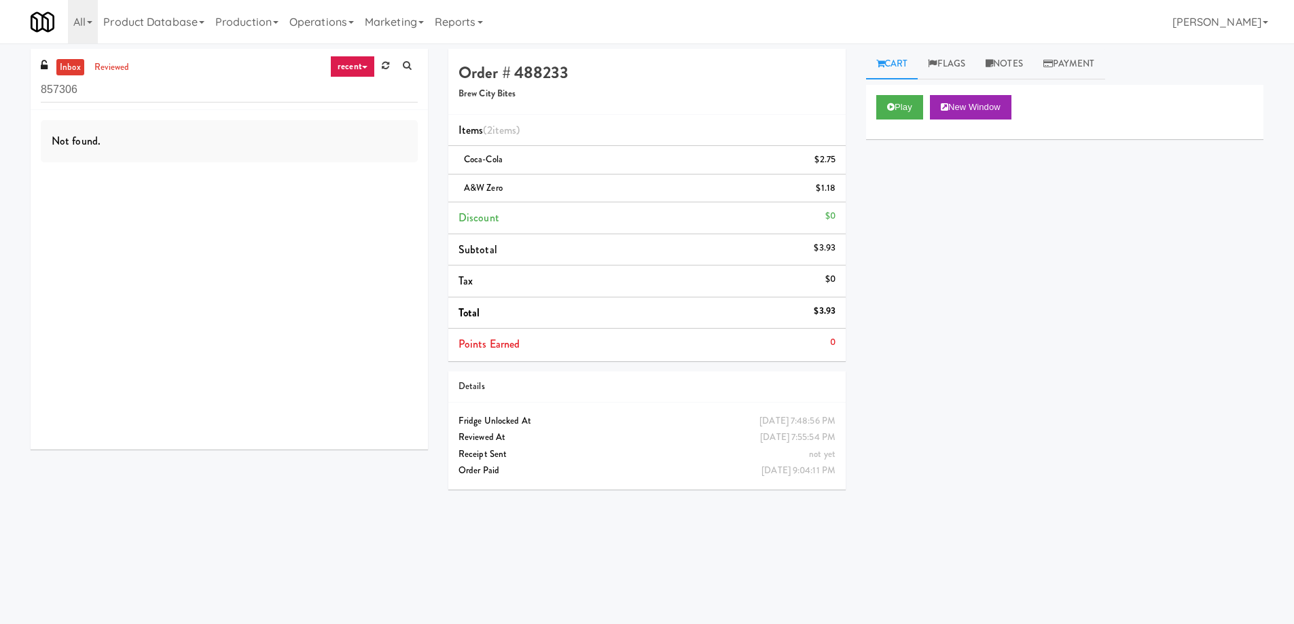
click at [177, 85] on input "857306" at bounding box center [229, 89] width 377 height 25
type input "Wheeling Town Center-Cooler"
click at [120, 75] on link "reviewed" at bounding box center [112, 67] width 42 height 17
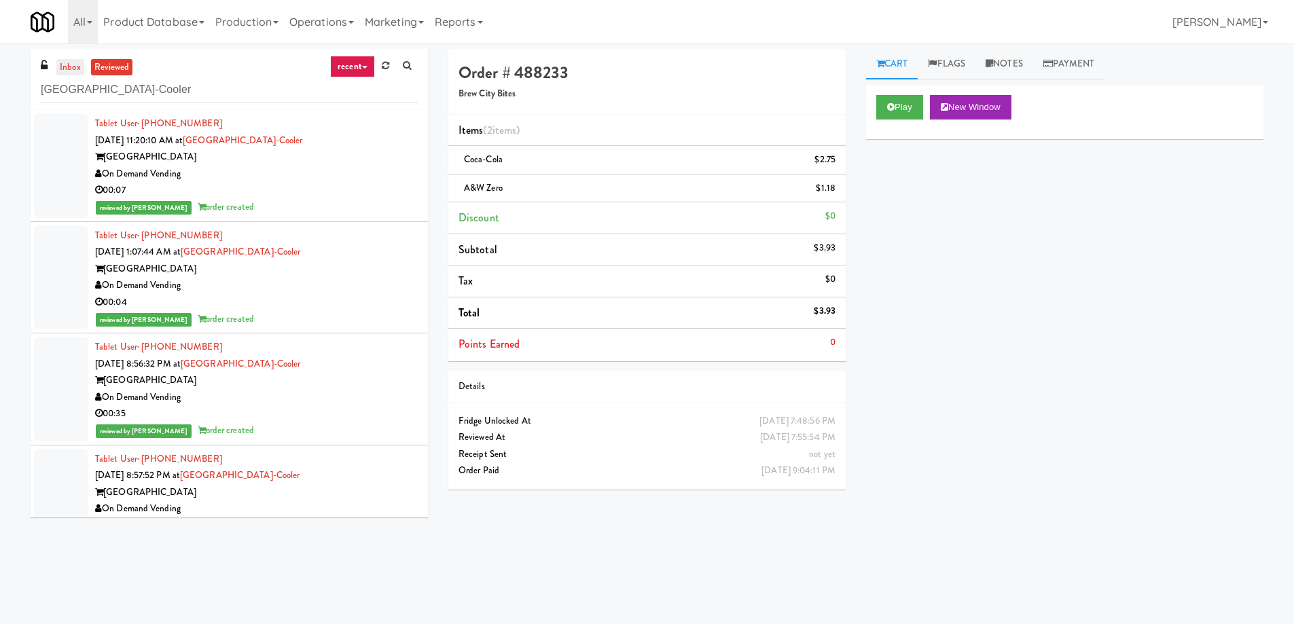
click at [73, 69] on link "inbox" at bounding box center [70, 67] width 28 height 17
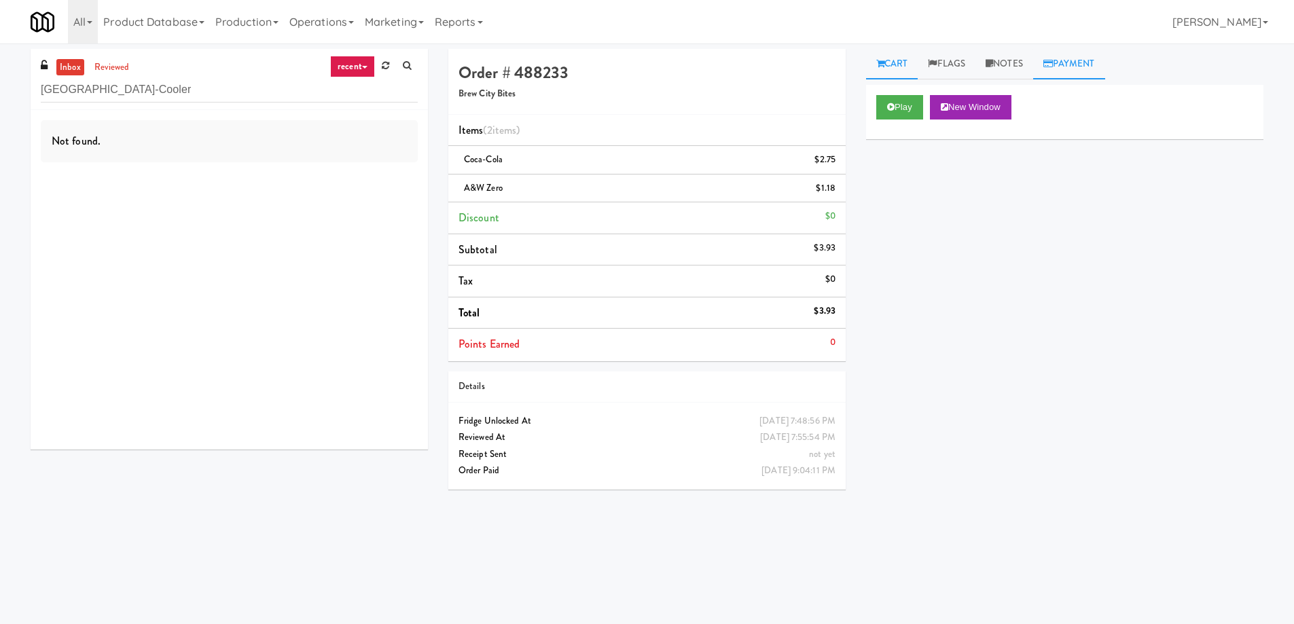
drag, startPoint x: 1019, startPoint y: 75, endPoint x: 1046, endPoint y: 69, distance: 27.8
click at [1019, 75] on link "Notes" at bounding box center [1004, 64] width 58 height 31
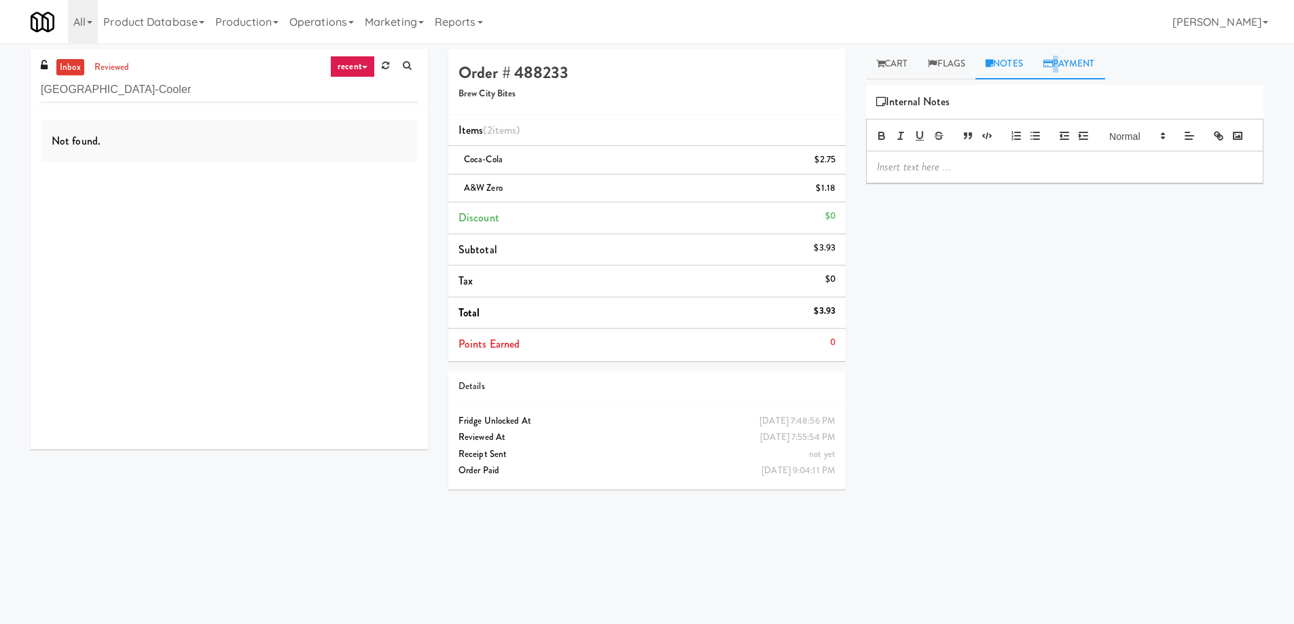
click at [1063, 60] on link "Payment" at bounding box center [1069, 64] width 72 height 31
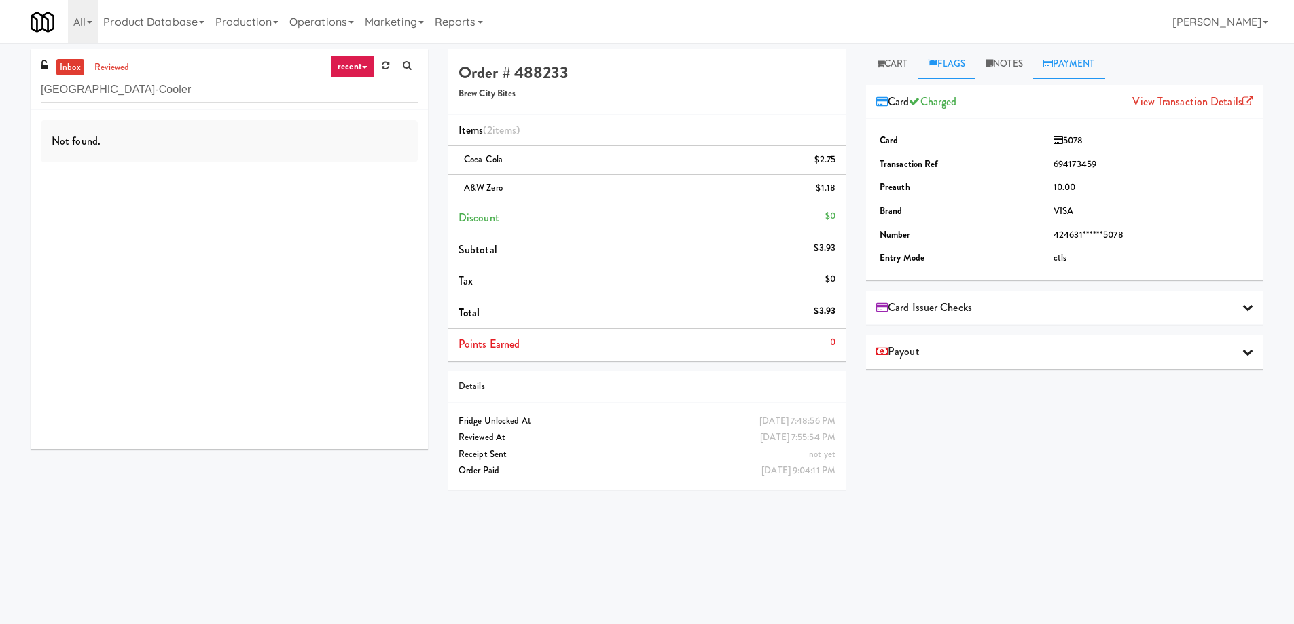
click at [953, 54] on link "Flags" at bounding box center [946, 64] width 58 height 31
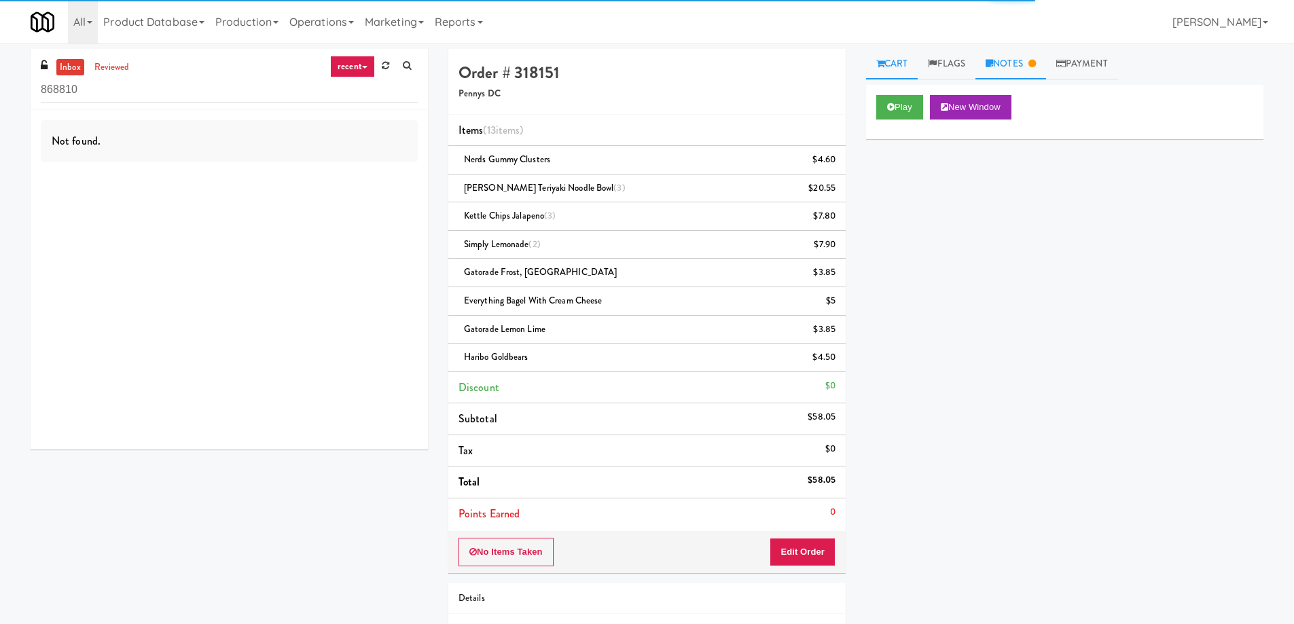
click at [1013, 67] on link "Notes" at bounding box center [1010, 64] width 71 height 31
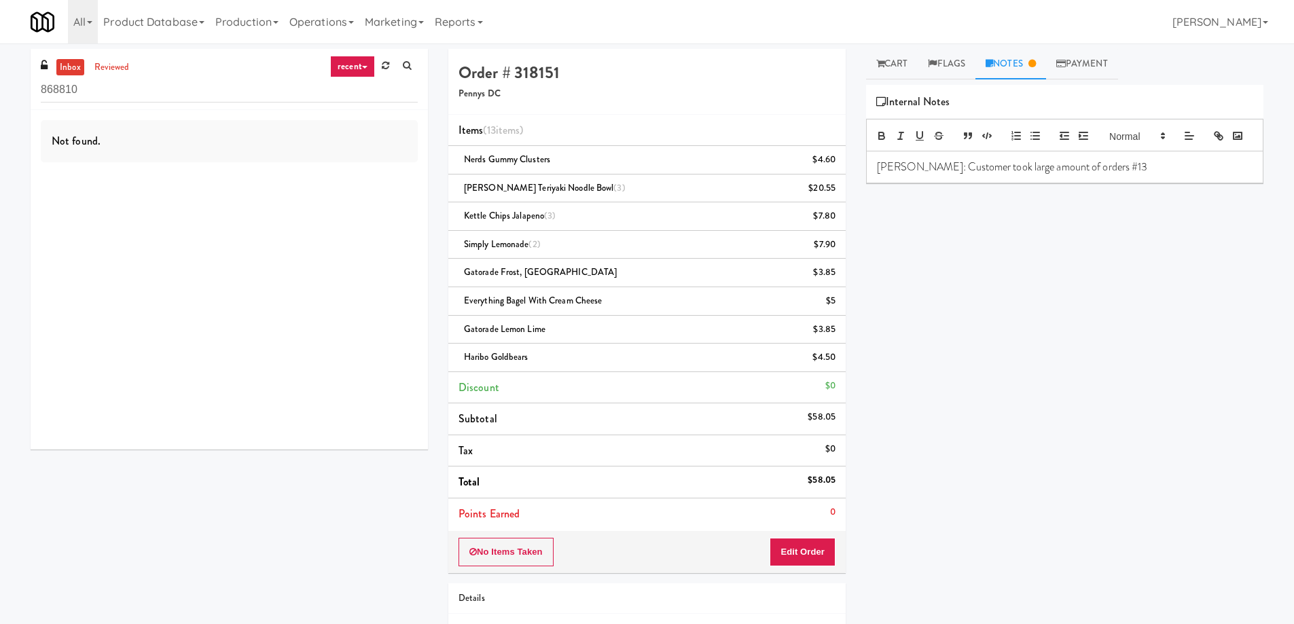
click at [1025, 58] on link "Notes" at bounding box center [1010, 64] width 71 height 31
click at [1065, 62] on icon at bounding box center [1061, 63] width 10 height 9
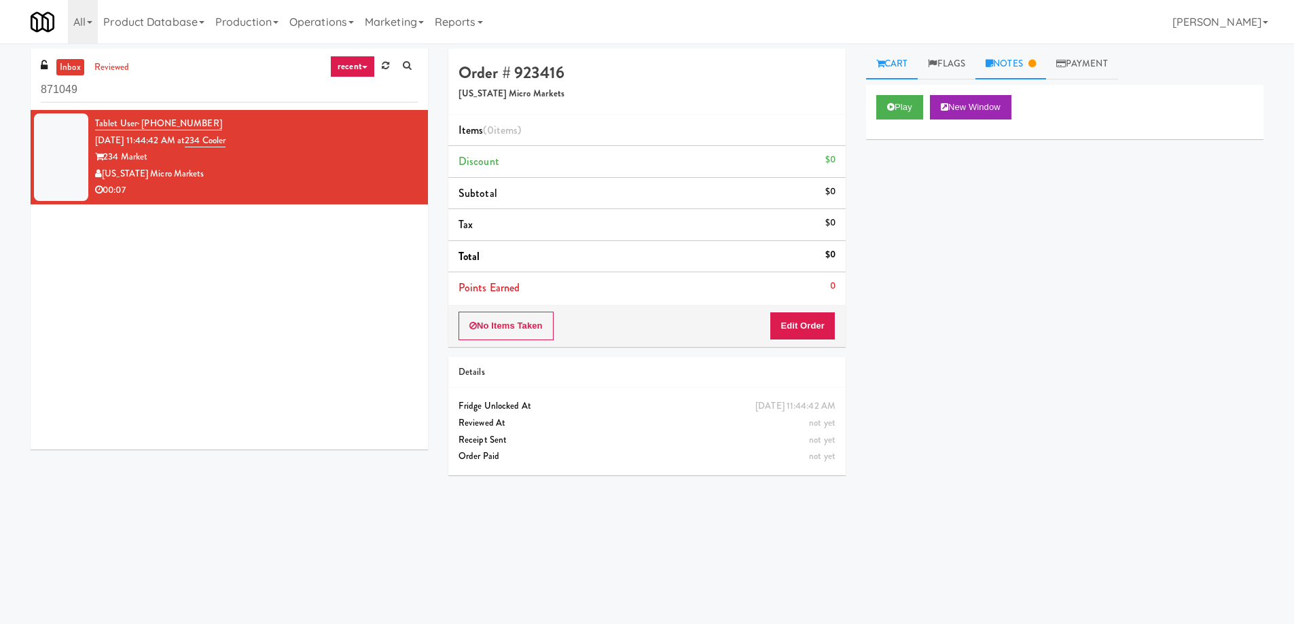
click at [1004, 69] on link "Notes" at bounding box center [1010, 64] width 71 height 31
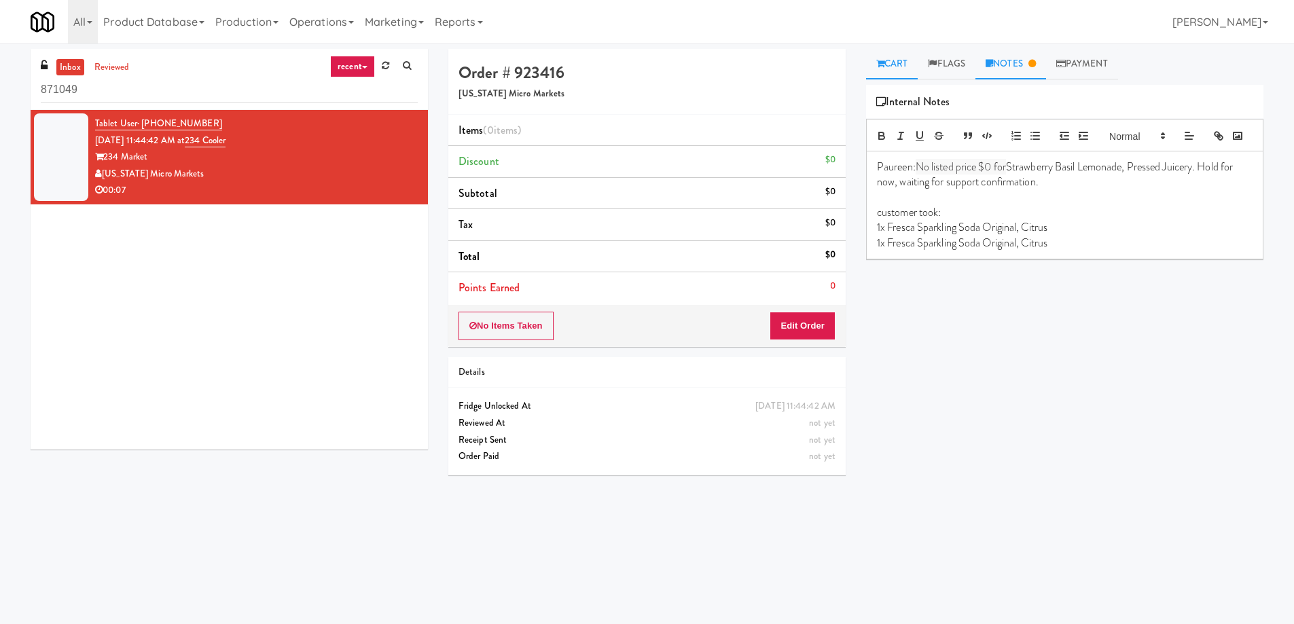
click at [875, 61] on link "Cart" at bounding box center [892, 64] width 52 height 31
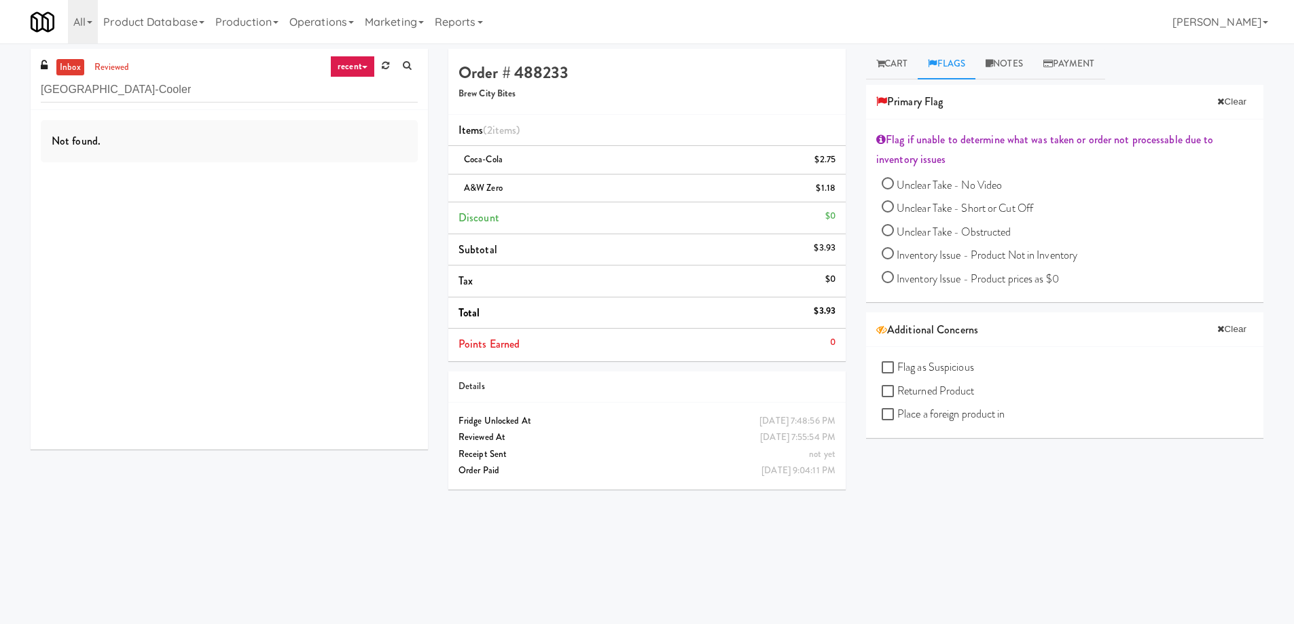
click at [188, 85] on input "[GEOGRAPHIC_DATA]-Cooler" at bounding box center [229, 89] width 377 height 25
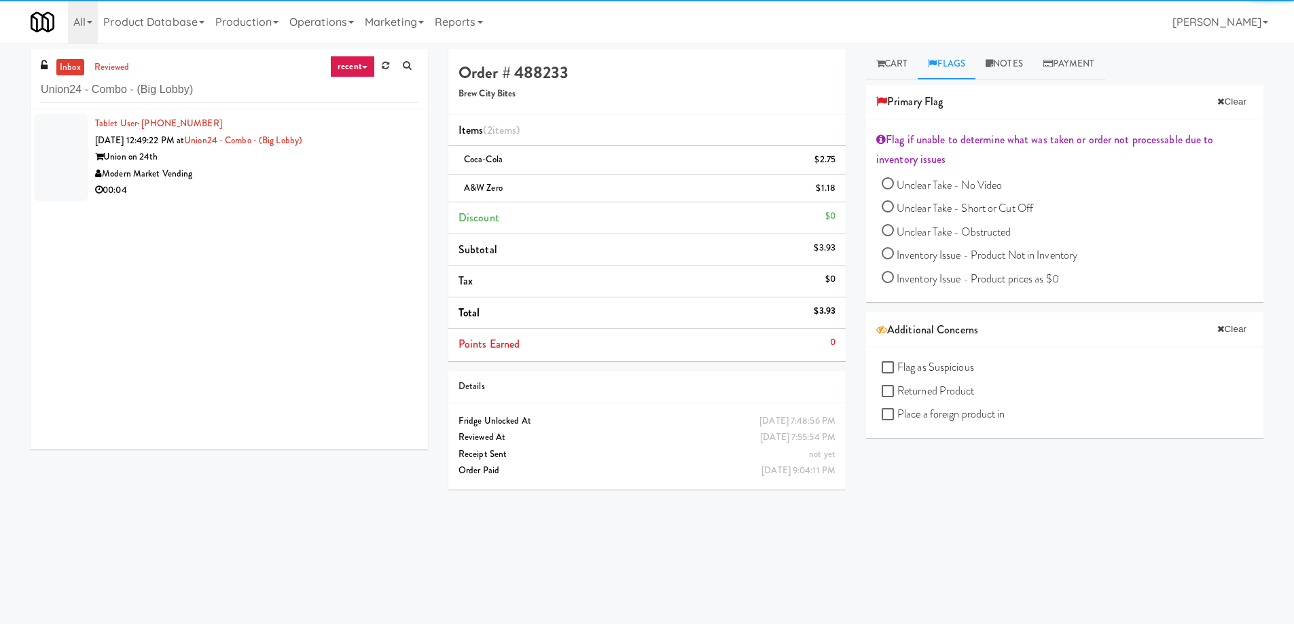
type input "Union24 - Combo - (Big Lobby)"
click at [260, 187] on div "00:04" at bounding box center [256, 190] width 323 height 17
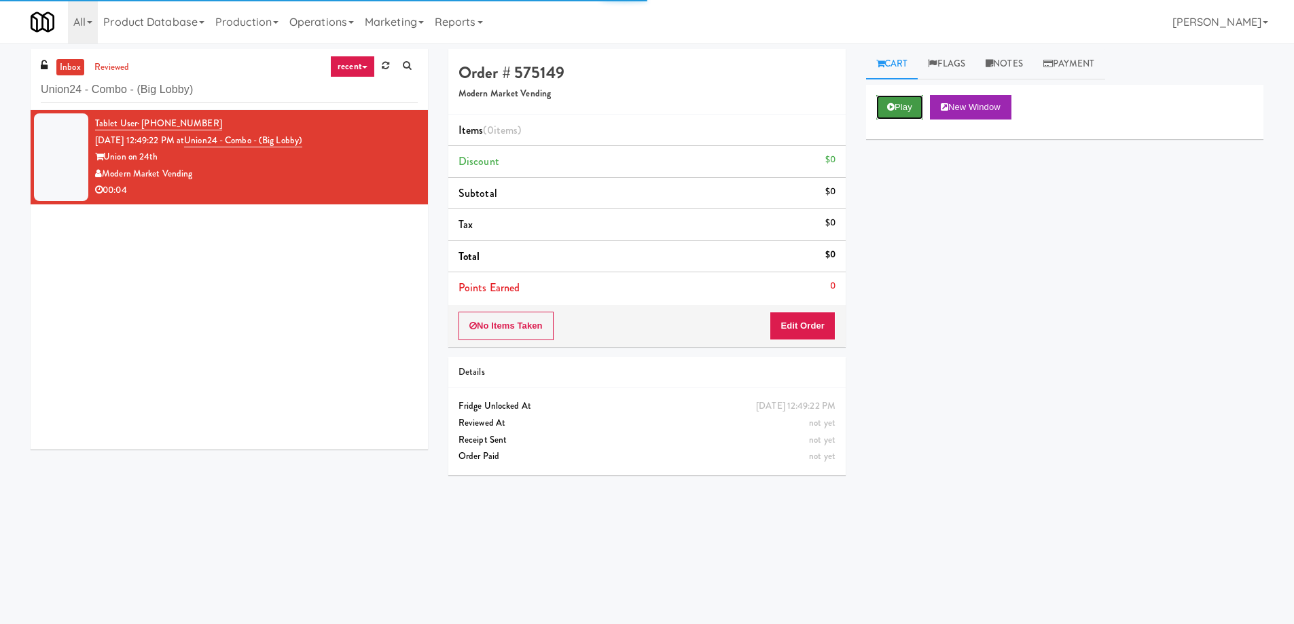
click at [913, 107] on button "Play" at bounding box center [899, 107] width 47 height 24
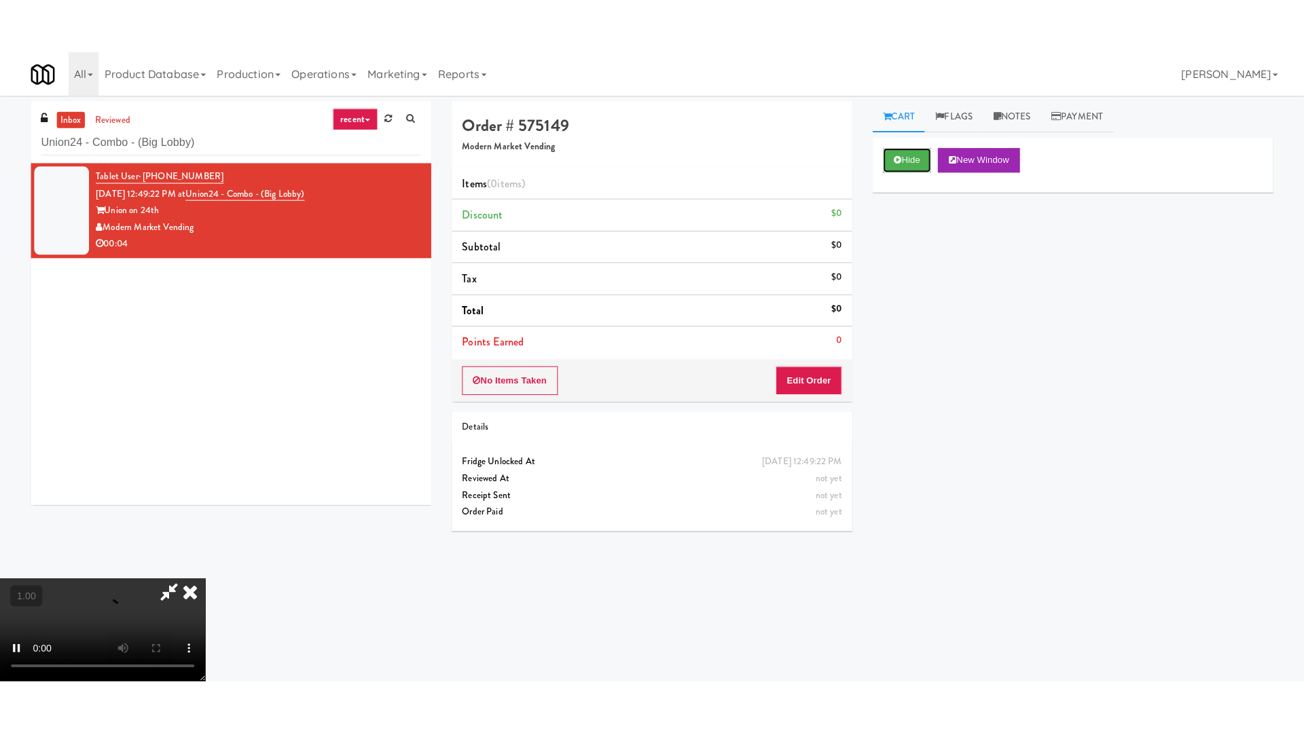
scroll to position [228, 0]
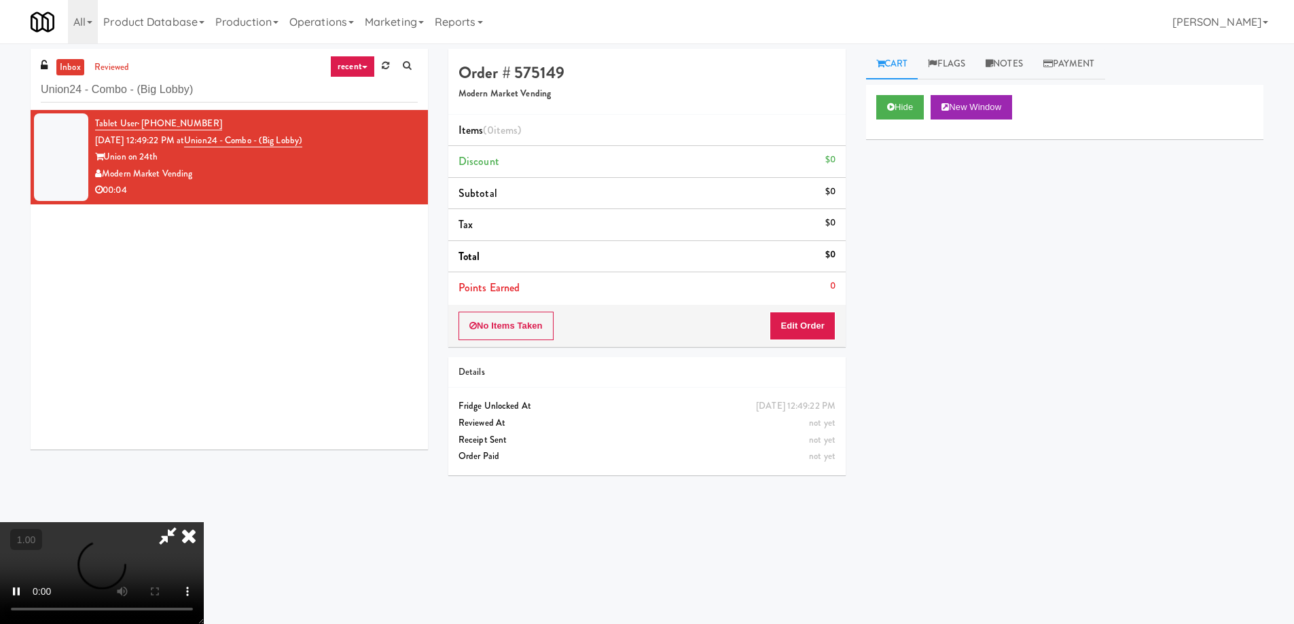
click at [204, 522] on video at bounding box center [102, 573] width 204 height 102
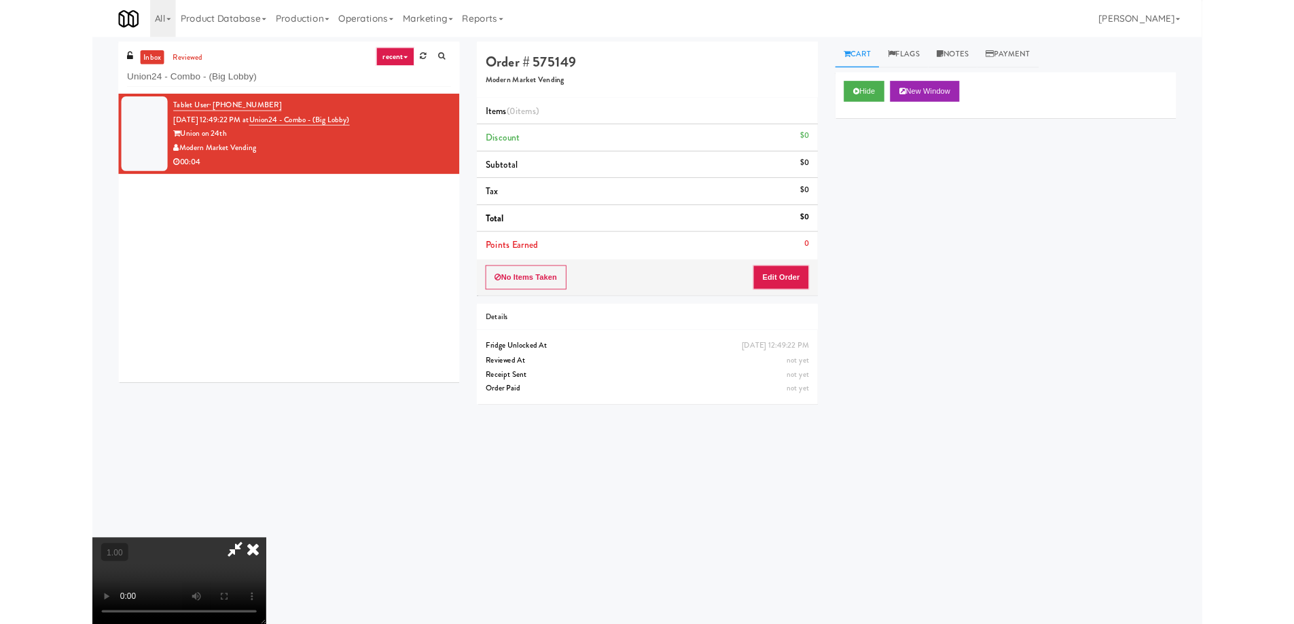
scroll to position [28, 0]
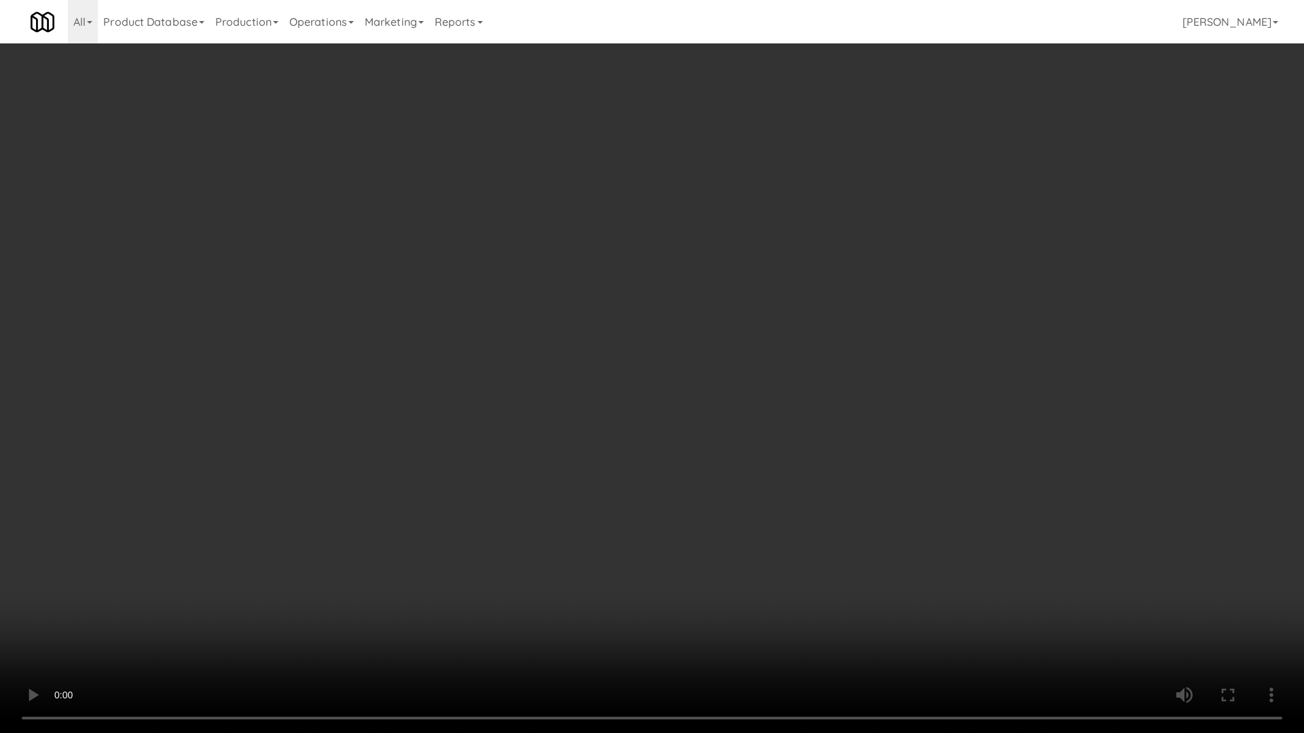
click at [672, 446] on video at bounding box center [652, 366] width 1304 height 733
click at [911, 498] on video at bounding box center [652, 366] width 1304 height 733
click at [983, 387] on video at bounding box center [652, 366] width 1304 height 733
click at [985, 387] on video at bounding box center [652, 366] width 1304 height 733
click at [986, 388] on video at bounding box center [652, 366] width 1304 height 733
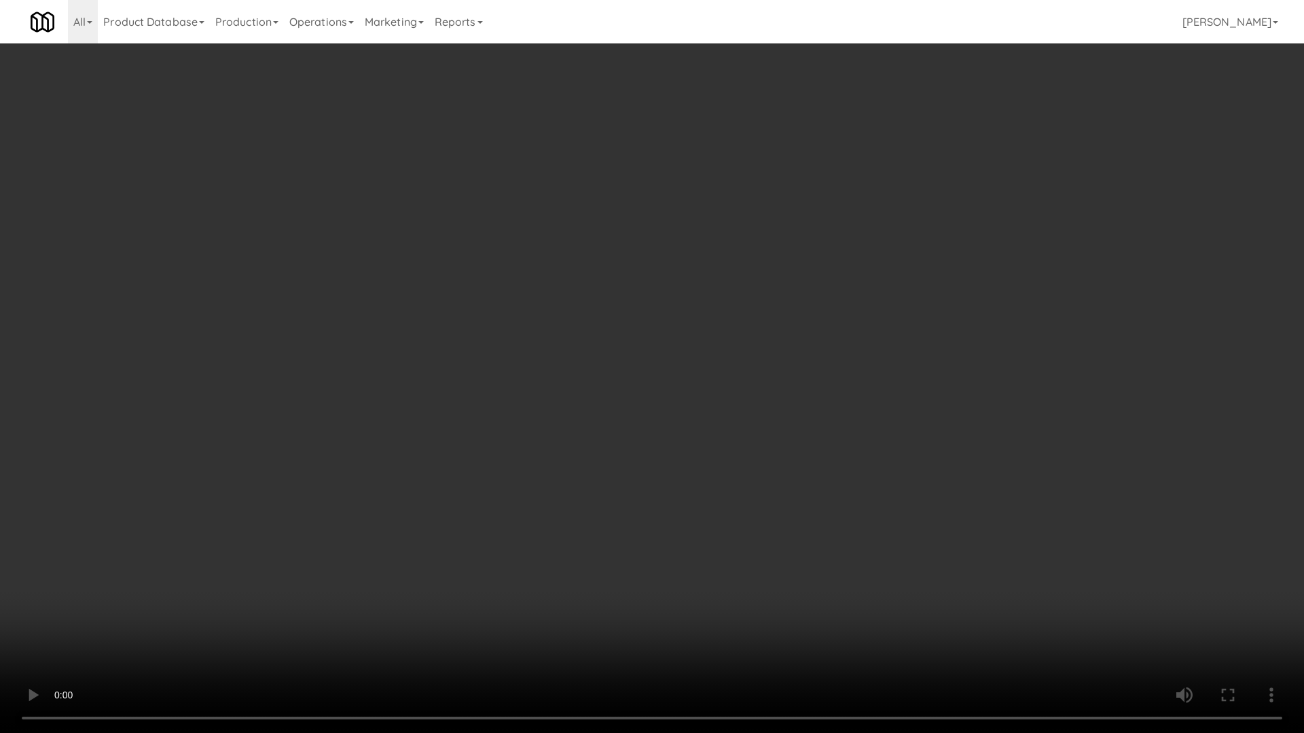
click at [987, 392] on video at bounding box center [652, 366] width 1304 height 733
click at [987, 397] on video at bounding box center [652, 366] width 1304 height 733
click at [987, 400] on video at bounding box center [652, 366] width 1304 height 733
click at [987, 401] on video at bounding box center [652, 366] width 1304 height 733
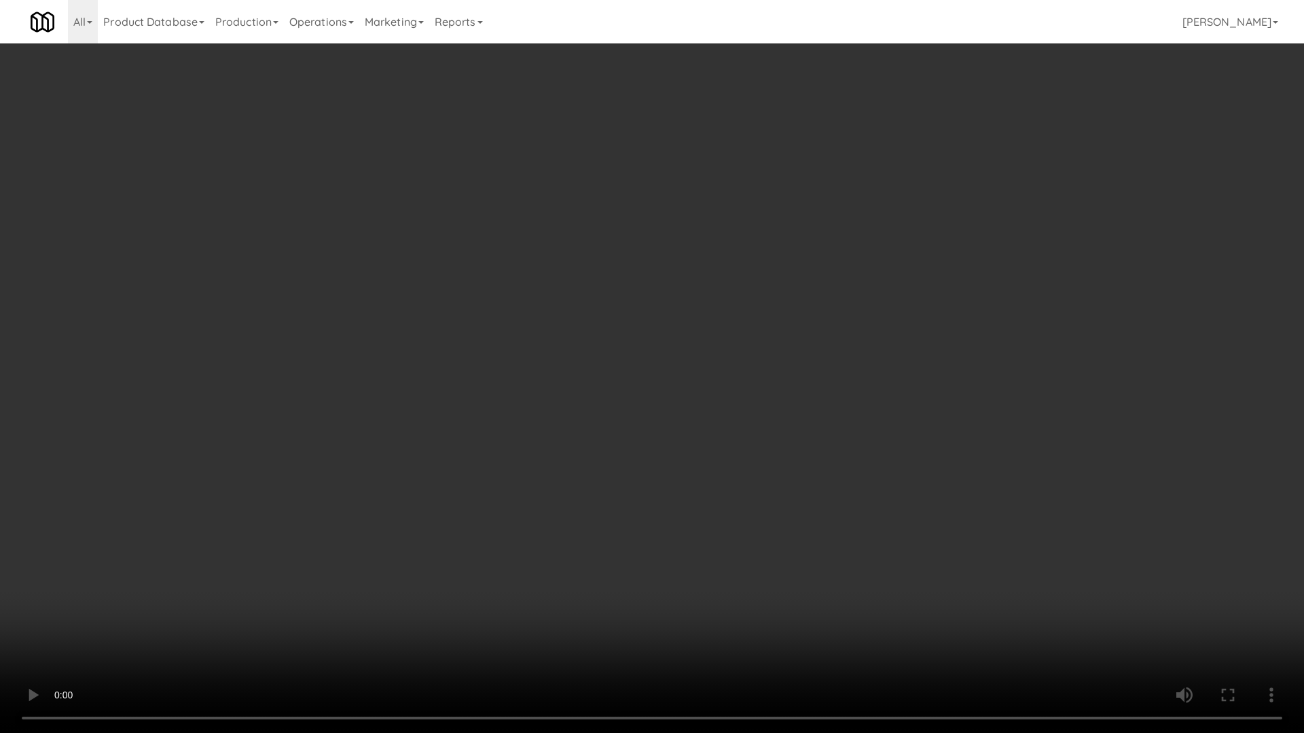
click at [987, 401] on video at bounding box center [652, 366] width 1304 height 733
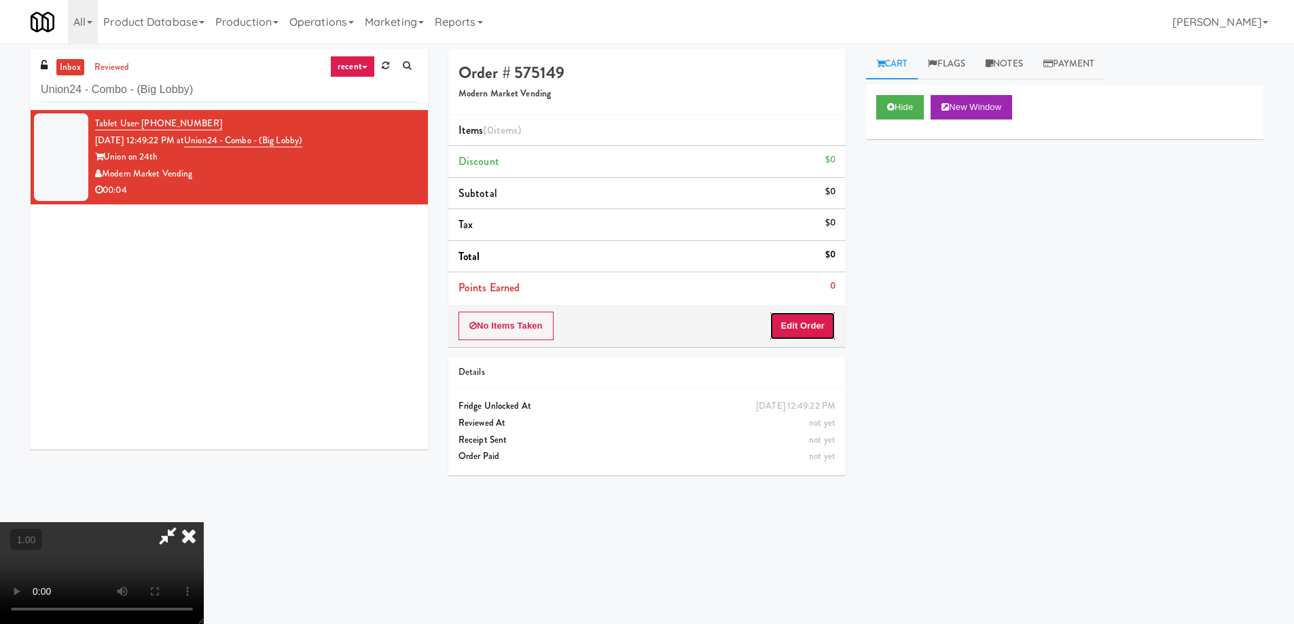
click at [833, 320] on button "Edit Order" at bounding box center [802, 326] width 66 height 29
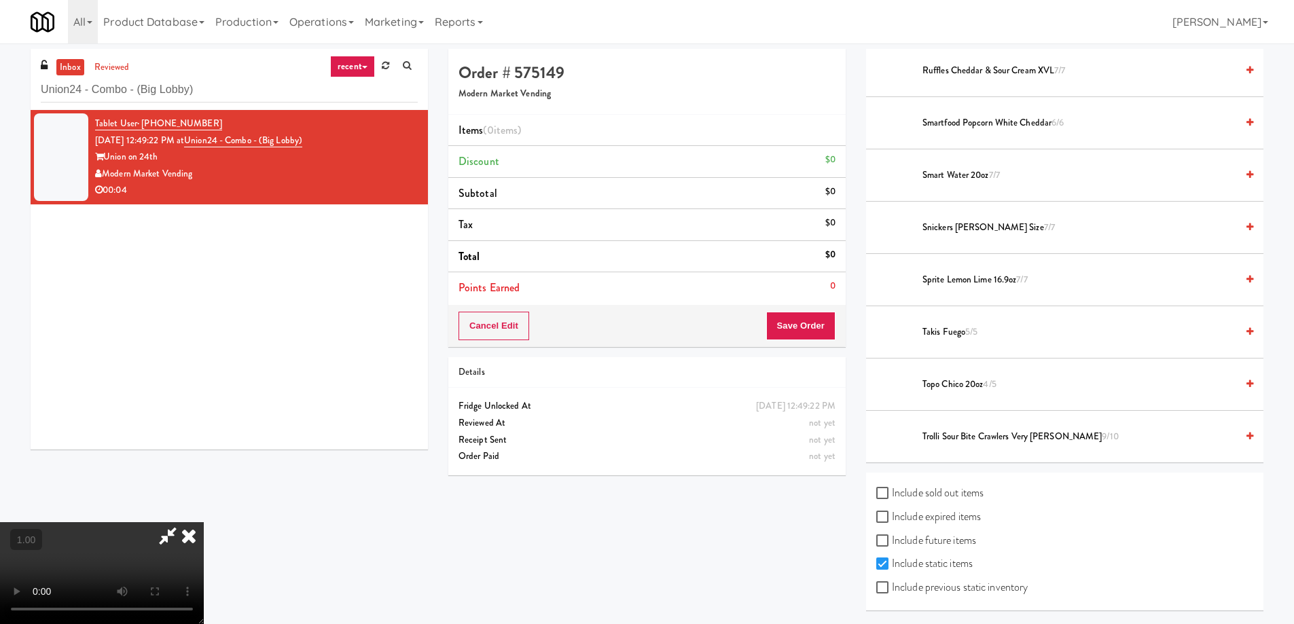
scroll to position [1706, 0]
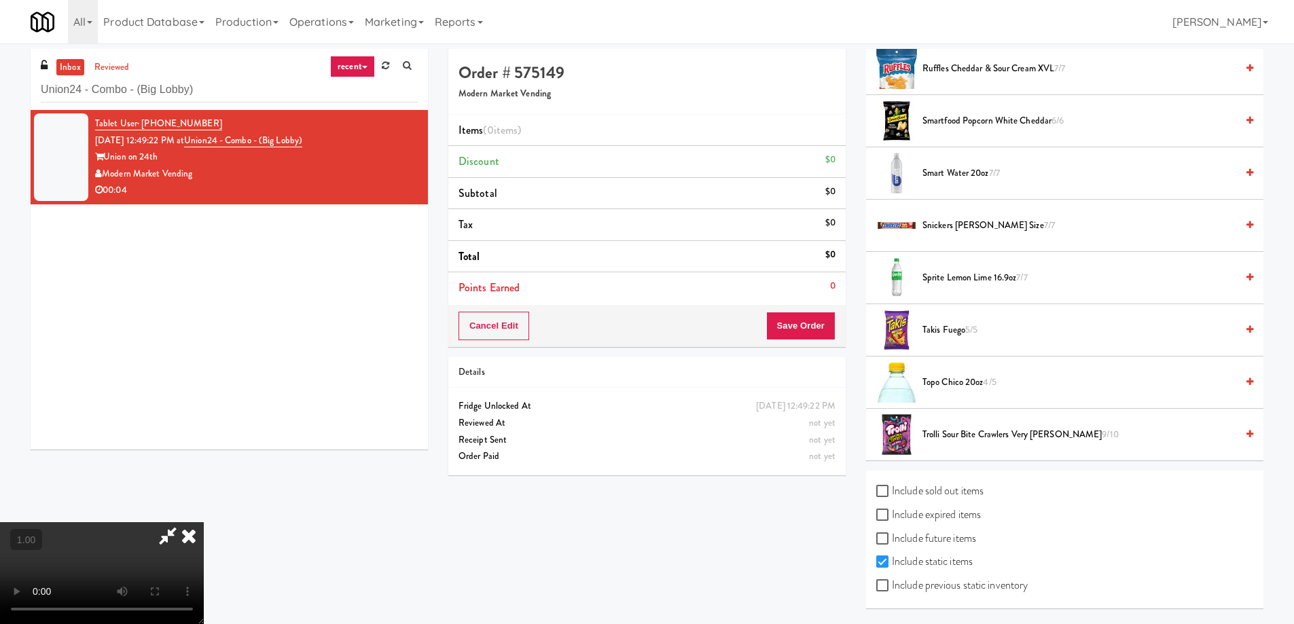
click at [937, 267] on li "Sprite Lemon Lime 16.9oz 7/7" at bounding box center [1064, 278] width 397 height 52
click at [938, 276] on span "Sprite Lemon Lime 16.9oz 7/7" at bounding box center [1079, 278] width 314 height 17
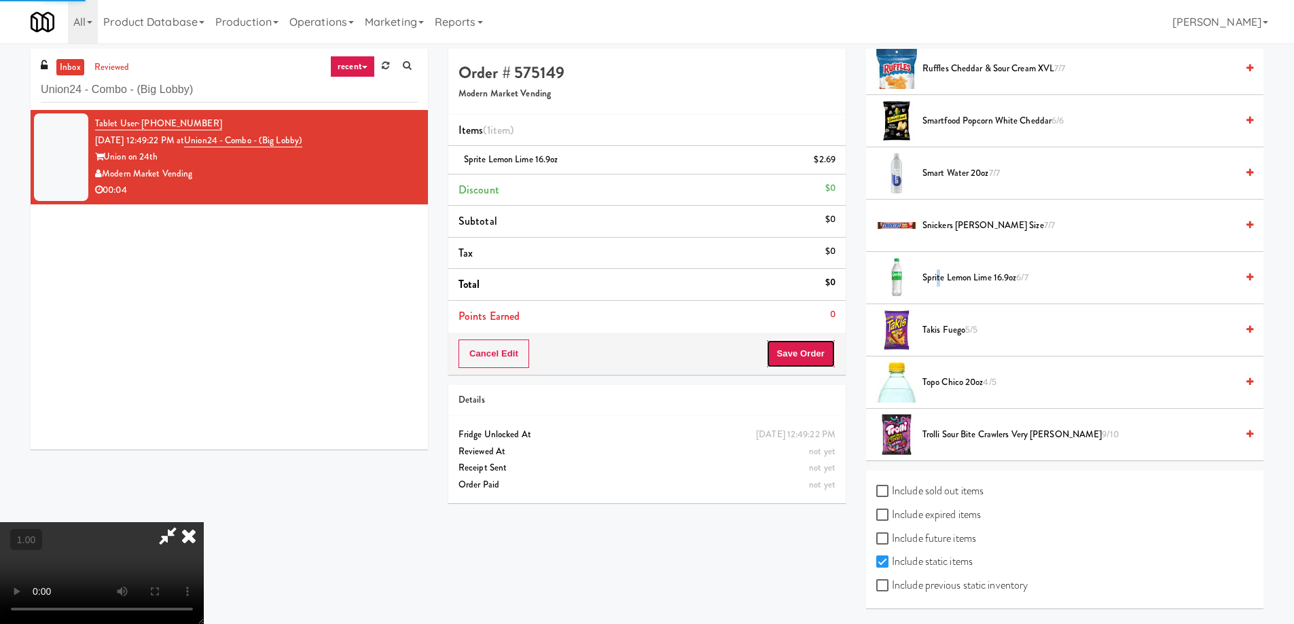
click at [785, 359] on button "Save Order" at bounding box center [800, 354] width 69 height 29
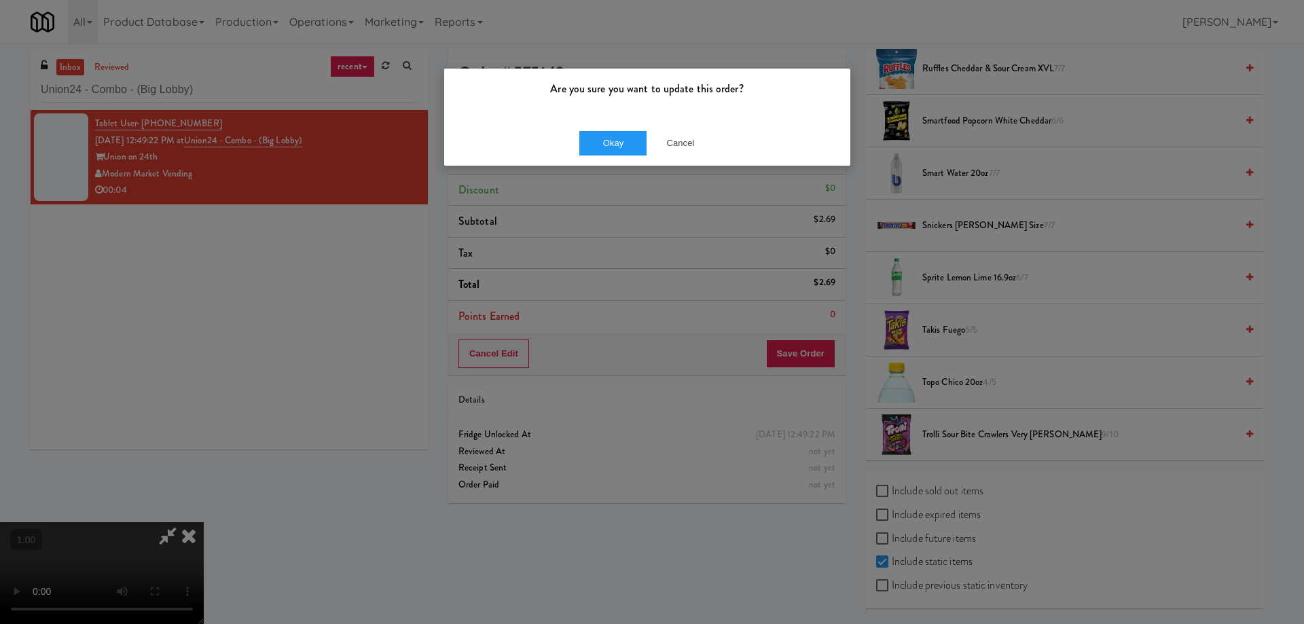
click at [620, 128] on div "Okay Cancel" at bounding box center [647, 142] width 406 height 45
click at [618, 134] on button "Okay" at bounding box center [613, 143] width 68 height 24
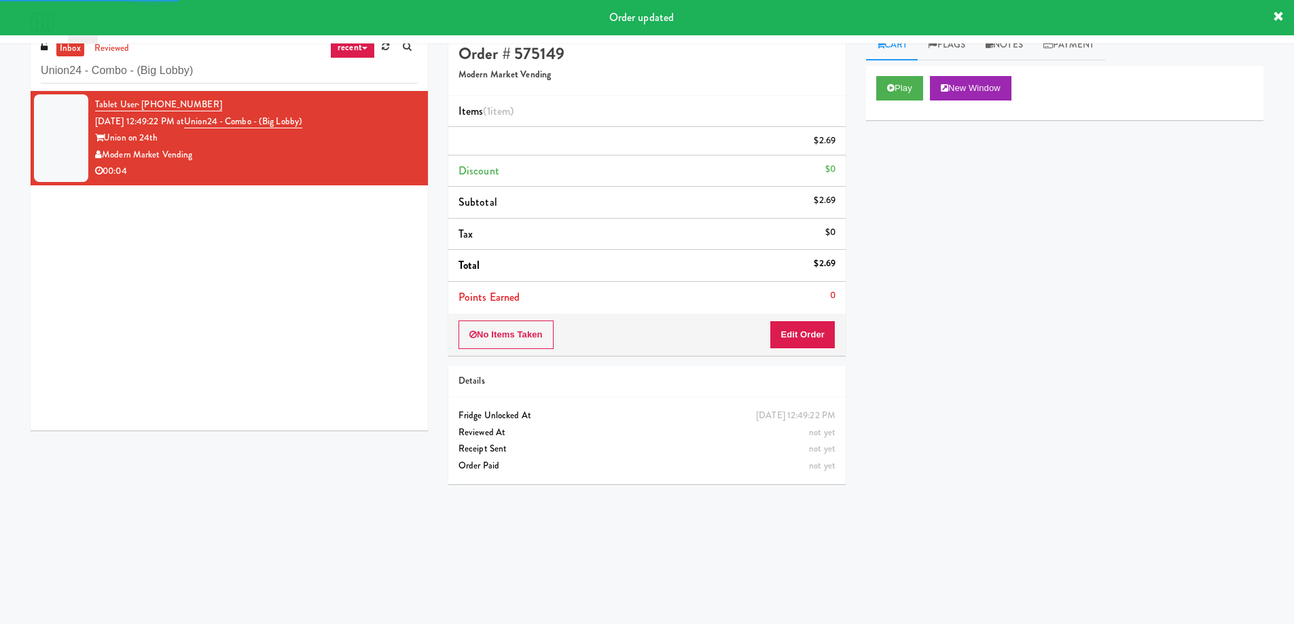
scroll to position [0, 0]
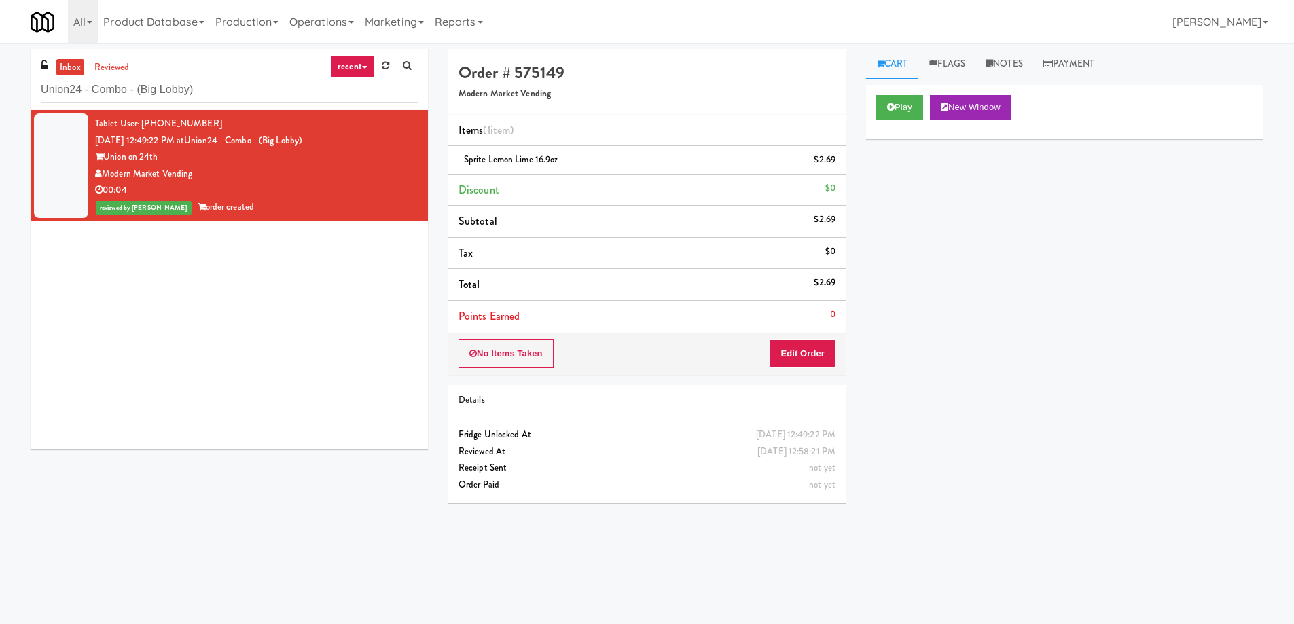
click at [145, 73] on div "inbox reviewed recent all unclear take inventory issue suspicious failed recent…" at bounding box center [229, 79] width 397 height 61
click at [143, 84] on input "Union24 - Combo - (Big Lobby)" at bounding box center [229, 89] width 377 height 25
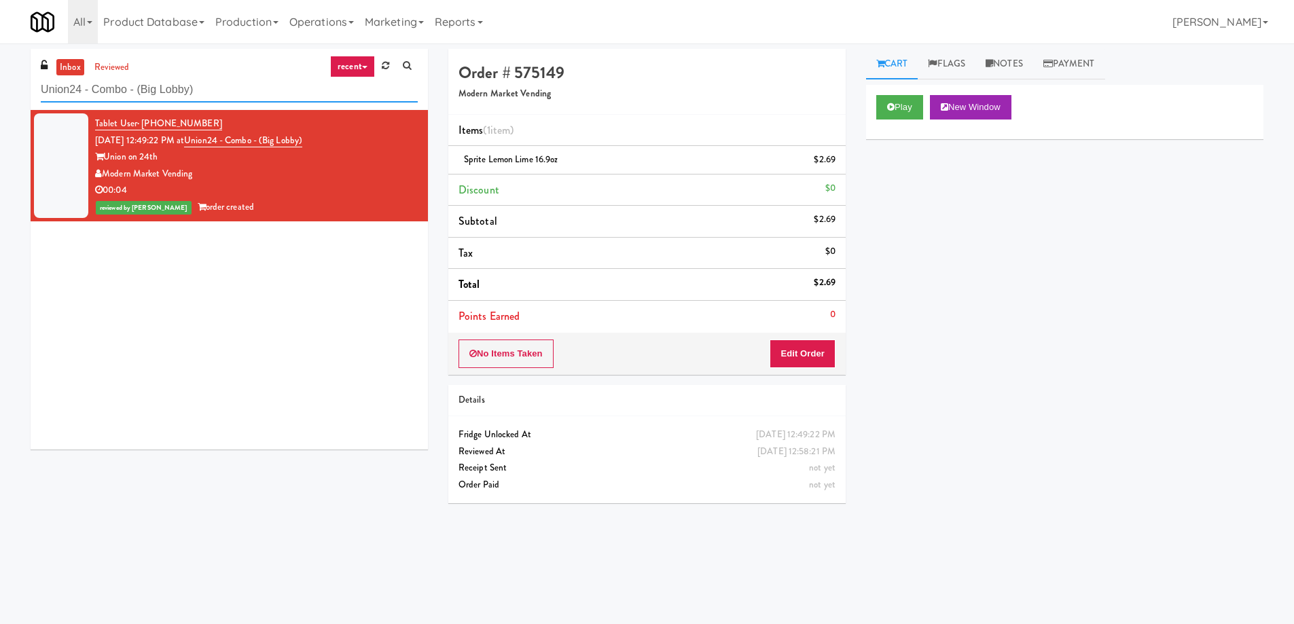
paste input "Fridge - Building"
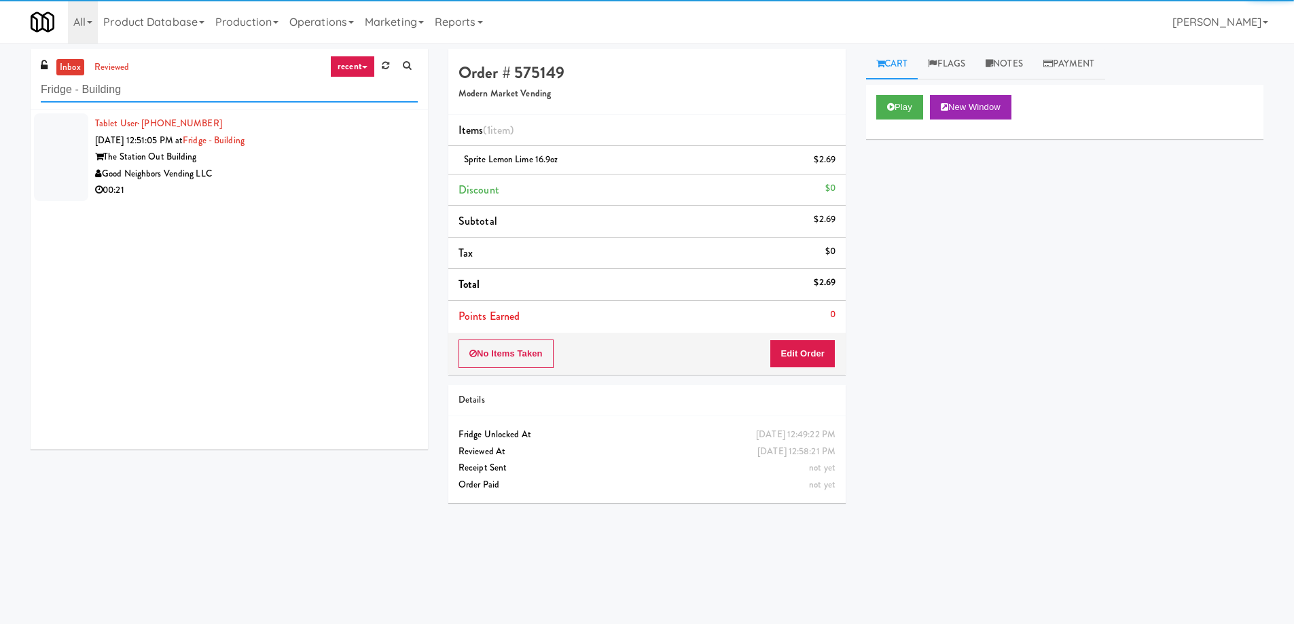
type input "Fridge - Building"
click at [280, 191] on div "00:21" at bounding box center [256, 190] width 323 height 17
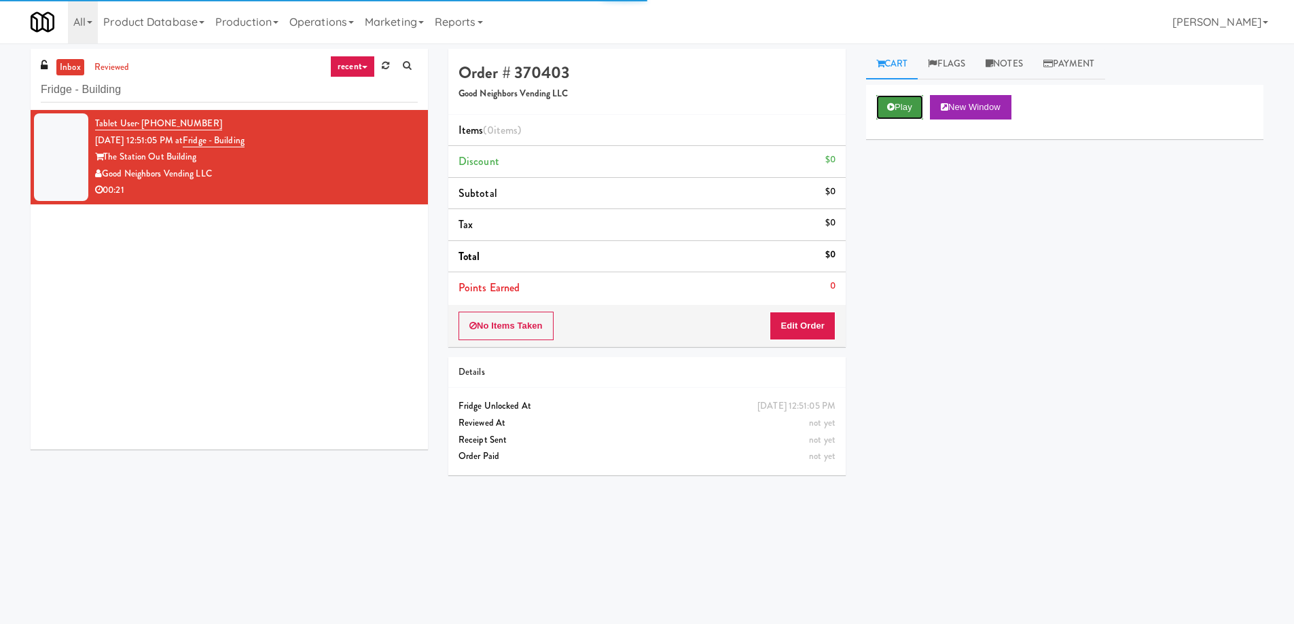
click at [894, 98] on button "Play" at bounding box center [899, 107] width 47 height 24
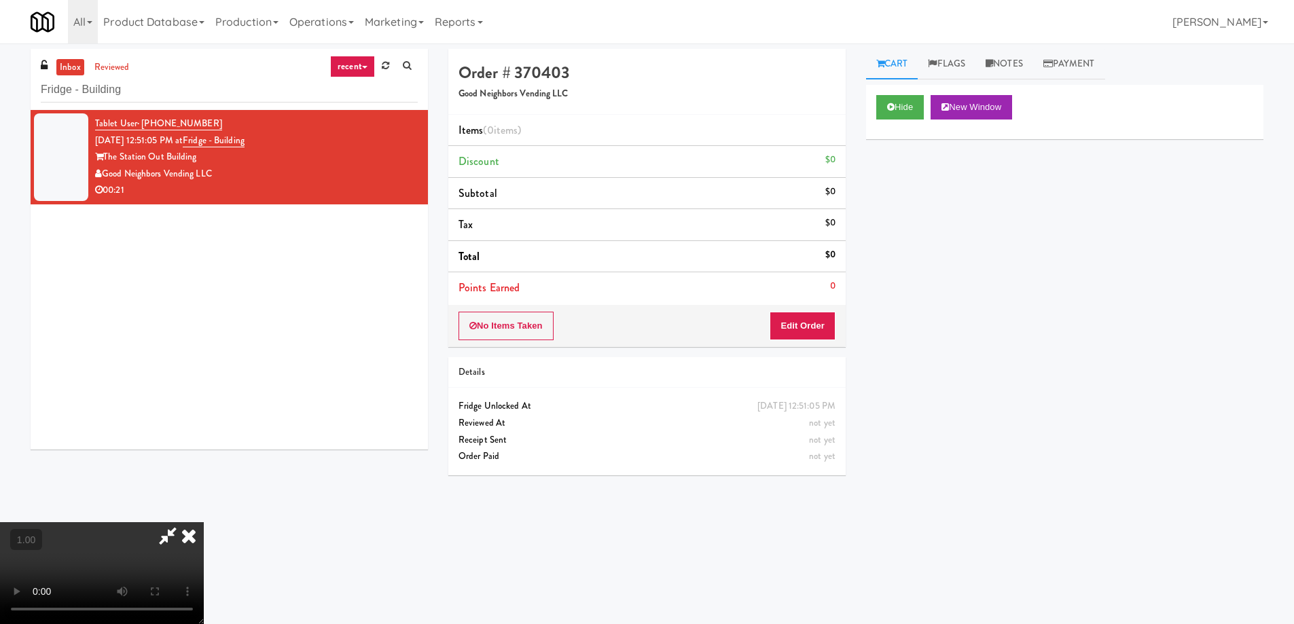
click at [204, 522] on video at bounding box center [102, 573] width 204 height 102
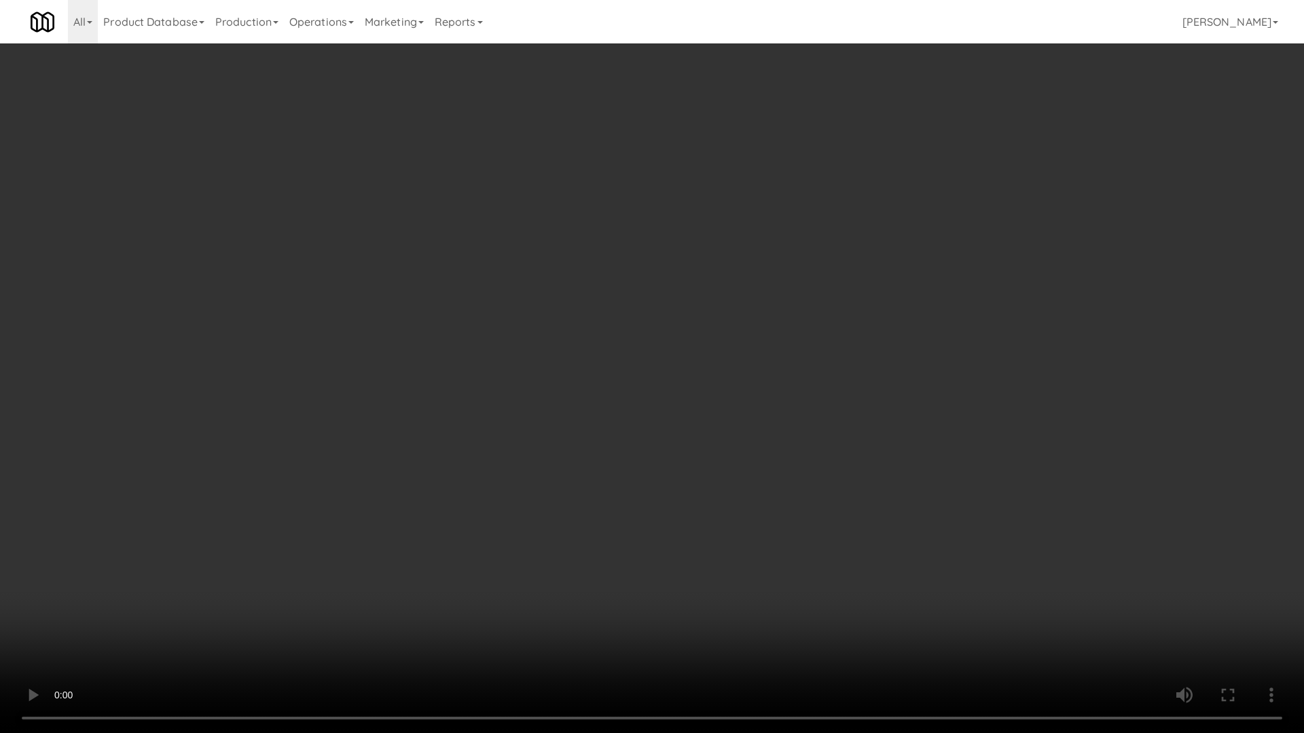
click at [707, 585] on video at bounding box center [652, 366] width 1304 height 733
click at [802, 532] on video at bounding box center [652, 366] width 1304 height 733
click at [801, 526] on video at bounding box center [652, 366] width 1304 height 733
click at [796, 525] on video at bounding box center [652, 366] width 1304 height 733
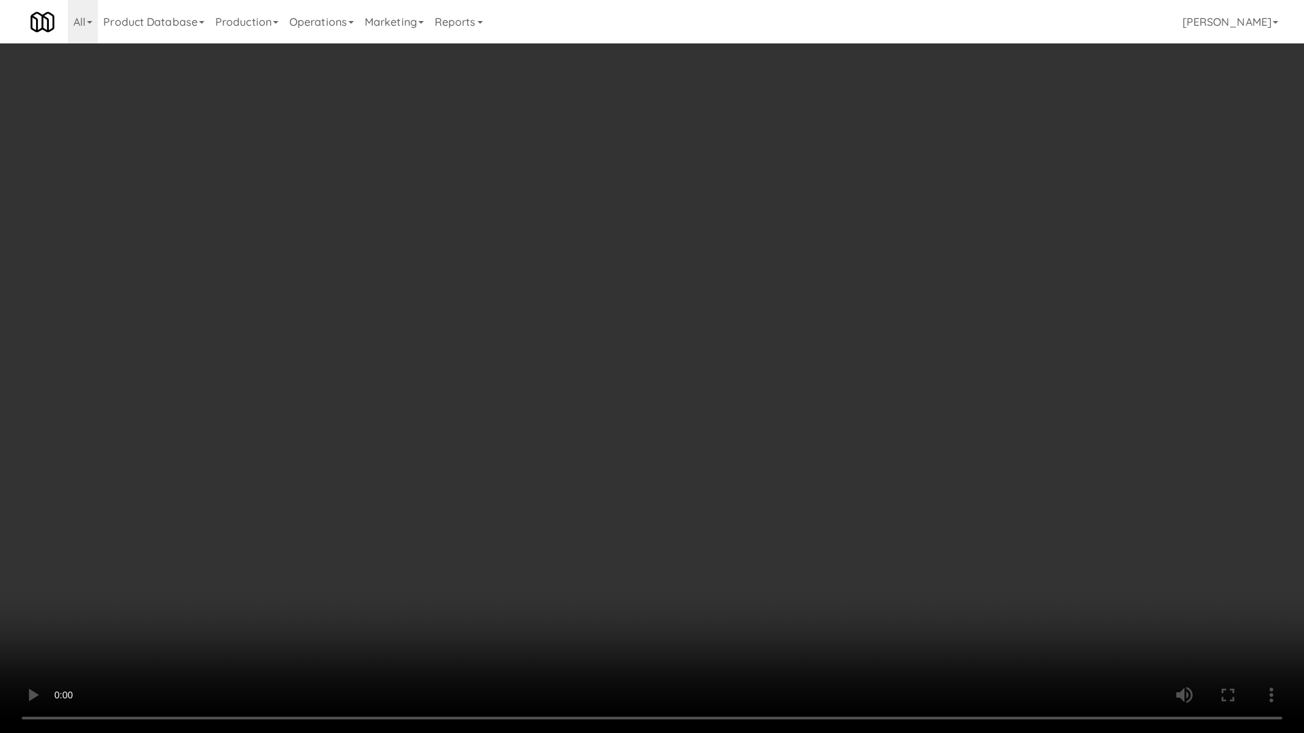
click at [796, 525] on video at bounding box center [652, 366] width 1304 height 733
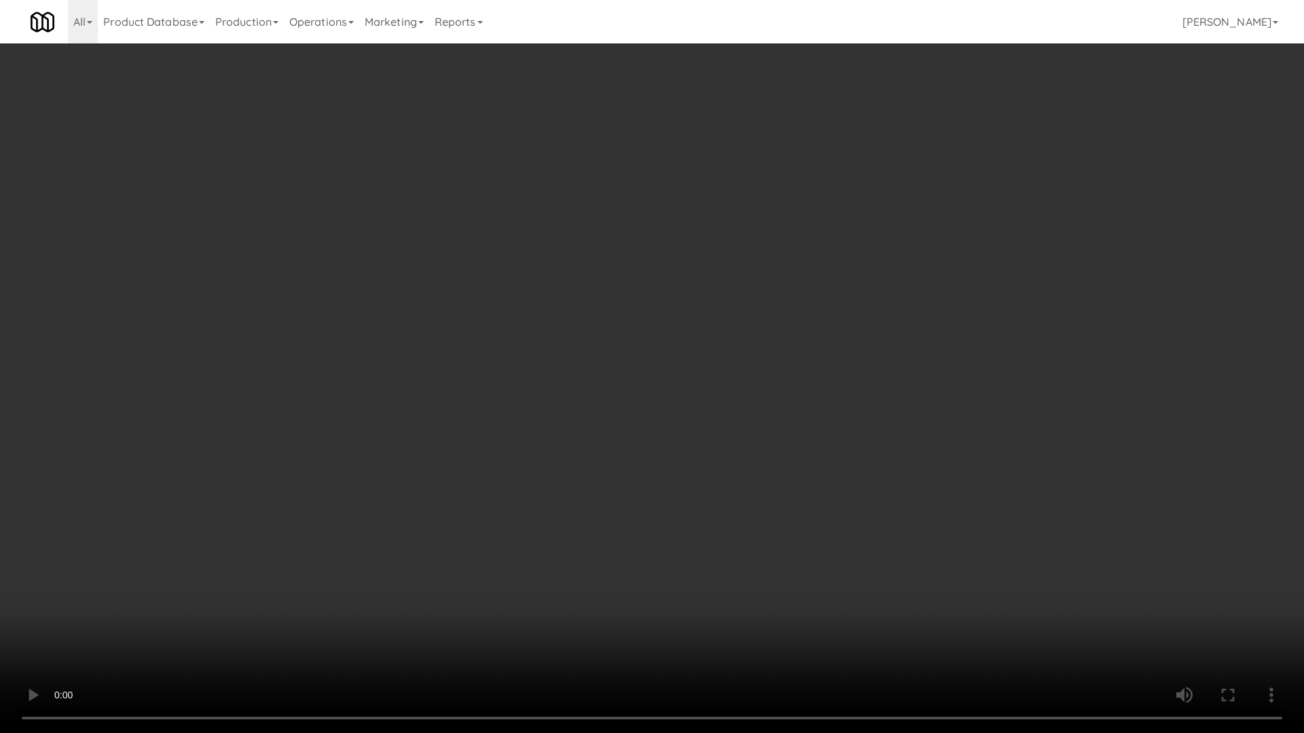
click at [796, 525] on video at bounding box center [652, 366] width 1304 height 733
click at [796, 526] on video at bounding box center [652, 366] width 1304 height 733
click at [793, 529] on video at bounding box center [652, 366] width 1304 height 733
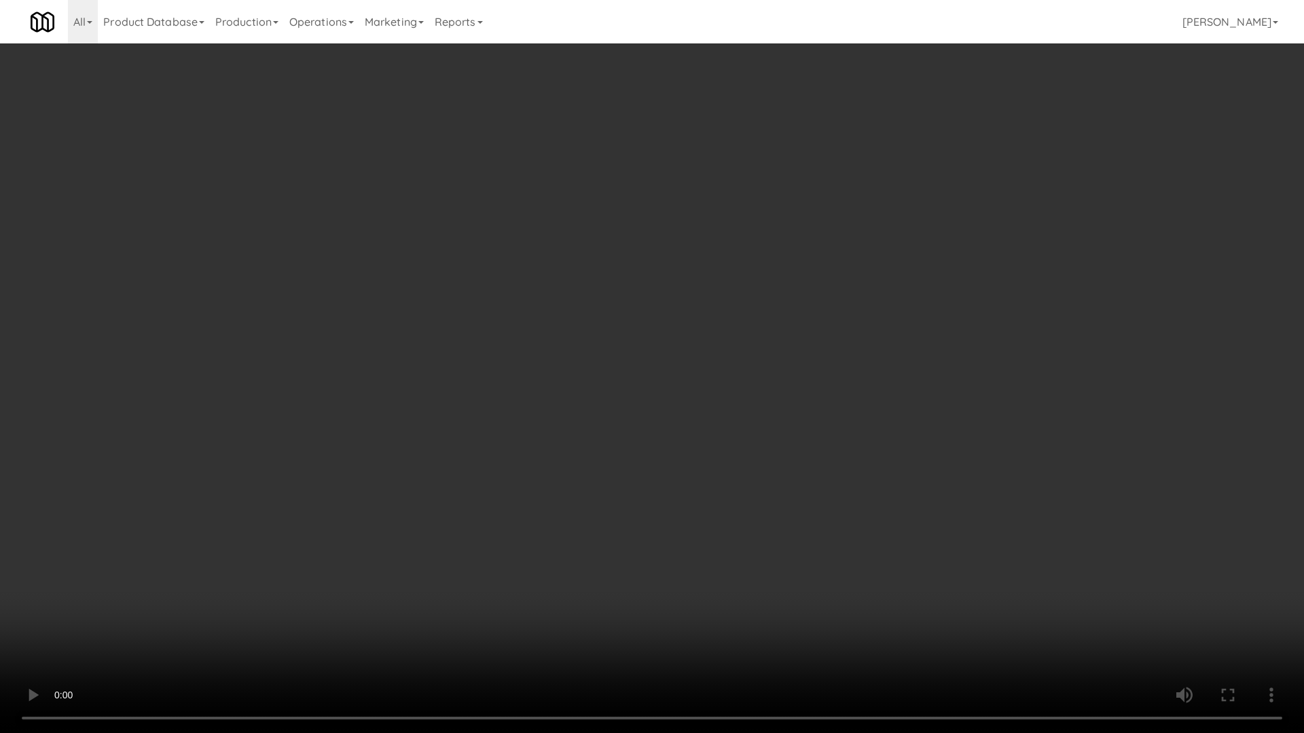
click at [793, 529] on video at bounding box center [652, 366] width 1304 height 733
click at [793, 530] on video at bounding box center [652, 366] width 1304 height 733
click at [983, 549] on video at bounding box center [652, 366] width 1304 height 733
click at [907, 522] on video at bounding box center [652, 366] width 1304 height 733
click at [807, 570] on video at bounding box center [652, 366] width 1304 height 733
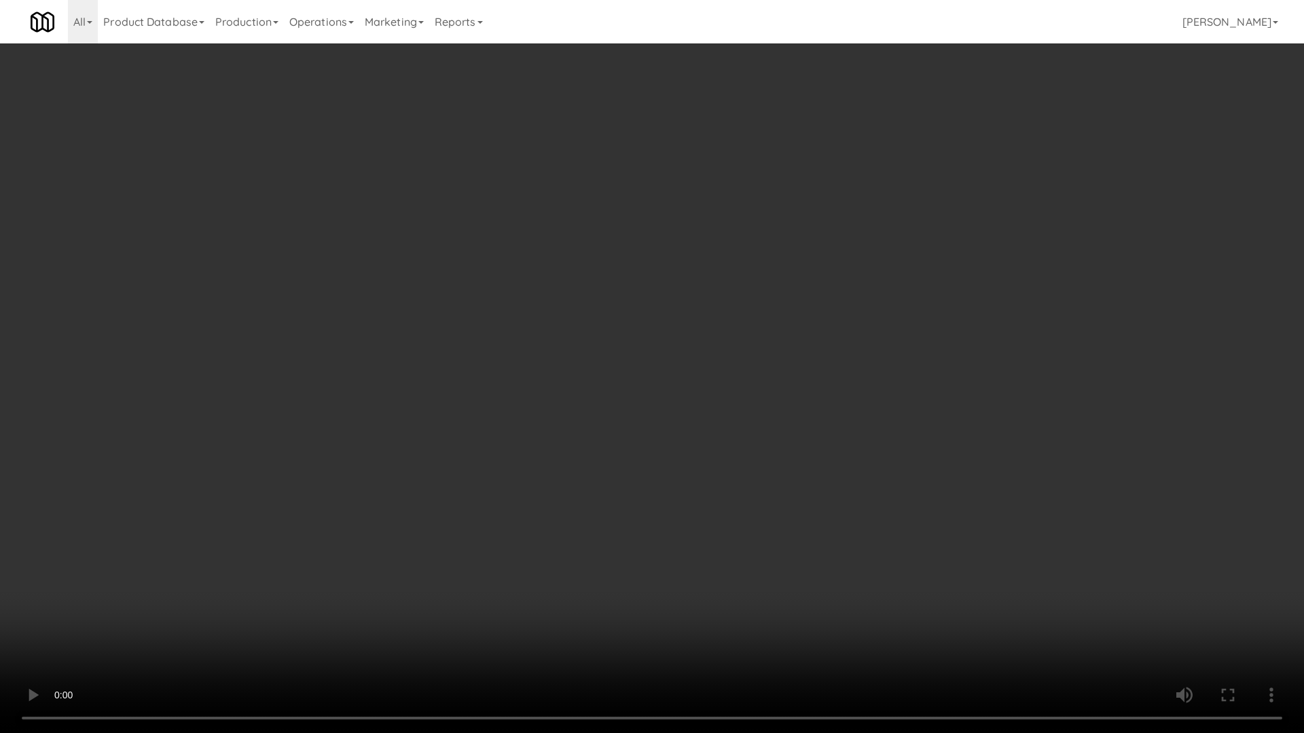
click at [807, 570] on video at bounding box center [652, 366] width 1304 height 733
click at [808, 570] on video at bounding box center [652, 366] width 1304 height 733
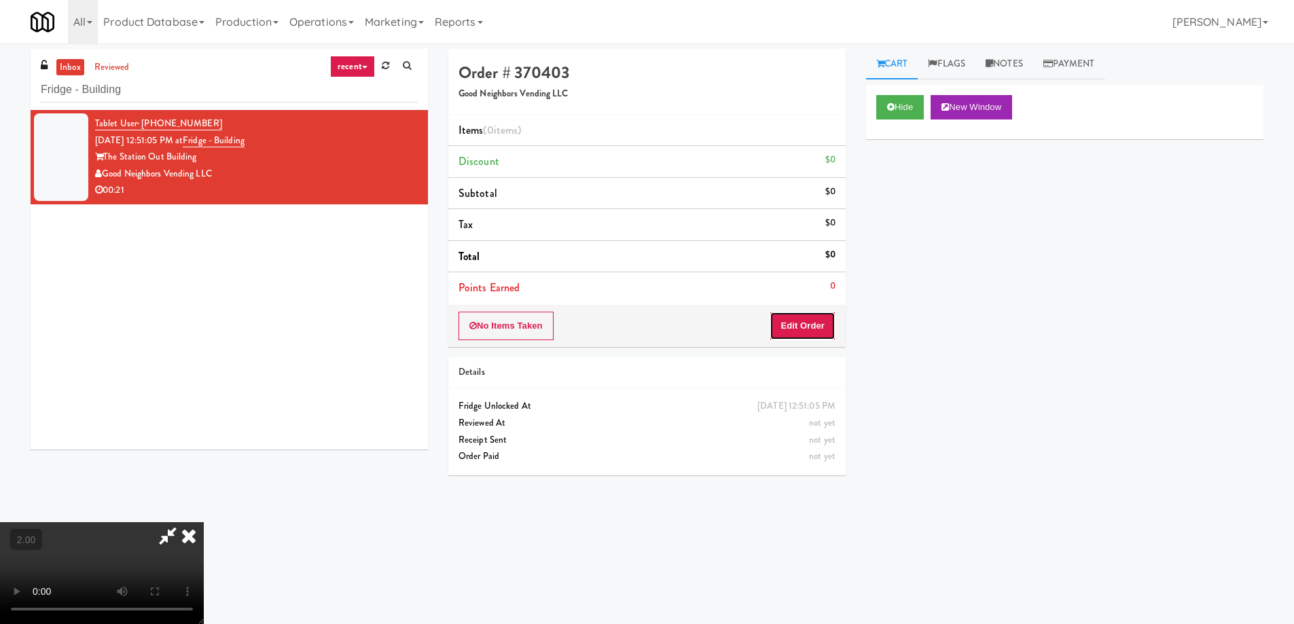
click at [801, 313] on button "Edit Order" at bounding box center [802, 326] width 66 height 29
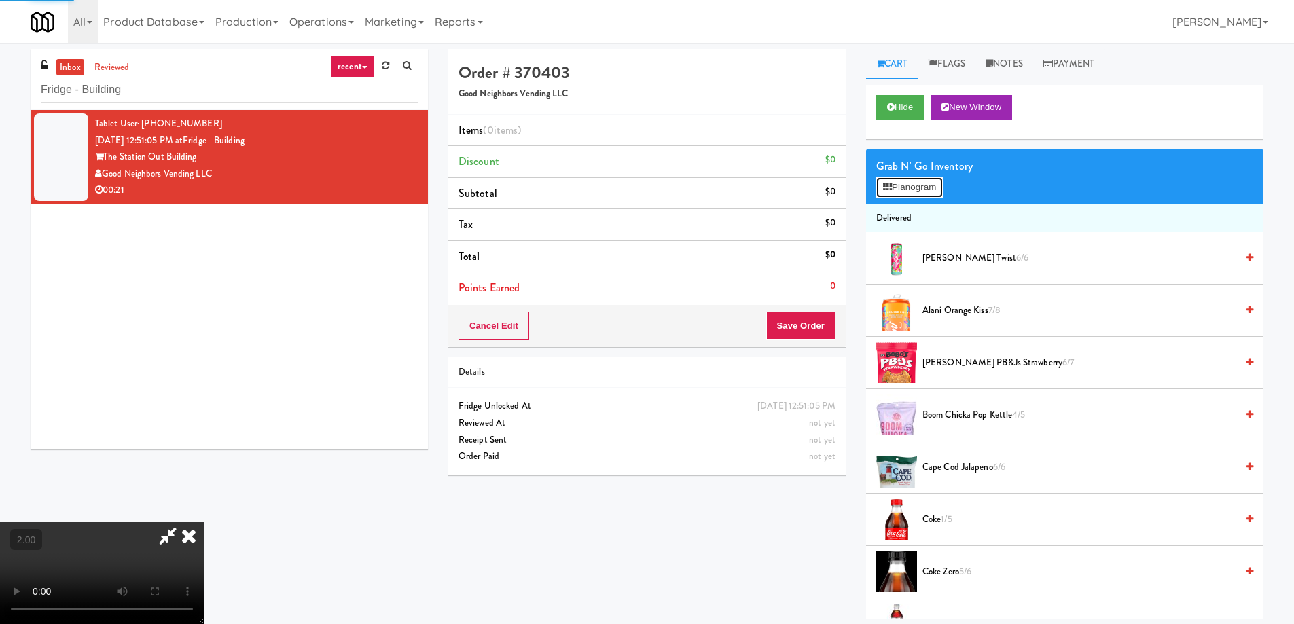
click at [912, 188] on button "Planogram" at bounding box center [909, 187] width 67 height 20
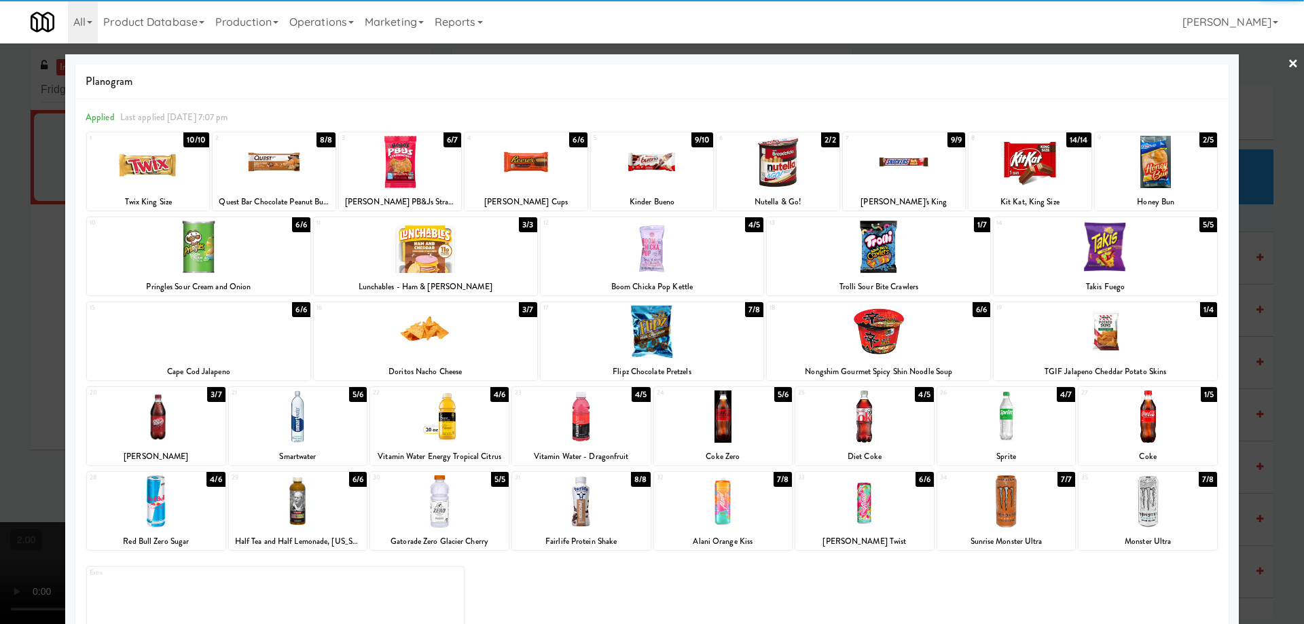
click at [1016, 506] on div at bounding box center [1006, 501] width 139 height 52
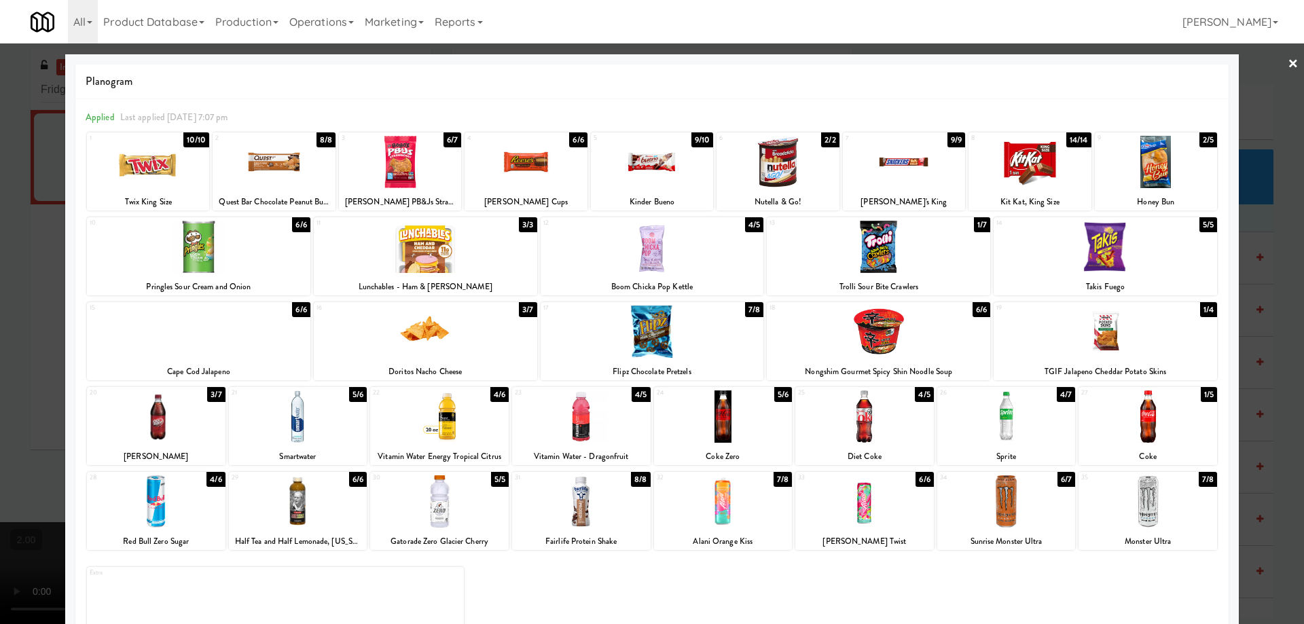
click at [0, 447] on div at bounding box center [652, 312] width 1304 height 624
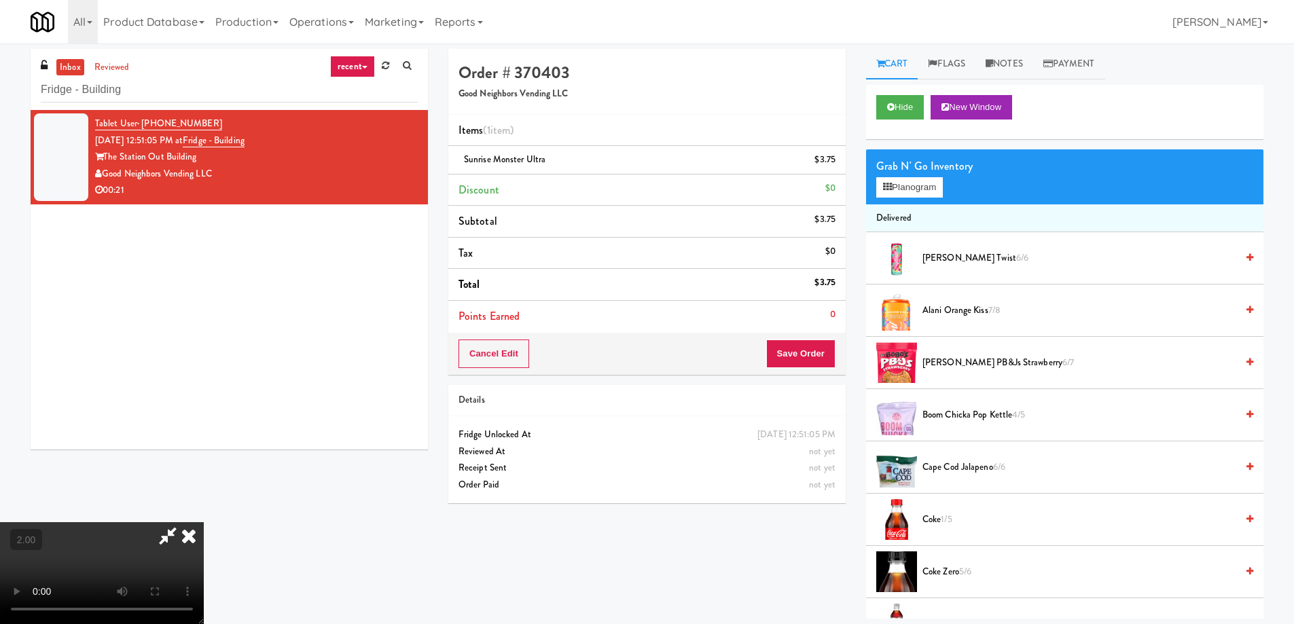
click at [204, 522] on video at bounding box center [102, 573] width 204 height 102
click at [813, 350] on button "Save Order" at bounding box center [800, 354] width 69 height 29
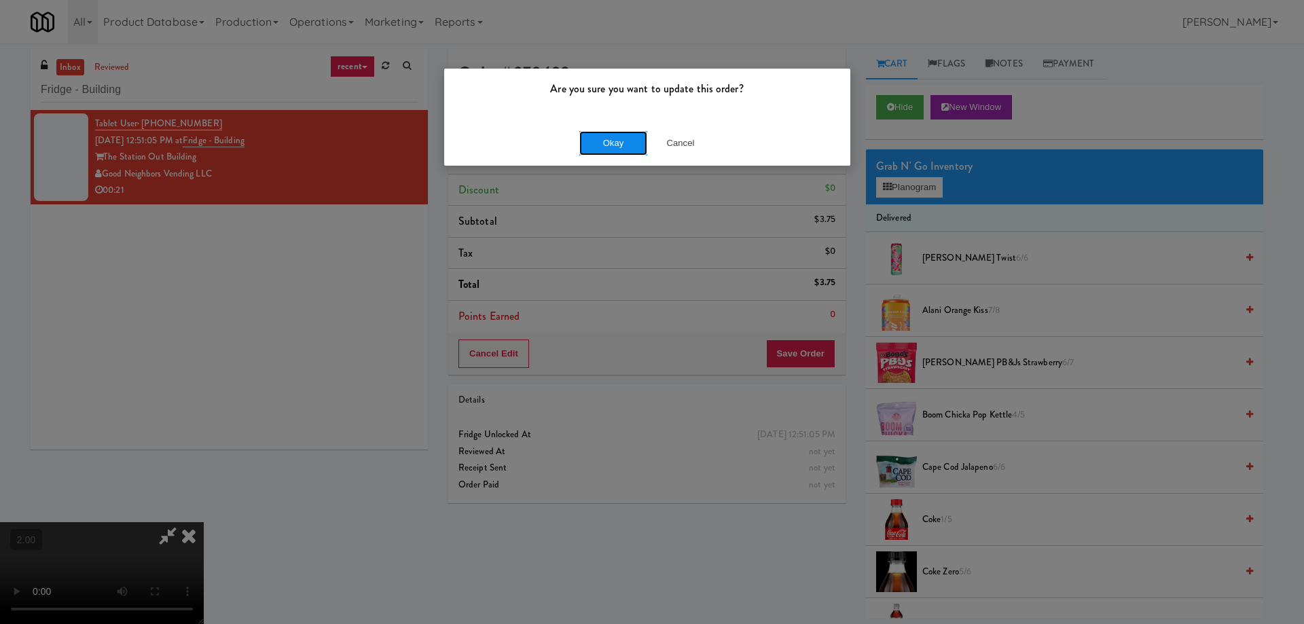
click at [610, 136] on button "Okay" at bounding box center [613, 143] width 68 height 24
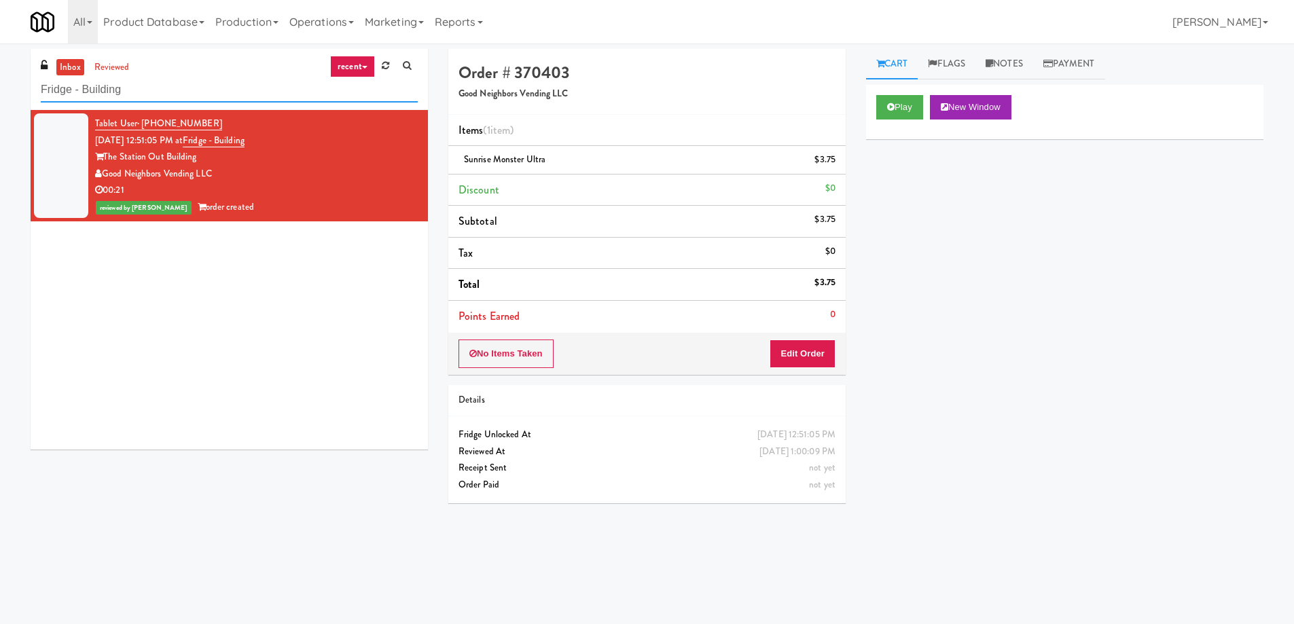
click at [143, 81] on input "Fridge - Building" at bounding box center [229, 89] width 377 height 25
paste input "The Pointe-Outpost-C2"
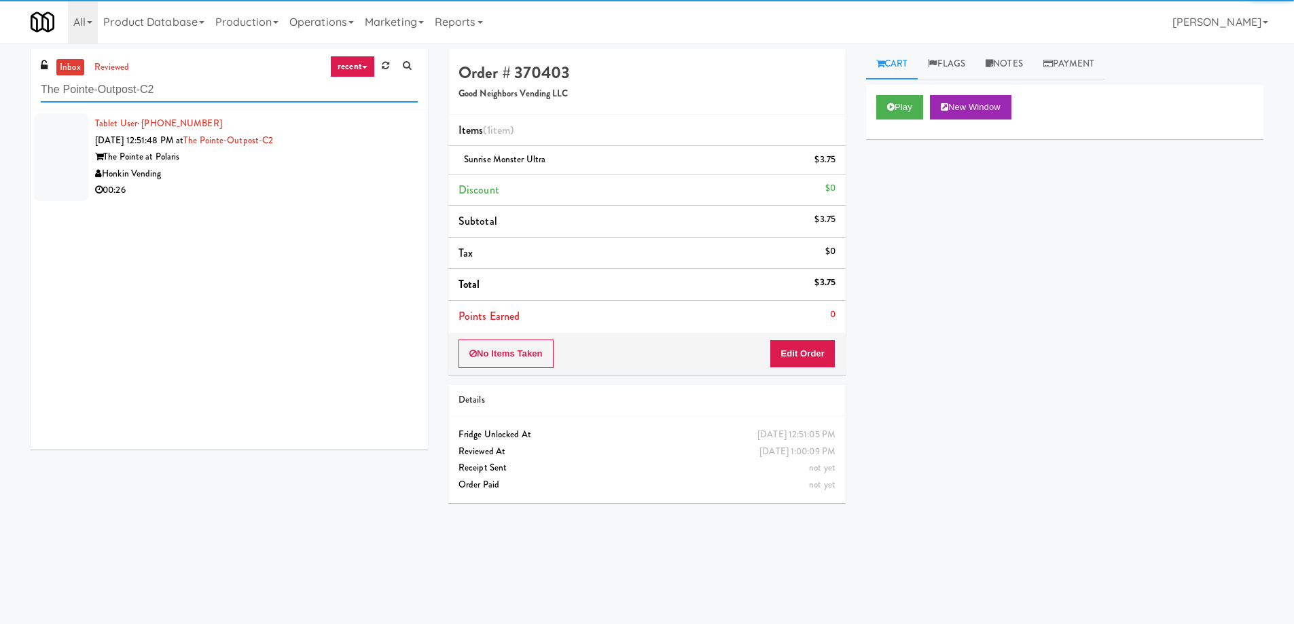
type input "The Pointe-Outpost-C2"
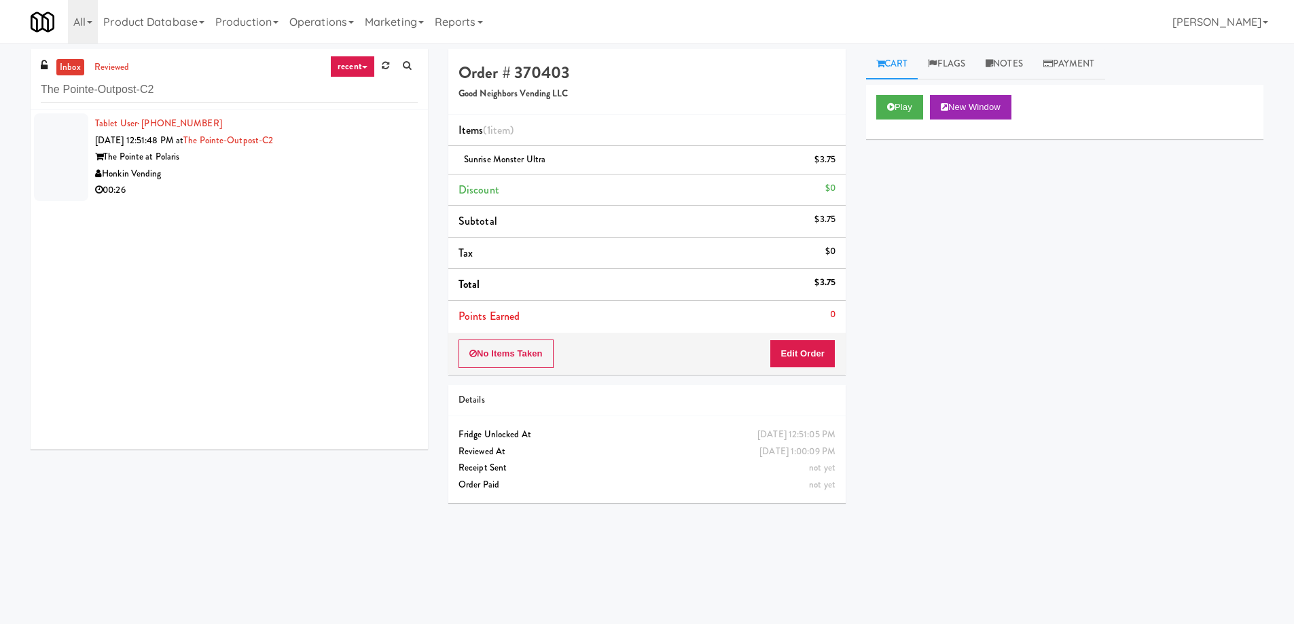
click at [300, 202] on li "Tablet User · (305) 833-6523 Aug 10, 2025 12:51:48 PM at The Pointe-Outpost-C2 …" at bounding box center [229, 157] width 397 height 94
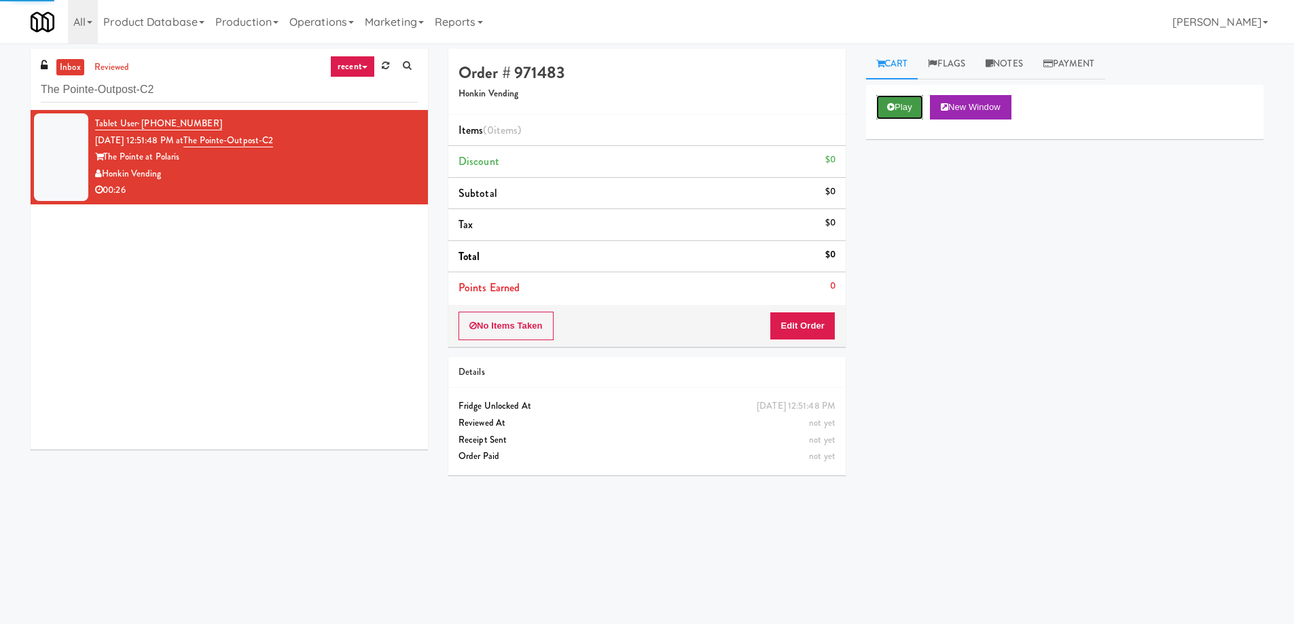
click at [897, 105] on button "Play" at bounding box center [899, 107] width 47 height 24
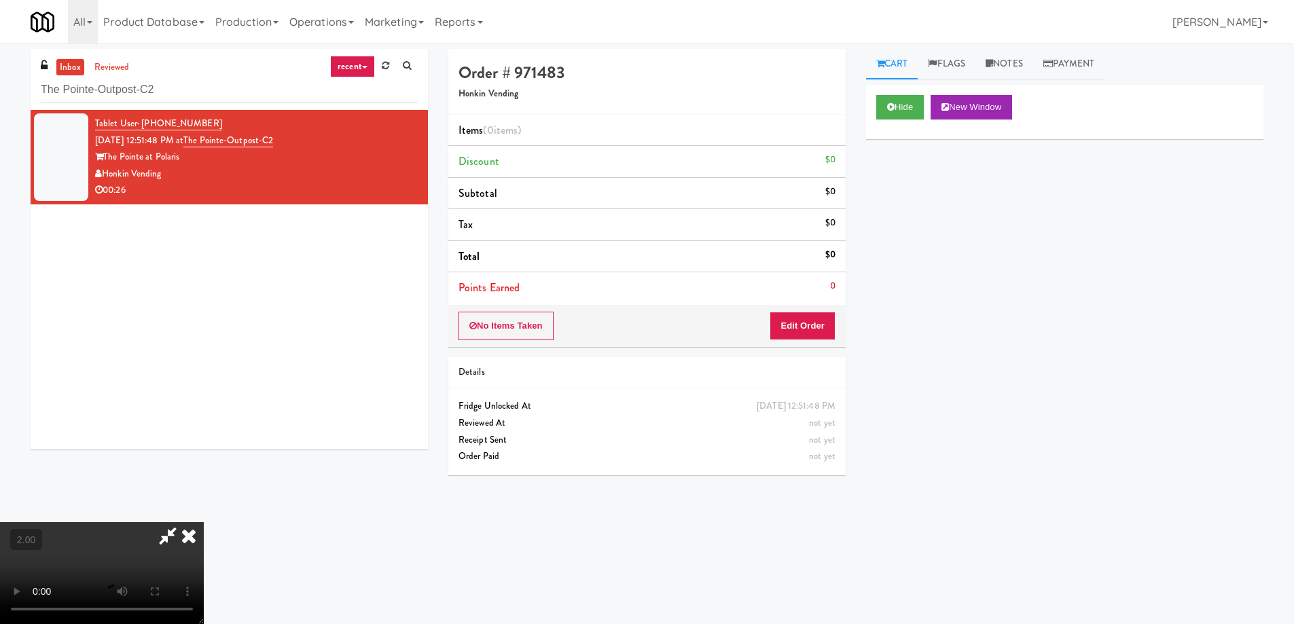
click at [204, 522] on video at bounding box center [102, 573] width 204 height 102
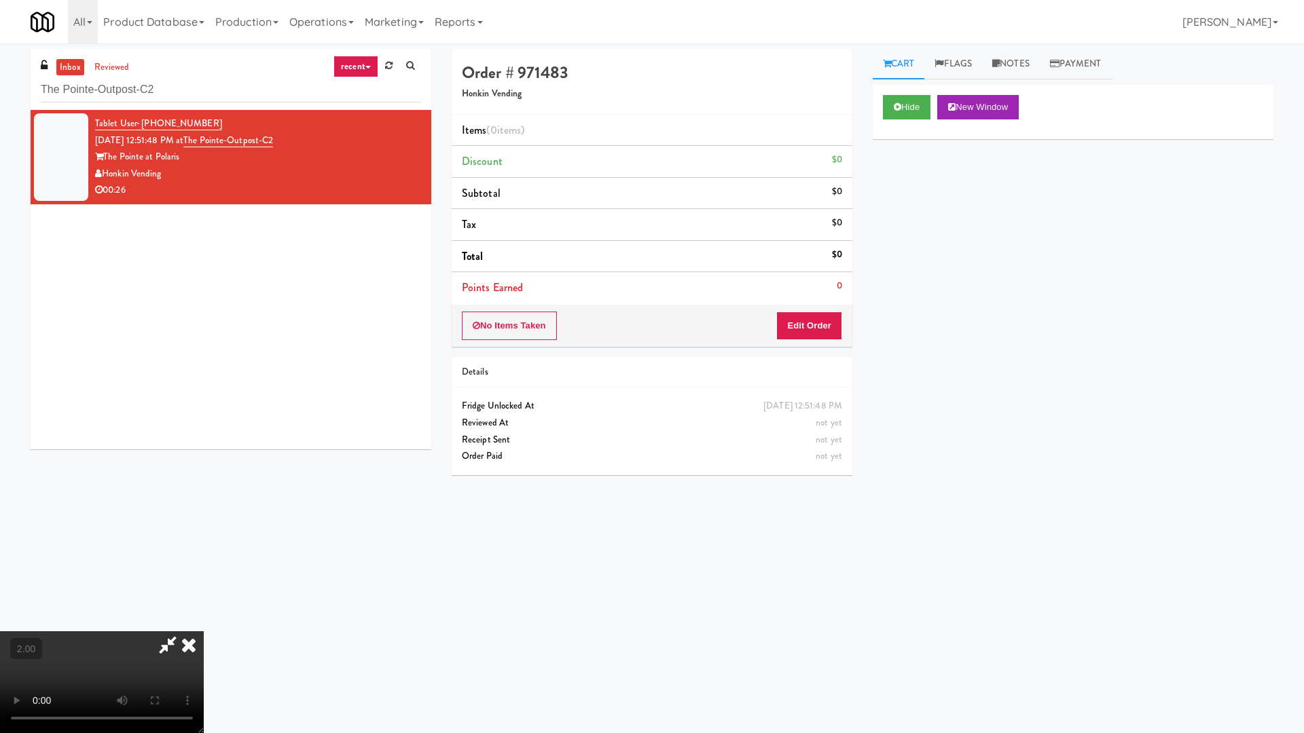
click at [204, 623] on video at bounding box center [102, 682] width 204 height 102
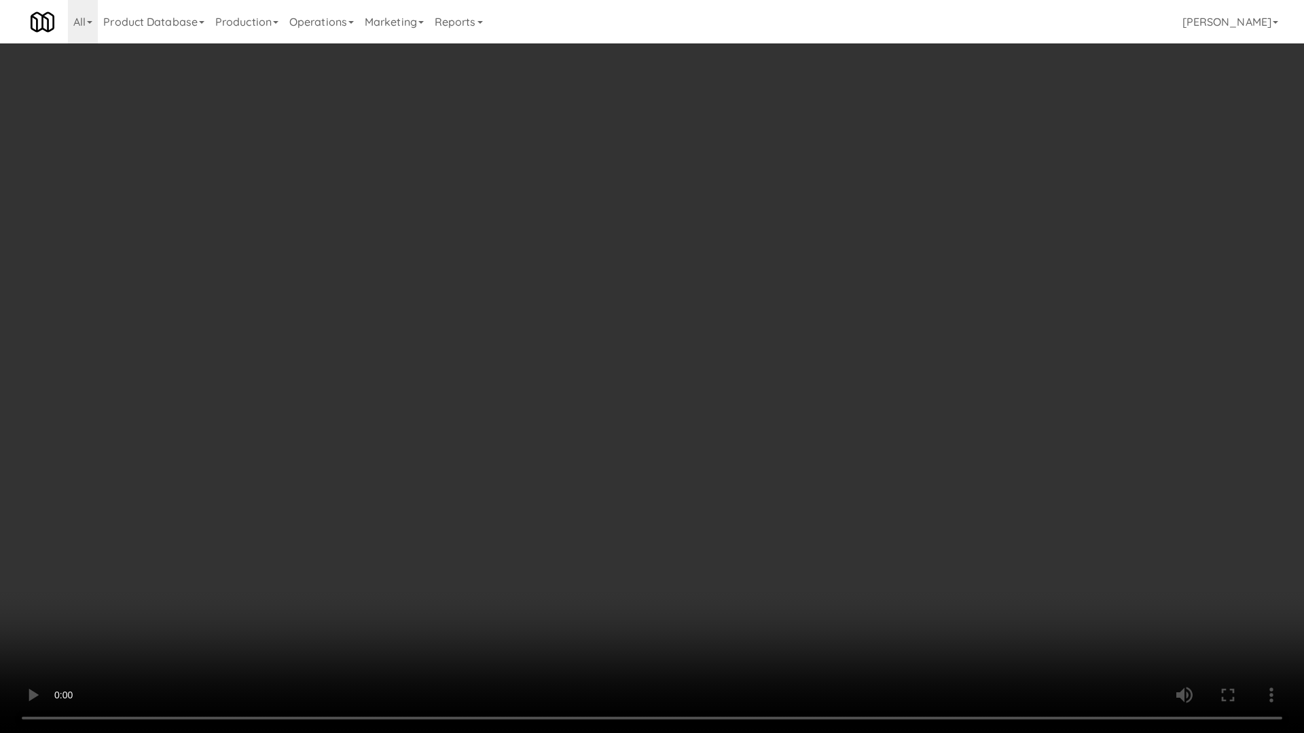
click at [617, 503] on video at bounding box center [652, 366] width 1304 height 733
click at [718, 514] on video at bounding box center [652, 366] width 1304 height 733
click at [887, 443] on video at bounding box center [652, 366] width 1304 height 733
click at [812, 497] on video at bounding box center [652, 366] width 1304 height 733
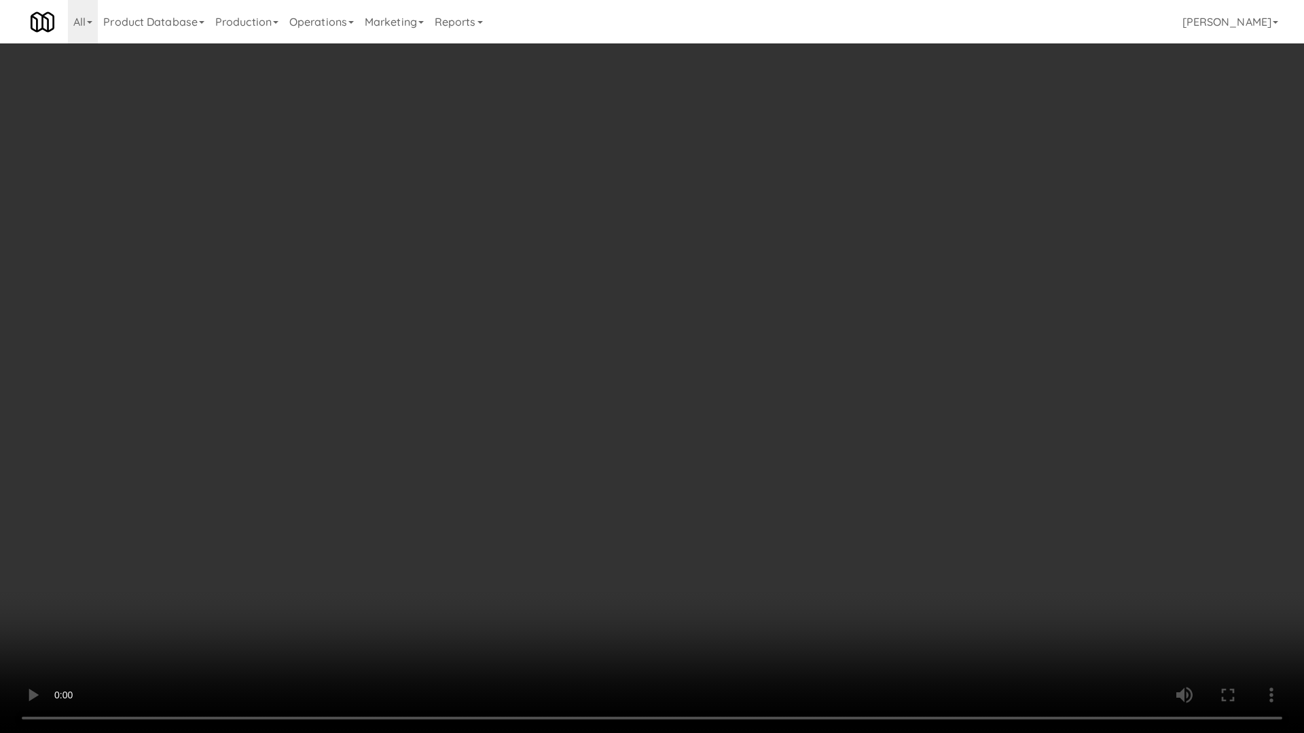
click at [812, 497] on video at bounding box center [652, 366] width 1304 height 733
click at [826, 581] on video at bounding box center [652, 366] width 1304 height 733
click at [832, 560] on video at bounding box center [652, 366] width 1304 height 733
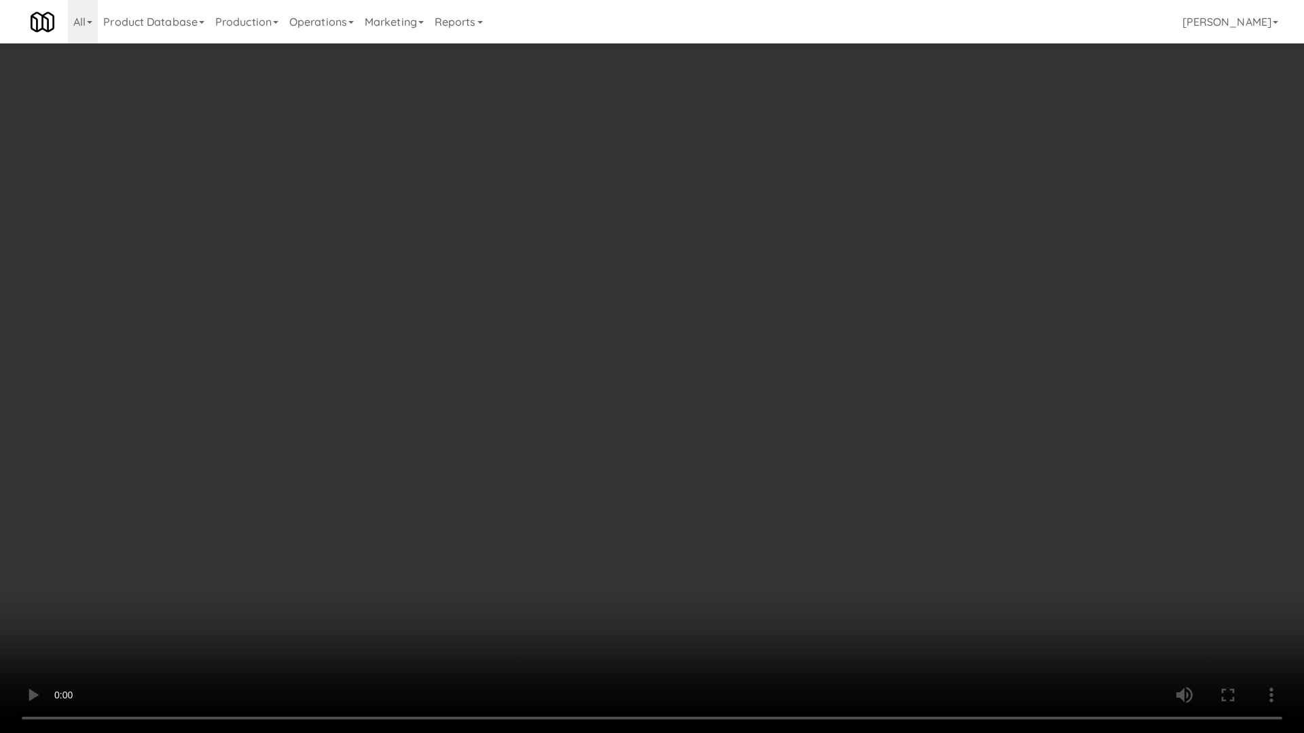
click at [832, 560] on video at bounding box center [652, 366] width 1304 height 733
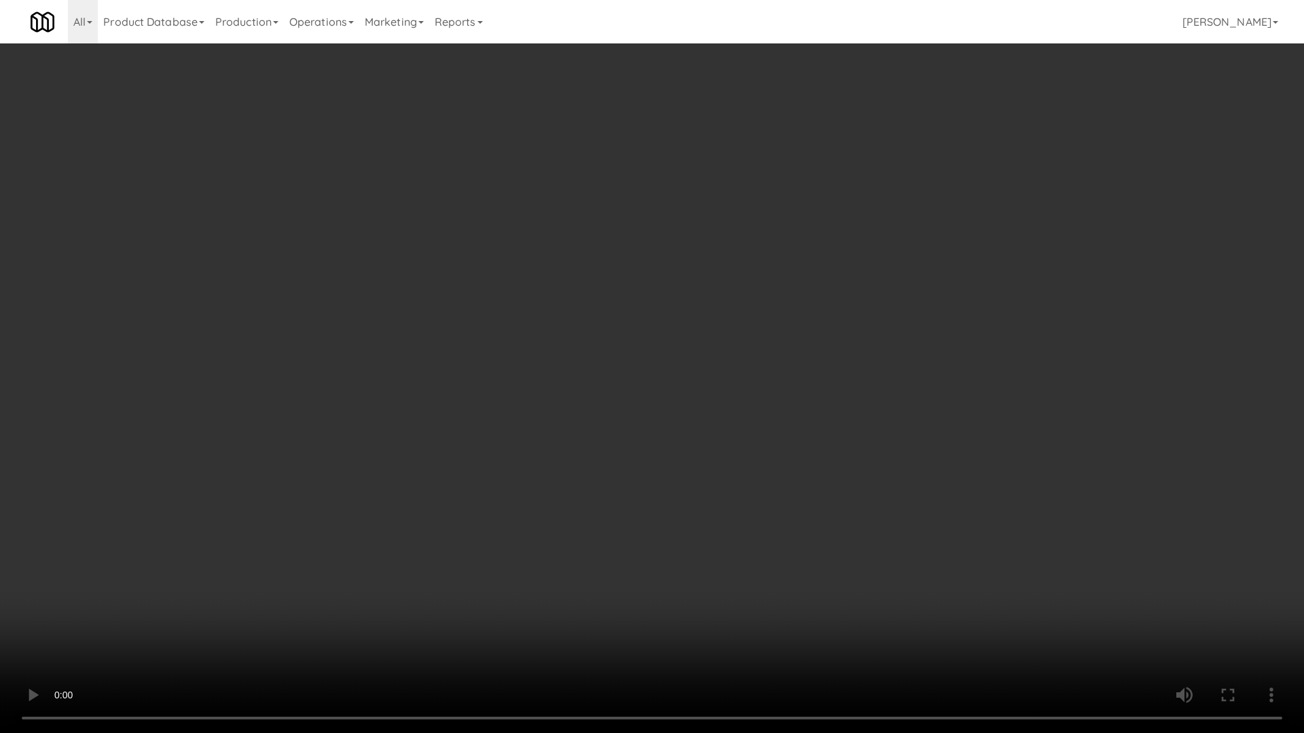
click at [832, 560] on video at bounding box center [652, 366] width 1304 height 733
click at [813, 623] on video at bounding box center [652, 366] width 1304 height 733
click at [818, 623] on video at bounding box center [652, 366] width 1304 height 733
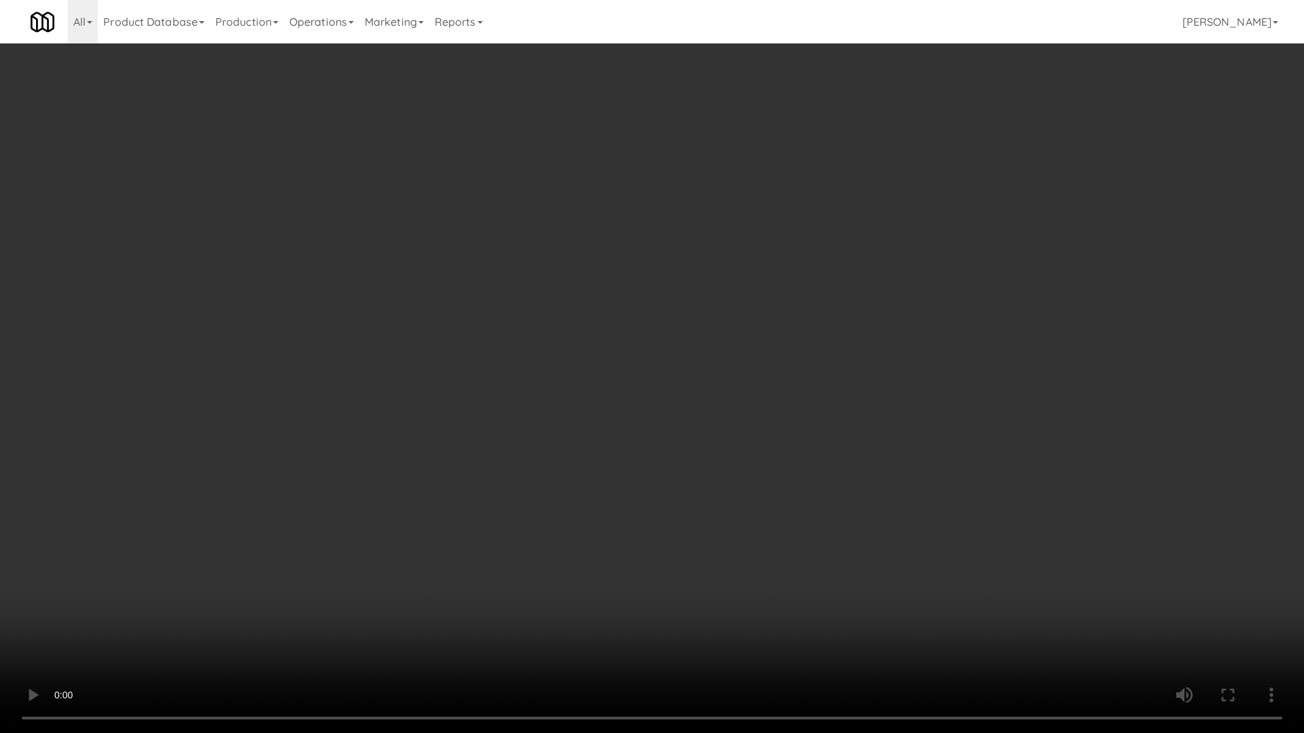
click at [818, 623] on video at bounding box center [652, 366] width 1304 height 733
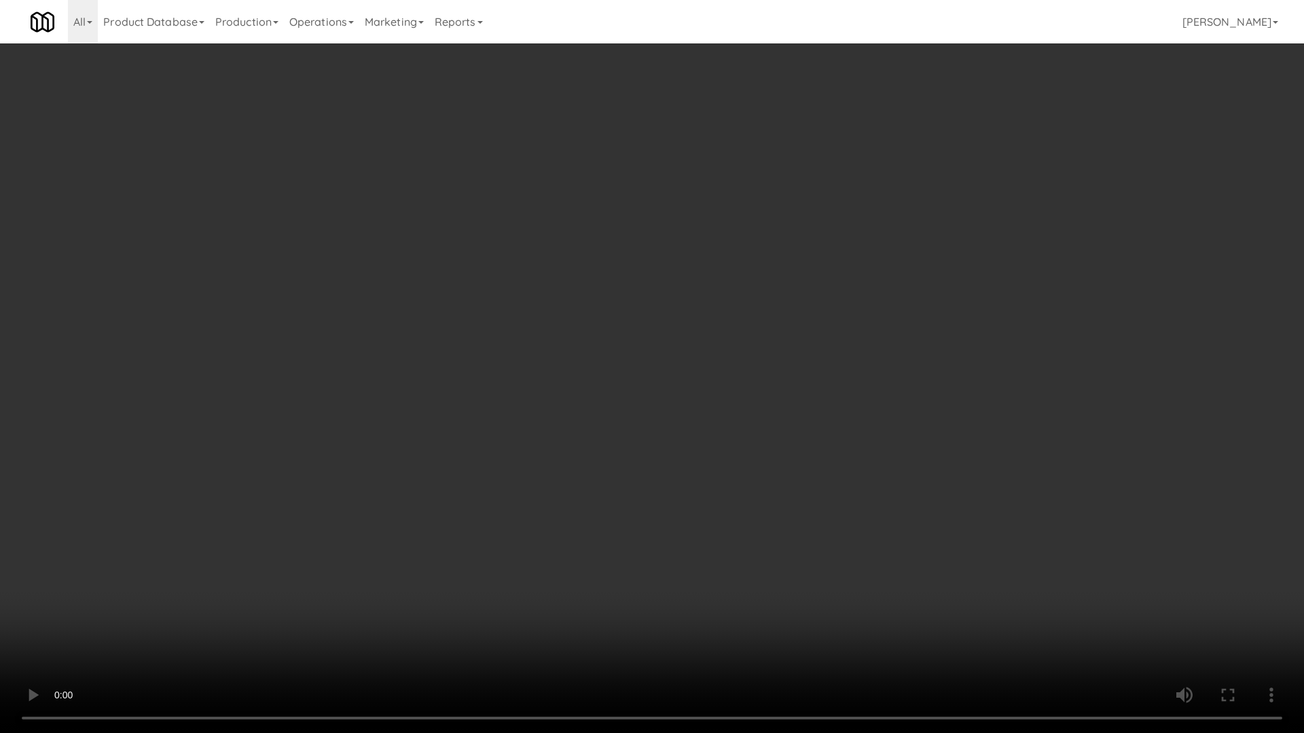
click at [818, 623] on video at bounding box center [652, 366] width 1304 height 733
click at [817, 623] on video at bounding box center [652, 366] width 1304 height 733
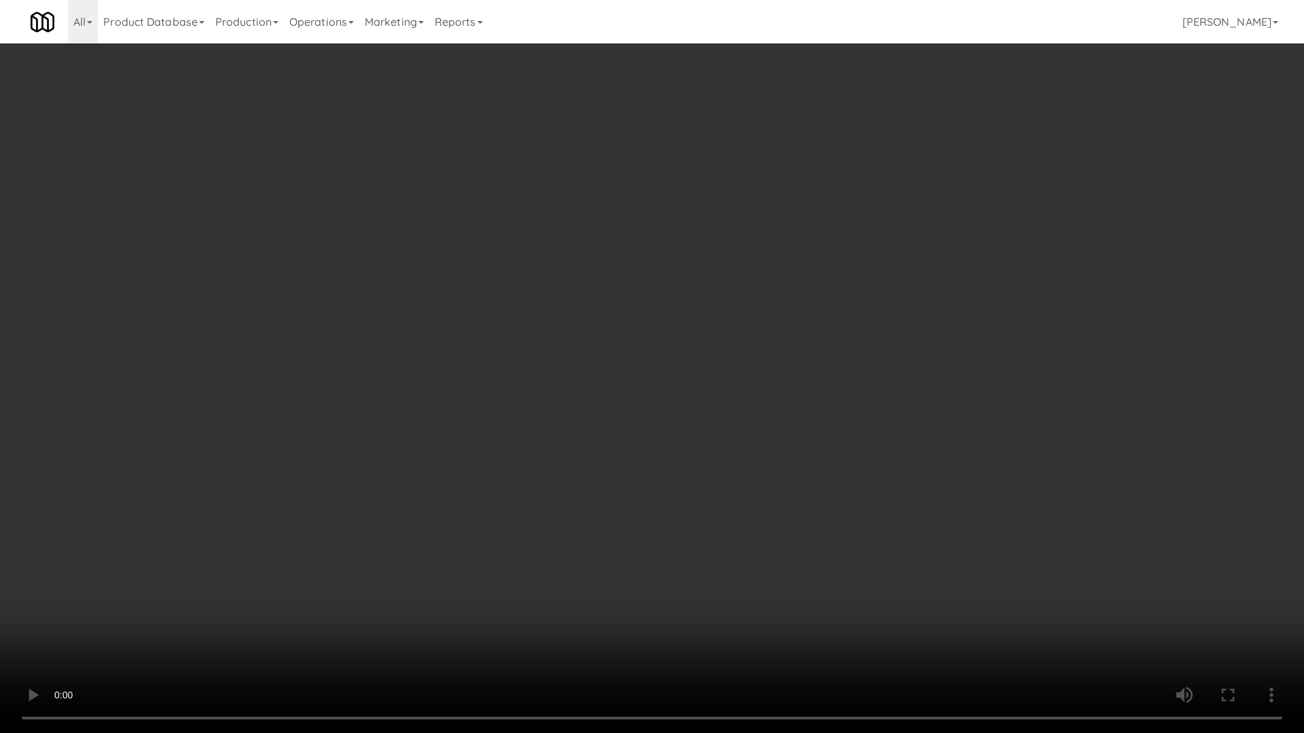
click at [817, 623] on video at bounding box center [652, 366] width 1304 height 733
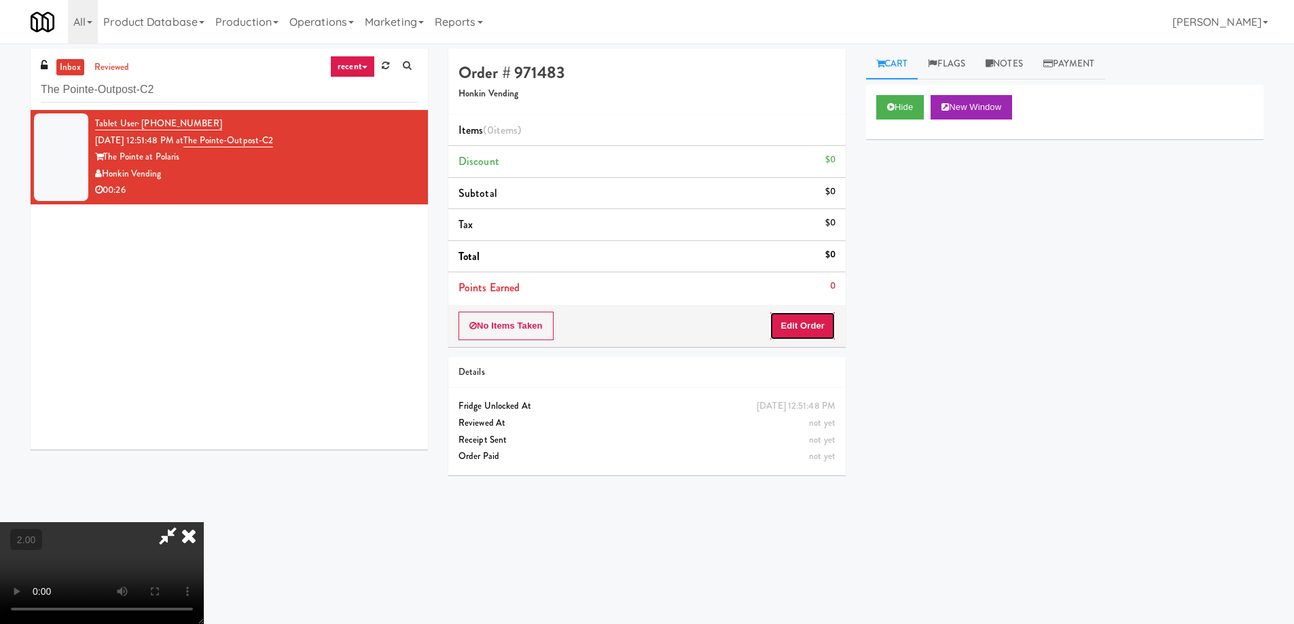
click at [789, 335] on button "Edit Order" at bounding box center [802, 326] width 66 height 29
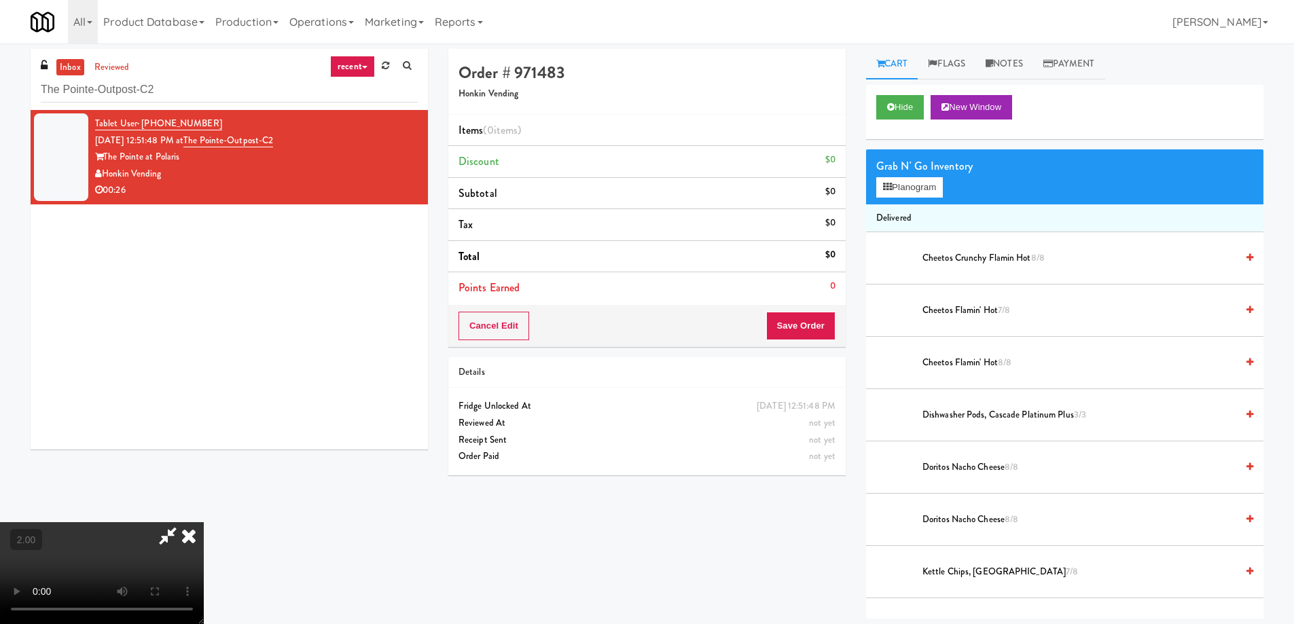
scroll to position [1232, 0]
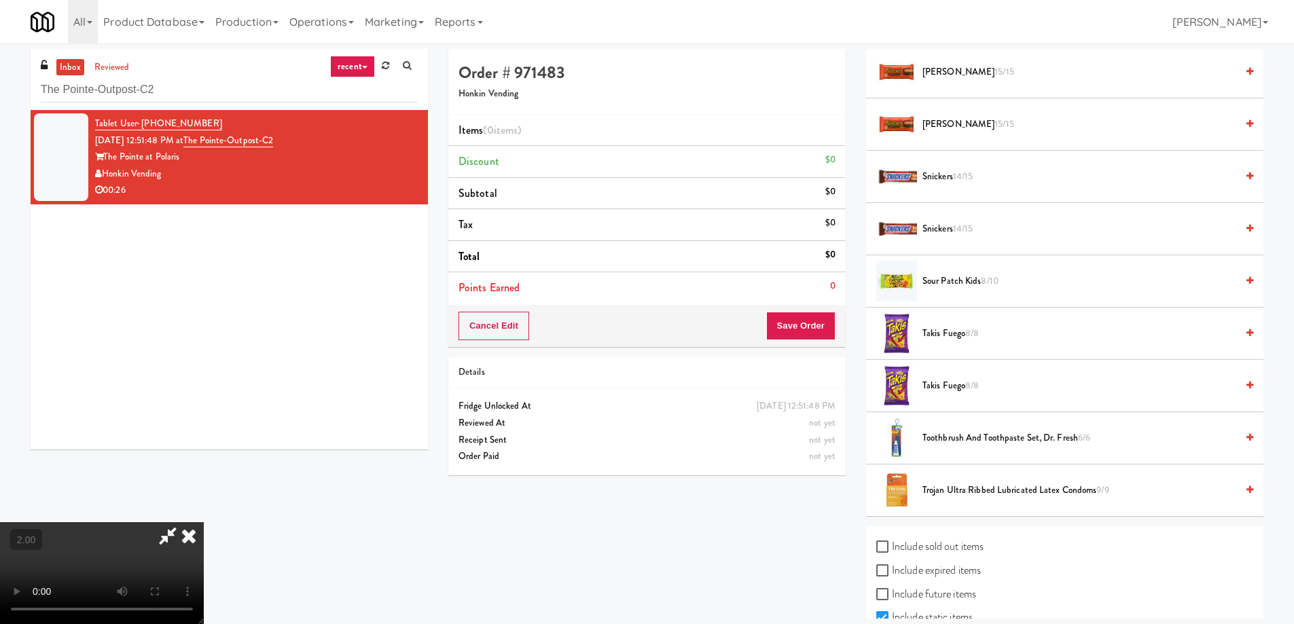
click at [973, 335] on span "8/8" at bounding box center [972, 333] width 14 height 13
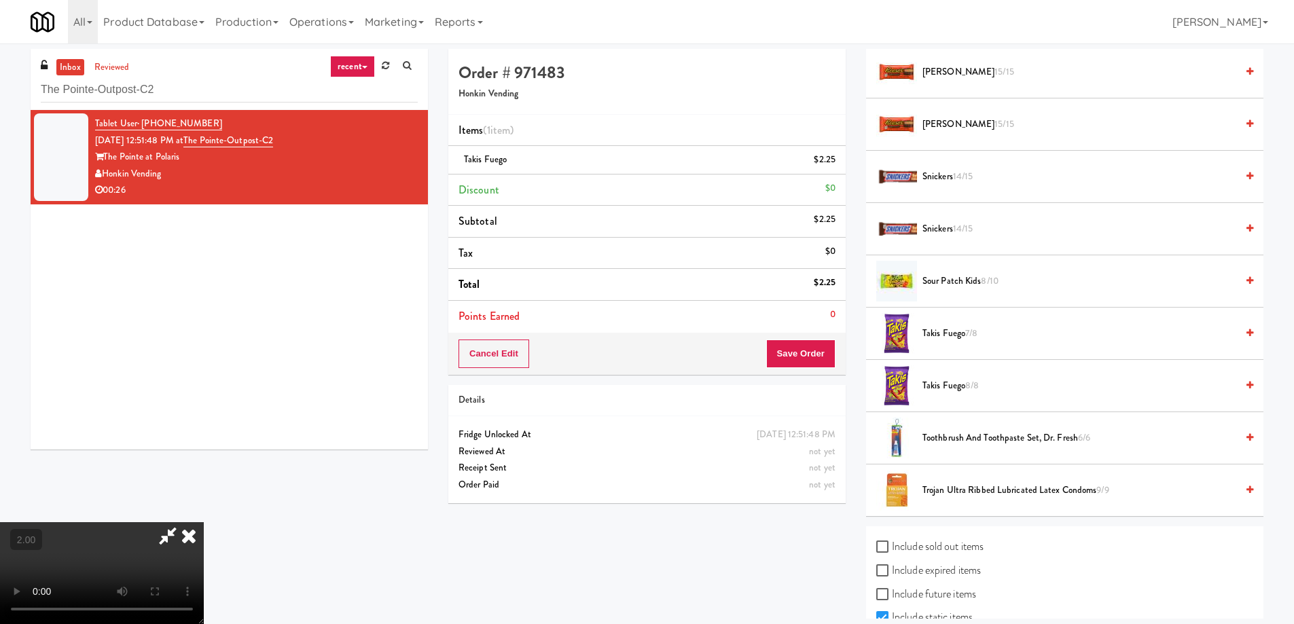
scroll to position [918, 0]
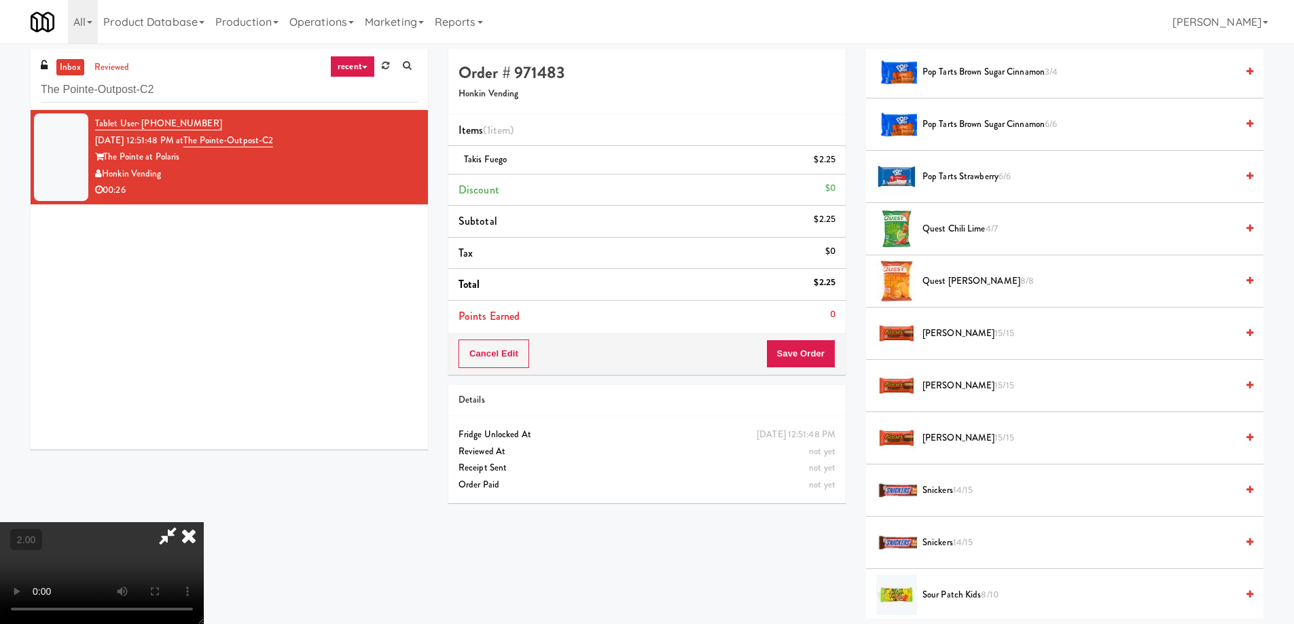
click at [994, 335] on span "15/15" at bounding box center [1004, 333] width 20 height 13
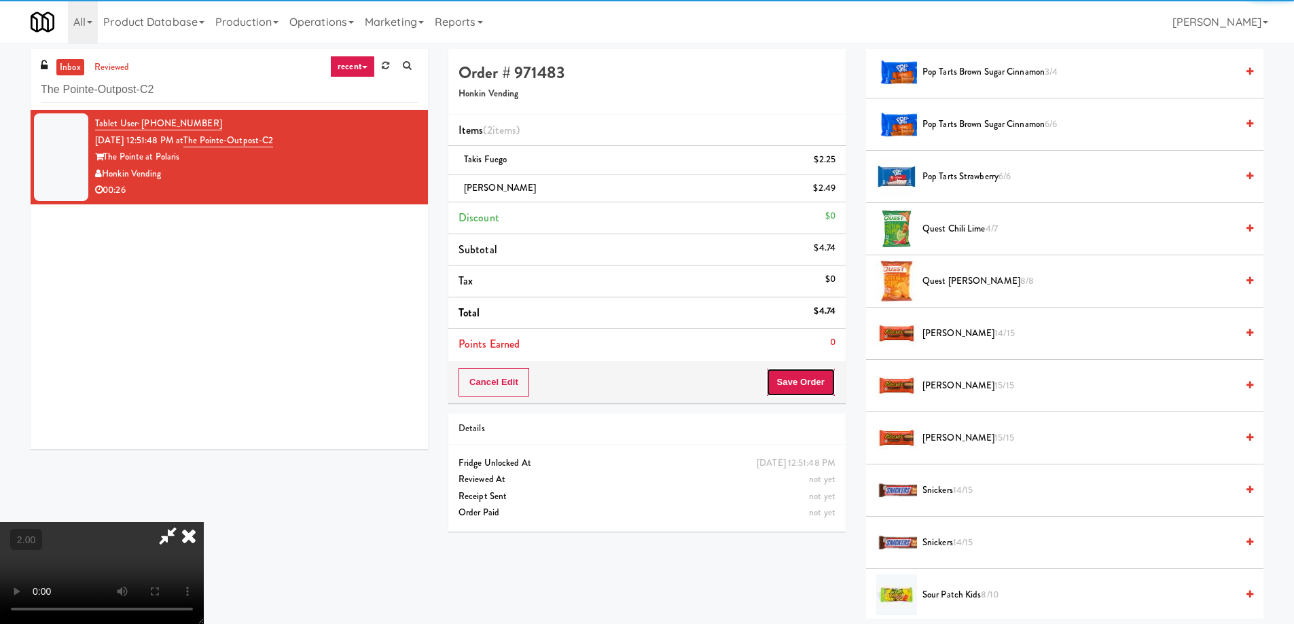
click at [811, 393] on button "Save Order" at bounding box center [800, 382] width 69 height 29
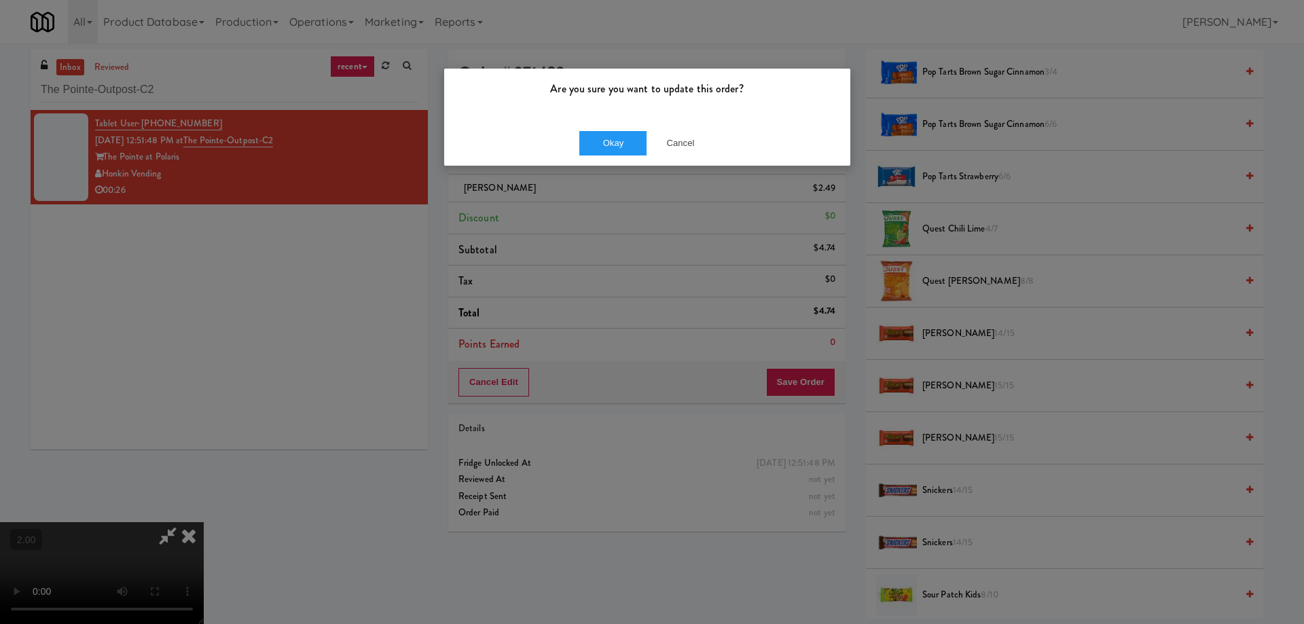
click at [608, 126] on div "Okay Cancel" at bounding box center [647, 142] width 406 height 45
click at [606, 135] on button "Okay" at bounding box center [613, 143] width 68 height 24
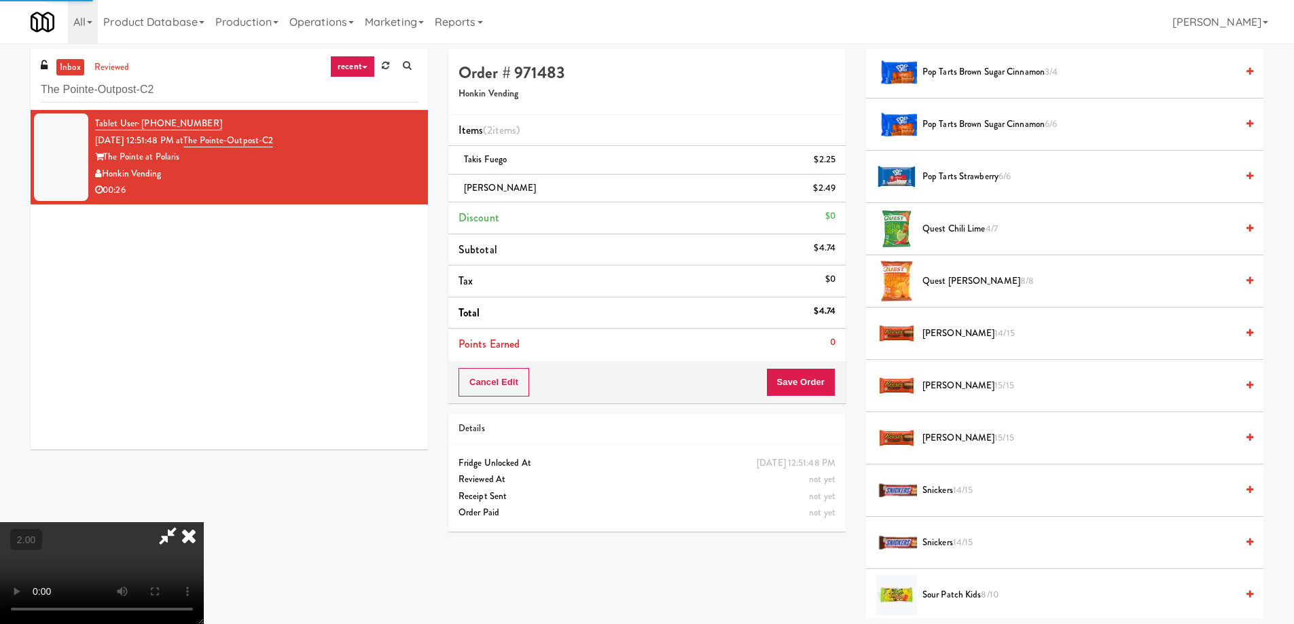
scroll to position [0, 0]
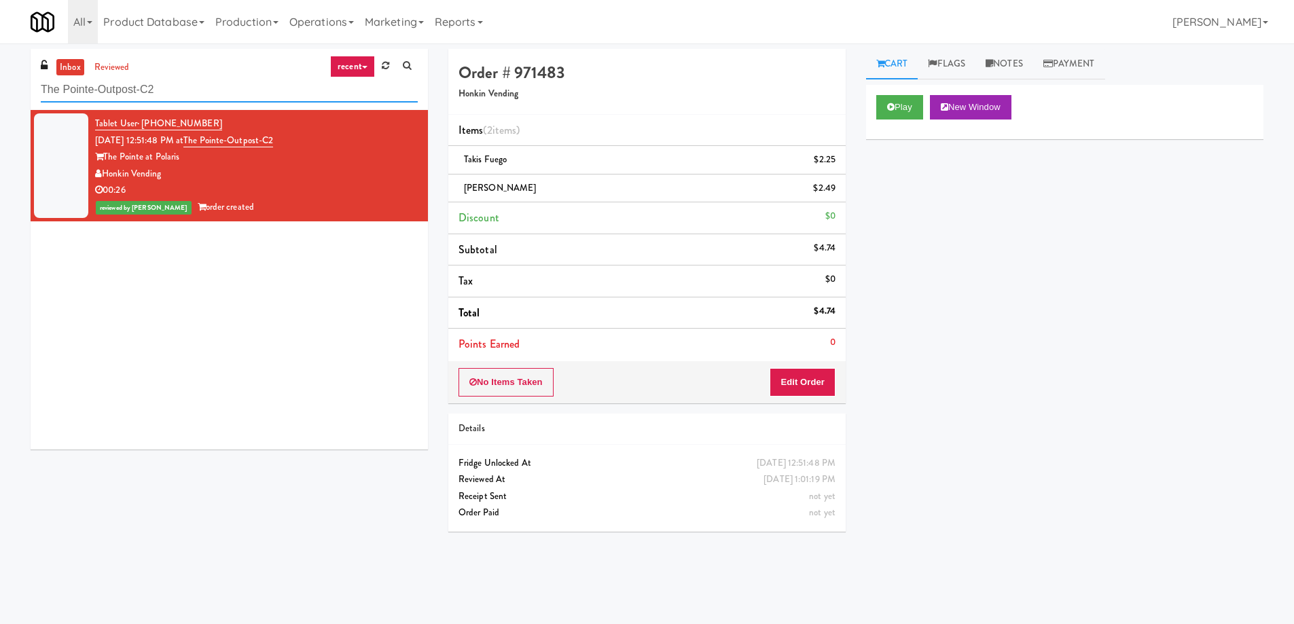
click at [146, 85] on input "The Pointe-Outpost-C2" at bounding box center [229, 89] width 377 height 25
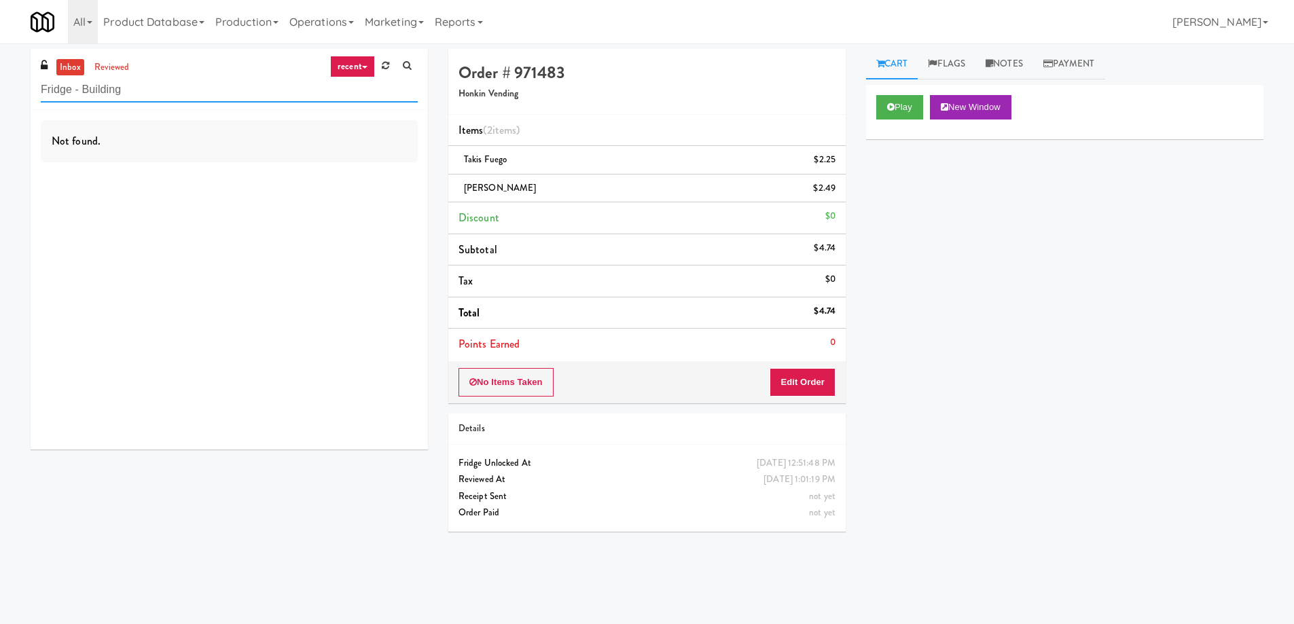
click at [164, 100] on input "Fridge - Building" at bounding box center [229, 89] width 377 height 25
click at [164, 99] on input "Fridge - Building" at bounding box center [229, 89] width 377 height 25
paste input "(Snack & Drink) EWR-4-TC-PUBLIC"
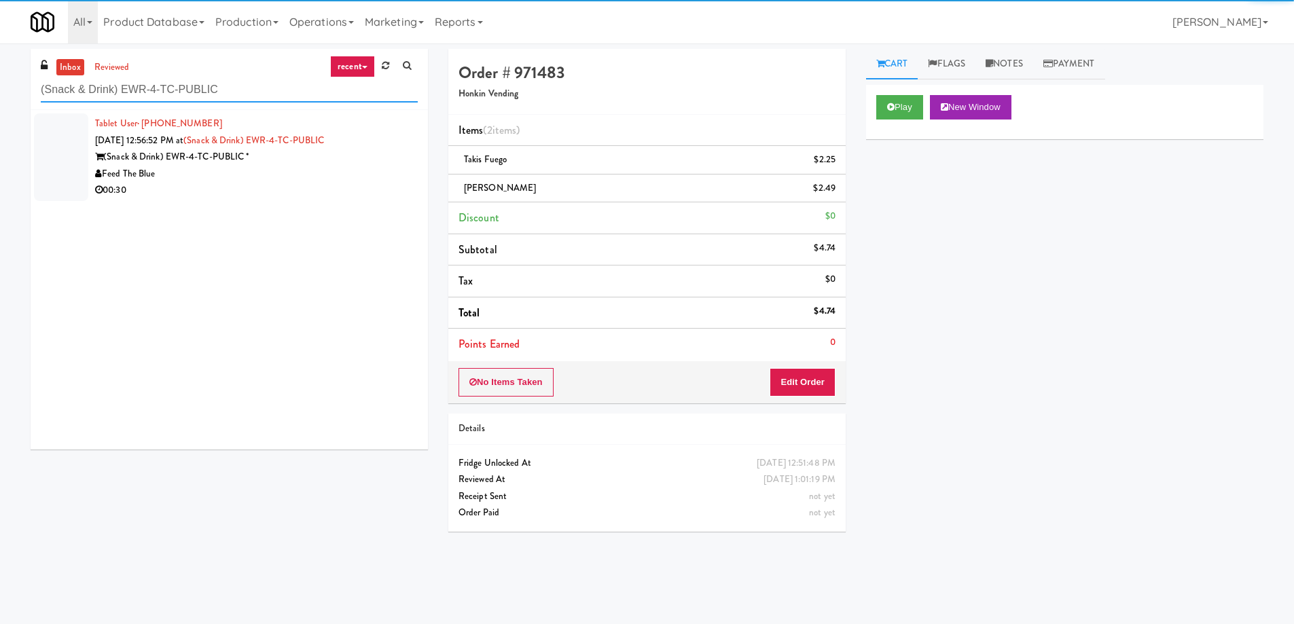
type input "(Snack & Drink) EWR-4-TC-PUBLIC"
drag, startPoint x: 223, startPoint y: 181, endPoint x: 235, endPoint y: 181, distance: 11.5
click at [223, 181] on div "Feed The Blue" at bounding box center [256, 174] width 323 height 17
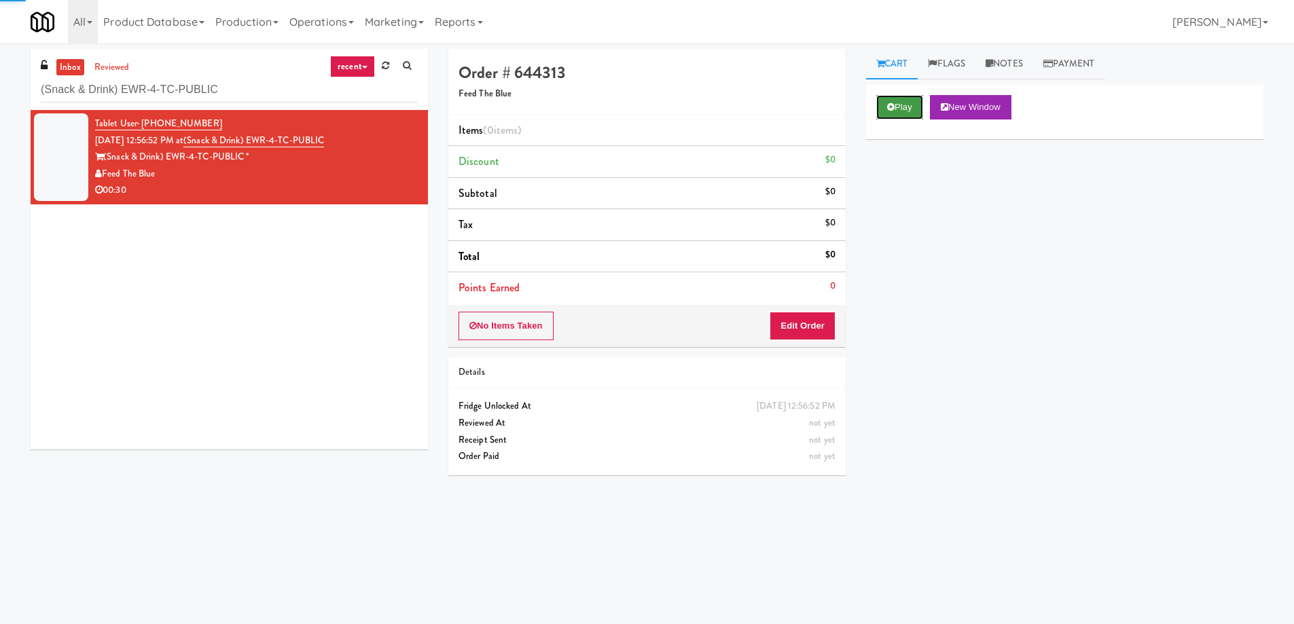
click at [910, 112] on button "Play" at bounding box center [899, 107] width 47 height 24
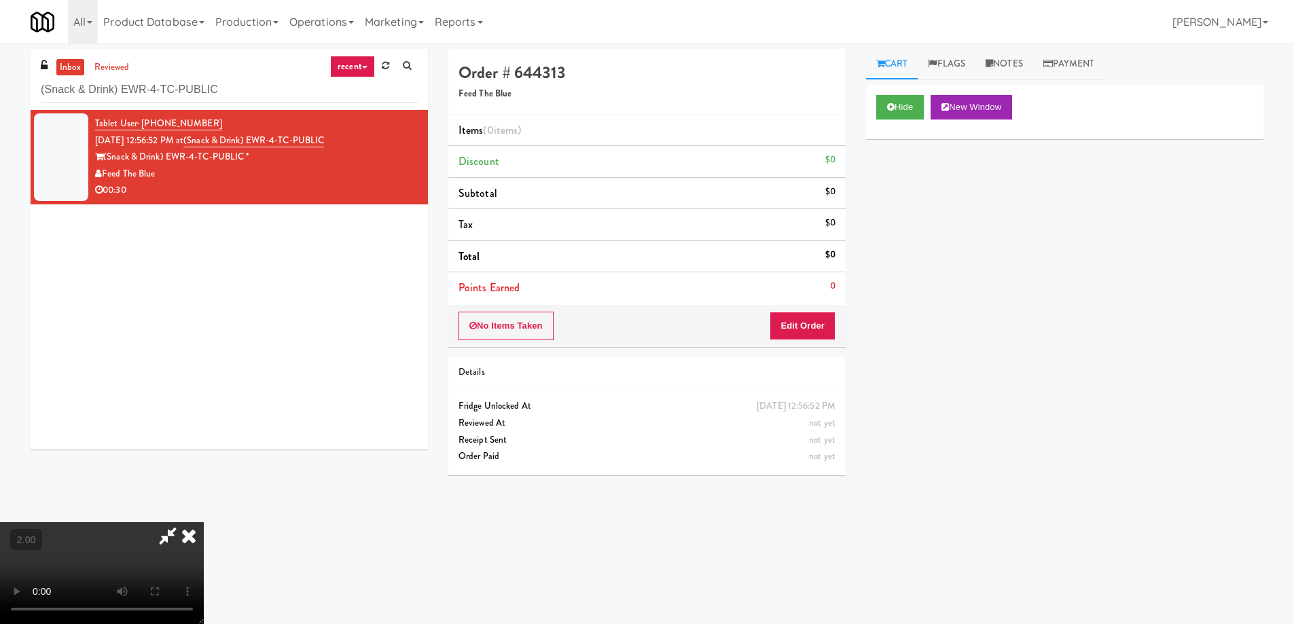
click at [204, 522] on video at bounding box center [102, 573] width 204 height 102
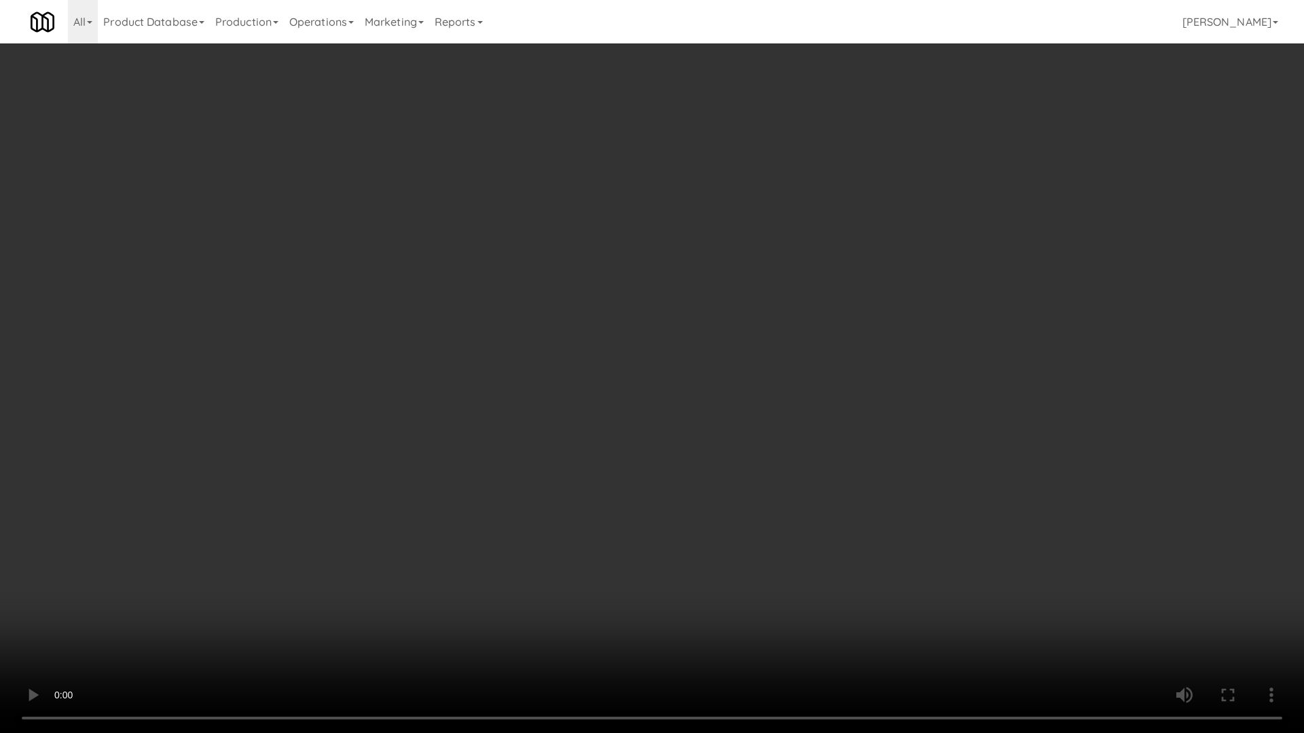
click at [684, 387] on video at bounding box center [652, 366] width 1304 height 733
click at [643, 426] on video at bounding box center [652, 366] width 1304 height 733
click at [629, 528] on video at bounding box center [652, 366] width 1304 height 733
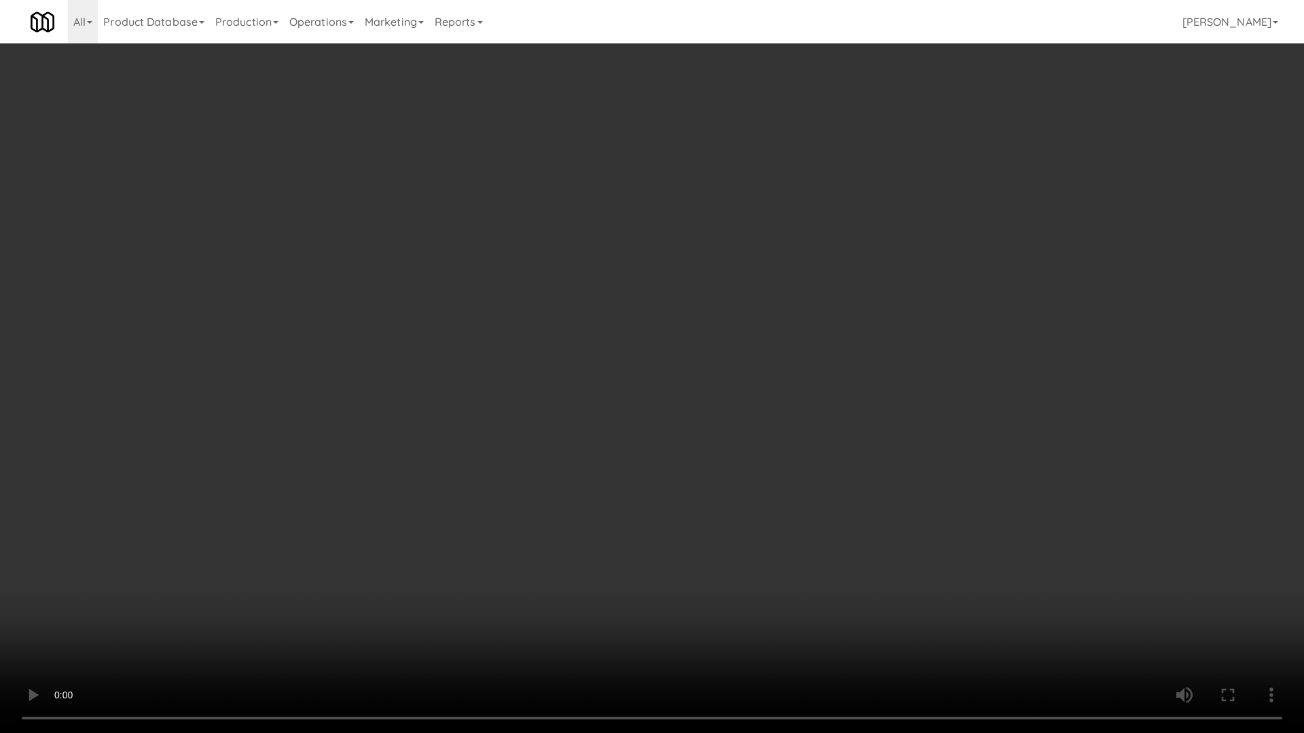
click at [629, 528] on video at bounding box center [652, 366] width 1304 height 733
click at [627, 524] on video at bounding box center [652, 366] width 1304 height 733
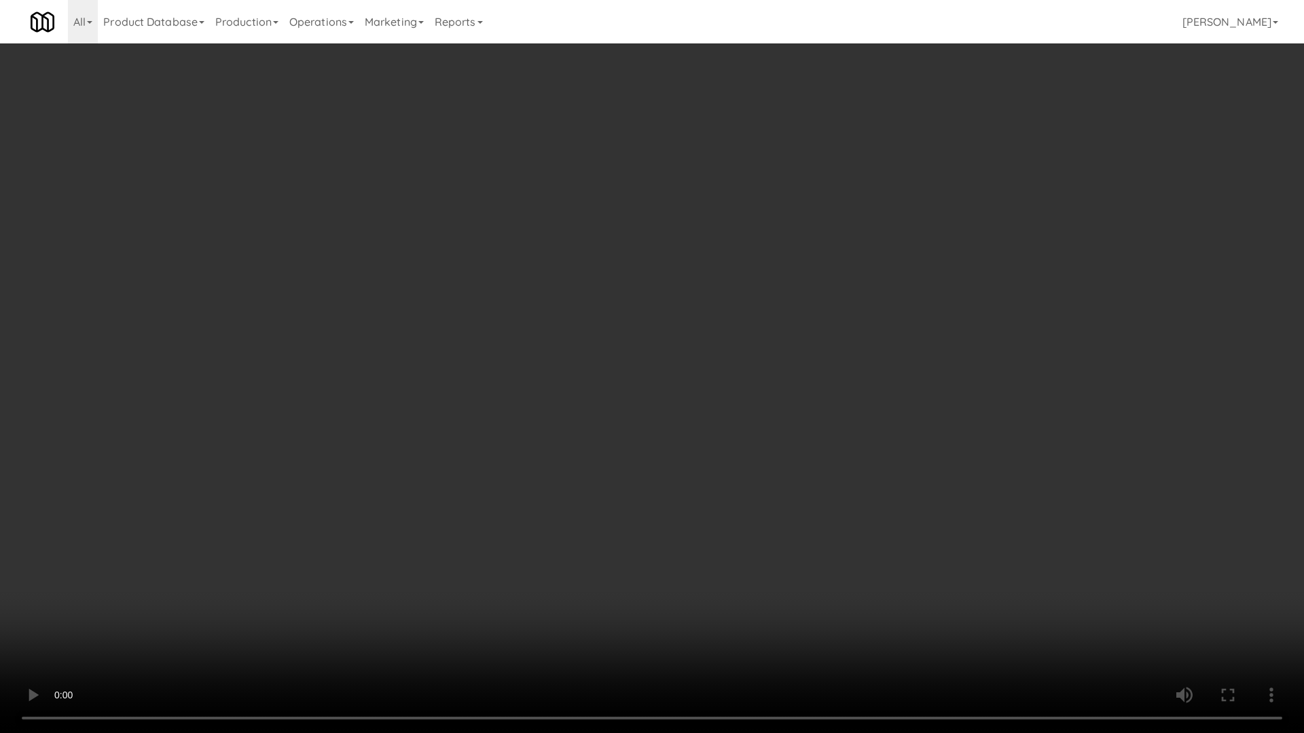
click at [625, 522] on video at bounding box center [652, 366] width 1304 height 733
click at [623, 521] on video at bounding box center [652, 366] width 1304 height 733
click at [624, 521] on video at bounding box center [652, 366] width 1304 height 733
click at [623, 523] on video at bounding box center [652, 366] width 1304 height 733
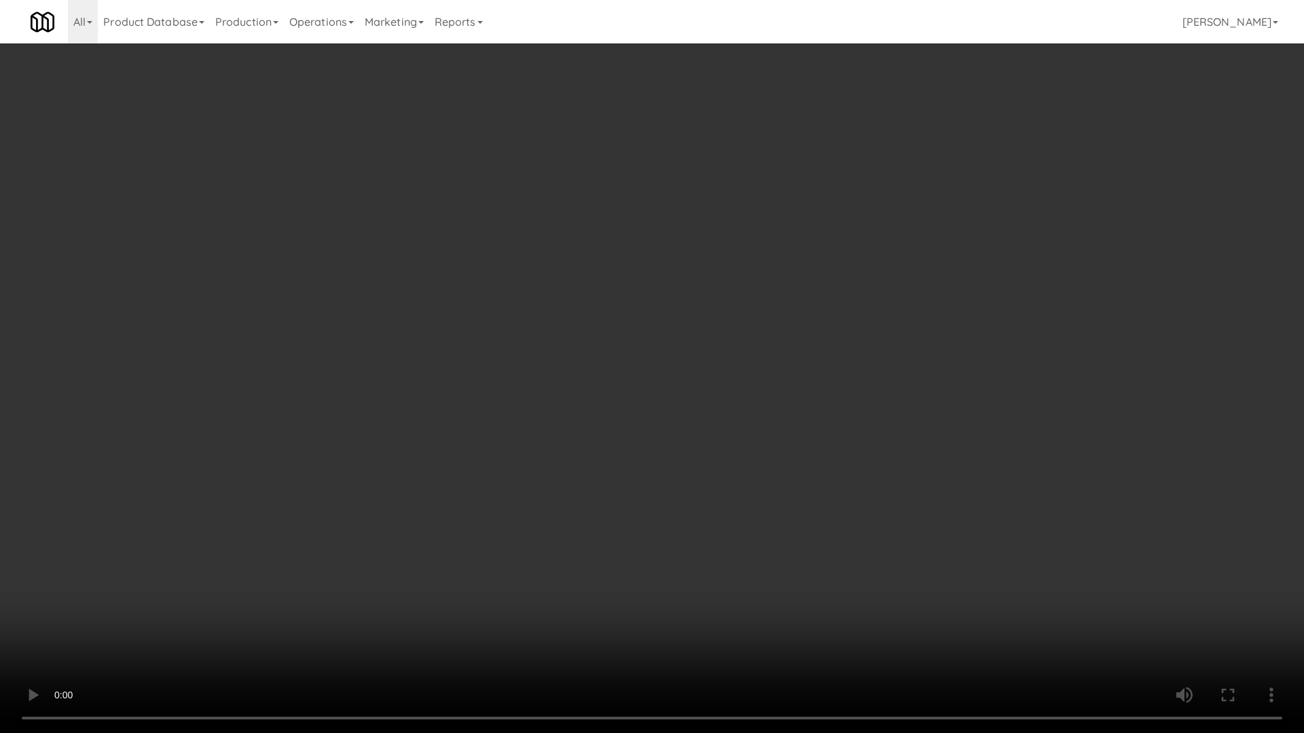
click at [636, 514] on video at bounding box center [652, 366] width 1304 height 733
click at [744, 588] on video at bounding box center [652, 366] width 1304 height 733
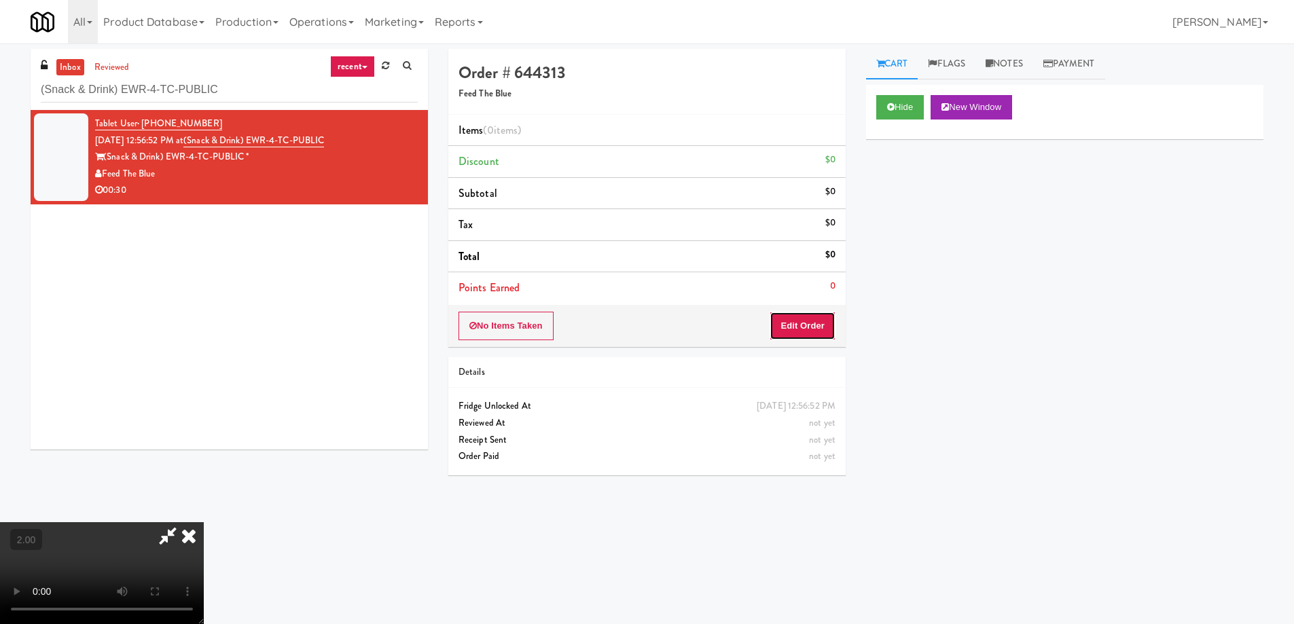
click at [814, 319] on button "Edit Order" at bounding box center [802, 326] width 66 height 29
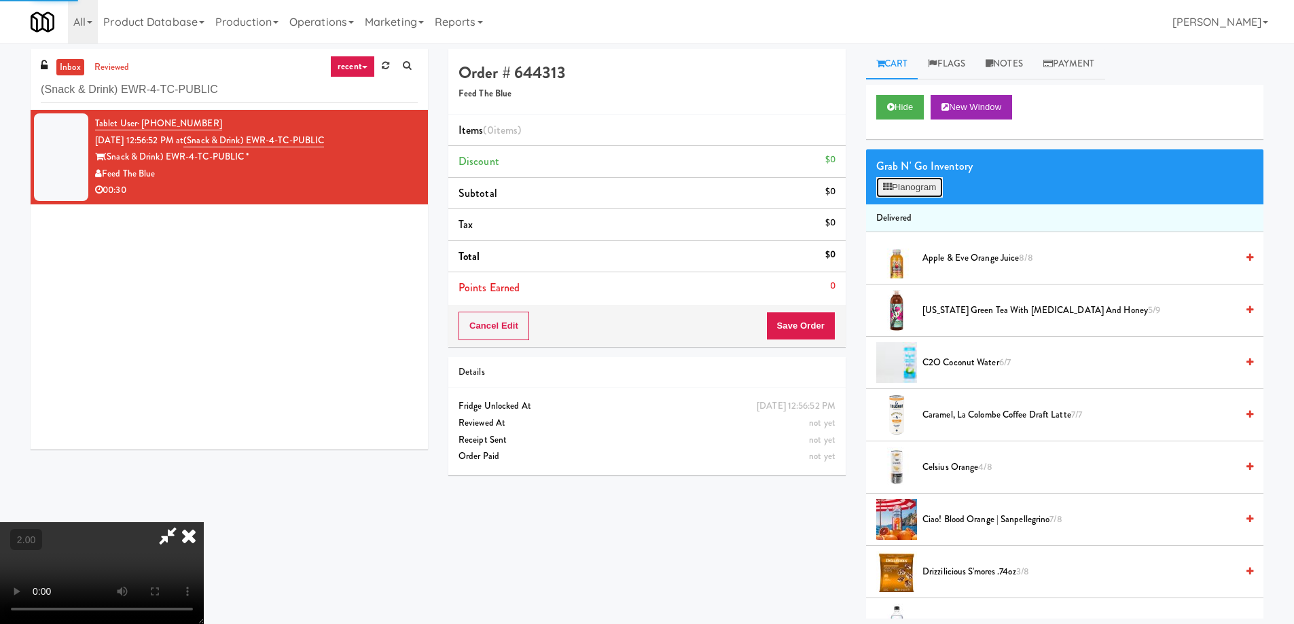
click at [927, 189] on button "Planogram" at bounding box center [909, 187] width 67 height 20
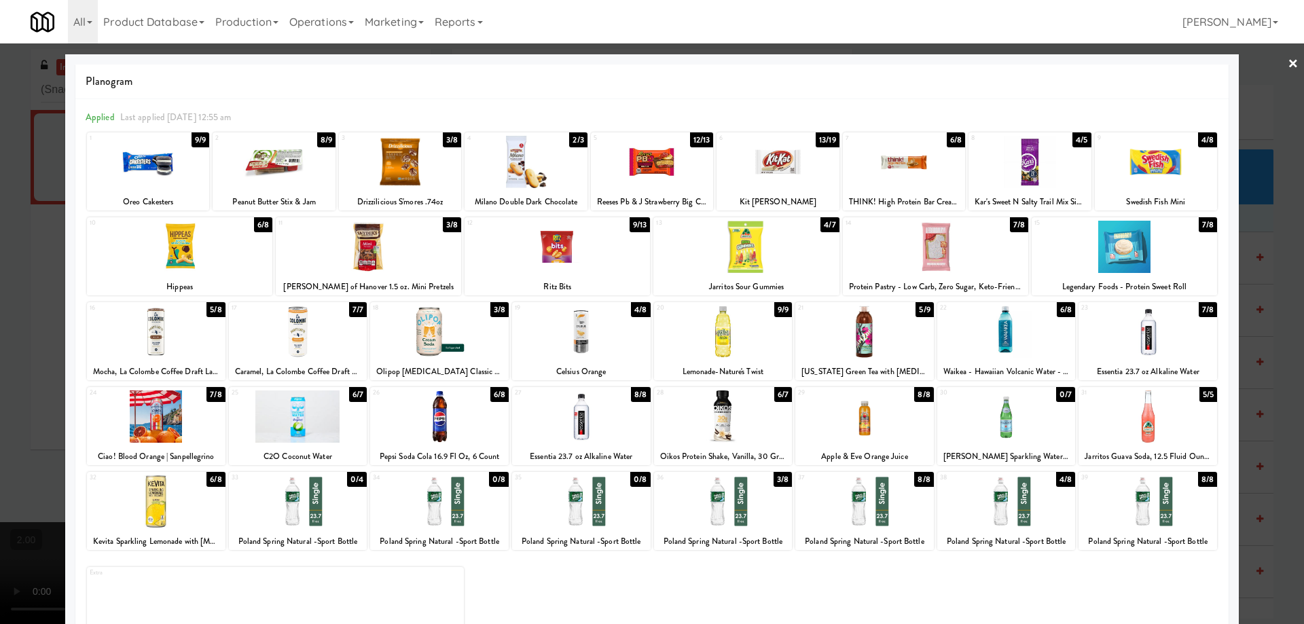
click at [939, 243] on div at bounding box center [935, 247] width 185 height 52
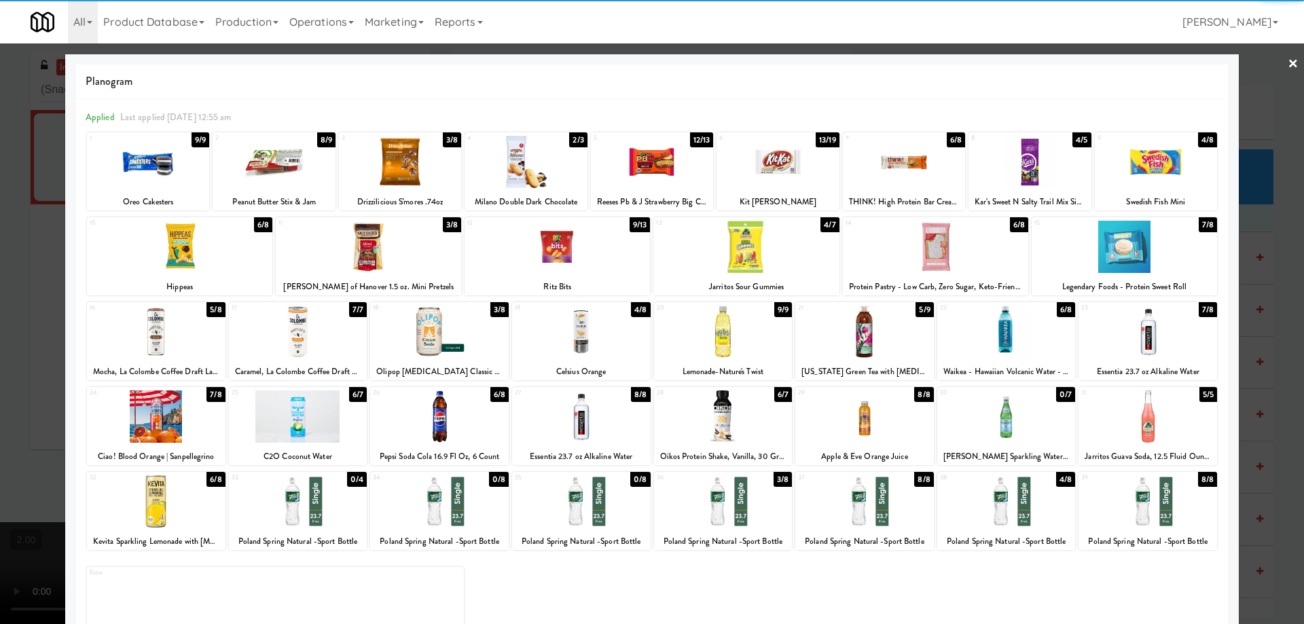
click at [0, 337] on div at bounding box center [652, 312] width 1304 height 624
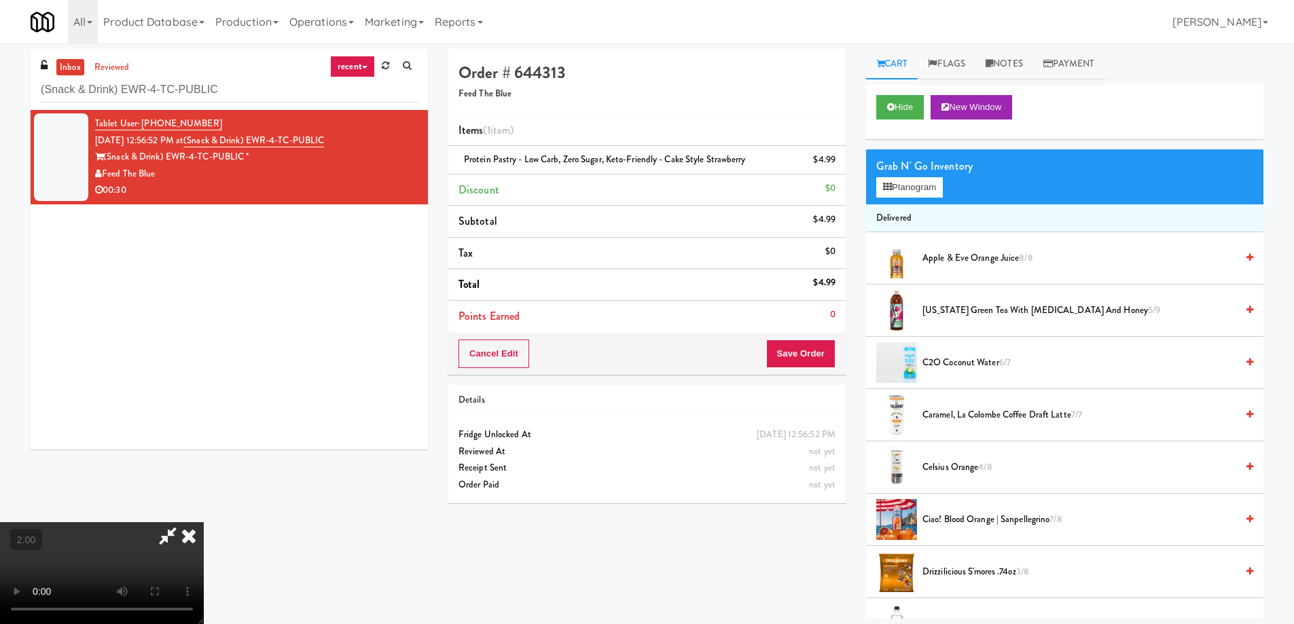
click at [204, 522] on video at bounding box center [102, 573] width 204 height 102
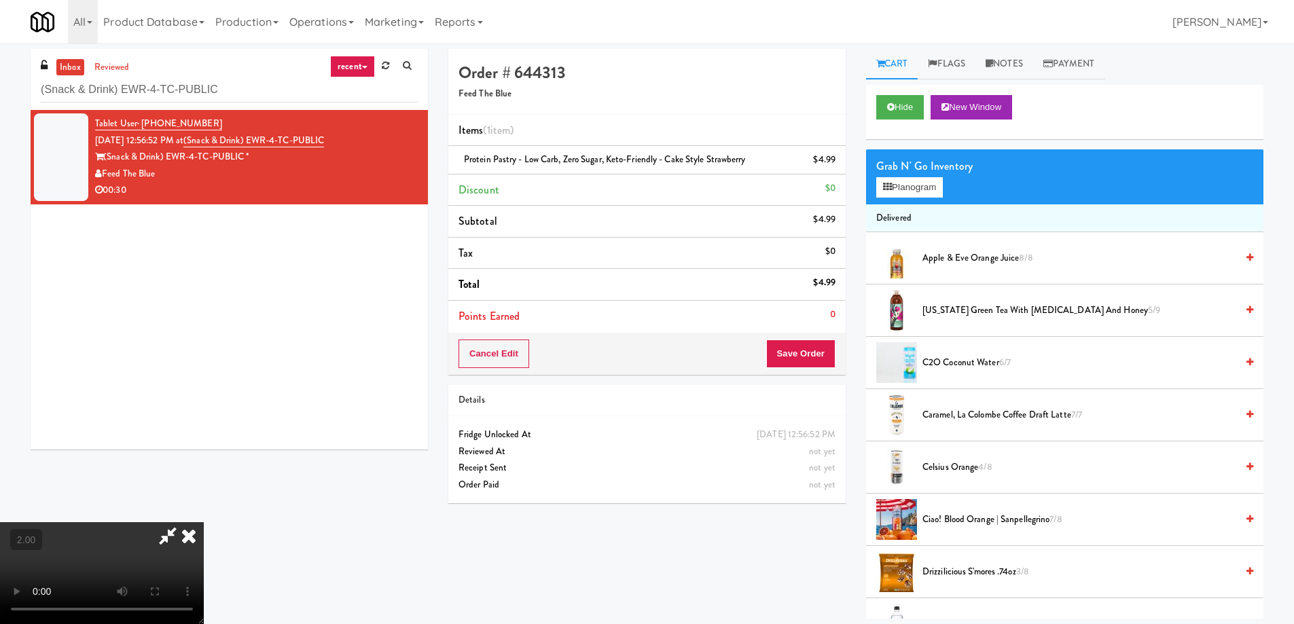
scroll to position [28, 0]
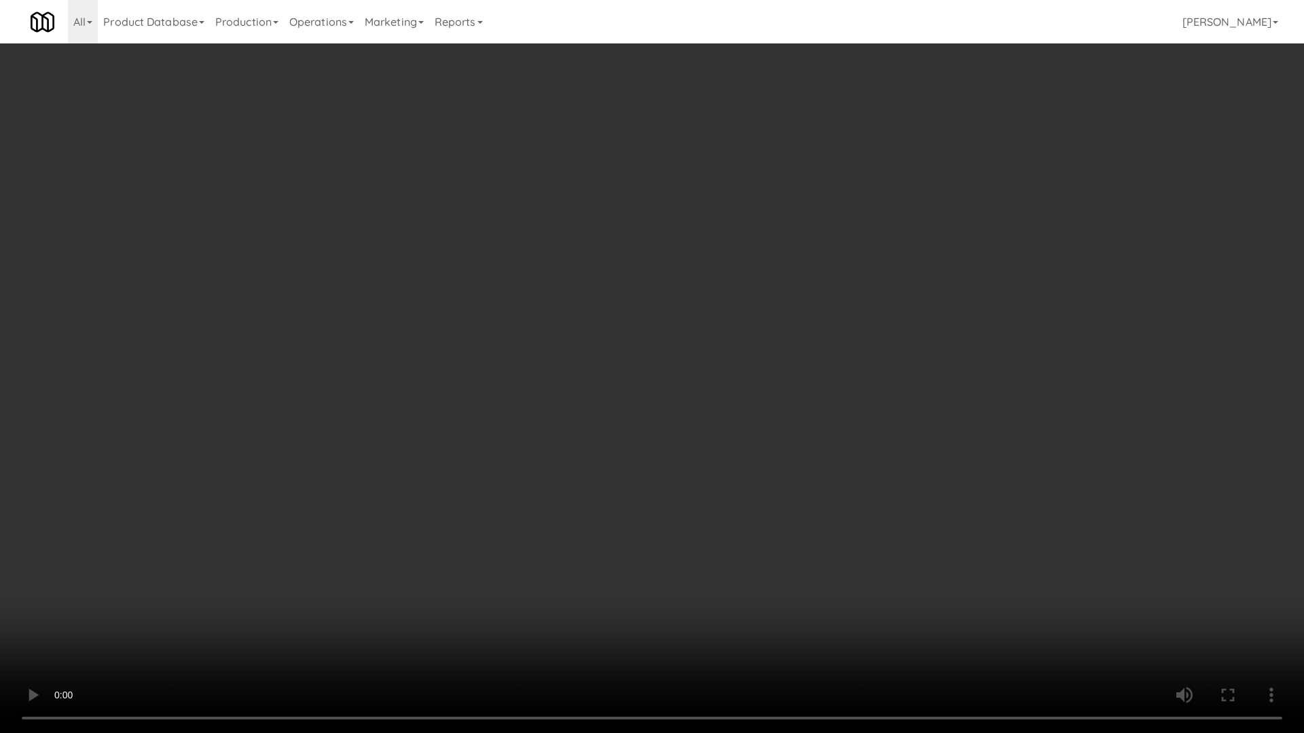
click at [779, 536] on video at bounding box center [652, 366] width 1304 height 733
click at [930, 515] on video at bounding box center [652, 366] width 1304 height 733
click at [928, 509] on video at bounding box center [652, 366] width 1304 height 733
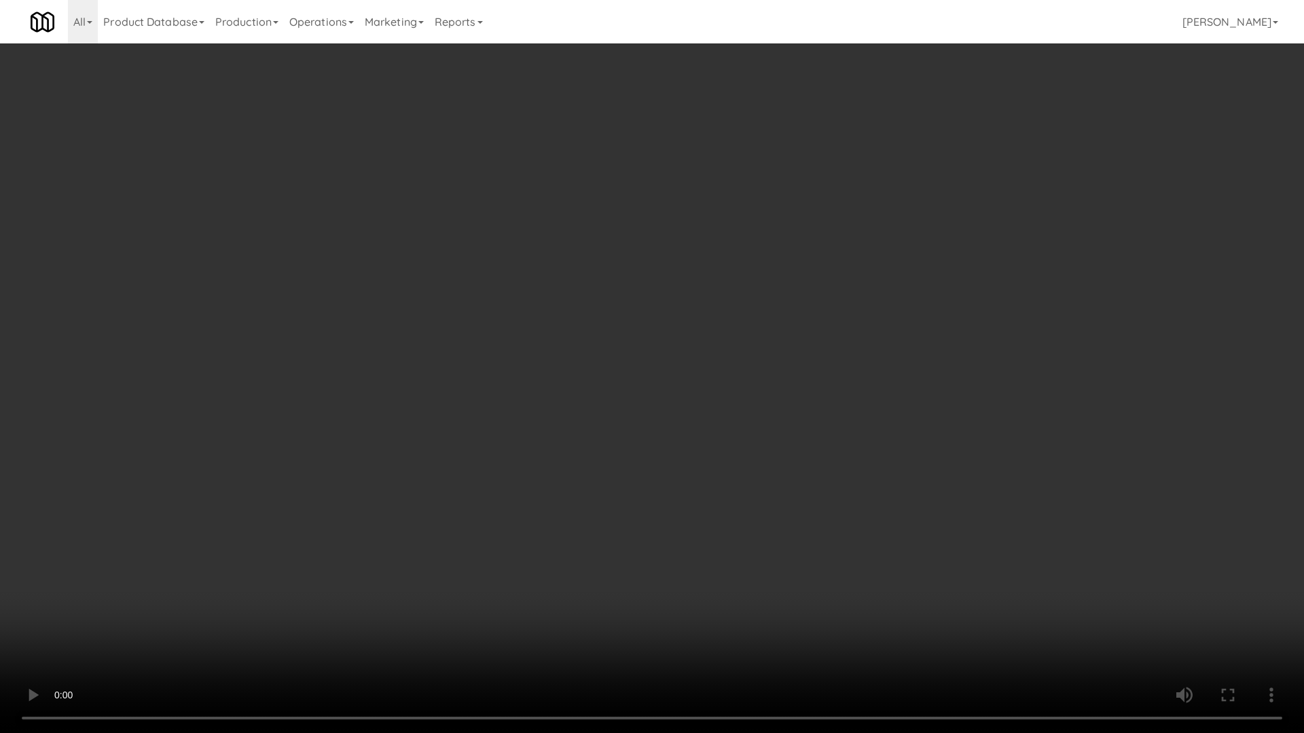
click at [928, 509] on video at bounding box center [652, 366] width 1304 height 733
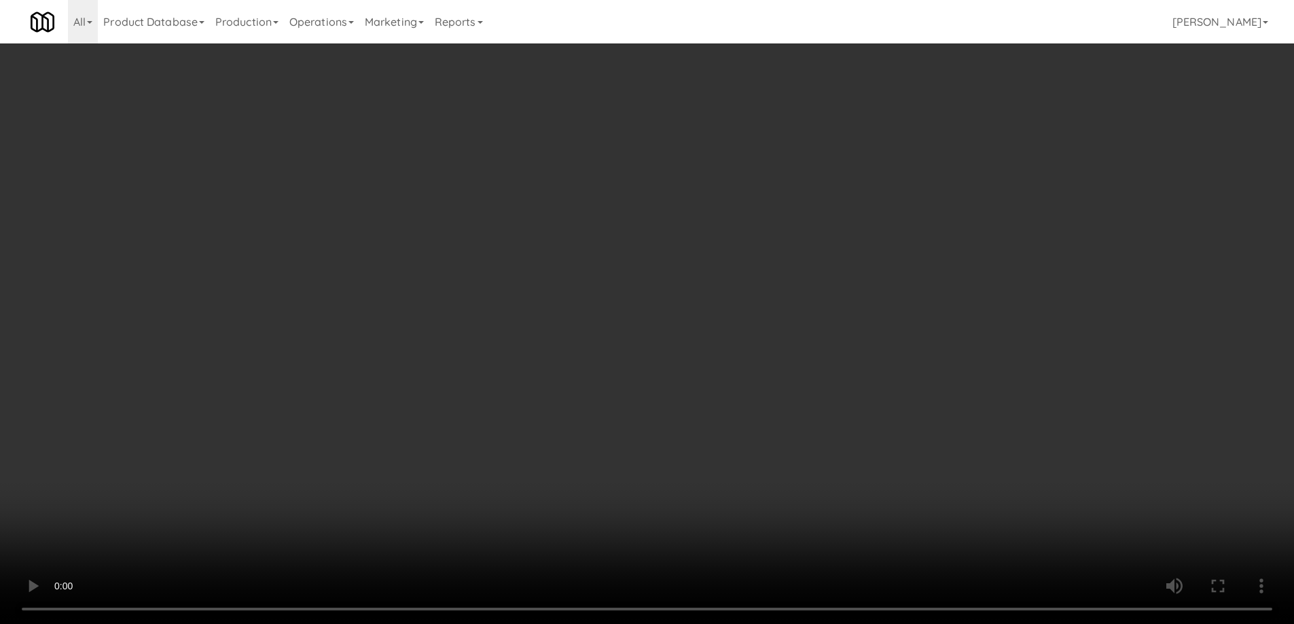
click at [911, 206] on li "Delivered" at bounding box center [1064, 218] width 397 height 29
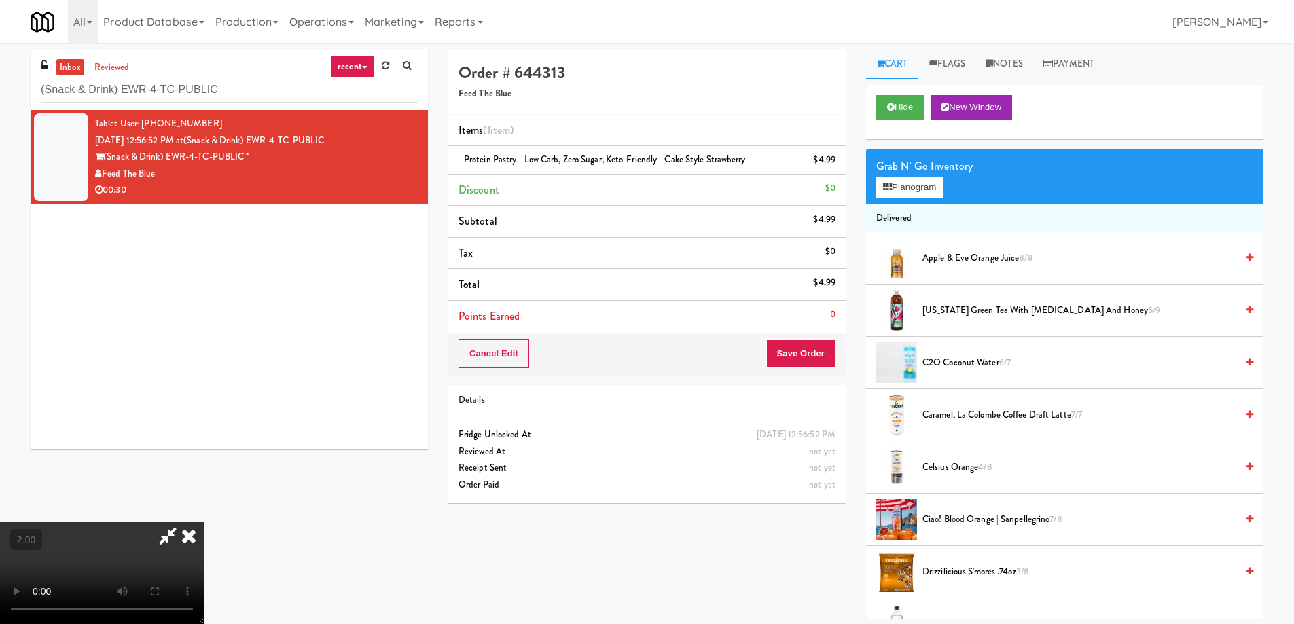
click at [911, 198] on div "Grab N' Go Inventory Planogram" at bounding box center [1064, 176] width 397 height 55
click at [912, 187] on button "Planogram" at bounding box center [909, 187] width 67 height 20
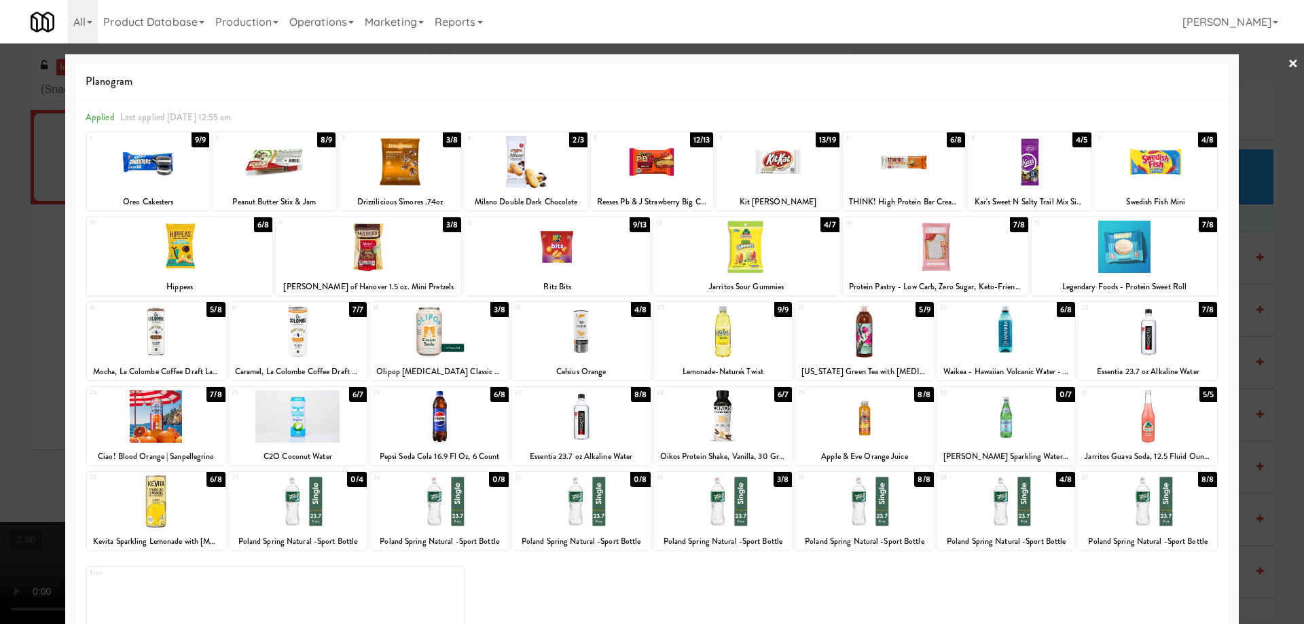
click at [1128, 254] on div at bounding box center [1123, 247] width 185 height 52
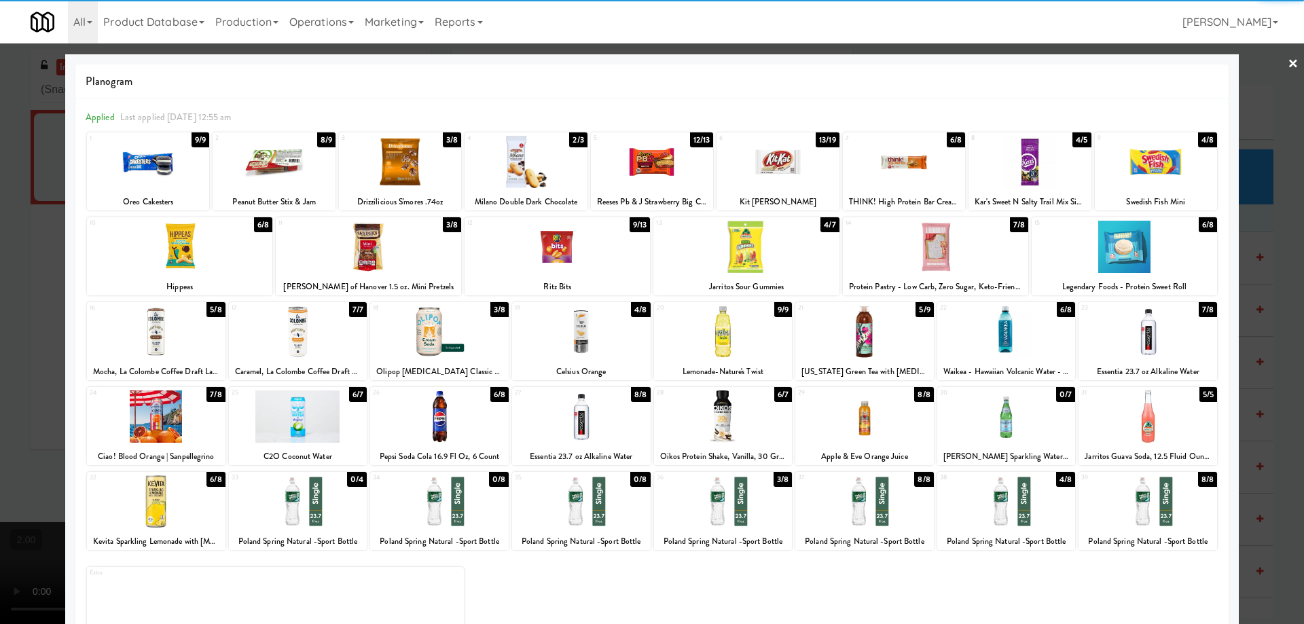
click at [0, 324] on div at bounding box center [652, 312] width 1304 height 624
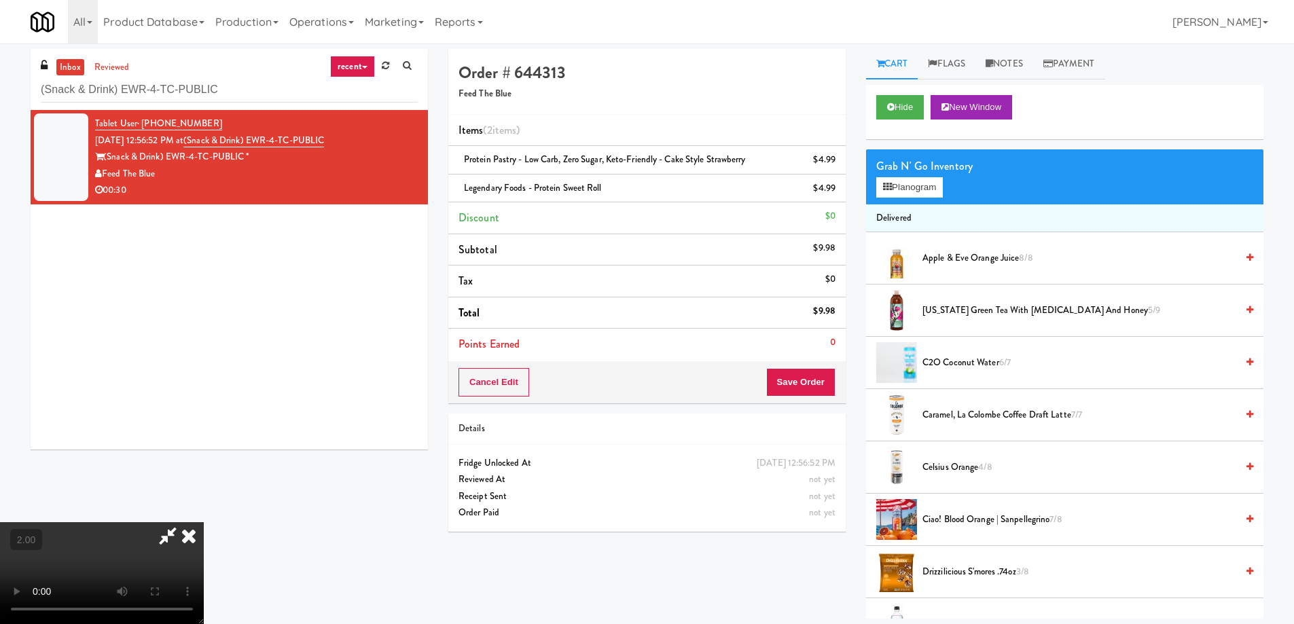
click at [204, 522] on video at bounding box center [102, 573] width 204 height 102
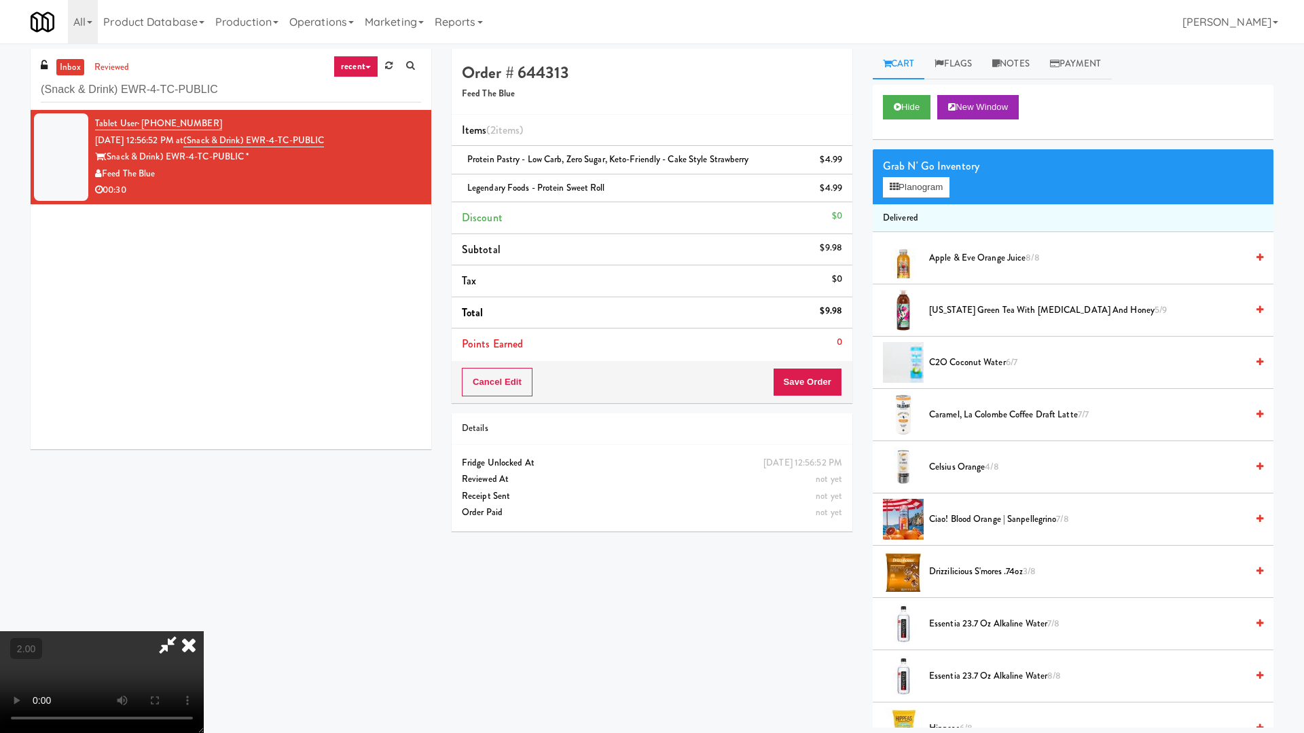
click at [204, 623] on video at bounding box center [102, 682] width 204 height 102
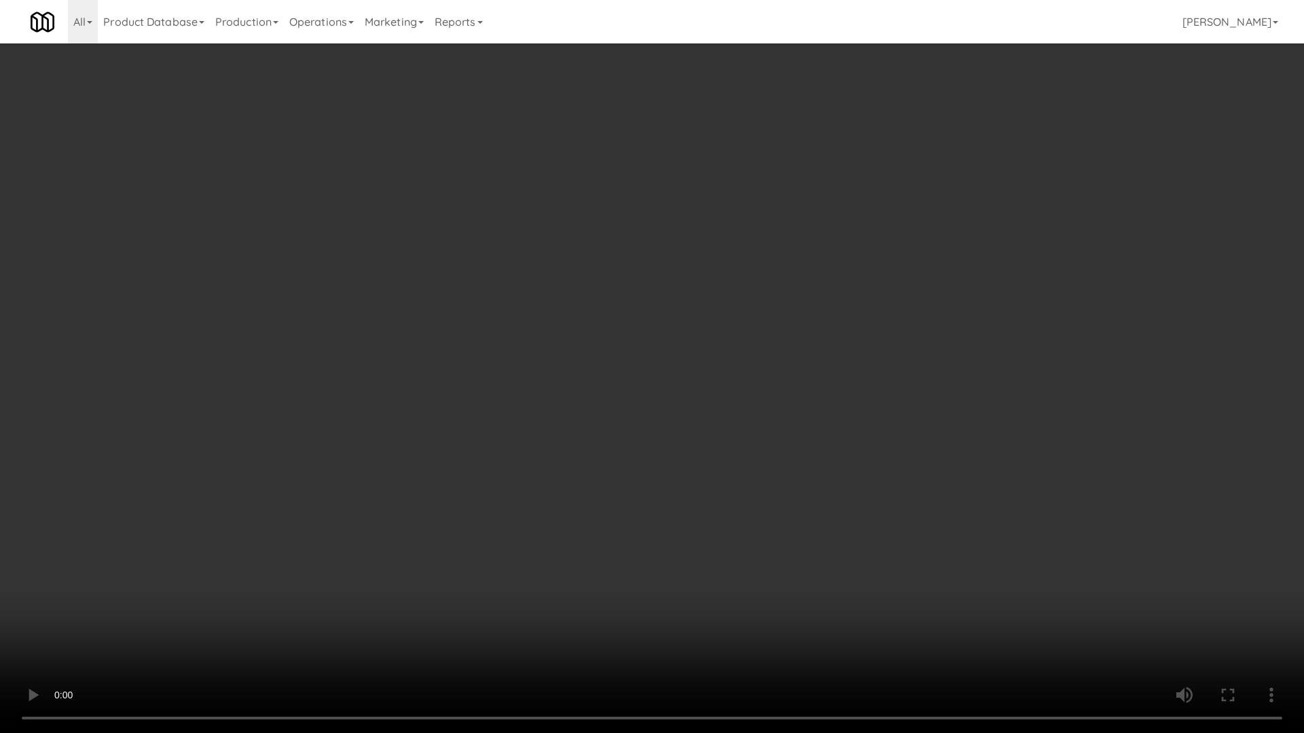
click at [1057, 515] on video at bounding box center [652, 366] width 1304 height 733
click at [1057, 507] on video at bounding box center [652, 366] width 1304 height 733
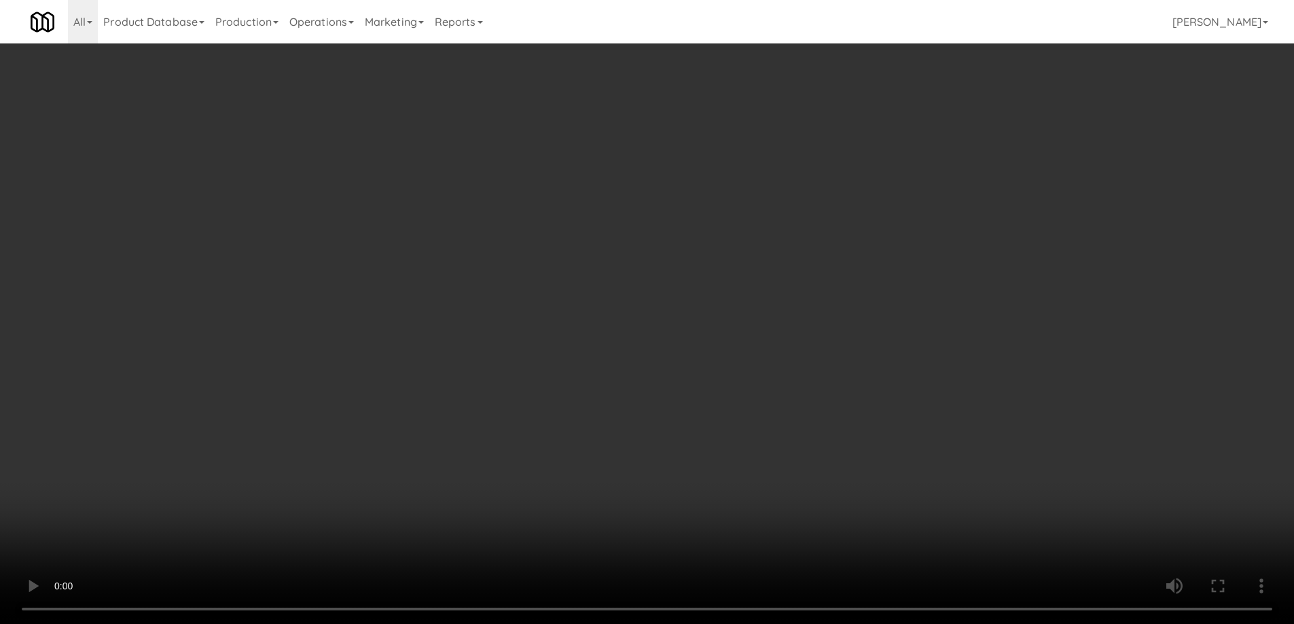
scroll to position [136, 0]
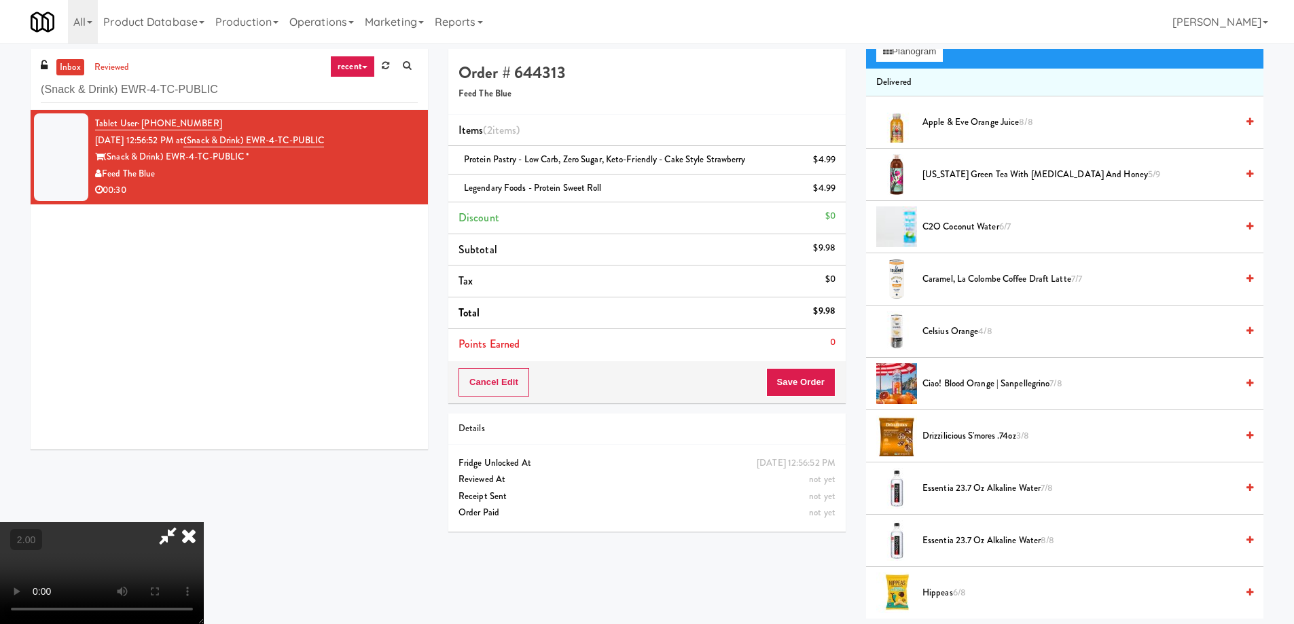
click at [955, 491] on span "Essentia 23.7 oz Alkaline Water 7/8" at bounding box center [1079, 488] width 314 height 17
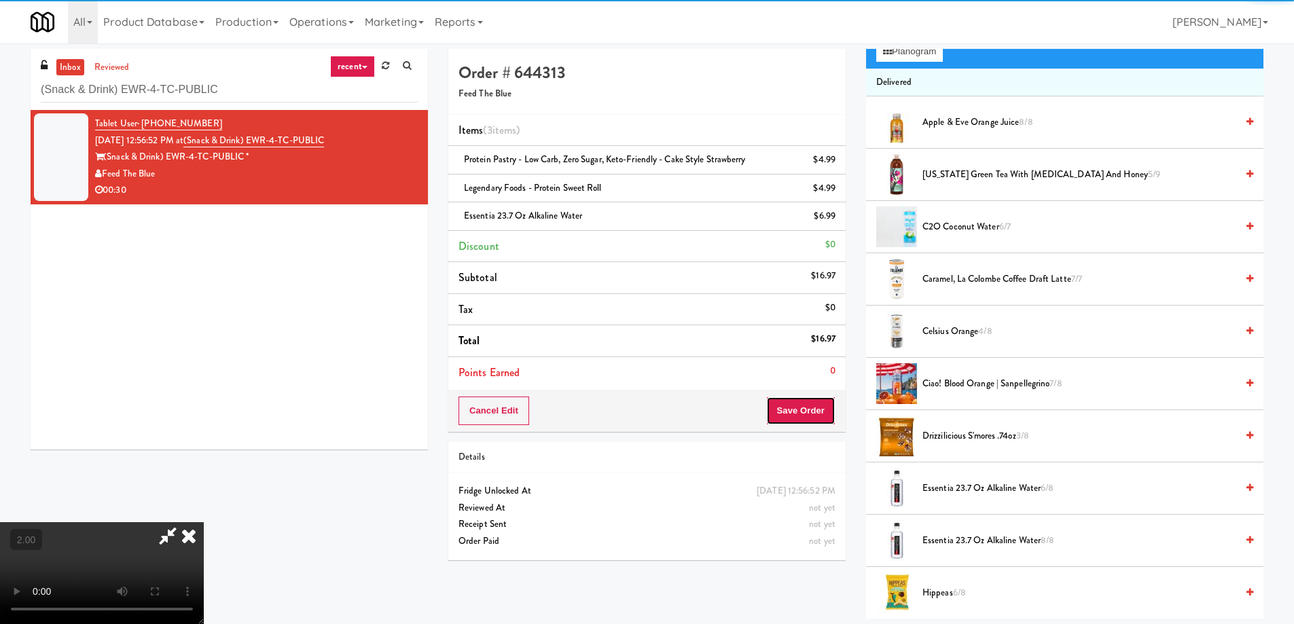
click at [817, 418] on button "Save Order" at bounding box center [800, 411] width 69 height 29
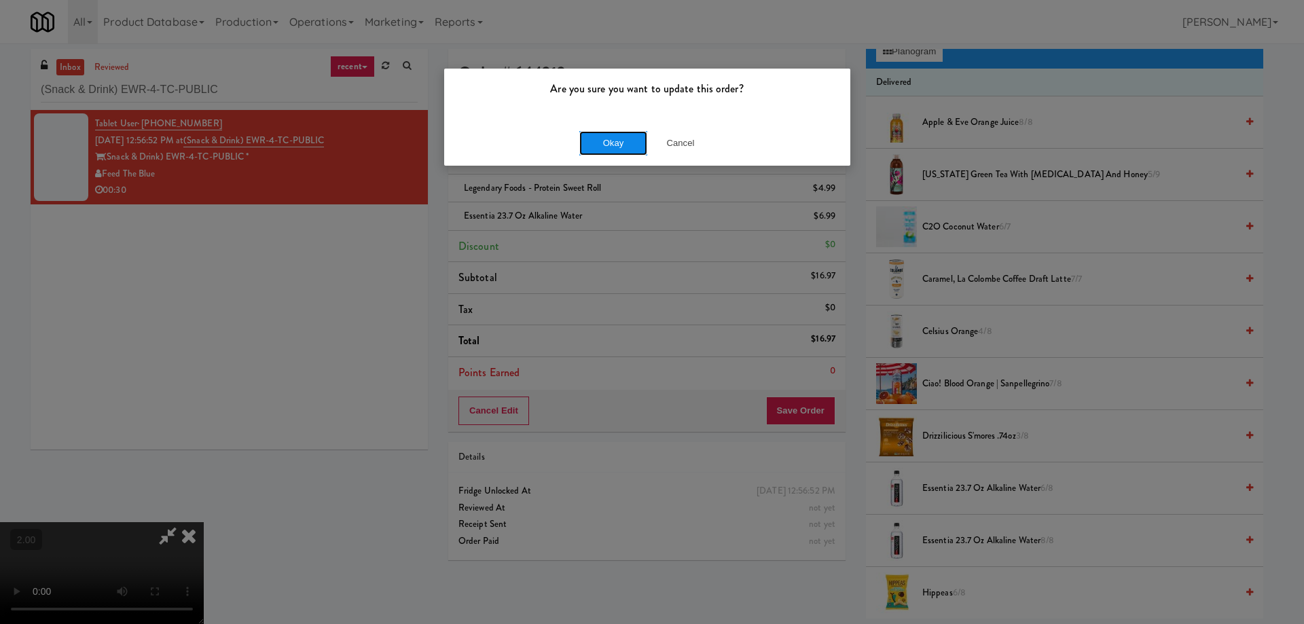
click at [609, 151] on button "Okay" at bounding box center [613, 143] width 68 height 24
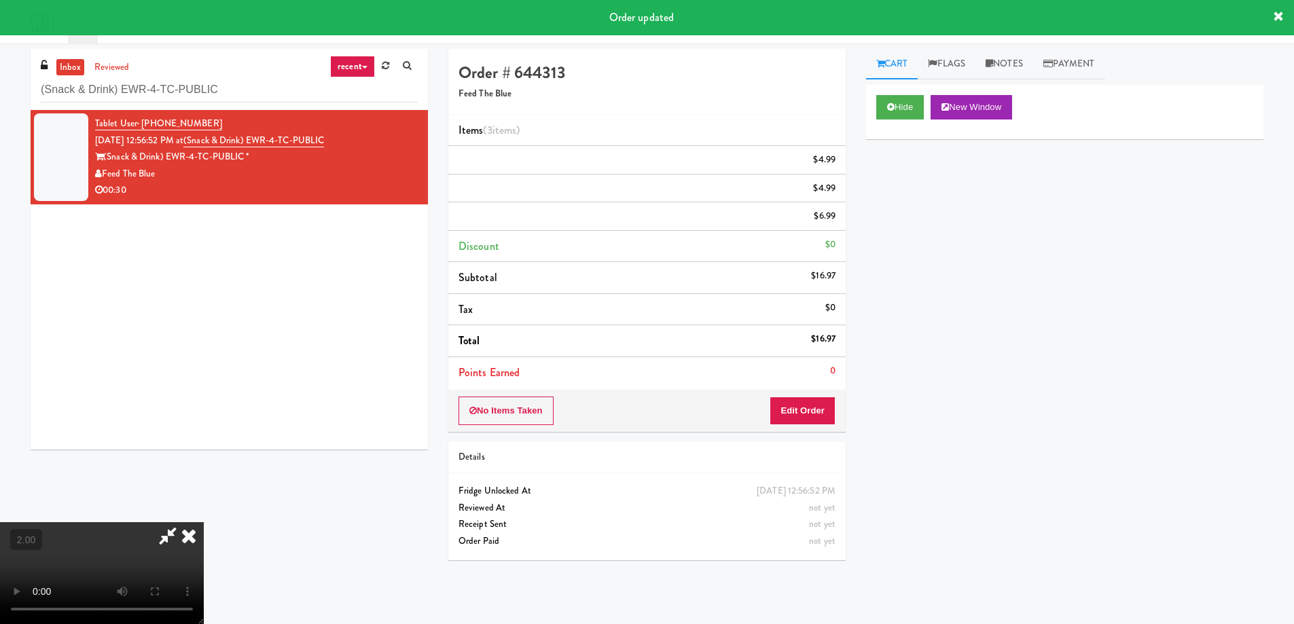
scroll to position [0, 0]
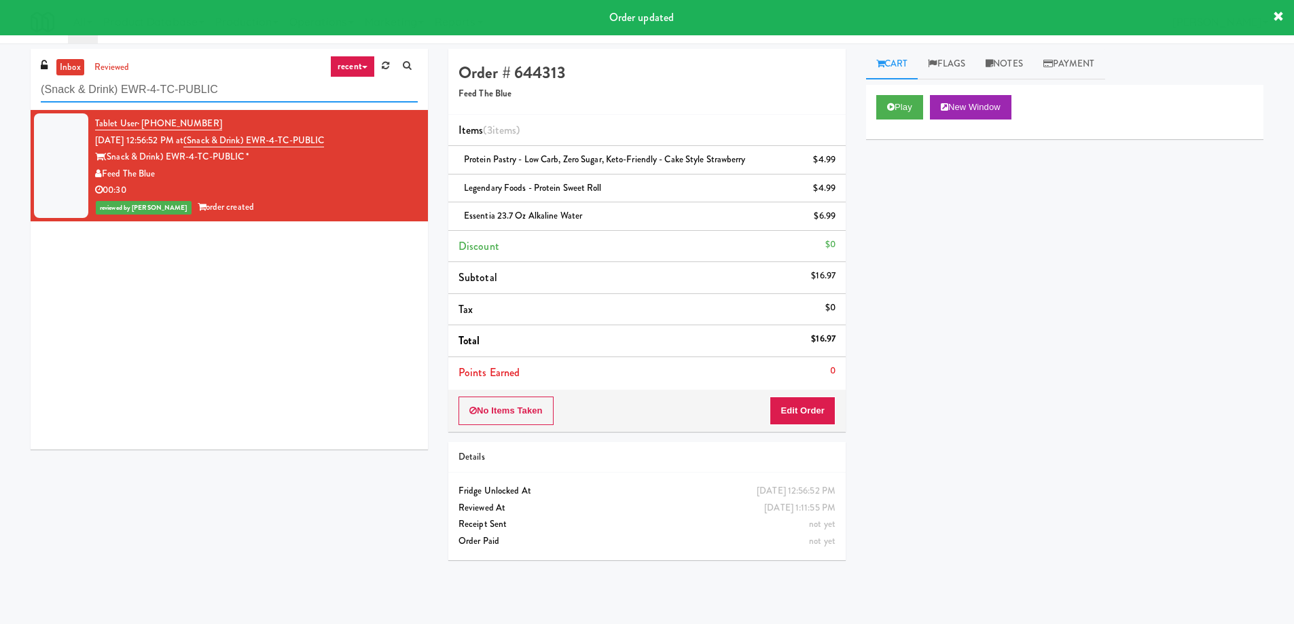
click at [217, 84] on input "(Snack & Drink) EWR-4-TC-PUBLIC" at bounding box center [229, 89] width 377 height 25
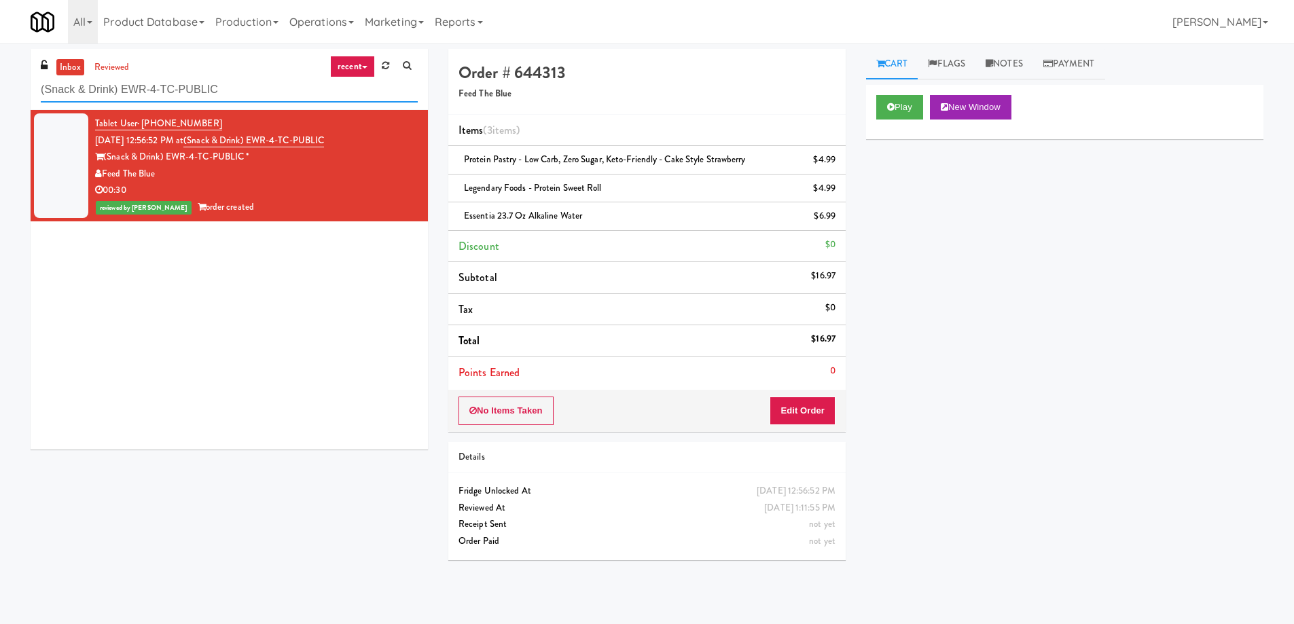
click at [217, 84] on input "(Snack & Drink) EWR-4-TC-PUBLIC" at bounding box center [229, 89] width 377 height 25
paste input "Hollywood Heights - Drink"
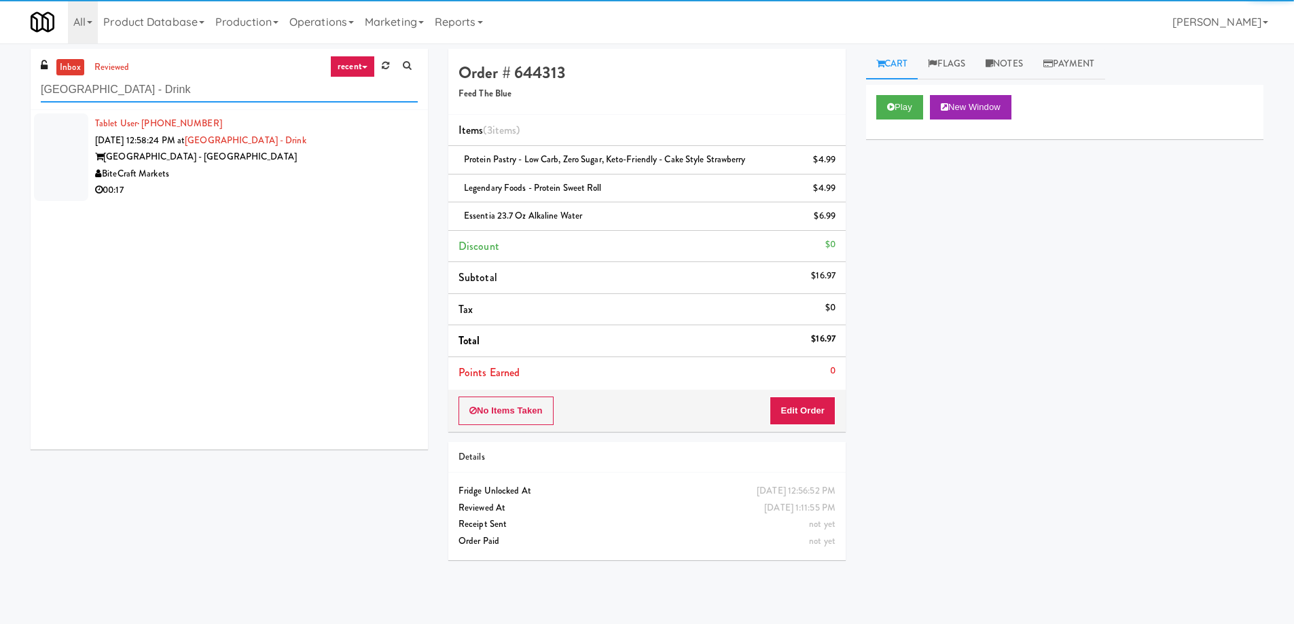
type input "Hollywood Heights - Drink"
click at [261, 171] on div "BiteCraft Markets" at bounding box center [256, 174] width 323 height 17
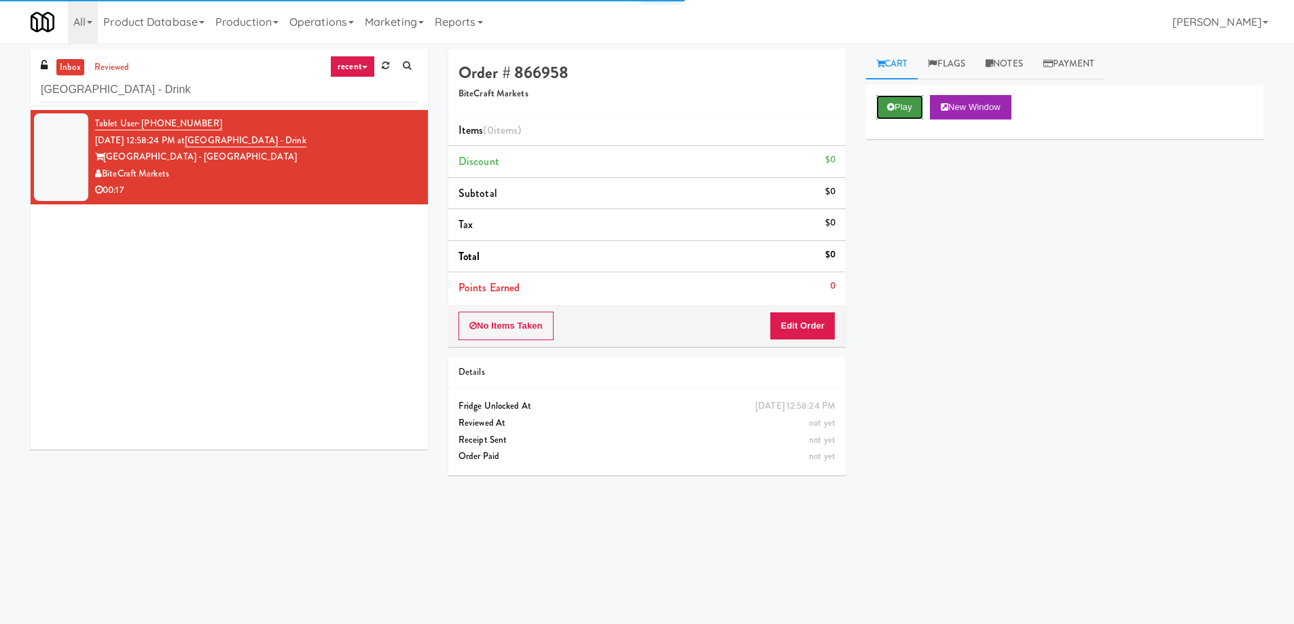
click at [914, 110] on button "Play" at bounding box center [899, 107] width 47 height 24
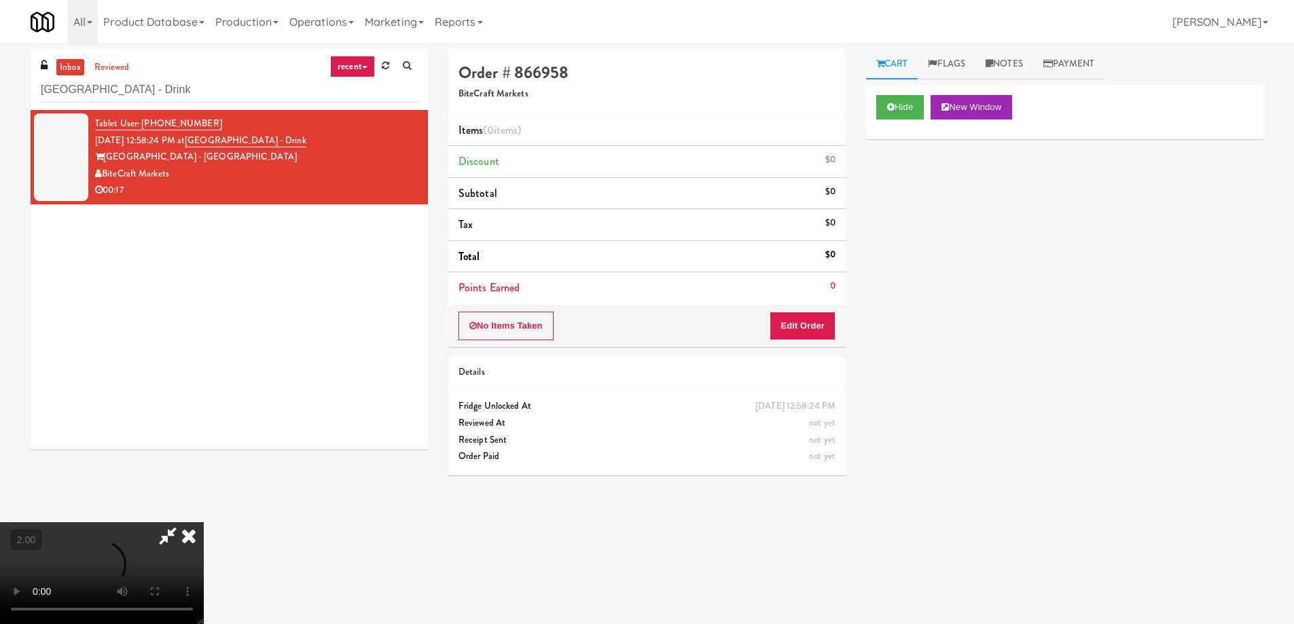
click at [204, 522] on video at bounding box center [102, 573] width 204 height 102
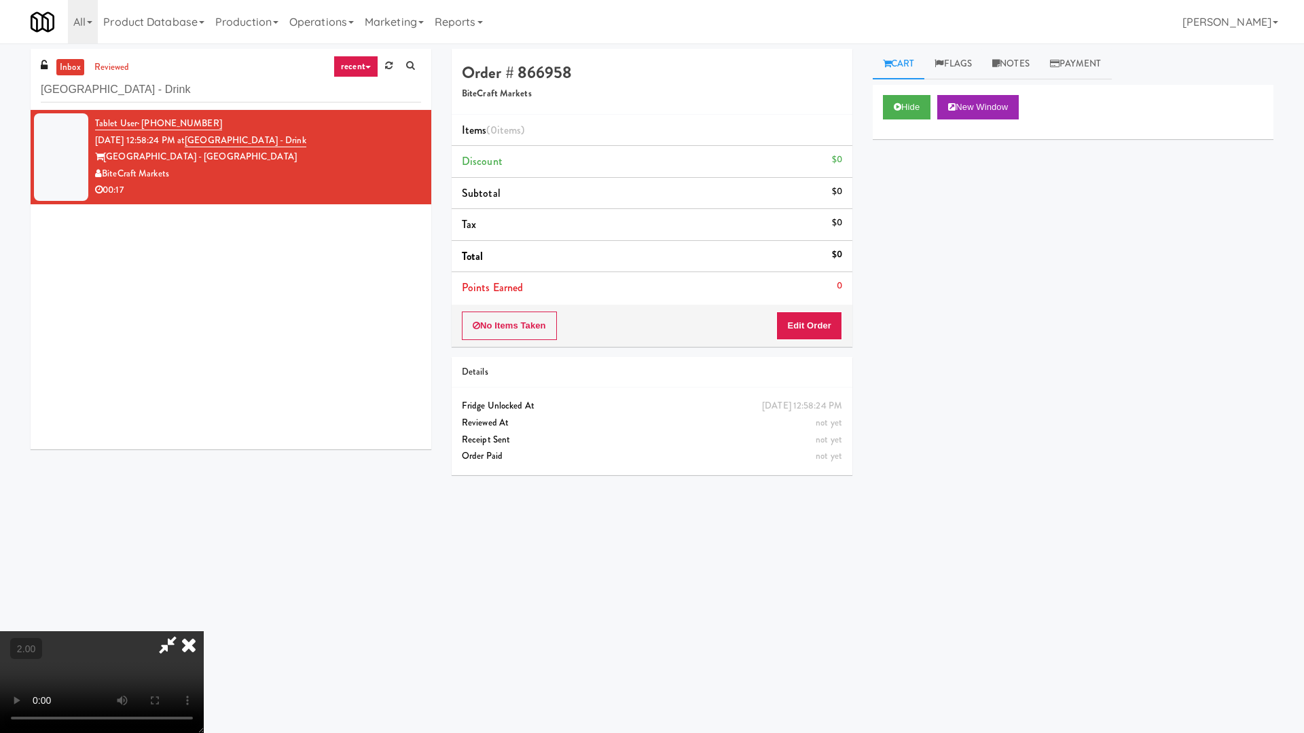
click at [204, 623] on video at bounding box center [102, 682] width 204 height 102
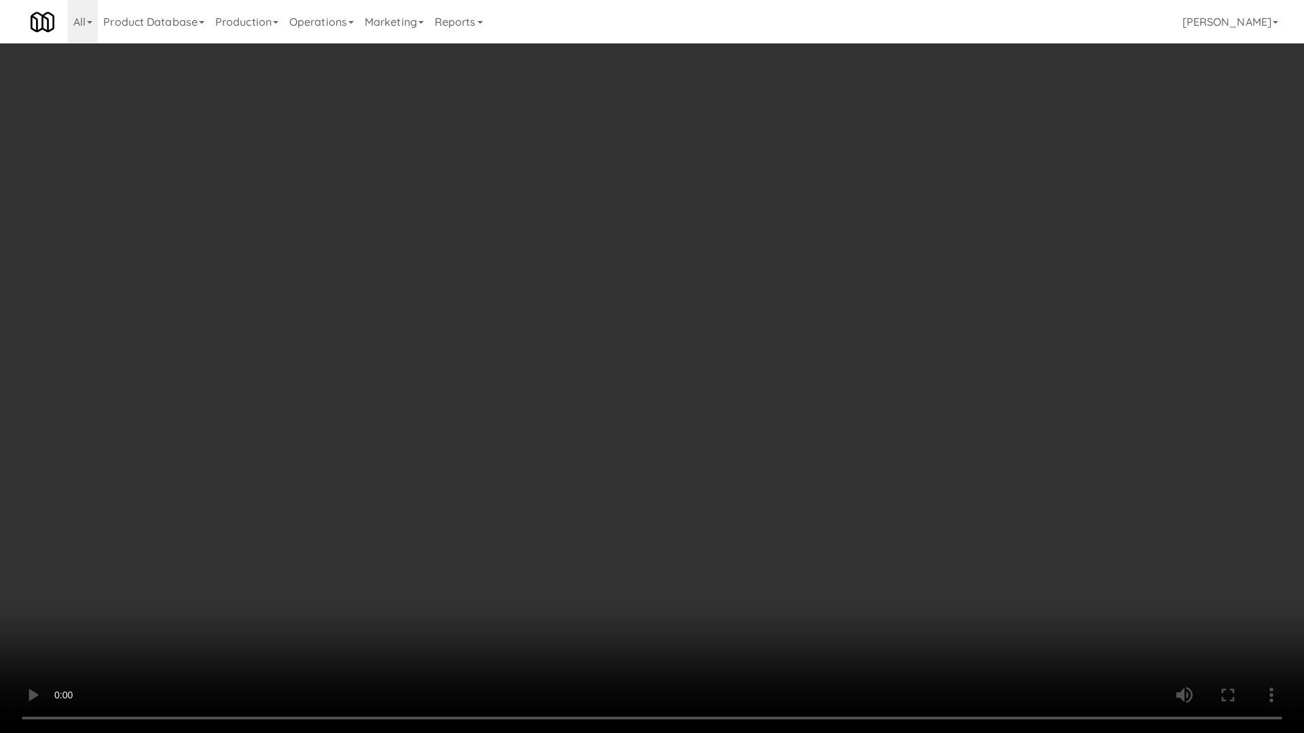
click at [784, 482] on video at bounding box center [652, 366] width 1304 height 733
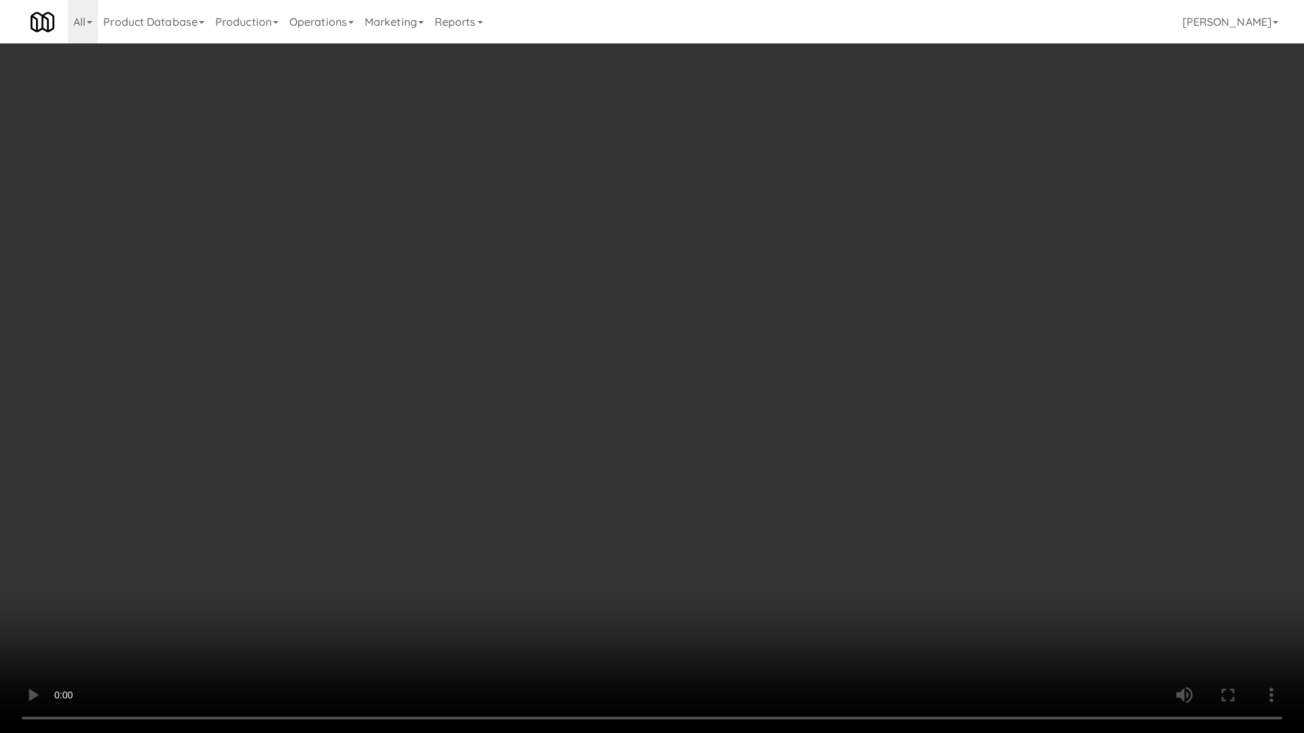
click at [770, 549] on video at bounding box center [652, 366] width 1304 height 733
click at [841, 509] on video at bounding box center [652, 366] width 1304 height 733
click at [843, 505] on video at bounding box center [652, 366] width 1304 height 733
click at [805, 491] on video at bounding box center [652, 366] width 1304 height 733
click at [806, 483] on video at bounding box center [652, 366] width 1304 height 733
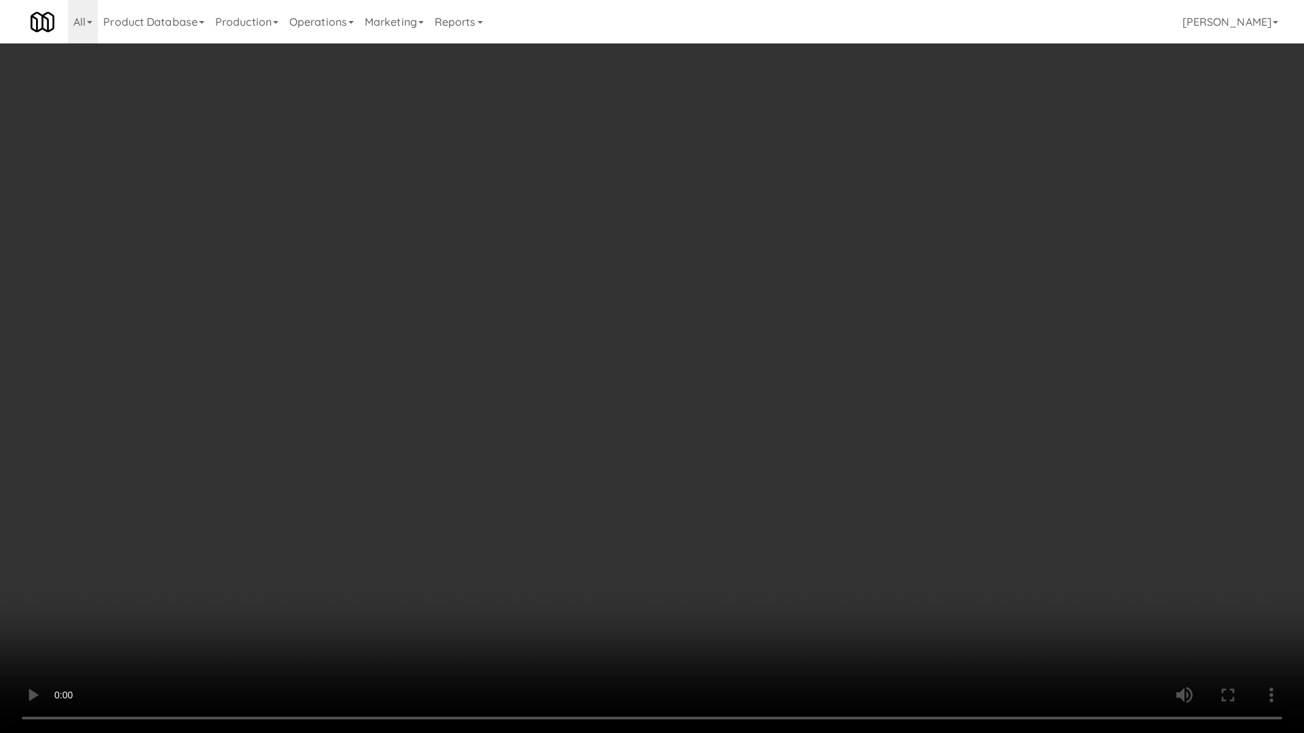
click at [806, 483] on video at bounding box center [652, 366] width 1304 height 733
click at [806, 484] on video at bounding box center [652, 366] width 1304 height 733
click at [904, 557] on video at bounding box center [652, 366] width 1304 height 733
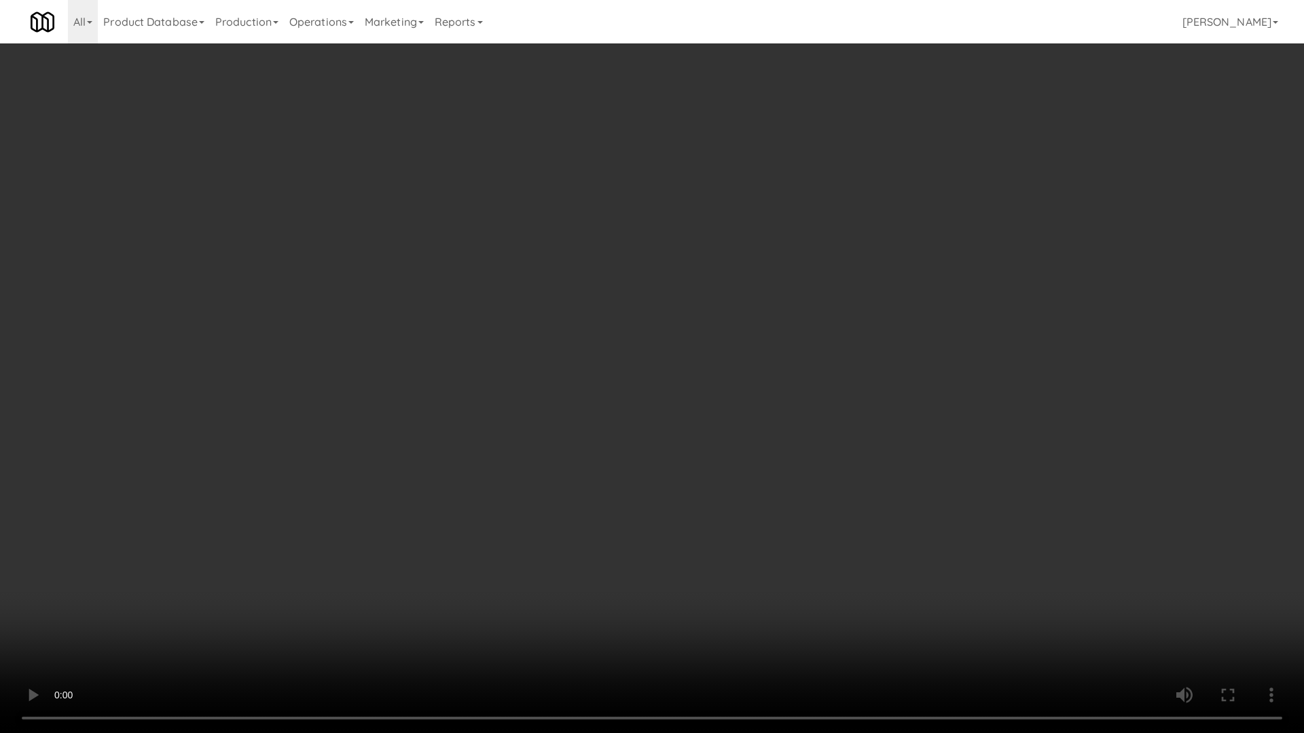
click at [905, 556] on video at bounding box center [652, 366] width 1304 height 733
click at [878, 523] on video at bounding box center [652, 366] width 1304 height 733
click at [1065, 582] on video at bounding box center [652, 366] width 1304 height 733
click at [921, 479] on video at bounding box center [652, 366] width 1304 height 733
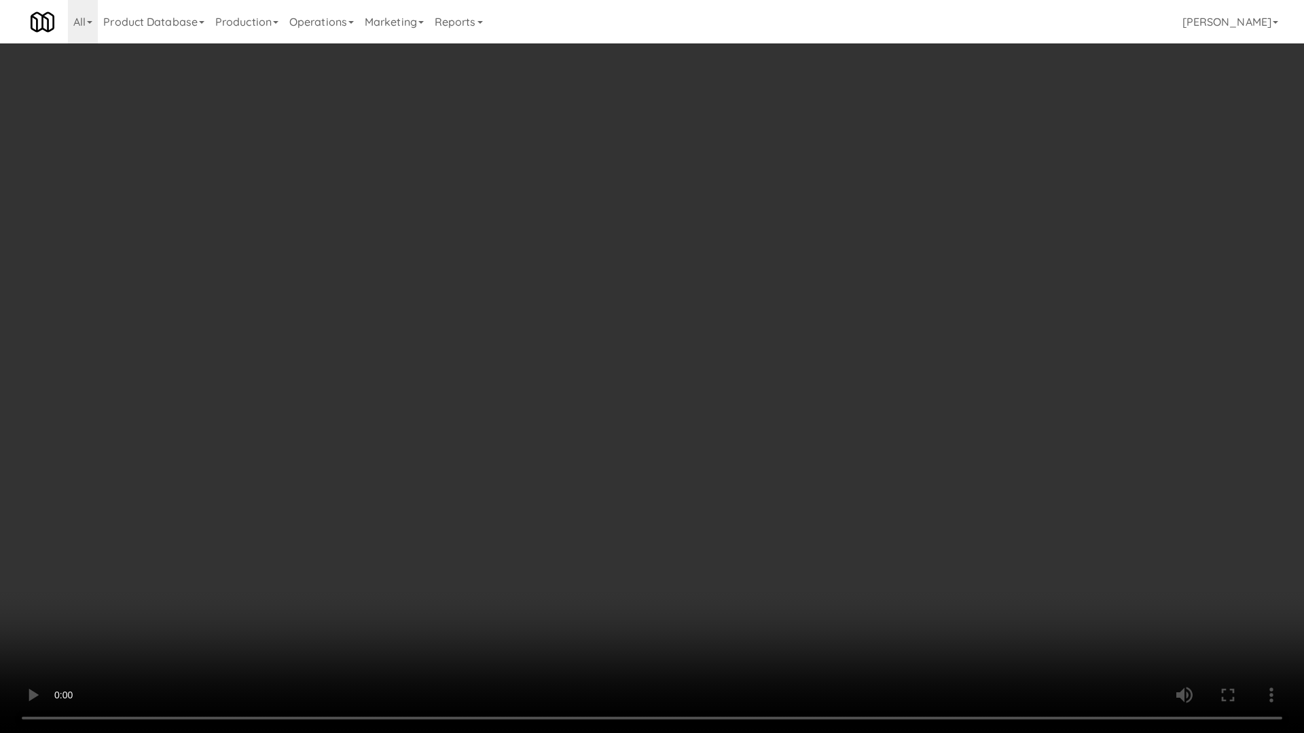
click at [1024, 557] on video at bounding box center [652, 366] width 1304 height 733
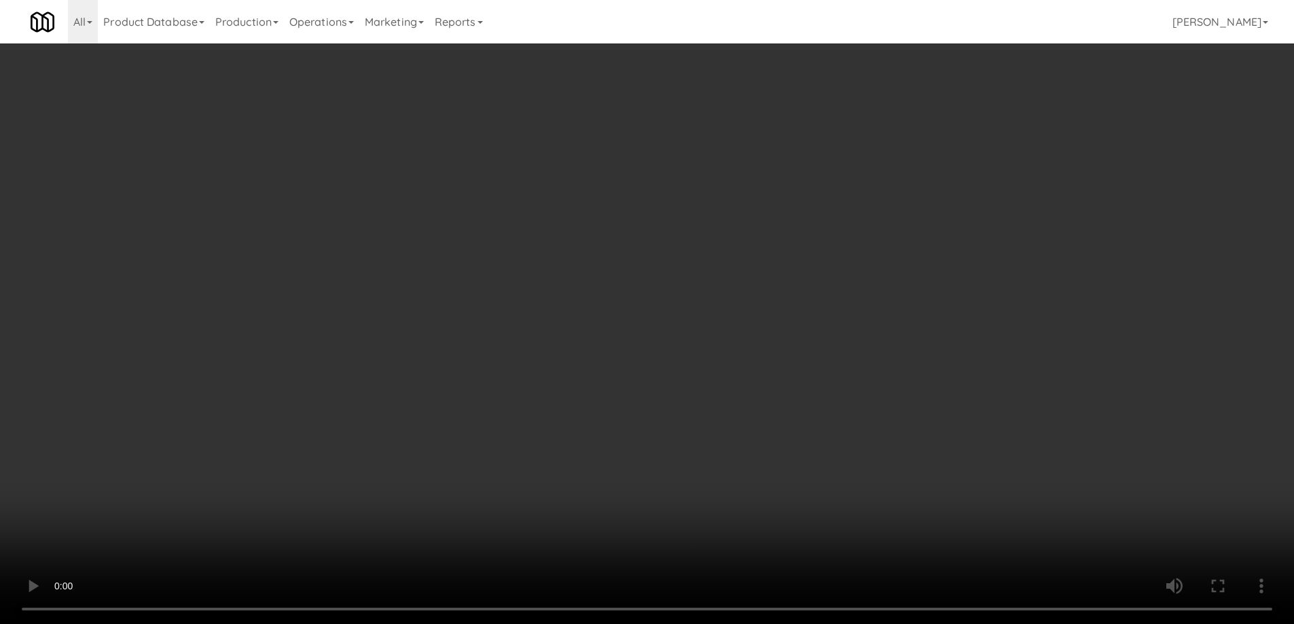
click at [836, 326] on div "No Items Taken Edit Order" at bounding box center [646, 326] width 397 height 42
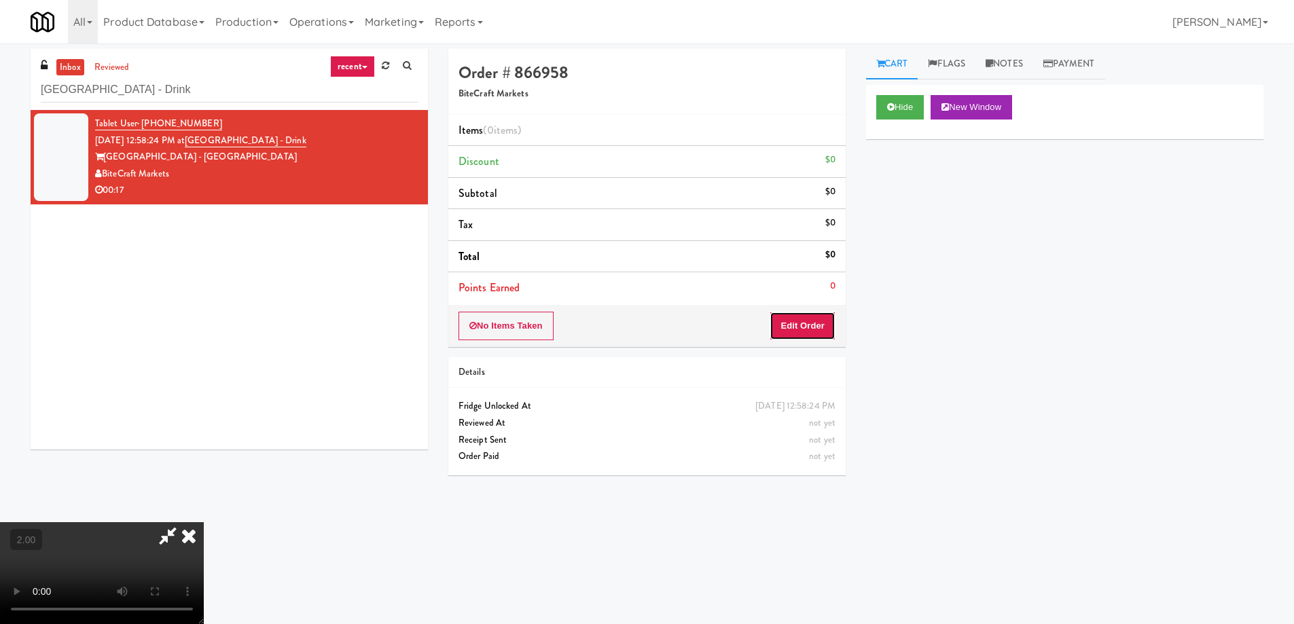
click at [814, 326] on button "Edit Order" at bounding box center [802, 326] width 66 height 29
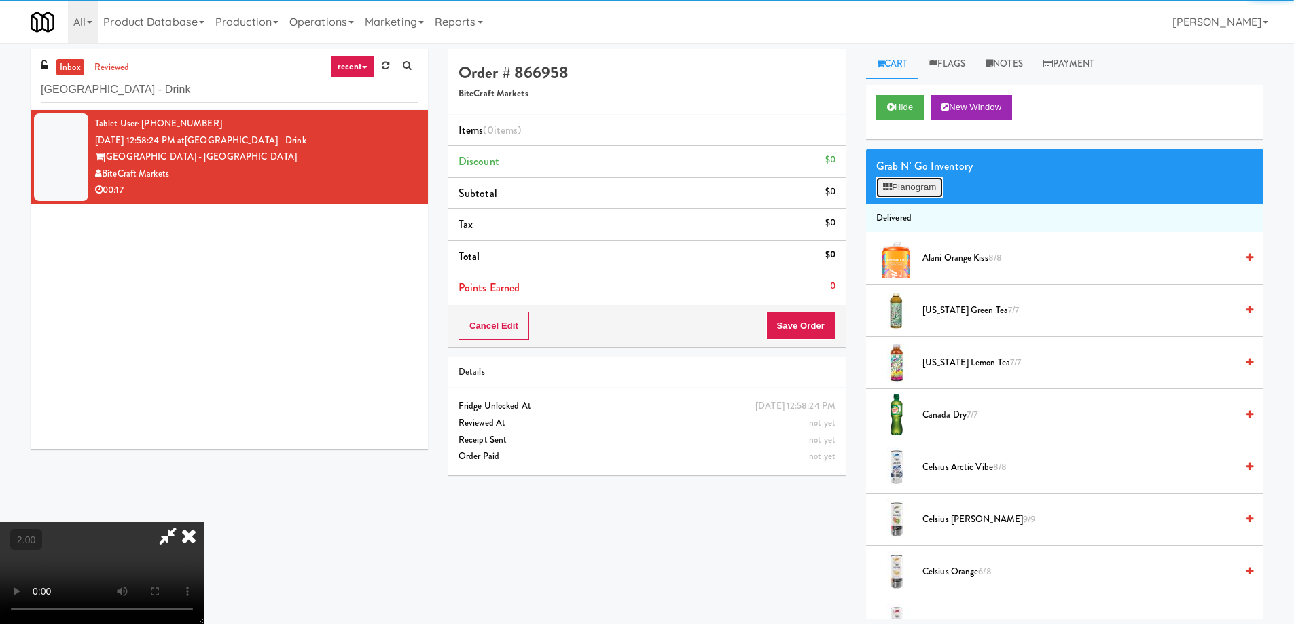
click at [925, 190] on button "Planogram" at bounding box center [909, 187] width 67 height 20
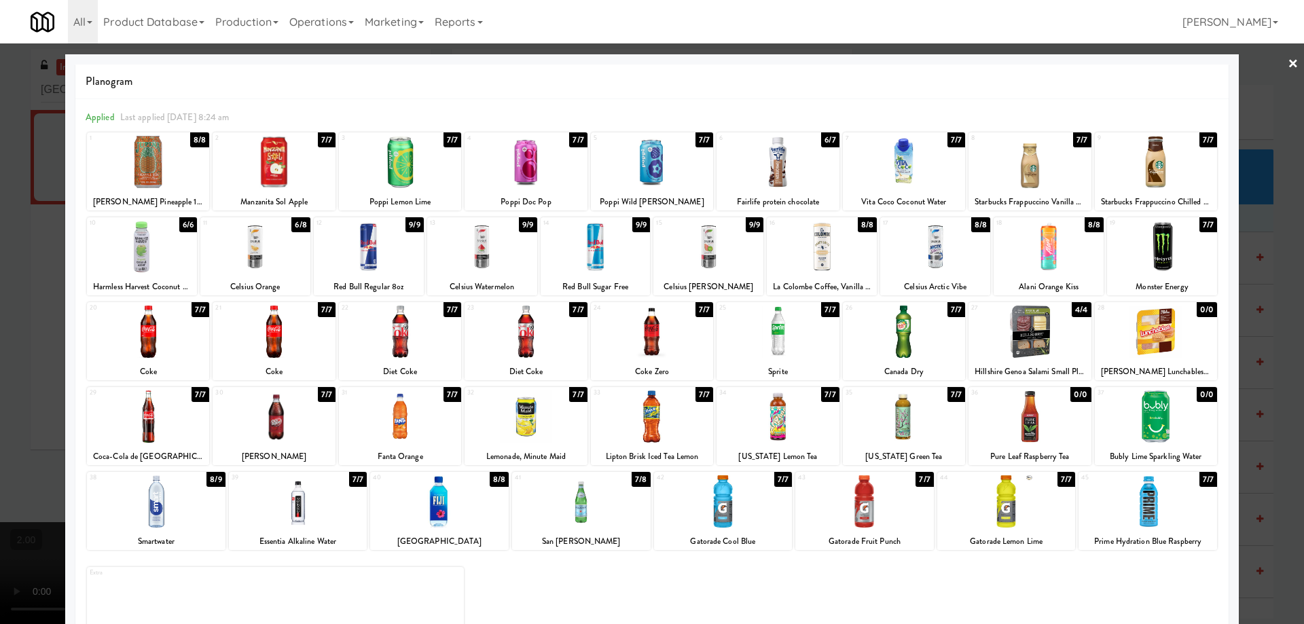
click at [709, 247] on div at bounding box center [708, 247] width 110 height 52
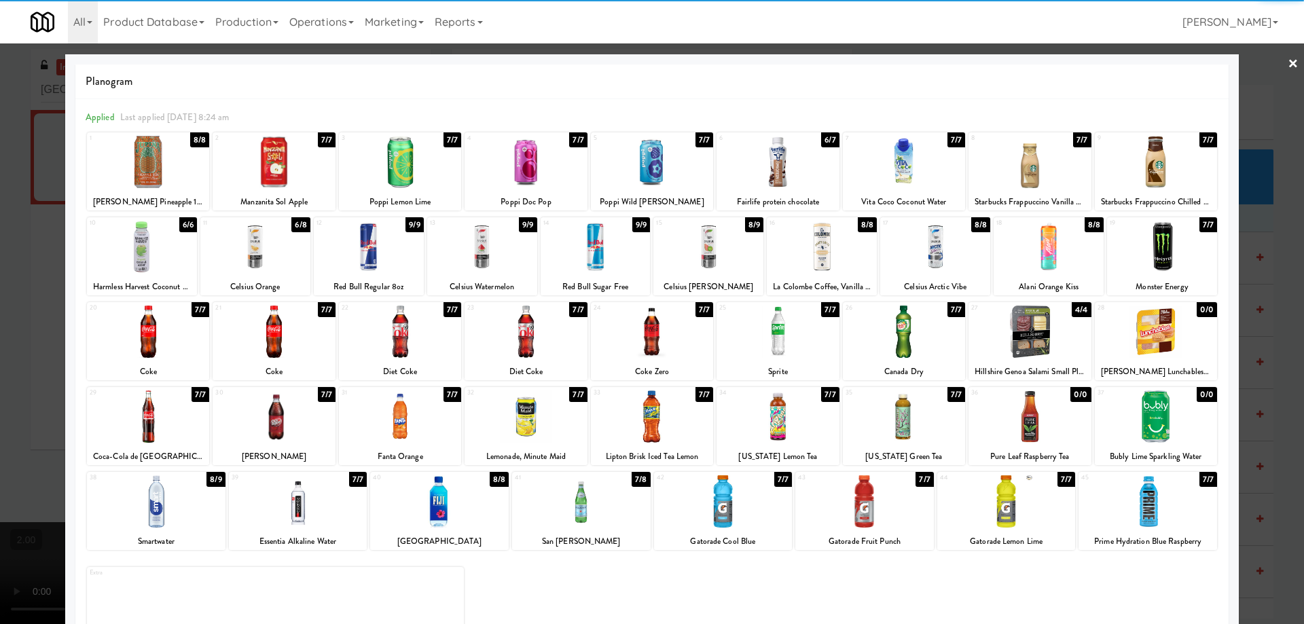
click at [0, 356] on div at bounding box center [652, 312] width 1304 height 624
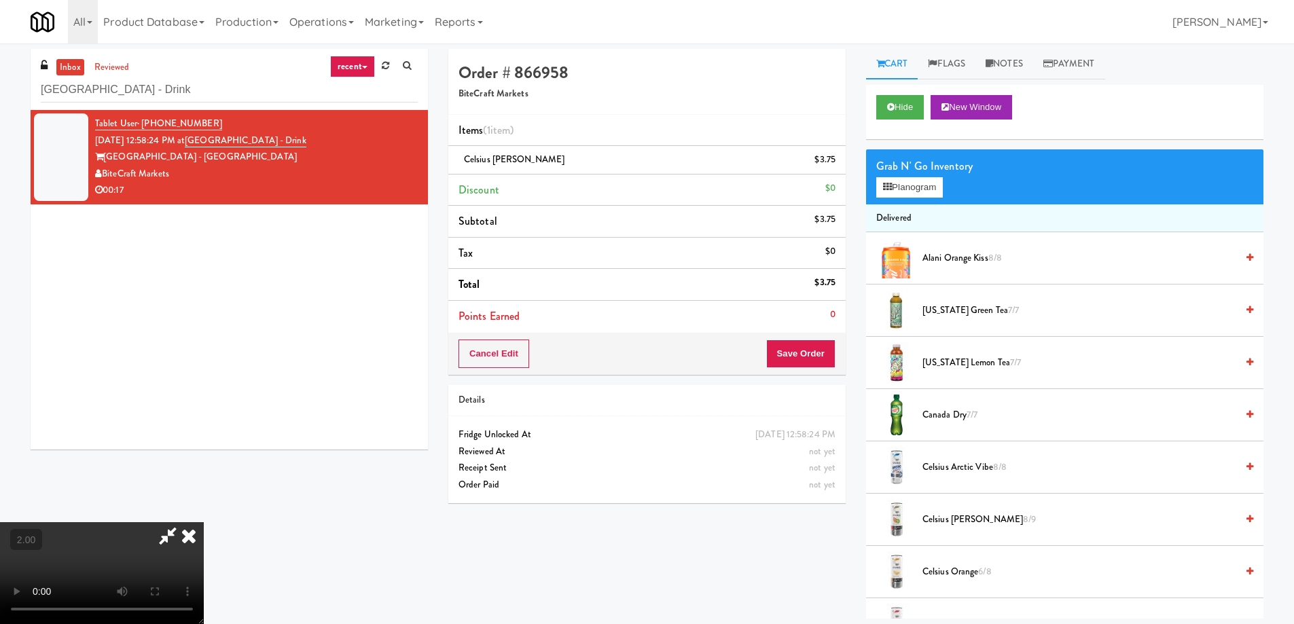
click at [204, 522] on video at bounding box center [102, 573] width 204 height 102
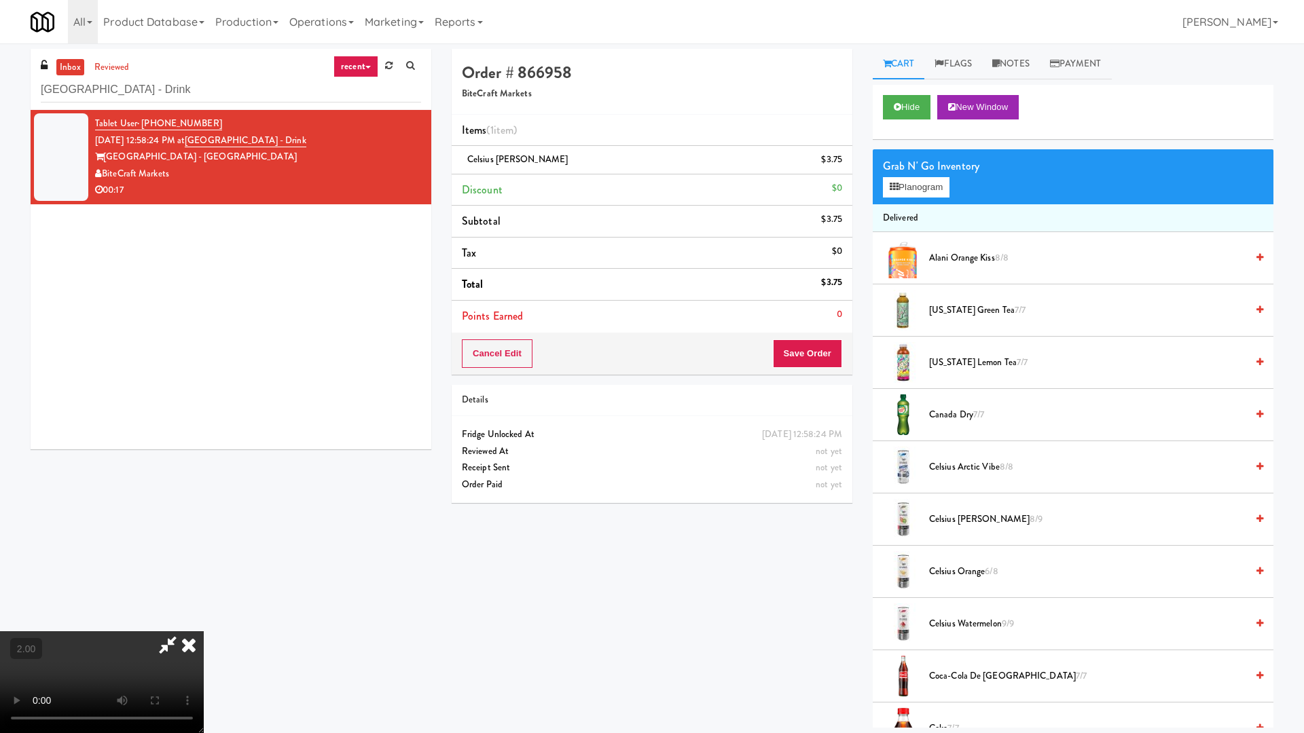
click at [204, 623] on video at bounding box center [102, 682] width 204 height 102
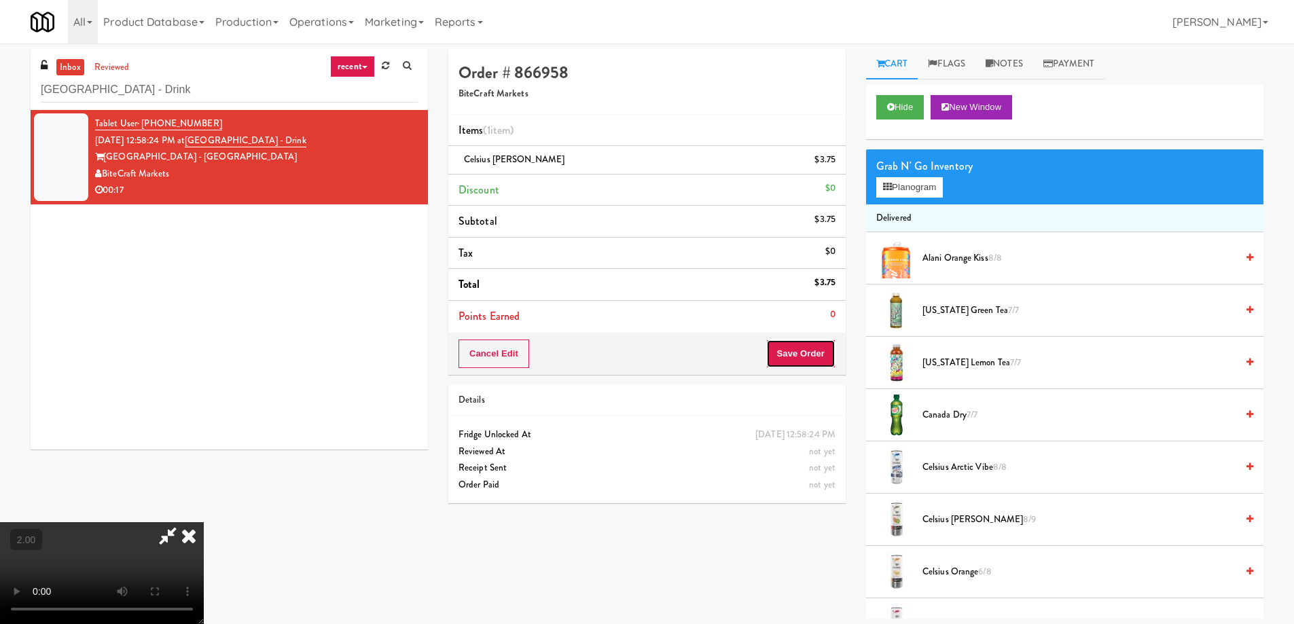
click at [819, 361] on button "Save Order" at bounding box center [800, 354] width 69 height 29
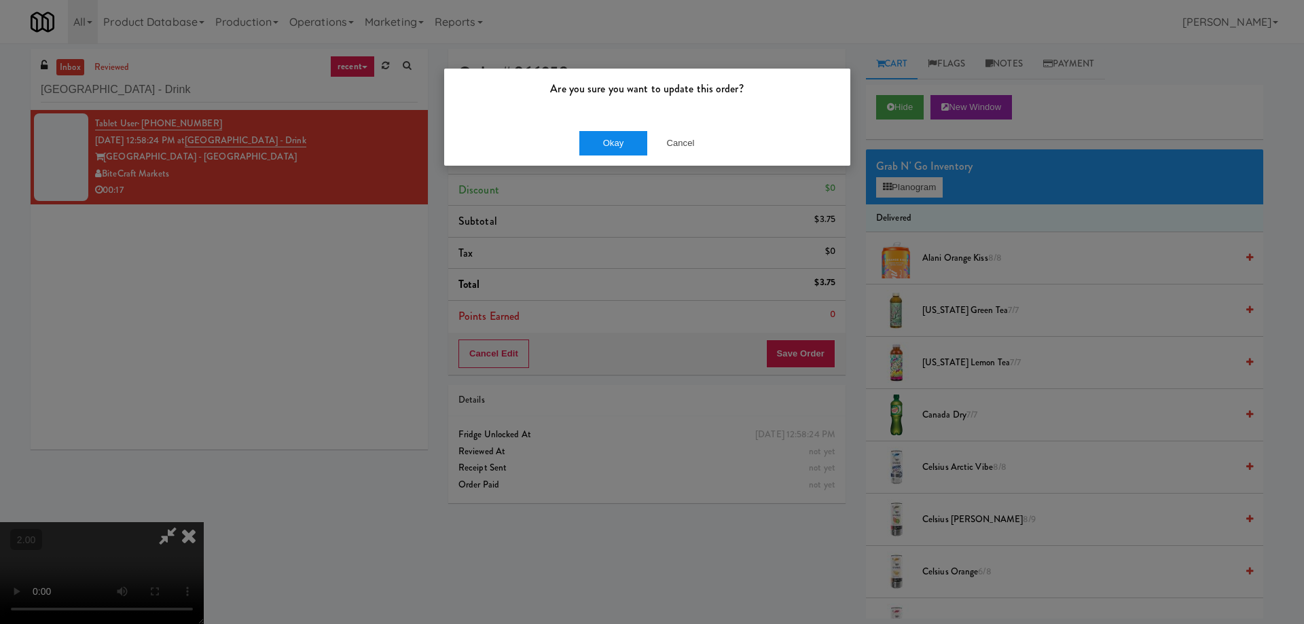
drag, startPoint x: 610, startPoint y: 155, endPoint x: 602, endPoint y: 142, distance: 15.8
click at [608, 148] on div "Okay Cancel" at bounding box center [647, 142] width 406 height 45
click at [601, 140] on button "Okay" at bounding box center [613, 143] width 68 height 24
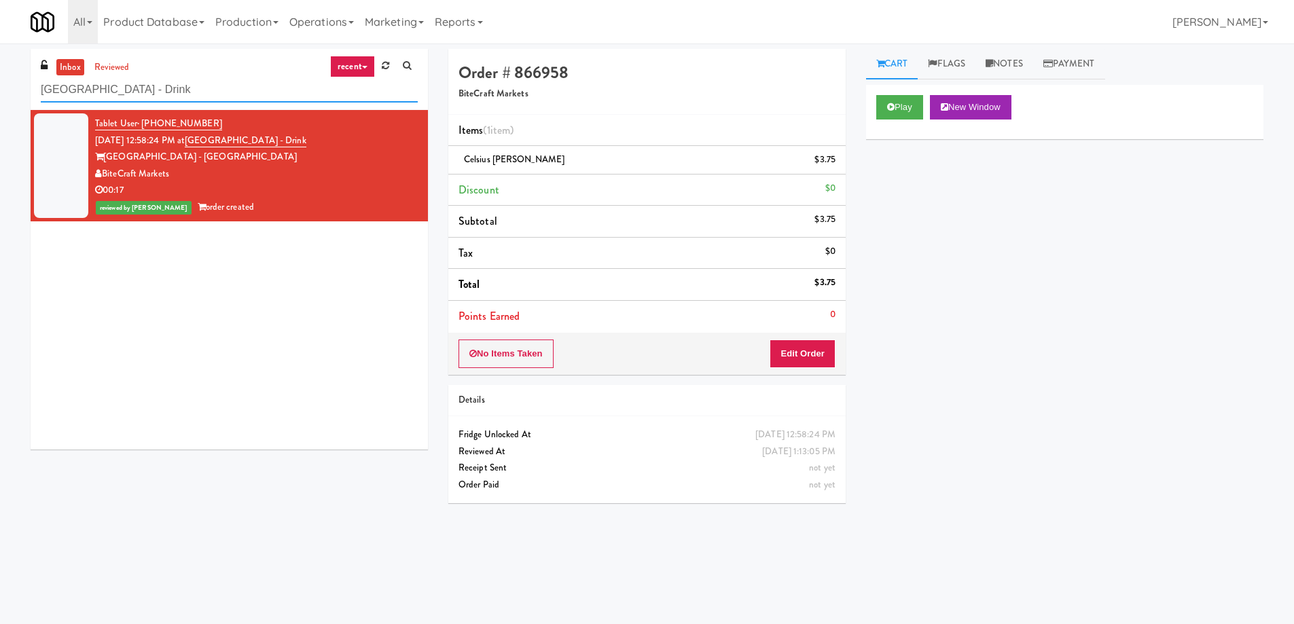
click at [192, 88] on input "Hollywood Heights - Drink" at bounding box center [229, 89] width 377 height 25
paste input "MUSE - Main Floor"
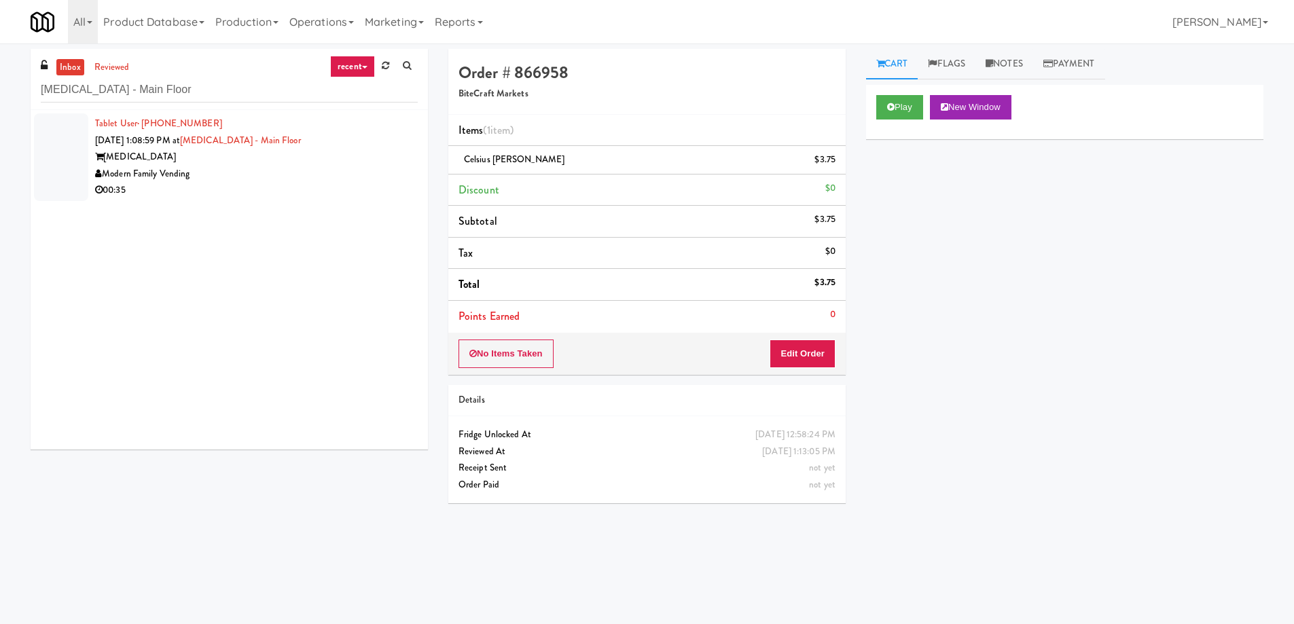
click at [296, 188] on div "00:35" at bounding box center [256, 190] width 323 height 17
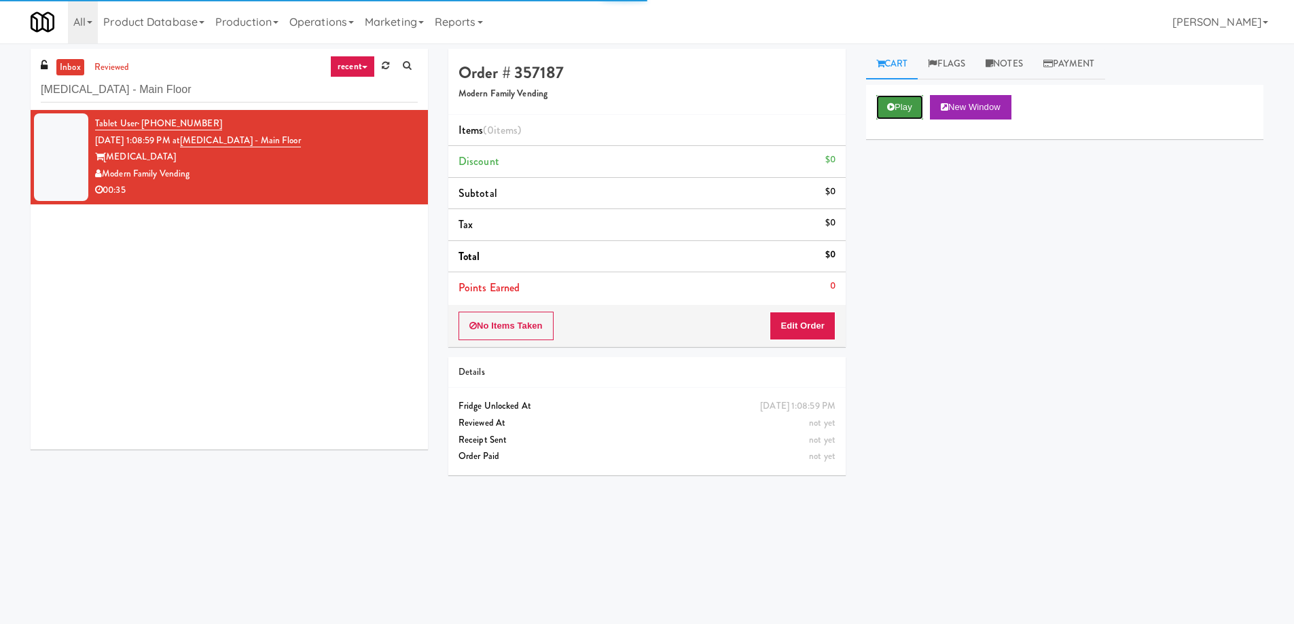
click at [896, 100] on button "Play" at bounding box center [899, 107] width 47 height 24
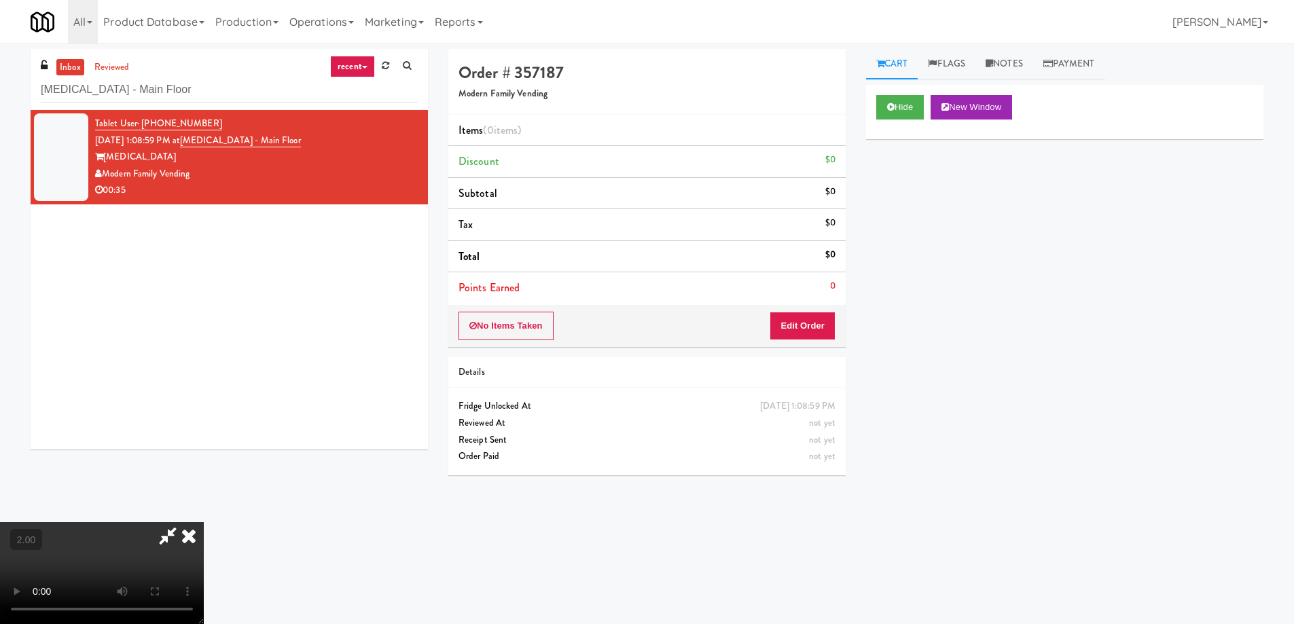
click at [204, 522] on video at bounding box center [102, 573] width 204 height 102
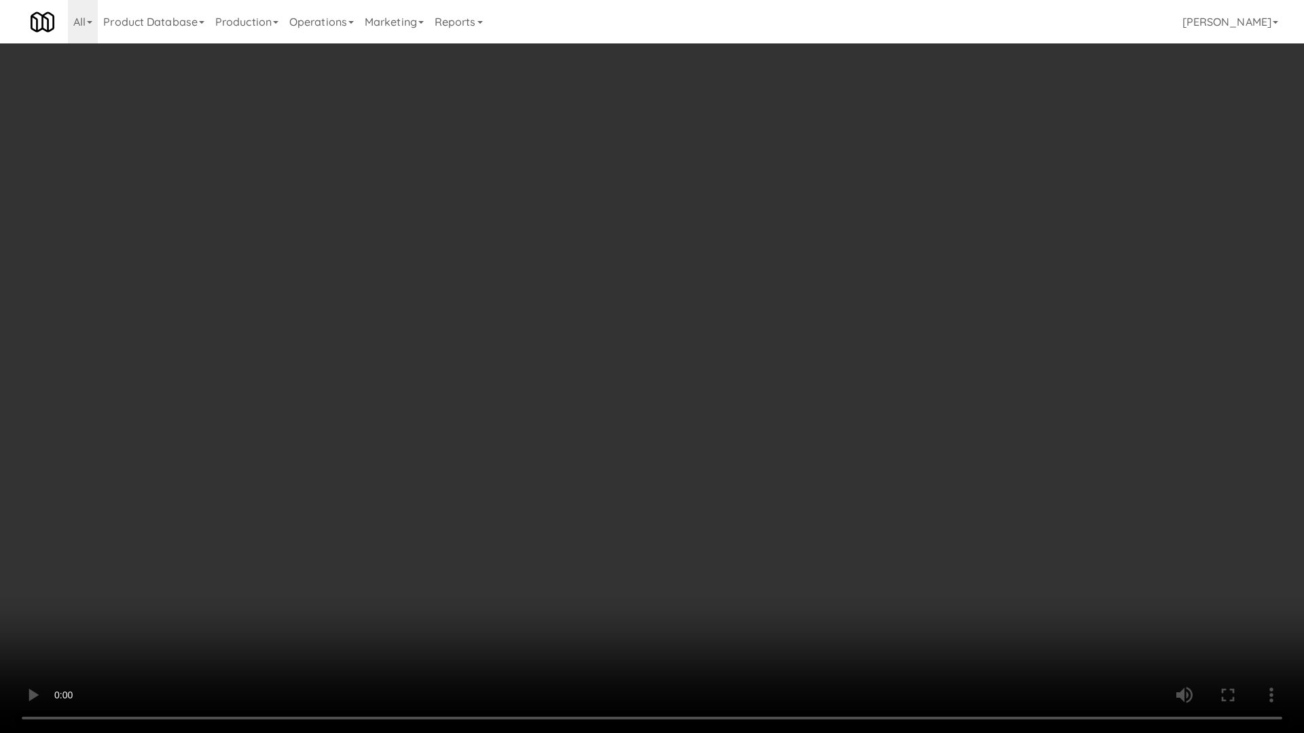
click at [665, 378] on video at bounding box center [652, 366] width 1304 height 733
click at [685, 528] on video at bounding box center [652, 366] width 1304 height 733
click at [718, 528] on video at bounding box center [652, 366] width 1304 height 733
click at [805, 538] on video at bounding box center [652, 366] width 1304 height 733
click at [666, 494] on video at bounding box center [652, 366] width 1304 height 733
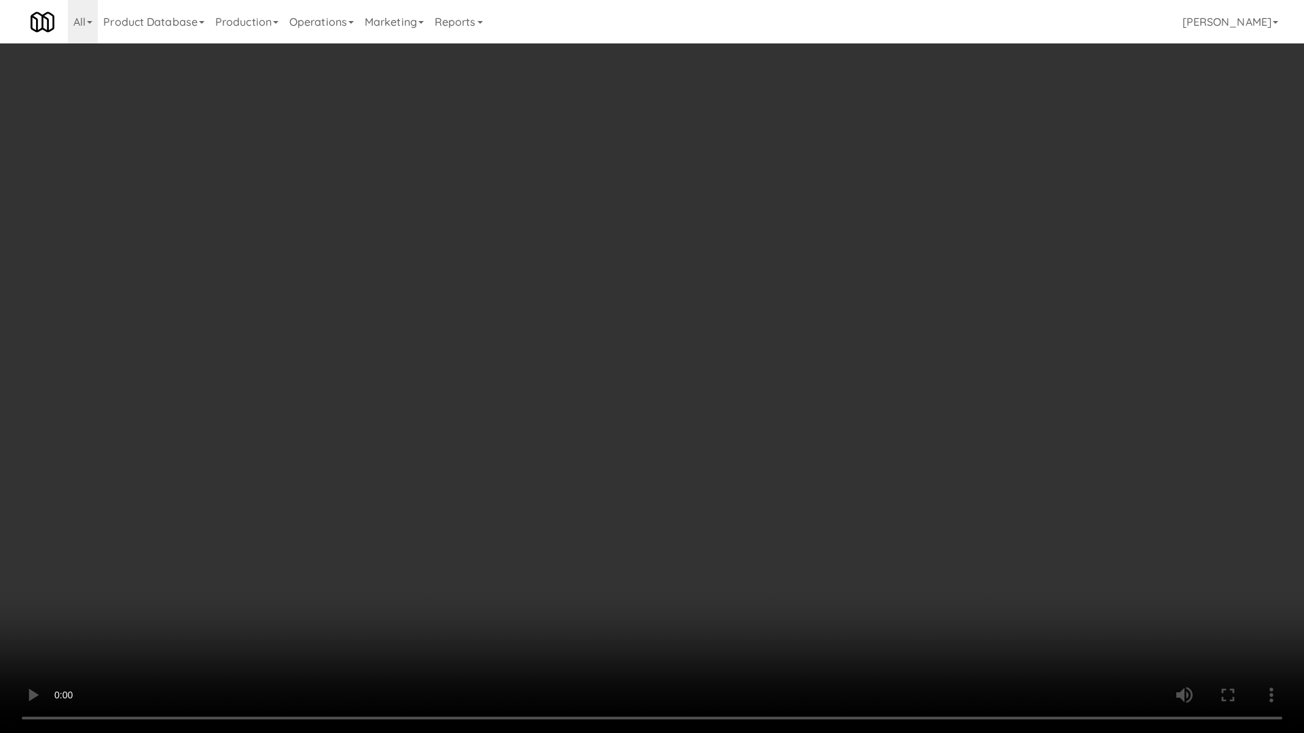
click at [780, 412] on video at bounding box center [652, 366] width 1304 height 733
click at [824, 443] on video at bounding box center [652, 366] width 1304 height 733
click at [823, 443] on video at bounding box center [652, 366] width 1304 height 733
click at [823, 445] on video at bounding box center [652, 366] width 1304 height 733
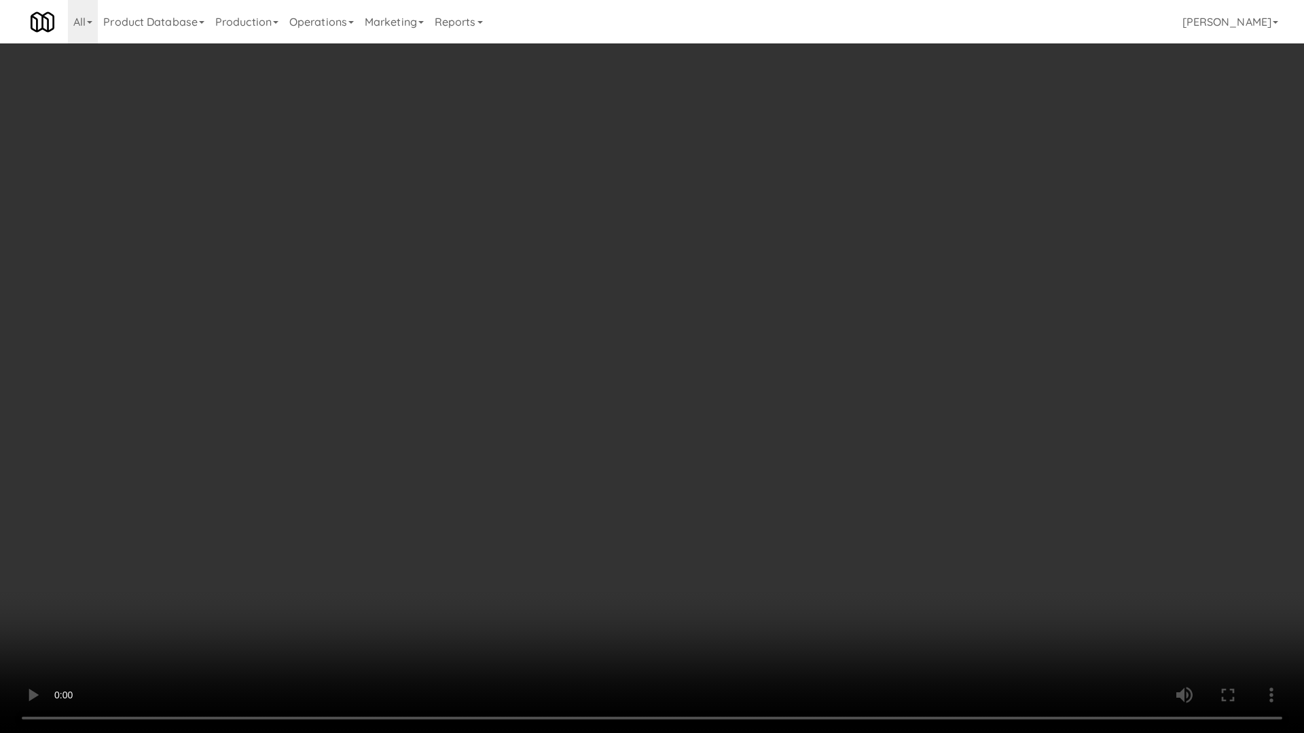
click at [823, 445] on video at bounding box center [652, 366] width 1304 height 733
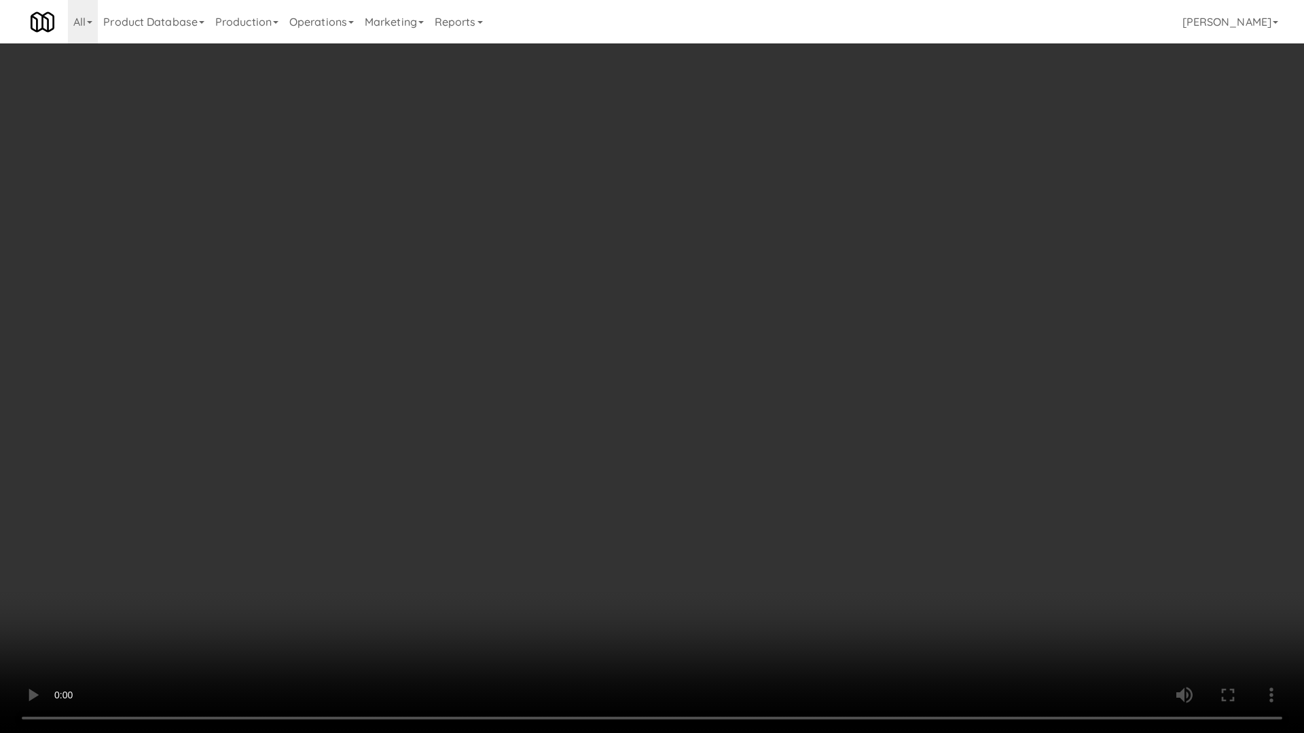
click at [823, 445] on video at bounding box center [652, 366] width 1304 height 733
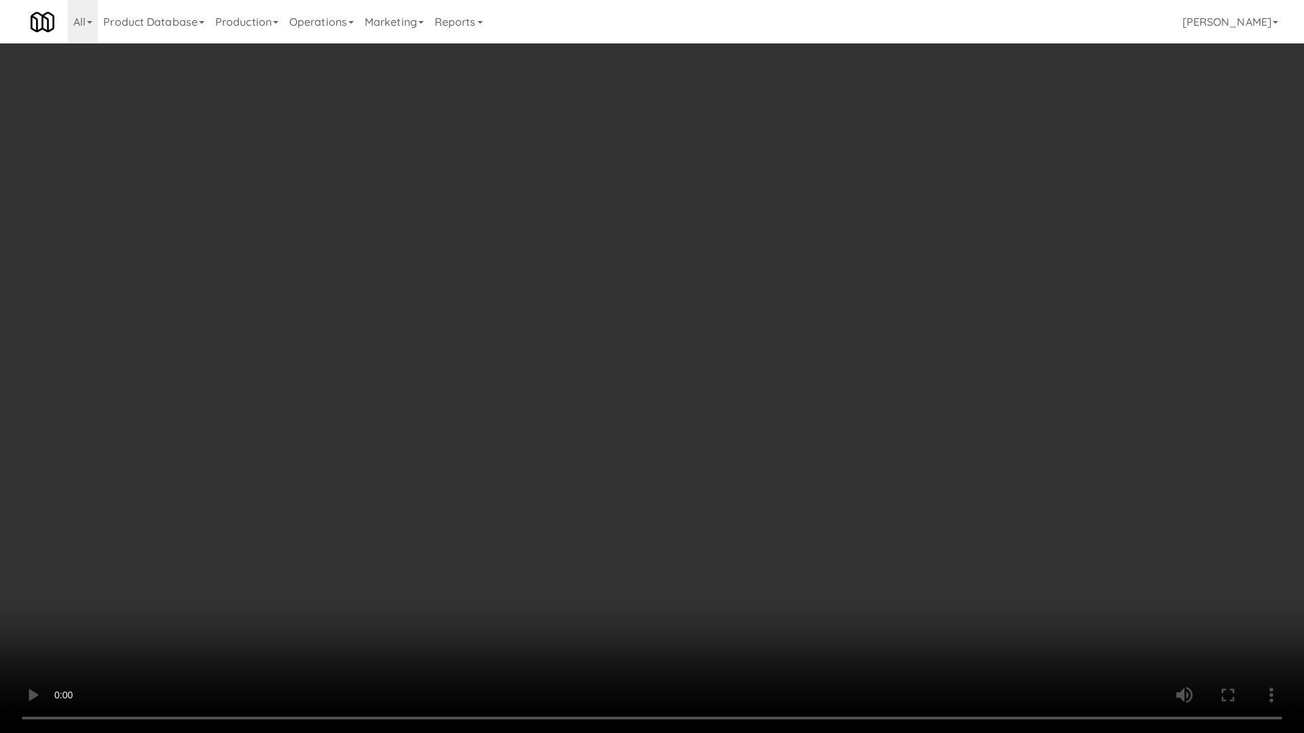
click at [823, 445] on video at bounding box center [652, 366] width 1304 height 733
click at [822, 463] on video at bounding box center [652, 366] width 1304 height 733
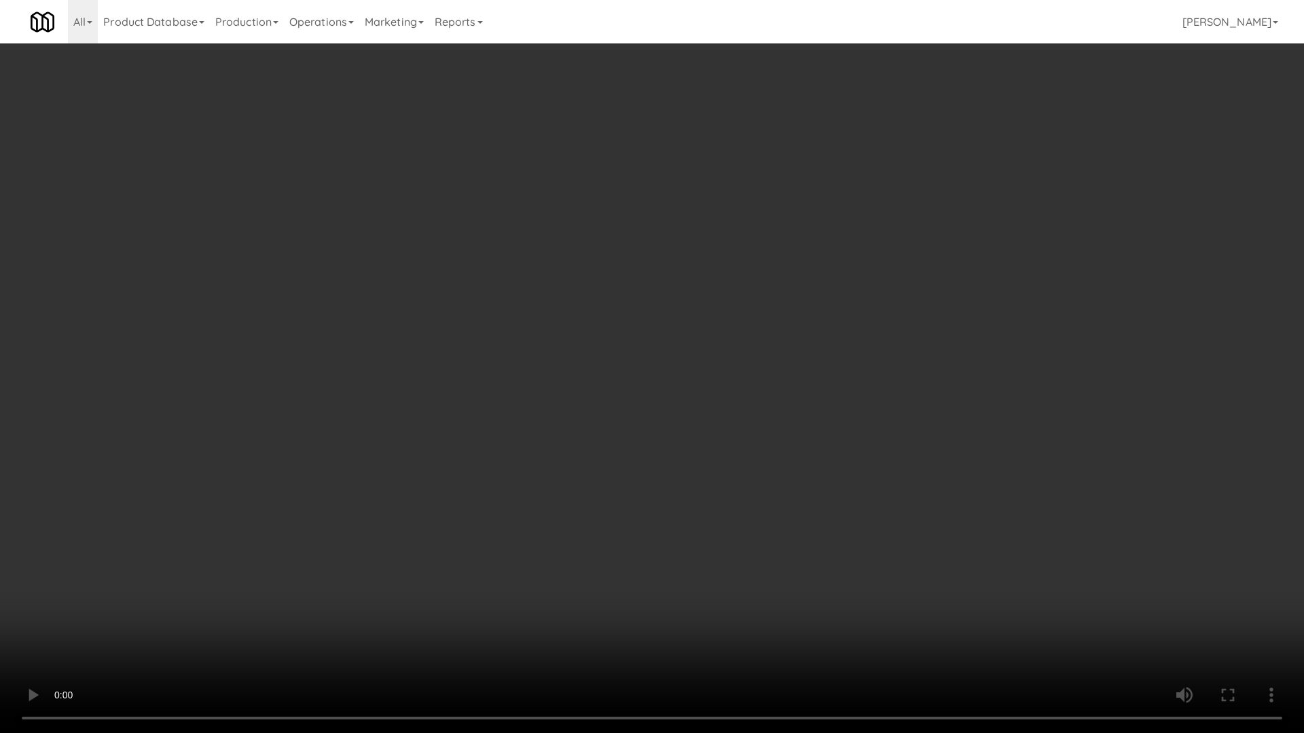
click at [822, 463] on video at bounding box center [652, 366] width 1304 height 733
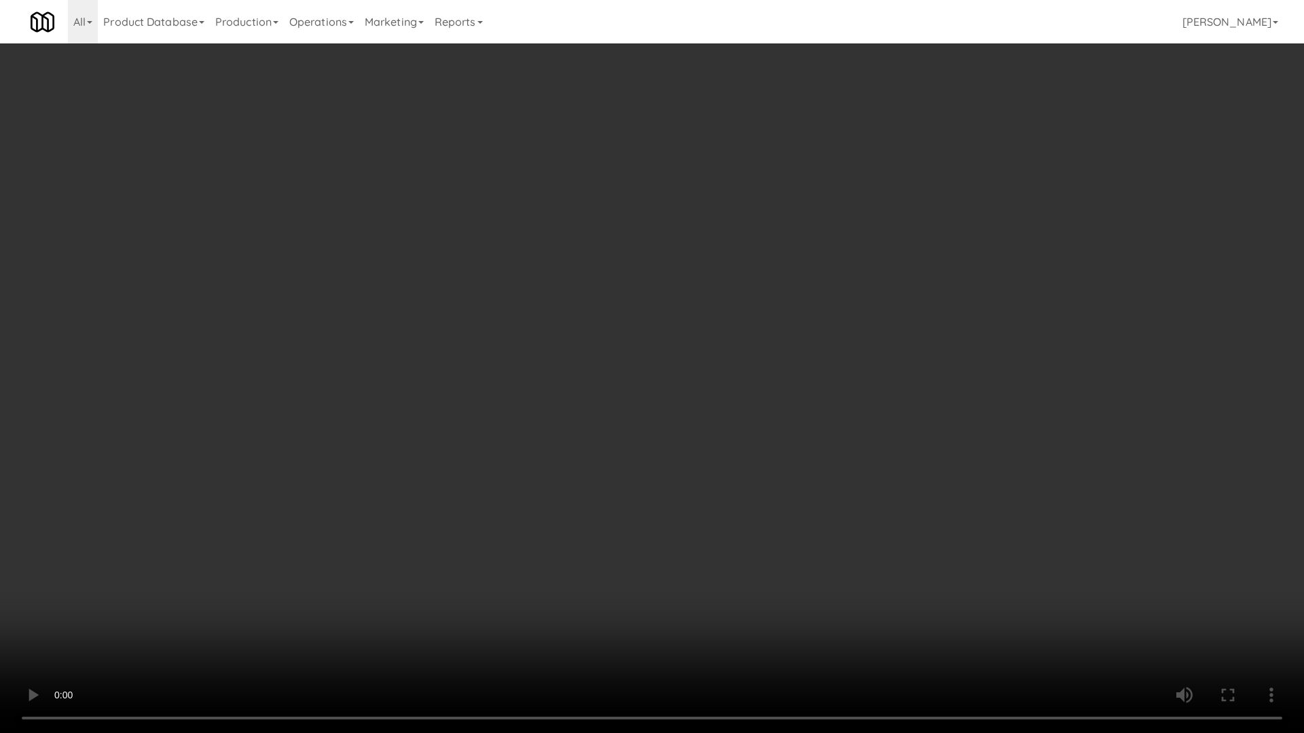
click at [822, 463] on video at bounding box center [652, 366] width 1304 height 733
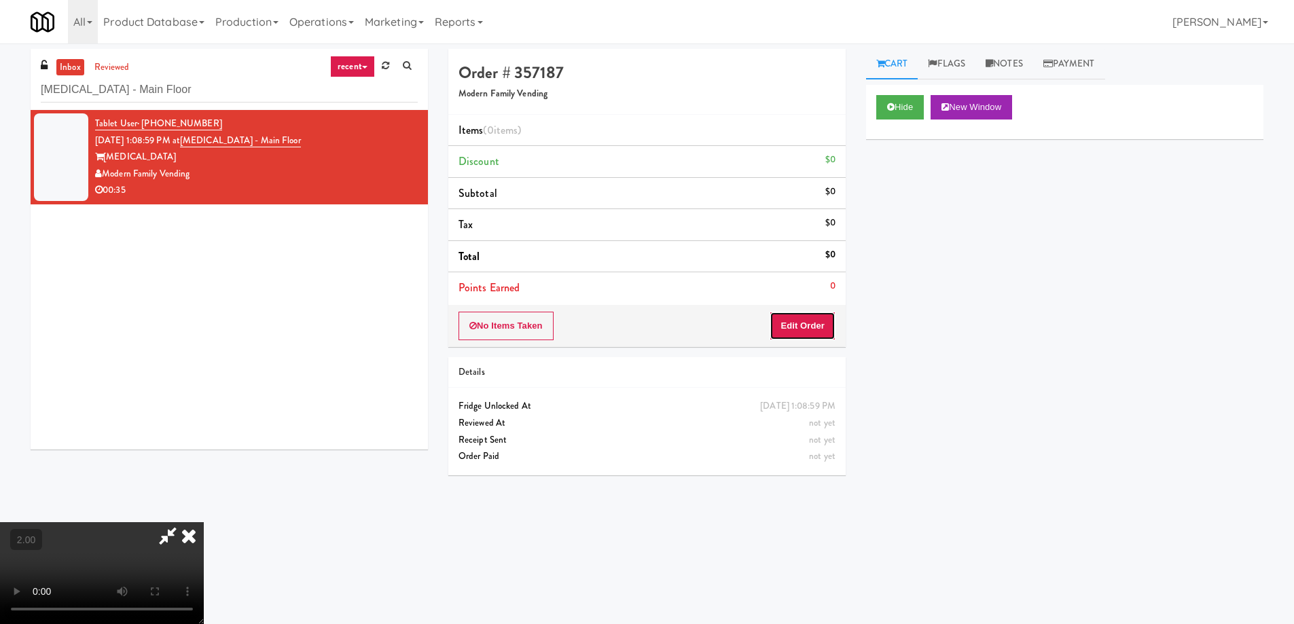
click at [826, 330] on button "Edit Order" at bounding box center [802, 326] width 66 height 29
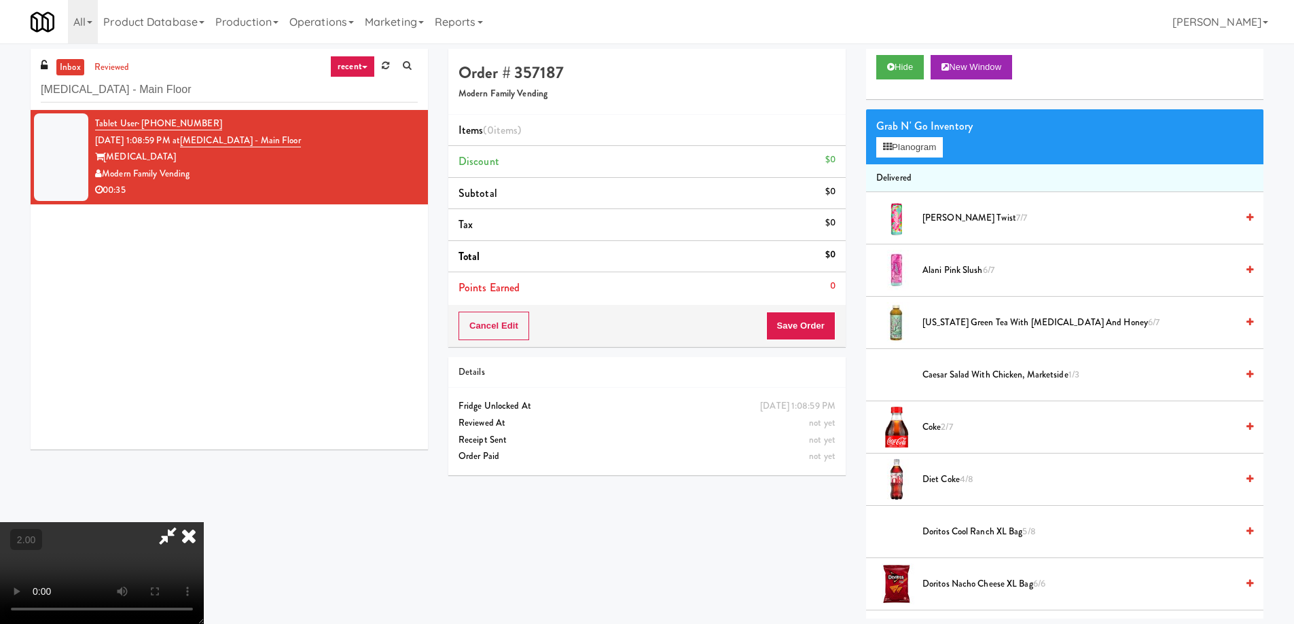
scroll to position [68, 0]
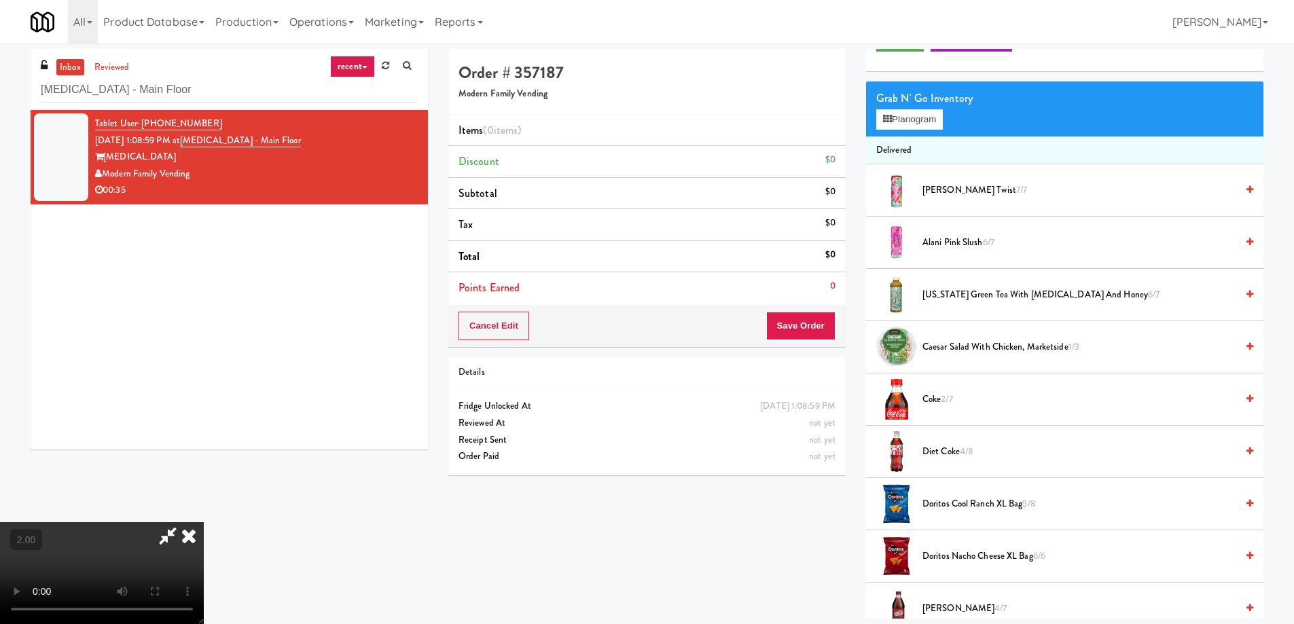
click at [953, 453] on span "Diet Coke 4/8" at bounding box center [1079, 451] width 314 height 17
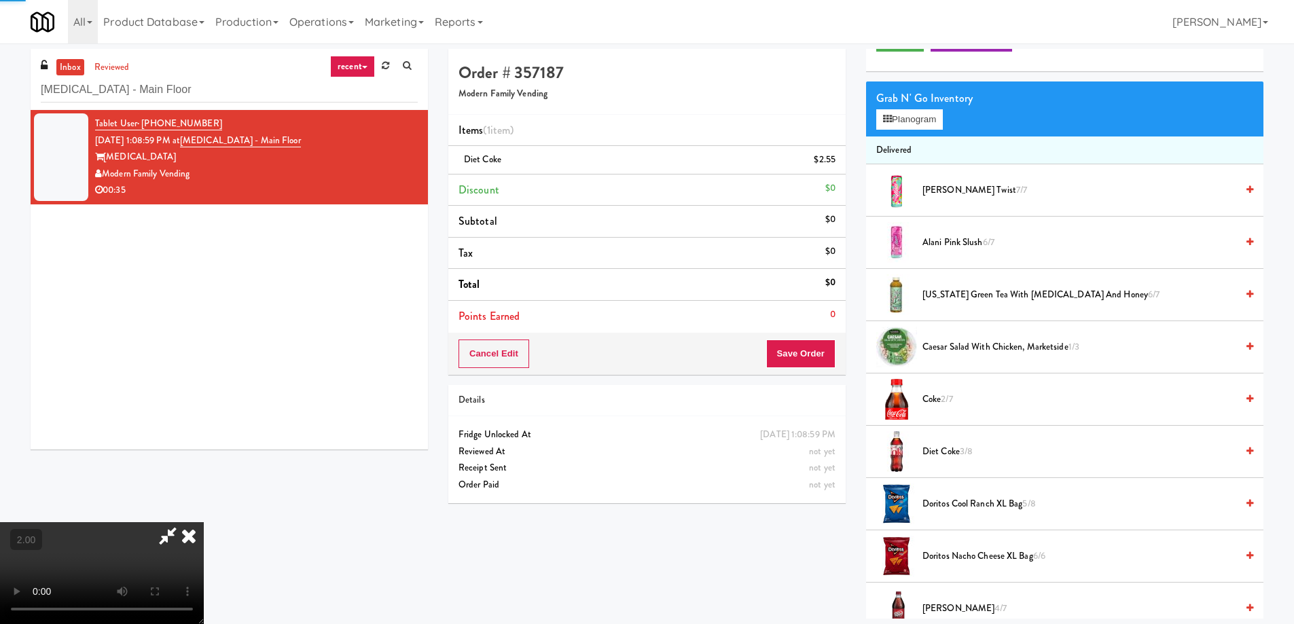
click at [976, 452] on span "Diet Coke 3/8" at bounding box center [1079, 451] width 314 height 17
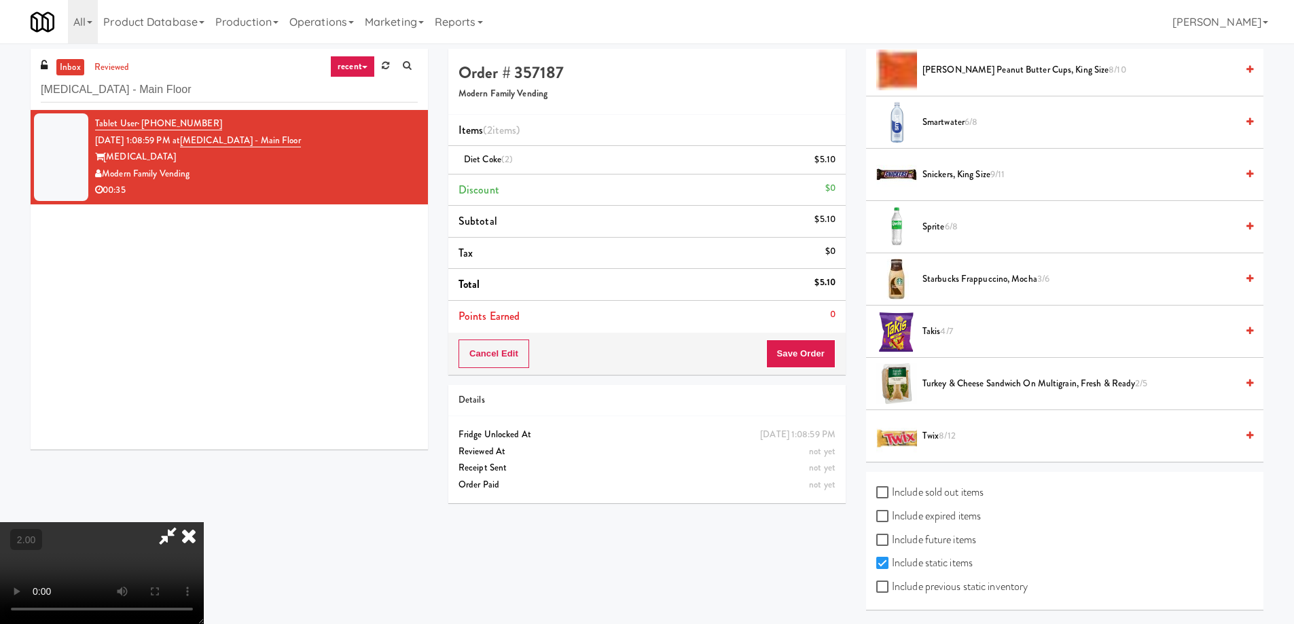
scroll to position [1549, 0]
click at [927, 430] on span "Twix 8/12" at bounding box center [1079, 434] width 314 height 17
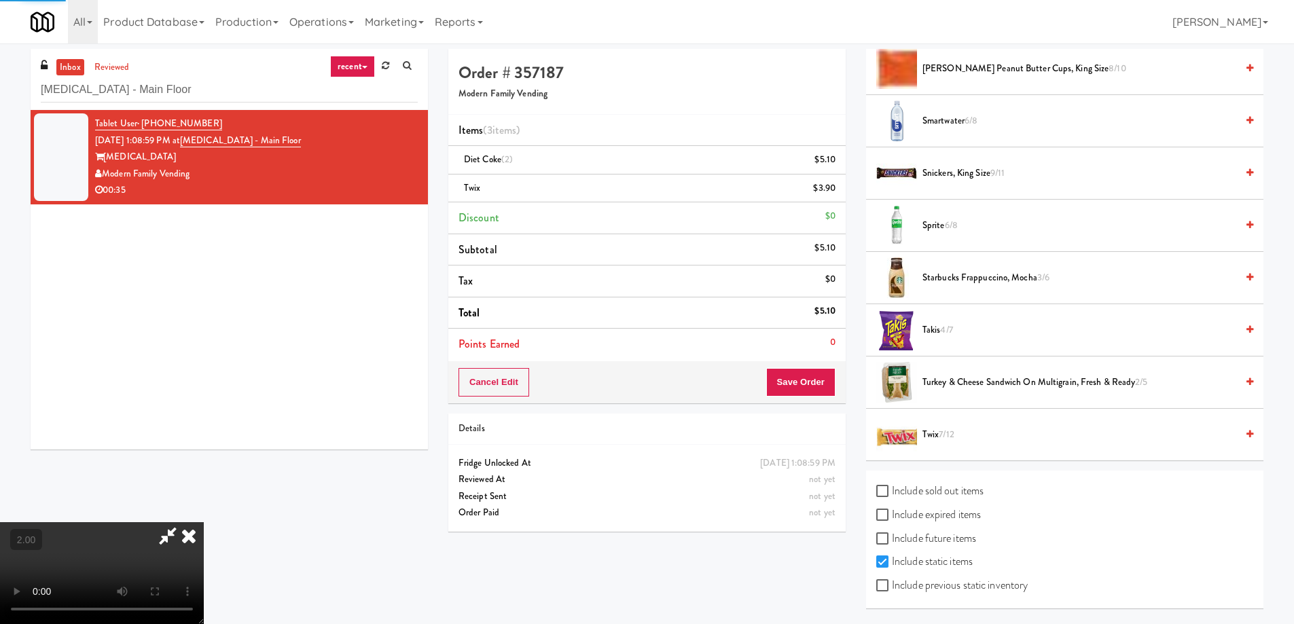
click at [938, 430] on span "Twix 7/12" at bounding box center [1079, 434] width 314 height 17
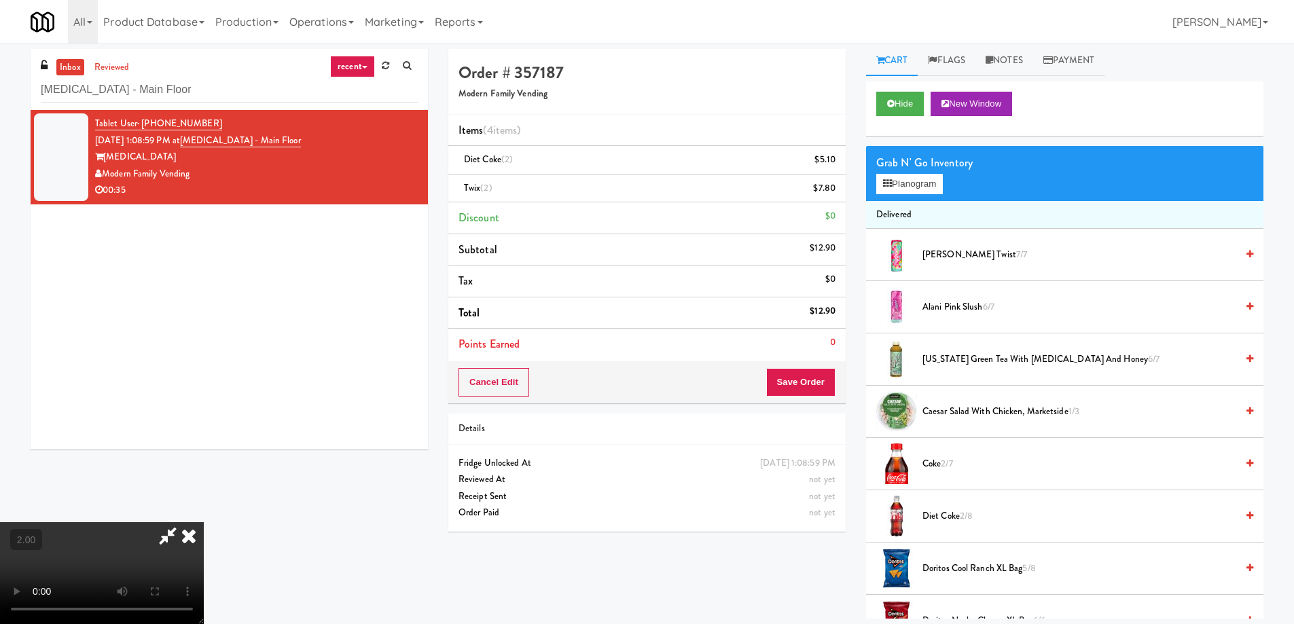
scroll to position [0, 0]
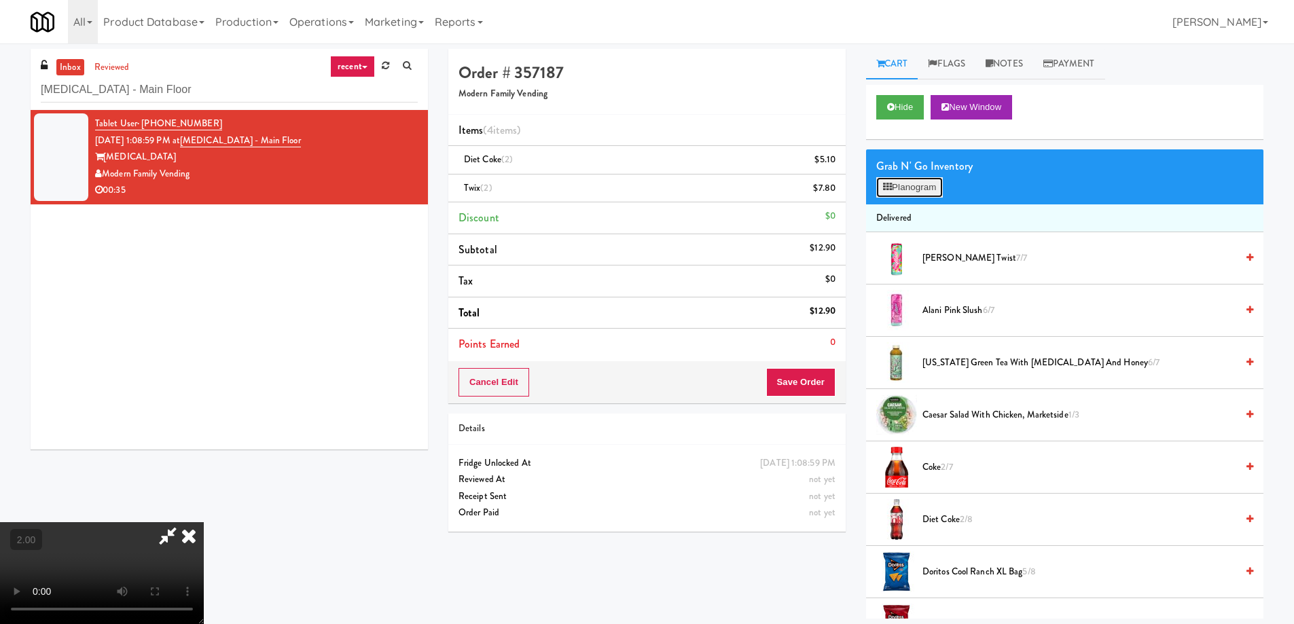
click at [932, 190] on button "Planogram" at bounding box center [909, 187] width 67 height 20
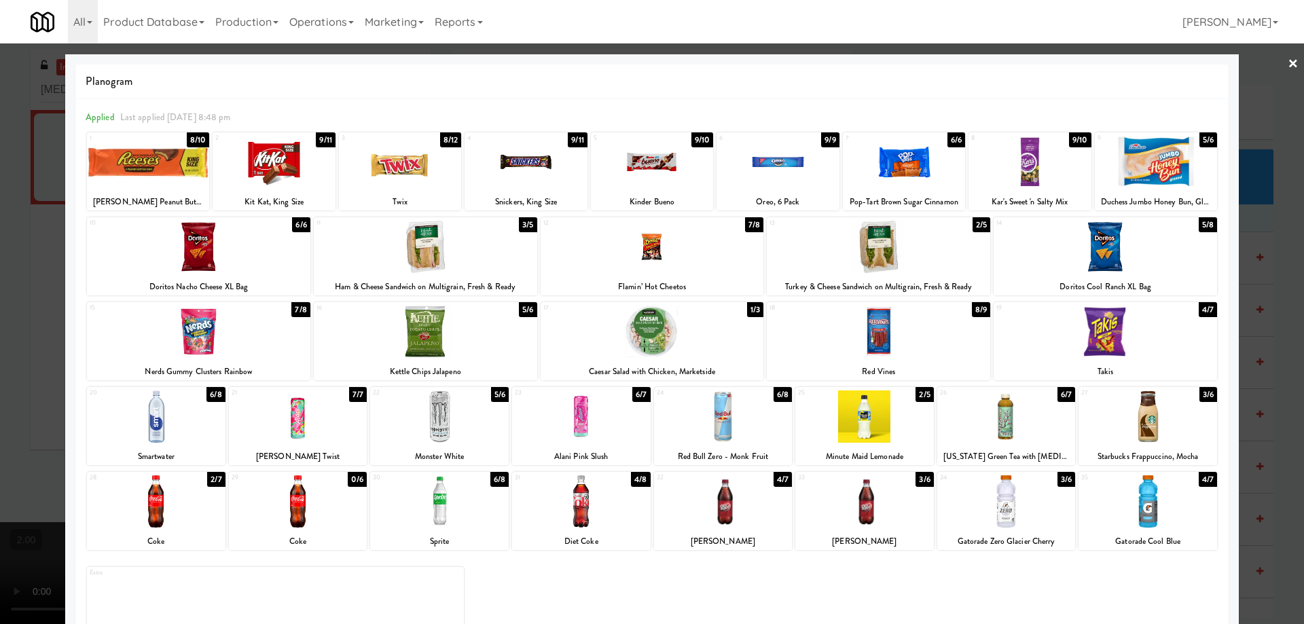
click at [884, 242] on div at bounding box center [878, 247] width 223 height 52
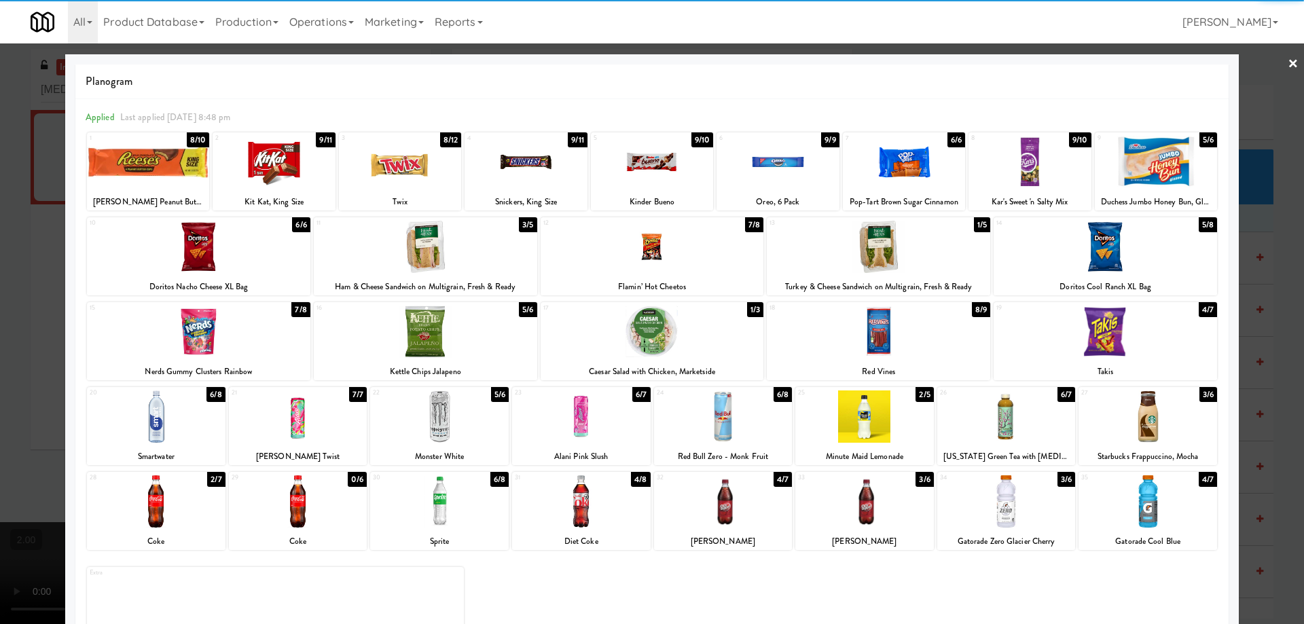
click at [0, 346] on div at bounding box center [652, 312] width 1304 height 624
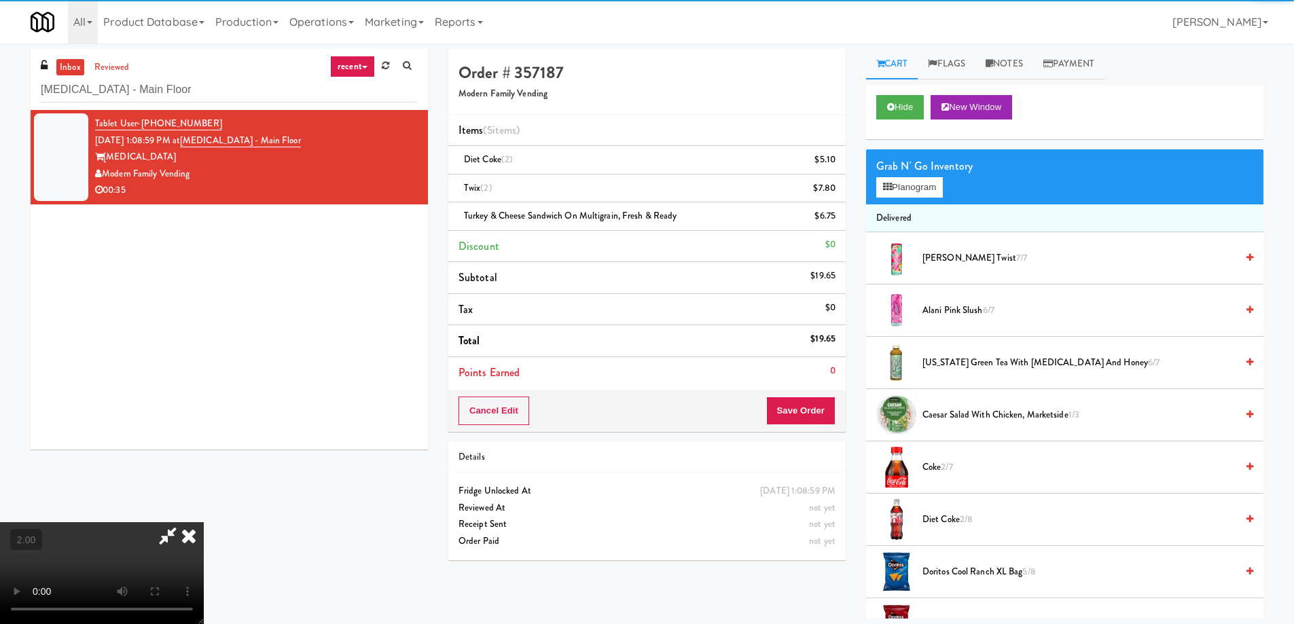
click at [204, 522] on video at bounding box center [102, 573] width 204 height 102
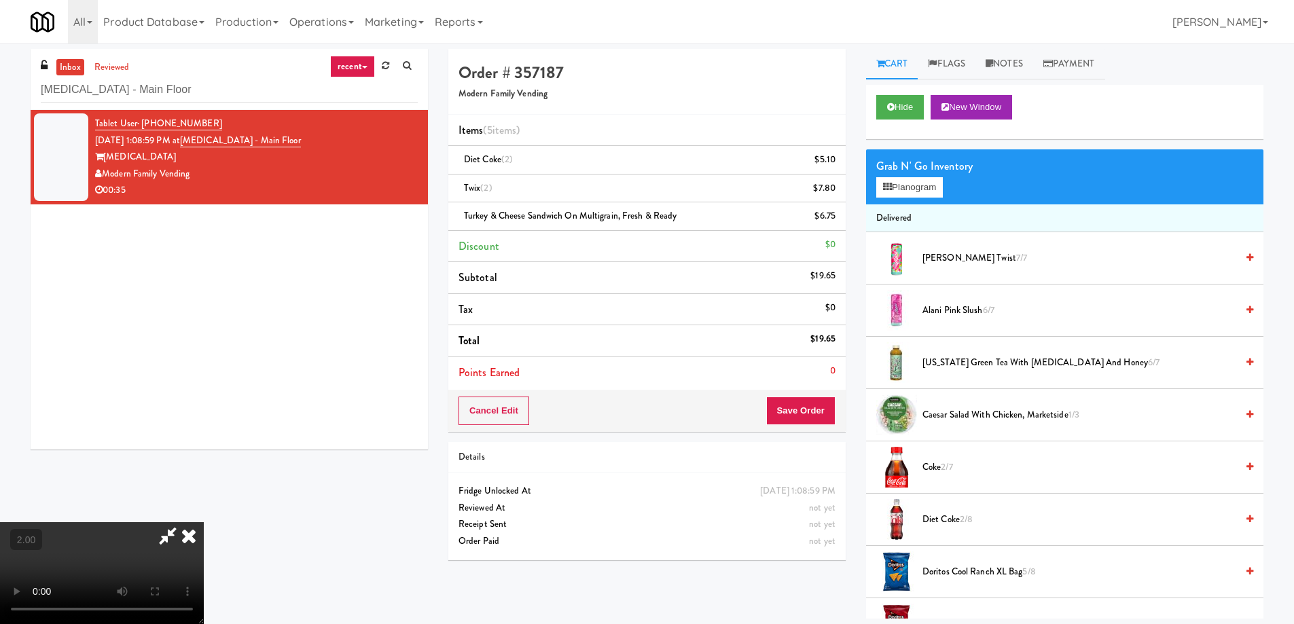
drag, startPoint x: 547, startPoint y: 358, endPoint x: 792, endPoint y: 478, distance: 272.4
click at [204, 522] on video at bounding box center [102, 573] width 204 height 102
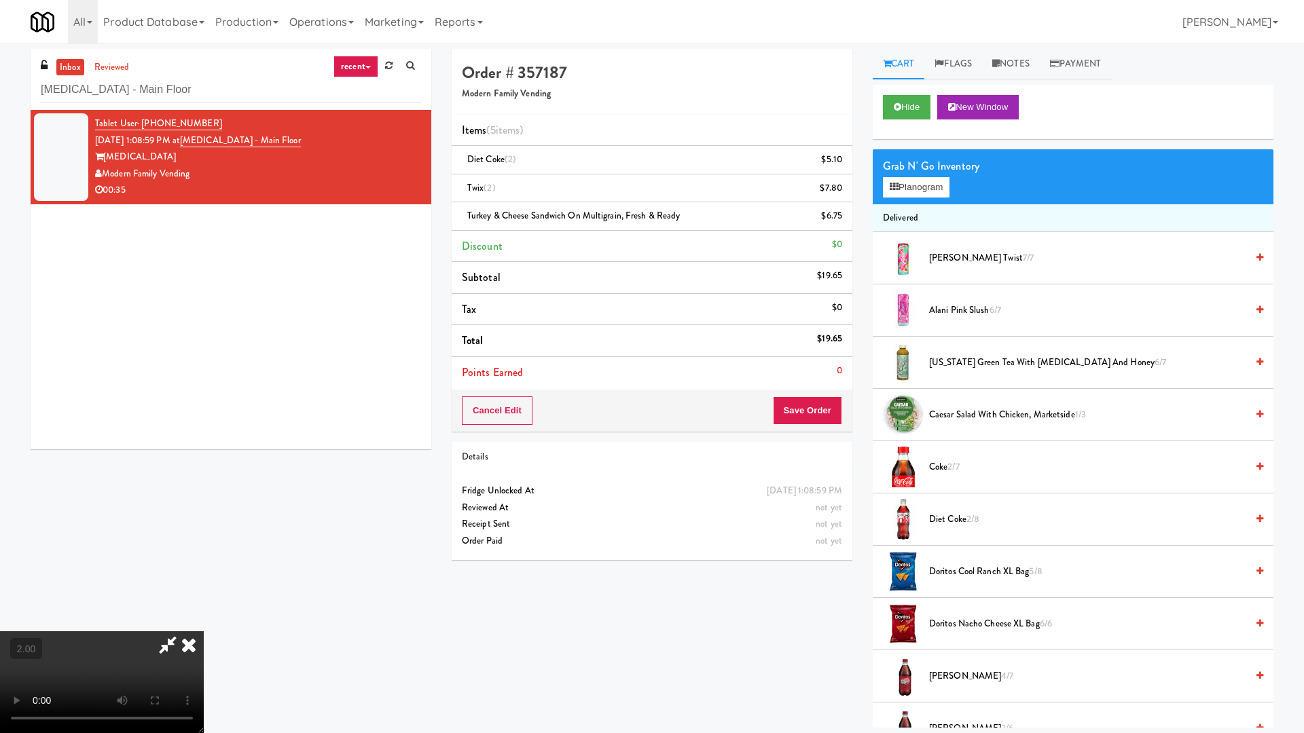
click at [204, 623] on video at bounding box center [102, 682] width 204 height 102
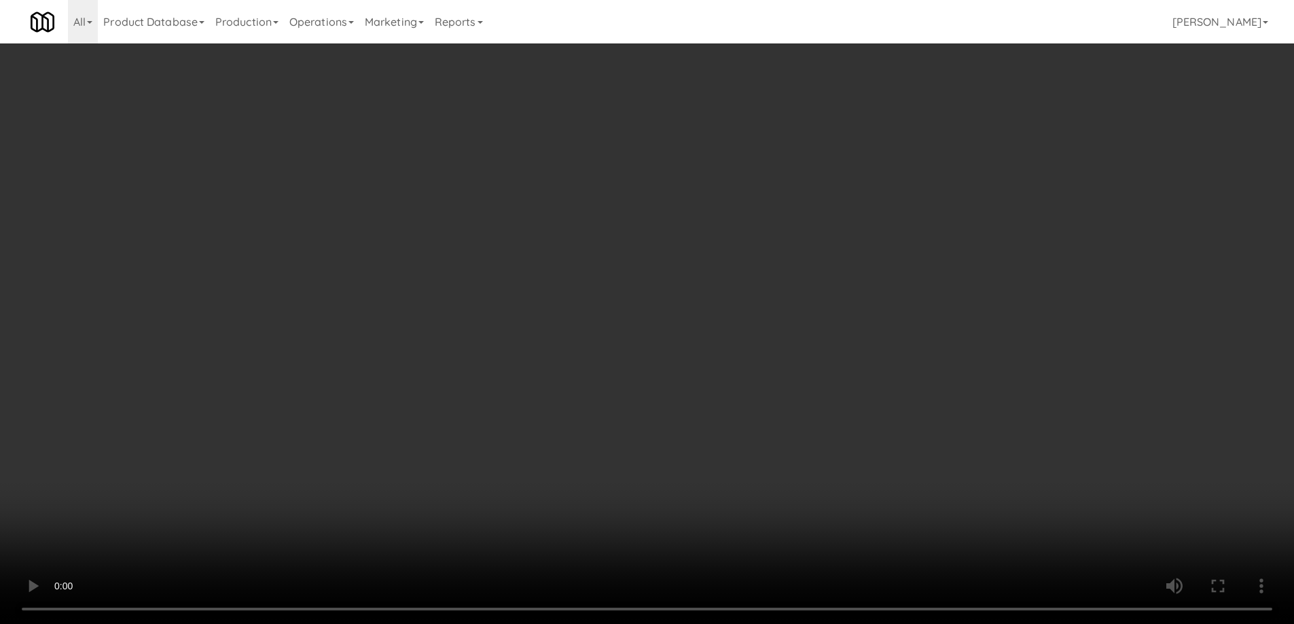
click at [705, 59] on video at bounding box center [647, 312] width 1294 height 624
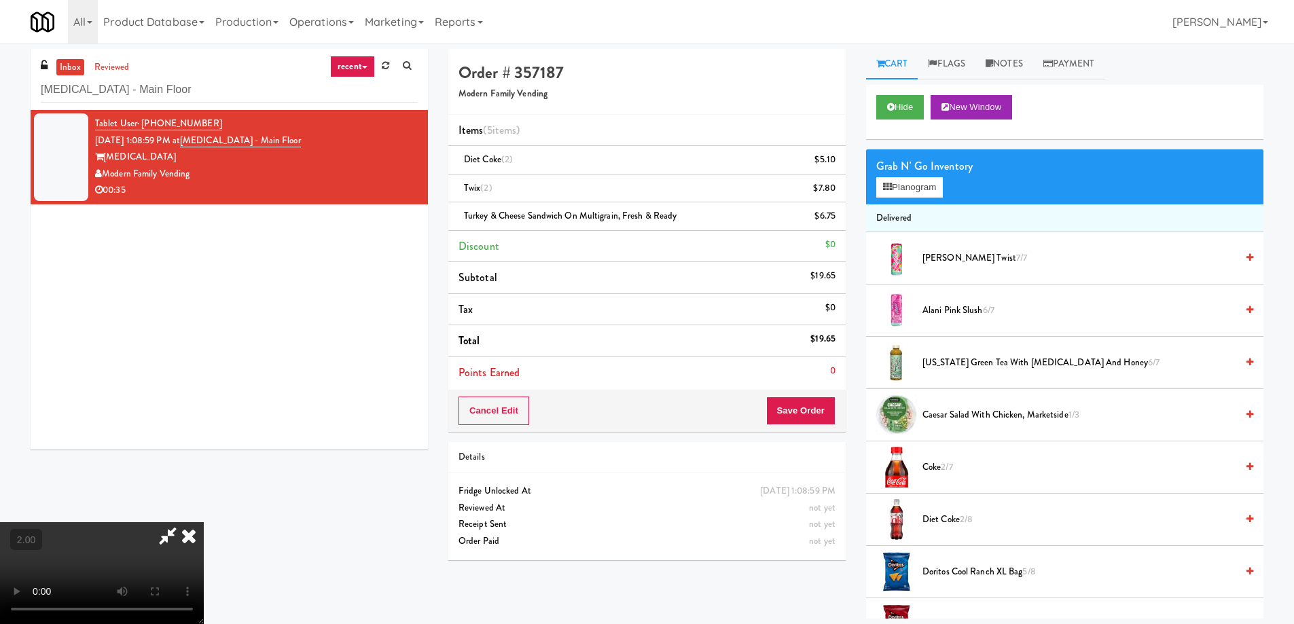
click at [183, 522] on icon at bounding box center [167, 535] width 31 height 27
drag, startPoint x: 814, startPoint y: 397, endPoint x: 814, endPoint y: 405, distance: 8.1
click at [814, 397] on button "Save Order" at bounding box center [800, 411] width 69 height 29
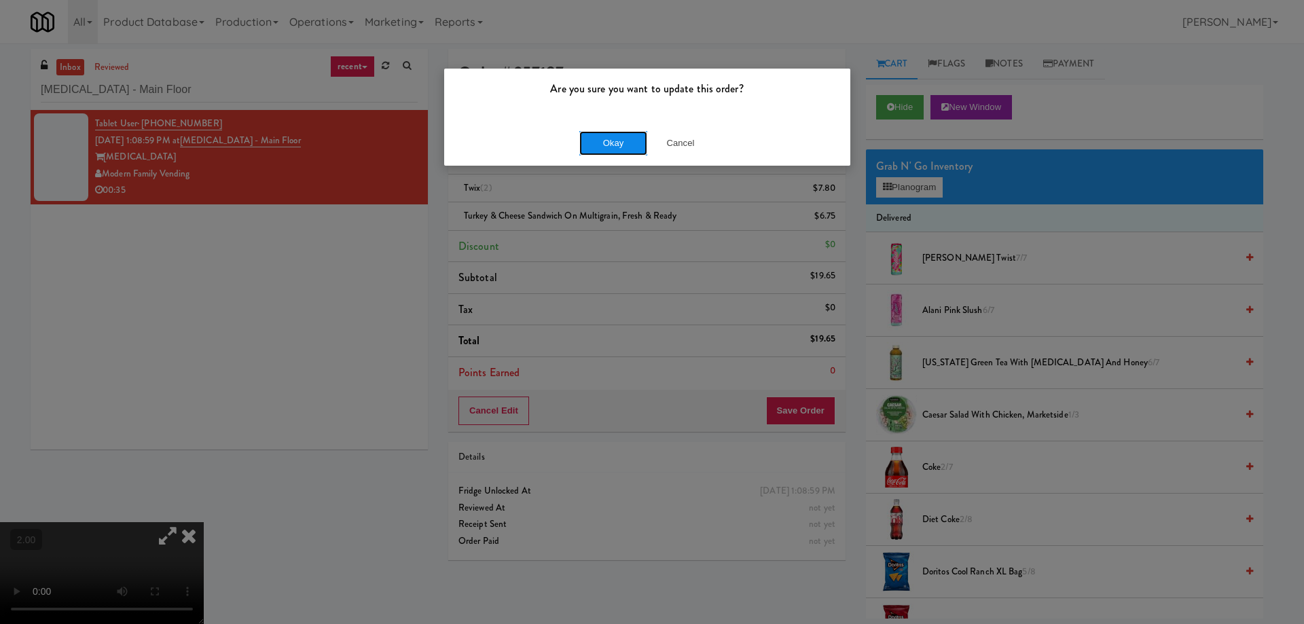
click at [608, 144] on button "Okay" at bounding box center [613, 143] width 68 height 24
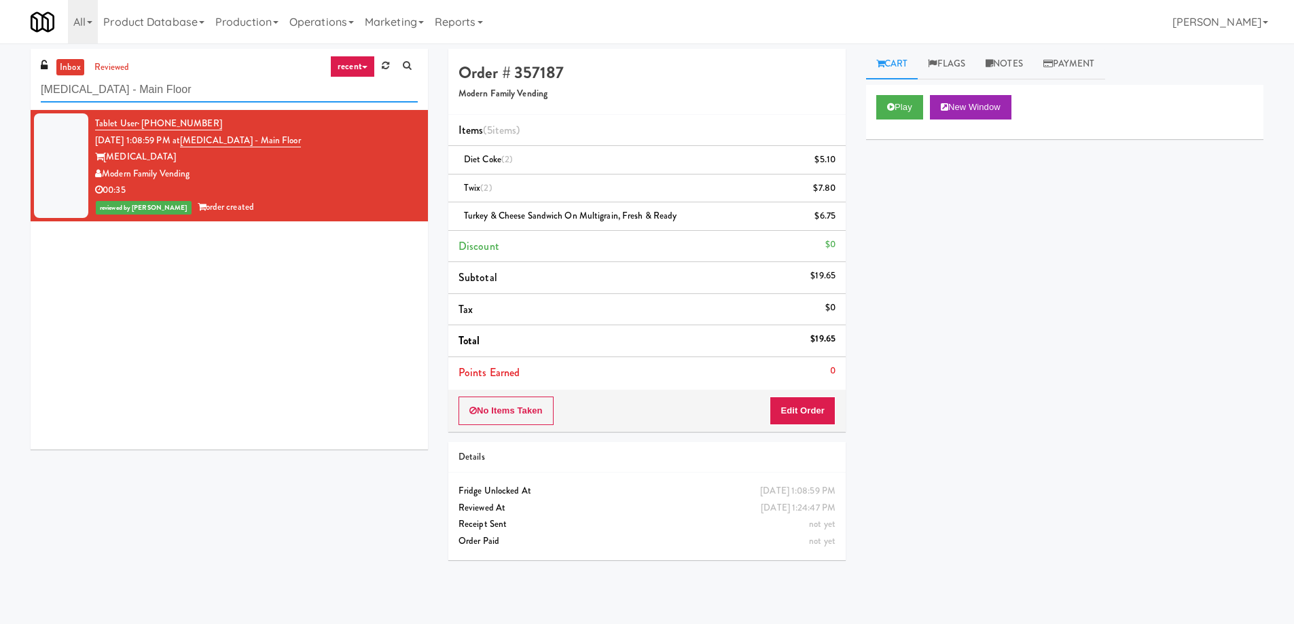
click at [150, 82] on input "MUSE - Main Floor" at bounding box center [229, 89] width 377 height 25
paste input "etropolitan - Cooler - Right"
type input "Metropolitan - Cooler - Right"
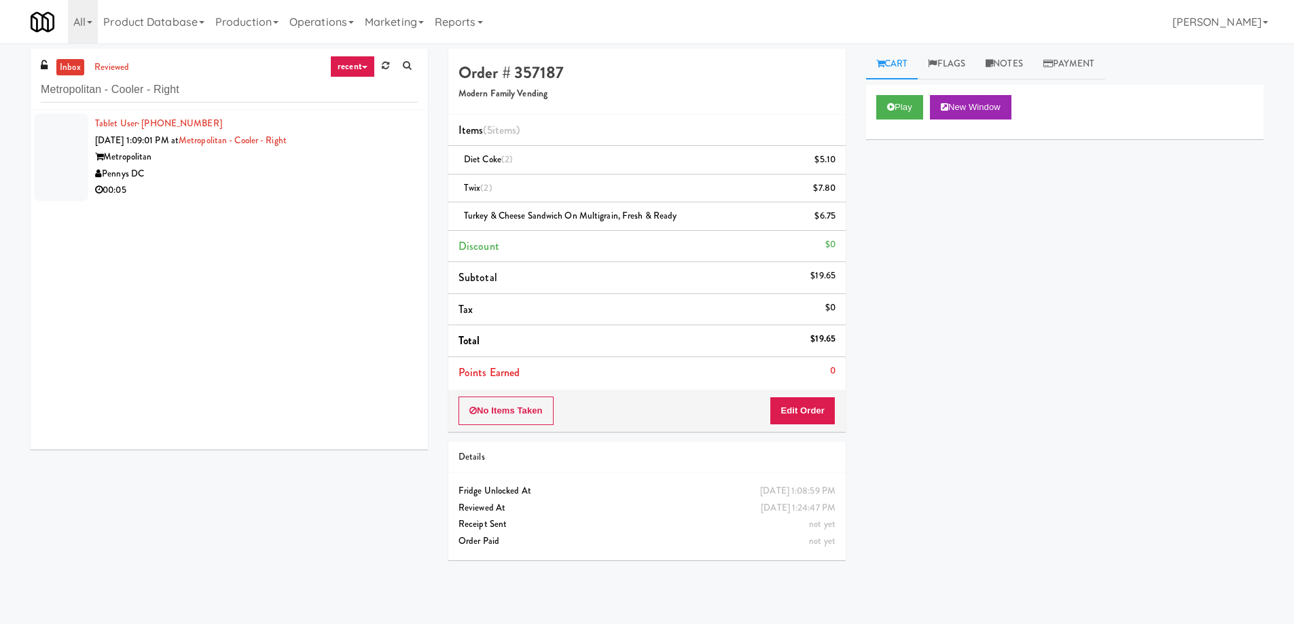
click at [244, 176] on div "Pennys DC" at bounding box center [256, 174] width 323 height 17
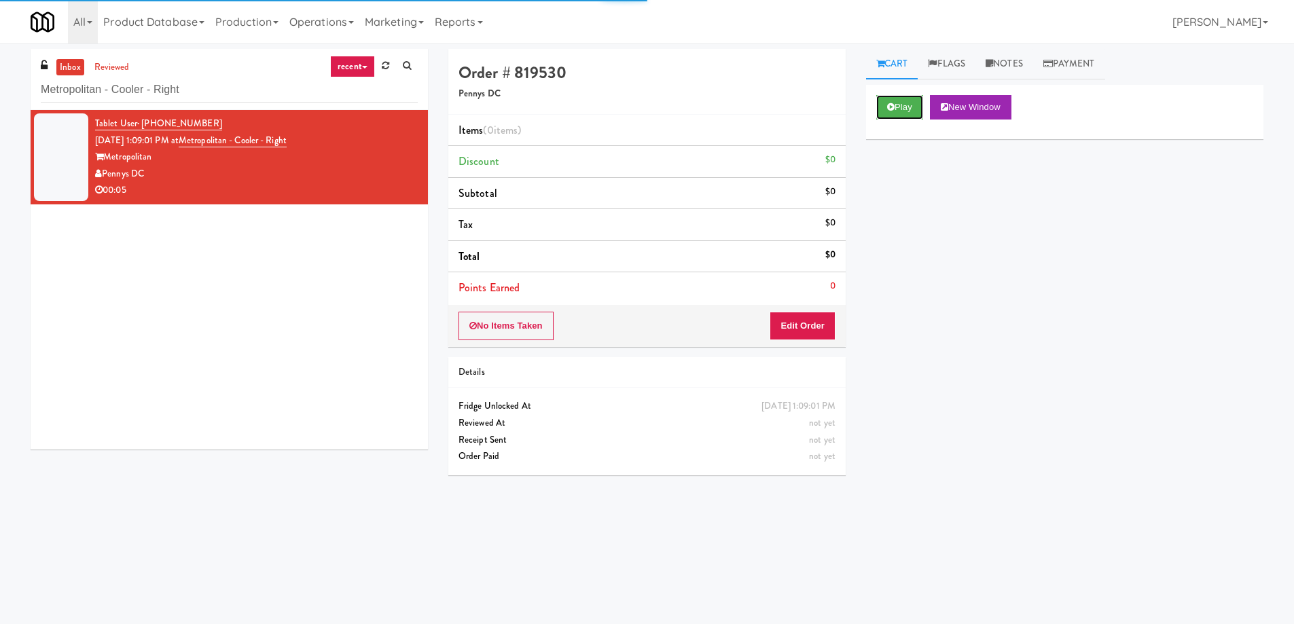
drag, startPoint x: 902, startPoint y: 96, endPoint x: 931, endPoint y: 105, distance: 30.5
click at [902, 97] on button "Play" at bounding box center [899, 107] width 47 height 24
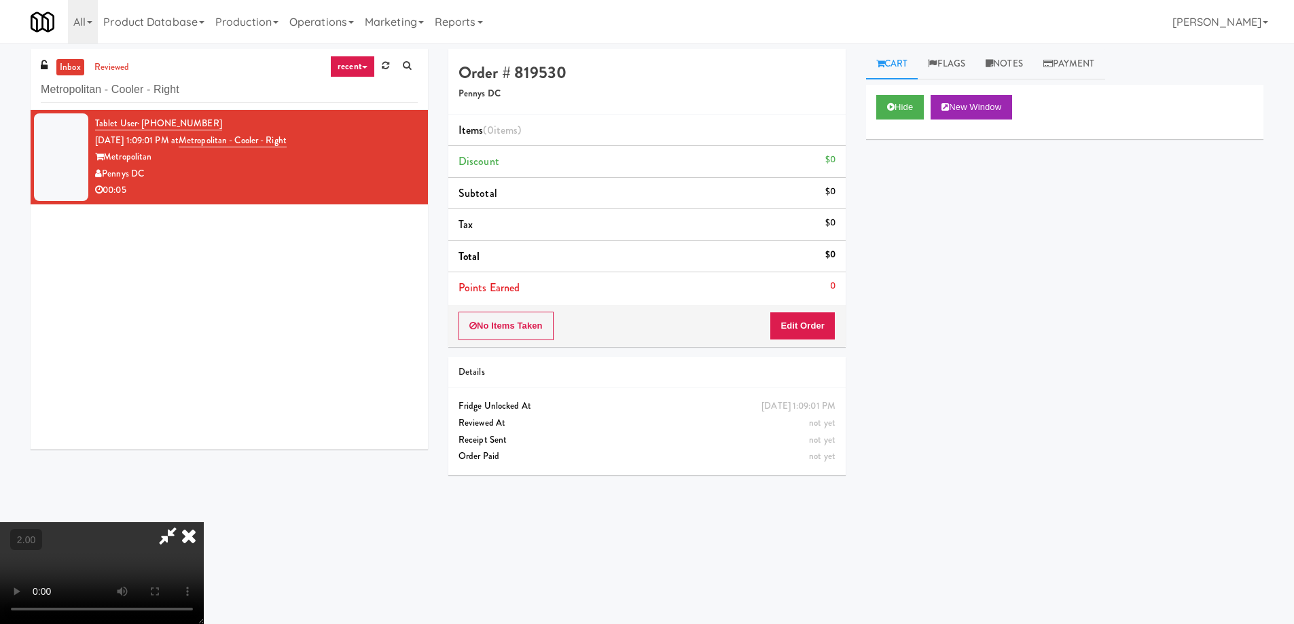
click at [204, 522] on video at bounding box center [102, 573] width 204 height 102
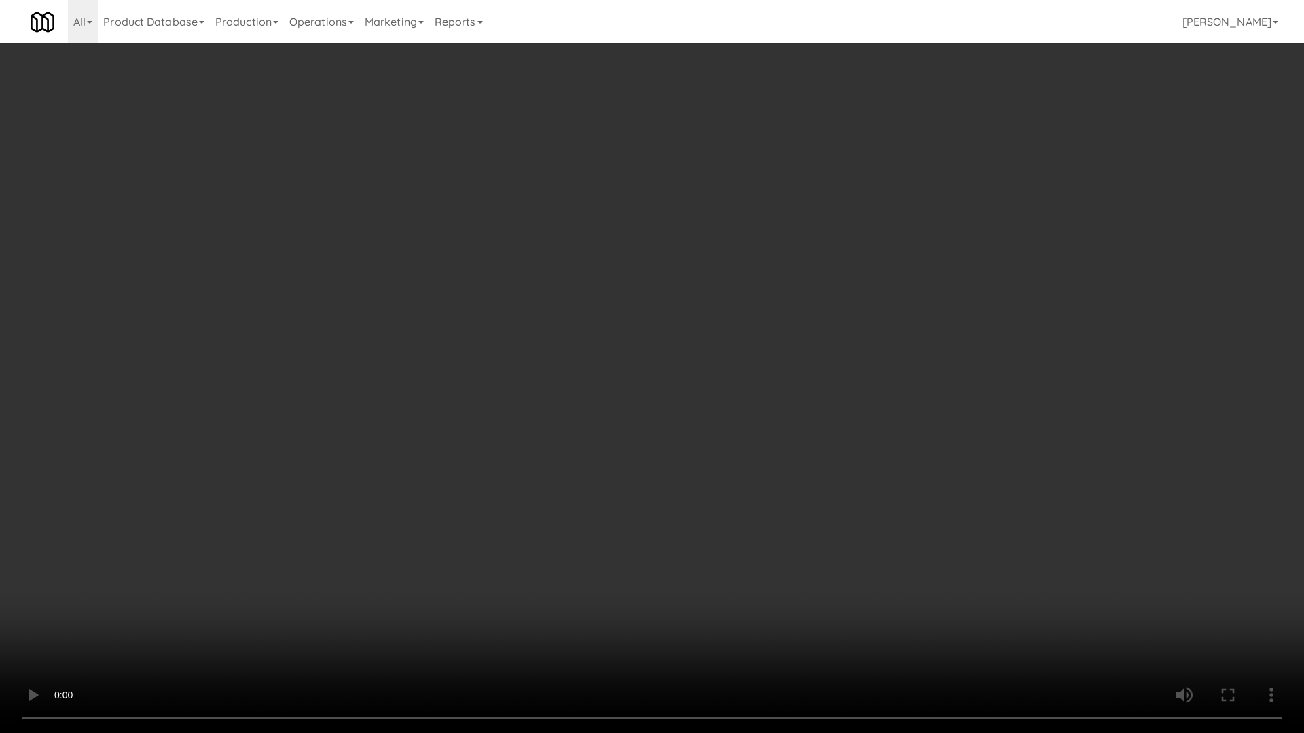
click at [699, 589] on video at bounding box center [652, 366] width 1304 height 733
click at [689, 591] on video at bounding box center [652, 366] width 1304 height 733
click at [682, 595] on video at bounding box center [652, 366] width 1304 height 733
click at [667, 598] on video at bounding box center [652, 366] width 1304 height 733
click at [664, 598] on video at bounding box center [652, 366] width 1304 height 733
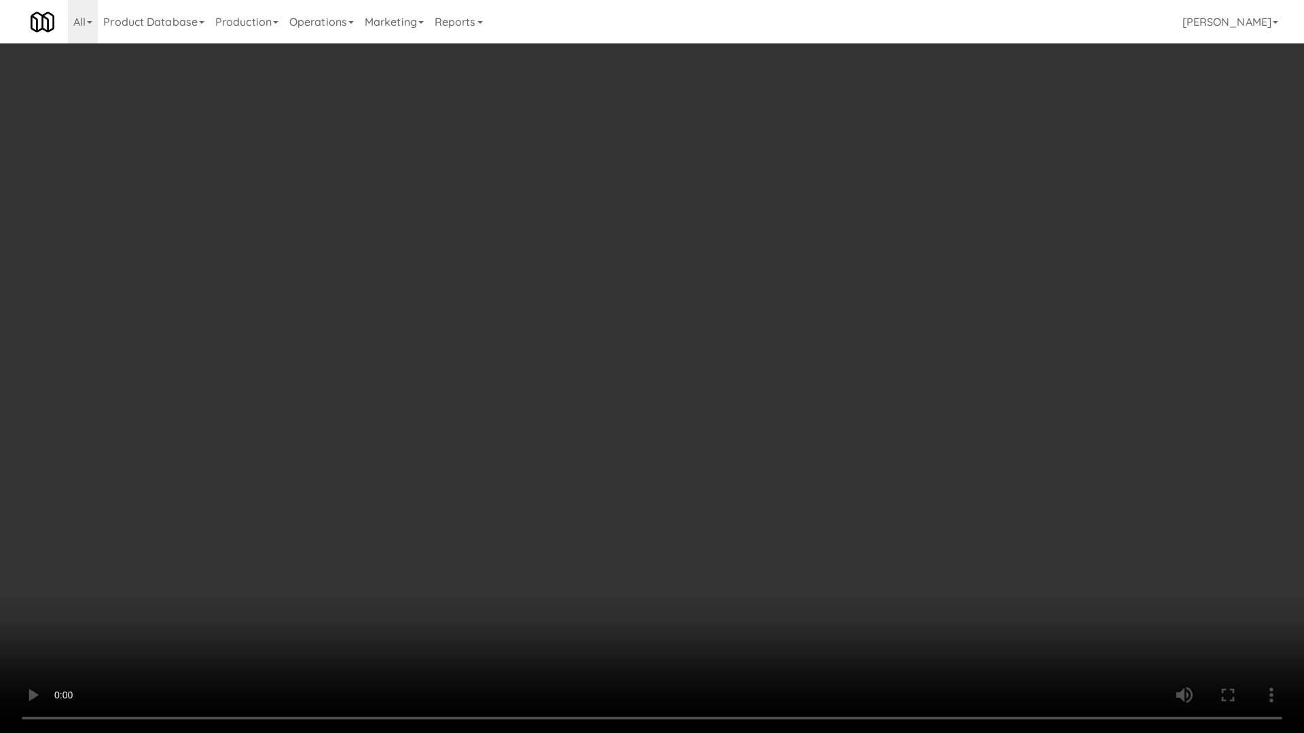
click at [664, 598] on video at bounding box center [652, 366] width 1304 height 733
click at [663, 599] on video at bounding box center [652, 366] width 1304 height 733
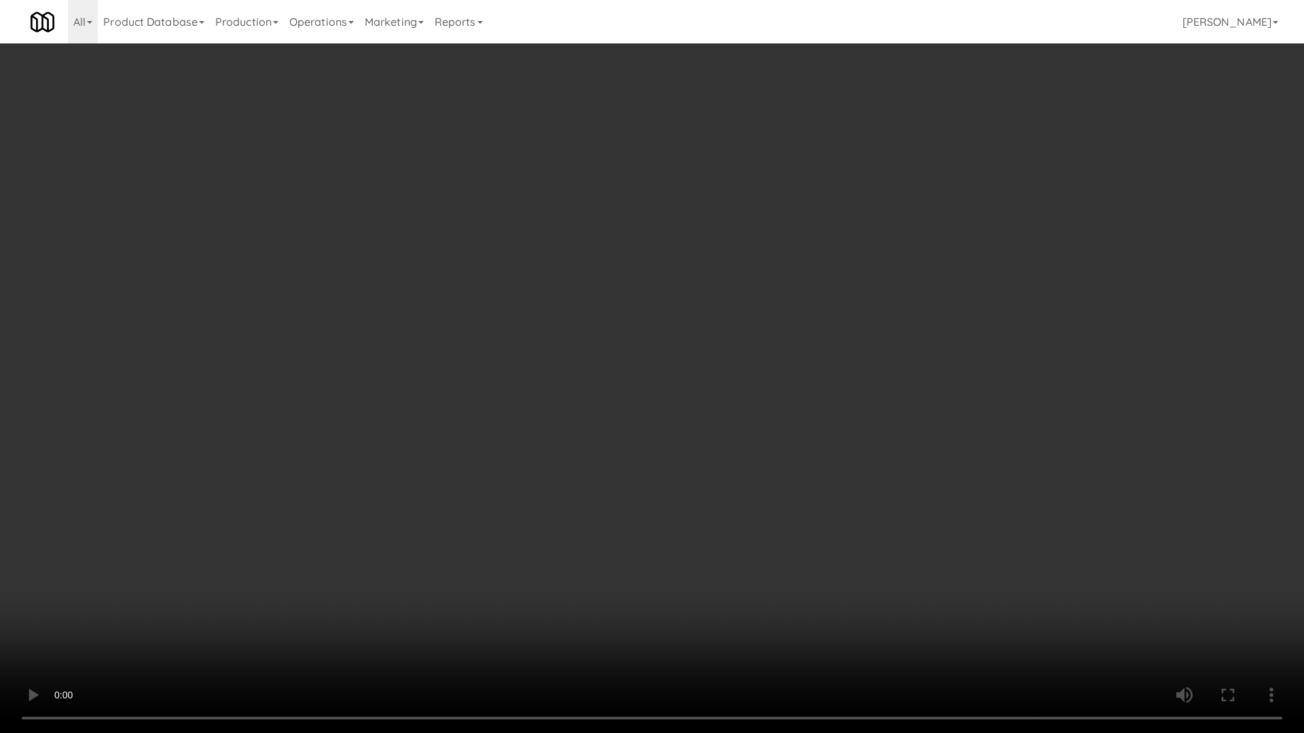
click at [805, 513] on video at bounding box center [652, 366] width 1304 height 733
click at [864, 536] on video at bounding box center [652, 366] width 1304 height 733
click at [773, 521] on video at bounding box center [652, 366] width 1304 height 733
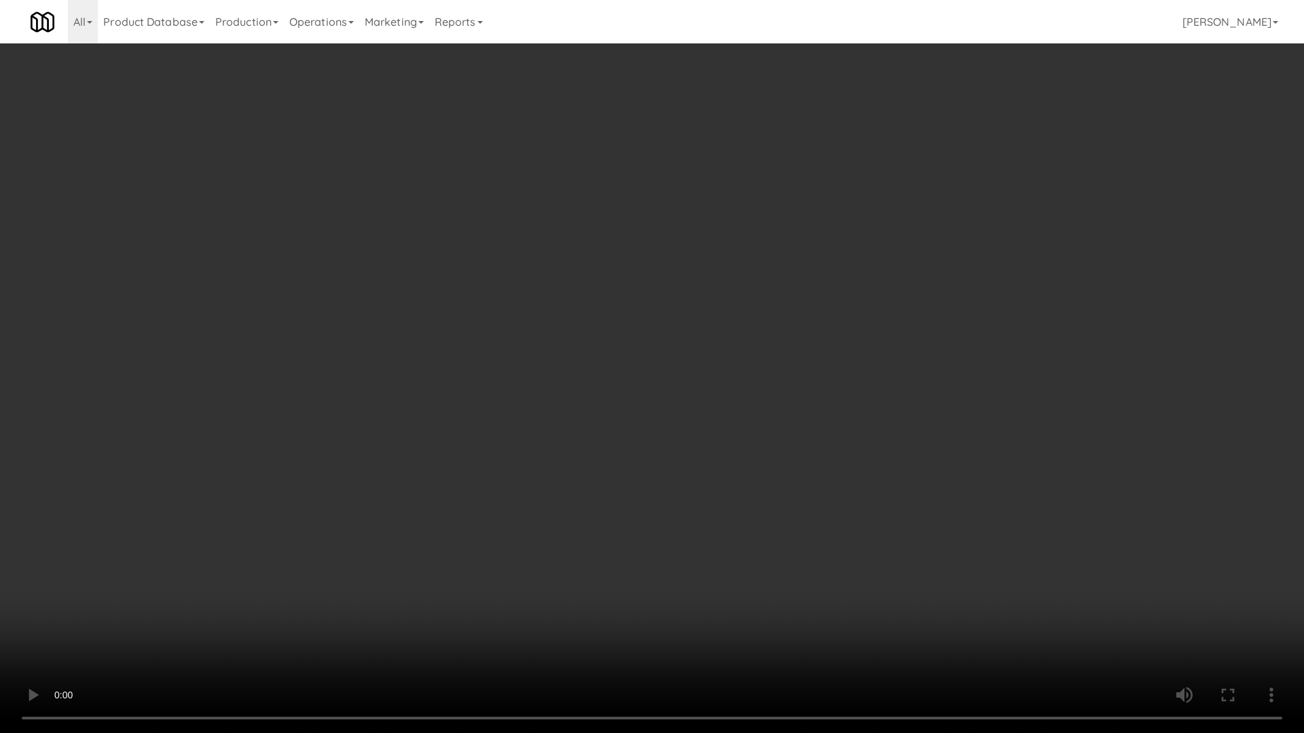
click at [770, 526] on video at bounding box center [652, 366] width 1304 height 733
click at [791, 526] on video at bounding box center [652, 366] width 1304 height 733
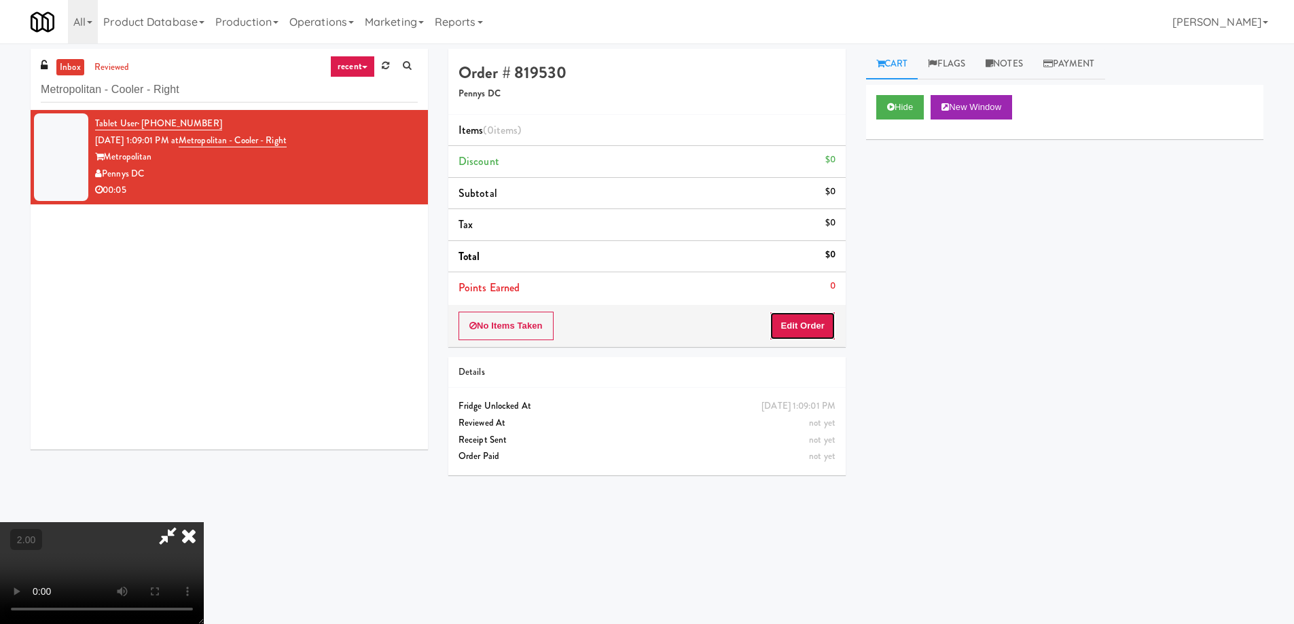
click at [795, 336] on button "Edit Order" at bounding box center [802, 326] width 66 height 29
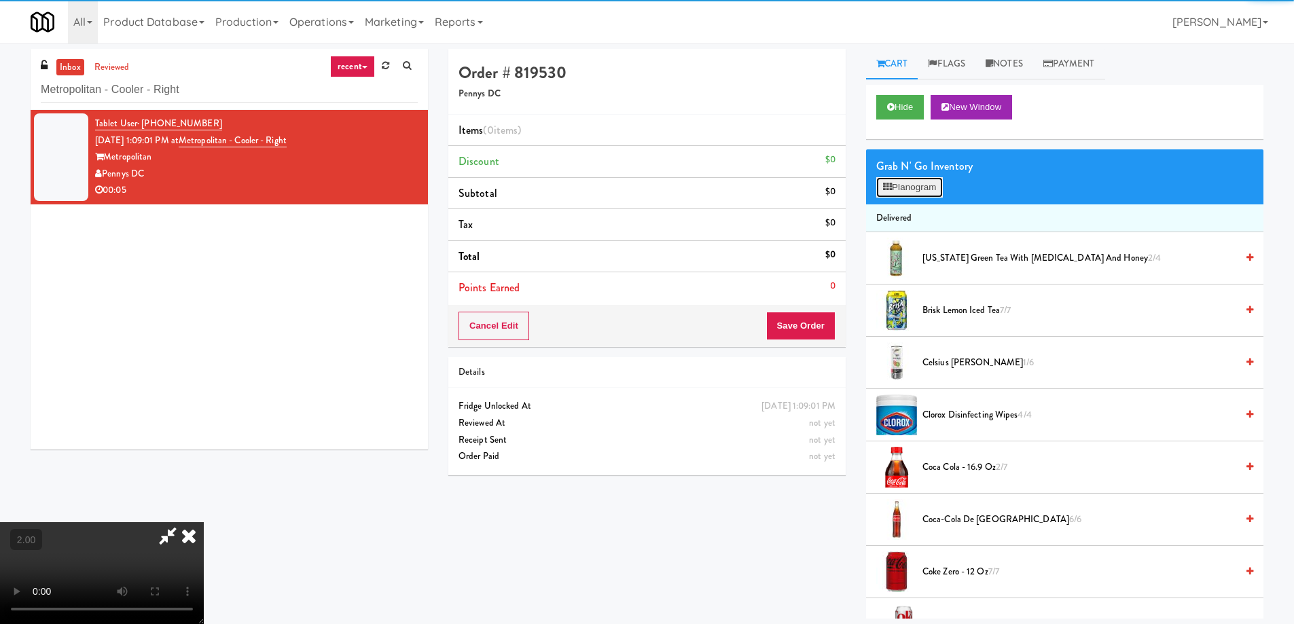
click at [922, 190] on button "Planogram" at bounding box center [909, 187] width 67 height 20
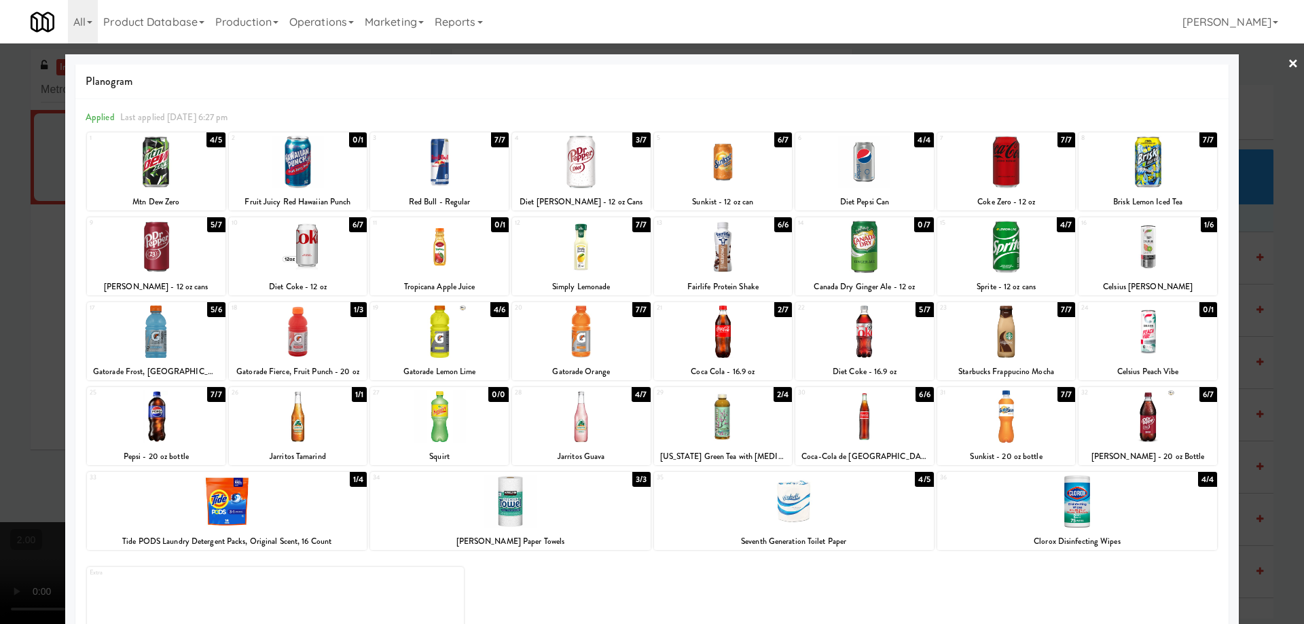
click at [1135, 252] on div at bounding box center [1147, 247] width 139 height 52
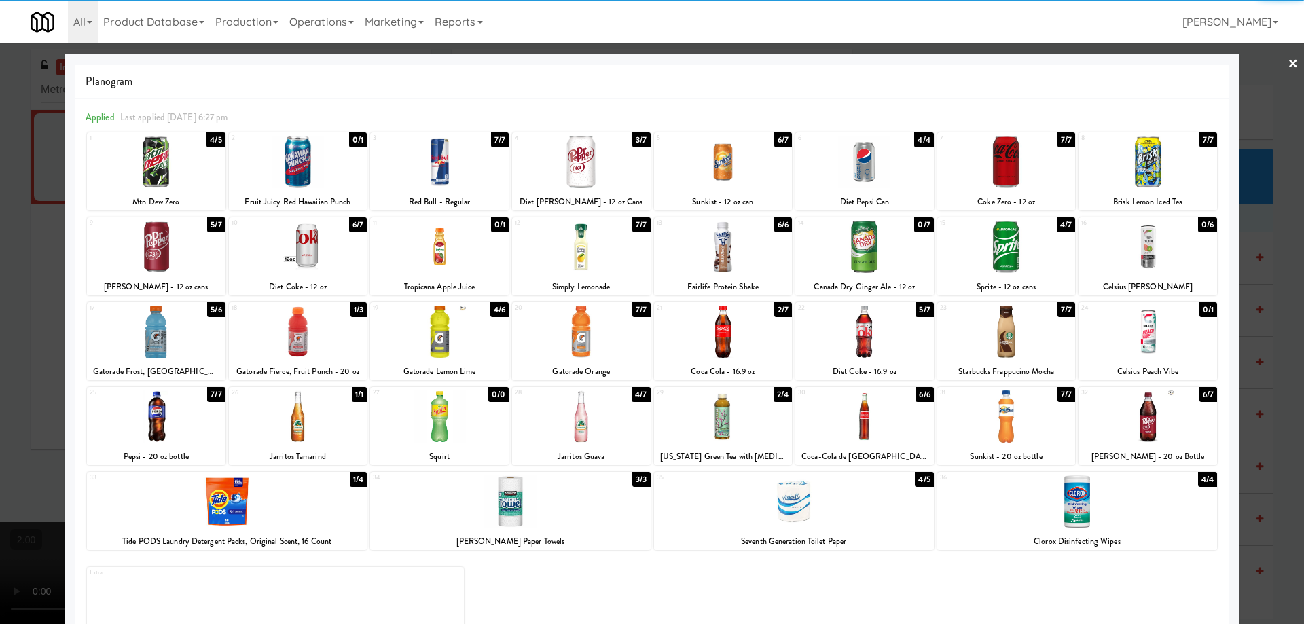
click at [0, 371] on div at bounding box center [652, 312] width 1304 height 624
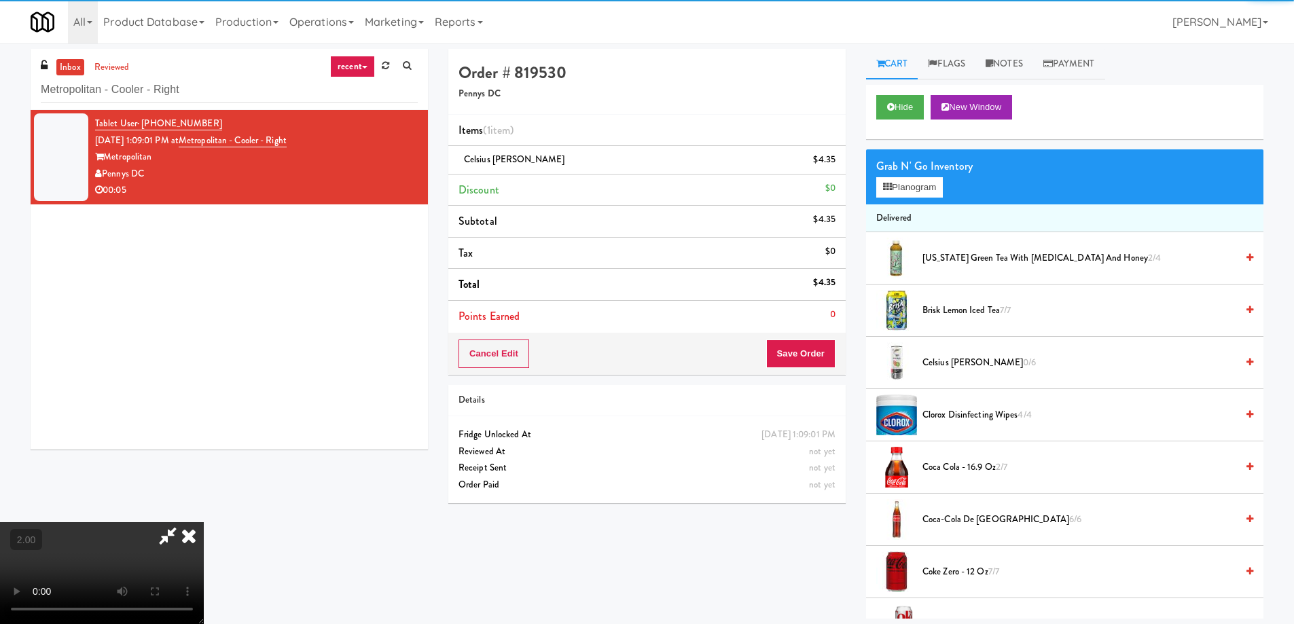
click at [204, 522] on video at bounding box center [102, 573] width 204 height 102
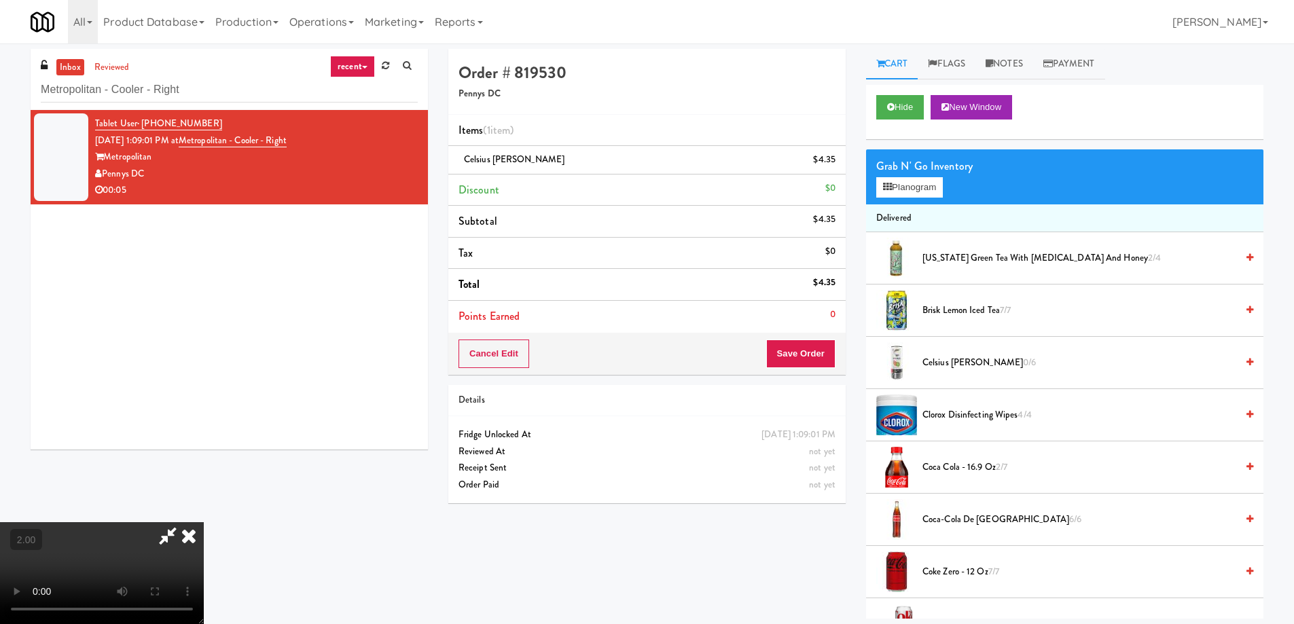
scroll to position [228, 0]
click at [822, 356] on button "Save Order" at bounding box center [800, 354] width 69 height 29
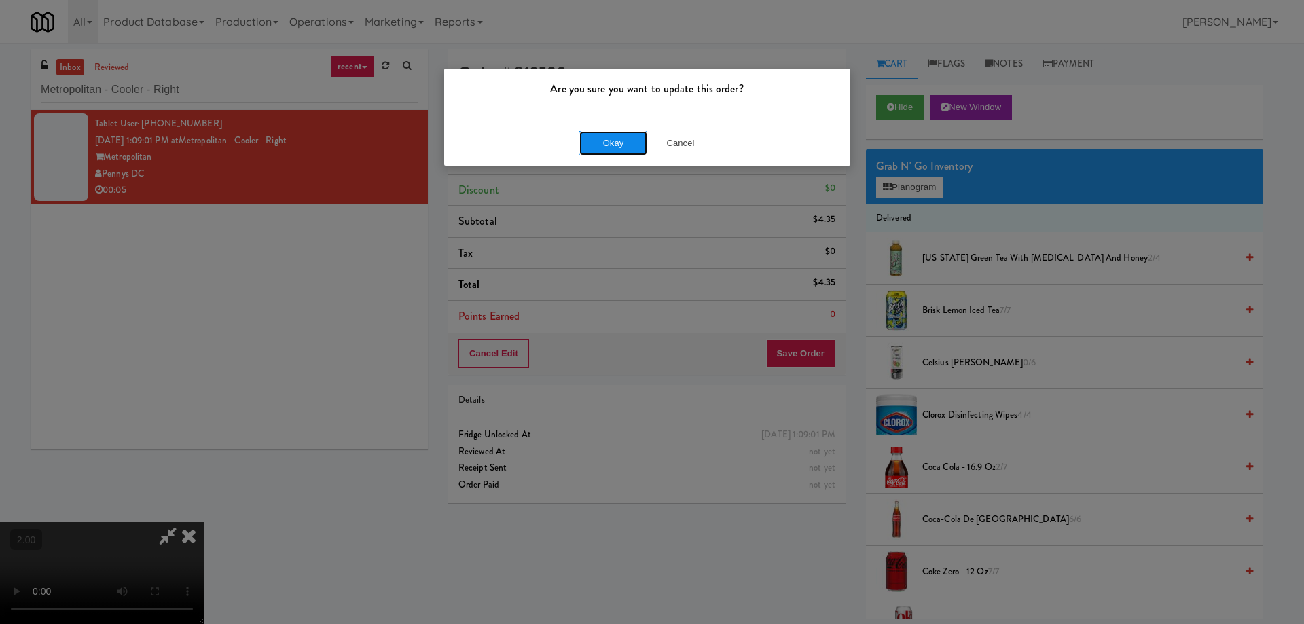
click at [597, 151] on button "Okay" at bounding box center [613, 143] width 68 height 24
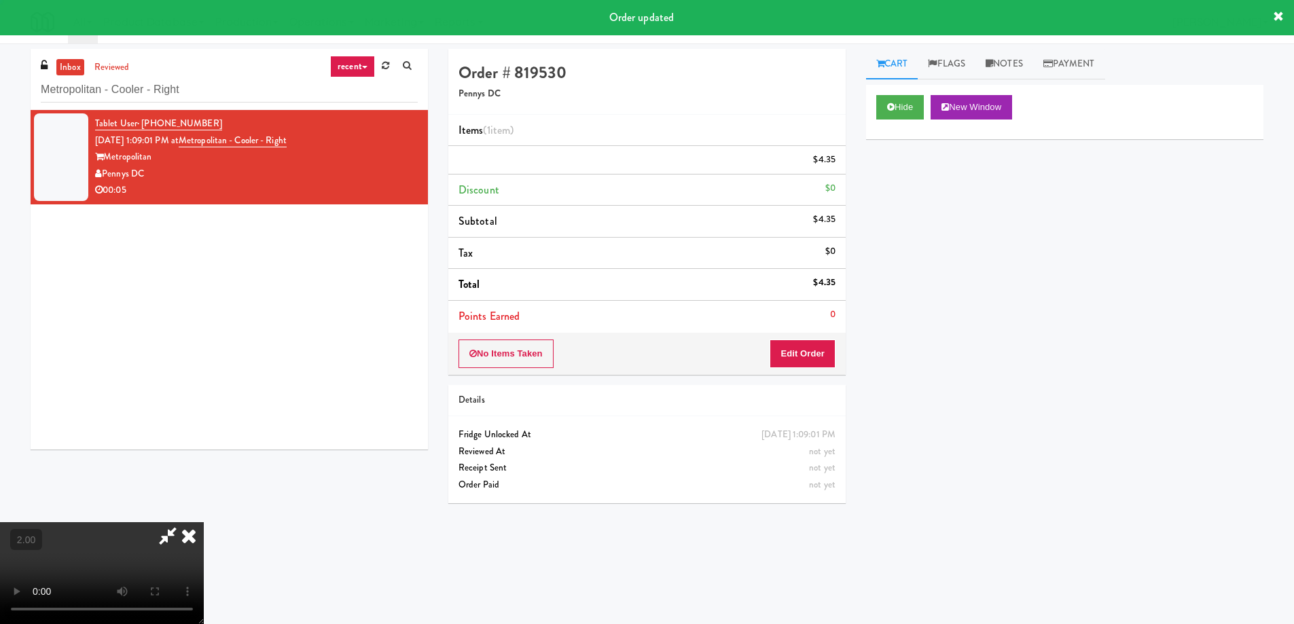
scroll to position [0, 0]
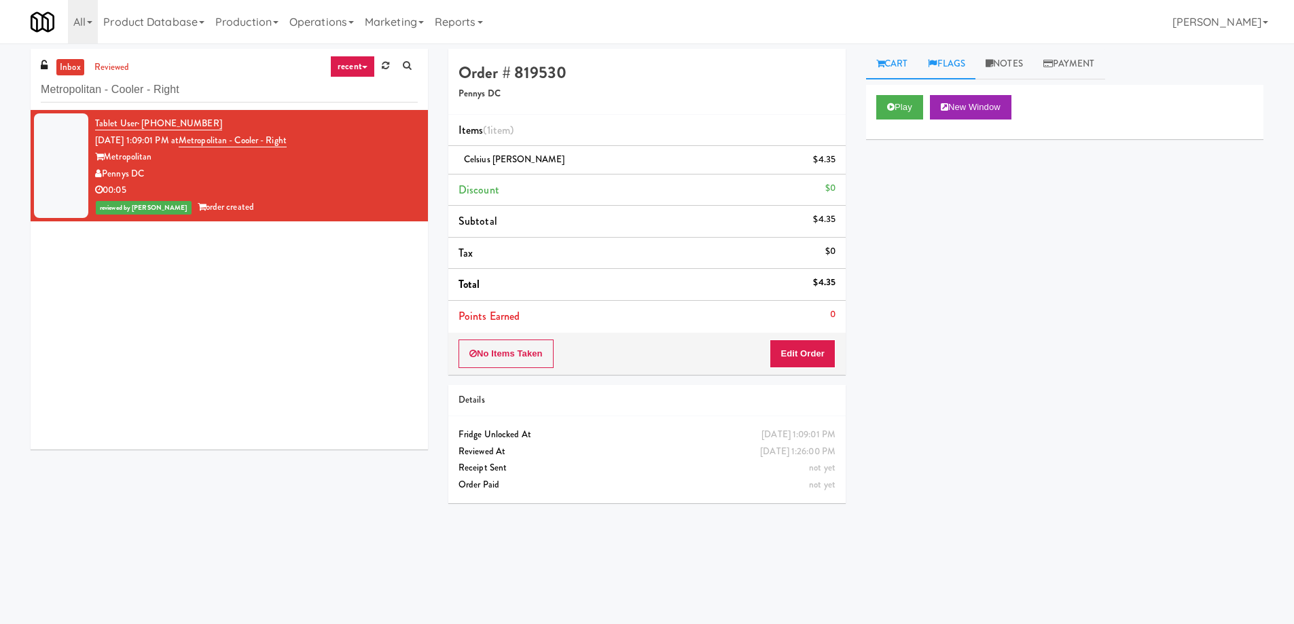
click at [971, 62] on link "Flags" at bounding box center [946, 64] width 58 height 31
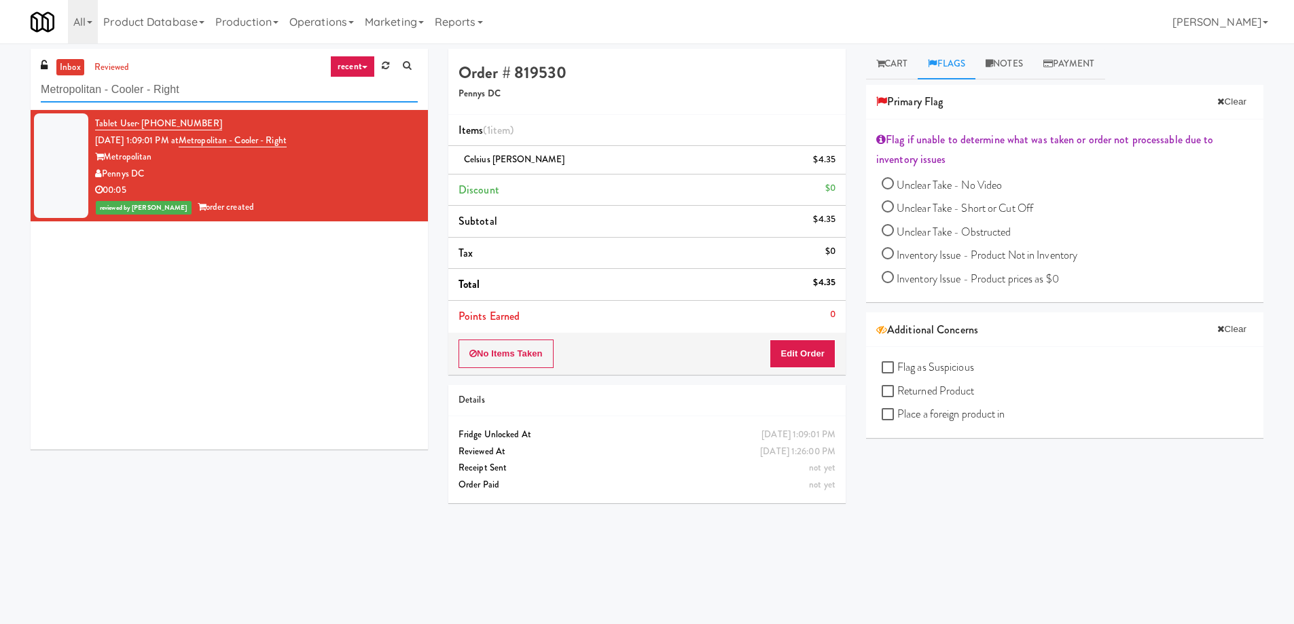
click at [124, 91] on input "Metropolitan - Cooler - Right" at bounding box center [229, 89] width 377 height 25
paste input "Glasshouse Pittsburgh Combo Cooler"
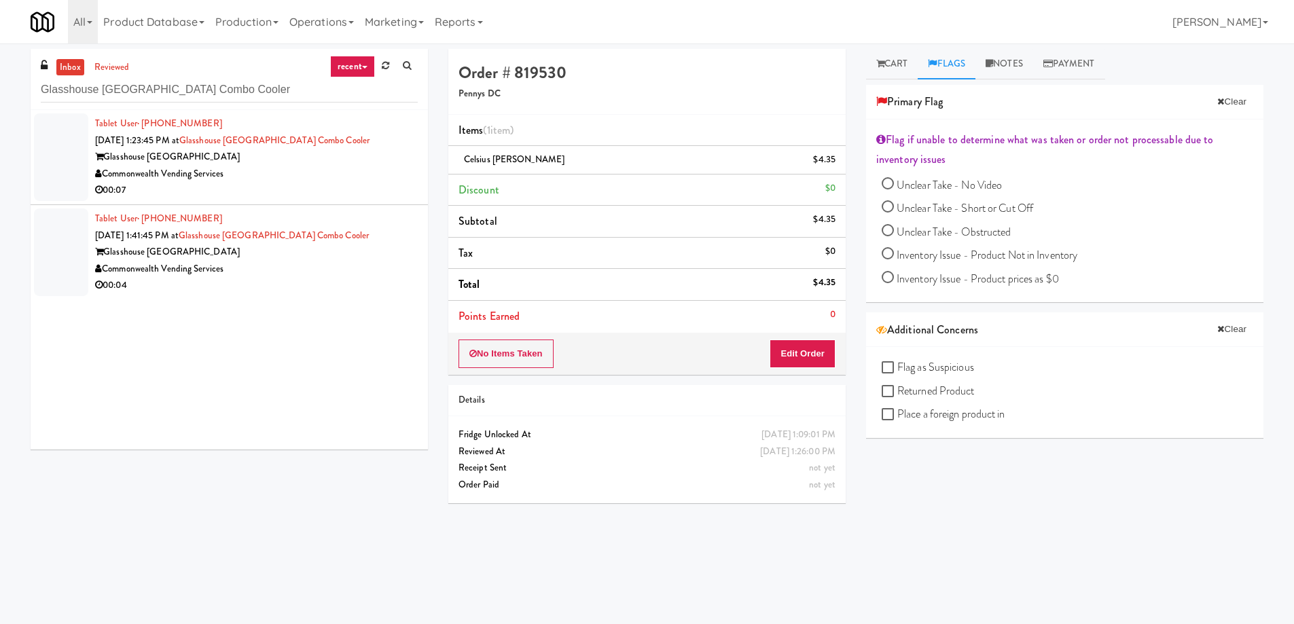
click at [327, 181] on div "Commonwealth Vending Services" at bounding box center [256, 174] width 323 height 17
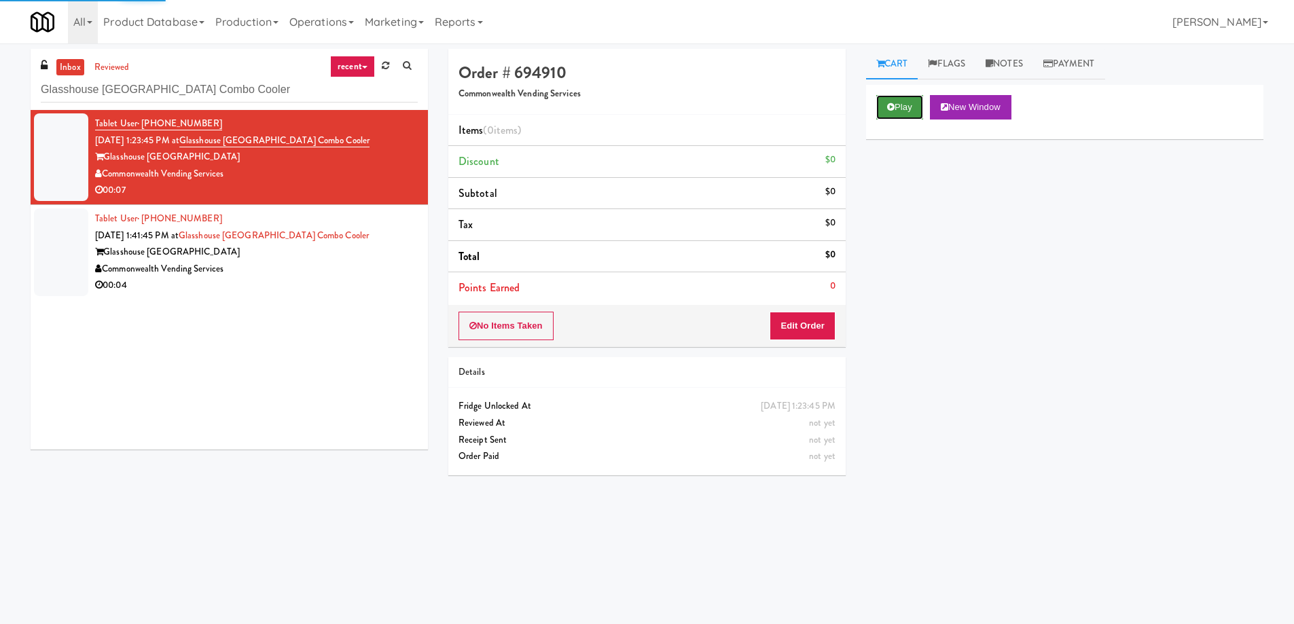
click at [890, 113] on button "Play" at bounding box center [899, 107] width 47 height 24
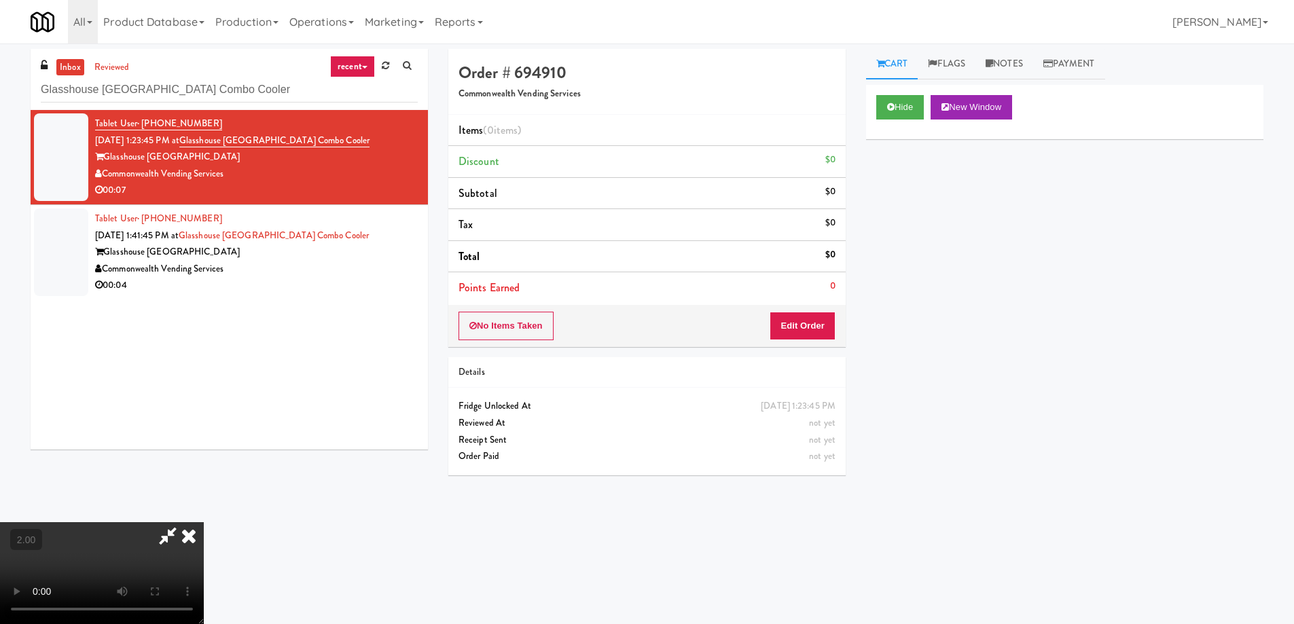
click at [204, 522] on video at bounding box center [102, 573] width 204 height 102
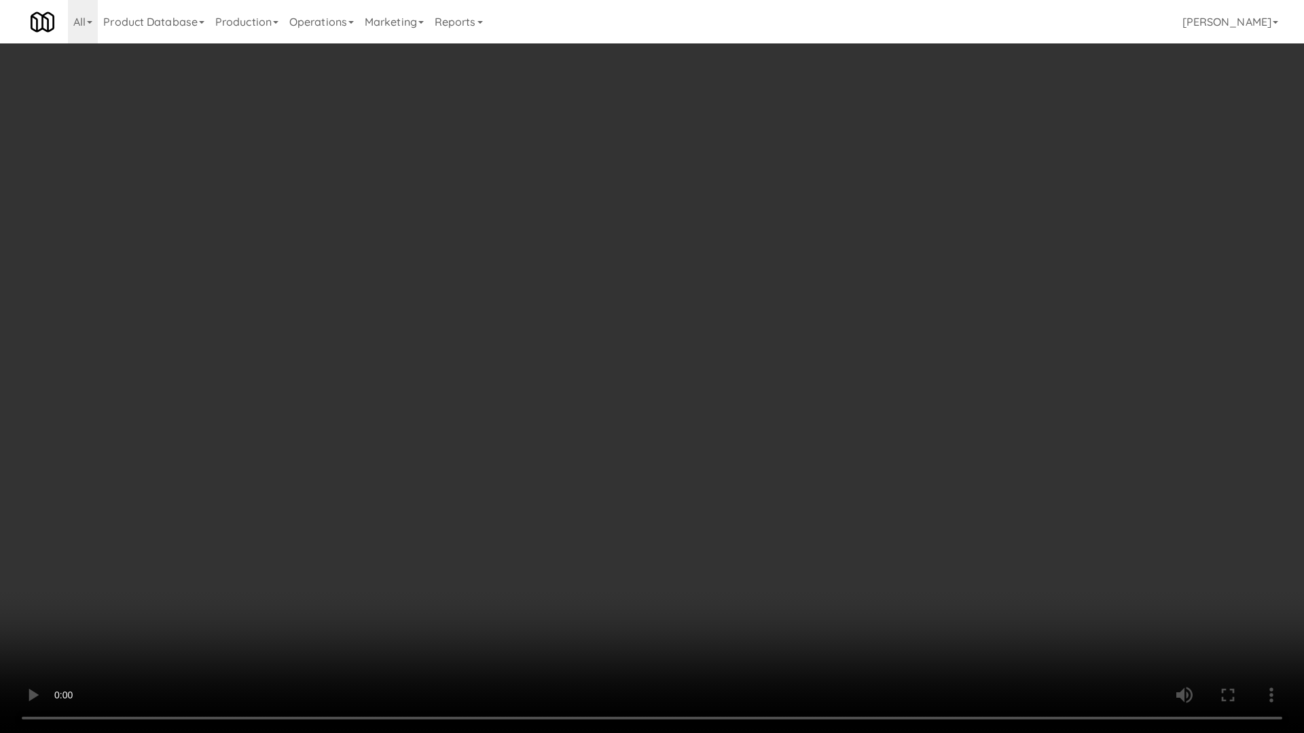
click at [601, 322] on video at bounding box center [652, 366] width 1304 height 733
click at [591, 339] on video at bounding box center [652, 366] width 1304 height 733
click at [587, 344] on video at bounding box center [652, 366] width 1304 height 733
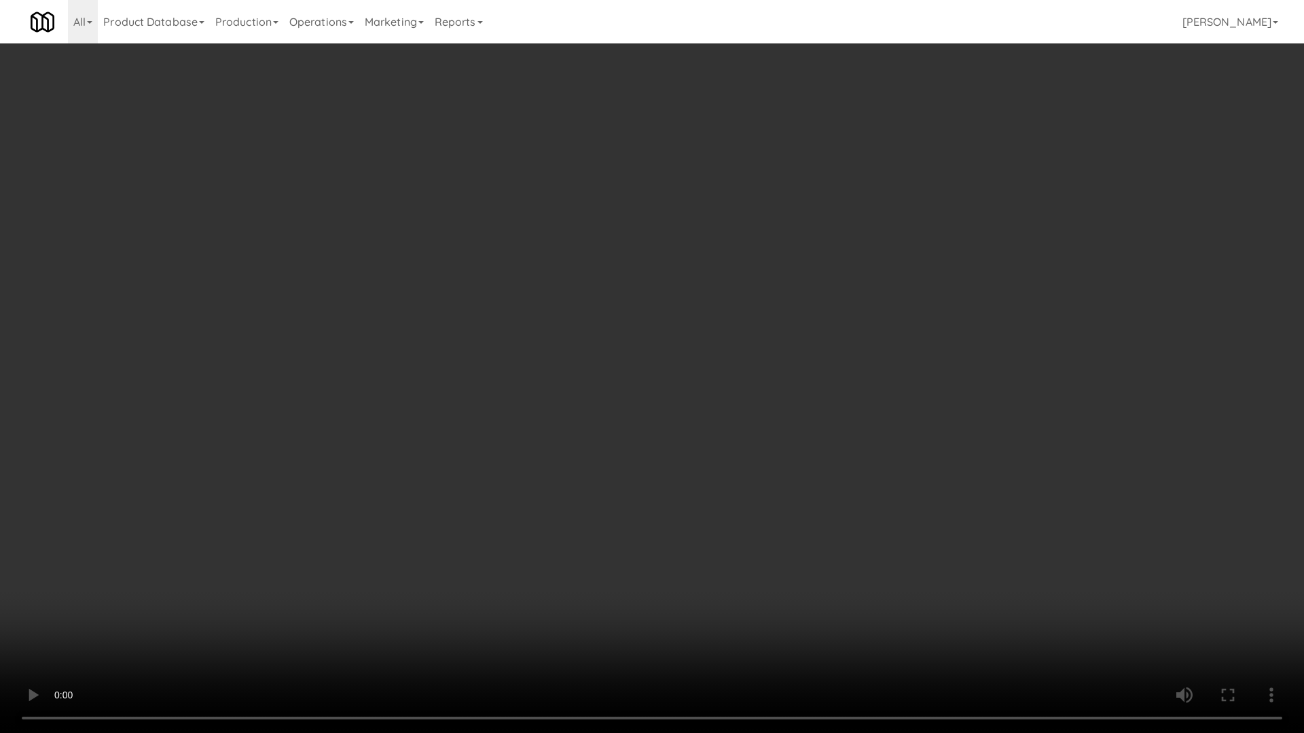
click at [584, 345] on video at bounding box center [652, 366] width 1304 height 733
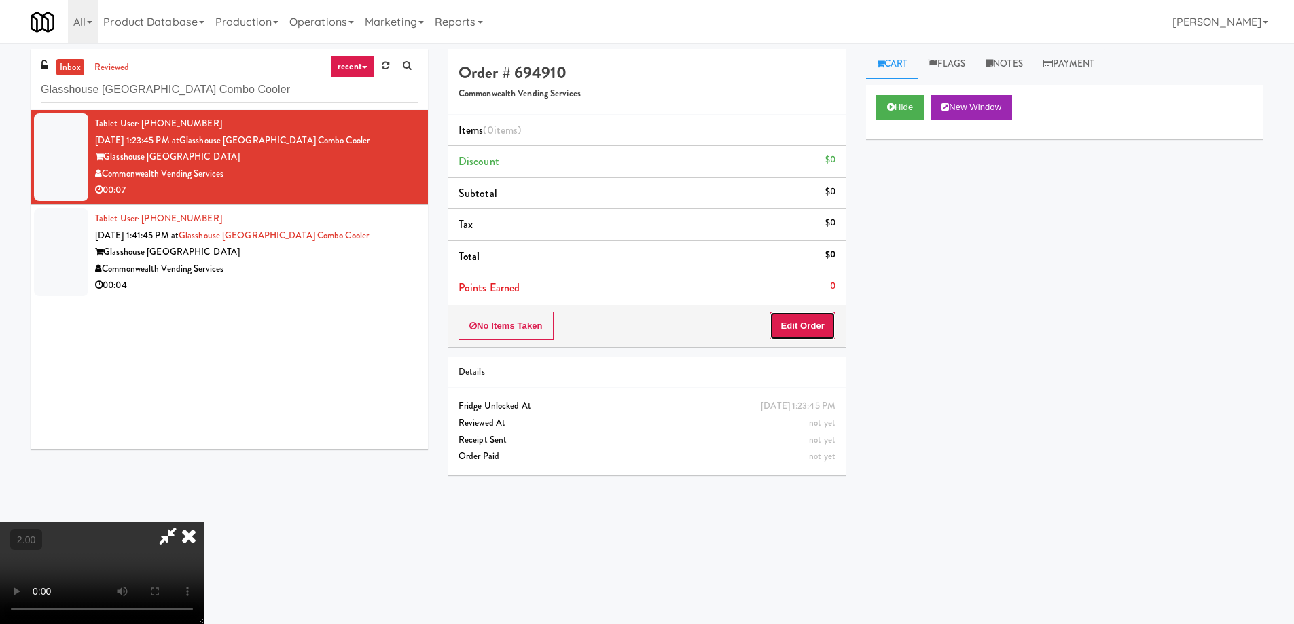
click at [818, 331] on button "Edit Order" at bounding box center [802, 326] width 66 height 29
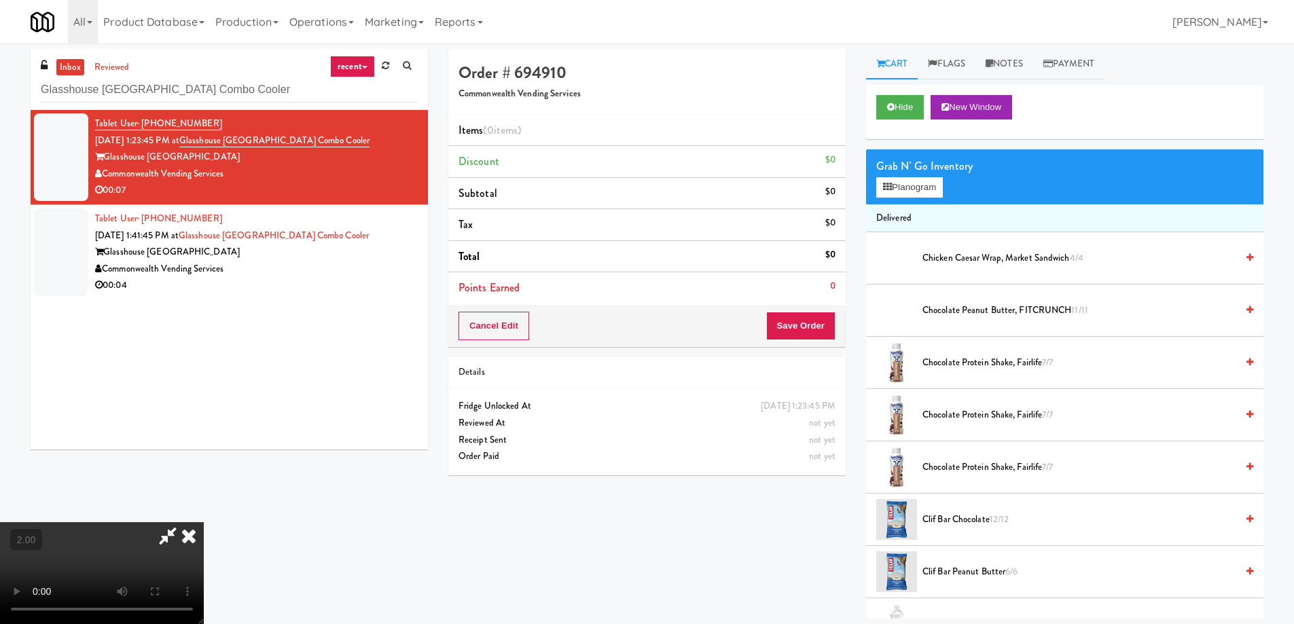
scroll to position [500, 0]
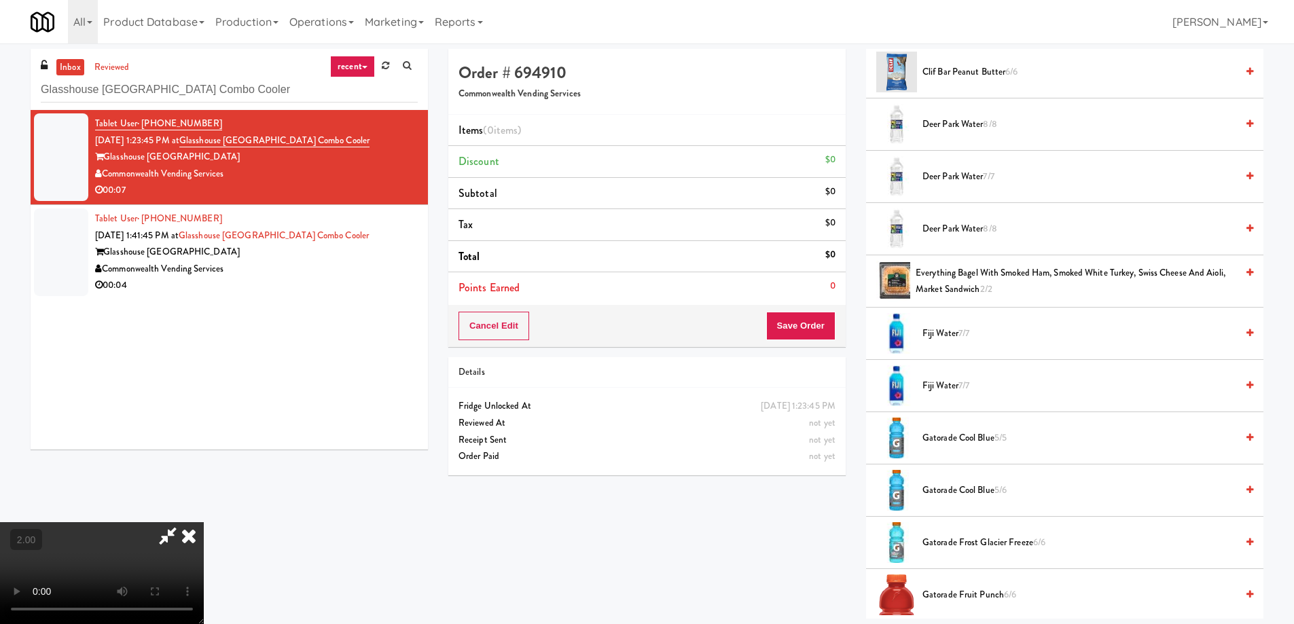
click at [946, 330] on span "Fiji Water 7/7" at bounding box center [1079, 333] width 314 height 17
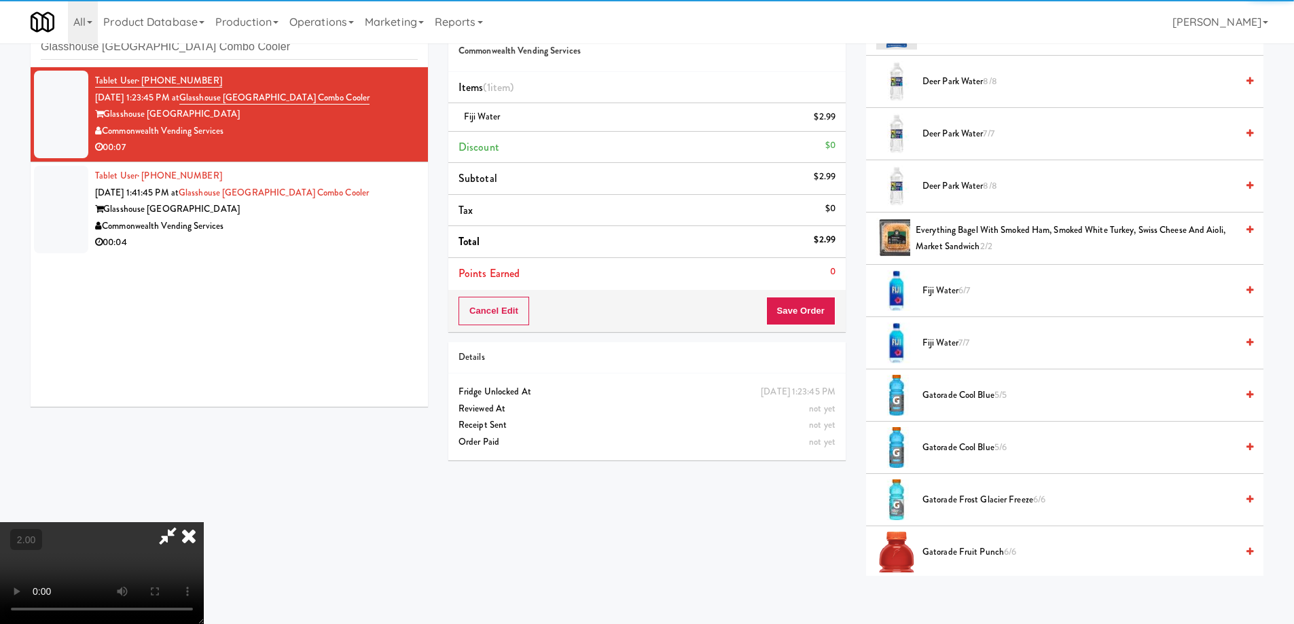
scroll to position [43, 0]
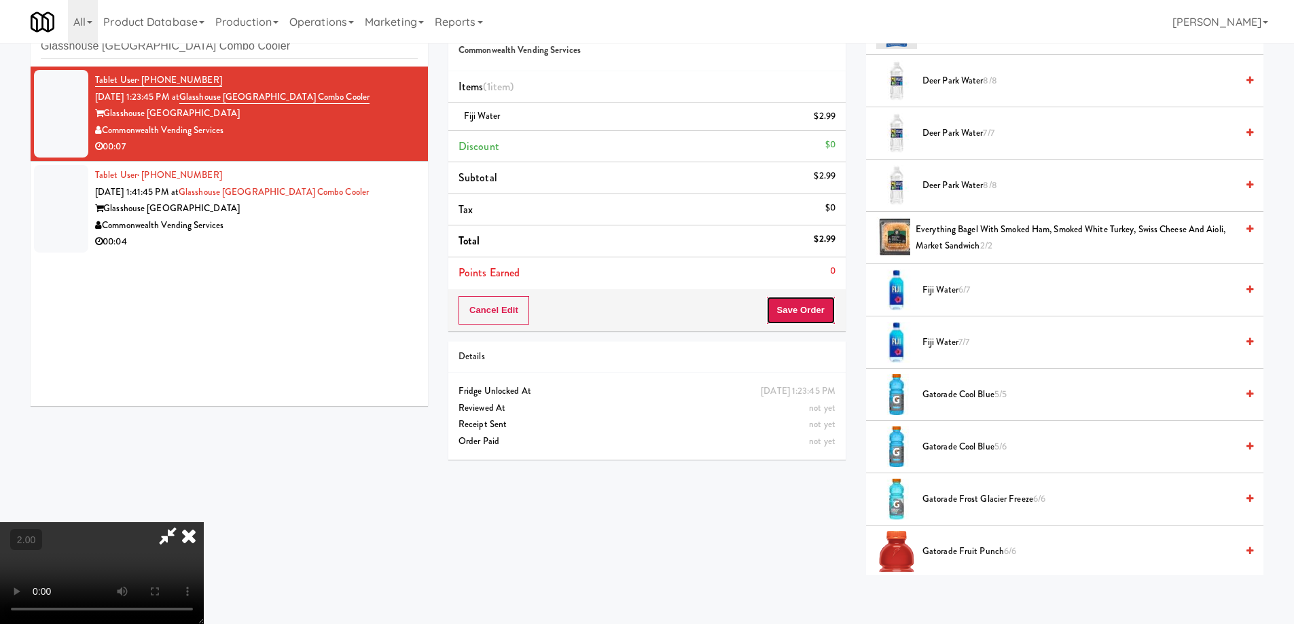
click at [823, 312] on button "Save Order" at bounding box center [800, 310] width 69 height 29
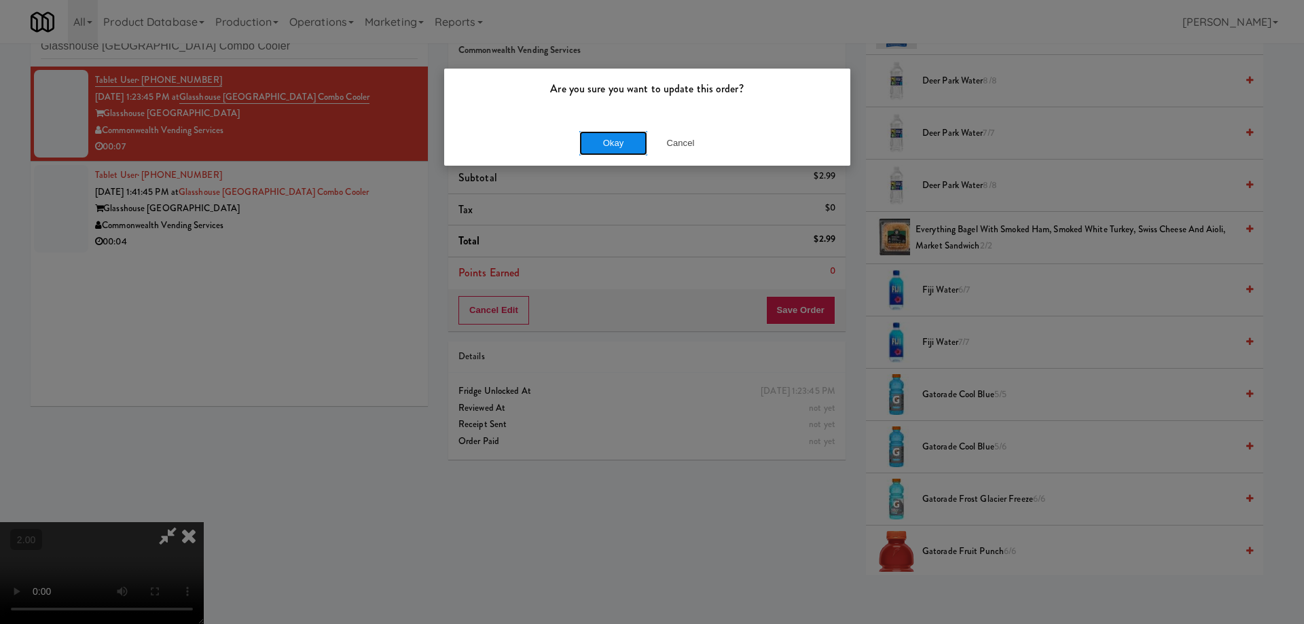
click at [609, 140] on button "Okay" at bounding box center [613, 143] width 68 height 24
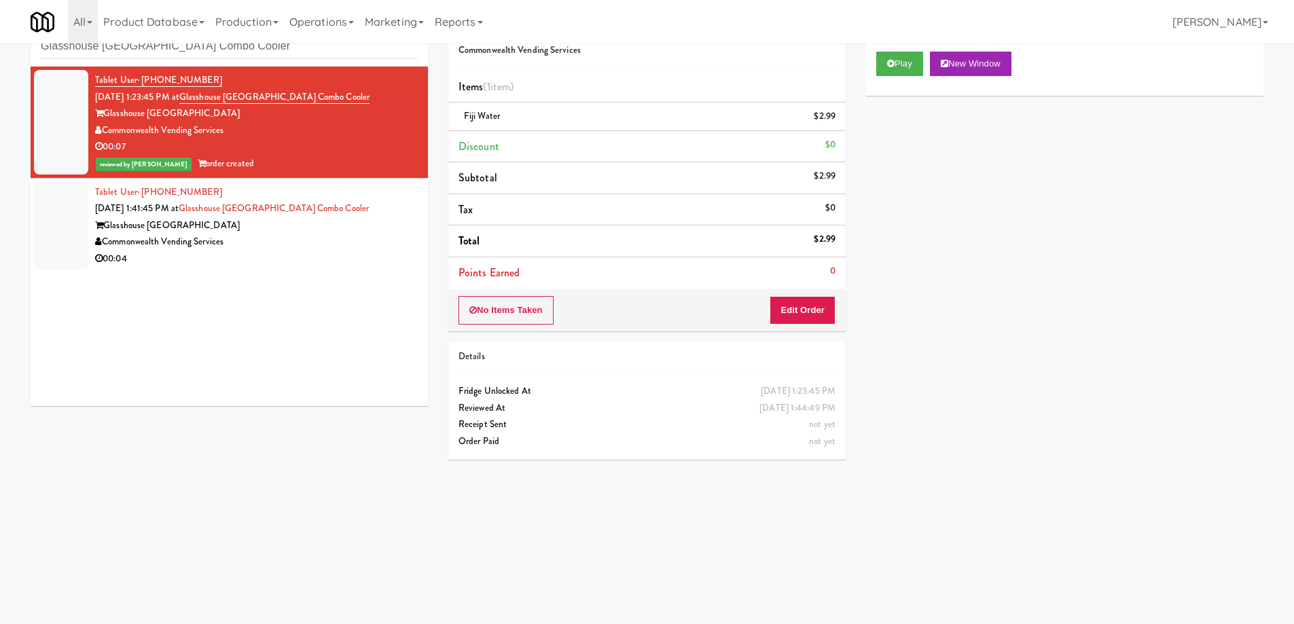
scroll to position [0, 0]
click at [333, 251] on div "00:04" at bounding box center [256, 259] width 323 height 17
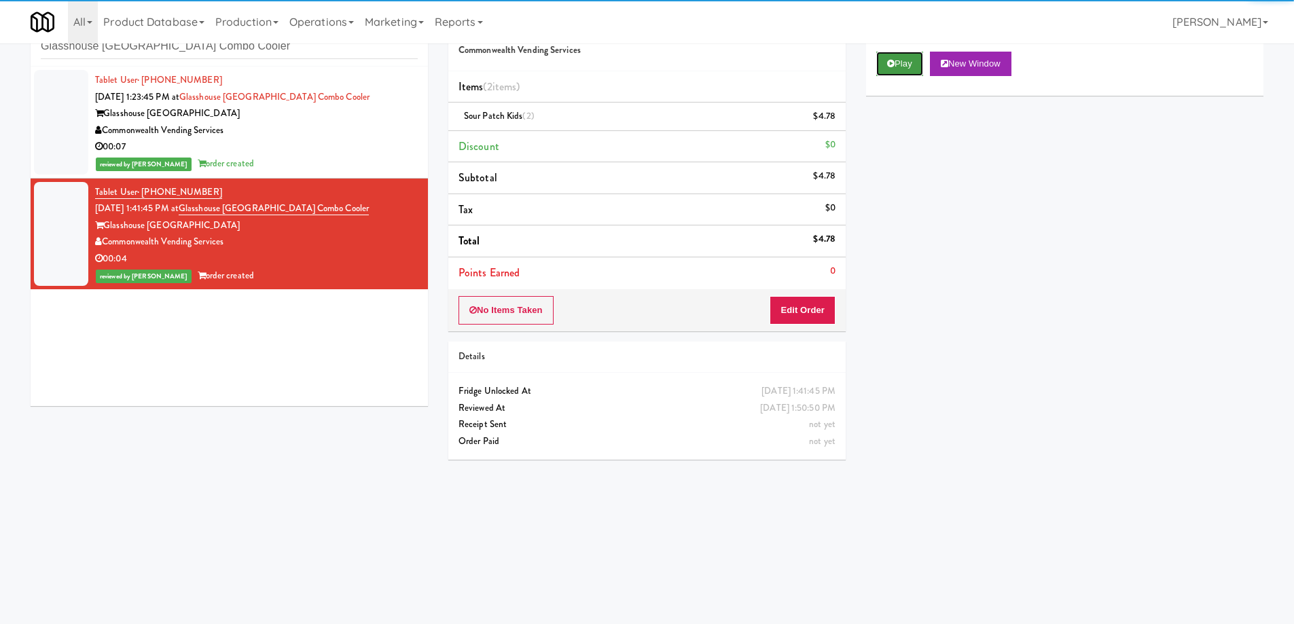
click at [900, 55] on button "Play" at bounding box center [899, 64] width 47 height 24
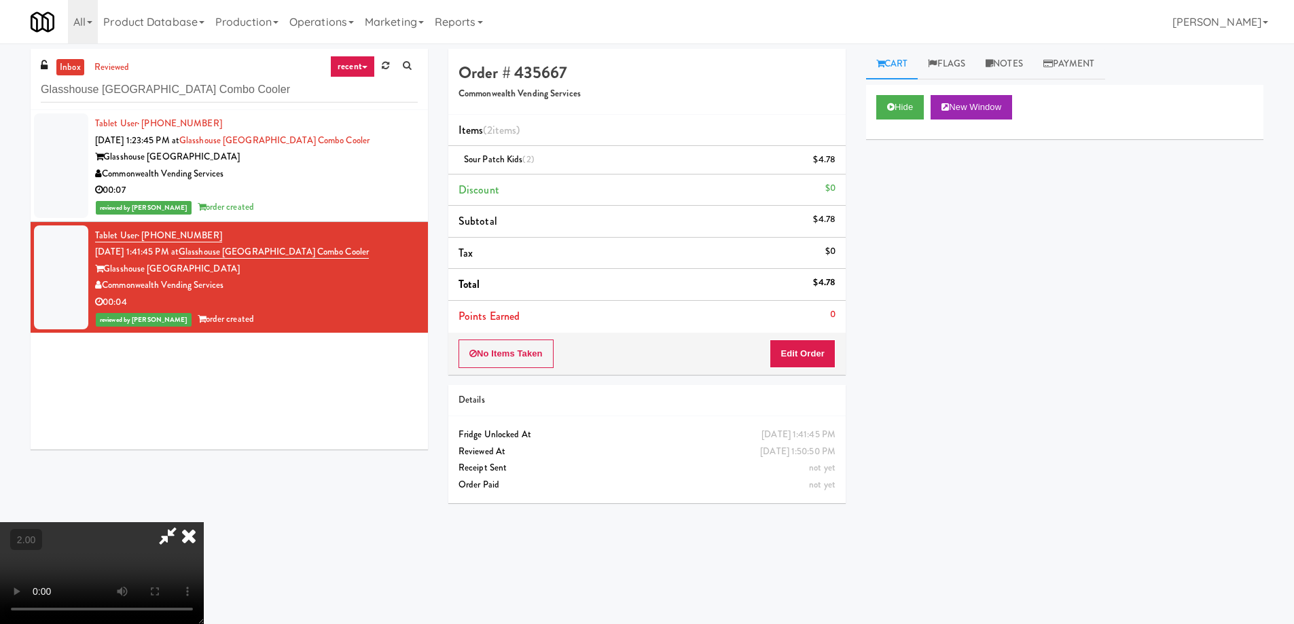
click at [204, 522] on icon at bounding box center [189, 535] width 30 height 27
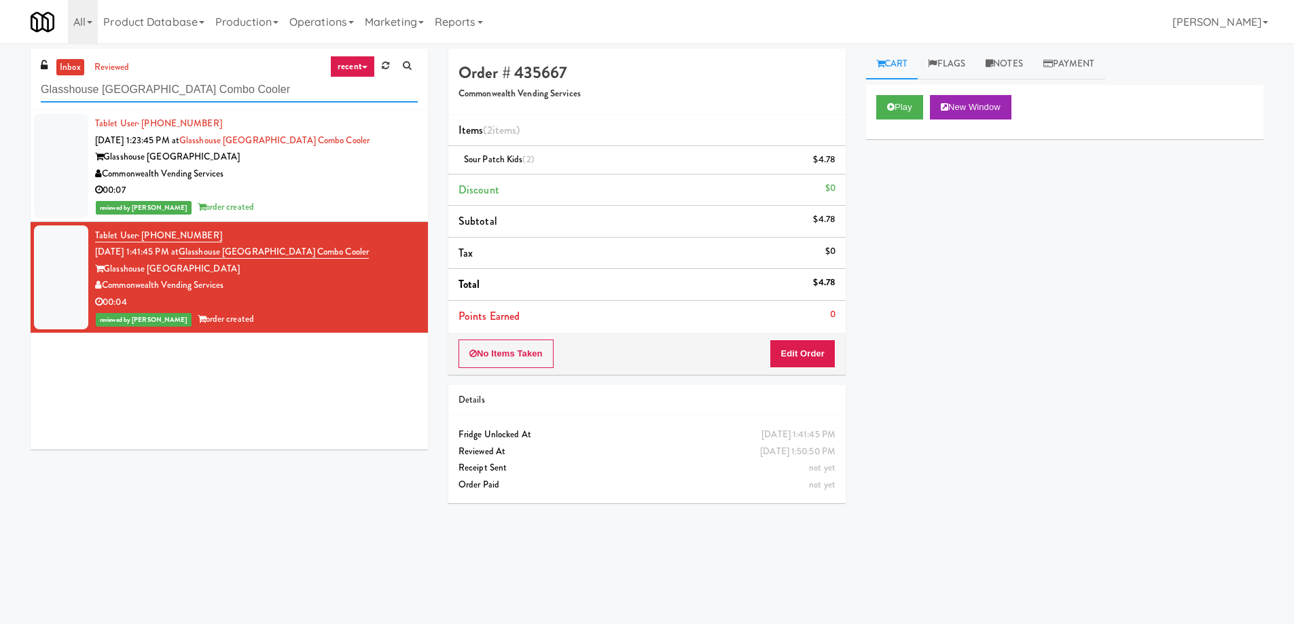
click at [215, 81] on input "Glasshouse Pittsburgh Combo Cooler" at bounding box center [229, 89] width 377 height 25
paste input "Westgate on University - Drink"
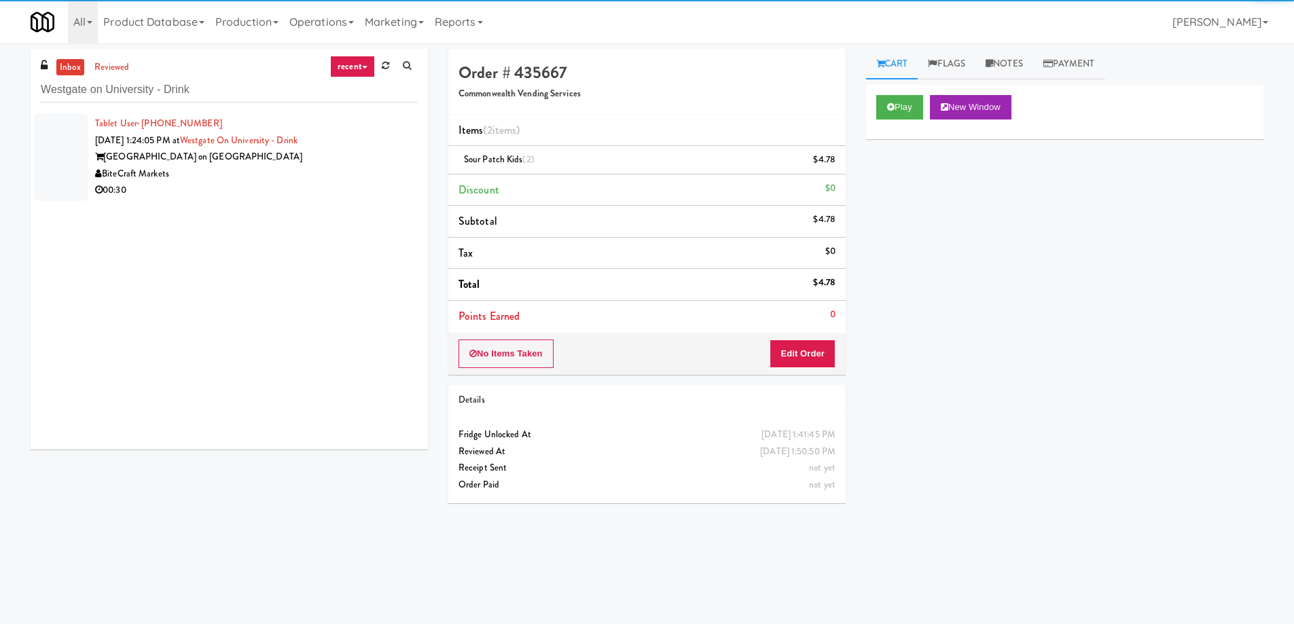
click at [263, 183] on div "00:30" at bounding box center [256, 190] width 323 height 17
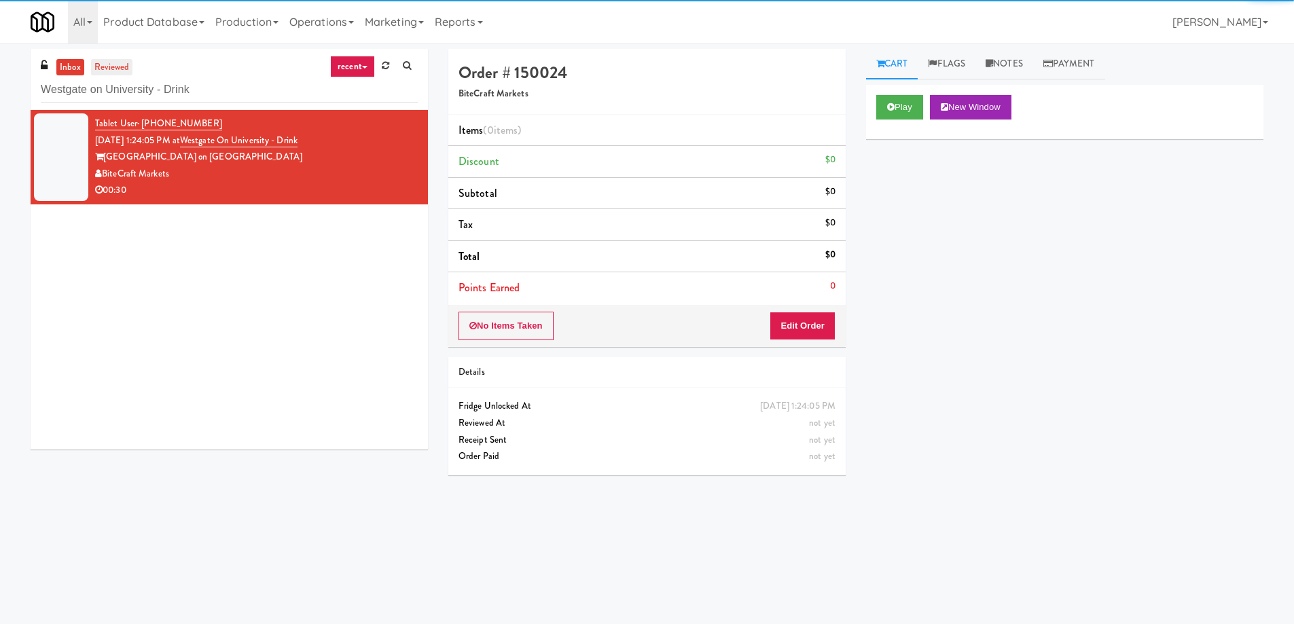
click at [116, 68] on link "reviewed" at bounding box center [112, 67] width 42 height 17
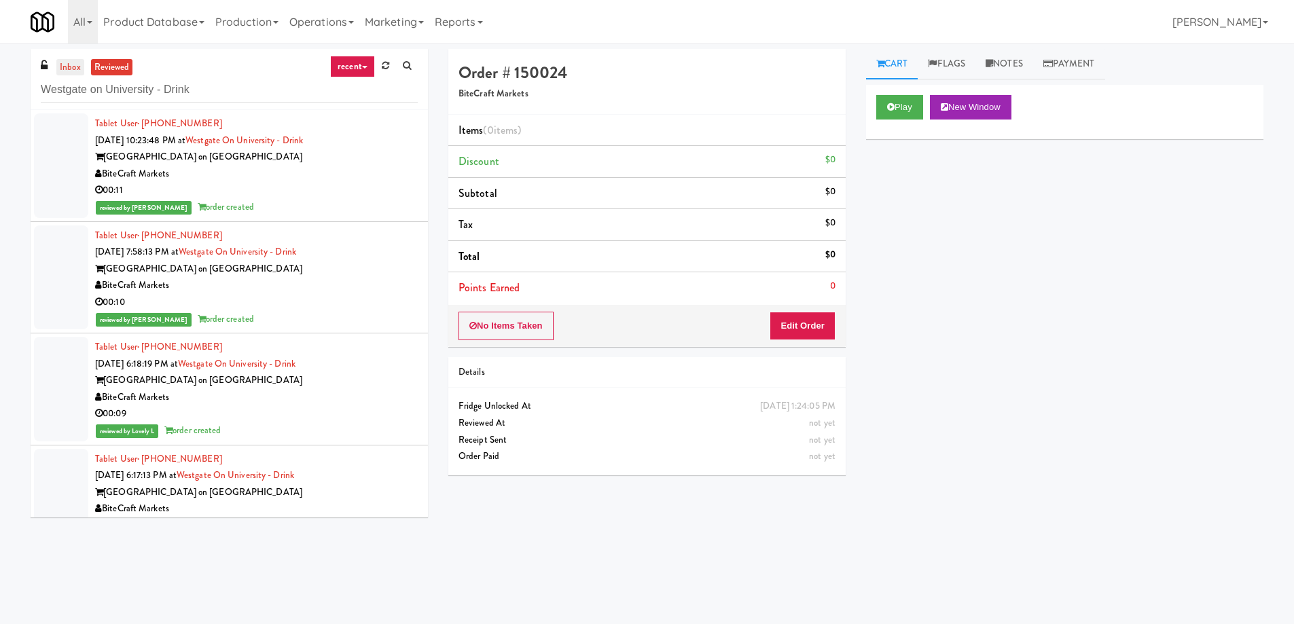
click at [72, 71] on link "inbox" at bounding box center [70, 67] width 28 height 17
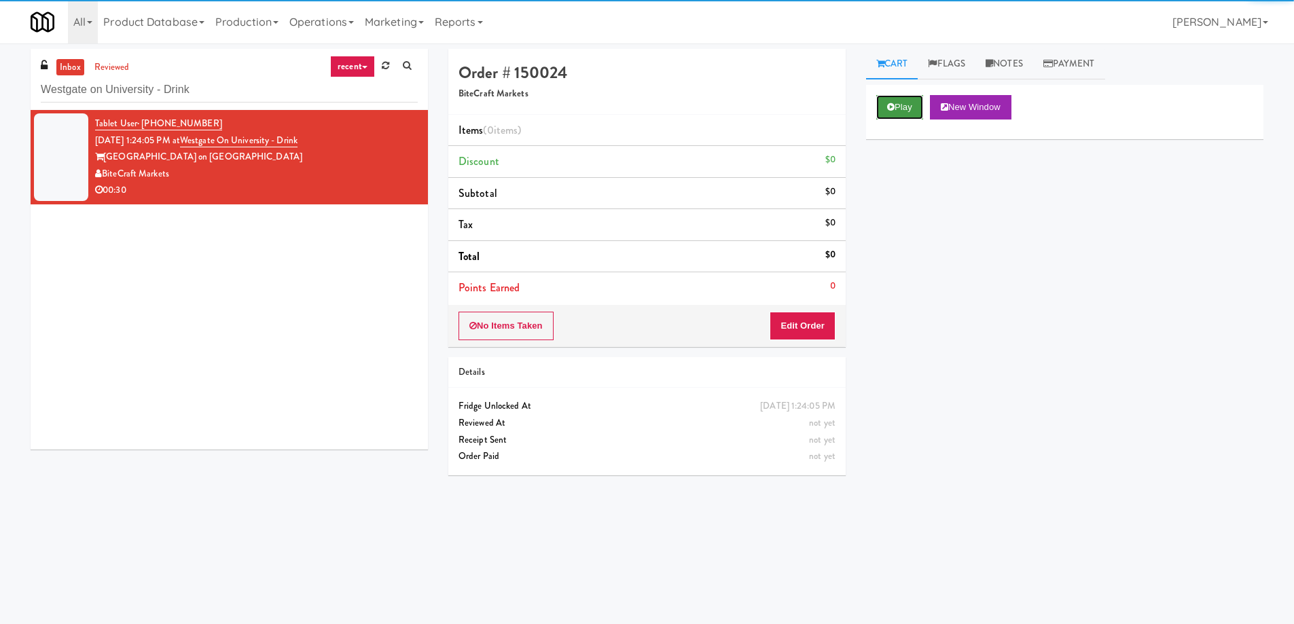
click at [896, 105] on button "Play" at bounding box center [899, 107] width 47 height 24
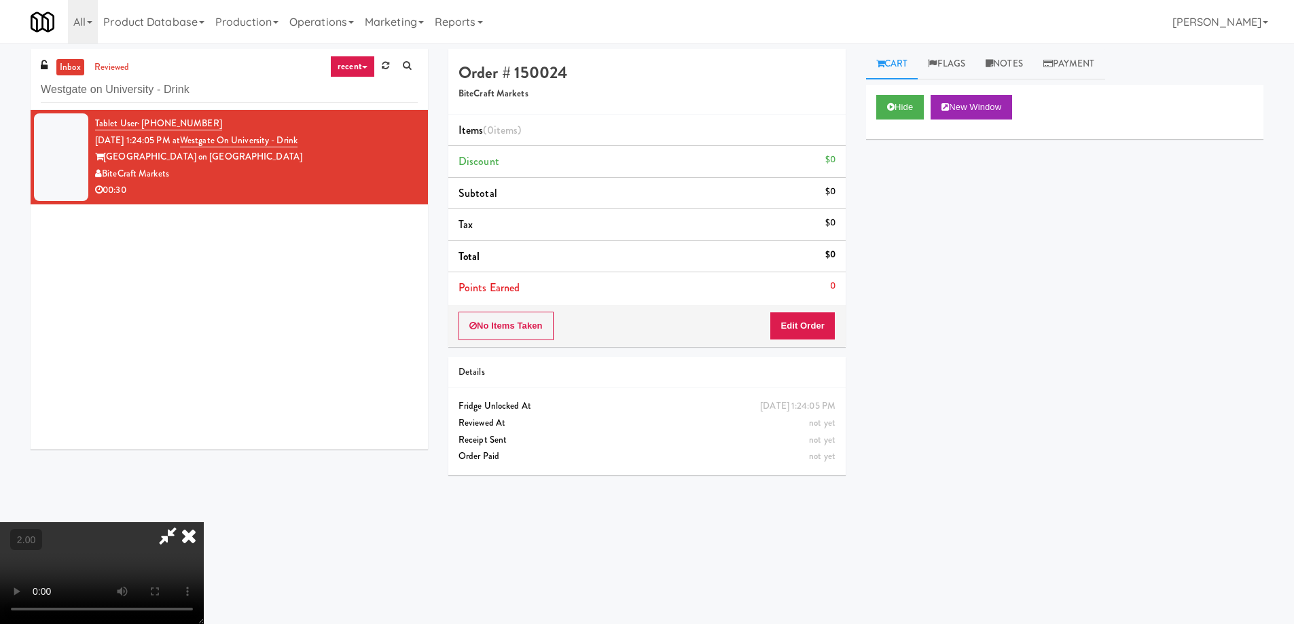
click at [204, 522] on video at bounding box center [102, 573] width 204 height 102
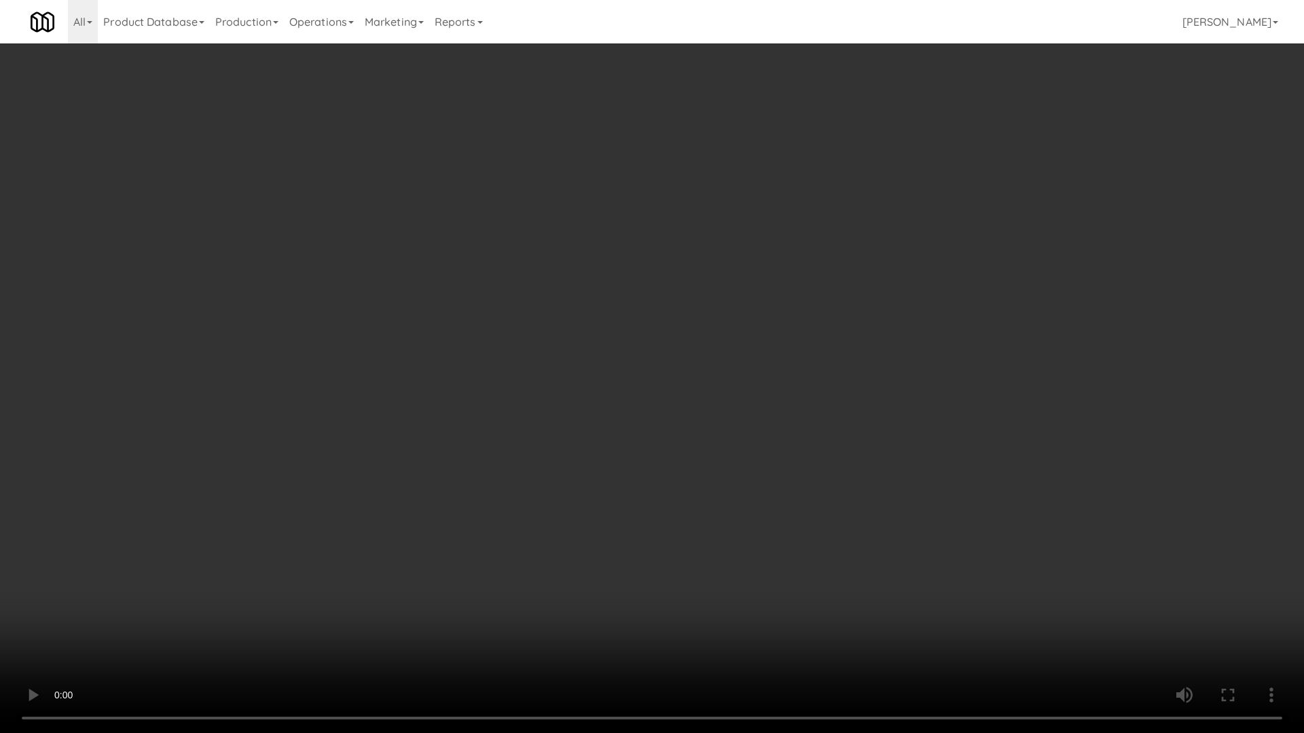
click at [896, 535] on video at bounding box center [652, 366] width 1304 height 733
click at [887, 437] on video at bounding box center [652, 366] width 1304 height 733
click at [891, 437] on video at bounding box center [652, 366] width 1304 height 733
click at [1006, 564] on video at bounding box center [652, 366] width 1304 height 733
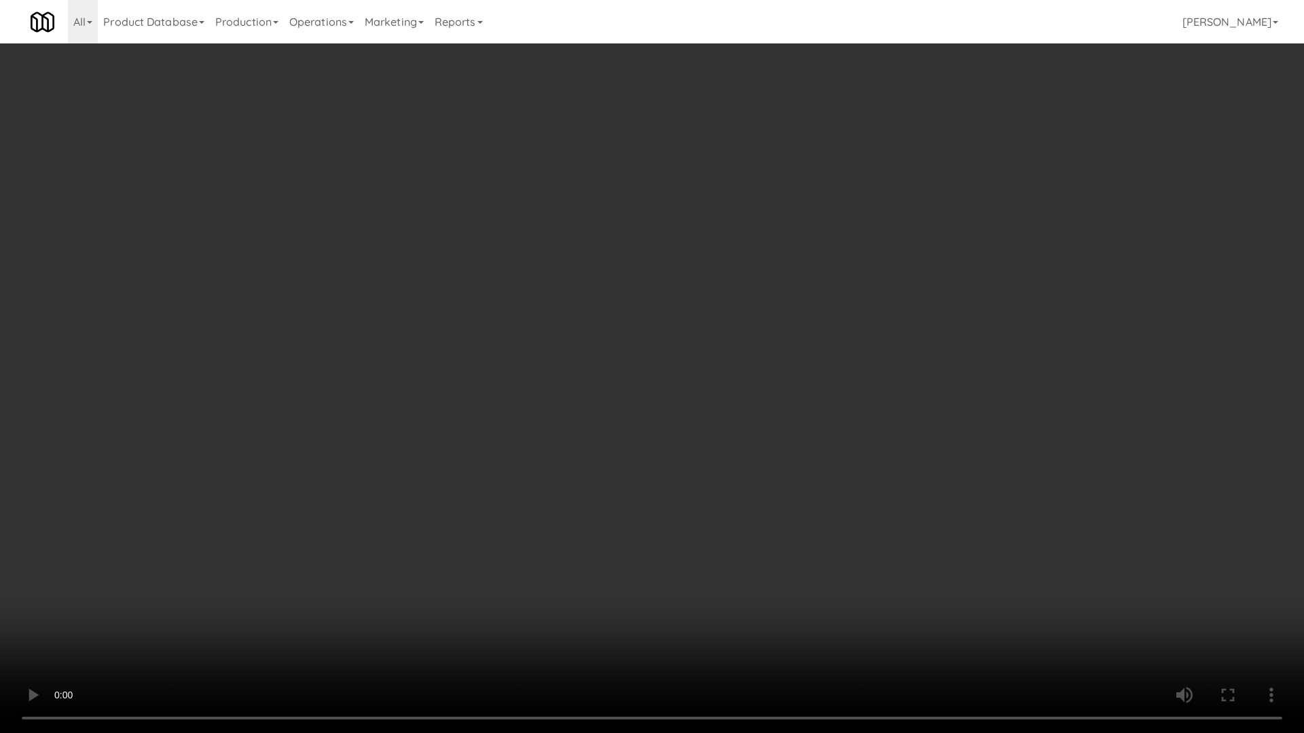
click at [841, 623] on video at bounding box center [652, 366] width 1304 height 733
click at [855, 623] on video at bounding box center [652, 366] width 1304 height 733
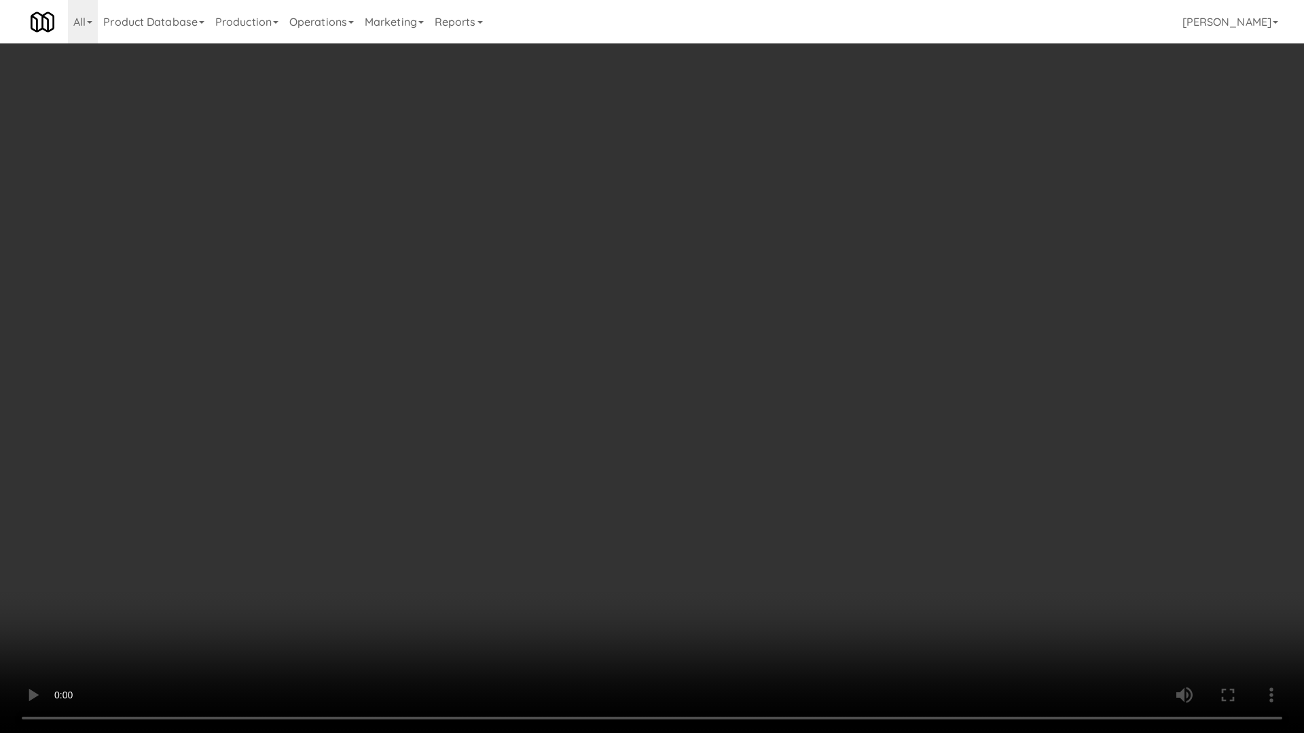
click at [855, 623] on video at bounding box center [652, 366] width 1304 height 733
click at [839, 623] on video at bounding box center [652, 366] width 1304 height 733
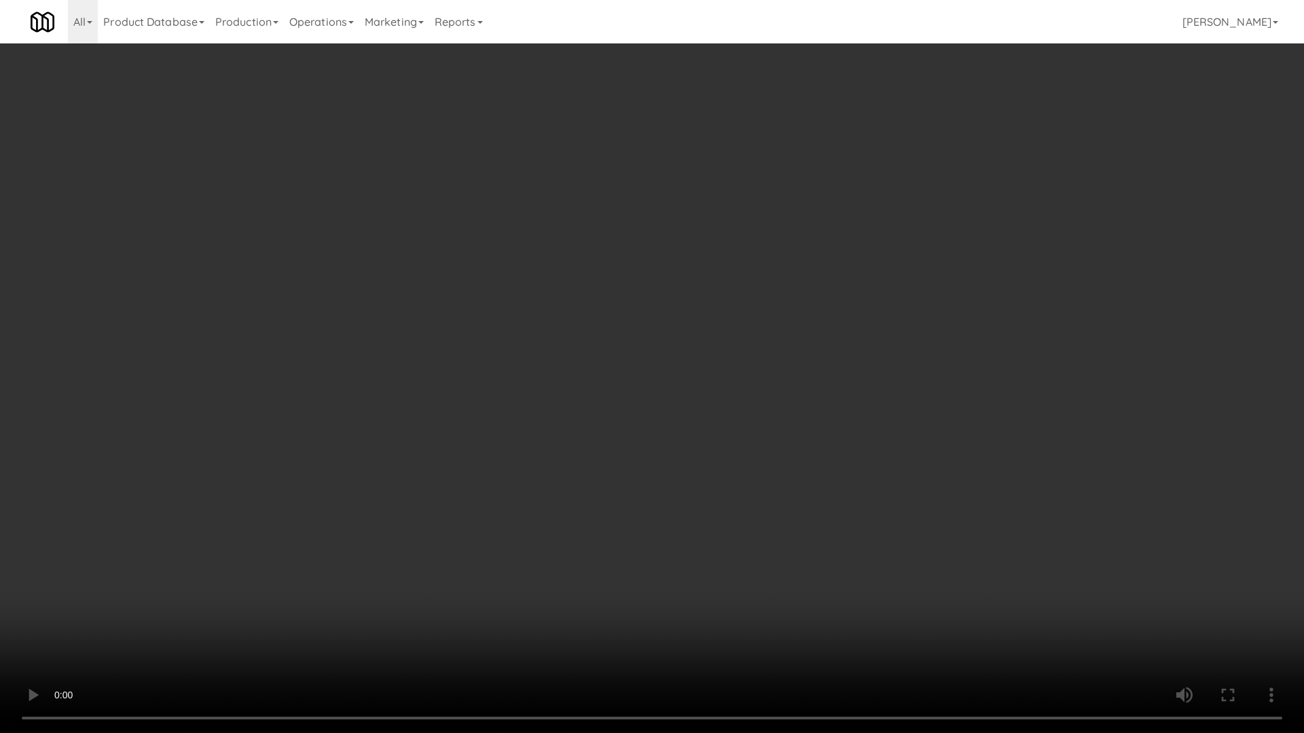
click at [839, 623] on video at bounding box center [652, 366] width 1304 height 733
click at [841, 623] on video at bounding box center [652, 366] width 1304 height 733
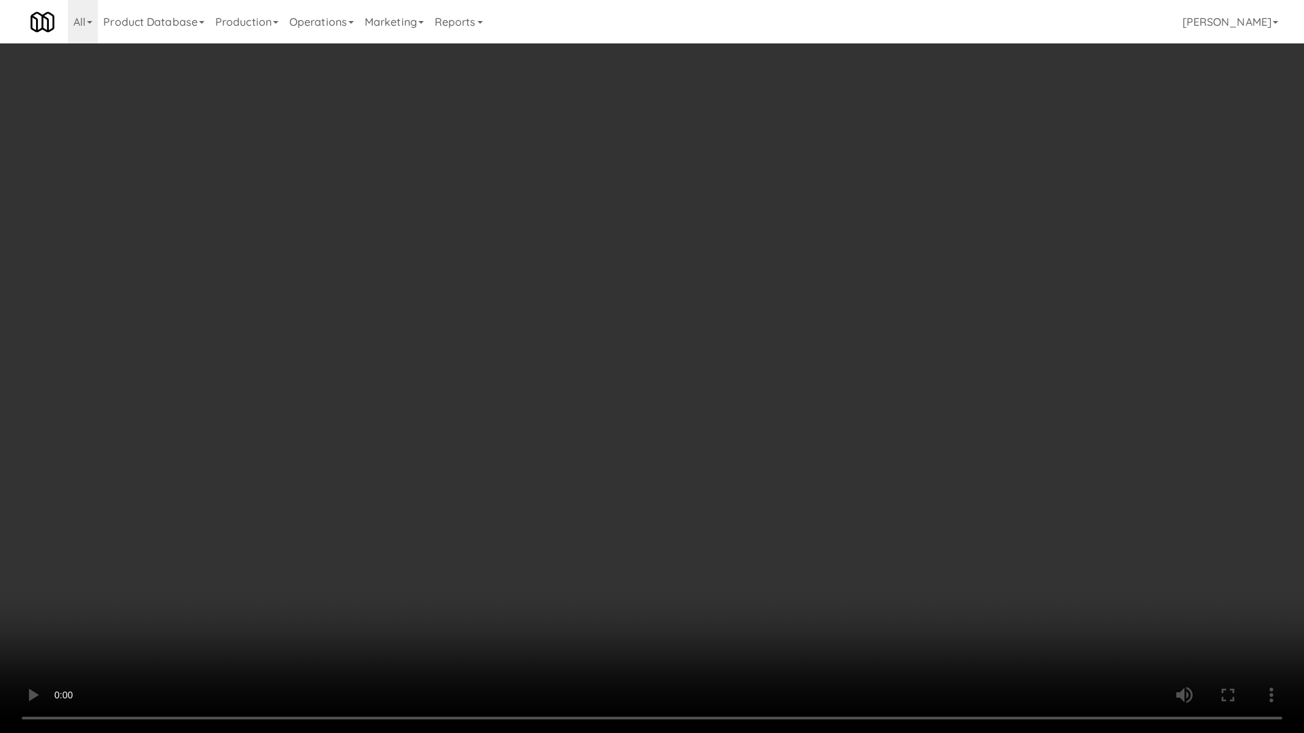
click at [842, 623] on video at bounding box center [652, 366] width 1304 height 733
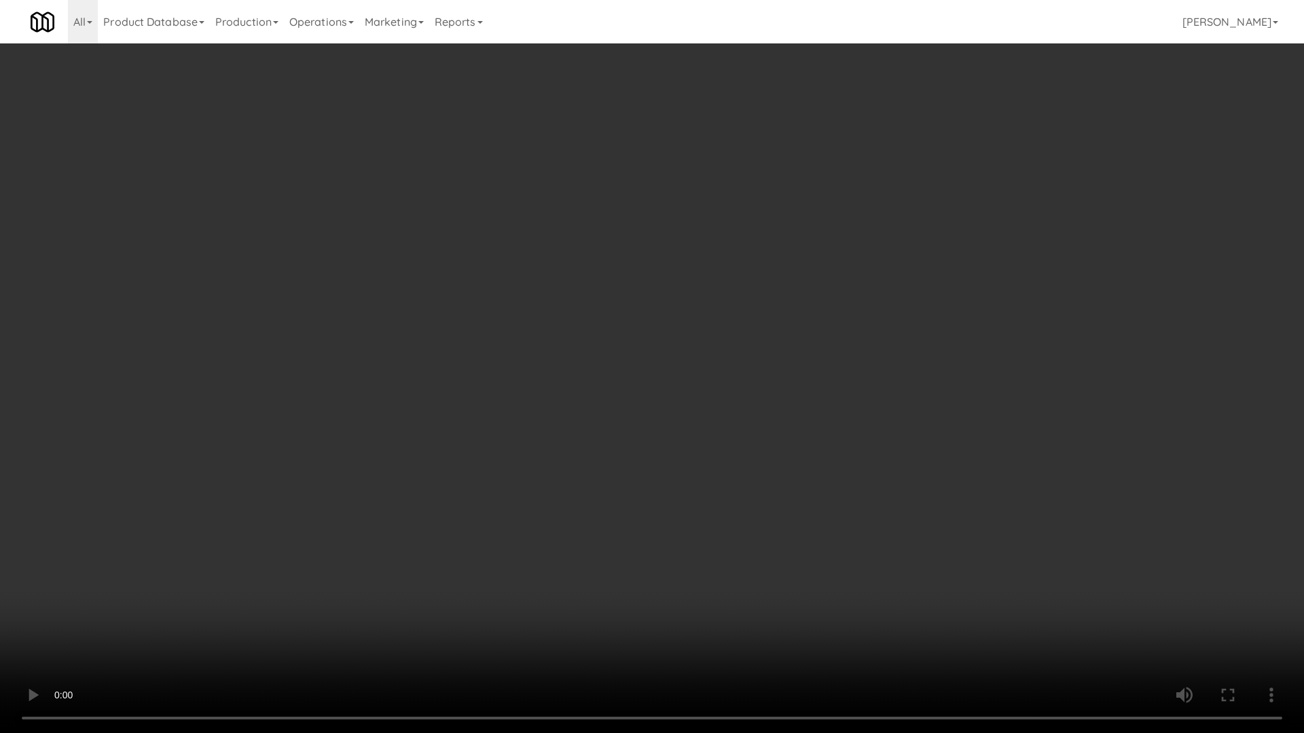
click at [853, 623] on video at bounding box center [652, 366] width 1304 height 733
click at [892, 591] on video at bounding box center [652, 366] width 1304 height 733
click at [993, 547] on video at bounding box center [652, 366] width 1304 height 733
click at [991, 545] on video at bounding box center [652, 366] width 1304 height 733
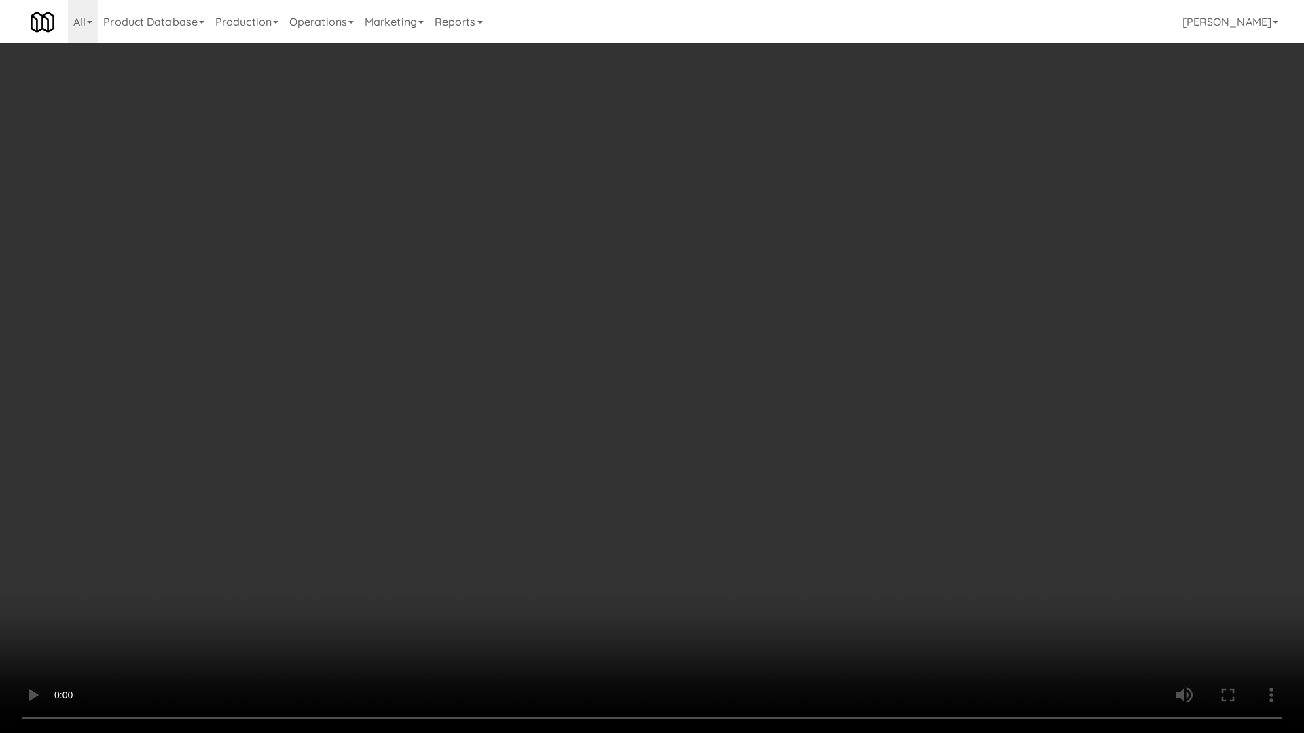
click at [991, 545] on video at bounding box center [652, 366] width 1304 height 733
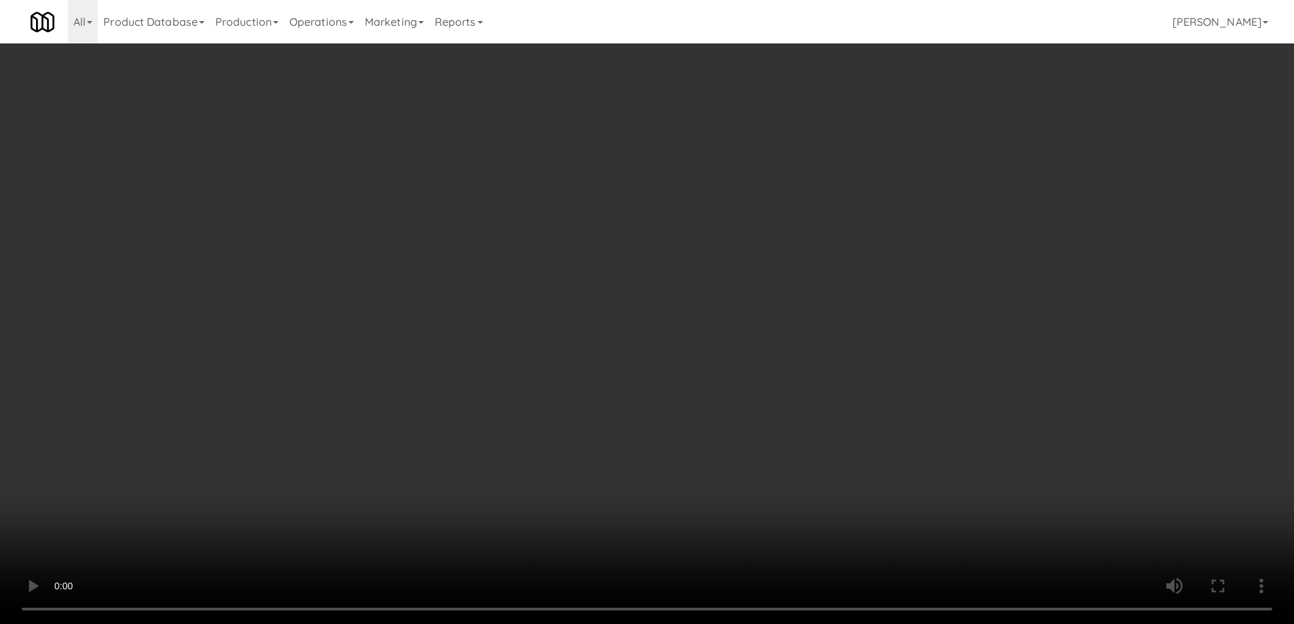
click at [831, 346] on div "No Items Taken Edit Order" at bounding box center [646, 326] width 397 height 42
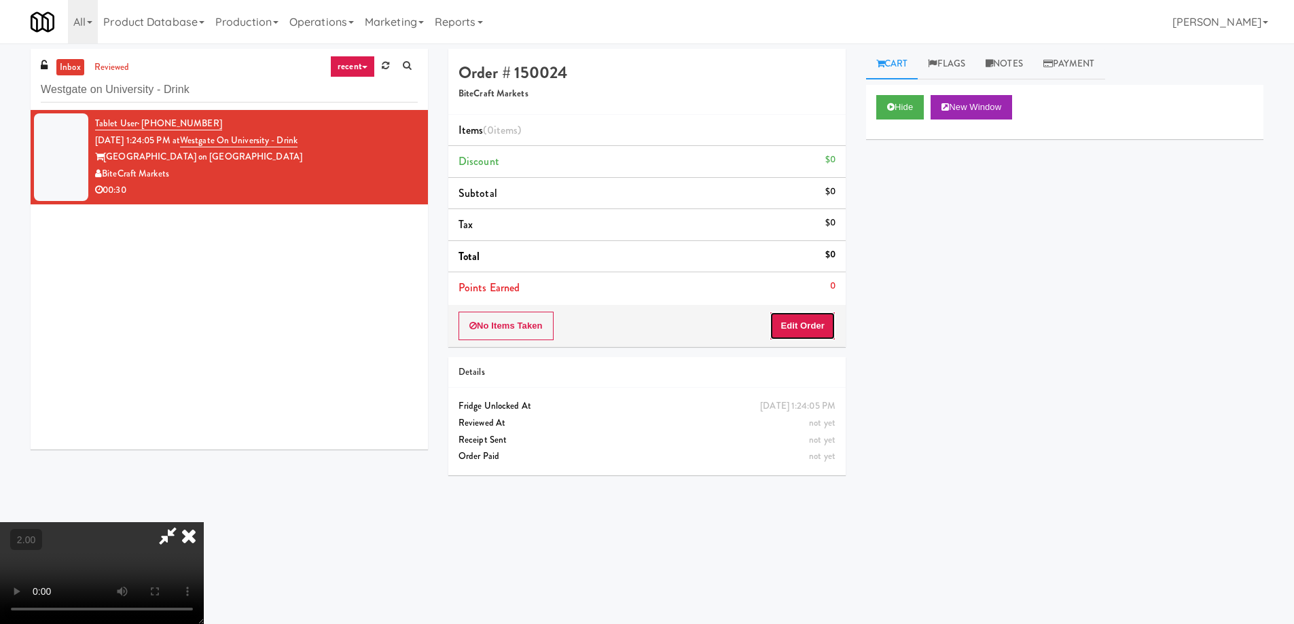
click at [823, 330] on button "Edit Order" at bounding box center [802, 326] width 66 height 29
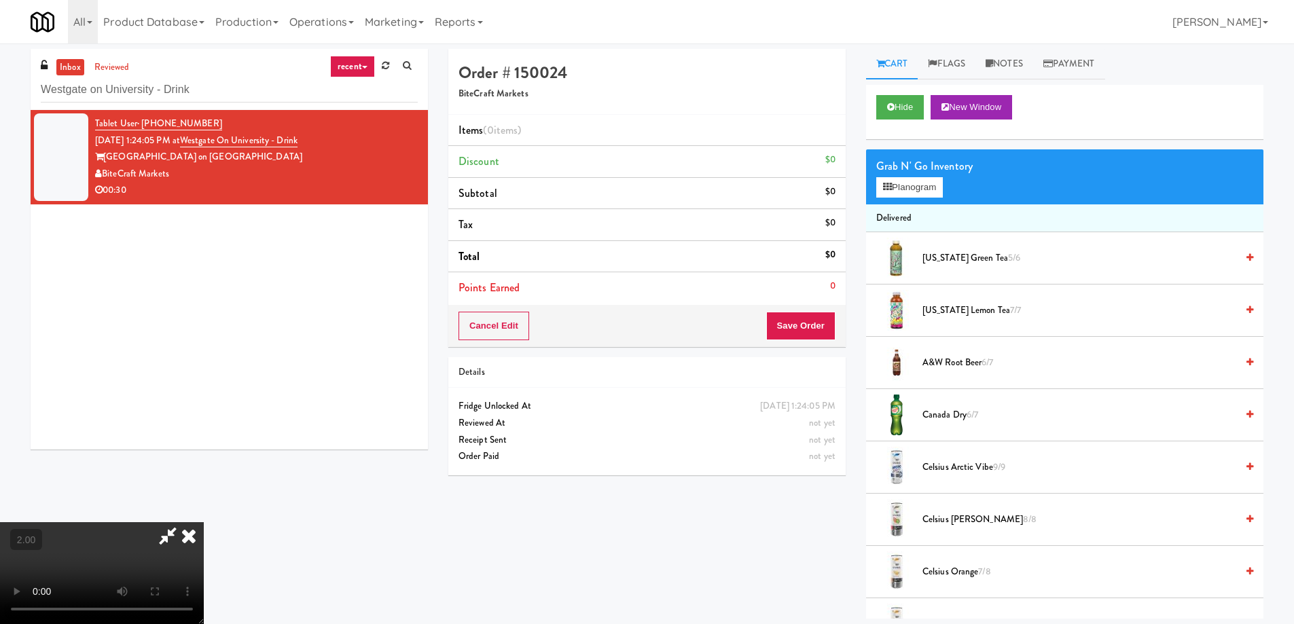
scroll to position [918, 0]
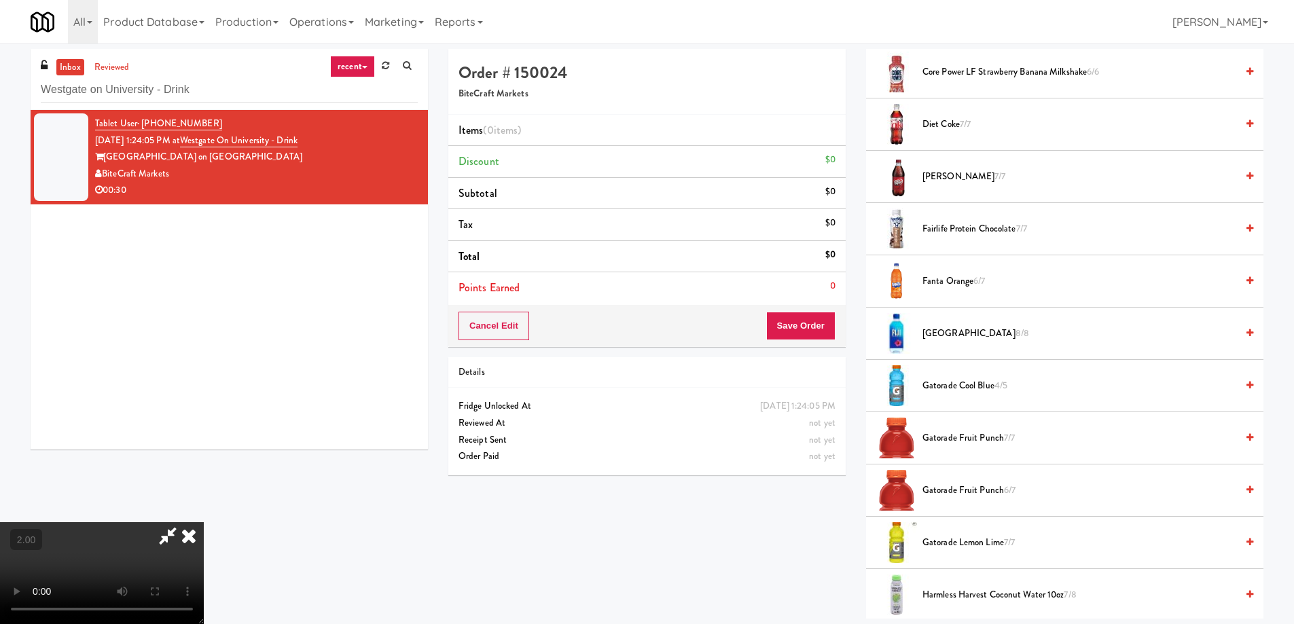
click at [1015, 334] on span "8/8" at bounding box center [1022, 333] width 14 height 13
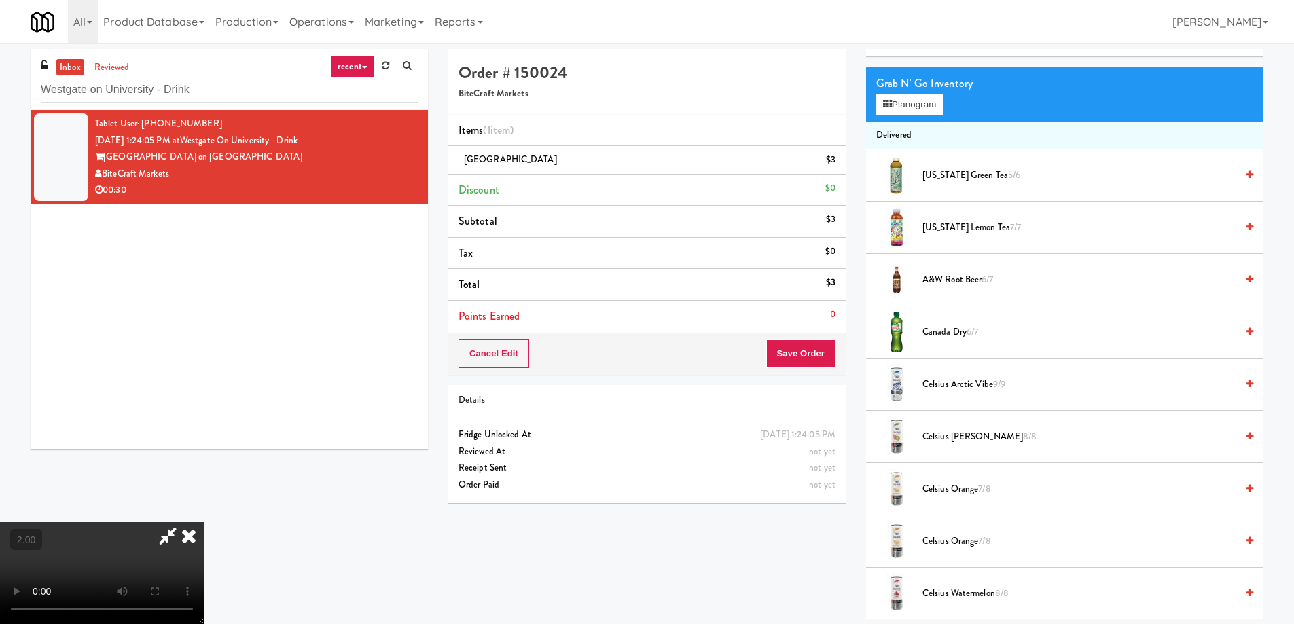
scroll to position [0, 0]
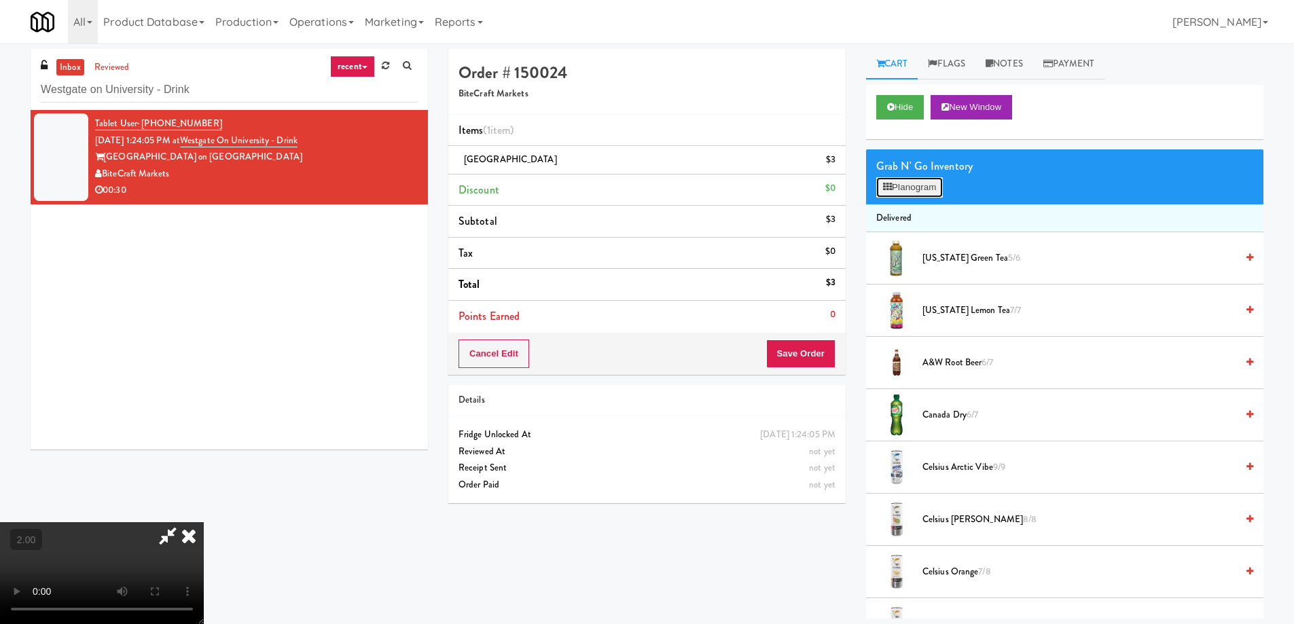
click at [913, 185] on button "Planogram" at bounding box center [909, 187] width 67 height 20
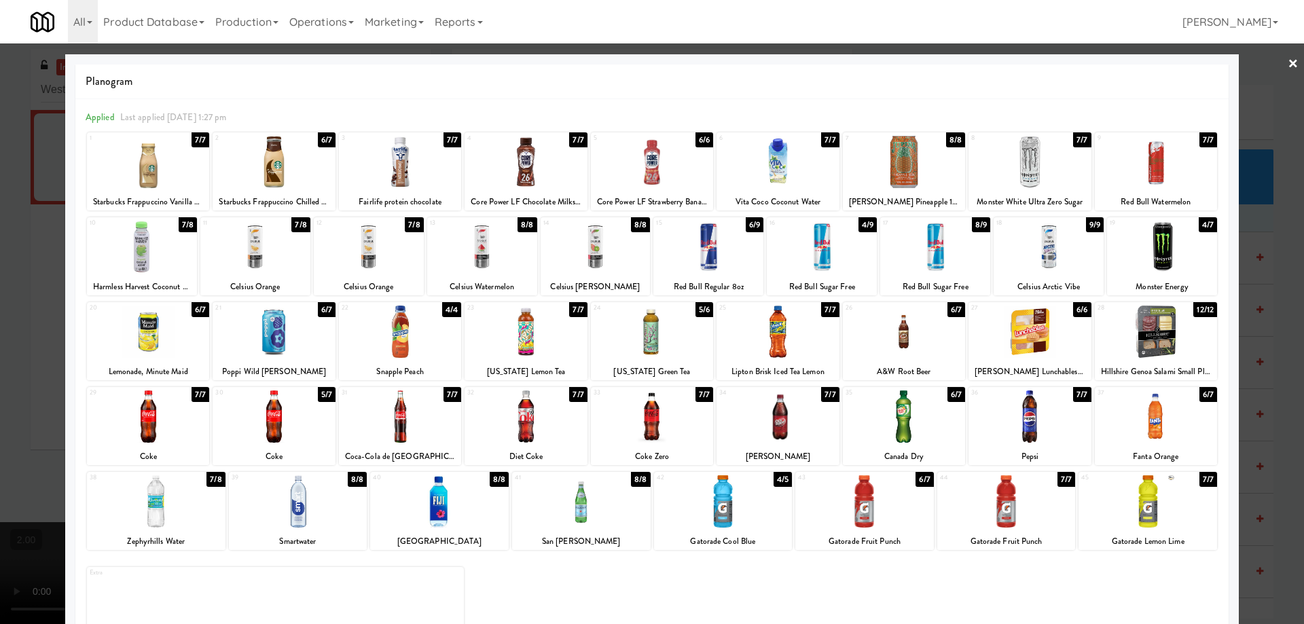
click at [767, 332] on div at bounding box center [777, 332] width 122 height 52
click at [0, 329] on div at bounding box center [652, 312] width 1304 height 624
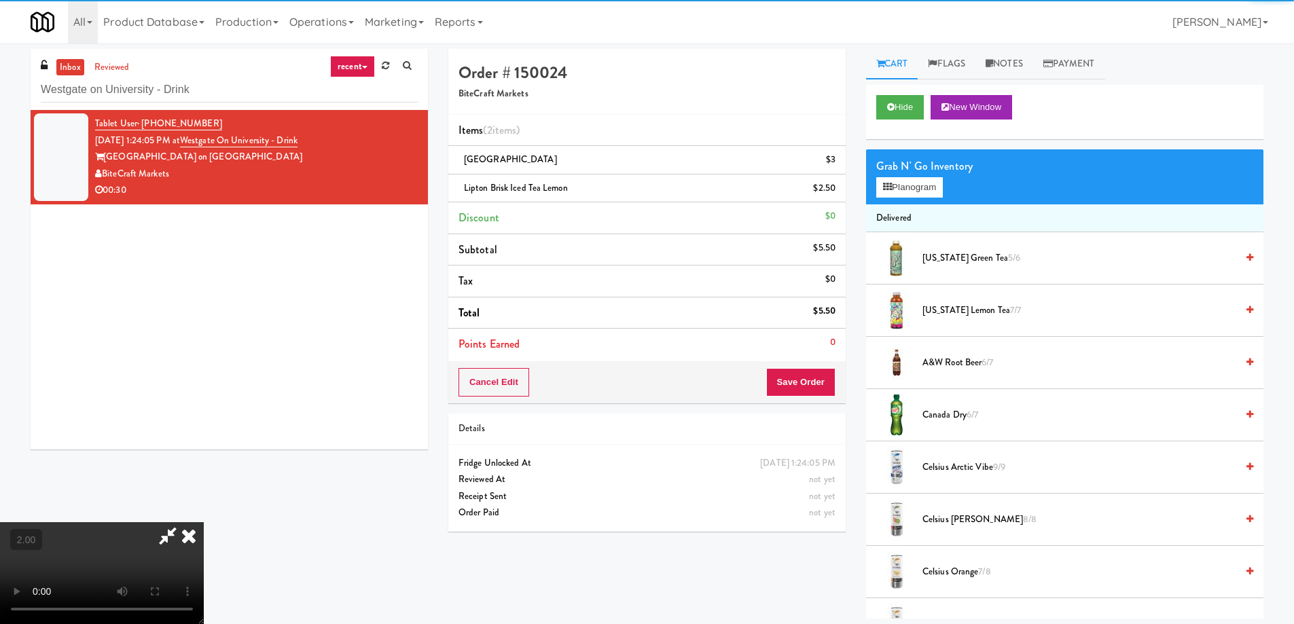
click at [204, 522] on video at bounding box center [102, 573] width 204 height 102
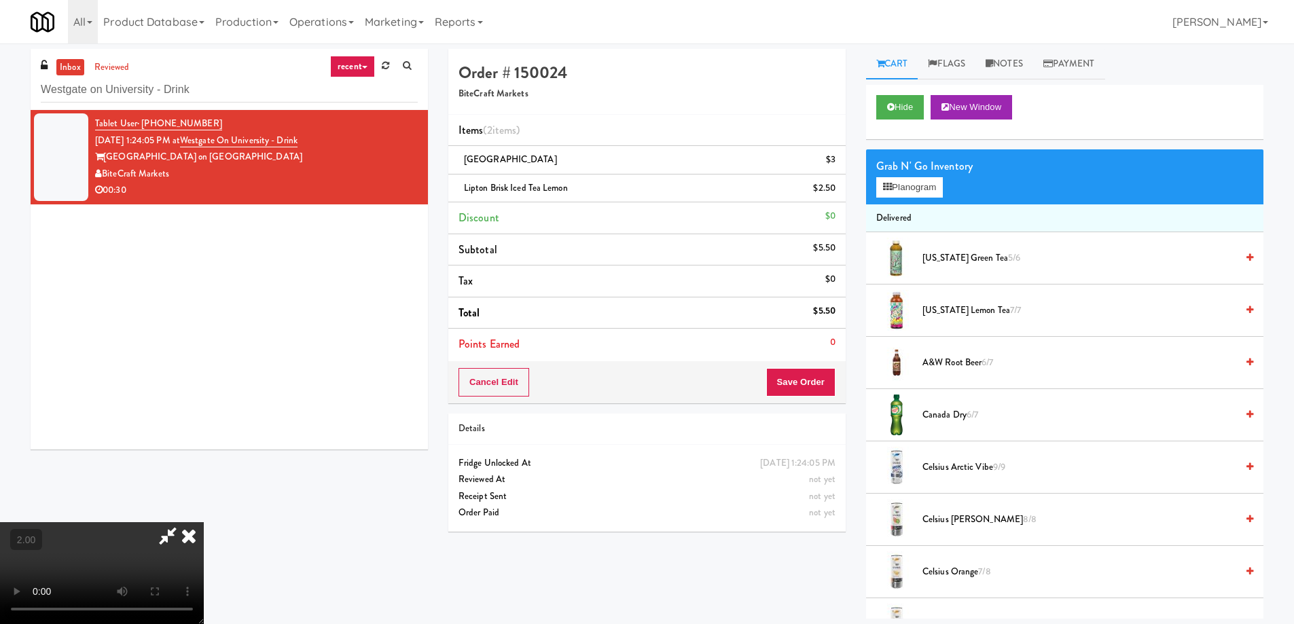
click at [204, 522] on video at bounding box center [102, 573] width 204 height 102
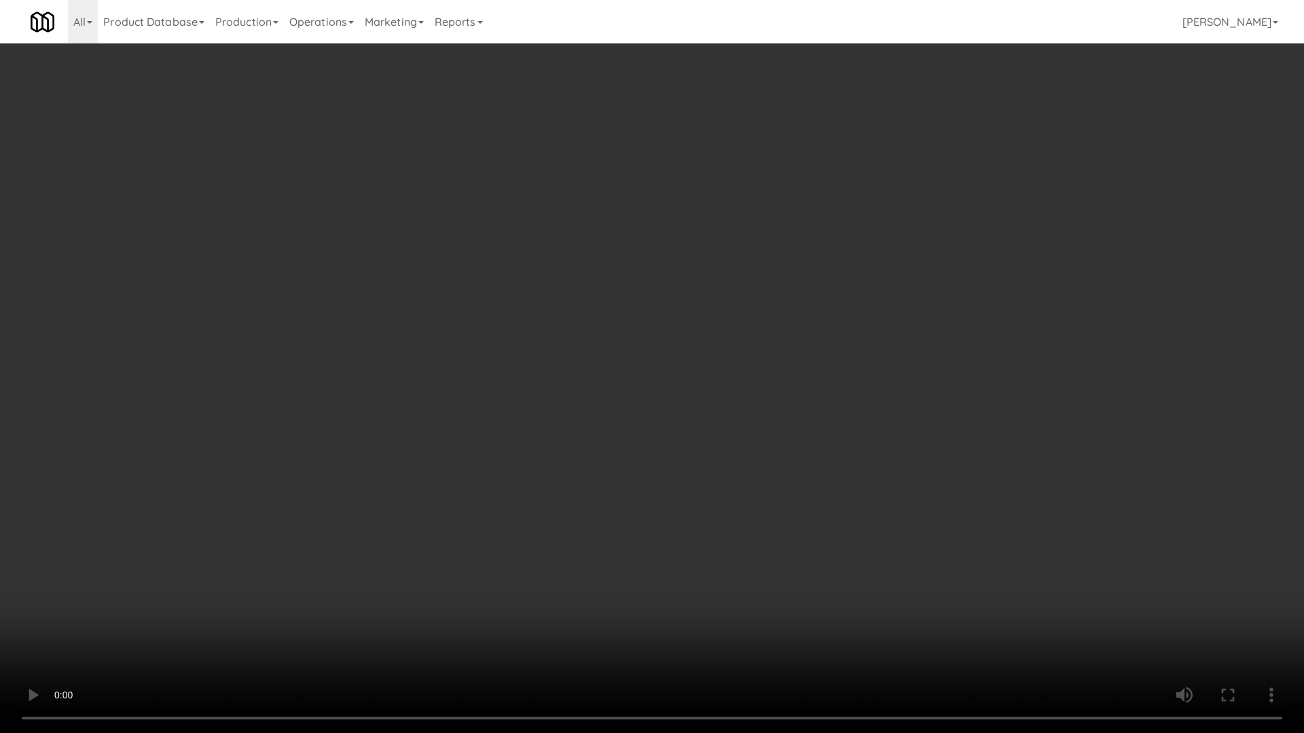
click at [678, 536] on video at bounding box center [652, 366] width 1304 height 733
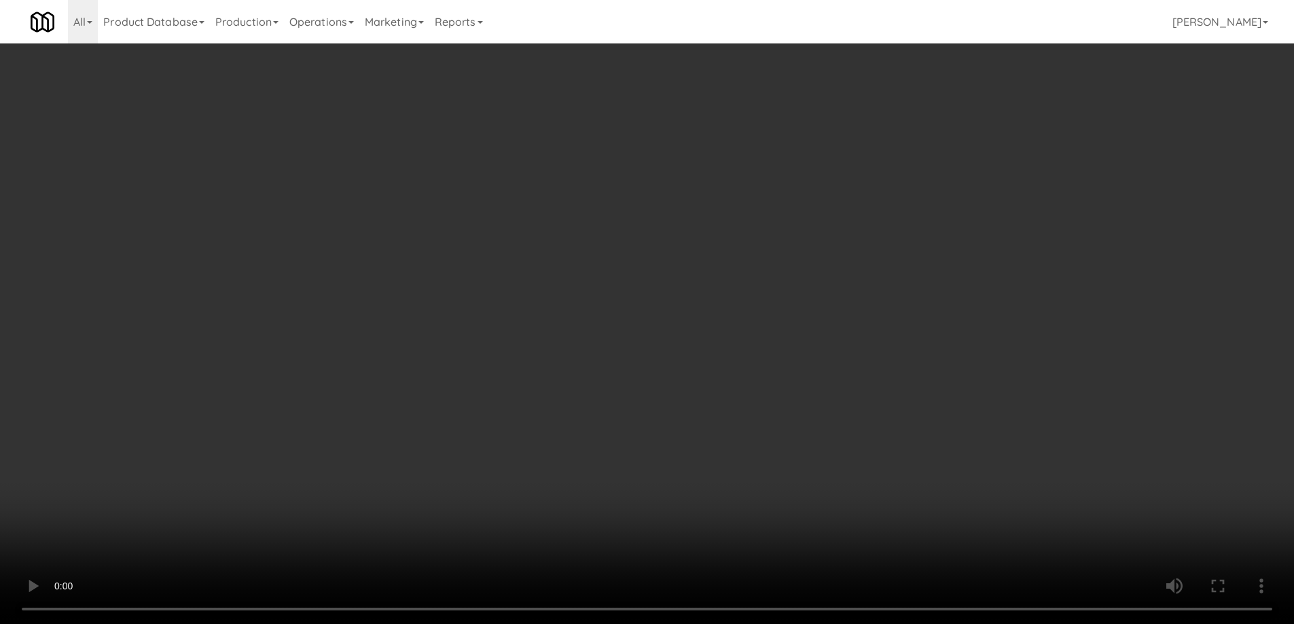
click at [834, 185] on link at bounding box center [834, 193] width 12 height 17
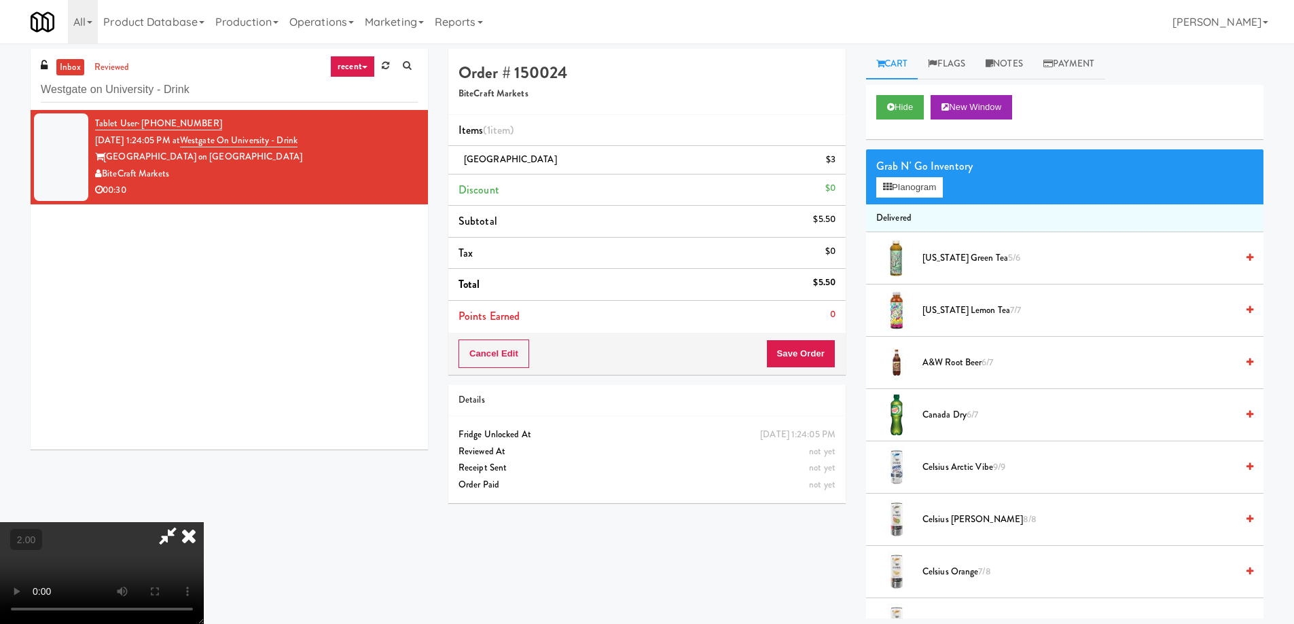
click at [204, 522] on video at bounding box center [102, 573] width 204 height 102
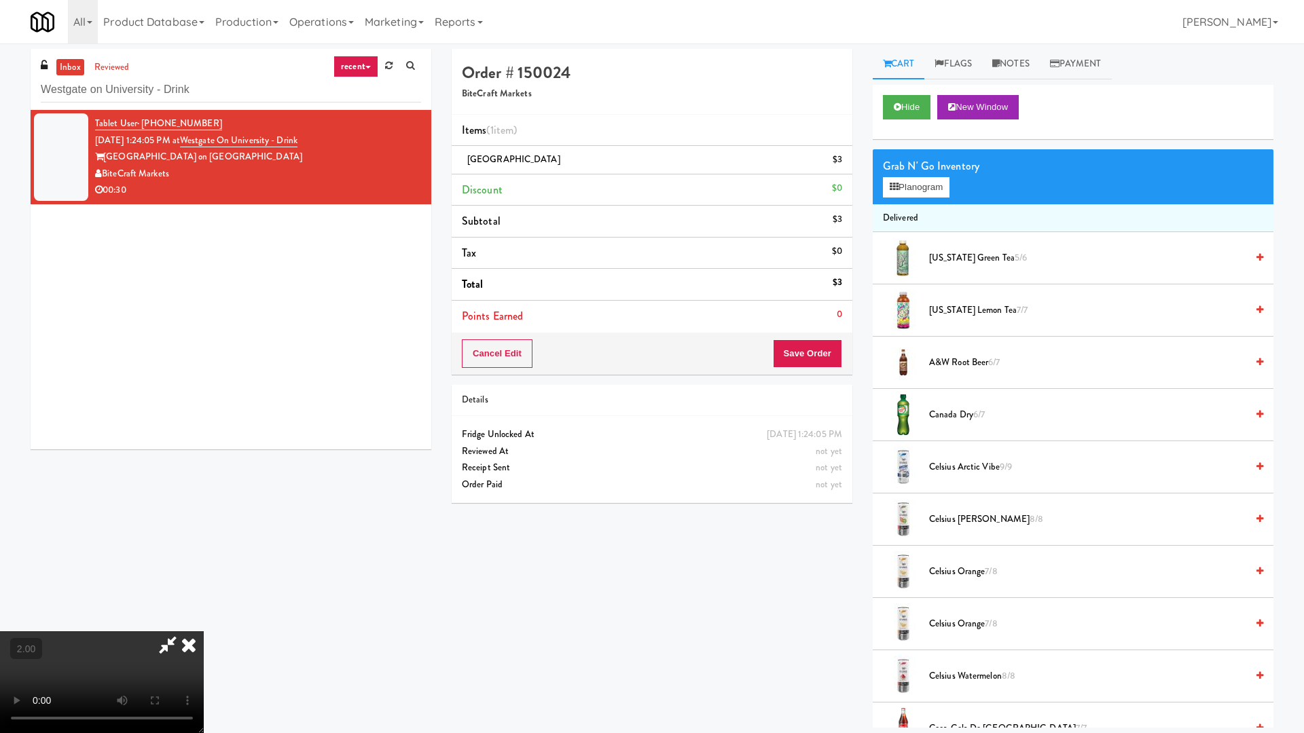
click at [204, 623] on video at bounding box center [102, 682] width 204 height 102
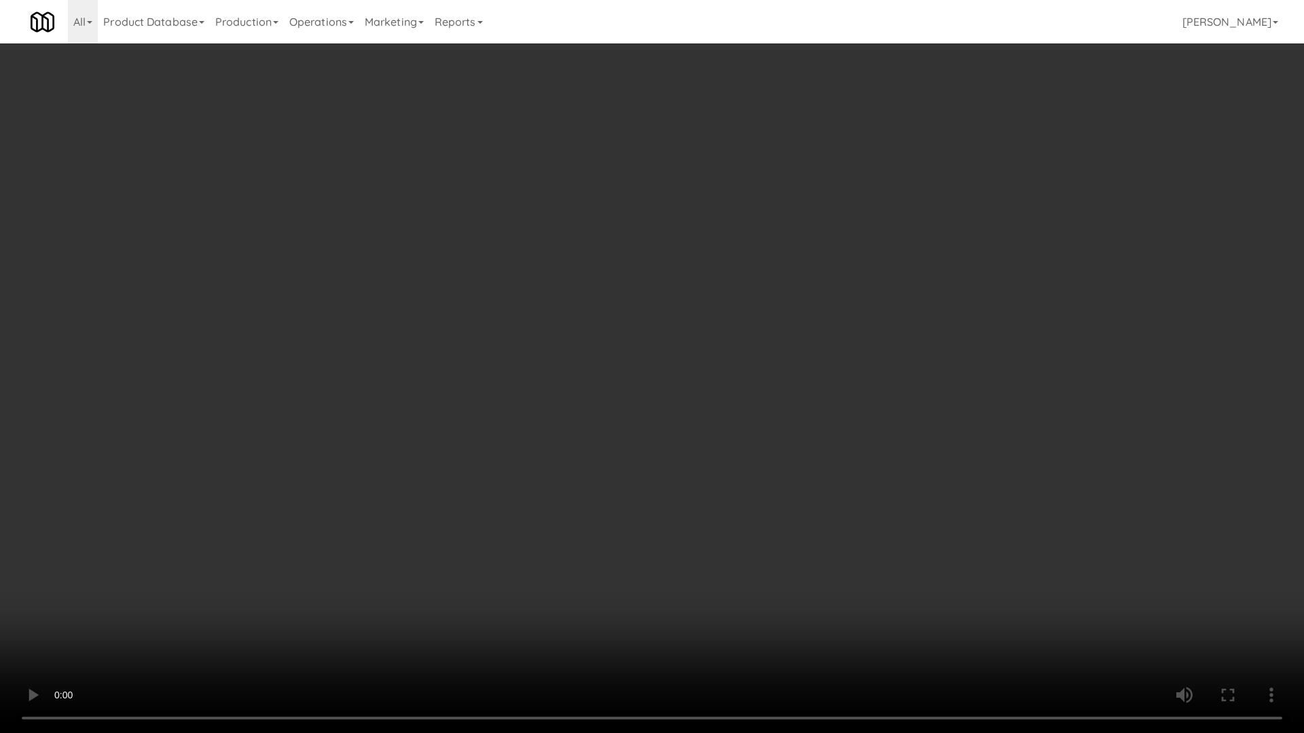
click at [937, 482] on video at bounding box center [652, 366] width 1304 height 733
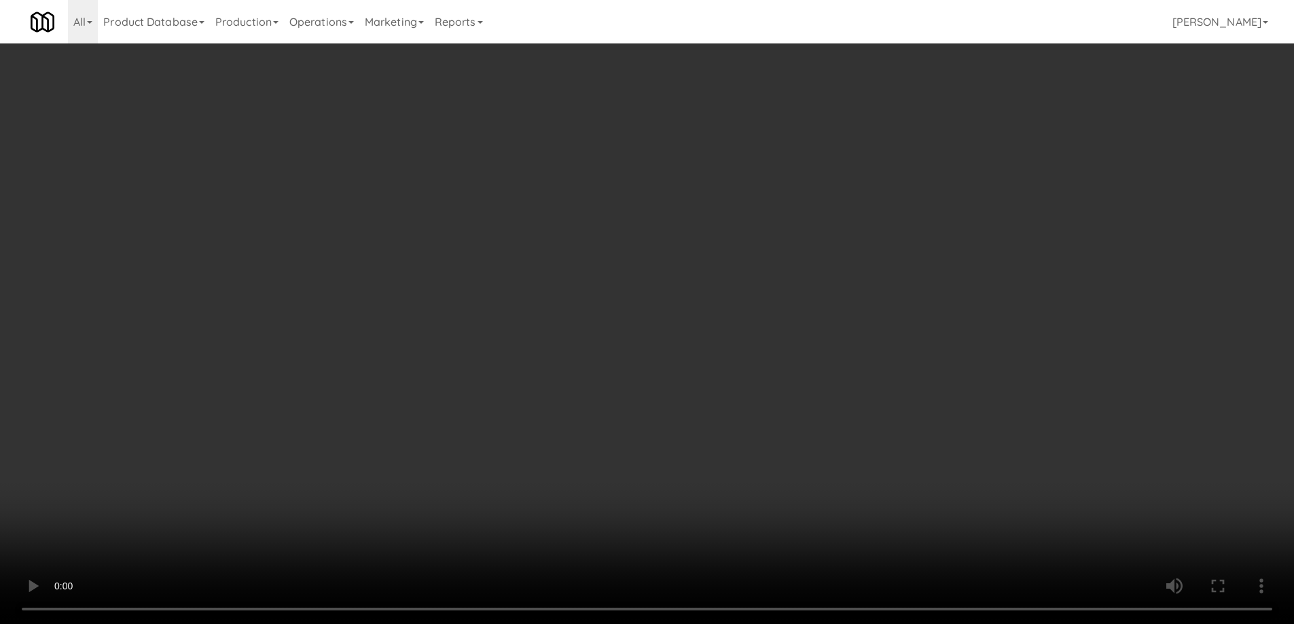
scroll to position [761, 0]
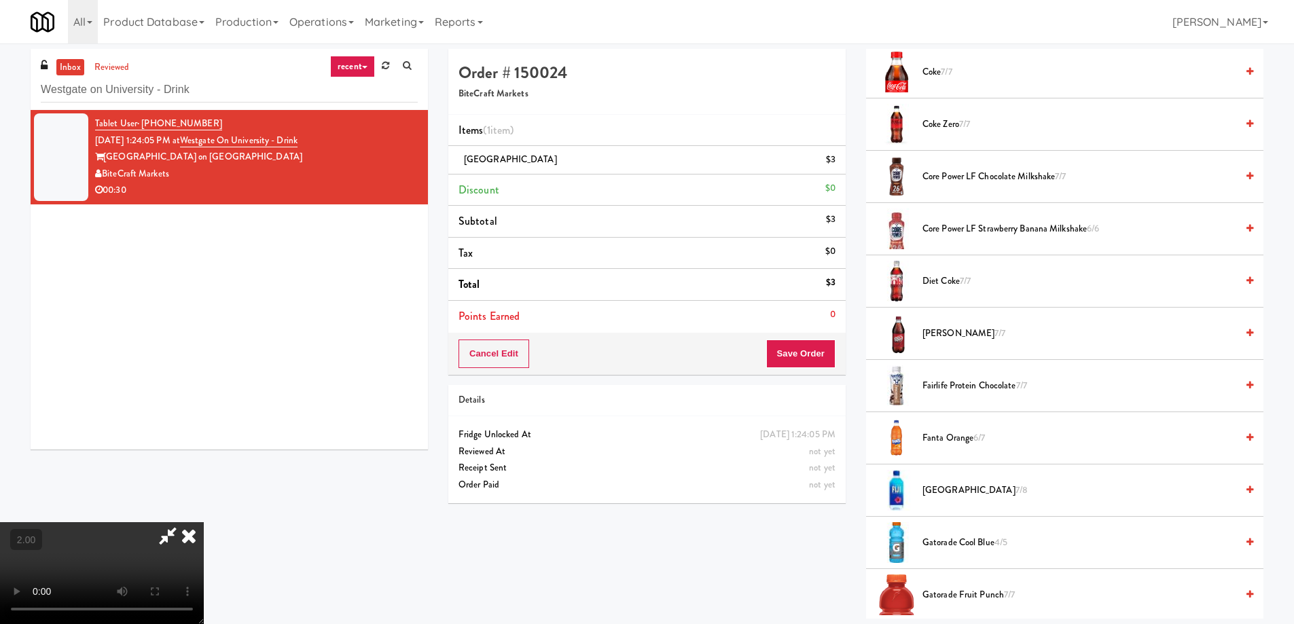
click at [940, 343] on li "Dr Pepper 7/7" at bounding box center [1064, 334] width 397 height 52
click at [942, 337] on span "Dr Pepper 7/7" at bounding box center [1079, 333] width 314 height 17
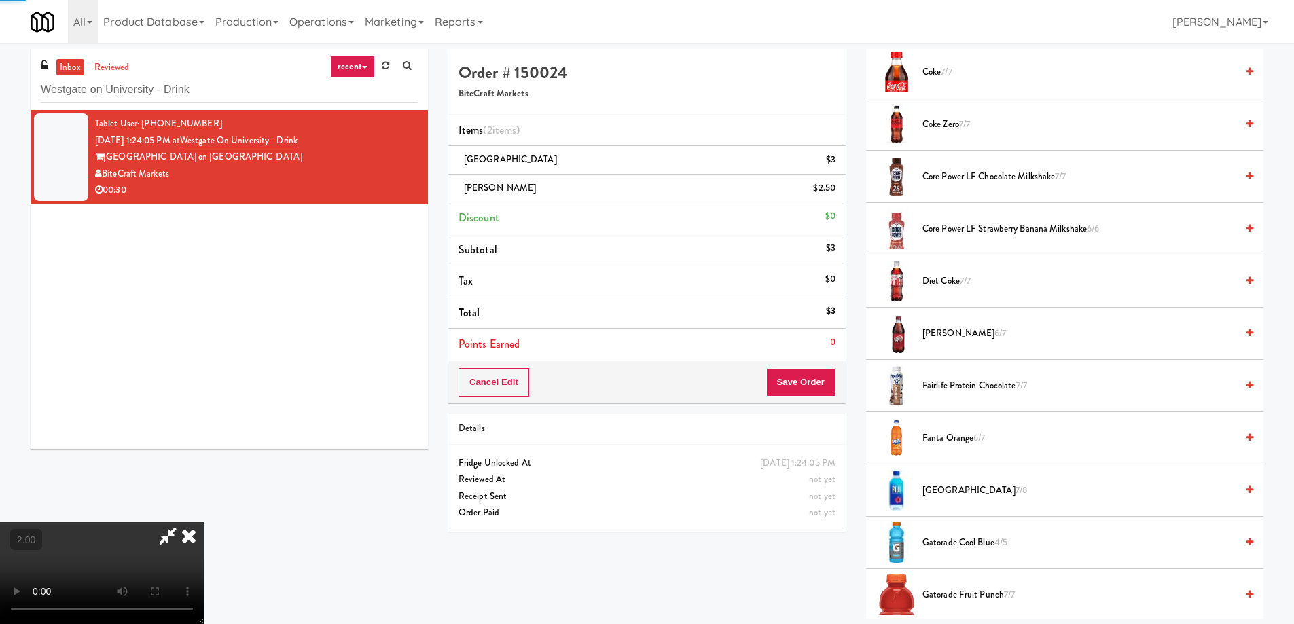
click at [204, 522] on video at bounding box center [102, 573] width 204 height 102
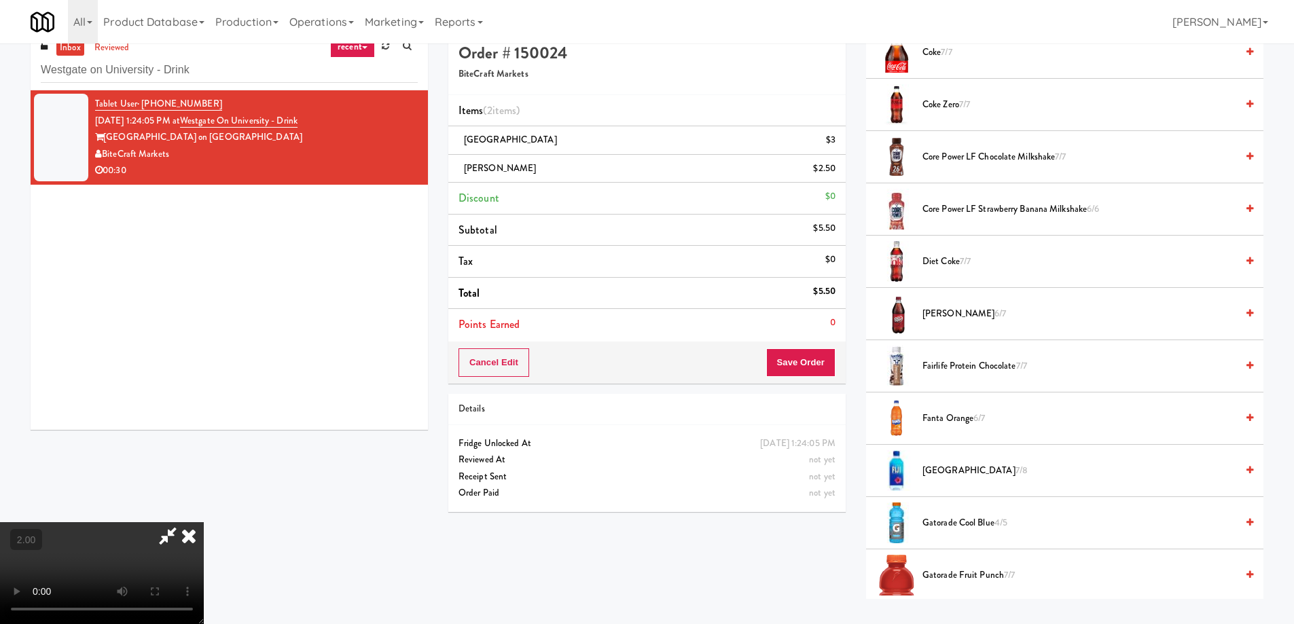
scroll to position [43, 0]
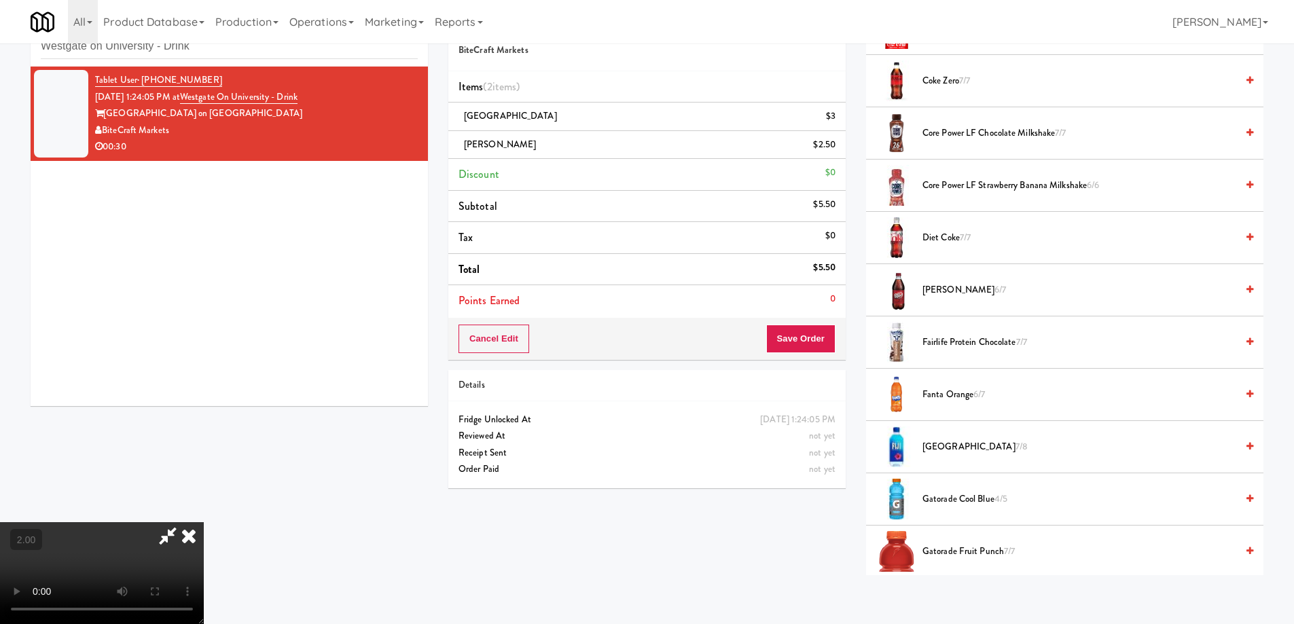
click at [204, 522] on video at bounding box center [102, 573] width 204 height 102
click at [822, 340] on button "Save Order" at bounding box center [800, 339] width 69 height 29
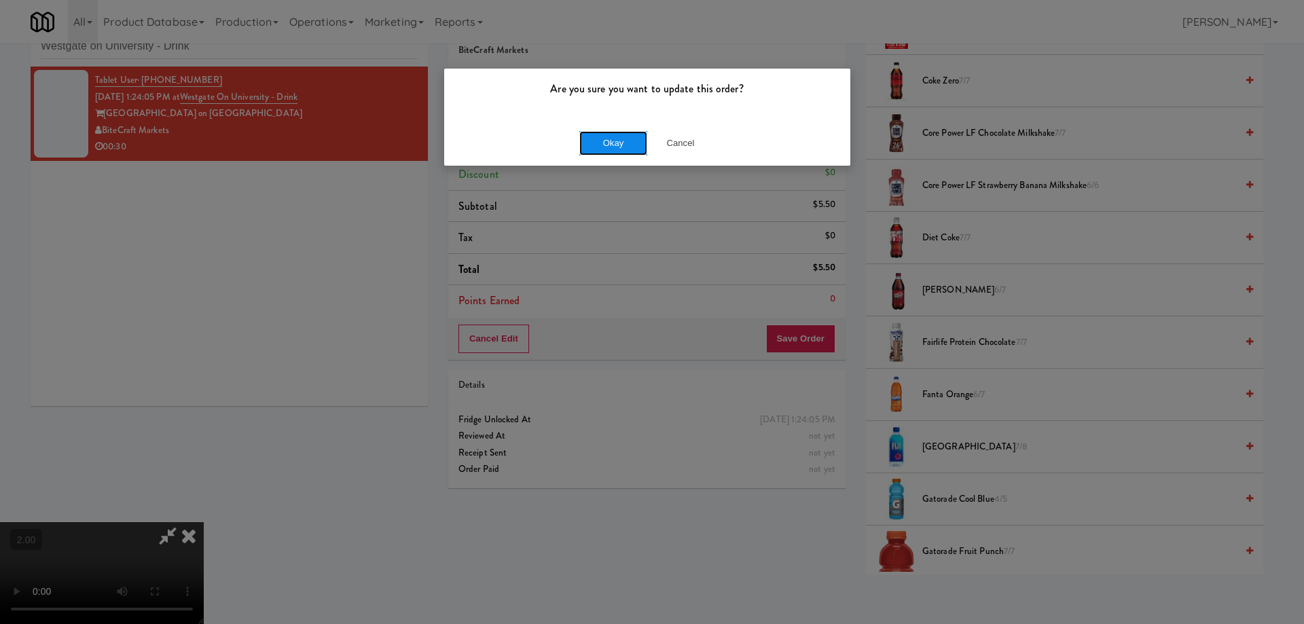
click at [611, 143] on button "Okay" at bounding box center [613, 143] width 68 height 24
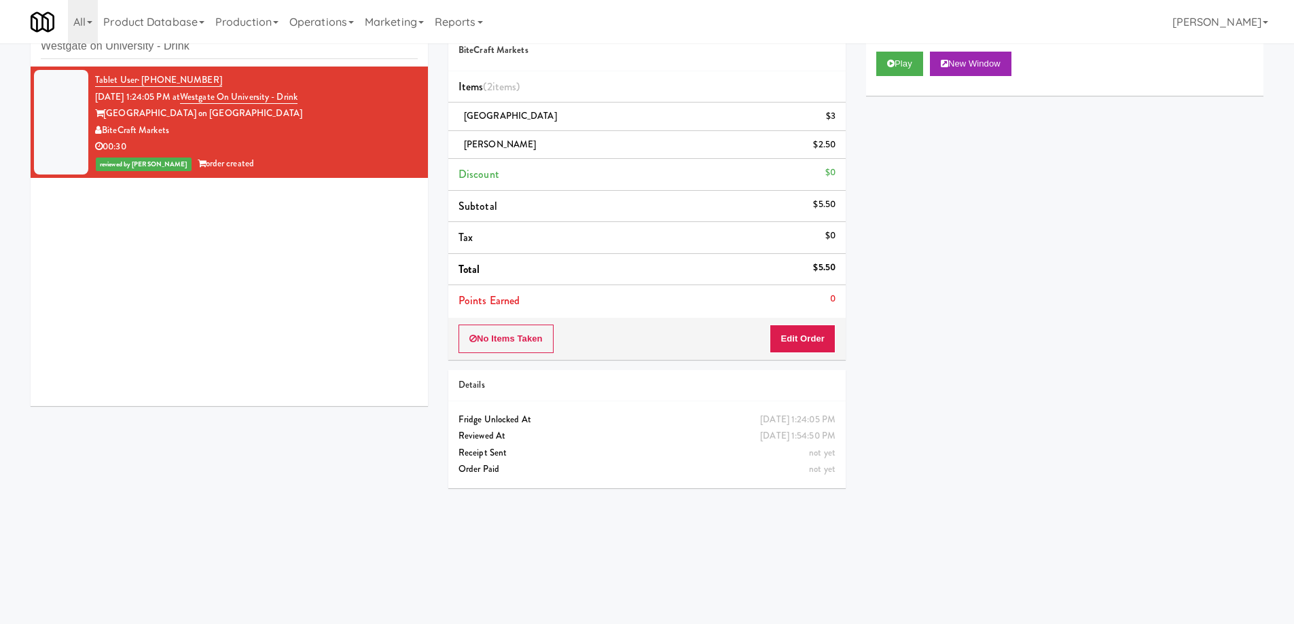
scroll to position [0, 0]
click at [238, 55] on input "Westgate on University - Drink" at bounding box center [229, 46] width 377 height 25
paste input "Central Gardens - Cooler"
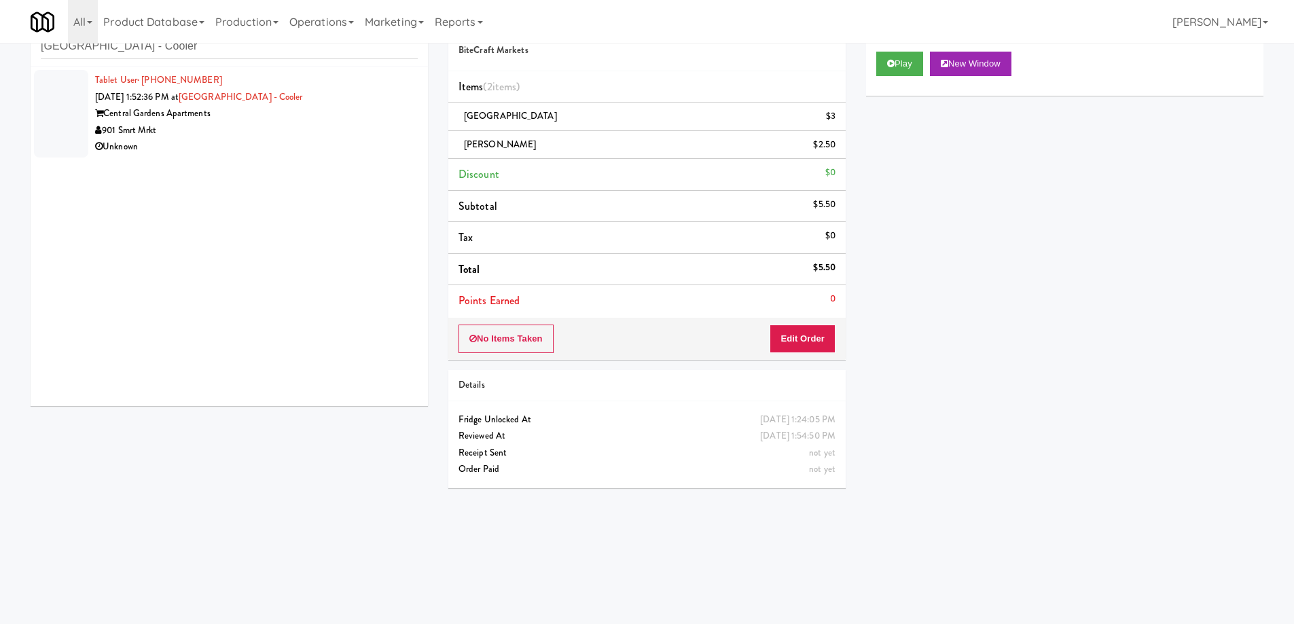
click at [325, 122] on div "901 Smrt Mrkt" at bounding box center [256, 130] width 323 height 17
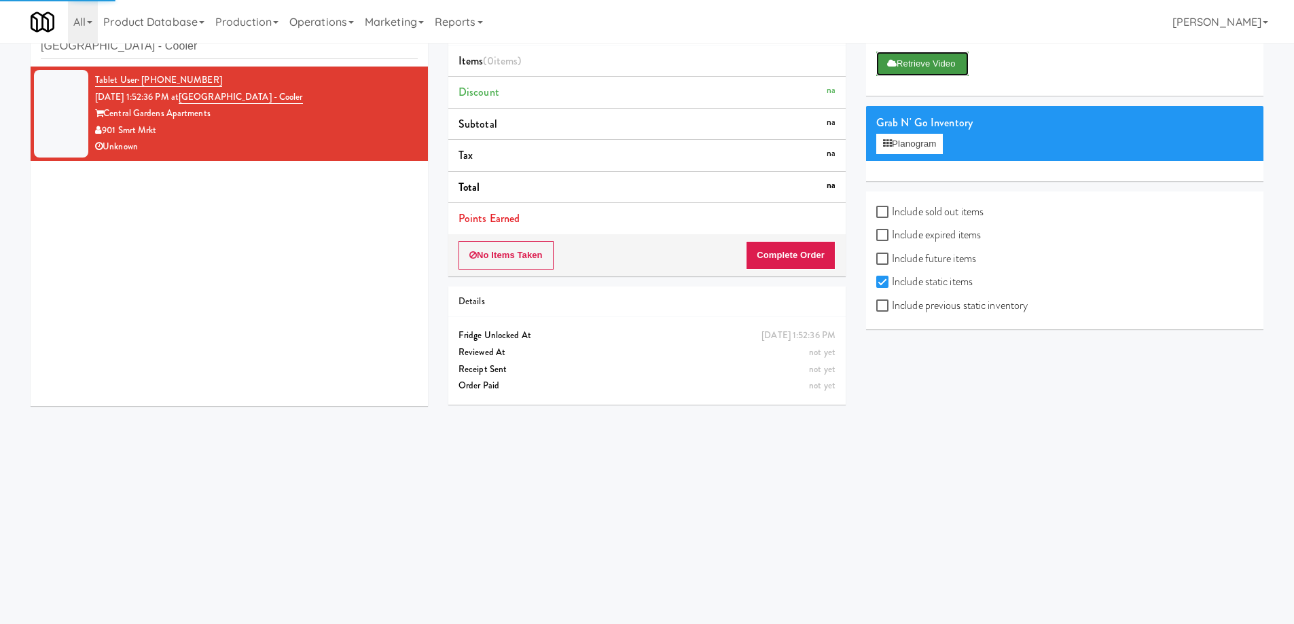
click at [912, 63] on button "Retrieve Video" at bounding box center [922, 64] width 92 height 24
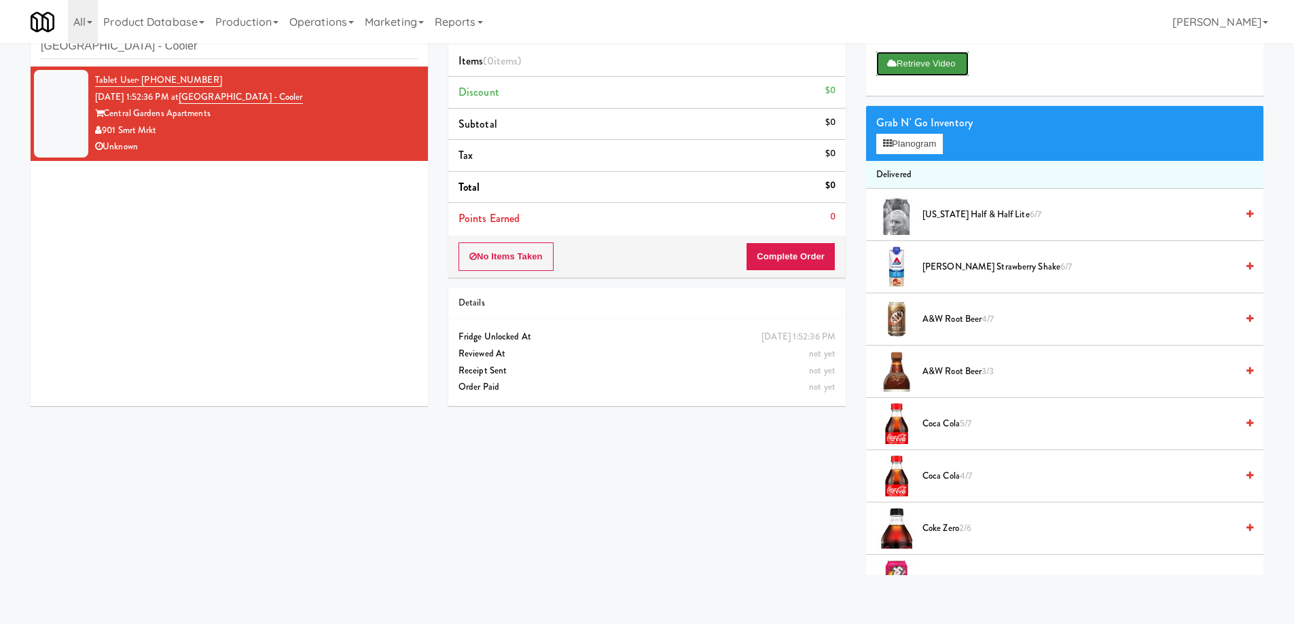
click at [936, 71] on button "Retrieve Video" at bounding box center [922, 64] width 92 height 24
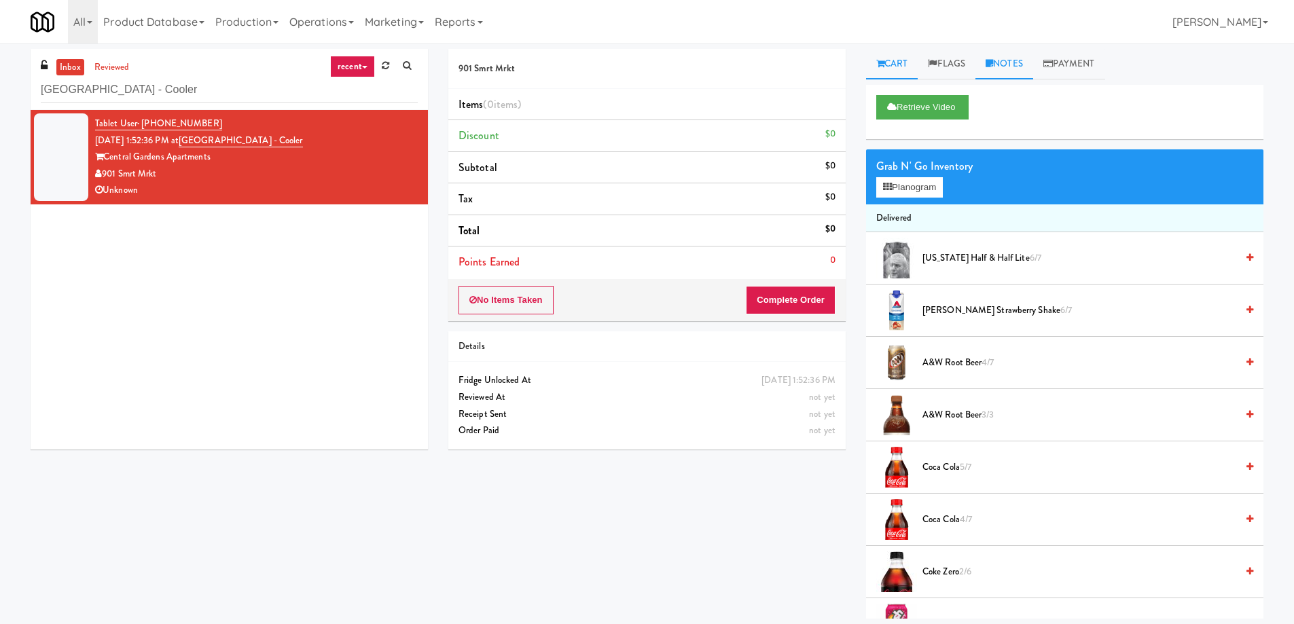
click at [1022, 71] on link "Notes" at bounding box center [1004, 64] width 58 height 31
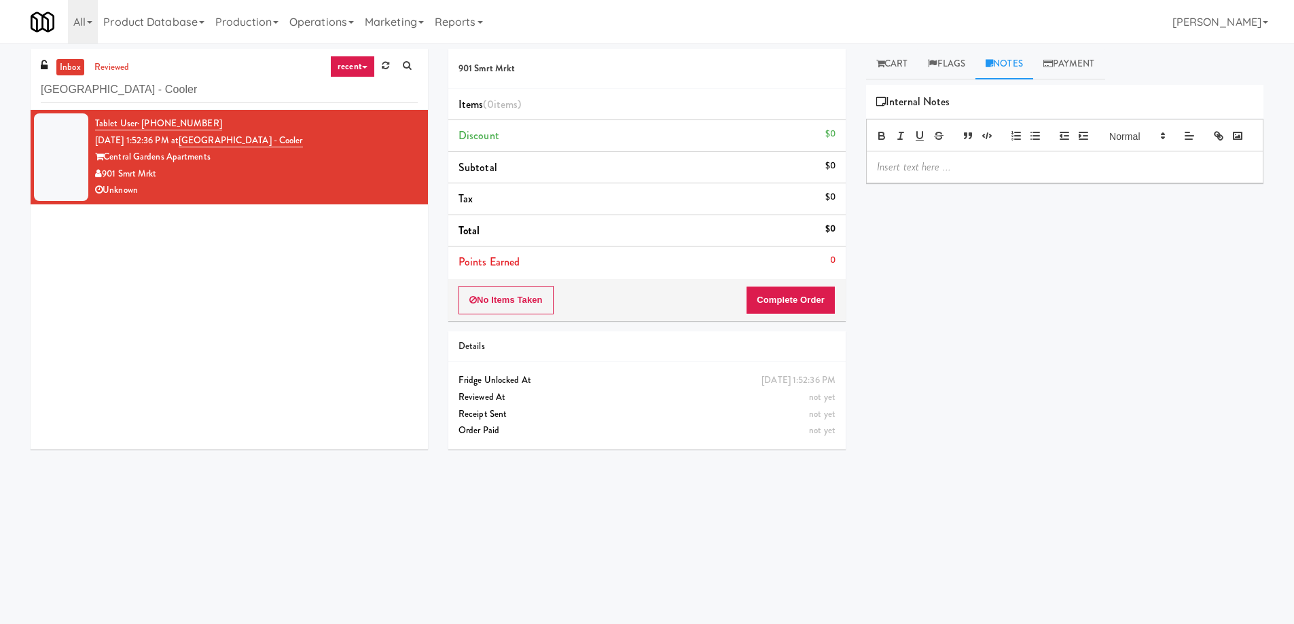
click at [928, 175] on p at bounding box center [1064, 167] width 375 height 15
click at [122, 84] on input "Central Gardens - Cooler" at bounding box center [229, 89] width 377 height 25
paste input "The Glenn - Cooler - Left"
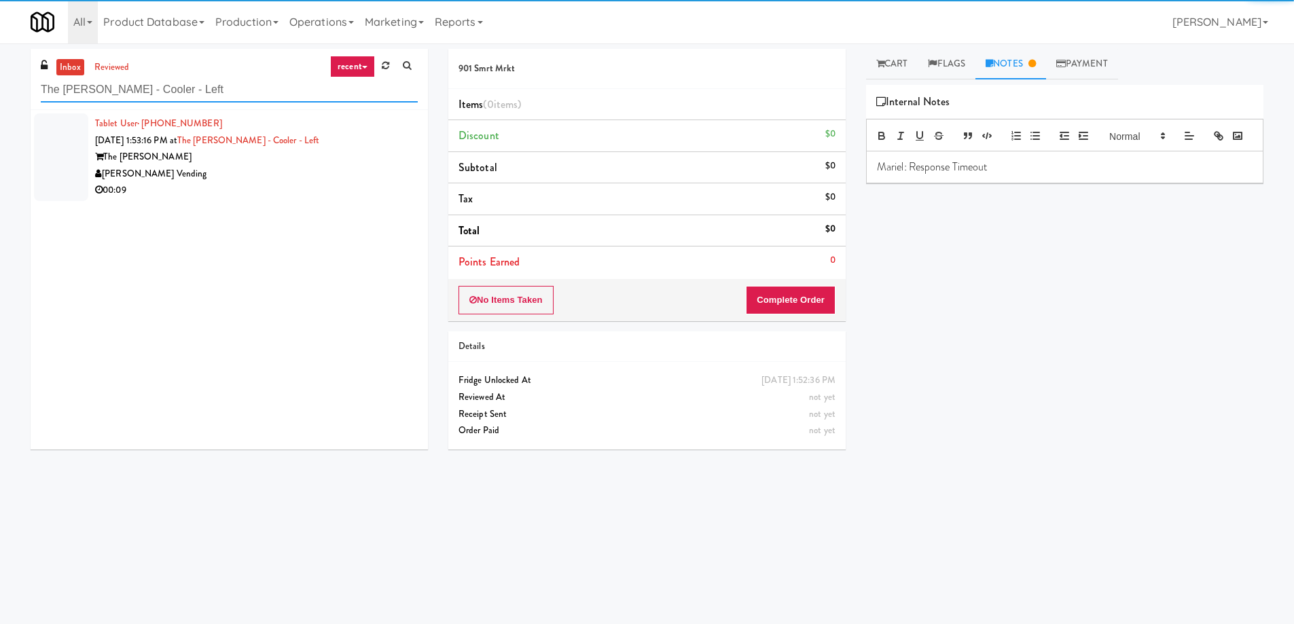
type input "The Glenn - Cooler - Left"
click at [342, 174] on div "[PERSON_NAME] Vending" at bounding box center [256, 174] width 323 height 17
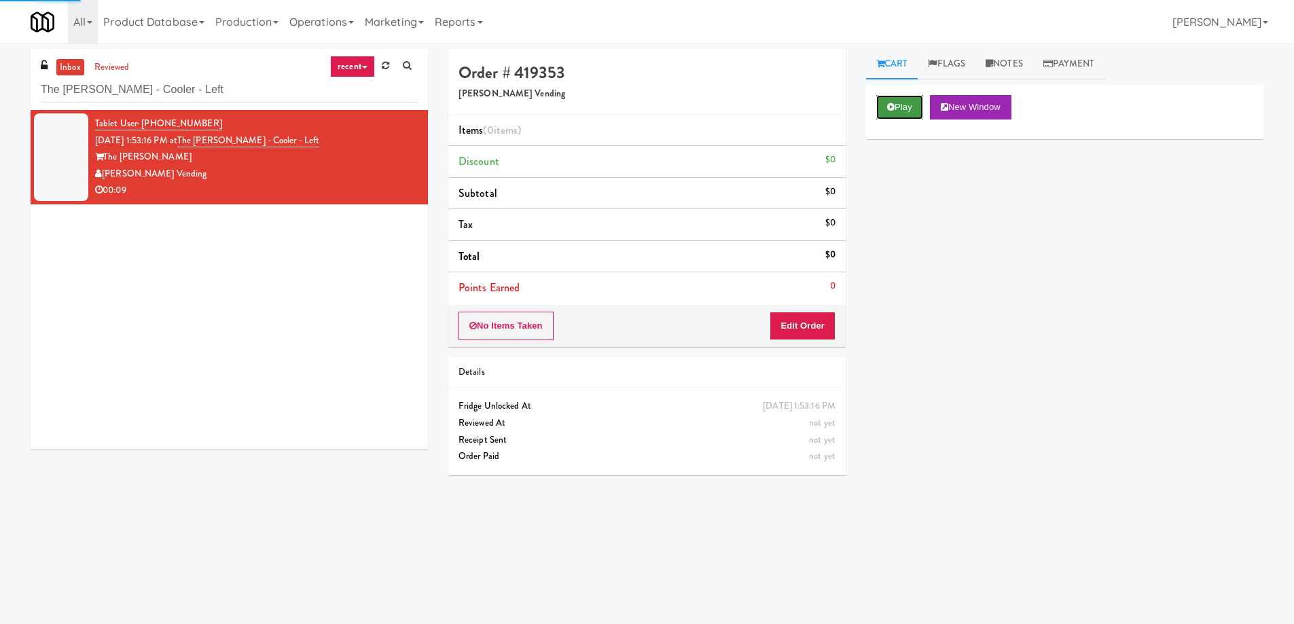
click at [919, 105] on button "Play" at bounding box center [899, 107] width 47 height 24
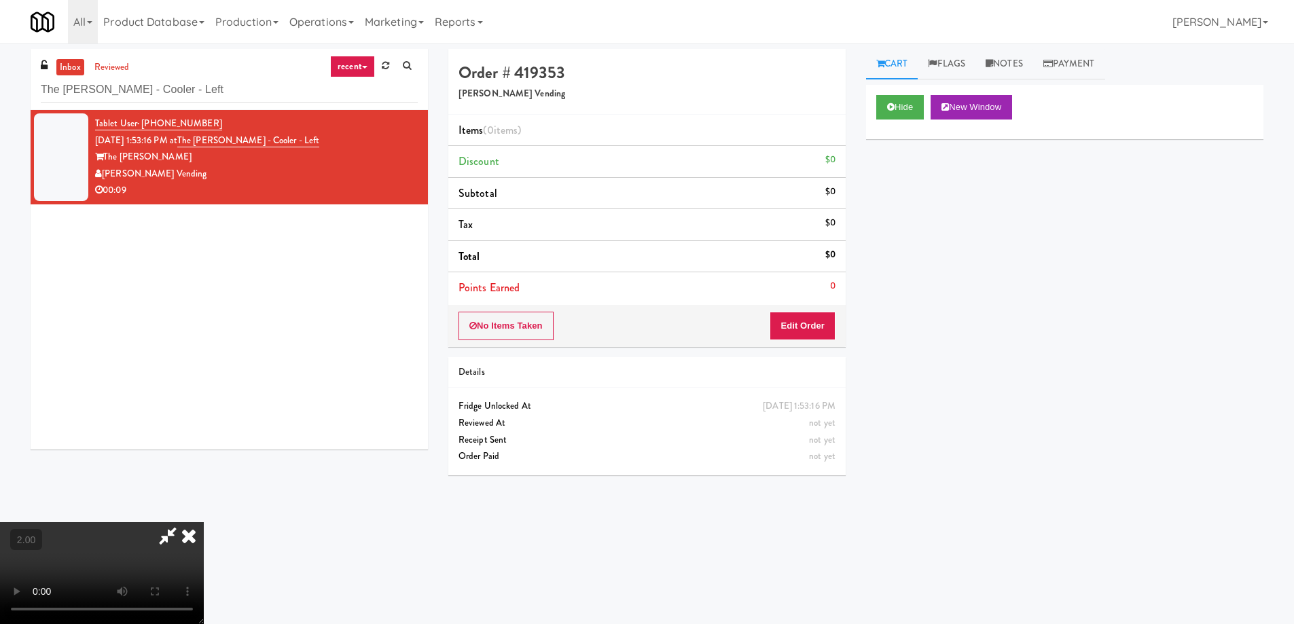
click at [204, 522] on video at bounding box center [102, 573] width 204 height 102
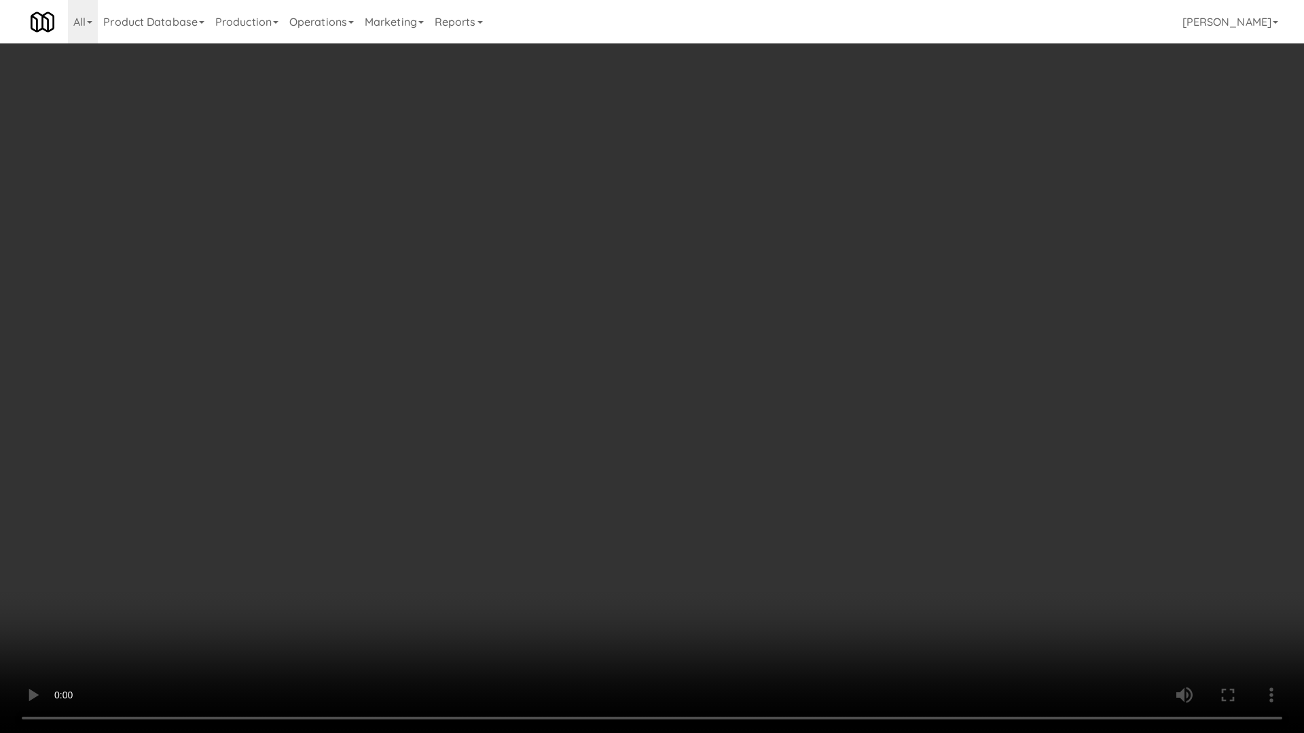
click at [790, 497] on video at bounding box center [652, 366] width 1304 height 733
click at [789, 499] on video at bounding box center [652, 366] width 1304 height 733
click at [789, 500] on video at bounding box center [652, 366] width 1304 height 733
click at [788, 502] on video at bounding box center [652, 366] width 1304 height 733
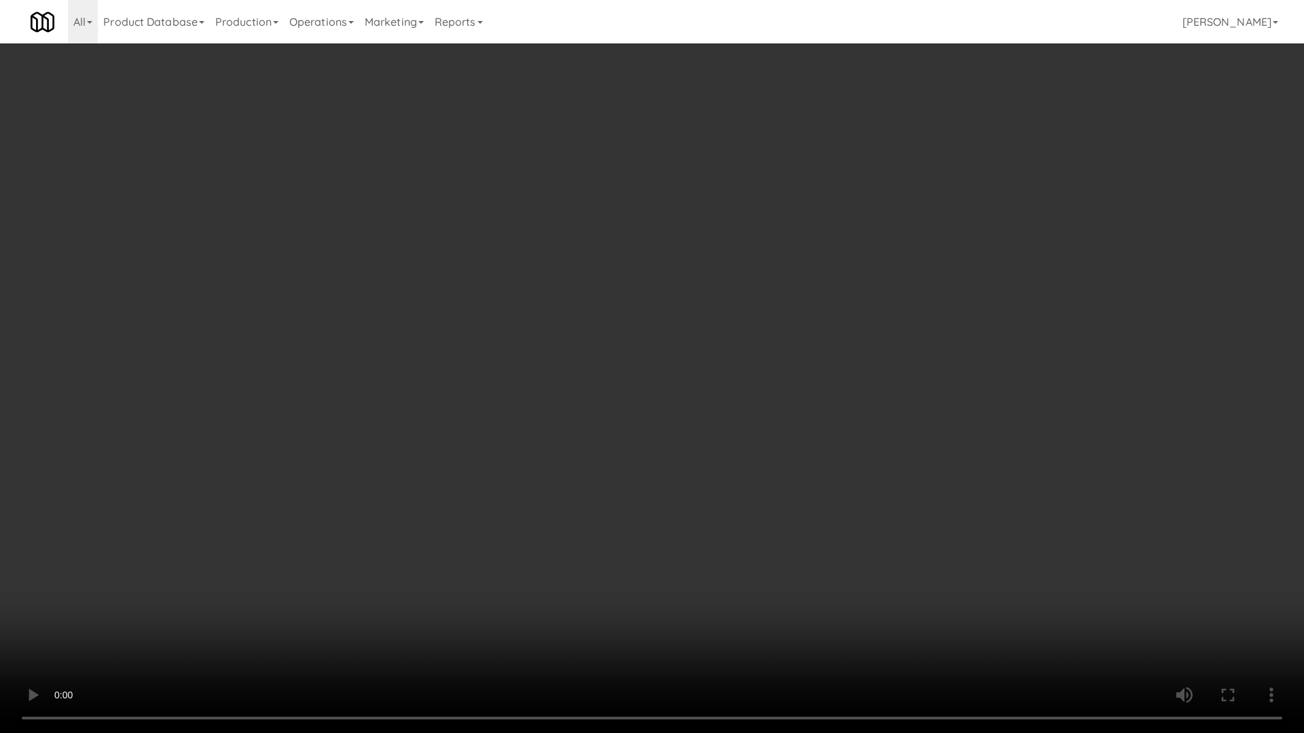
click at [786, 503] on video at bounding box center [652, 366] width 1304 height 733
click at [785, 505] on video at bounding box center [652, 366] width 1304 height 733
click at [784, 506] on video at bounding box center [652, 366] width 1304 height 733
click at [783, 507] on video at bounding box center [652, 366] width 1304 height 733
click at [784, 507] on video at bounding box center [652, 366] width 1304 height 733
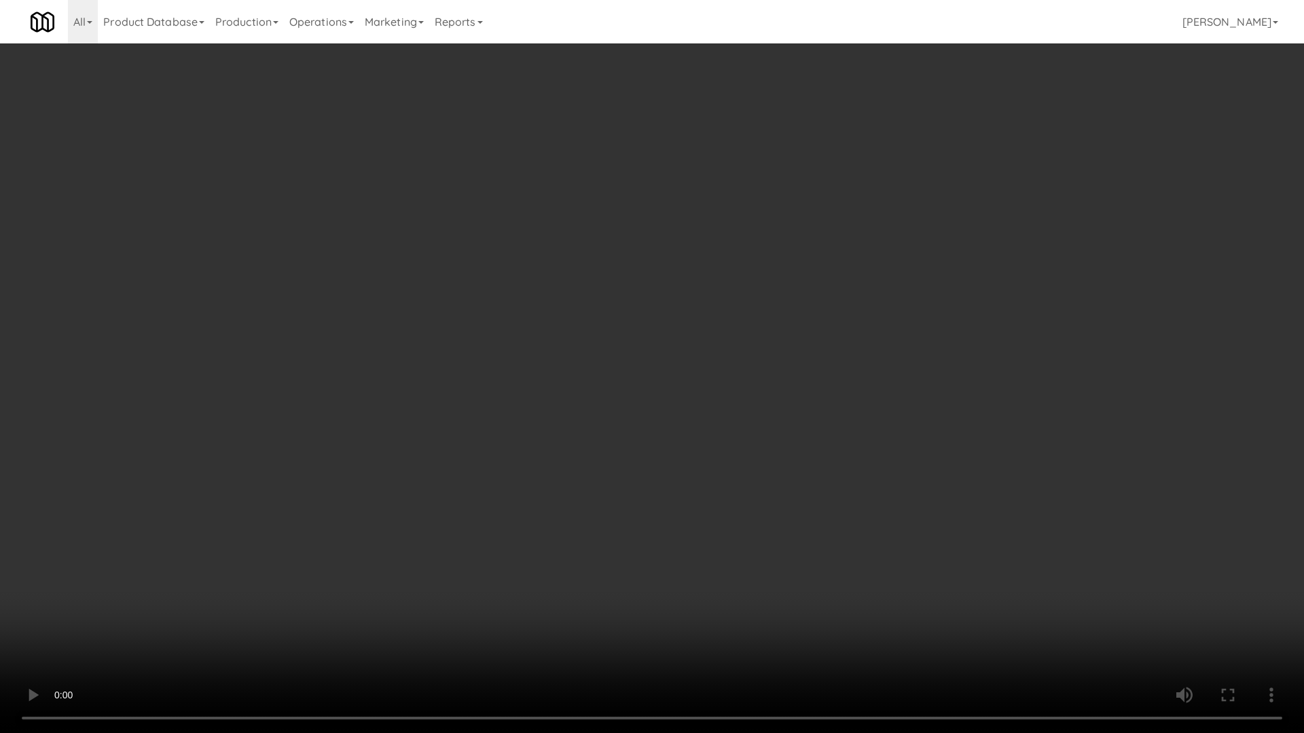
click at [785, 509] on video at bounding box center [652, 366] width 1304 height 733
click at [785, 511] on video at bounding box center [652, 366] width 1304 height 733
click at [786, 513] on video at bounding box center [652, 366] width 1304 height 733
click at [786, 516] on video at bounding box center [652, 366] width 1304 height 733
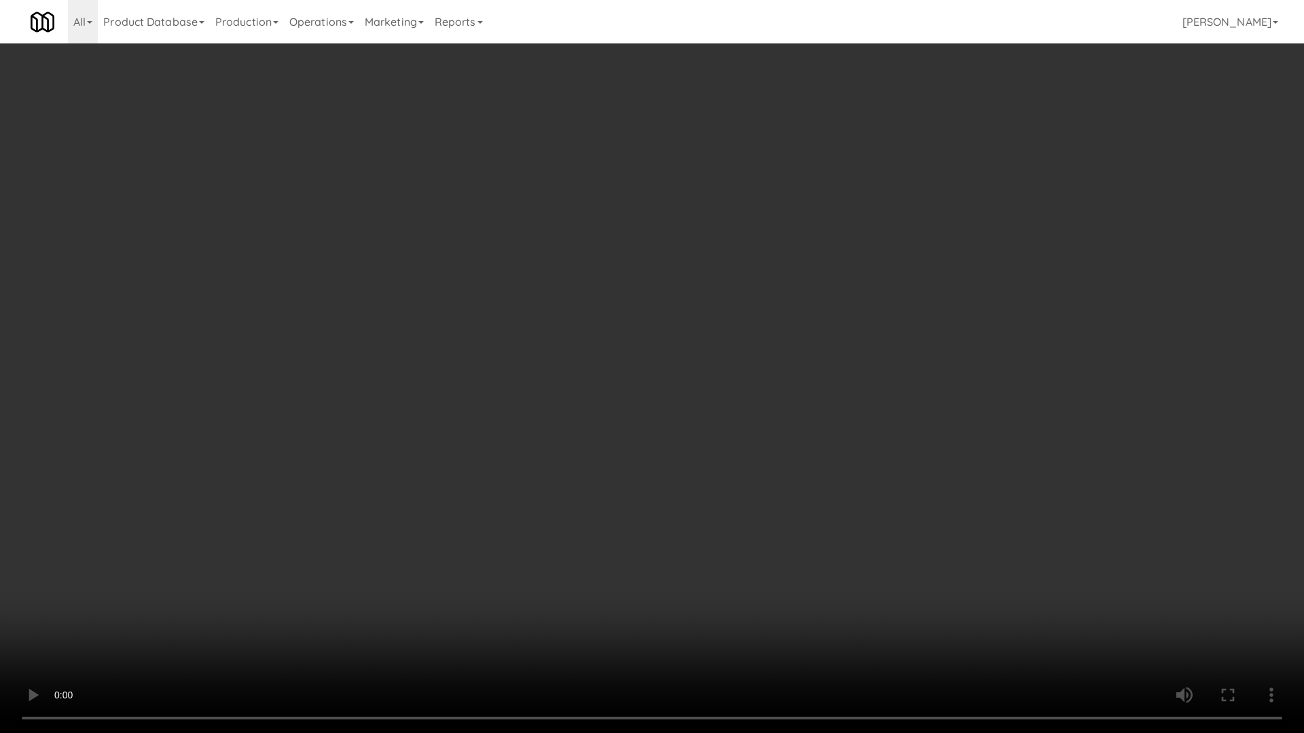
click at [899, 567] on video at bounding box center [652, 366] width 1304 height 733
click at [862, 533] on video at bounding box center [652, 366] width 1304 height 733
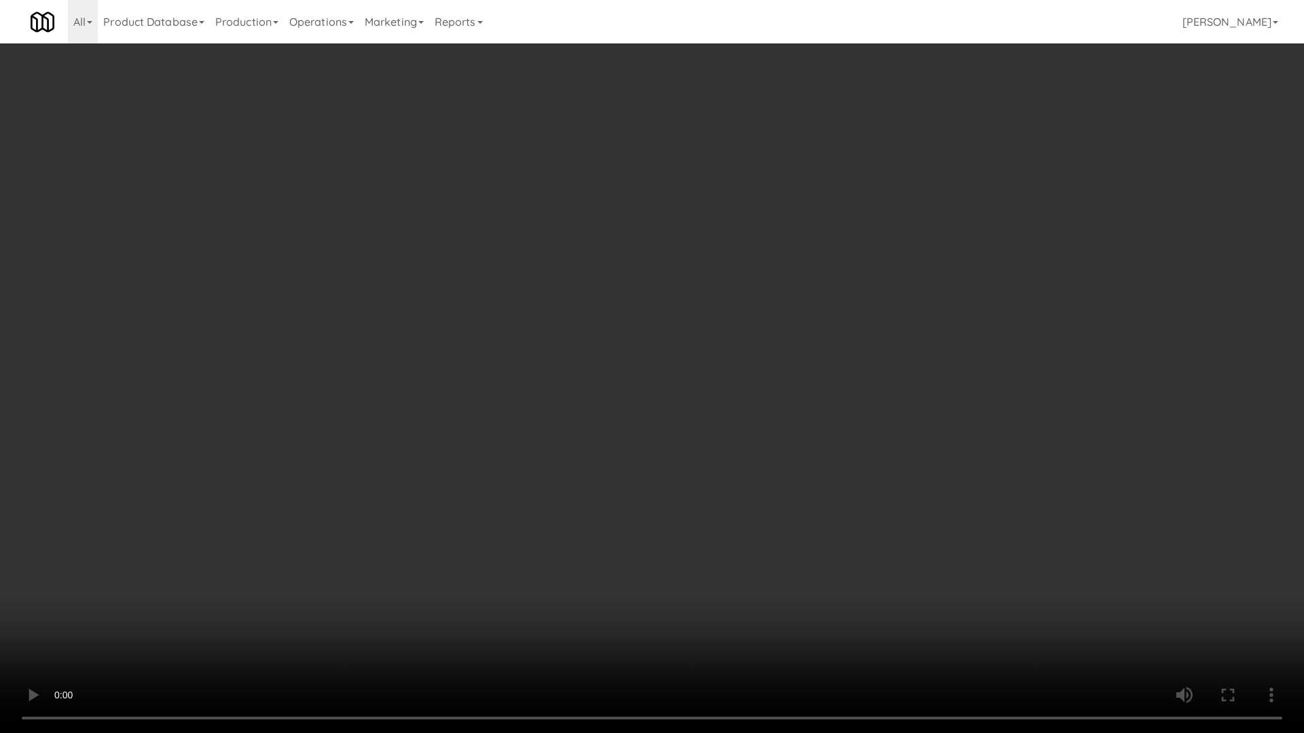
click at [862, 533] on video at bounding box center [652, 366] width 1304 height 733
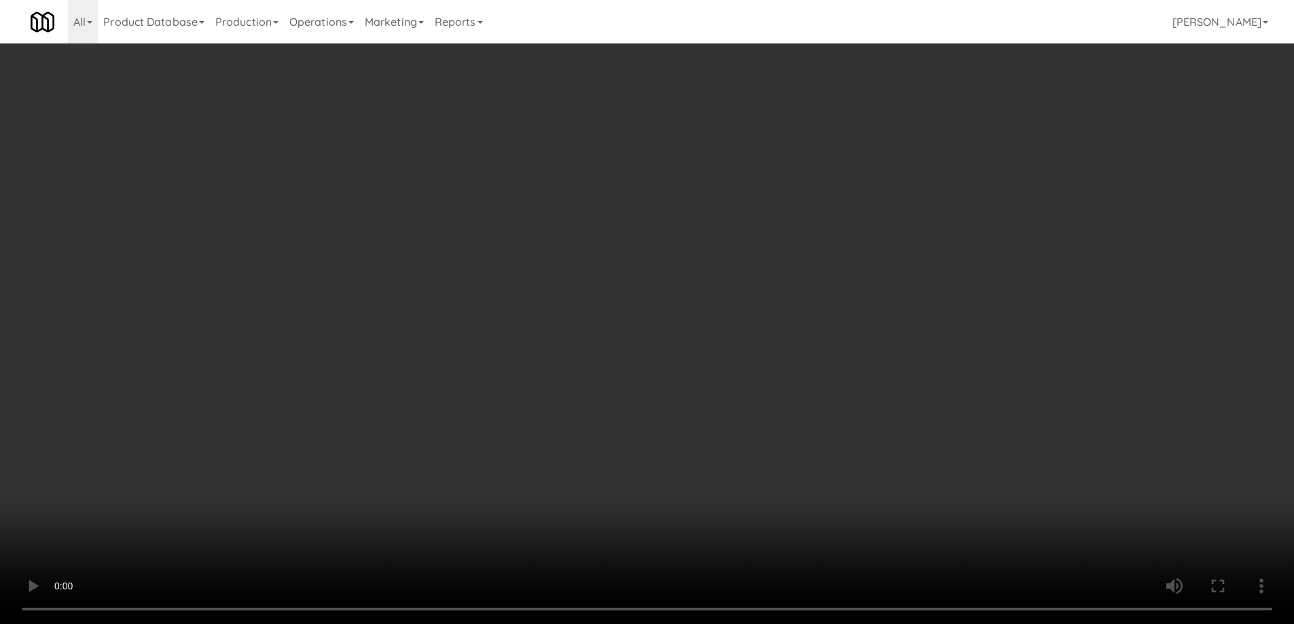
click at [813, 340] on div "No Items Taken Edit Order" at bounding box center [646, 326] width 397 height 42
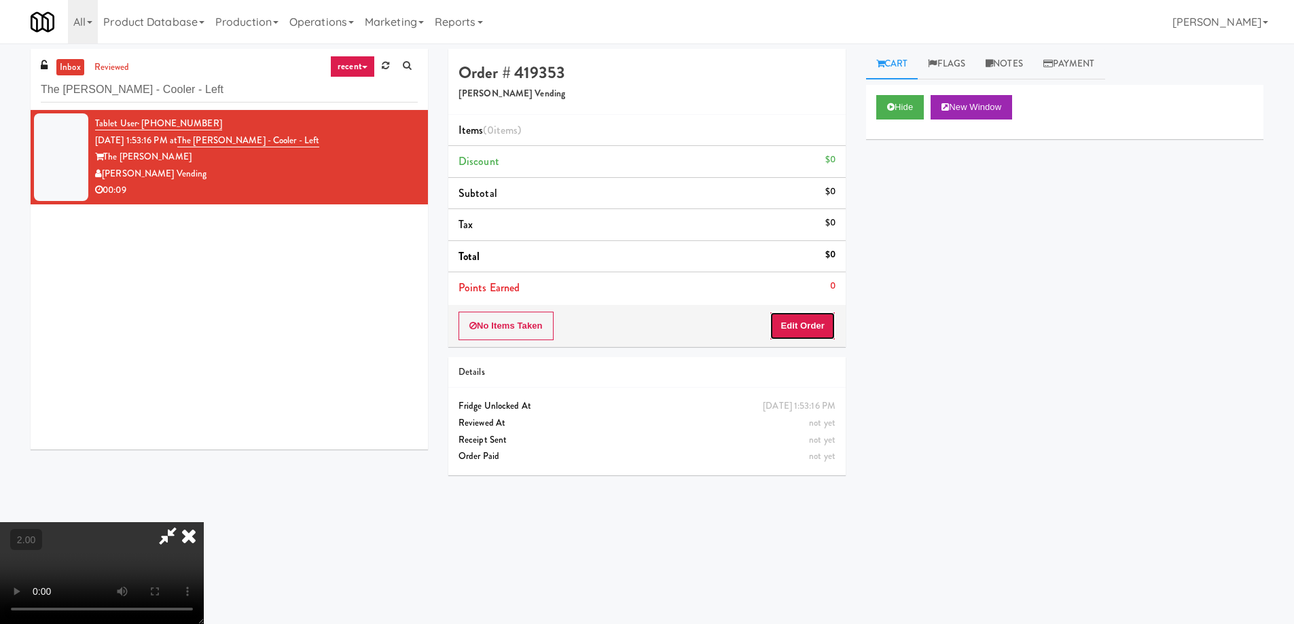
click at [814, 329] on button "Edit Order" at bounding box center [802, 326] width 66 height 29
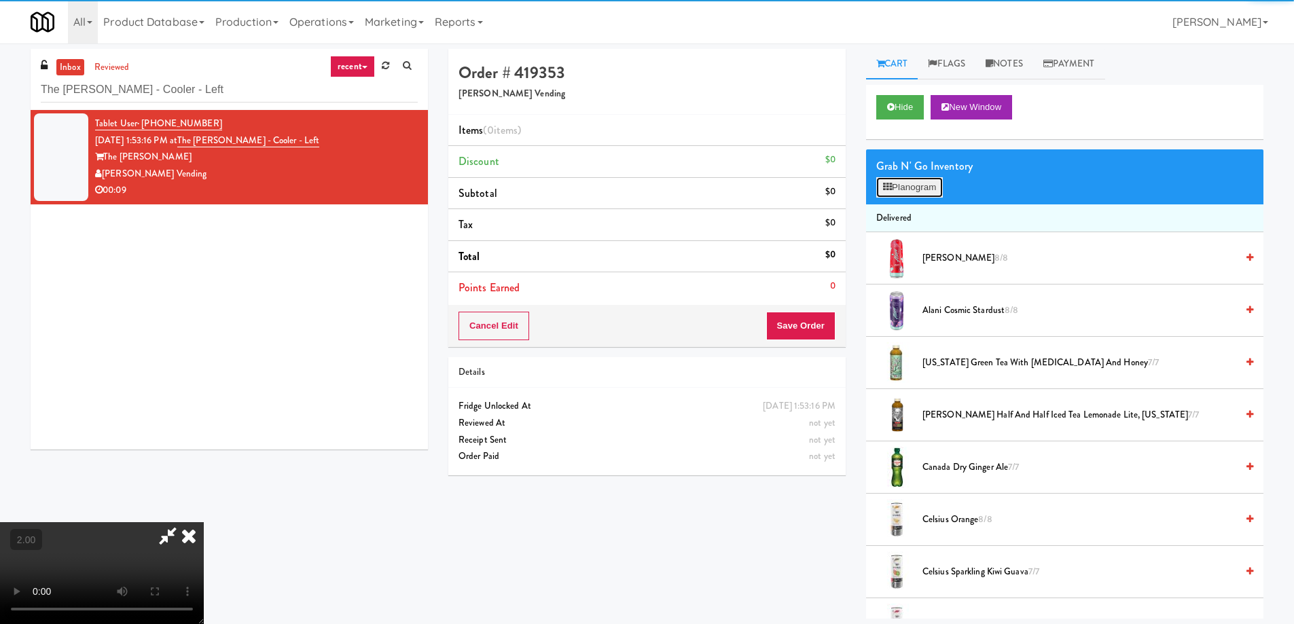
click at [905, 185] on button "Planogram" at bounding box center [909, 187] width 67 height 20
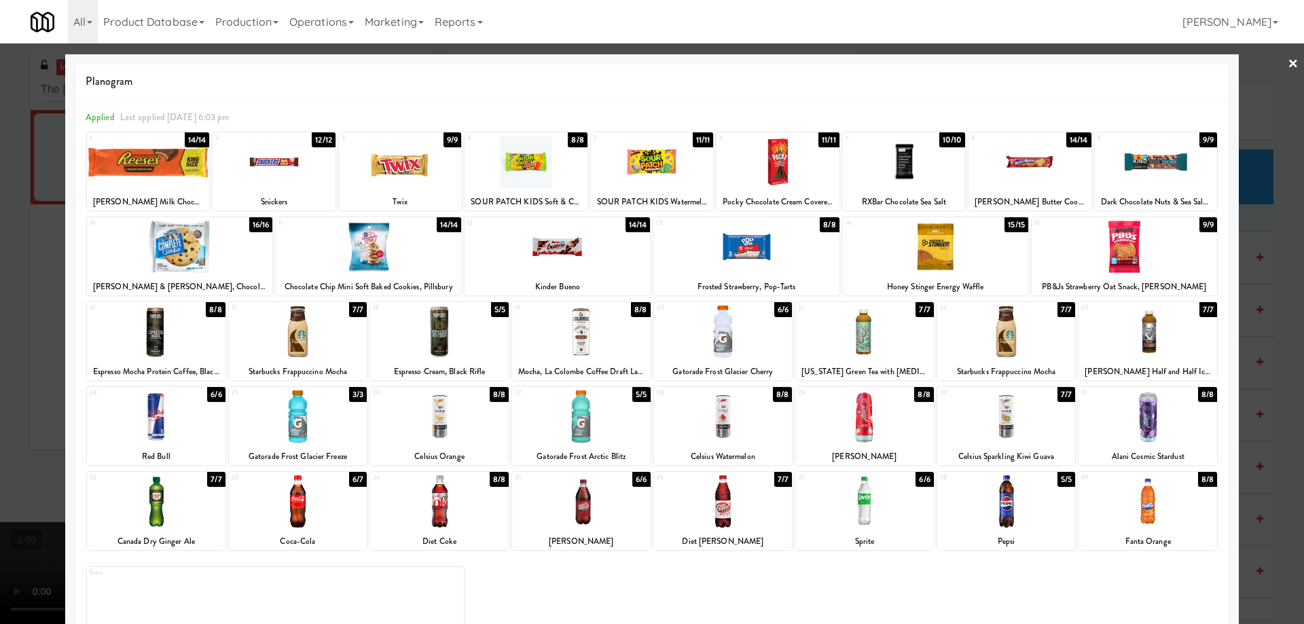
click at [997, 419] on div at bounding box center [1006, 416] width 139 height 52
click at [0, 403] on div at bounding box center [652, 312] width 1304 height 624
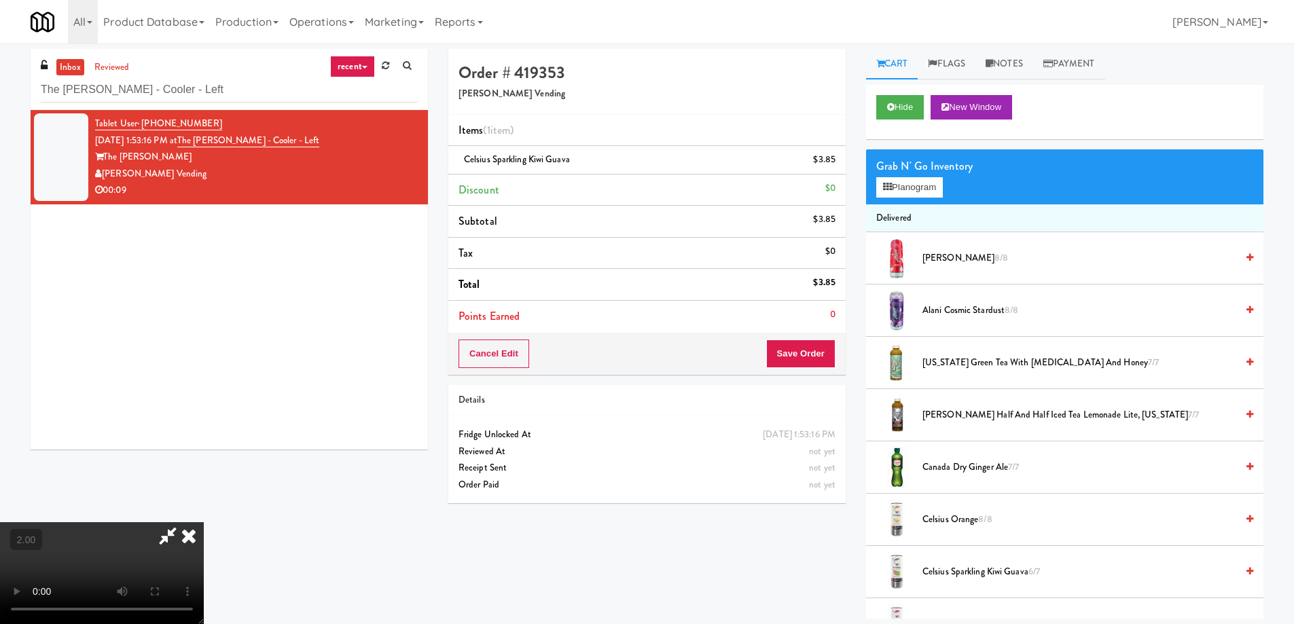
click at [204, 522] on video at bounding box center [102, 573] width 204 height 102
click at [811, 364] on button "Save Order" at bounding box center [800, 354] width 69 height 29
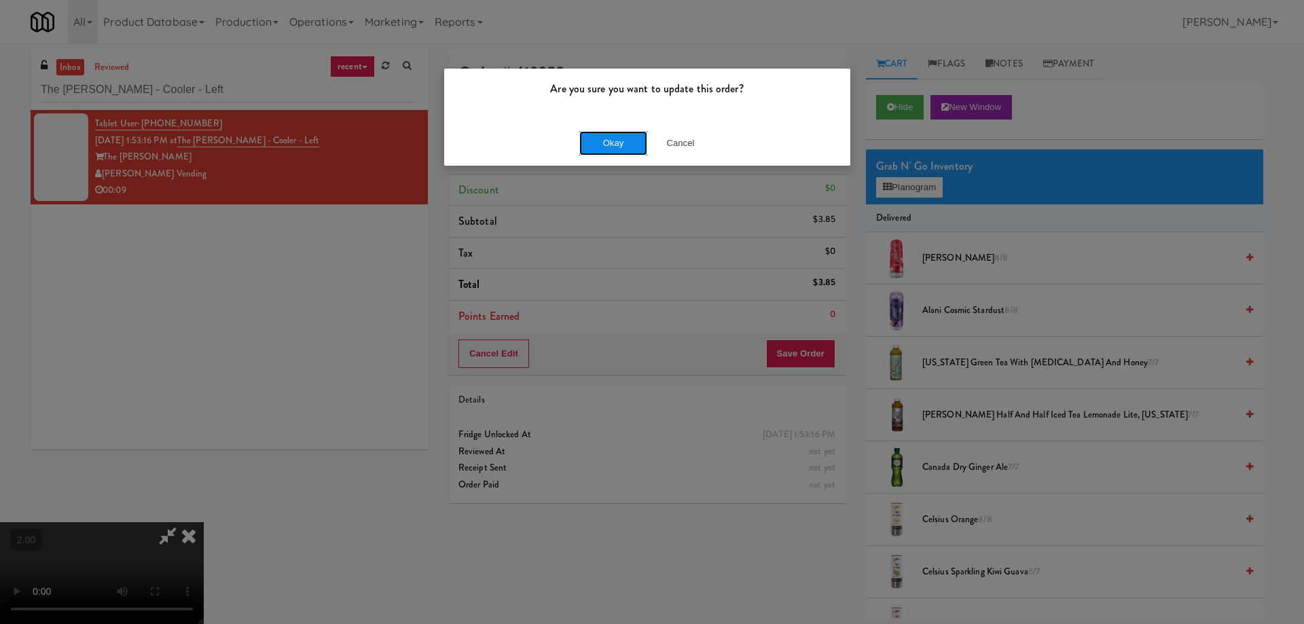
click at [612, 134] on button "Okay" at bounding box center [613, 143] width 68 height 24
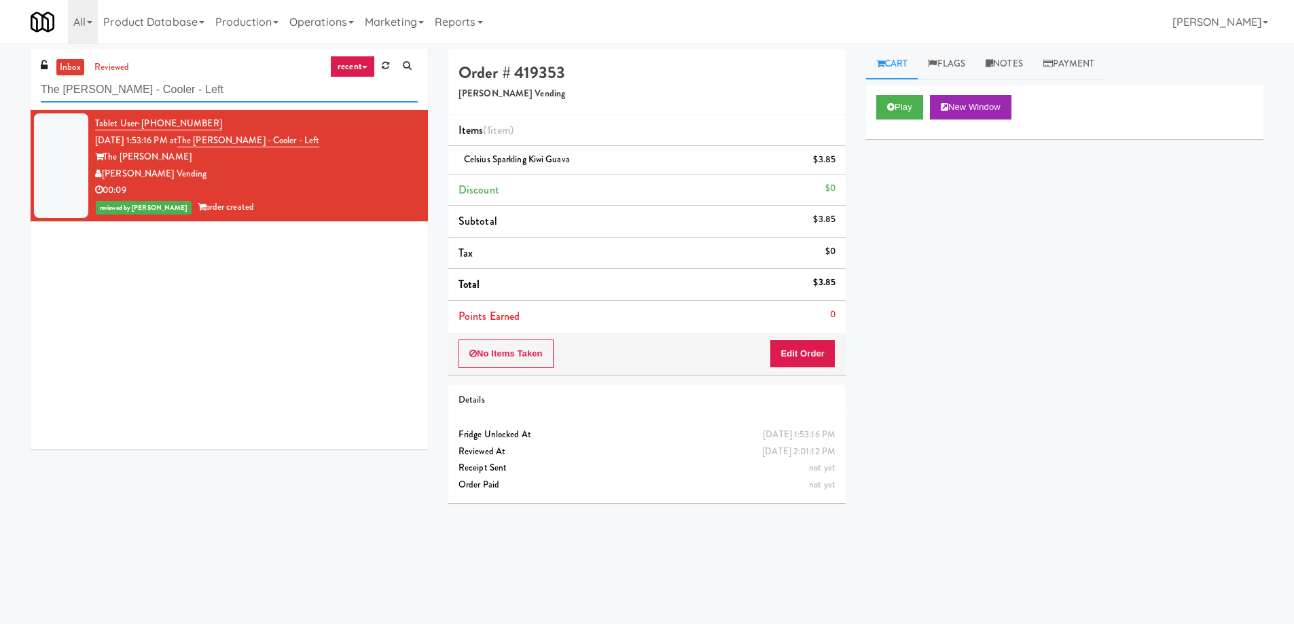
click at [168, 91] on input "The Glenn - Cooler - Left" at bounding box center [229, 89] width 377 height 25
paste input "Pinnacle - Cooler M"
type input "Pinnacle - Cooler M"
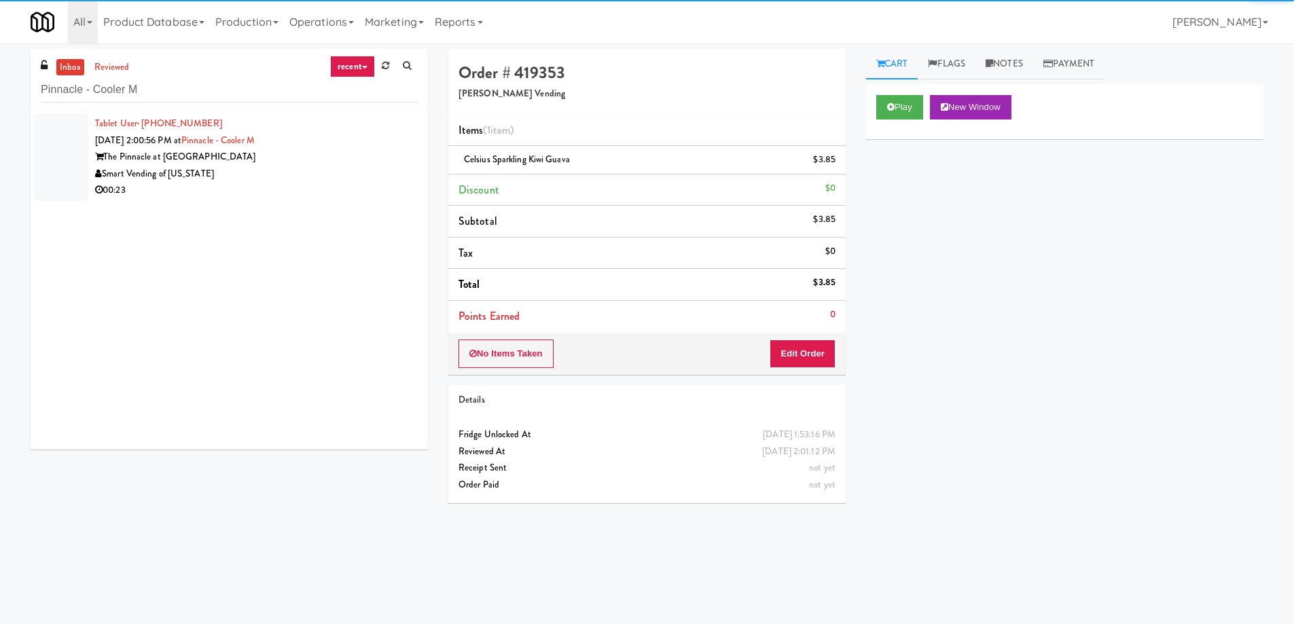
click at [286, 173] on div "Smart Vending of [US_STATE]" at bounding box center [256, 174] width 323 height 17
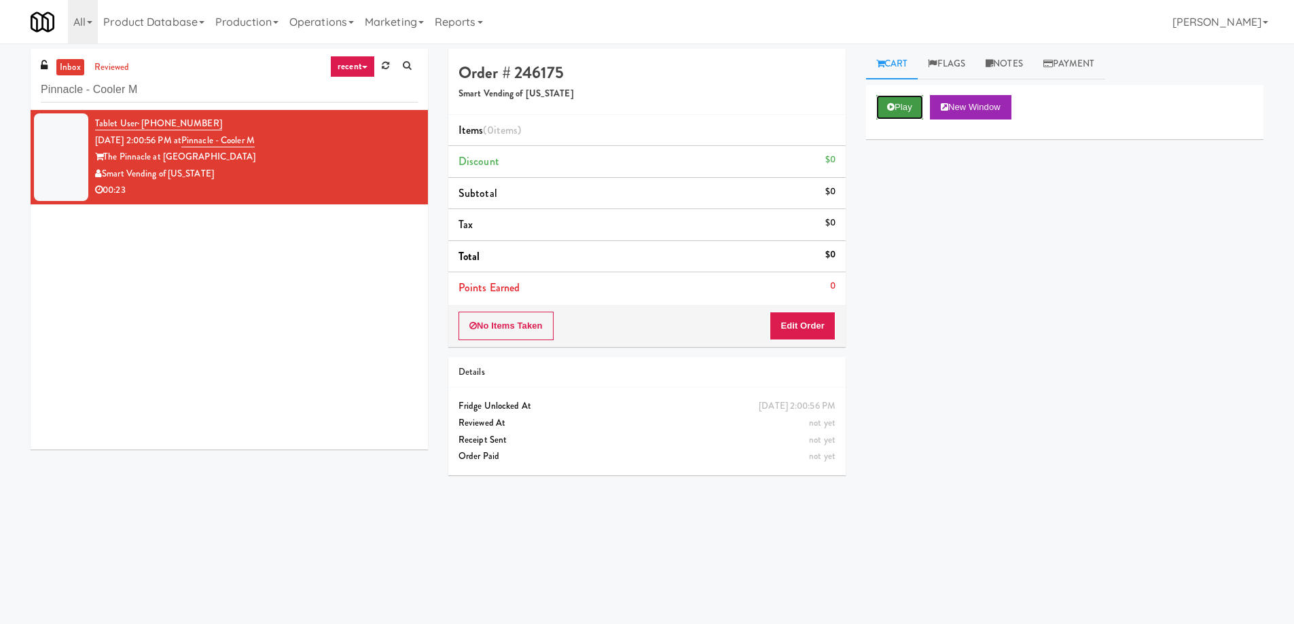
click at [919, 99] on button "Play" at bounding box center [899, 107] width 47 height 24
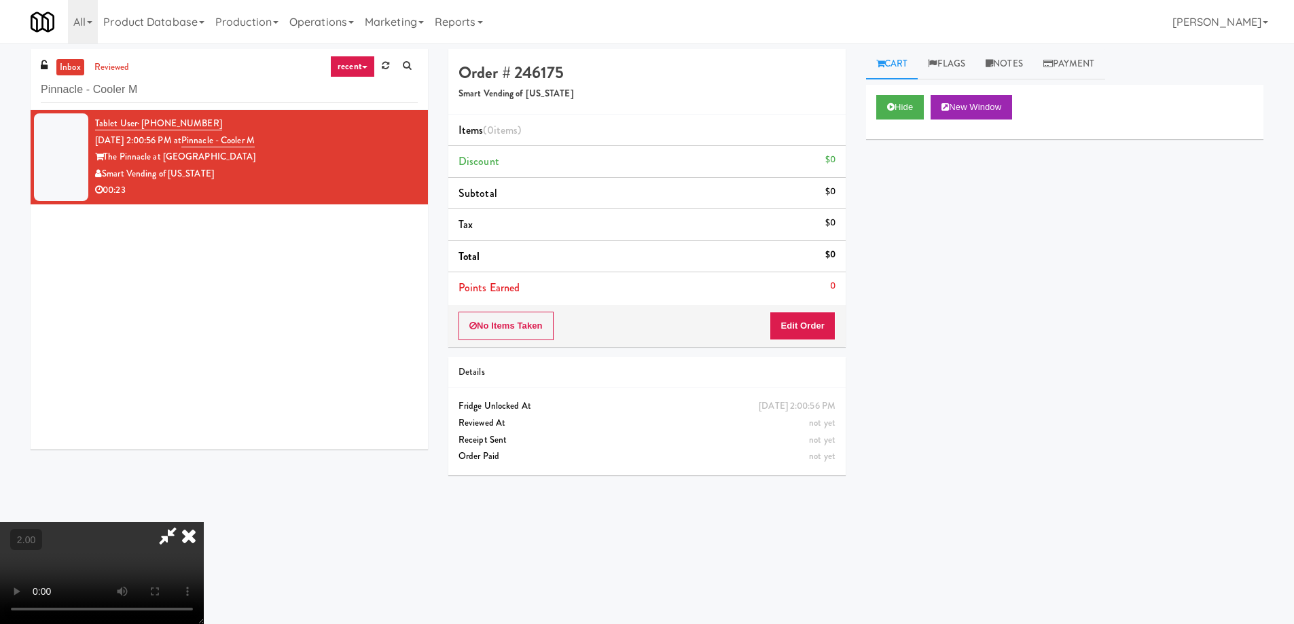
click at [204, 522] on video at bounding box center [102, 573] width 204 height 102
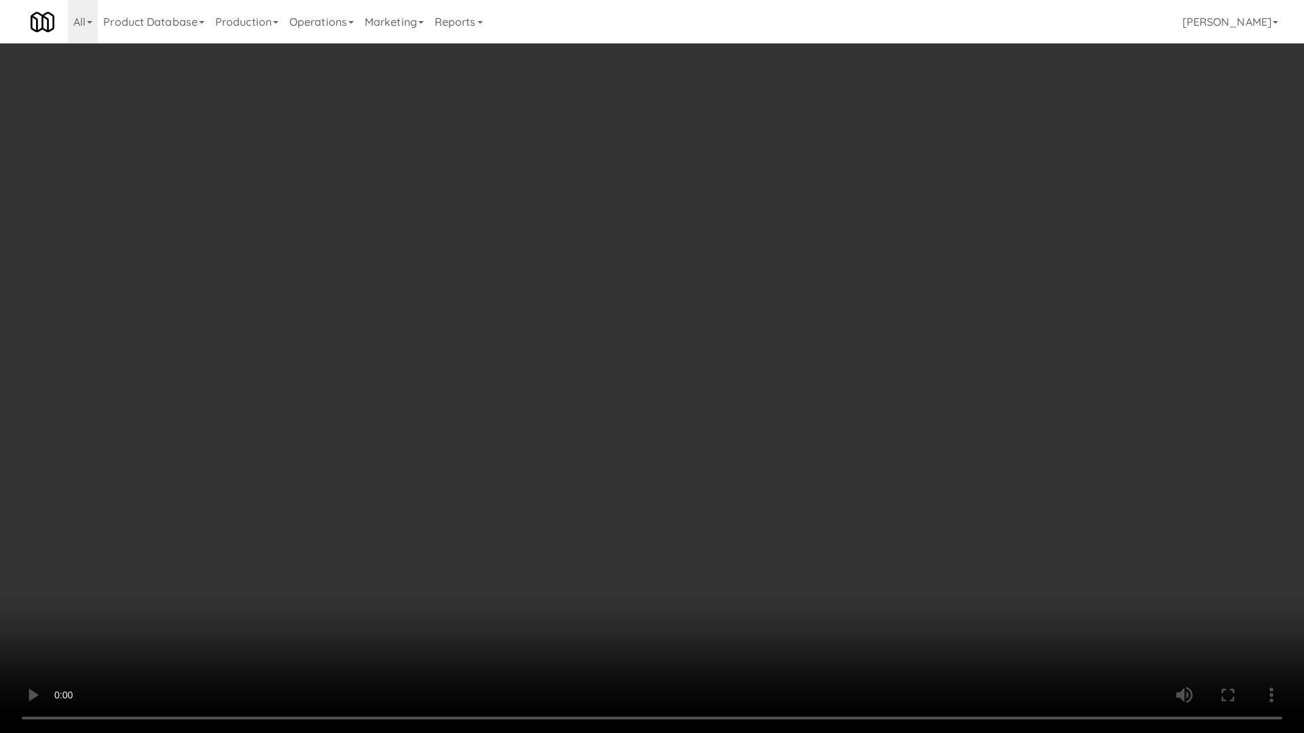
click at [491, 487] on video at bounding box center [652, 366] width 1304 height 733
click at [627, 535] on video at bounding box center [652, 366] width 1304 height 733
click at [631, 532] on video at bounding box center [652, 366] width 1304 height 733
click at [629, 533] on video at bounding box center [652, 366] width 1304 height 733
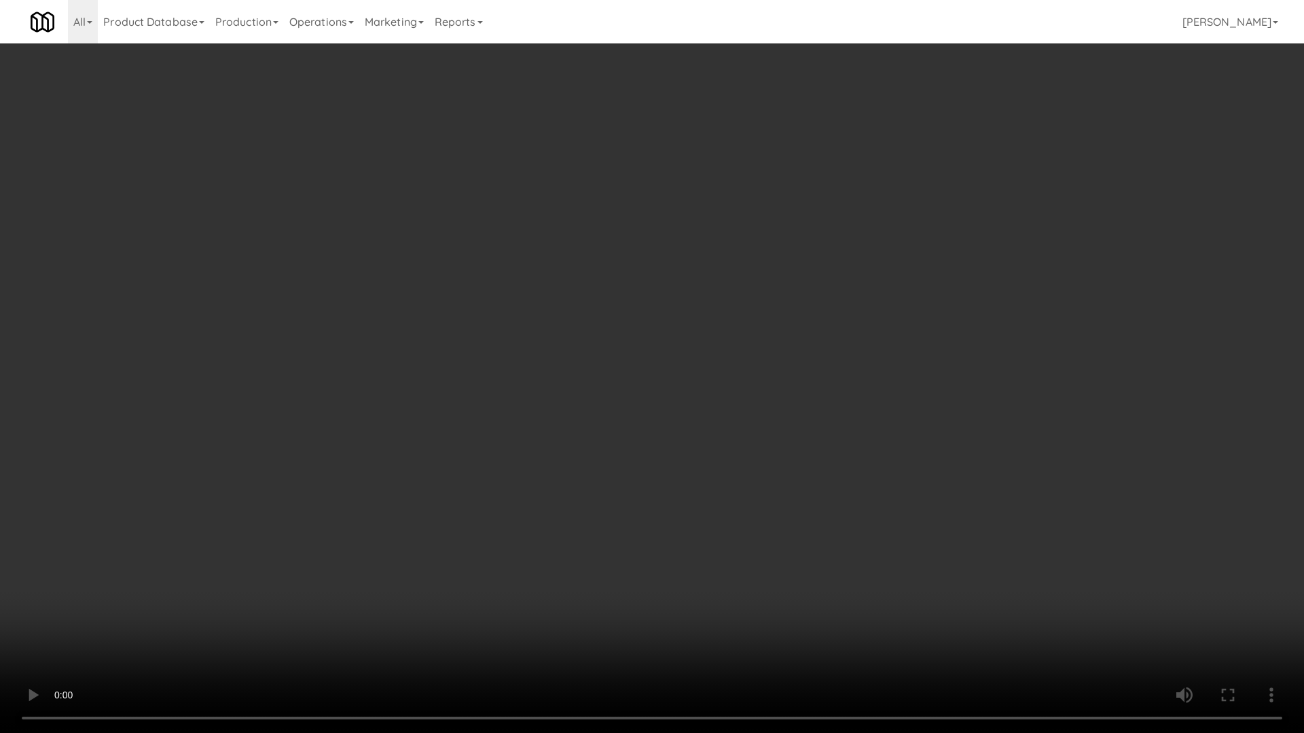
click at [629, 533] on video at bounding box center [652, 366] width 1304 height 733
click at [628, 533] on video at bounding box center [652, 366] width 1304 height 733
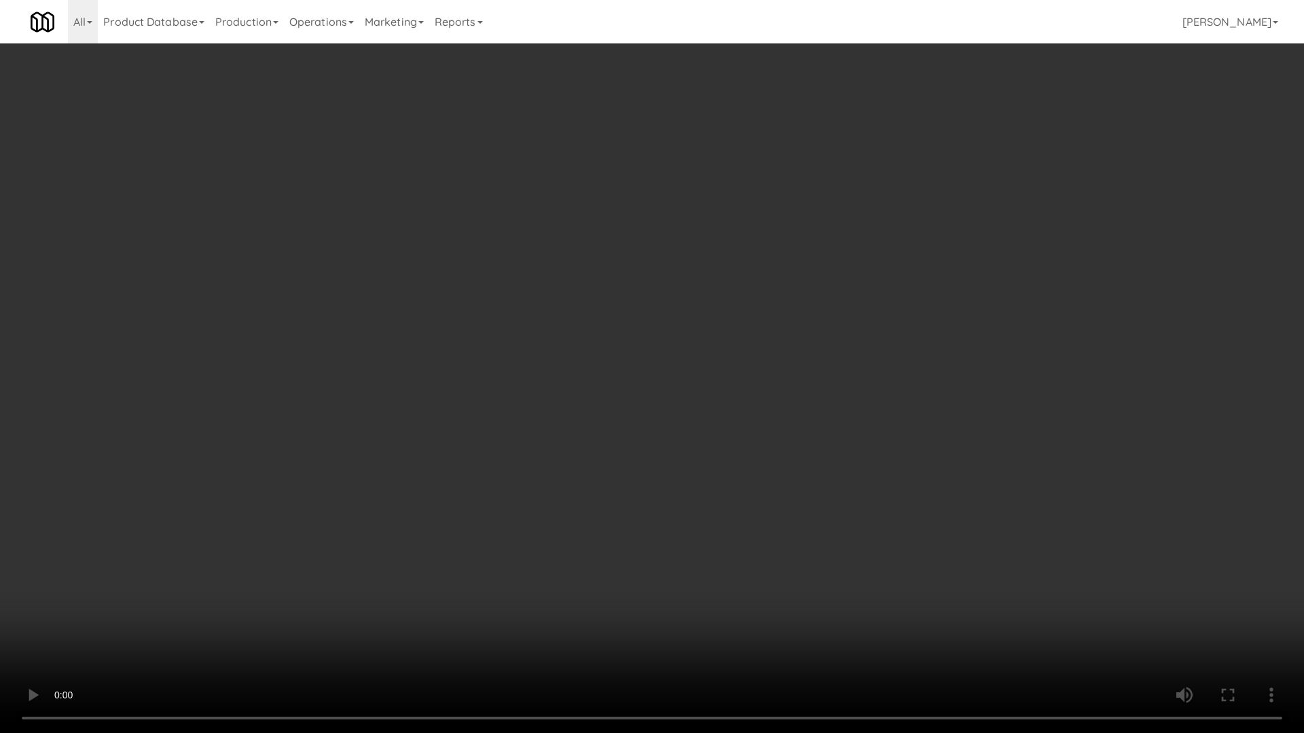
click at [620, 534] on video at bounding box center [652, 366] width 1304 height 733
click at [619, 536] on video at bounding box center [652, 366] width 1304 height 733
click at [682, 501] on video at bounding box center [652, 366] width 1304 height 733
click at [682, 502] on video at bounding box center [652, 366] width 1304 height 733
click at [682, 503] on video at bounding box center [652, 366] width 1304 height 733
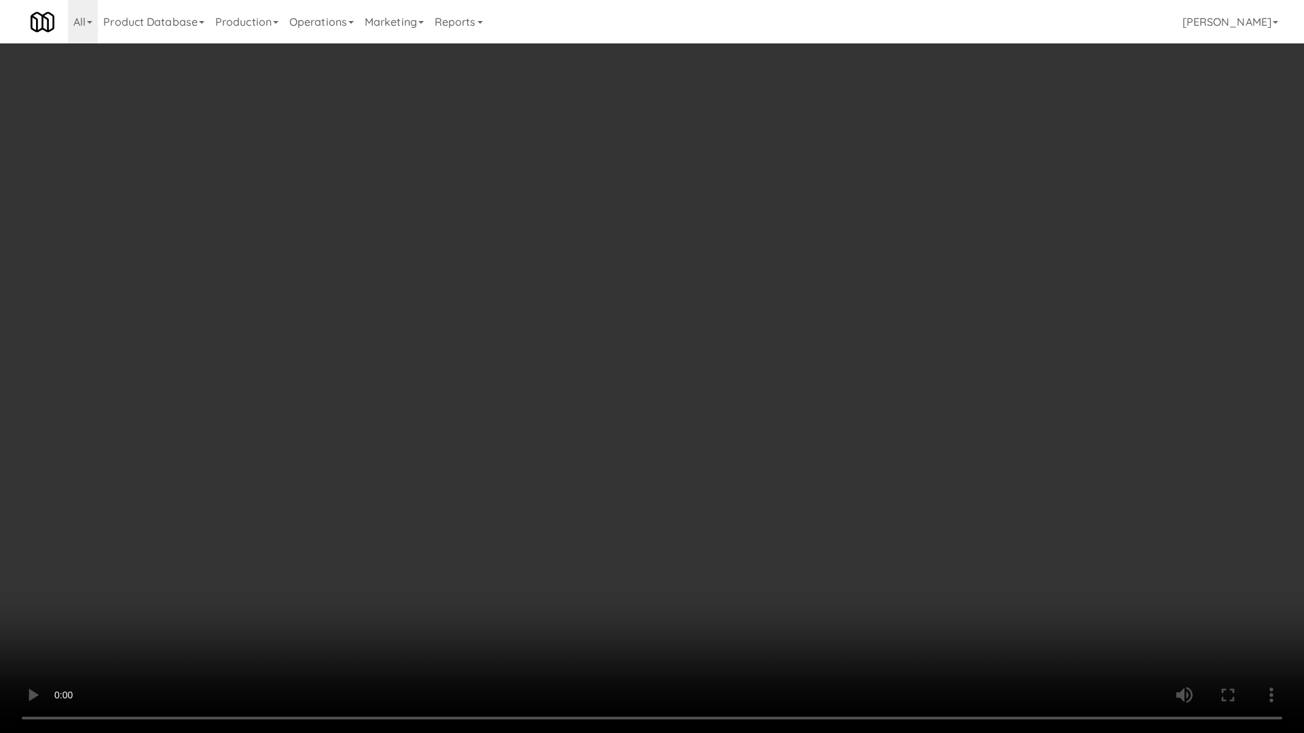
click at [682, 503] on video at bounding box center [652, 366] width 1304 height 733
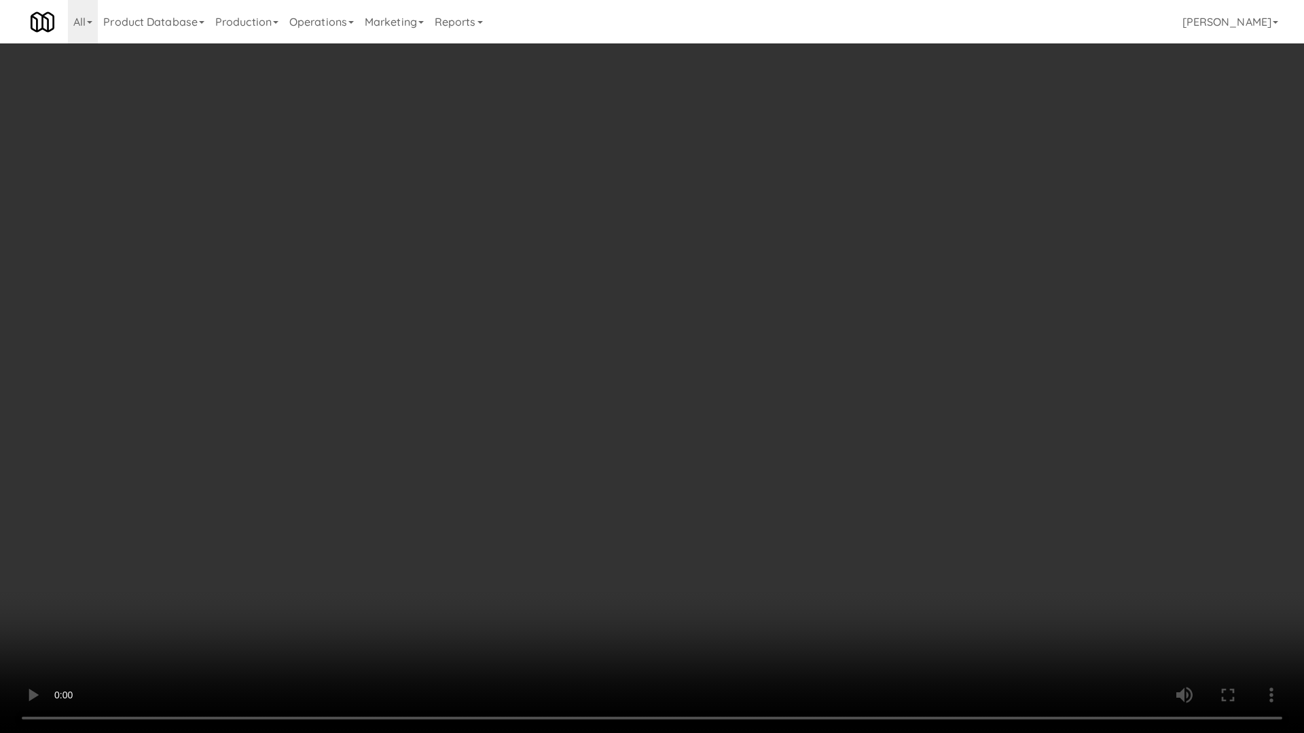
click at [681, 504] on video at bounding box center [652, 366] width 1304 height 733
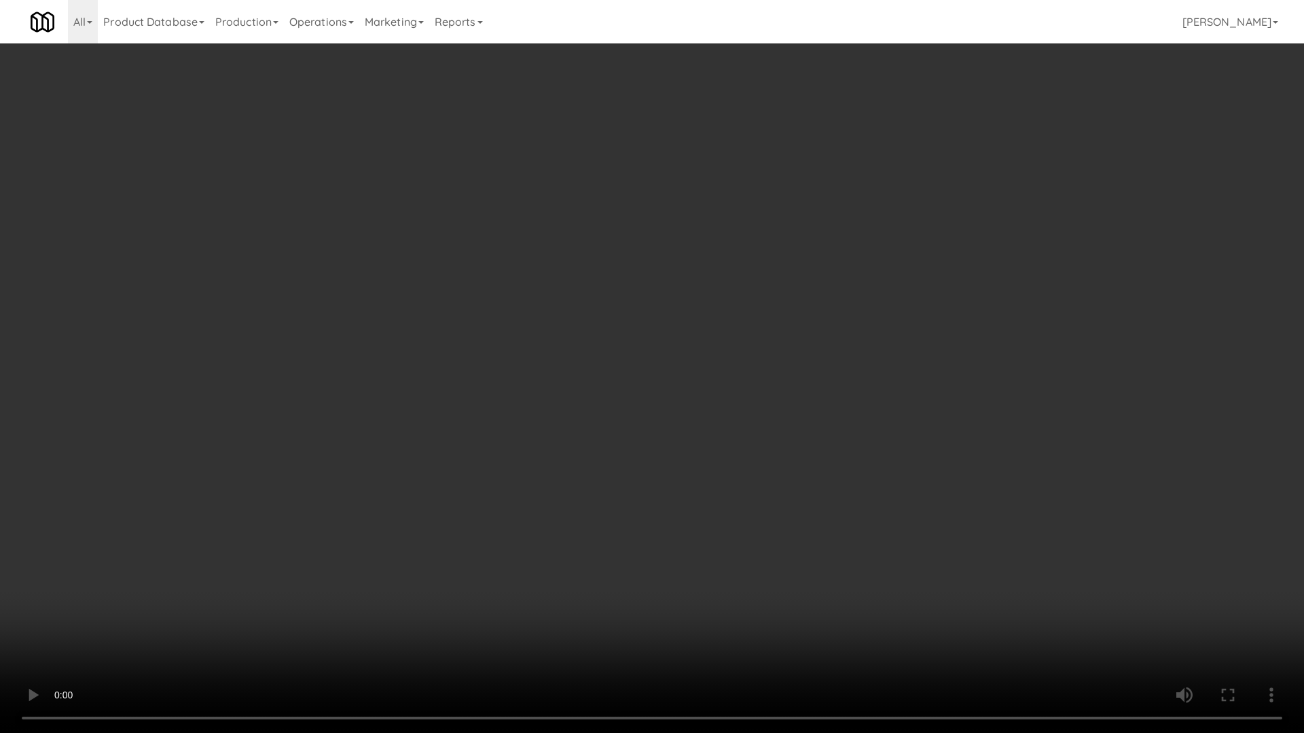
click at [681, 504] on video at bounding box center [652, 366] width 1304 height 733
click at [944, 487] on video at bounding box center [652, 366] width 1304 height 733
click at [870, 539] on video at bounding box center [652, 366] width 1304 height 733
click at [895, 497] on video at bounding box center [652, 366] width 1304 height 733
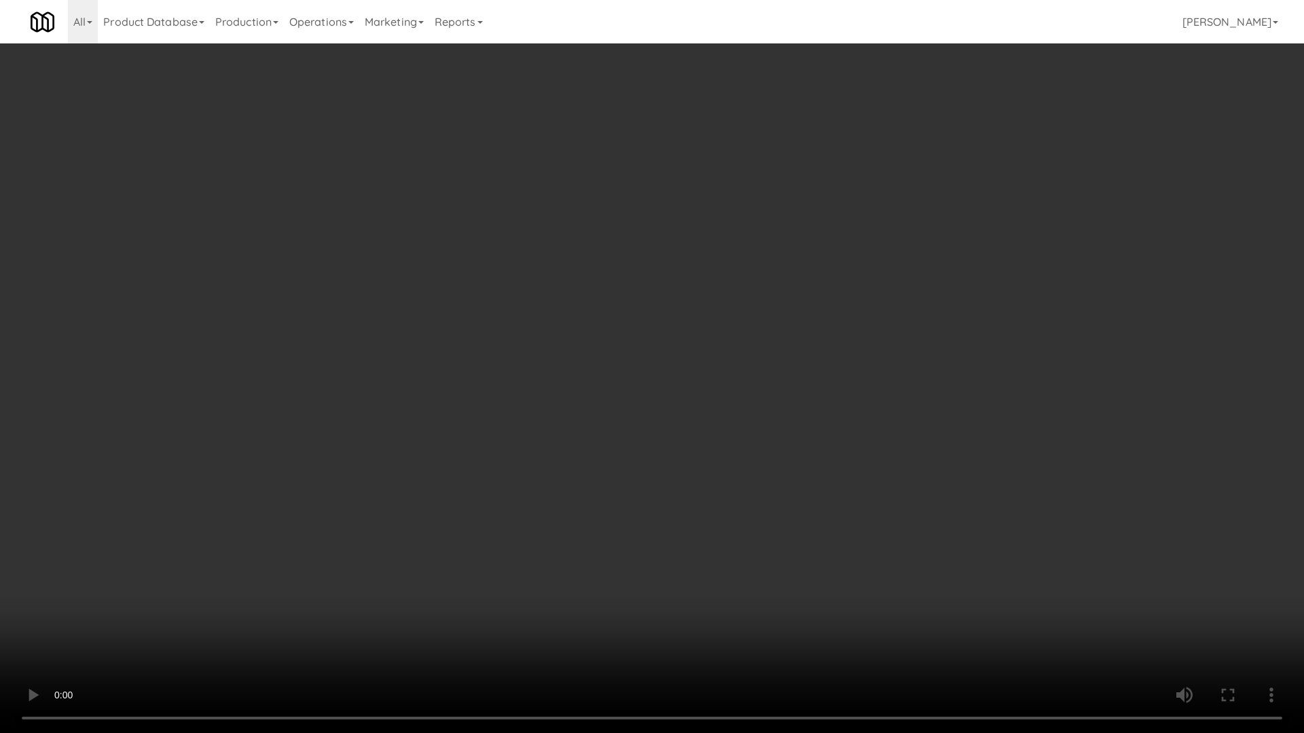
click at [895, 497] on video at bounding box center [652, 366] width 1304 height 733
click at [959, 623] on video at bounding box center [652, 366] width 1304 height 733
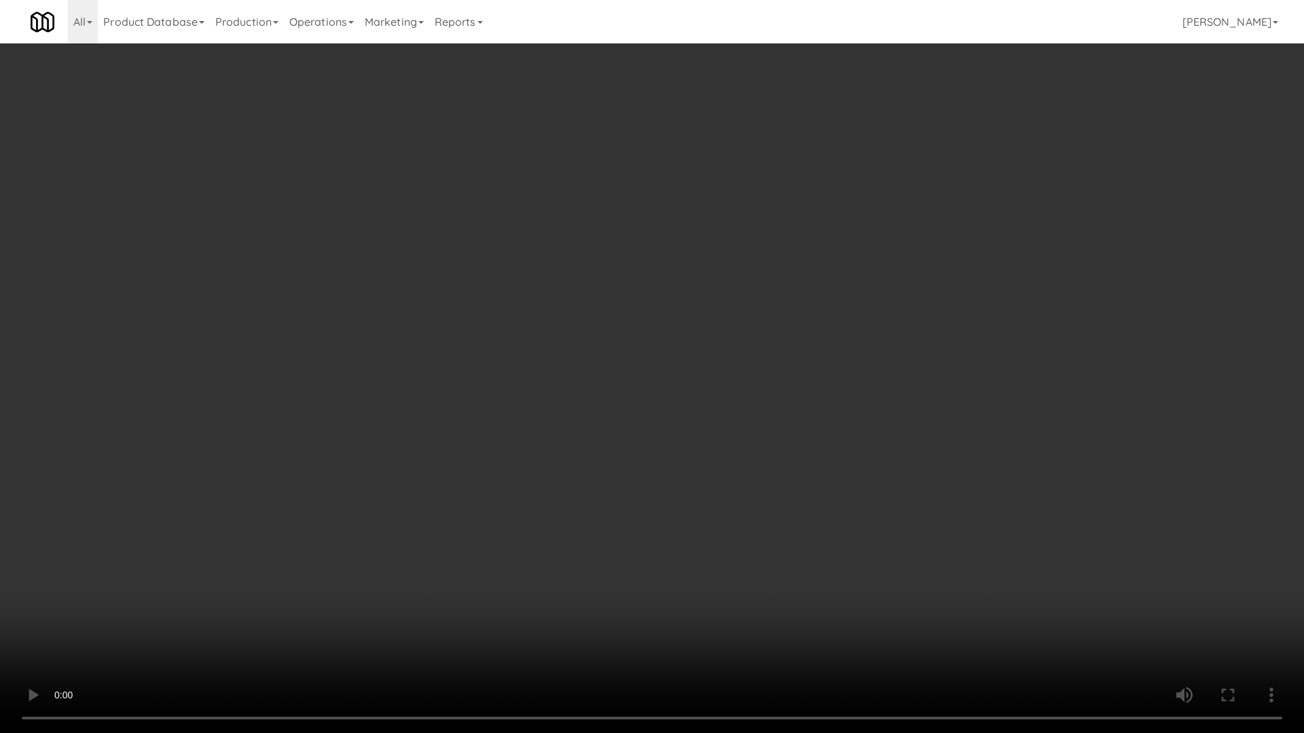
click at [900, 623] on video at bounding box center [652, 366] width 1304 height 733
click at [889, 623] on video at bounding box center [652, 366] width 1304 height 733
click at [887, 623] on video at bounding box center [652, 366] width 1304 height 733
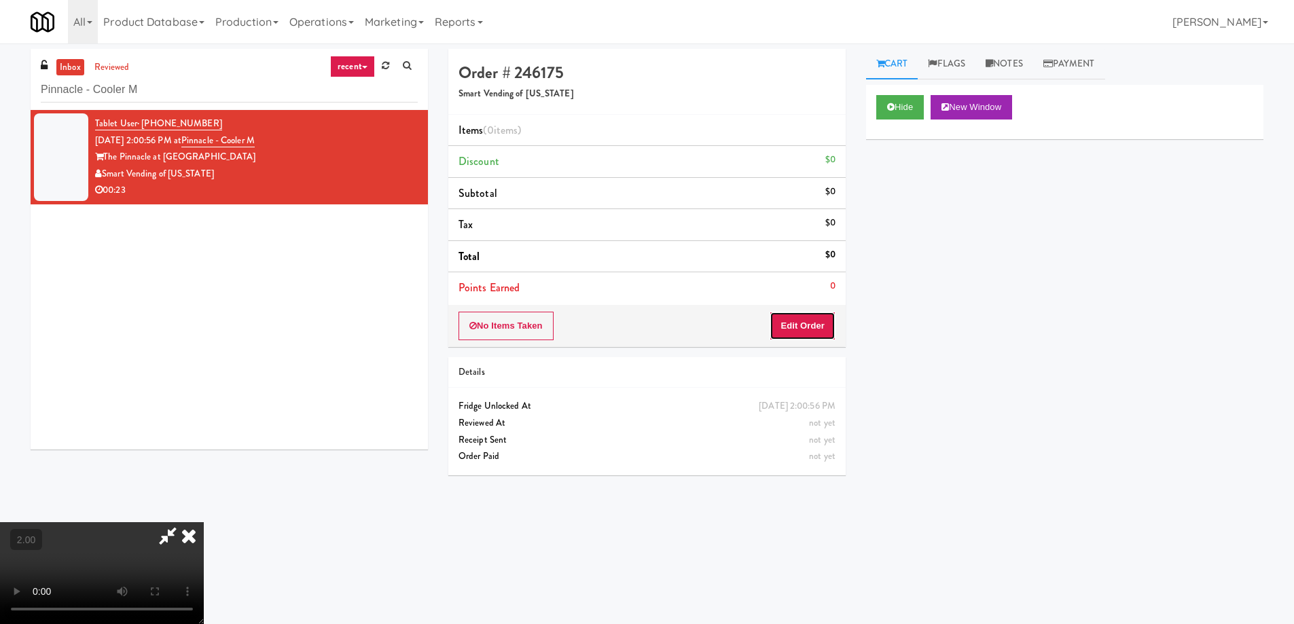
click at [819, 314] on button "Edit Order" at bounding box center [802, 326] width 66 height 29
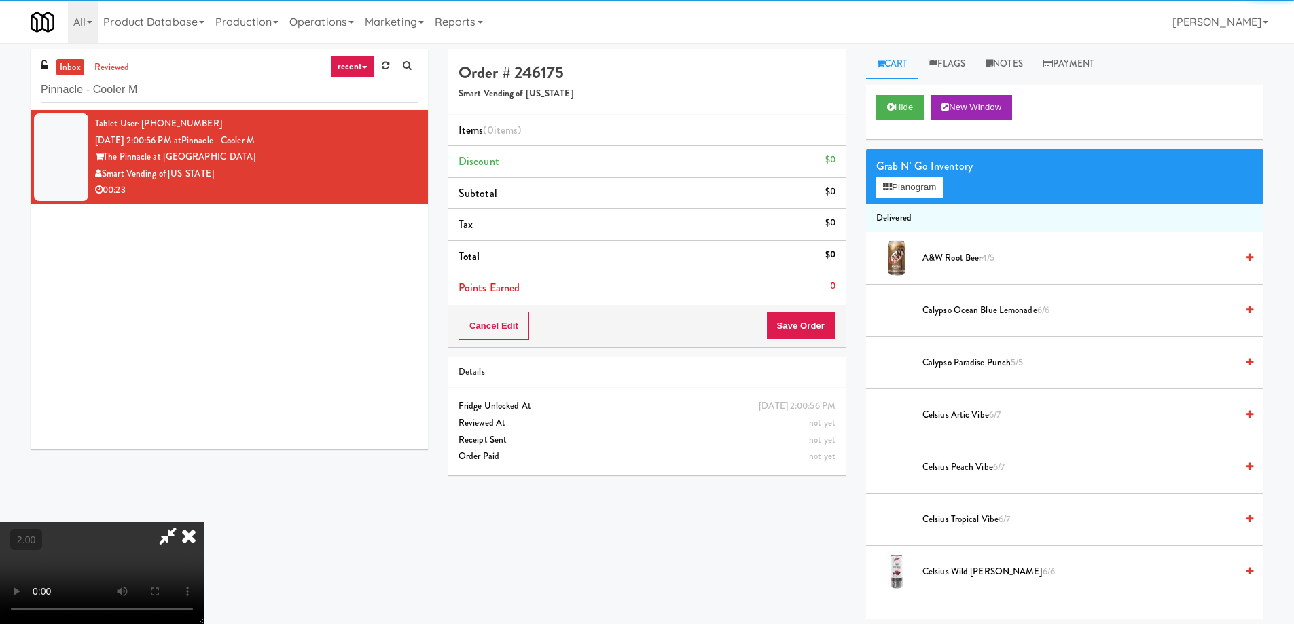
scroll to position [500, 0]
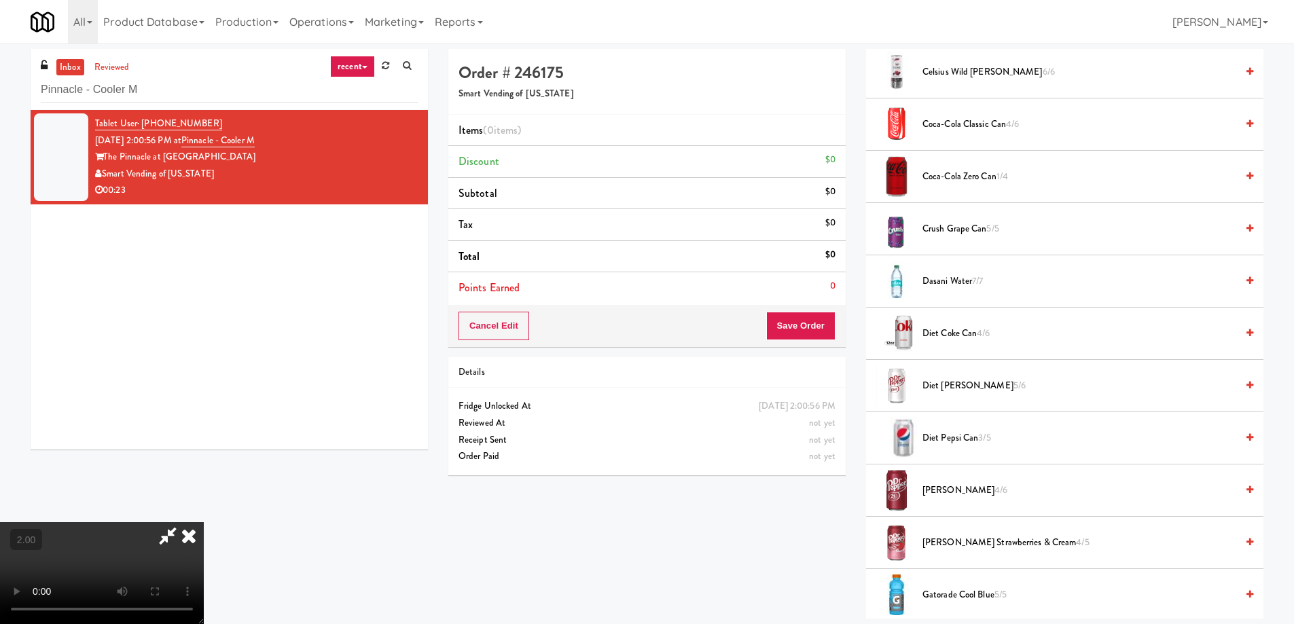
click at [940, 179] on span "Coca-Cola Zero Can 1/4" at bounding box center [1079, 176] width 314 height 17
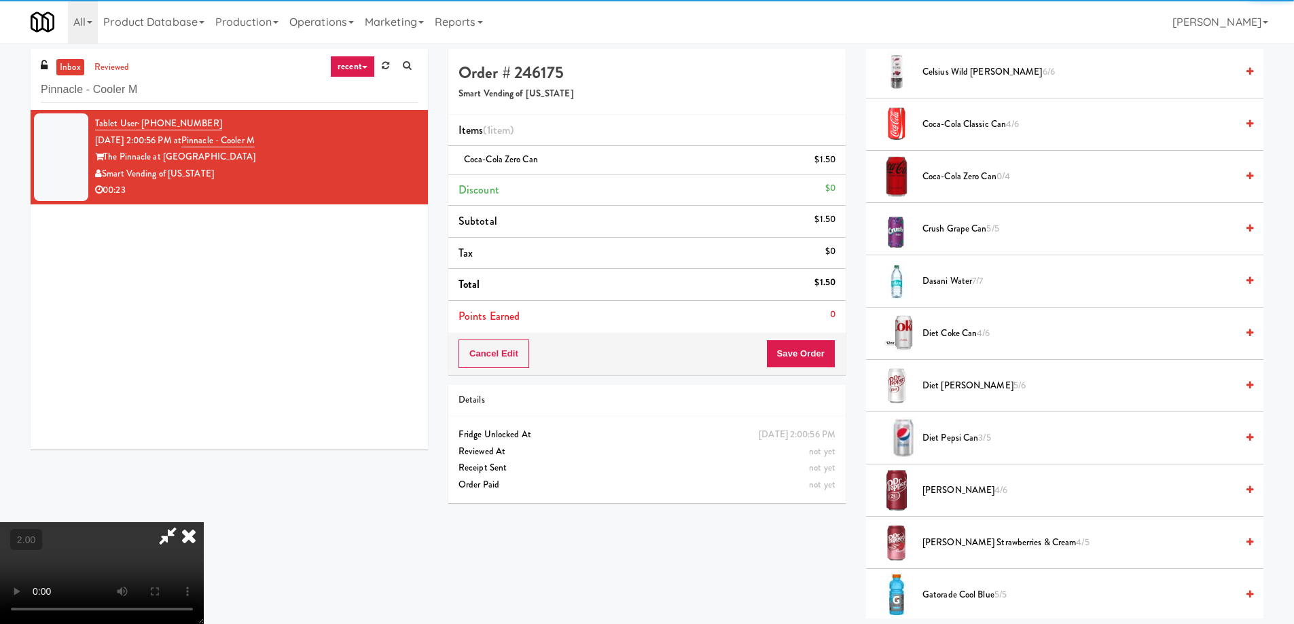
click at [940, 333] on span "Diet Coke Can 4/6" at bounding box center [1079, 333] width 314 height 17
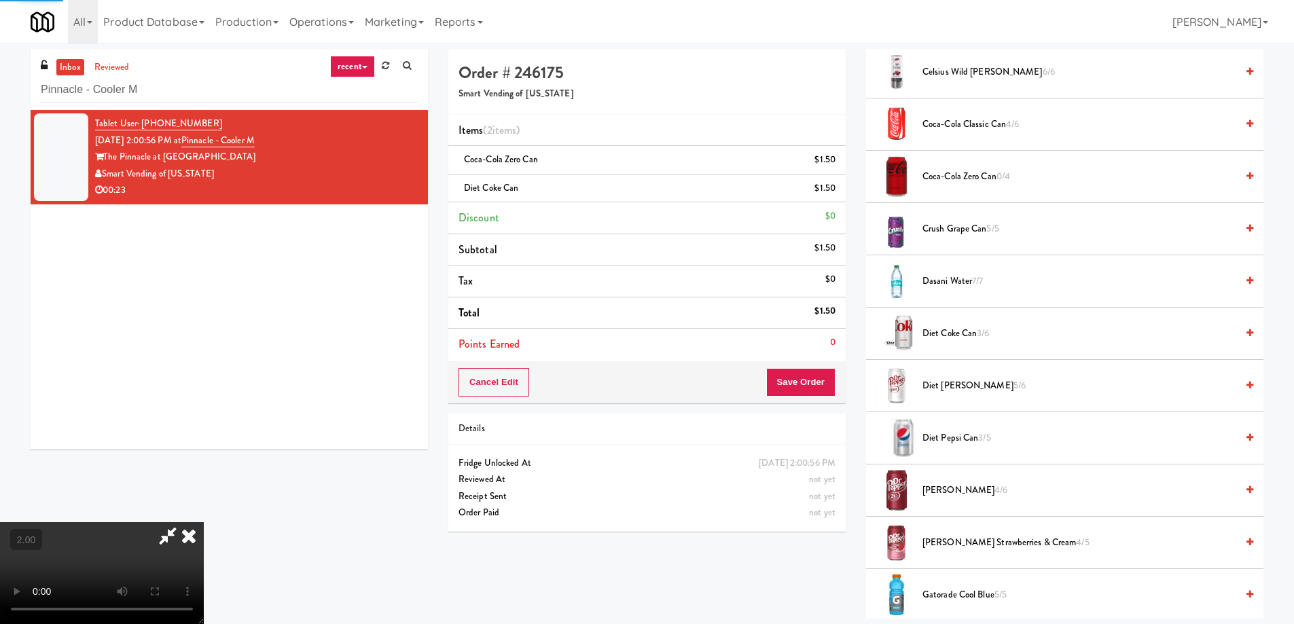
click at [971, 337] on span "Diet Coke Can 3/6" at bounding box center [1079, 333] width 314 height 17
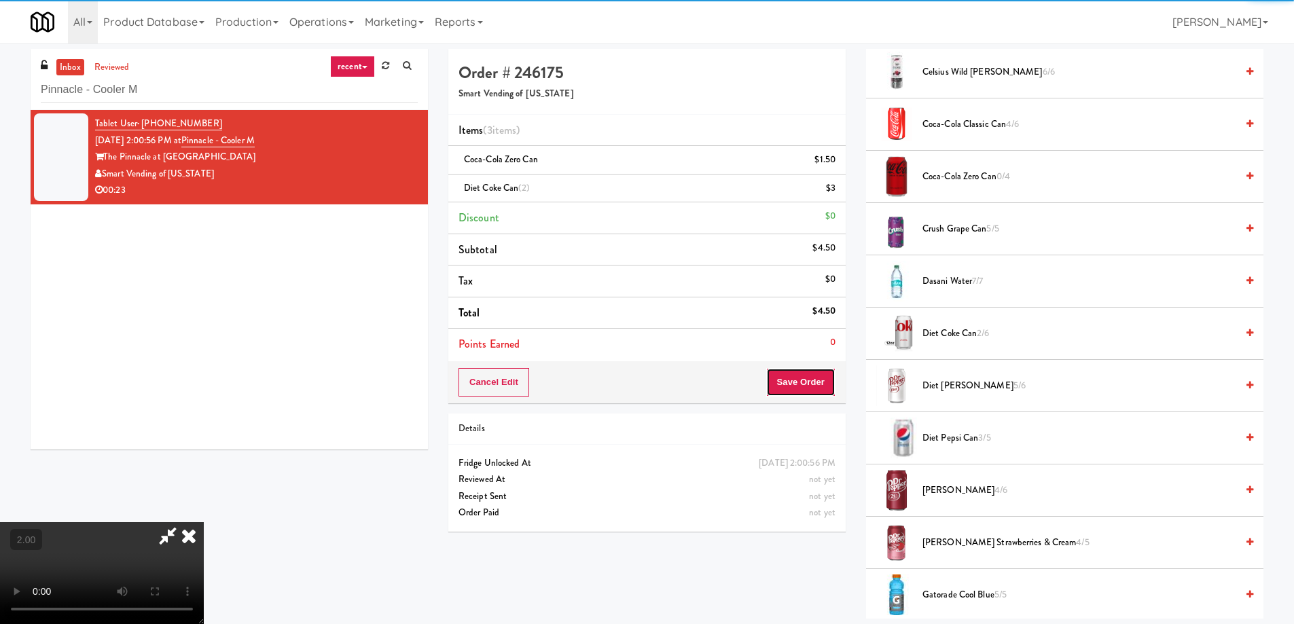
click at [805, 389] on button "Save Order" at bounding box center [800, 382] width 69 height 29
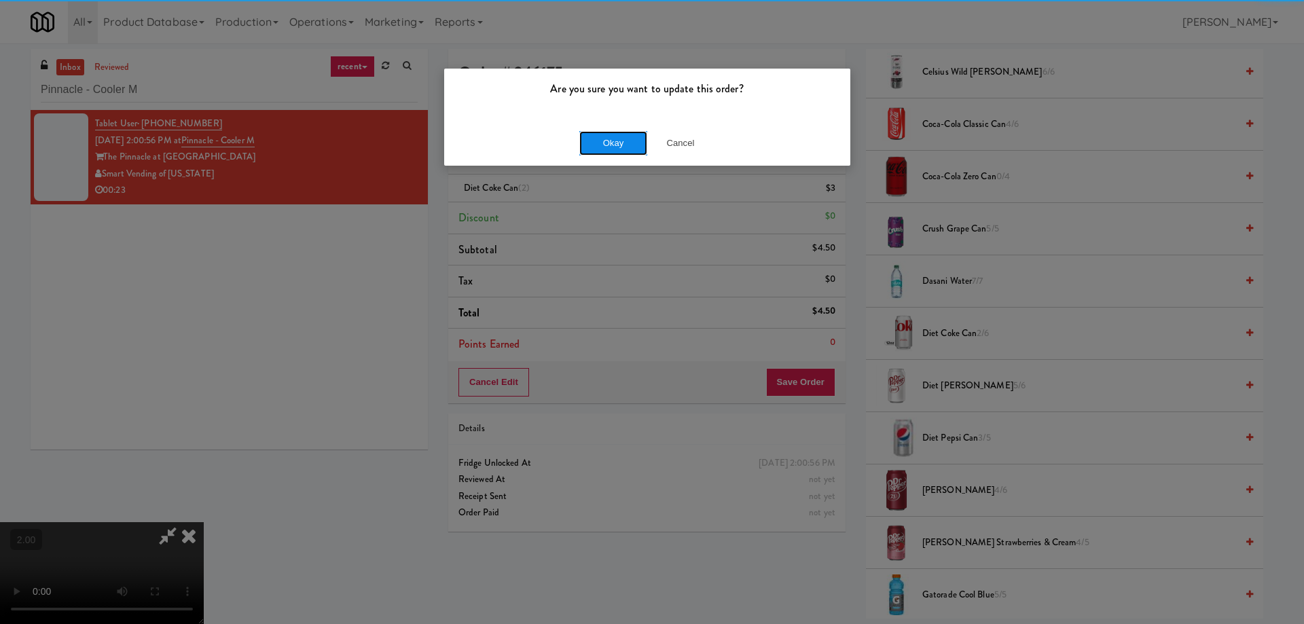
click at [619, 142] on button "Okay" at bounding box center [613, 143] width 68 height 24
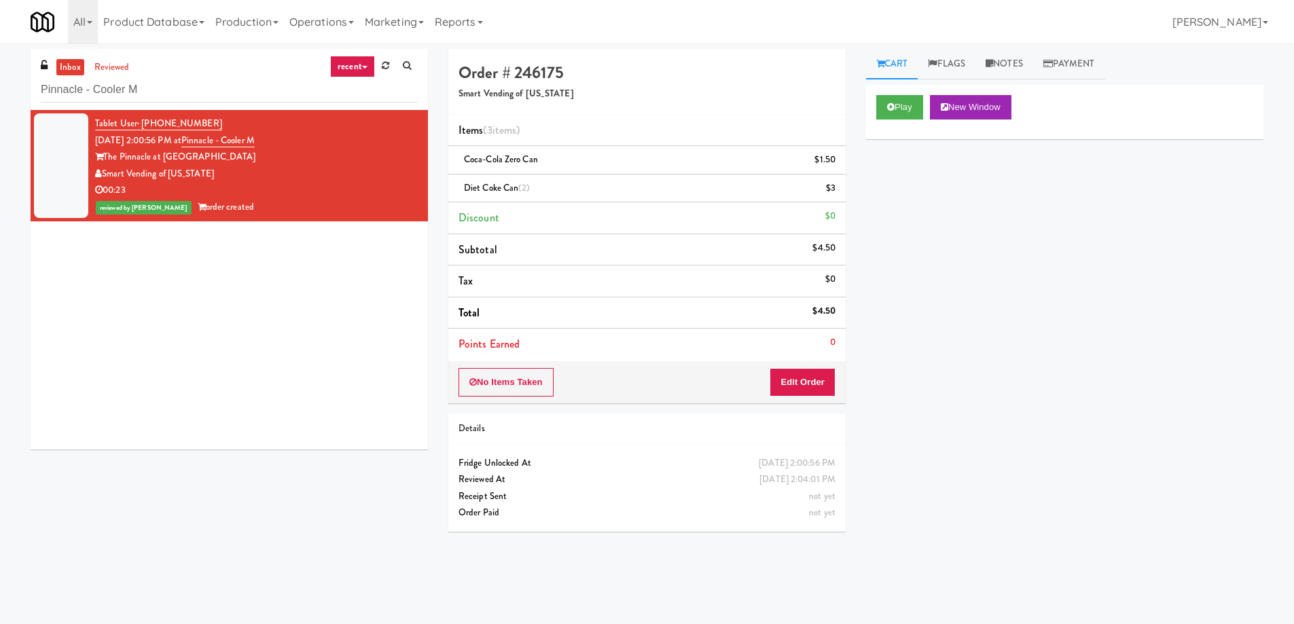
scroll to position [0, 0]
click at [150, 60] on div "inbox reviewed recent all unclear take inventory issue suspicious failed recent…" at bounding box center [229, 79] width 397 height 61
click at [149, 86] on input "Pinnacle - Cooler M" at bounding box center [229, 89] width 377 height 25
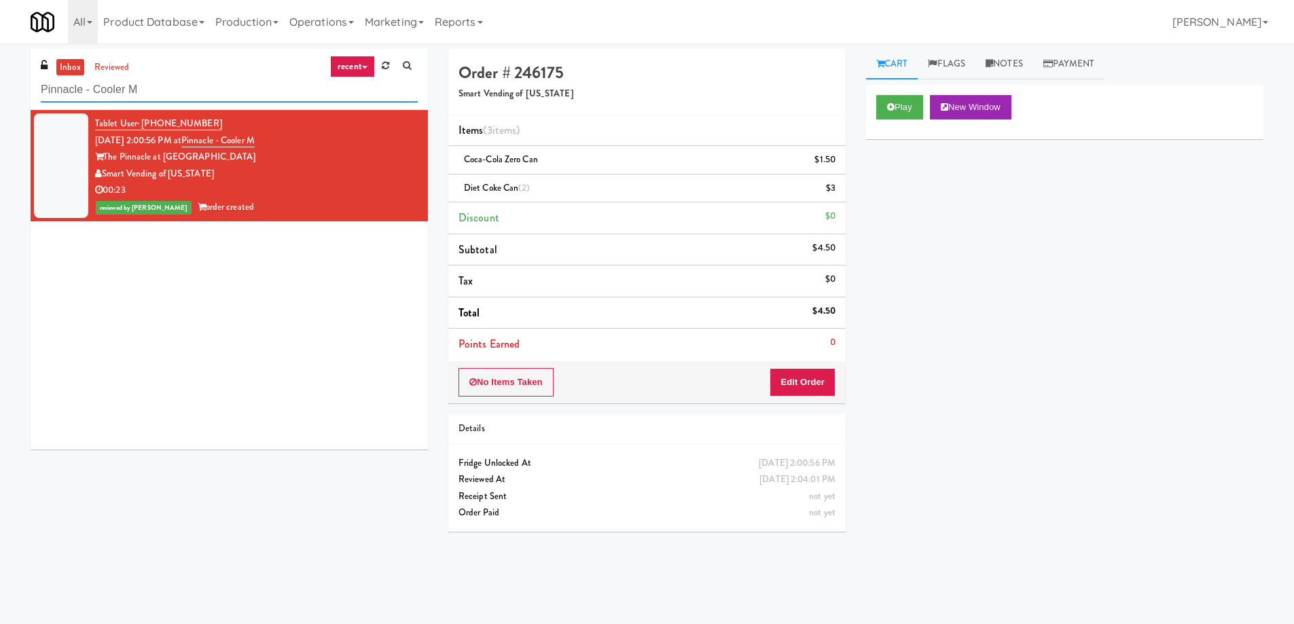
paste input "Alameda West - Snack"
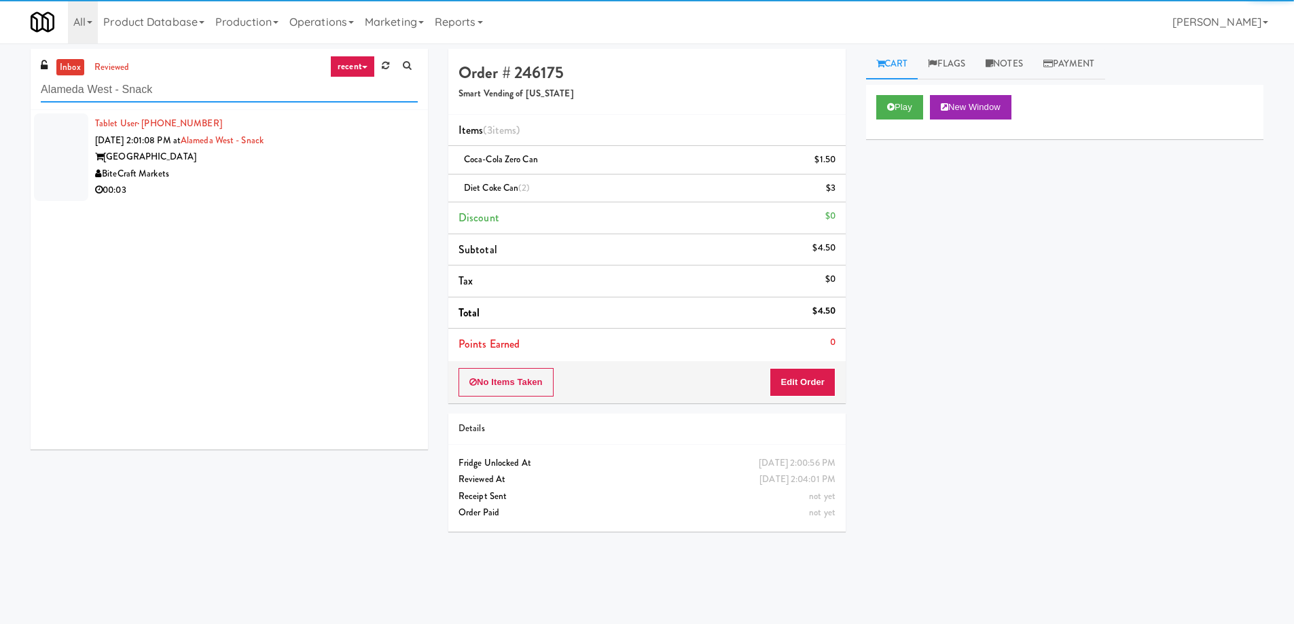
type input "Alameda West - Snack"
click at [303, 184] on div "00:03" at bounding box center [256, 190] width 323 height 17
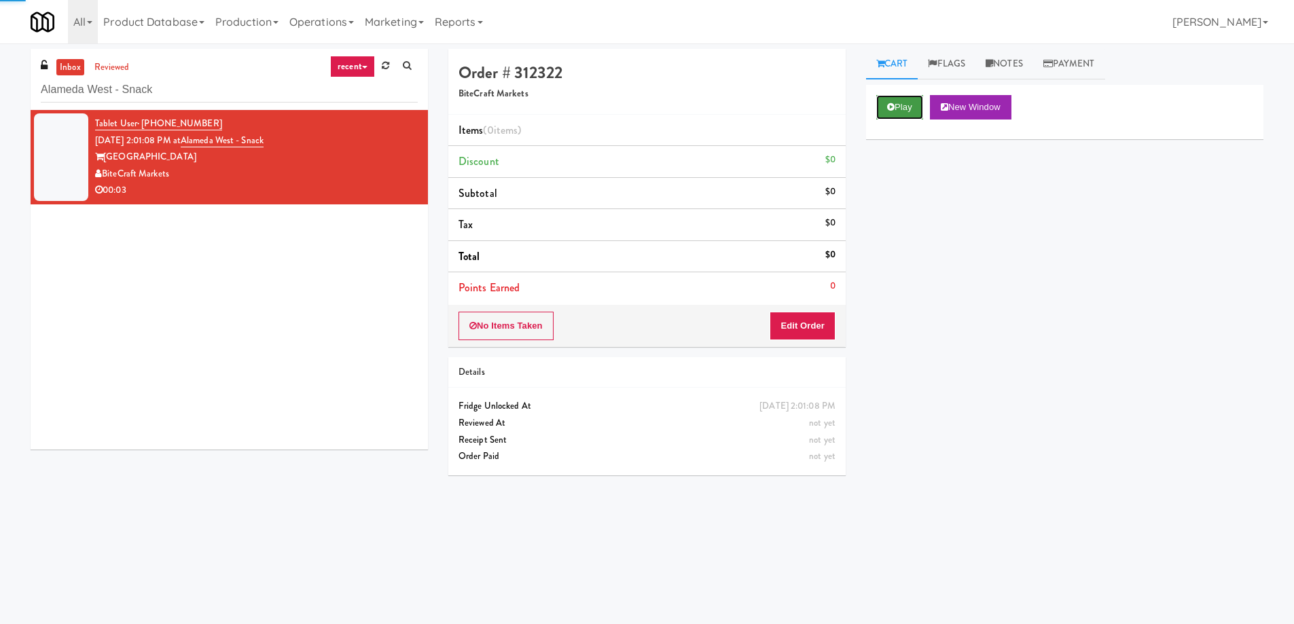
click at [902, 111] on button "Play" at bounding box center [899, 107] width 47 height 24
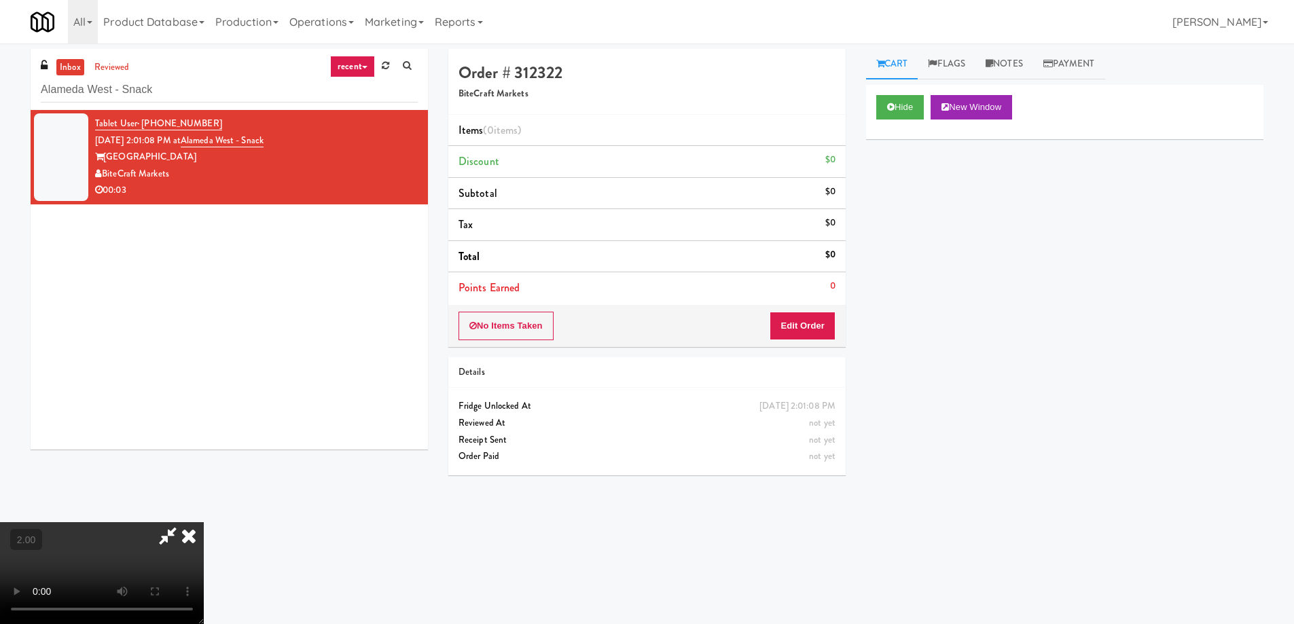
click at [204, 522] on video at bounding box center [102, 573] width 204 height 102
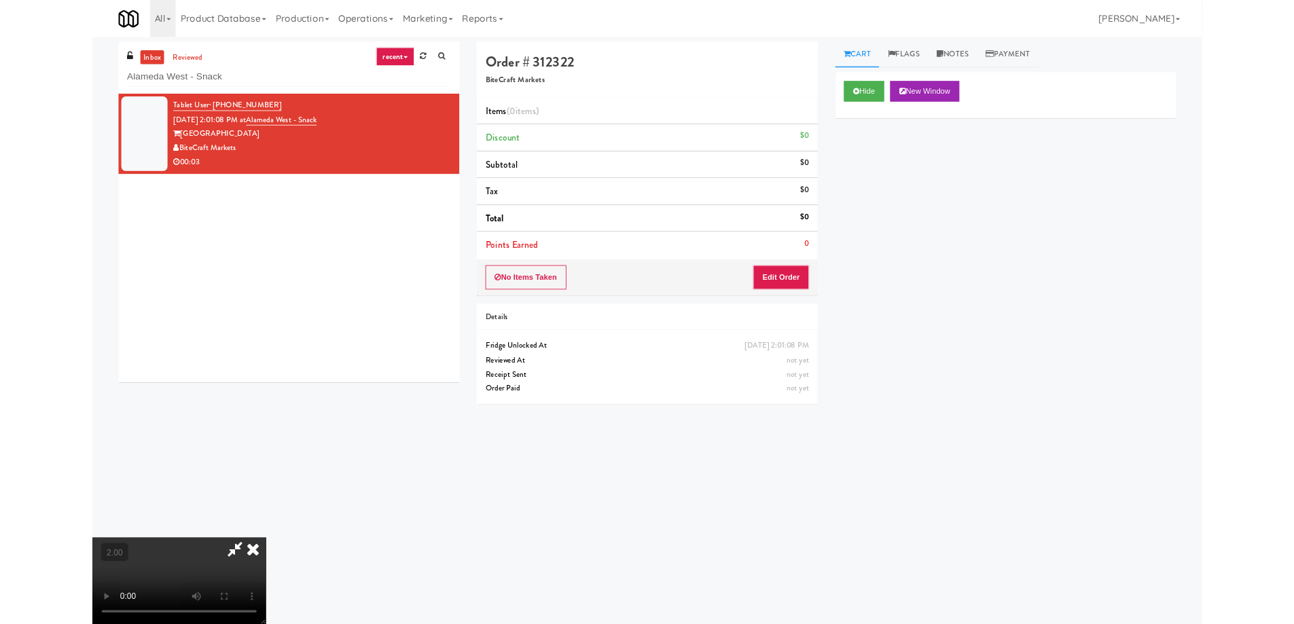
scroll to position [28, 0]
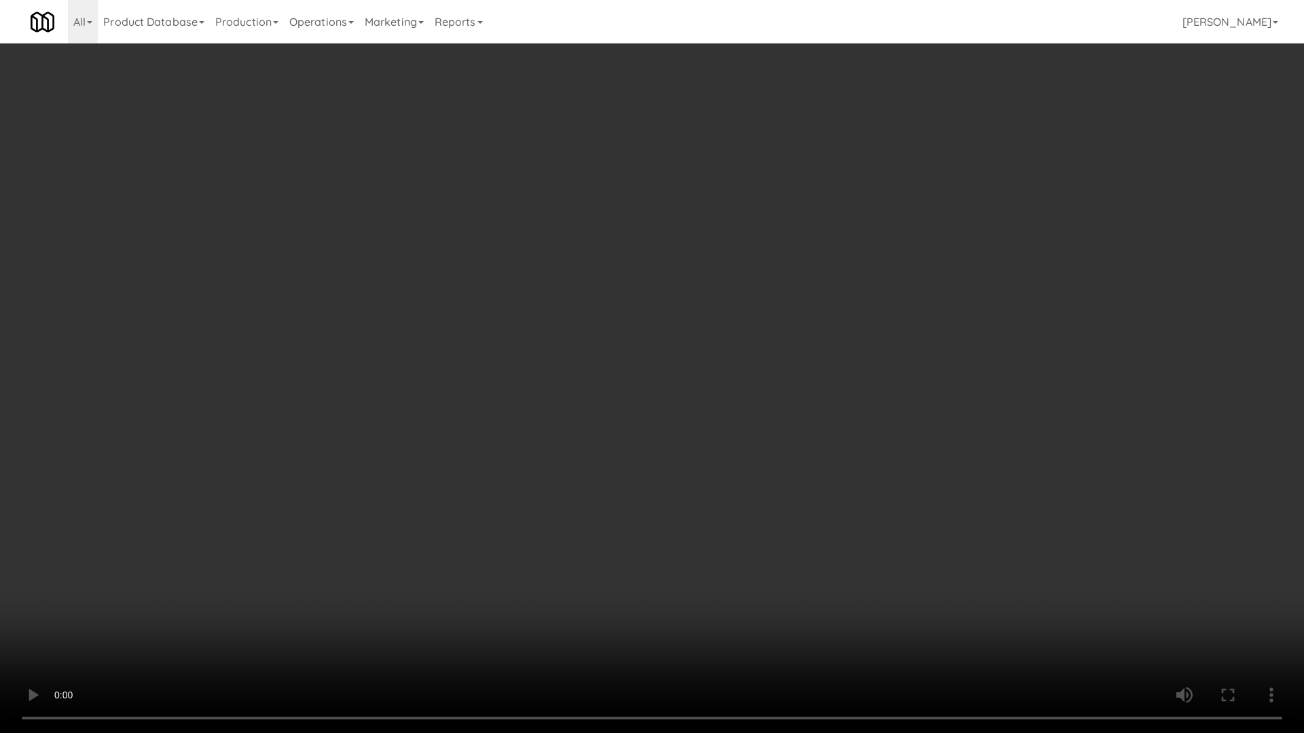
click at [667, 517] on video at bounding box center [652, 366] width 1304 height 733
click at [798, 465] on video at bounding box center [652, 366] width 1304 height 733
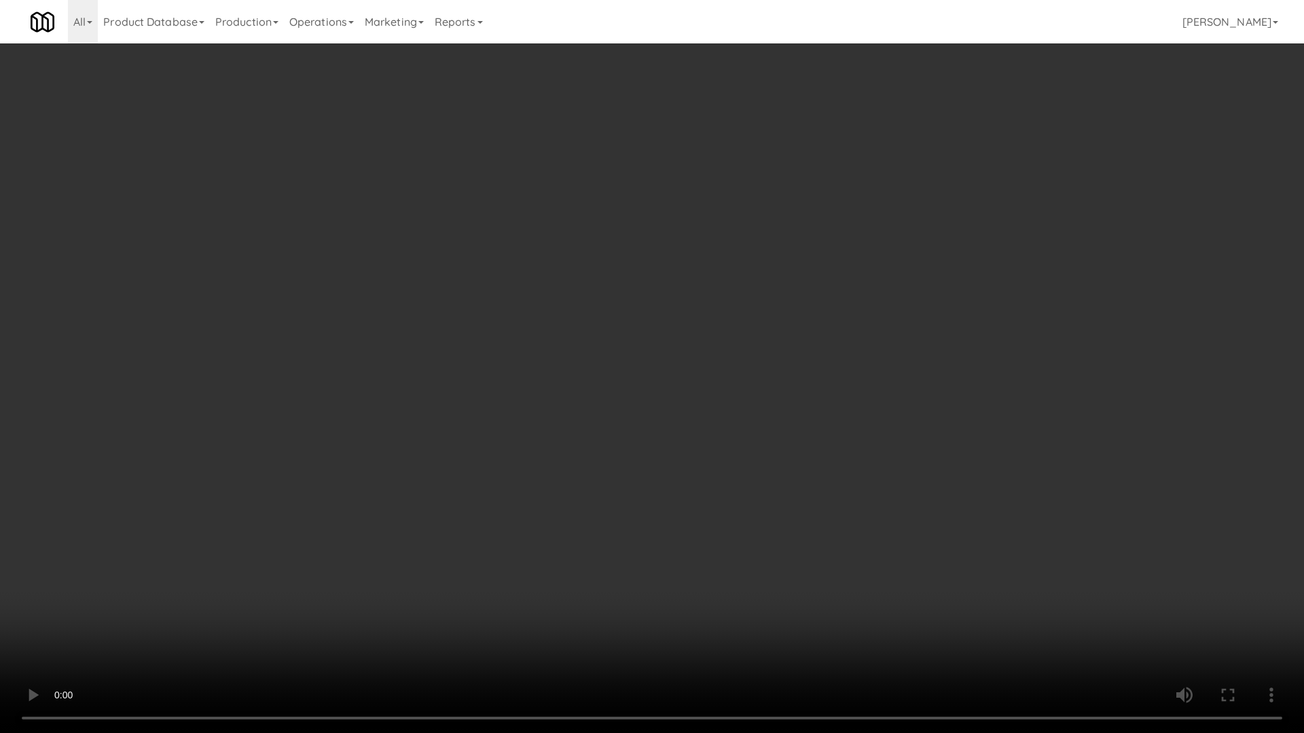
click at [798, 465] on video at bounding box center [652, 366] width 1304 height 733
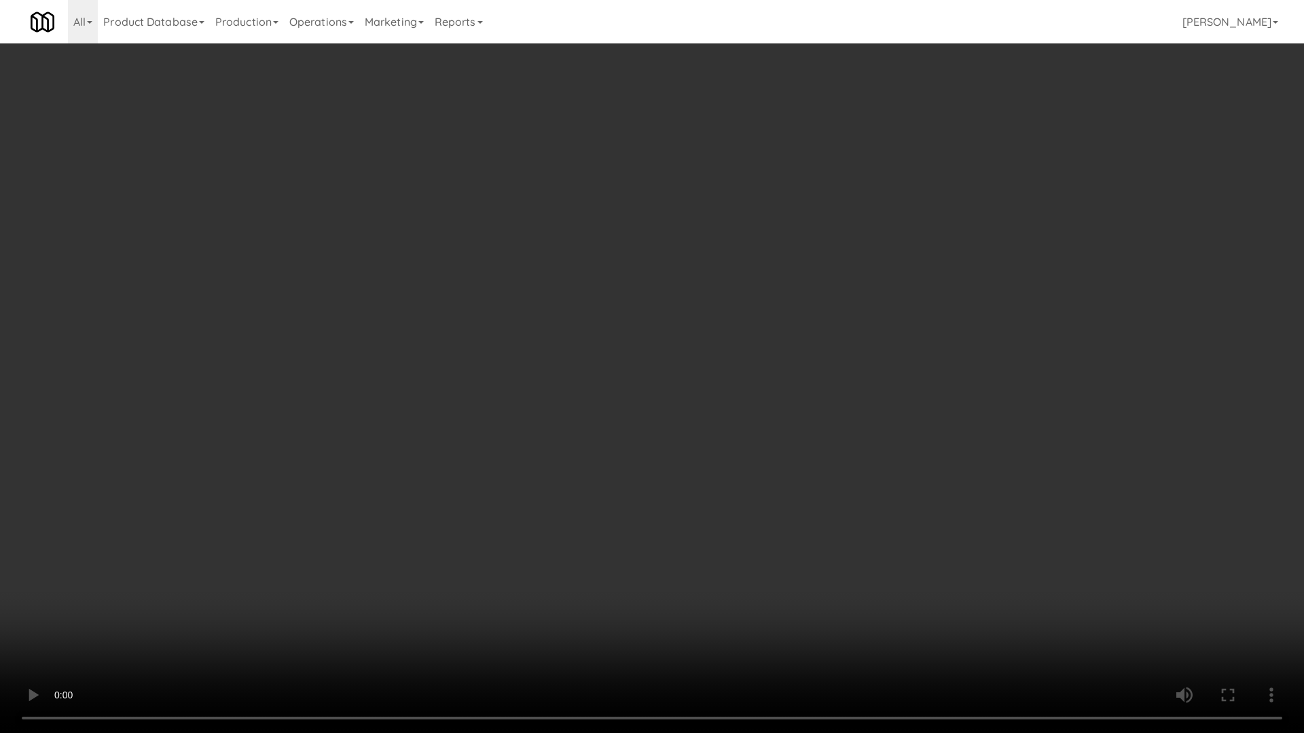
click at [796, 465] on video at bounding box center [652, 366] width 1304 height 733
click at [783, 610] on video at bounding box center [652, 366] width 1304 height 733
click at [777, 605] on video at bounding box center [652, 366] width 1304 height 733
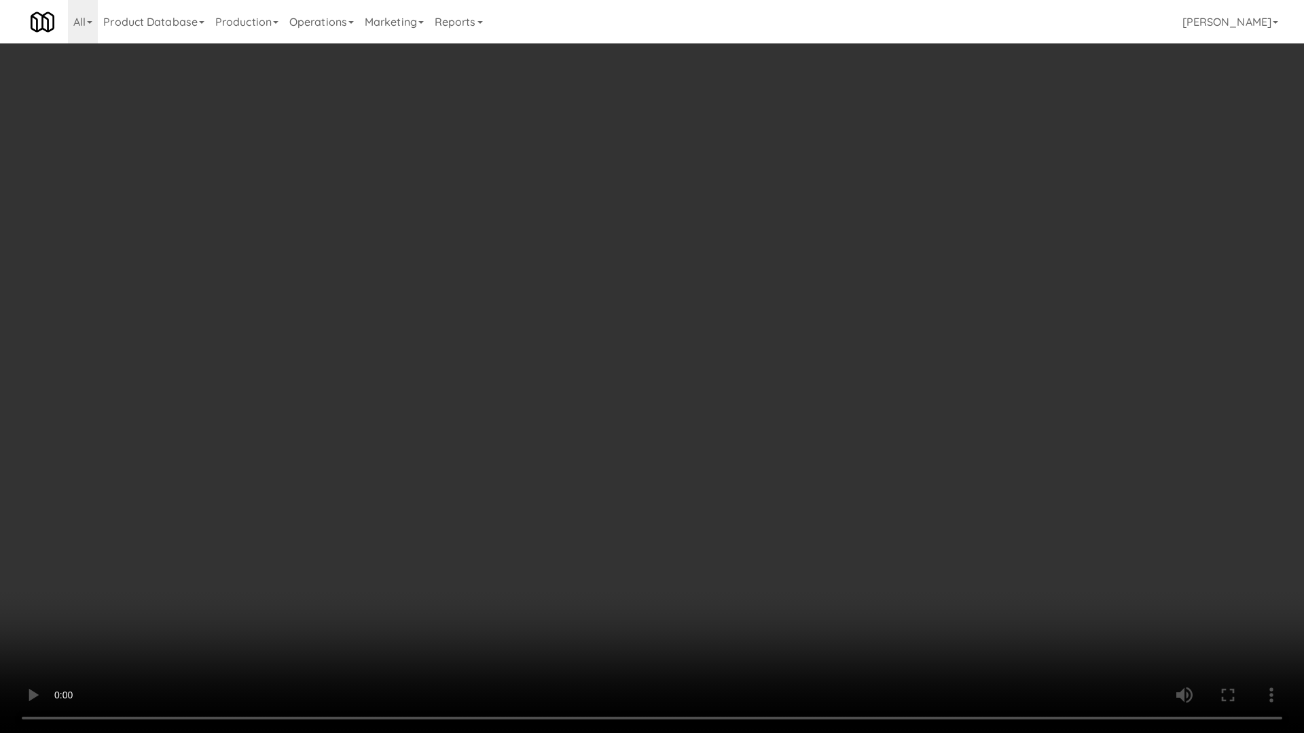
click at [767, 608] on video at bounding box center [652, 366] width 1304 height 733
click at [727, 511] on video at bounding box center [652, 366] width 1304 height 733
click at [724, 511] on video at bounding box center [652, 366] width 1304 height 733
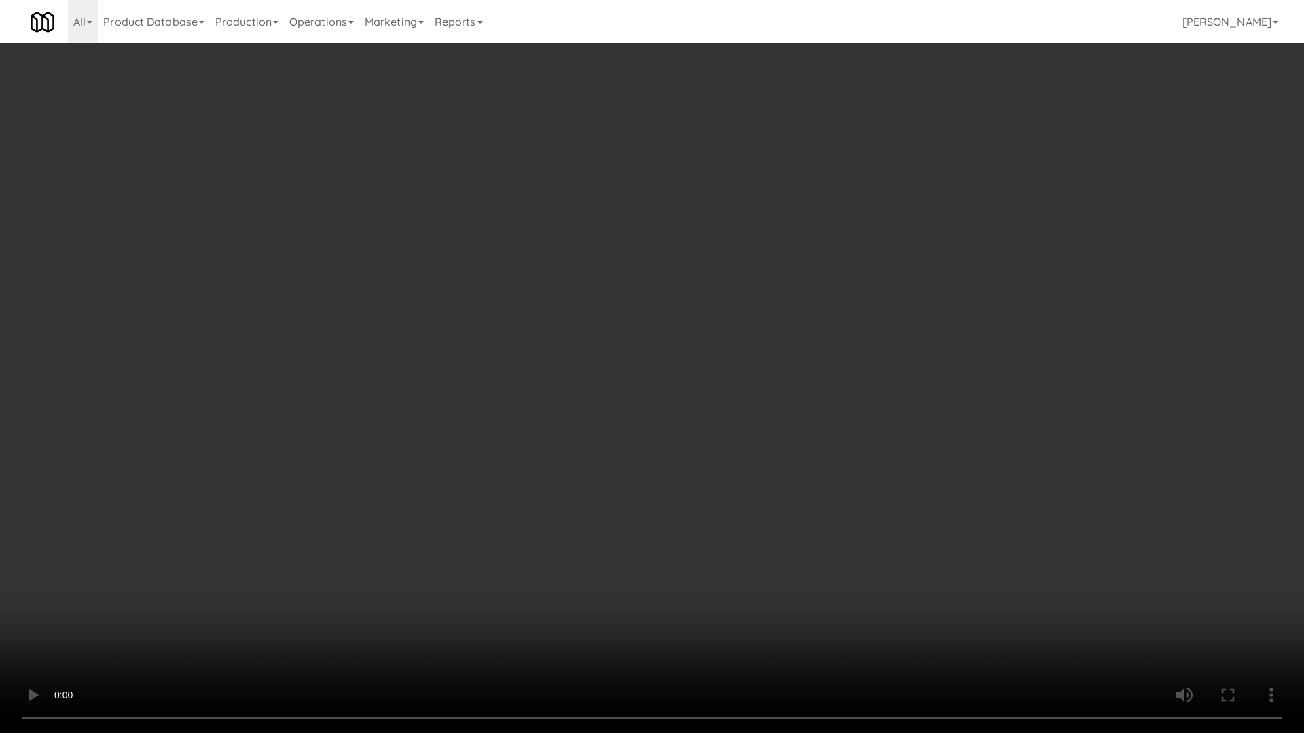
click at [723, 514] on video at bounding box center [652, 366] width 1304 height 733
click at [722, 520] on video at bounding box center [652, 366] width 1304 height 733
click at [722, 521] on video at bounding box center [652, 366] width 1304 height 733
click at [735, 551] on video at bounding box center [652, 366] width 1304 height 733
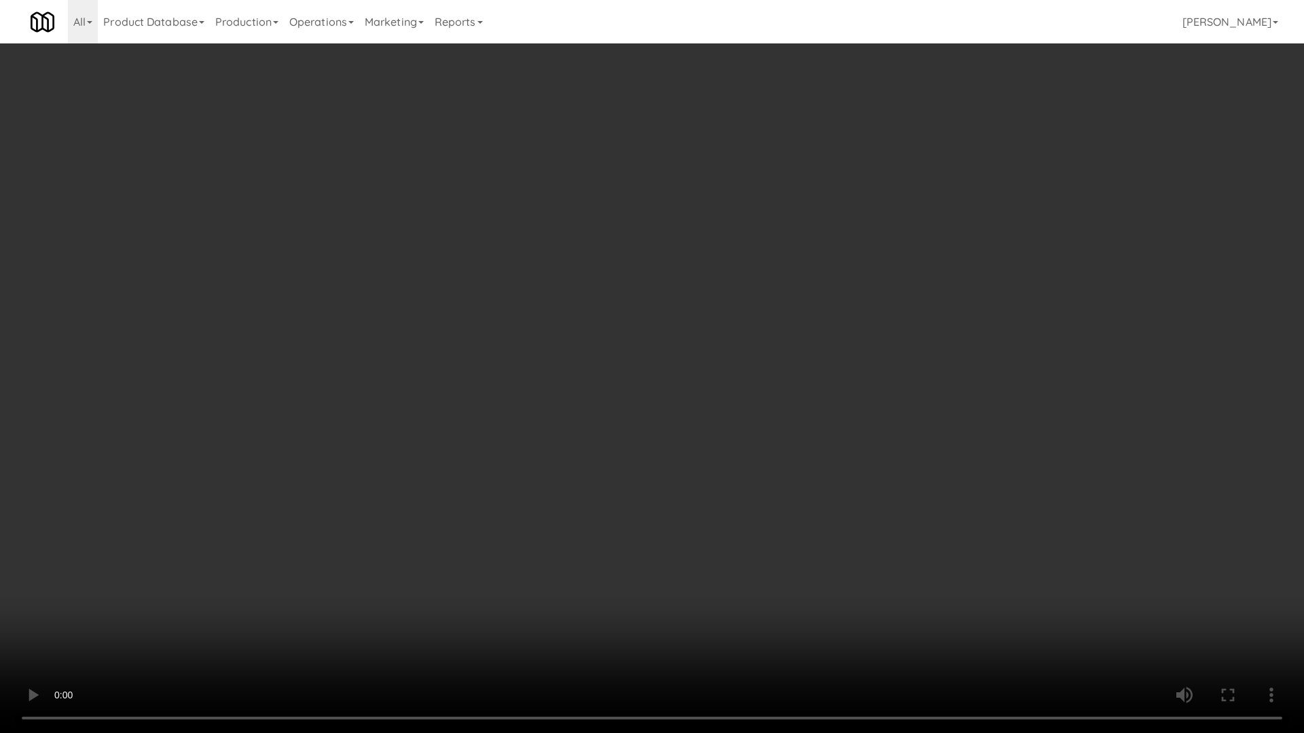
drag, startPoint x: 746, startPoint y: 558, endPoint x: 877, endPoint y: 583, distance: 132.6
click at [747, 558] on video at bounding box center [652, 366] width 1304 height 733
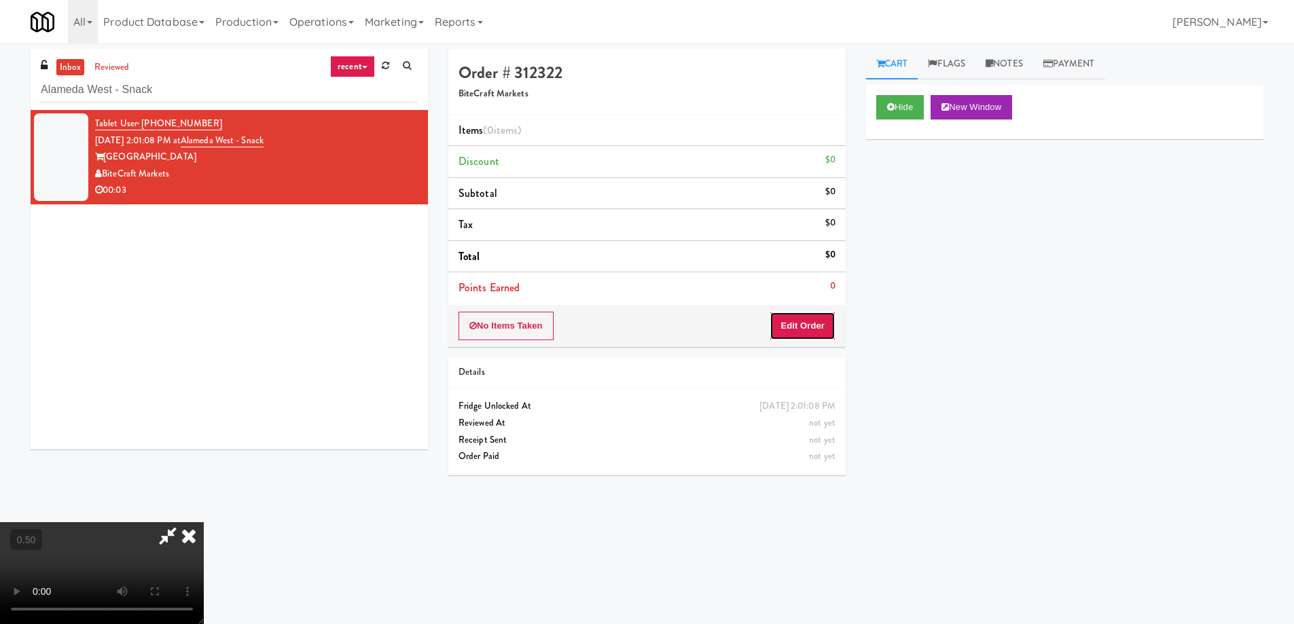
click at [811, 317] on button "Edit Order" at bounding box center [802, 326] width 66 height 29
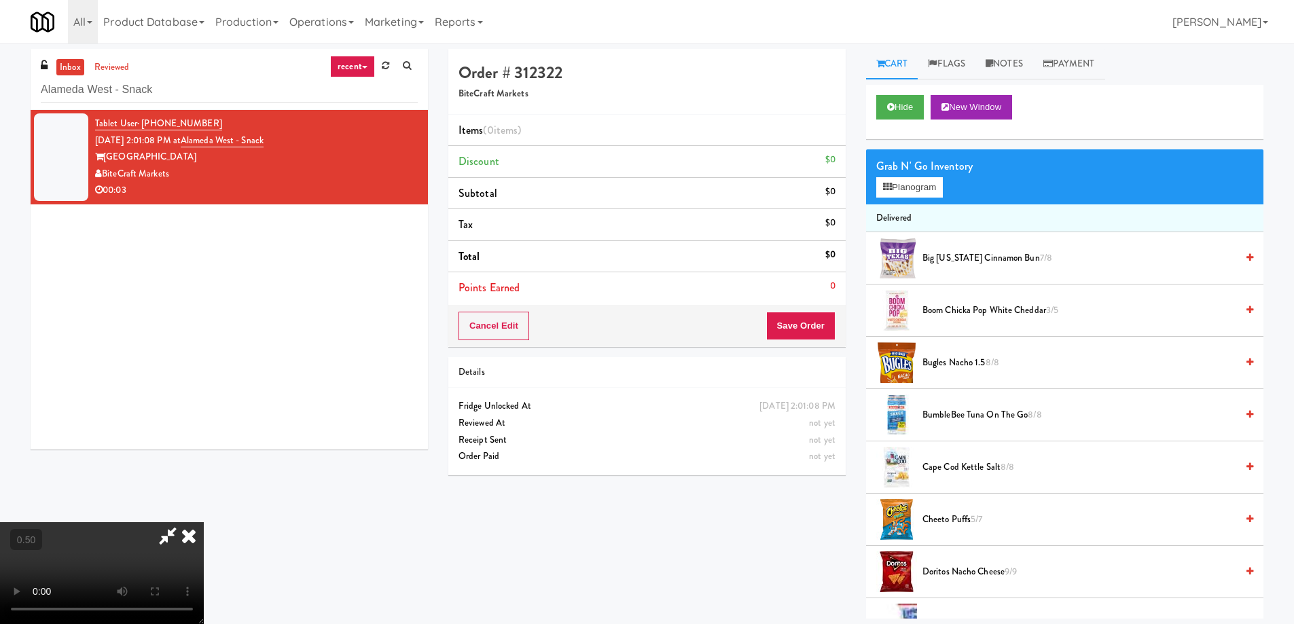
scroll to position [1340, 0]
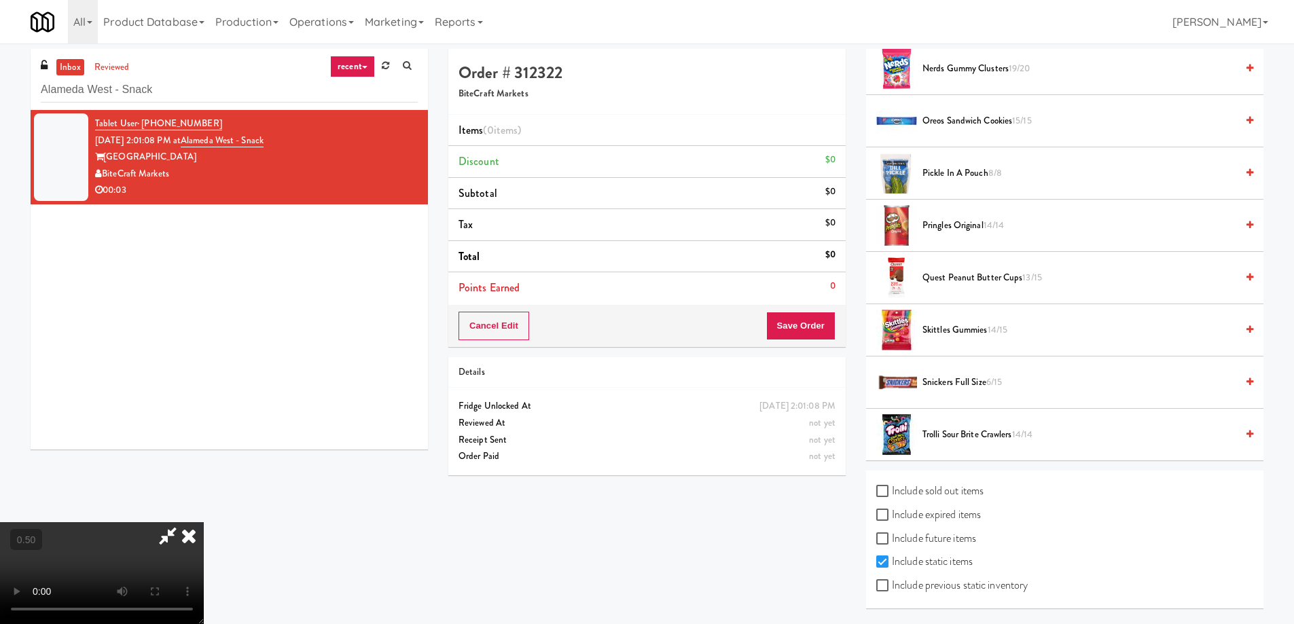
click at [993, 378] on span "6/15" at bounding box center [994, 381] width 16 height 13
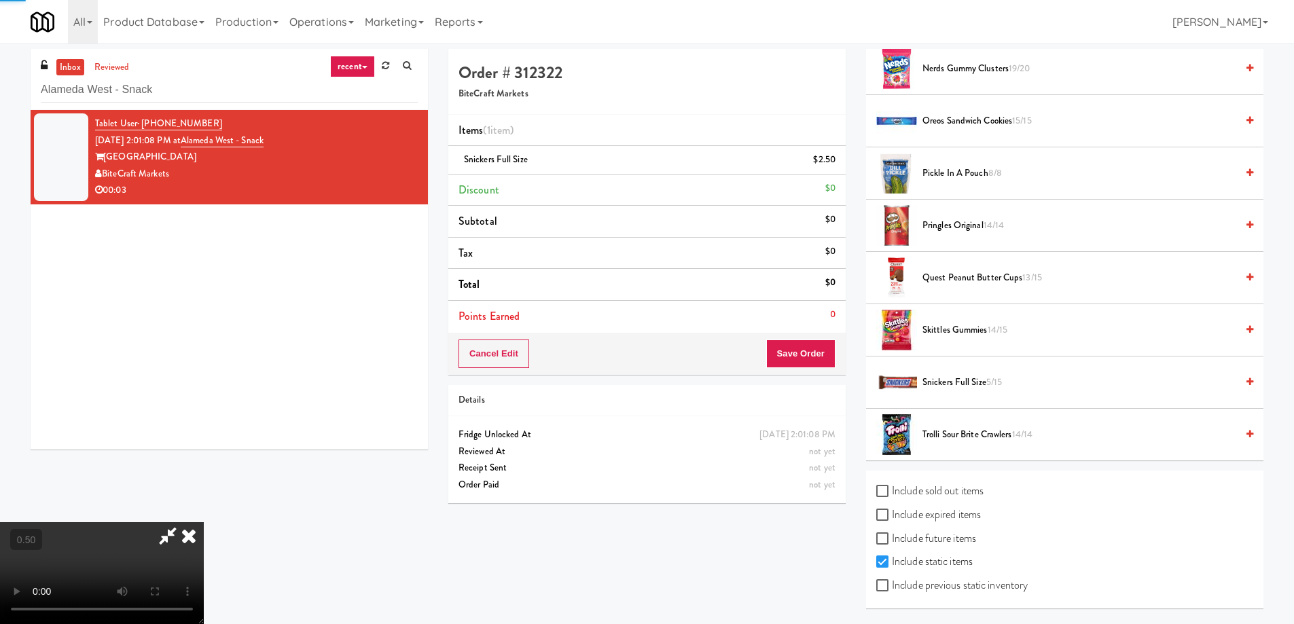
click at [1000, 384] on span "5/15" at bounding box center [994, 381] width 16 height 13
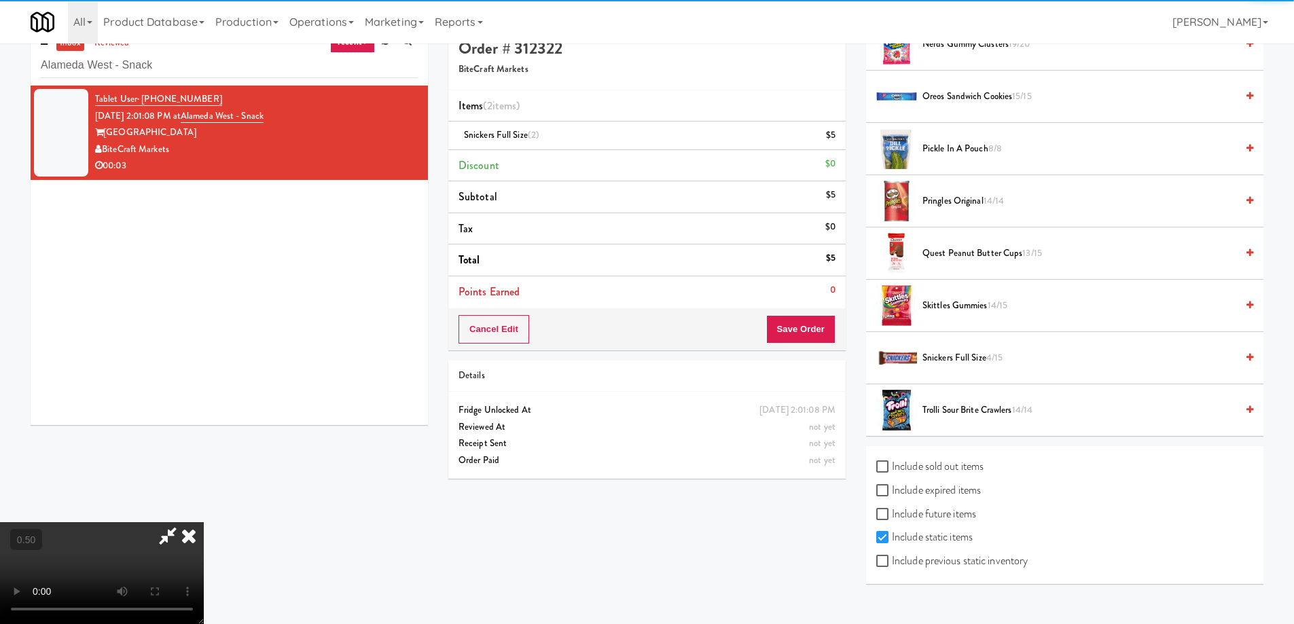
scroll to position [43, 0]
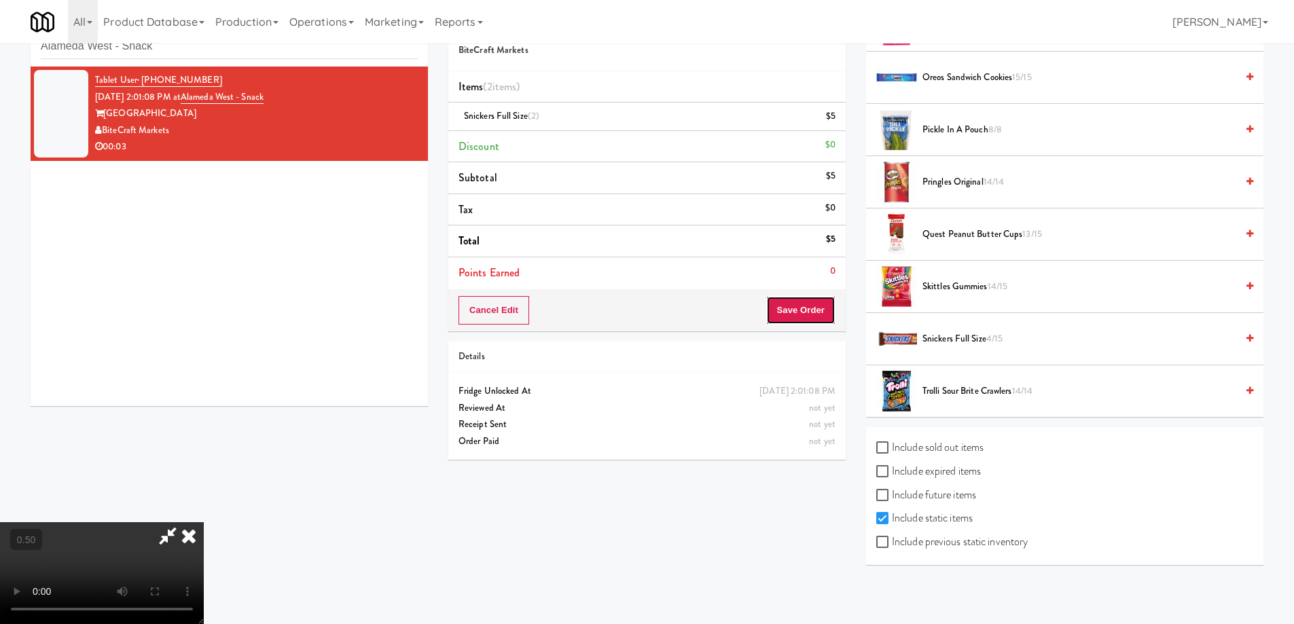
click at [807, 320] on button "Save Order" at bounding box center [800, 310] width 69 height 29
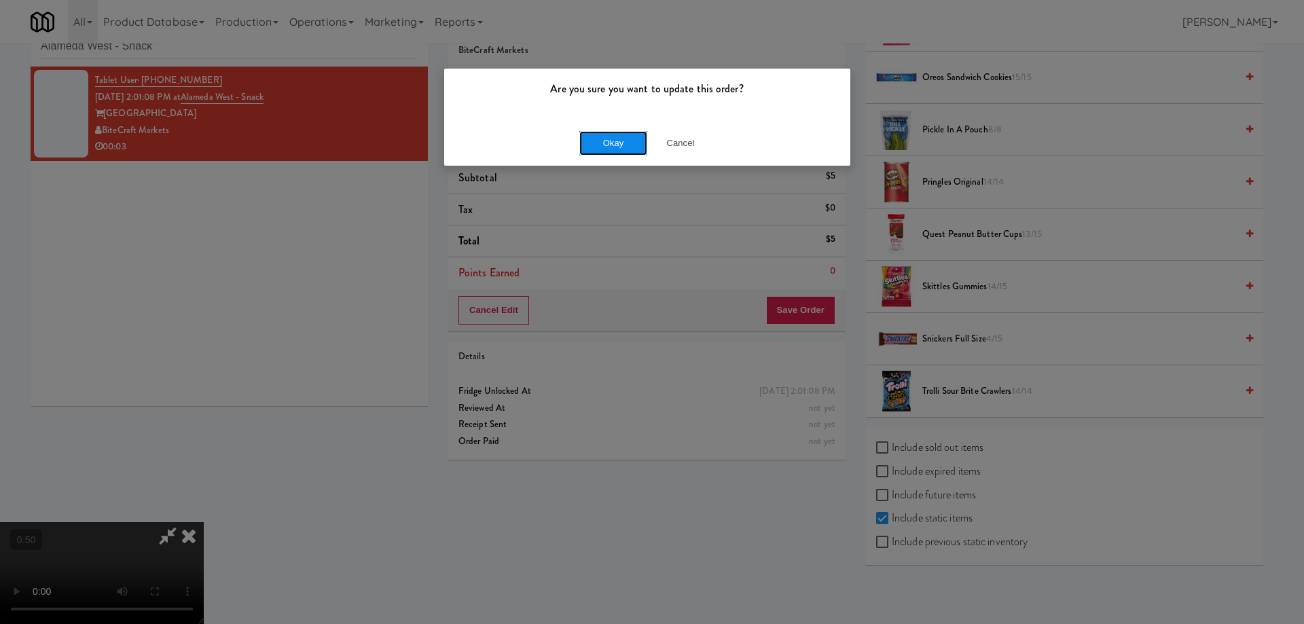
click at [623, 153] on button "Okay" at bounding box center [613, 143] width 68 height 24
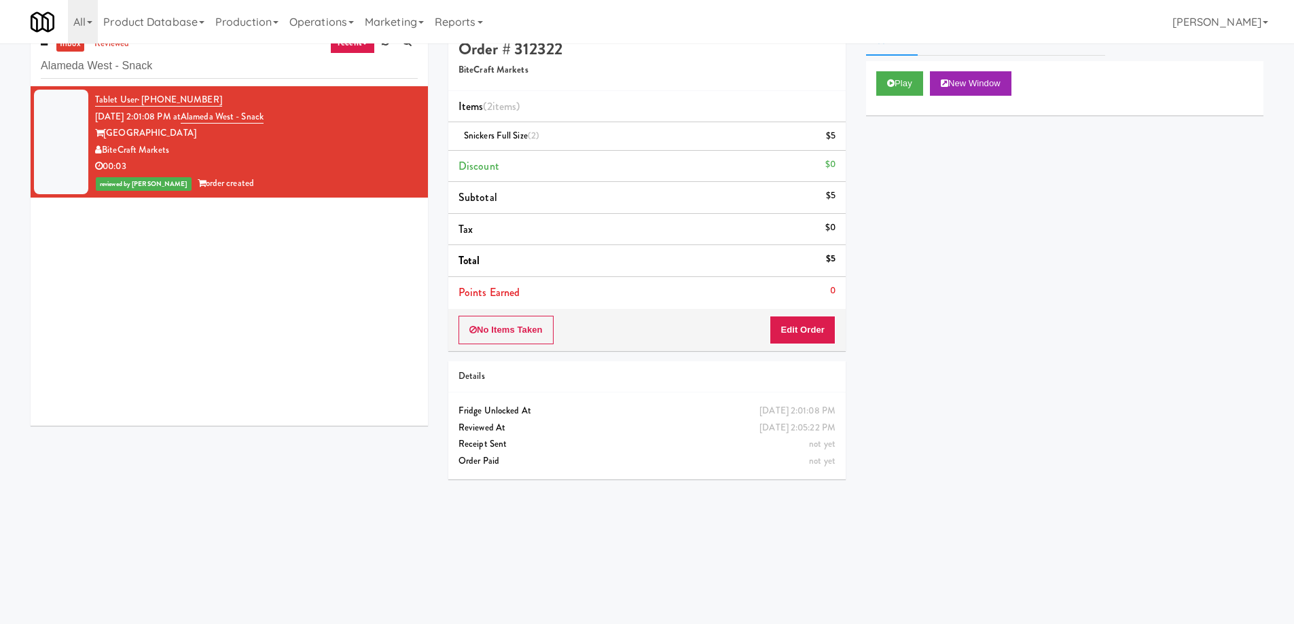
scroll to position [0, 0]
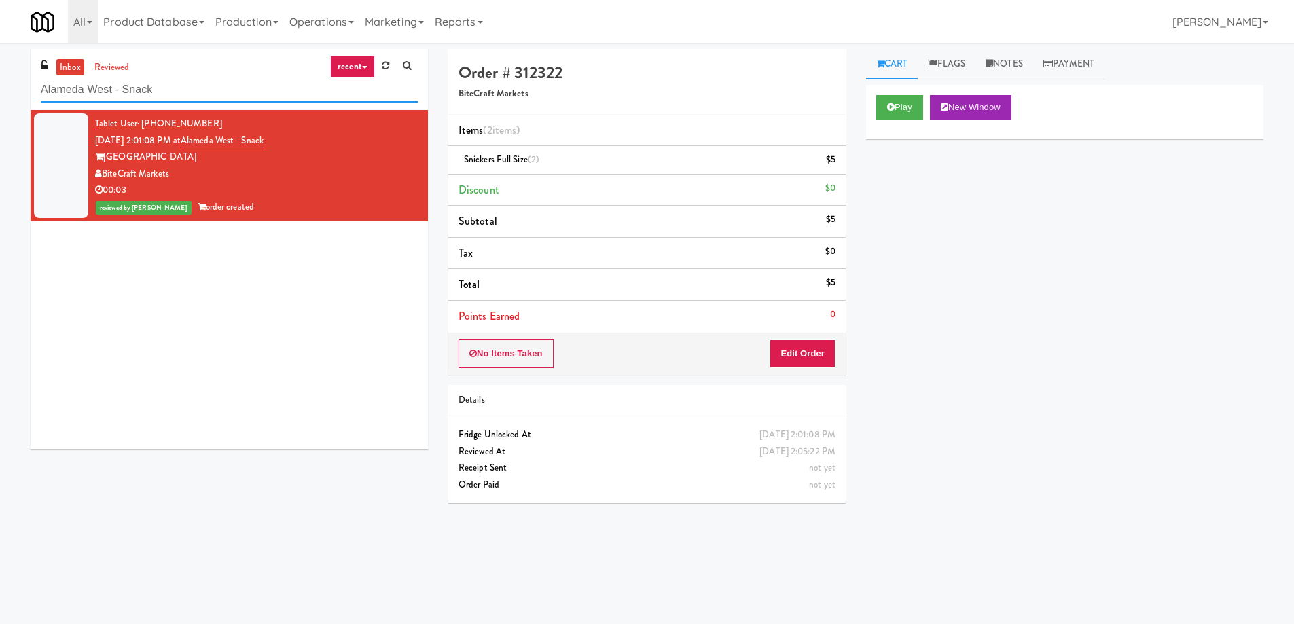
click at [179, 89] on input "Alameda West - Snack" at bounding box center [229, 89] width 377 height 25
click at [179, 88] on input "Alameda West - Snack" at bounding box center [229, 89] width 377 height 25
paste input "Central Gardens - Cooler"
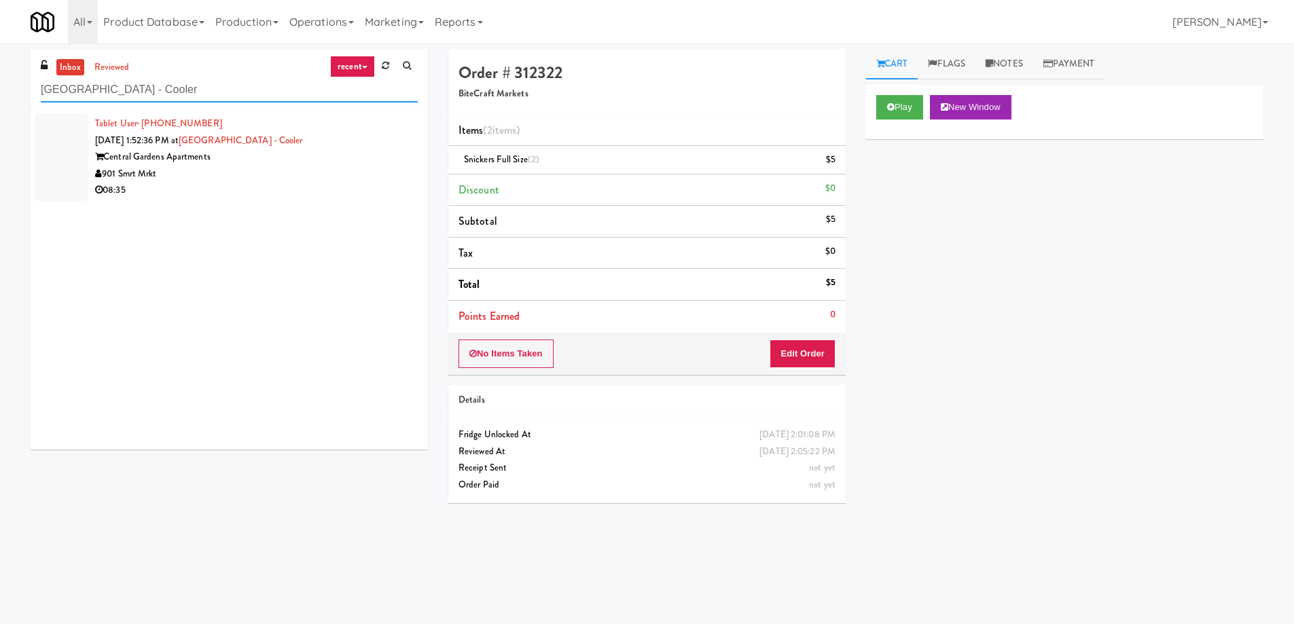
type input "Central Gardens - Cooler"
click at [210, 182] on div "08:35" at bounding box center [256, 190] width 323 height 17
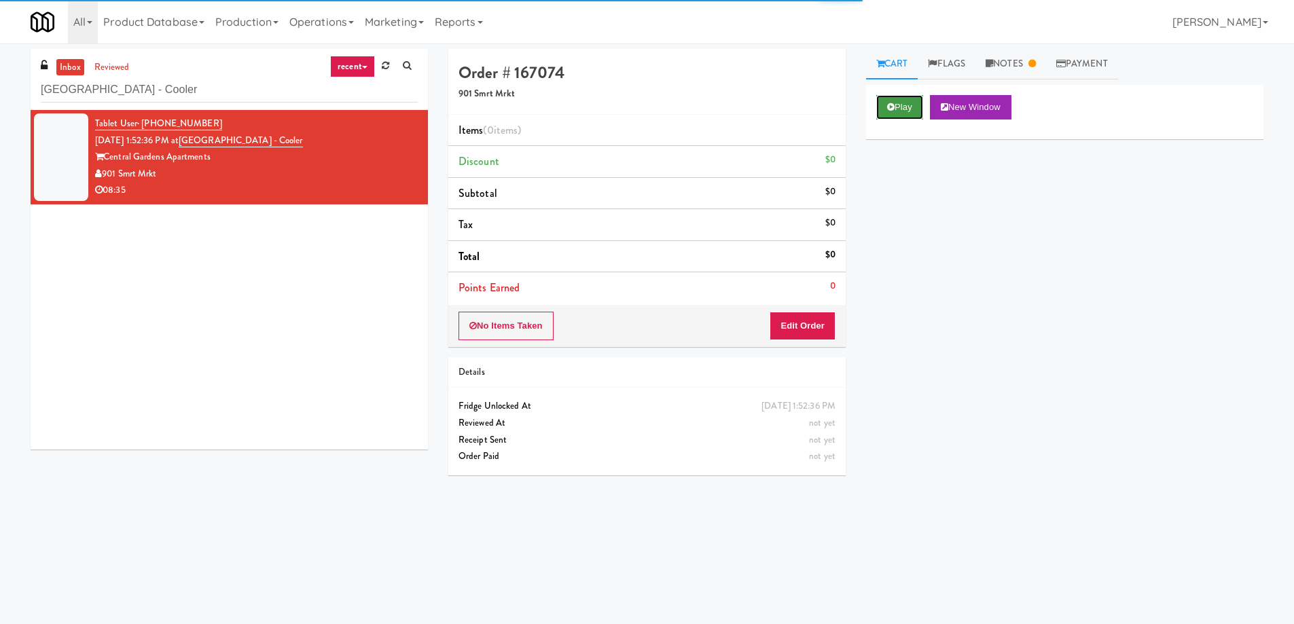
click at [889, 118] on button "Play" at bounding box center [899, 107] width 47 height 24
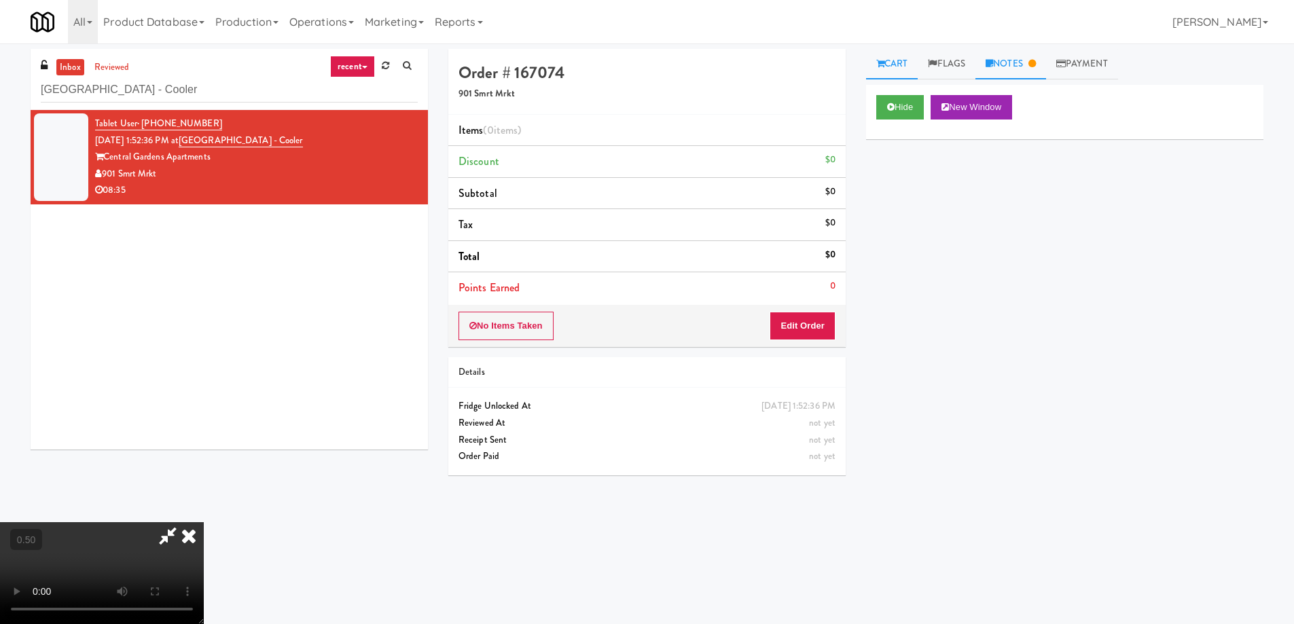
click at [1024, 67] on link "Notes" at bounding box center [1010, 64] width 71 height 31
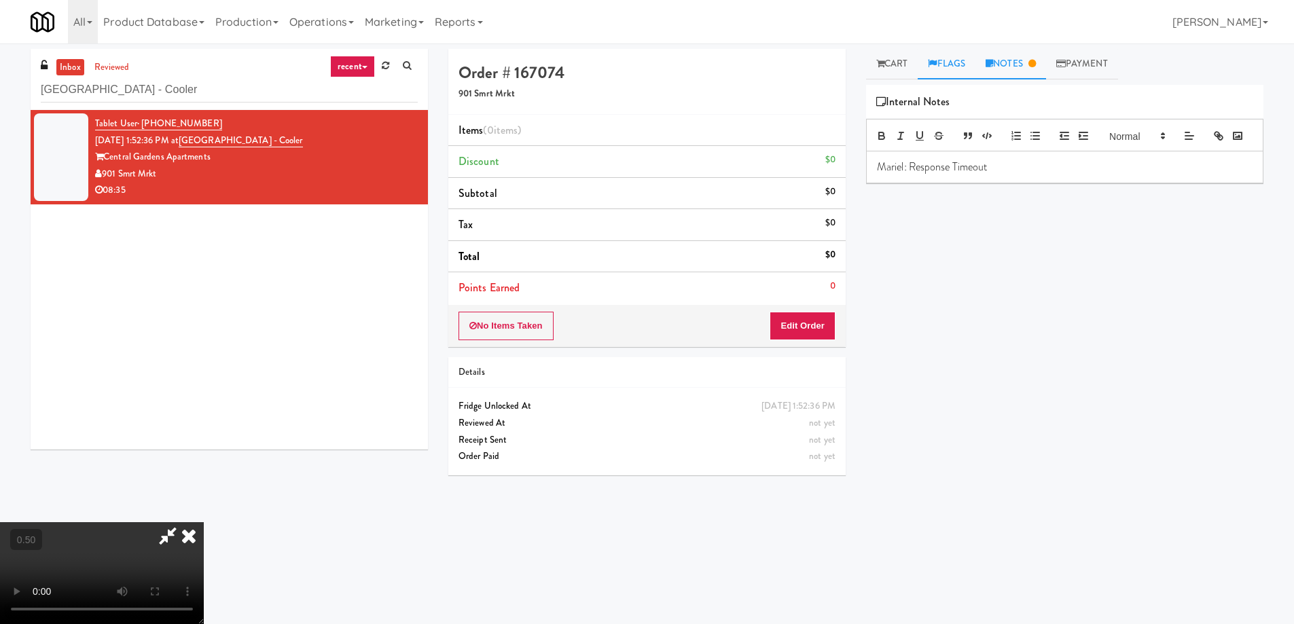
click at [940, 61] on link "Flags" at bounding box center [946, 64] width 58 height 31
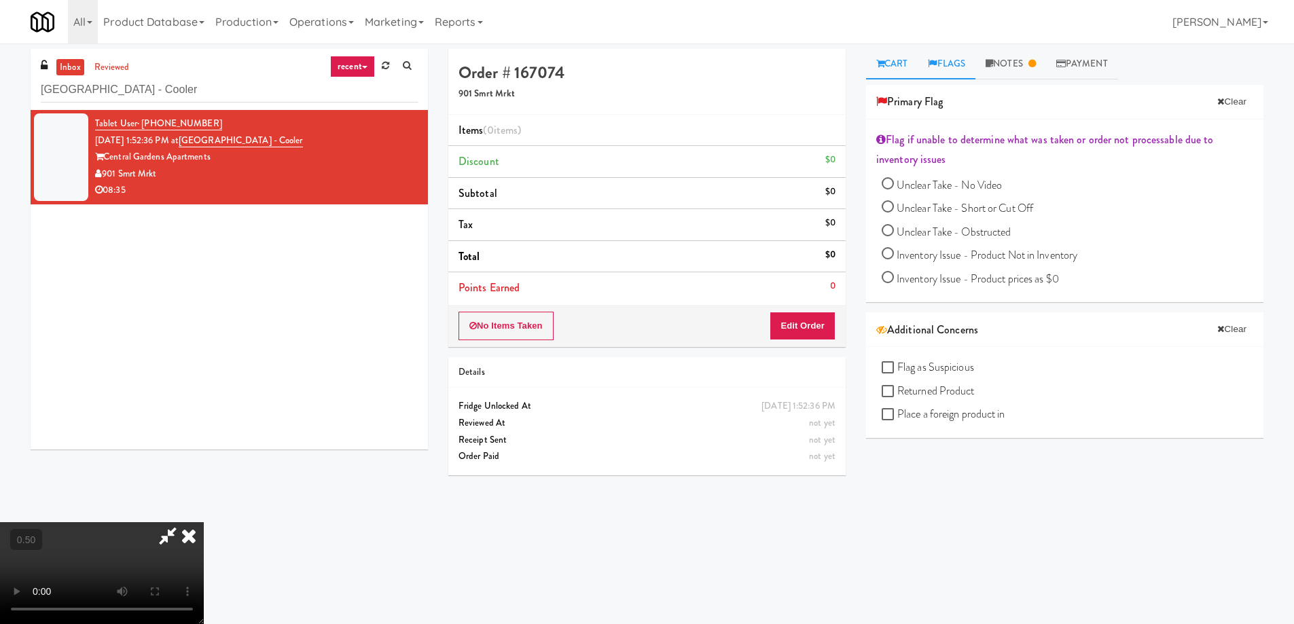
click at [900, 65] on link "Cart" at bounding box center [892, 64] width 52 height 31
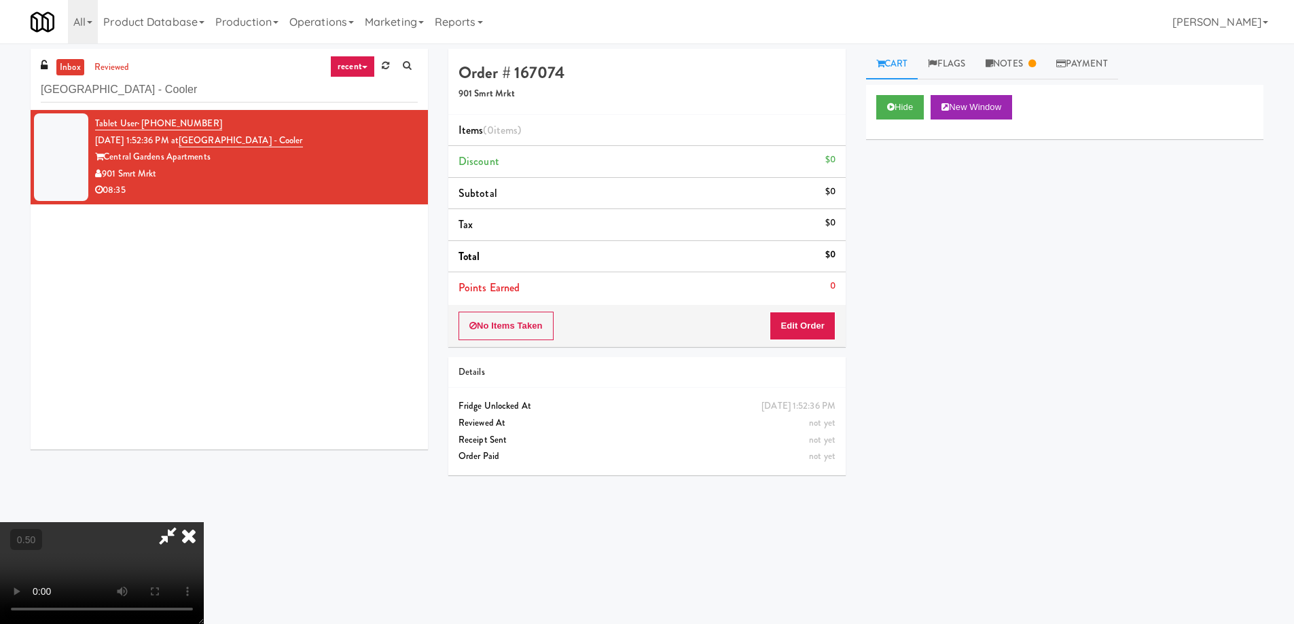
click at [204, 522] on video at bounding box center [102, 573] width 204 height 102
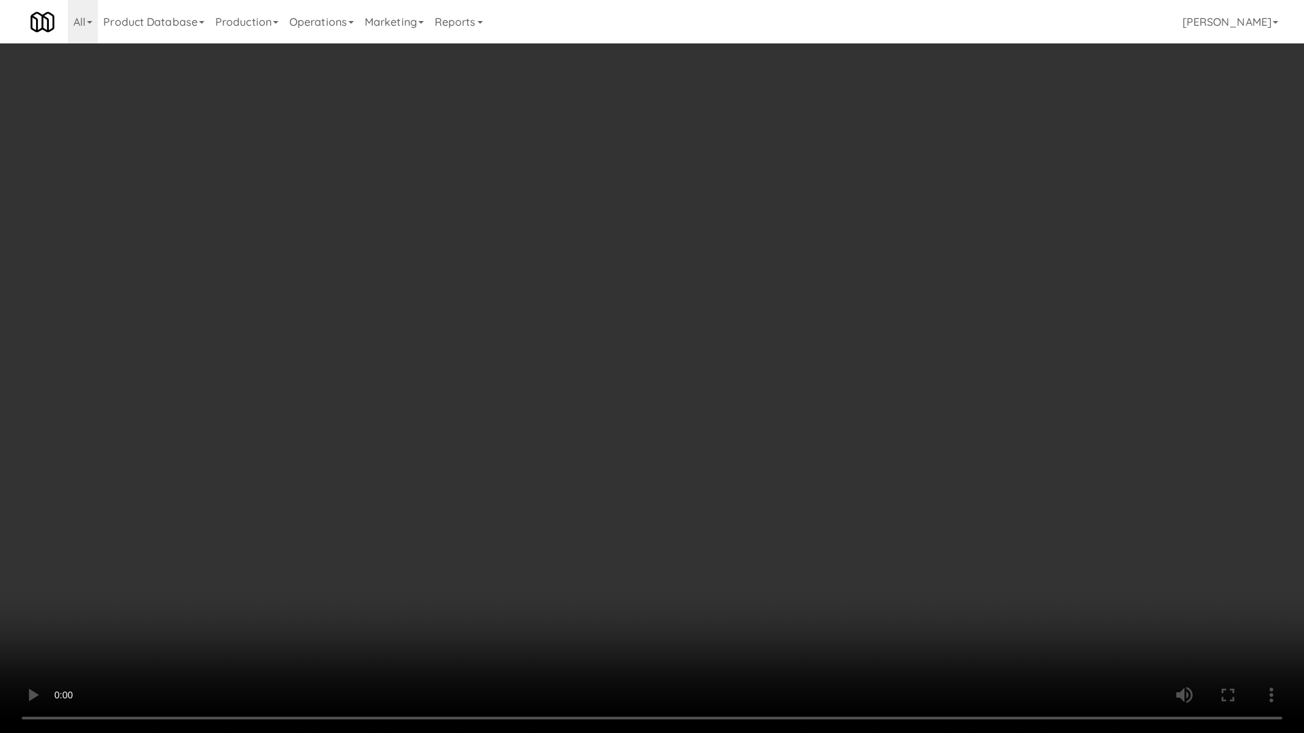
click at [547, 543] on video at bounding box center [652, 366] width 1304 height 733
click at [547, 544] on video at bounding box center [652, 366] width 1304 height 733
drag, startPoint x: 1008, startPoint y: 625, endPoint x: 1124, endPoint y: 659, distance: 121.0
click at [1012, 623] on video at bounding box center [652, 366] width 1304 height 733
click at [440, 532] on video at bounding box center [652, 366] width 1304 height 733
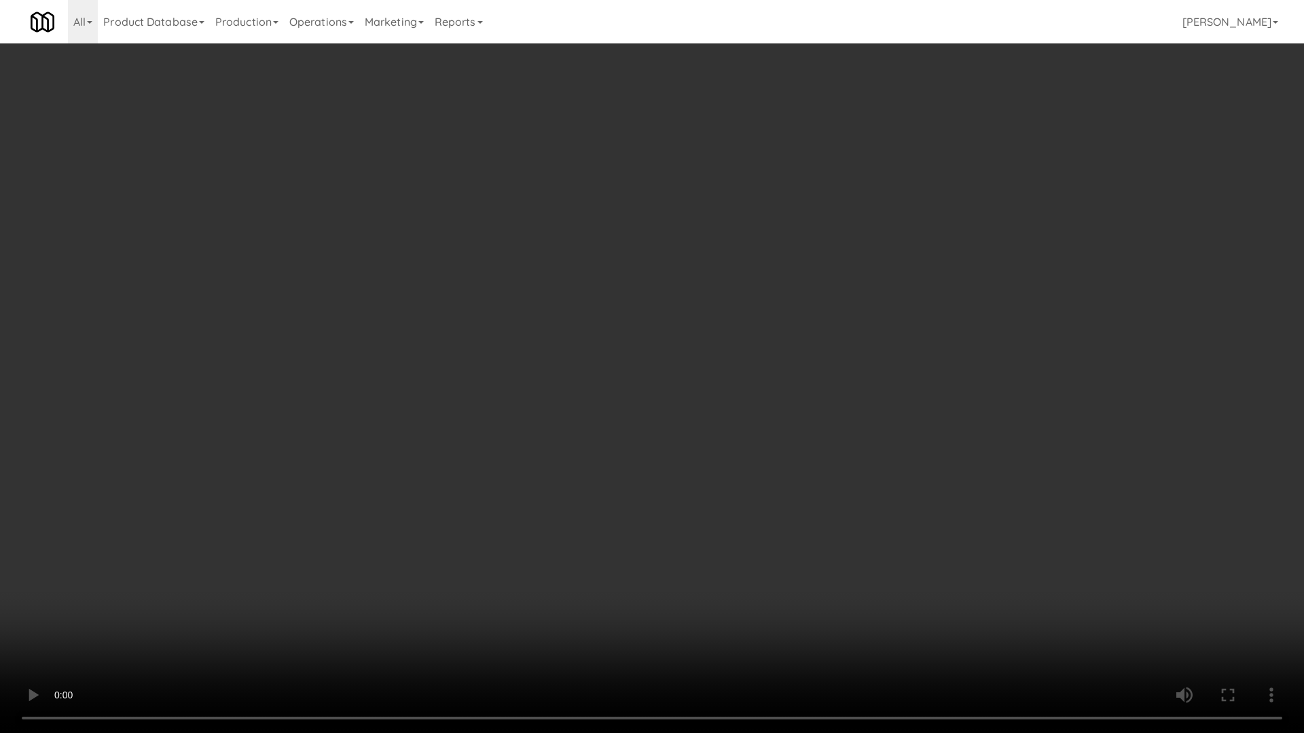
click at [439, 537] on video at bounding box center [652, 366] width 1304 height 733
click at [499, 514] on video at bounding box center [652, 366] width 1304 height 733
click at [502, 513] on video at bounding box center [652, 366] width 1304 height 733
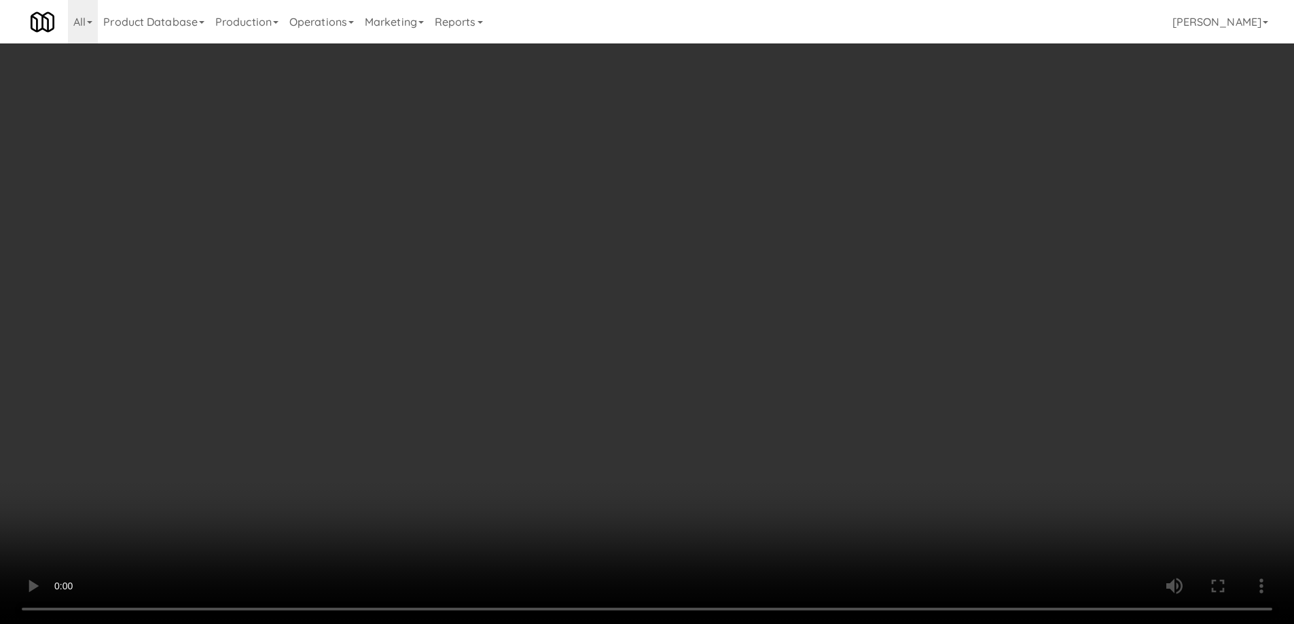
click at [800, 340] on div "No Items Taken Edit Order" at bounding box center [646, 326] width 397 height 42
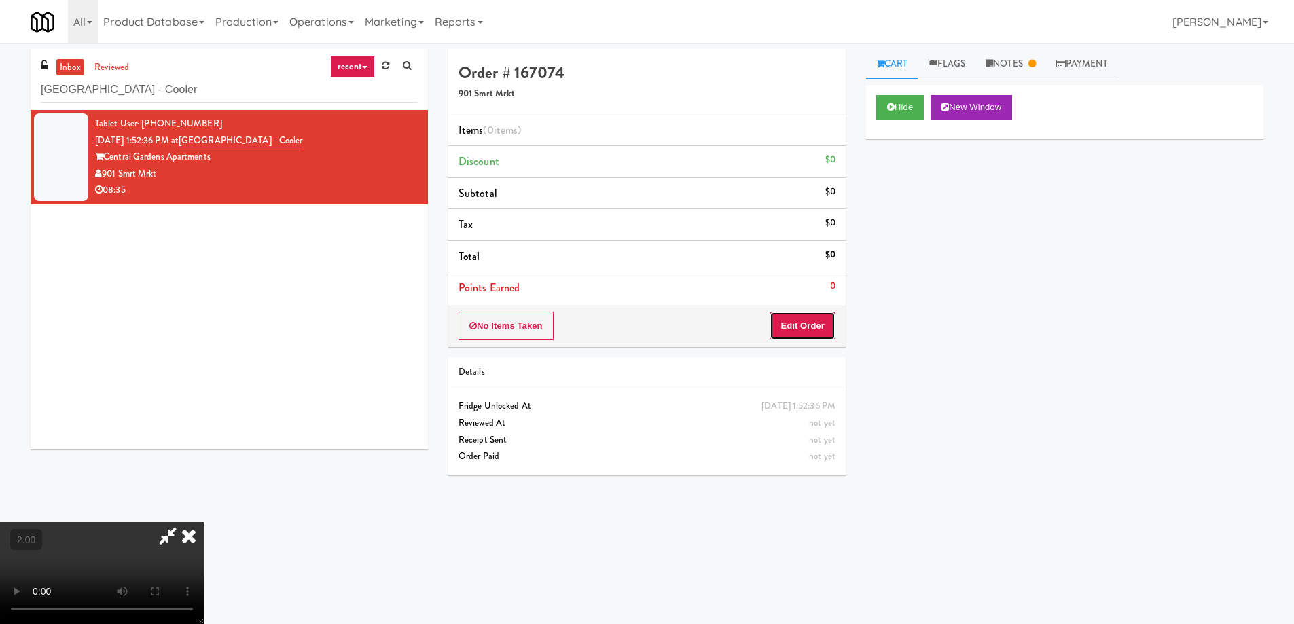
click at [832, 319] on button "Edit Order" at bounding box center [802, 326] width 66 height 29
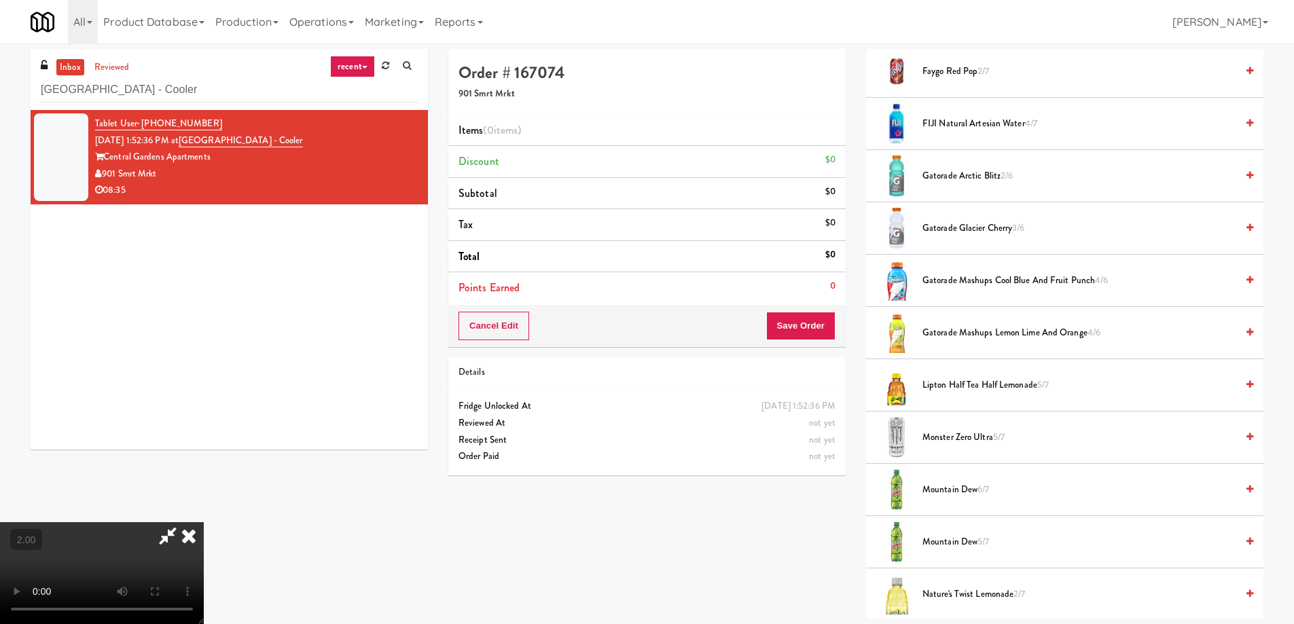
scroll to position [815, 0]
click at [962, 122] on span "FIJI Natural Artesian Water 4/7" at bounding box center [1079, 123] width 314 height 17
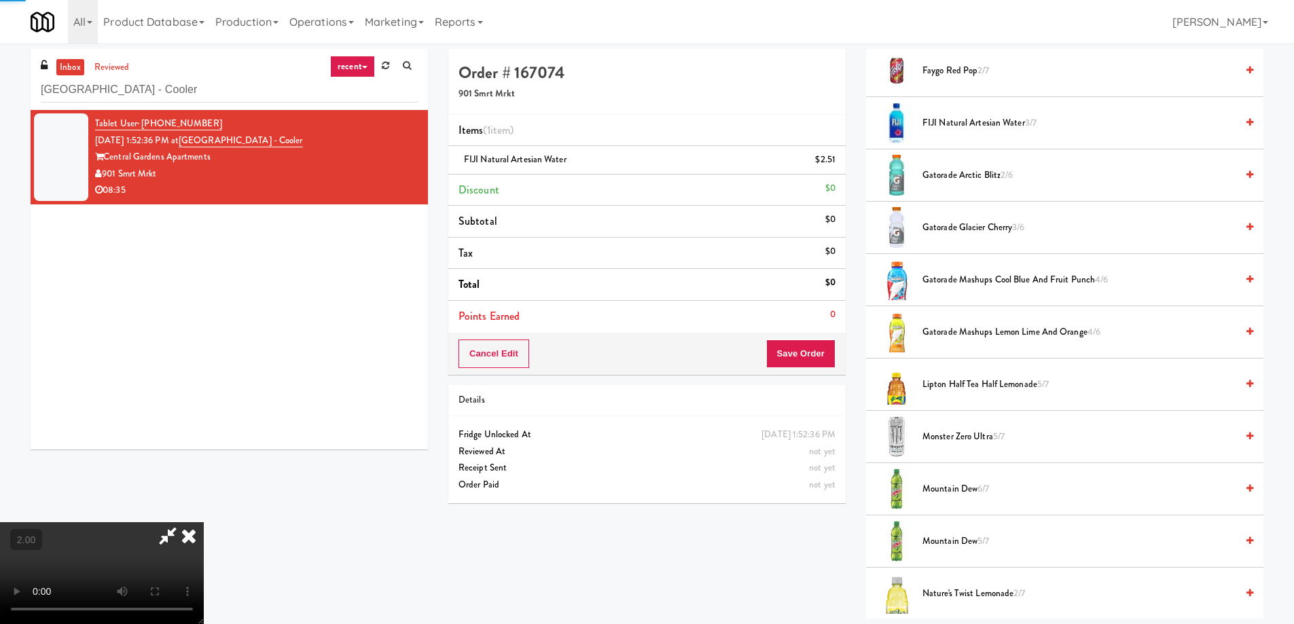
click at [204, 522] on video at bounding box center [102, 573] width 204 height 102
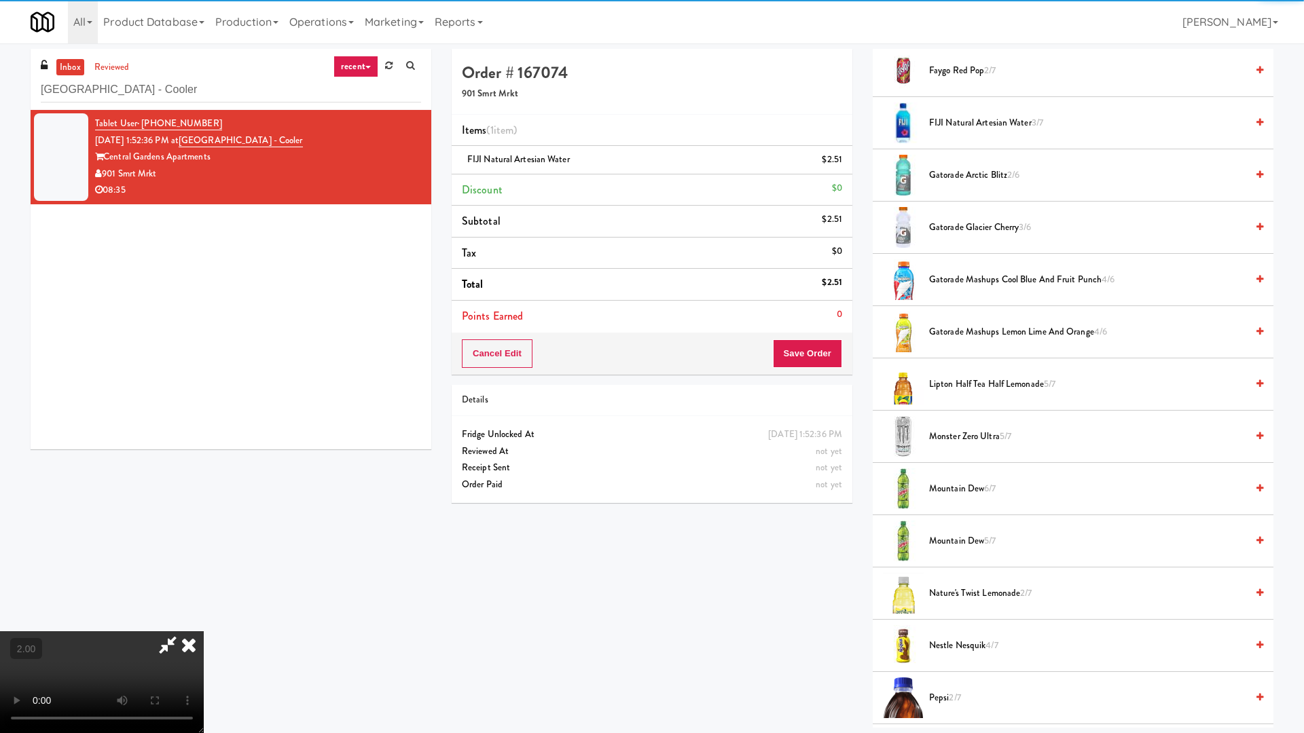
click at [204, 623] on video at bounding box center [102, 682] width 204 height 102
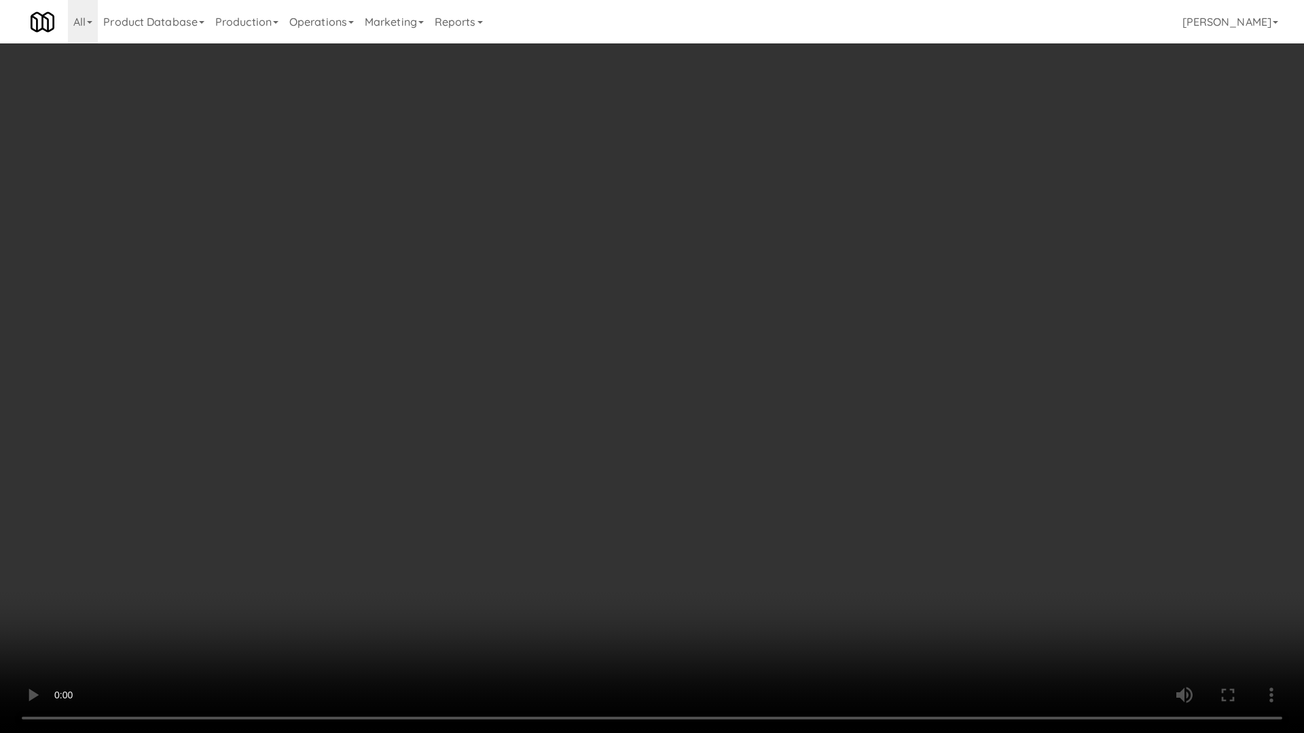
click at [407, 623] on video at bounding box center [652, 366] width 1304 height 733
click at [349, 623] on video at bounding box center [652, 366] width 1304 height 733
click at [352, 623] on video at bounding box center [652, 366] width 1304 height 733
click at [473, 623] on video at bounding box center [652, 366] width 1304 height 733
click at [634, 514] on video at bounding box center [652, 366] width 1304 height 733
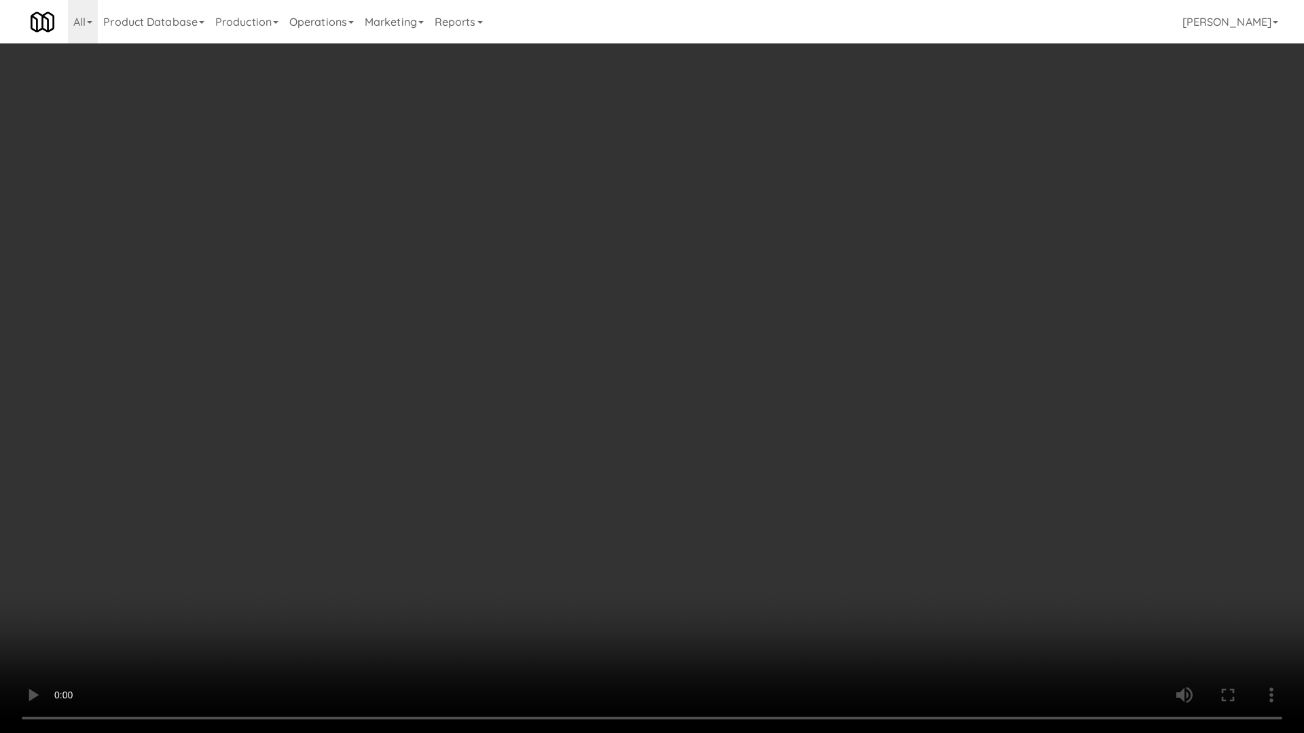
click at [405, 623] on video at bounding box center [652, 366] width 1304 height 733
click at [416, 623] on video at bounding box center [652, 366] width 1304 height 733
click at [477, 623] on video at bounding box center [652, 366] width 1304 height 733
click at [549, 485] on video at bounding box center [652, 366] width 1304 height 733
click at [653, 568] on video at bounding box center [652, 366] width 1304 height 733
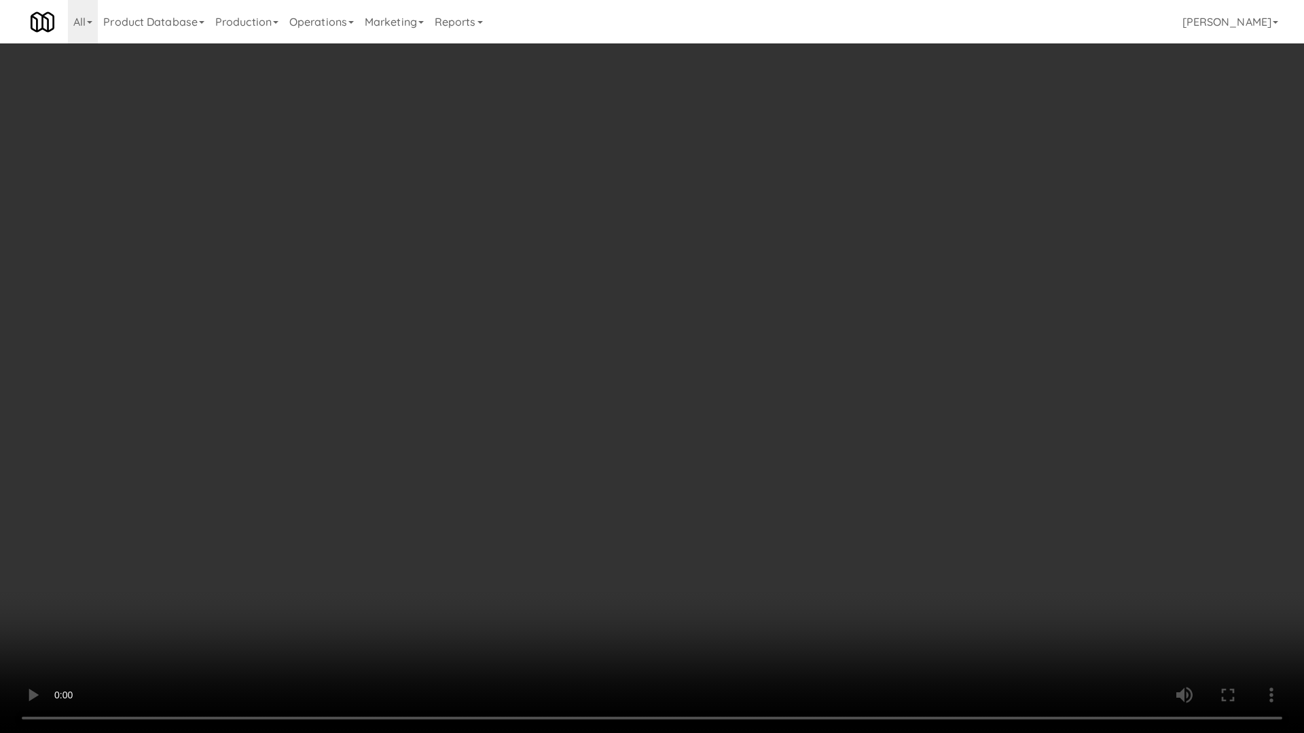
click at [653, 568] on video at bounding box center [652, 366] width 1304 height 733
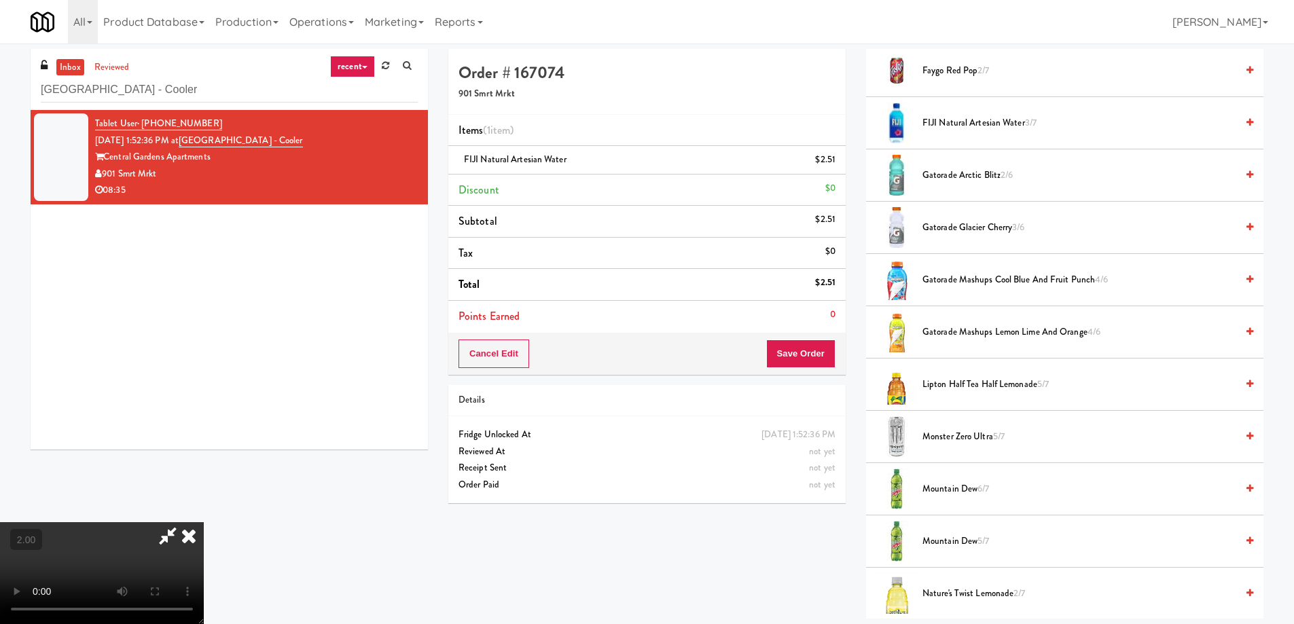
click at [204, 522] on video at bounding box center [102, 573] width 204 height 102
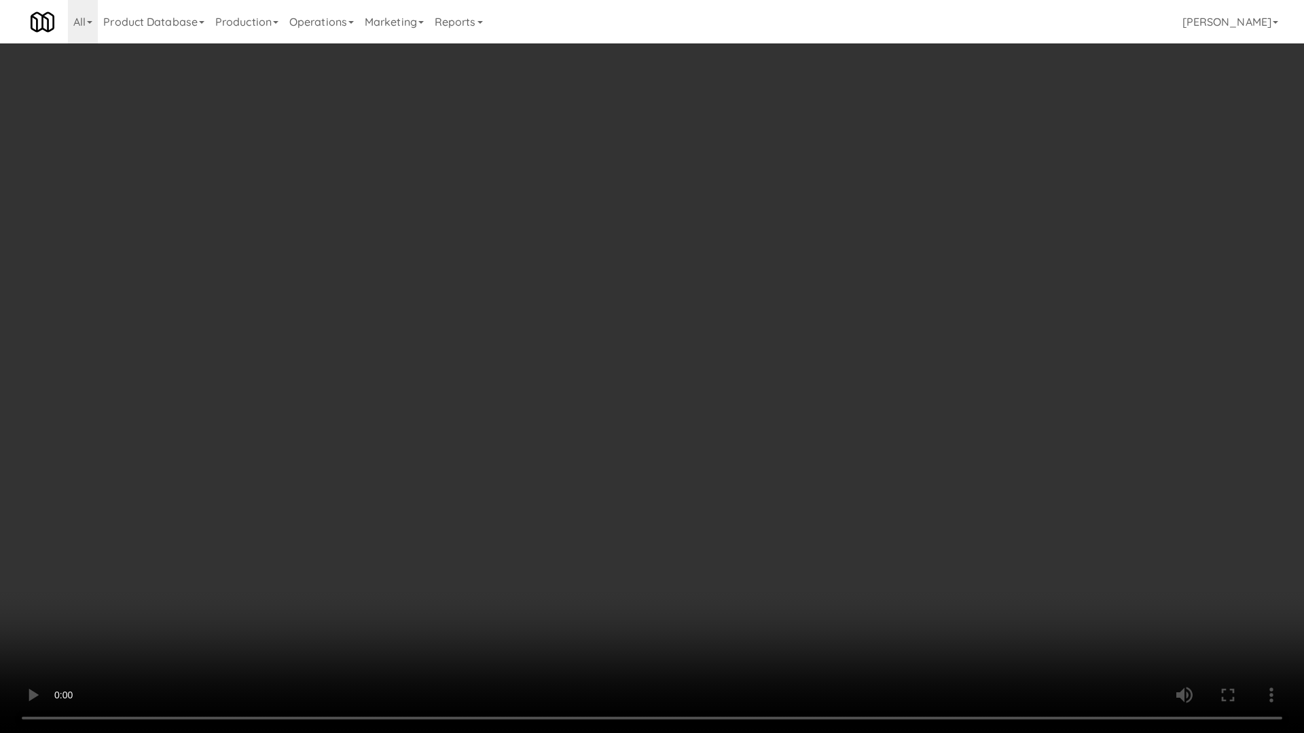
click at [766, 519] on video at bounding box center [652, 366] width 1304 height 733
click at [540, 623] on video at bounding box center [652, 366] width 1304 height 733
click at [577, 623] on video at bounding box center [652, 366] width 1304 height 733
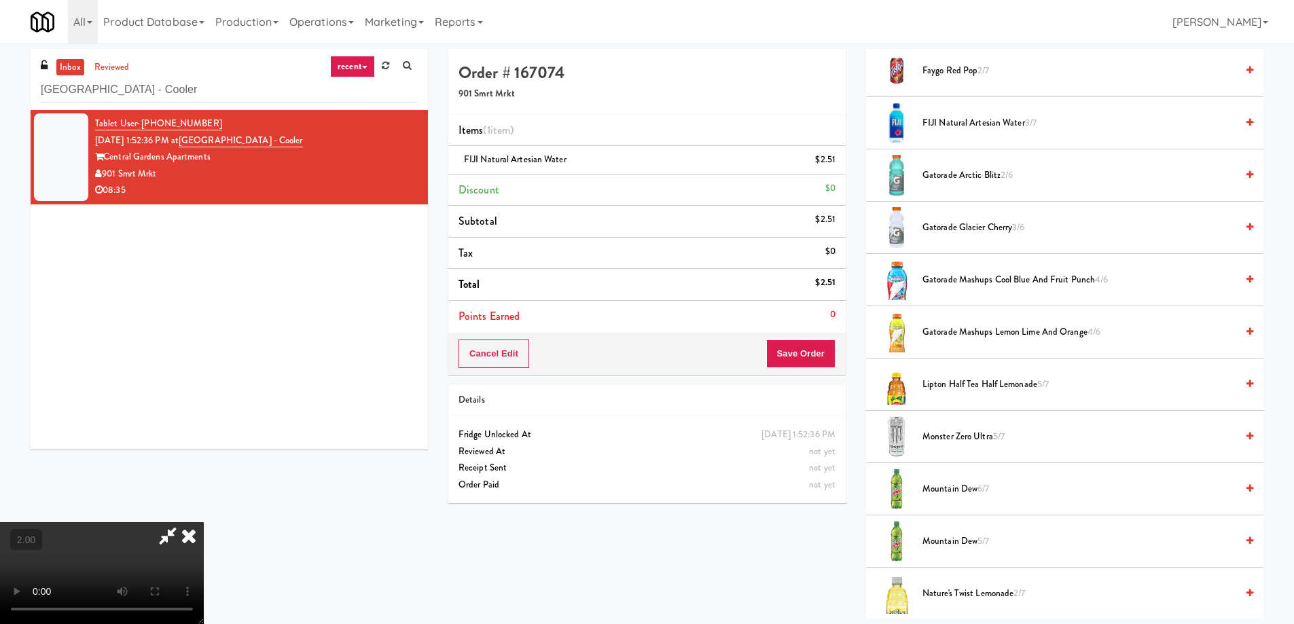
click at [204, 522] on video at bounding box center [102, 573] width 204 height 102
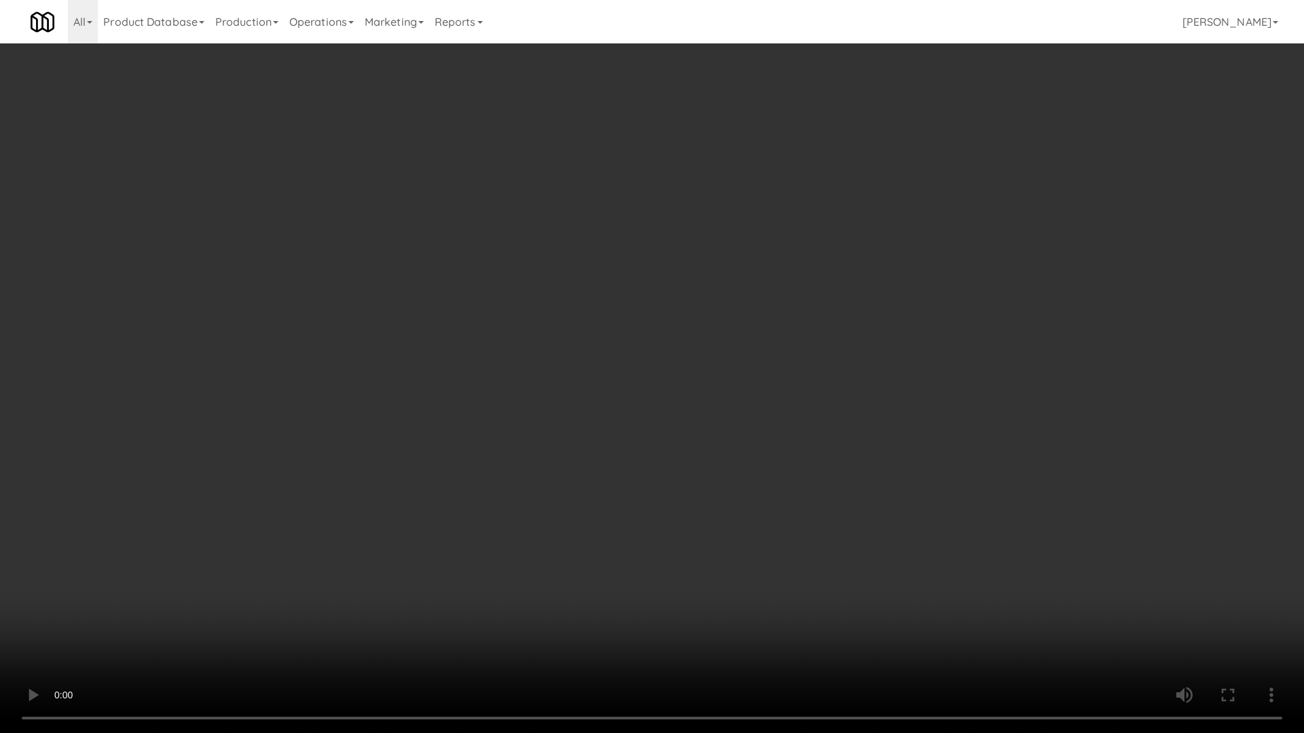
click at [476, 407] on video at bounding box center [652, 366] width 1304 height 733
click at [583, 623] on video at bounding box center [652, 366] width 1304 height 733
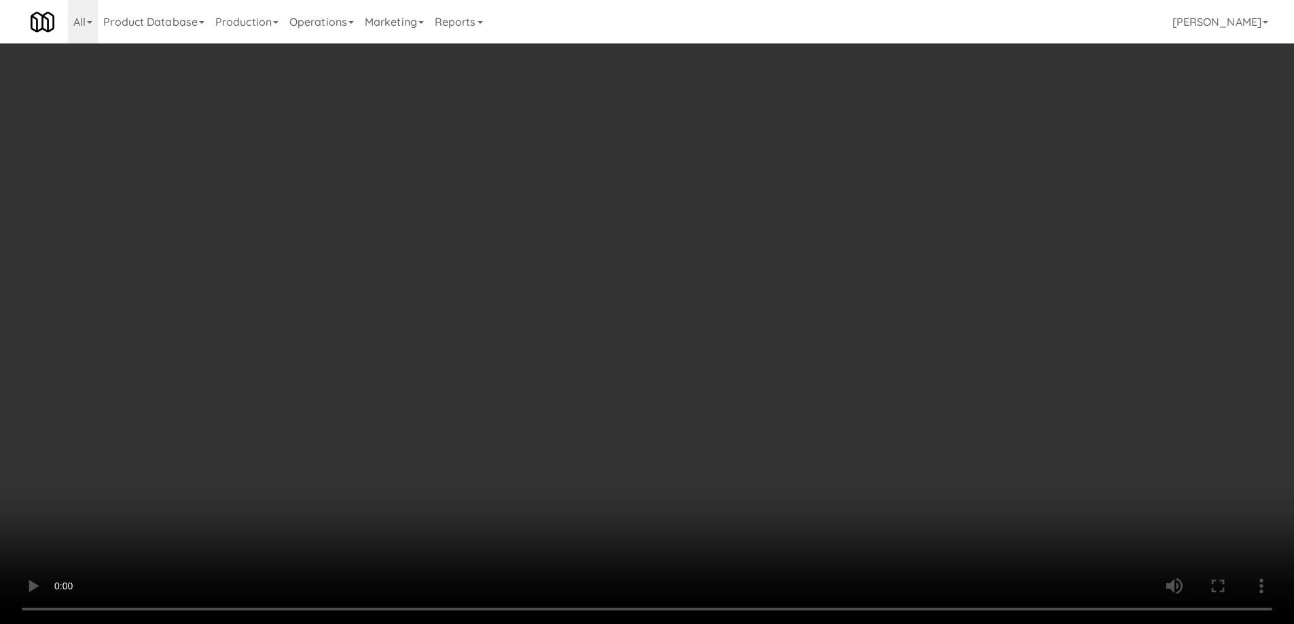
scroll to position [228, 0]
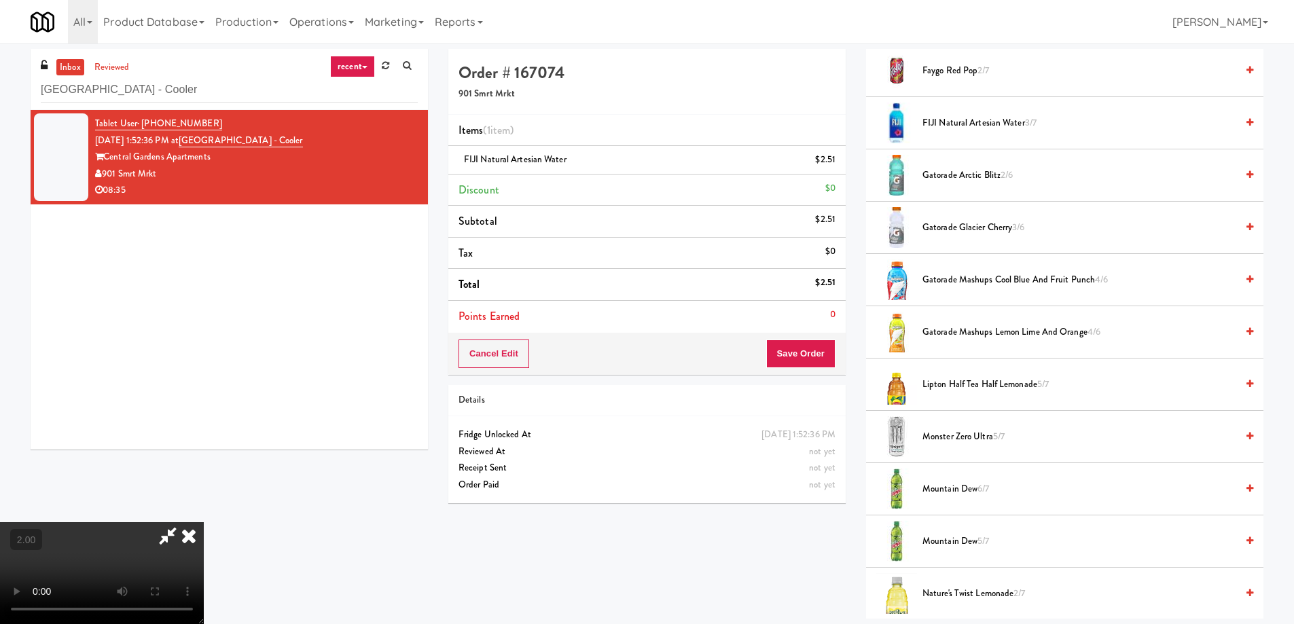
click at [204, 522] on video at bounding box center [102, 573] width 204 height 102
click at [183, 522] on icon at bounding box center [167, 535] width 31 height 27
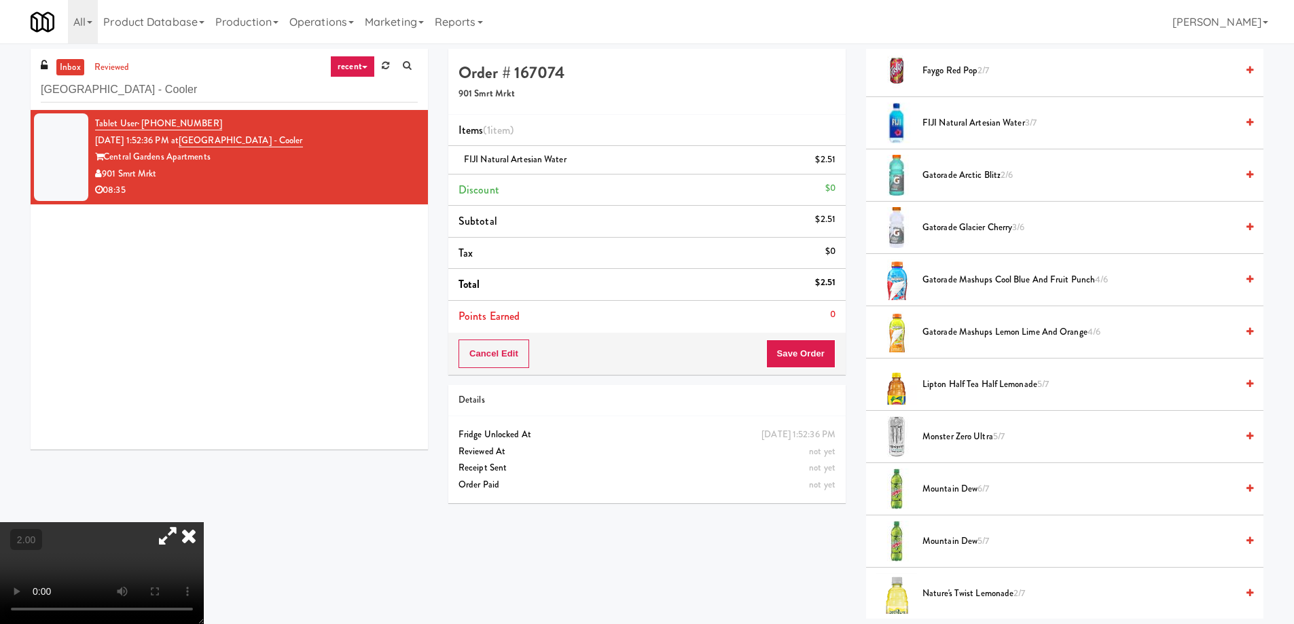
click at [204, 522] on video at bounding box center [102, 573] width 204 height 102
click at [204, 539] on video at bounding box center [102, 573] width 204 height 102
click at [204, 547] on video at bounding box center [102, 573] width 204 height 102
click at [204, 522] on video at bounding box center [102, 573] width 204 height 102
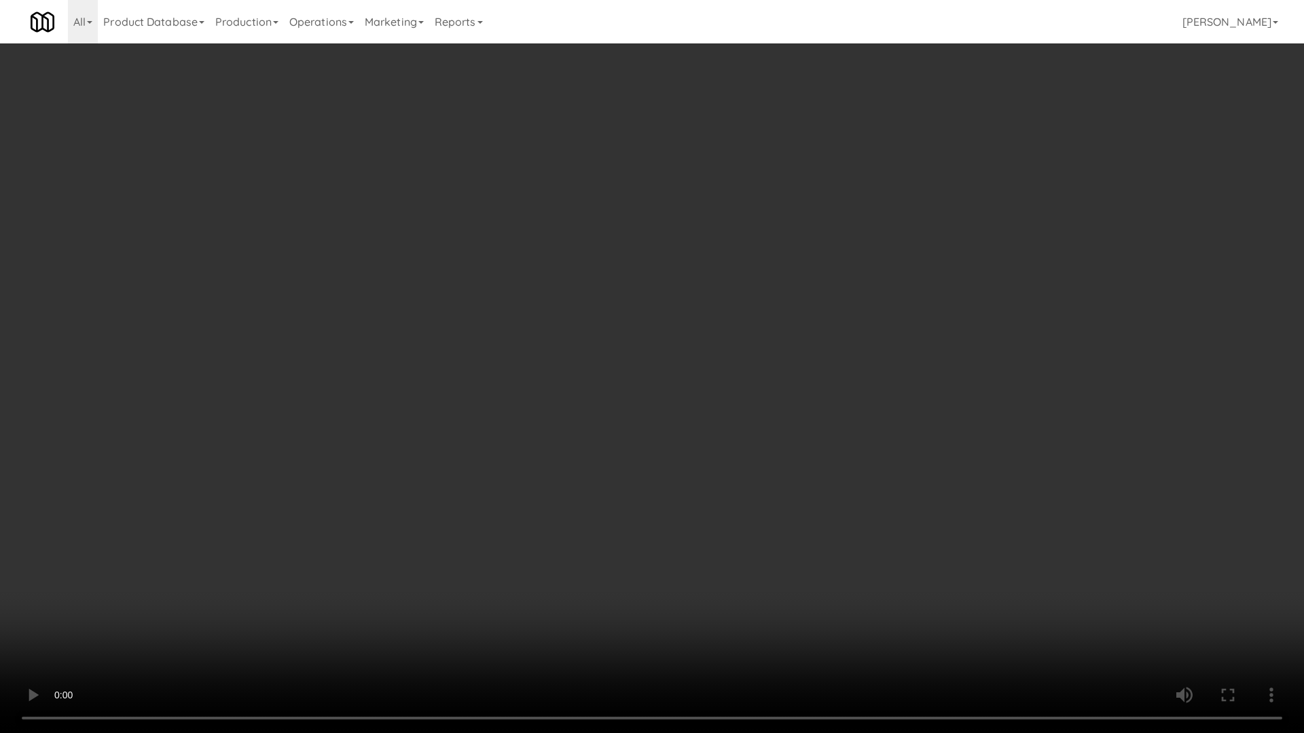
click at [694, 563] on video at bounding box center [652, 366] width 1304 height 733
click at [782, 602] on video at bounding box center [652, 366] width 1304 height 733
click at [779, 621] on video at bounding box center [652, 366] width 1304 height 733
click at [716, 623] on video at bounding box center [652, 366] width 1304 height 733
click at [720, 623] on video at bounding box center [652, 366] width 1304 height 733
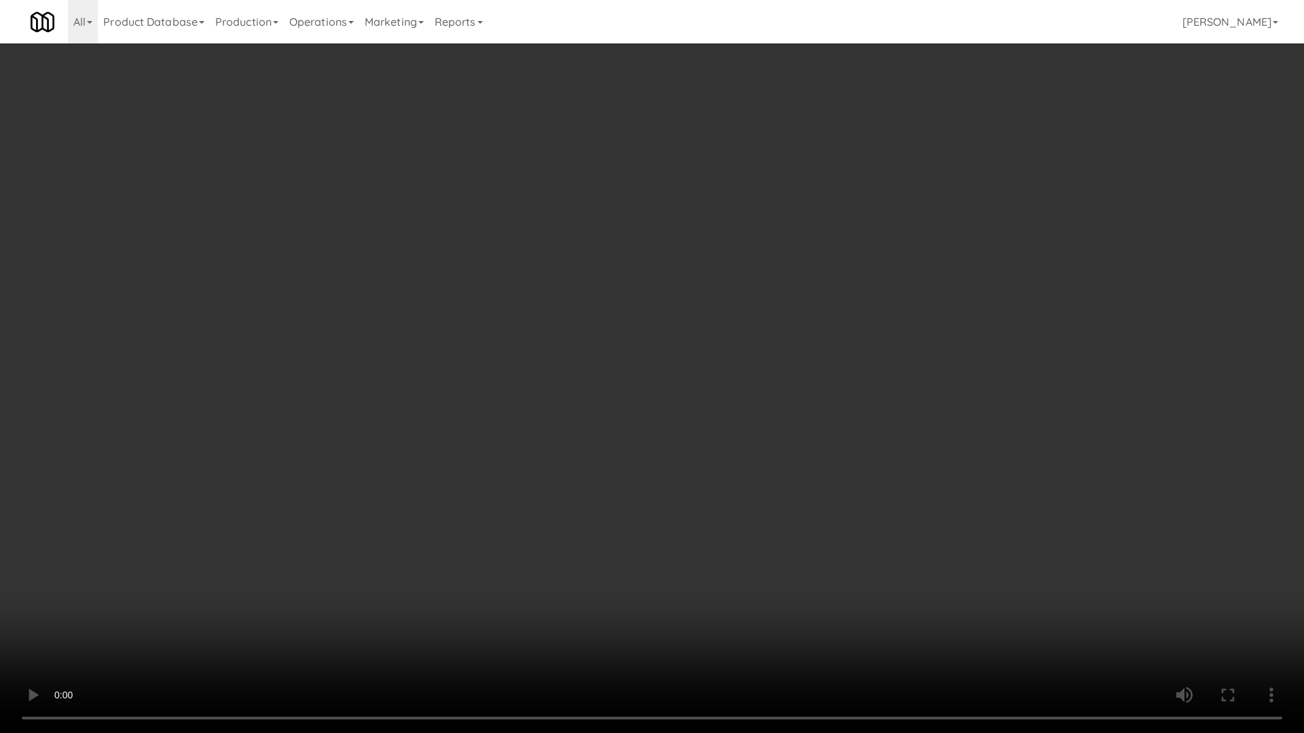
click at [708, 517] on video at bounding box center [652, 366] width 1304 height 733
click at [800, 623] on video at bounding box center [652, 366] width 1304 height 733
click at [820, 600] on video at bounding box center [652, 366] width 1304 height 733
click at [895, 611] on video at bounding box center [652, 366] width 1304 height 733
click at [877, 623] on video at bounding box center [652, 366] width 1304 height 733
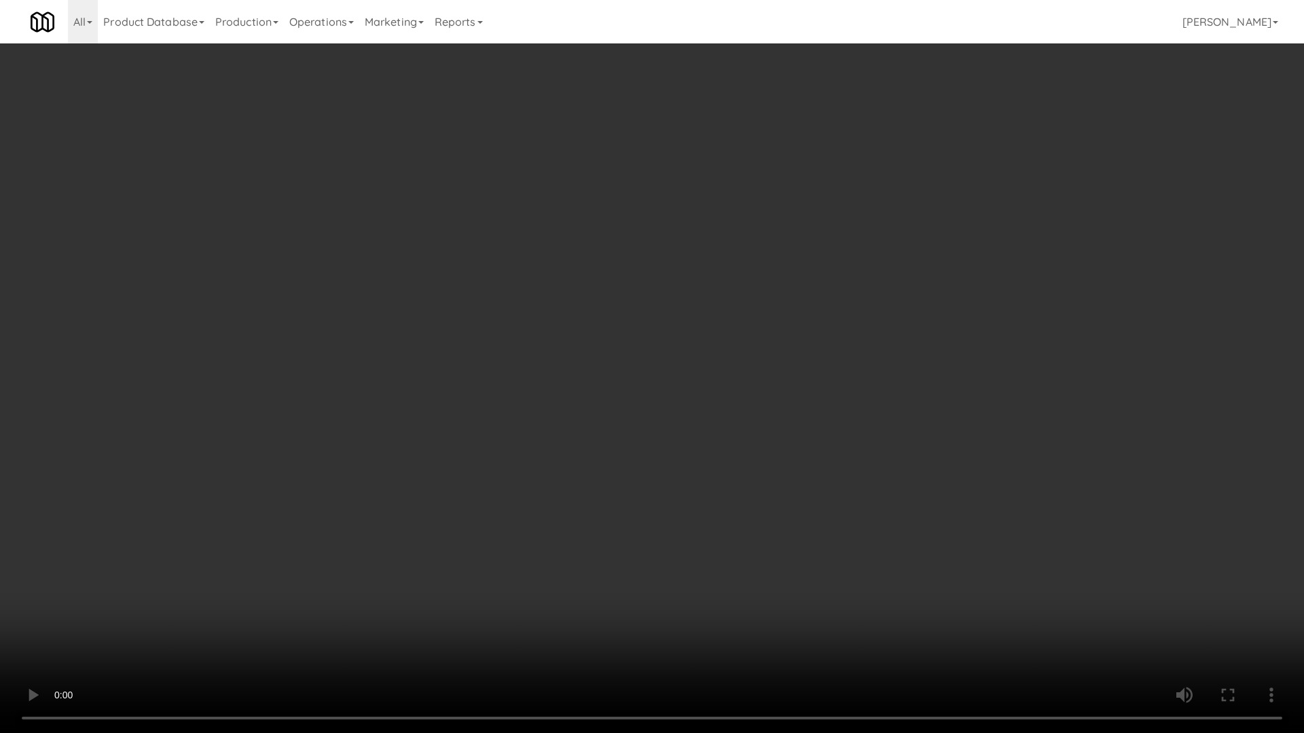
click at [877, 623] on video at bounding box center [652, 366] width 1304 height 733
click at [872, 614] on video at bounding box center [652, 366] width 1304 height 733
click at [897, 623] on video at bounding box center [652, 366] width 1304 height 733
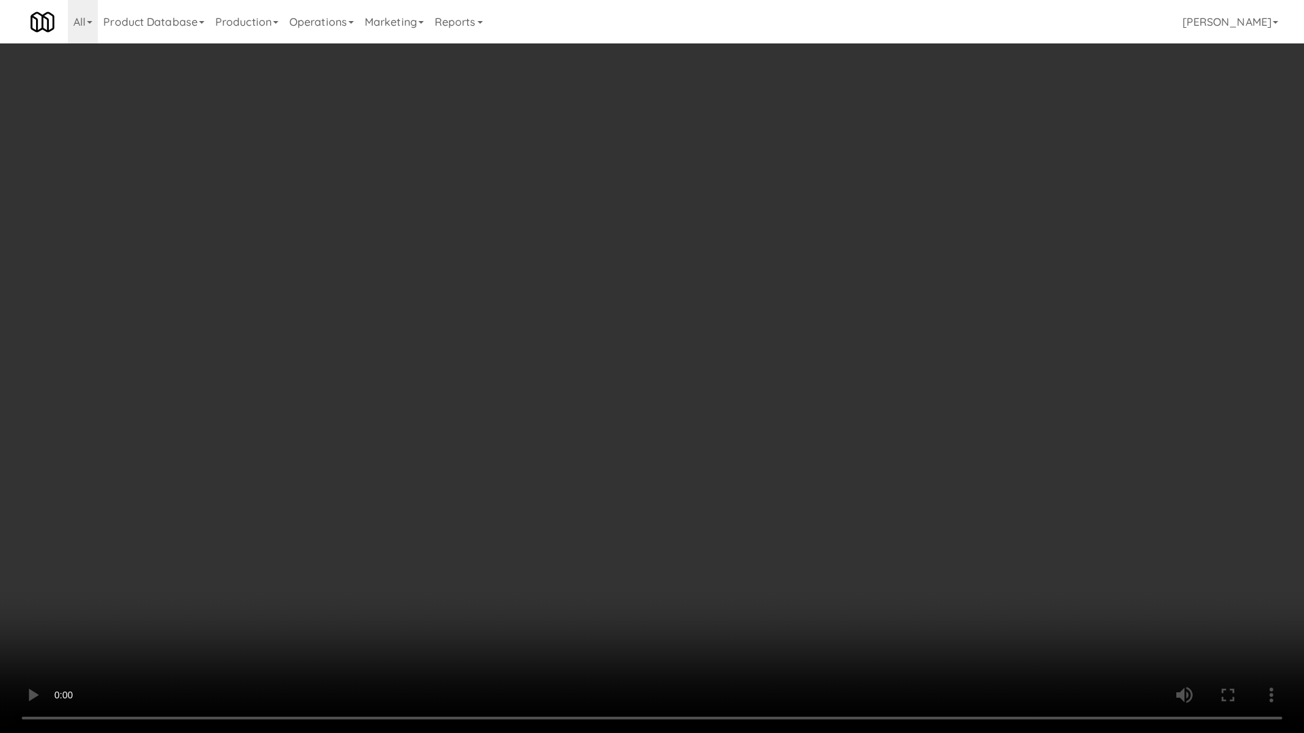
click at [897, 623] on video at bounding box center [652, 366] width 1304 height 733
click at [896, 623] on video at bounding box center [652, 366] width 1304 height 733
click at [952, 623] on video at bounding box center [652, 366] width 1304 height 733
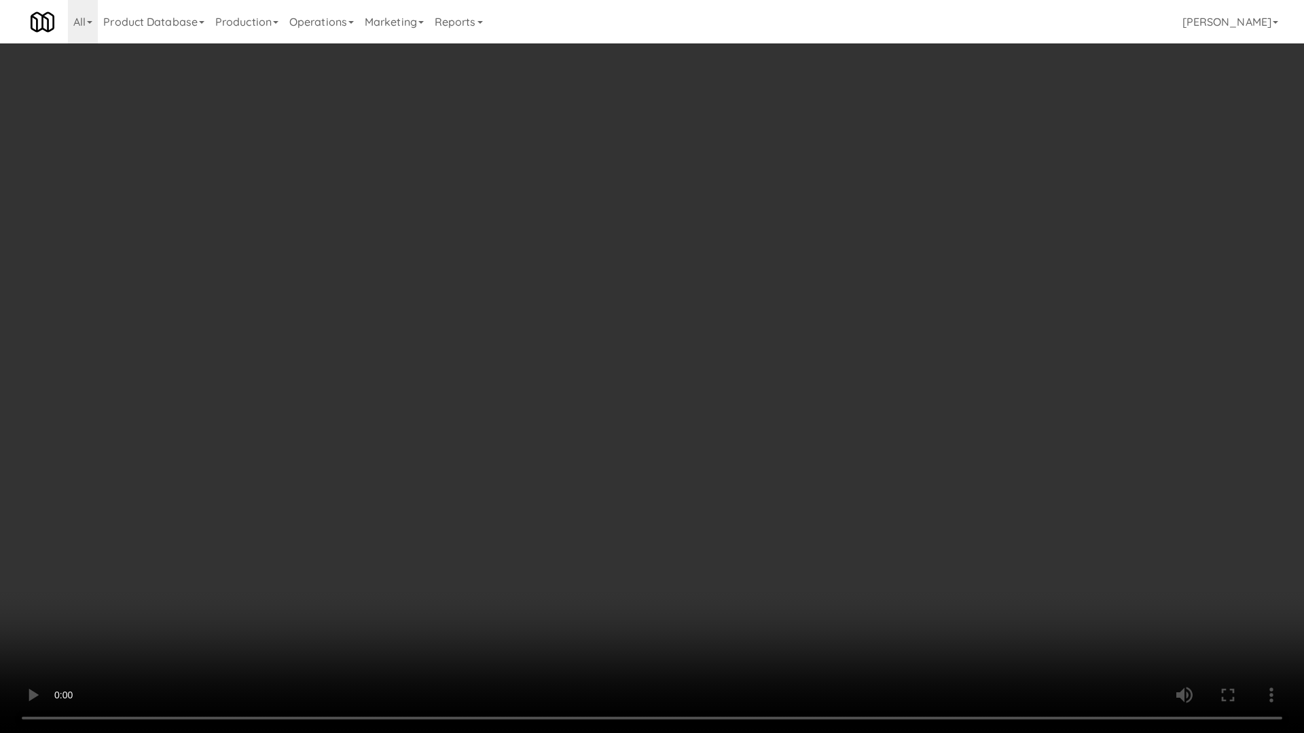
click at [949, 623] on video at bounding box center [652, 366] width 1304 height 733
click at [884, 623] on video at bounding box center [652, 366] width 1304 height 733
click at [944, 623] on video at bounding box center [652, 366] width 1304 height 733
click at [883, 623] on video at bounding box center [652, 366] width 1304 height 733
click at [865, 428] on video at bounding box center [652, 366] width 1304 height 733
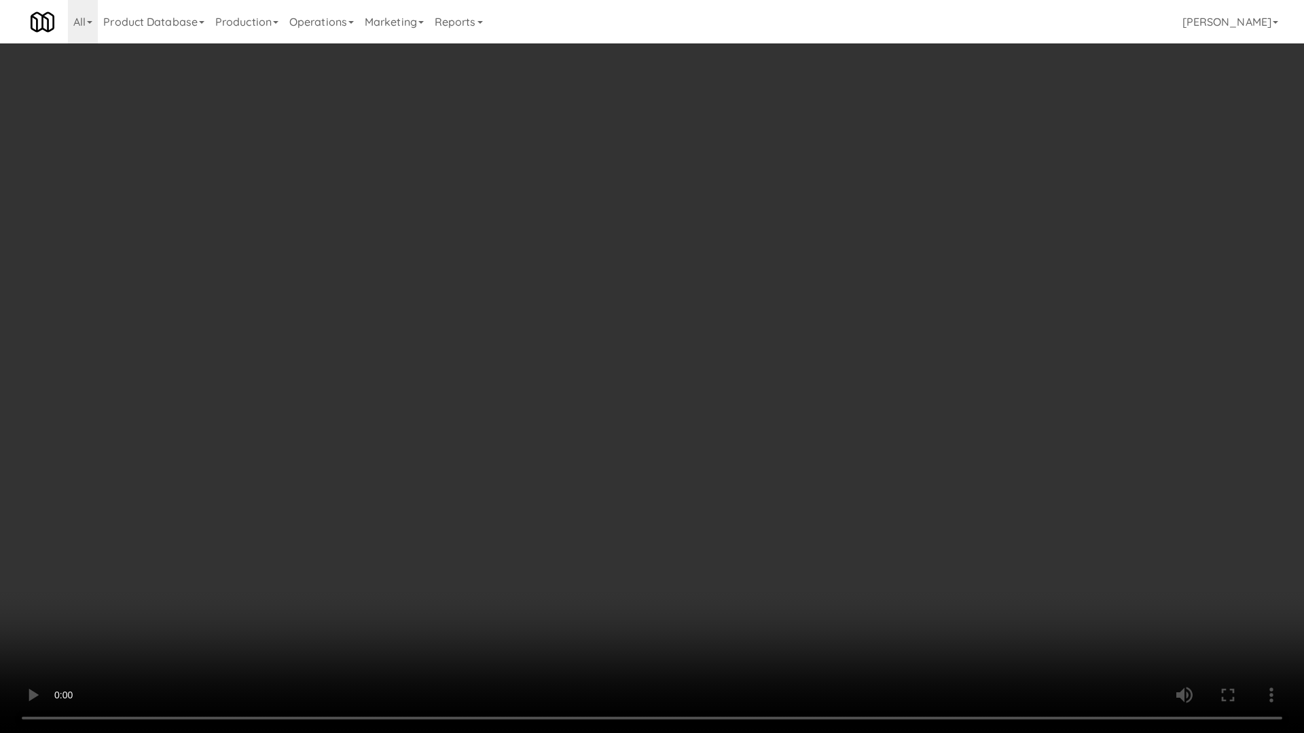
click at [872, 623] on video at bounding box center [652, 366] width 1304 height 733
click at [924, 623] on video at bounding box center [652, 366] width 1304 height 733
click at [922, 623] on video at bounding box center [652, 366] width 1304 height 733
click at [905, 623] on video at bounding box center [652, 366] width 1304 height 733
click at [909, 595] on video at bounding box center [652, 366] width 1304 height 733
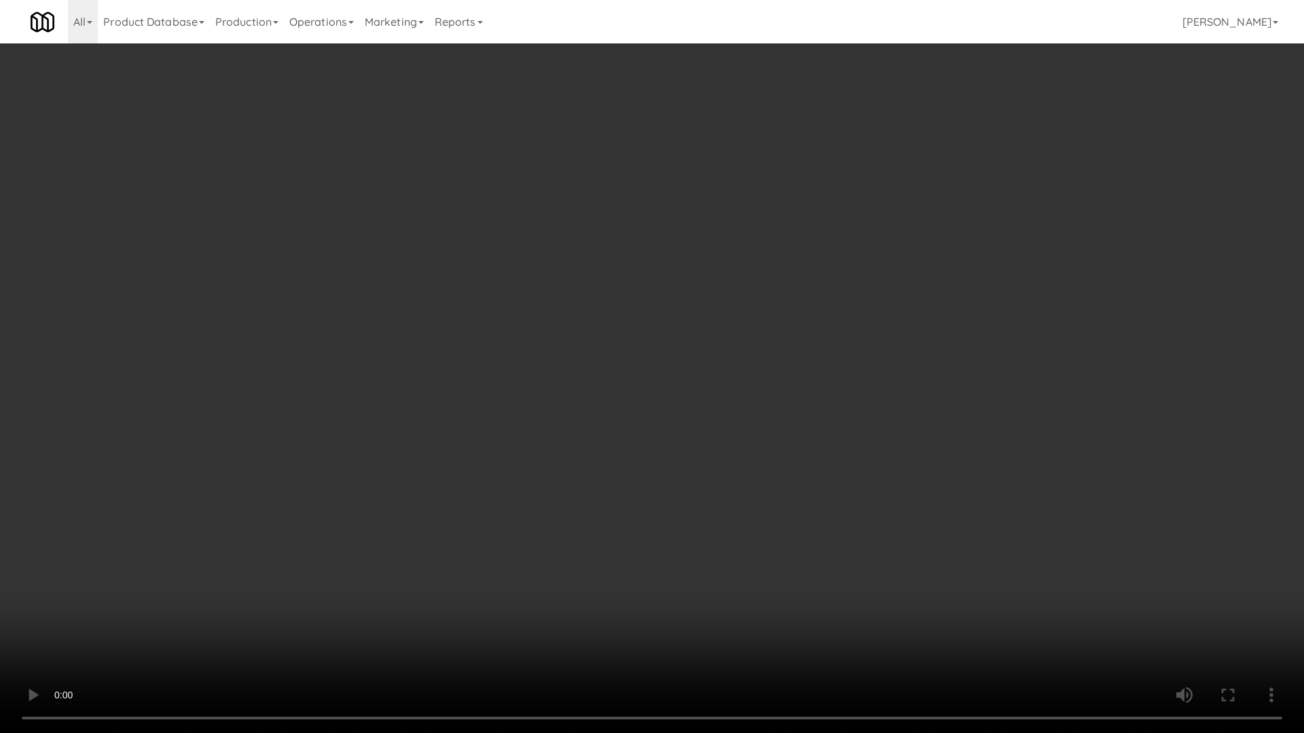
click at [925, 623] on video at bounding box center [652, 366] width 1304 height 733
click at [913, 623] on video at bounding box center [652, 366] width 1304 height 733
click at [930, 621] on video at bounding box center [652, 366] width 1304 height 733
click at [957, 623] on video at bounding box center [652, 366] width 1304 height 733
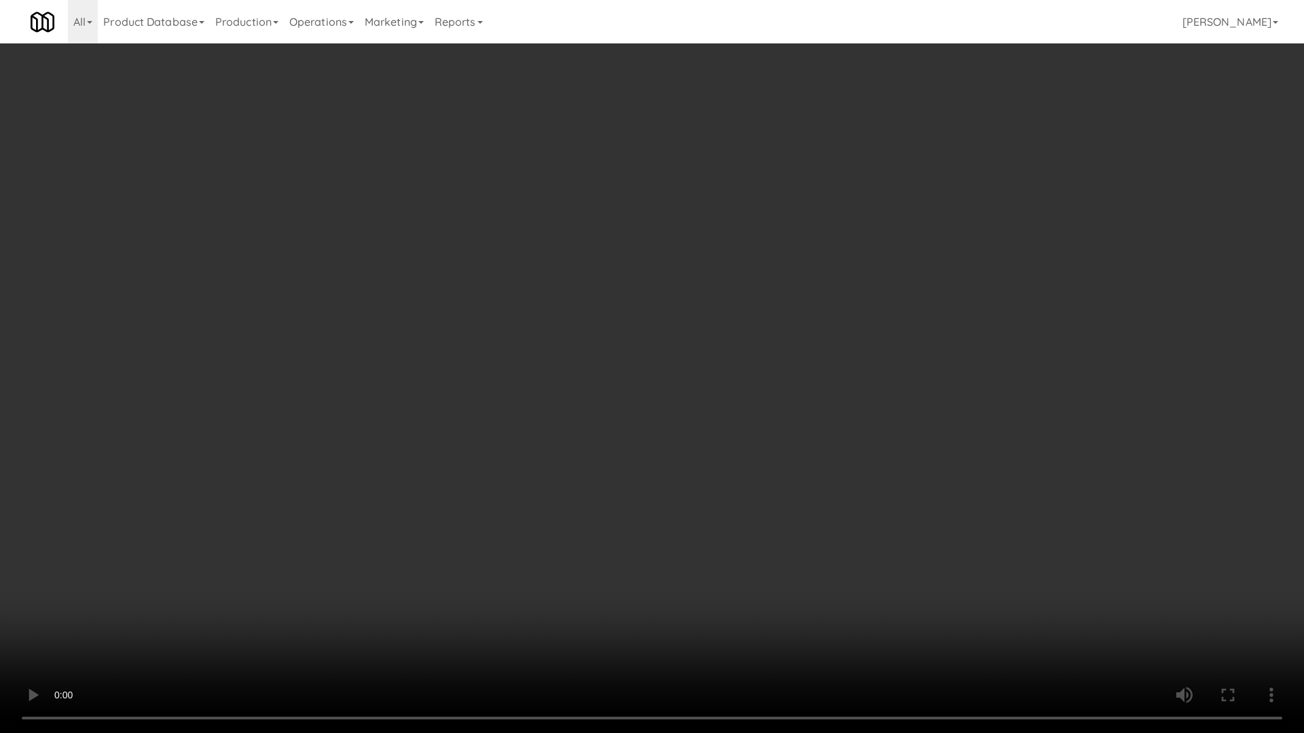
click at [911, 623] on video at bounding box center [652, 366] width 1304 height 733
click at [972, 623] on video at bounding box center [652, 366] width 1304 height 733
click at [906, 623] on video at bounding box center [652, 366] width 1304 height 733
click at [870, 623] on video at bounding box center [652, 366] width 1304 height 733
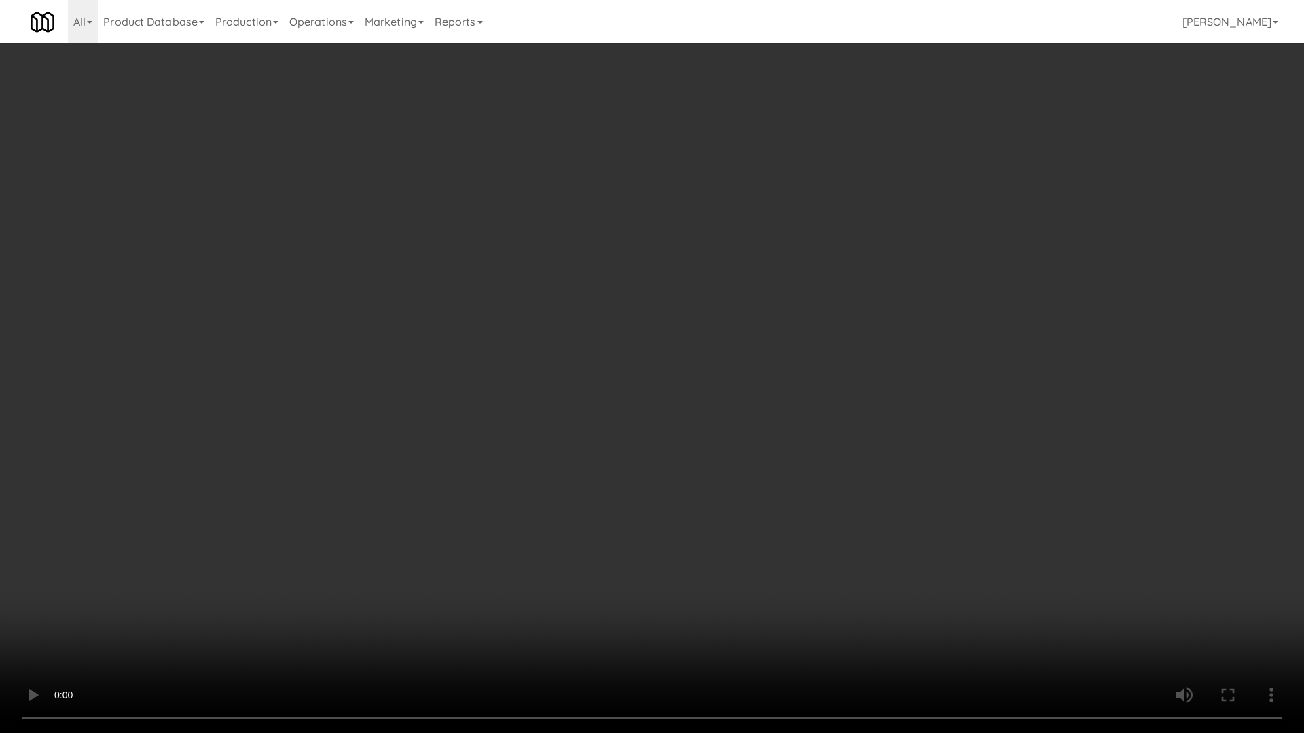
click at [870, 623] on video at bounding box center [652, 366] width 1304 height 733
click at [1040, 623] on video at bounding box center [652, 366] width 1304 height 733
click at [1086, 623] on video at bounding box center [652, 366] width 1304 height 733
click at [1099, 623] on video at bounding box center [652, 366] width 1304 height 733
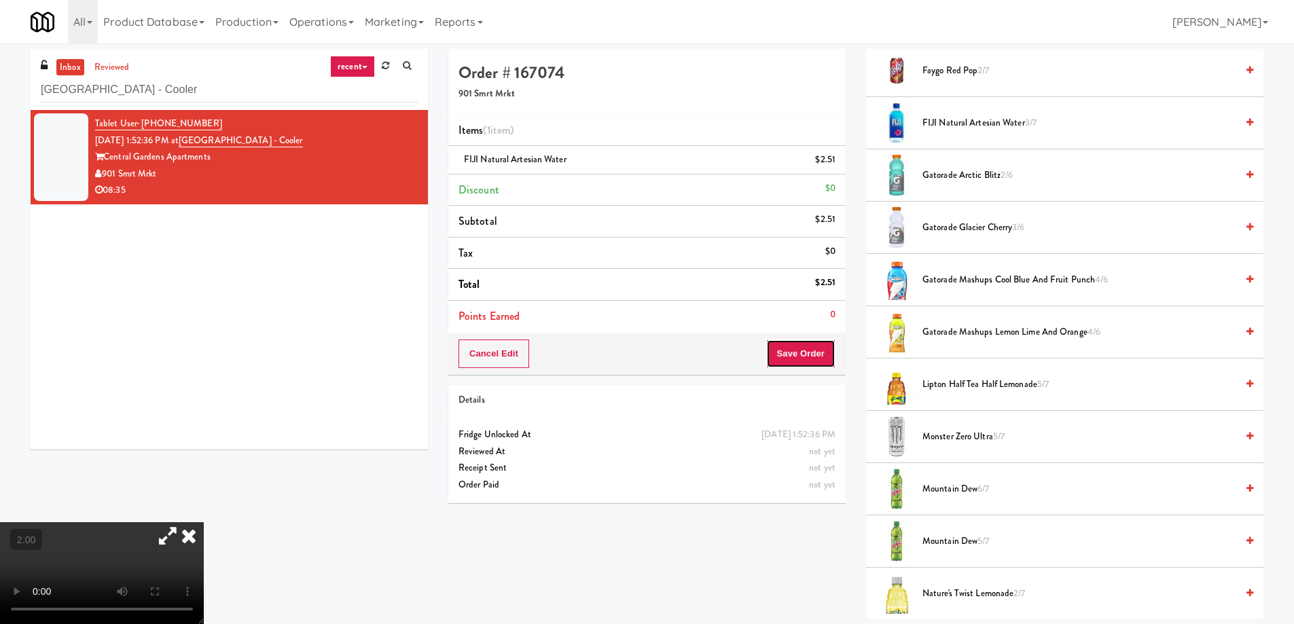
click at [803, 361] on button "Save Order" at bounding box center [800, 354] width 69 height 29
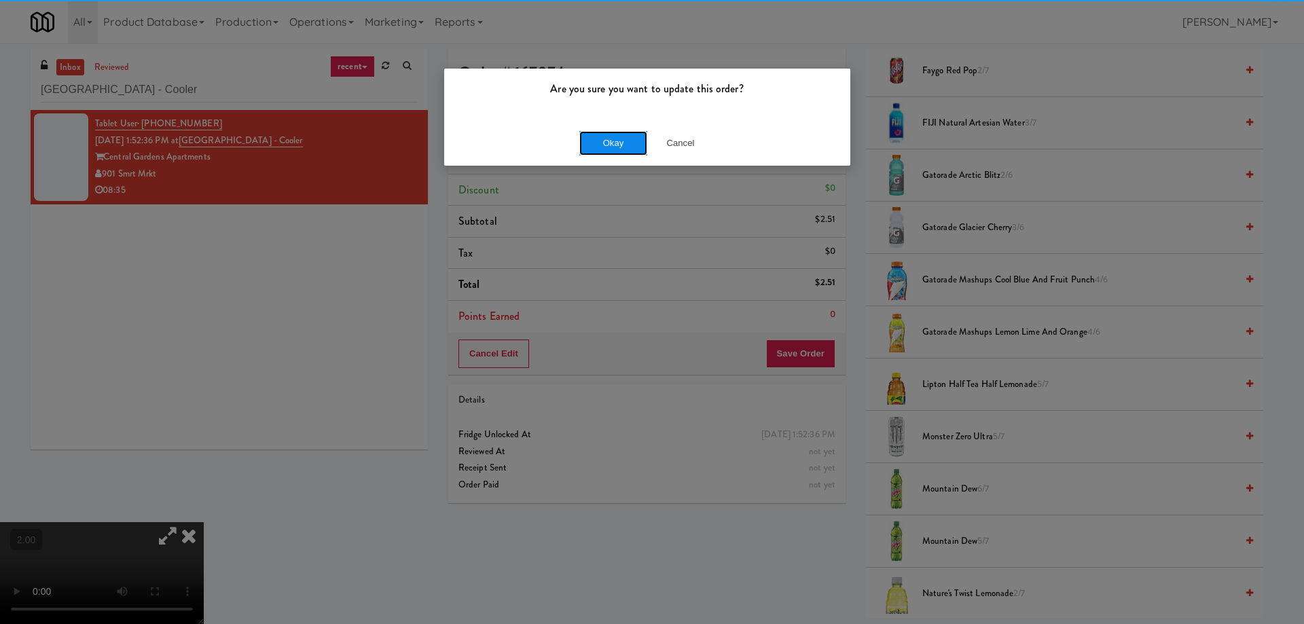
click at [589, 134] on button "Okay" at bounding box center [613, 143] width 68 height 24
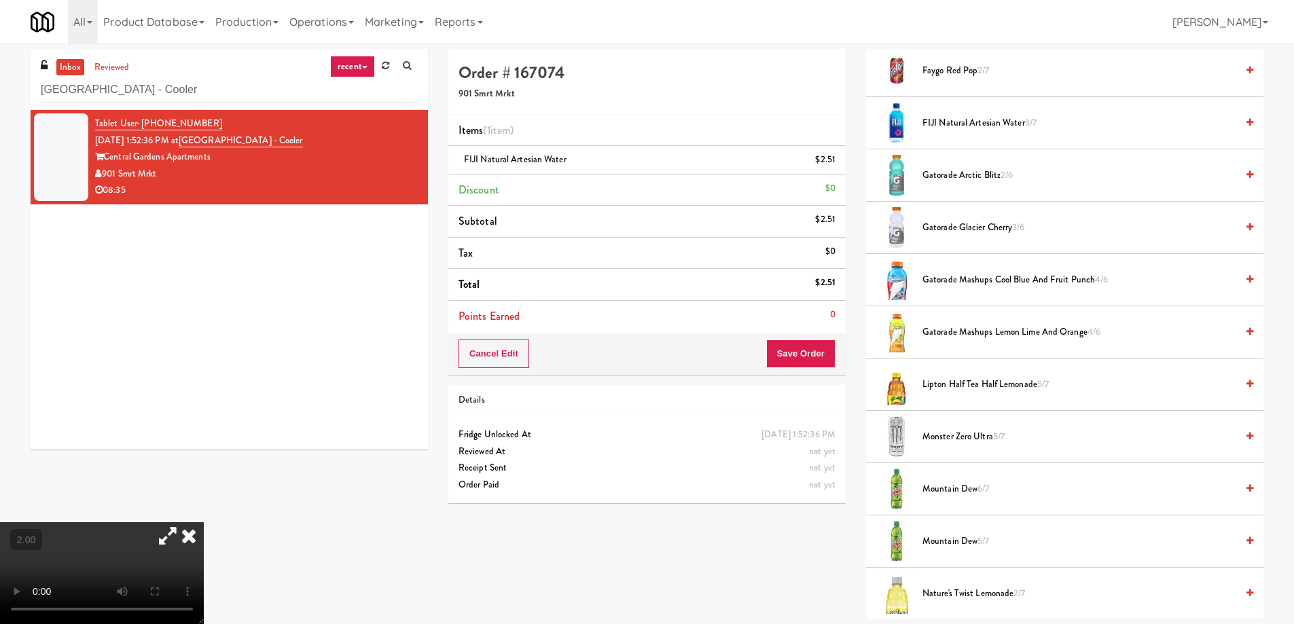
click at [679, 128] on li "Items (1 item )" at bounding box center [646, 131] width 397 height 32
click at [183, 522] on icon at bounding box center [167, 535] width 31 height 27
click at [204, 522] on icon at bounding box center [189, 535] width 30 height 27
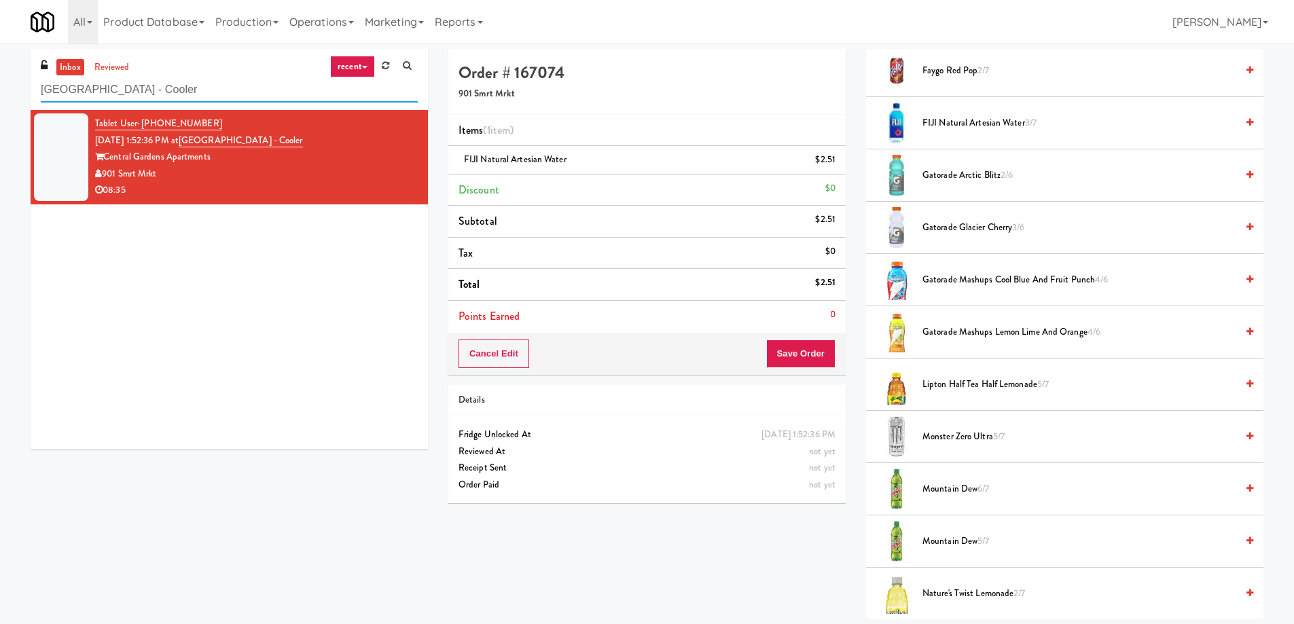
click at [210, 90] on input "Central Gardens - Cooler" at bounding box center [229, 89] width 377 height 25
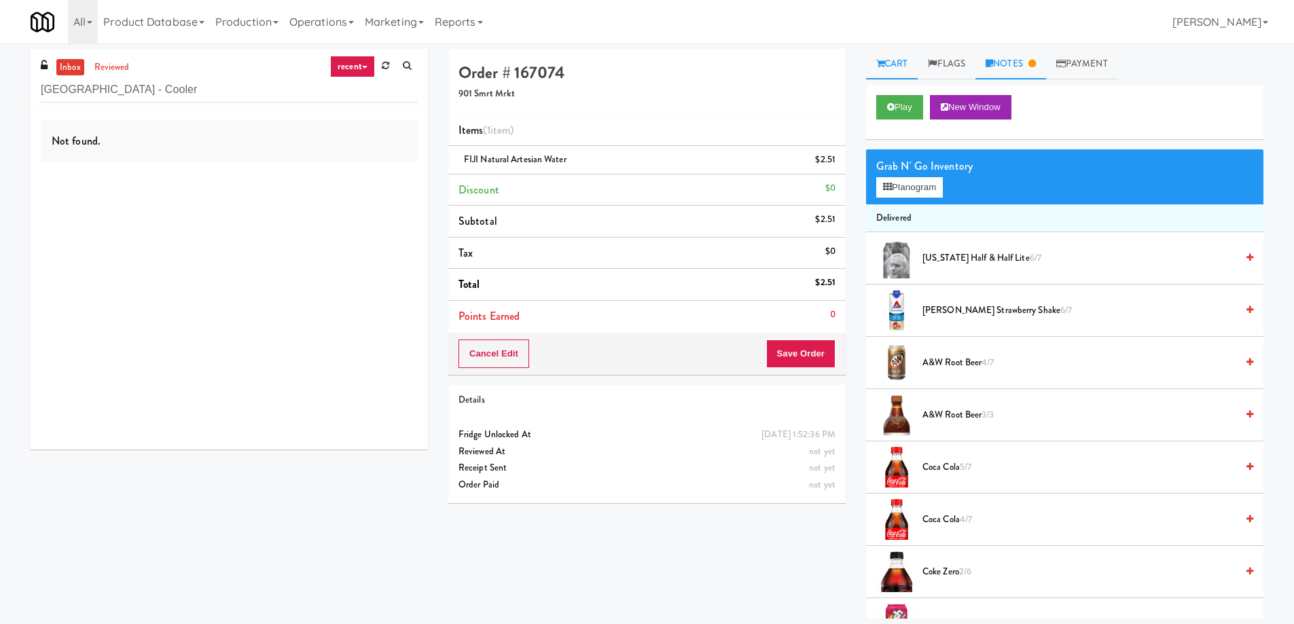
click at [1030, 60] on link "Notes" at bounding box center [1010, 64] width 71 height 31
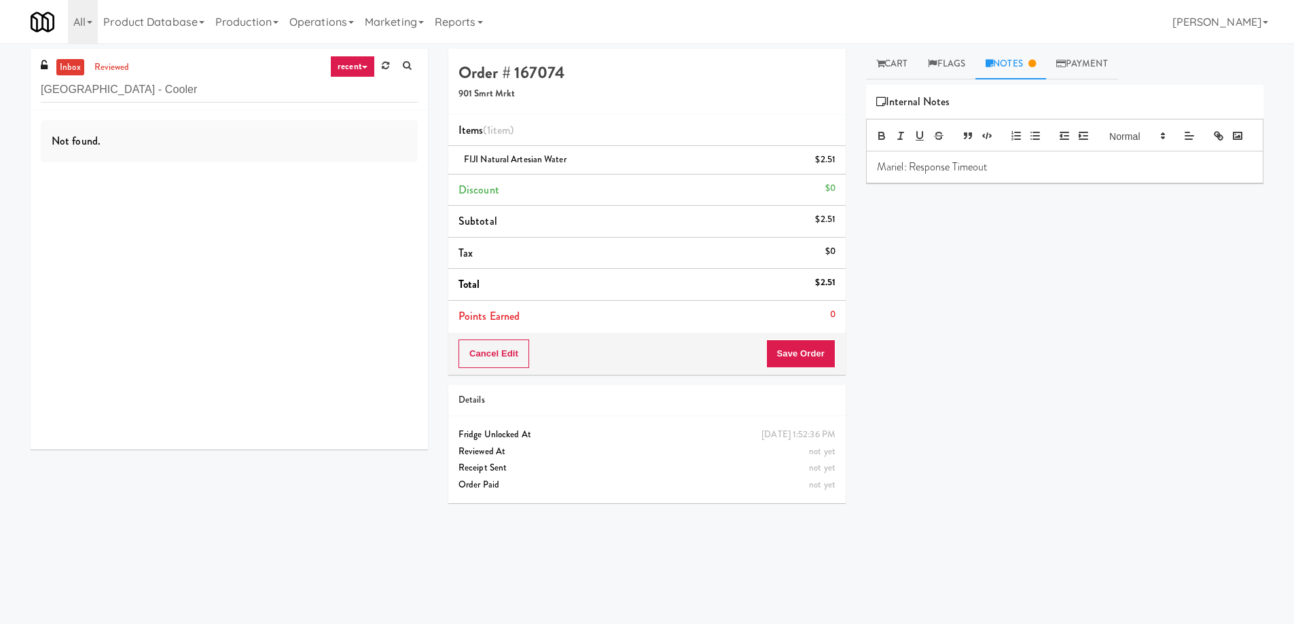
click at [1006, 175] on p "Mariel: Response Timeout" at bounding box center [1064, 167] width 375 height 15
click at [200, 90] on input "Central Gardens - Cooler" at bounding box center [229, 89] width 377 height 25
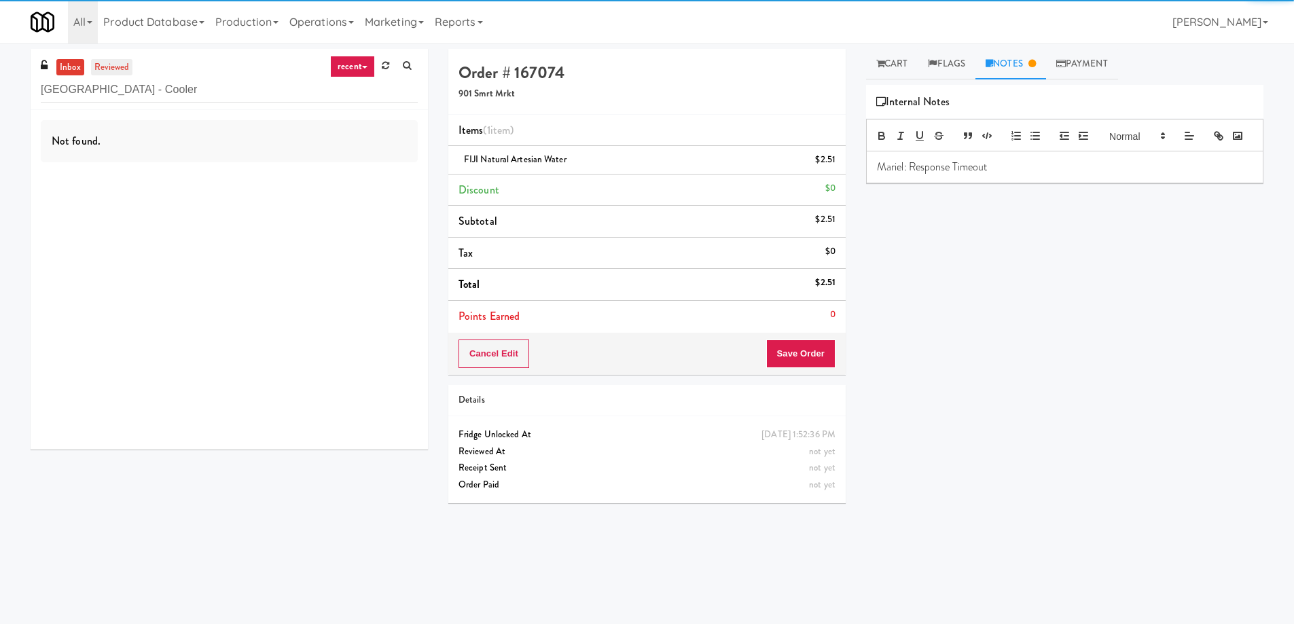
click at [98, 73] on link "reviewed" at bounding box center [112, 67] width 42 height 17
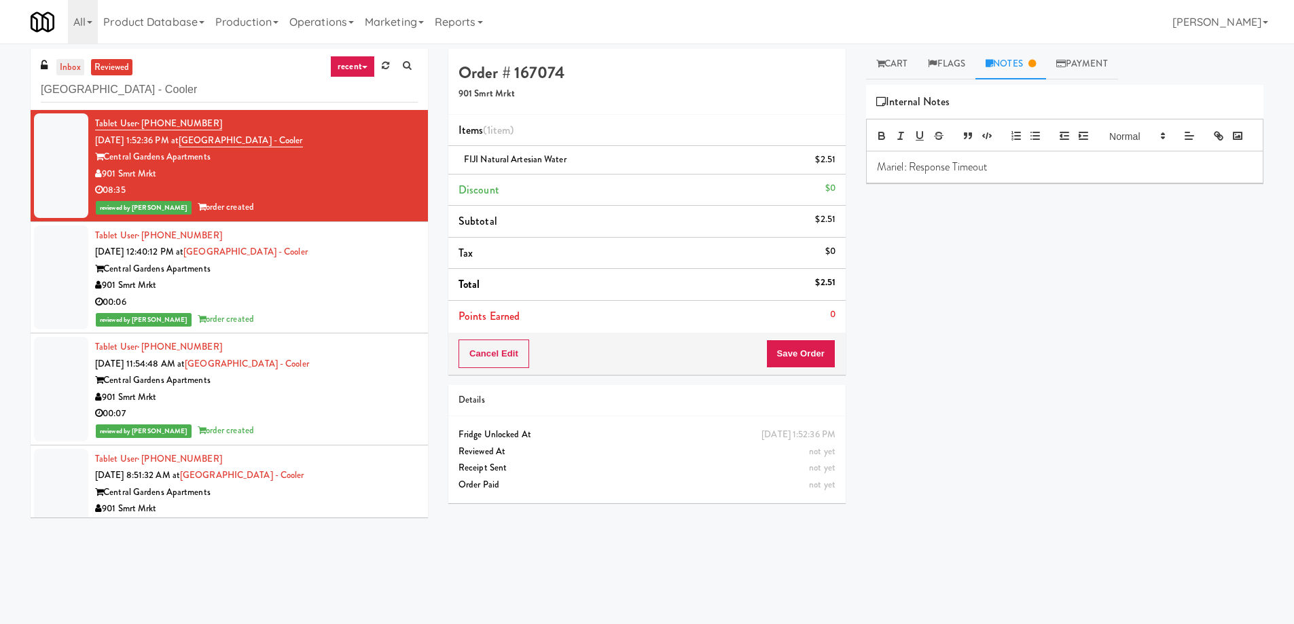
click at [65, 65] on link "inbox" at bounding box center [70, 67] width 28 height 17
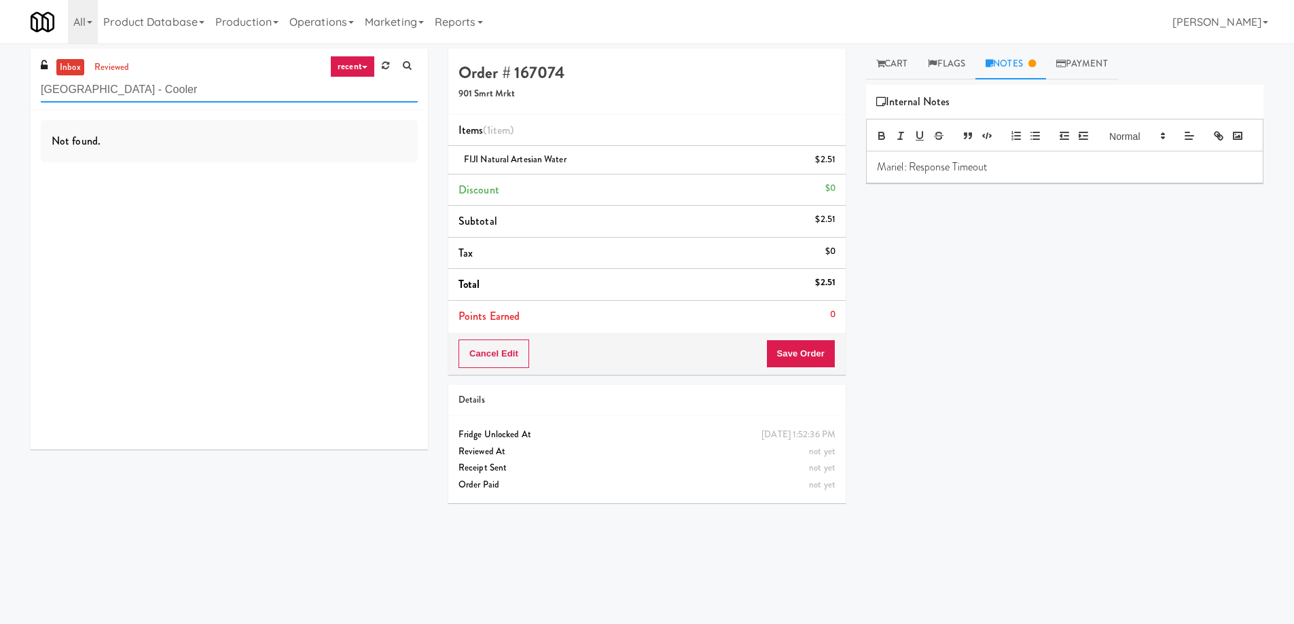
click at [184, 99] on input "Central Gardens - Cooler" at bounding box center [229, 89] width 377 height 25
click at [82, 67] on link "inbox" at bounding box center [70, 67] width 28 height 17
click at [111, 65] on link "reviewed" at bounding box center [112, 67] width 42 height 17
click at [216, 87] on input "Central Gardens - Cooler" at bounding box center [229, 89] width 377 height 25
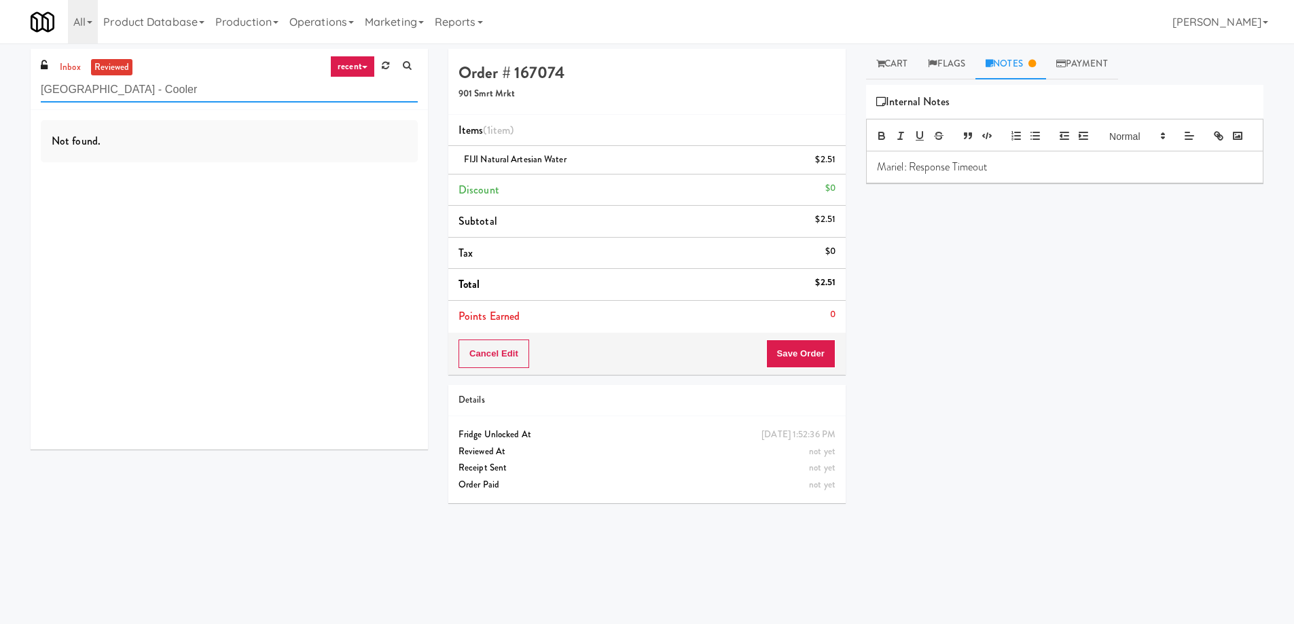
click at [216, 87] on input "Central Gardens - Cooler" at bounding box center [229, 89] width 377 height 25
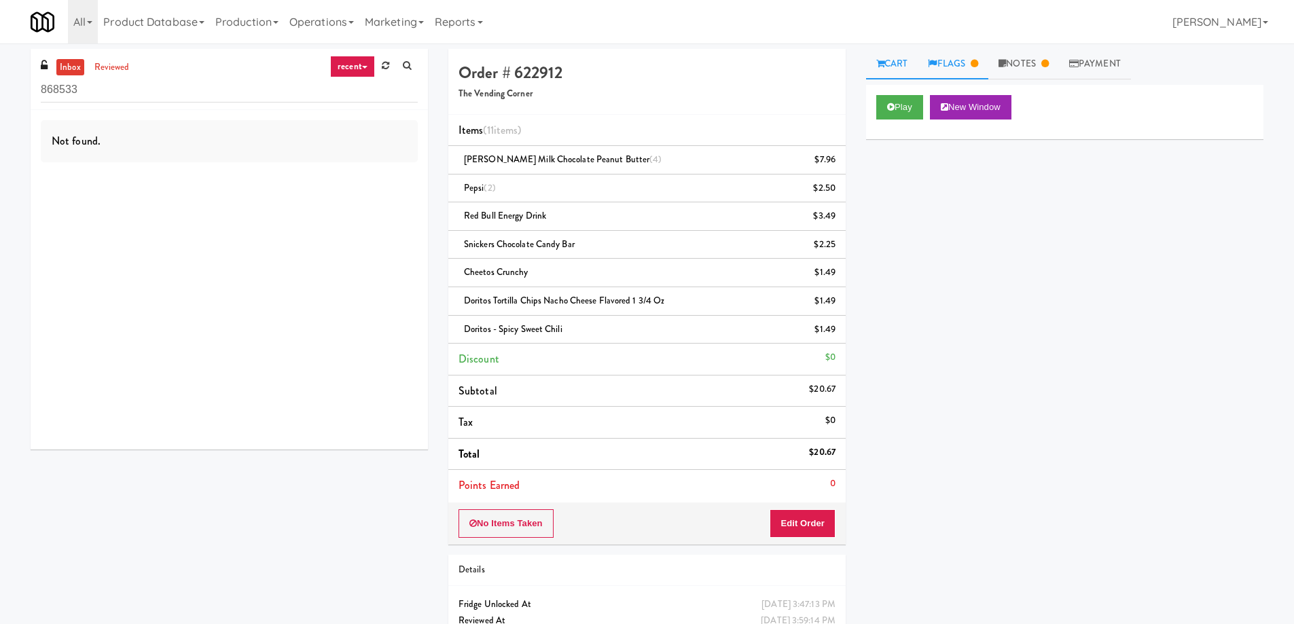
click at [961, 68] on link "Flags" at bounding box center [952, 64] width 71 height 31
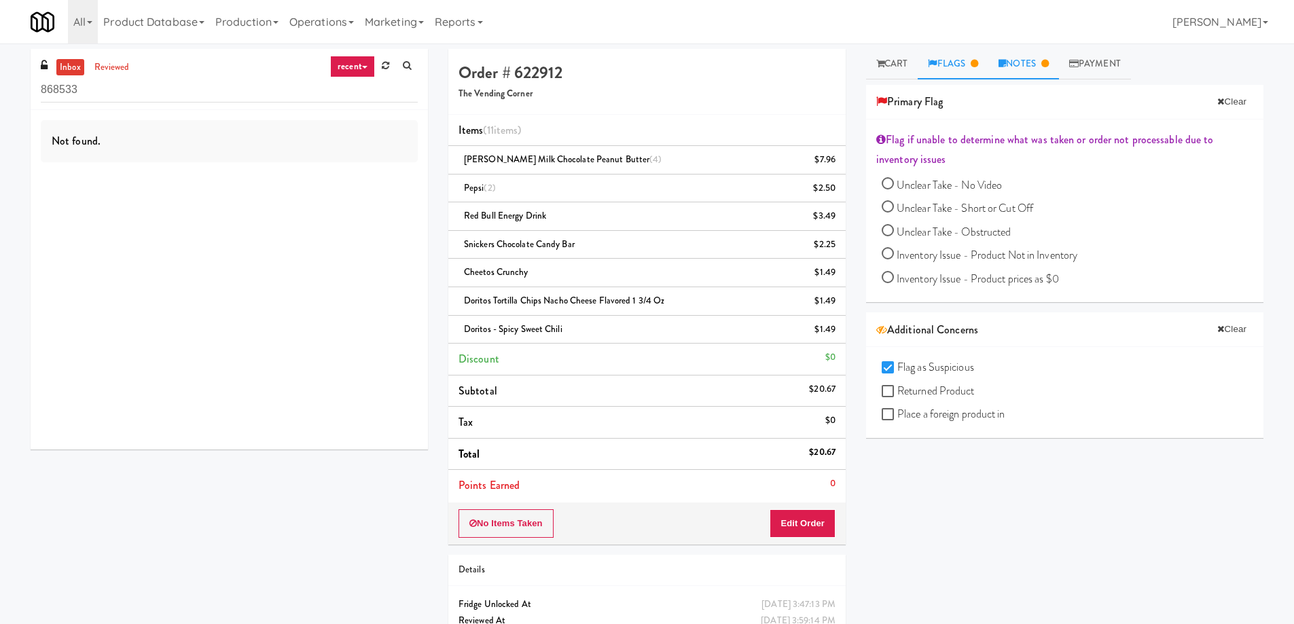
click at [1033, 60] on link "Notes" at bounding box center [1023, 64] width 71 height 31
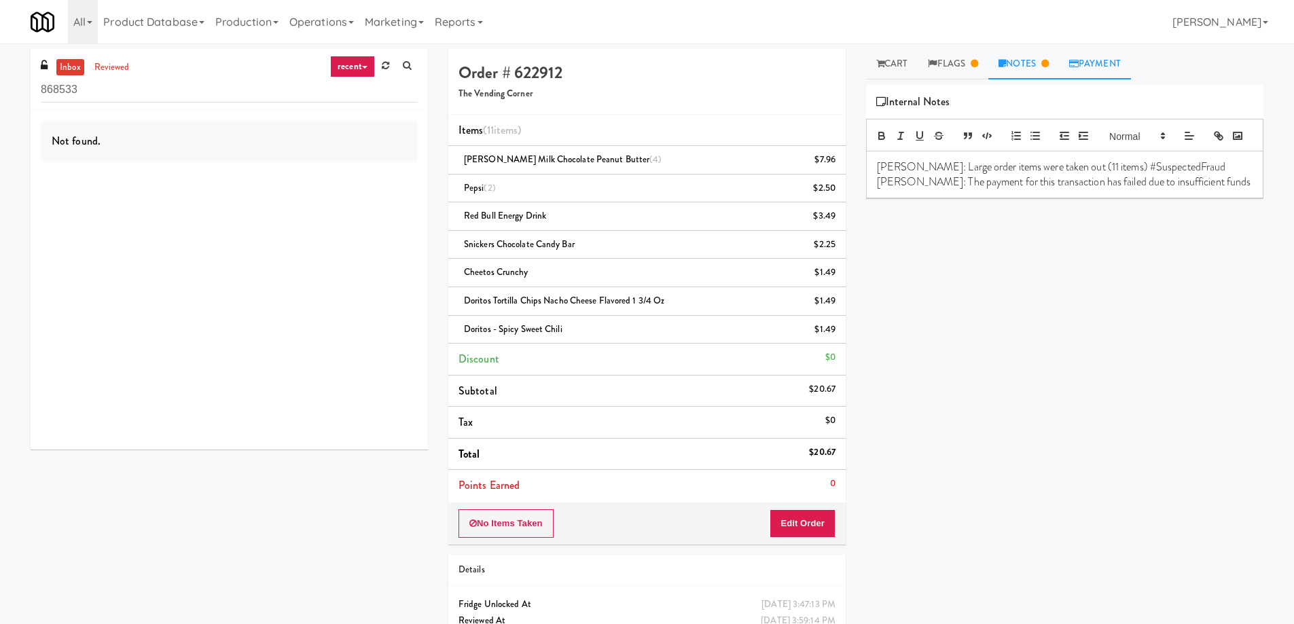
click at [1095, 75] on link "Payment" at bounding box center [1095, 64] width 72 height 31
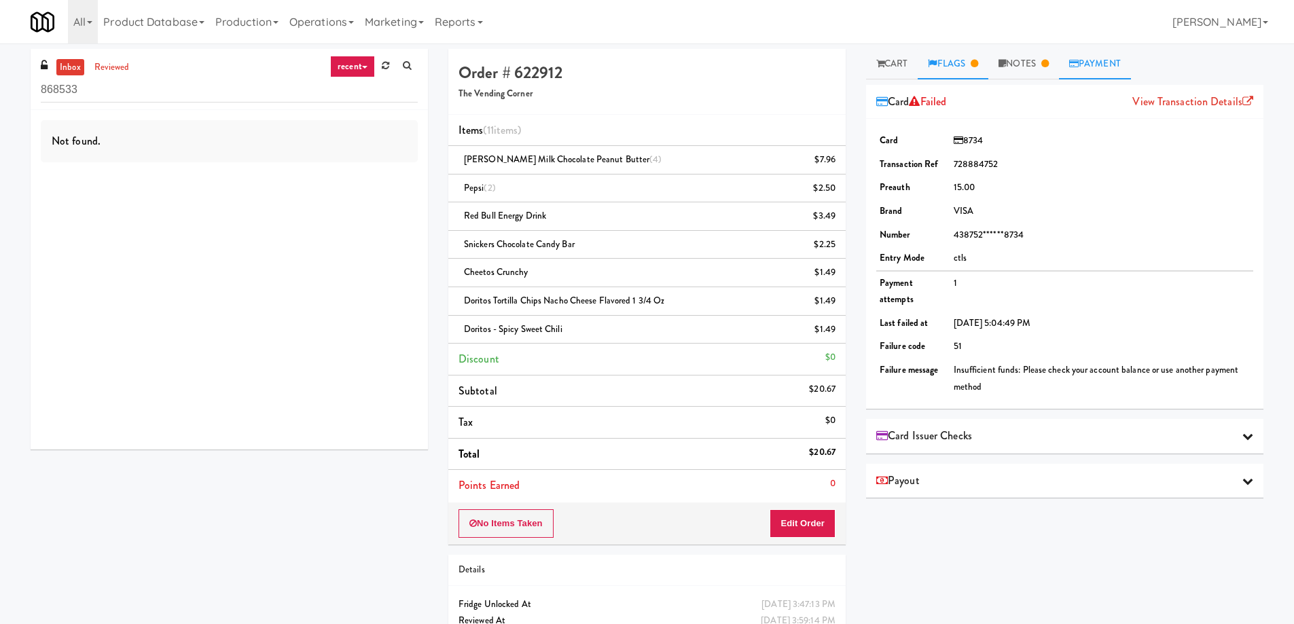
click at [978, 60] on icon at bounding box center [973, 63] width 7 height 9
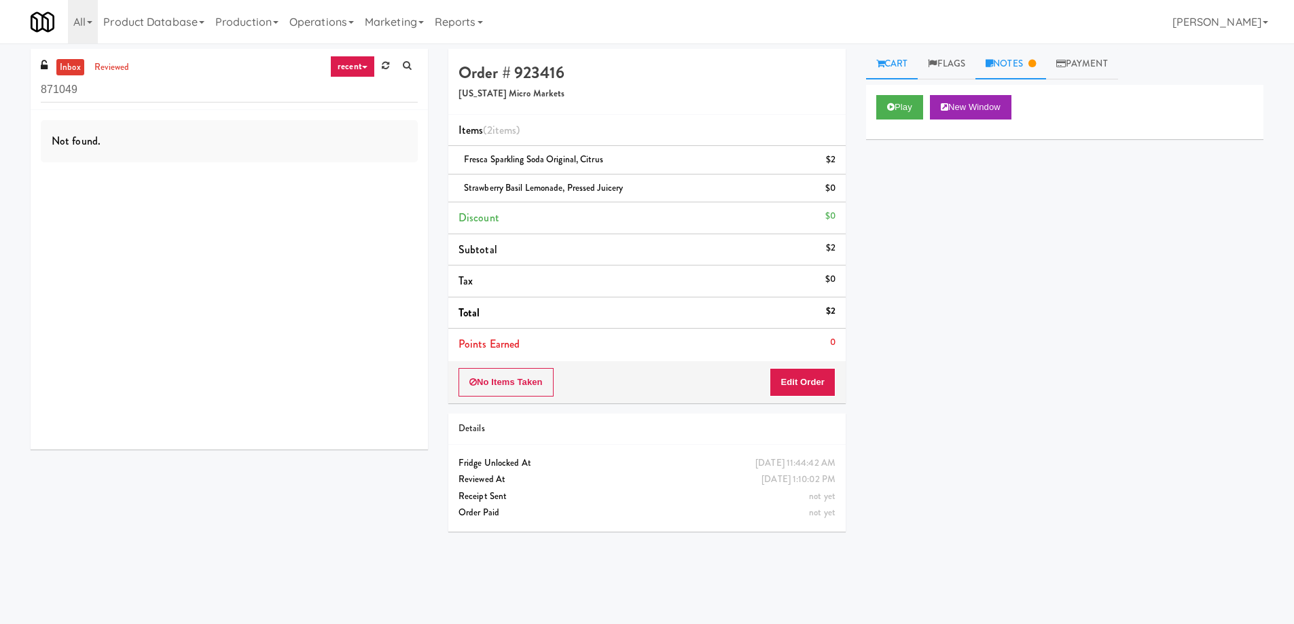
click at [1035, 67] on icon at bounding box center [1031, 63] width 7 height 9
click at [953, 65] on link "Flags" at bounding box center [946, 64] width 58 height 31
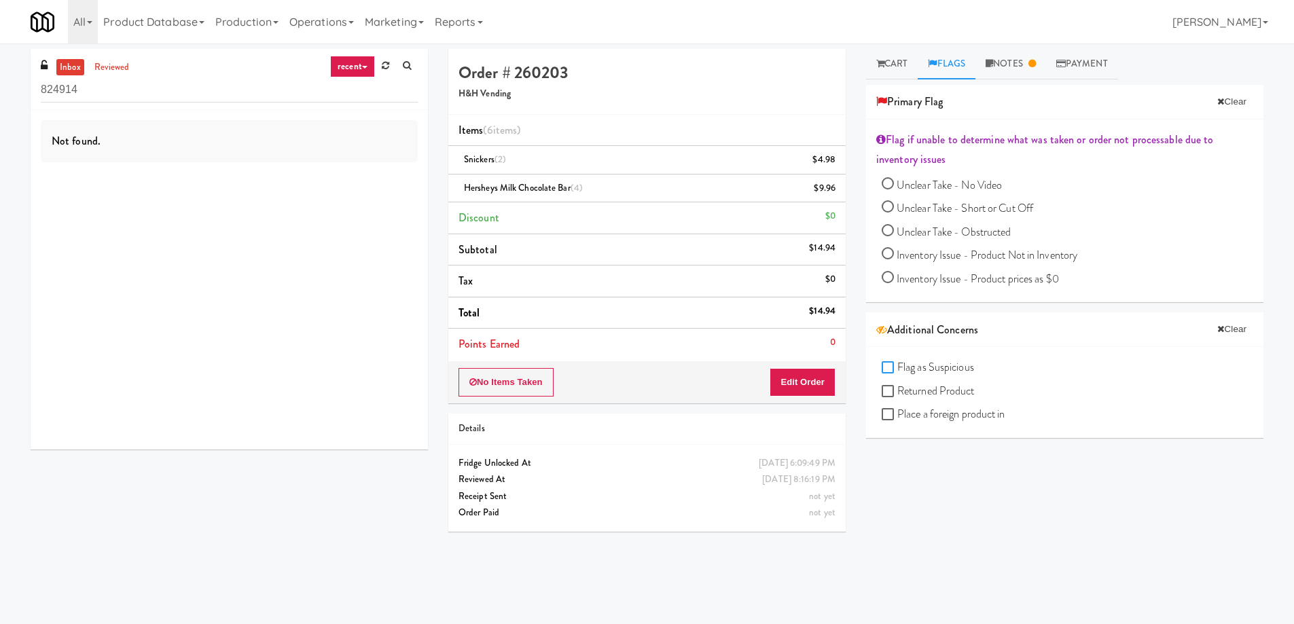
click at [883, 363] on input "Flag as Suspicious" at bounding box center [889, 368] width 16 height 11
checkbox input "true"
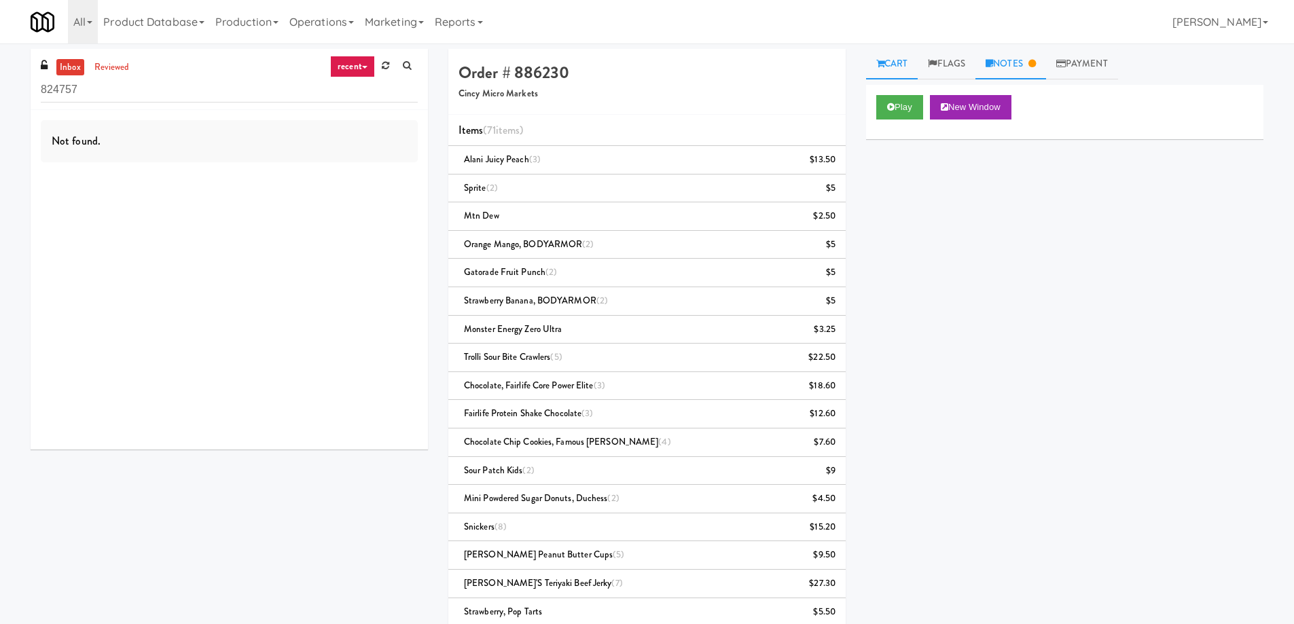
click at [1015, 60] on link "Notes" at bounding box center [1010, 64] width 71 height 31
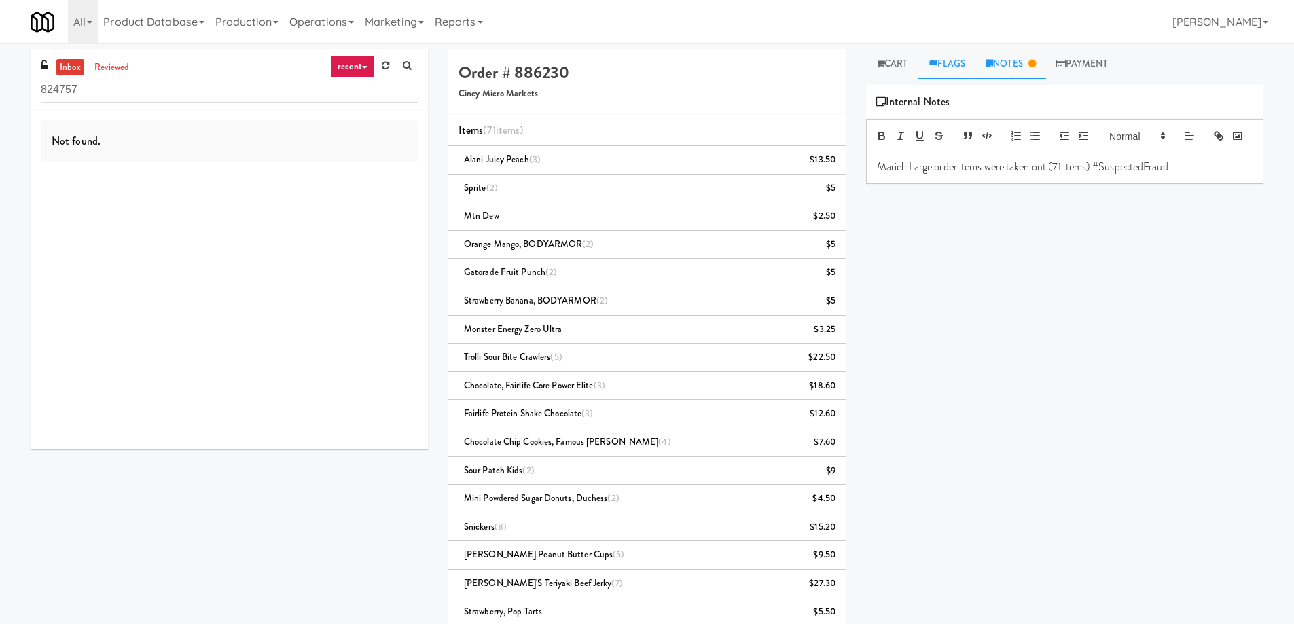
click at [936, 59] on icon at bounding box center [932, 63] width 9 height 9
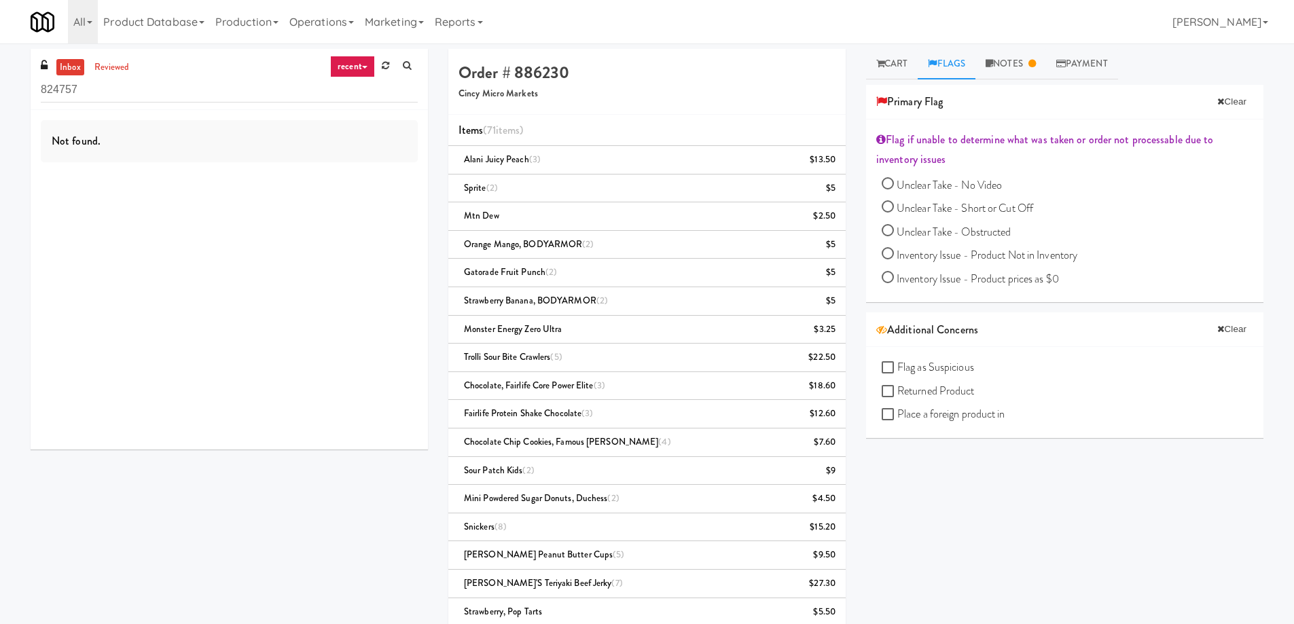
click at [890, 361] on label "Flag as Suspicious" at bounding box center [927, 367] width 92 height 20
click at [890, 363] on input "Flag as Suspicious" at bounding box center [889, 368] width 16 height 11
checkbox input "true"
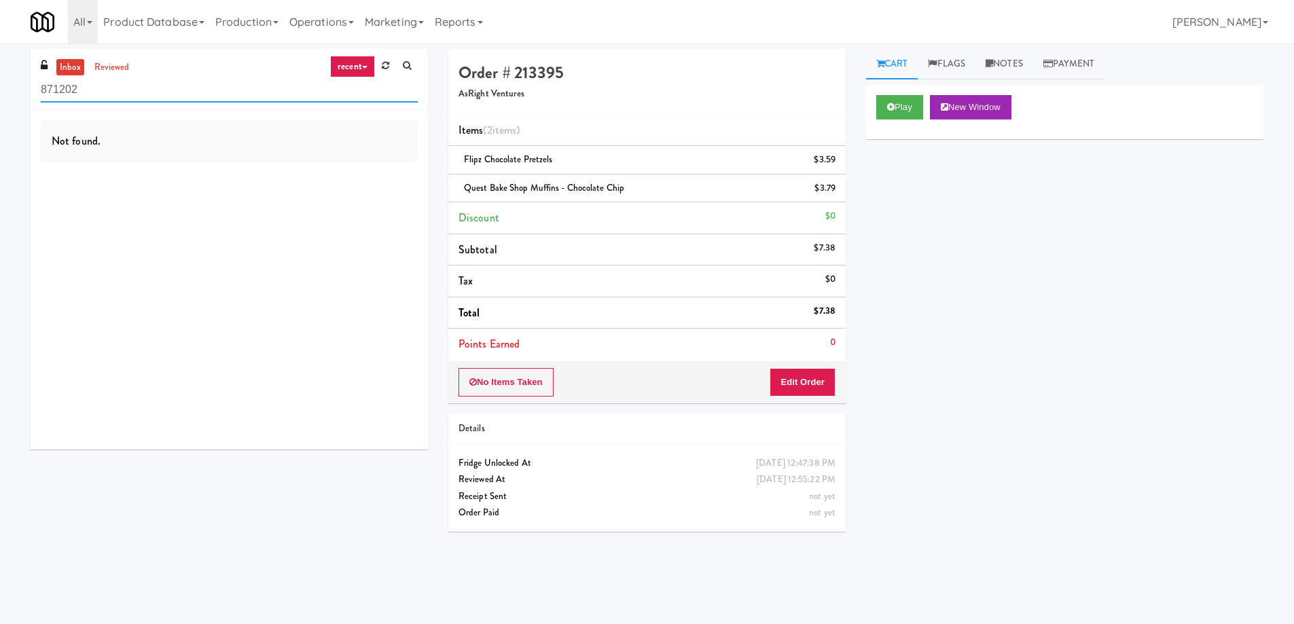
click at [185, 95] on input "871202" at bounding box center [229, 89] width 377 height 25
paste input "Flats at San Tan-Fridge"
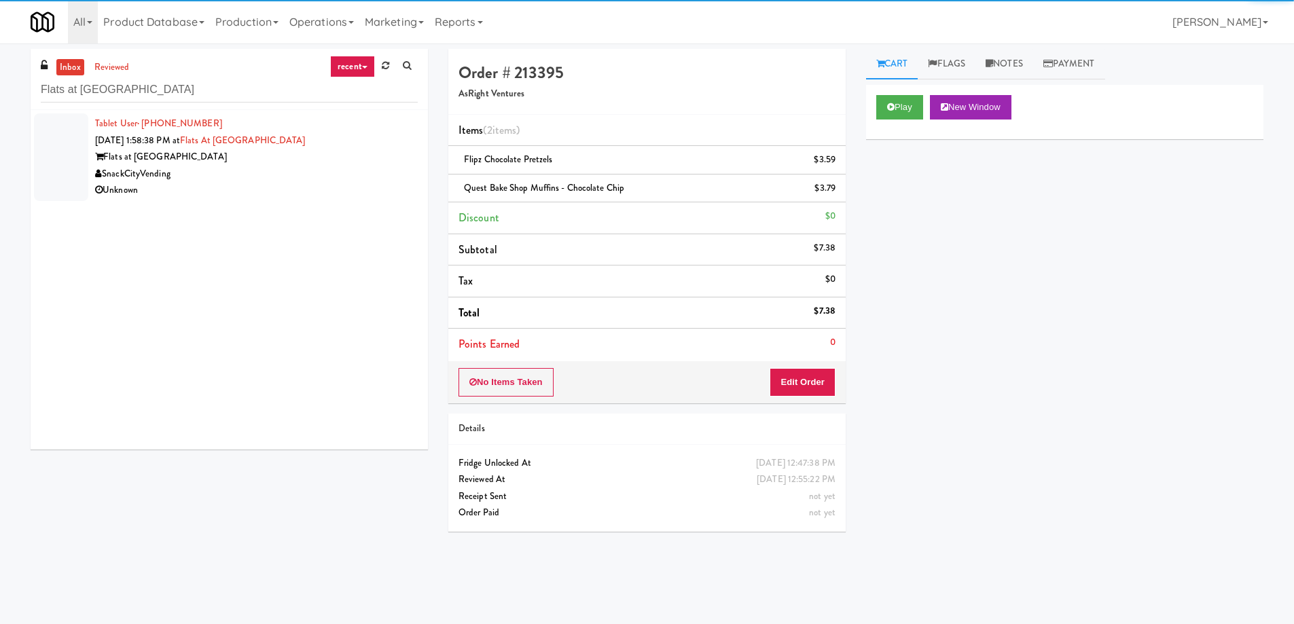
click at [289, 179] on div "SnackCityVending" at bounding box center [256, 174] width 323 height 17
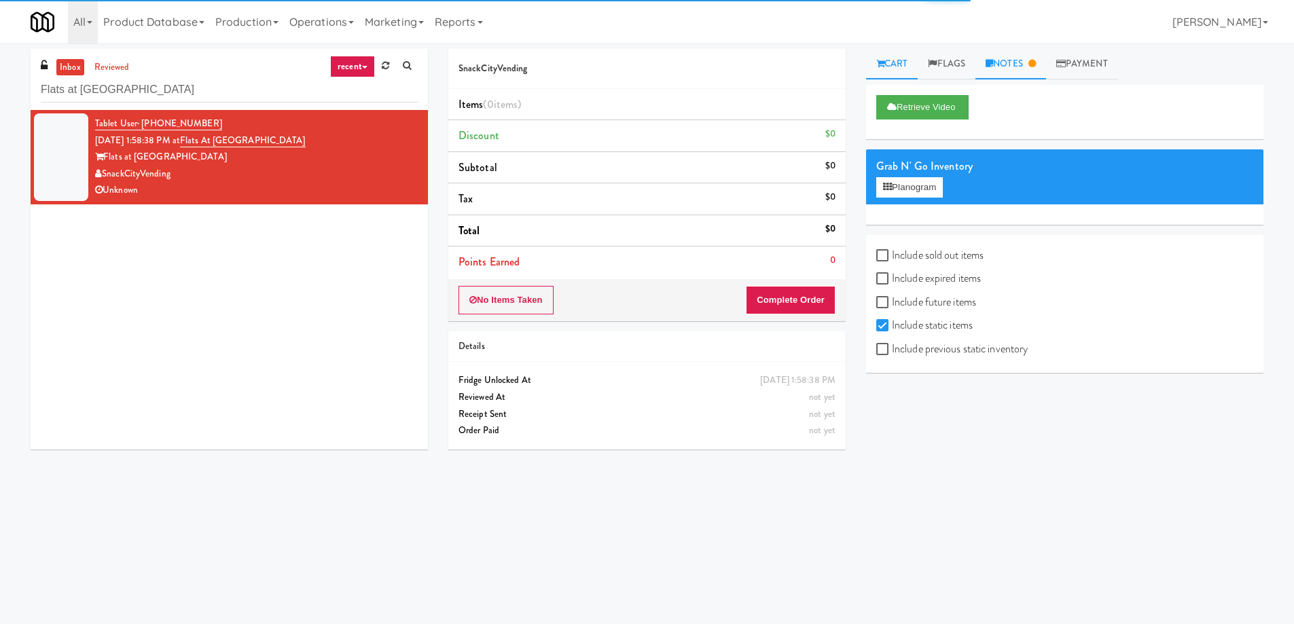
click at [1013, 66] on link "Notes" at bounding box center [1010, 64] width 71 height 31
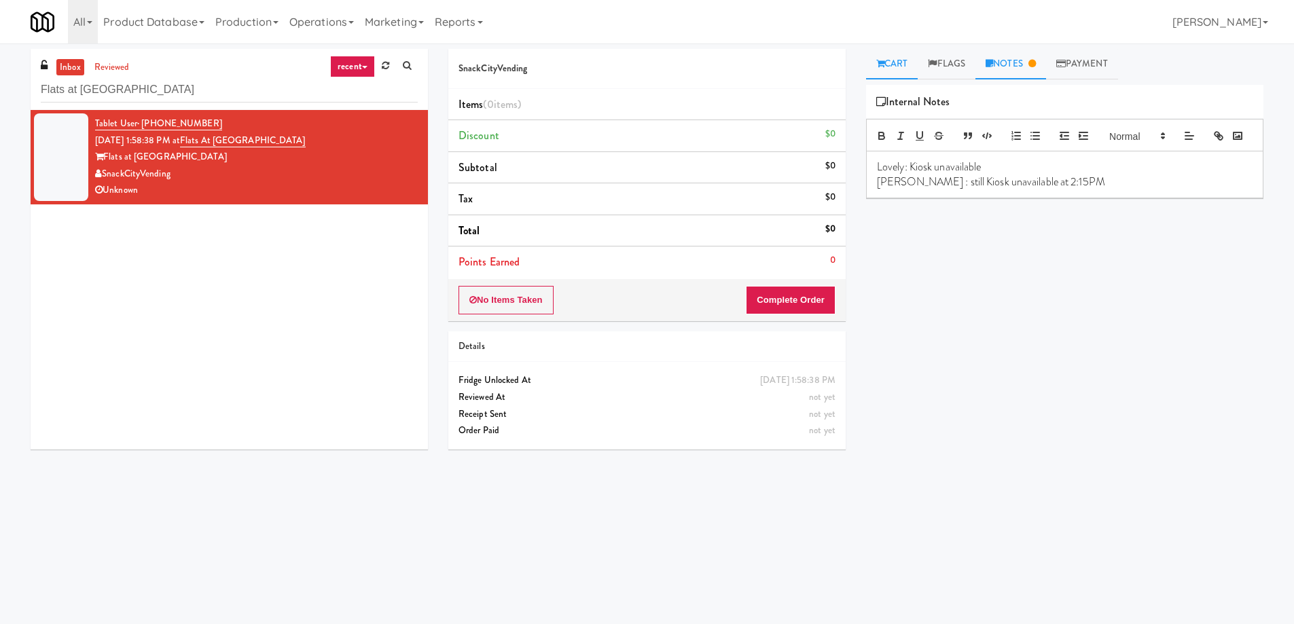
click at [894, 65] on link "Cart" at bounding box center [892, 64] width 52 height 31
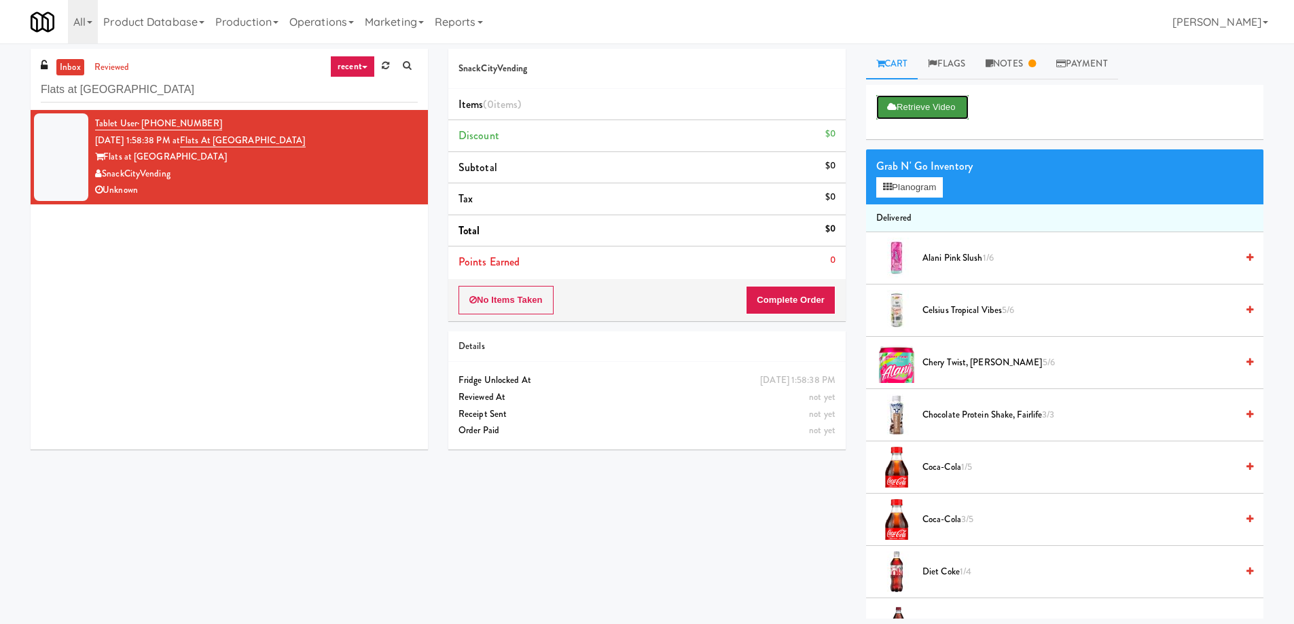
click at [917, 103] on button "Retrieve Video" at bounding box center [922, 107] width 92 height 24
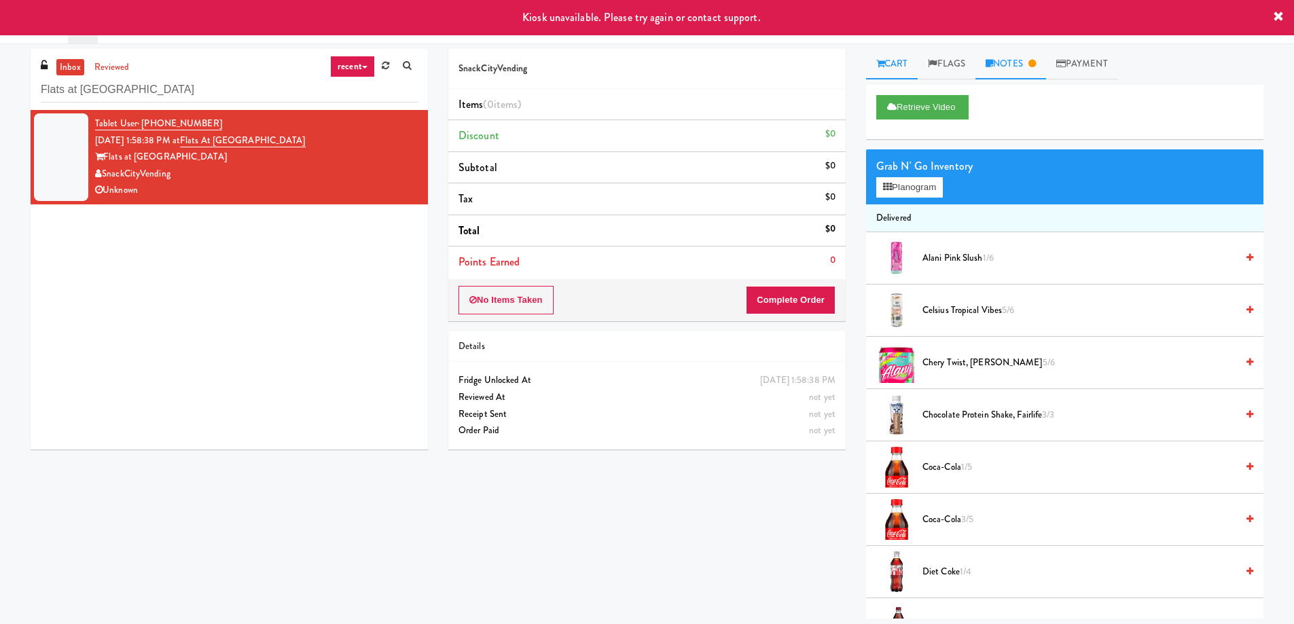
click at [1027, 66] on link "Notes" at bounding box center [1010, 64] width 71 height 31
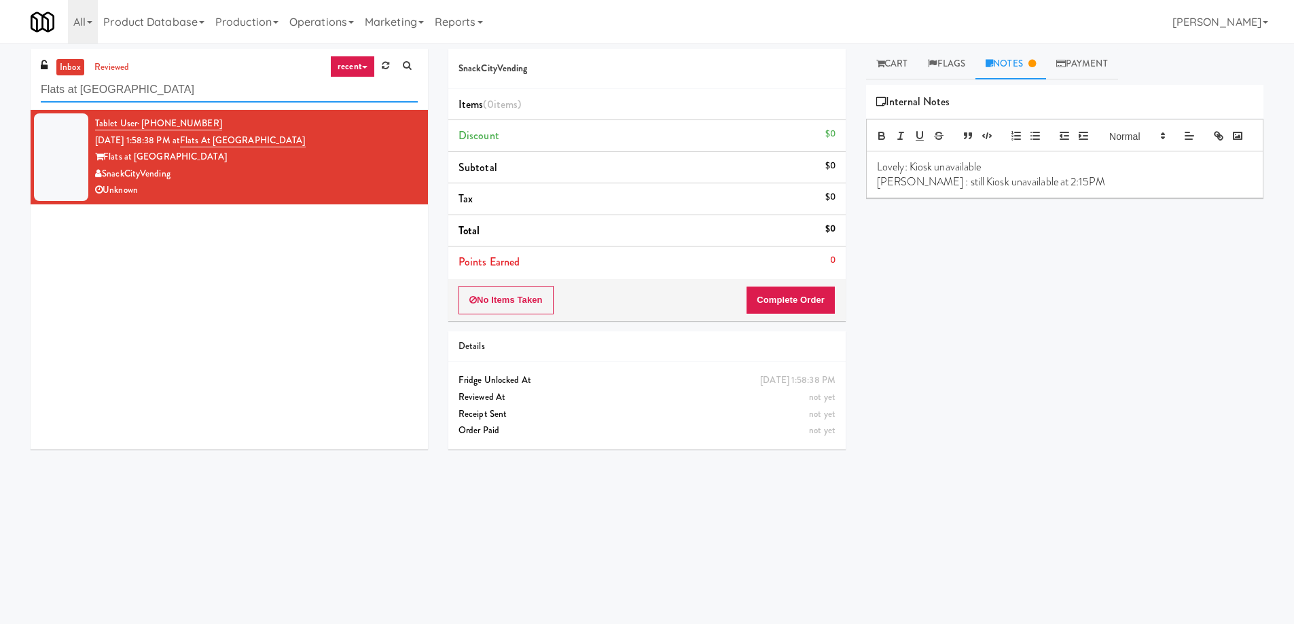
click at [180, 89] on input "Flats at San Tan-Fridge" at bounding box center [229, 89] width 377 height 25
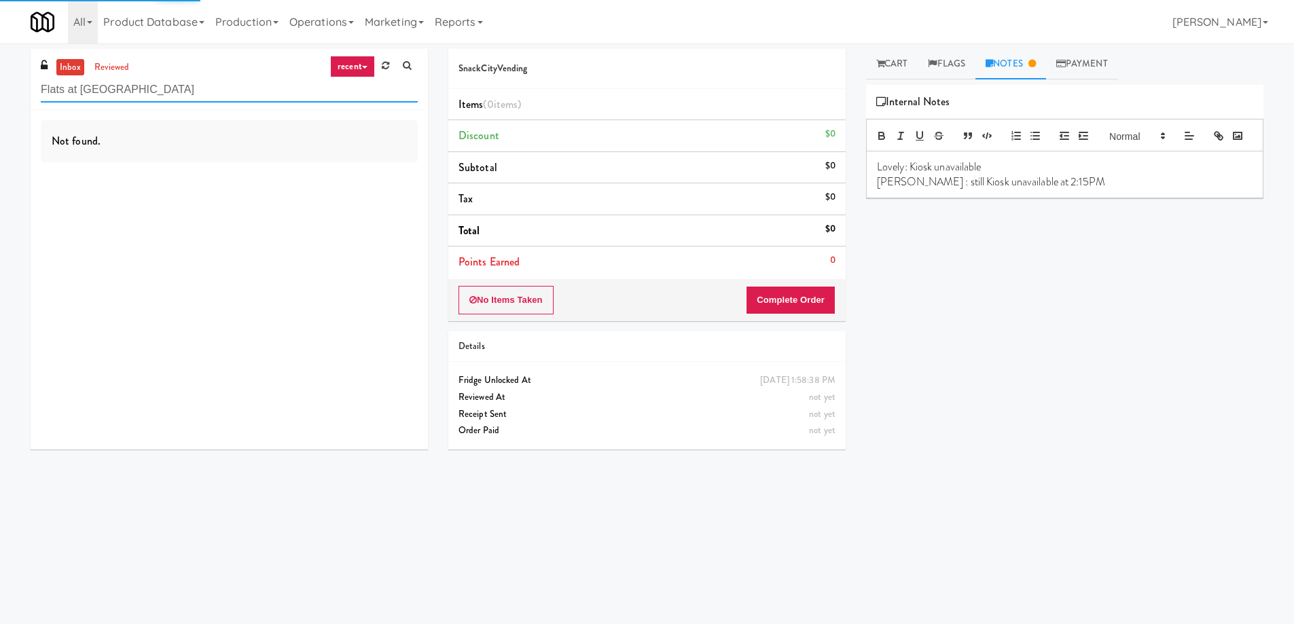
click at [197, 96] on input "Flats at San Tan-Fridge" at bounding box center [229, 89] width 377 height 25
paste input "111 W [PERSON_NAME] - Right - Ambient"
type input "111 W [PERSON_NAME] - Right - Ambient"
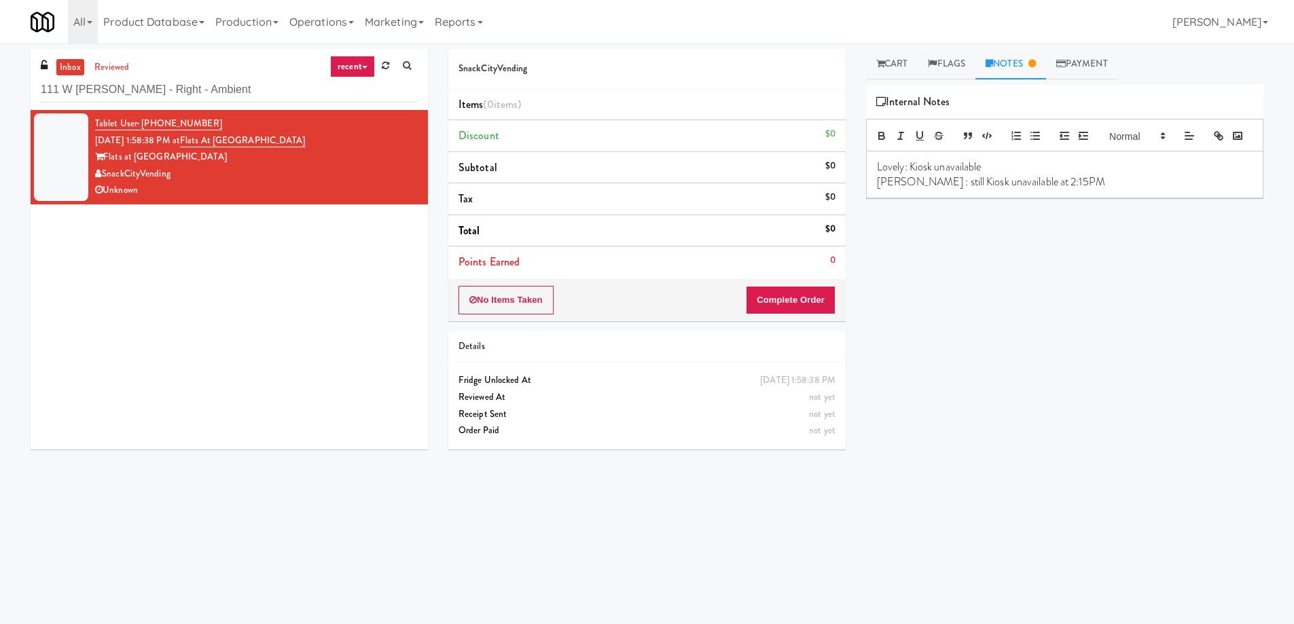
click at [351, 175] on div "SnackCityVending" at bounding box center [256, 174] width 323 height 17
click at [208, 74] on div "inbox reviewed recent all unclear take inventory issue suspicious failed recent…" at bounding box center [229, 79] width 397 height 61
click at [215, 90] on input "111 W [PERSON_NAME] - Right - Ambient" at bounding box center [229, 89] width 377 height 25
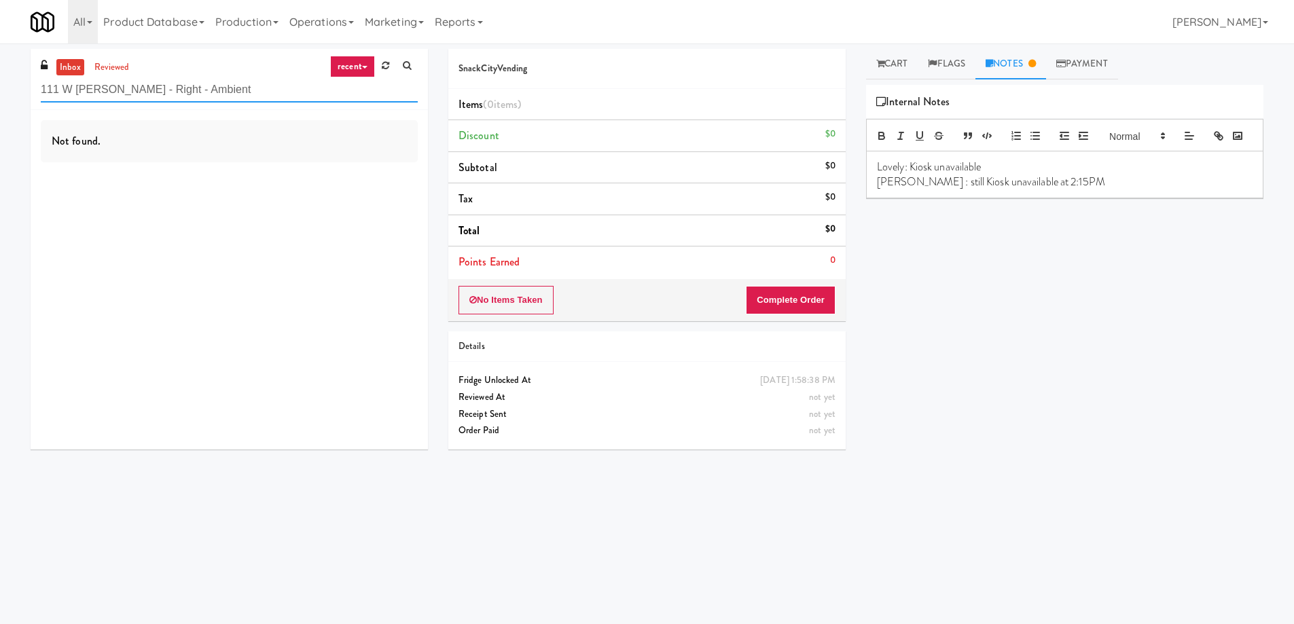
click at [103, 83] on input "111 W [PERSON_NAME] - Right - Ambient" at bounding box center [229, 89] width 377 height 25
paste input "Essex Luxe - Cooler - Lef"
type input "Essex Luxe - Cooler - Left"
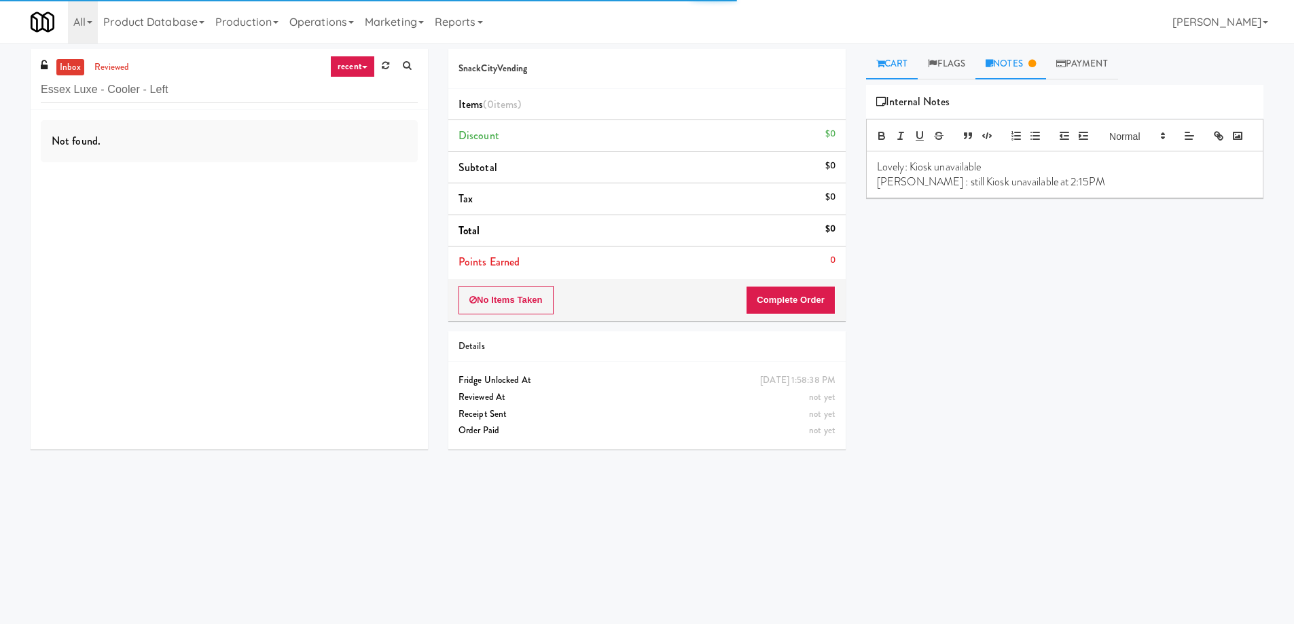
click at [888, 68] on link "Cart" at bounding box center [892, 64] width 52 height 31
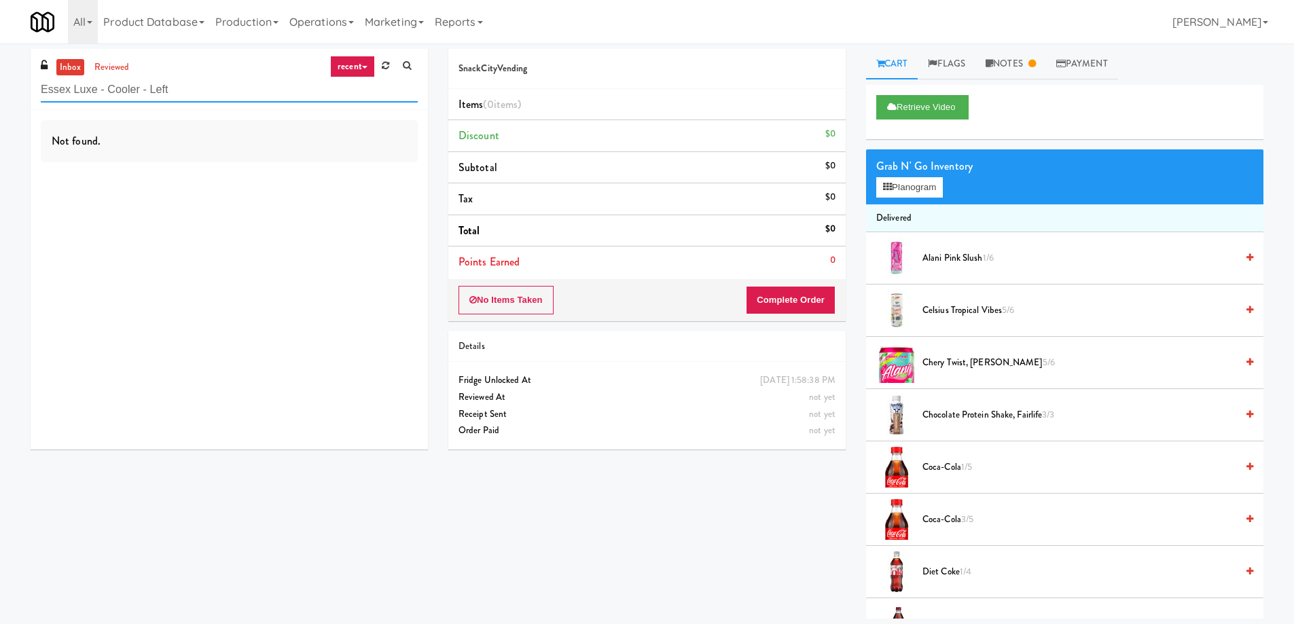
click at [212, 84] on input "Essex Luxe - Cooler - Left" at bounding box center [229, 89] width 377 height 25
click at [191, 72] on div "inbox reviewed recent all unclear take inventory issue suspicious failed recent…" at bounding box center [229, 79] width 397 height 61
click at [191, 73] on div "inbox reviewed recent all unclear take inventory issue suspicious failed recent…" at bounding box center [229, 79] width 397 height 61
click at [189, 98] on input "Essex Luxe - Cooler - Left" at bounding box center [229, 89] width 377 height 25
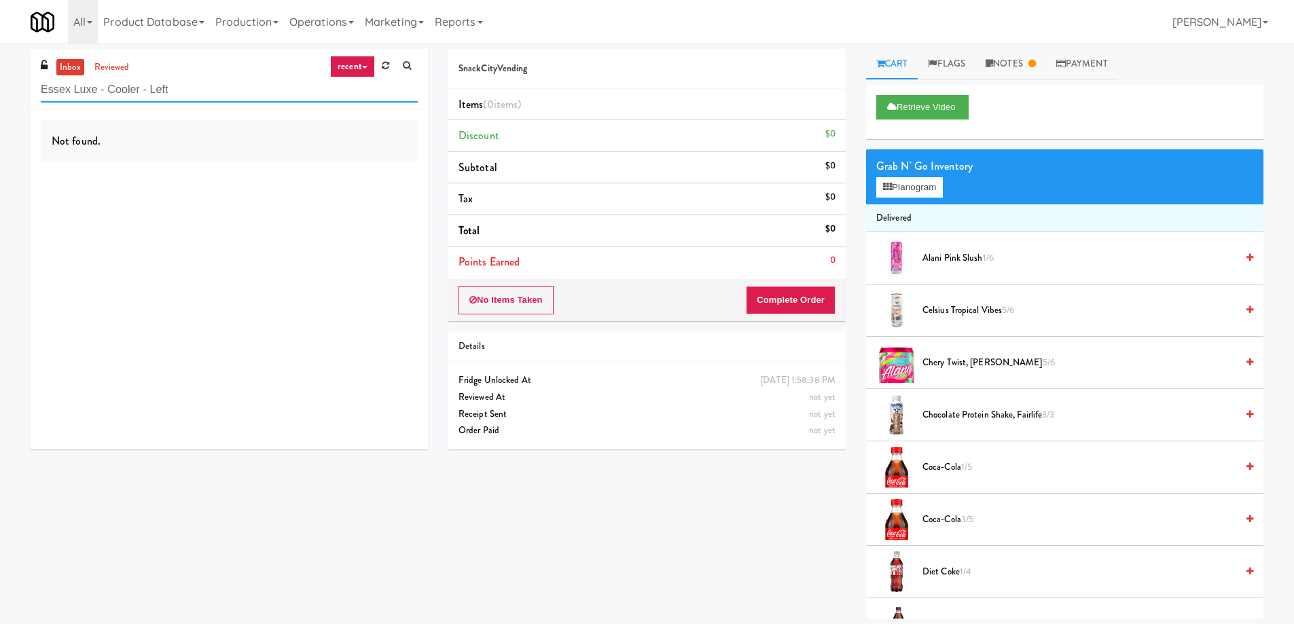
click at [189, 98] on input "Essex Luxe - Cooler - Left" at bounding box center [229, 89] width 377 height 25
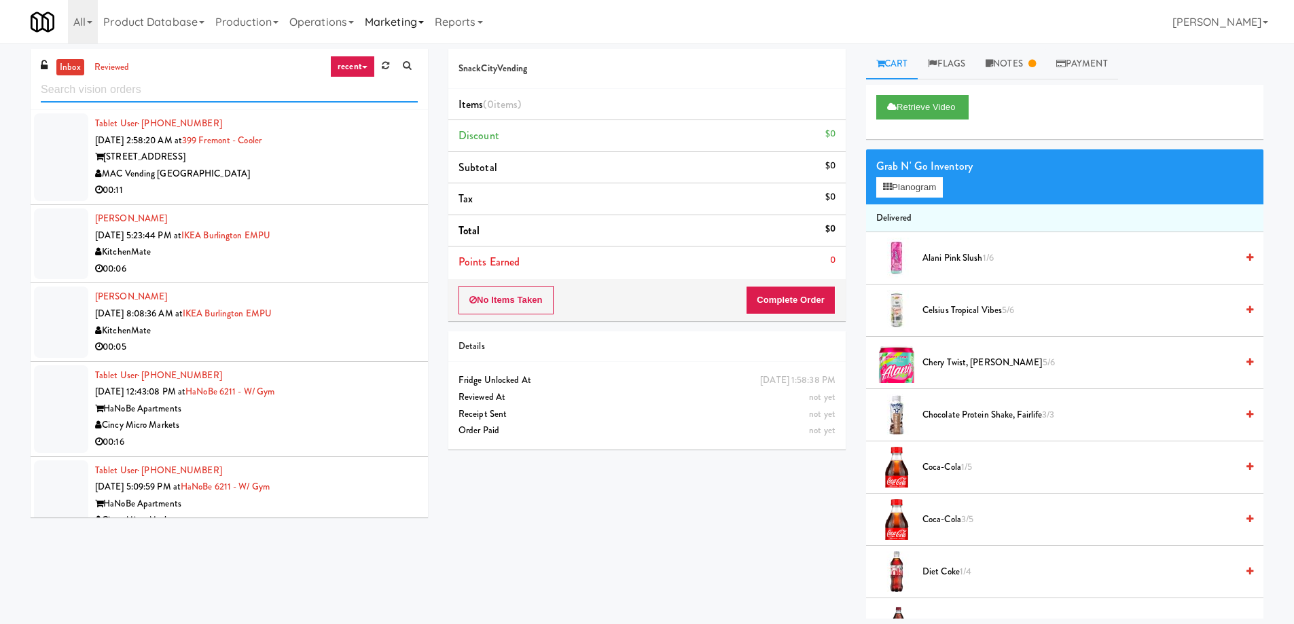
scroll to position [585, 0]
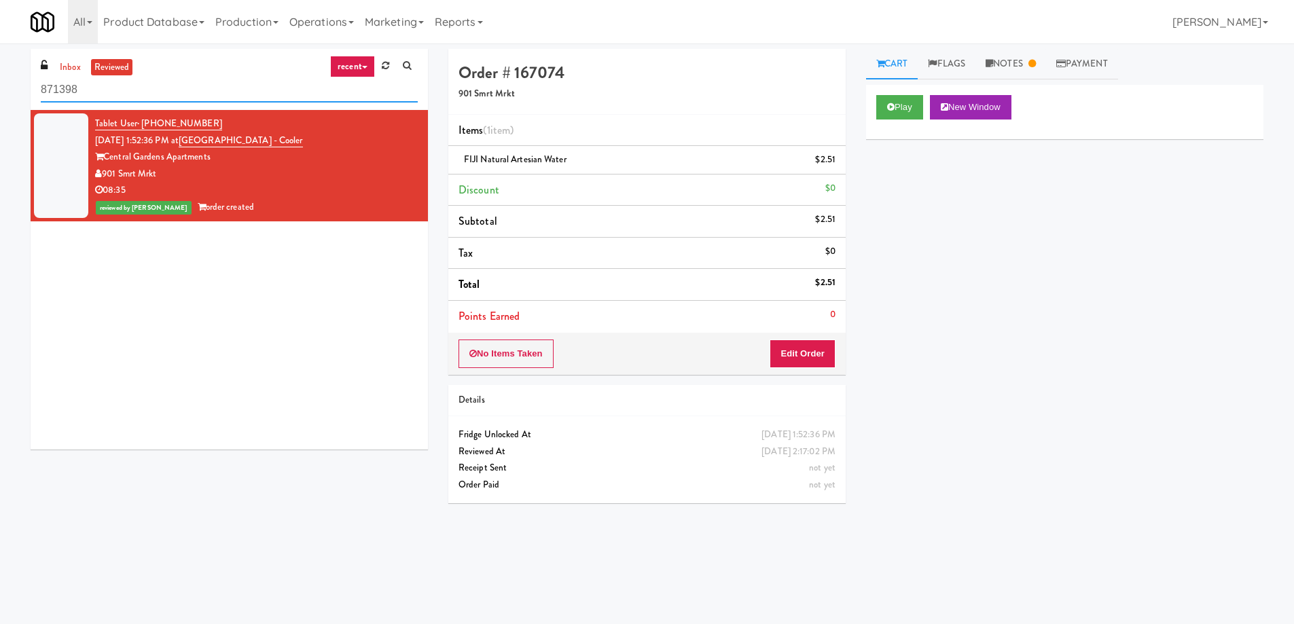
click at [198, 88] on input "871398" at bounding box center [229, 89] width 377 height 25
paste input "111 W [PERSON_NAME] - Right - Ambient"
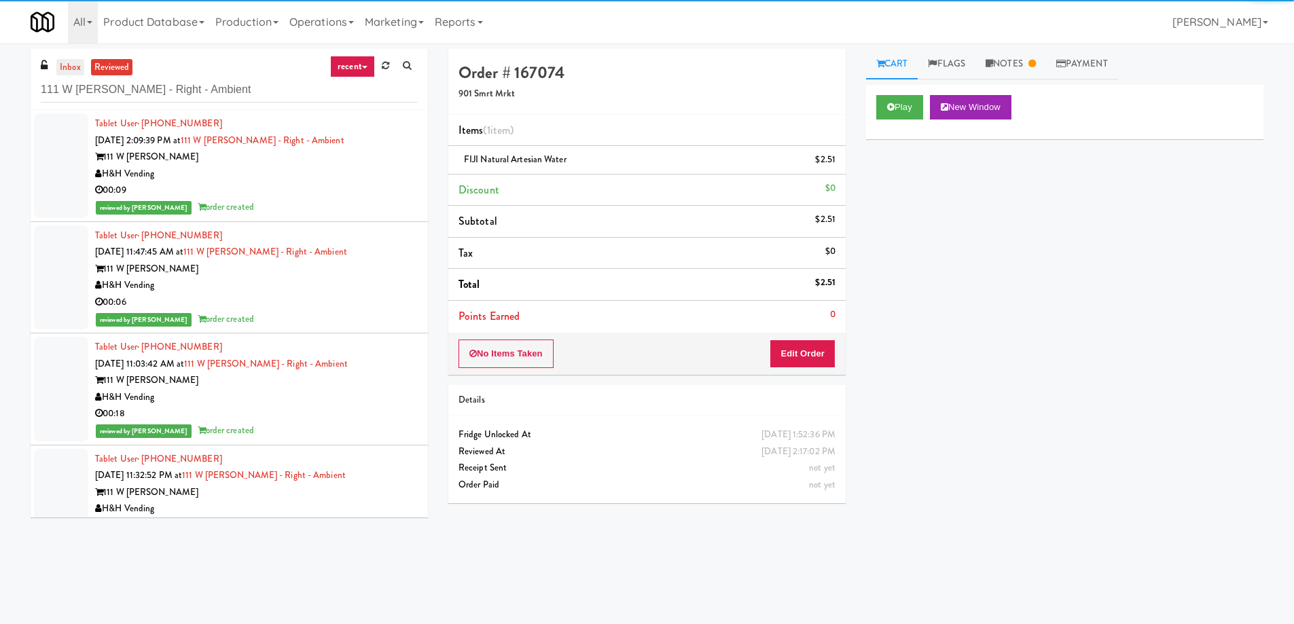
click at [62, 60] on link "inbox" at bounding box center [70, 67] width 28 height 17
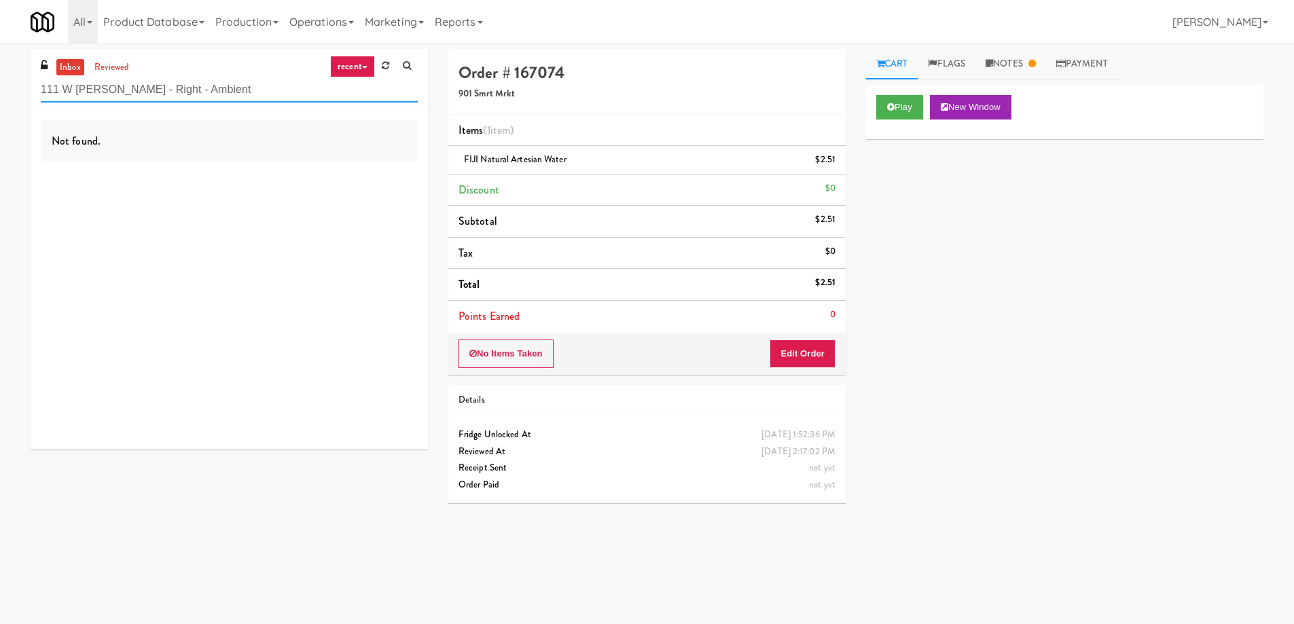
click at [197, 91] on input "111 W [PERSON_NAME] - Right - Ambient" at bounding box center [229, 89] width 377 height 25
click at [170, 88] on input "111 W [PERSON_NAME] - Right - Ambient" at bounding box center [229, 89] width 377 height 25
paste input "Essex Luxe - Cooler - Lef"
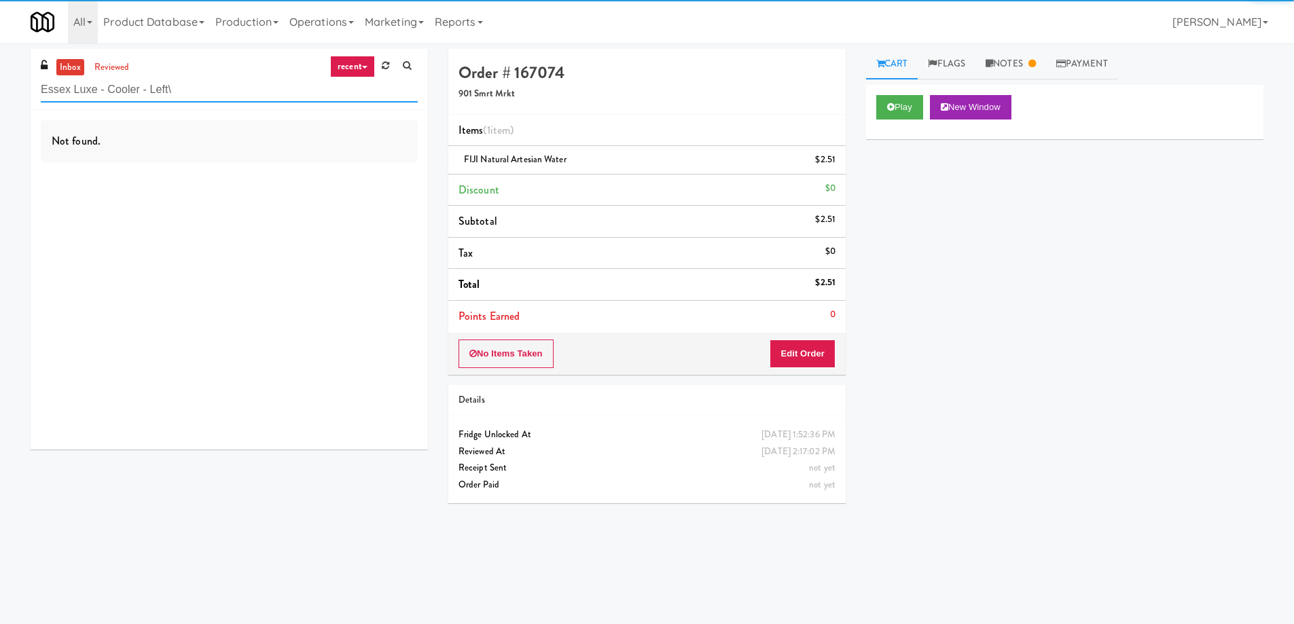
click at [199, 90] on input "Essex Luxe - Cooler - Left\" at bounding box center [229, 89] width 377 height 25
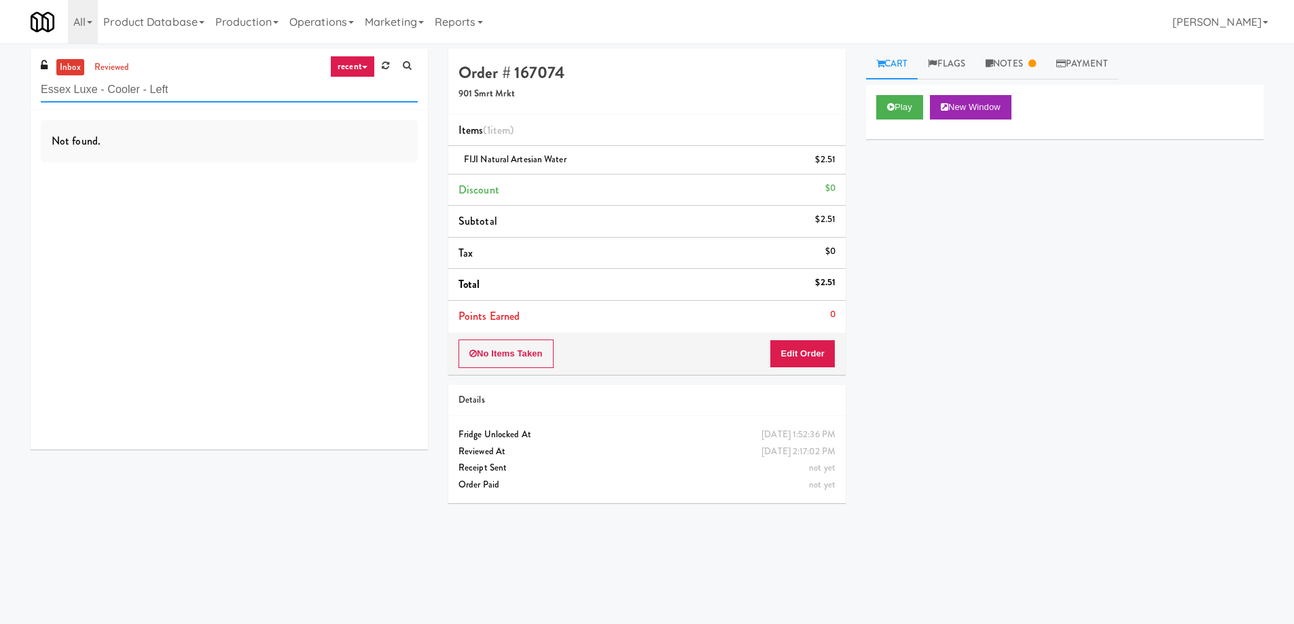
type input "Essex Luxe - Cooler - Left"
click at [145, 98] on input "871398" at bounding box center [229, 89] width 377 height 25
click at [146, 98] on input "871398" at bounding box center [229, 89] width 377 height 25
paste input "Essex Luxe - Cooler - Left"
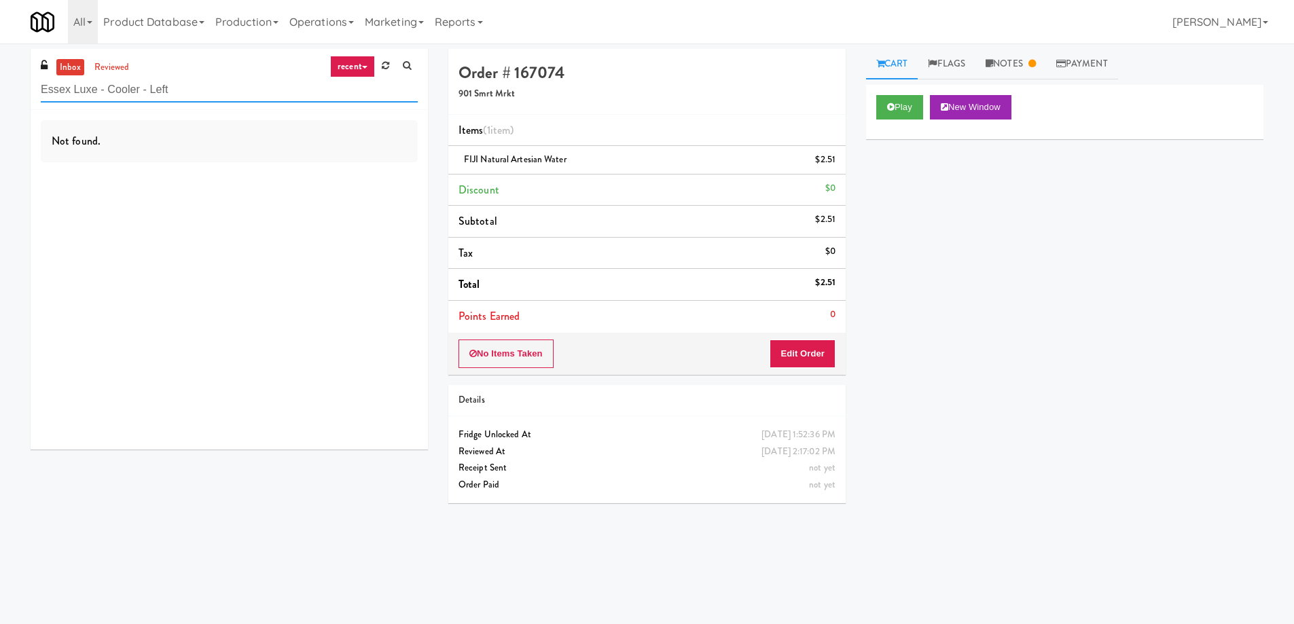
click at [123, 94] on input "Essex Luxe - Cooler - Left" at bounding box center [229, 89] width 377 height 25
paste input "111 W Wacker - Right - Ambien"
click at [128, 92] on input "111 W Wacker - Right - Ambient" at bounding box center [229, 89] width 377 height 25
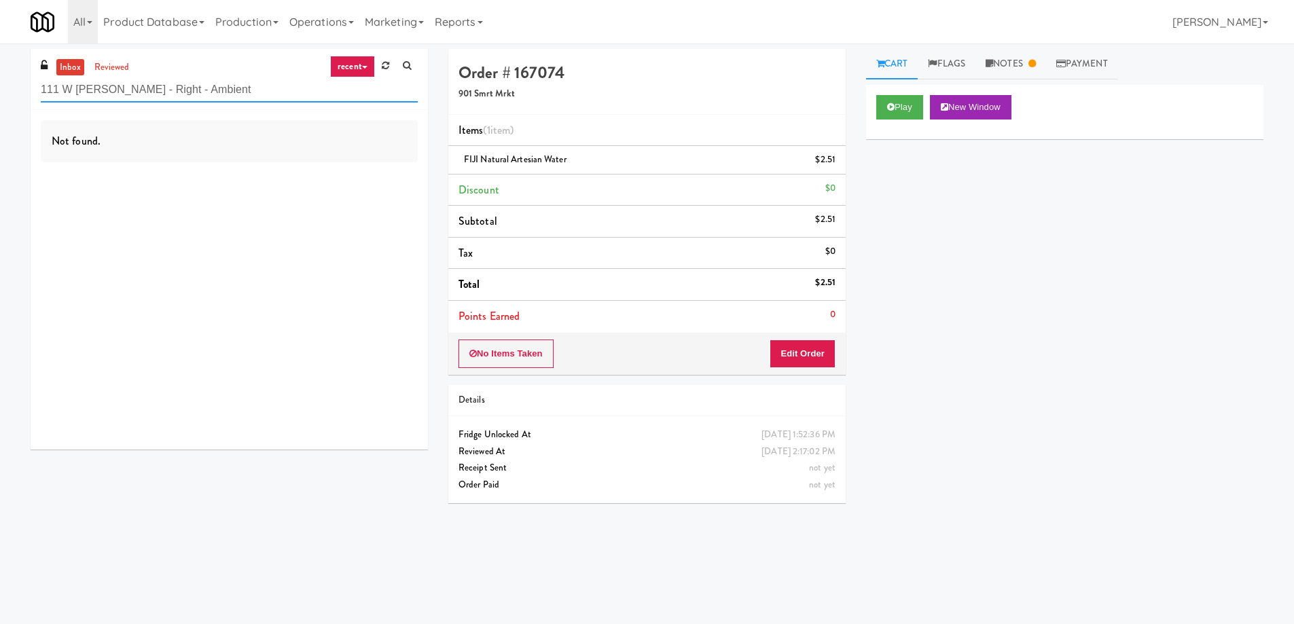
type input "111 W Wacker - Right - Ambient"
click at [234, 65] on div "inbox reviewed recent all unclear take inventory issue suspicious failed recent…" at bounding box center [229, 79] width 397 height 61
click at [208, 93] on input "111 W Wacker - Right - Ambient" at bounding box center [229, 89] width 377 height 25
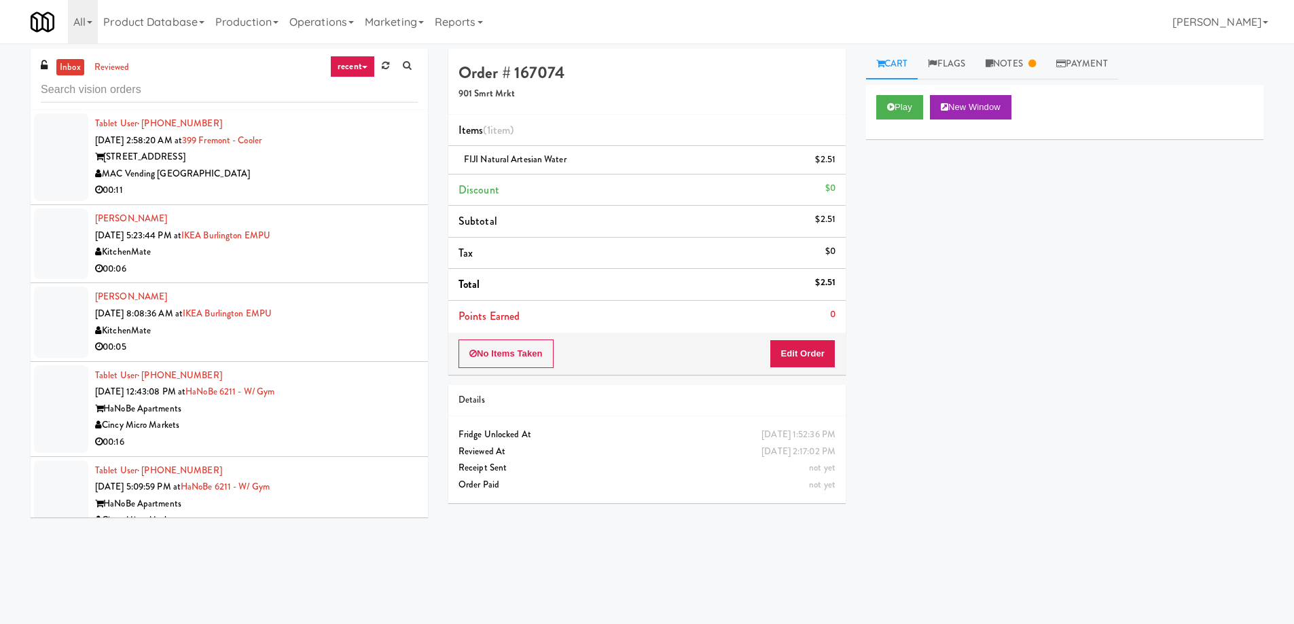
click at [323, 160] on div "399 Fremont Street" at bounding box center [256, 157] width 323 height 17
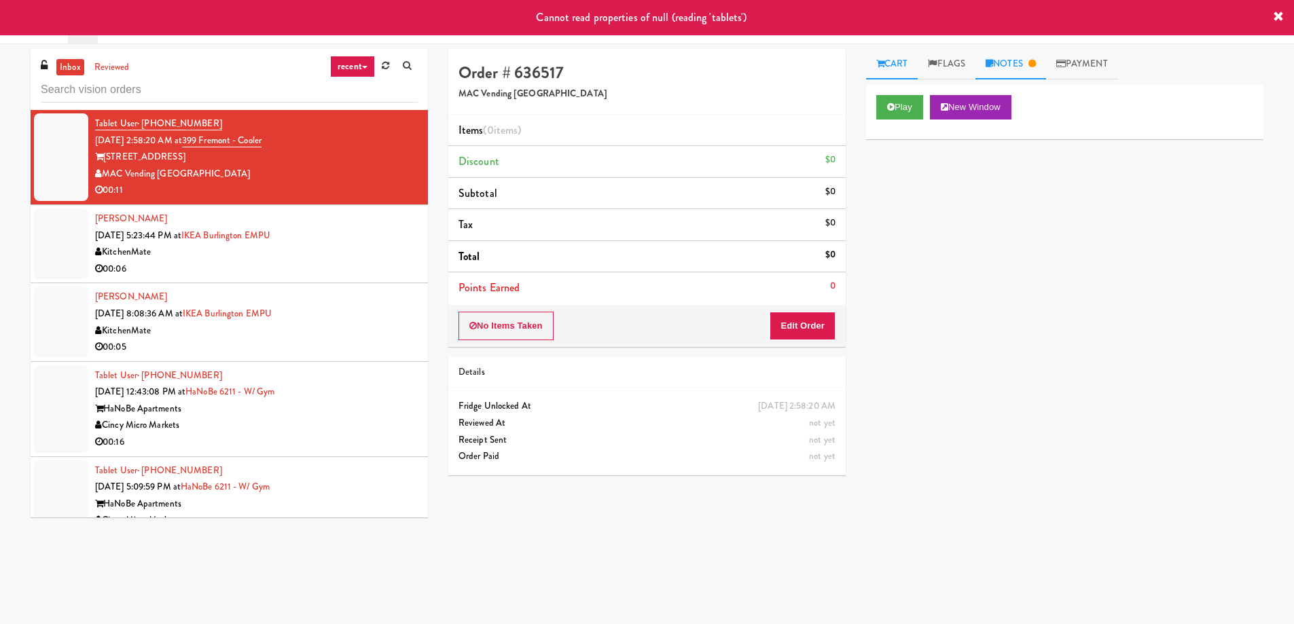
click at [997, 61] on link "Notes" at bounding box center [1010, 64] width 71 height 31
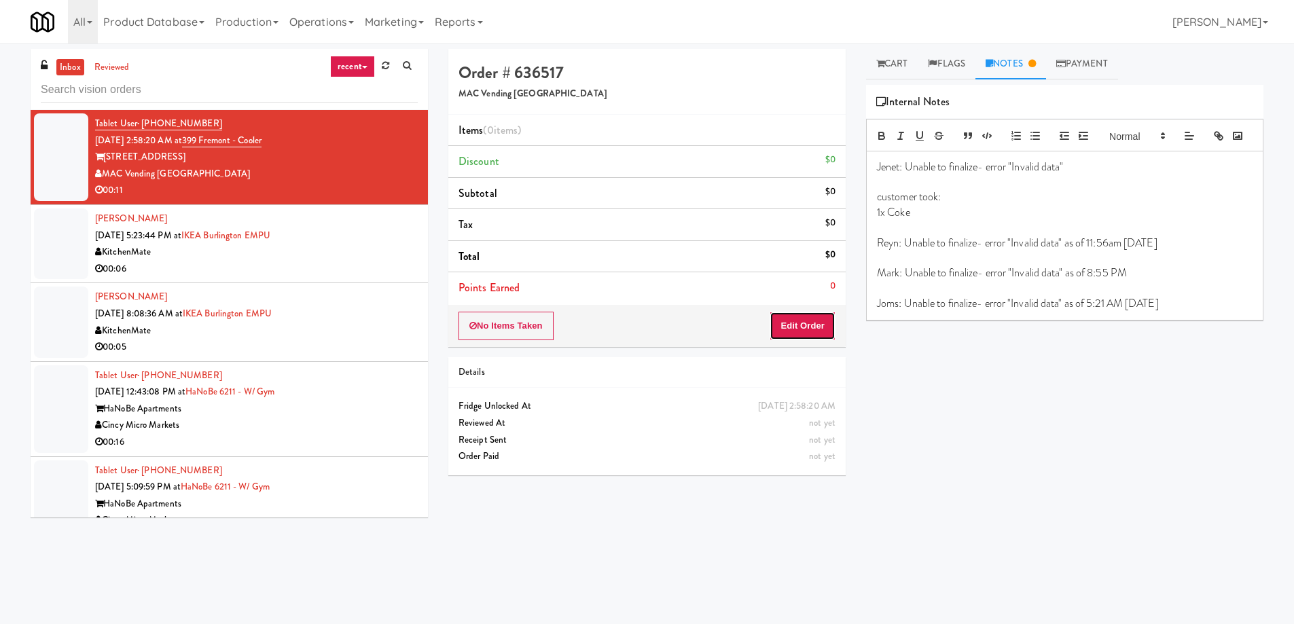
click at [805, 328] on button "Edit Order" at bounding box center [802, 326] width 66 height 29
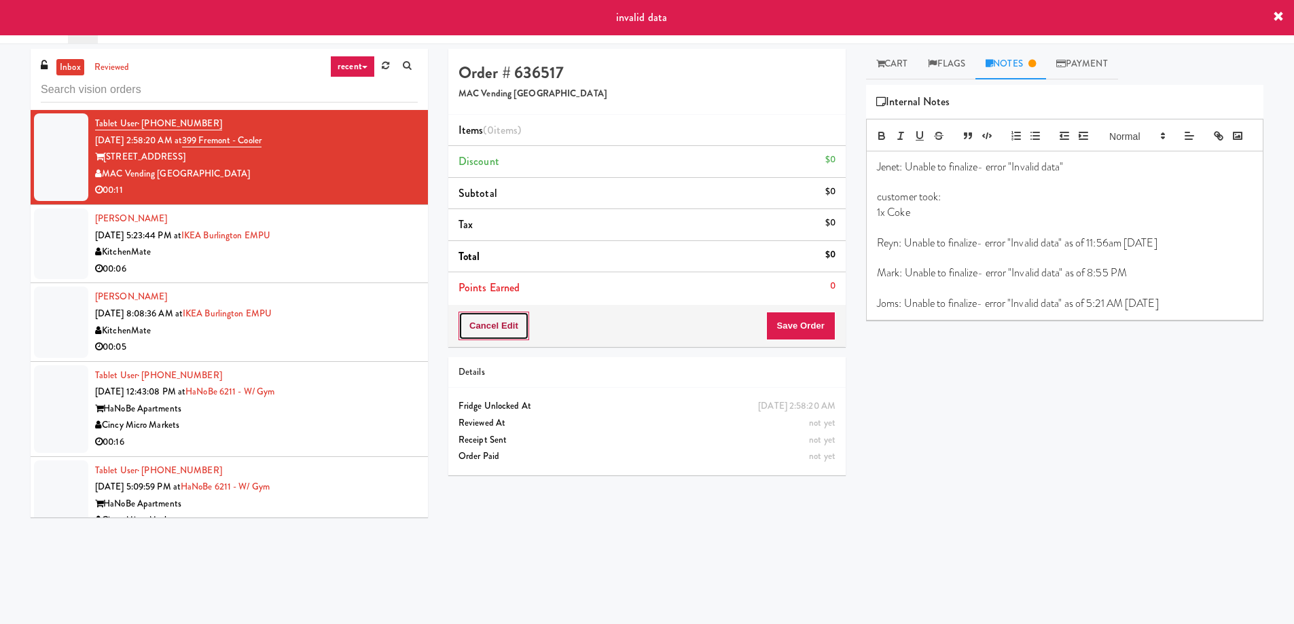
click at [479, 327] on button "Cancel Edit" at bounding box center [493, 326] width 71 height 29
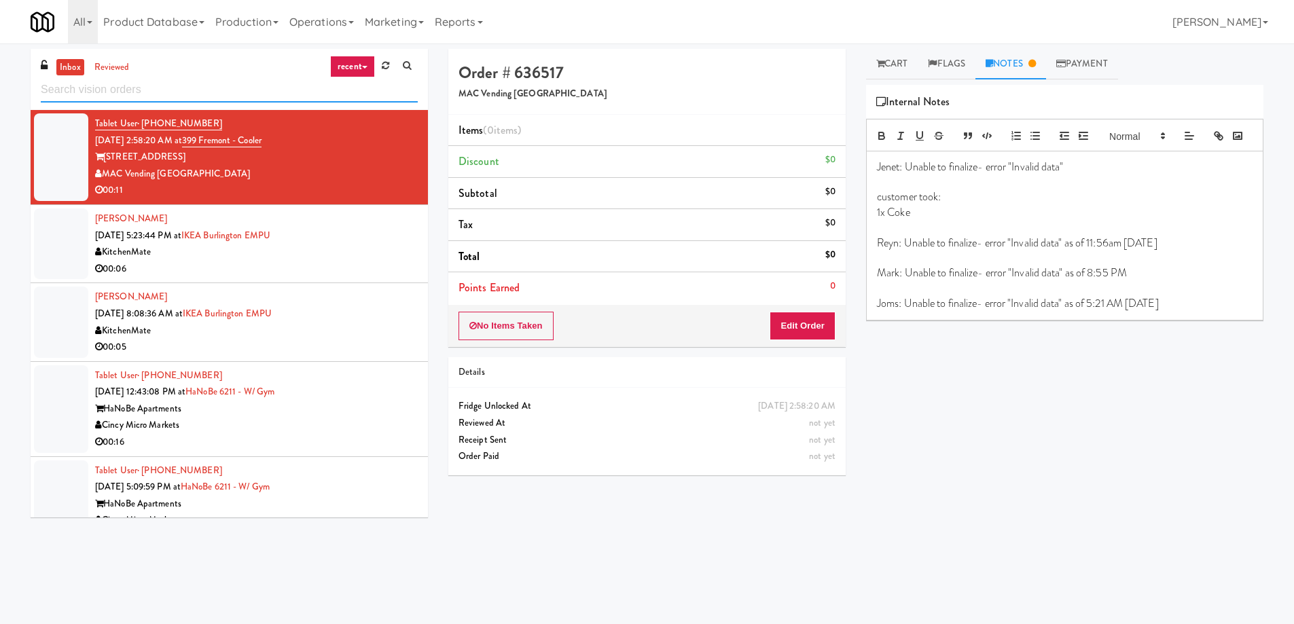
click at [174, 86] on input "text" at bounding box center [229, 89] width 377 height 25
paste input "555 Boulevard 1"
type input "555 Boulevard 1"
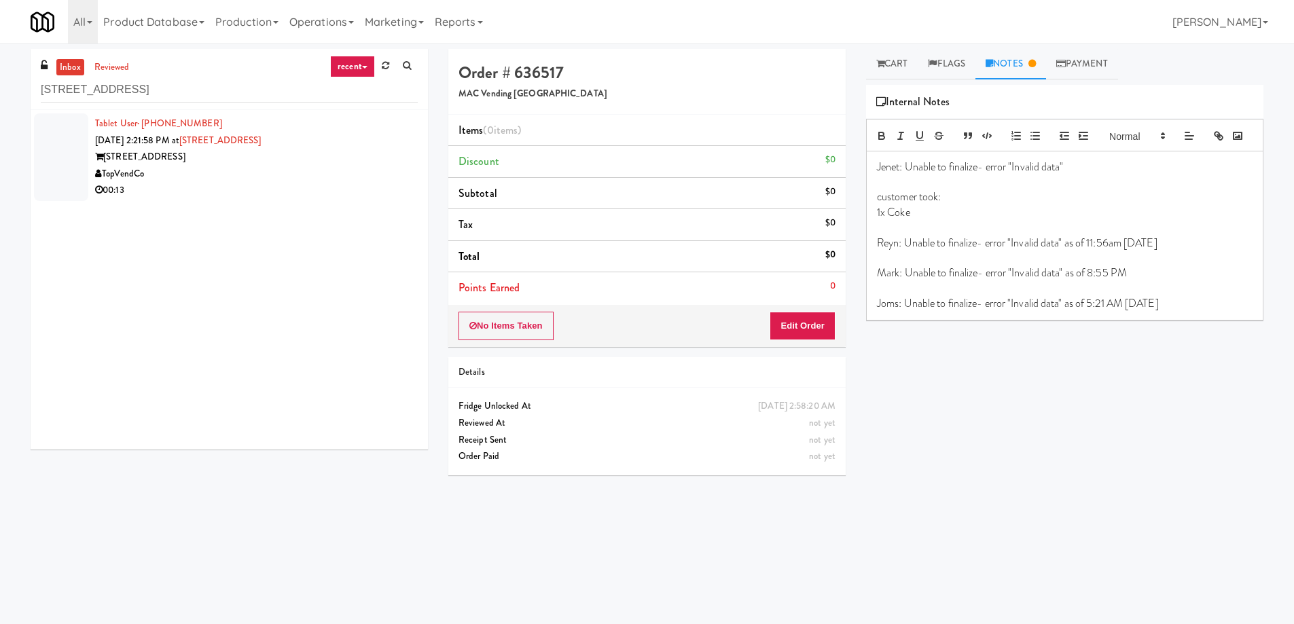
click at [240, 162] on div "555 Boulevard" at bounding box center [256, 157] width 323 height 17
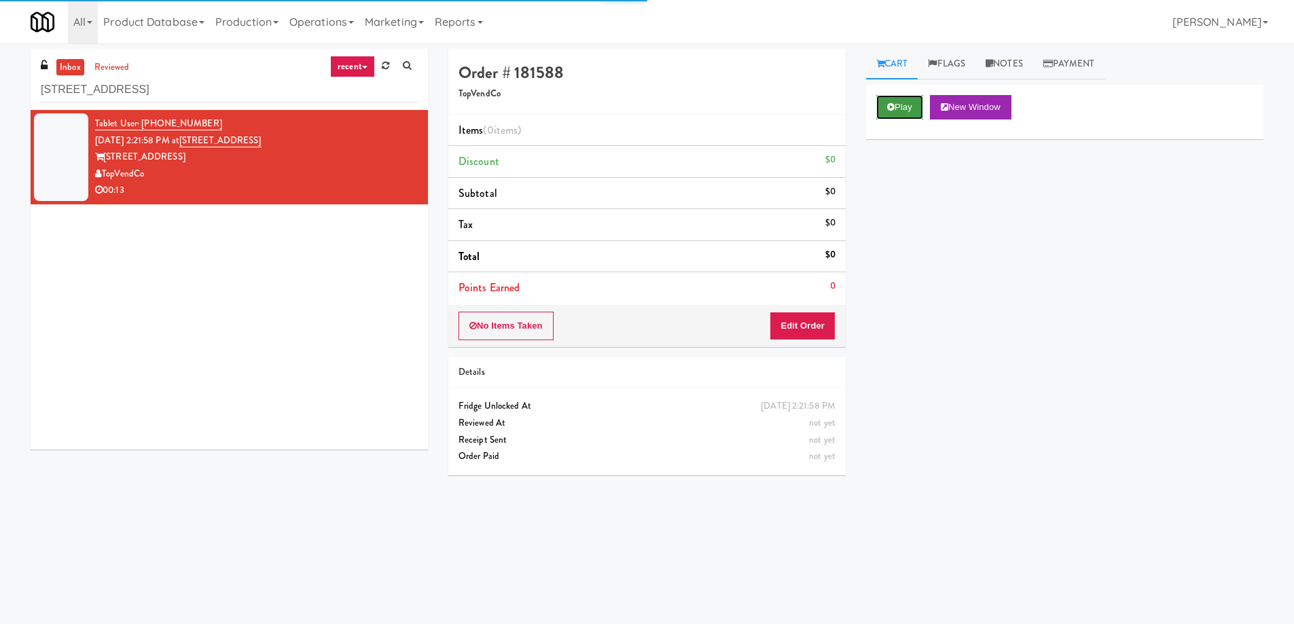
click at [882, 113] on button "Play" at bounding box center [899, 107] width 47 height 24
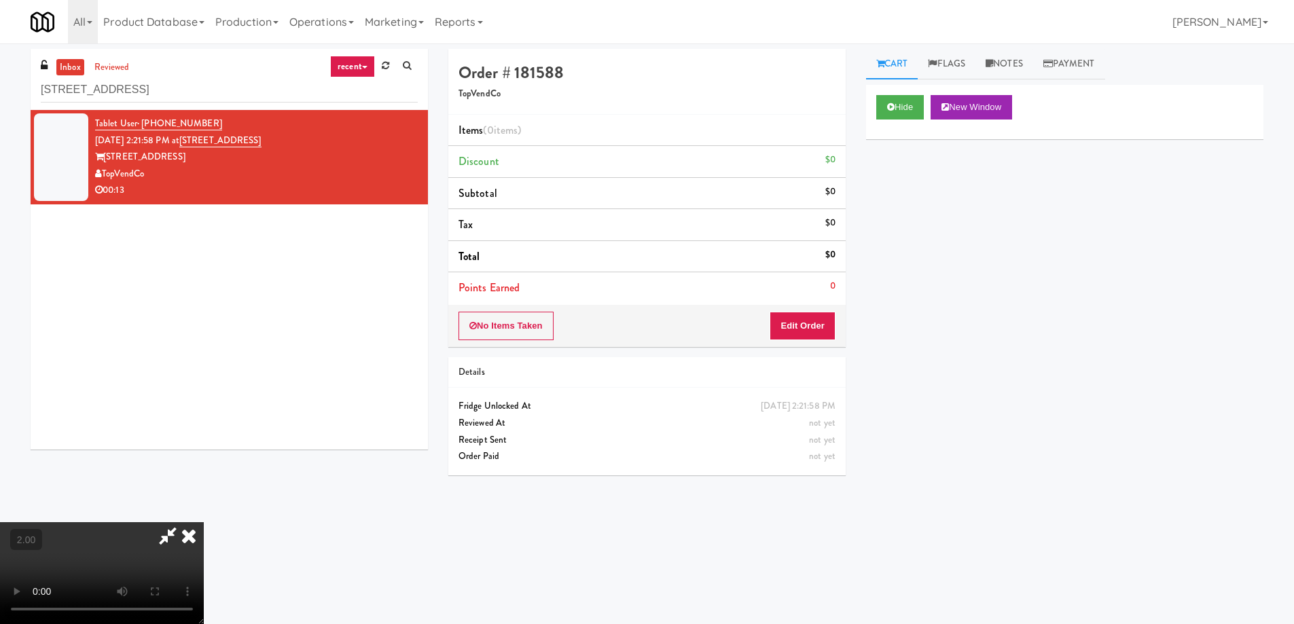
click at [204, 522] on video at bounding box center [102, 573] width 204 height 102
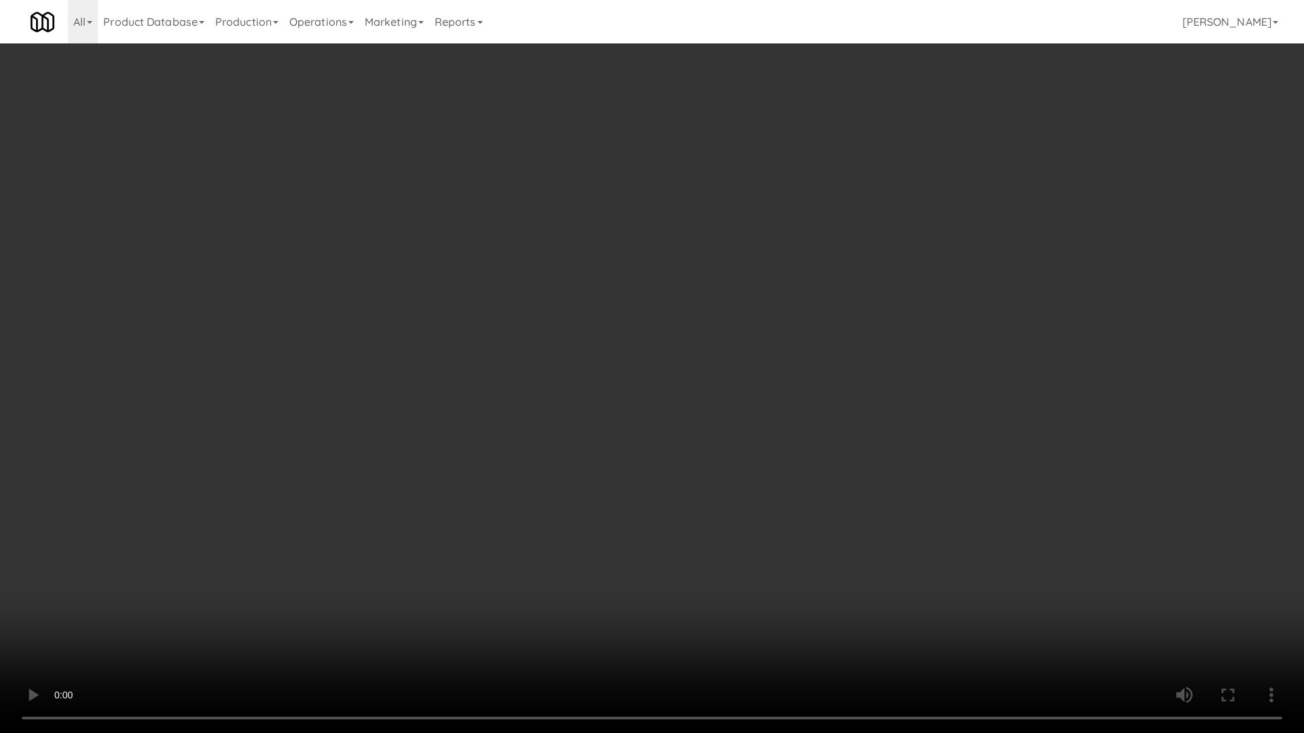
click at [623, 519] on video at bounding box center [652, 366] width 1304 height 733
click at [680, 552] on video at bounding box center [652, 366] width 1304 height 733
click at [678, 528] on video at bounding box center [652, 366] width 1304 height 733
click at [678, 527] on video at bounding box center [652, 366] width 1304 height 733
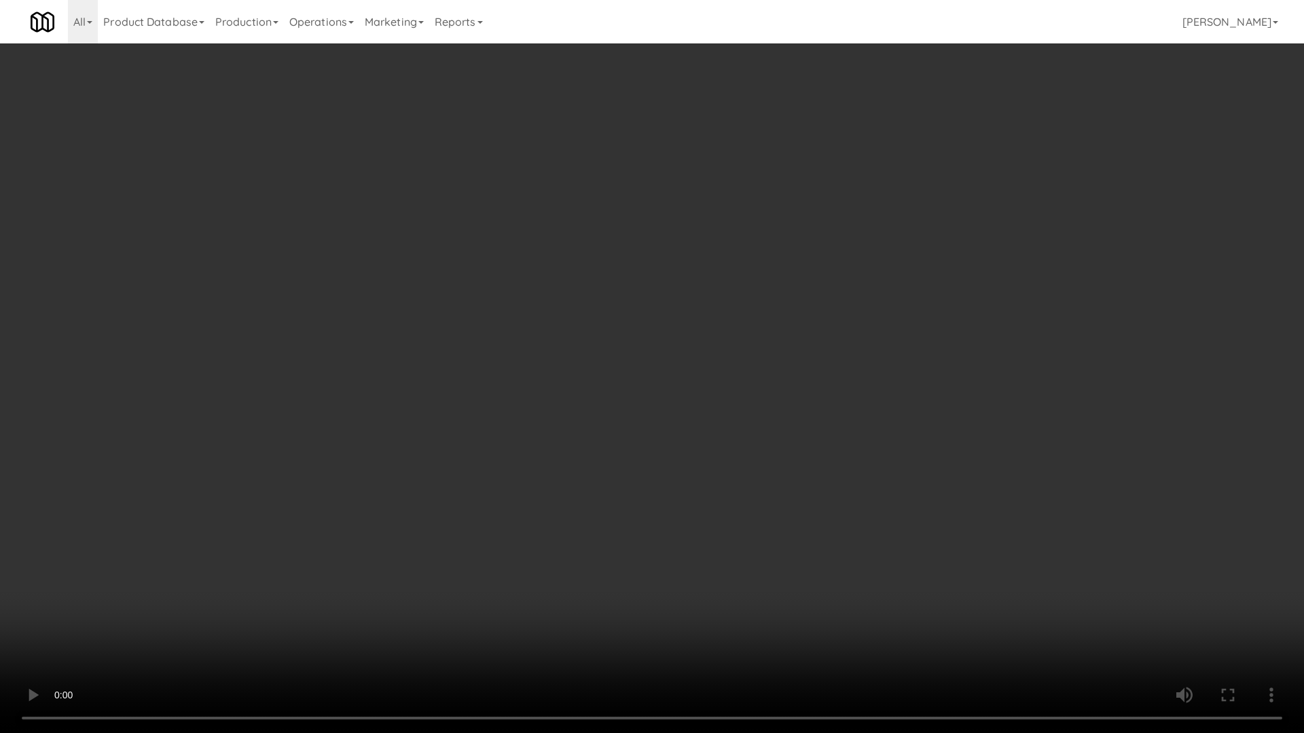
click at [678, 527] on video at bounding box center [652, 366] width 1304 height 733
click at [675, 540] on video at bounding box center [652, 366] width 1304 height 733
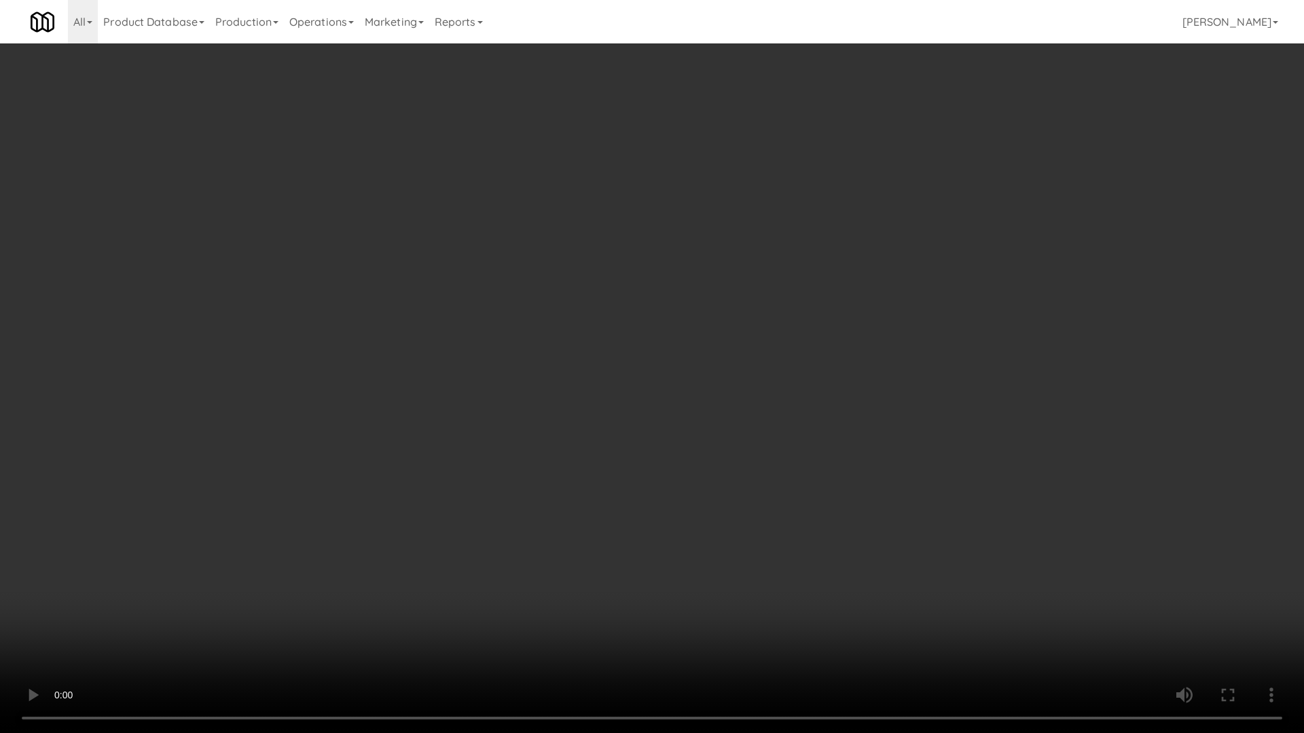
click at [675, 540] on video at bounding box center [652, 366] width 1304 height 733
click at [675, 542] on video at bounding box center [652, 366] width 1304 height 733
click at [950, 608] on video at bounding box center [652, 366] width 1304 height 733
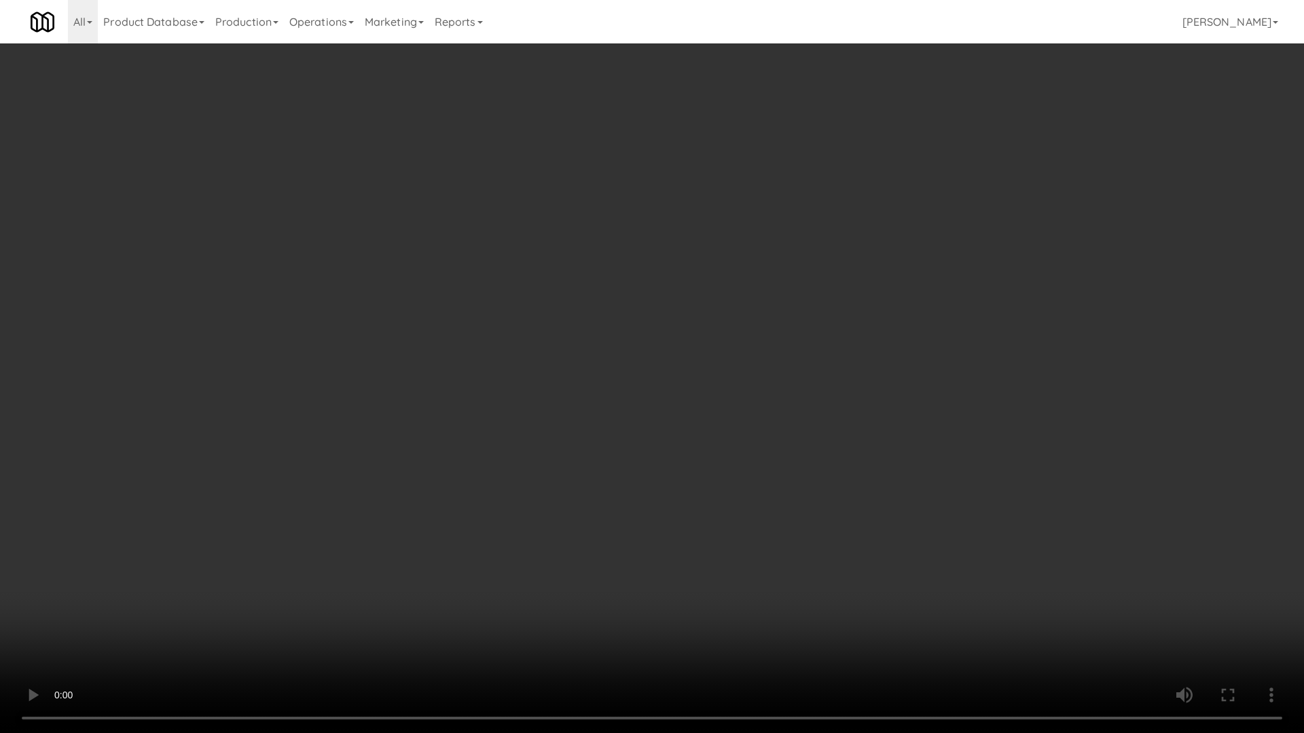
click at [909, 585] on video at bounding box center [652, 366] width 1304 height 733
click at [907, 582] on video at bounding box center [652, 366] width 1304 height 733
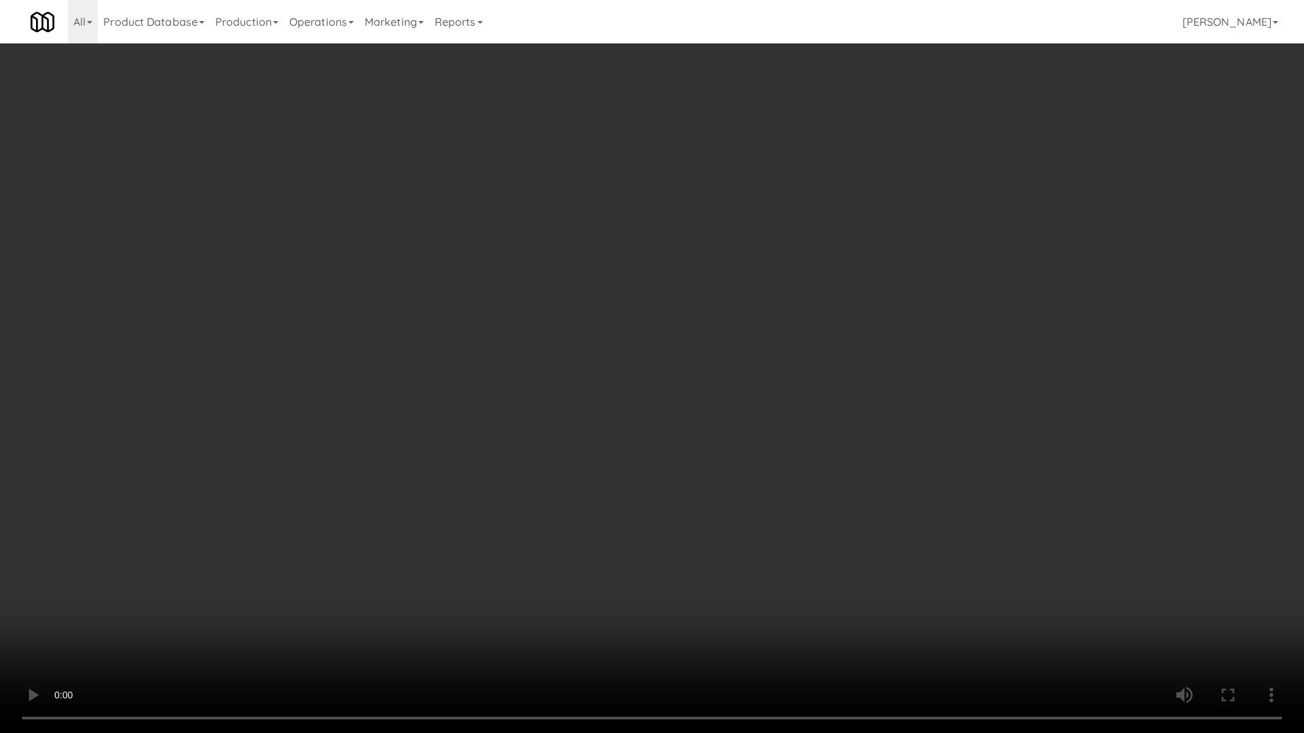
click at [906, 582] on video at bounding box center [652, 366] width 1304 height 733
click at [905, 582] on video at bounding box center [652, 366] width 1304 height 733
click at [947, 623] on video at bounding box center [652, 366] width 1304 height 733
click at [925, 623] on video at bounding box center [652, 366] width 1304 height 733
click at [913, 623] on video at bounding box center [652, 366] width 1304 height 733
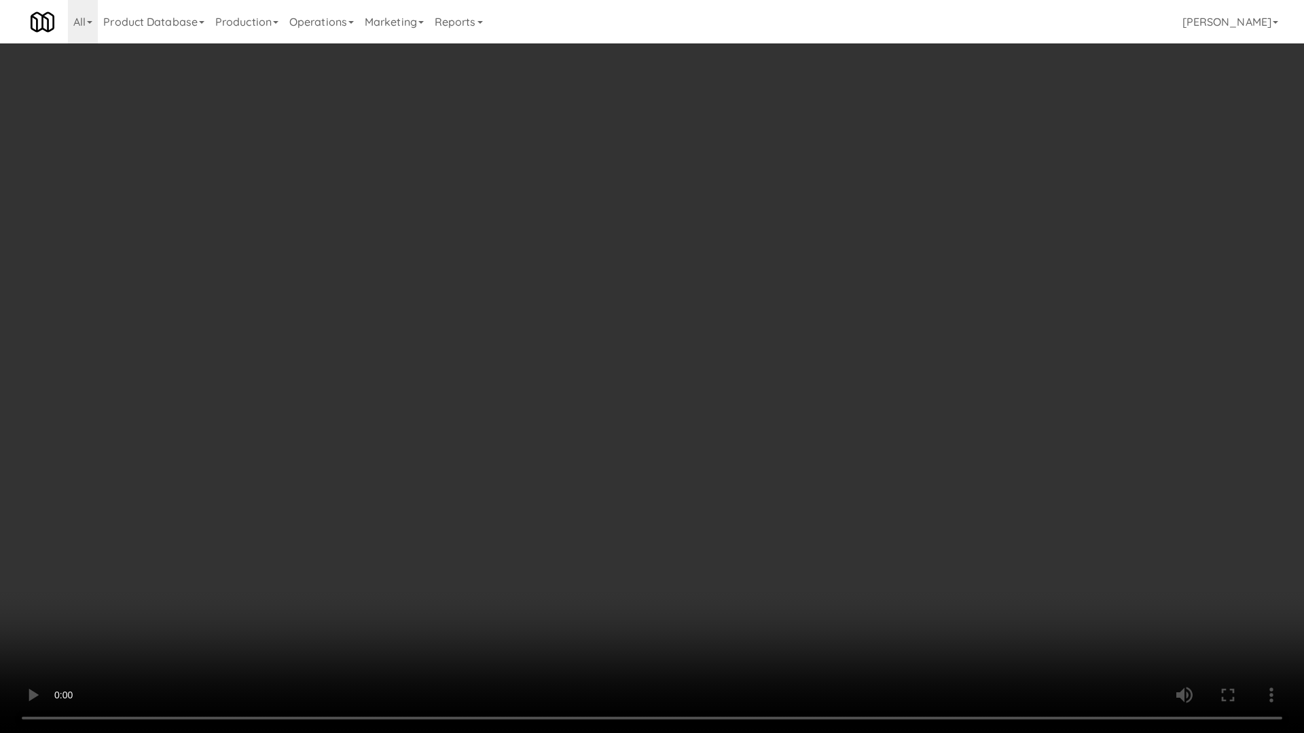
click at [909, 611] on video at bounding box center [652, 366] width 1304 height 733
click at [907, 614] on video at bounding box center [652, 366] width 1304 height 733
click at [906, 614] on video at bounding box center [652, 366] width 1304 height 733
click at [904, 614] on video at bounding box center [652, 366] width 1304 height 733
click at [855, 584] on video at bounding box center [652, 366] width 1304 height 733
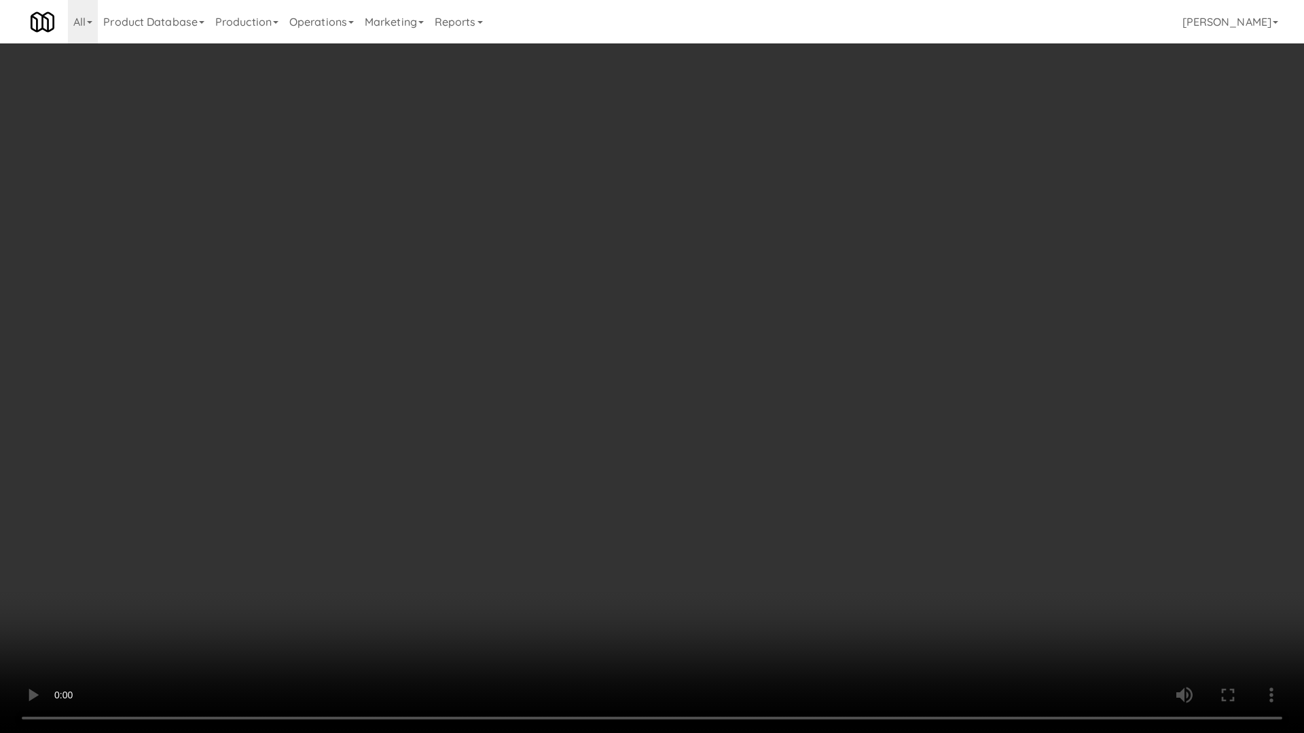
click at [855, 584] on video at bounding box center [652, 366] width 1304 height 733
click at [892, 597] on video at bounding box center [652, 366] width 1304 height 733
click at [640, 539] on video at bounding box center [652, 366] width 1304 height 733
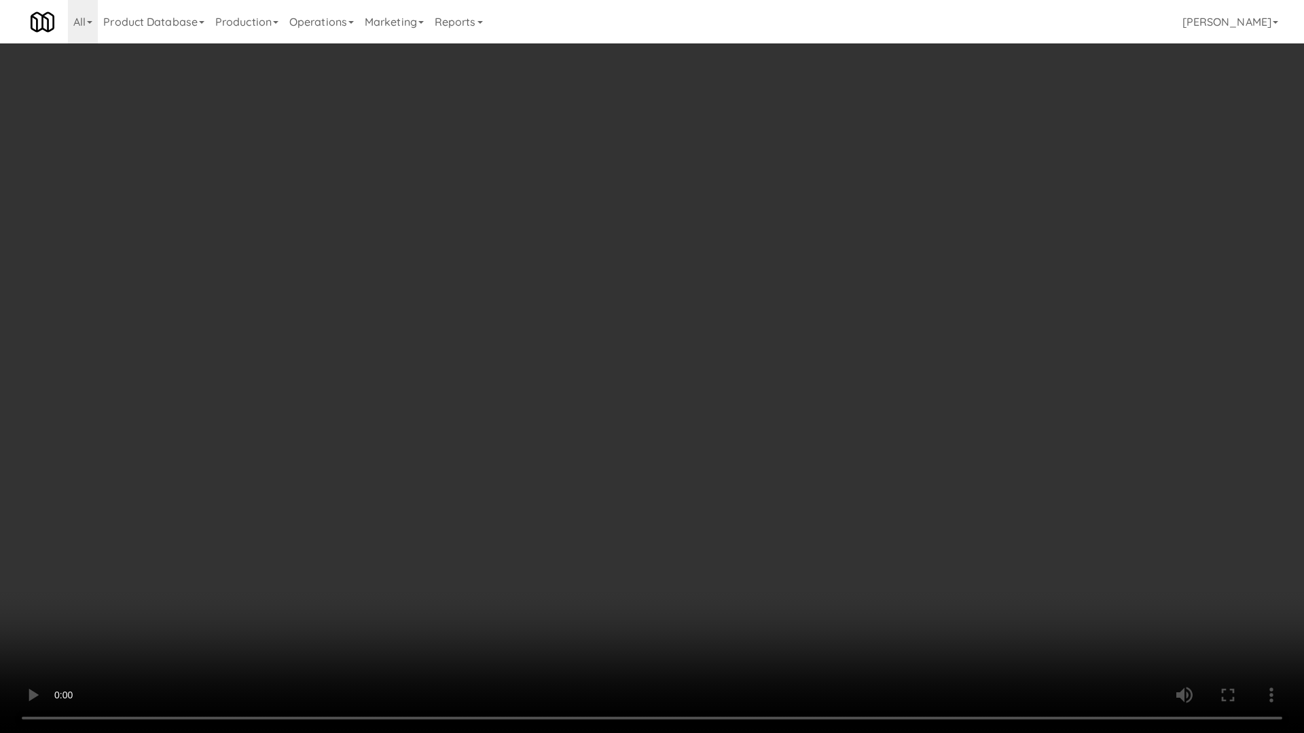
click at [729, 573] on video at bounding box center [652, 366] width 1304 height 733
click at [728, 573] on video at bounding box center [652, 366] width 1304 height 733
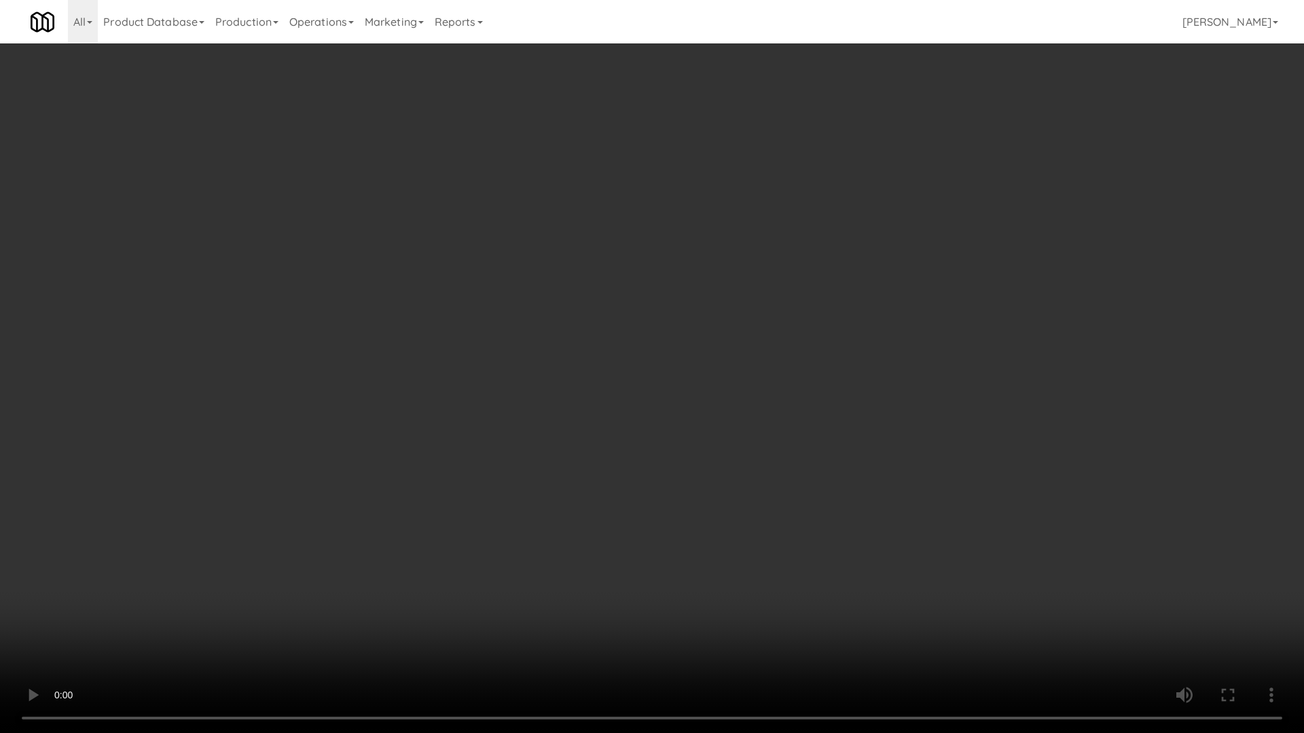
click at [765, 535] on video at bounding box center [652, 366] width 1304 height 733
click at [772, 534] on video at bounding box center [652, 366] width 1304 height 733
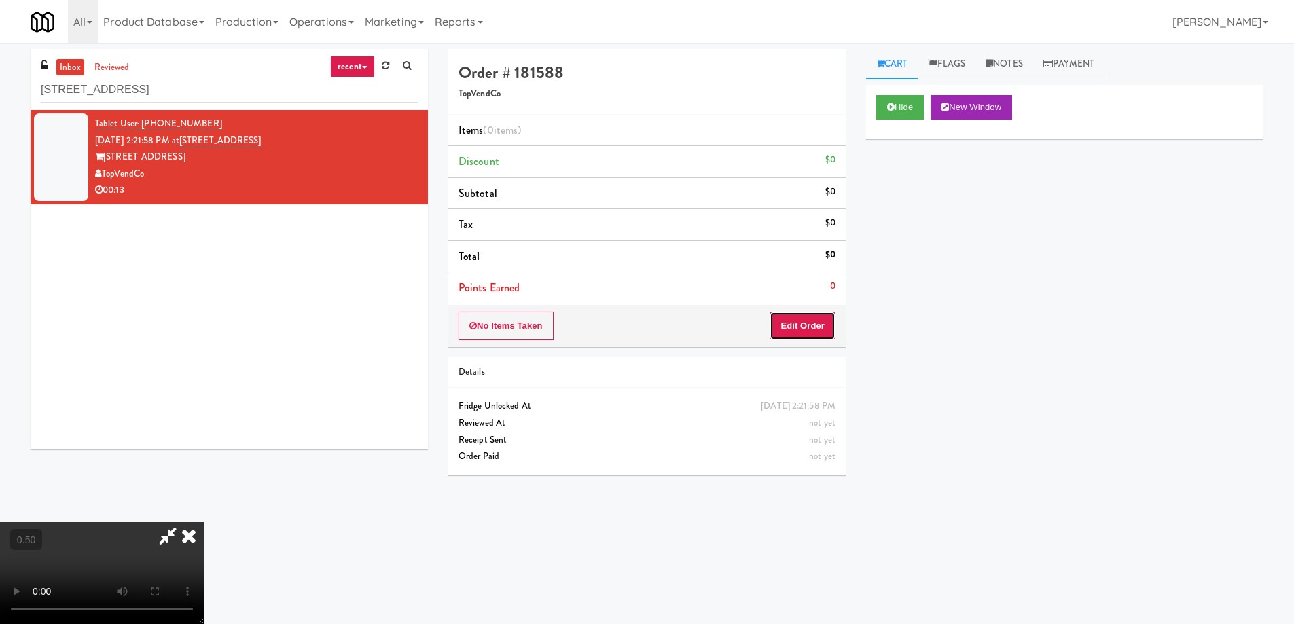
click at [804, 328] on button "Edit Order" at bounding box center [802, 326] width 66 height 29
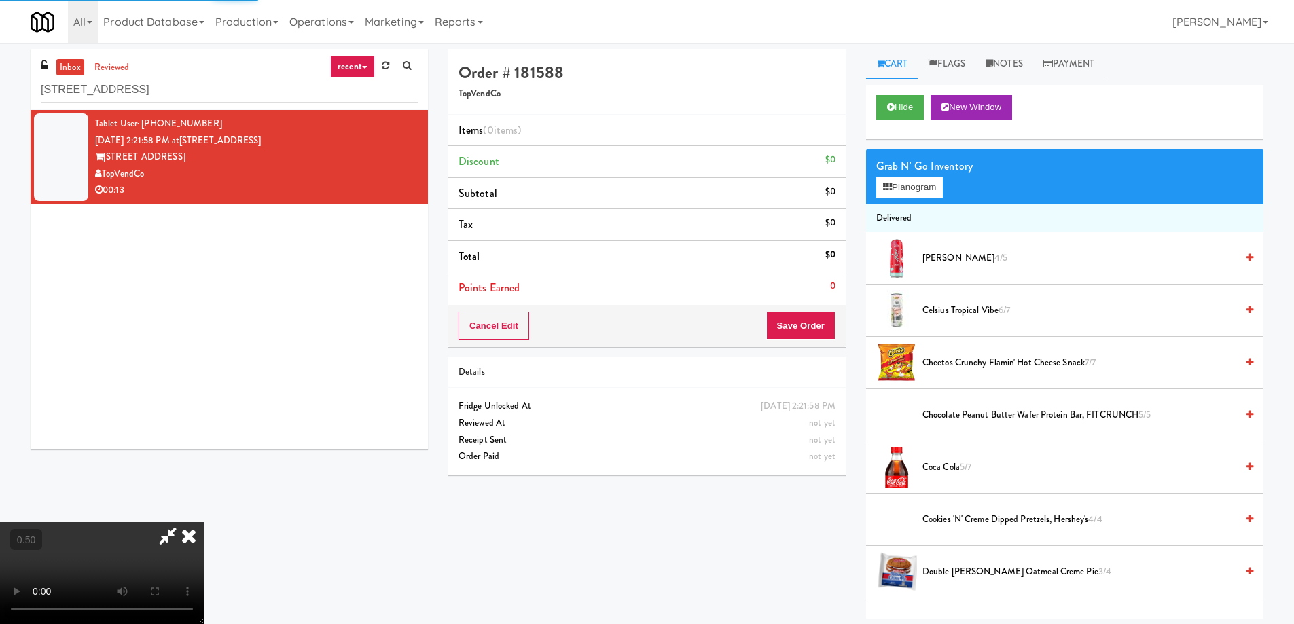
scroll to position [1336, 0]
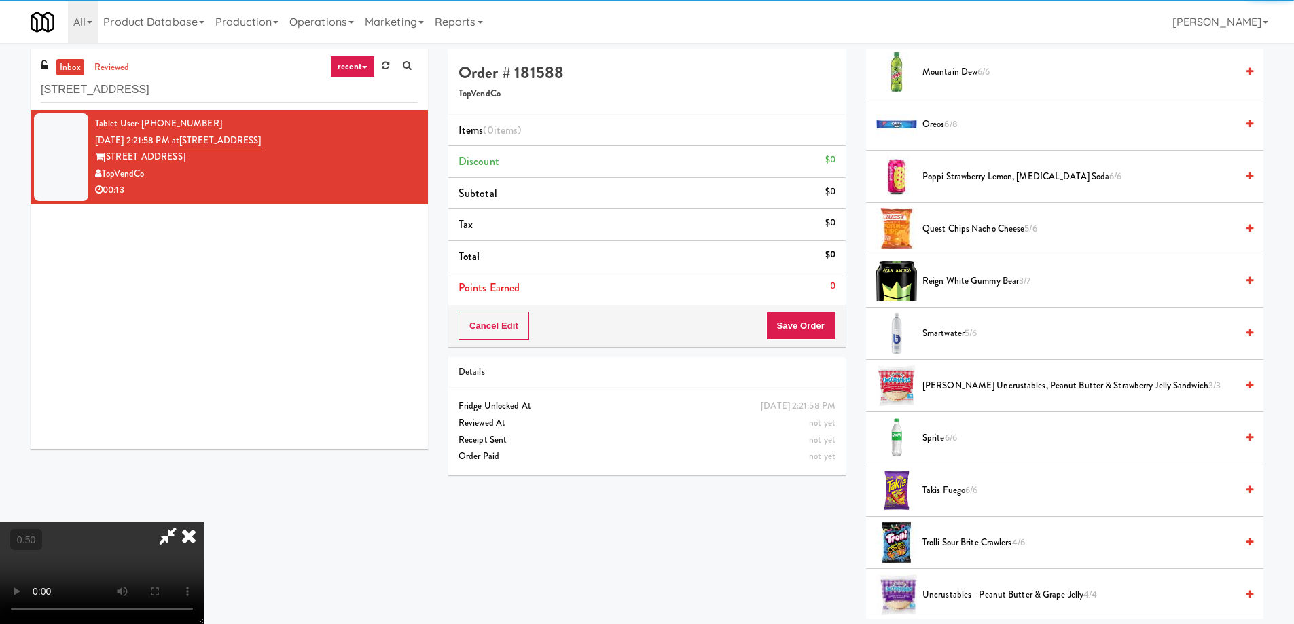
click at [972, 327] on span "5/6" at bounding box center [970, 333] width 12 height 13
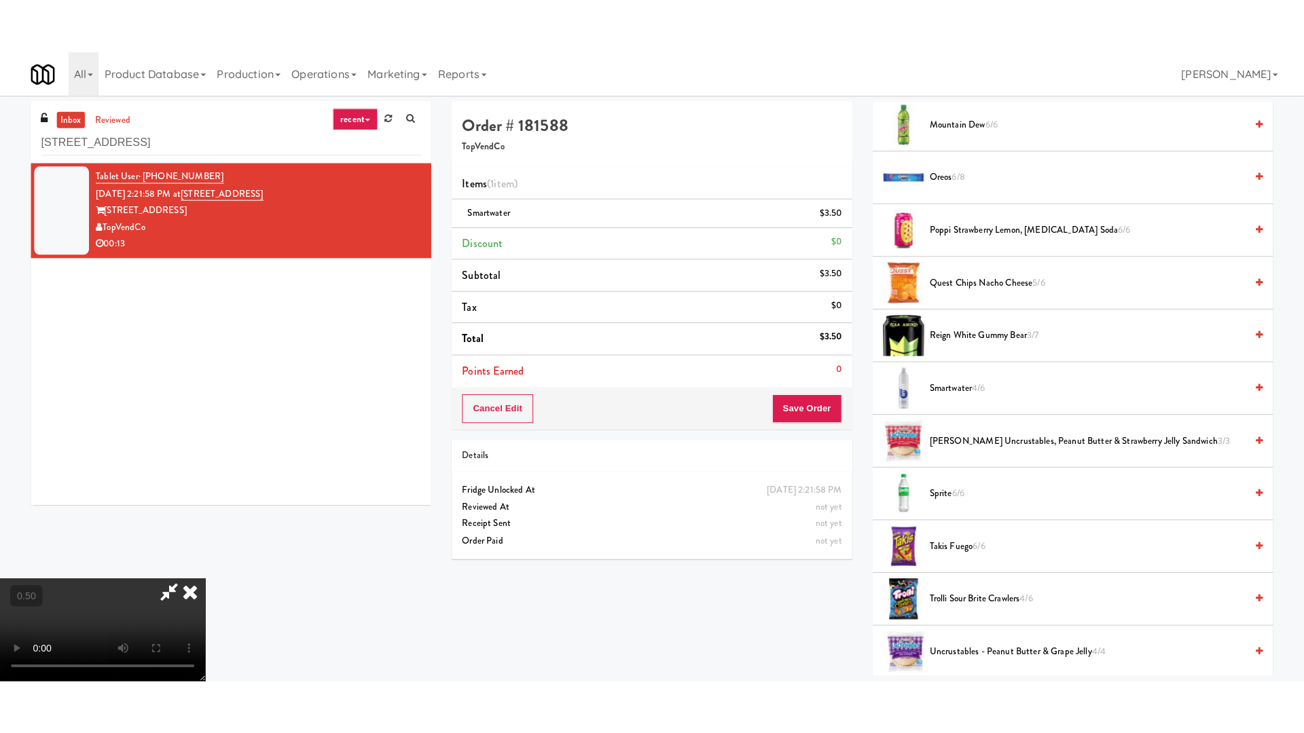
scroll to position [1601, 0]
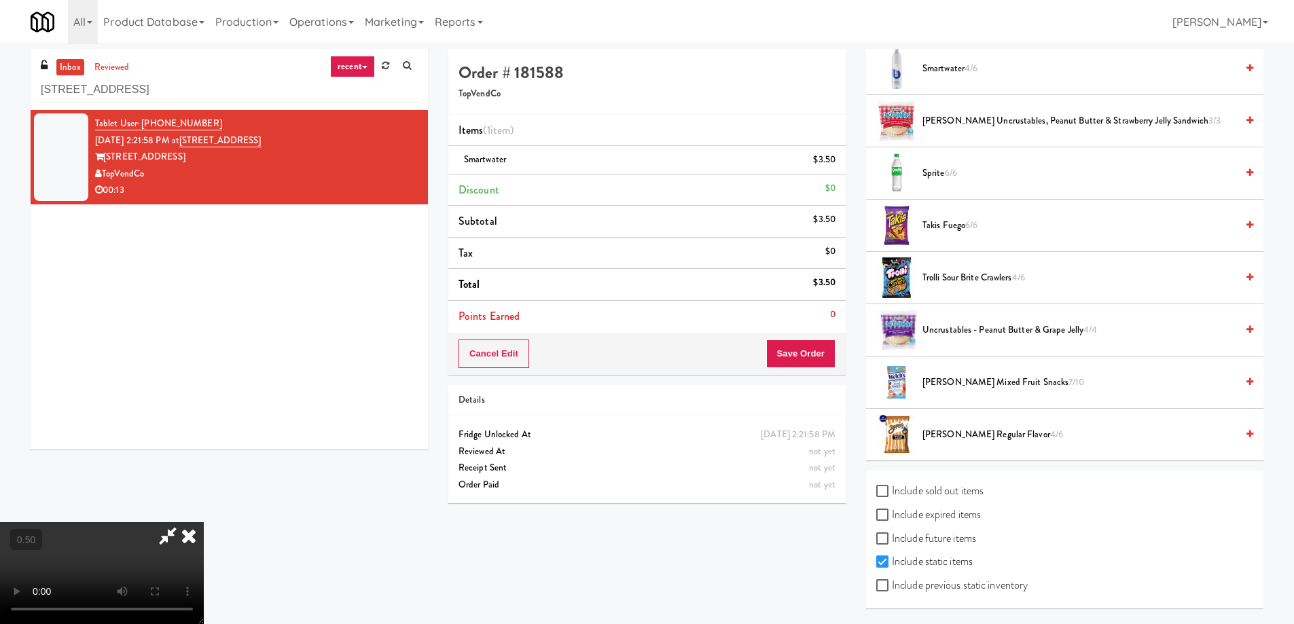
click at [974, 374] on span "Welch's Mixed Fruit Snacks 7/10" at bounding box center [1079, 382] width 314 height 17
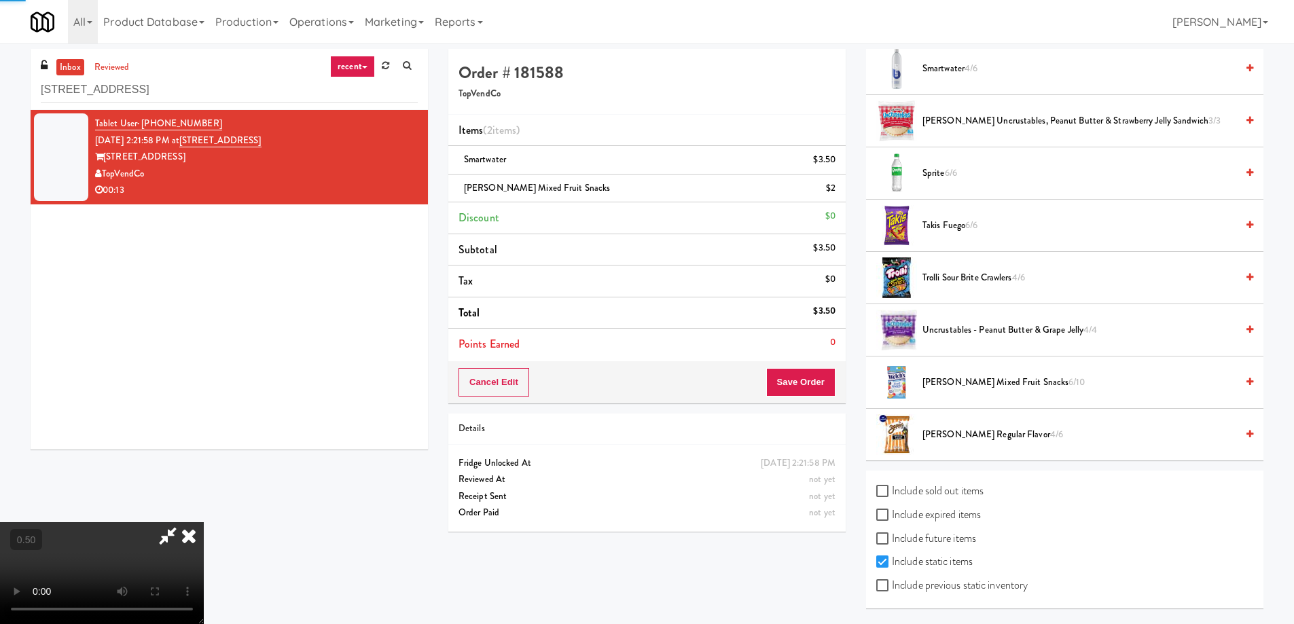
click at [1003, 382] on span "Welch's Mixed Fruit Snacks 6/10" at bounding box center [1079, 382] width 314 height 17
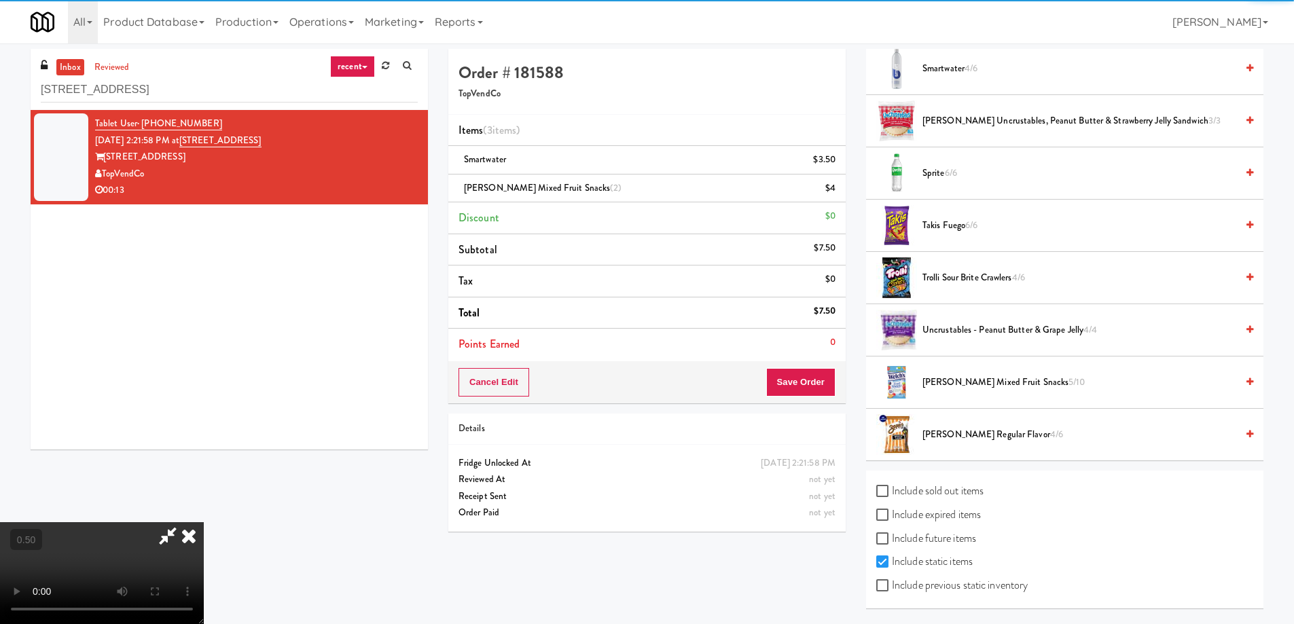
click at [204, 522] on video at bounding box center [102, 573] width 204 height 102
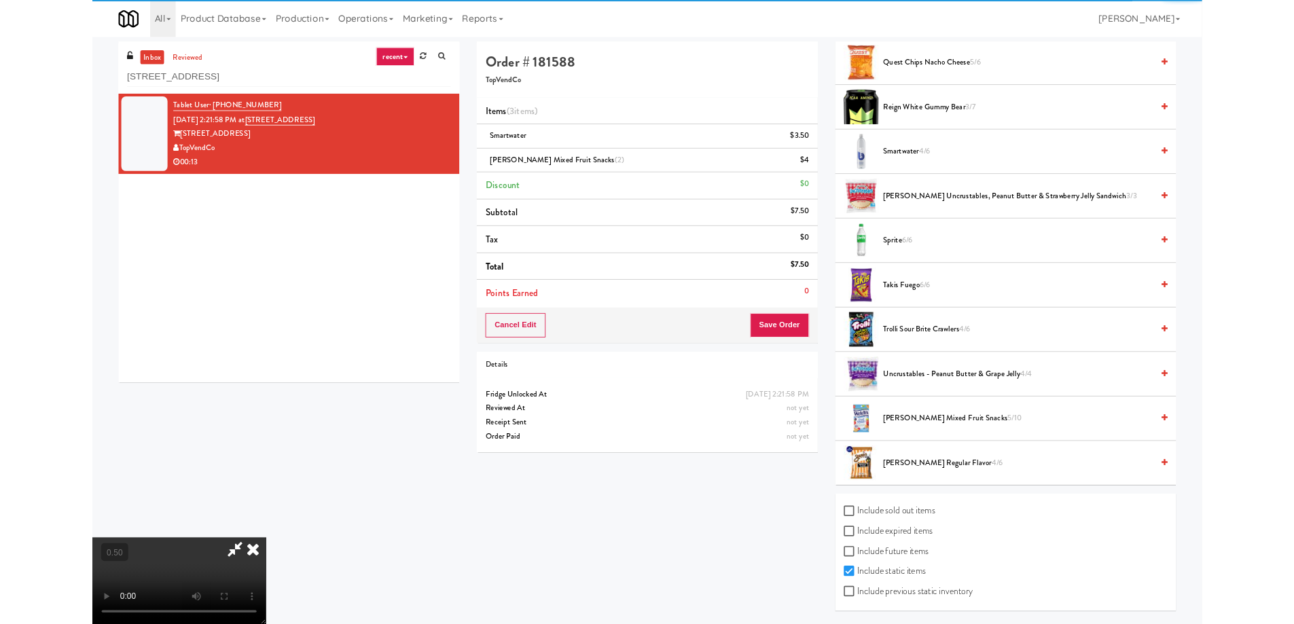
scroll to position [1492, 0]
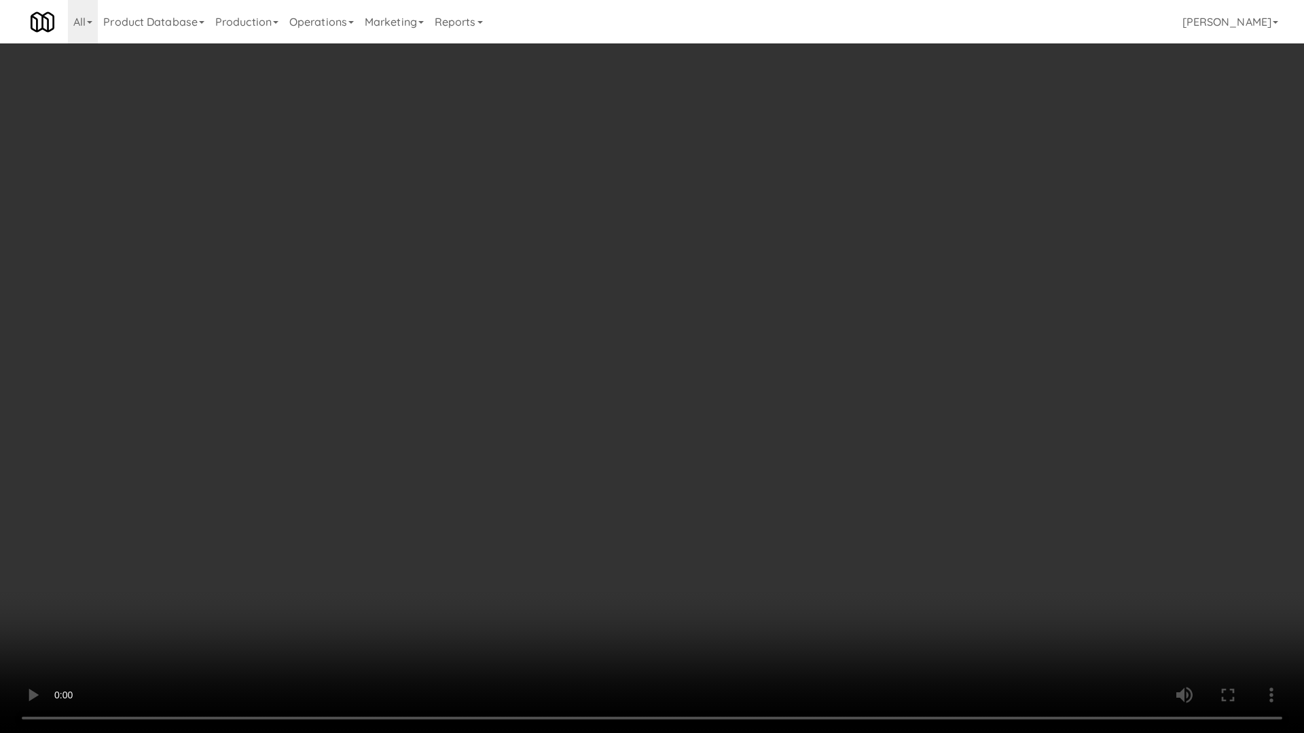
click at [784, 290] on video at bounding box center [652, 366] width 1304 height 733
click at [862, 356] on video at bounding box center [652, 366] width 1304 height 733
click at [937, 340] on video at bounding box center [652, 366] width 1304 height 733
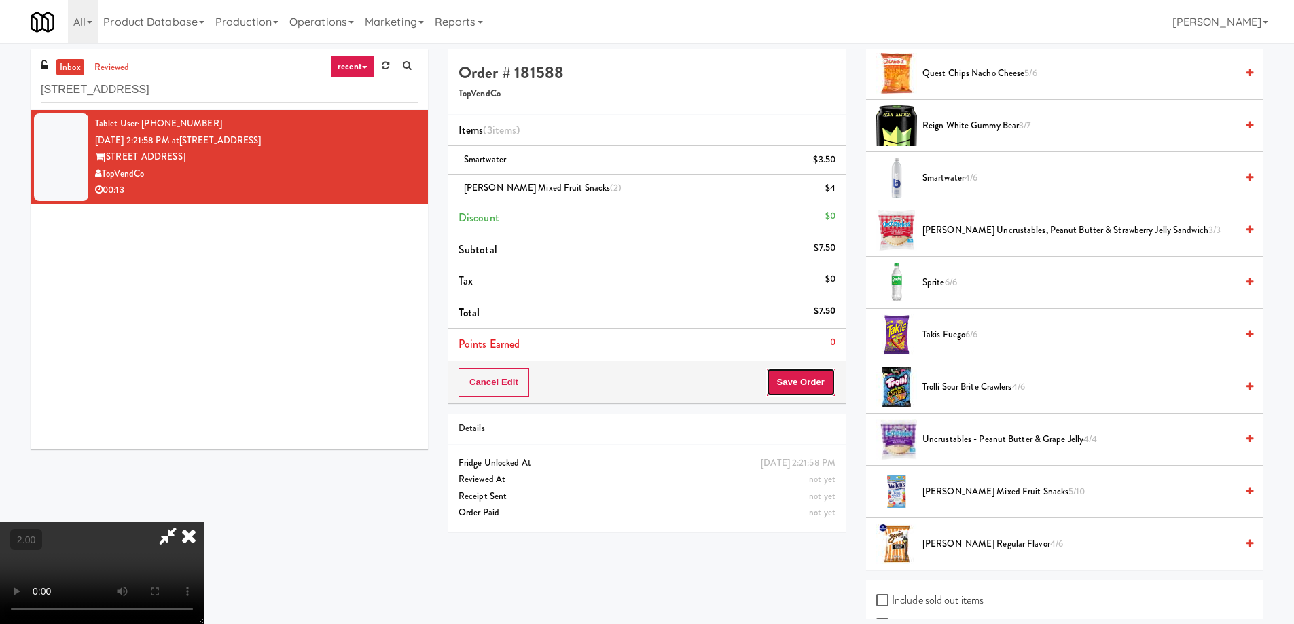
click at [815, 386] on button "Save Order" at bounding box center [800, 382] width 69 height 29
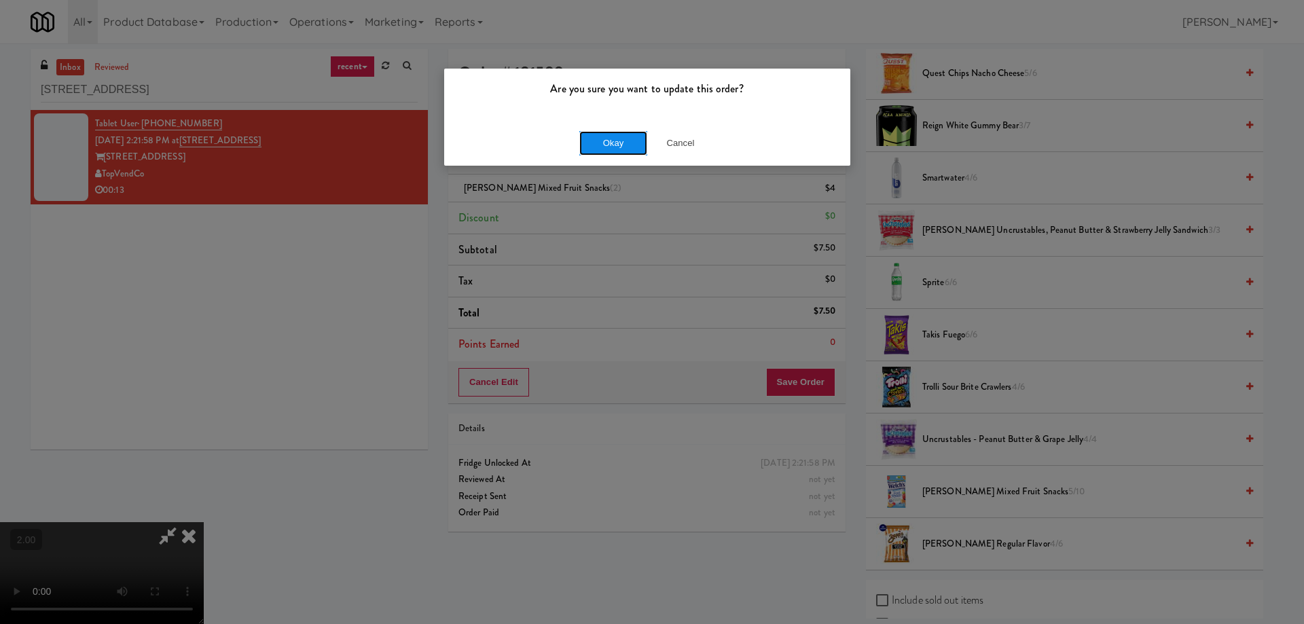
click at [631, 149] on button "Okay" at bounding box center [613, 143] width 68 height 24
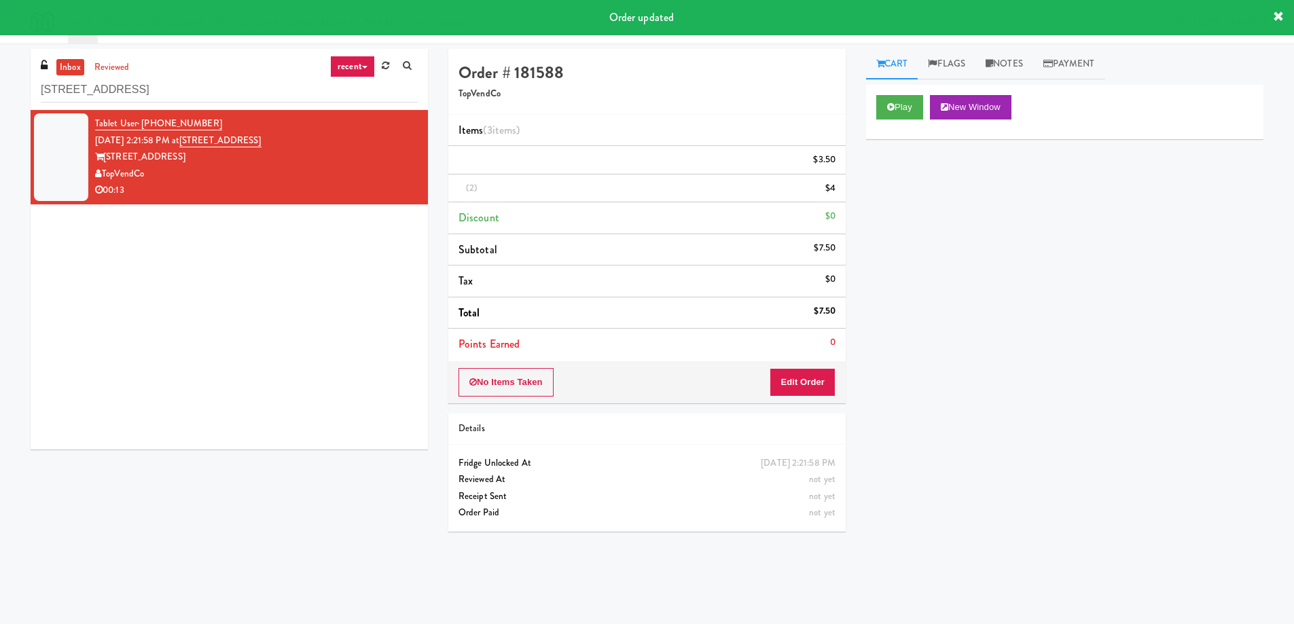
scroll to position [0, 0]
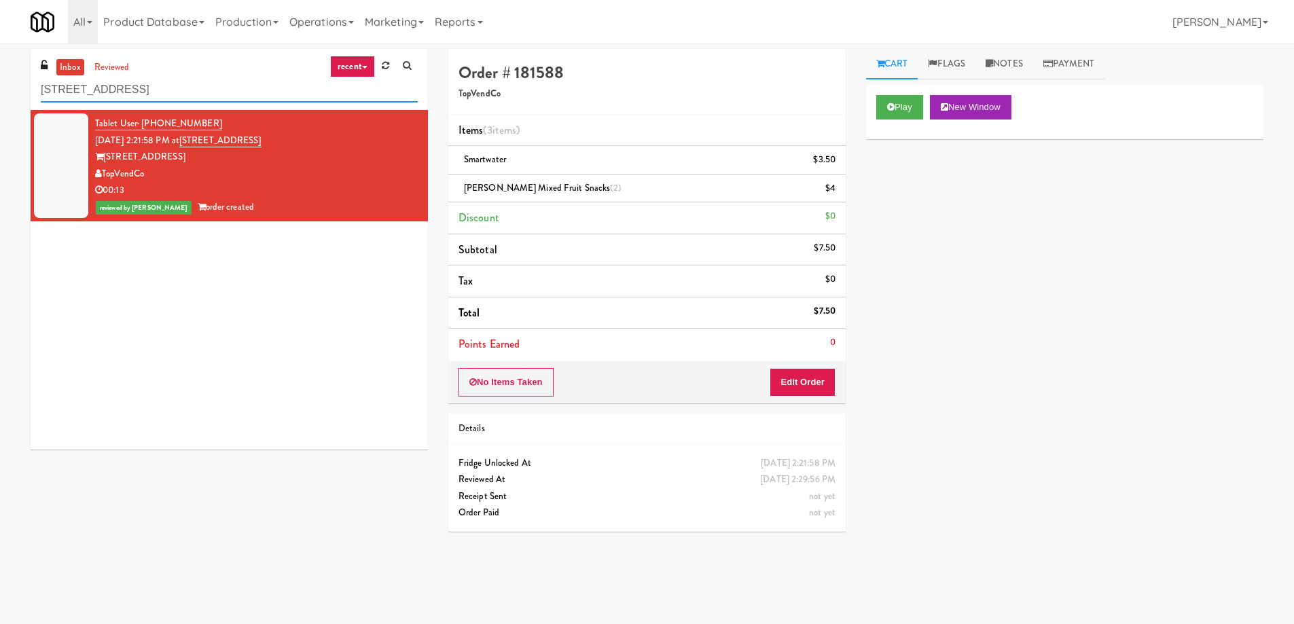
click at [148, 95] on input "555 Boulevard 1" at bounding box center [229, 89] width 377 height 25
paste input "Aura - Cooler Combo"
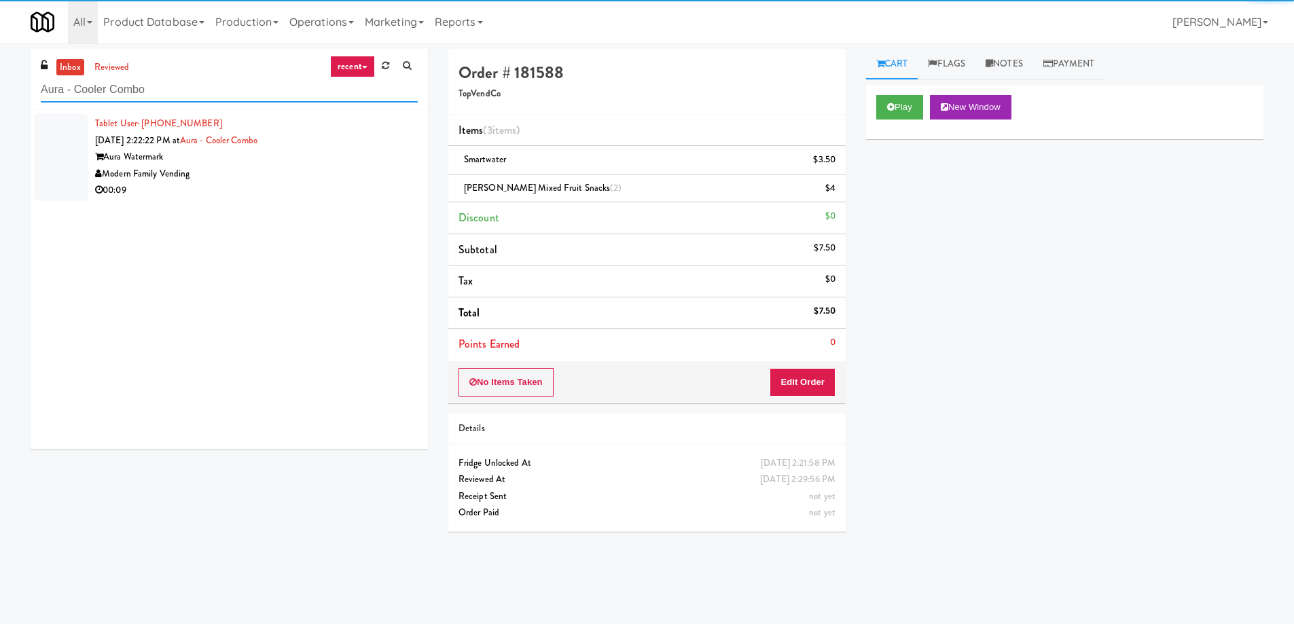
type input "Aura - Cooler Combo"
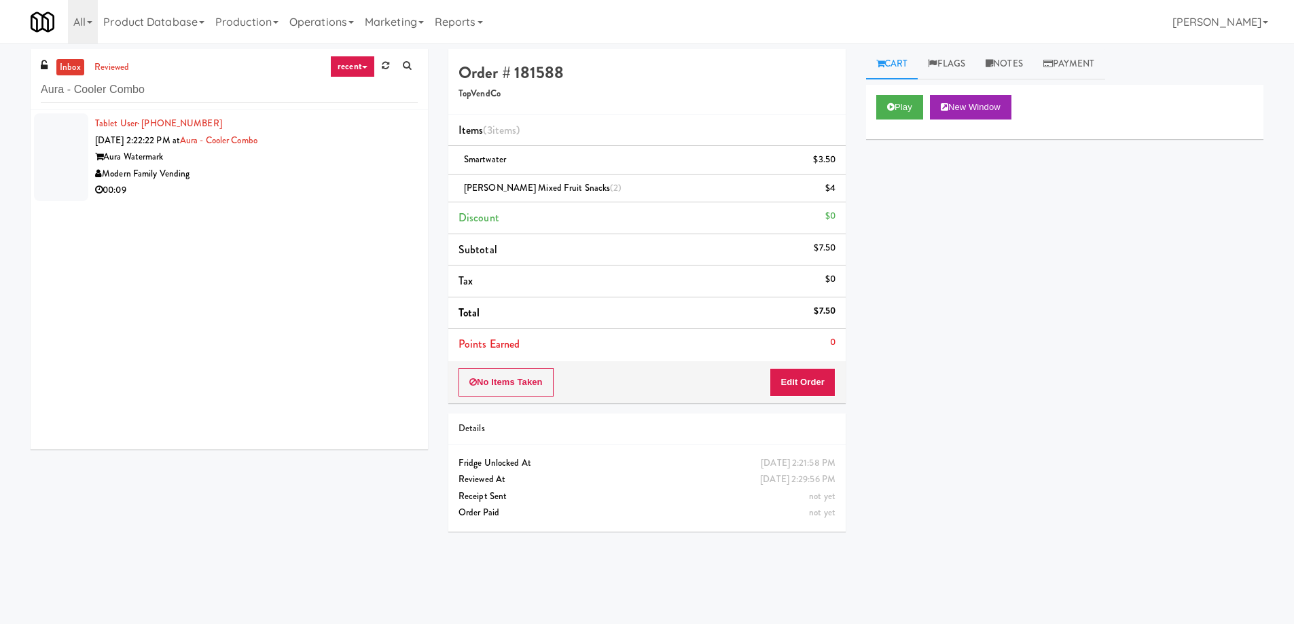
click at [286, 189] on div "00:09" at bounding box center [256, 190] width 323 height 17
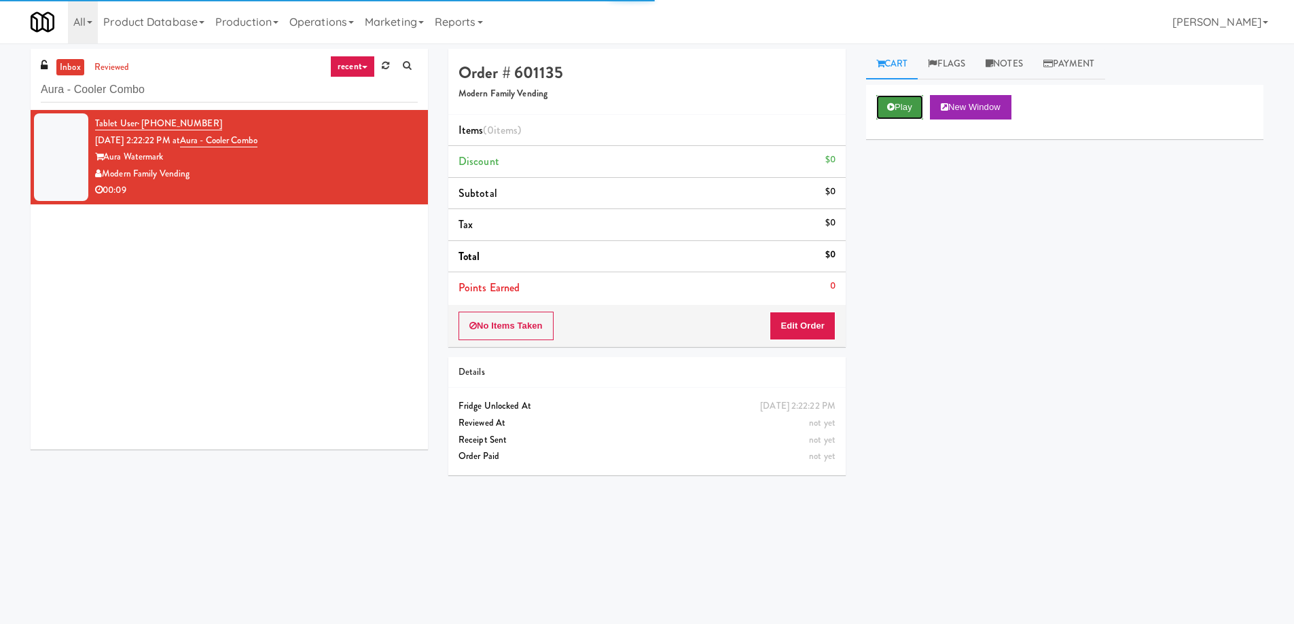
click at [906, 109] on button "Play" at bounding box center [899, 107] width 47 height 24
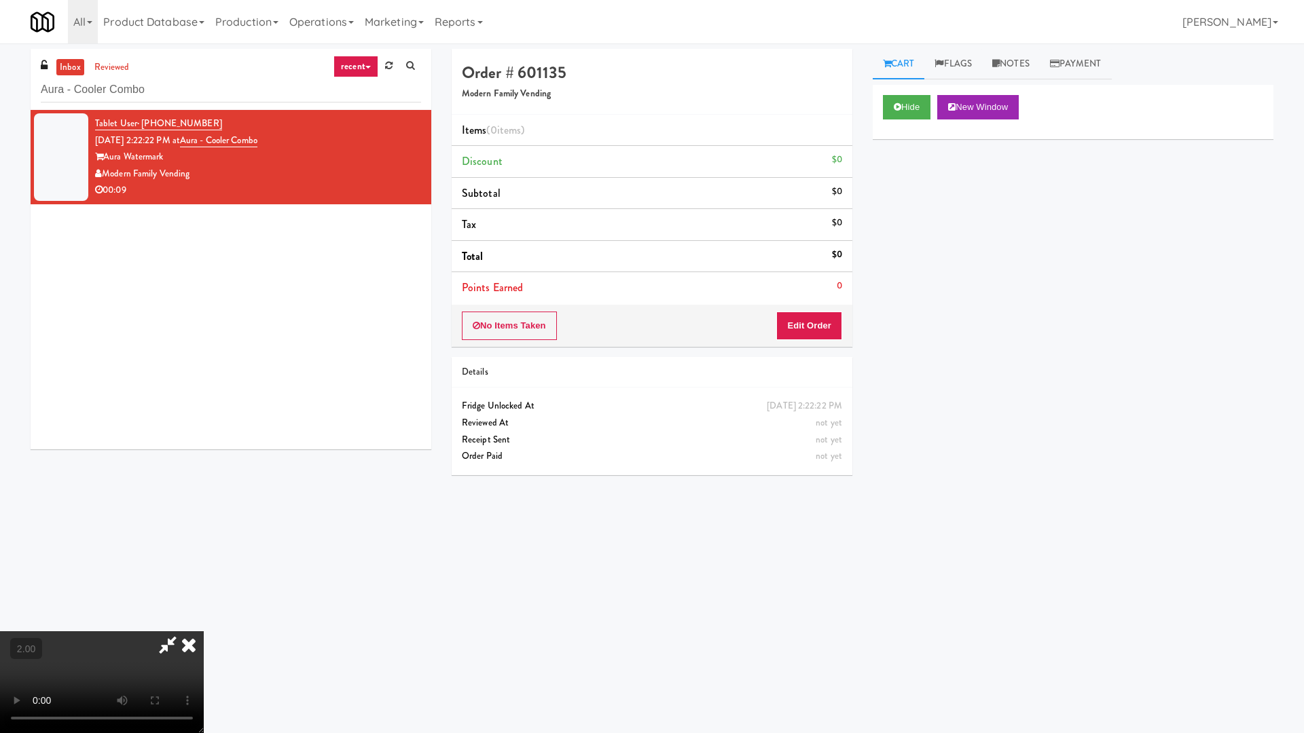
click at [204, 623] on video at bounding box center [102, 682] width 204 height 102
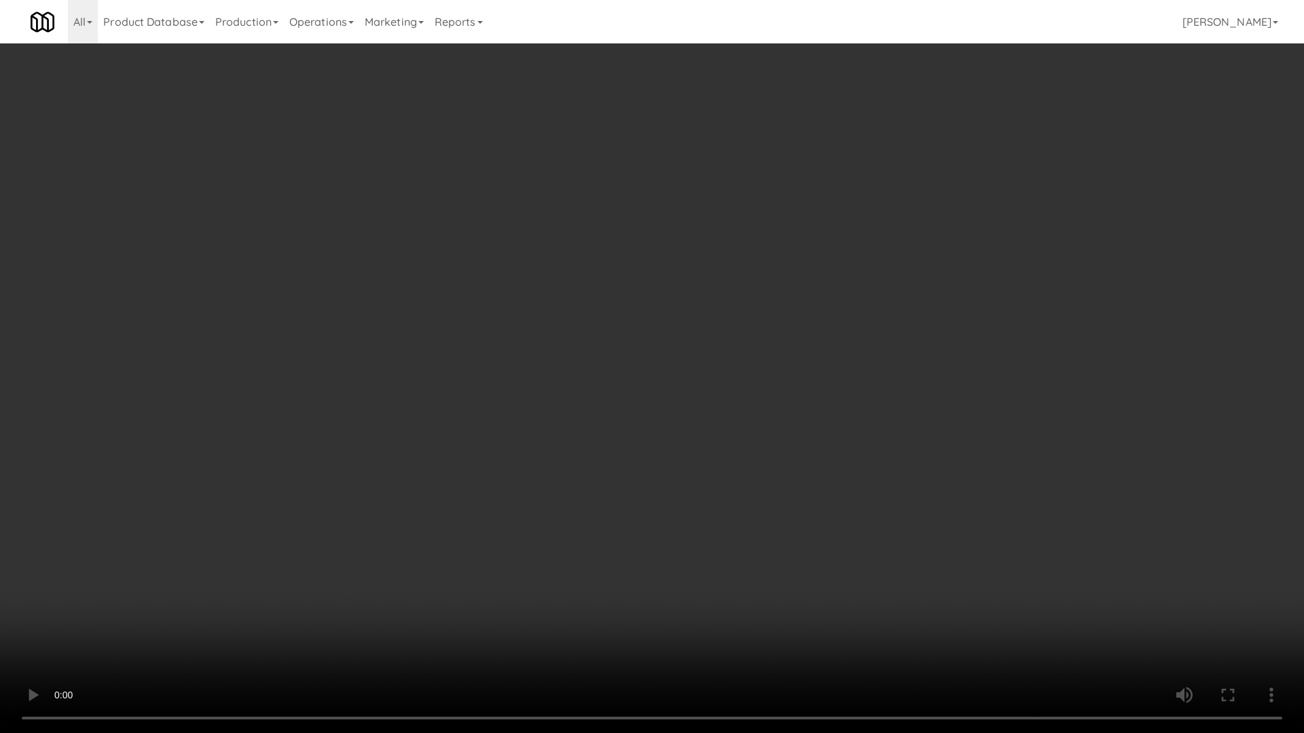
click at [885, 577] on video at bounding box center [652, 366] width 1304 height 733
click at [885, 575] on video at bounding box center [652, 366] width 1304 height 733
click at [882, 568] on video at bounding box center [652, 366] width 1304 height 733
click at [780, 524] on video at bounding box center [652, 366] width 1304 height 733
click at [682, 519] on video at bounding box center [652, 366] width 1304 height 733
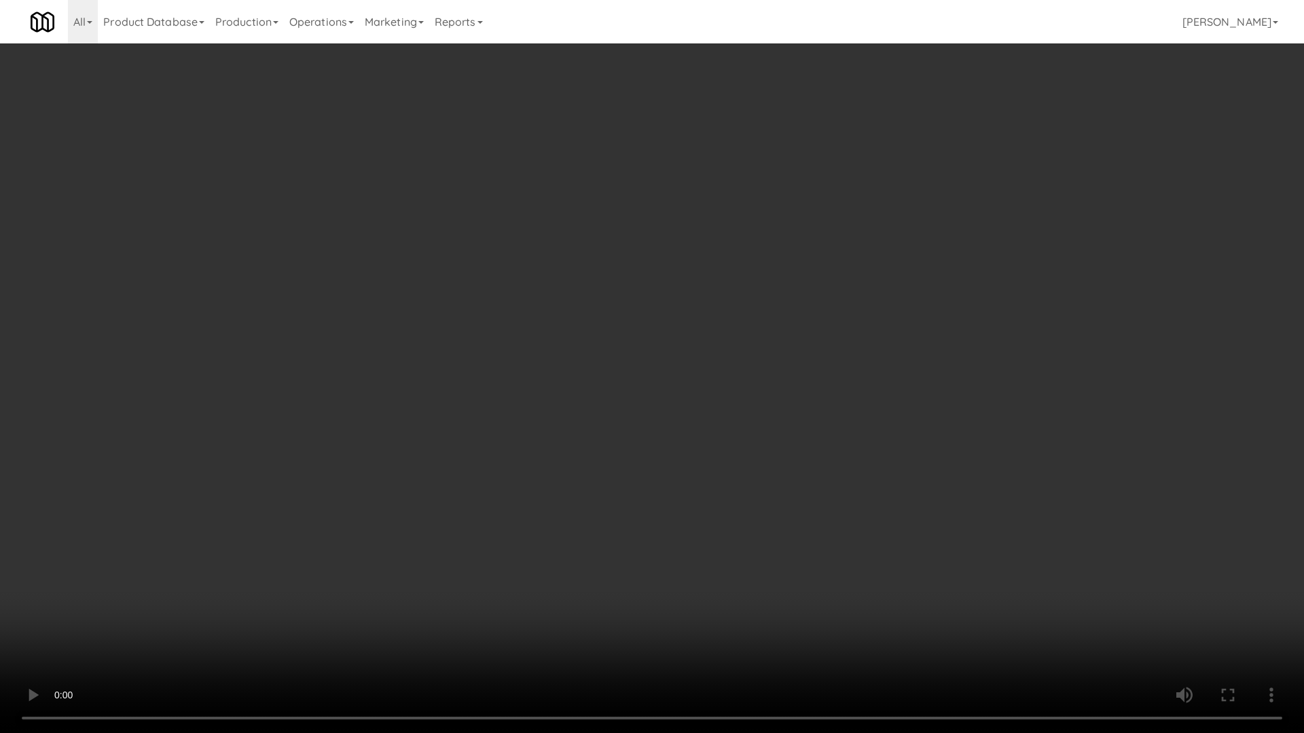
click at [716, 543] on video at bounding box center [652, 366] width 1304 height 733
click at [644, 569] on video at bounding box center [652, 366] width 1304 height 733
click at [628, 572] on video at bounding box center [652, 366] width 1304 height 733
click at [626, 571] on video at bounding box center [652, 366] width 1304 height 733
click at [667, 585] on video at bounding box center [652, 366] width 1304 height 733
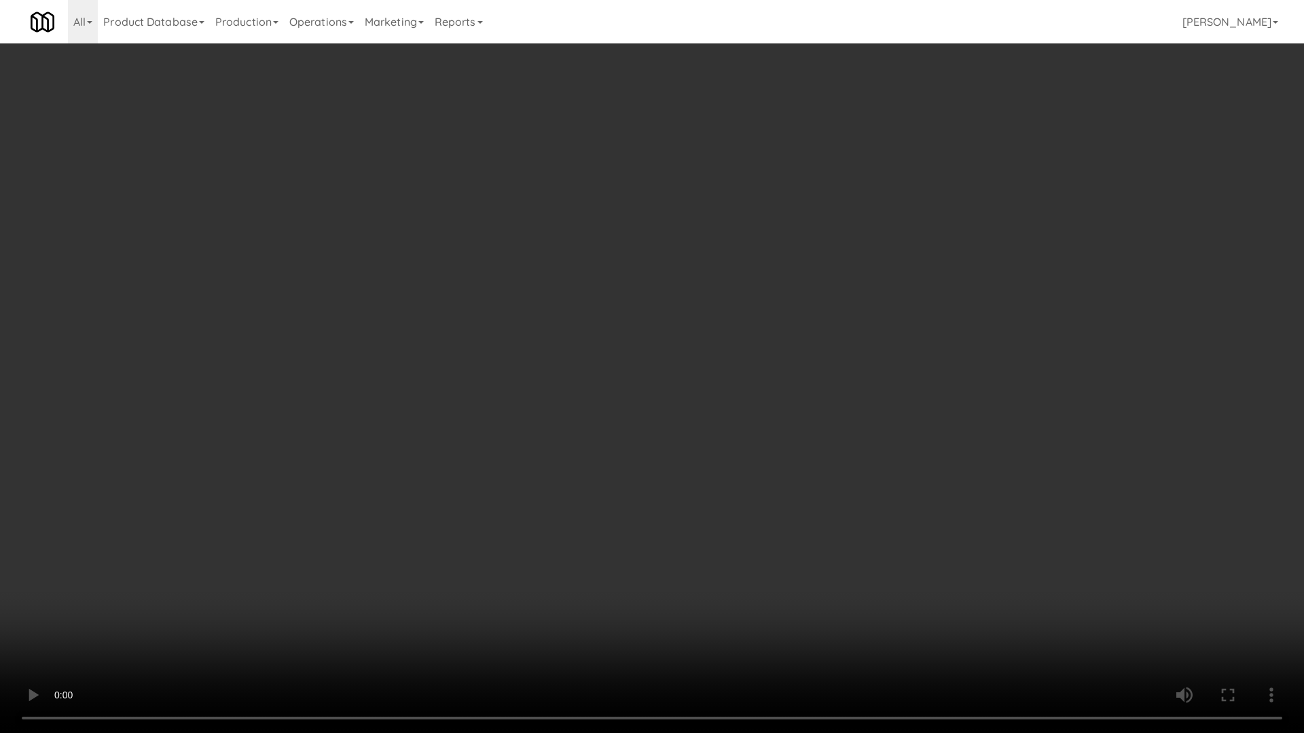
click at [669, 587] on video at bounding box center [652, 366] width 1304 height 733
click at [665, 587] on video at bounding box center [652, 366] width 1304 height 733
click at [1046, 571] on video at bounding box center [652, 366] width 1304 height 733
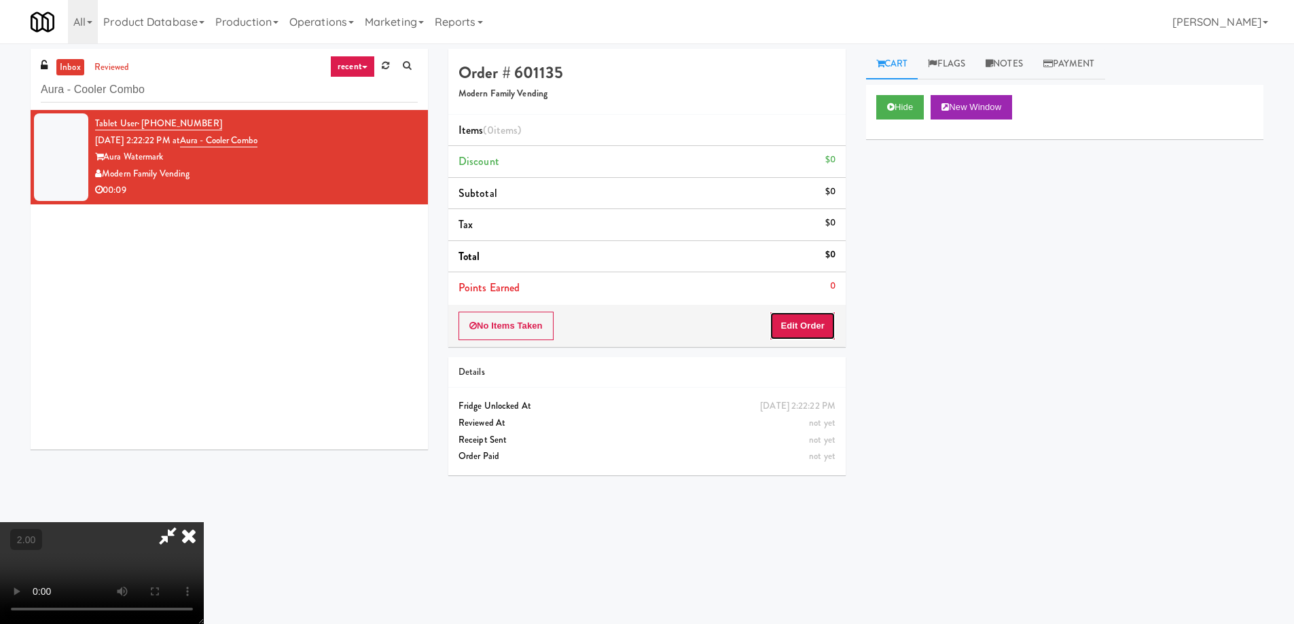
click at [815, 312] on button "Edit Order" at bounding box center [802, 326] width 66 height 29
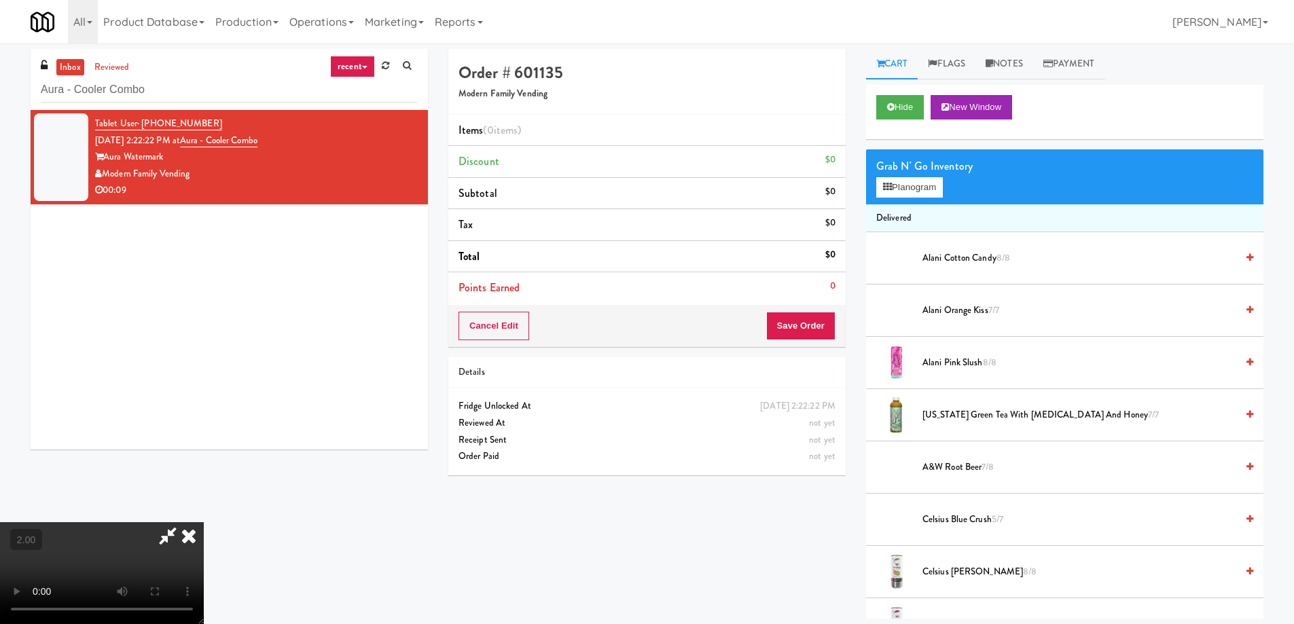
scroll to position [813, 0]
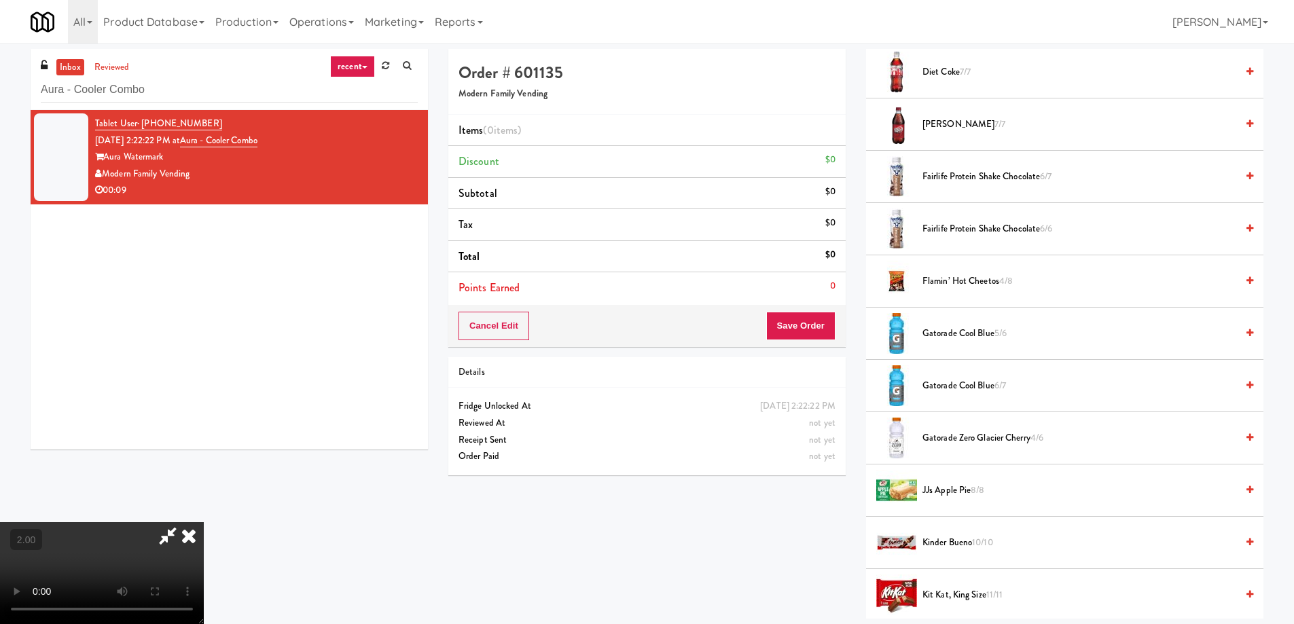
click at [989, 332] on span "Gatorade Cool Blue 5/6" at bounding box center [1079, 333] width 314 height 17
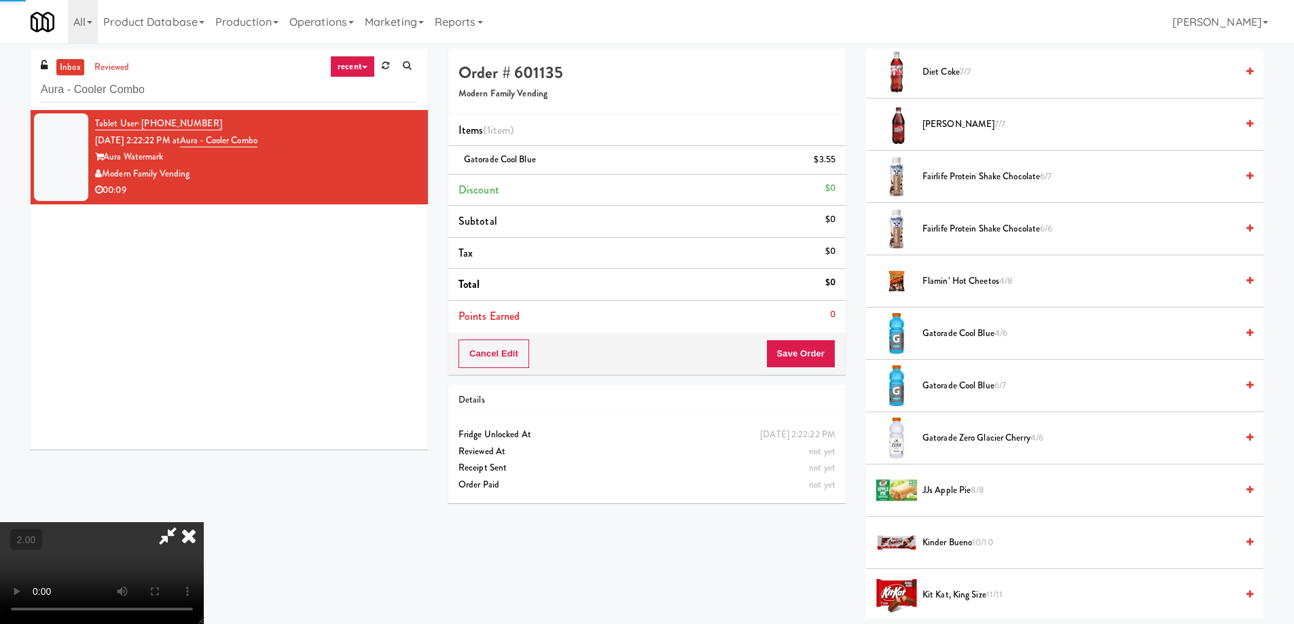
click at [1018, 328] on span "Gatorade Cool Blue 4/6" at bounding box center [1079, 333] width 314 height 17
click at [1021, 336] on span "Gatorade Cool Blue 3/6" at bounding box center [1079, 333] width 314 height 17
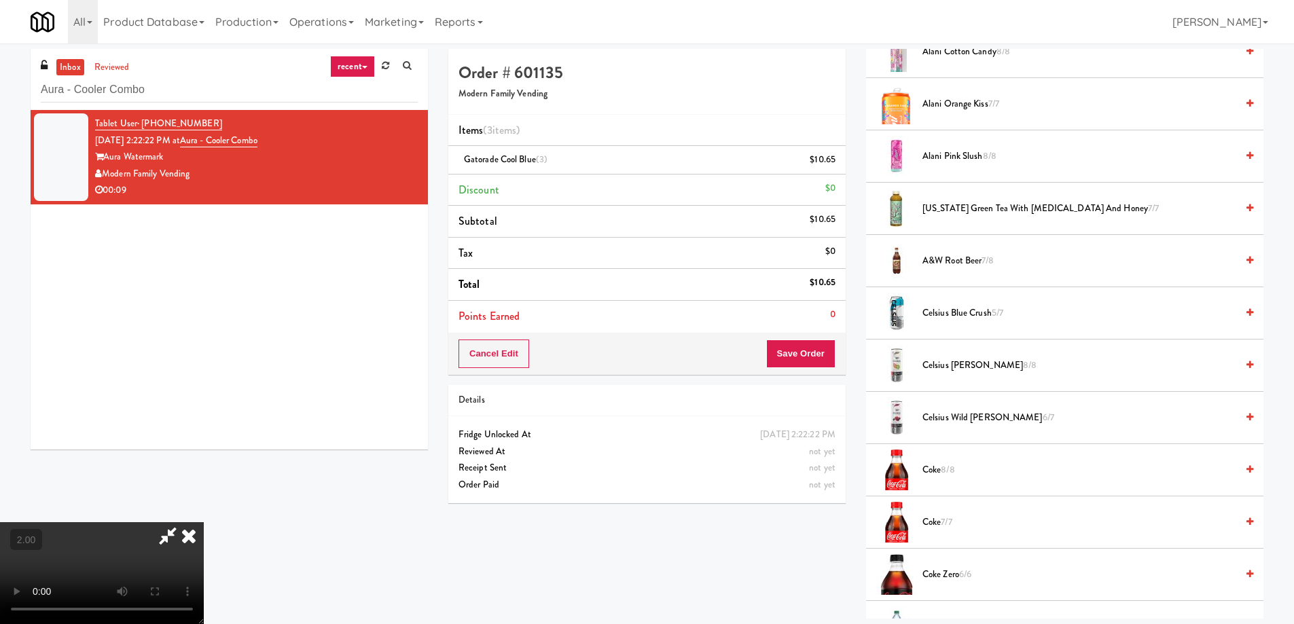
scroll to position [202, 0]
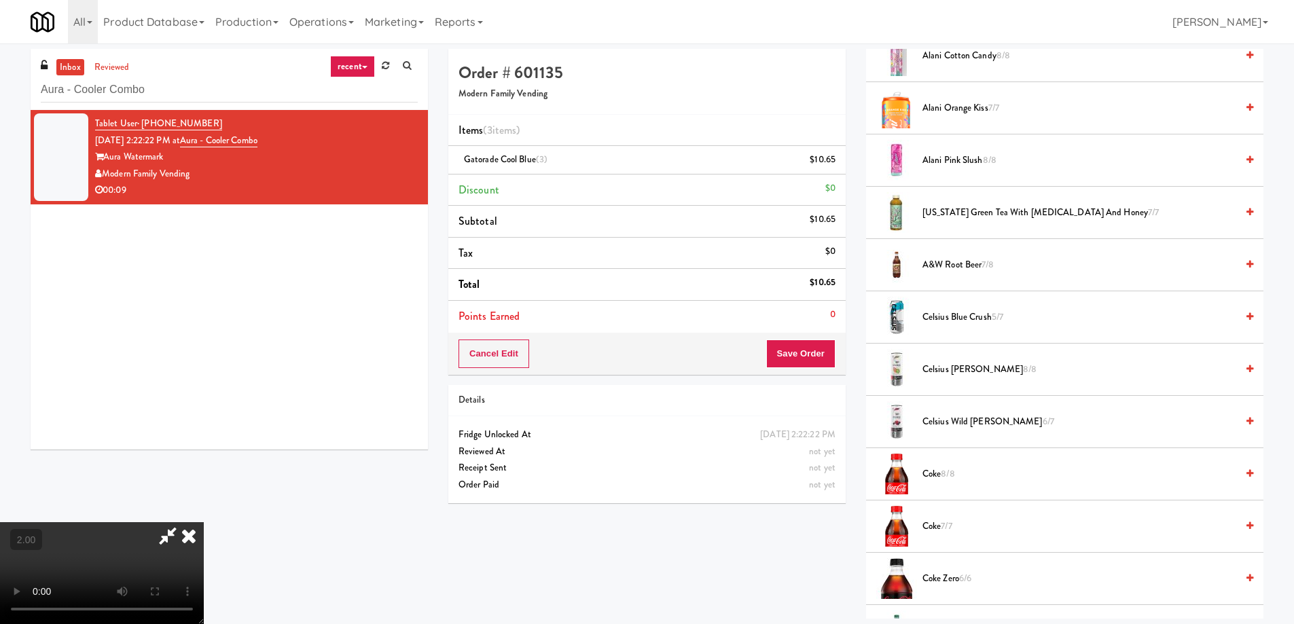
click at [964, 367] on span "Celsius Kiwi Guava 8/8" at bounding box center [1079, 369] width 314 height 17
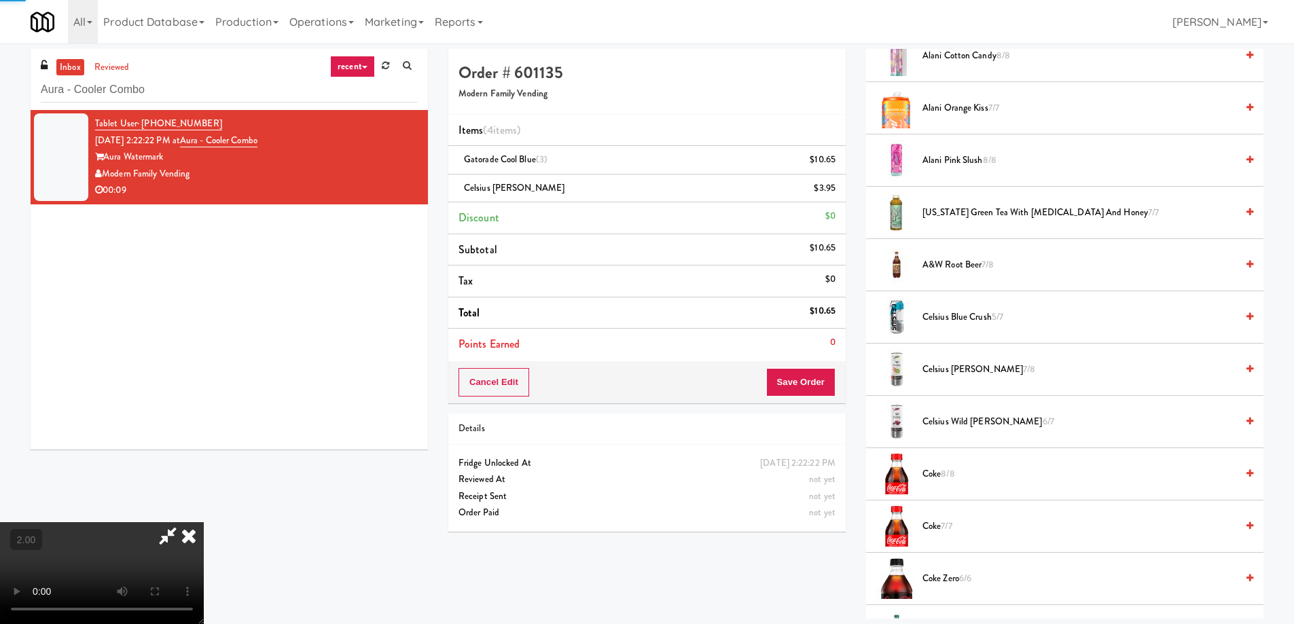
click at [204, 522] on video at bounding box center [102, 573] width 204 height 102
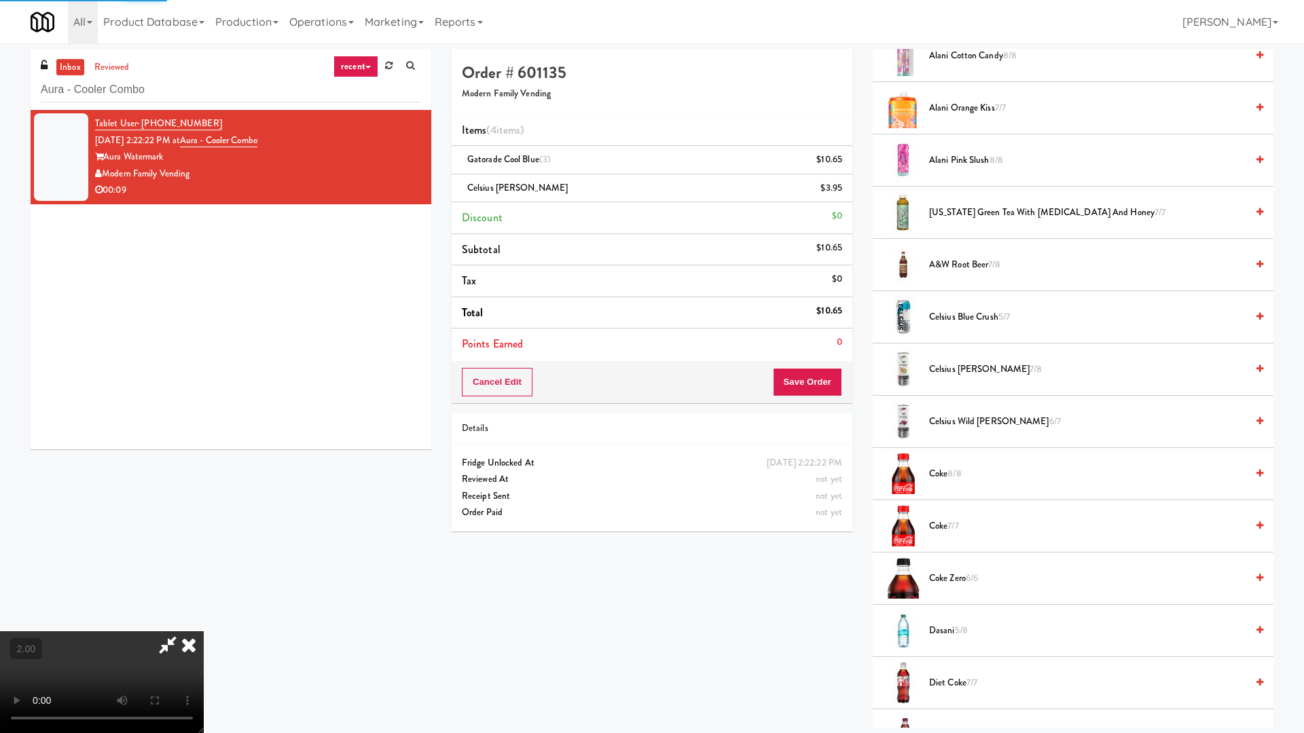
click at [204, 623] on video at bounding box center [102, 682] width 204 height 102
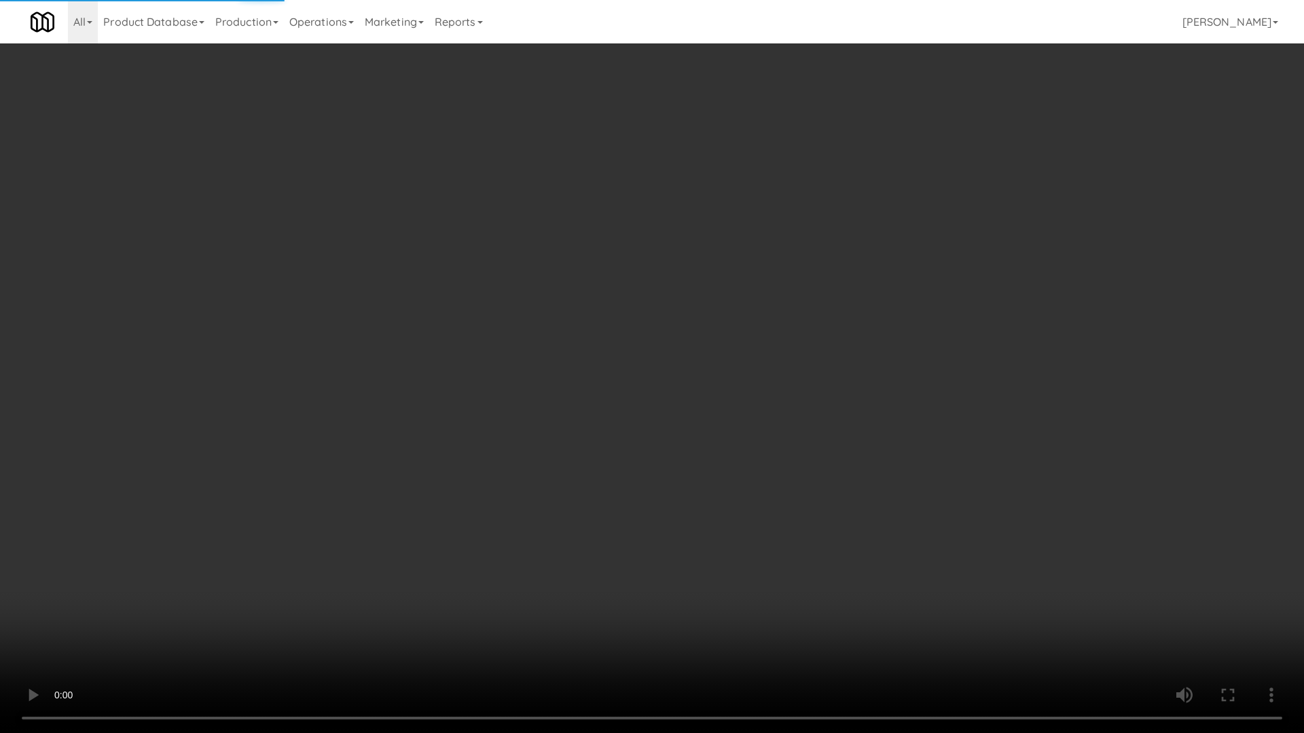
click at [992, 468] on video at bounding box center [652, 366] width 1304 height 733
click at [991, 471] on video at bounding box center [652, 366] width 1304 height 733
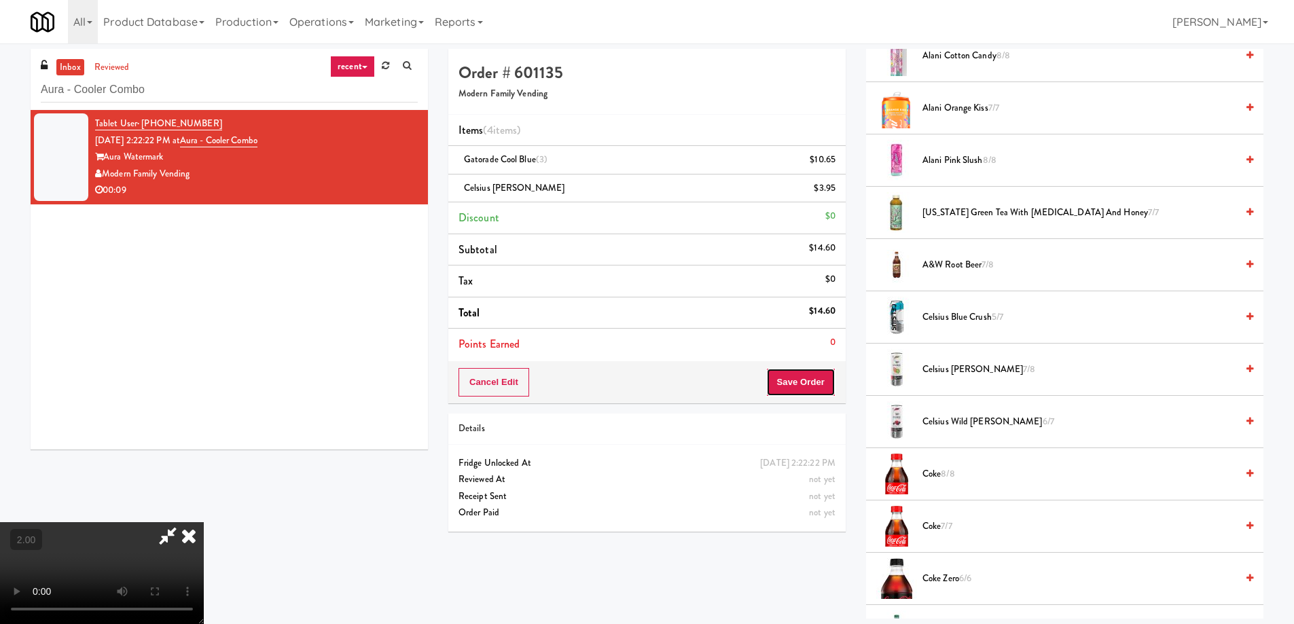
click at [806, 378] on button "Save Order" at bounding box center [800, 382] width 69 height 29
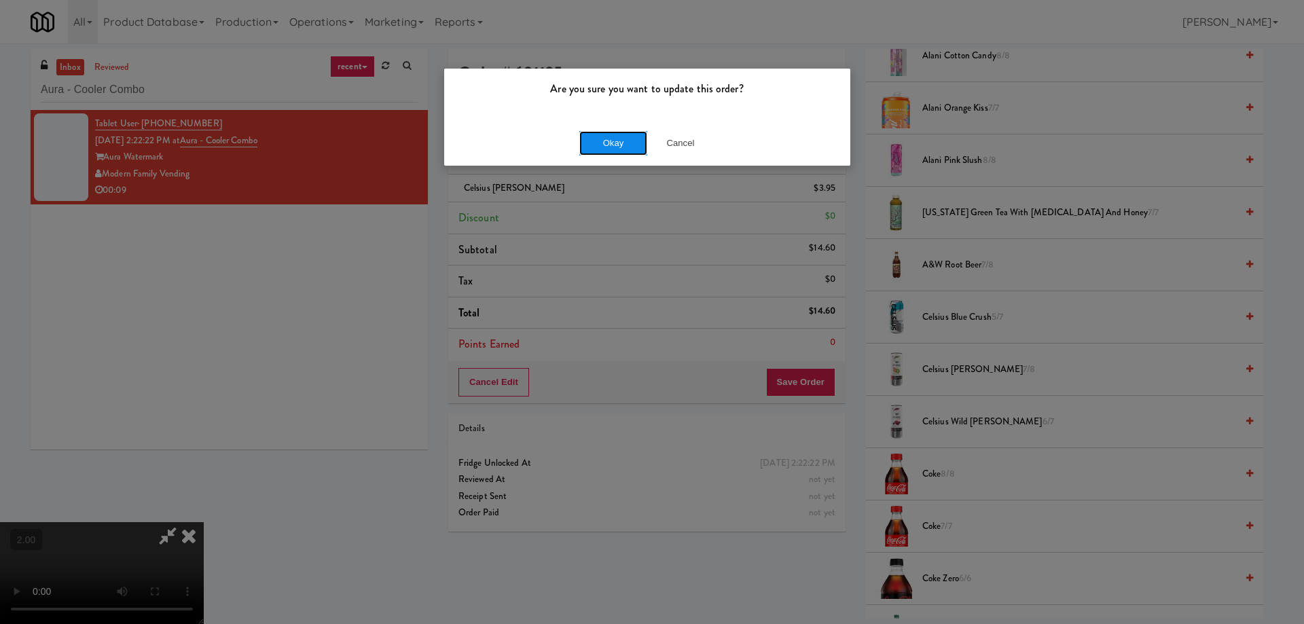
click at [608, 147] on button "Okay" at bounding box center [613, 143] width 68 height 24
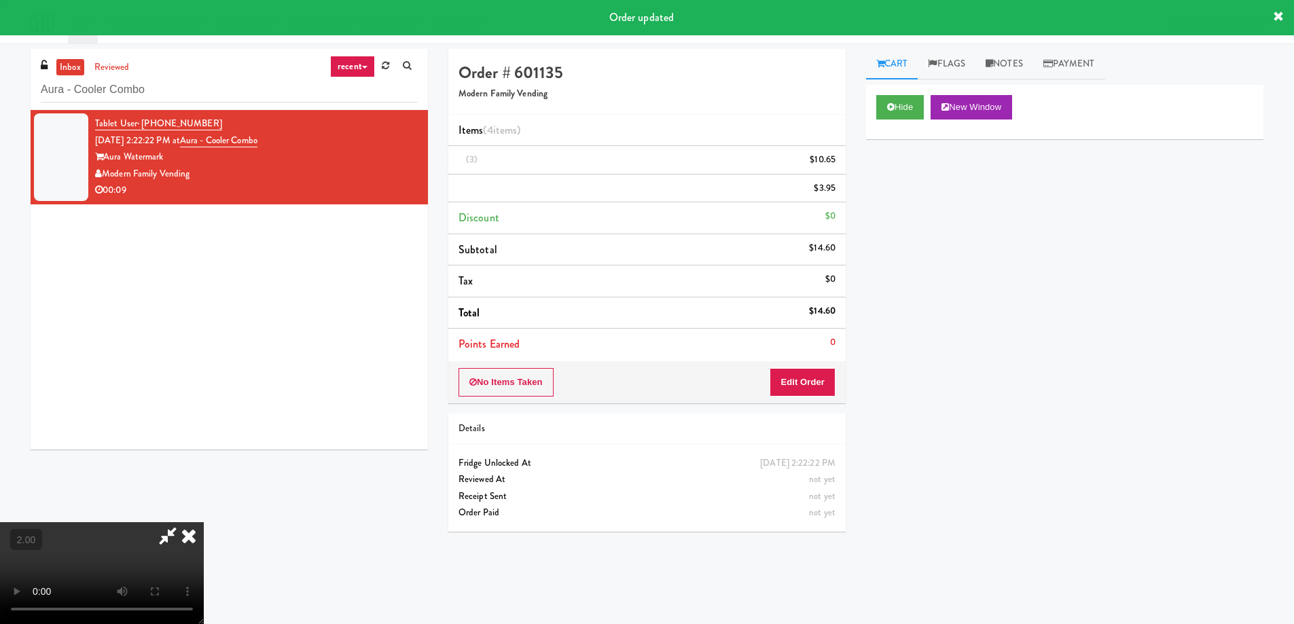
scroll to position [0, 0]
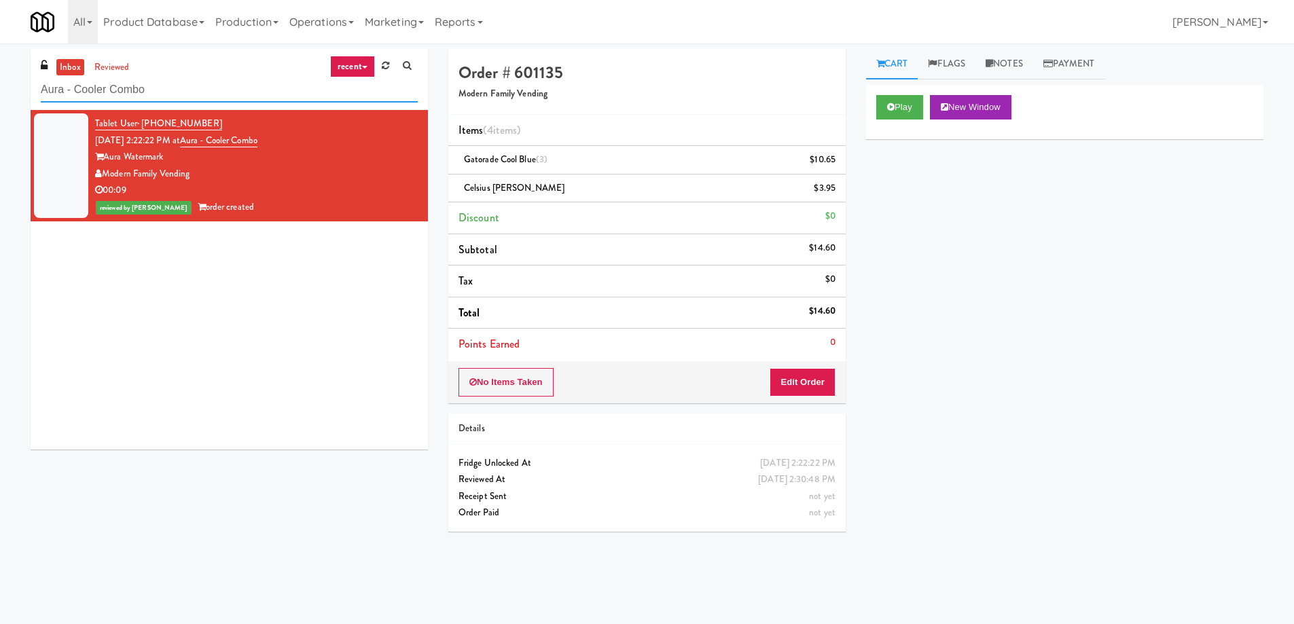
click at [188, 92] on input "Aura - Cooler Combo" at bounding box center [229, 89] width 377 height 25
paste input "Icon - Ambient - Left"
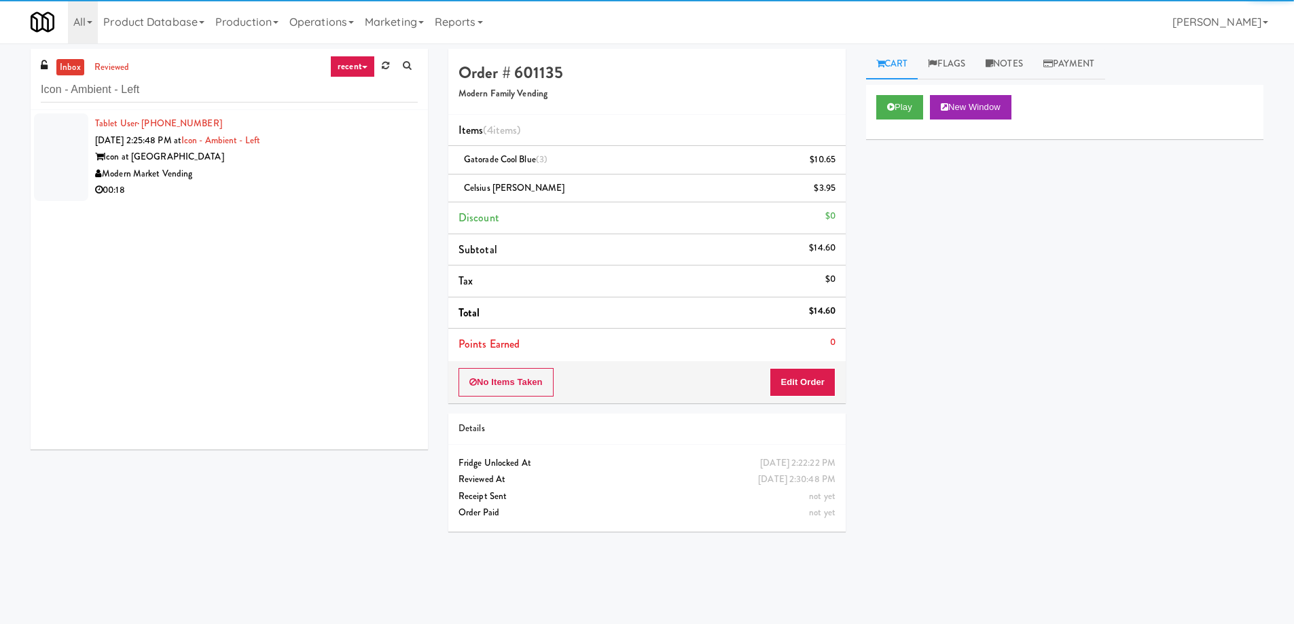
click at [273, 164] on div "Icon at Austin" at bounding box center [256, 157] width 323 height 17
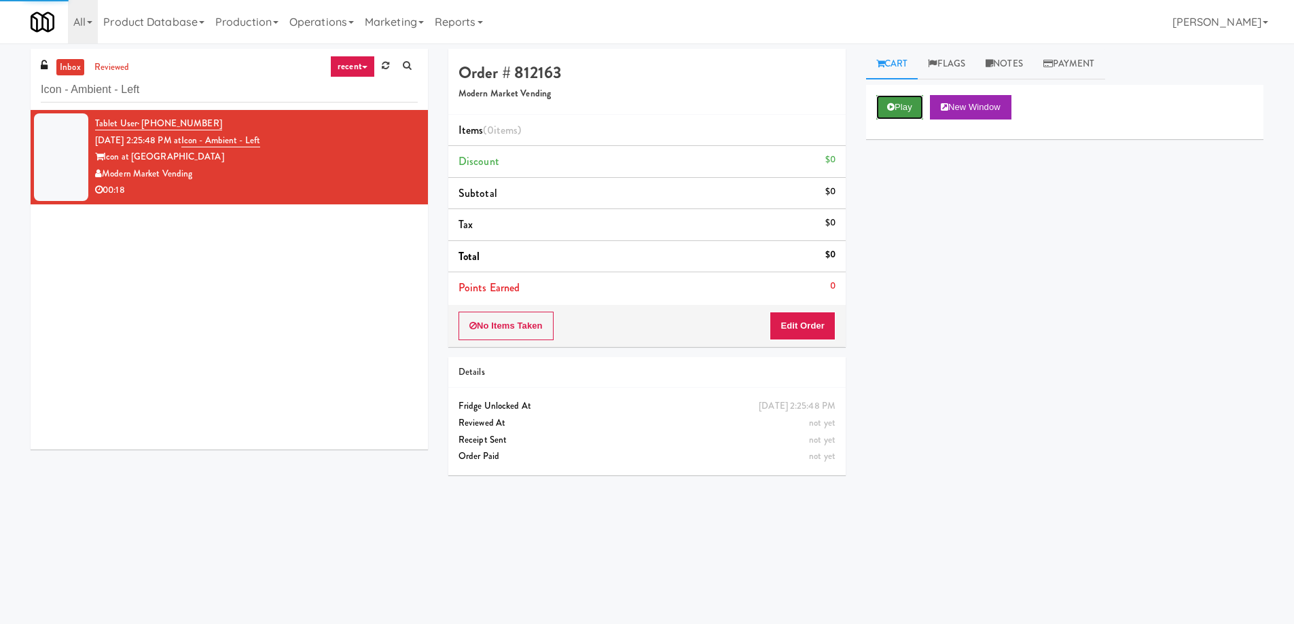
click at [913, 117] on button "Play" at bounding box center [899, 107] width 47 height 24
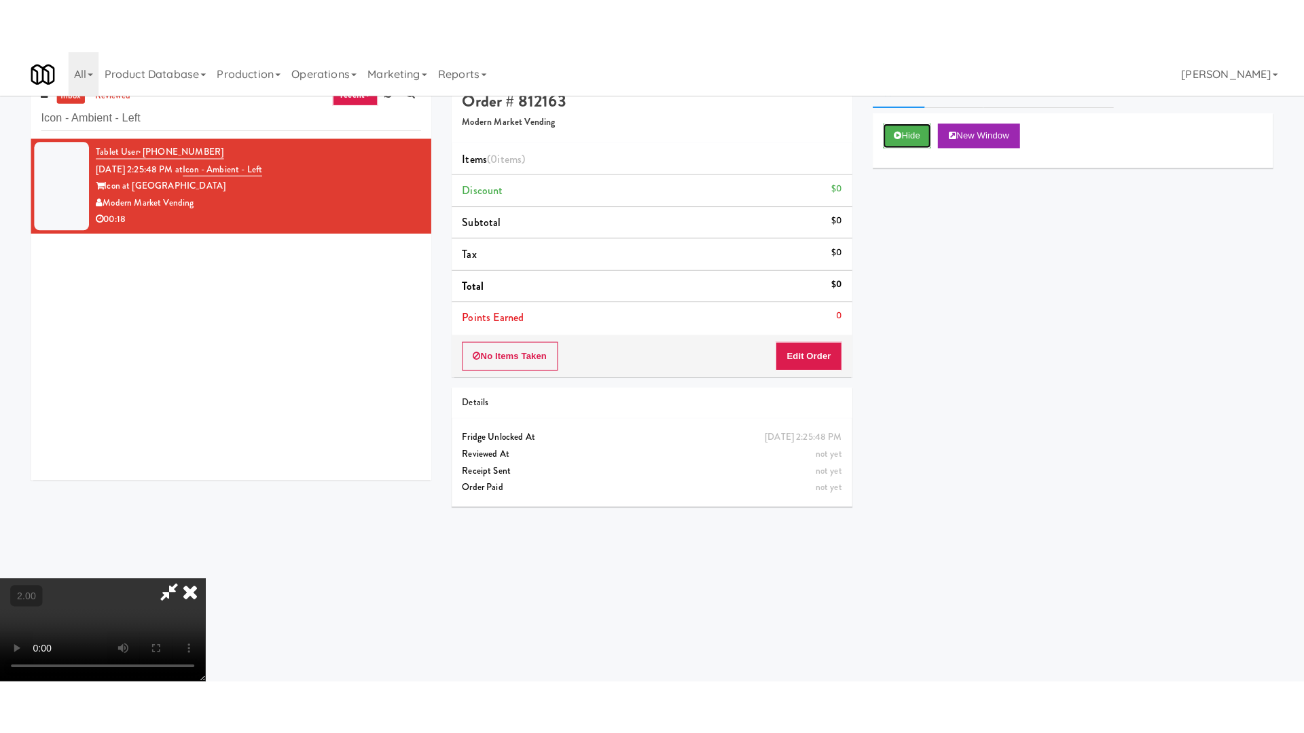
scroll to position [43, 0]
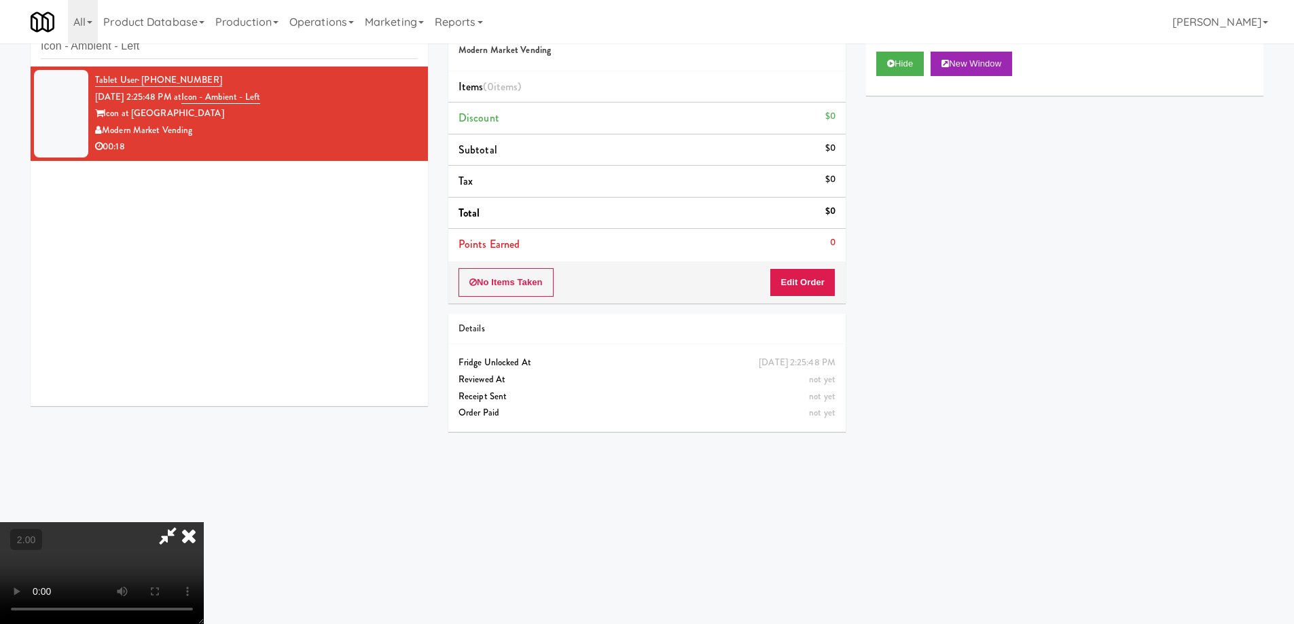
click at [204, 532] on video at bounding box center [102, 573] width 204 height 102
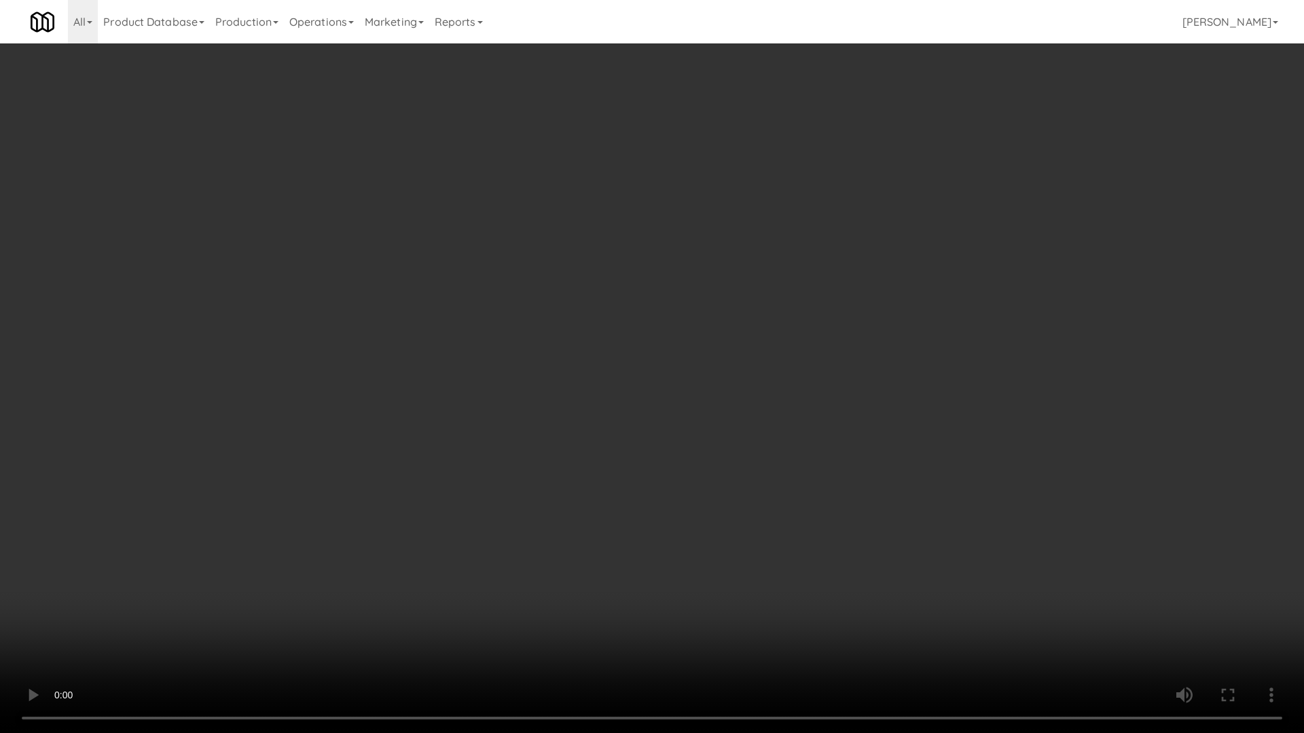
click at [629, 538] on video at bounding box center [652, 366] width 1304 height 733
click at [627, 537] on video at bounding box center [652, 366] width 1304 height 733
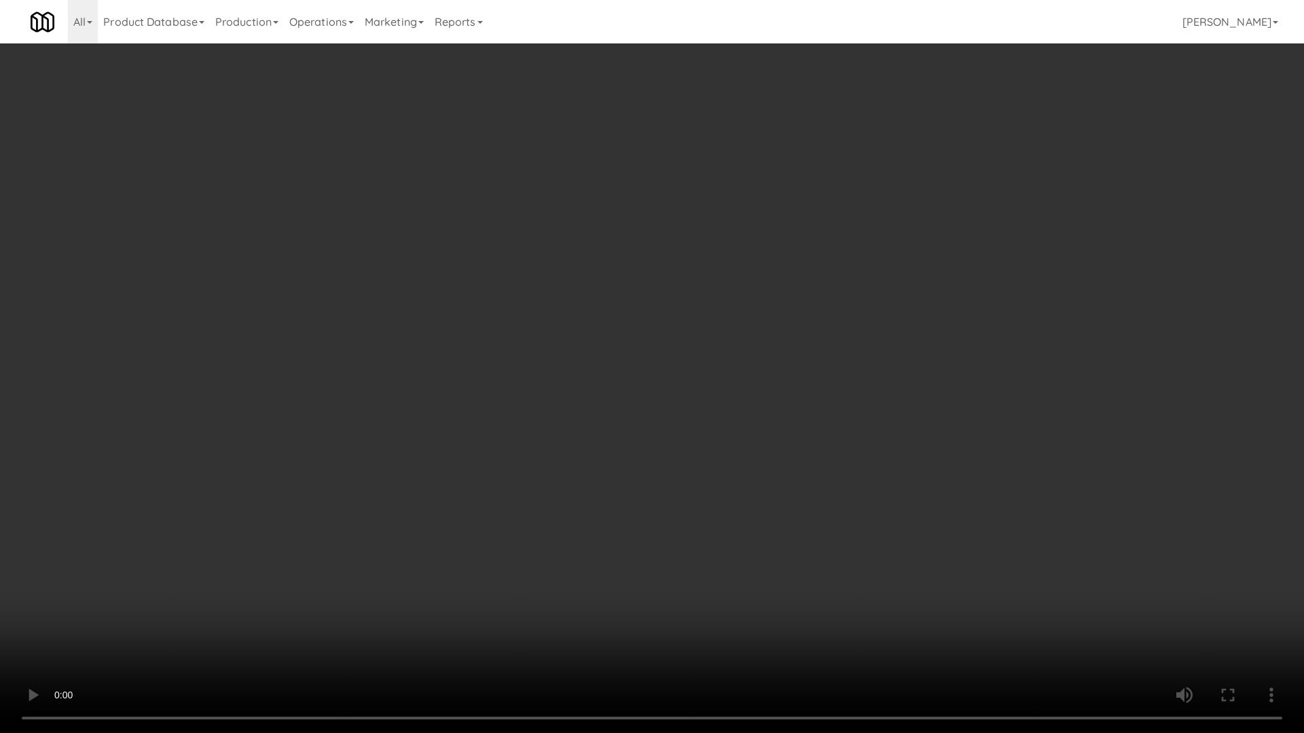
click at [627, 537] on video at bounding box center [652, 366] width 1304 height 733
click at [621, 534] on video at bounding box center [652, 366] width 1304 height 733
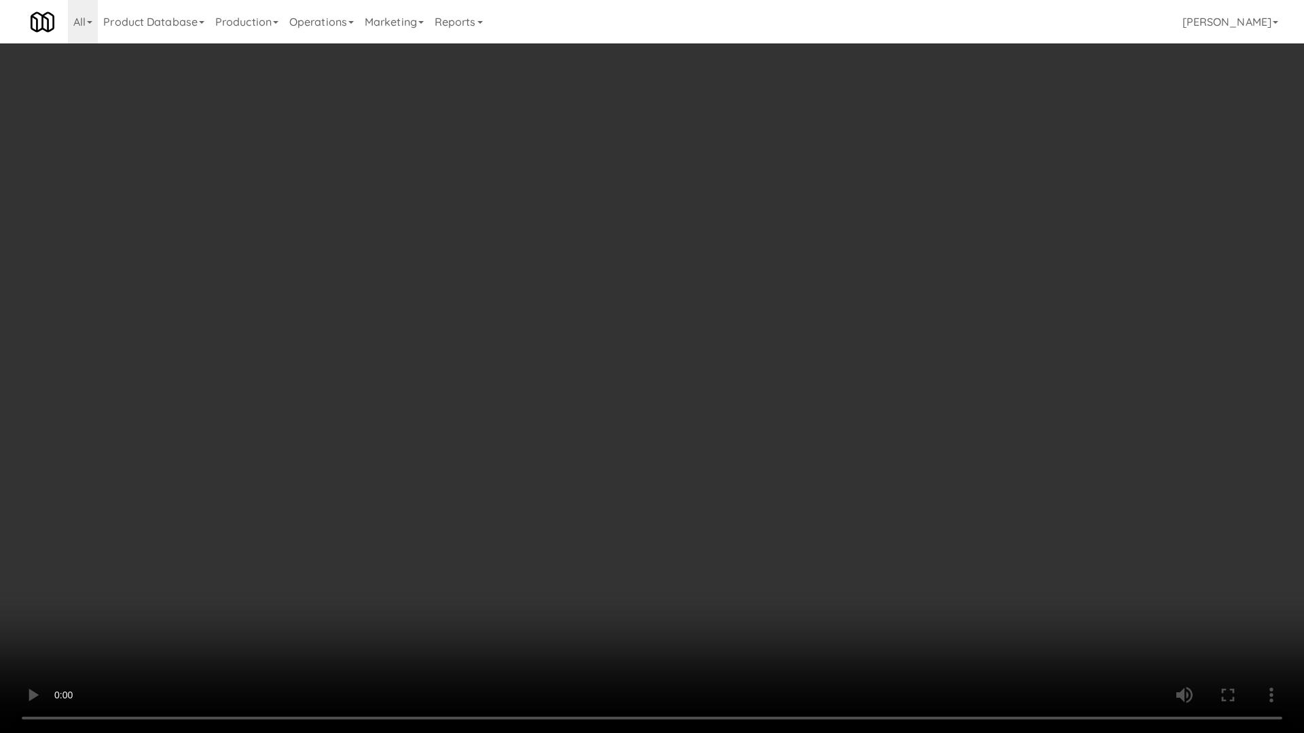
click at [621, 534] on video at bounding box center [652, 366] width 1304 height 733
click at [673, 483] on video at bounding box center [652, 366] width 1304 height 733
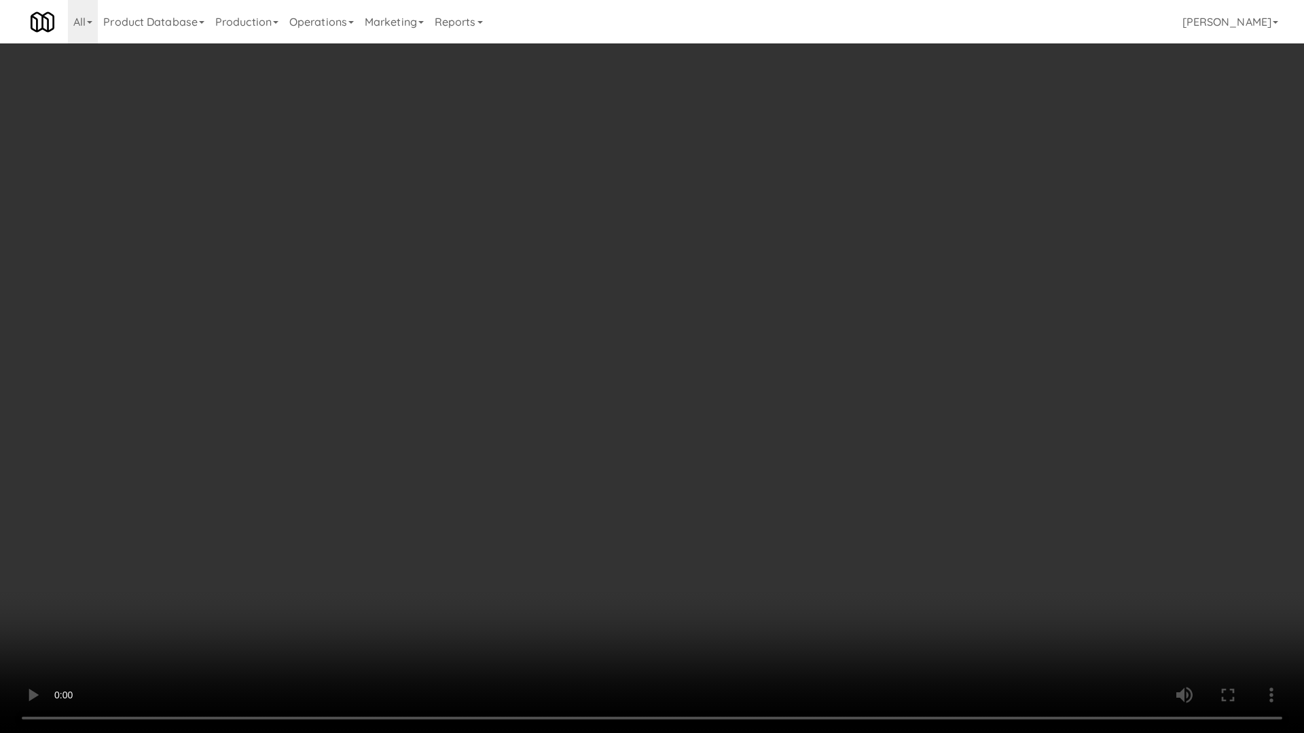
click at [673, 483] on video at bounding box center [652, 366] width 1304 height 733
click at [790, 520] on video at bounding box center [652, 366] width 1304 height 733
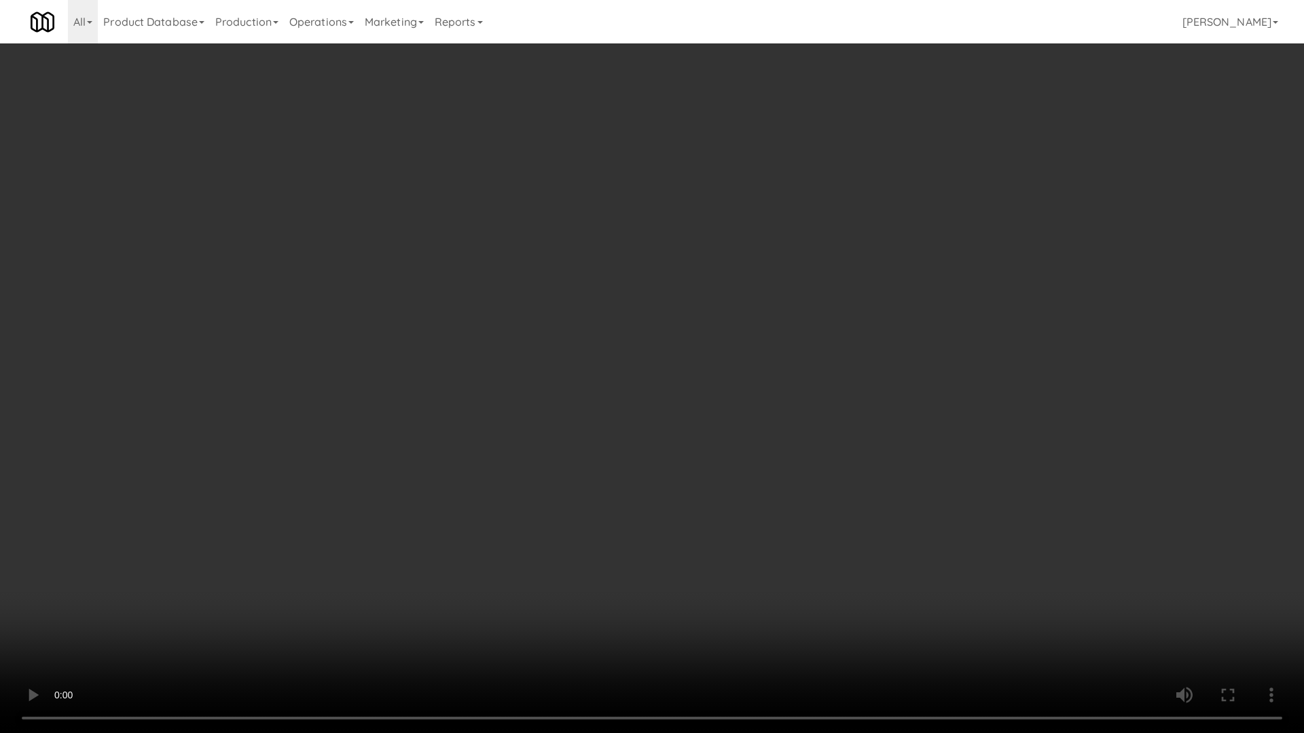
click at [790, 519] on video at bounding box center [652, 366] width 1304 height 733
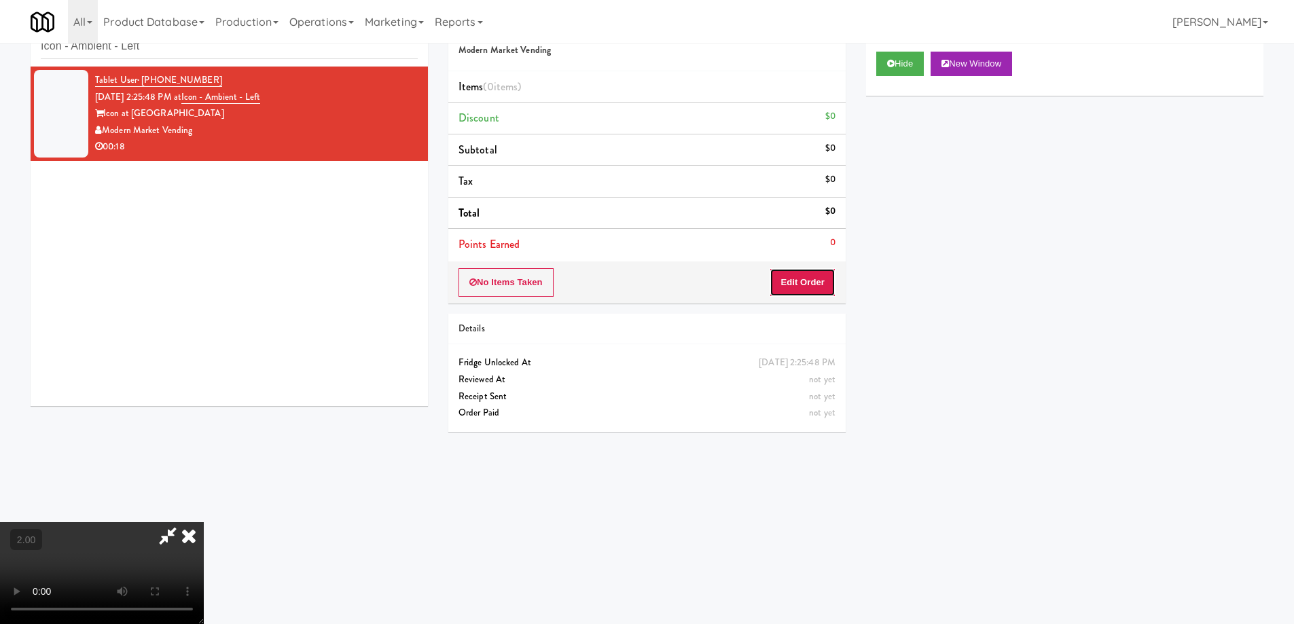
click at [797, 280] on button "Edit Order" at bounding box center [802, 282] width 66 height 29
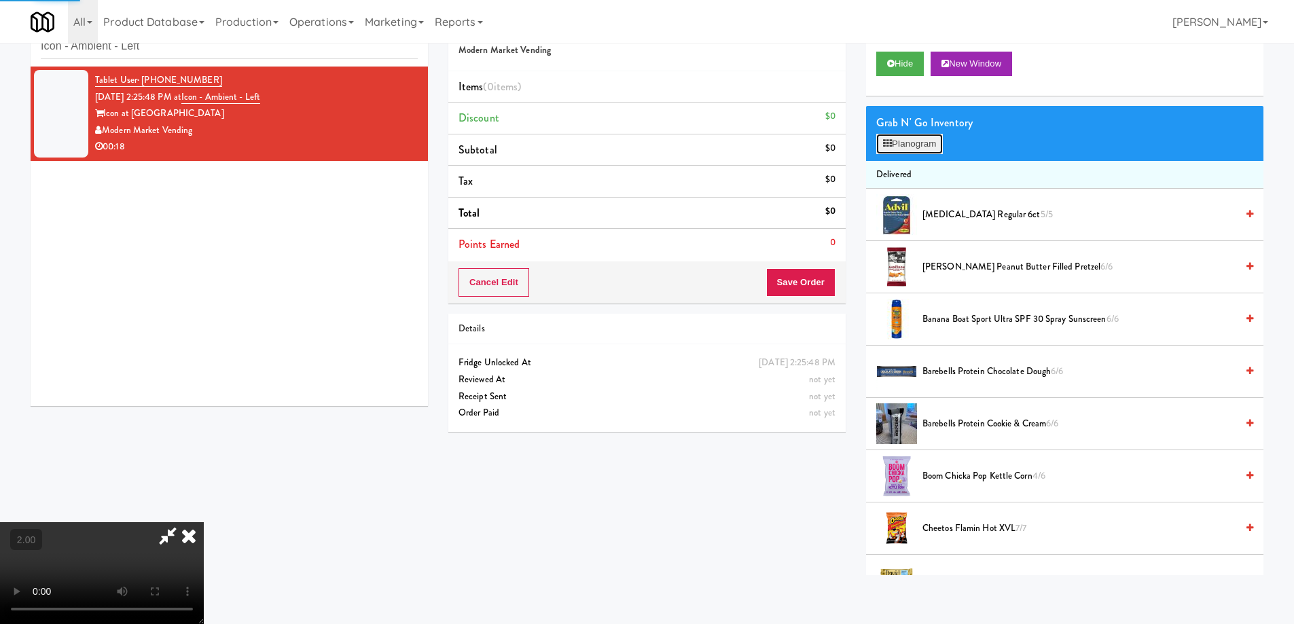
click at [929, 147] on button "Planogram" at bounding box center [909, 144] width 67 height 20
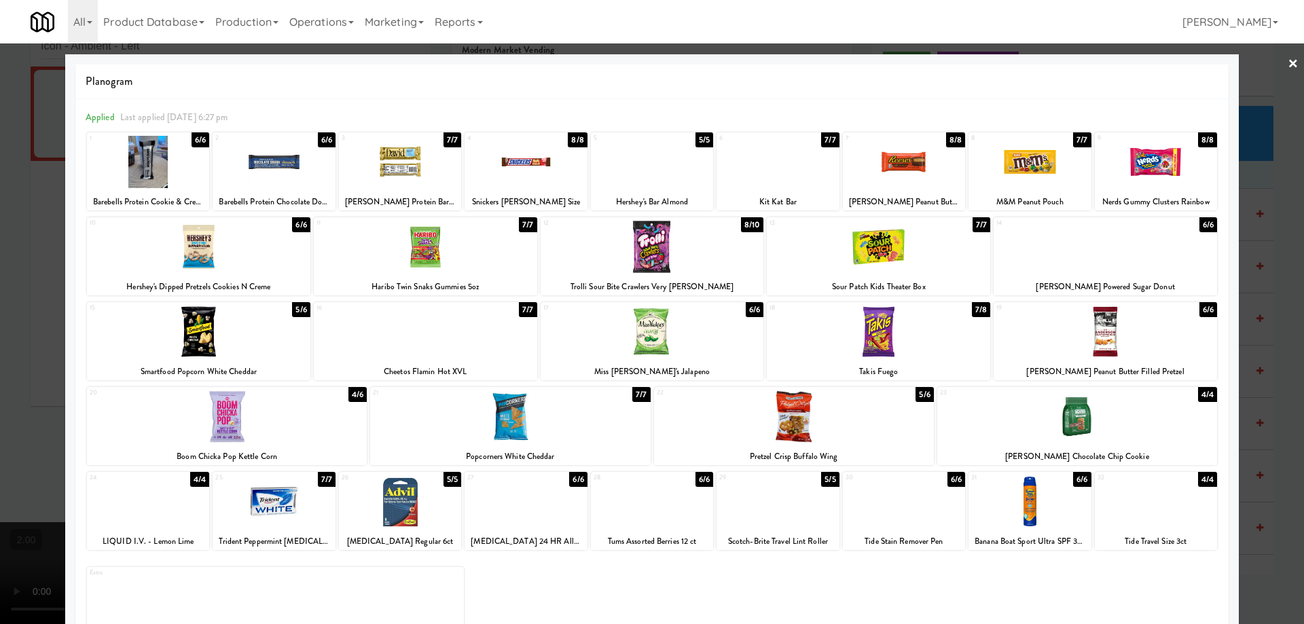
click at [258, 427] on div at bounding box center [227, 416] width 280 height 52
click at [1152, 242] on div at bounding box center [1104, 247] width 223 height 52
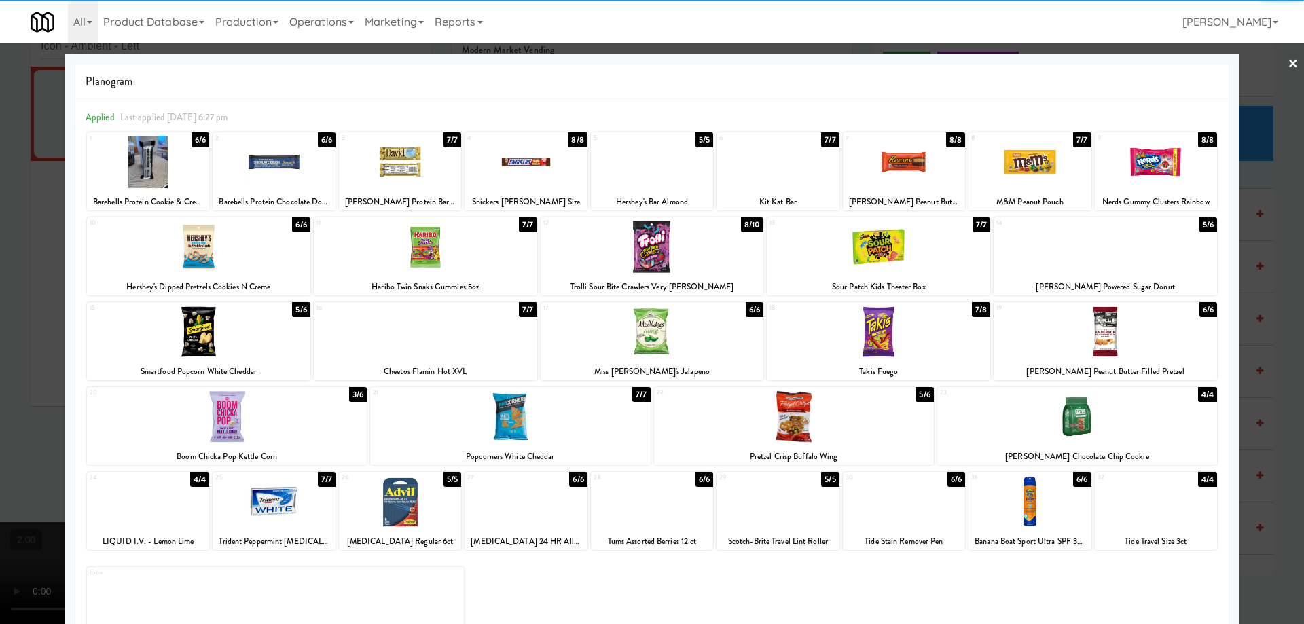
click at [0, 329] on div at bounding box center [652, 312] width 1304 height 624
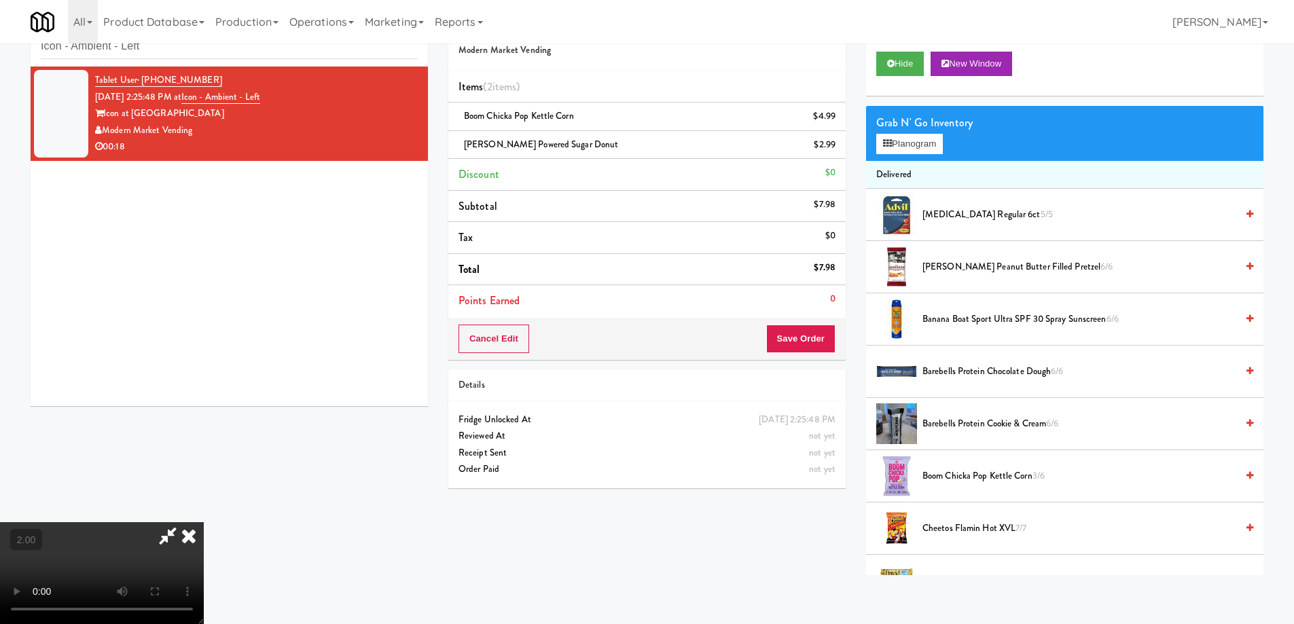
click at [204, 522] on video at bounding box center [102, 573] width 204 height 102
click at [811, 335] on button "Save Order" at bounding box center [800, 339] width 69 height 29
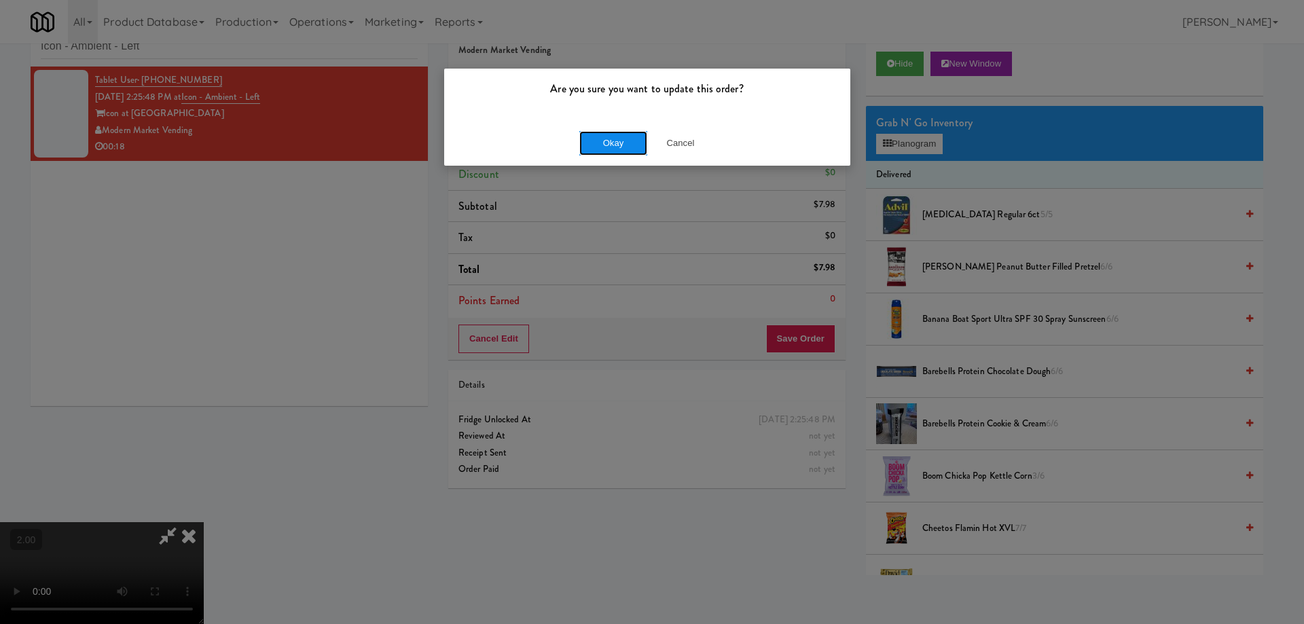
click at [583, 143] on button "Okay" at bounding box center [613, 143] width 68 height 24
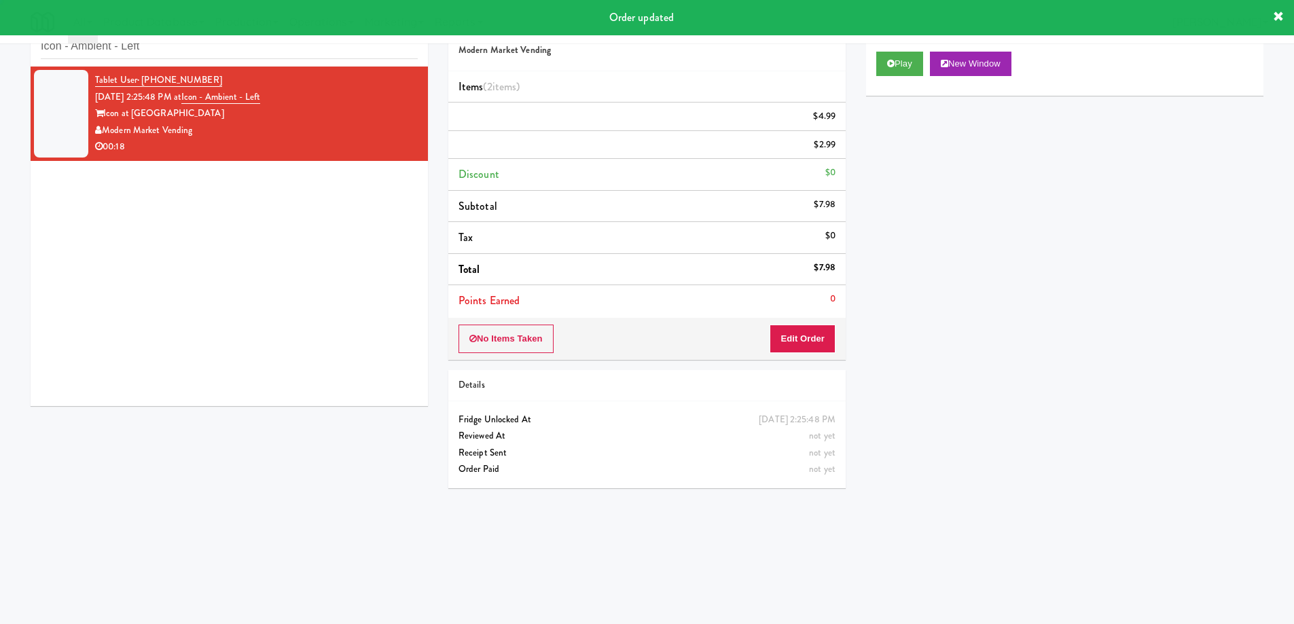
scroll to position [0, 0]
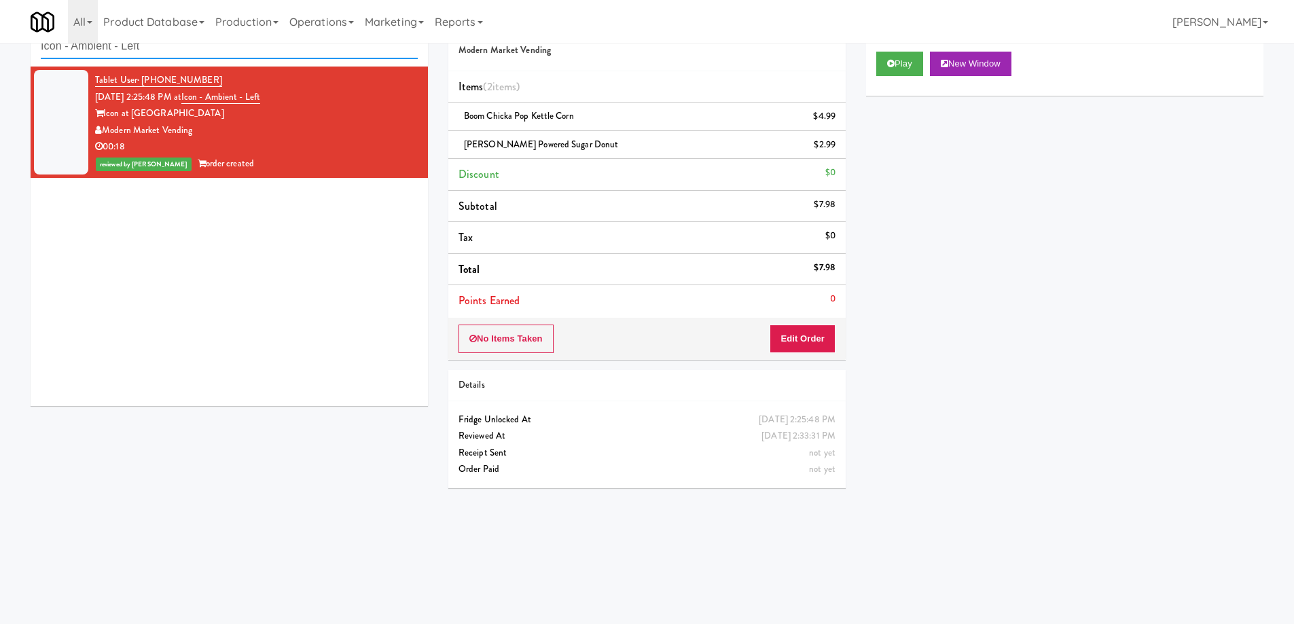
click at [169, 45] on input "Icon - Ambient - Left" at bounding box center [229, 46] width 377 height 25
paste input "Woodlands - Combo"
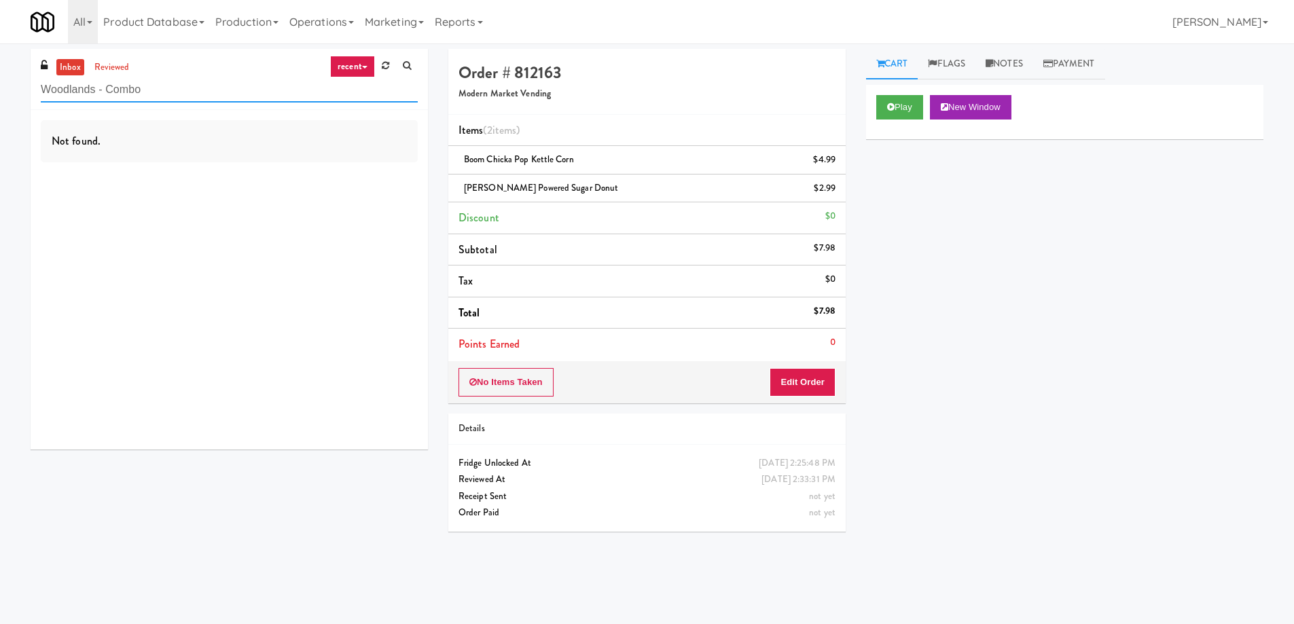
click at [113, 84] on input "Woodlands - Combo" at bounding box center [229, 89] width 377 height 25
paste input "399 Fremont - Cooler"
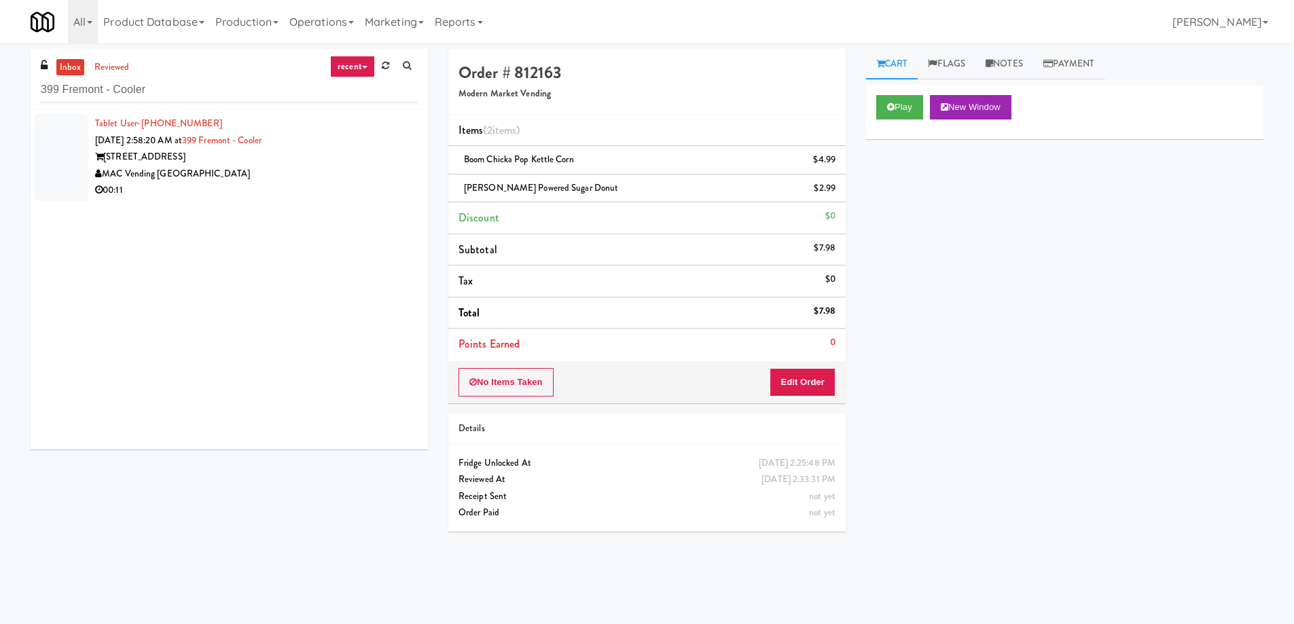
click at [318, 170] on div "MAC Vending [GEOGRAPHIC_DATA]" at bounding box center [256, 174] width 323 height 17
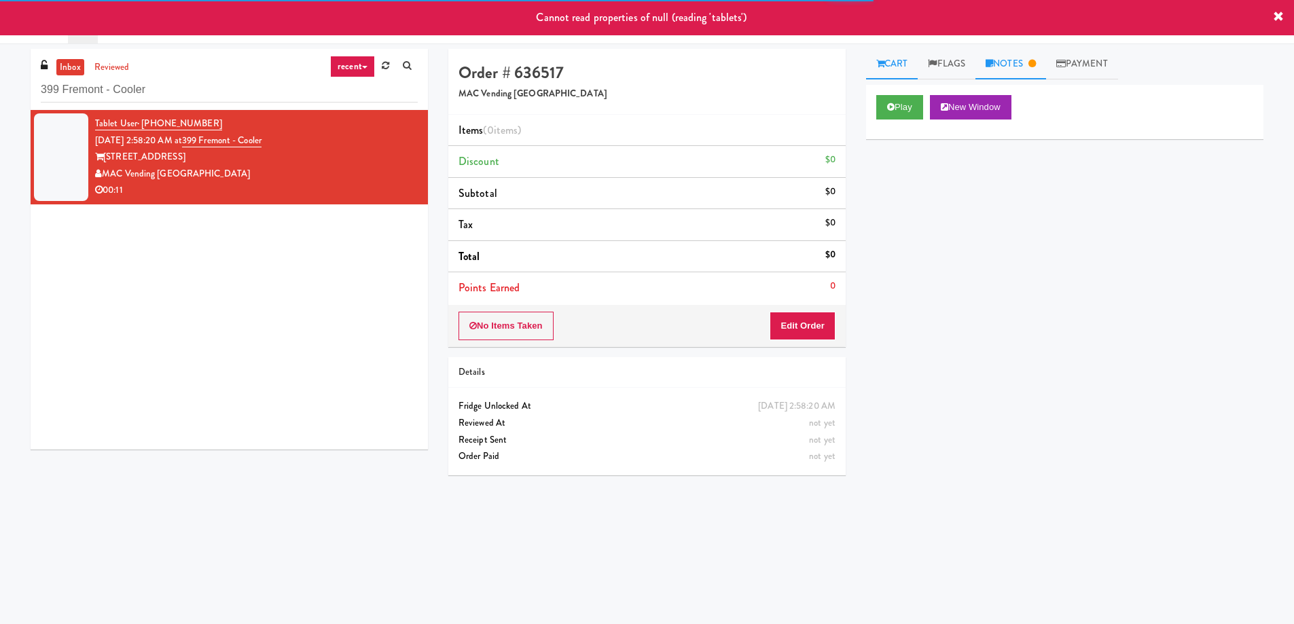
click at [1019, 55] on link "Notes" at bounding box center [1010, 64] width 71 height 31
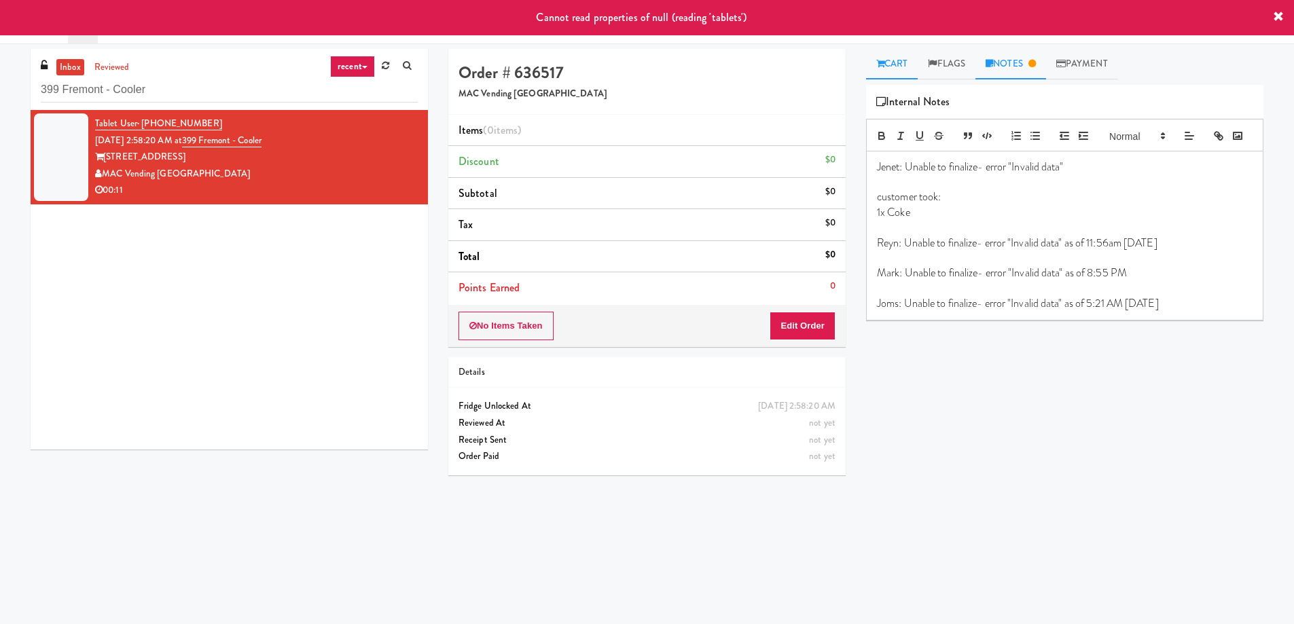
click at [875, 61] on link "Cart" at bounding box center [892, 64] width 52 height 31
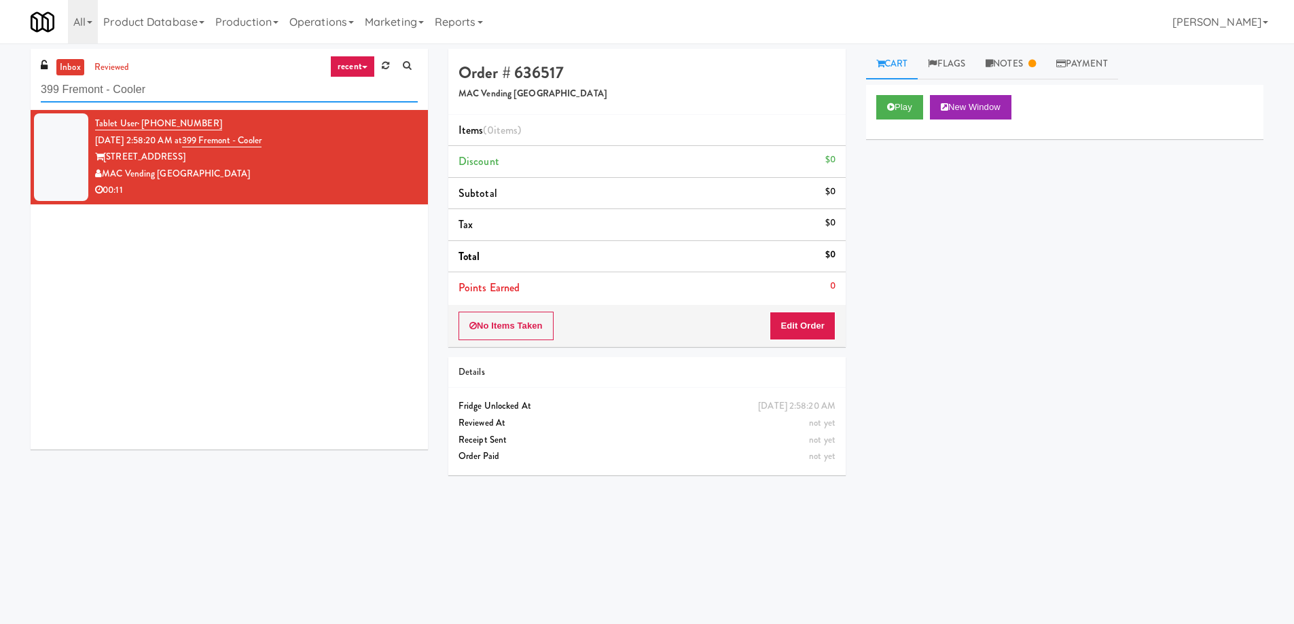
click at [149, 79] on input "399 Fremont - Cooler" at bounding box center [229, 89] width 377 height 25
paste input "IKEA Burlington EMPU"
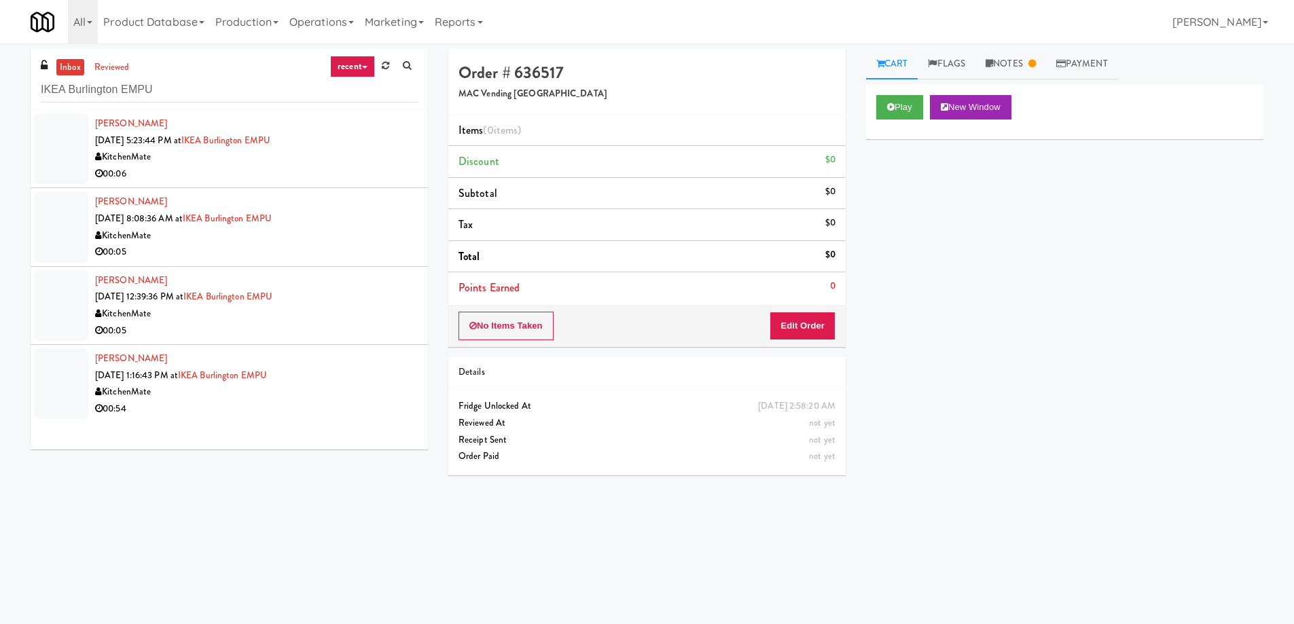
click at [366, 295] on div "Hong-yiu Tong Aug 10, 2025 12:39:36 PM at IKEA Burlington EMPU KitchenMate 00:05" at bounding box center [256, 305] width 323 height 67
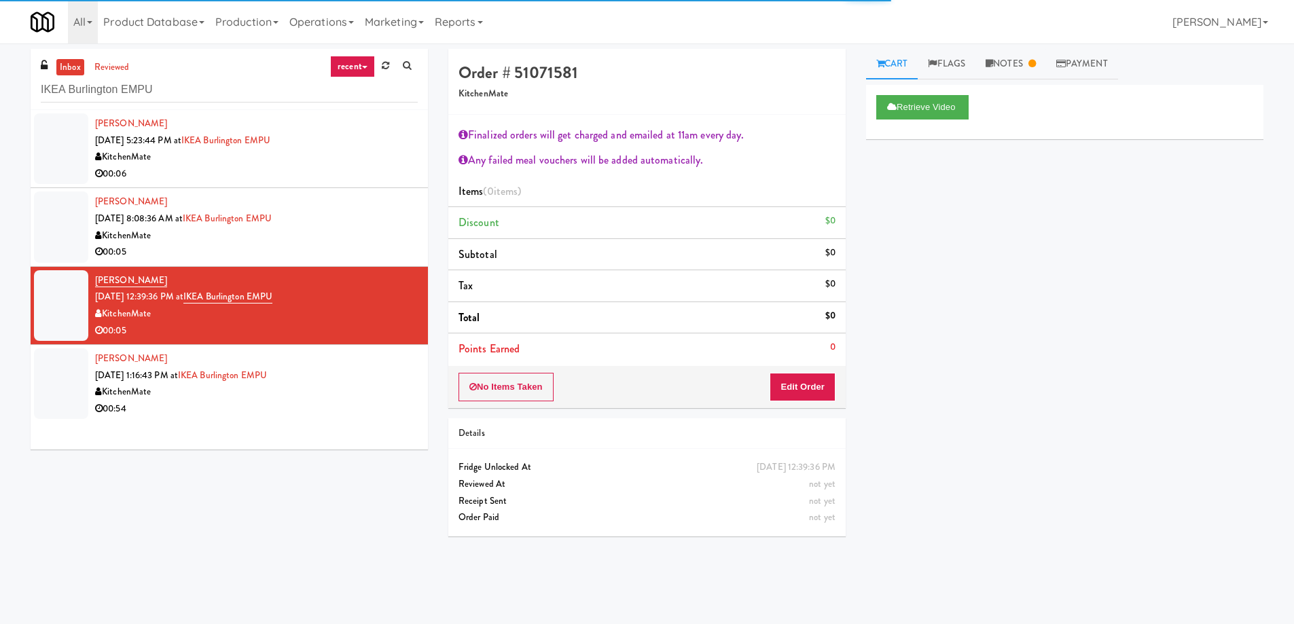
click at [407, 367] on div "Derek Diciccio Aug 10, 2025 1:16:43 PM at IKEA Burlington EMPU KitchenMate 00:54" at bounding box center [256, 383] width 323 height 67
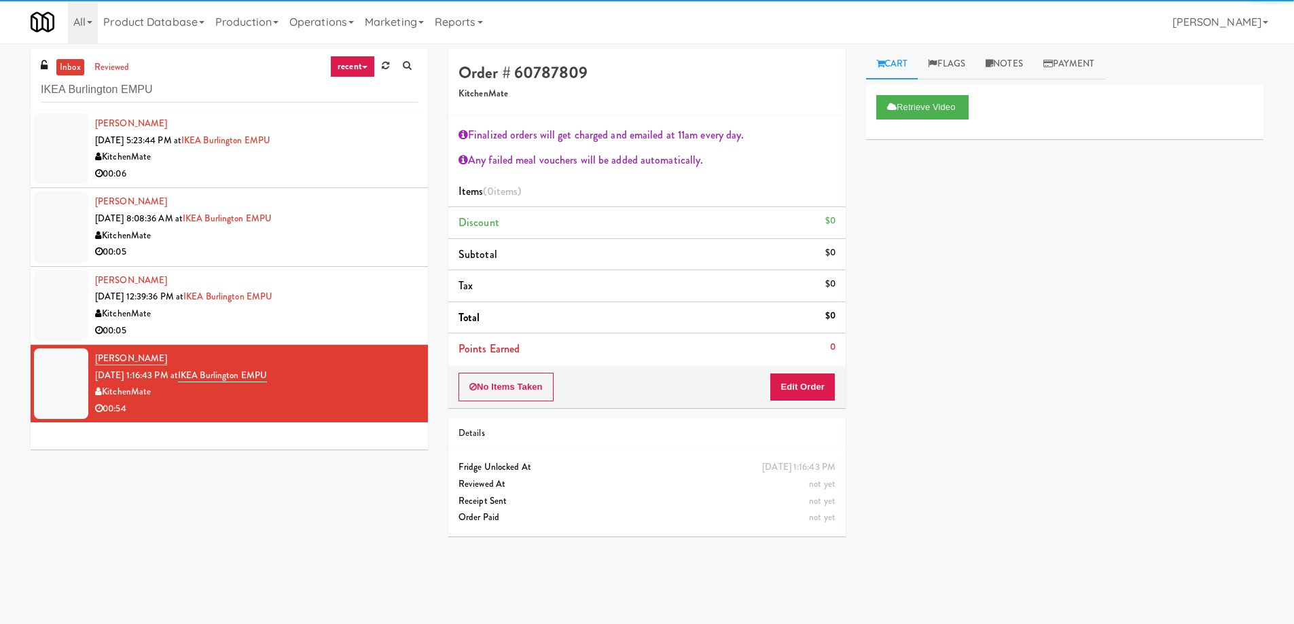
click at [312, 145] on div "Hong-yiu Tong Aug 7, 2025 5:23:44 PM at IKEA Burlington EMPU KitchenMate 00:06" at bounding box center [256, 148] width 323 height 67
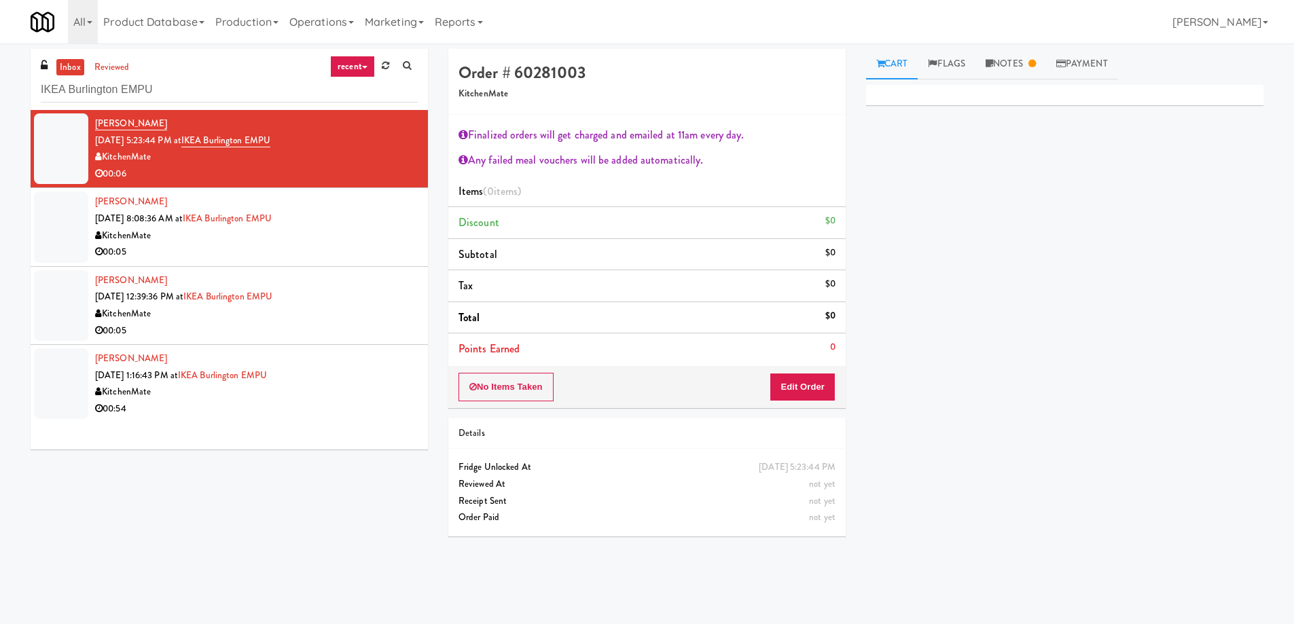
click at [353, 397] on div "KitchenMate" at bounding box center [256, 392] width 323 height 17
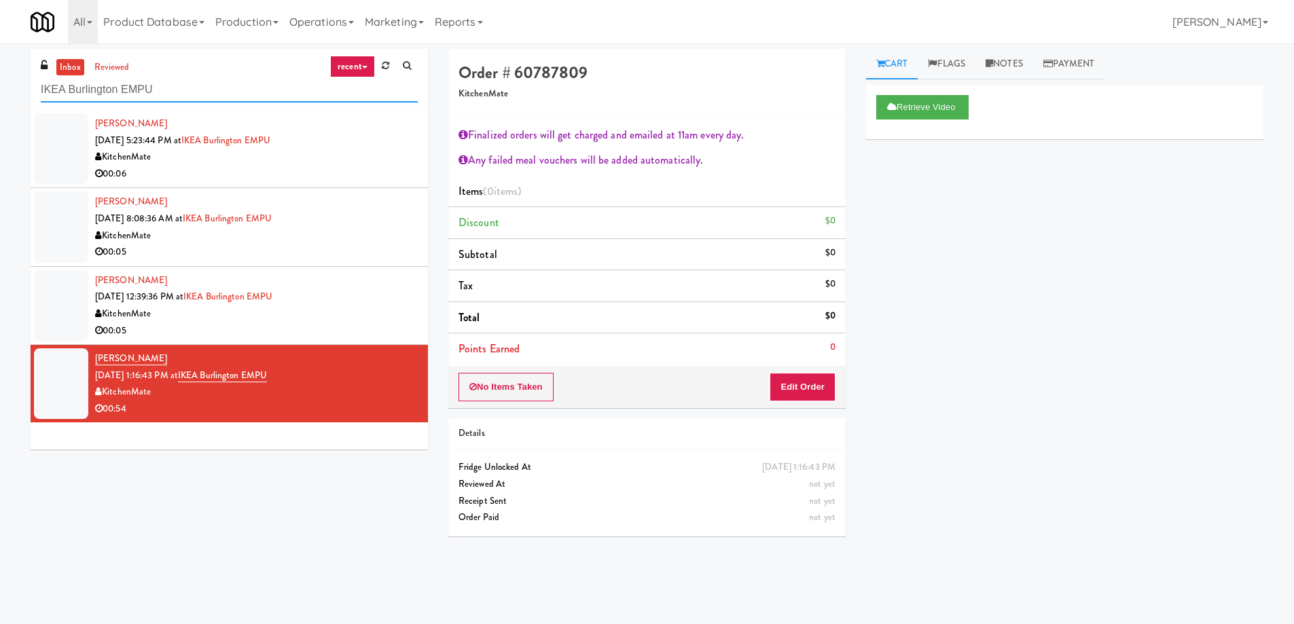
click at [128, 84] on input "IKEA Burlington EMPU" at bounding box center [229, 89] width 377 height 25
paste input "HaNoBe 6211 - w/ Gym"
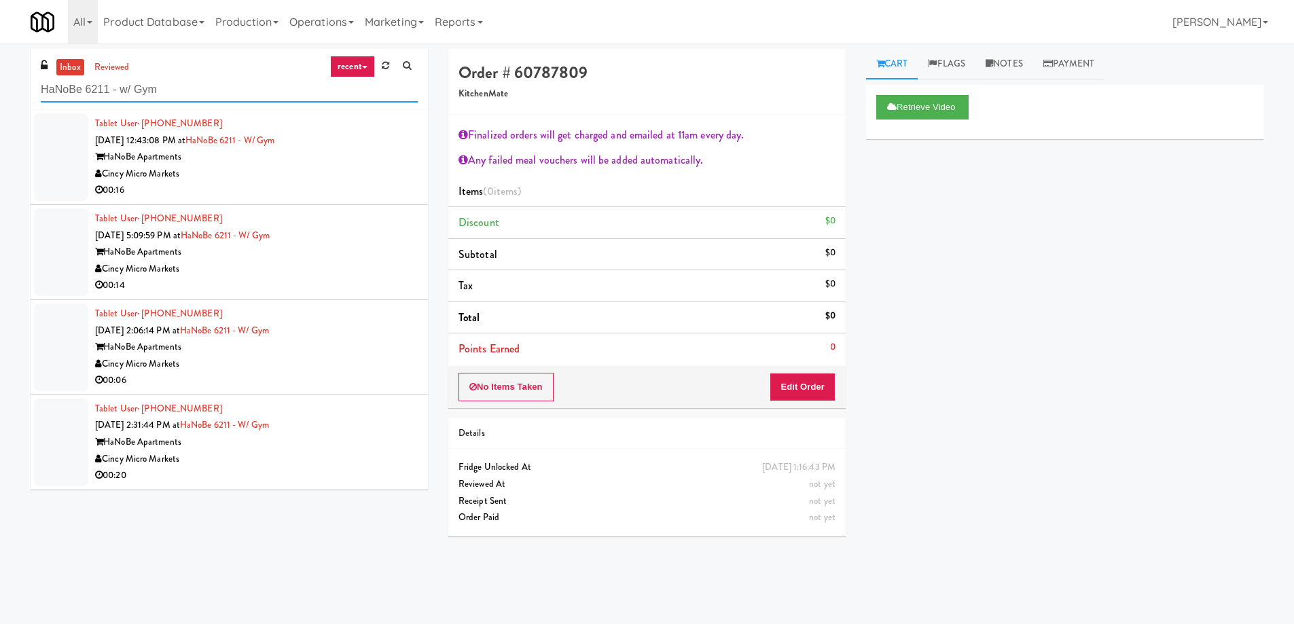
type input "HaNoBe 6211 - w/ Gym"
click at [333, 191] on div "00:16" at bounding box center [256, 190] width 323 height 17
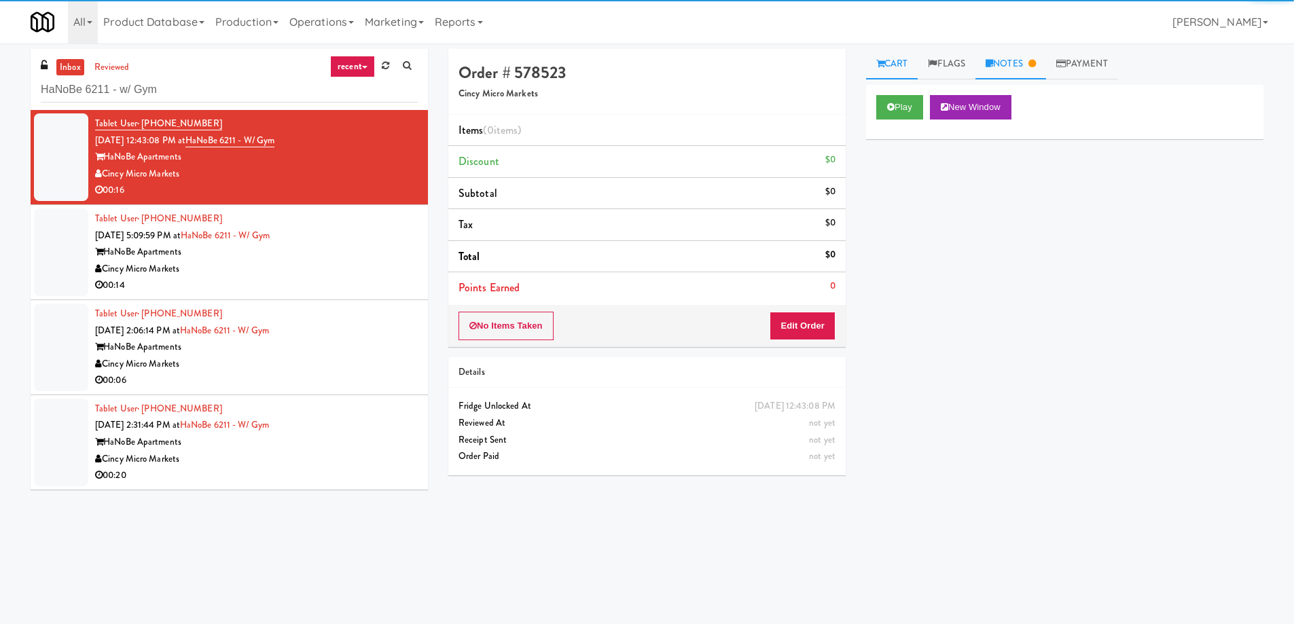
click at [1014, 60] on link "Notes" at bounding box center [1010, 64] width 71 height 31
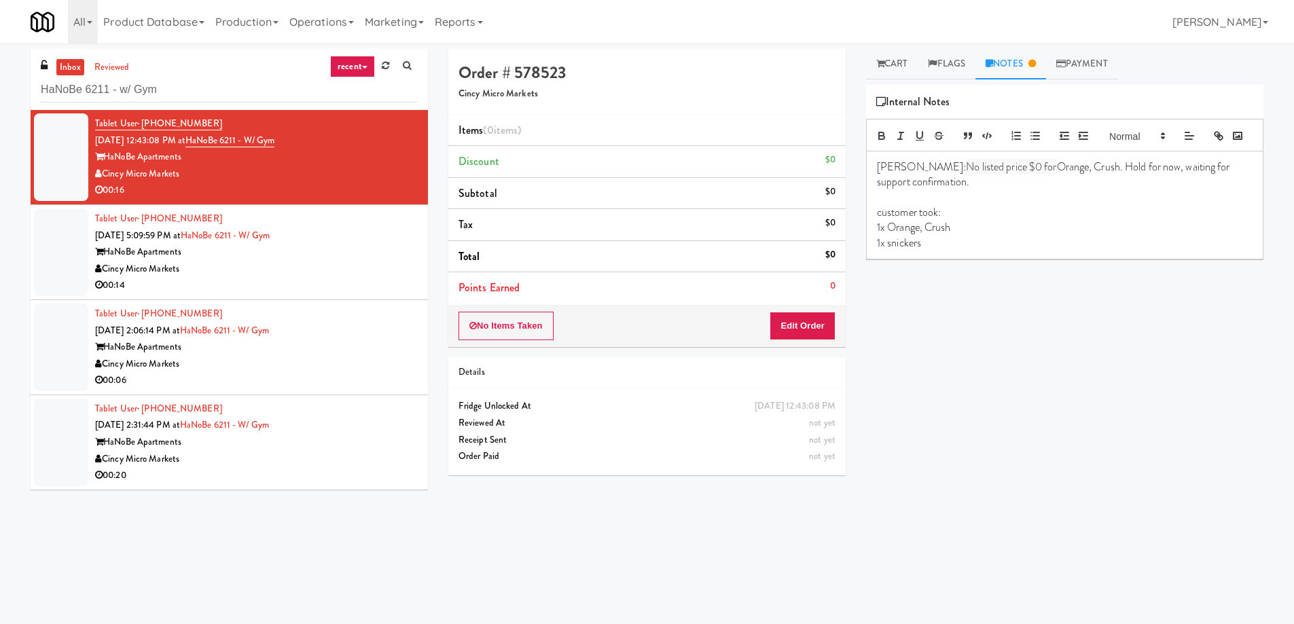
click at [384, 265] on div "Cincy Micro Markets" at bounding box center [256, 269] width 323 height 17
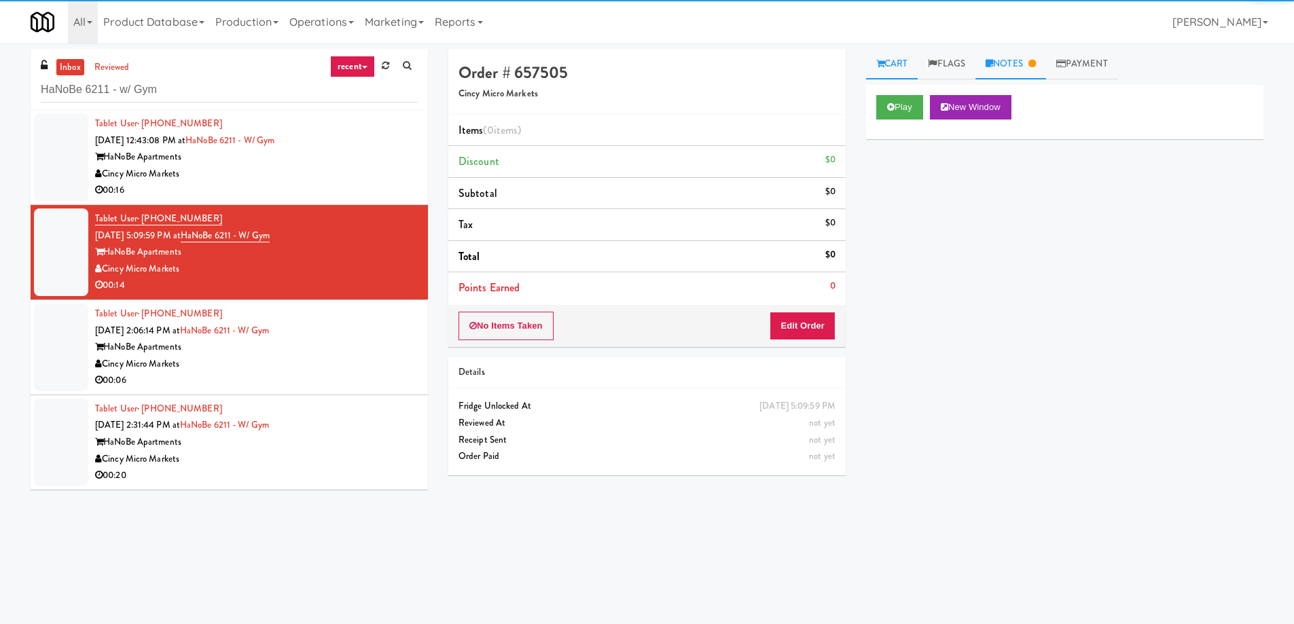
click at [1008, 59] on link "Notes" at bounding box center [1010, 64] width 71 height 31
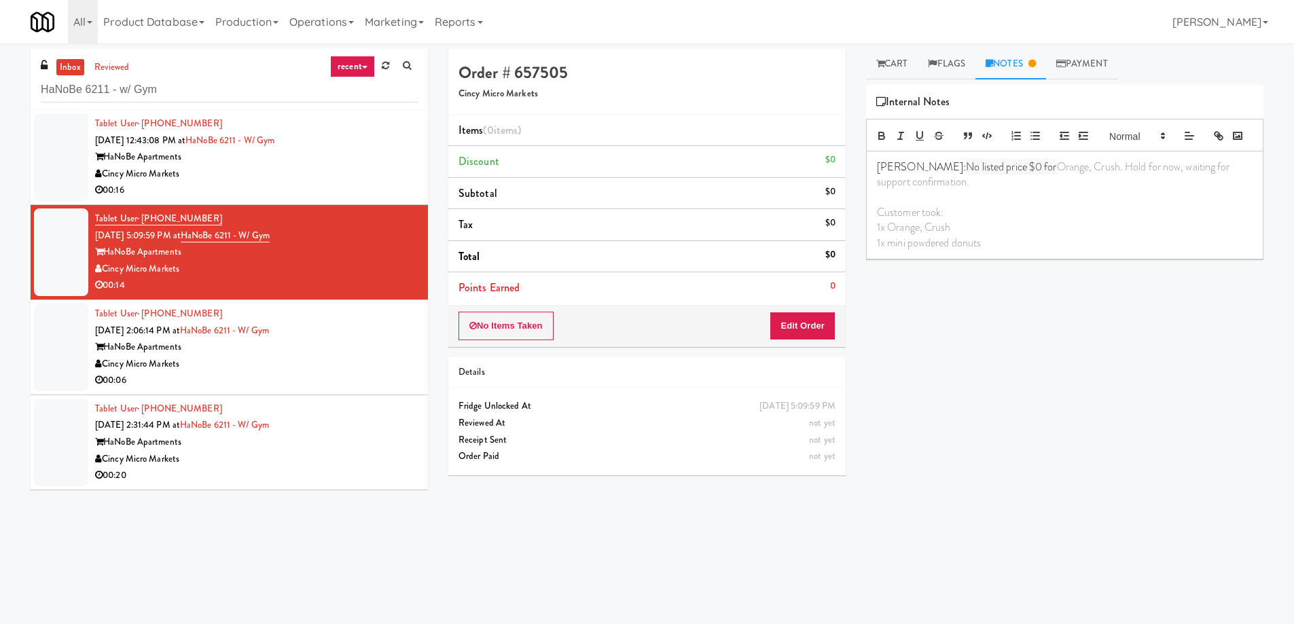
click at [363, 350] on div "HaNoBe Apartments" at bounding box center [256, 347] width 323 height 17
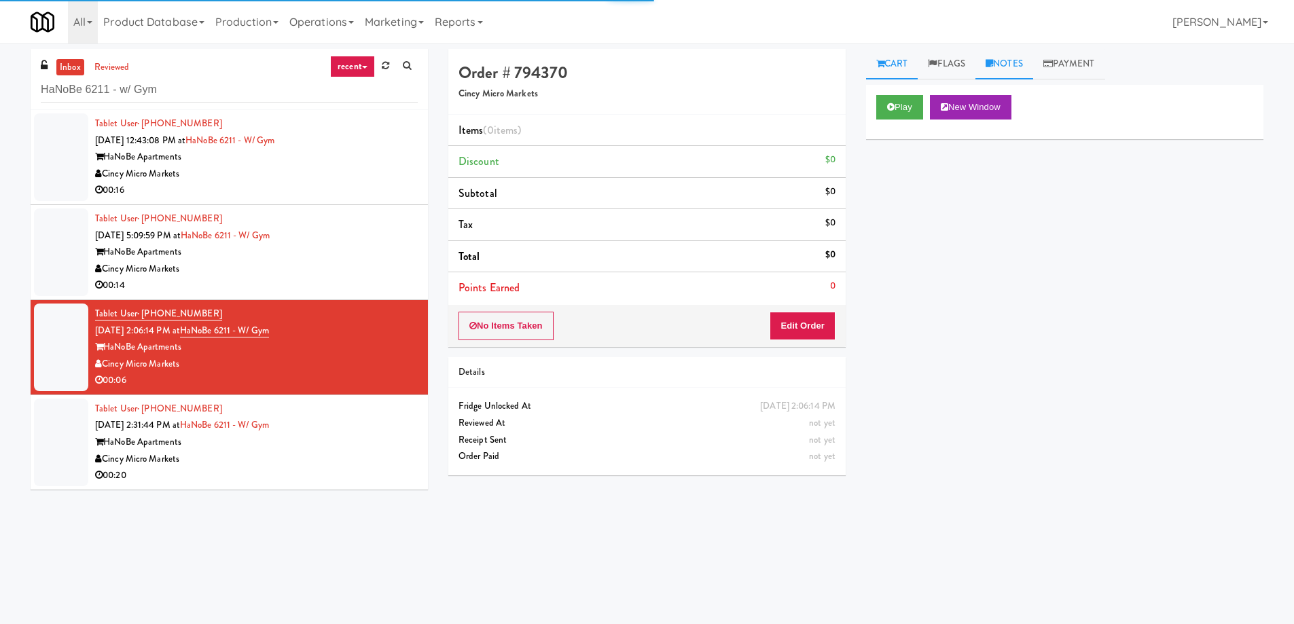
click at [1030, 52] on link "Notes" at bounding box center [1004, 64] width 58 height 31
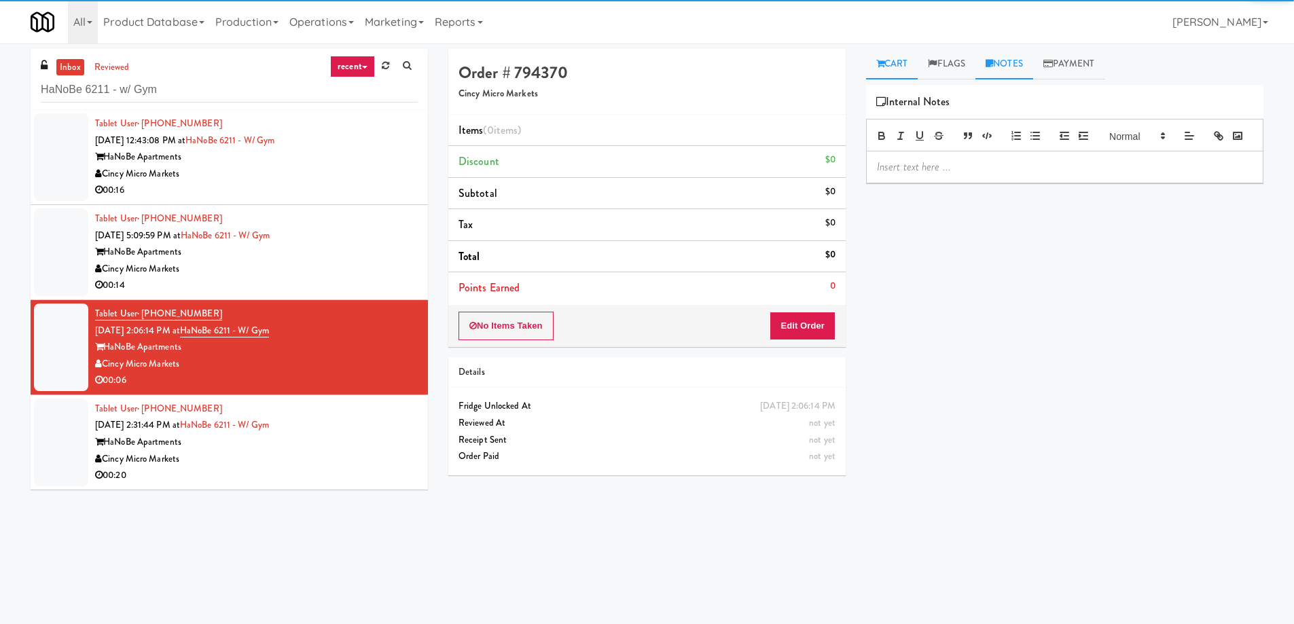
click at [901, 56] on link "Cart" at bounding box center [892, 64] width 52 height 31
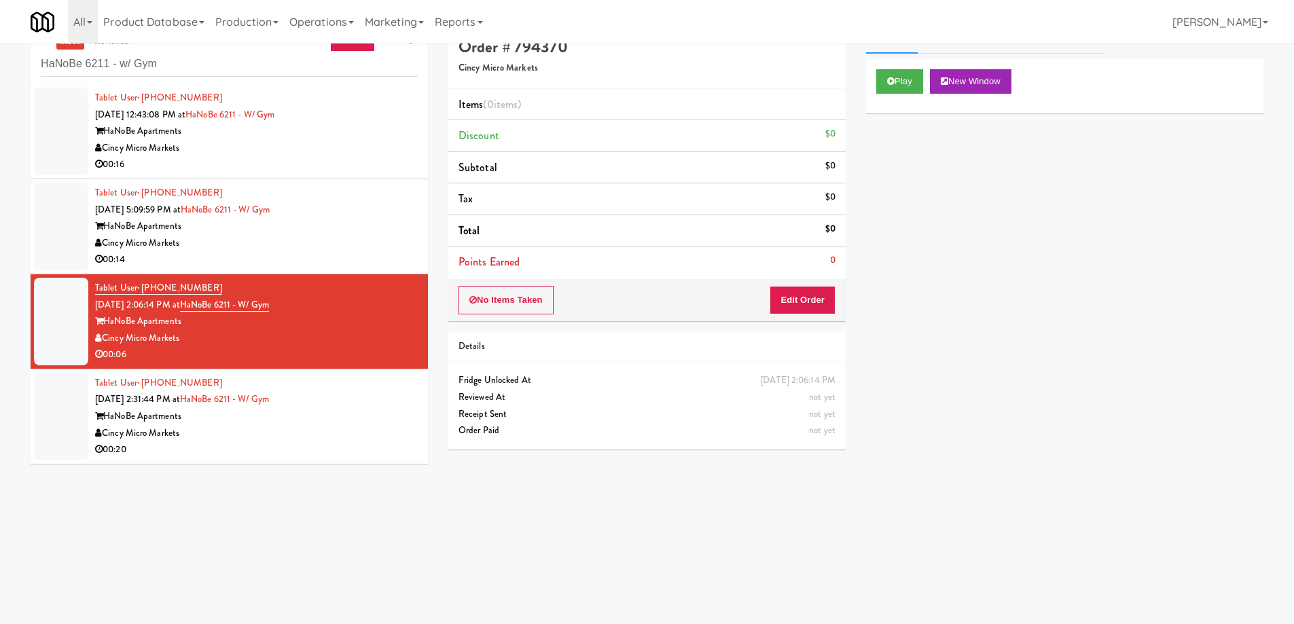
scroll to position [43, 0]
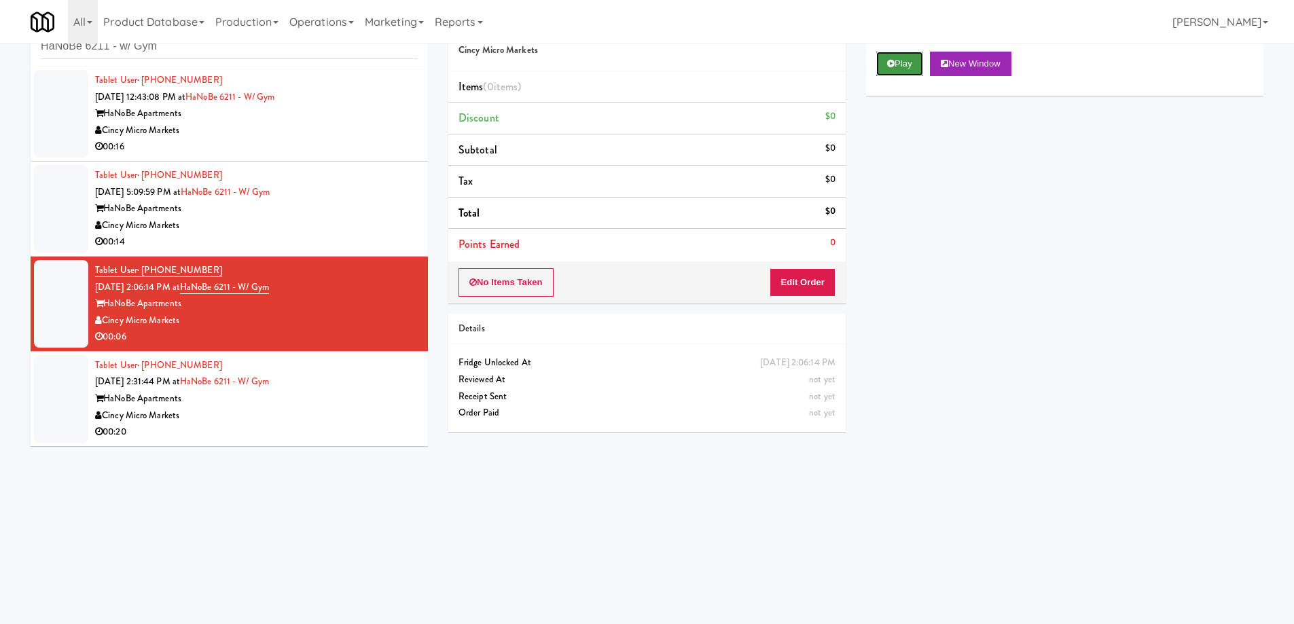
click at [894, 56] on button "Play" at bounding box center [899, 64] width 47 height 24
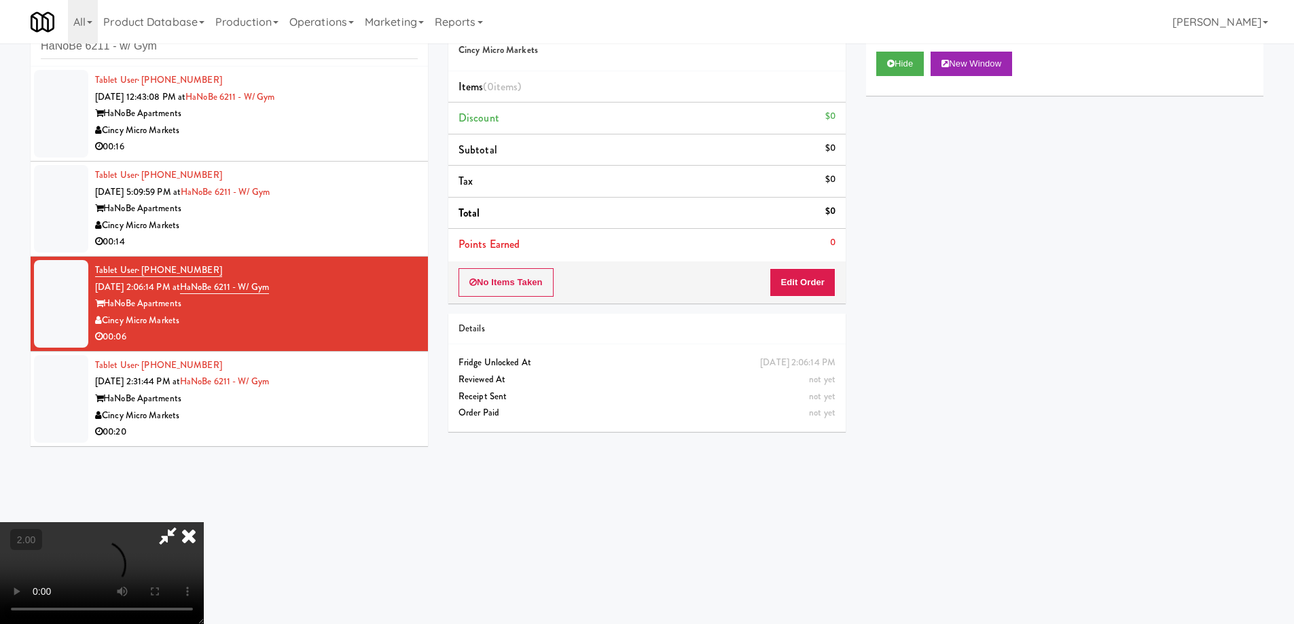
click at [204, 522] on video at bounding box center [102, 573] width 204 height 102
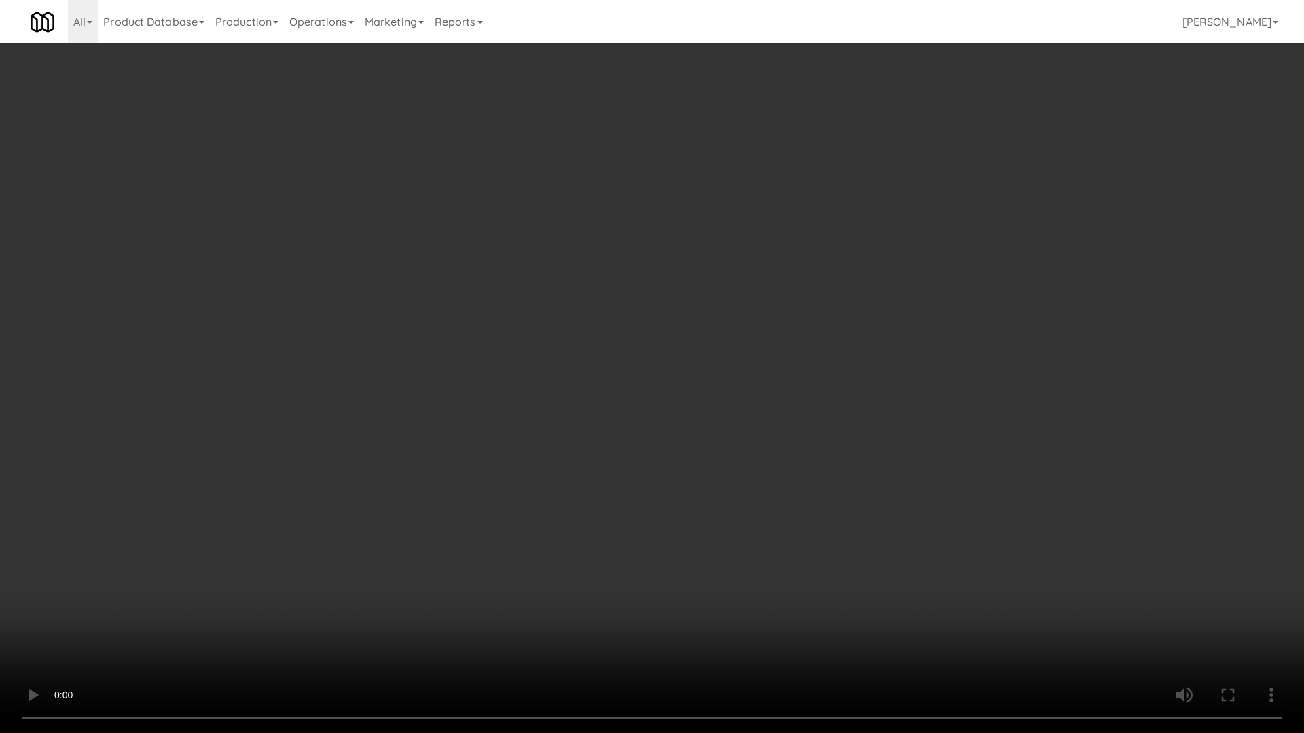
click at [769, 482] on video at bounding box center [652, 366] width 1304 height 733
click at [820, 482] on video at bounding box center [652, 366] width 1304 height 733
click at [737, 567] on video at bounding box center [652, 366] width 1304 height 733
click at [737, 565] on video at bounding box center [652, 366] width 1304 height 733
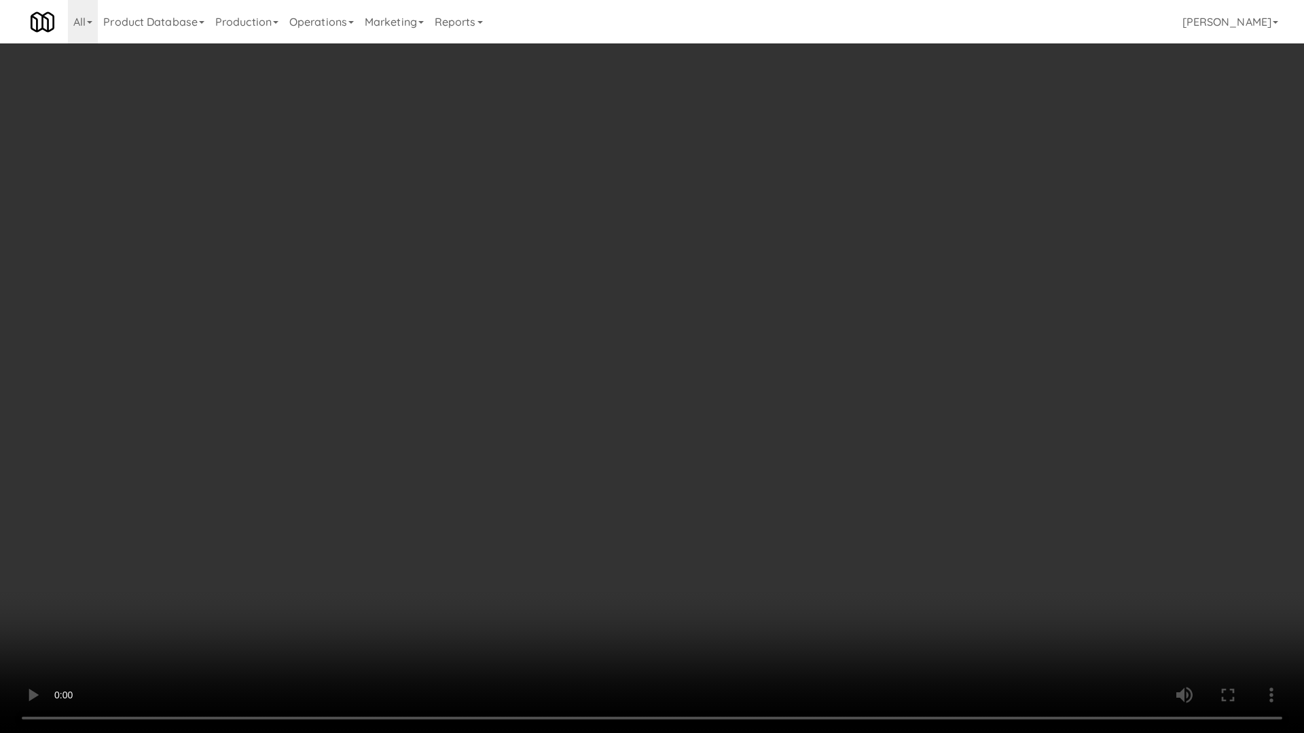
click at [738, 565] on video at bounding box center [652, 366] width 1304 height 733
click at [739, 565] on video at bounding box center [652, 366] width 1304 height 733
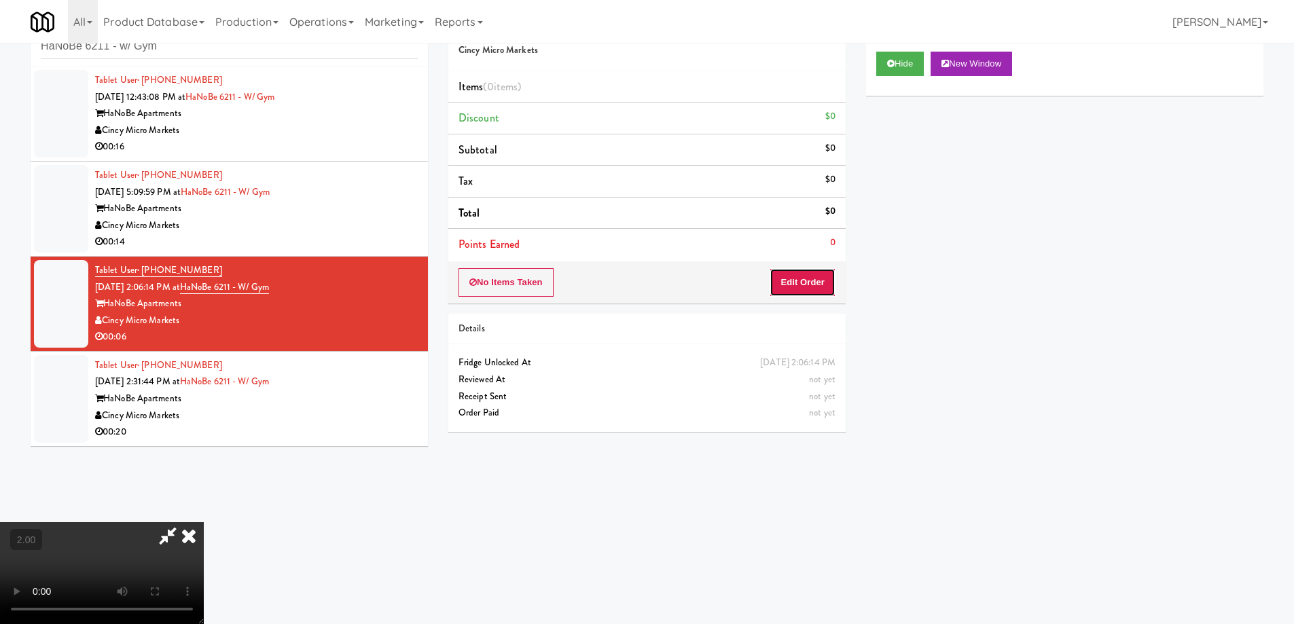
click at [824, 291] on button "Edit Order" at bounding box center [802, 282] width 66 height 29
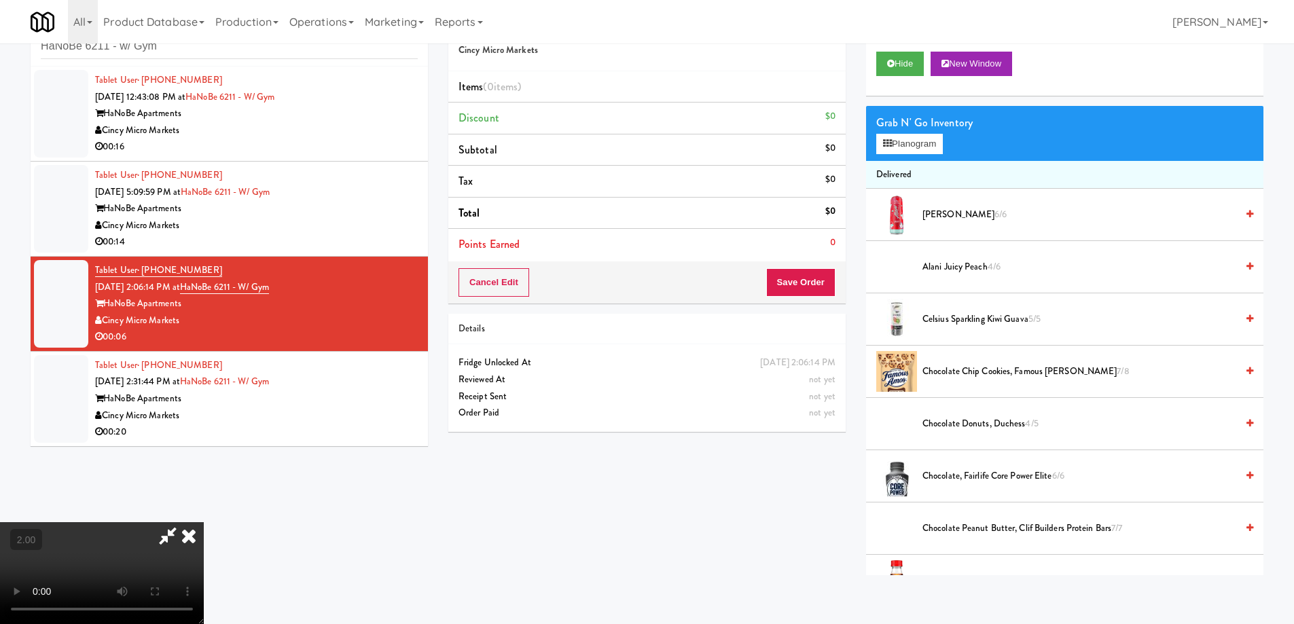
scroll to position [1389, 0]
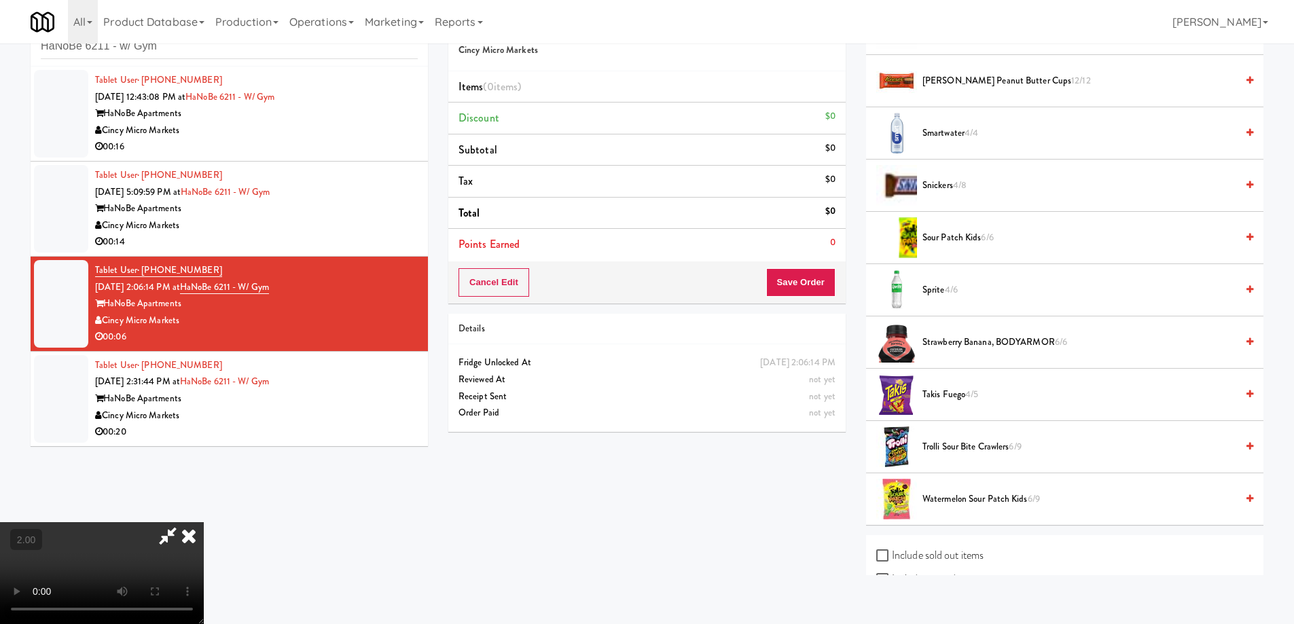
click at [921, 285] on div "Sprite 4/6" at bounding box center [1085, 290] width 336 height 17
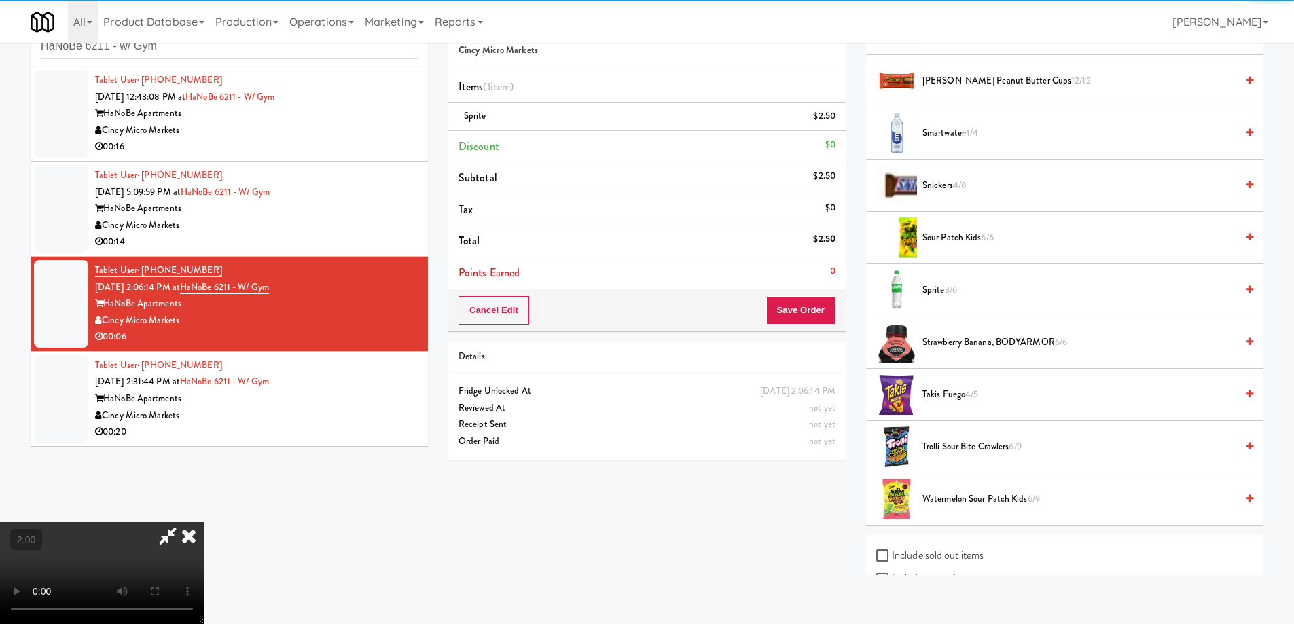
scroll to position [228, 0]
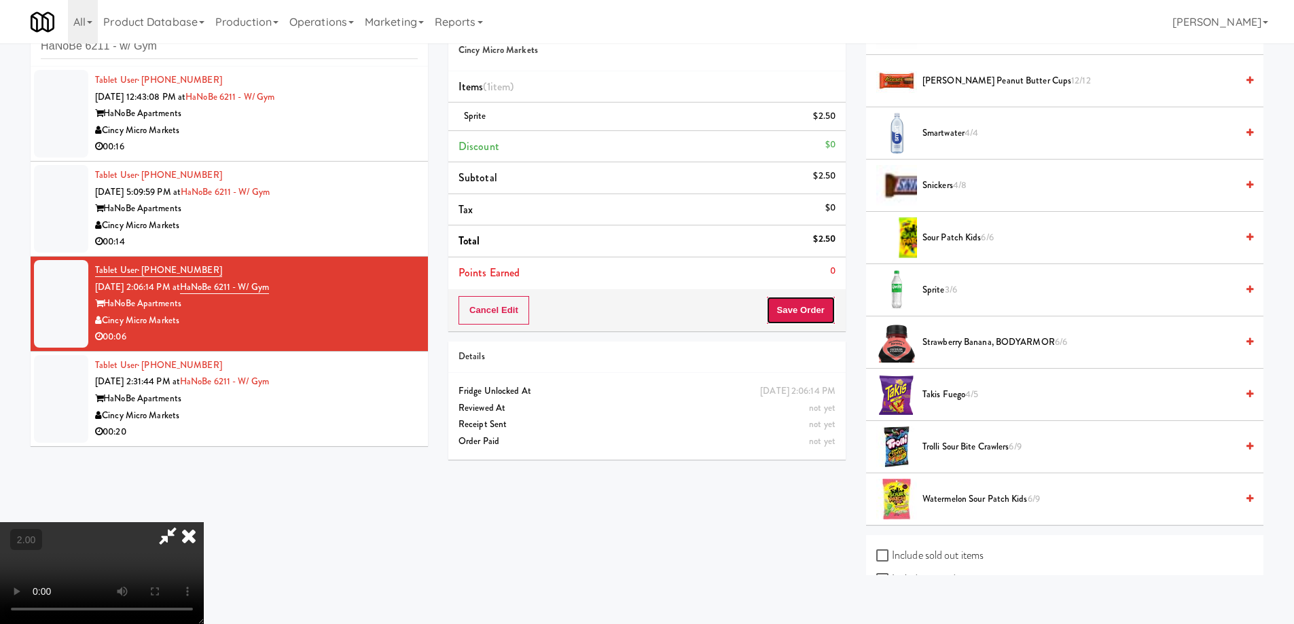
click at [815, 313] on button "Save Order" at bounding box center [800, 310] width 69 height 29
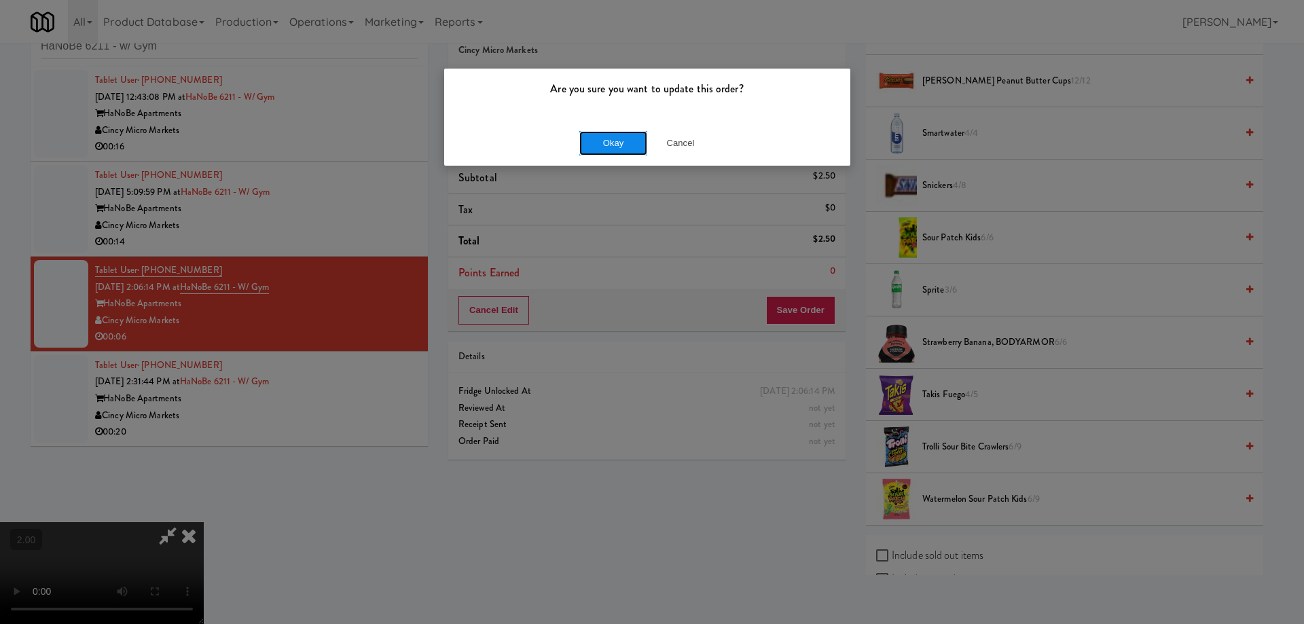
click at [645, 143] on button "Okay" at bounding box center [613, 143] width 68 height 24
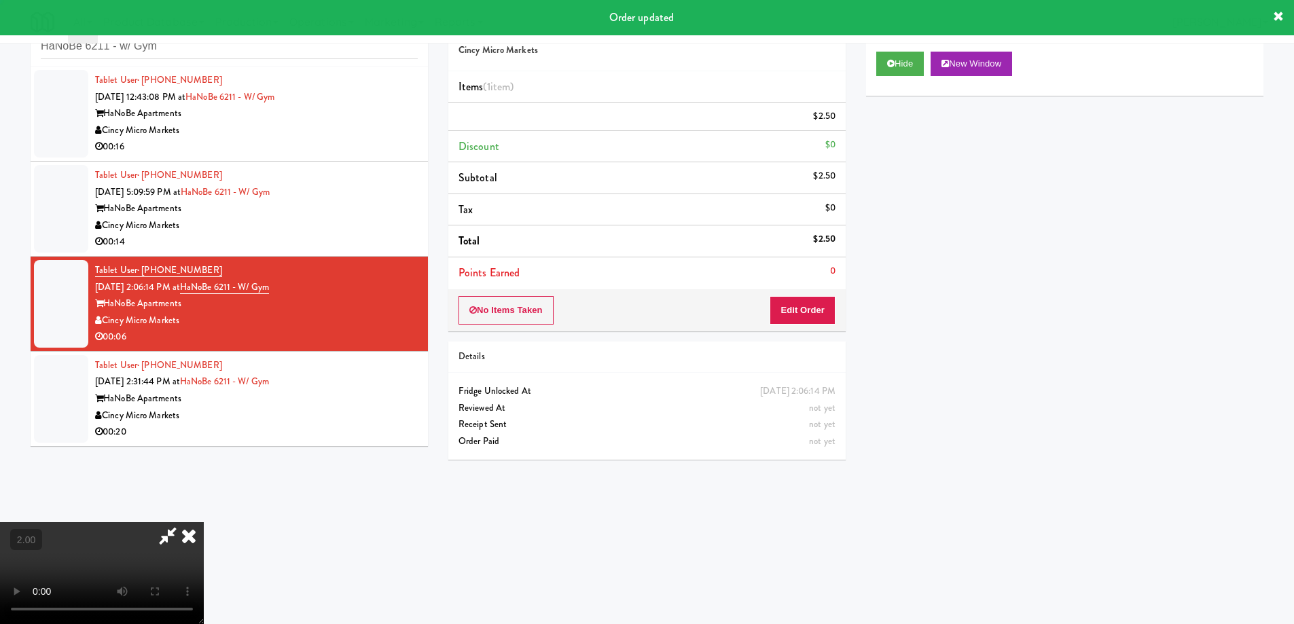
scroll to position [0, 0]
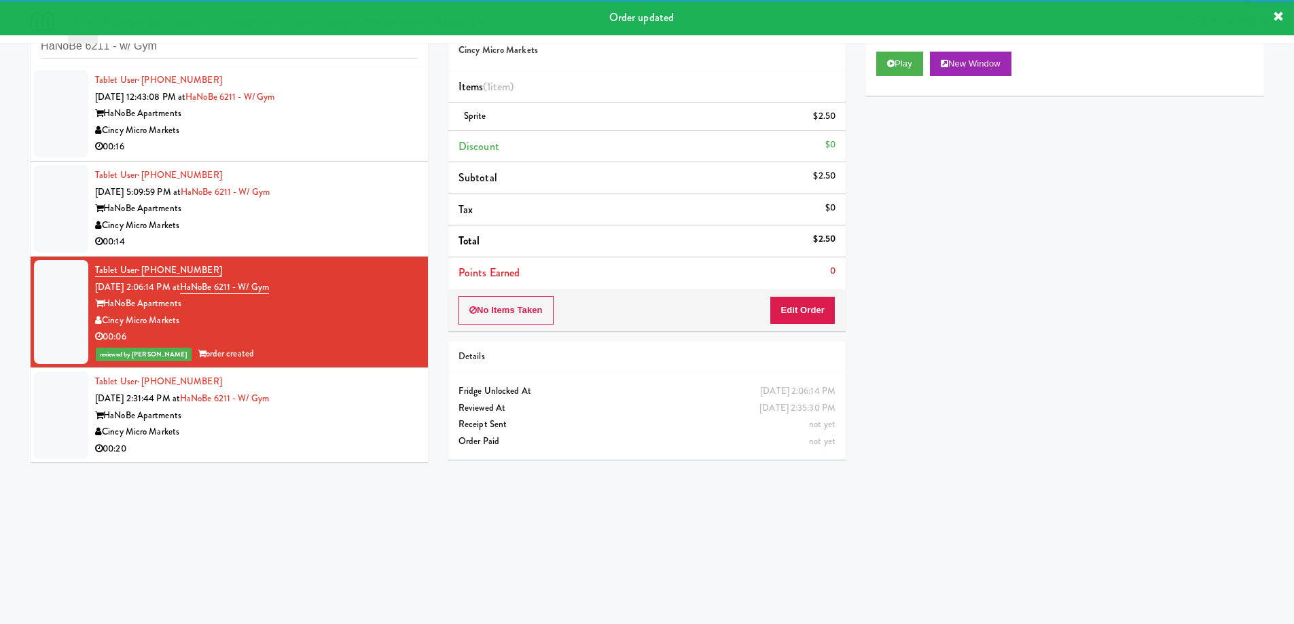
click at [338, 408] on div "HaNoBe Apartments" at bounding box center [256, 415] width 323 height 17
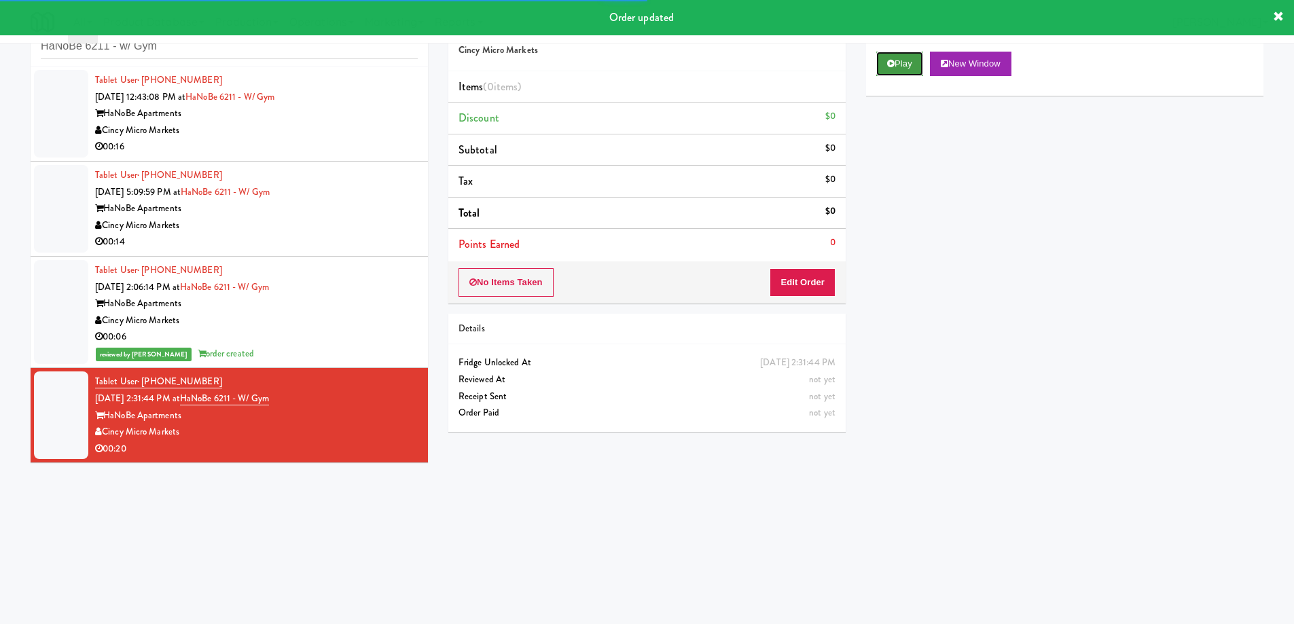
click at [906, 62] on button "Play" at bounding box center [899, 64] width 47 height 24
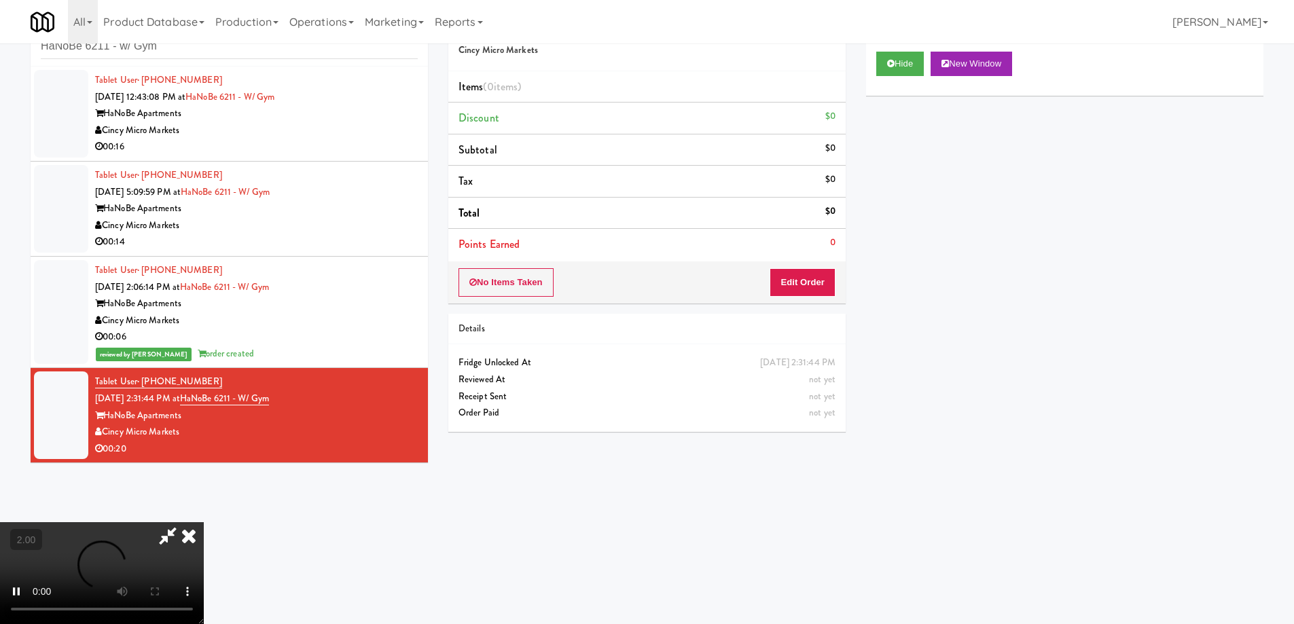
click at [204, 522] on video at bounding box center [102, 573] width 204 height 102
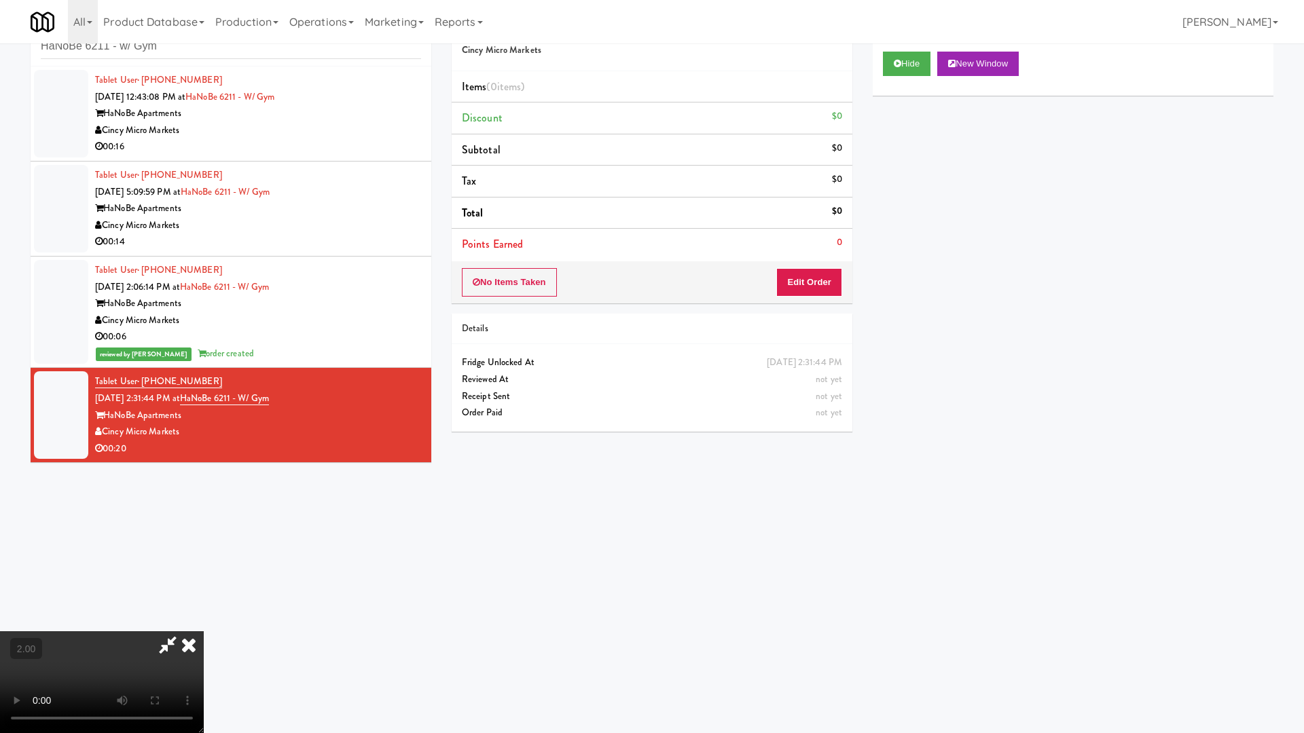
click at [204, 623] on video at bounding box center [102, 682] width 204 height 102
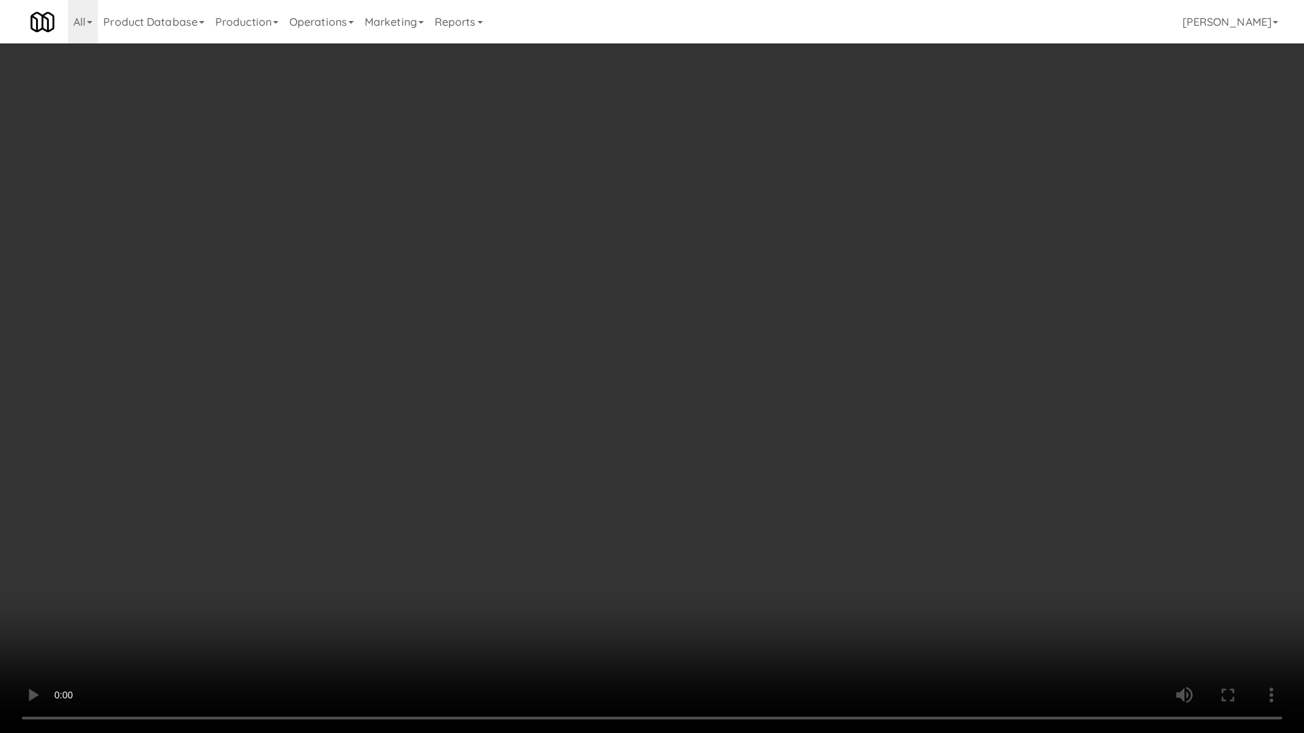
click at [598, 483] on video at bounding box center [652, 366] width 1304 height 733
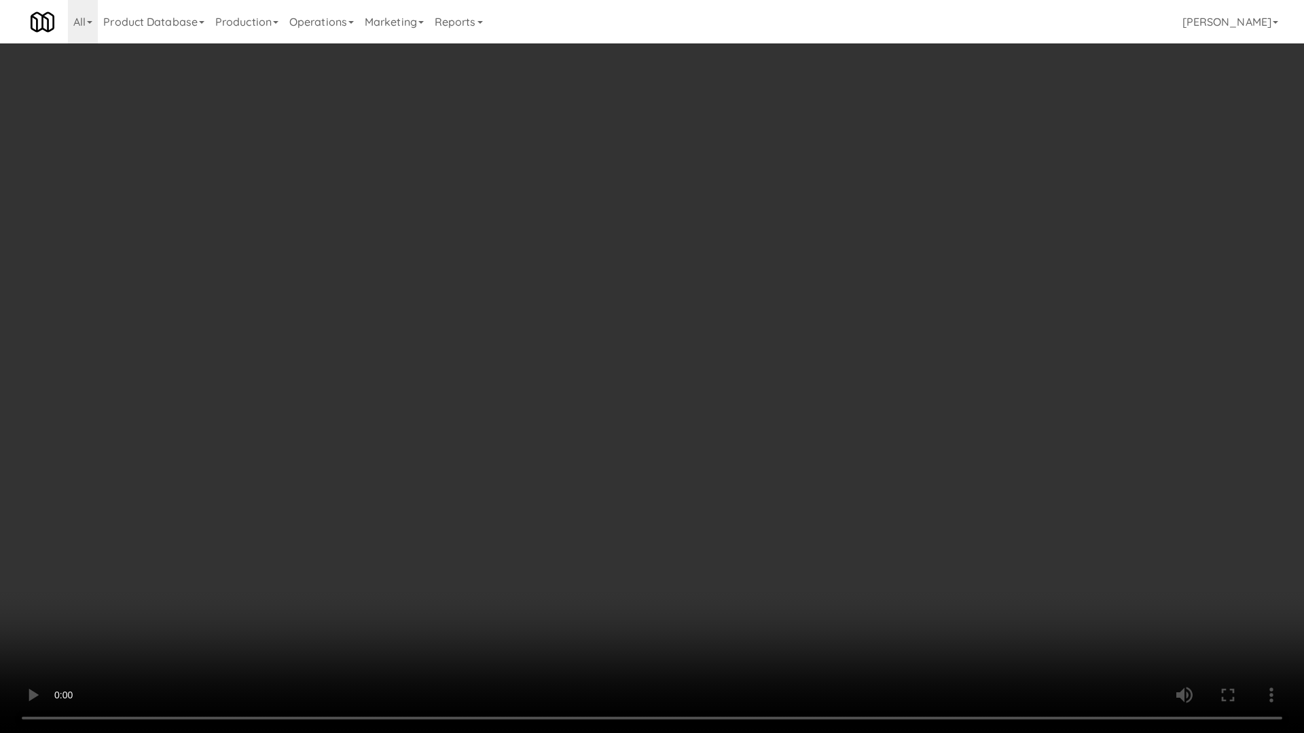
click at [598, 483] on video at bounding box center [652, 366] width 1304 height 733
click at [600, 483] on video at bounding box center [652, 366] width 1304 height 733
click at [601, 483] on video at bounding box center [652, 366] width 1304 height 733
click at [708, 454] on video at bounding box center [652, 366] width 1304 height 733
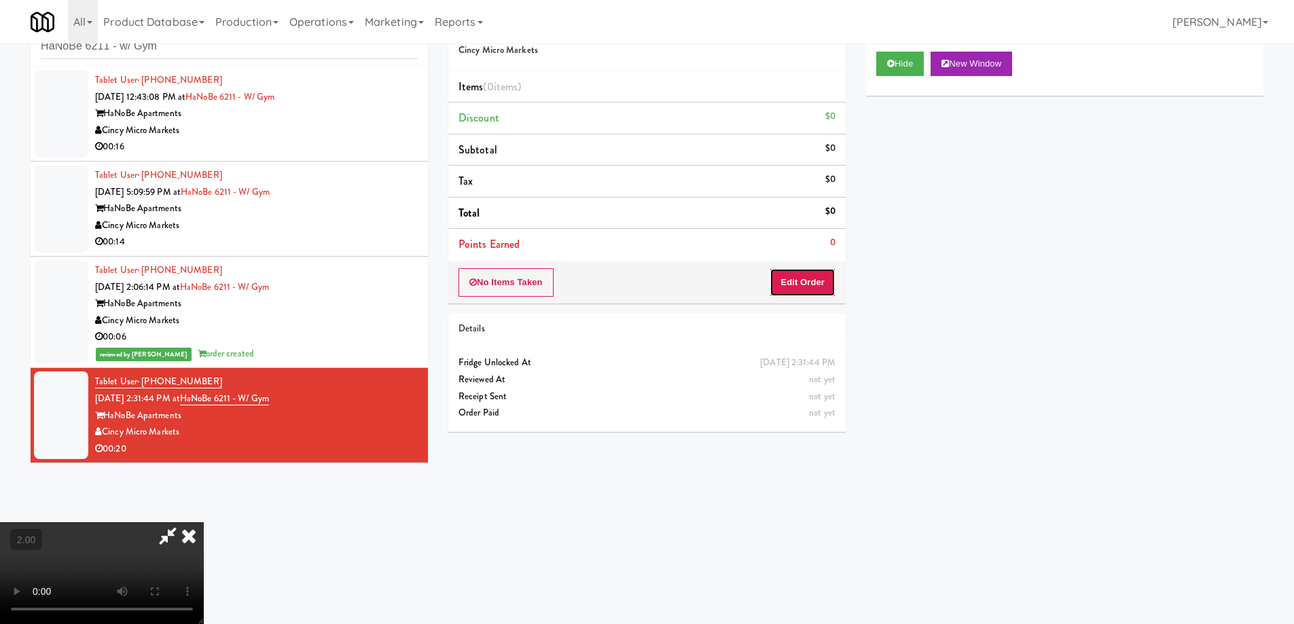
click at [818, 280] on button "Edit Order" at bounding box center [802, 282] width 66 height 29
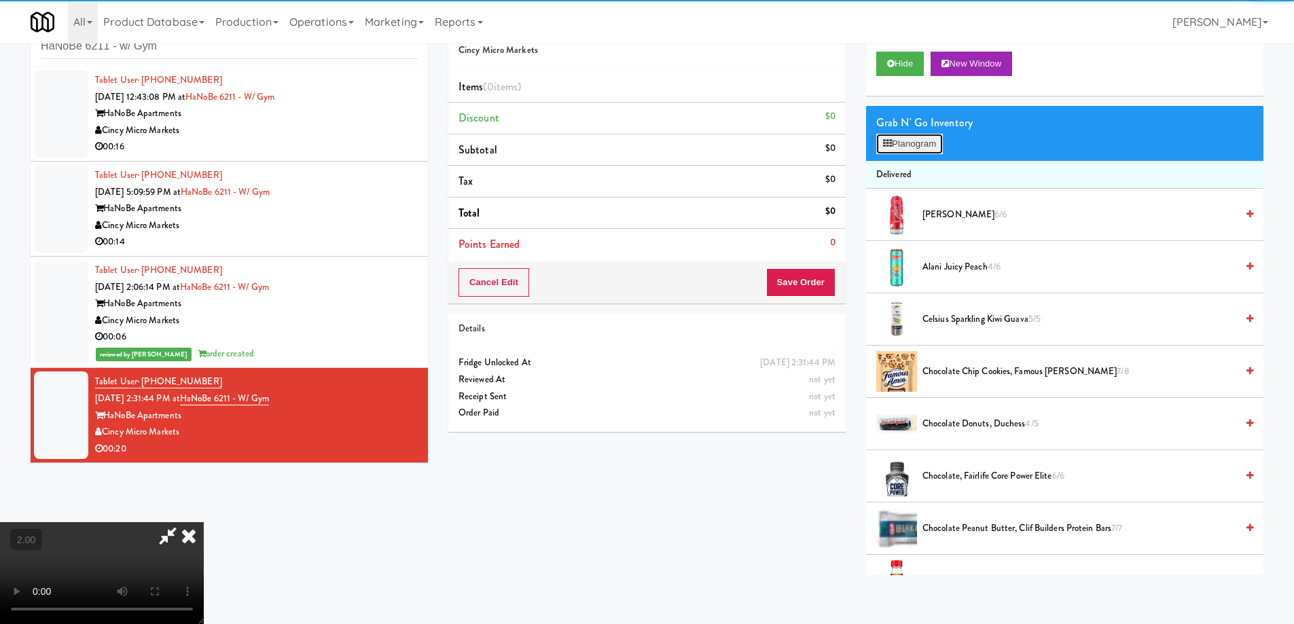
click at [912, 143] on button "Planogram" at bounding box center [909, 144] width 67 height 20
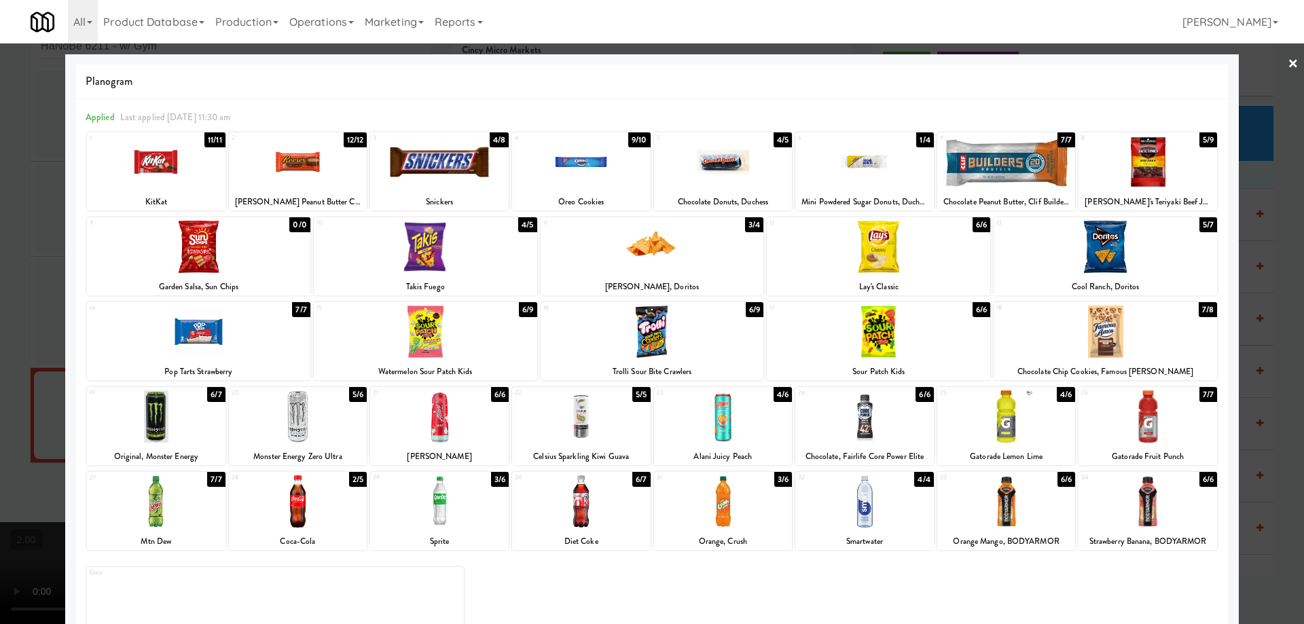
click at [0, 461] on div at bounding box center [652, 312] width 1304 height 624
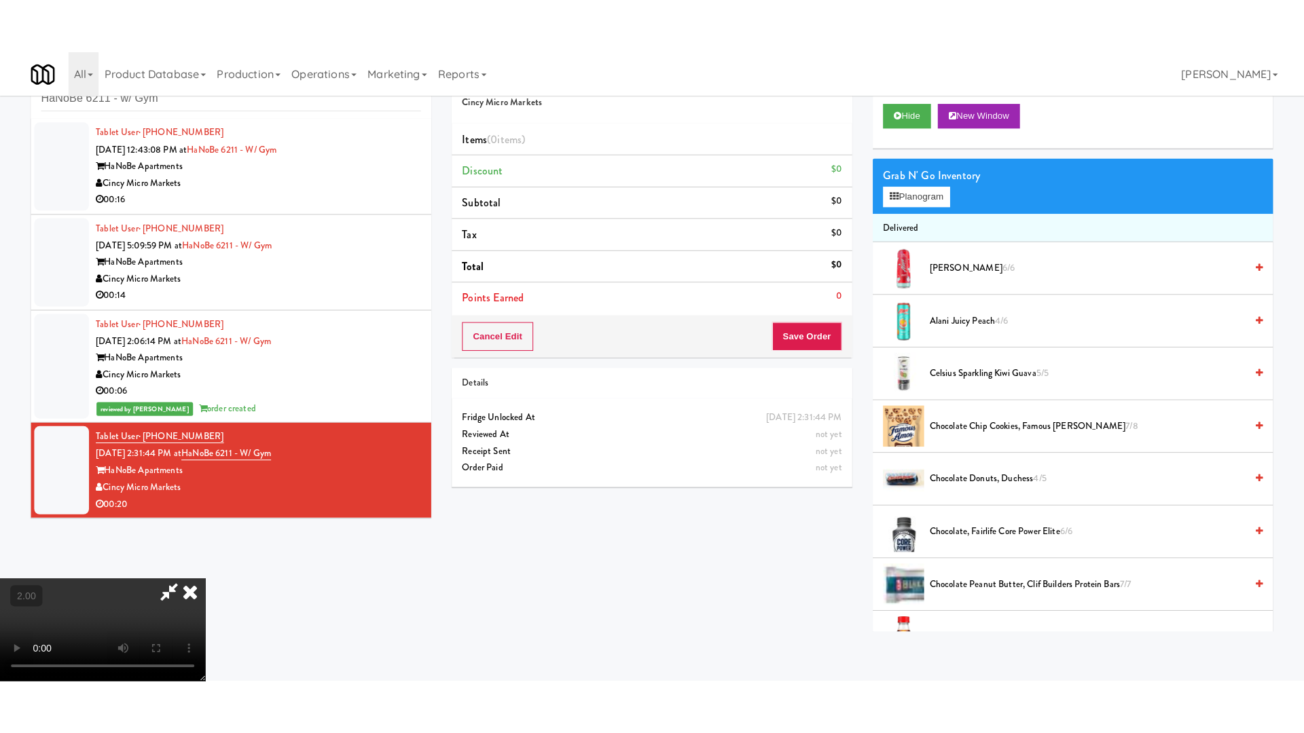
scroll to position [228, 0]
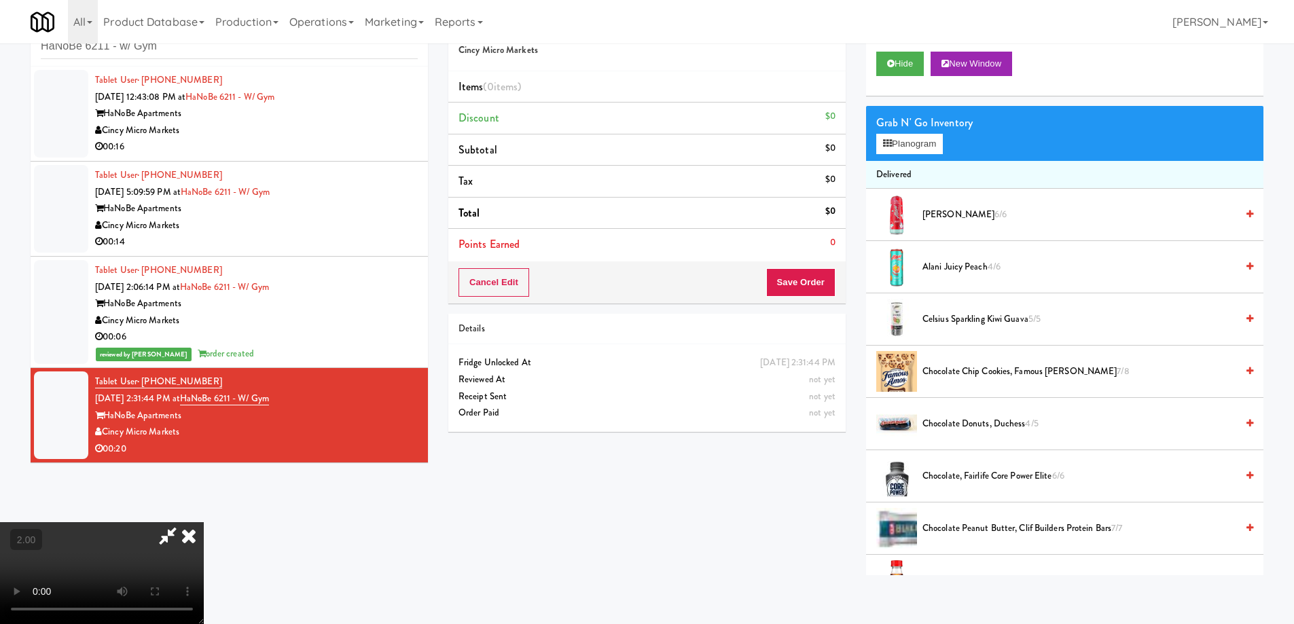
click at [204, 522] on video at bounding box center [102, 573] width 204 height 102
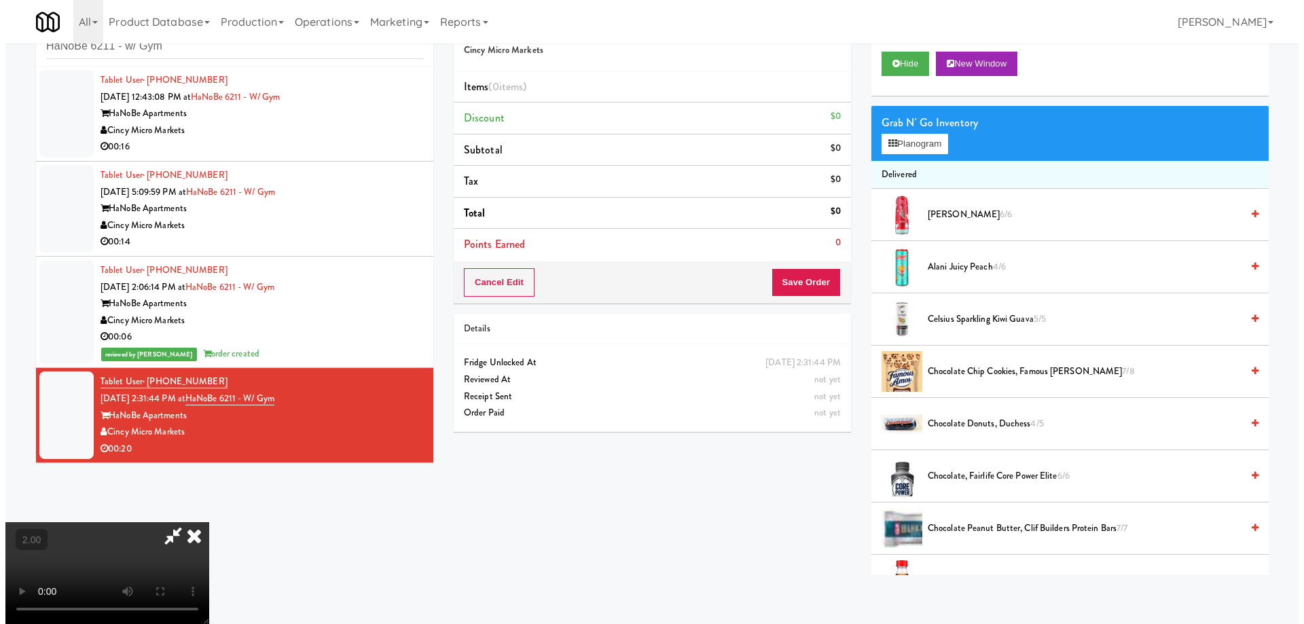
scroll to position [28, 0]
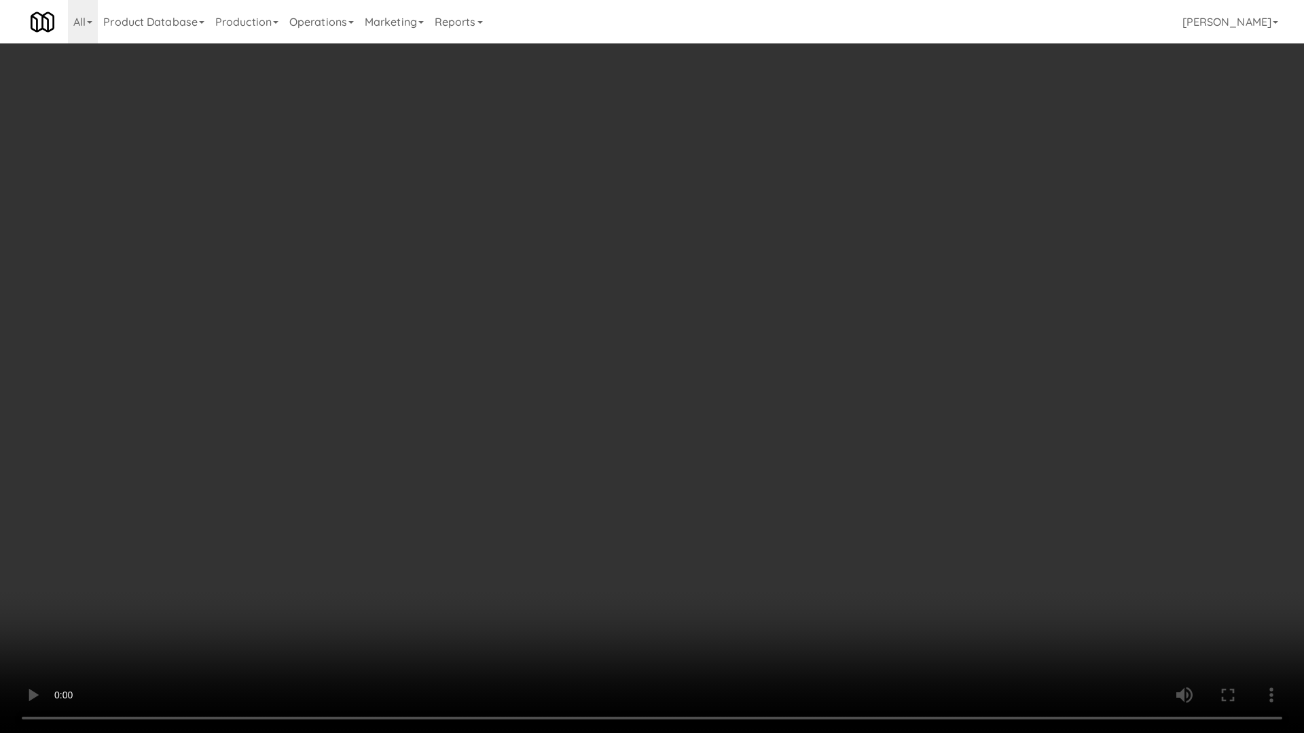
click at [733, 557] on video at bounding box center [652, 366] width 1304 height 733
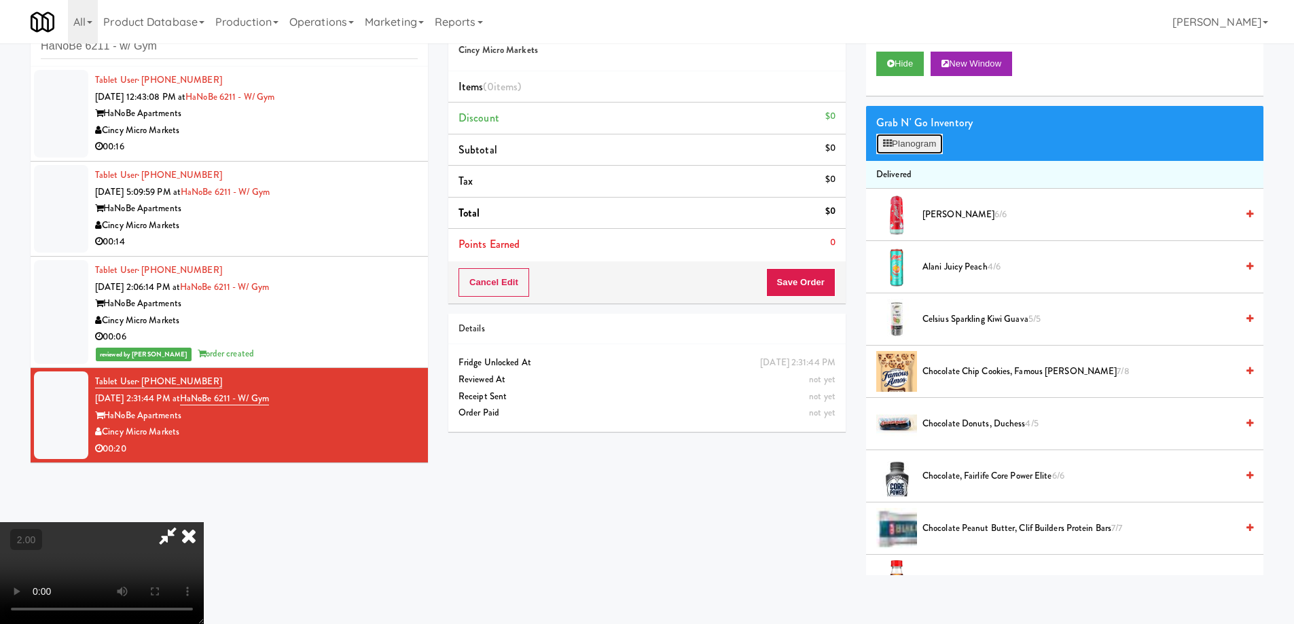
click at [900, 153] on button "Planogram" at bounding box center [909, 144] width 67 height 20
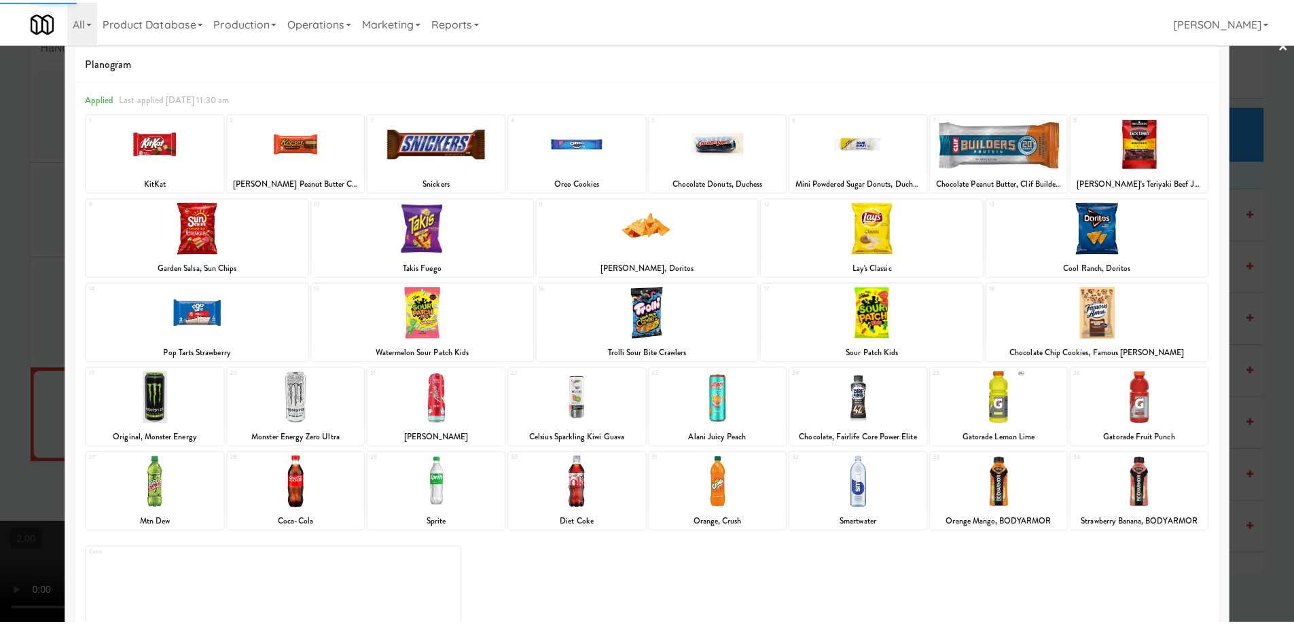
scroll to position [43, 0]
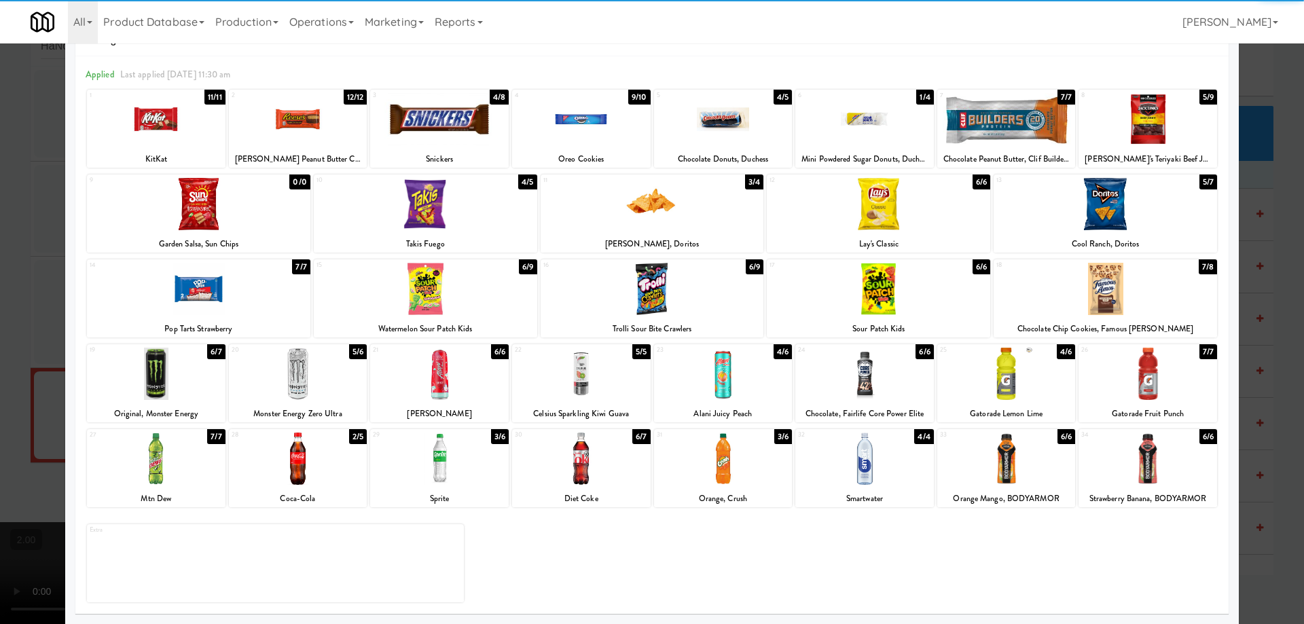
click at [737, 461] on div at bounding box center [723, 459] width 139 height 52
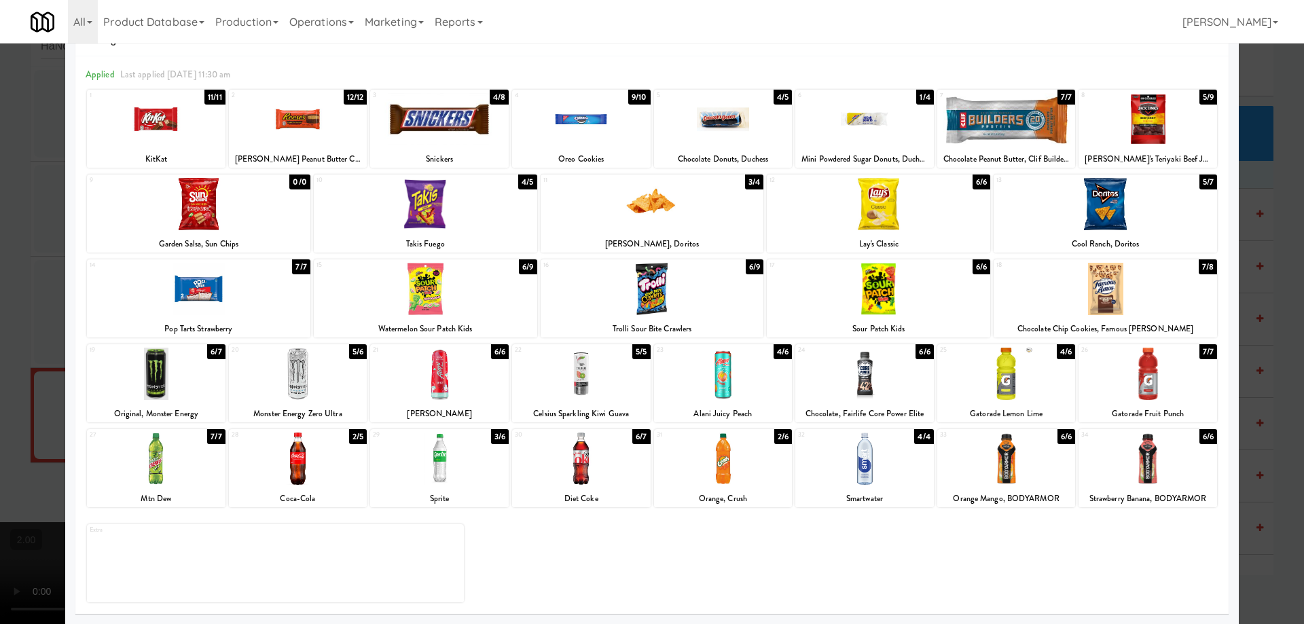
click at [0, 422] on div at bounding box center [652, 312] width 1304 height 624
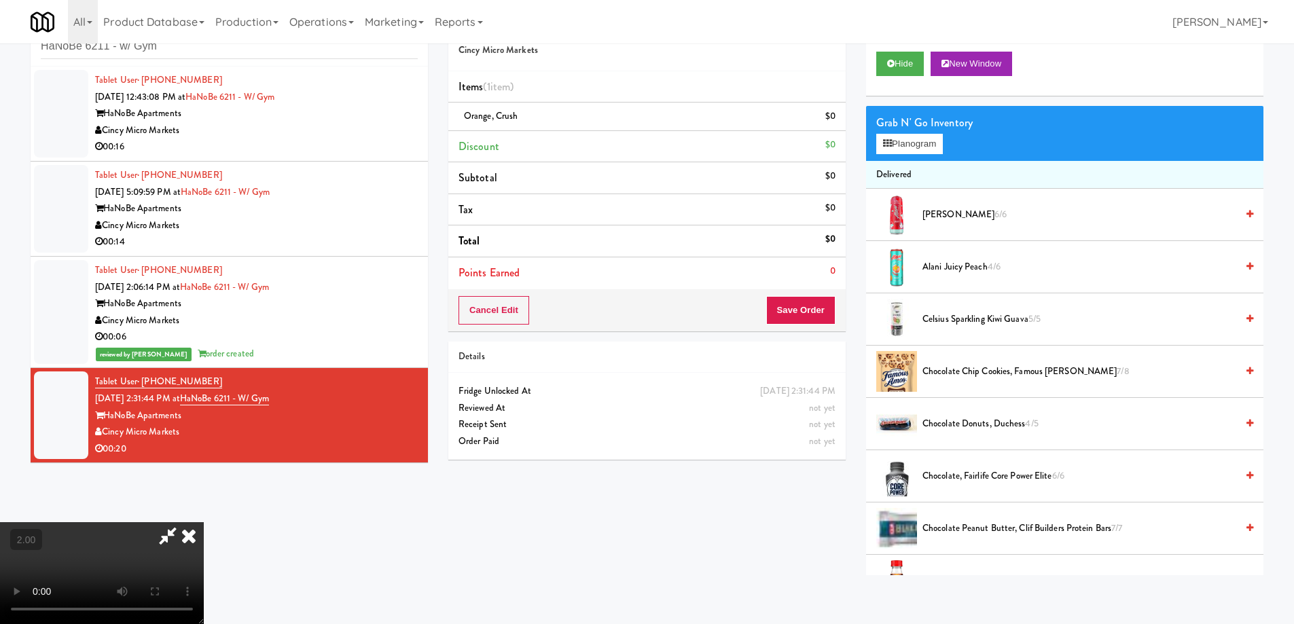
scroll to position [96, 0]
click at [204, 522] on video at bounding box center [102, 573] width 204 height 102
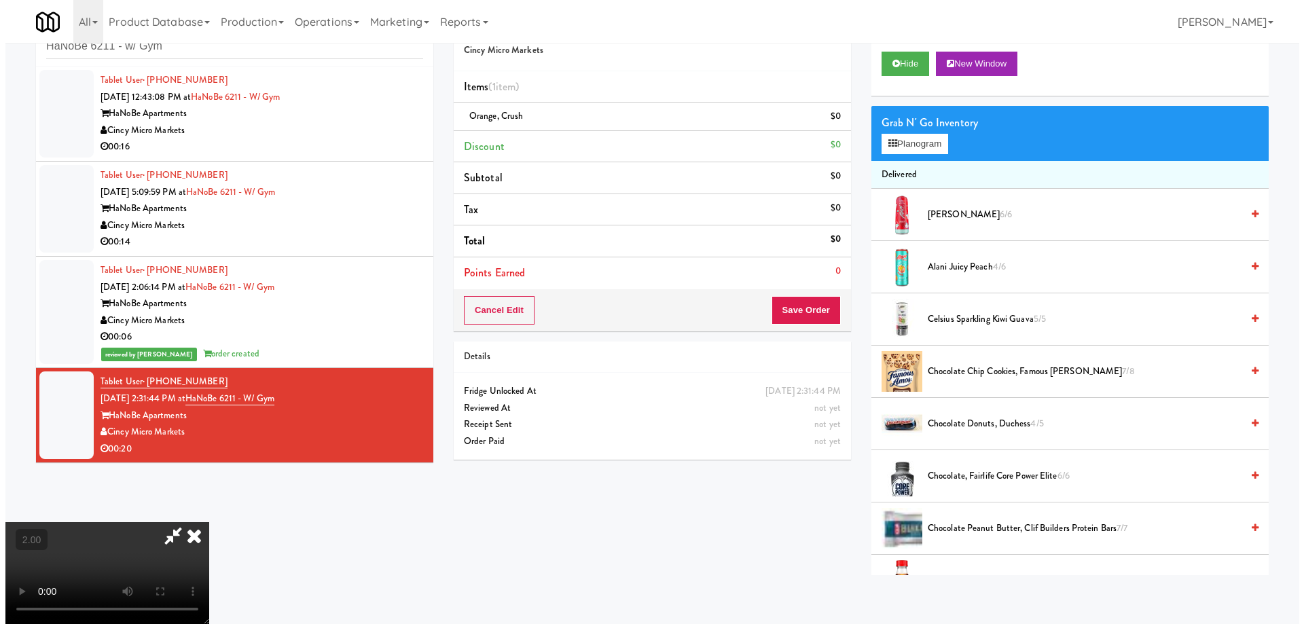
scroll to position [0, 0]
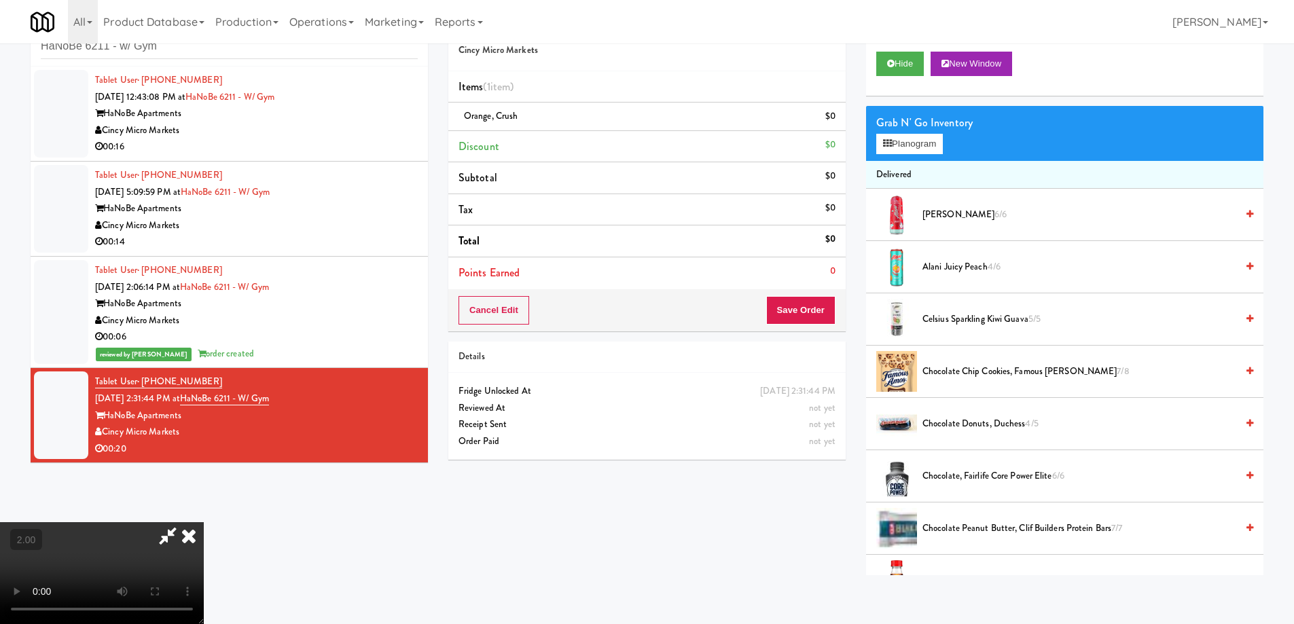
click at [204, 522] on video at bounding box center [102, 573] width 204 height 102
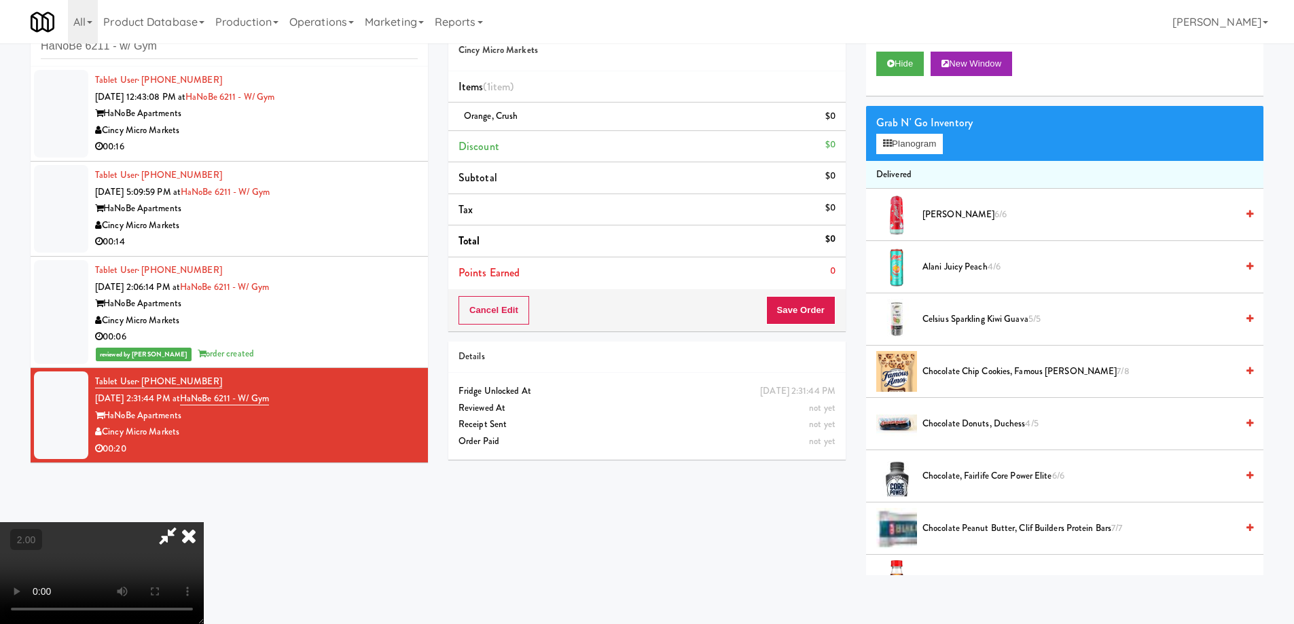
click at [204, 522] on video at bounding box center [102, 573] width 204 height 102
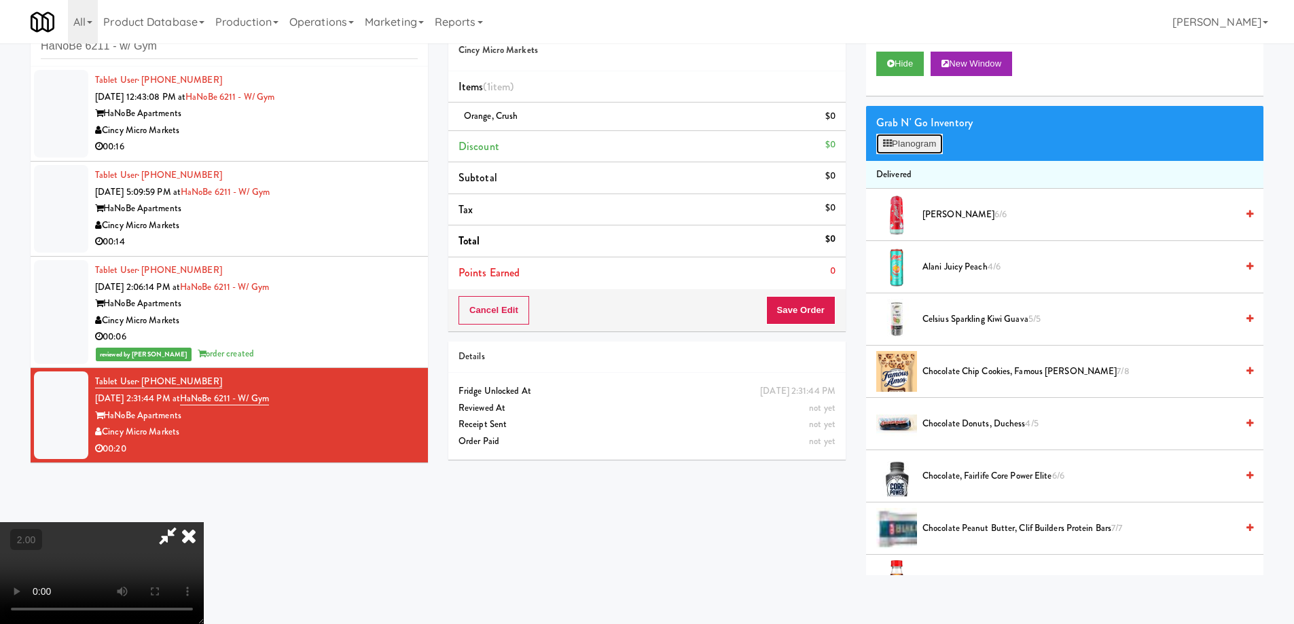
click at [894, 153] on button "Planogram" at bounding box center [909, 144] width 67 height 20
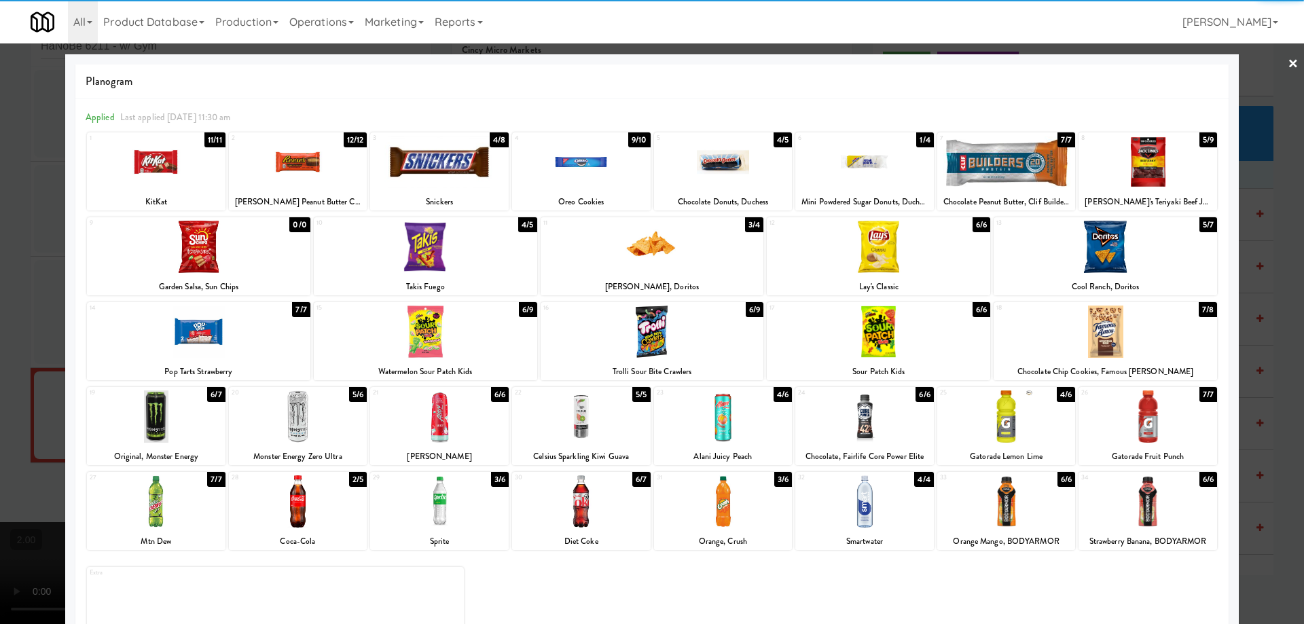
click at [1290, 62] on div at bounding box center [652, 312] width 1304 height 624
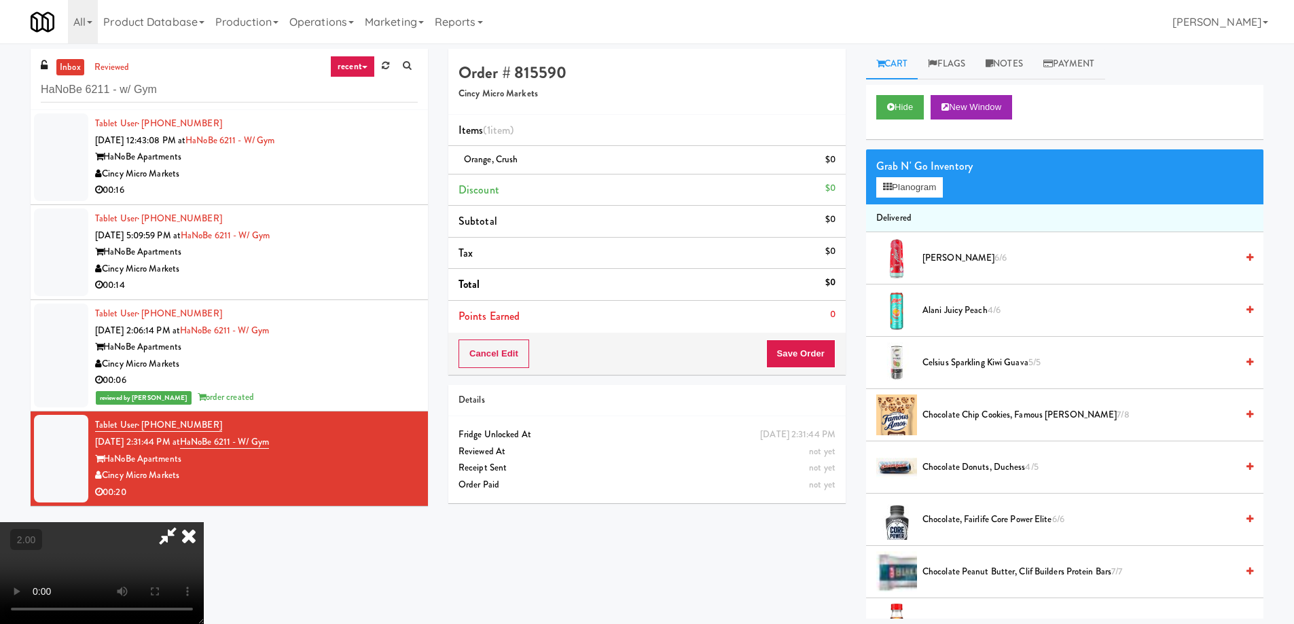
click at [183, 522] on icon at bounding box center [167, 535] width 31 height 27
click at [204, 522] on icon at bounding box center [189, 535] width 30 height 27
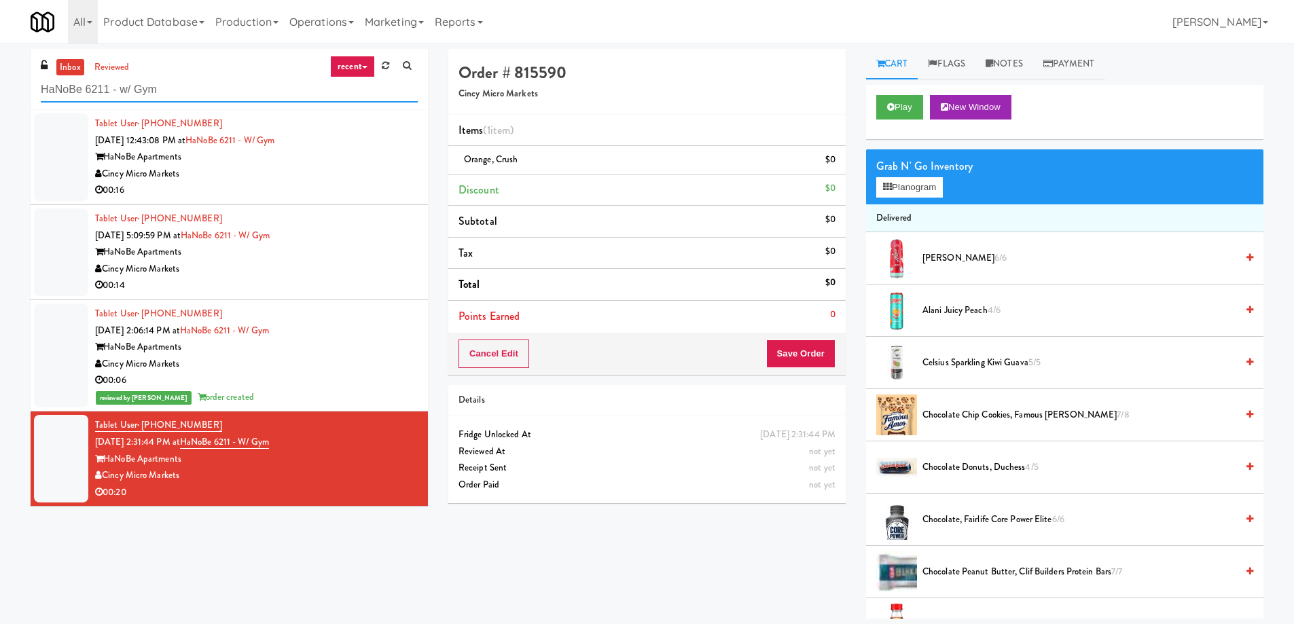
click at [170, 93] on input "HaNoBe 6211 - w/ Gym" at bounding box center [229, 89] width 377 height 25
paste input "The Sound at Pennington Bend"
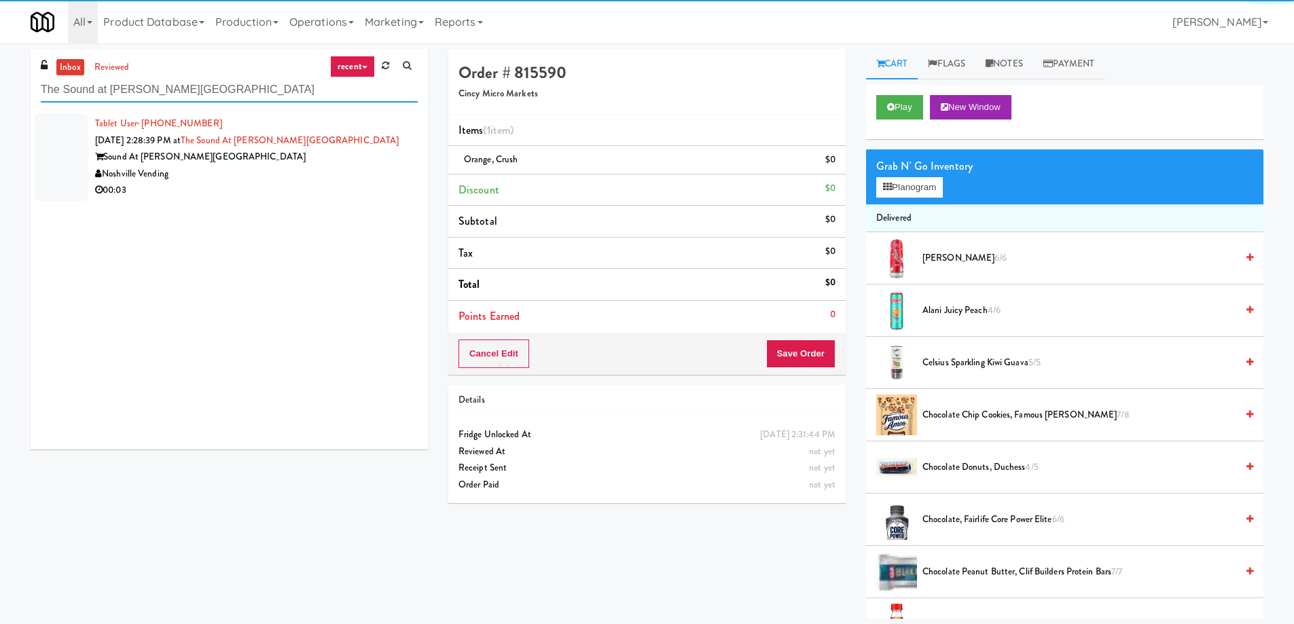
type input "The Sound at Pennington Bend"
click at [256, 176] on div "Noshville Vending" at bounding box center [256, 174] width 323 height 17
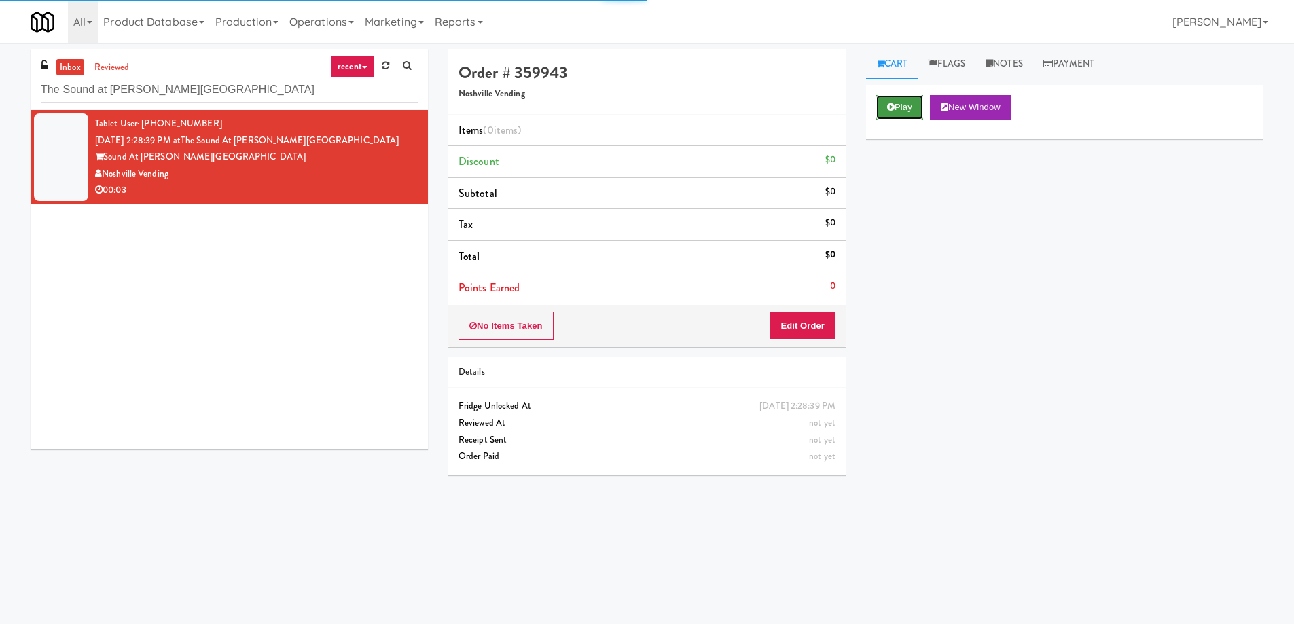
click at [890, 110] on icon at bounding box center [890, 107] width 7 height 9
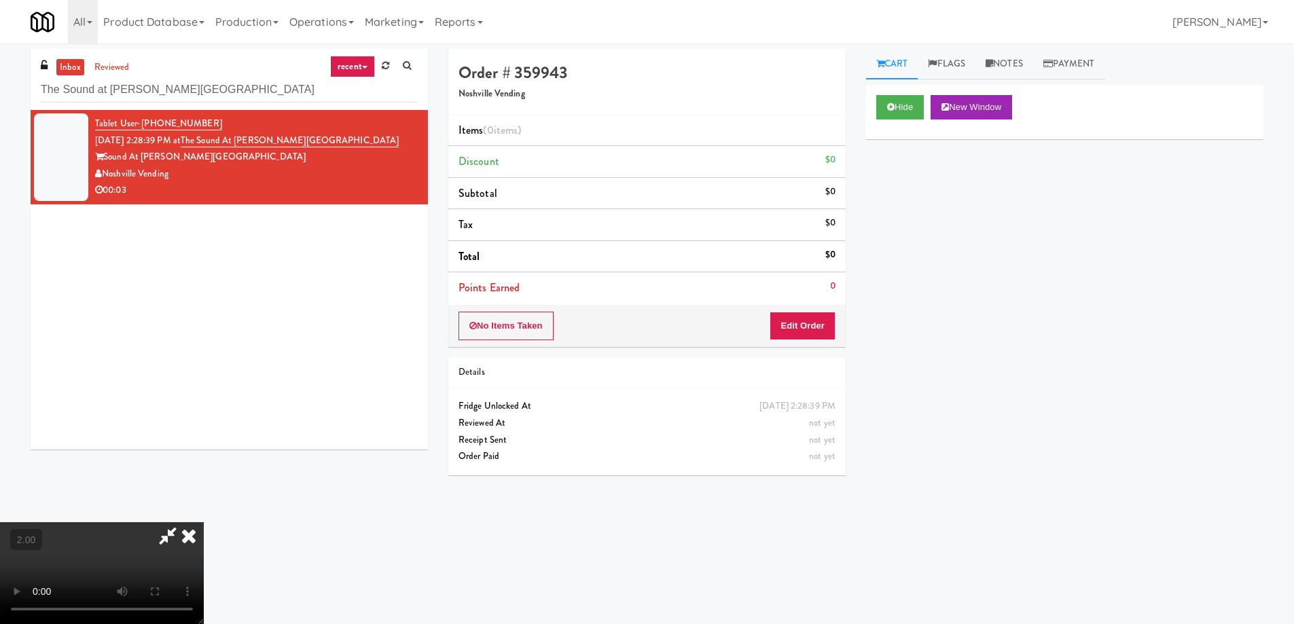
click at [204, 522] on video at bounding box center [102, 573] width 204 height 102
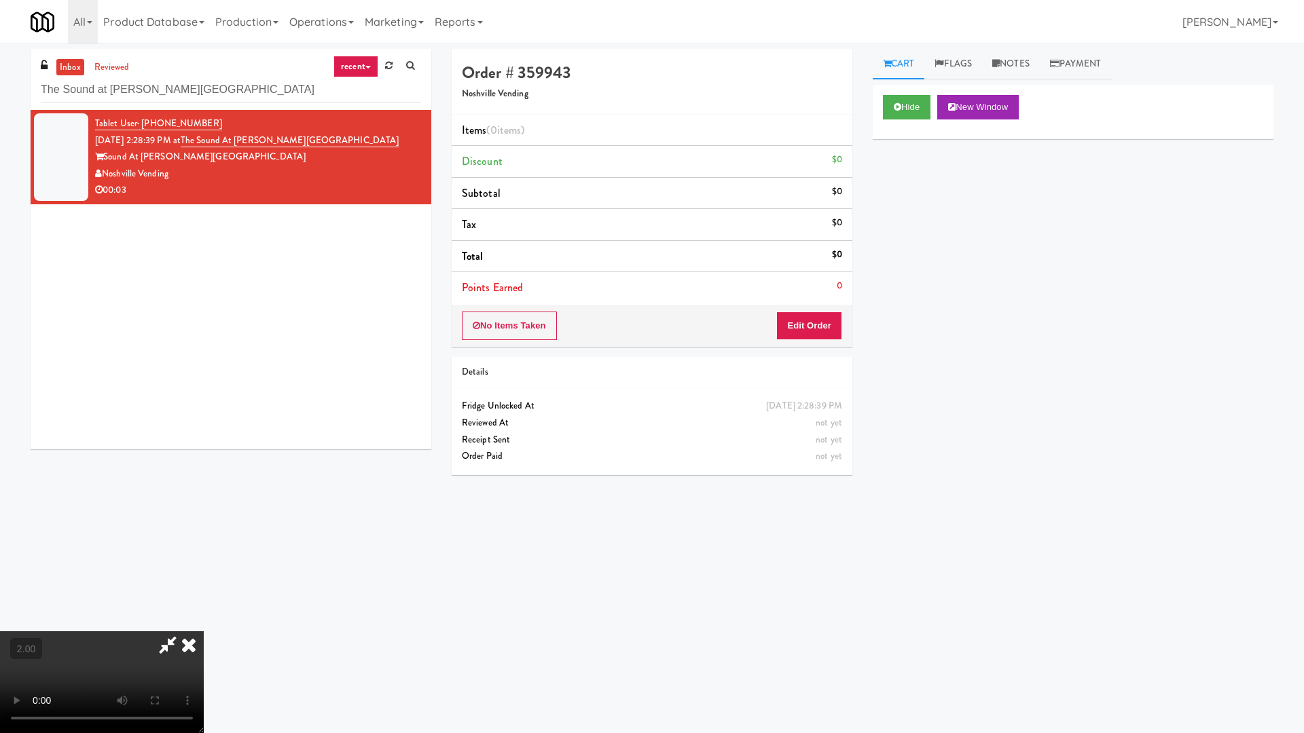
click at [204, 623] on video at bounding box center [102, 682] width 204 height 102
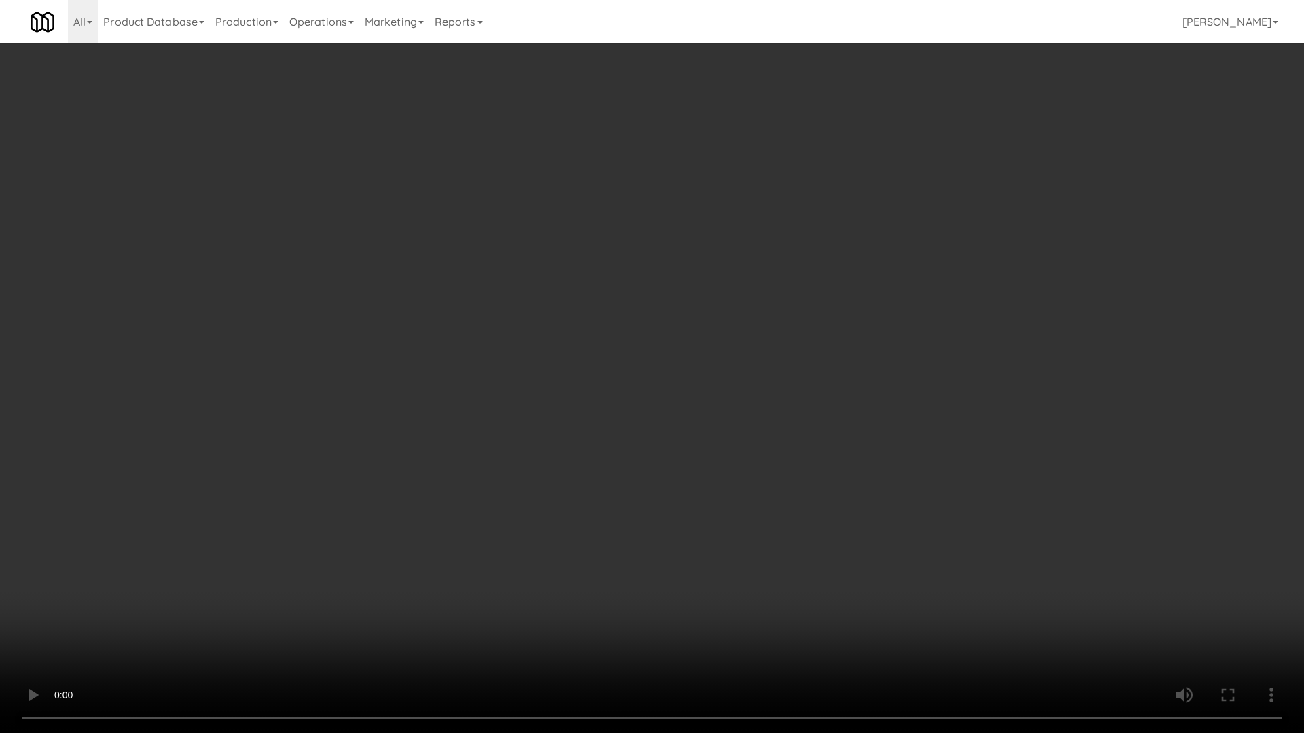
click at [832, 564] on video at bounding box center [652, 366] width 1304 height 733
click at [834, 564] on video at bounding box center [652, 366] width 1304 height 733
click at [812, 562] on video at bounding box center [652, 366] width 1304 height 733
click at [811, 560] on video at bounding box center [652, 366] width 1304 height 733
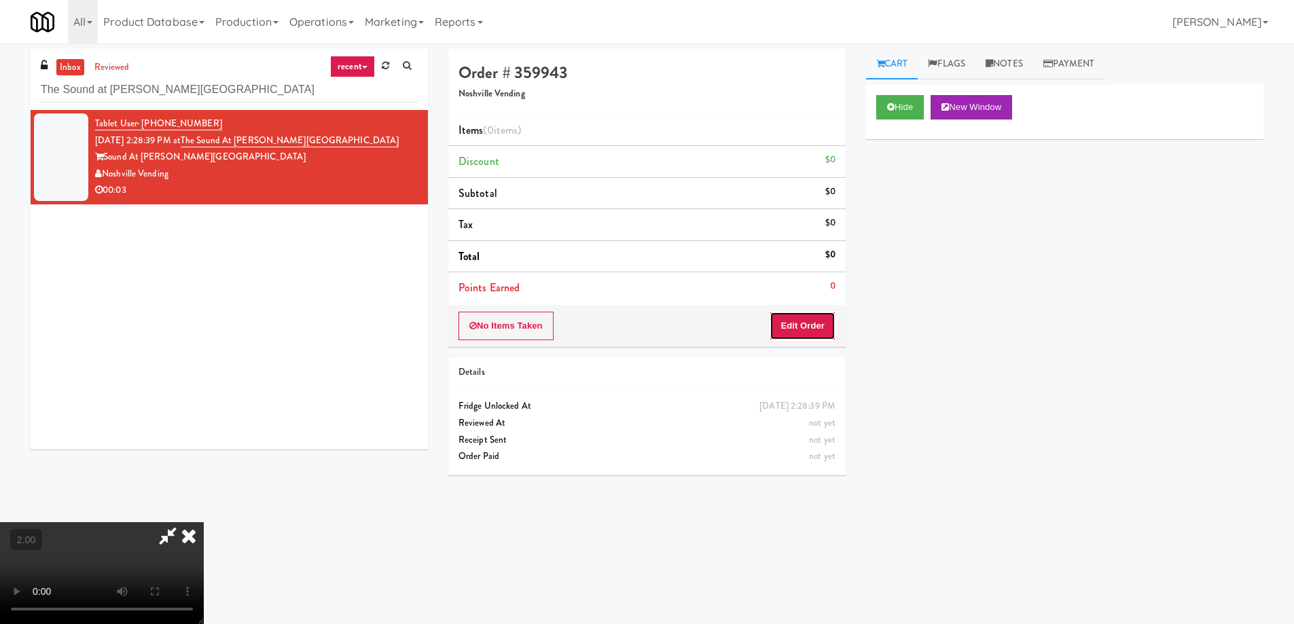
click at [817, 328] on button "Edit Order" at bounding box center [802, 326] width 66 height 29
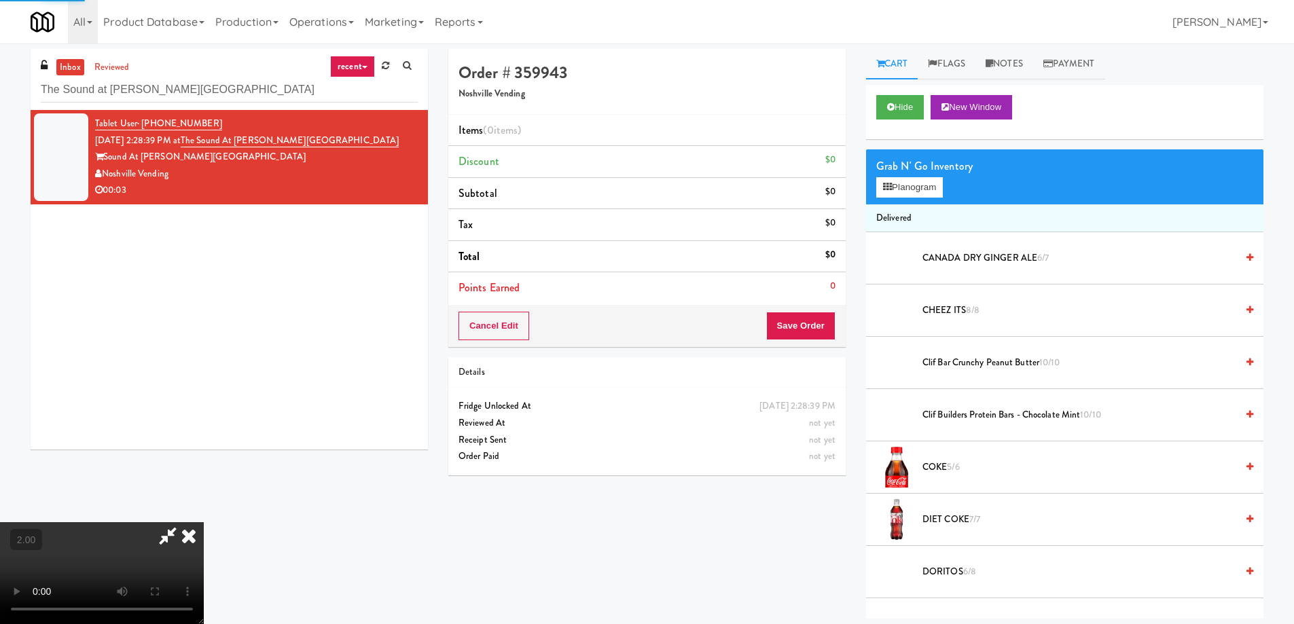
click at [932, 172] on div "Grab N' Go Inventory" at bounding box center [1064, 166] width 377 height 20
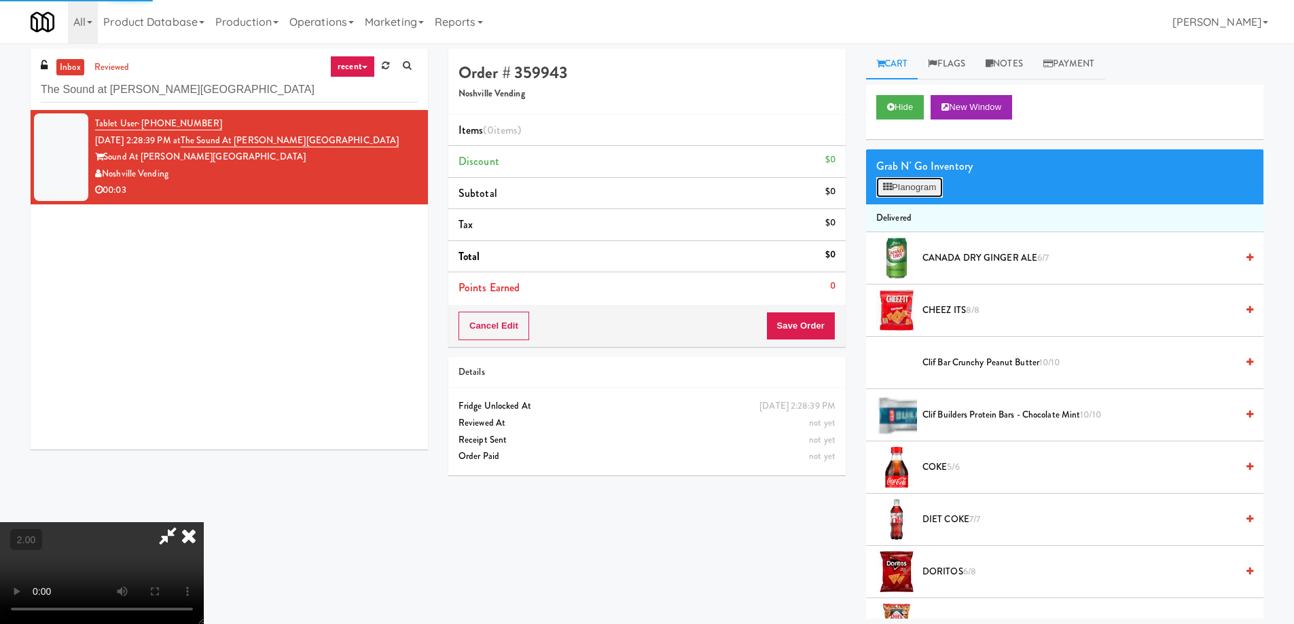
click at [932, 189] on button "Planogram" at bounding box center [909, 187] width 67 height 20
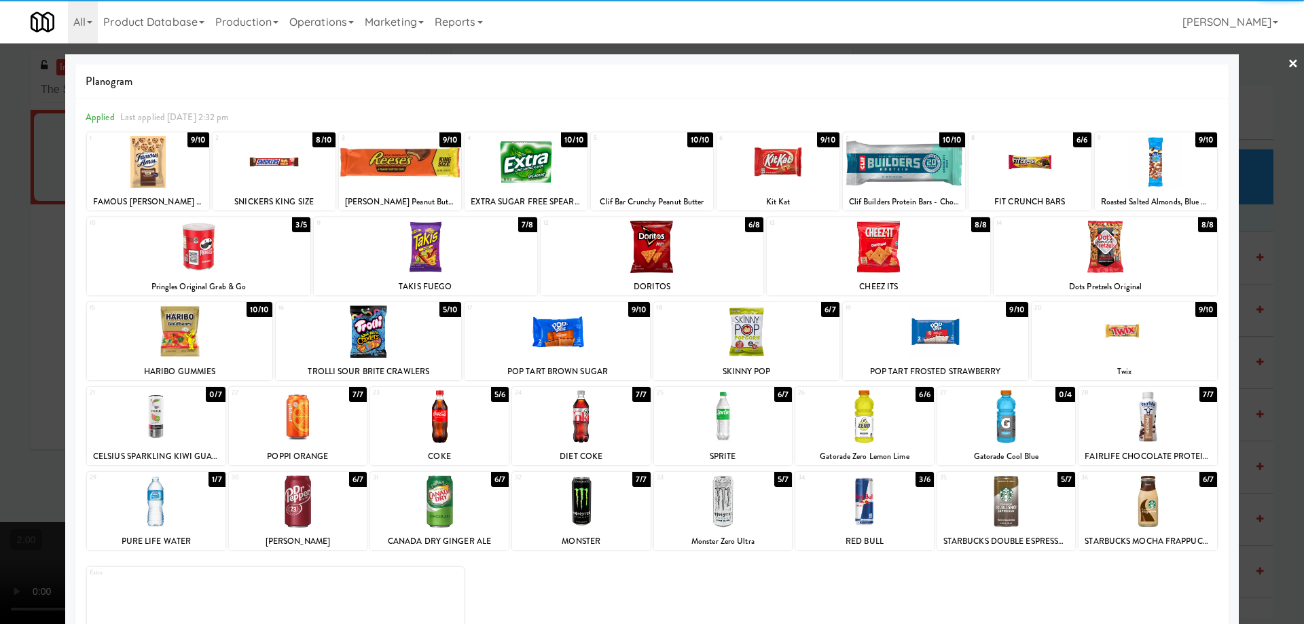
click at [154, 505] on div at bounding box center [156, 501] width 139 height 52
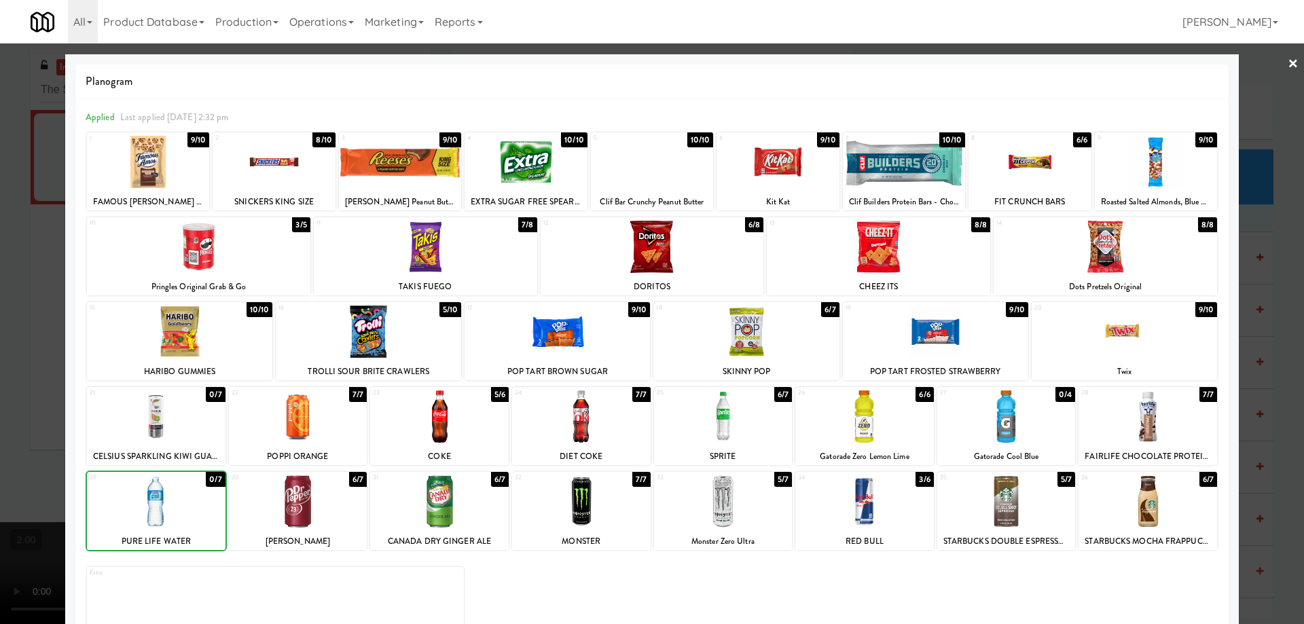
click at [0, 498] on div at bounding box center [652, 312] width 1304 height 624
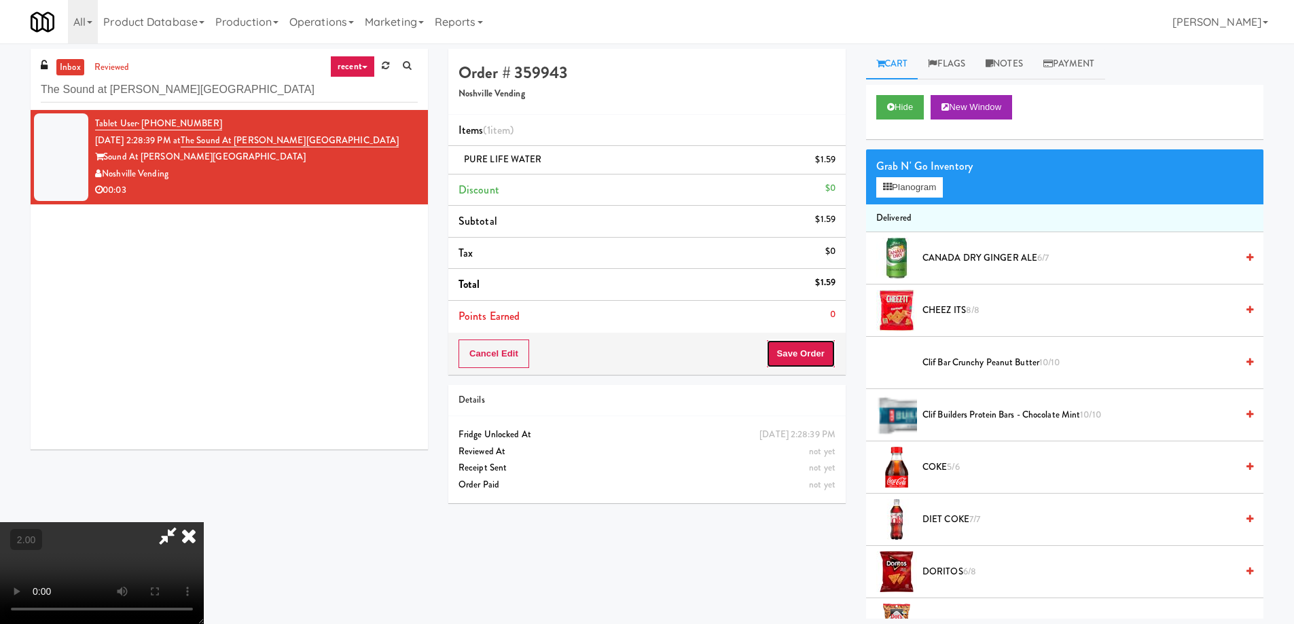
click at [807, 362] on button "Save Order" at bounding box center [800, 354] width 69 height 29
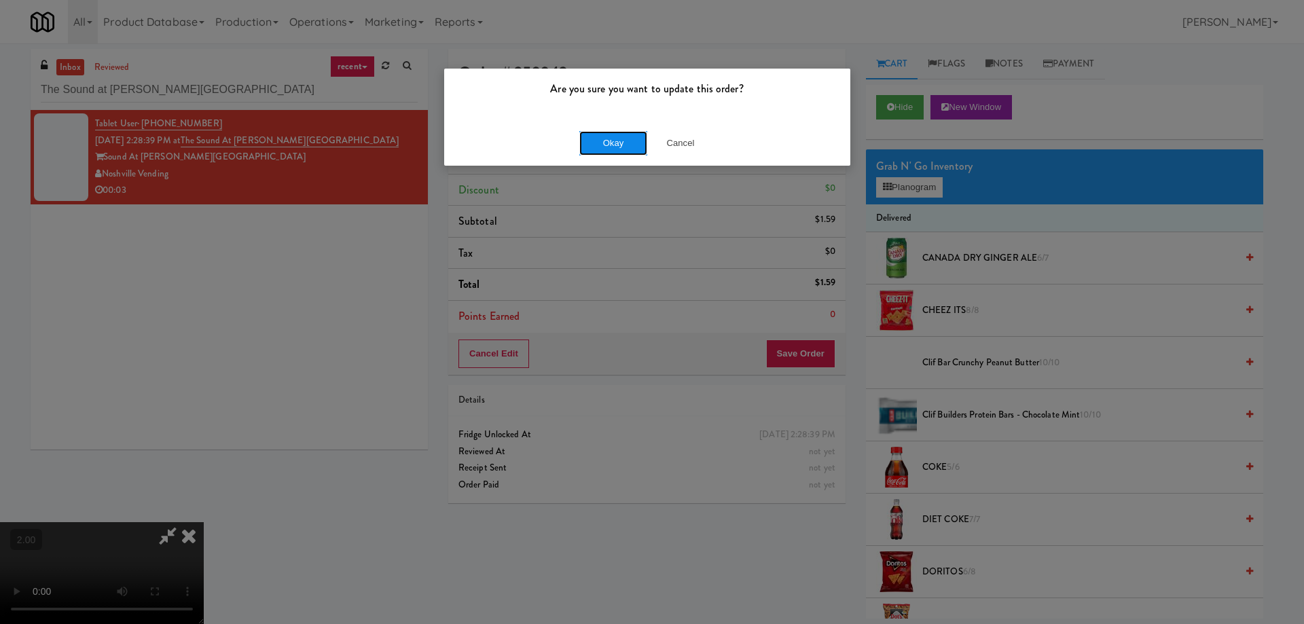
click at [624, 149] on button "Okay" at bounding box center [613, 143] width 68 height 24
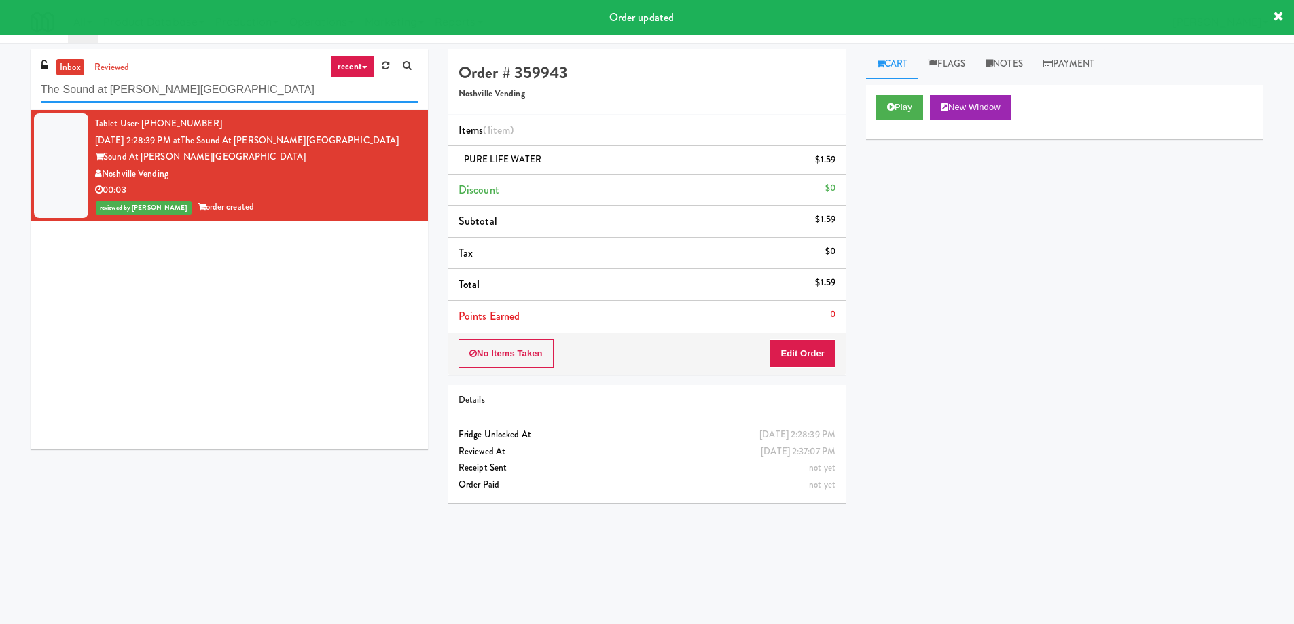
click at [168, 88] on input "The Sound at Pennington Bend" at bounding box center [229, 89] width 377 height 25
paste input "Earl - Combo"
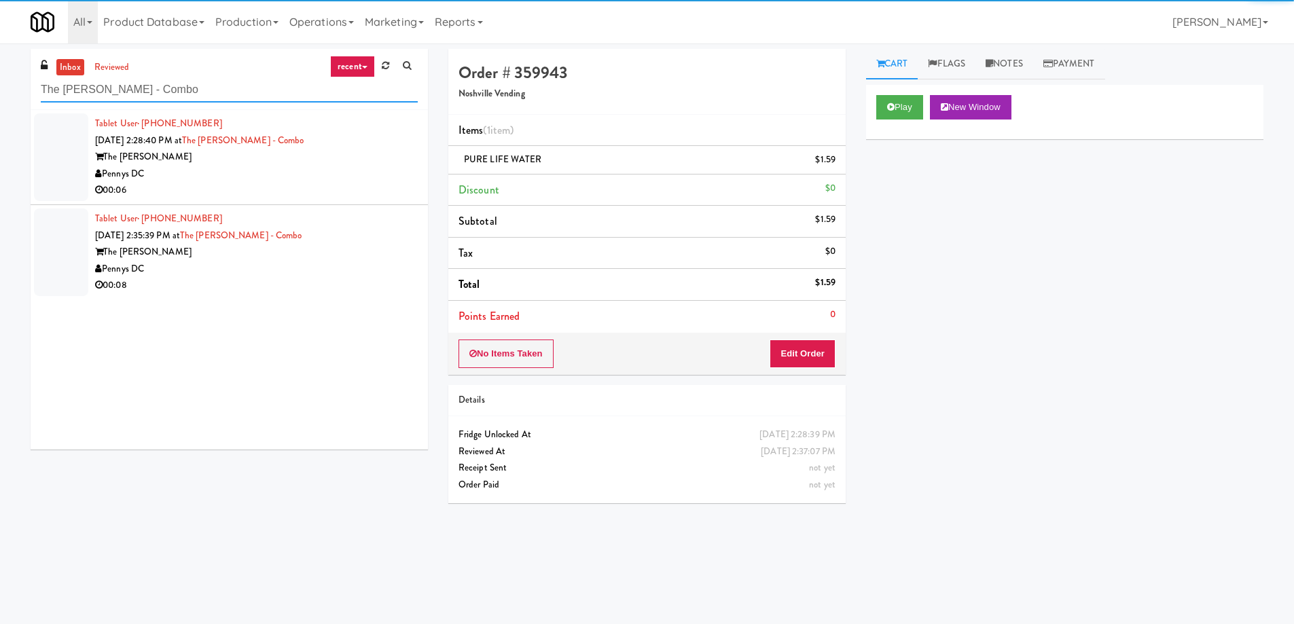
type input "The Earl - Combo"
click at [277, 181] on div "Pennys DC" at bounding box center [256, 174] width 323 height 17
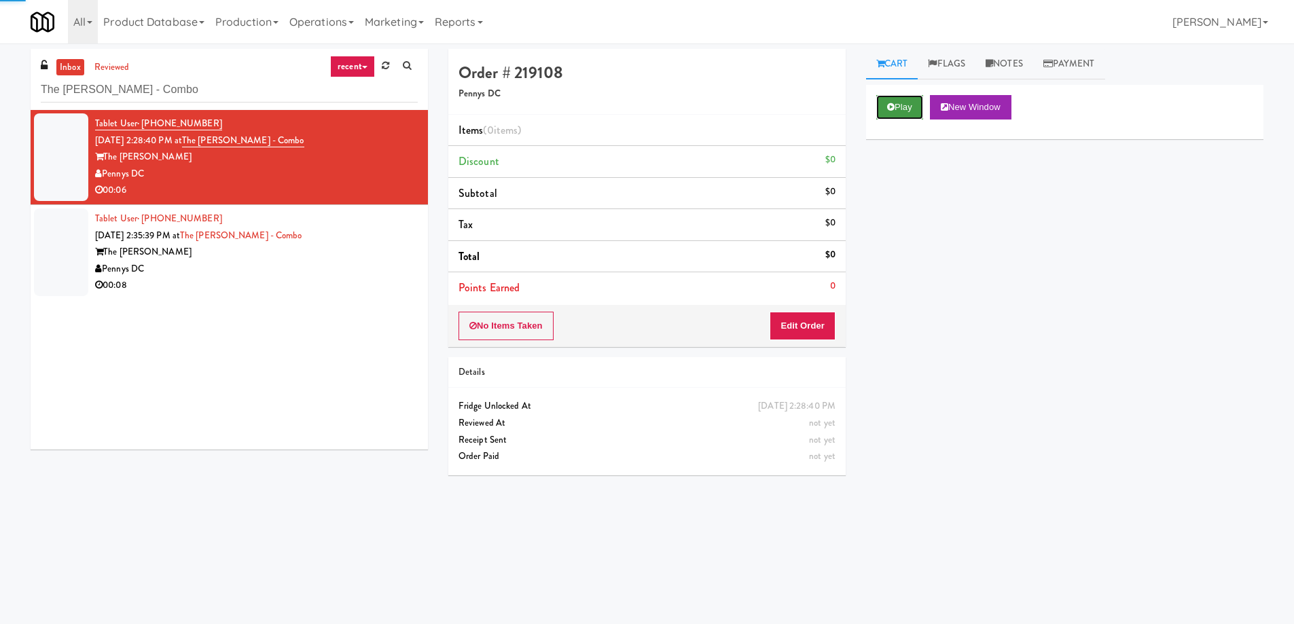
click at [900, 107] on button "Play" at bounding box center [899, 107] width 47 height 24
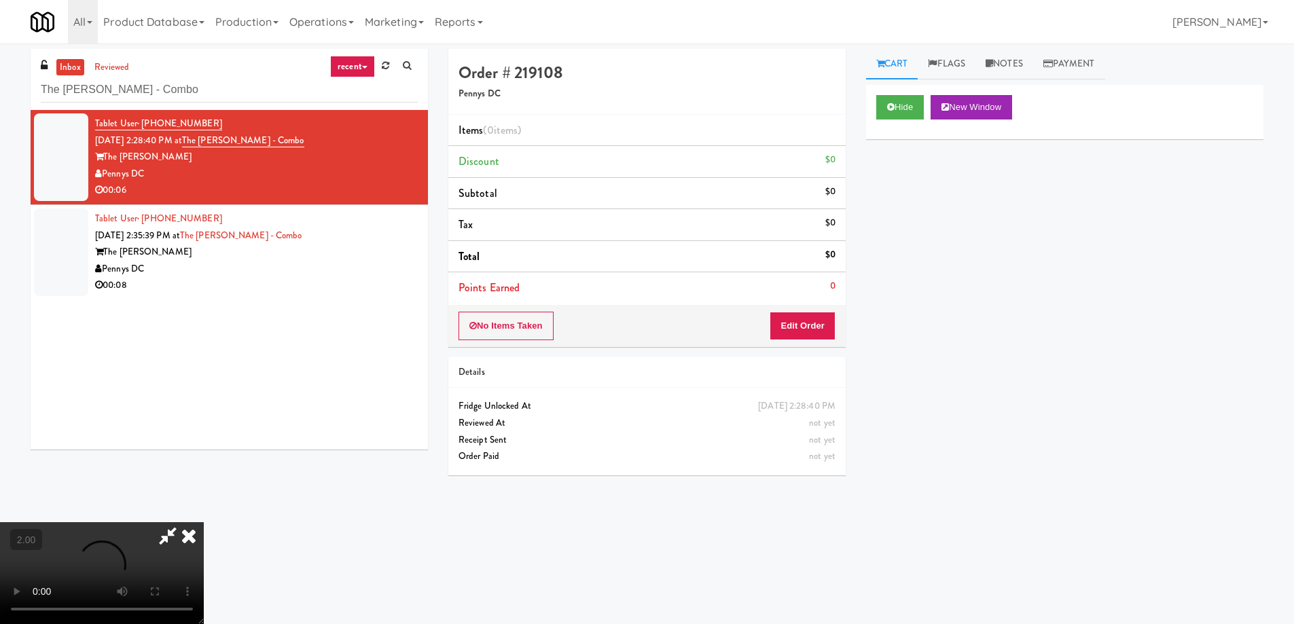
click at [204, 522] on video at bounding box center [102, 573] width 204 height 102
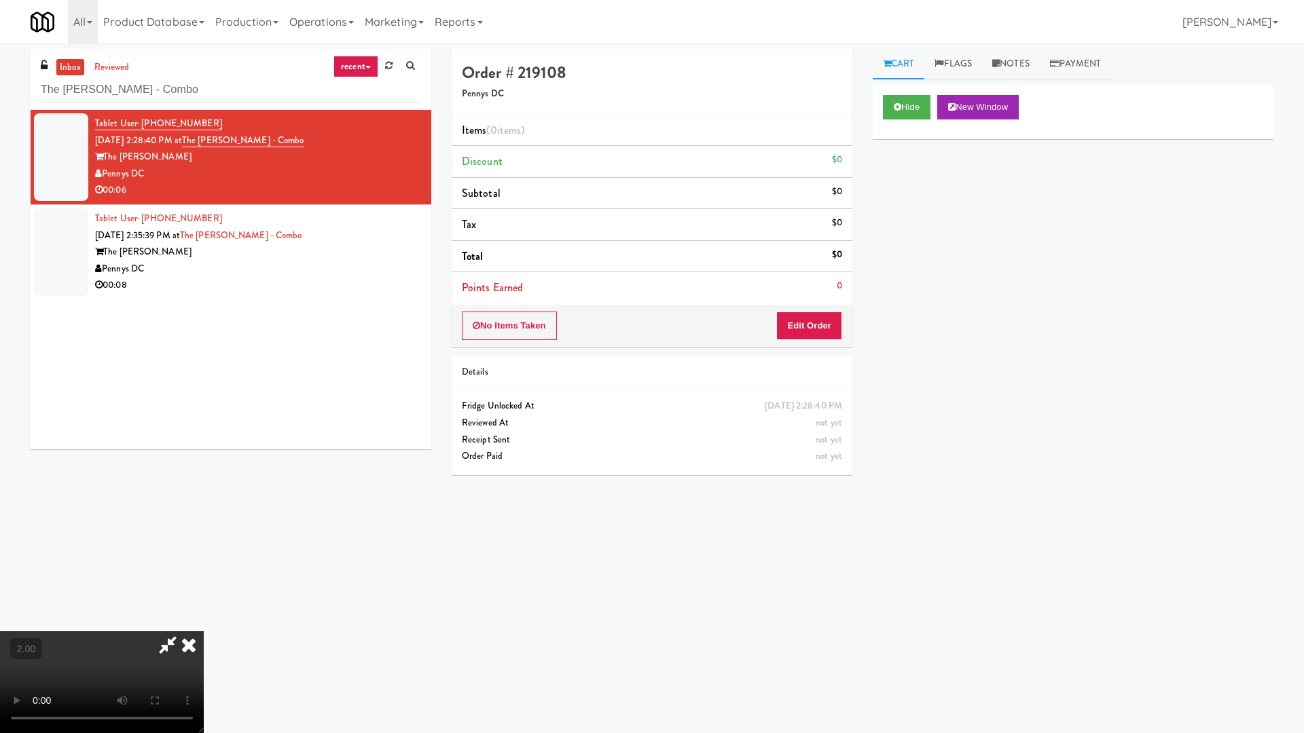
click at [204, 623] on video at bounding box center [102, 682] width 204 height 102
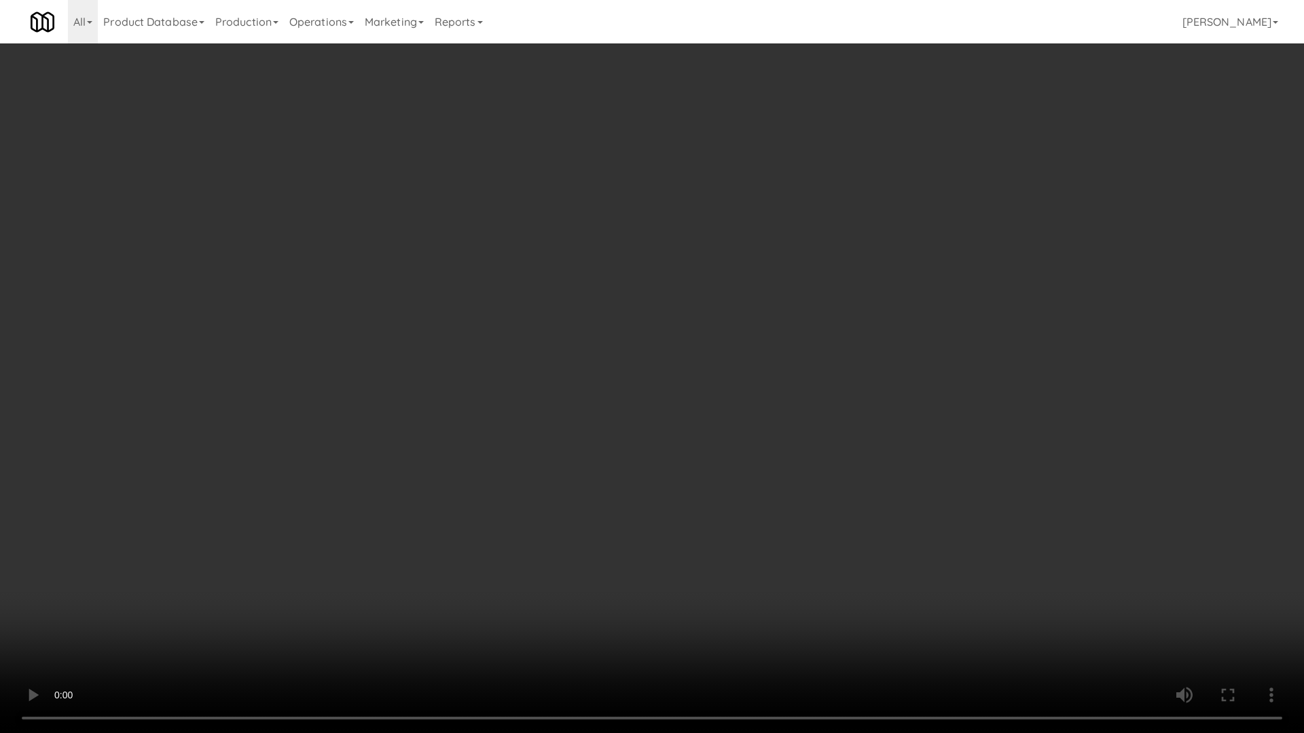
click at [549, 463] on video at bounding box center [652, 366] width 1304 height 733
click at [549, 469] on video at bounding box center [652, 366] width 1304 height 733
click at [552, 462] on video at bounding box center [652, 366] width 1304 height 733
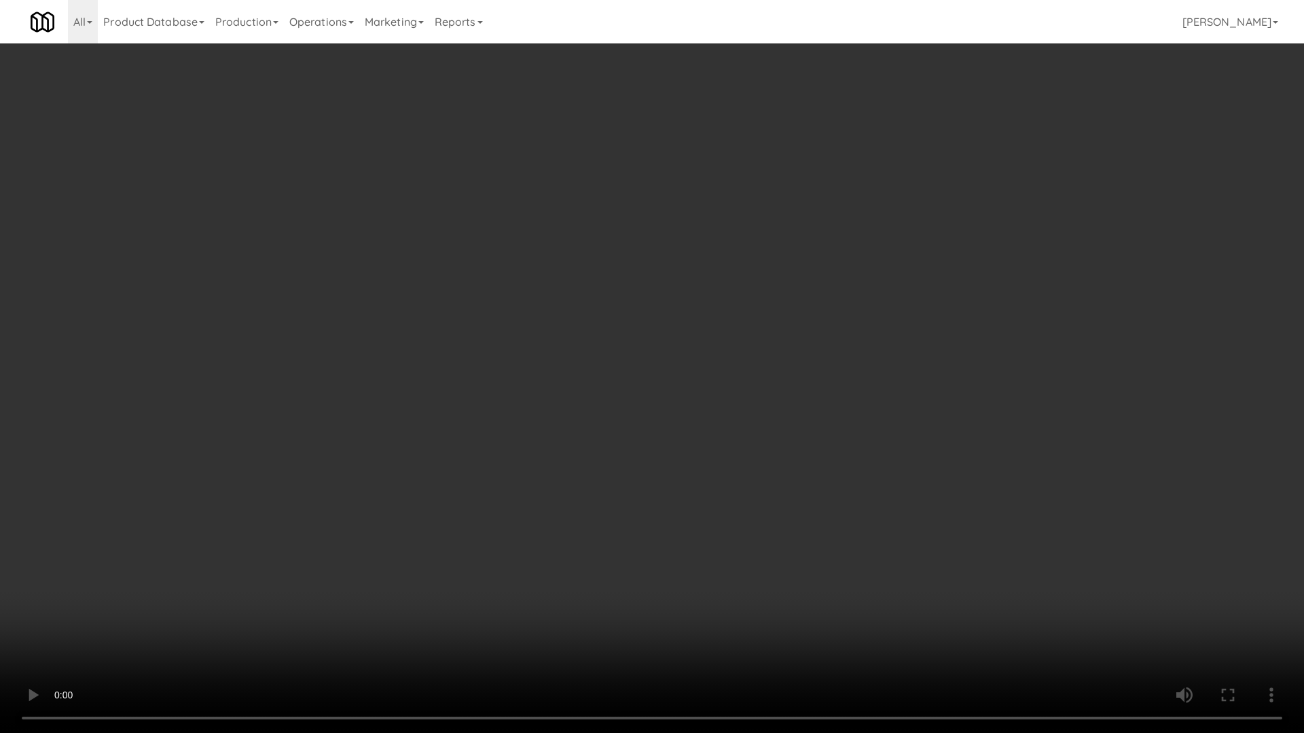
click at [552, 462] on video at bounding box center [652, 366] width 1304 height 733
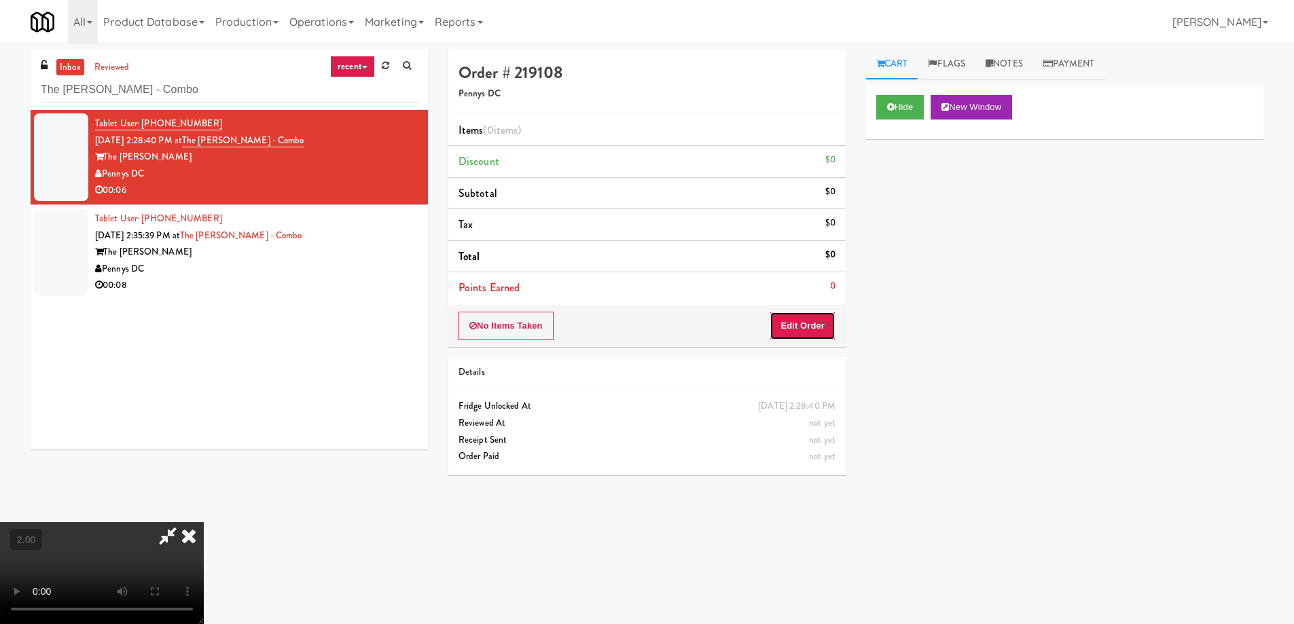
click at [805, 321] on button "Edit Order" at bounding box center [802, 326] width 66 height 29
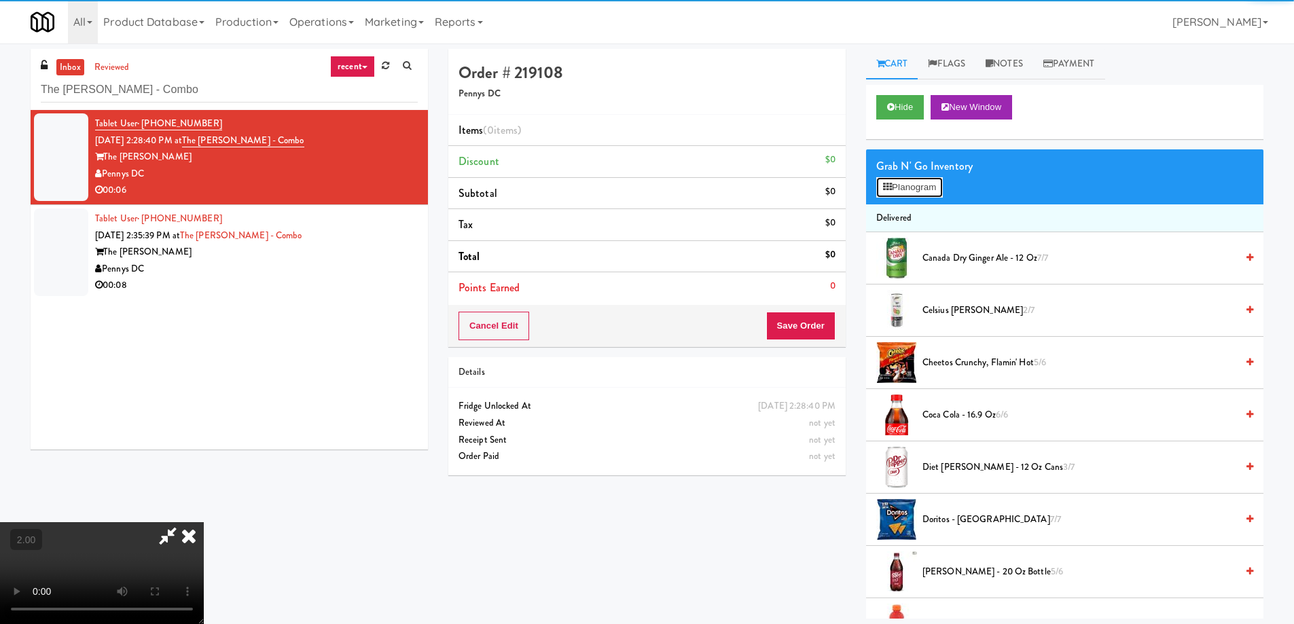
click at [915, 188] on button "Planogram" at bounding box center [909, 187] width 67 height 20
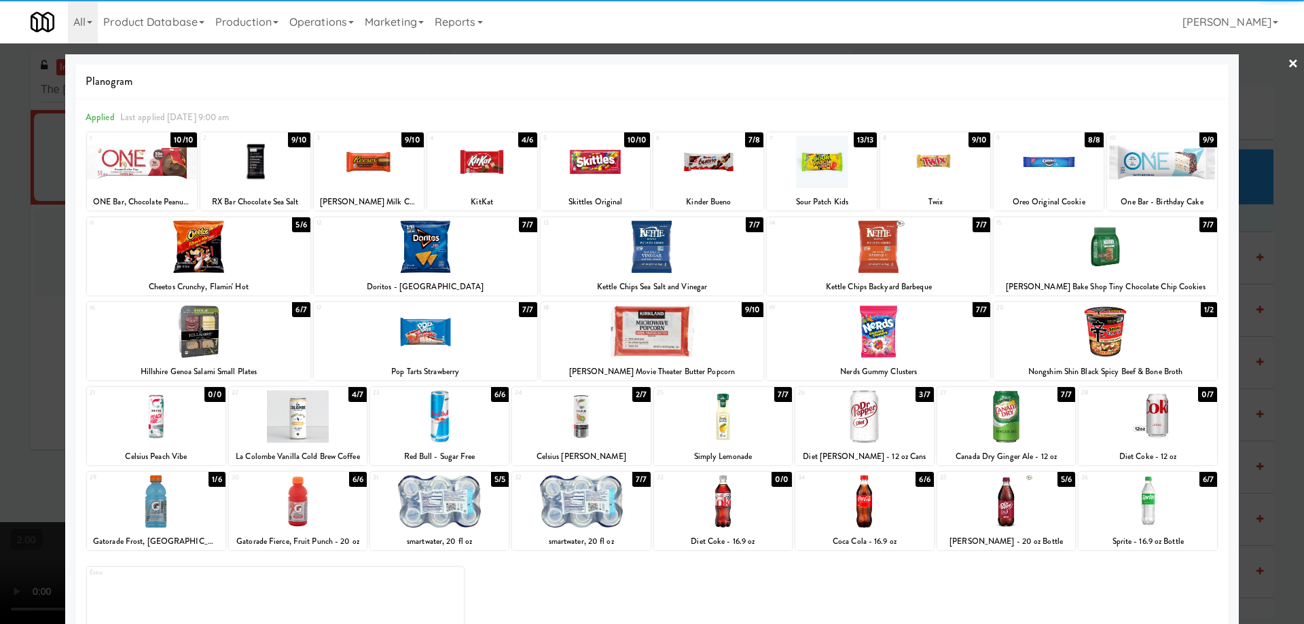
click at [1159, 513] on div at bounding box center [1147, 501] width 139 height 52
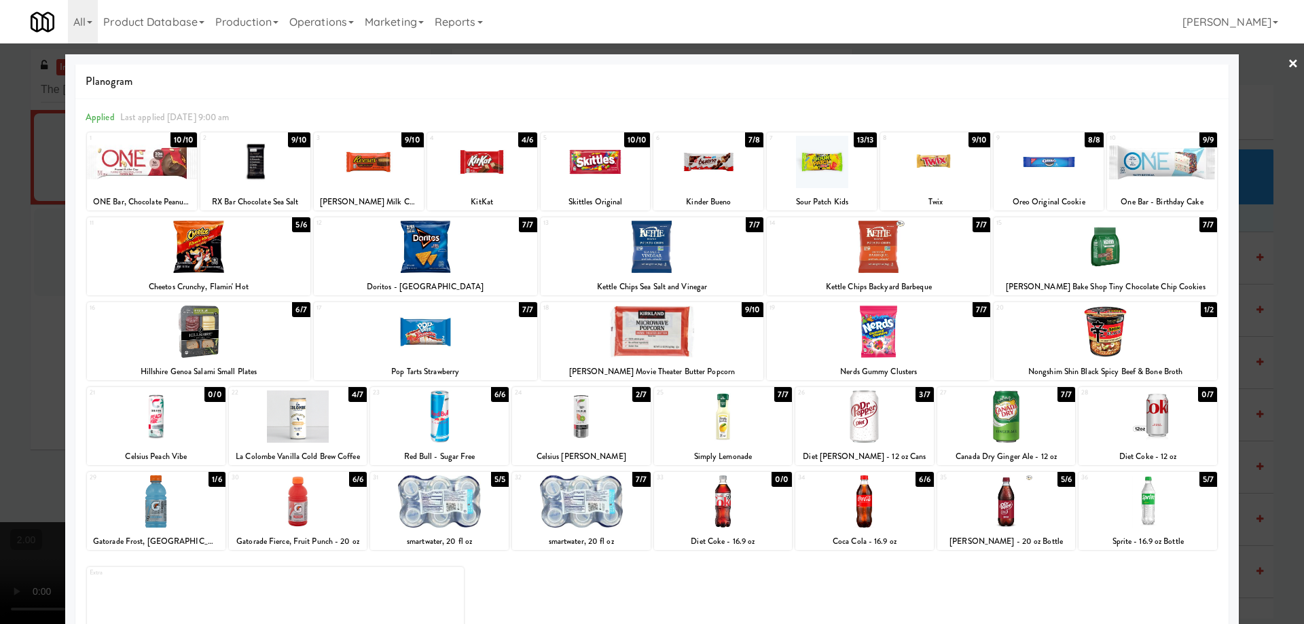
click at [153, 518] on div at bounding box center [156, 501] width 139 height 52
click at [0, 498] on div at bounding box center [652, 312] width 1304 height 624
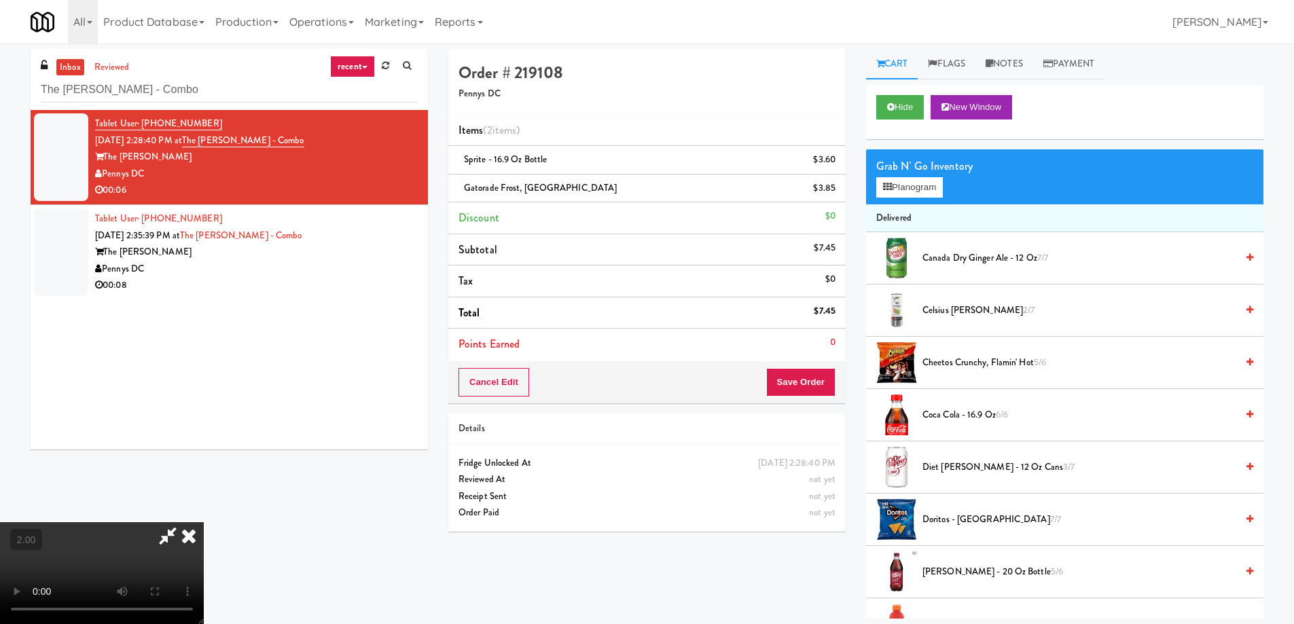
click at [204, 536] on video at bounding box center [102, 573] width 204 height 102
click at [797, 383] on button "Save Order" at bounding box center [800, 382] width 69 height 29
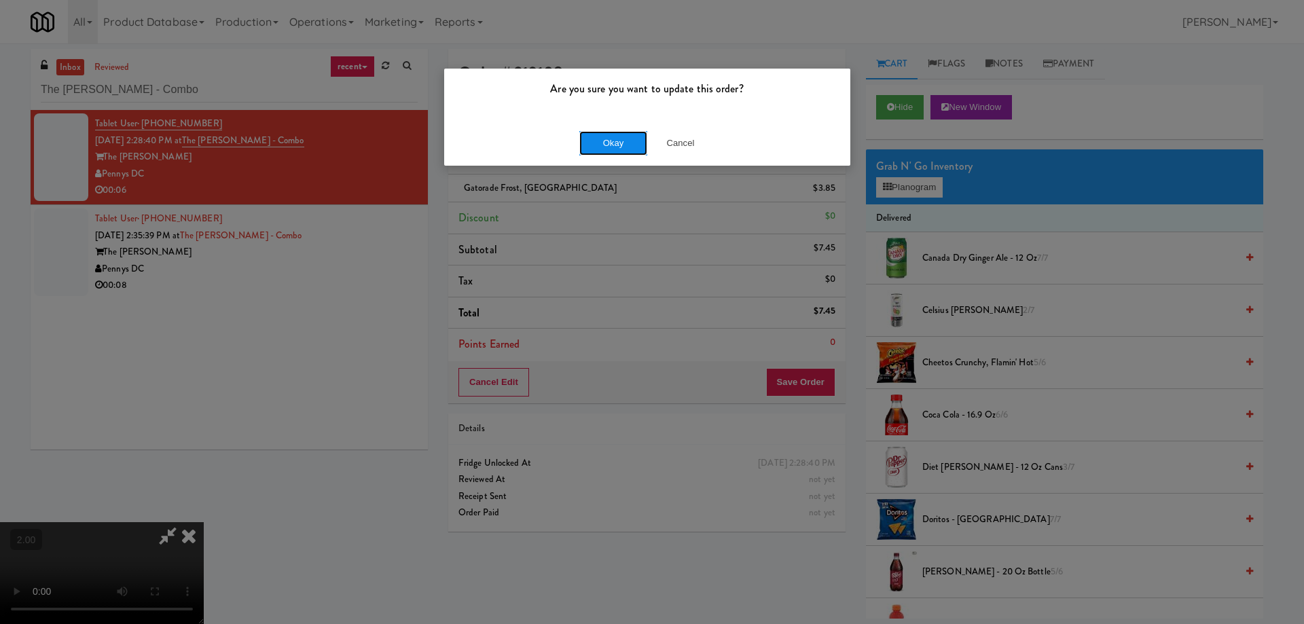
click at [613, 143] on button "Okay" at bounding box center [613, 143] width 68 height 24
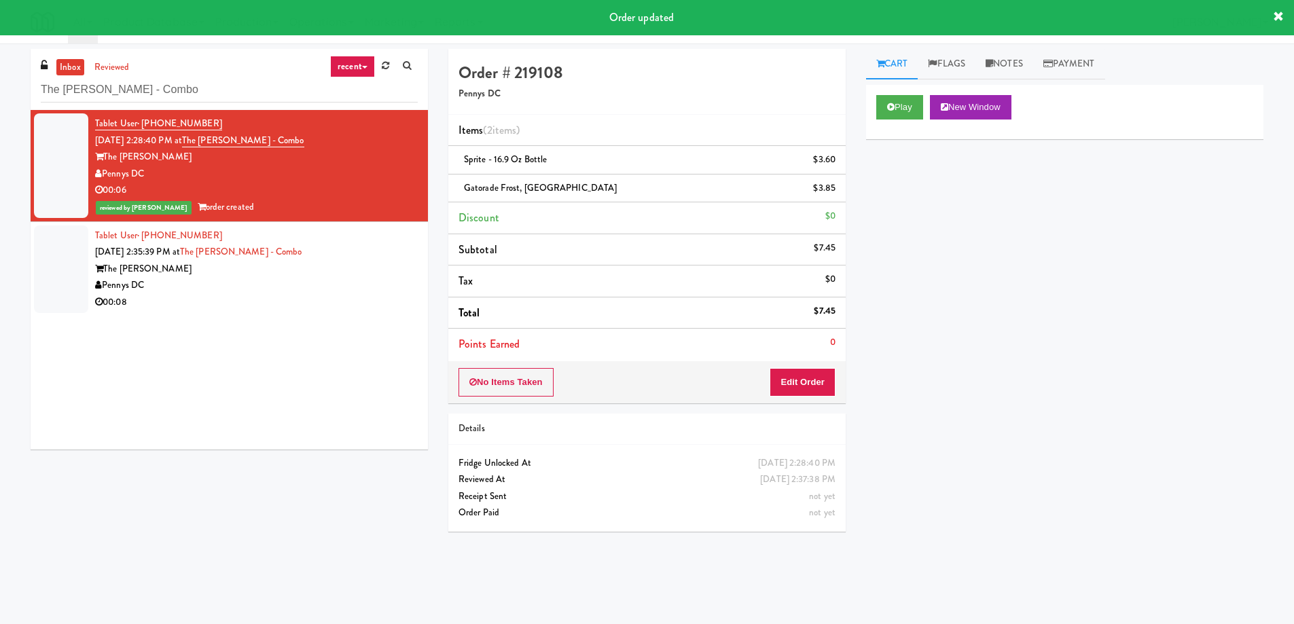
scroll to position [0, 0]
click at [349, 270] on div "The Earl" at bounding box center [256, 269] width 323 height 17
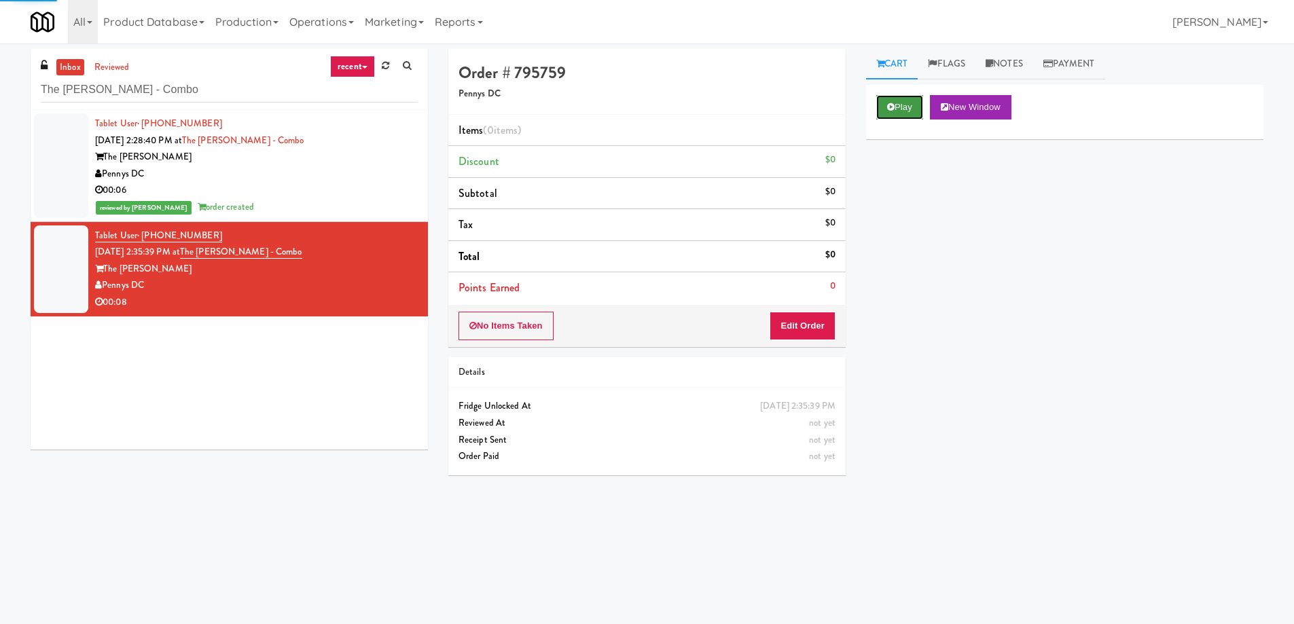
click at [911, 109] on button "Play" at bounding box center [899, 107] width 47 height 24
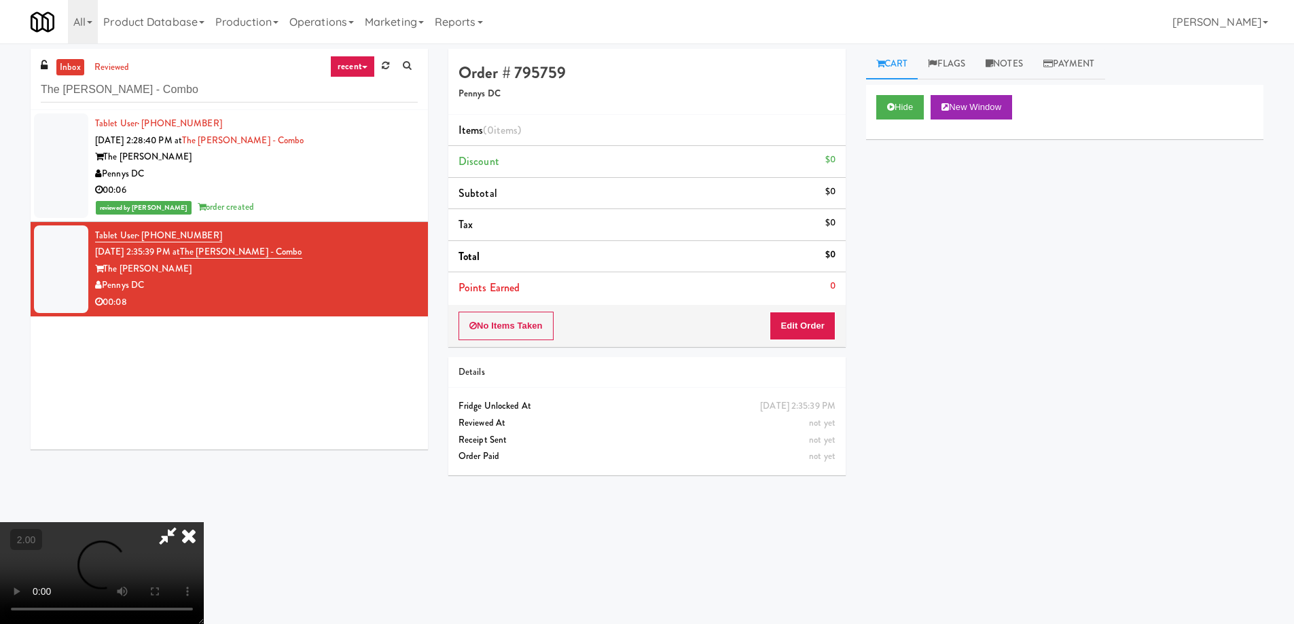
click at [204, 522] on video at bounding box center [102, 573] width 204 height 102
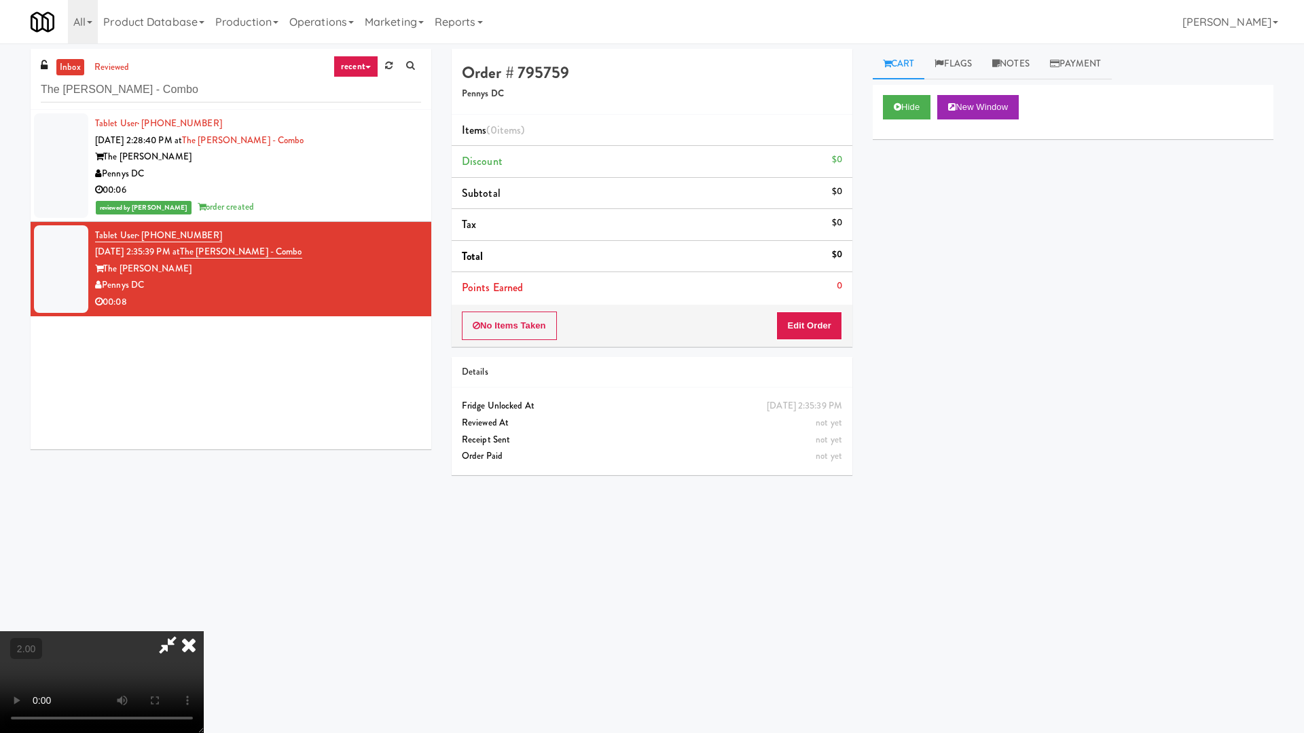
click at [204, 623] on video at bounding box center [102, 682] width 204 height 102
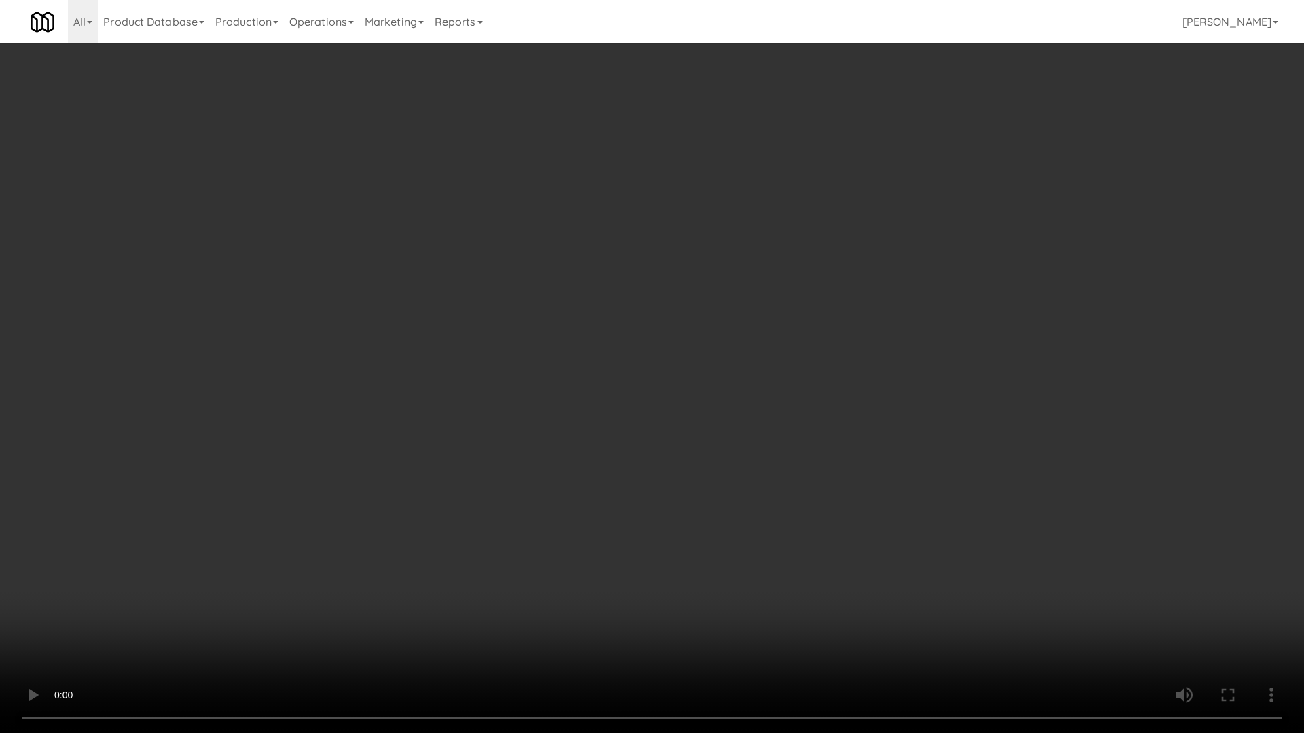
click at [867, 561] on video at bounding box center [652, 366] width 1304 height 733
click at [870, 505] on video at bounding box center [652, 366] width 1304 height 733
click at [875, 496] on video at bounding box center [652, 366] width 1304 height 733
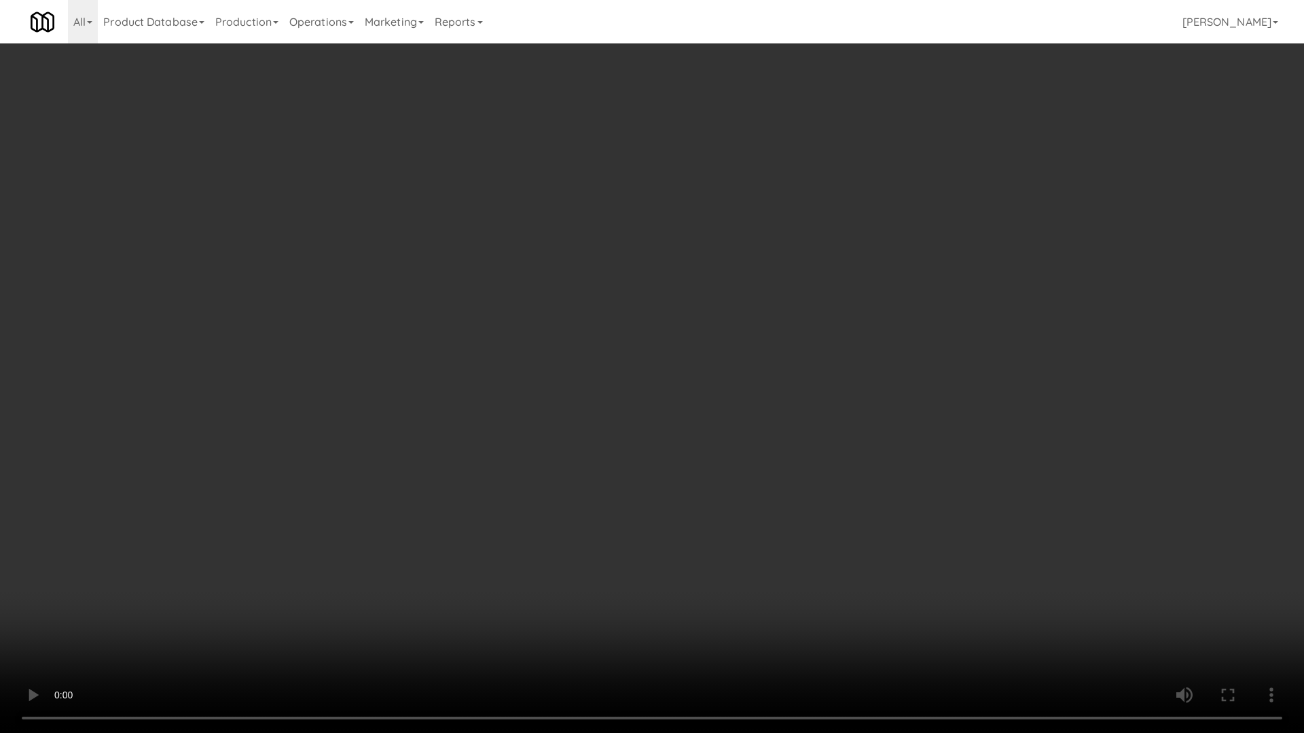
click at [875, 496] on video at bounding box center [652, 366] width 1304 height 733
click at [722, 548] on video at bounding box center [652, 366] width 1304 height 733
click at [750, 484] on video at bounding box center [652, 366] width 1304 height 733
click at [750, 483] on video at bounding box center [652, 366] width 1304 height 733
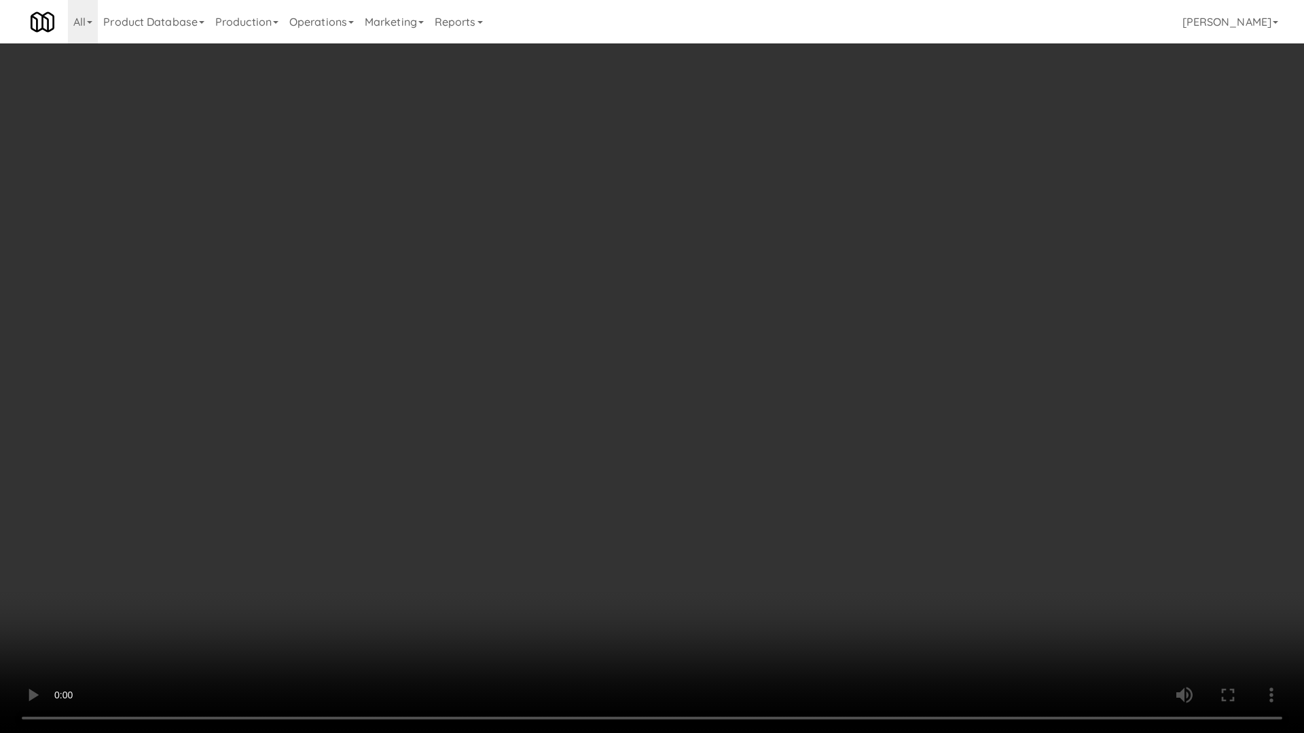
click at [750, 483] on video at bounding box center [652, 366] width 1304 height 733
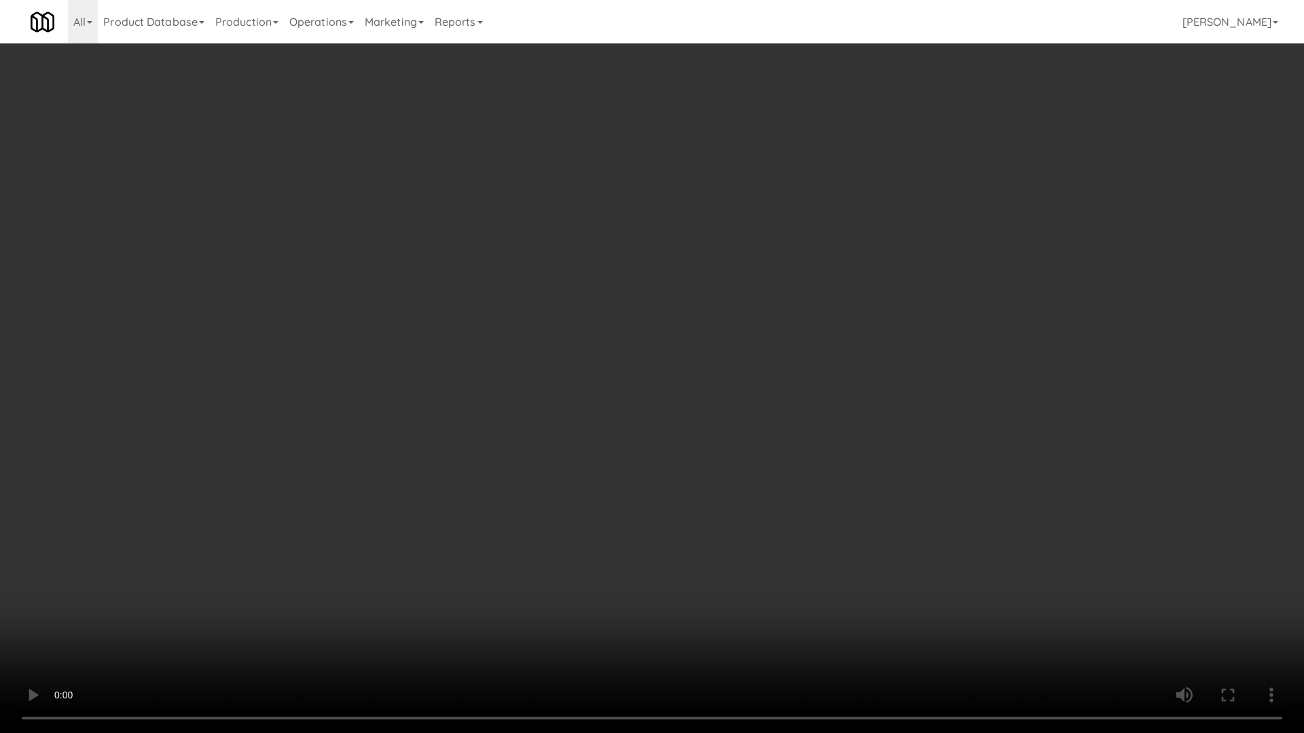
click at [749, 483] on video at bounding box center [652, 366] width 1304 height 733
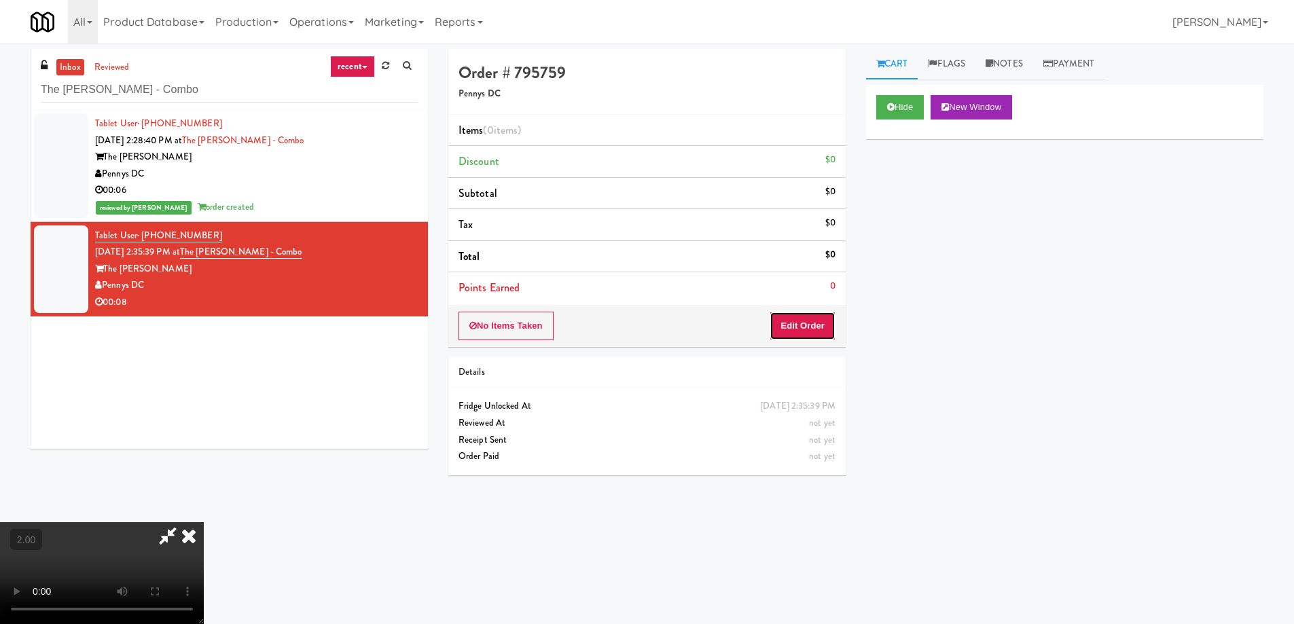
click at [807, 325] on button "Edit Order" at bounding box center [802, 326] width 66 height 29
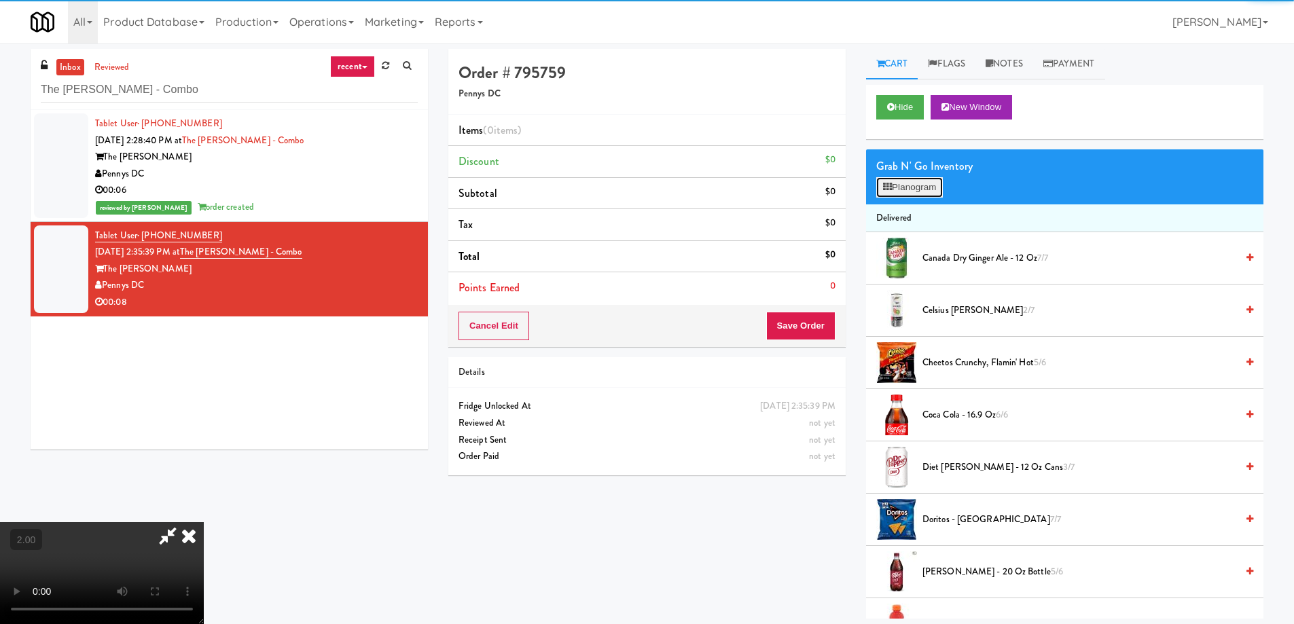
click at [908, 187] on button "Planogram" at bounding box center [909, 187] width 67 height 20
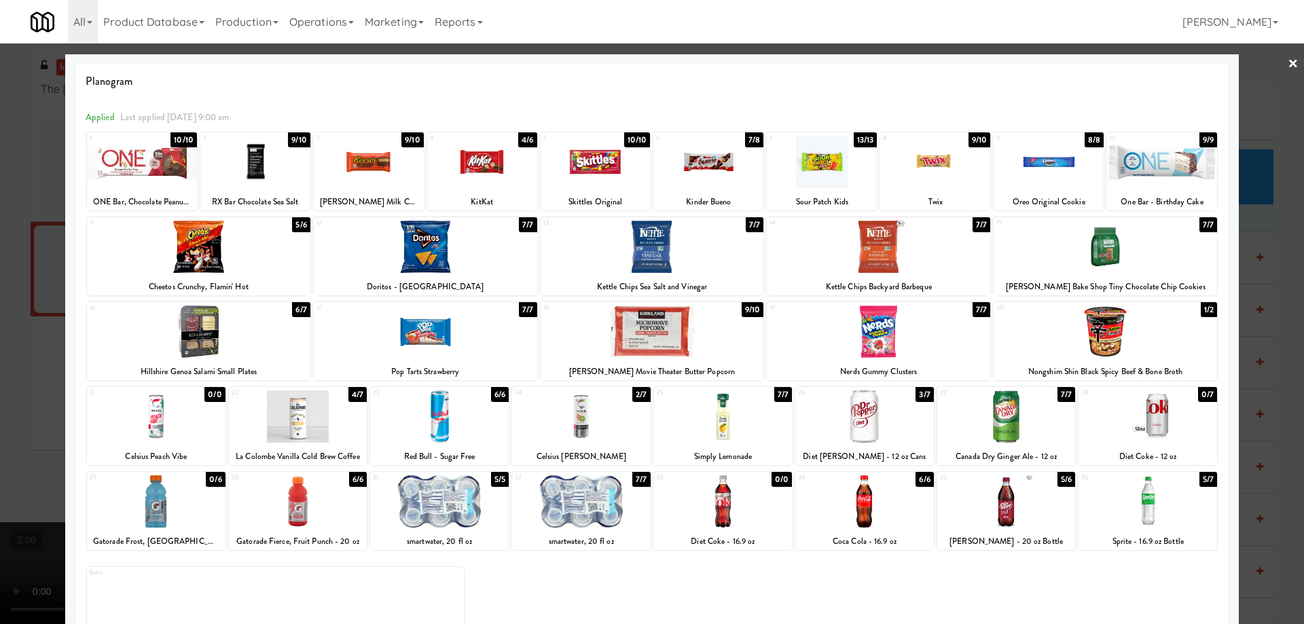
click at [1005, 417] on div at bounding box center [1006, 416] width 139 height 52
click at [316, 421] on div at bounding box center [298, 416] width 139 height 52
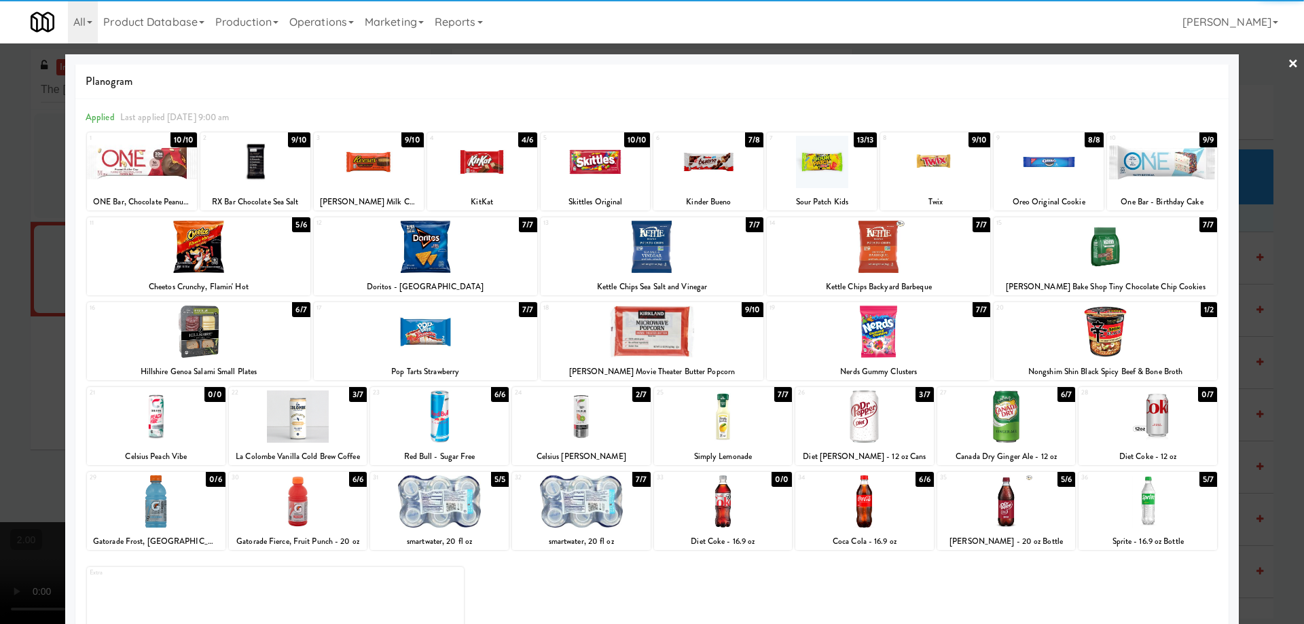
drag, startPoint x: 0, startPoint y: 432, endPoint x: 23, endPoint y: 439, distance: 24.1
click at [0, 433] on div at bounding box center [652, 312] width 1304 height 624
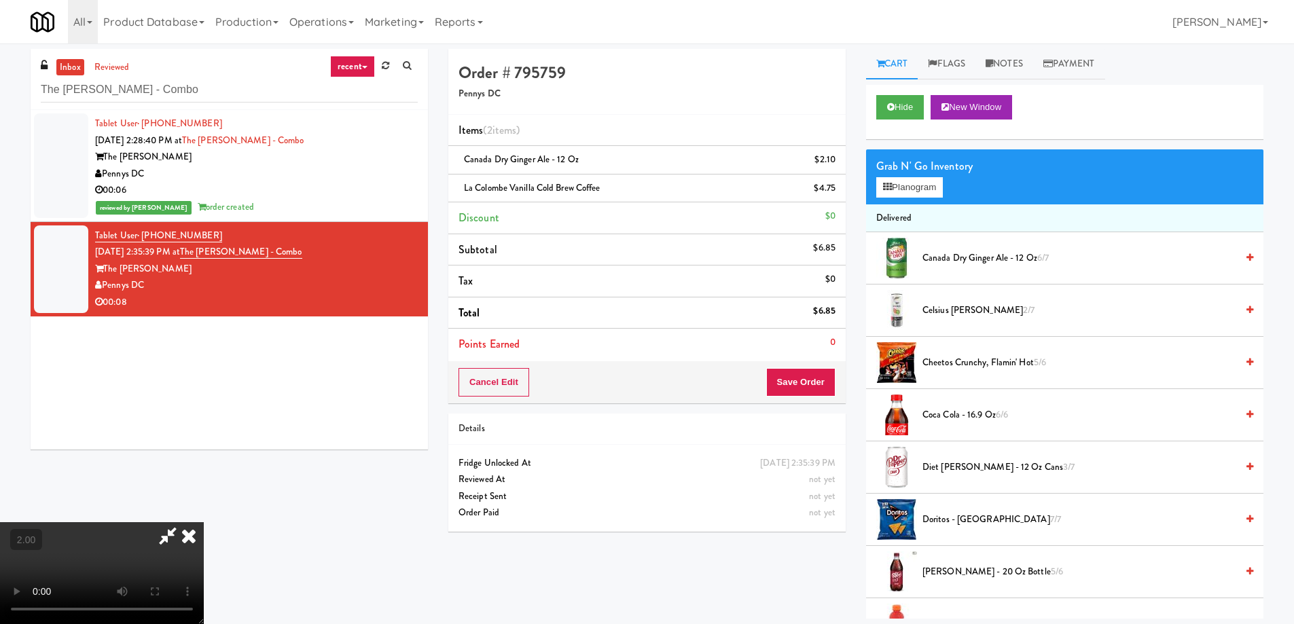
click at [204, 522] on video at bounding box center [102, 573] width 204 height 102
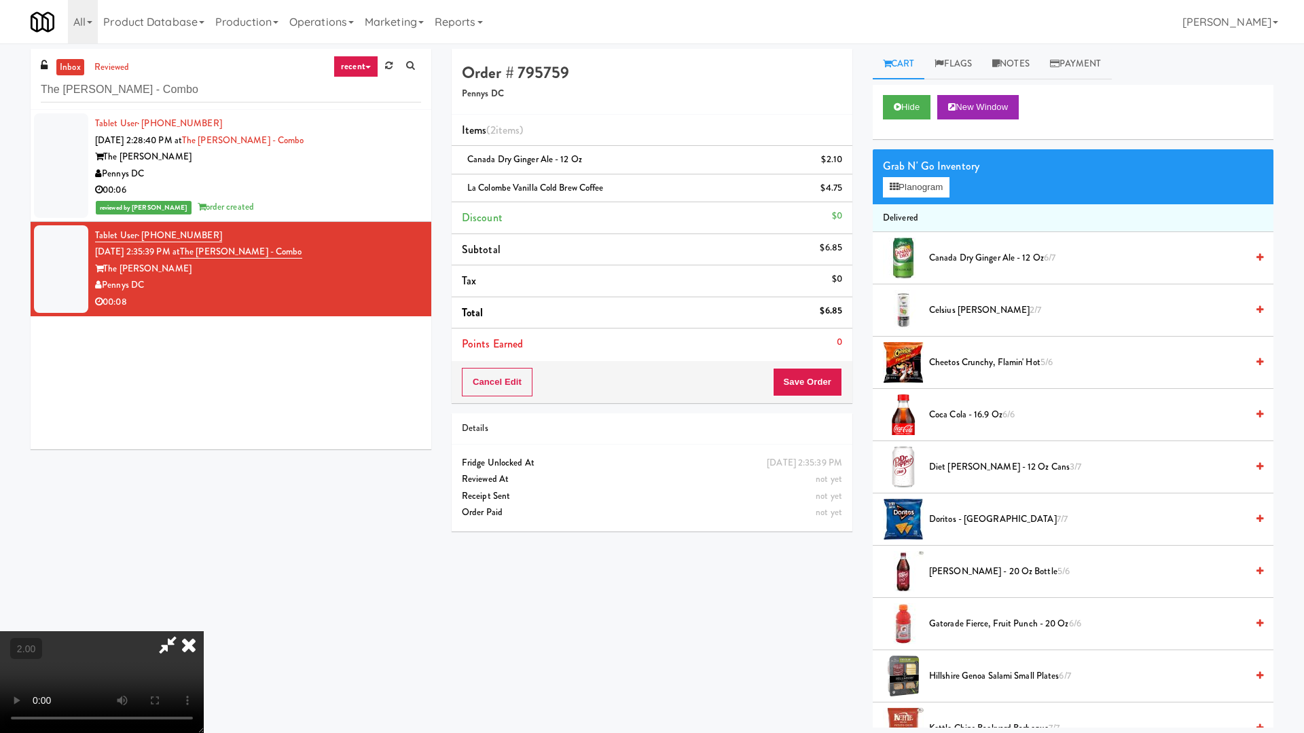
click at [204, 623] on video at bounding box center [102, 682] width 204 height 102
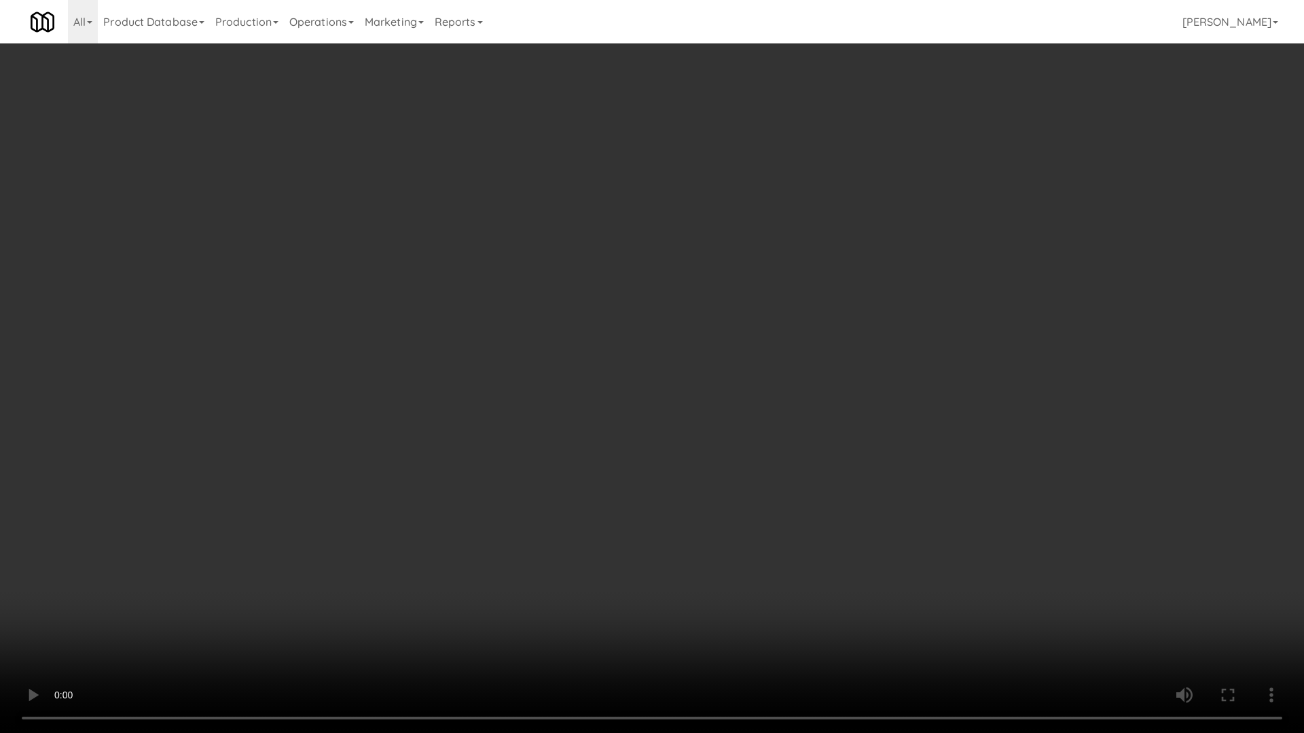
click at [716, 598] on video at bounding box center [652, 366] width 1304 height 733
click at [632, 506] on video at bounding box center [652, 366] width 1304 height 733
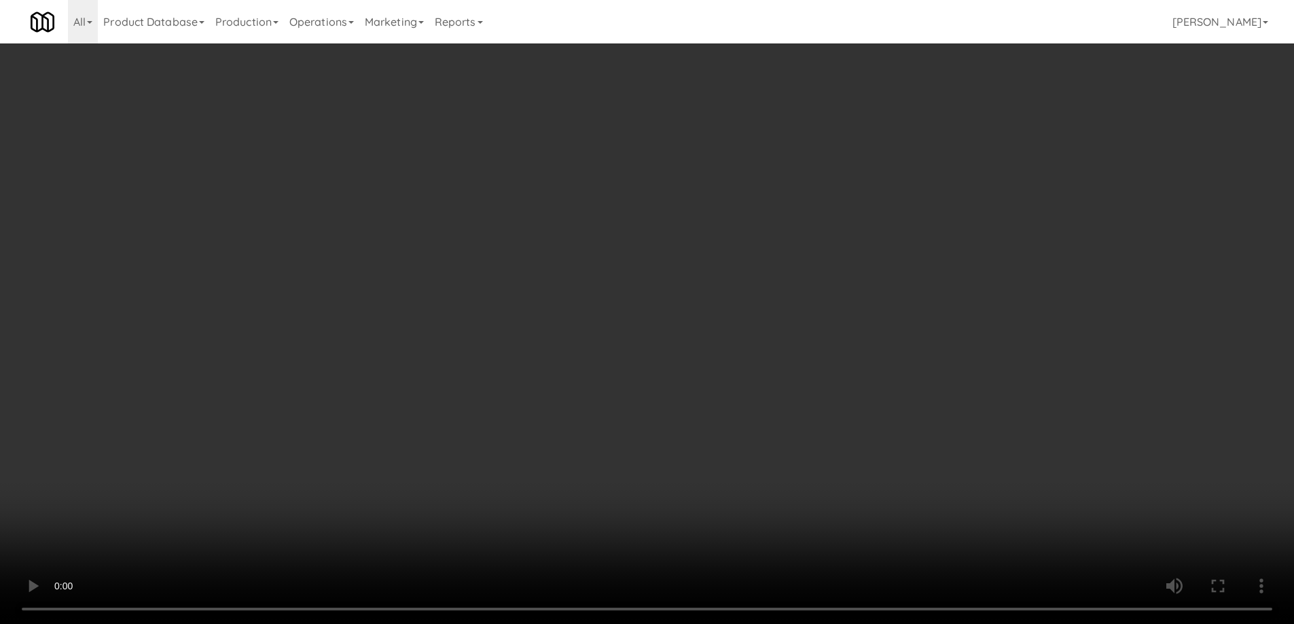
click at [784, 393] on div "Cancel Edit Save Order" at bounding box center [646, 382] width 397 height 42
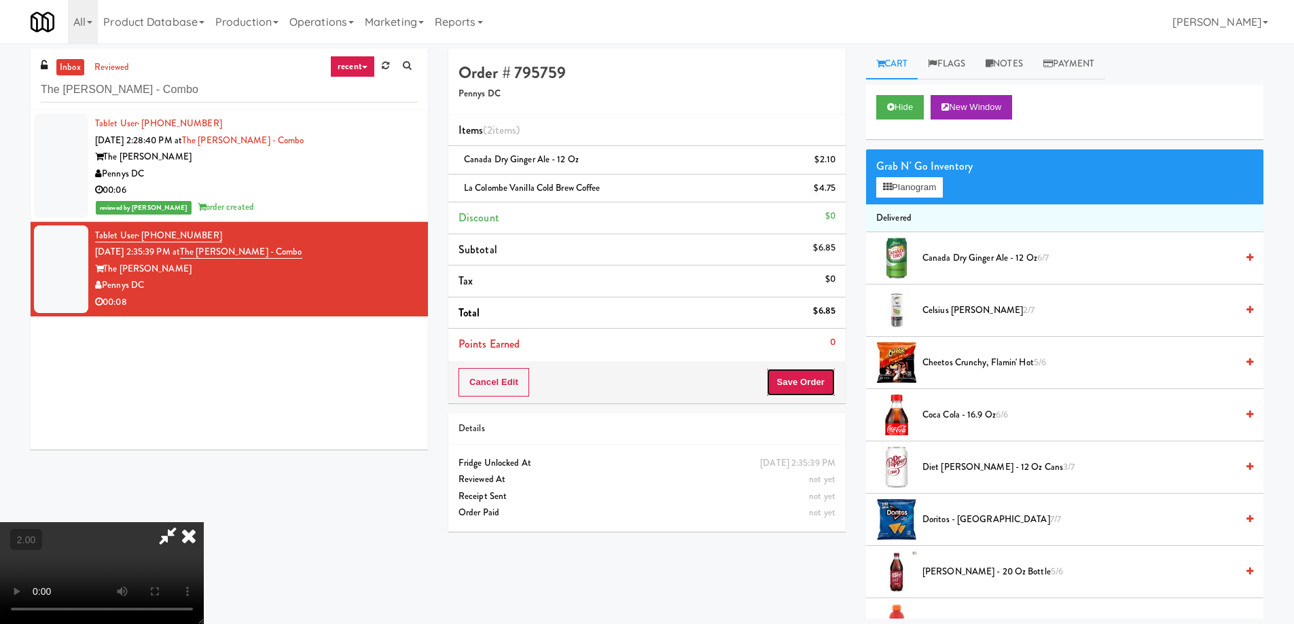
click at [792, 383] on button "Save Order" at bounding box center [800, 382] width 69 height 29
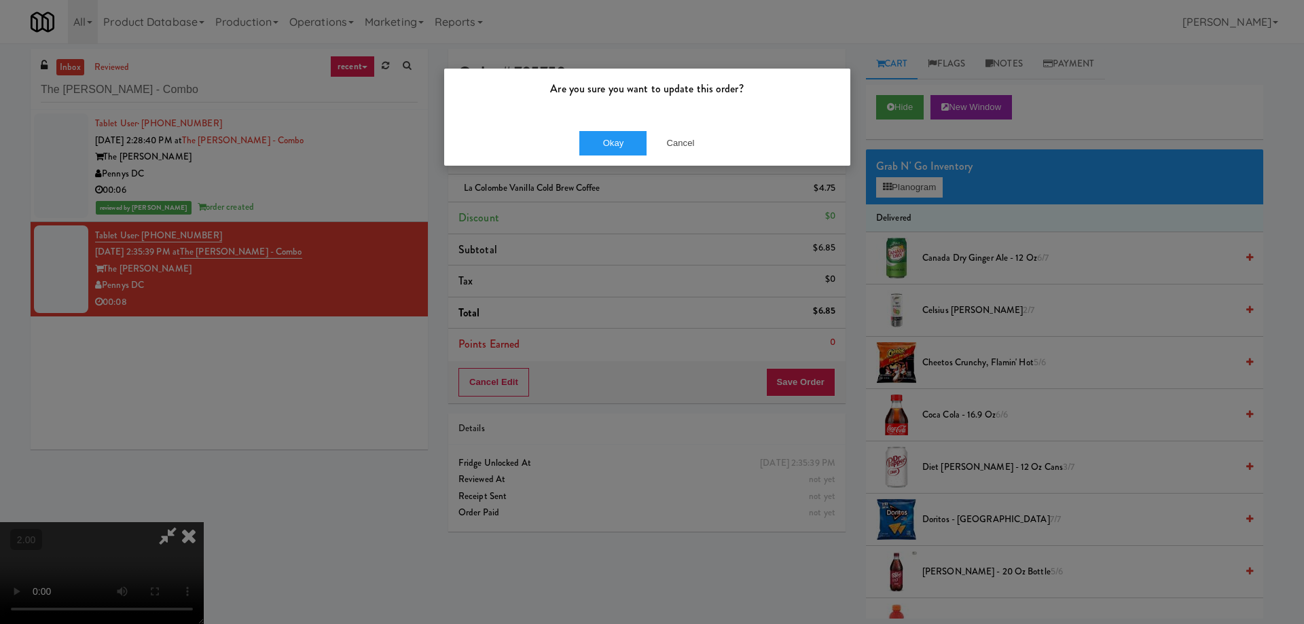
click at [608, 155] on div "Okay Cancel" at bounding box center [647, 142] width 406 height 45
click at [604, 145] on button "Okay" at bounding box center [613, 143] width 68 height 24
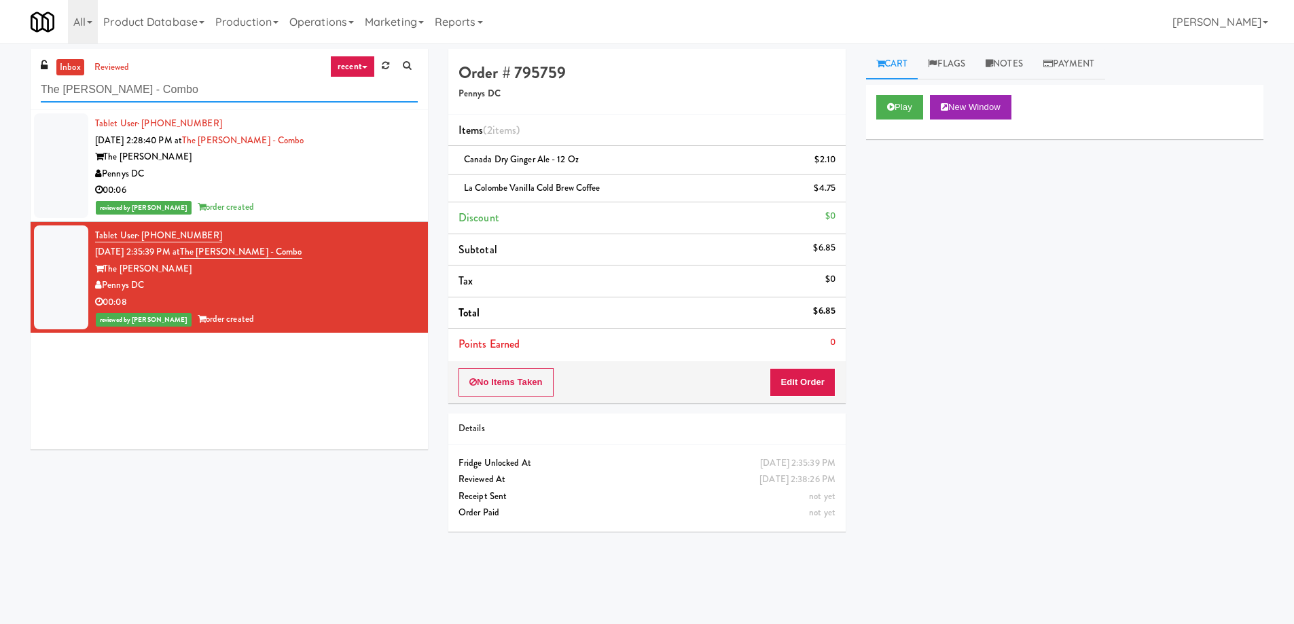
click at [204, 84] on input "The Earl - Combo" at bounding box center [229, 89] width 377 height 25
paste input "Sound at Pennington Bend"
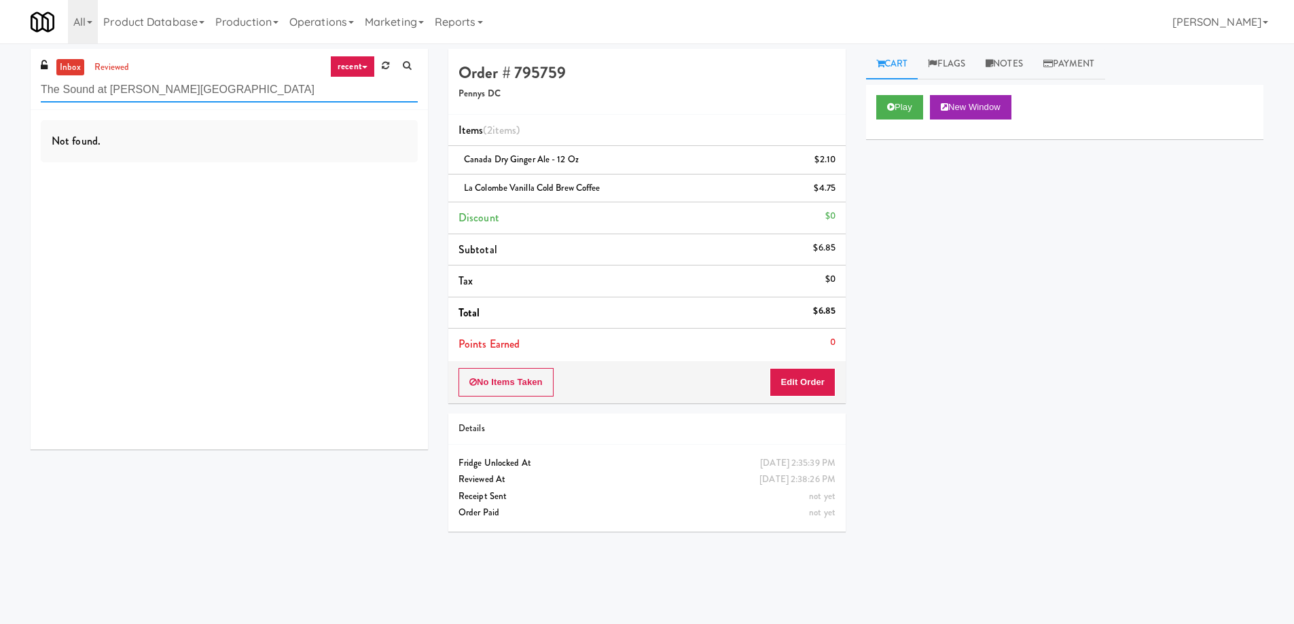
click at [159, 87] on input "The Sound at Pennington Bend" at bounding box center [229, 89] width 377 height 25
click at [159, 88] on input "The Sound at Pennington Bend" at bounding box center [229, 89] width 377 height 25
paste input "Element25 - Fridge"
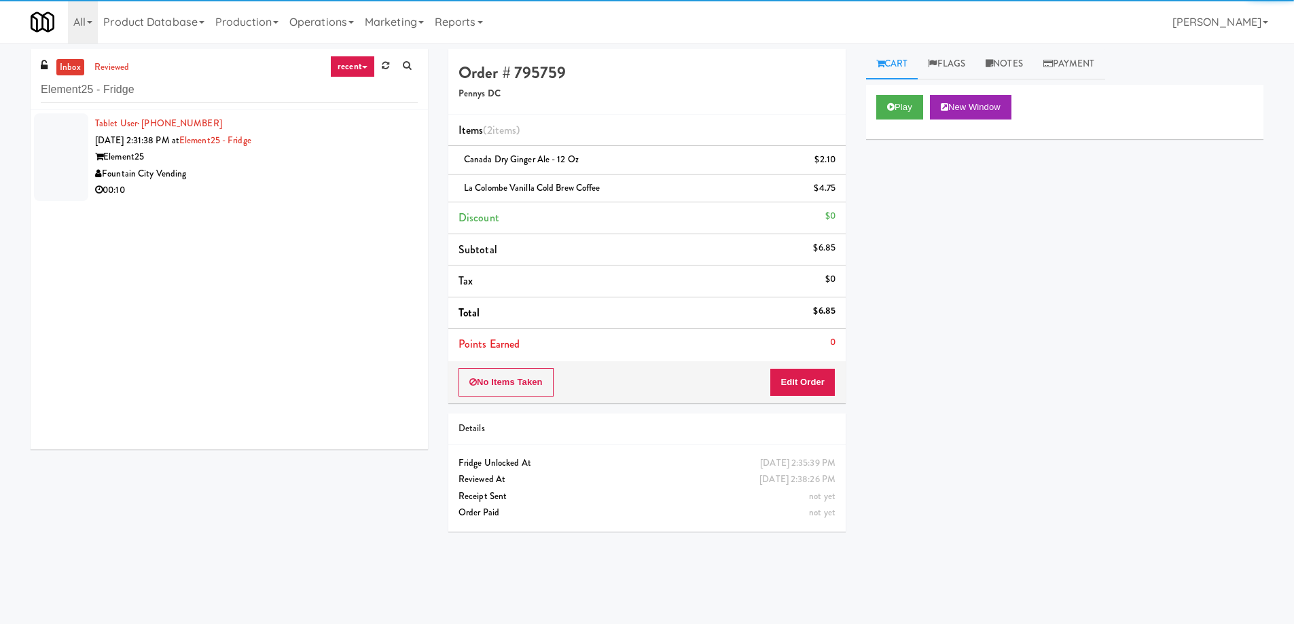
click at [287, 166] on div "Fountain City Vending" at bounding box center [256, 174] width 323 height 17
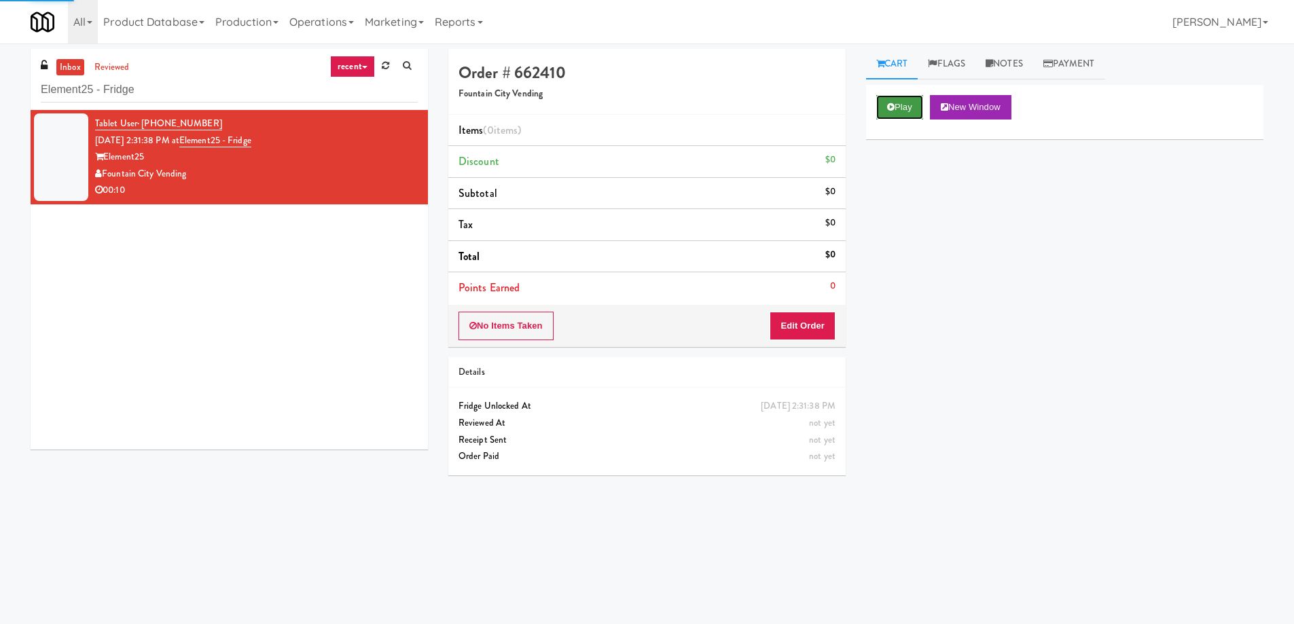
click at [900, 105] on button "Play" at bounding box center [899, 107] width 47 height 24
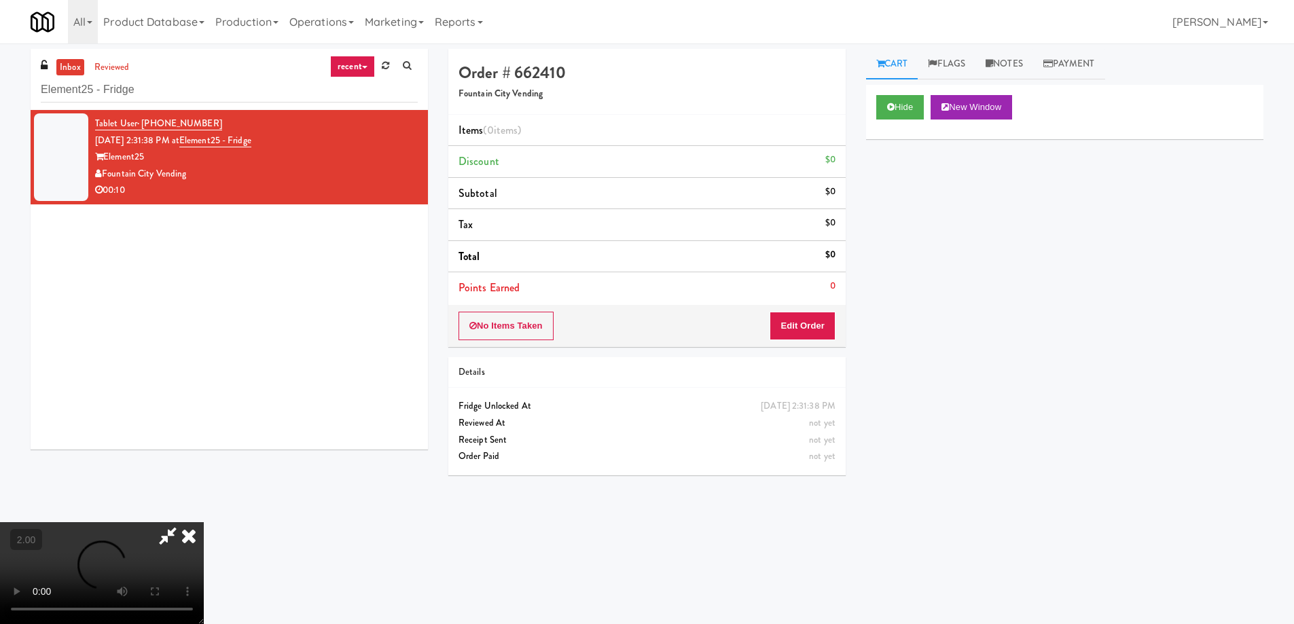
click at [204, 522] on video at bounding box center [102, 573] width 204 height 102
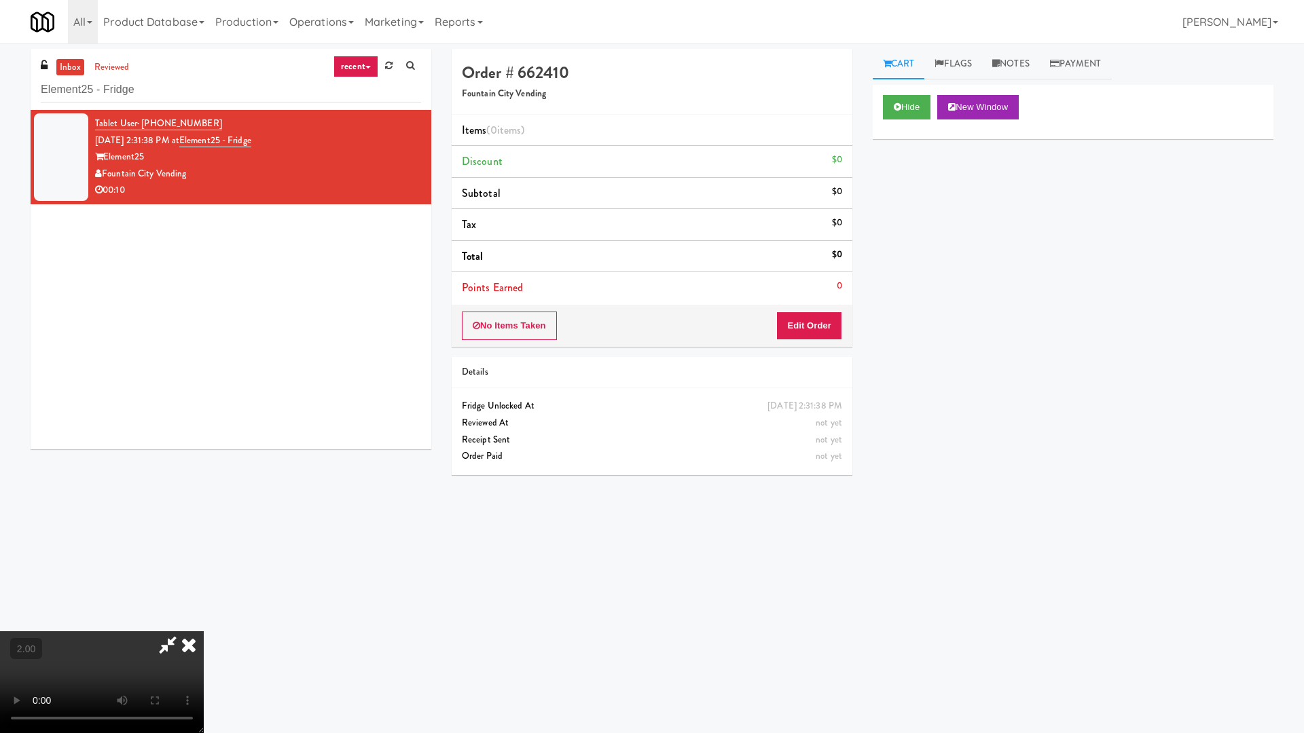
click at [204, 623] on video at bounding box center [102, 682] width 204 height 102
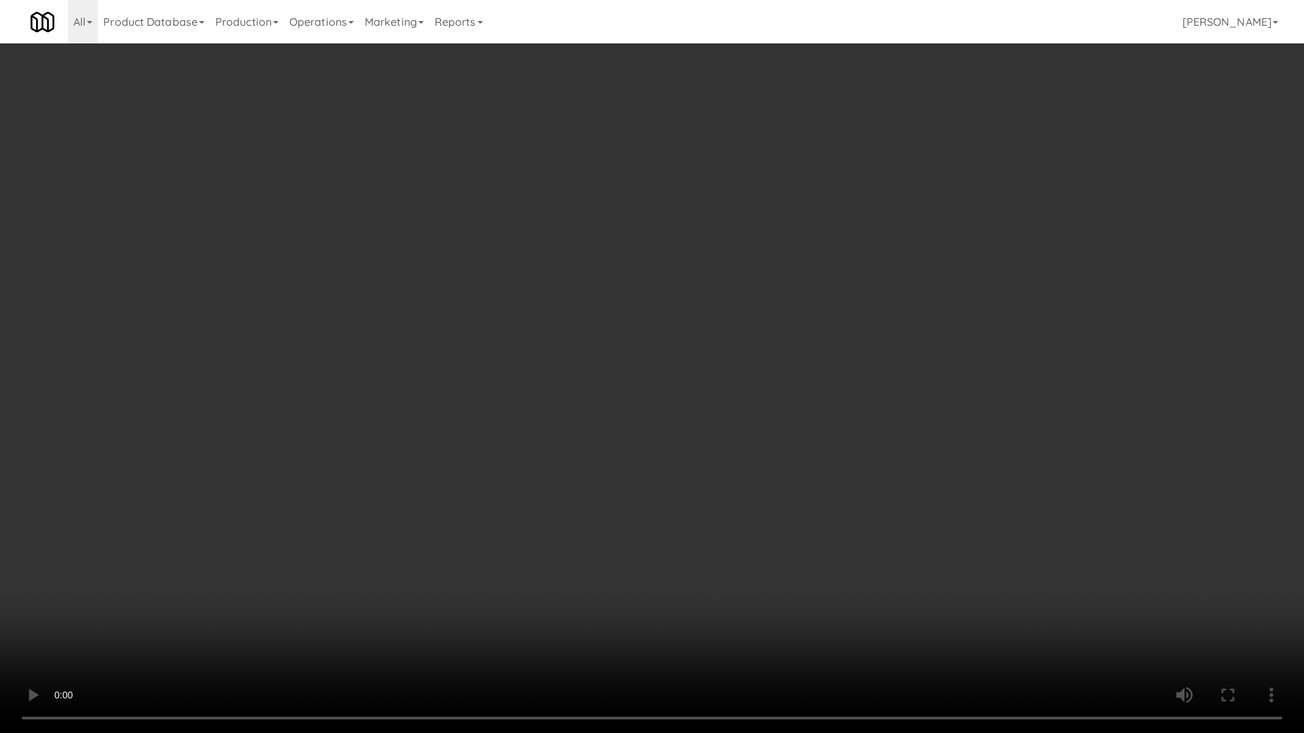
click at [875, 436] on video at bounding box center [652, 366] width 1304 height 733
click at [877, 437] on video at bounding box center [652, 366] width 1304 height 733
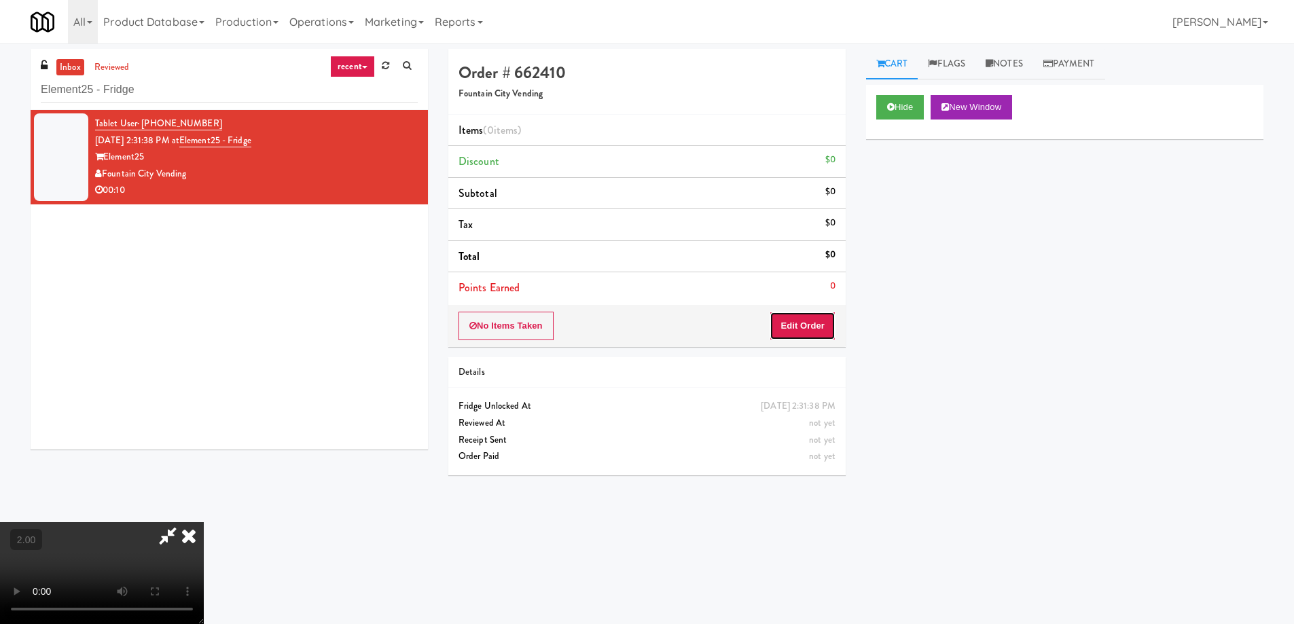
click at [803, 315] on button "Edit Order" at bounding box center [802, 326] width 66 height 29
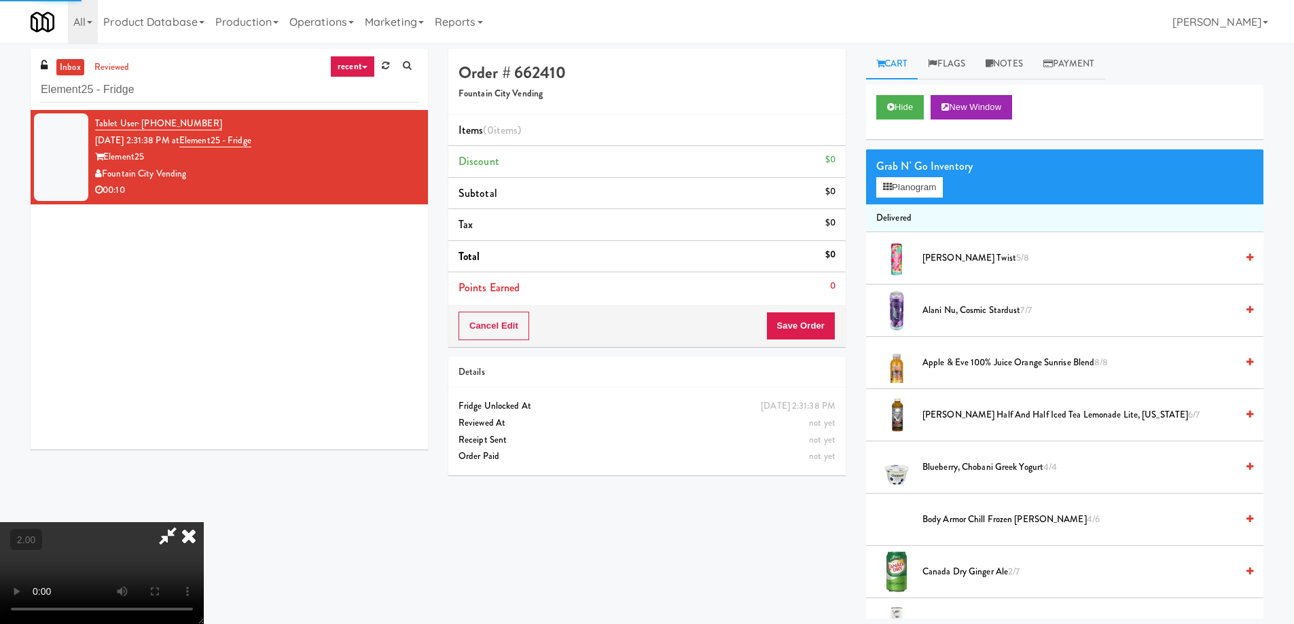
click at [890, 175] on div "Grab N' Go Inventory" at bounding box center [1064, 166] width 377 height 20
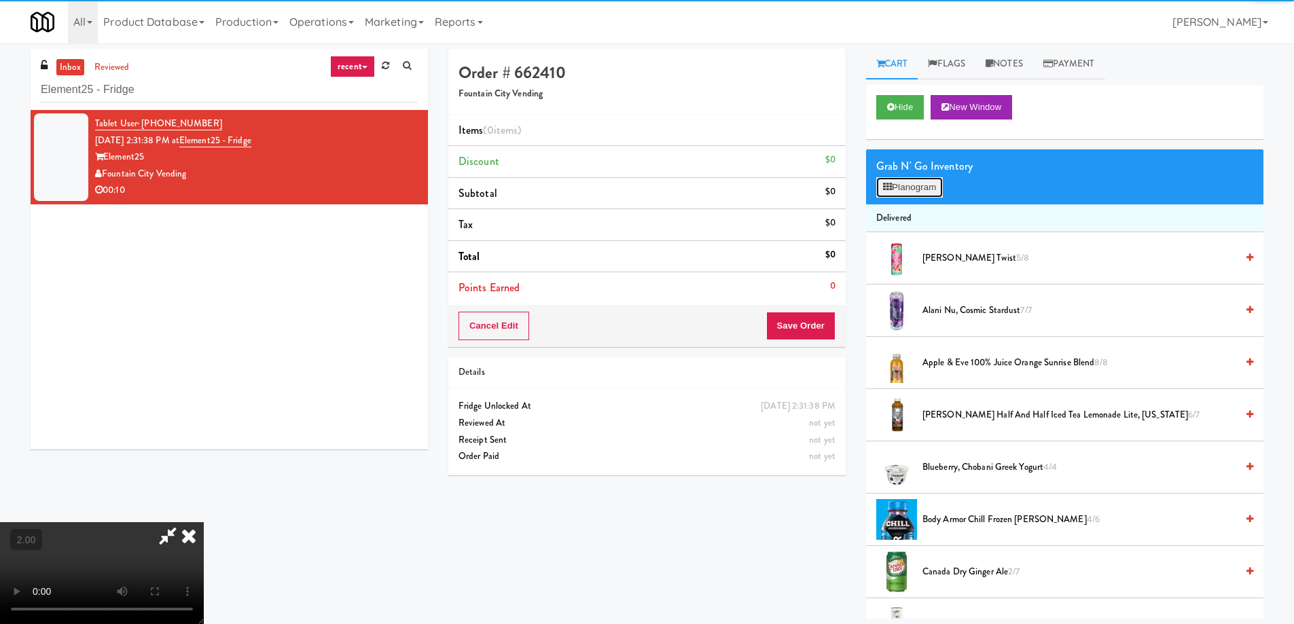
click at [892, 188] on button "Planogram" at bounding box center [909, 187] width 67 height 20
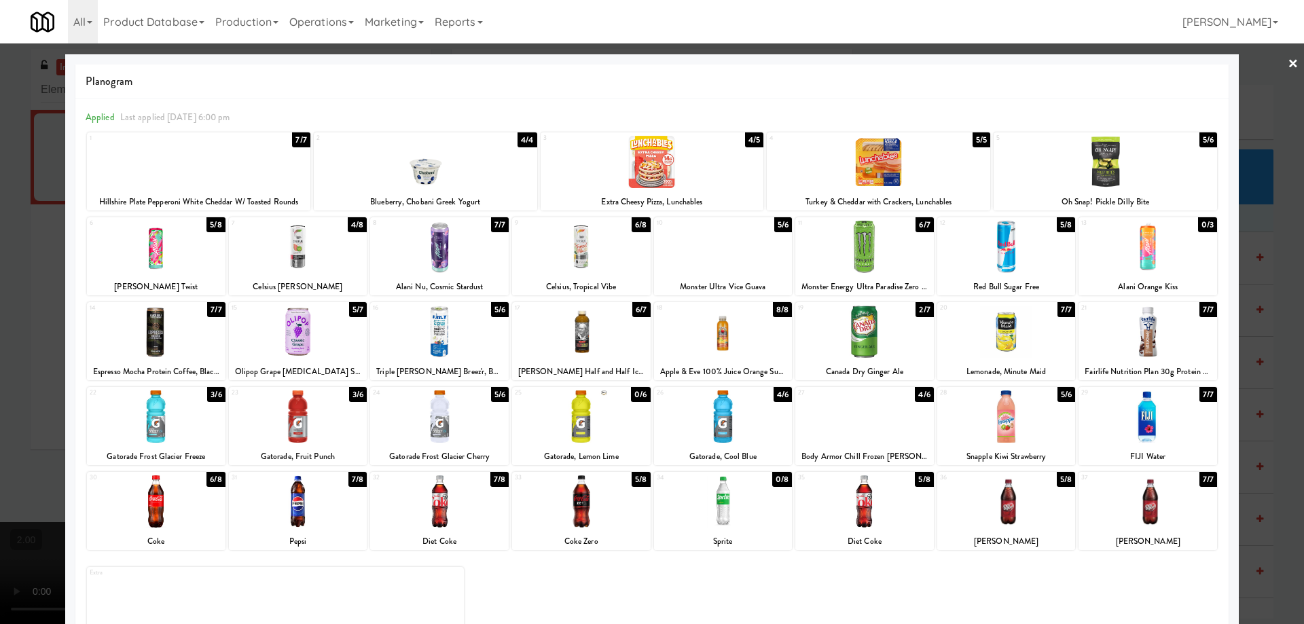
click at [1006, 321] on div at bounding box center [1006, 332] width 139 height 52
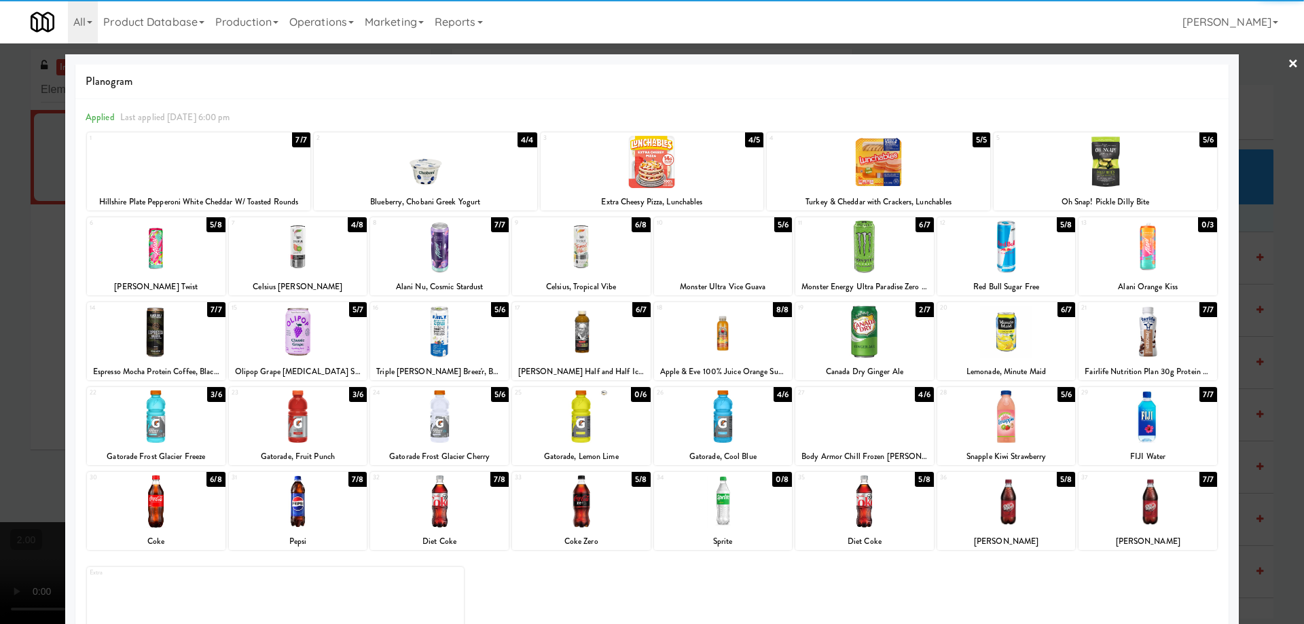
click at [0, 332] on div at bounding box center [652, 312] width 1304 height 624
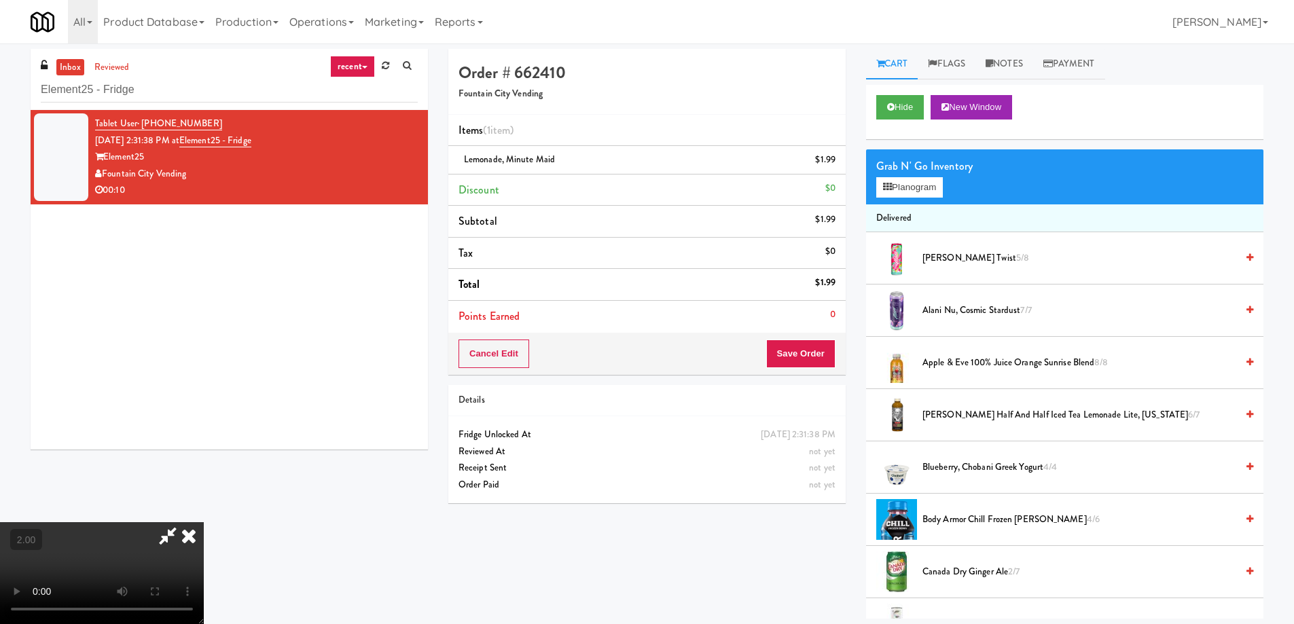
click at [204, 522] on video at bounding box center [102, 573] width 204 height 102
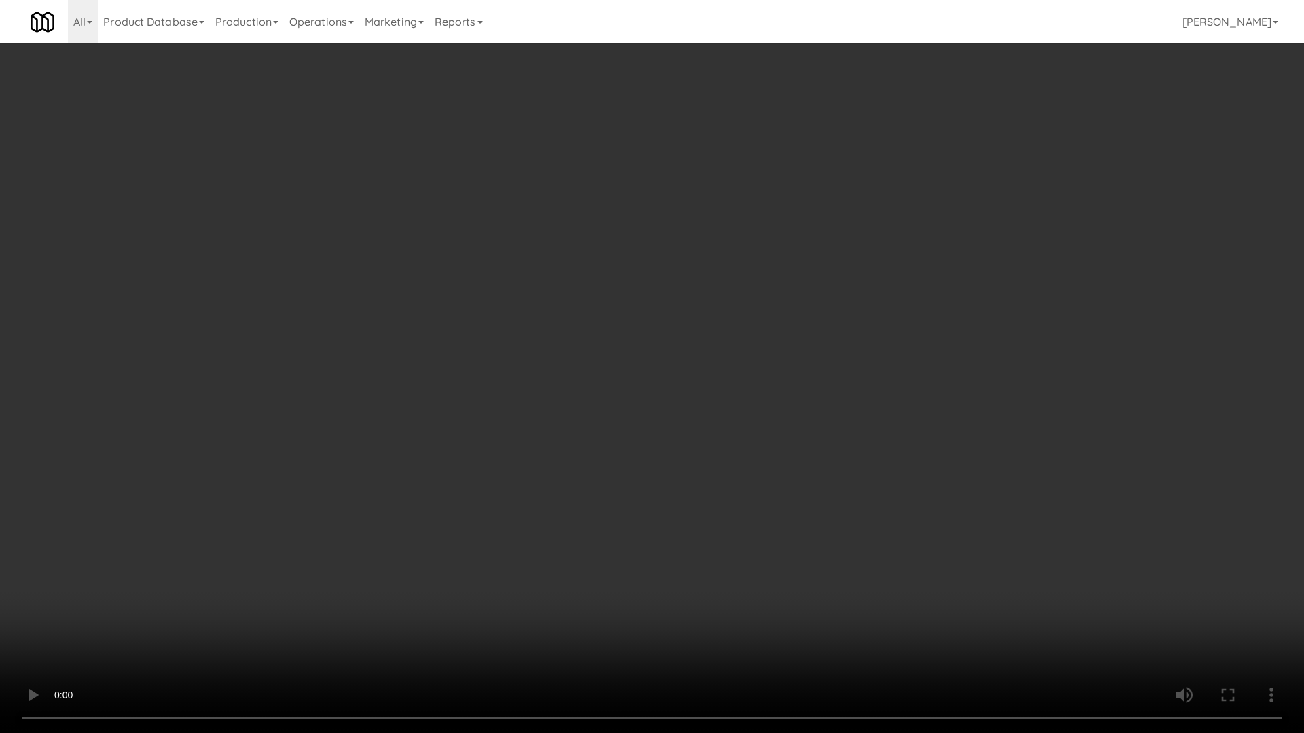
click at [561, 545] on video at bounding box center [652, 366] width 1304 height 733
click at [564, 547] on video at bounding box center [652, 366] width 1304 height 733
click at [583, 555] on video at bounding box center [652, 366] width 1304 height 733
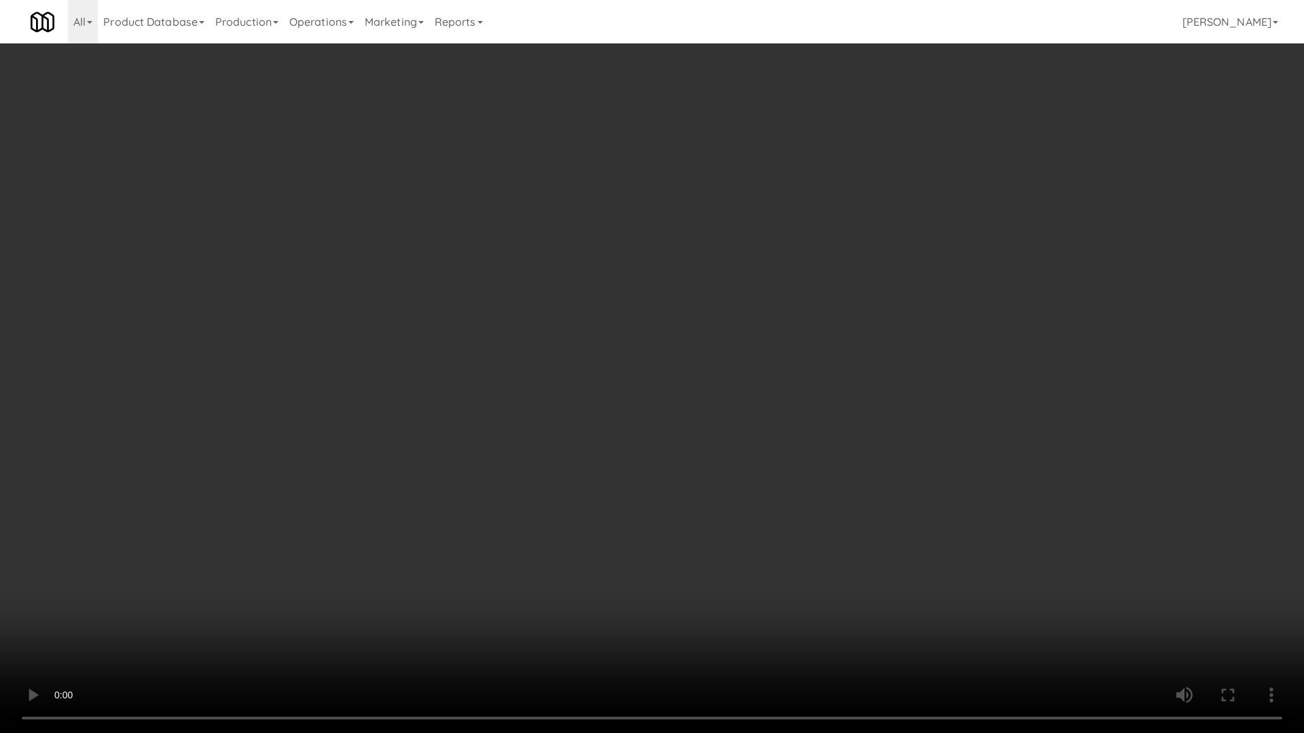
click at [584, 556] on video at bounding box center [652, 366] width 1304 height 733
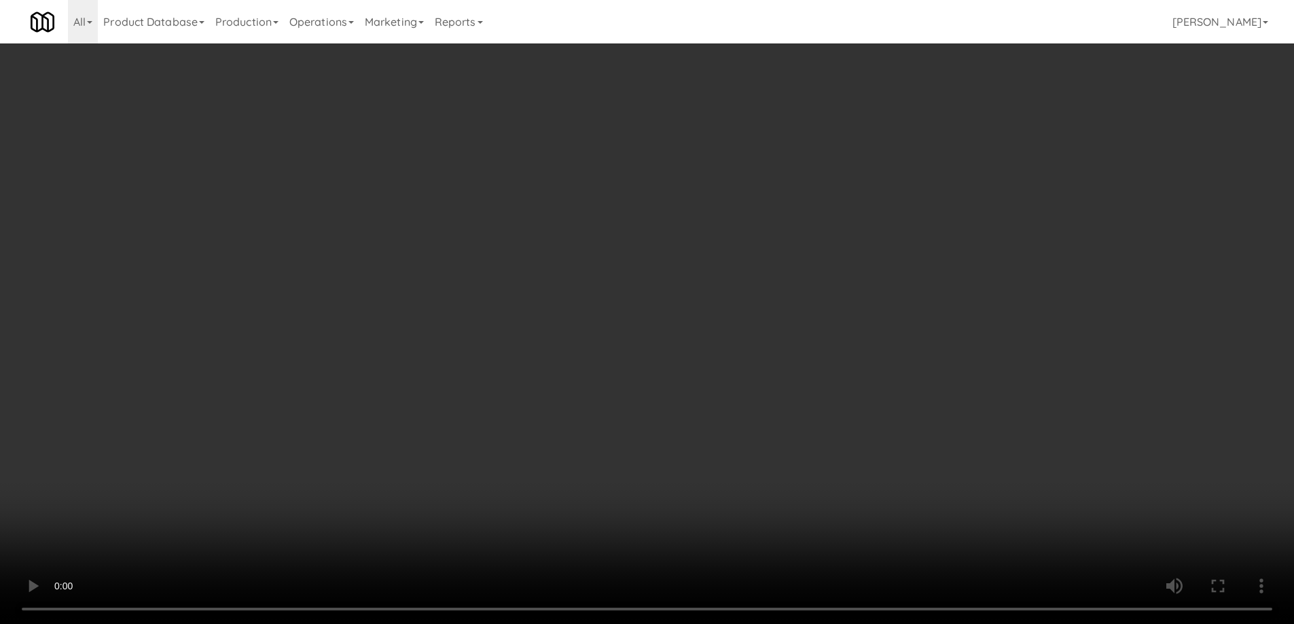
scroll to position [604, 0]
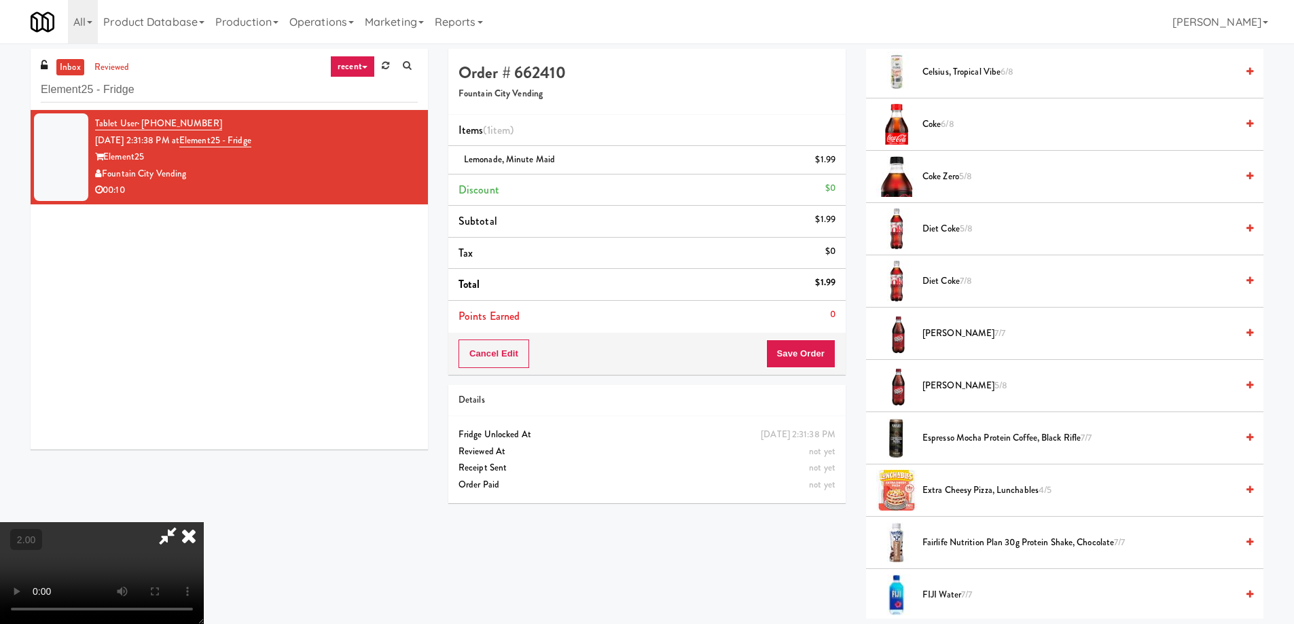
click at [955, 336] on span "Dr. Pepper 7/7" at bounding box center [1079, 333] width 314 height 17
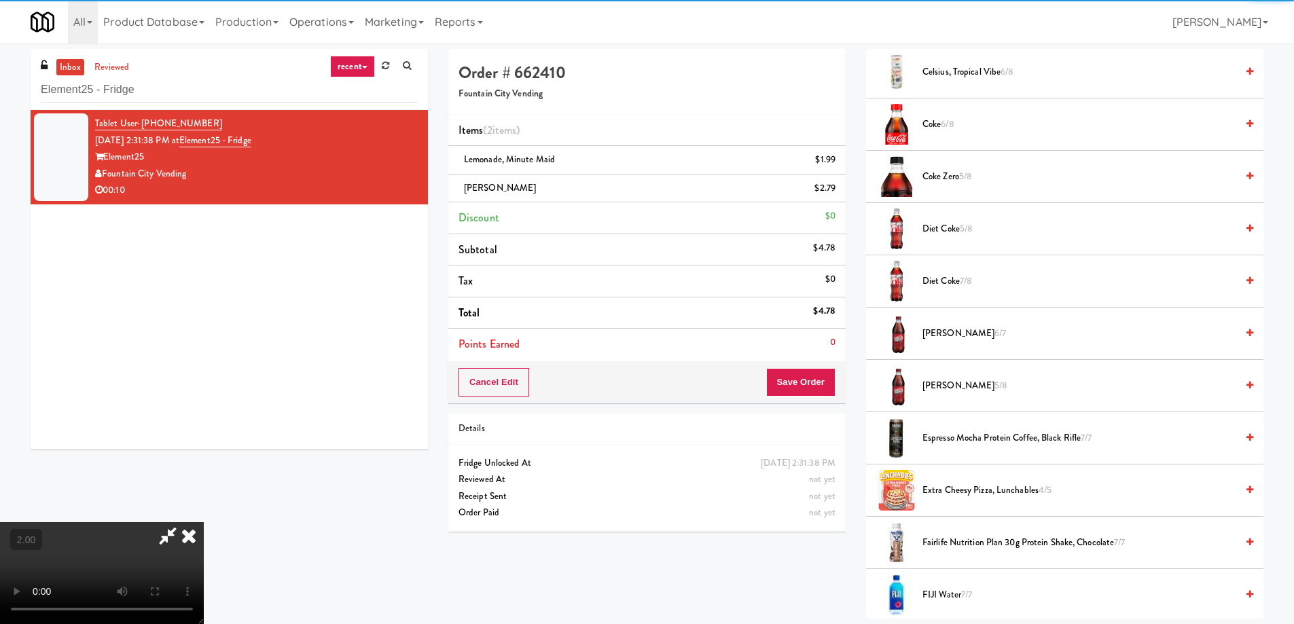
scroll to position [228, 0]
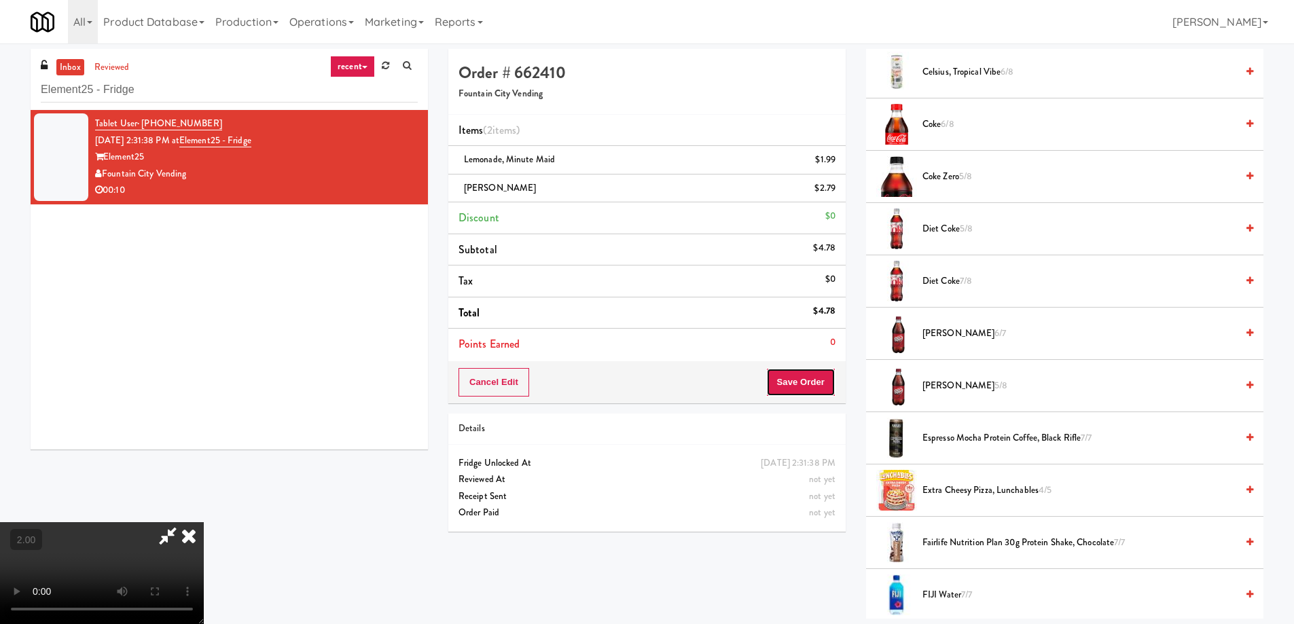
click at [821, 395] on button "Save Order" at bounding box center [800, 382] width 69 height 29
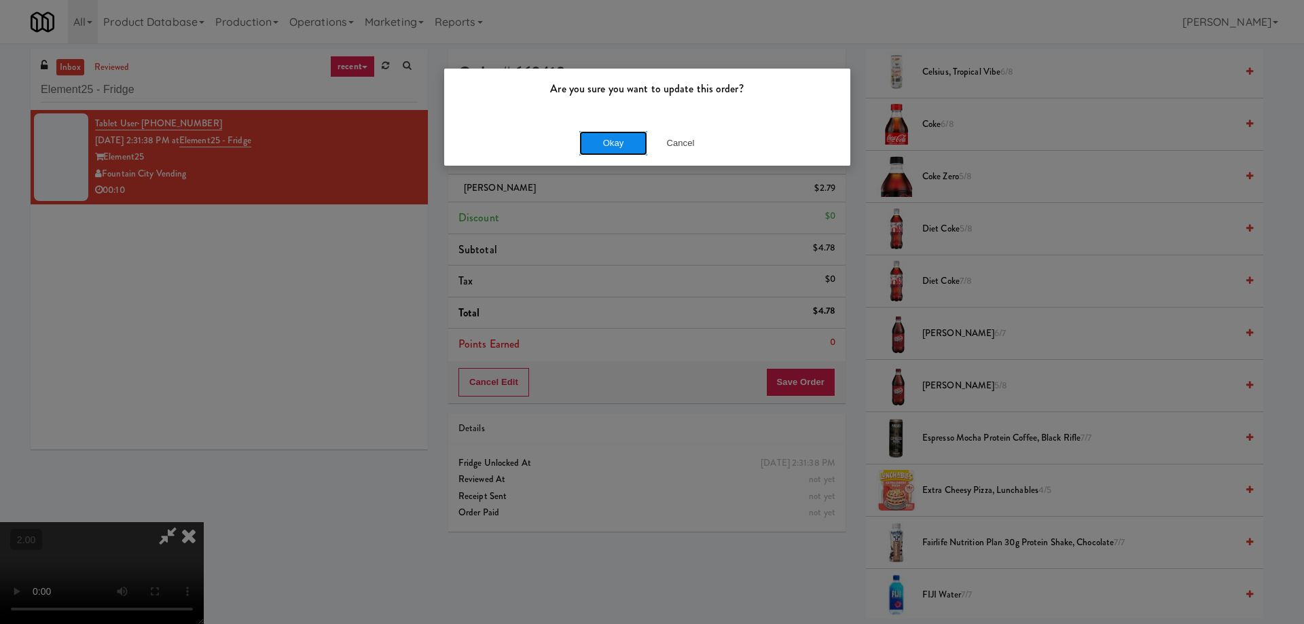
click at [615, 153] on button "Okay" at bounding box center [613, 143] width 68 height 24
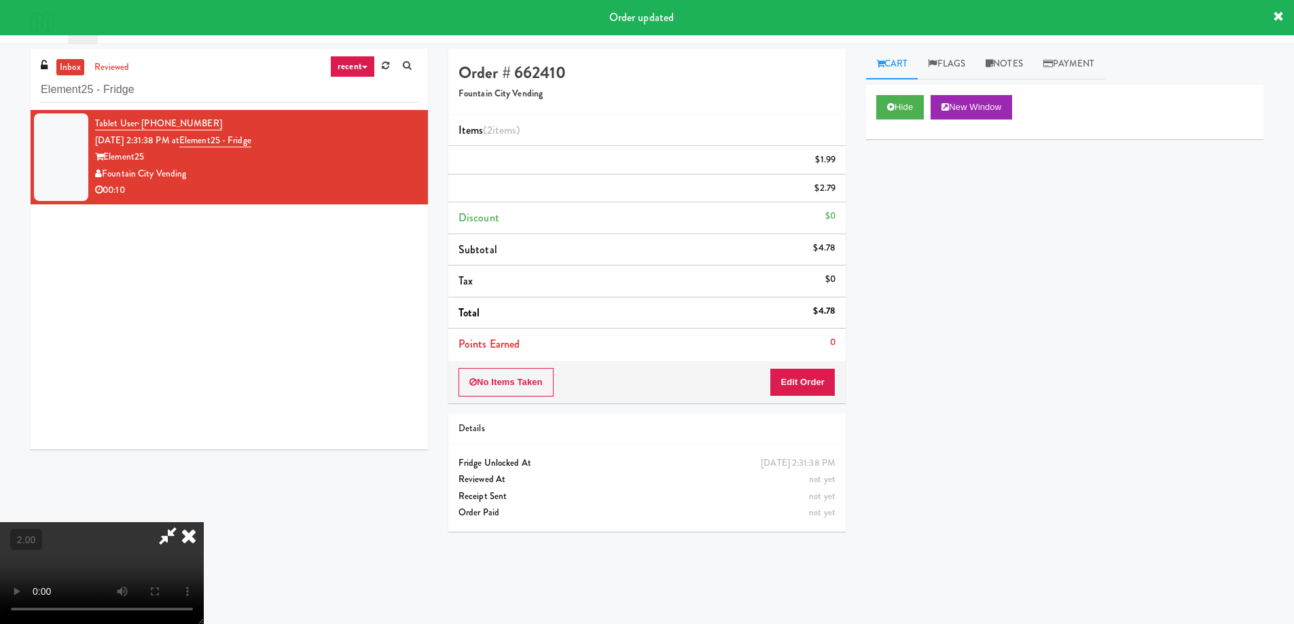
scroll to position [0, 0]
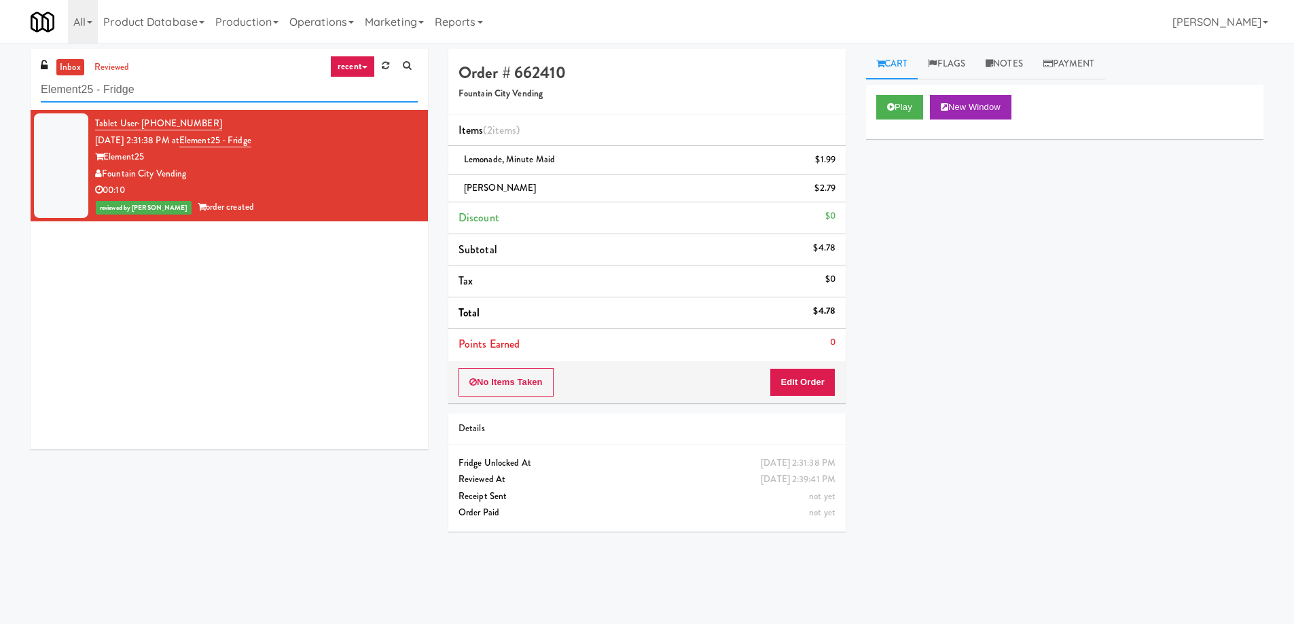
click at [210, 98] on input "Element25 - Fridge" at bounding box center [229, 89] width 377 height 25
paste input "Legacy - Cooler - Right"
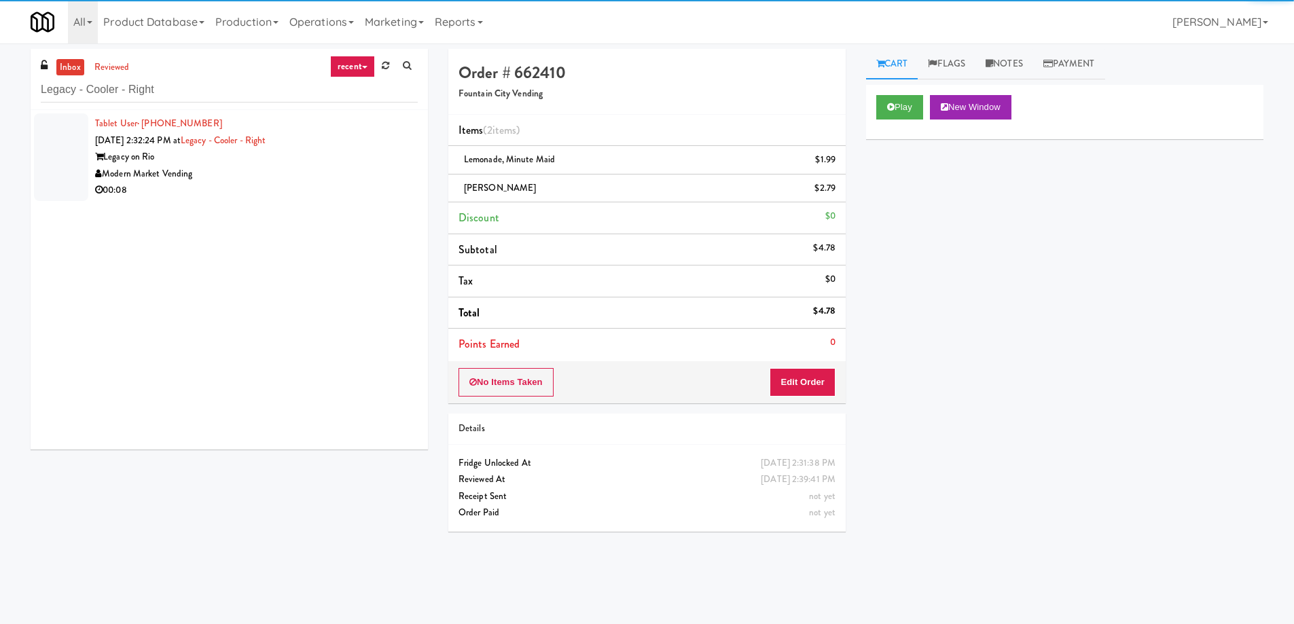
click at [299, 173] on div "Modern Market Vending" at bounding box center [256, 174] width 323 height 17
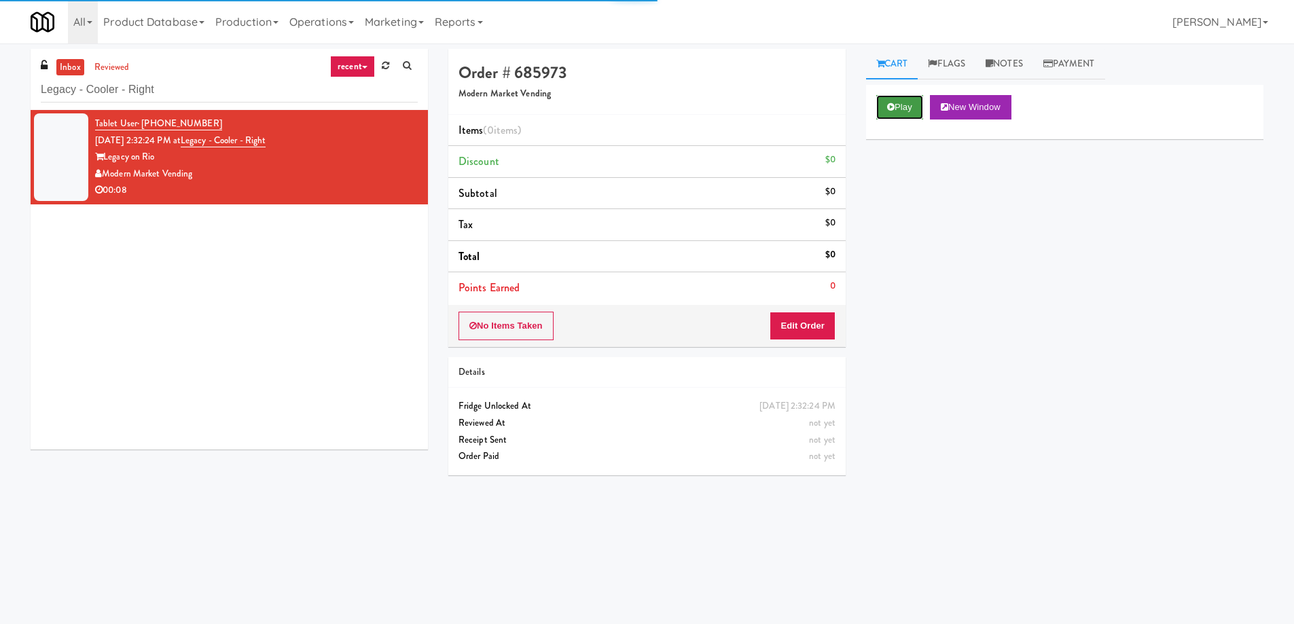
click at [900, 100] on button "Play" at bounding box center [899, 107] width 47 height 24
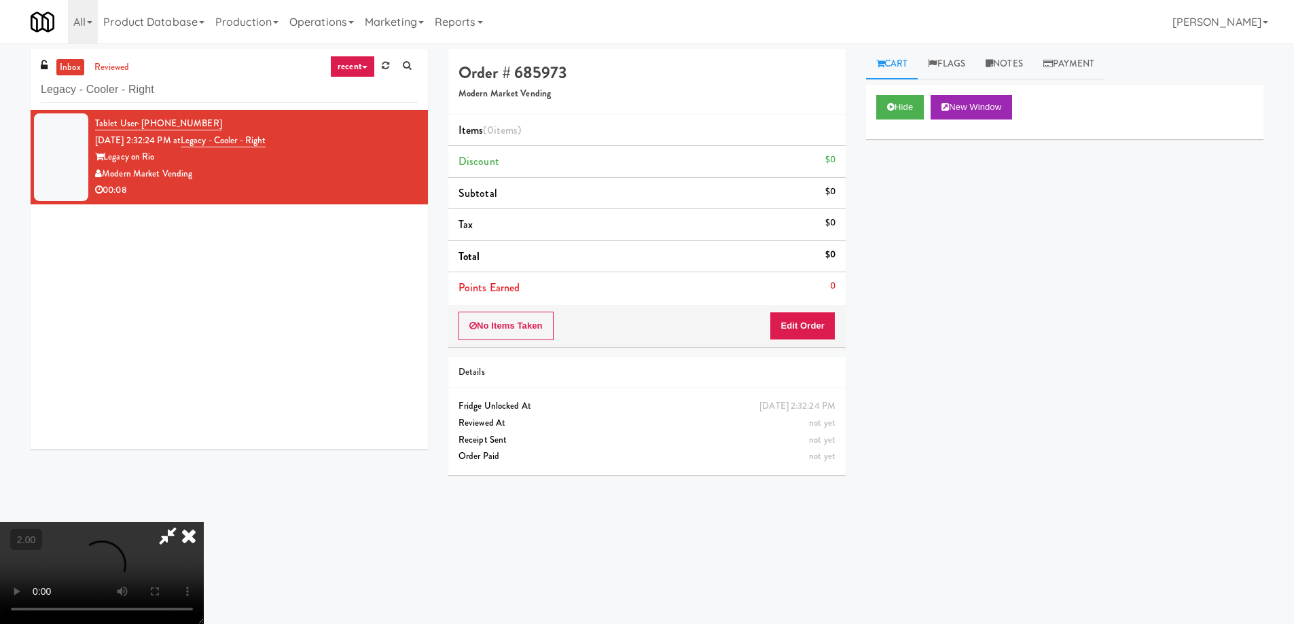
click at [204, 522] on video at bounding box center [102, 573] width 204 height 102
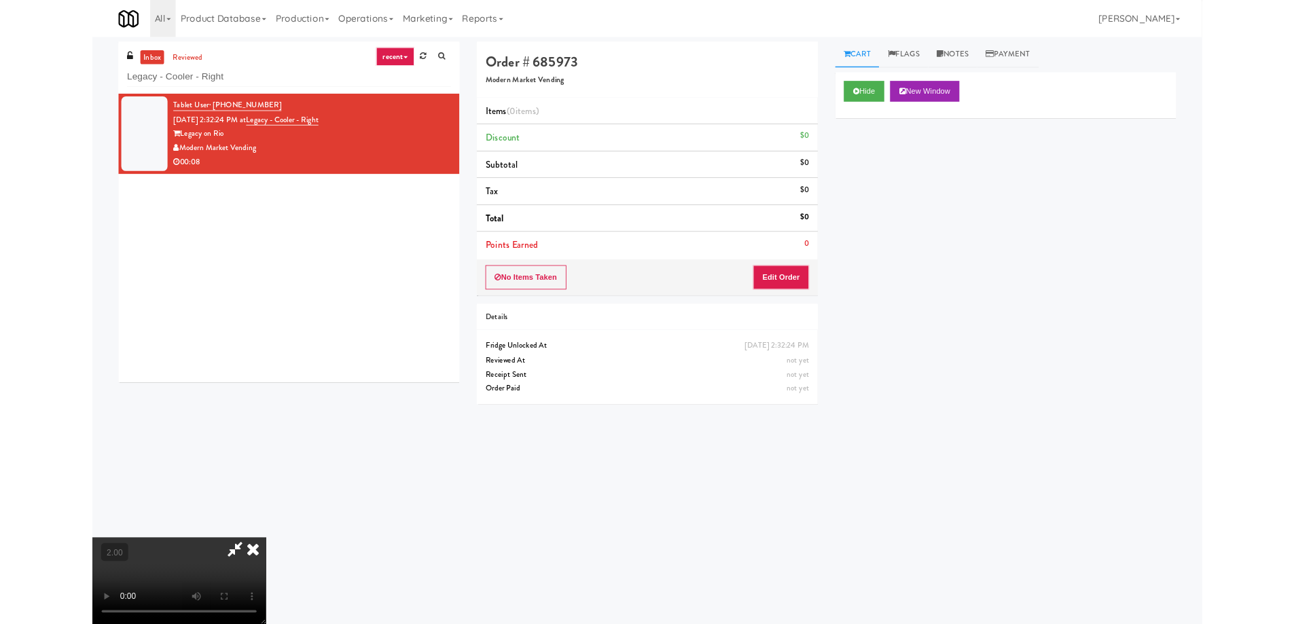
scroll to position [28, 0]
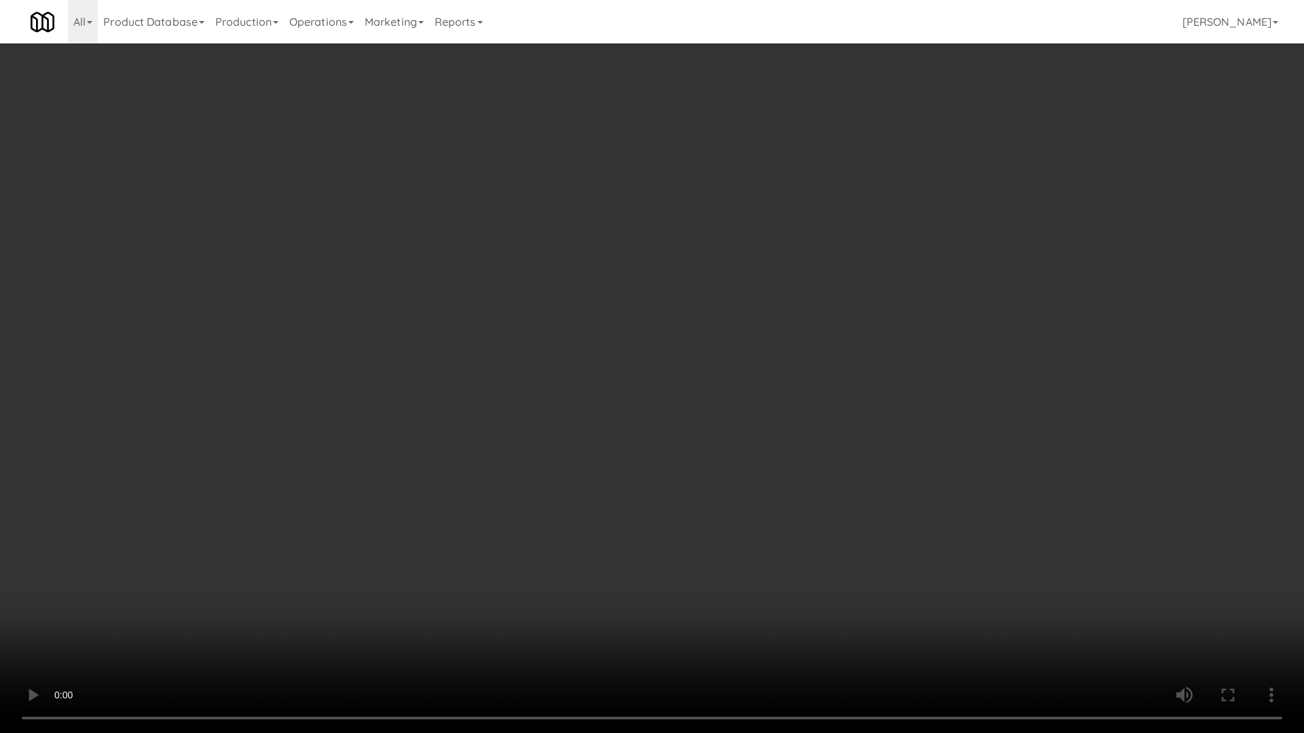
click at [794, 449] on video at bounding box center [652, 366] width 1304 height 733
click at [802, 605] on video at bounding box center [652, 366] width 1304 height 733
click at [807, 564] on video at bounding box center [652, 366] width 1304 height 733
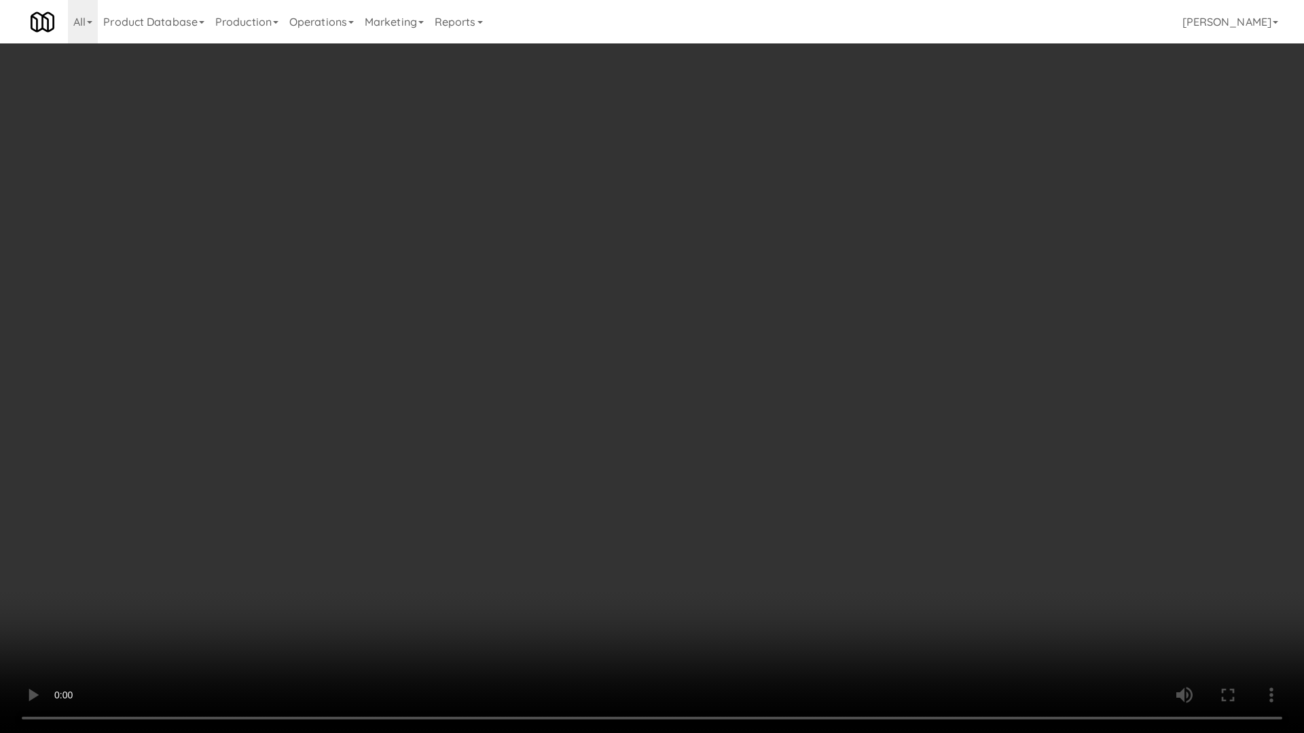
click at [807, 564] on video at bounding box center [652, 366] width 1304 height 733
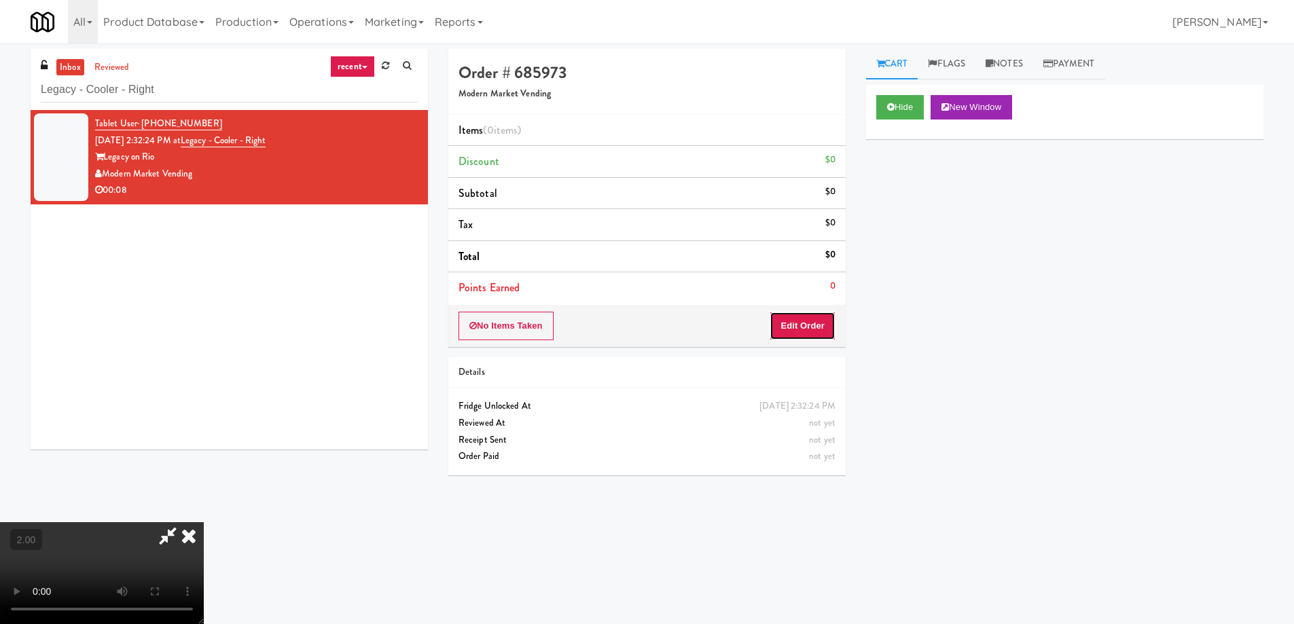
click at [811, 326] on button "Edit Order" at bounding box center [802, 326] width 66 height 29
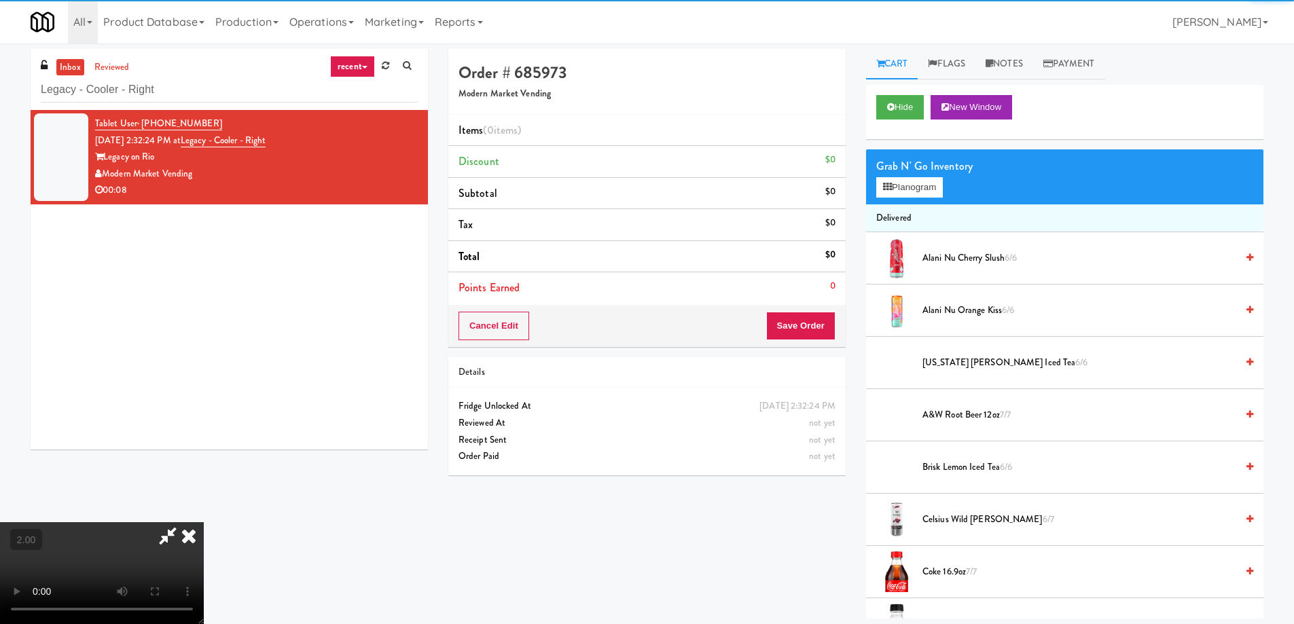
scroll to position [604, 0]
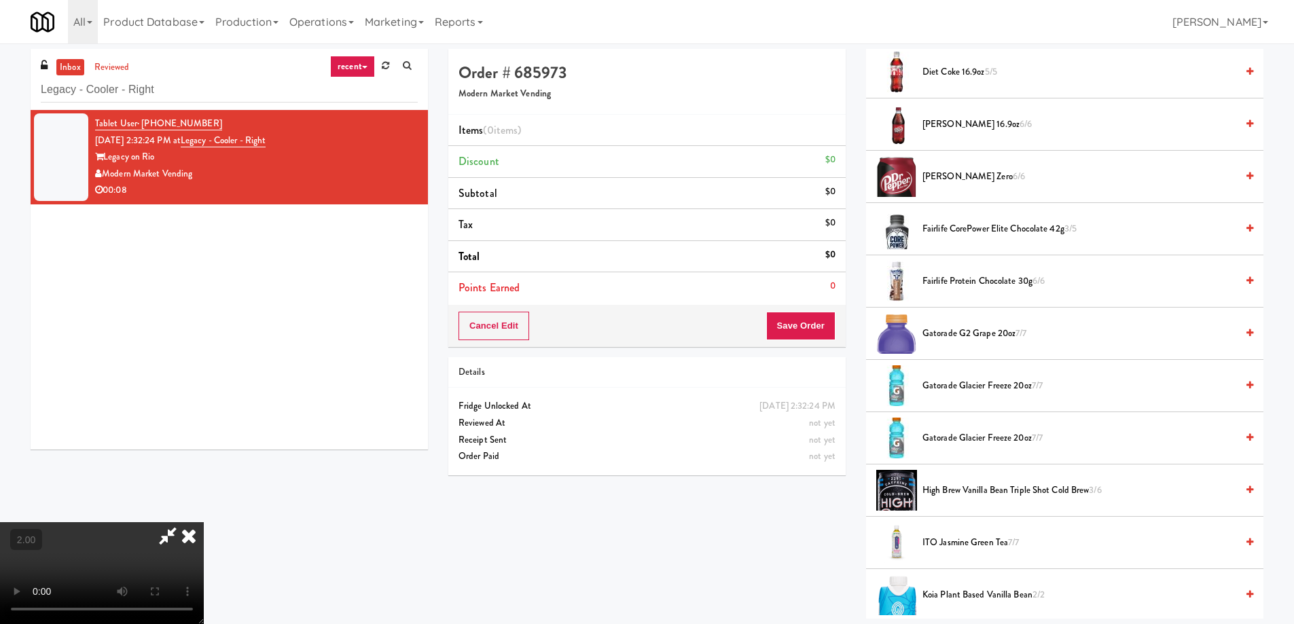
click at [983, 383] on span "Gatorade Glacier Freeze 20oz 7/7" at bounding box center [1079, 386] width 314 height 17
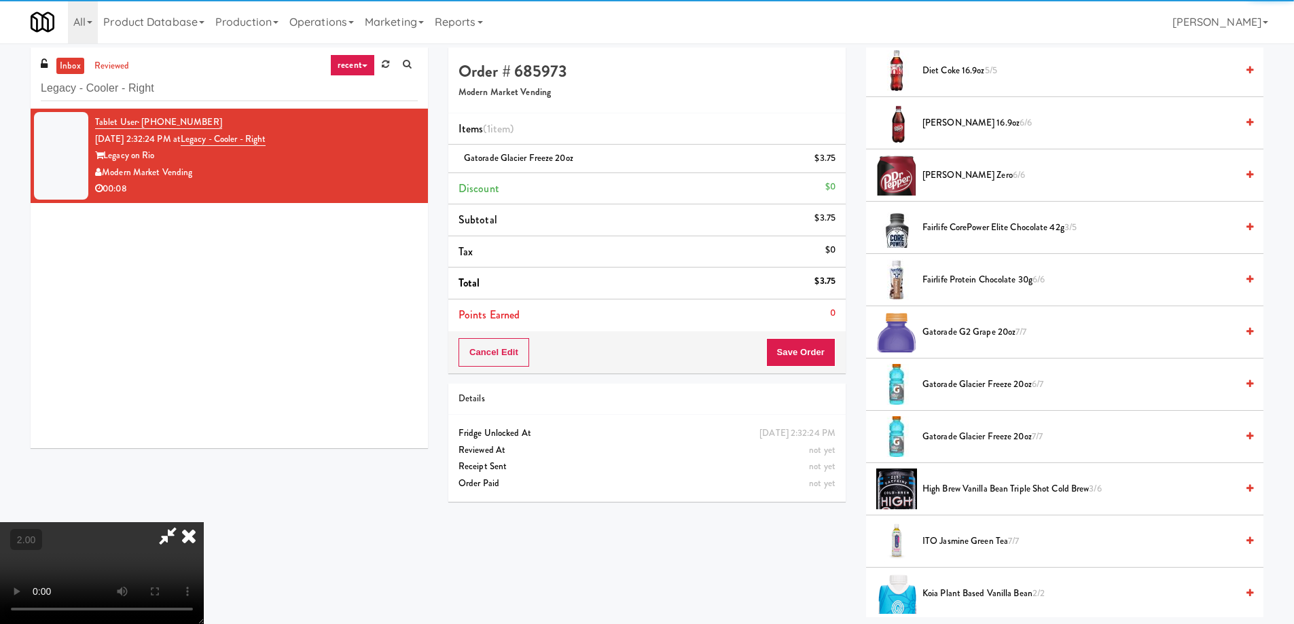
scroll to position [43, 0]
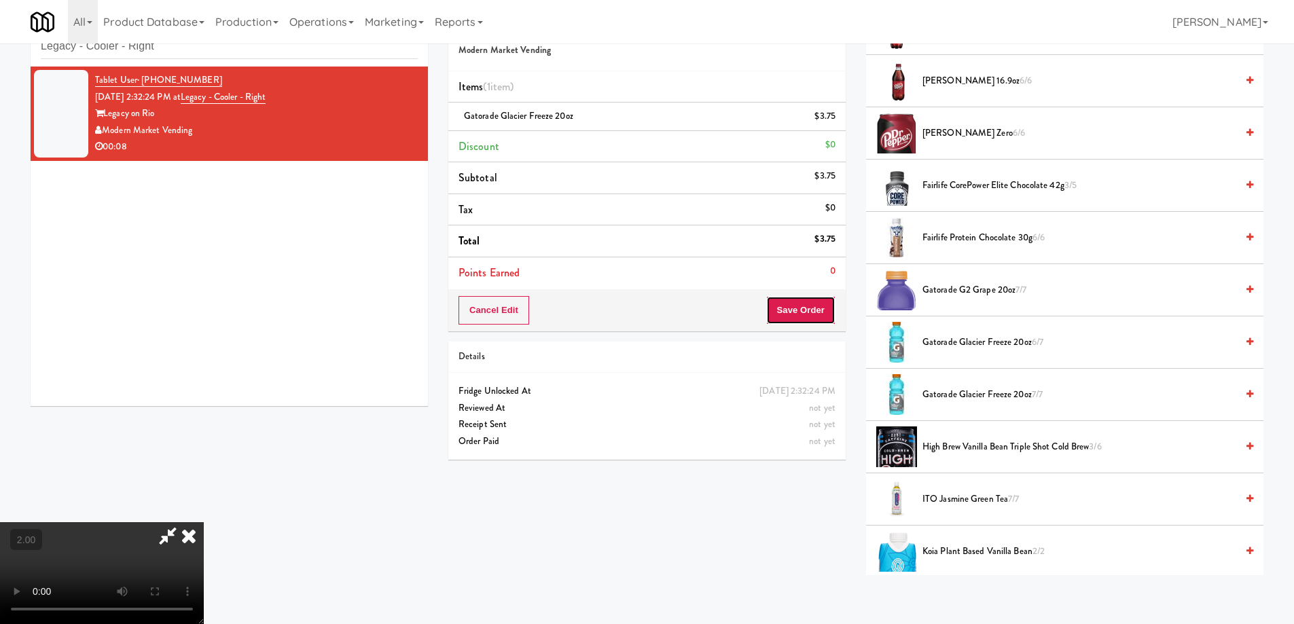
click at [815, 306] on button "Save Order" at bounding box center [800, 310] width 69 height 29
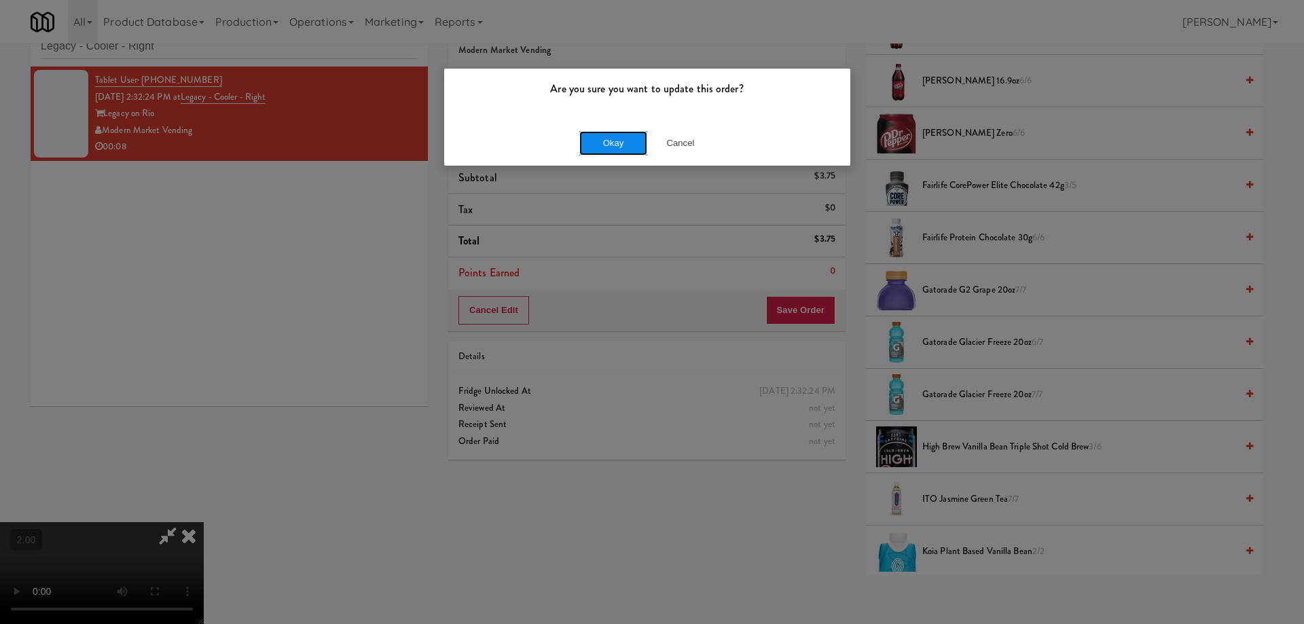
click at [602, 141] on button "Okay" at bounding box center [613, 143] width 68 height 24
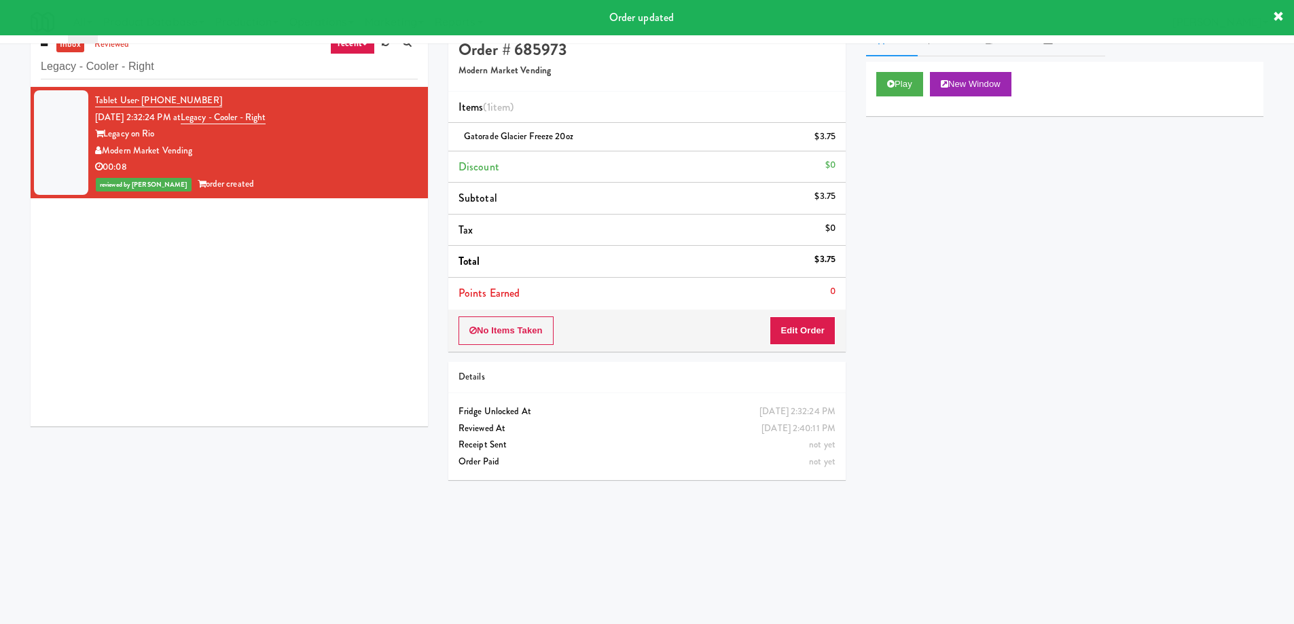
scroll to position [0, 0]
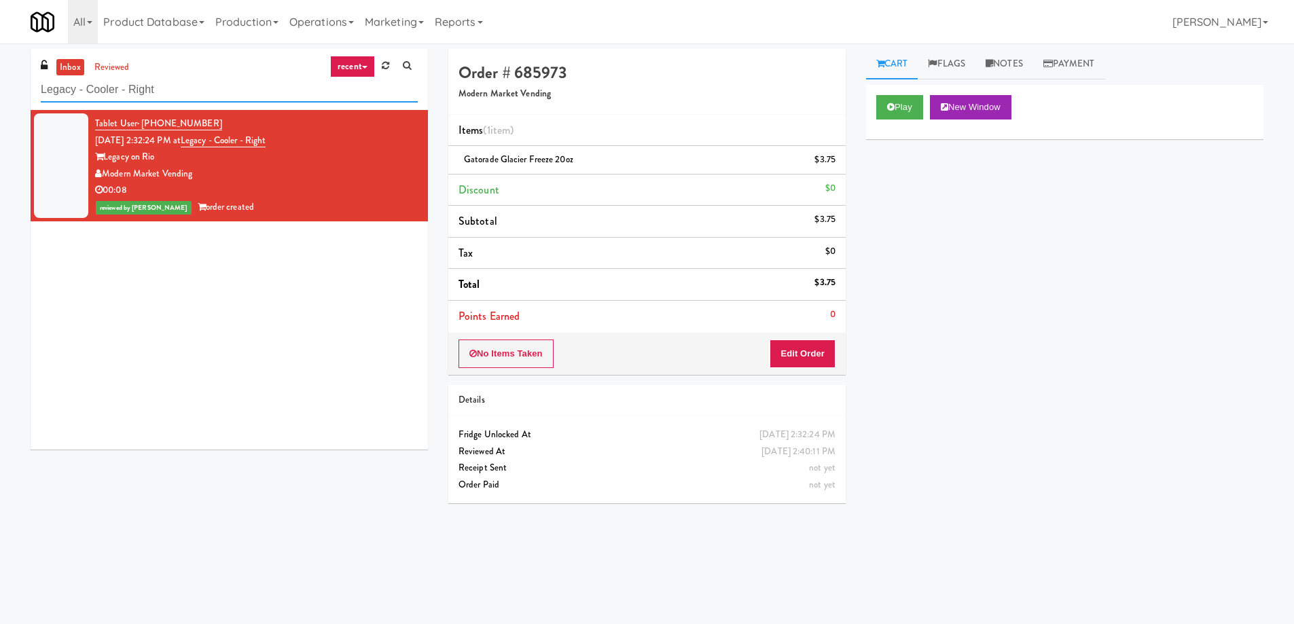
click at [174, 93] on input "Legacy - Cooler - Right" at bounding box center [229, 89] width 377 height 25
click at [174, 92] on input "Legacy - Cooler - Right" at bounding box center [229, 89] width 377 height 25
paste input "Sachs-Cooler-"
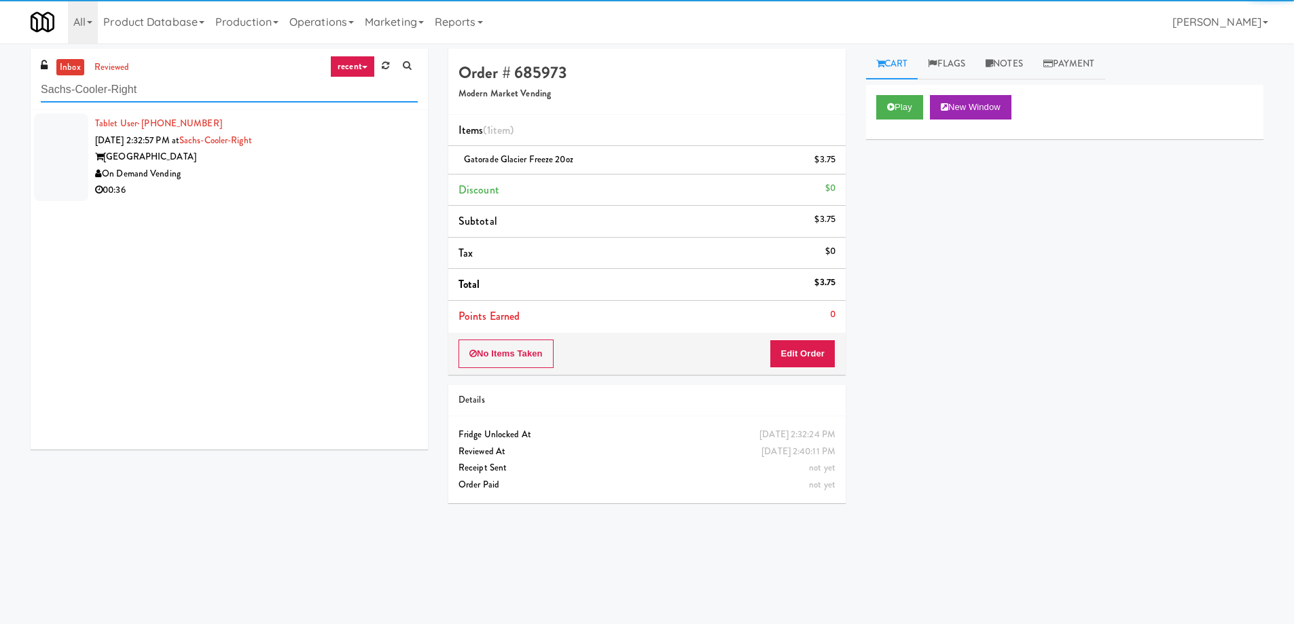
type input "Sachs-Cooler-Right"
click at [338, 184] on div "00:36" at bounding box center [256, 190] width 323 height 17
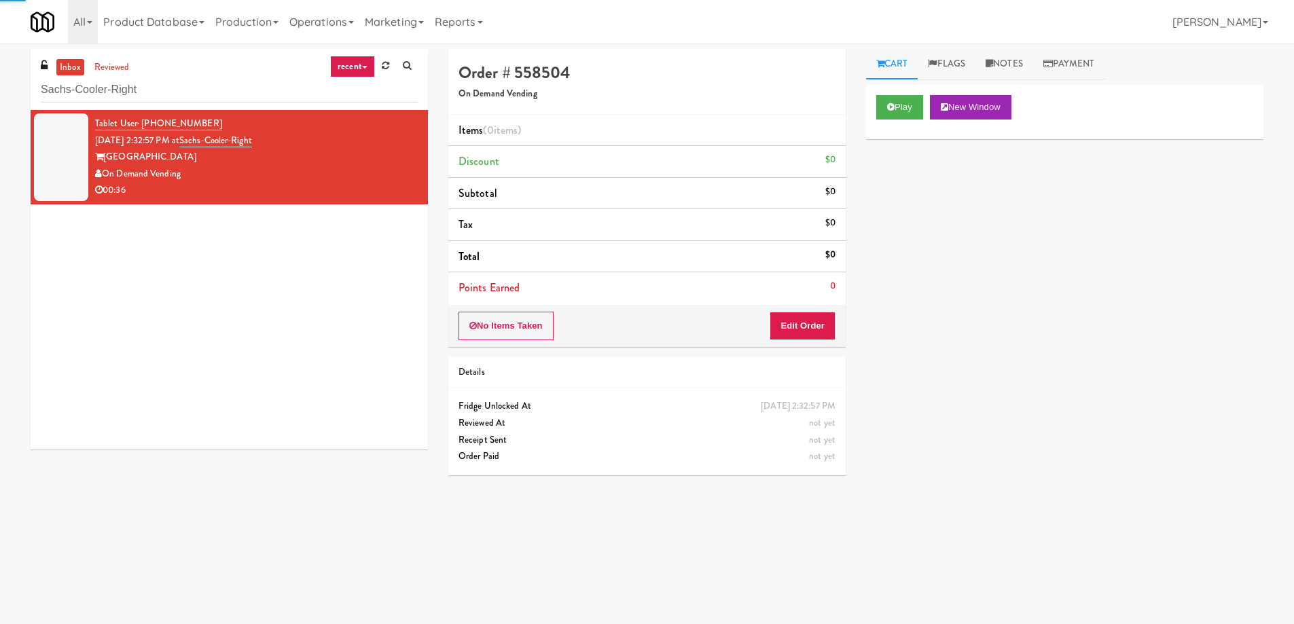
click at [909, 120] on div "Play New Window" at bounding box center [1064, 112] width 397 height 54
click at [911, 117] on button "Play" at bounding box center [899, 107] width 47 height 24
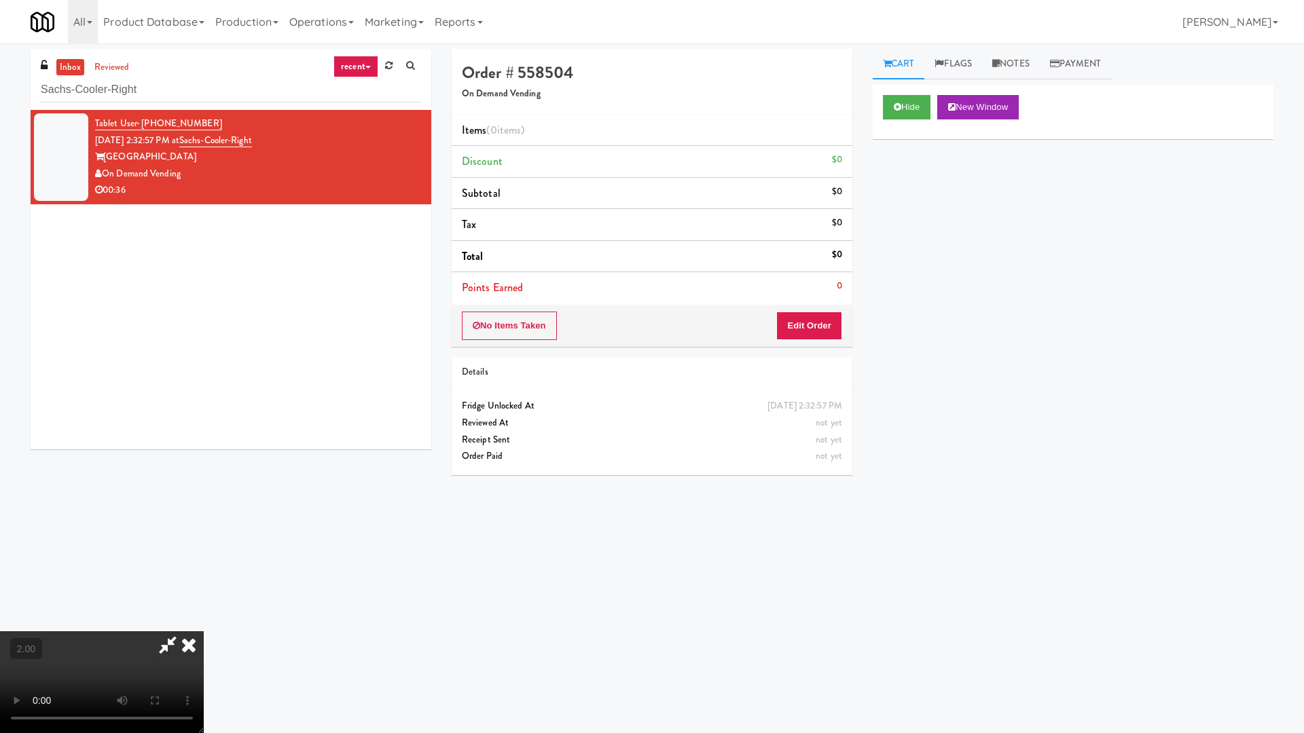
click at [204, 623] on video at bounding box center [102, 682] width 204 height 102
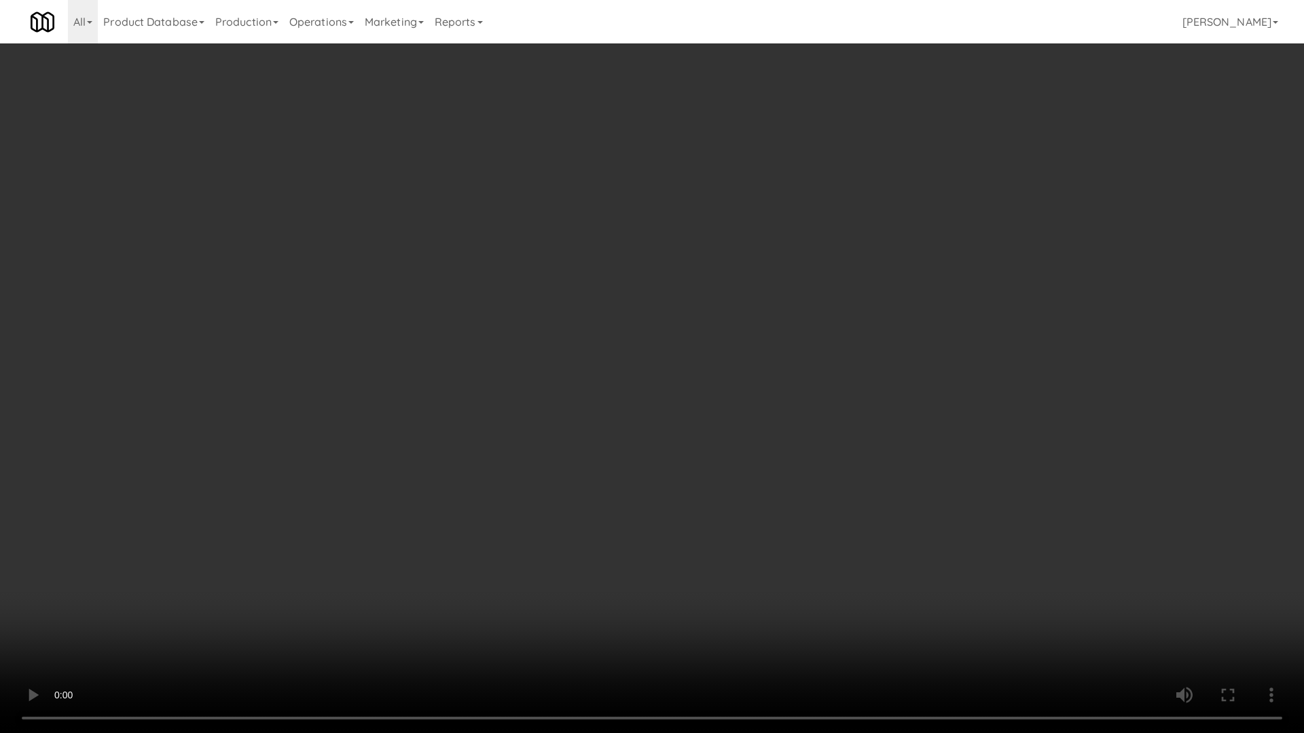
click at [504, 564] on video at bounding box center [652, 366] width 1304 height 733
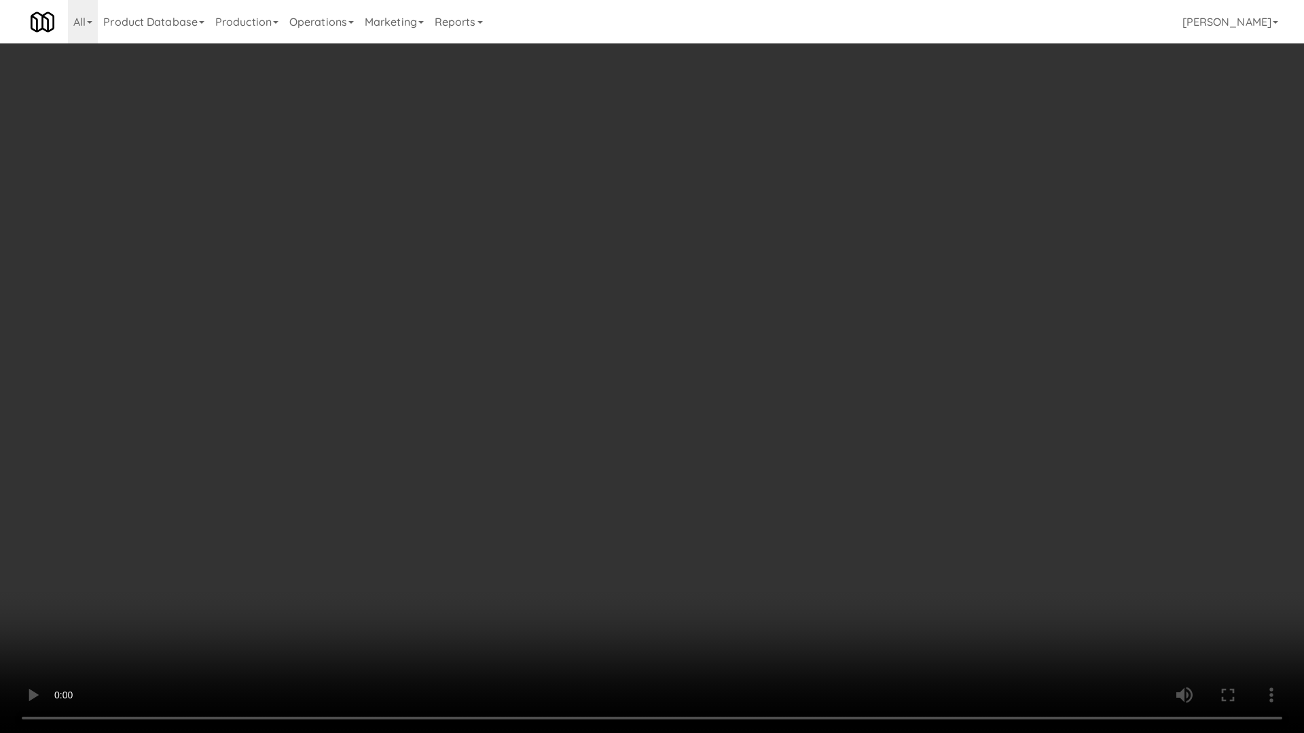
click at [504, 564] on video at bounding box center [652, 366] width 1304 height 733
click at [583, 331] on video at bounding box center [652, 366] width 1304 height 733
click at [583, 346] on video at bounding box center [652, 366] width 1304 height 733
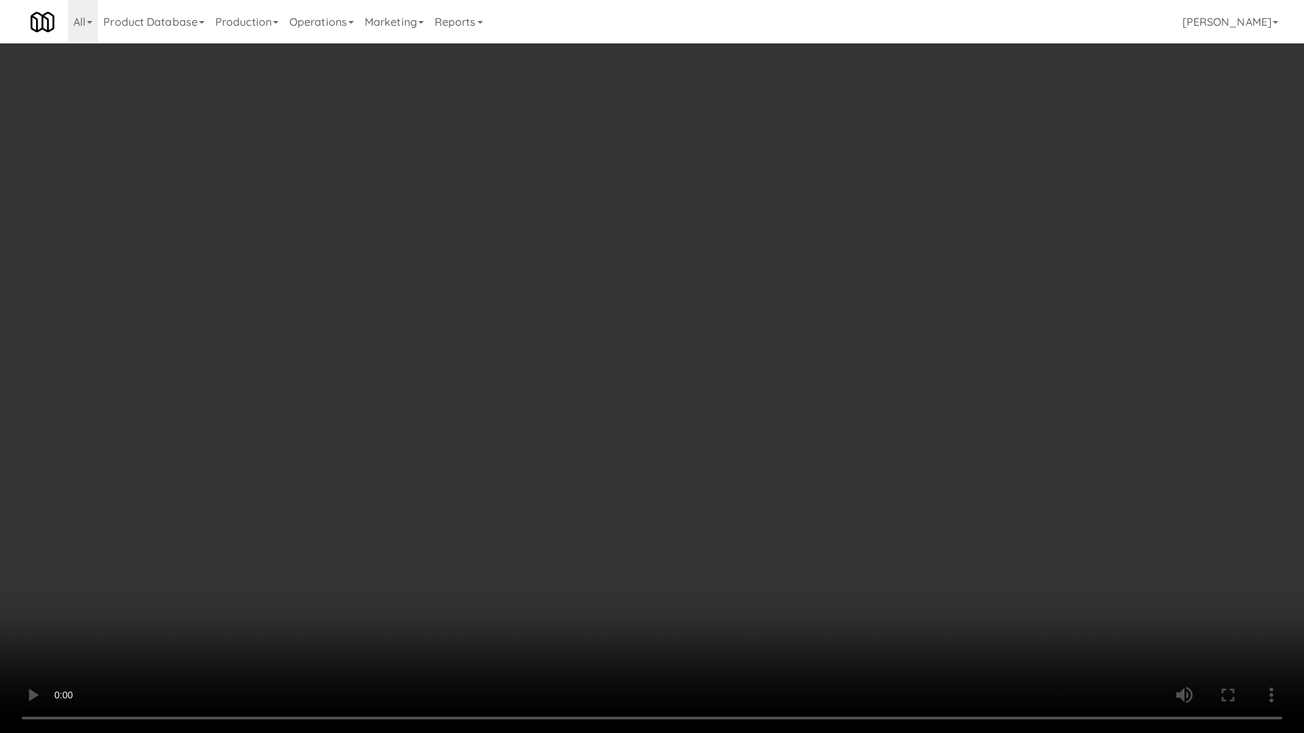
click at [583, 346] on video at bounding box center [652, 366] width 1304 height 733
click at [585, 355] on video at bounding box center [652, 366] width 1304 height 733
drag, startPoint x: 585, startPoint y: 362, endPoint x: 608, endPoint y: 369, distance: 24.1
click at [585, 363] on video at bounding box center [652, 366] width 1304 height 733
click at [671, 374] on video at bounding box center [652, 366] width 1304 height 733
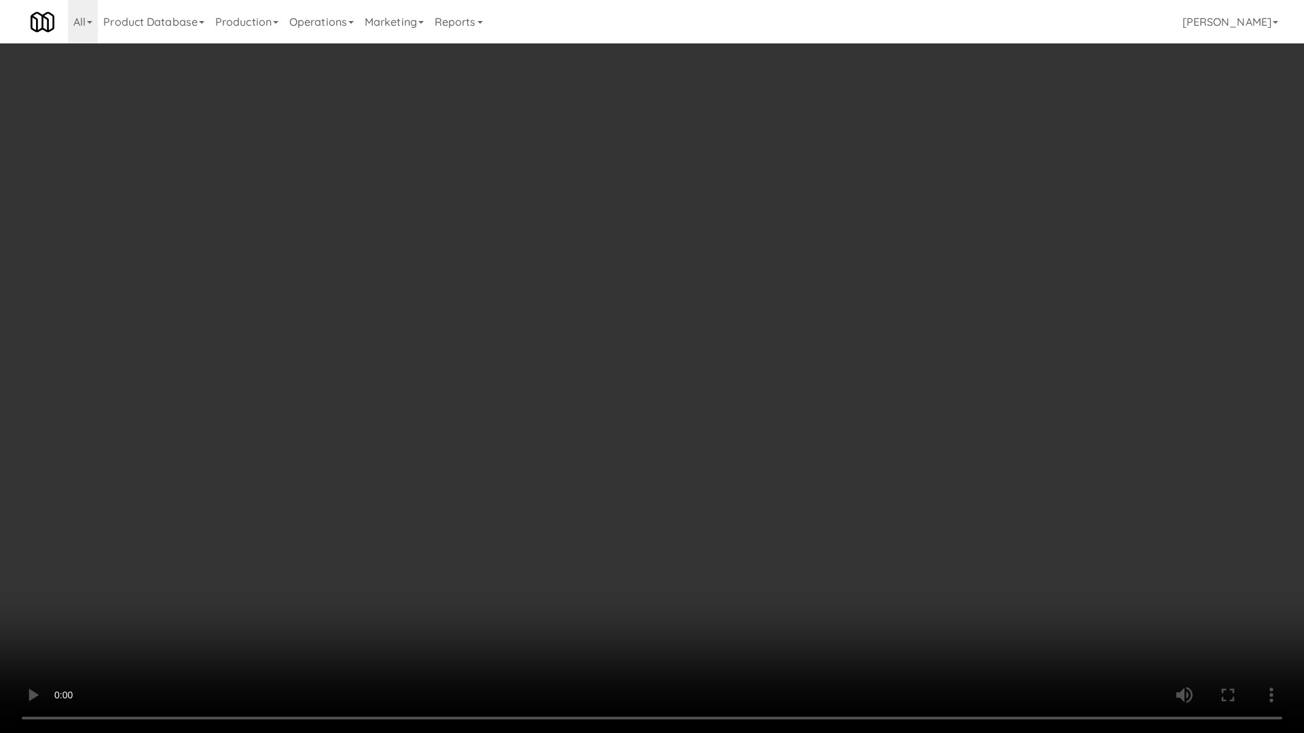
click at [680, 378] on video at bounding box center [652, 366] width 1304 height 733
click at [684, 378] on video at bounding box center [652, 366] width 1304 height 733
click at [686, 378] on video at bounding box center [652, 366] width 1304 height 733
click at [689, 379] on video at bounding box center [652, 366] width 1304 height 733
click at [691, 383] on video at bounding box center [652, 366] width 1304 height 733
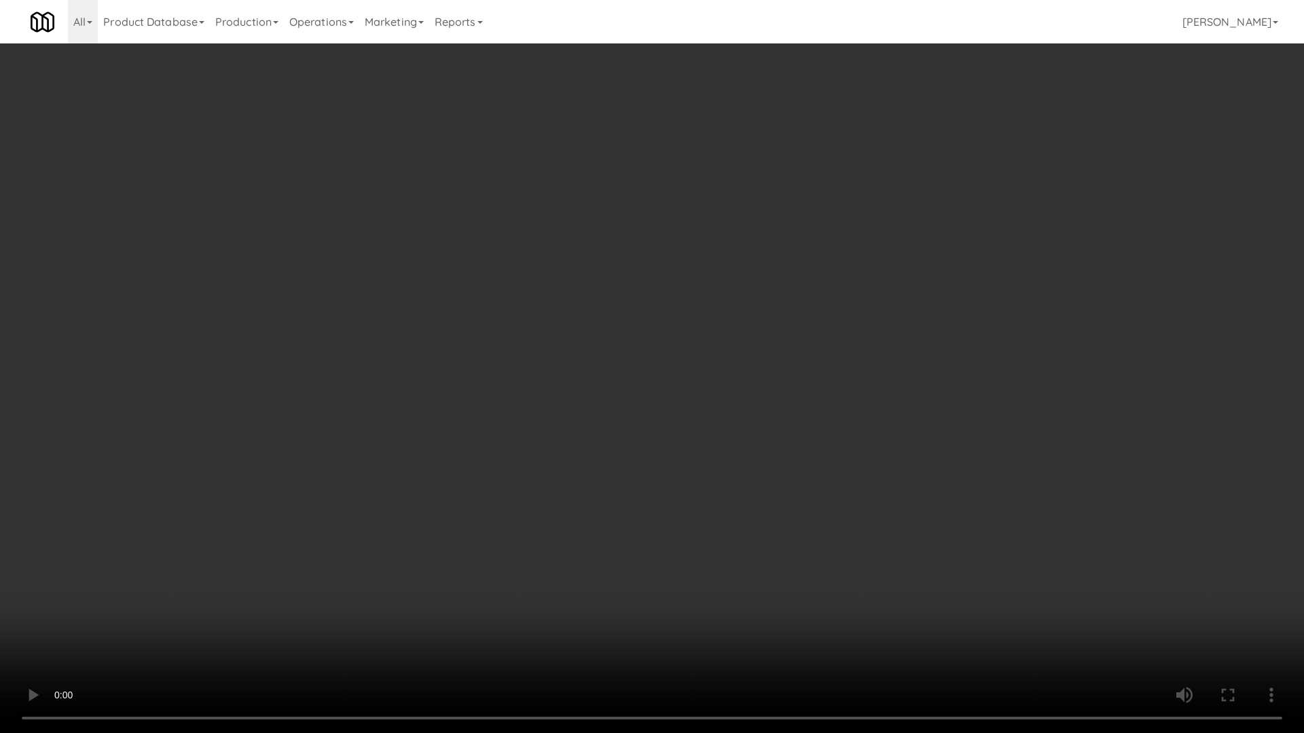
click at [691, 384] on video at bounding box center [652, 366] width 1304 height 733
click at [692, 386] on video at bounding box center [652, 366] width 1304 height 733
click at [692, 388] on video at bounding box center [652, 366] width 1304 height 733
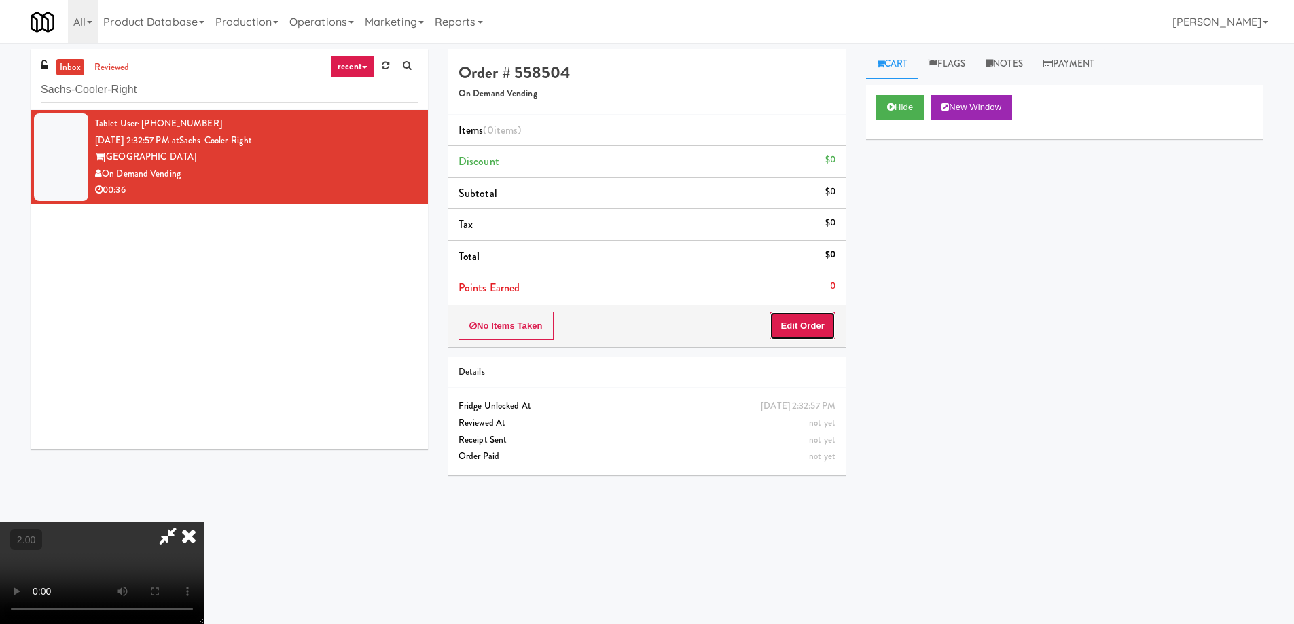
click at [822, 336] on button "Edit Order" at bounding box center [802, 326] width 66 height 29
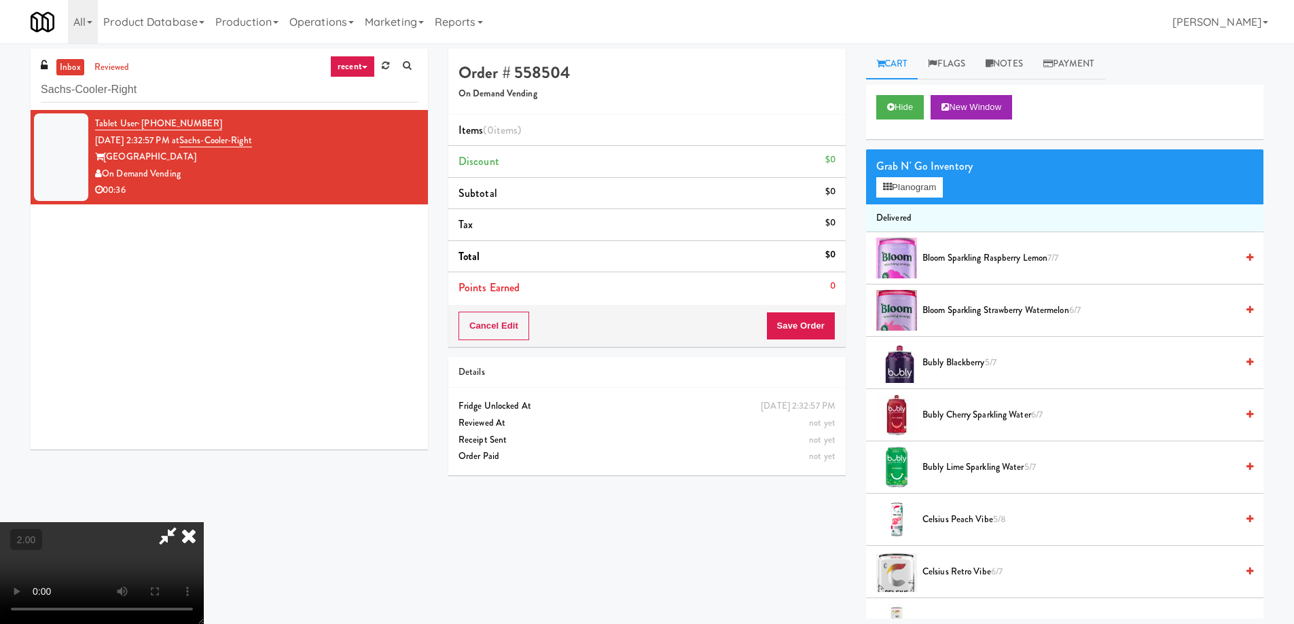
click at [959, 515] on span "Celsius Peach Vibe 5/8" at bounding box center [1079, 519] width 314 height 17
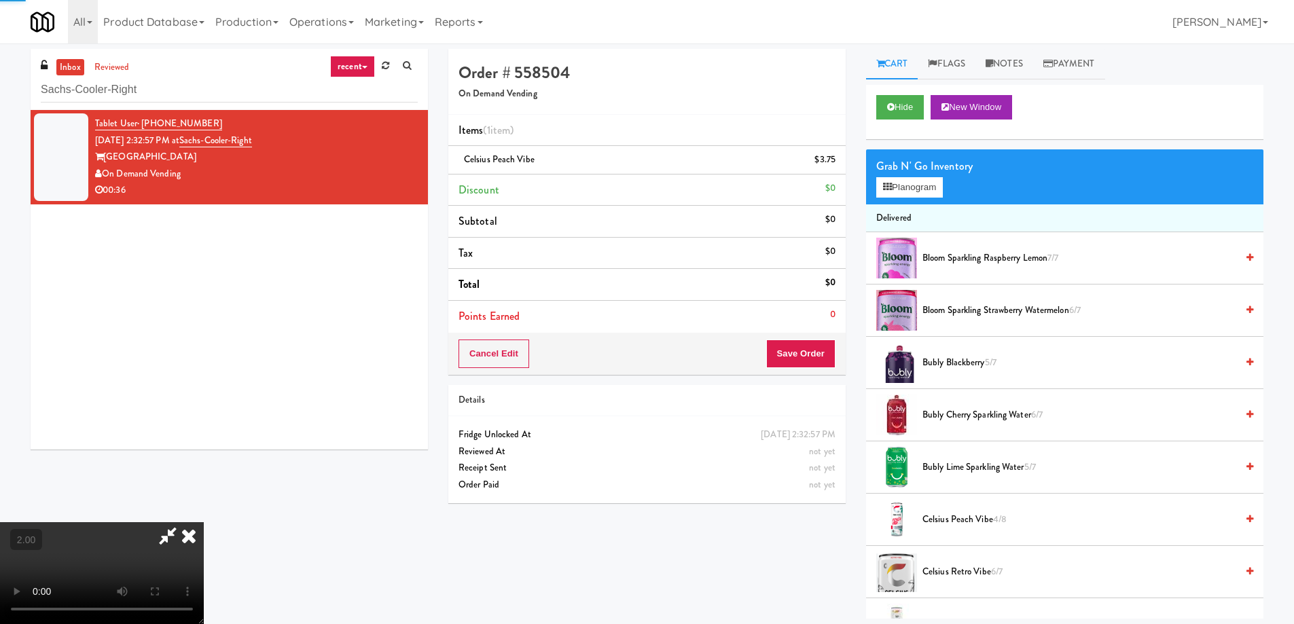
click at [204, 522] on video at bounding box center [102, 573] width 204 height 102
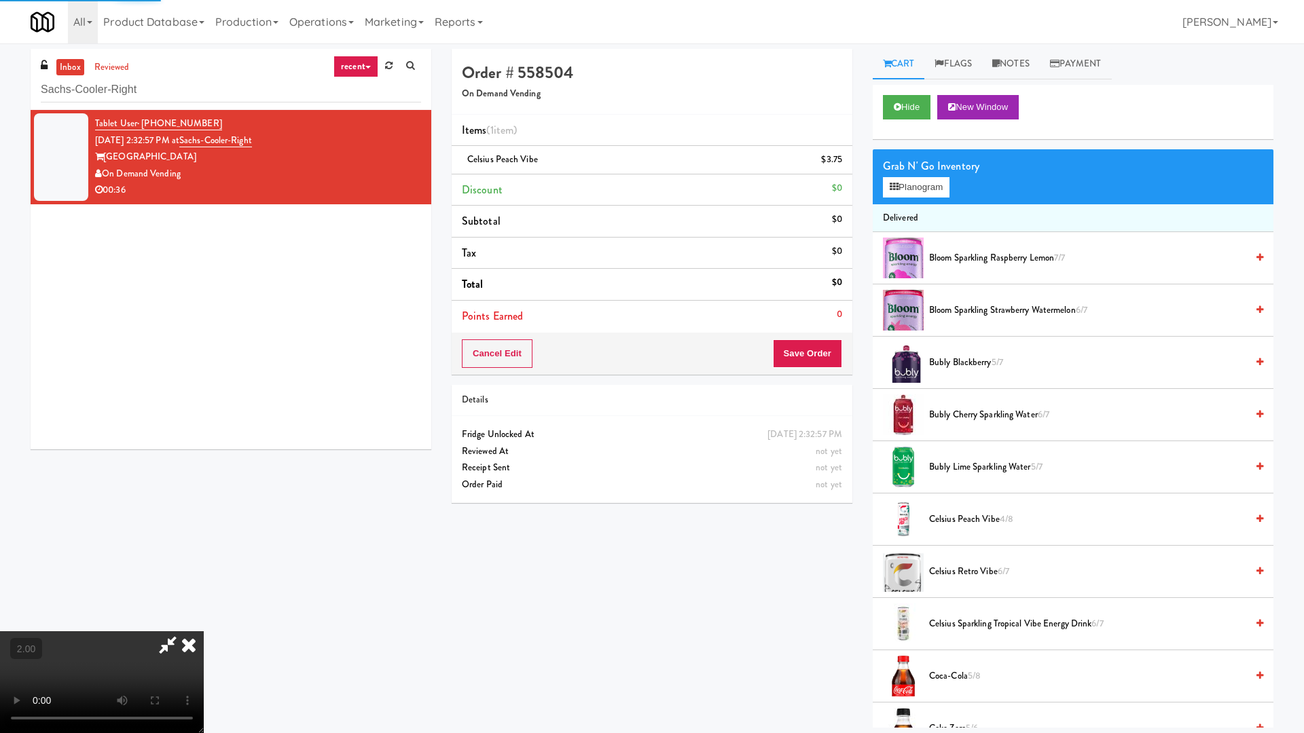
click at [204, 623] on video at bounding box center [102, 682] width 204 height 102
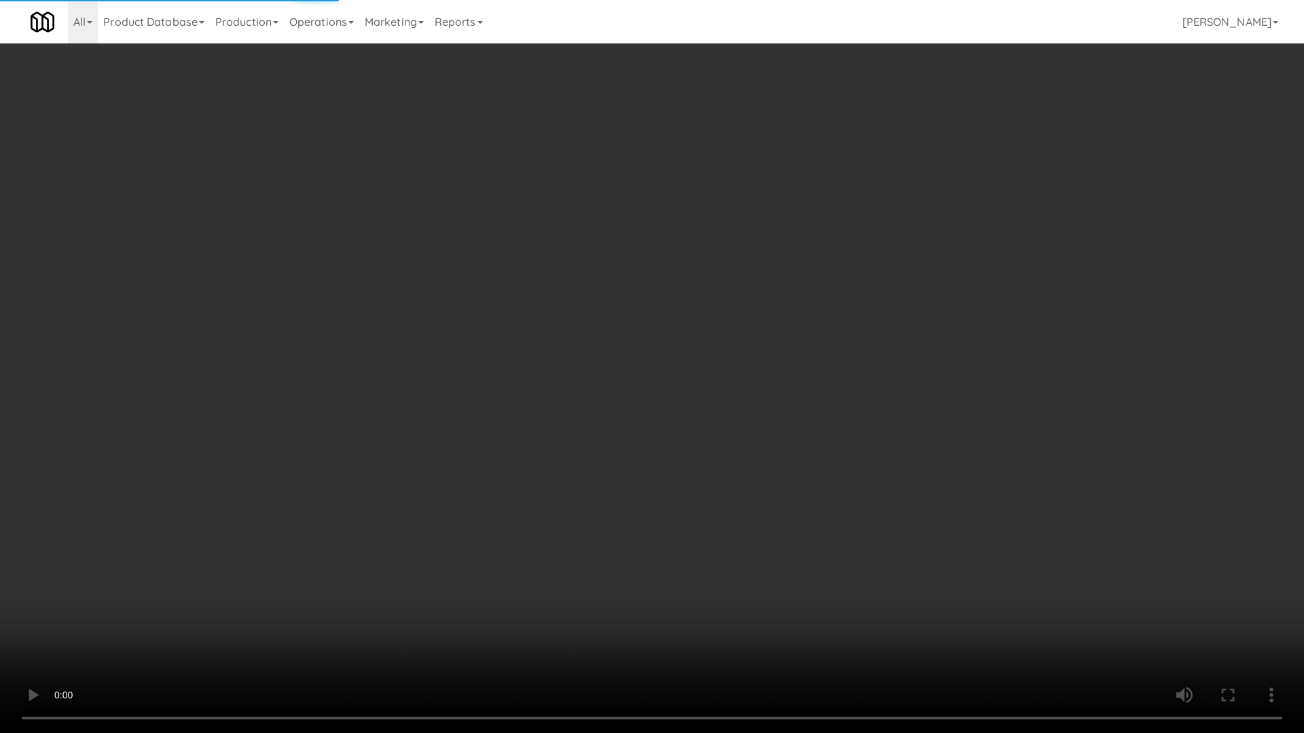
click at [841, 401] on video at bounding box center [652, 366] width 1304 height 733
click at [841, 402] on video at bounding box center [652, 366] width 1304 height 733
click at [801, 545] on video at bounding box center [652, 366] width 1304 height 733
click at [803, 546] on video at bounding box center [652, 366] width 1304 height 733
click at [1054, 496] on video at bounding box center [652, 366] width 1304 height 733
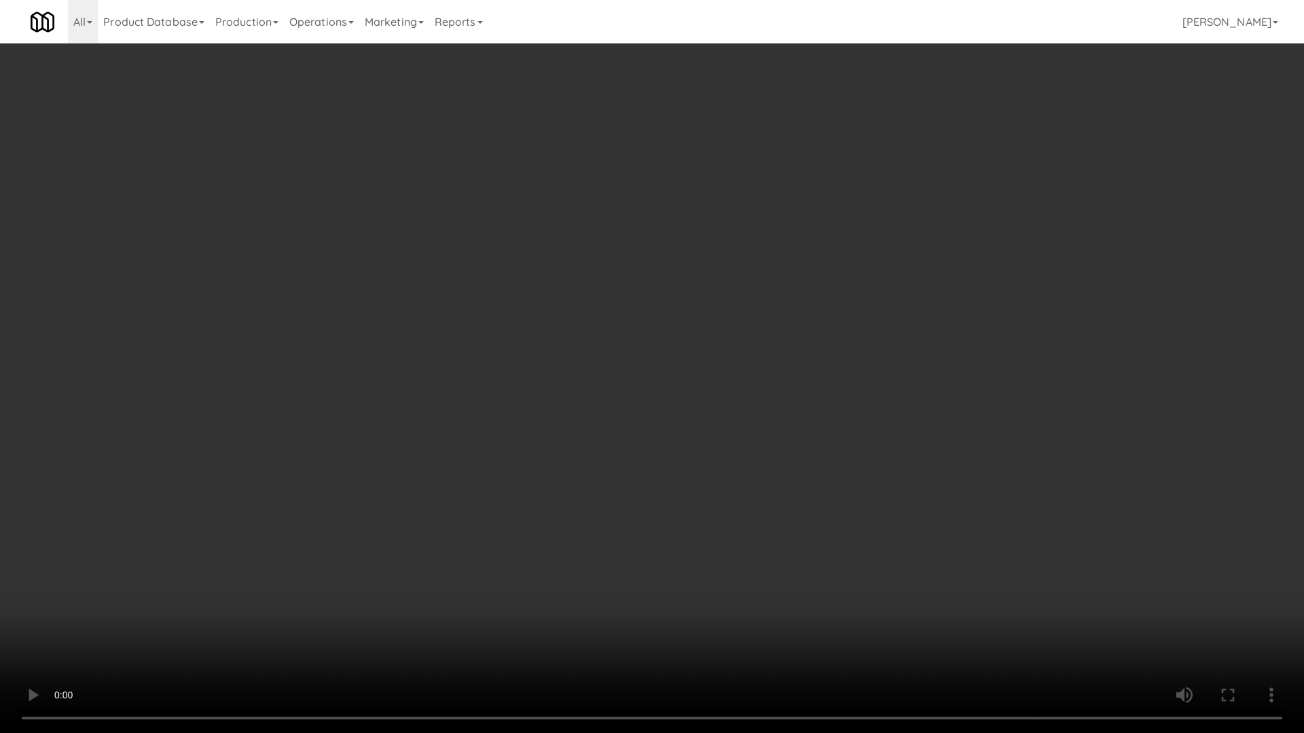
click at [1050, 514] on video at bounding box center [652, 366] width 1304 height 733
click at [902, 532] on video at bounding box center [652, 366] width 1304 height 733
click at [899, 538] on video at bounding box center [652, 366] width 1304 height 733
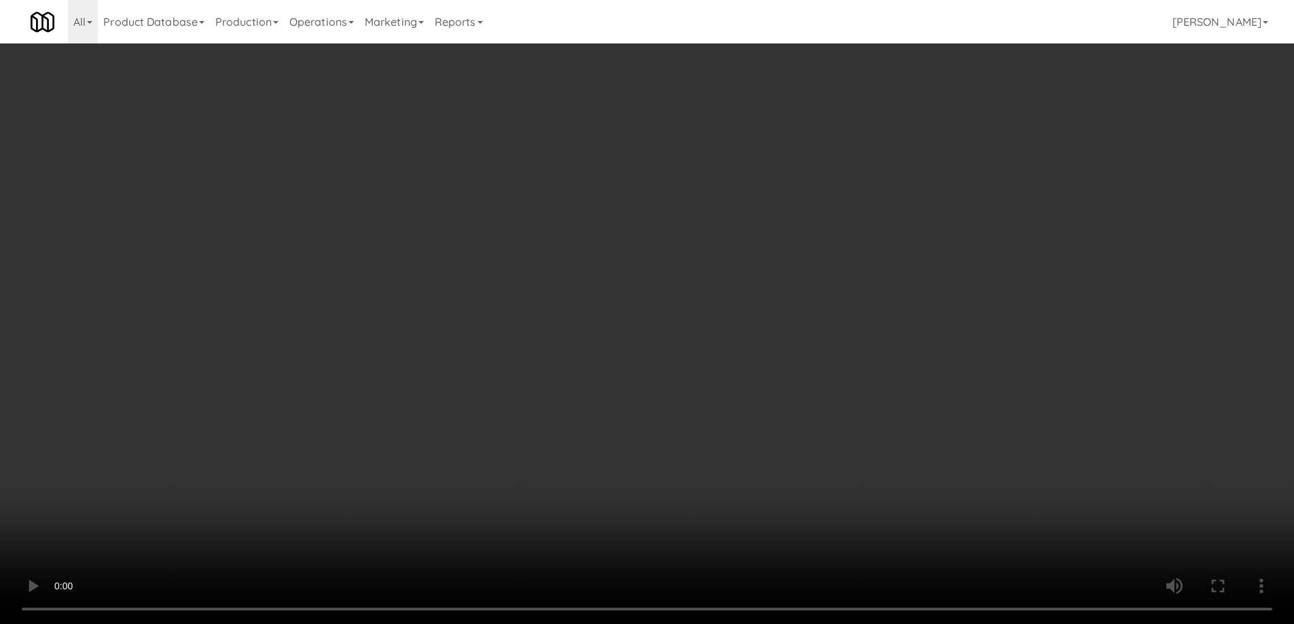
scroll to position [1069, 0]
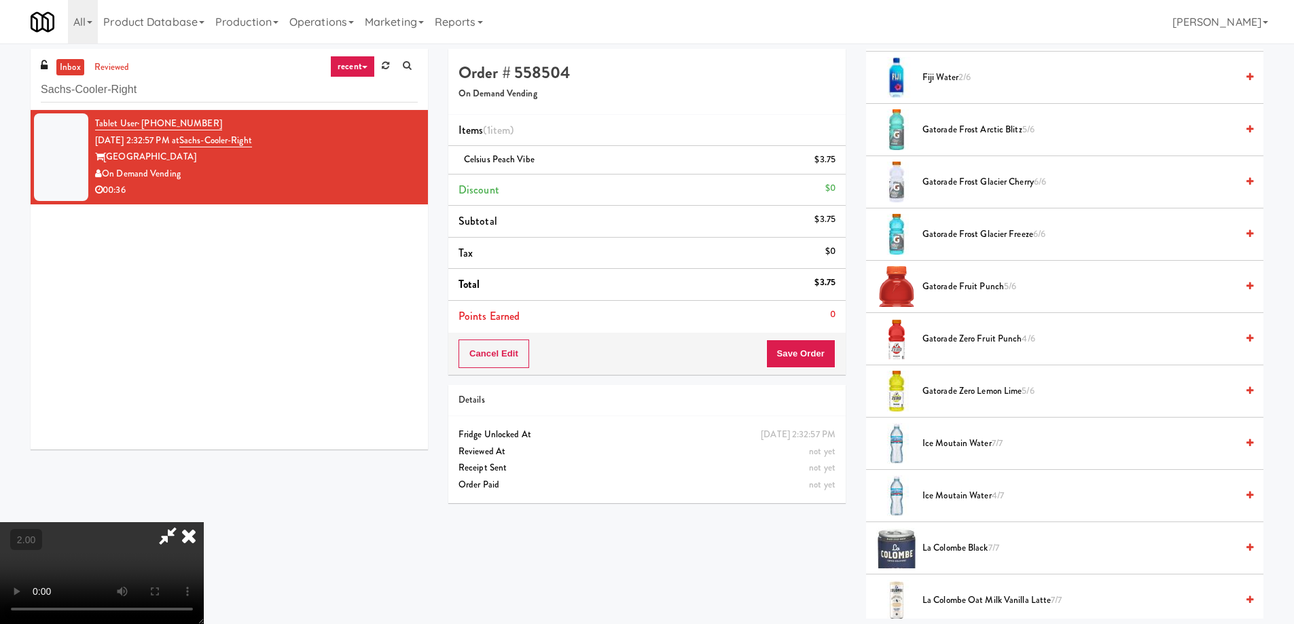
click at [989, 388] on span "Gatorade Zero Lemon Lime 5/6" at bounding box center [1079, 391] width 314 height 17
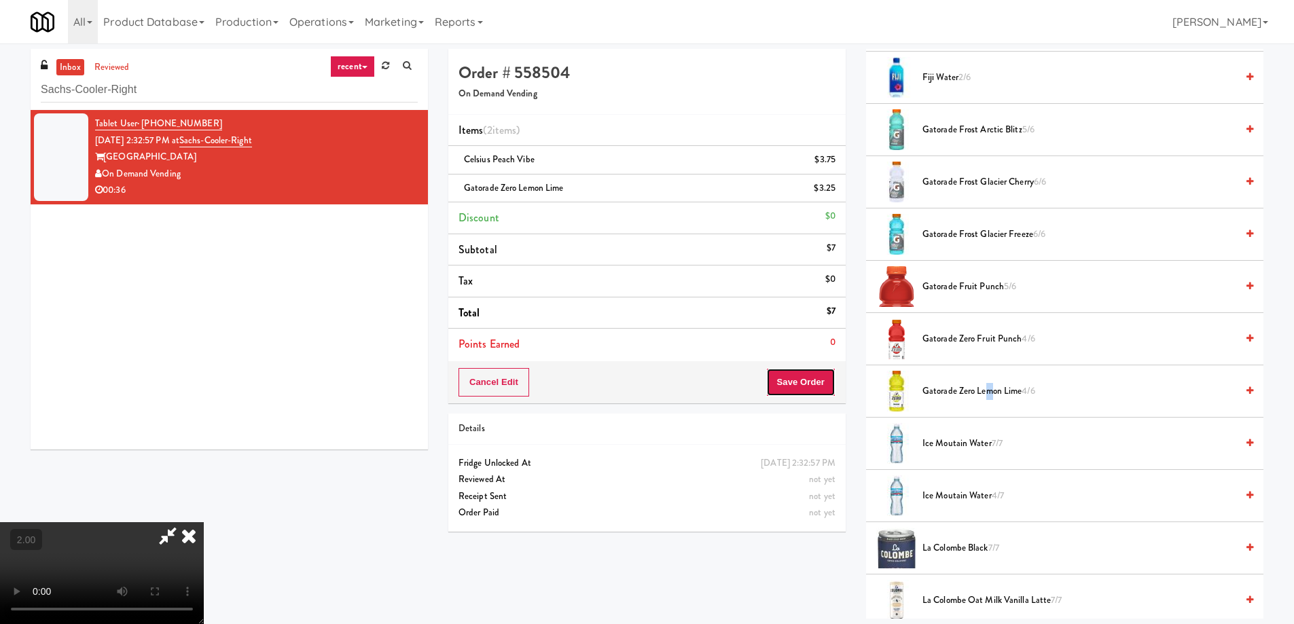
click at [807, 388] on button "Save Order" at bounding box center [800, 382] width 69 height 29
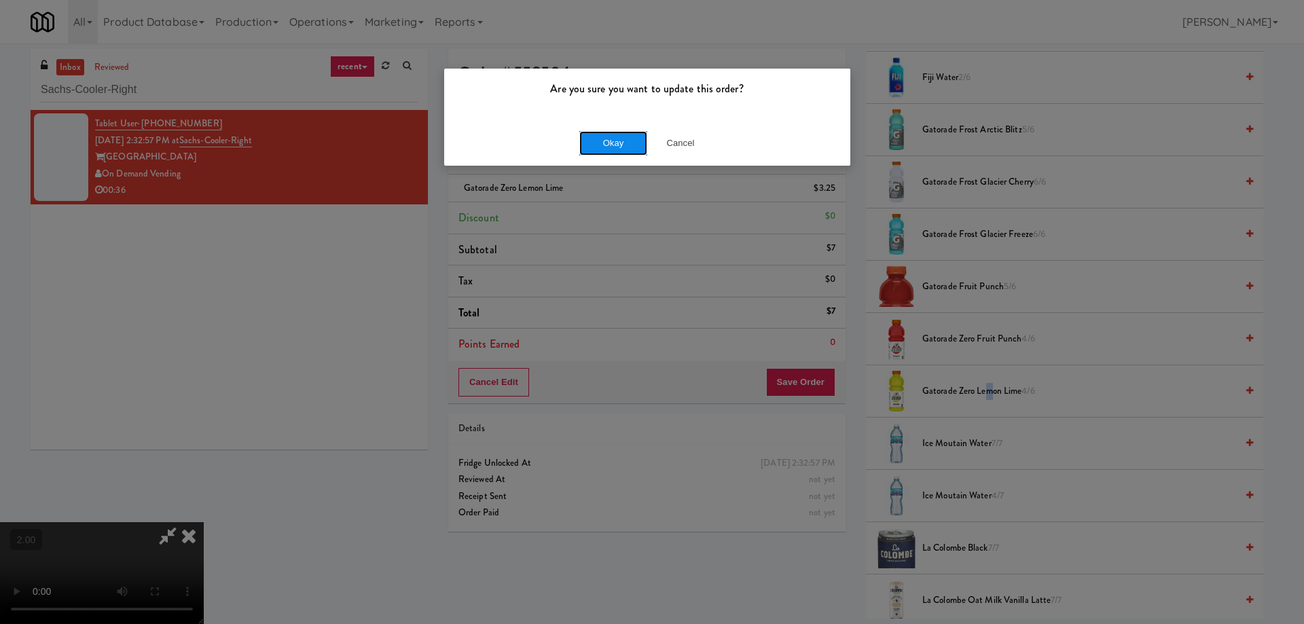
click at [627, 149] on button "Okay" at bounding box center [613, 143] width 68 height 24
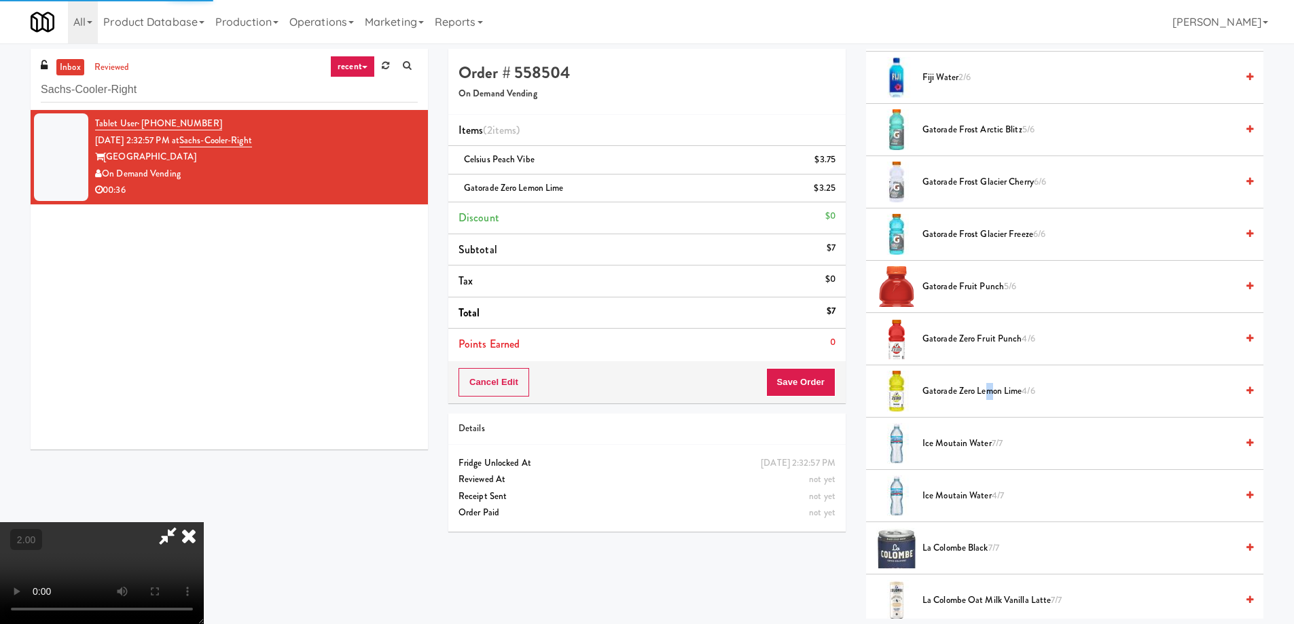
scroll to position [0, 0]
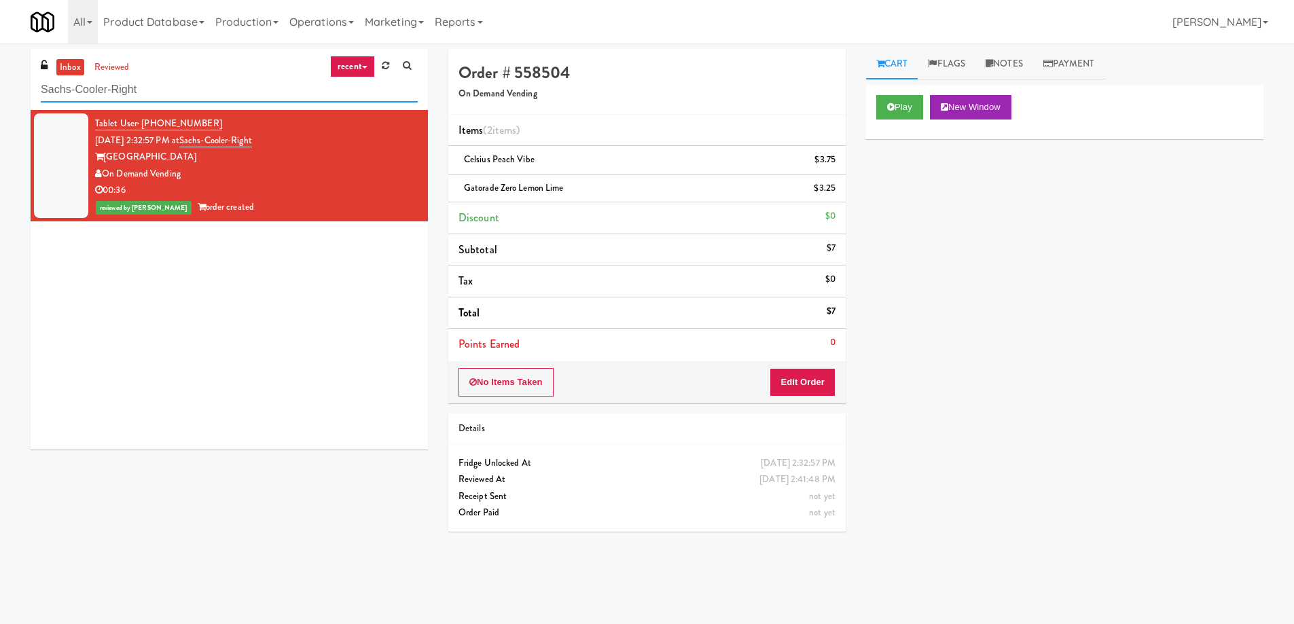
click at [182, 91] on input "Sachs-Cooler-Right" at bounding box center [229, 89] width 377 height 25
paste input "Archer Tower Fridge"
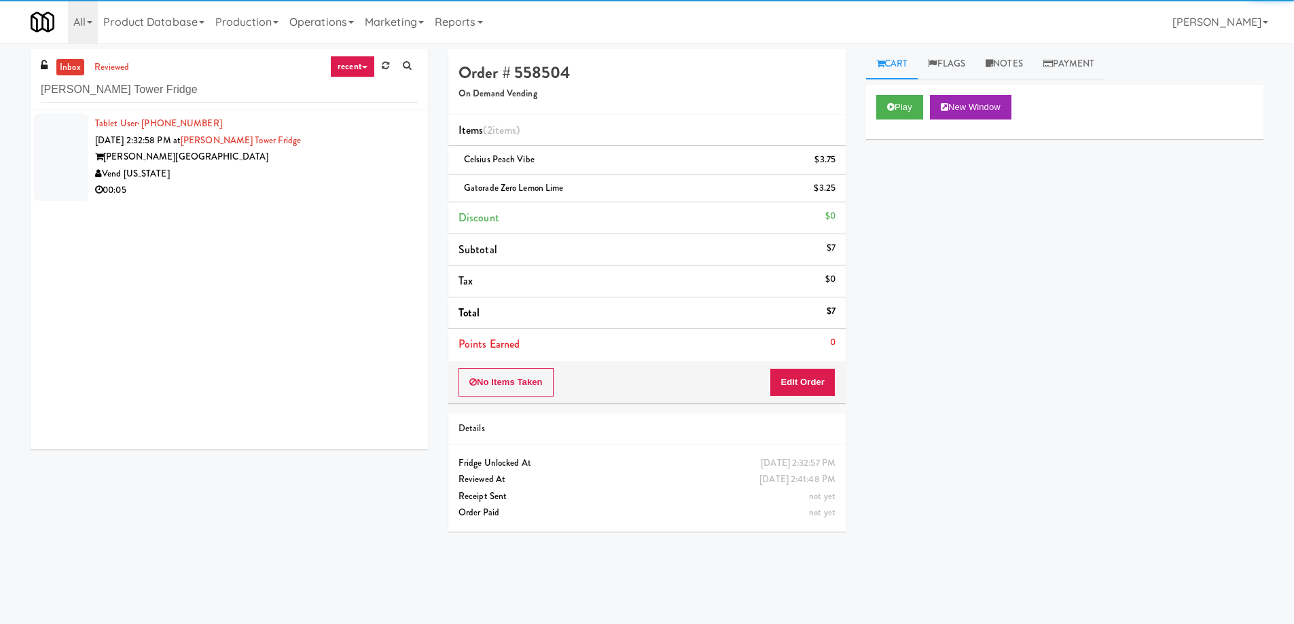
click at [264, 181] on div "Vend [US_STATE]" at bounding box center [256, 174] width 323 height 17
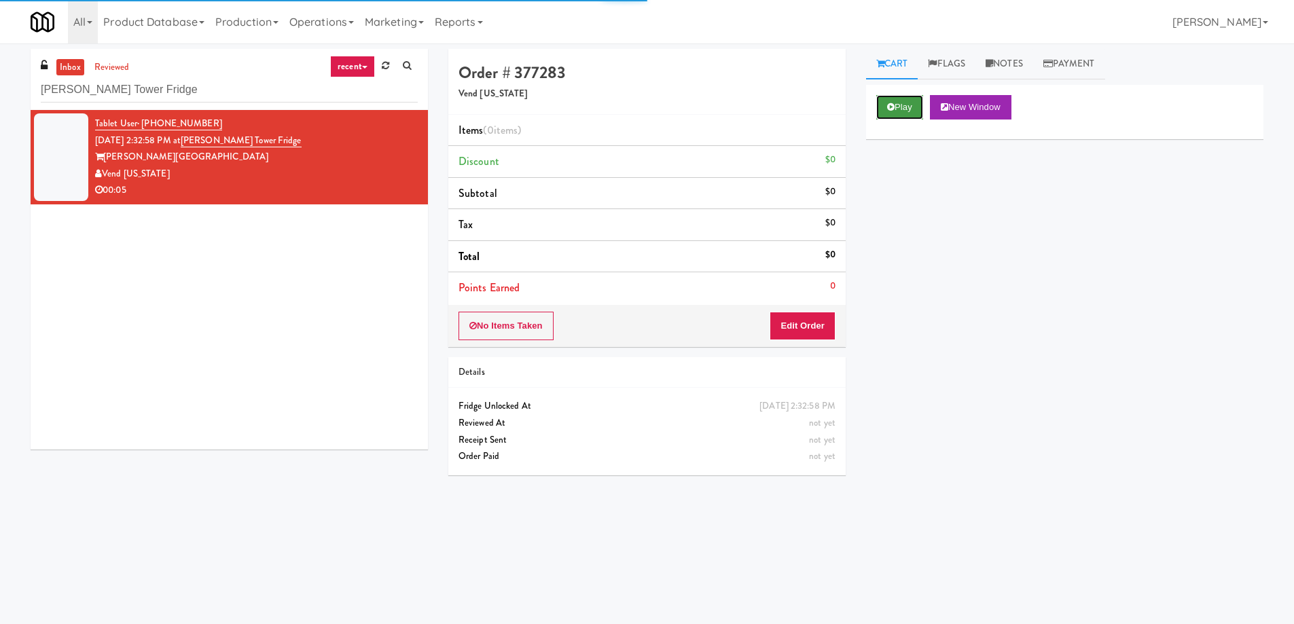
click at [898, 105] on button "Play" at bounding box center [899, 107] width 47 height 24
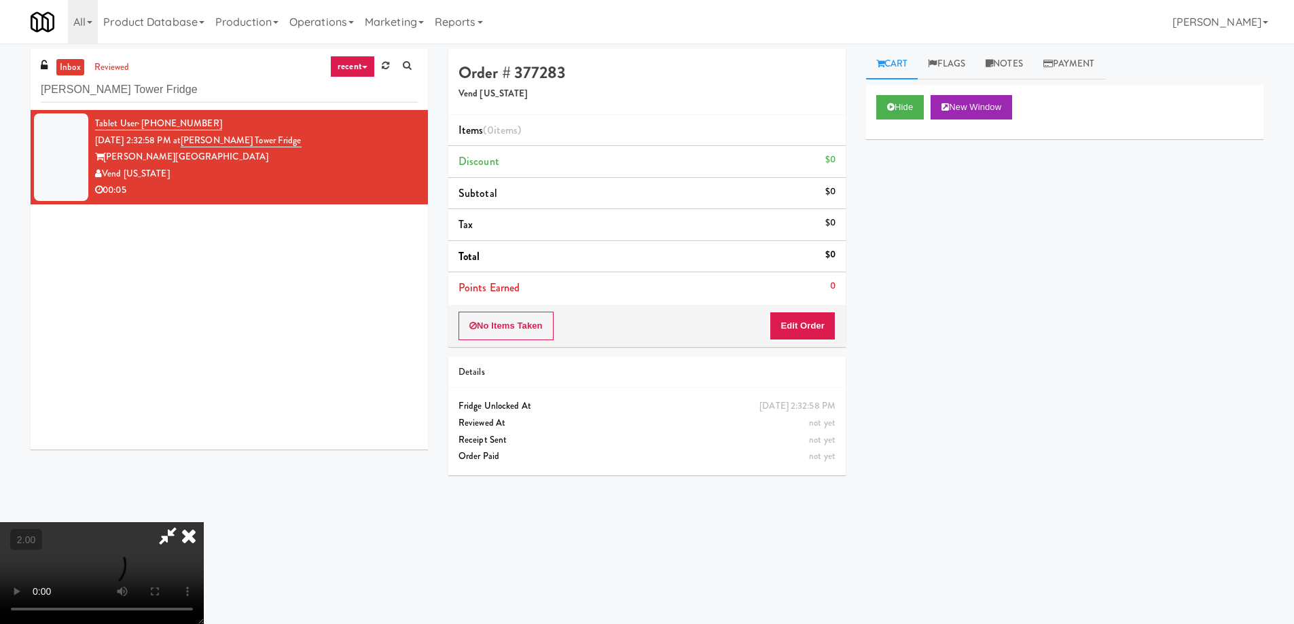
click at [204, 522] on video at bounding box center [102, 573] width 204 height 102
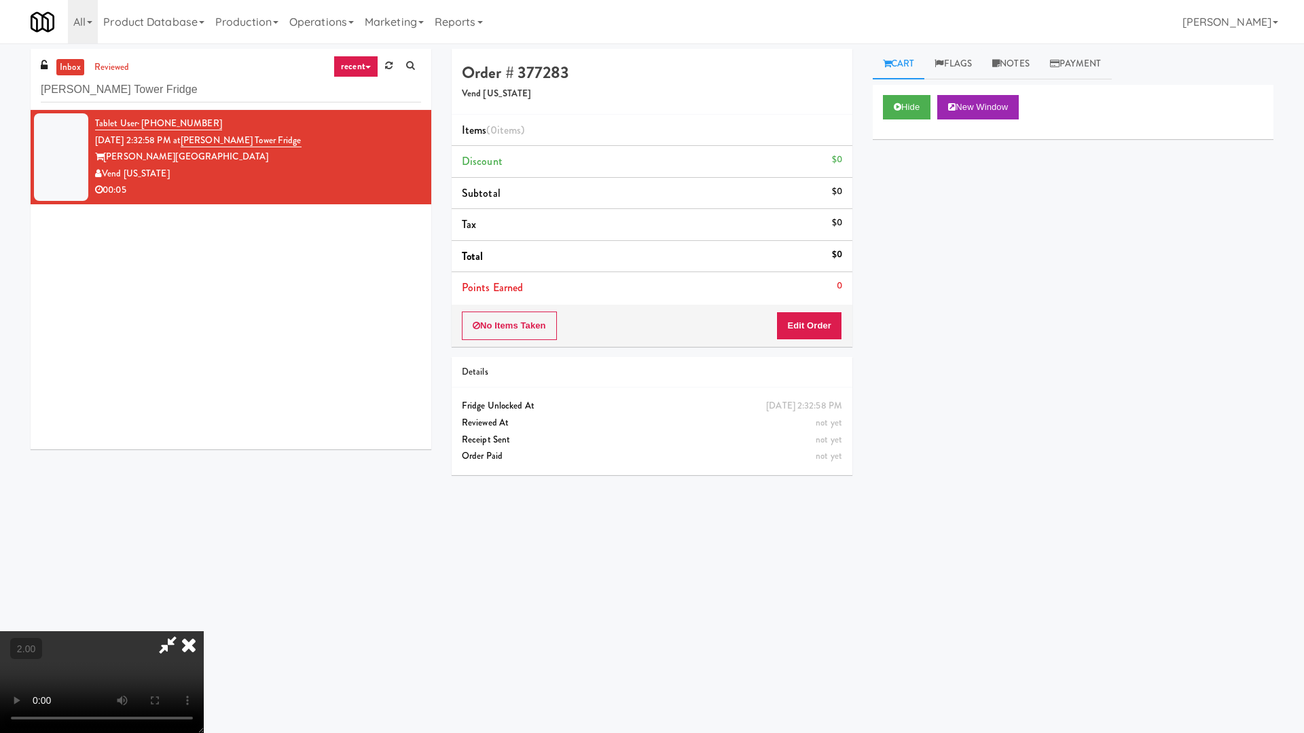
click at [204, 623] on video at bounding box center [102, 682] width 204 height 102
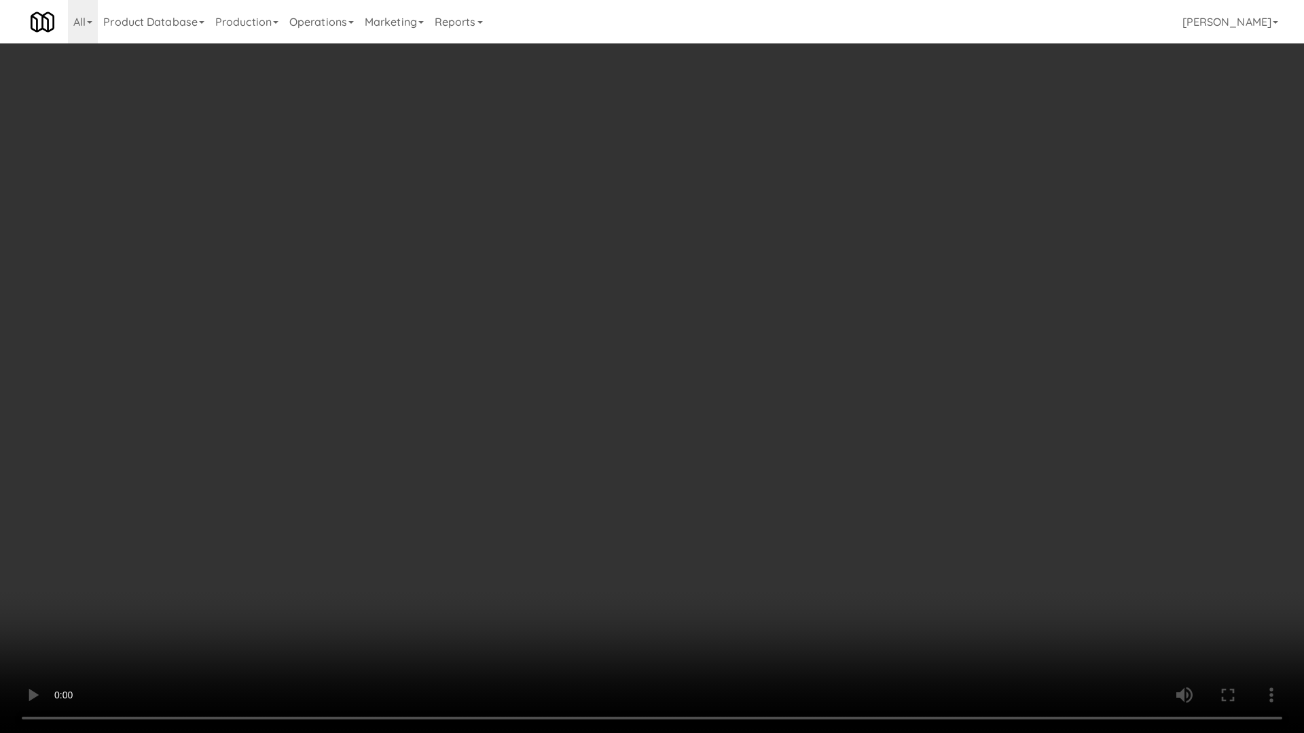
click at [781, 492] on video at bounding box center [652, 366] width 1304 height 733
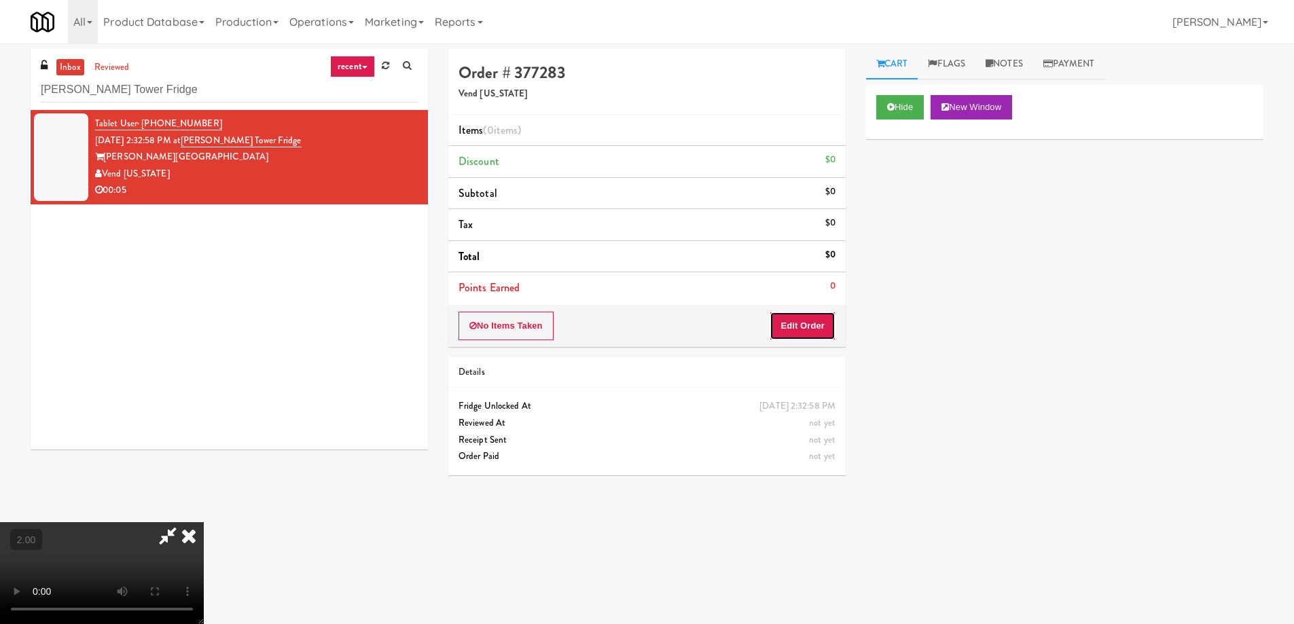
click at [811, 329] on button "Edit Order" at bounding box center [802, 326] width 66 height 29
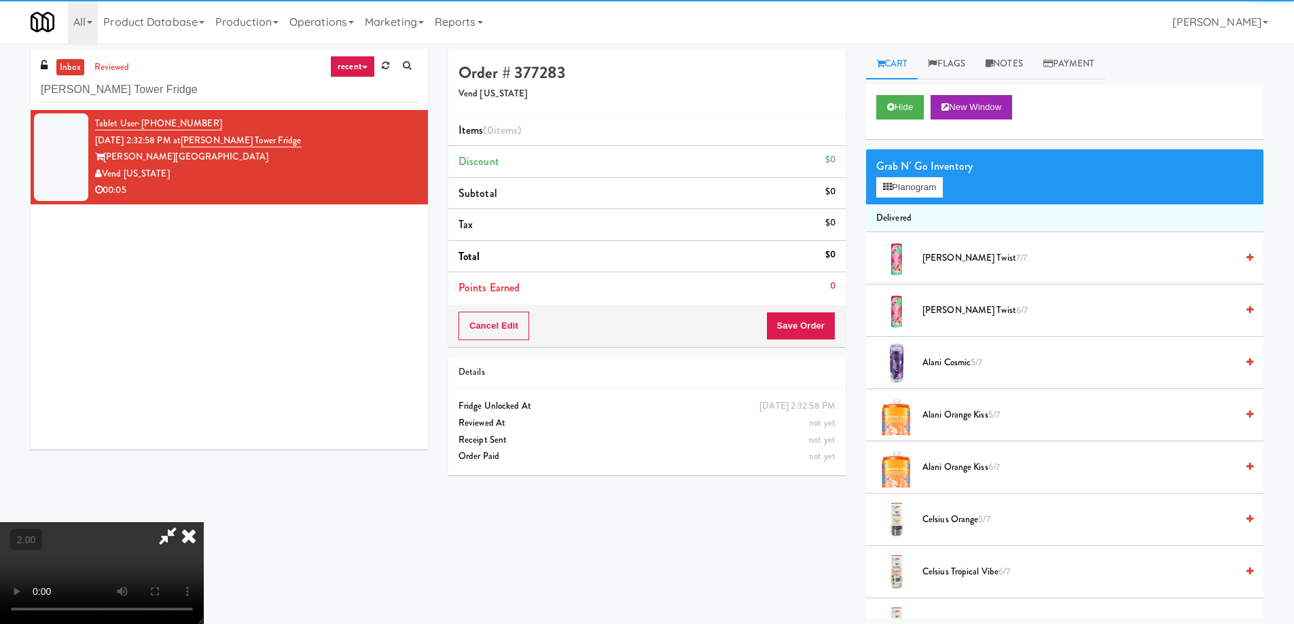
click at [963, 420] on span "Alani Orange Kiss 5/7" at bounding box center [1079, 415] width 314 height 17
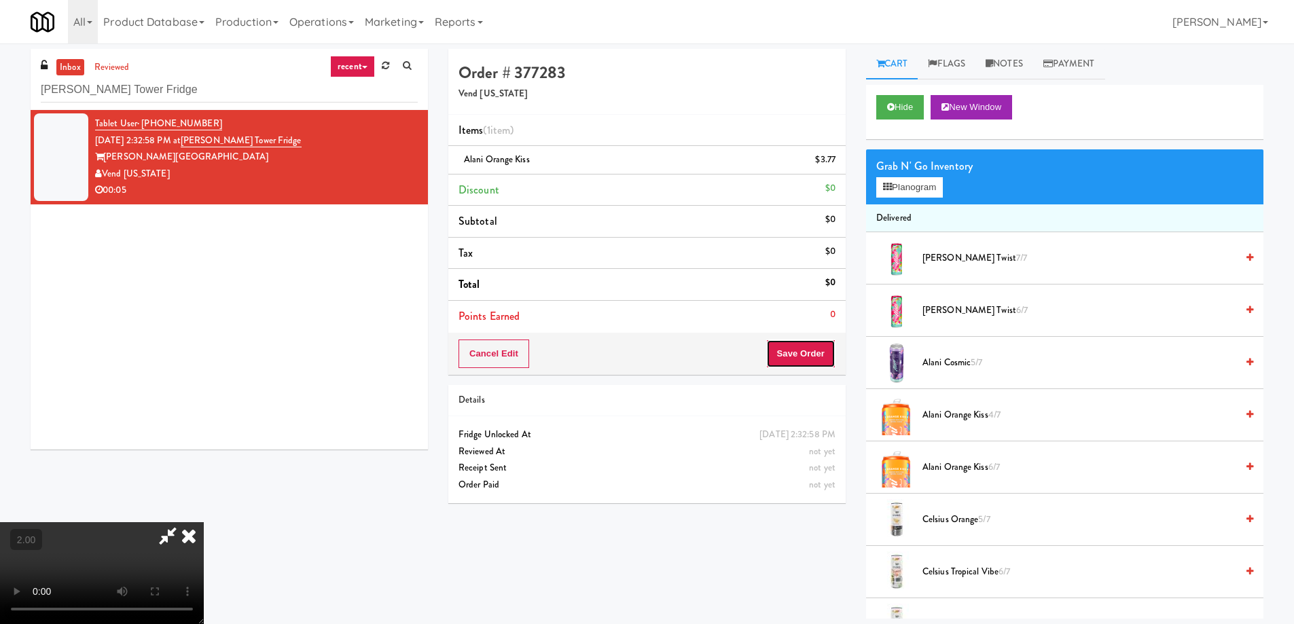
click at [834, 359] on button "Save Order" at bounding box center [800, 354] width 69 height 29
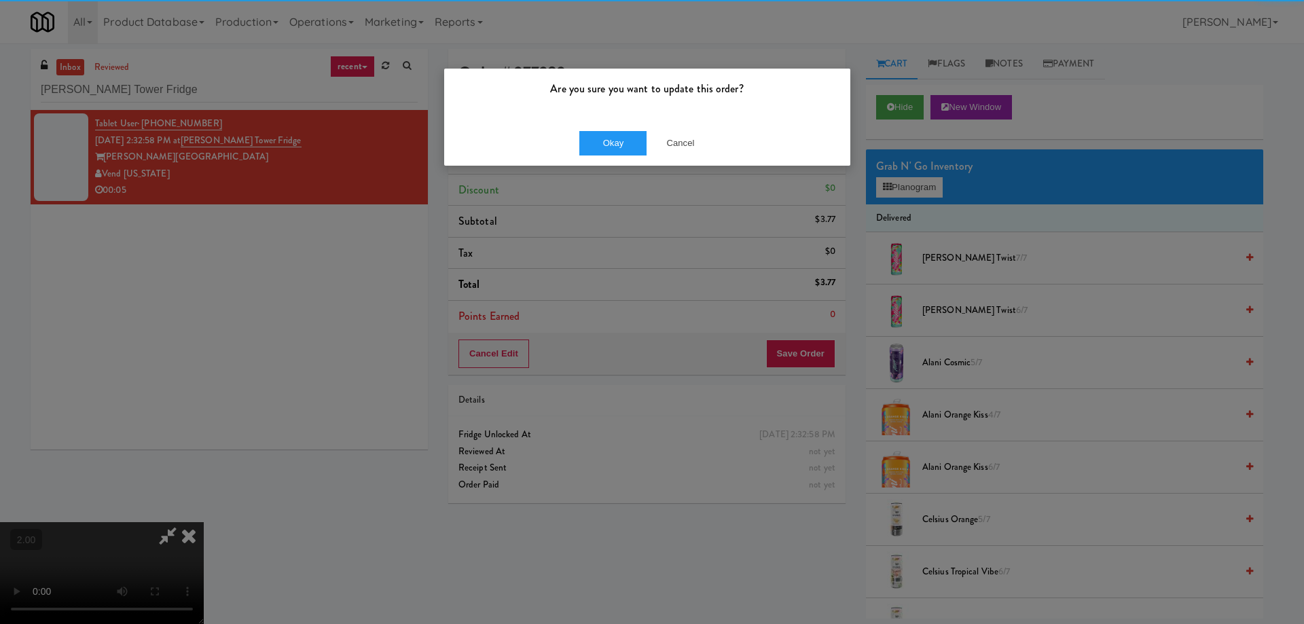
click at [604, 130] on div "Okay Cancel" at bounding box center [647, 142] width 406 height 45
click at [604, 139] on button "Okay" at bounding box center [613, 143] width 68 height 24
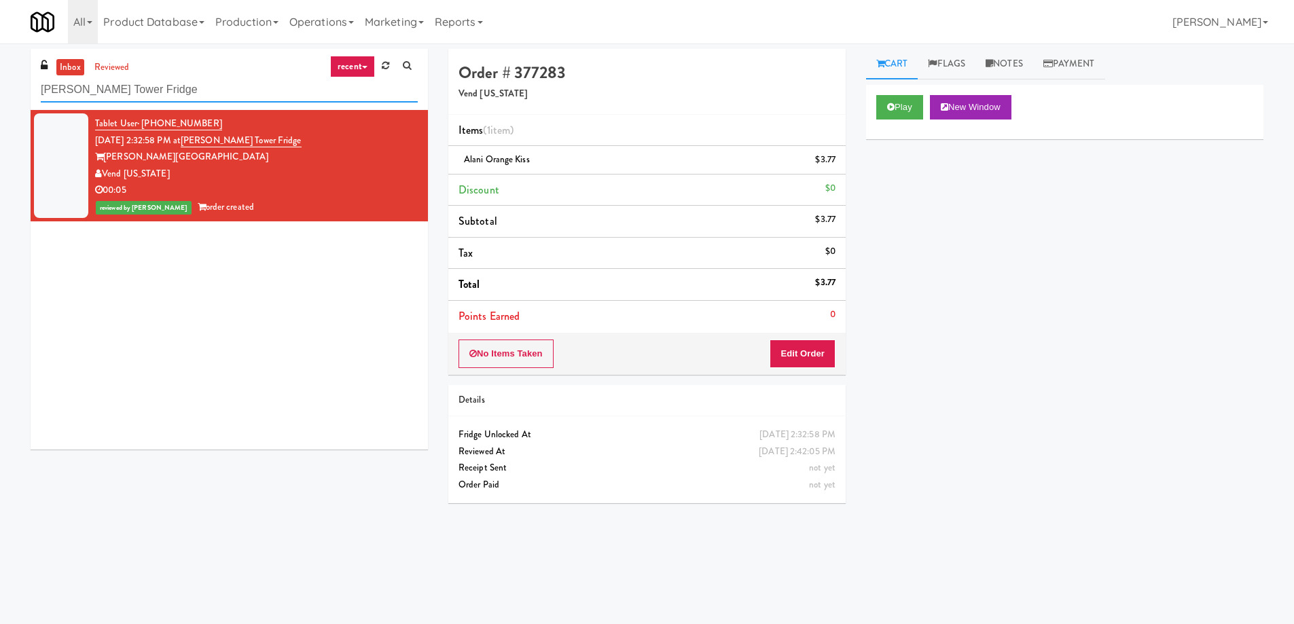
click at [203, 88] on input "Archer Tower Fridge" at bounding box center [229, 89] width 377 height 25
paste input "Railside-Pantry-Right"
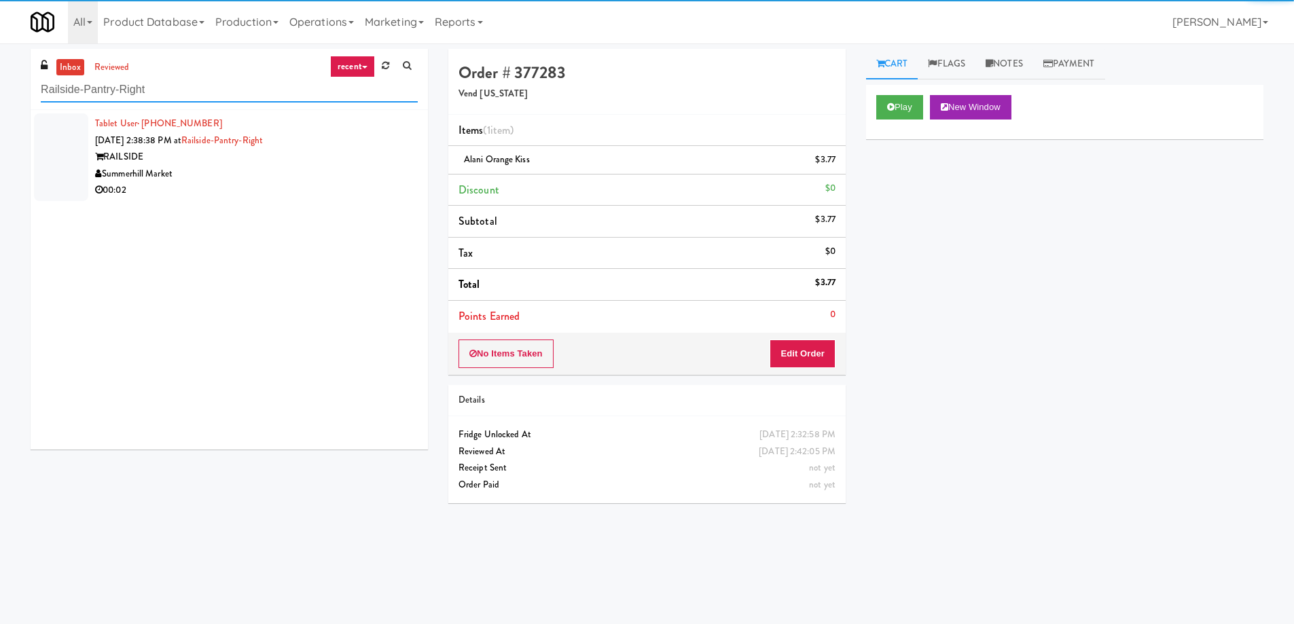
type input "Railside-Pantry-Right"
click at [261, 189] on div "00:02" at bounding box center [256, 190] width 323 height 17
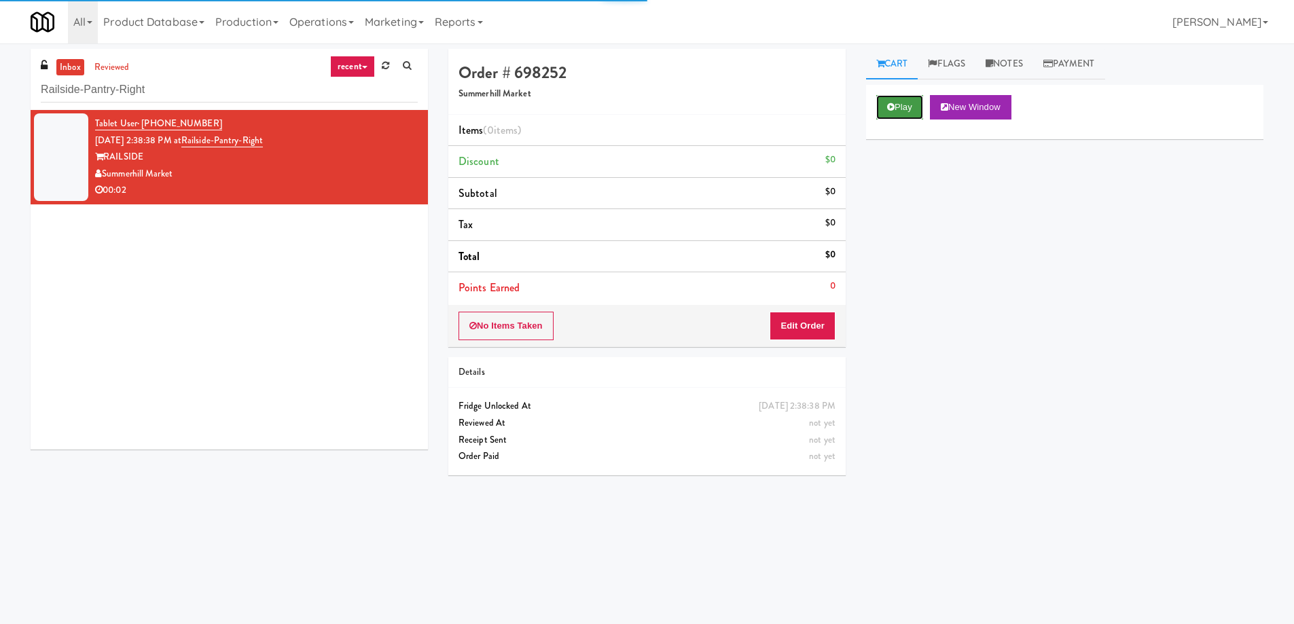
click at [900, 105] on button "Play" at bounding box center [899, 107] width 47 height 24
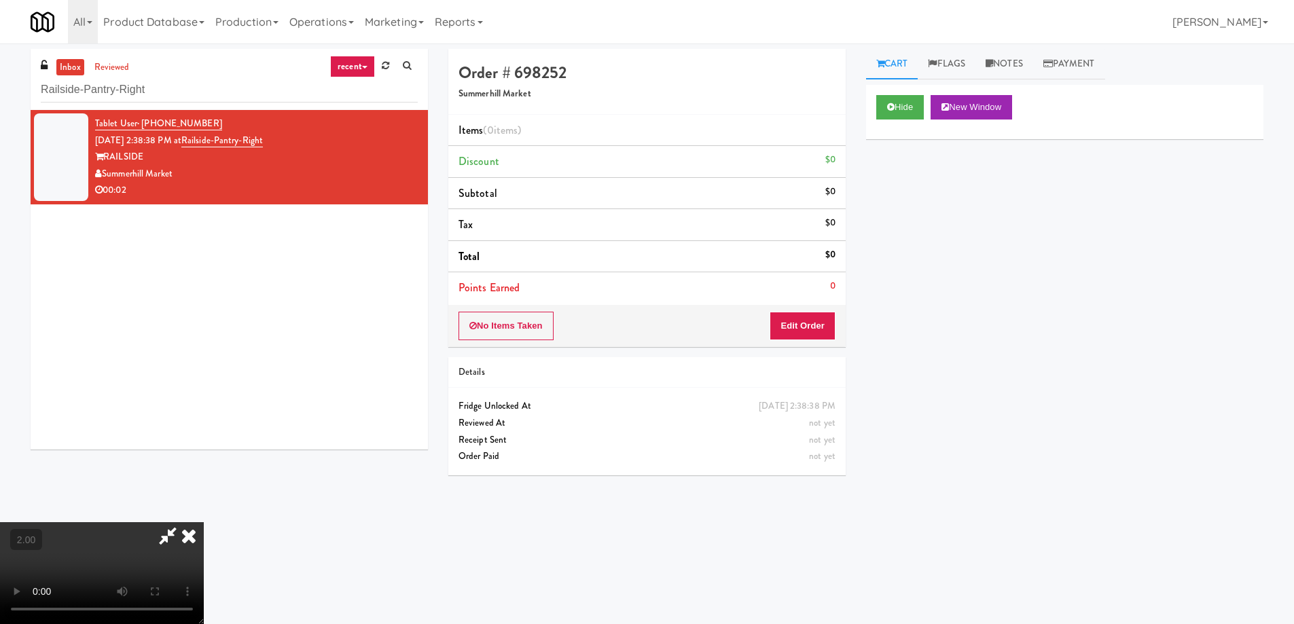
click at [204, 522] on video at bounding box center [102, 573] width 204 height 102
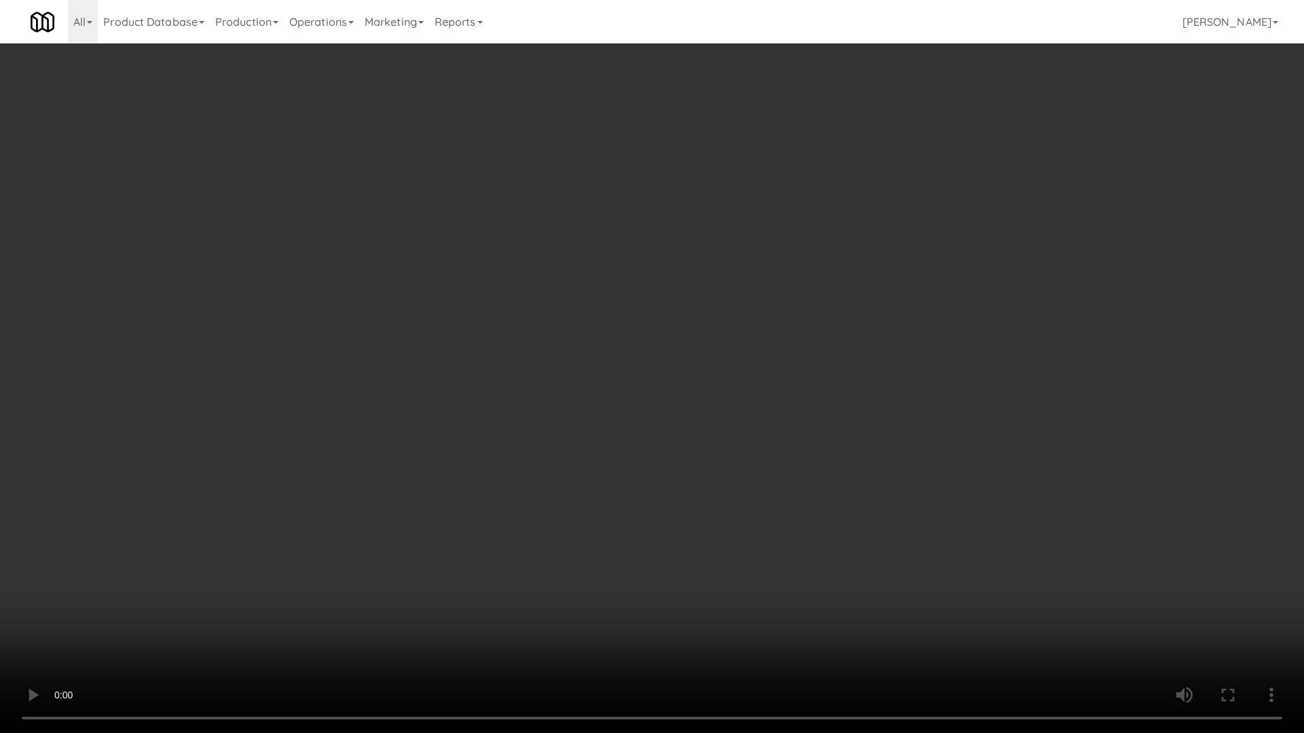
click at [708, 524] on video at bounding box center [652, 366] width 1304 height 733
click at [904, 548] on video at bounding box center [652, 366] width 1304 height 733
click at [898, 546] on video at bounding box center [652, 366] width 1304 height 733
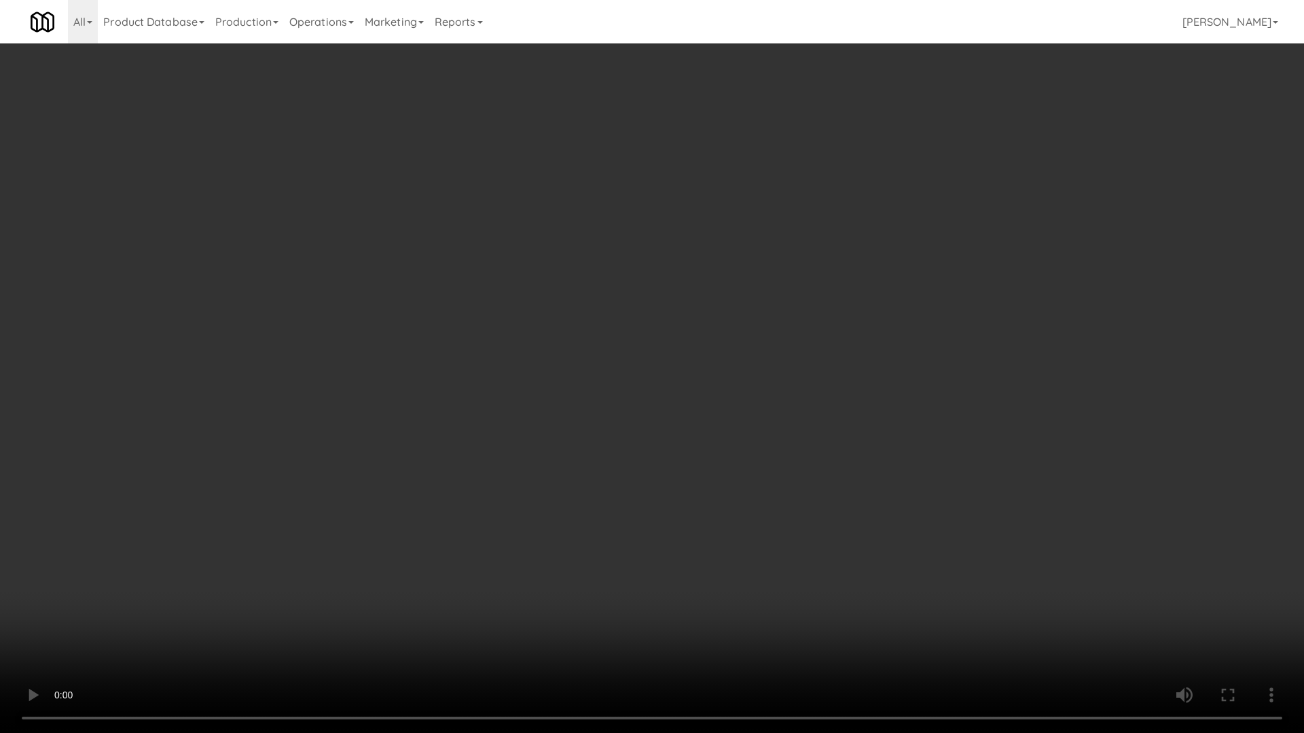
click at [889, 537] on video at bounding box center [652, 366] width 1304 height 733
click at [771, 503] on video at bounding box center [652, 366] width 1304 height 733
click at [703, 478] on video at bounding box center [652, 366] width 1304 height 733
click at [727, 483] on video at bounding box center [652, 366] width 1304 height 733
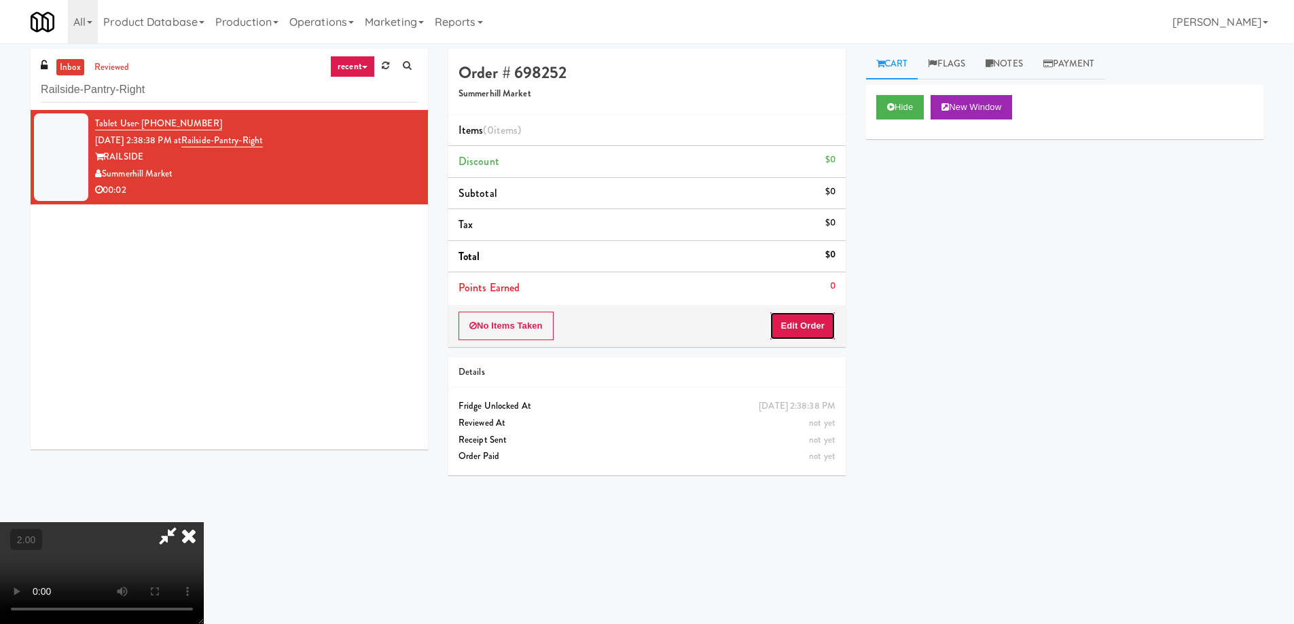
click at [804, 331] on button "Edit Order" at bounding box center [802, 326] width 66 height 29
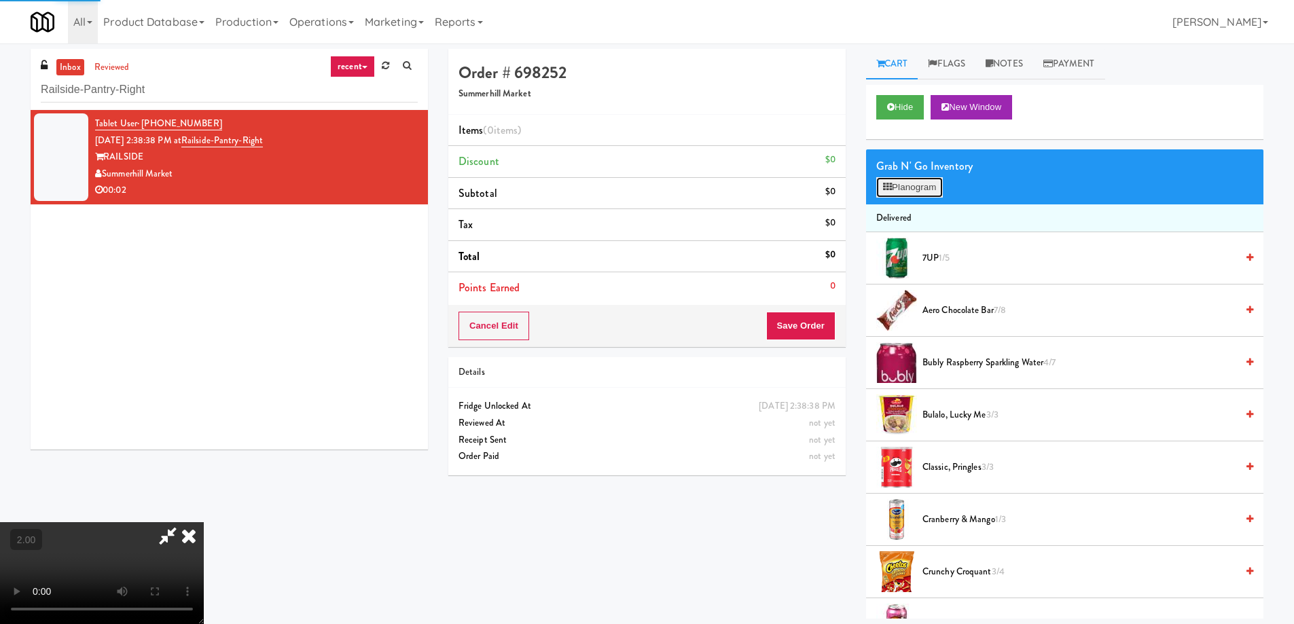
click at [900, 190] on button "Planogram" at bounding box center [909, 187] width 67 height 20
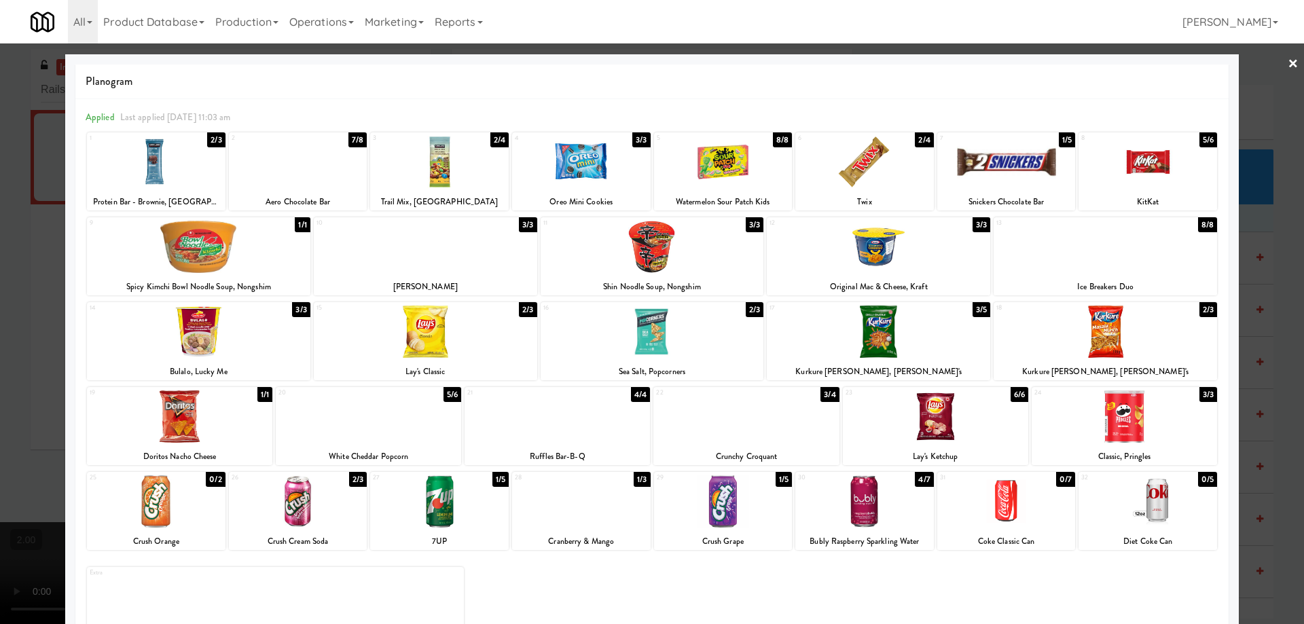
click at [430, 330] on div at bounding box center [425, 332] width 223 height 52
click at [0, 412] on div at bounding box center [652, 312] width 1304 height 624
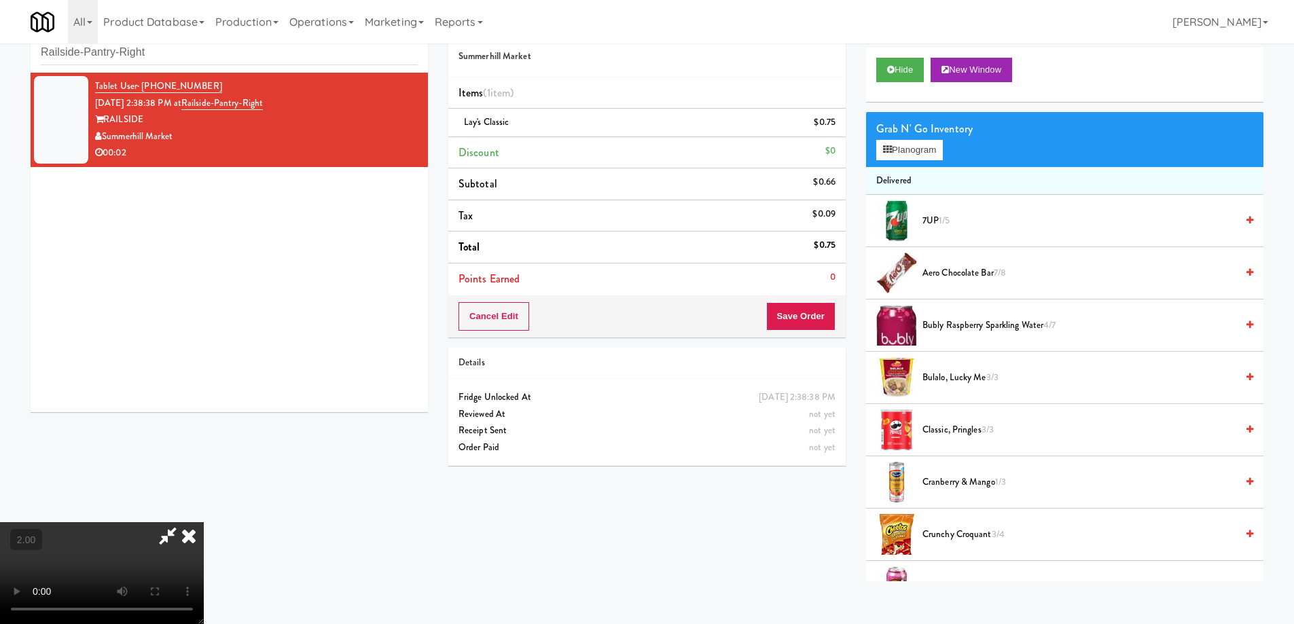
scroll to position [43, 0]
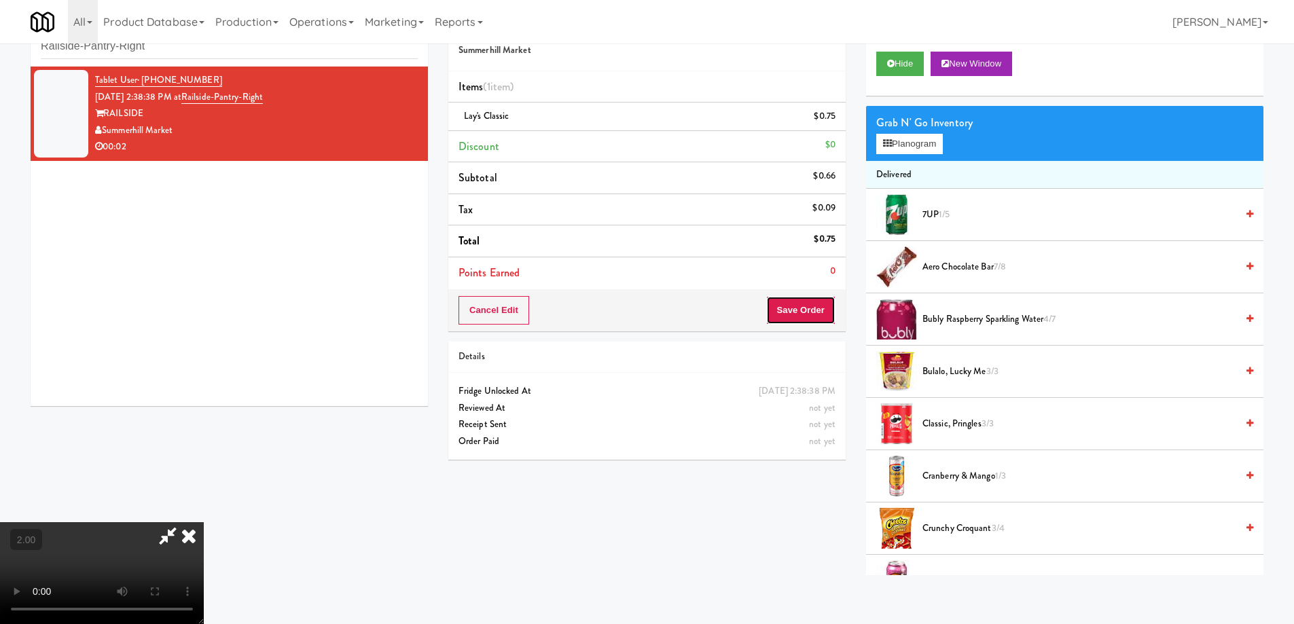
click at [816, 307] on button "Save Order" at bounding box center [800, 310] width 69 height 29
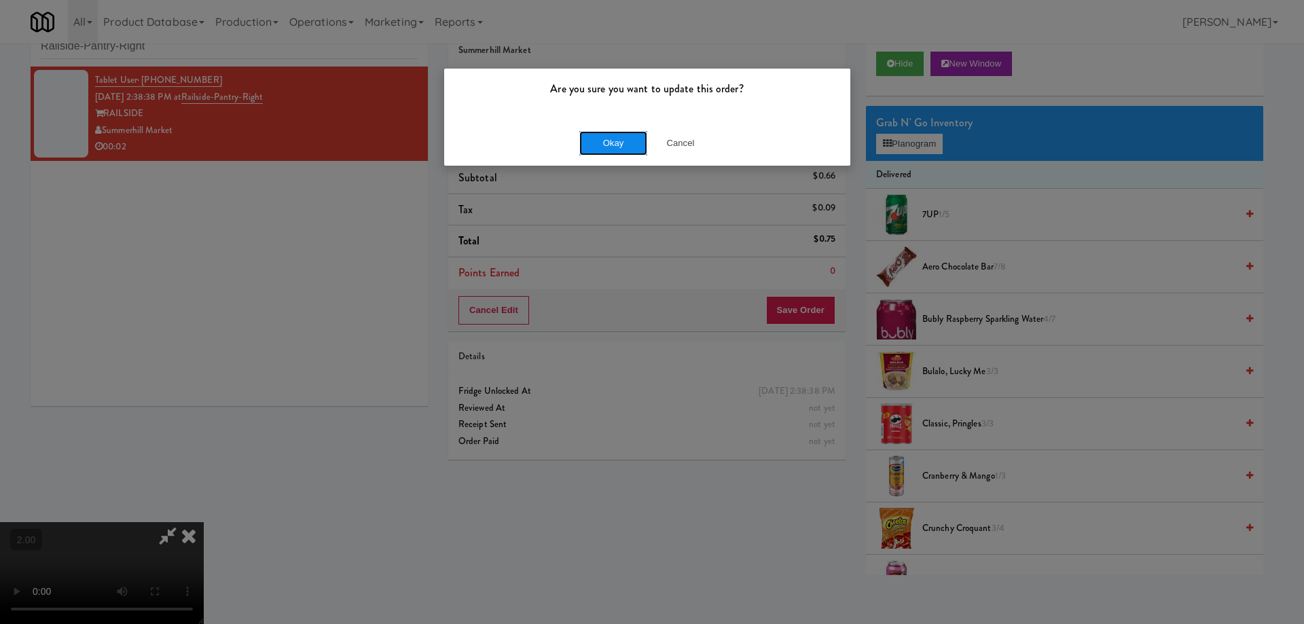
click at [620, 142] on button "Okay" at bounding box center [613, 143] width 68 height 24
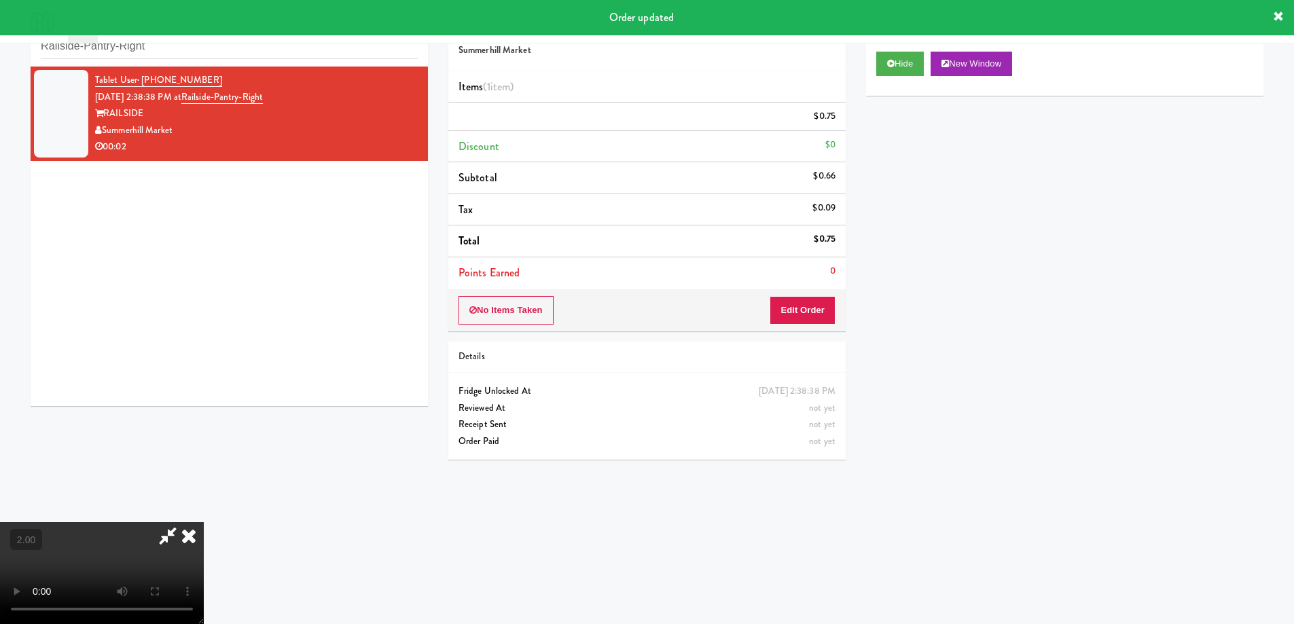
scroll to position [0, 0]
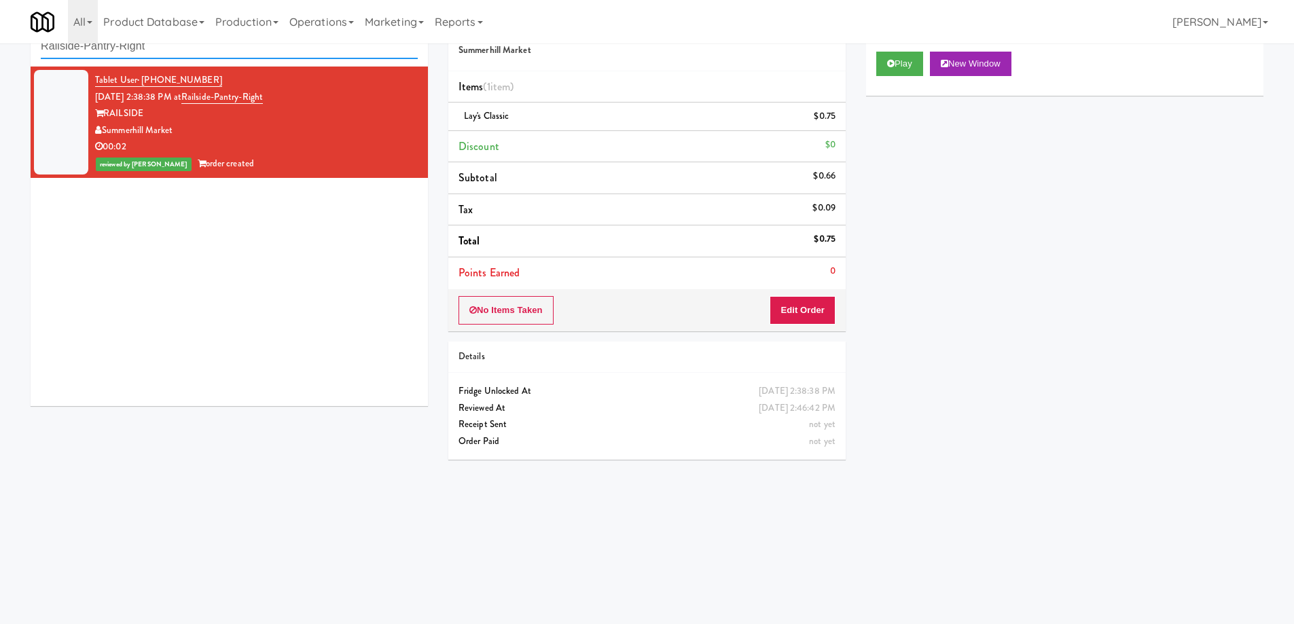
click at [153, 52] on input "Railside-Pantry-Right" at bounding box center [229, 46] width 377 height 25
paste input "CrossFit Anaheim - Cooler"
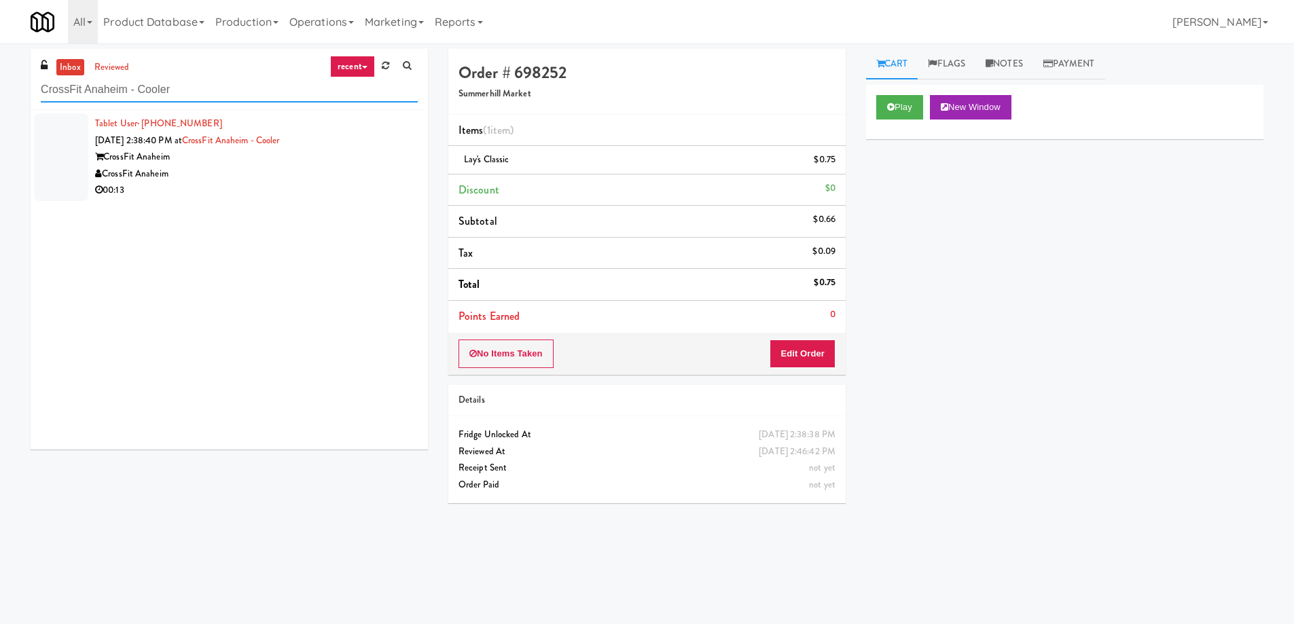
type input "CrossFit Anaheim - Cooler"
click at [369, 188] on div "00:13" at bounding box center [256, 190] width 323 height 17
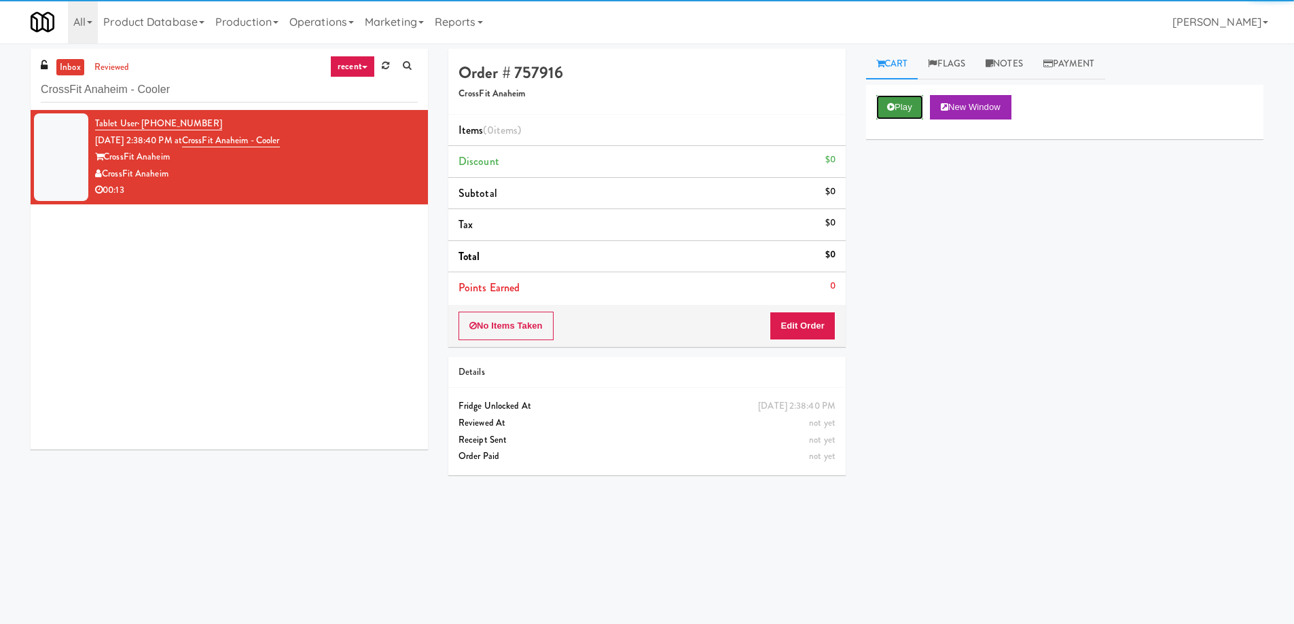
click at [909, 98] on button "Play" at bounding box center [899, 107] width 47 height 24
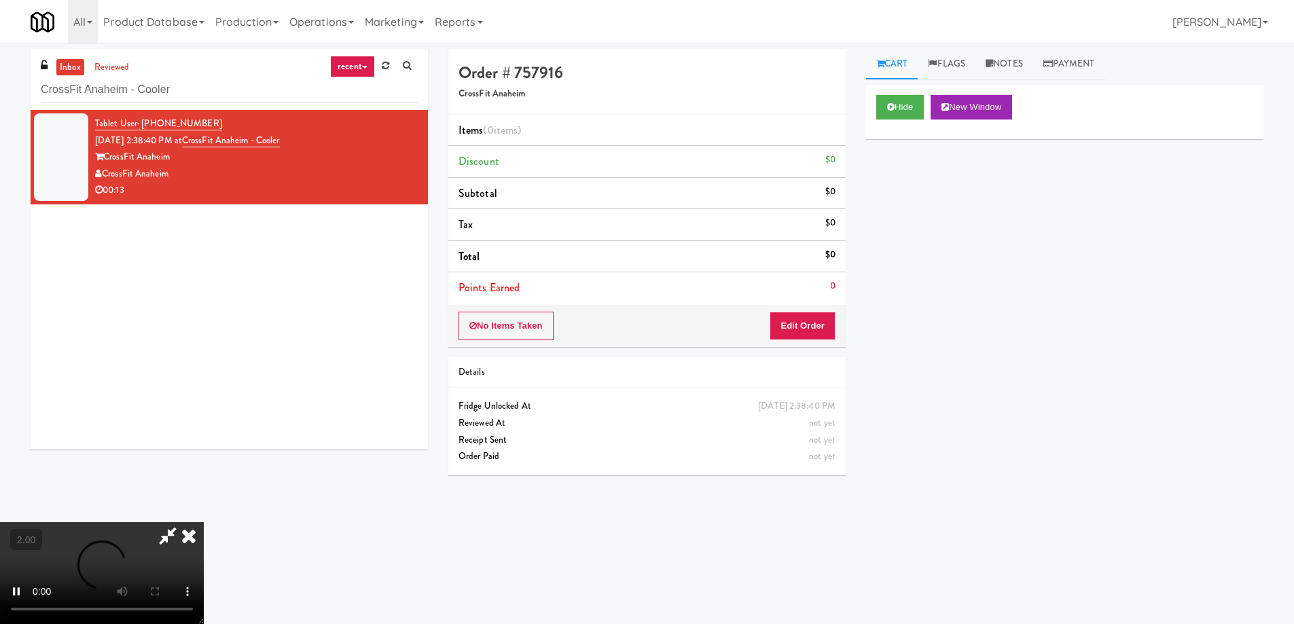
click at [204, 522] on video at bounding box center [102, 573] width 204 height 102
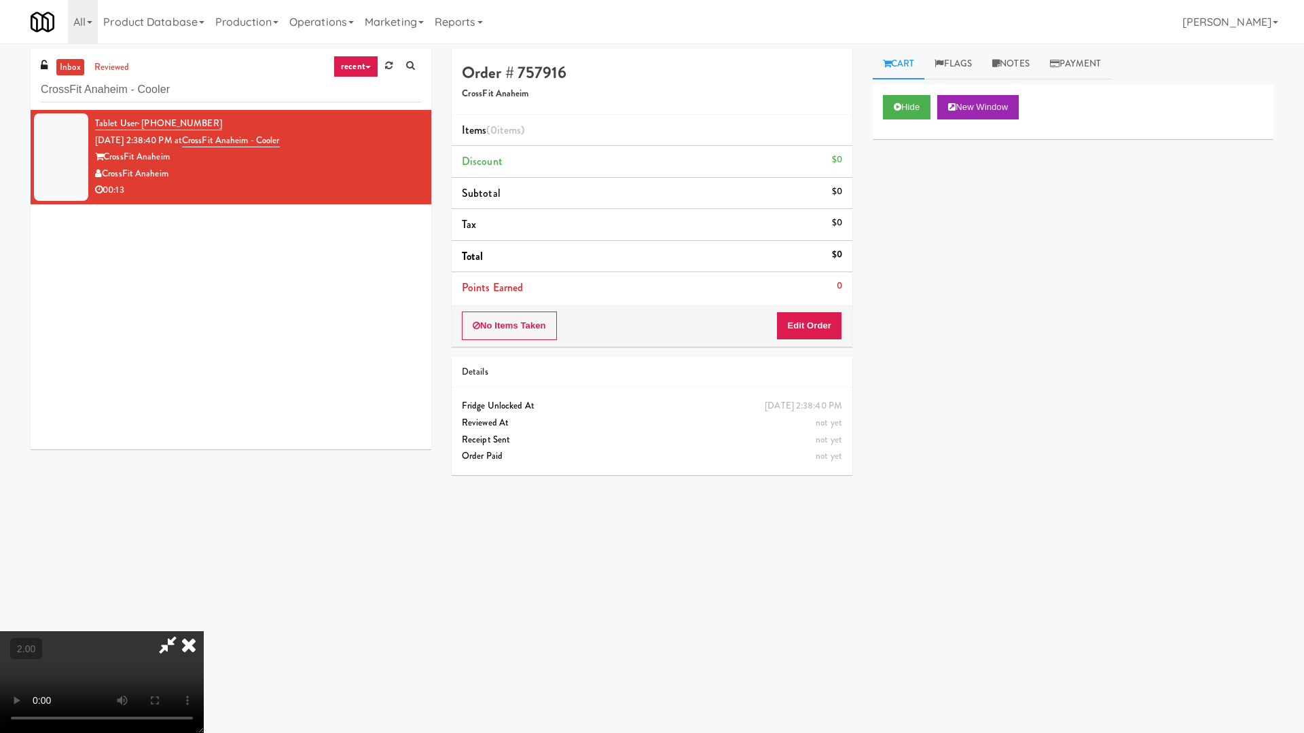
click at [204, 623] on video at bounding box center [102, 682] width 204 height 102
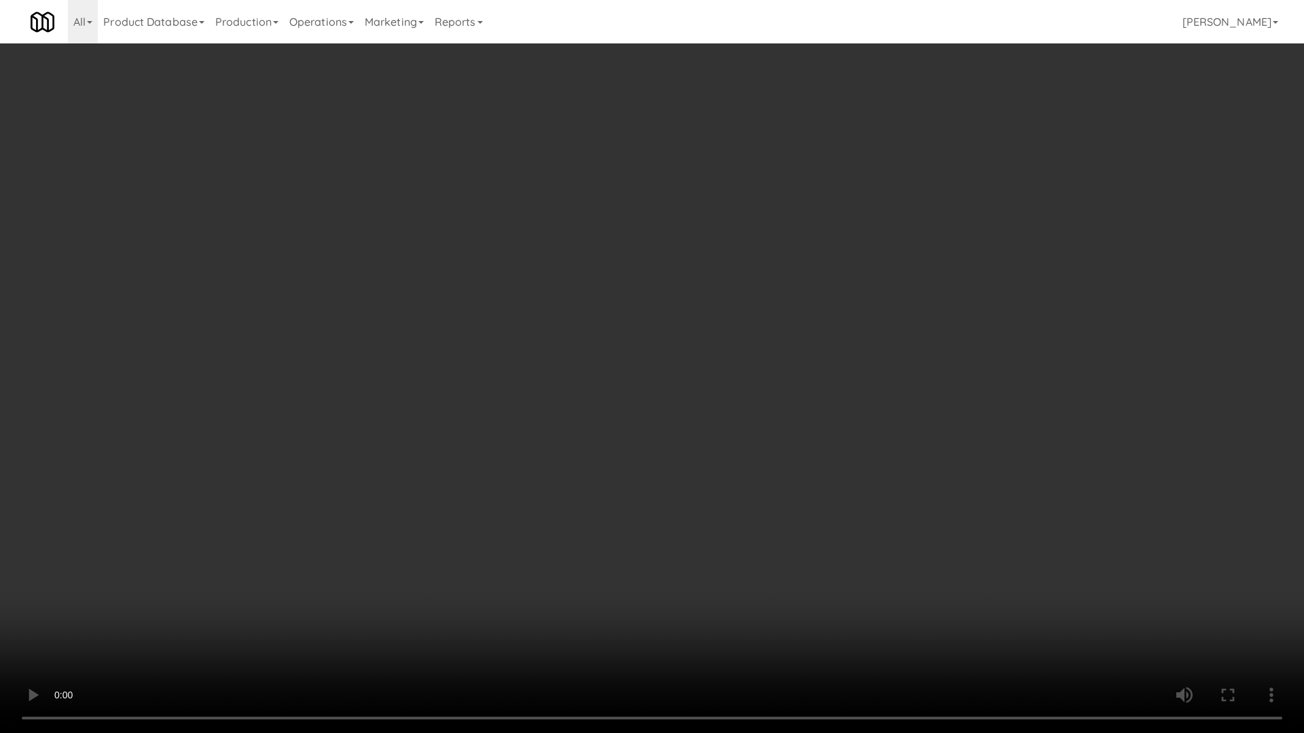
click at [844, 420] on video at bounding box center [652, 366] width 1304 height 733
click at [845, 432] on video at bounding box center [652, 366] width 1304 height 733
click at [817, 530] on video at bounding box center [652, 366] width 1304 height 733
click at [847, 530] on video at bounding box center [652, 366] width 1304 height 733
click at [856, 535] on video at bounding box center [652, 366] width 1304 height 733
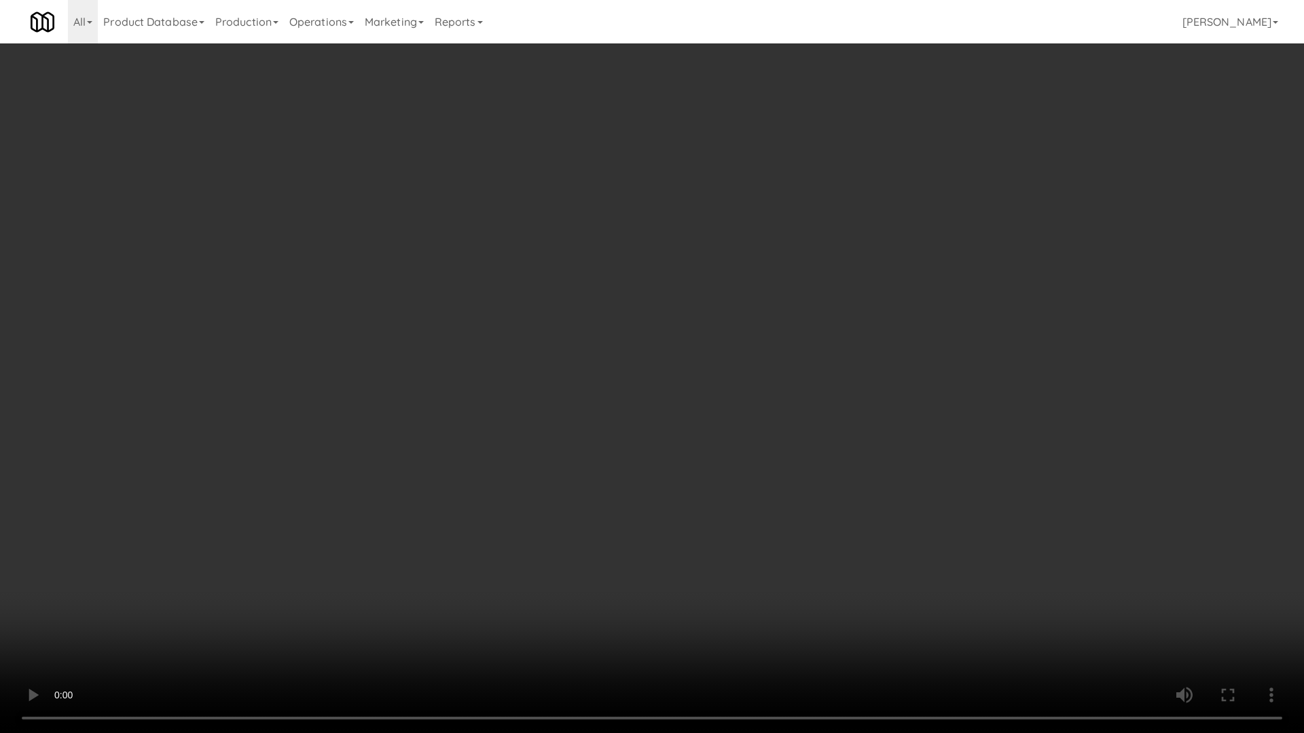
click at [862, 538] on video at bounding box center [652, 366] width 1304 height 733
click at [928, 545] on video at bounding box center [652, 366] width 1304 height 733
click at [910, 578] on video at bounding box center [652, 366] width 1304 height 733
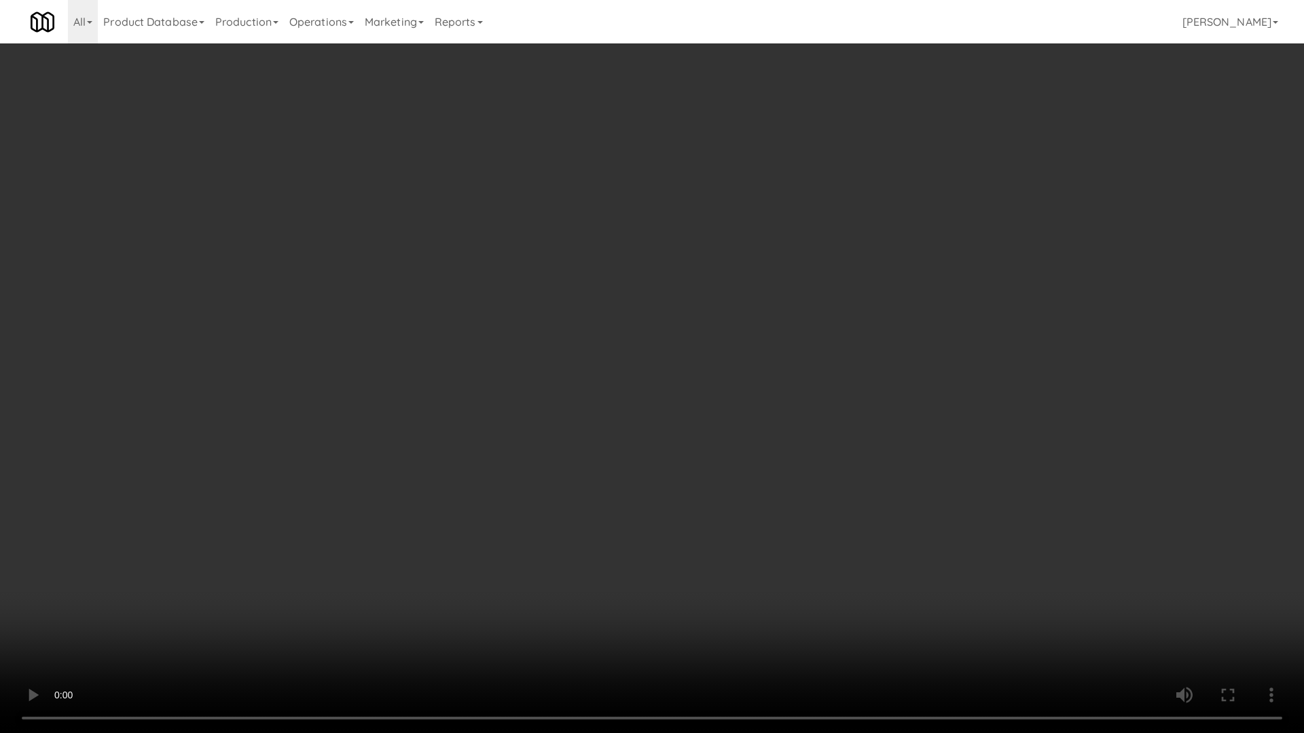
click at [910, 578] on video at bounding box center [652, 366] width 1304 height 733
click at [840, 551] on video at bounding box center [652, 366] width 1304 height 733
click at [851, 515] on video at bounding box center [652, 366] width 1304 height 733
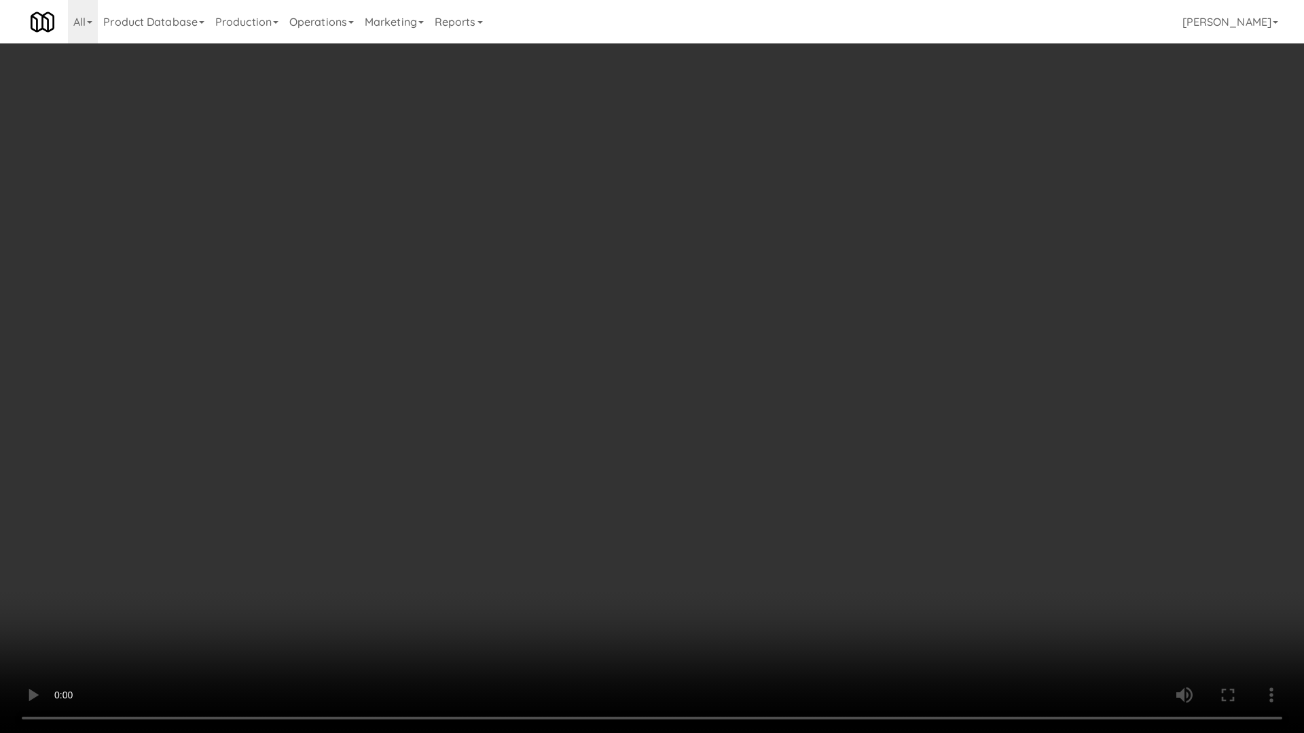
click at [851, 515] on video at bounding box center [652, 366] width 1304 height 733
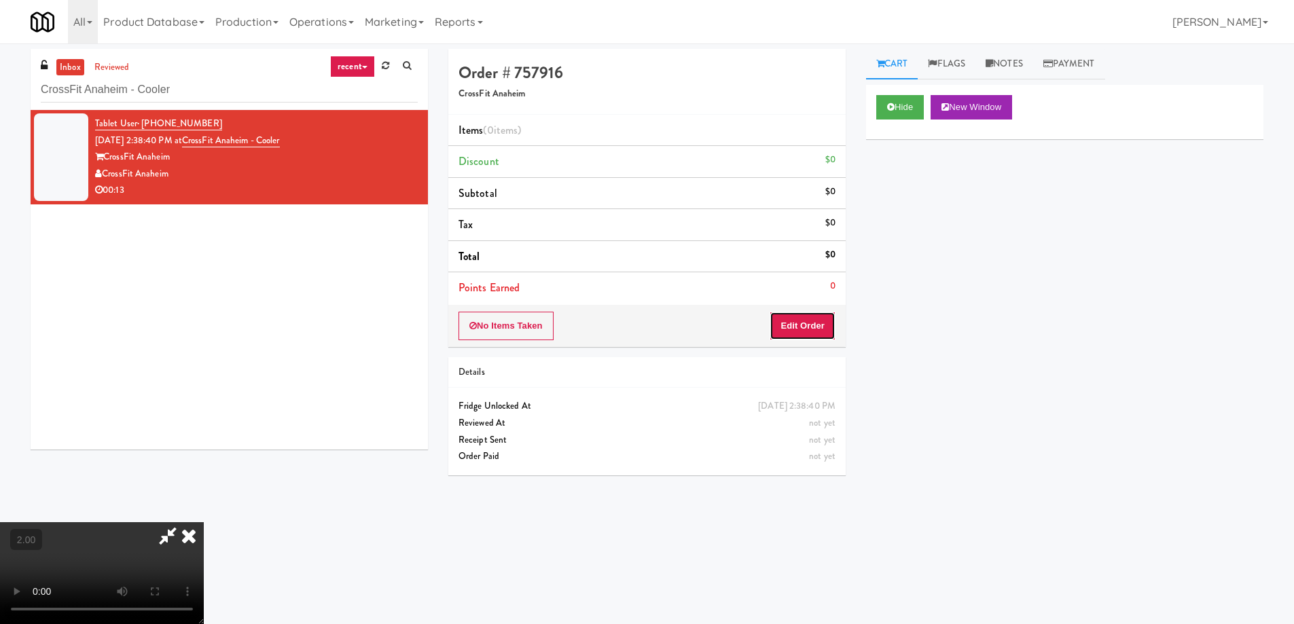
click at [805, 329] on button "Edit Order" at bounding box center [802, 326] width 66 height 29
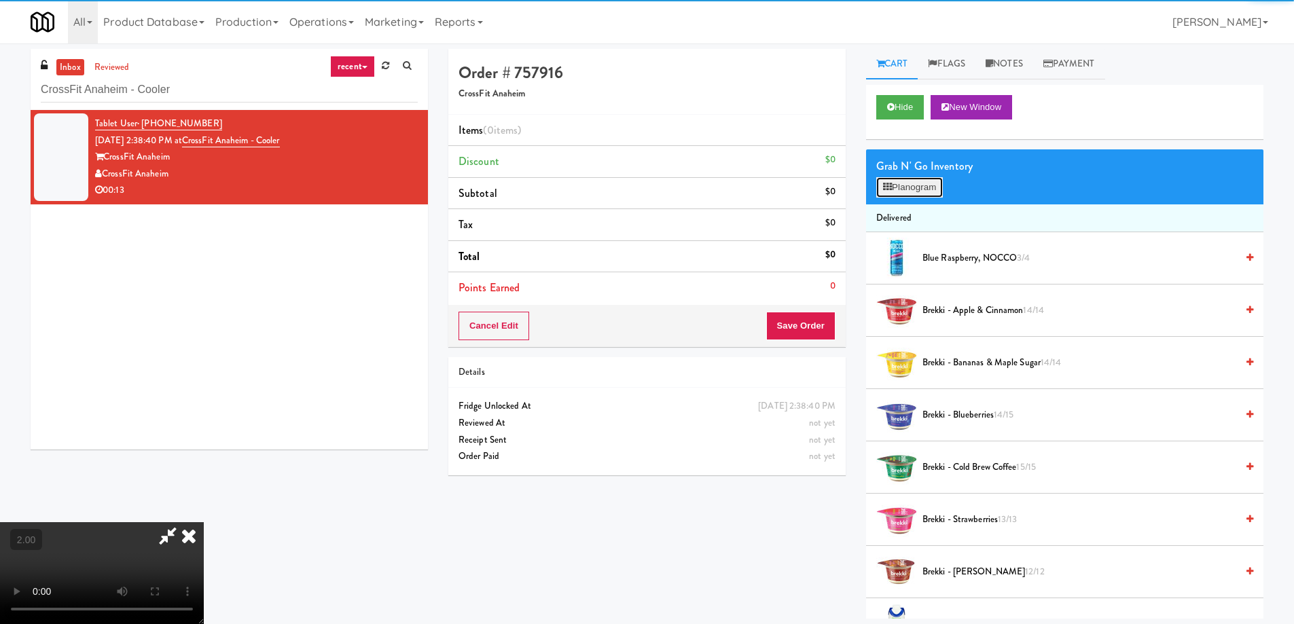
click at [888, 187] on icon at bounding box center [887, 187] width 9 height 9
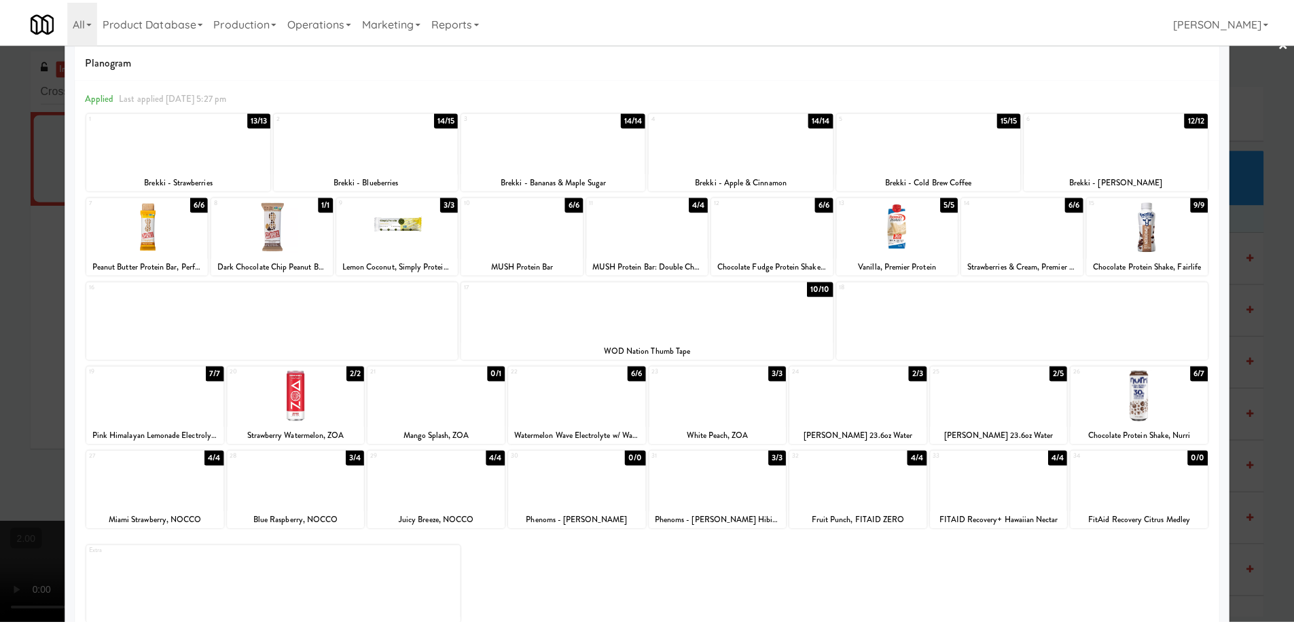
scroll to position [43, 0]
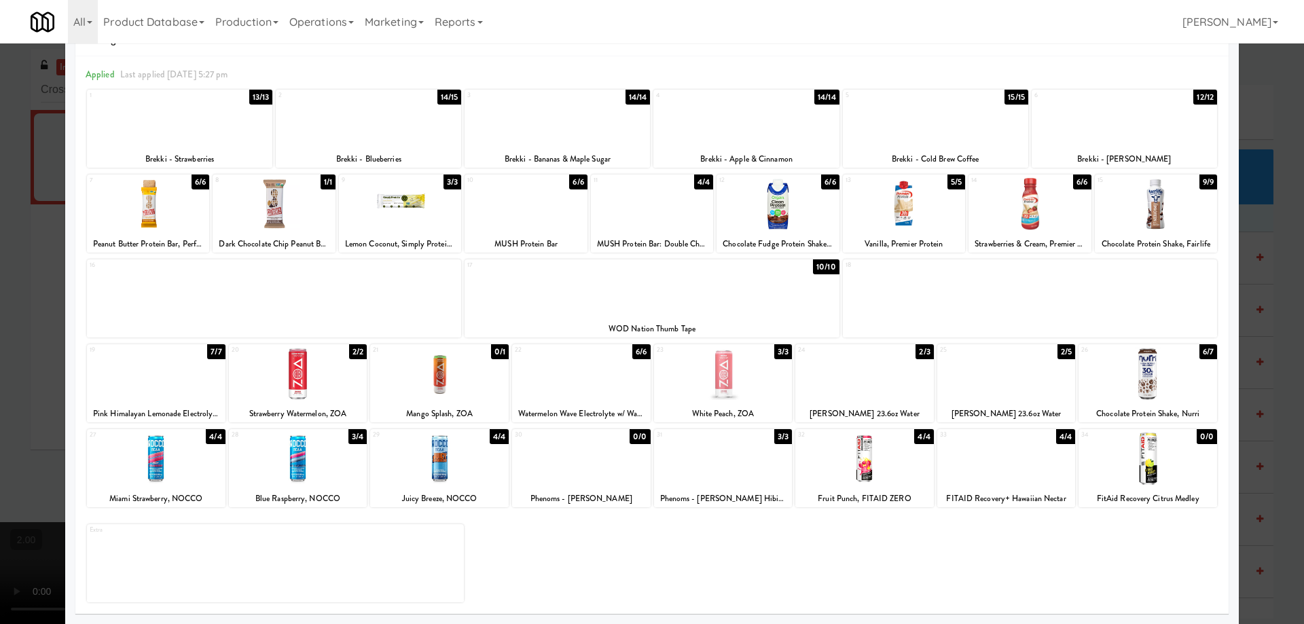
click at [1141, 466] on div at bounding box center [1147, 459] width 139 height 52
click at [1157, 461] on div at bounding box center [1147, 459] width 139 height 52
click at [0, 386] on div at bounding box center [652, 312] width 1304 height 624
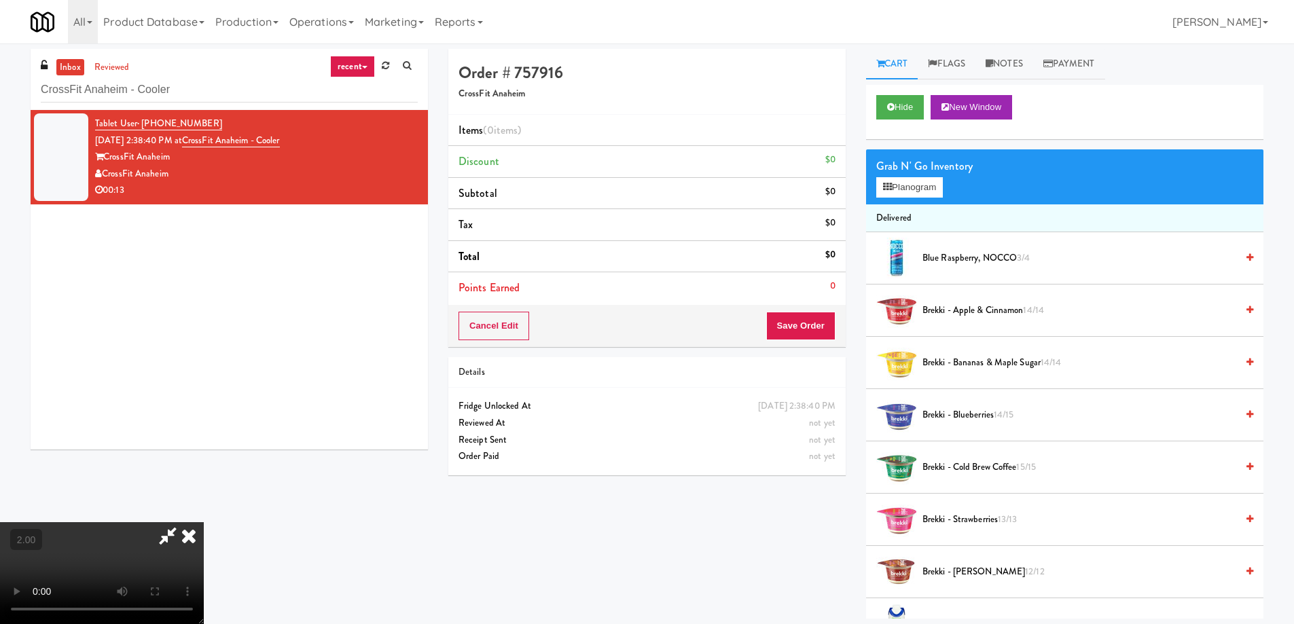
click at [183, 522] on icon at bounding box center [167, 535] width 31 height 27
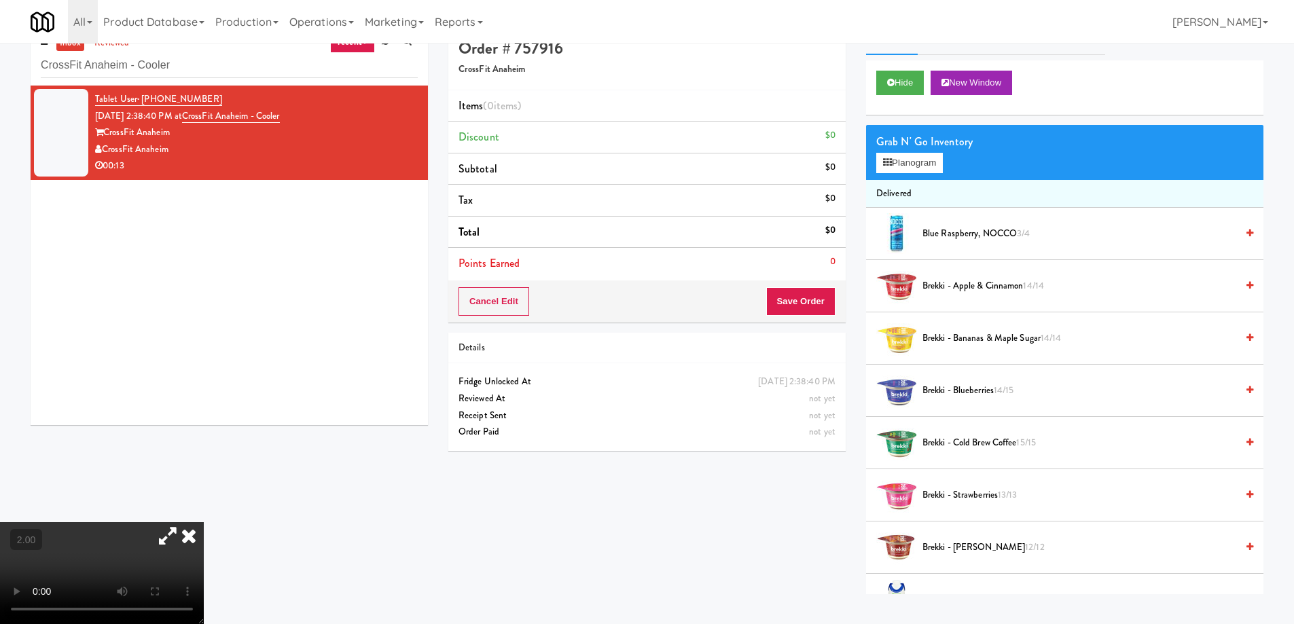
scroll to position [43, 0]
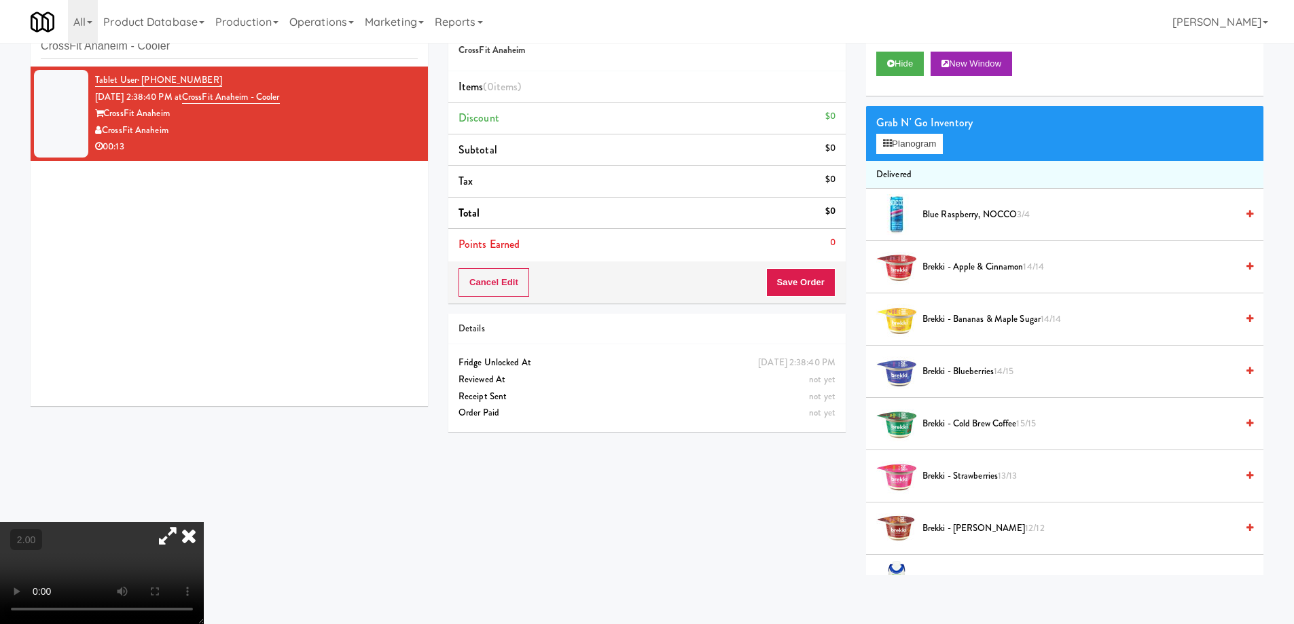
click at [481, 88] on span "Items (0 items )" at bounding box center [489, 87] width 62 height 16
click at [924, 155] on div "Grab N' Go Inventory Planogram" at bounding box center [1064, 133] width 397 height 55
click at [917, 141] on button "Planogram" at bounding box center [909, 144] width 67 height 20
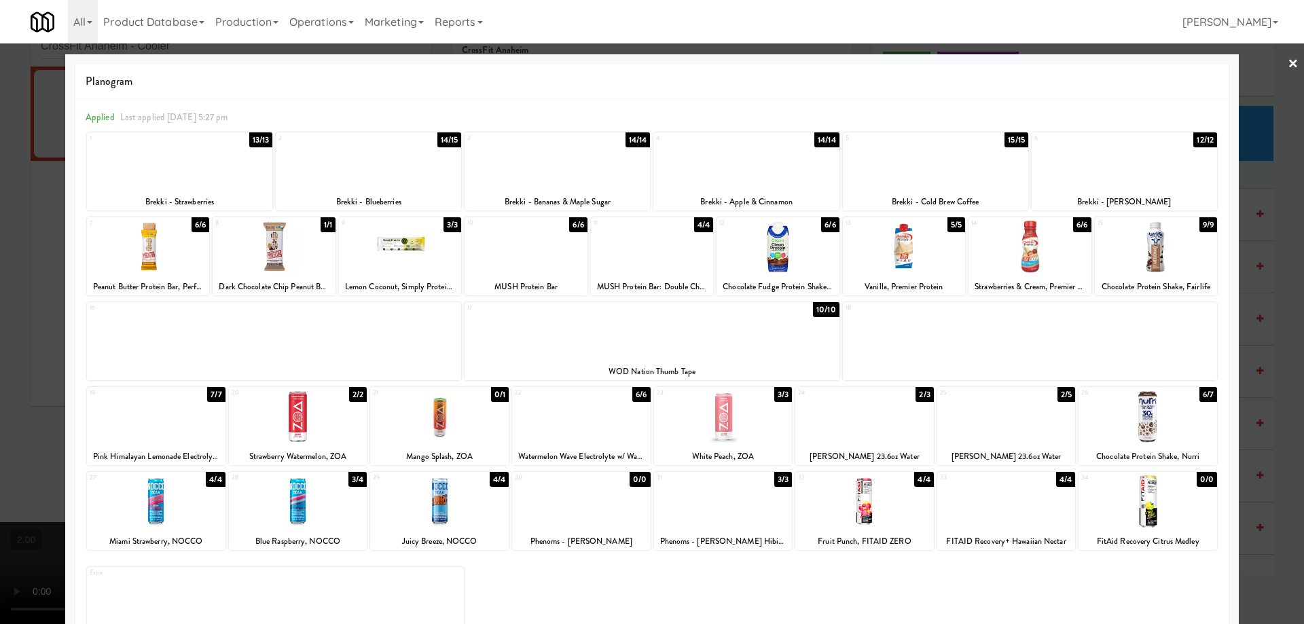
click at [990, 502] on div at bounding box center [1006, 501] width 139 height 52
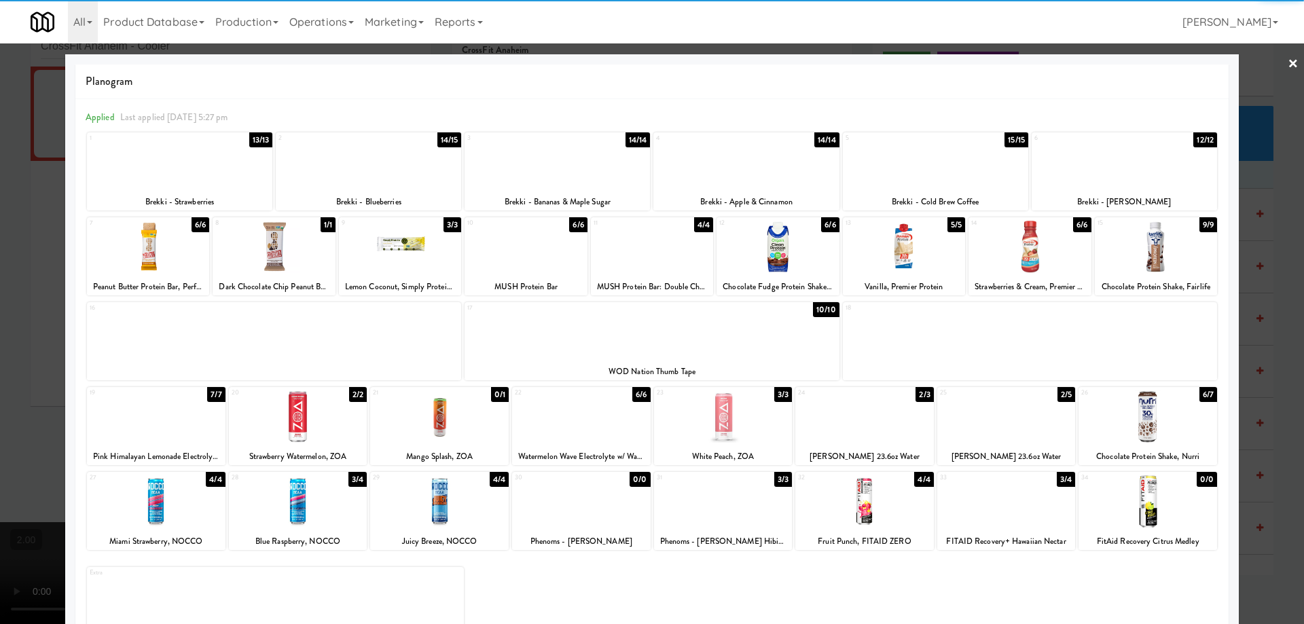
click at [0, 386] on div at bounding box center [652, 312] width 1304 height 624
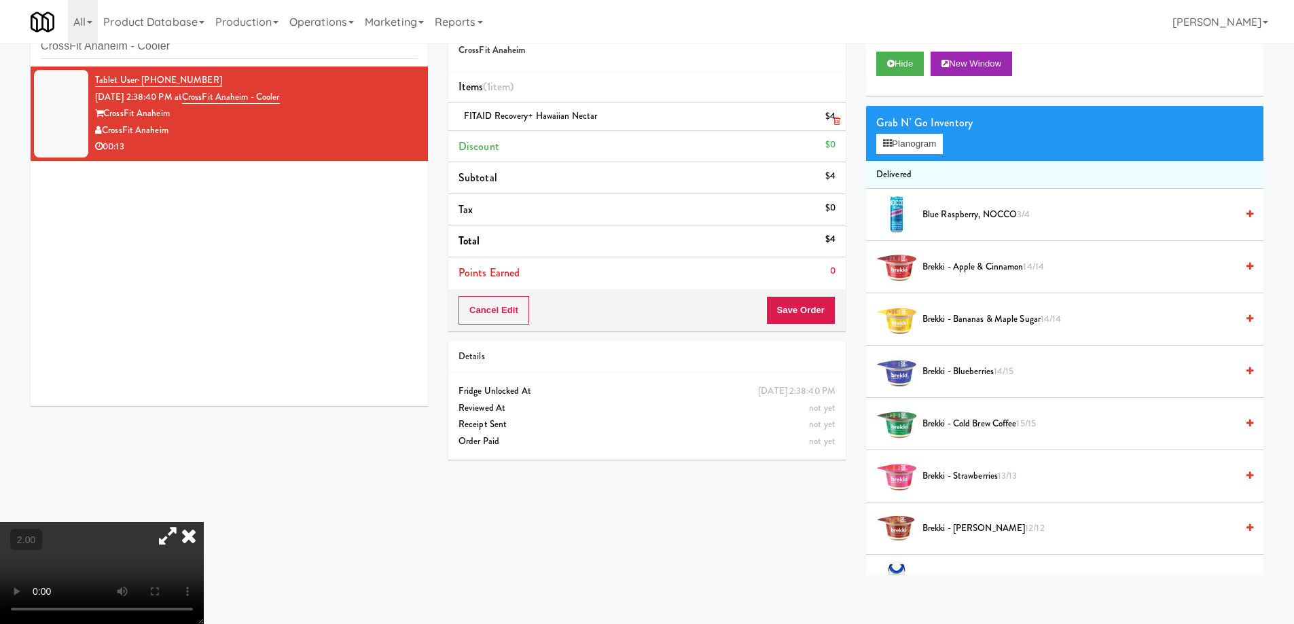
click at [727, 122] on div "FITAID Recovery+ Hawaiian Nectar $4" at bounding box center [646, 116] width 377 height 17
copy span "FITAID Recovery+ Hawaiian Nectar"
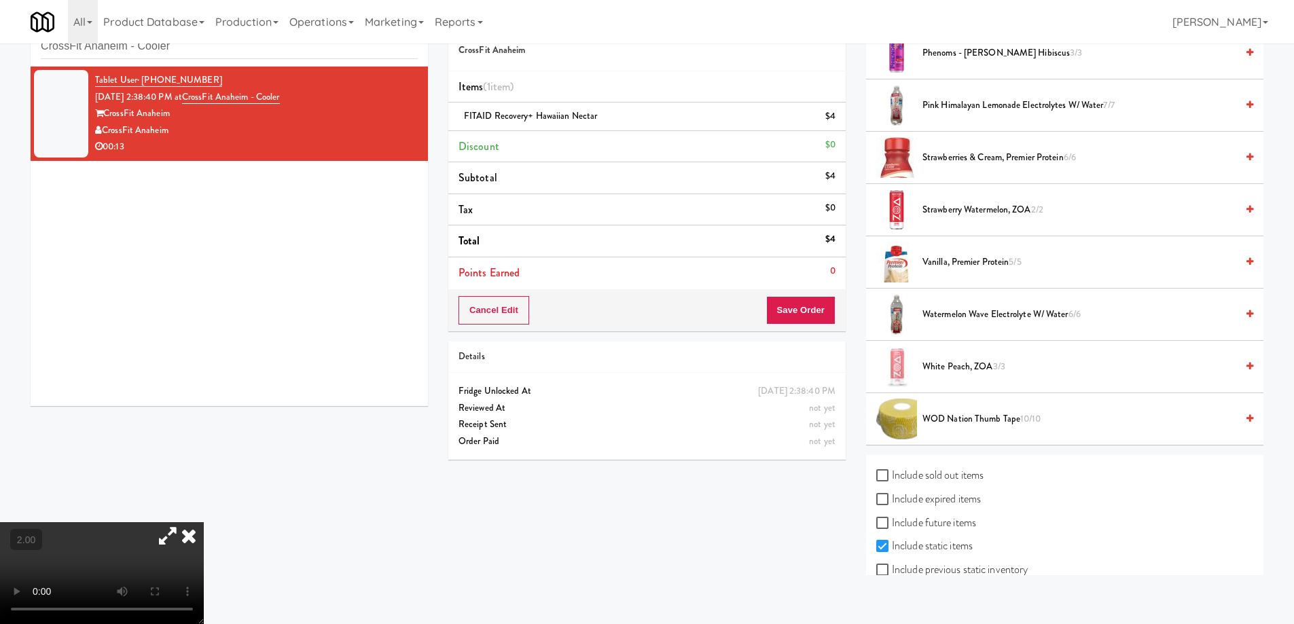
scroll to position [1287, 0]
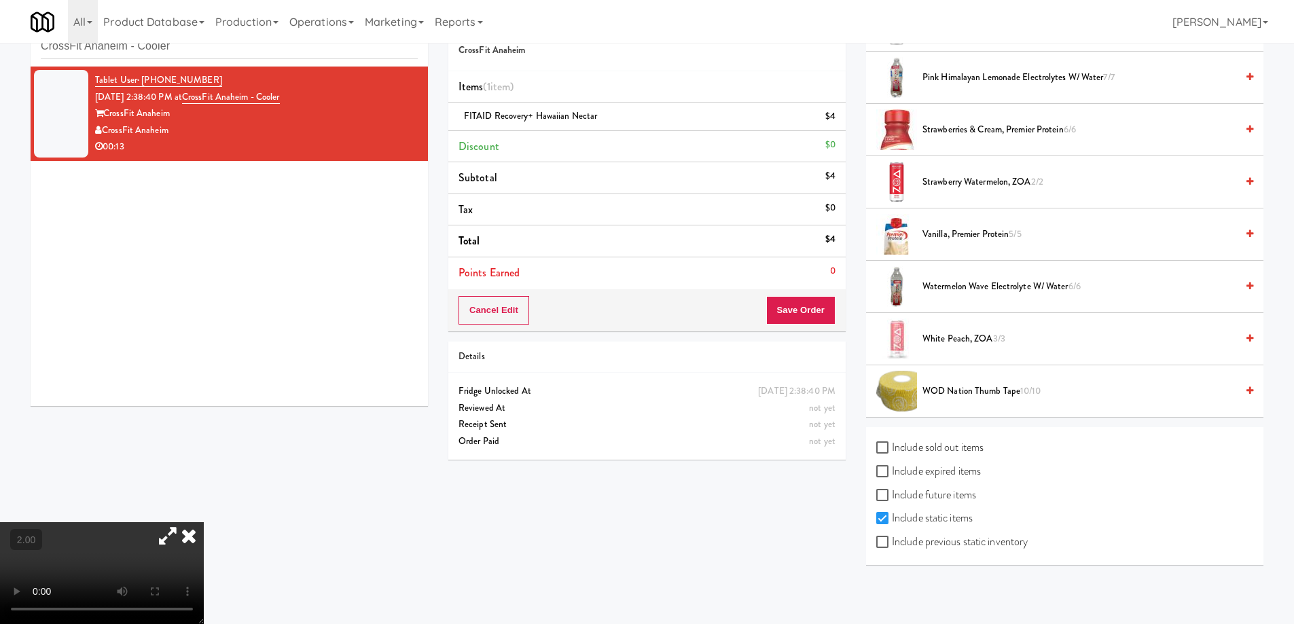
click at [902, 547] on label "Include previous static inventory" at bounding box center [951, 542] width 151 height 20
click at [892, 547] on input "Include previous static inventory" at bounding box center [884, 542] width 16 height 11
checkbox input "true"
click at [882, 475] on input "Include expired items" at bounding box center [884, 471] width 16 height 11
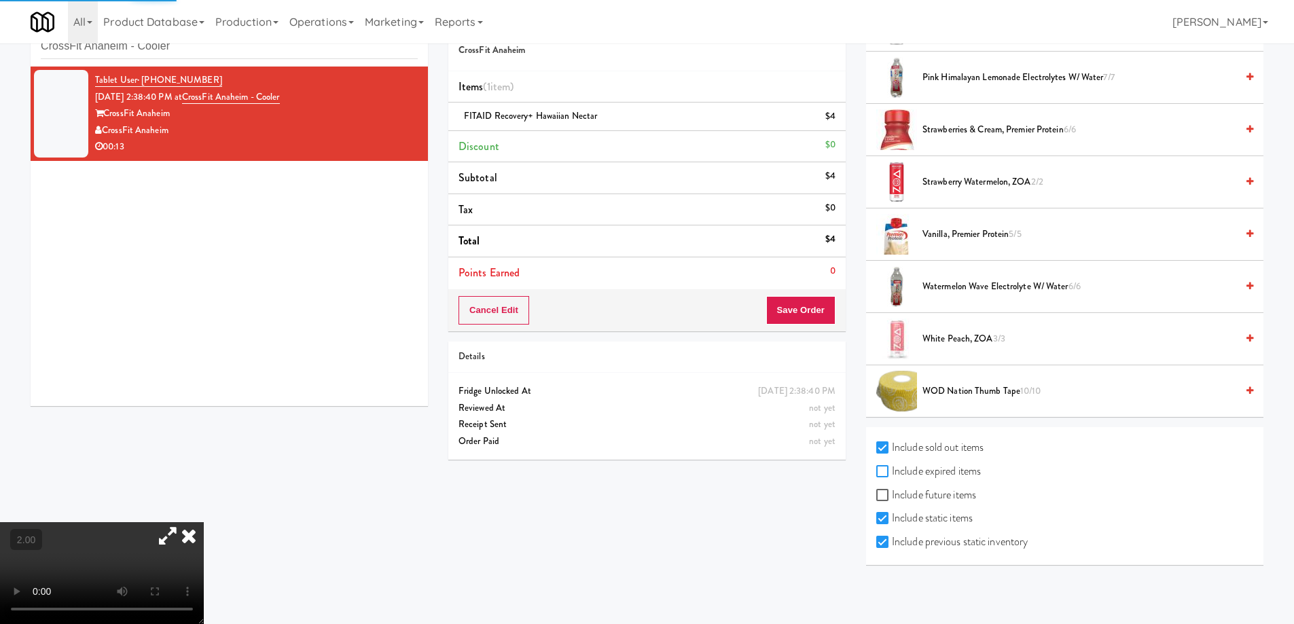
checkbox input "true"
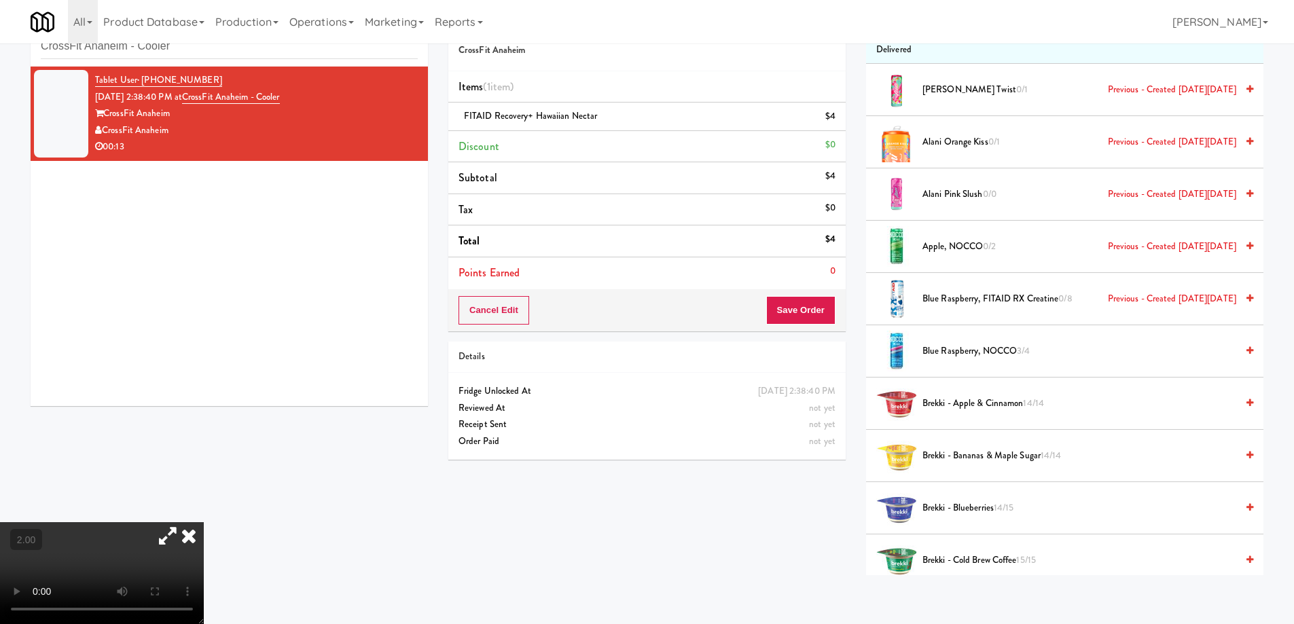
scroll to position [970, 0]
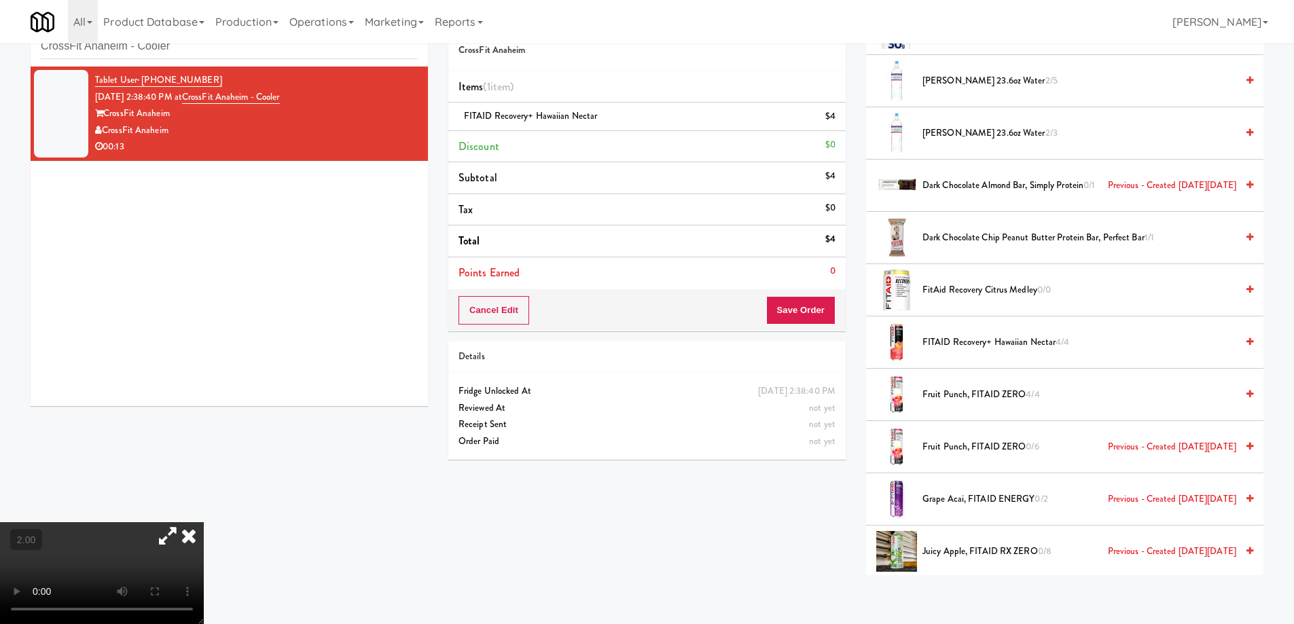
click at [204, 522] on video at bounding box center [102, 573] width 204 height 102
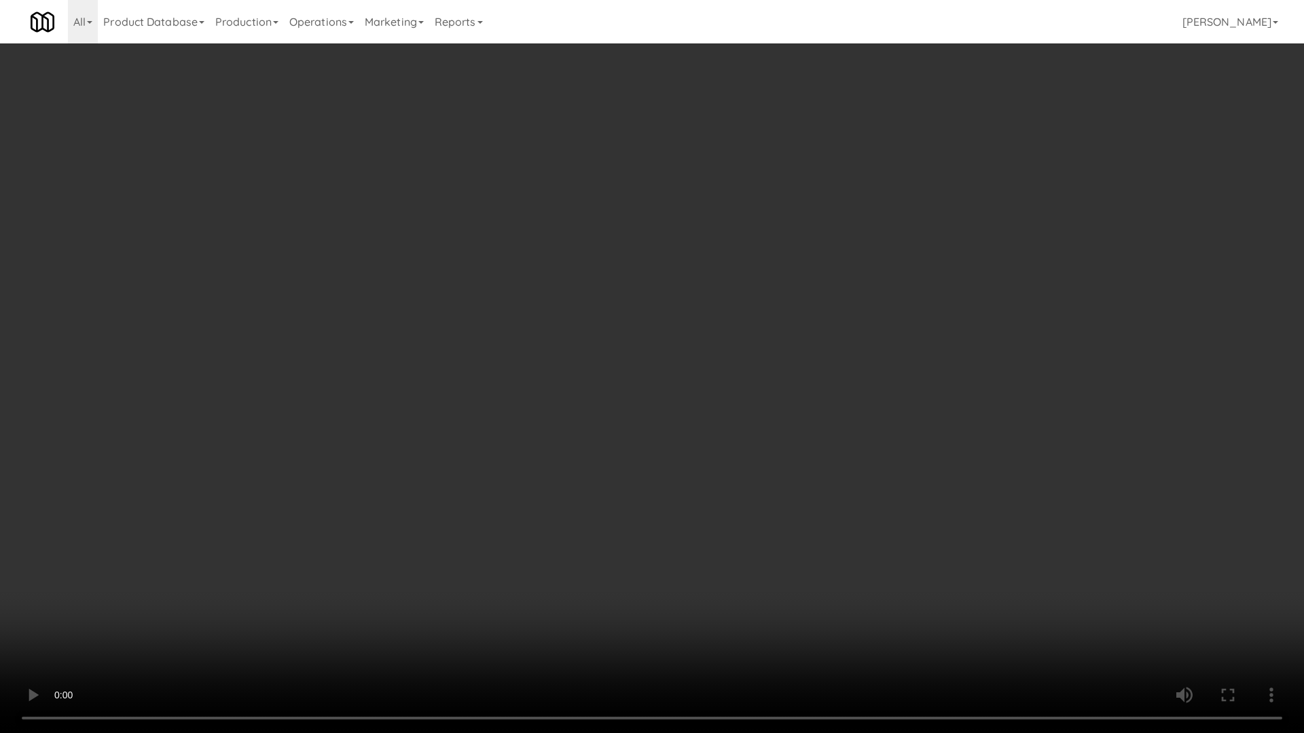
click at [849, 541] on video at bounding box center [652, 366] width 1304 height 733
click at [843, 543] on video at bounding box center [652, 366] width 1304 height 733
click at [701, 614] on video at bounding box center [652, 366] width 1304 height 733
click at [734, 591] on video at bounding box center [652, 366] width 1304 height 733
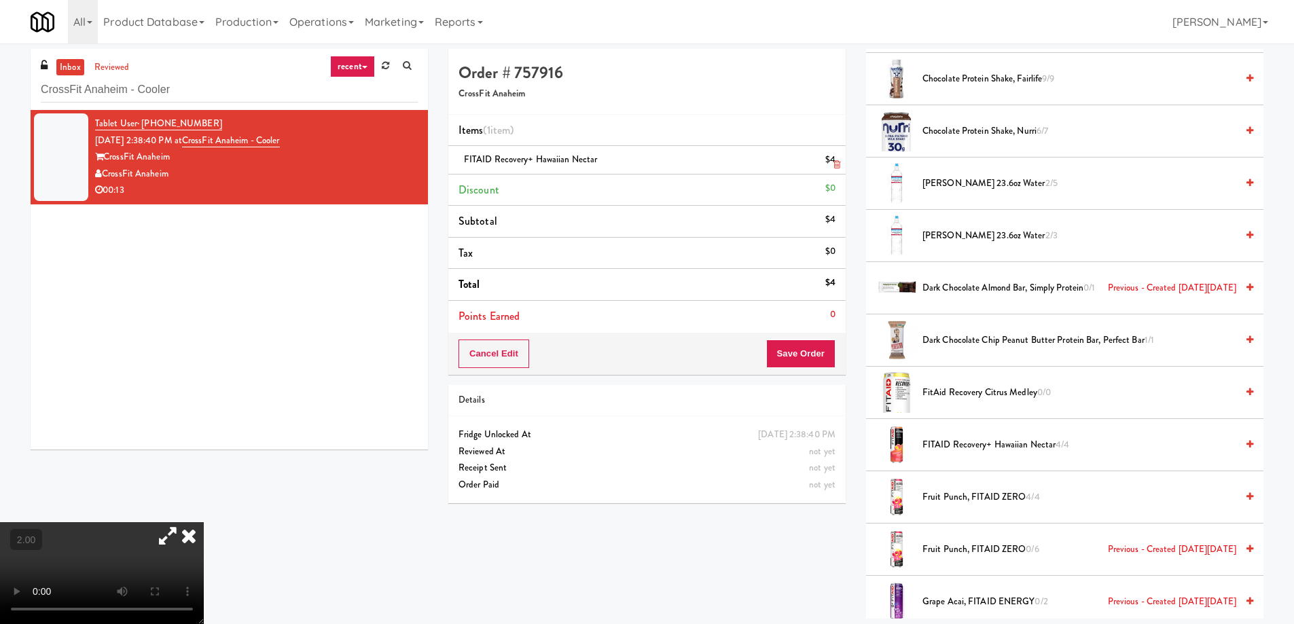
scroll to position [767, 0]
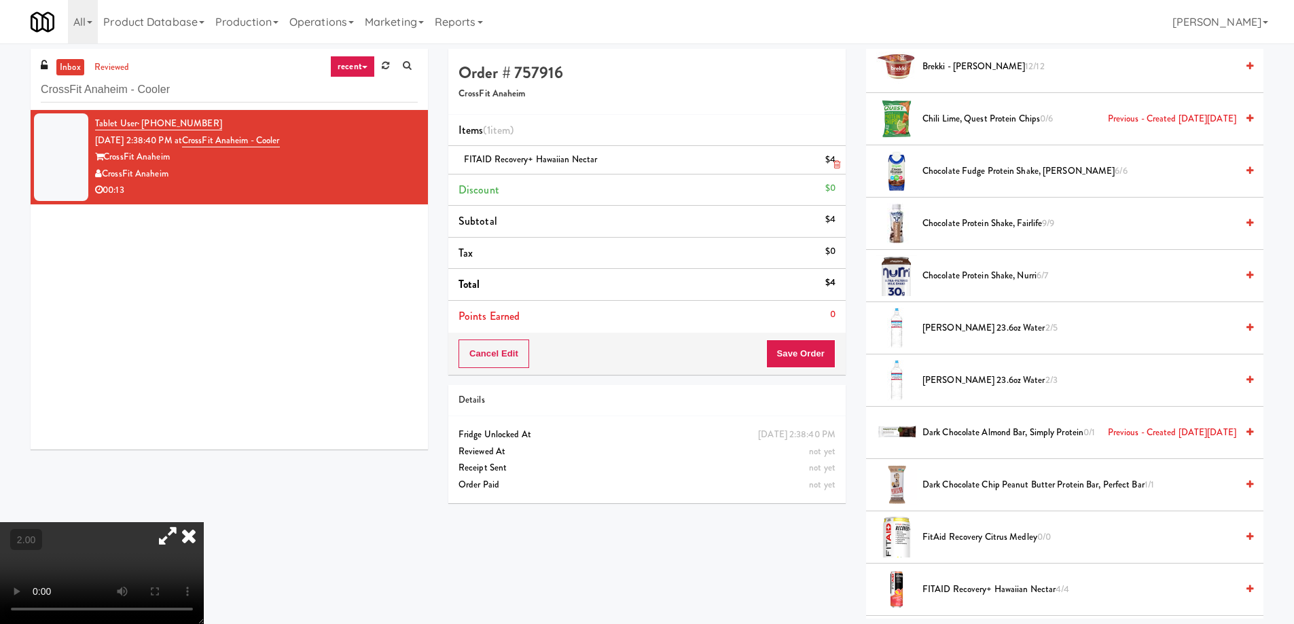
click at [841, 165] on li "FITAID Recovery+ Hawaiian Nectar $4" at bounding box center [646, 160] width 397 height 29
click at [829, 169] on link at bounding box center [834, 165] width 12 height 17
click at [833, 180] on div "$0" at bounding box center [830, 188] width 10 height 17
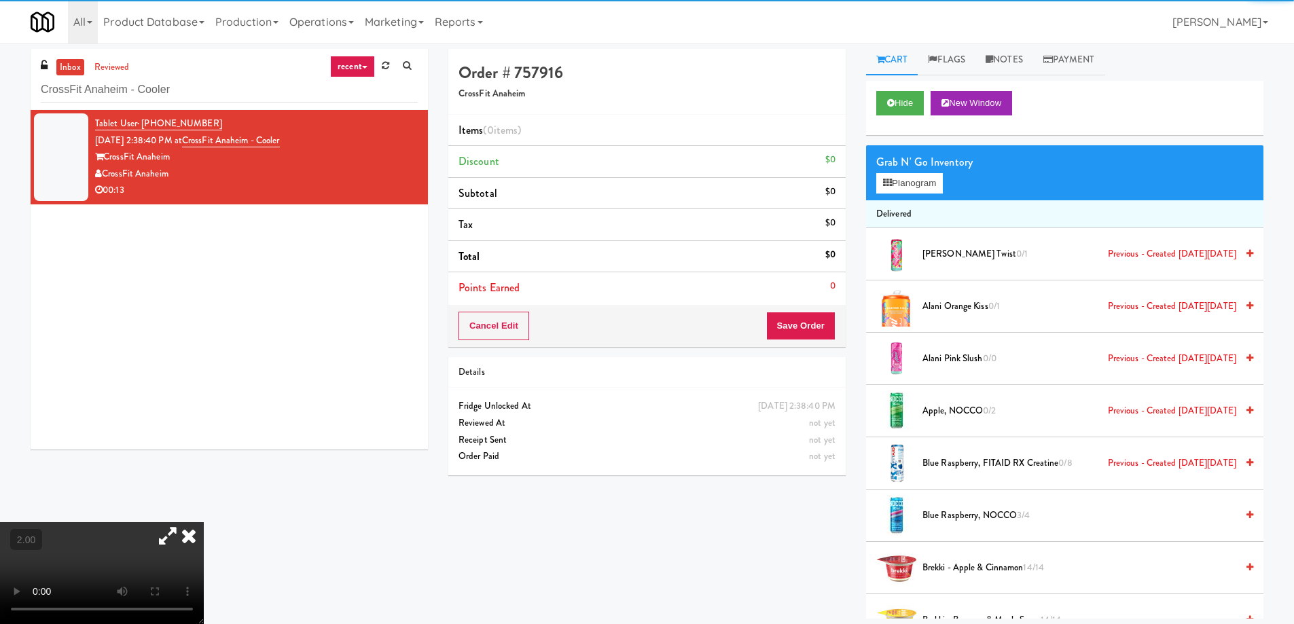
scroll to position [0, 0]
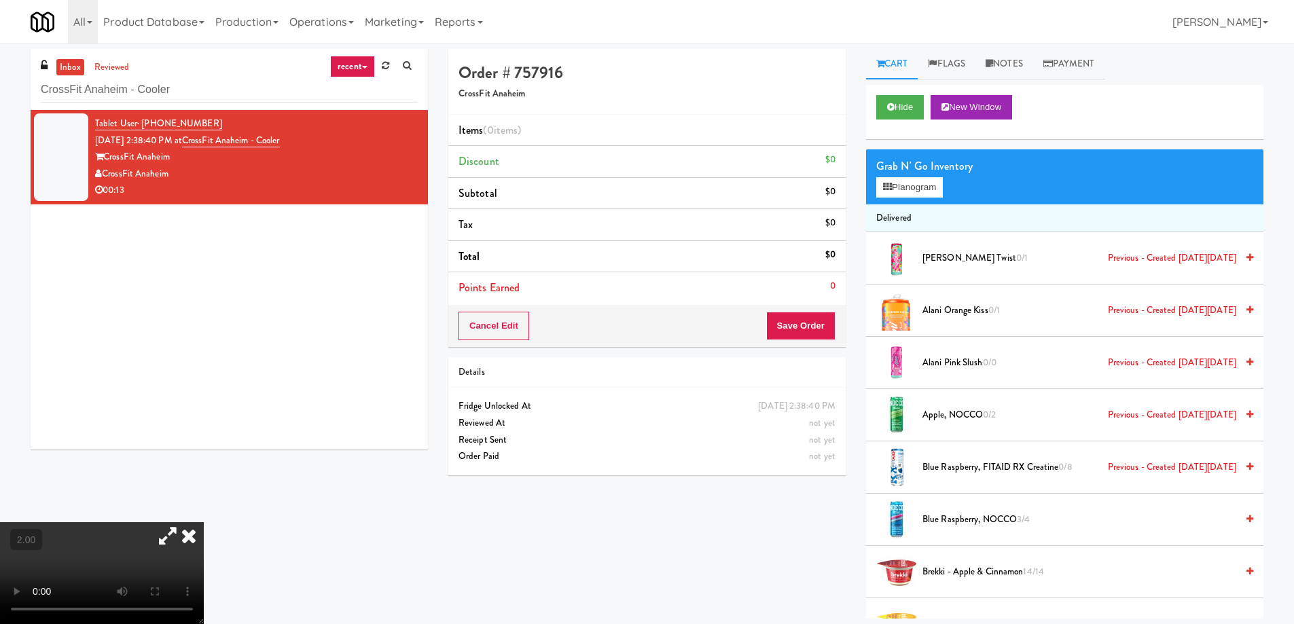
click at [921, 172] on div "Grab N' Go Inventory" at bounding box center [1064, 166] width 377 height 20
click at [917, 190] on button "Planogram" at bounding box center [909, 187] width 67 height 20
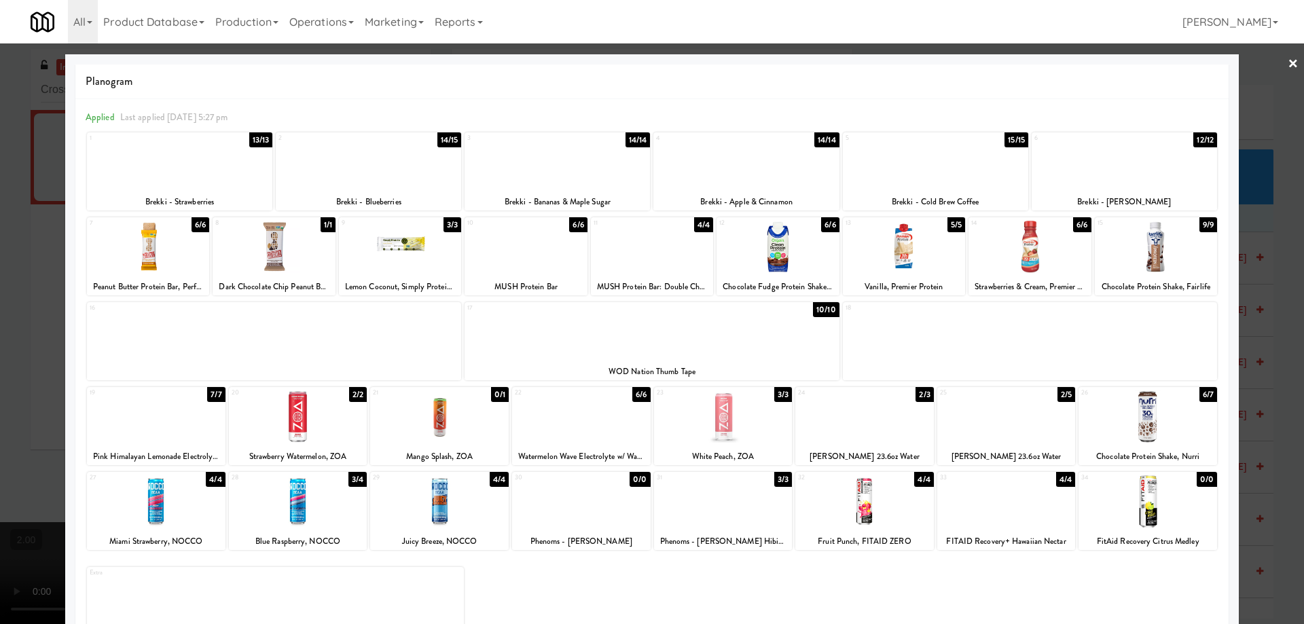
click at [61, 441] on div at bounding box center [652, 312] width 1304 height 624
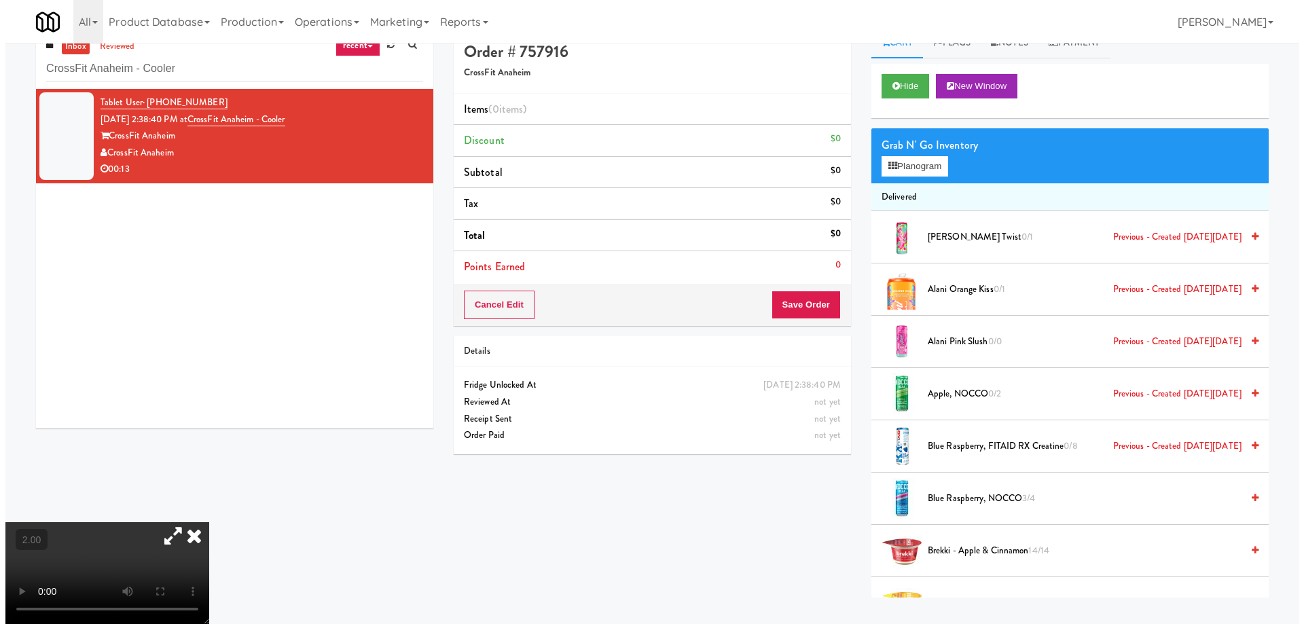
scroll to position [43, 0]
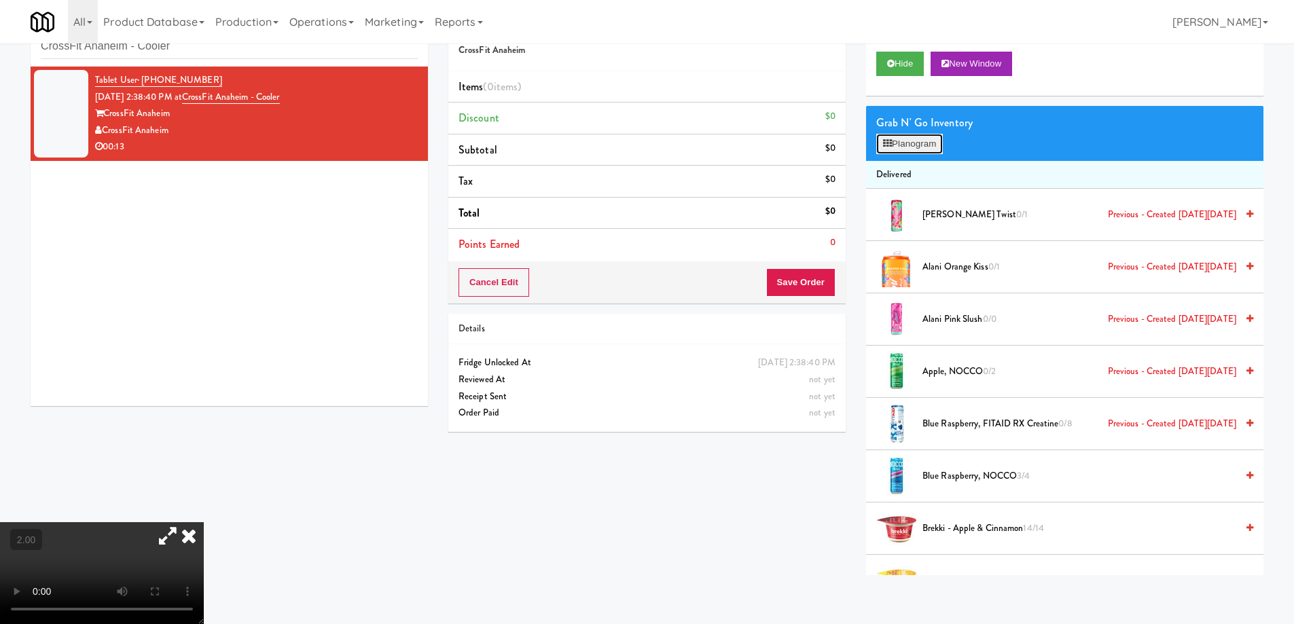
click at [908, 134] on button "Planogram" at bounding box center [909, 144] width 67 height 20
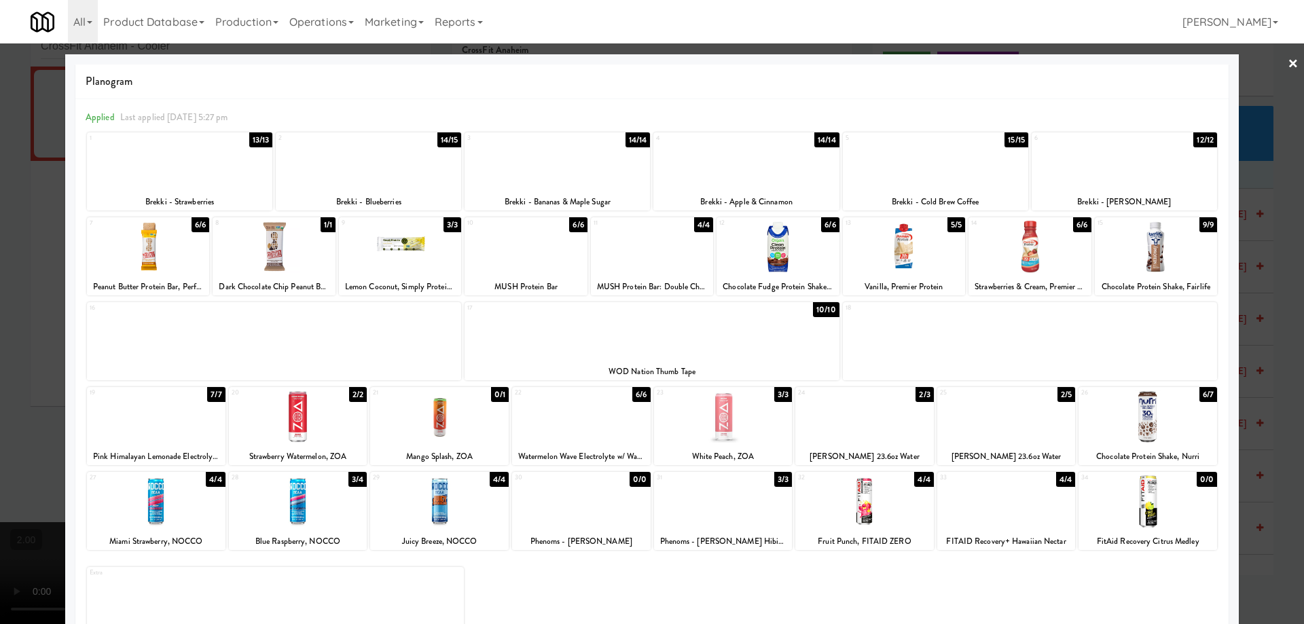
click at [0, 464] on div at bounding box center [652, 312] width 1304 height 624
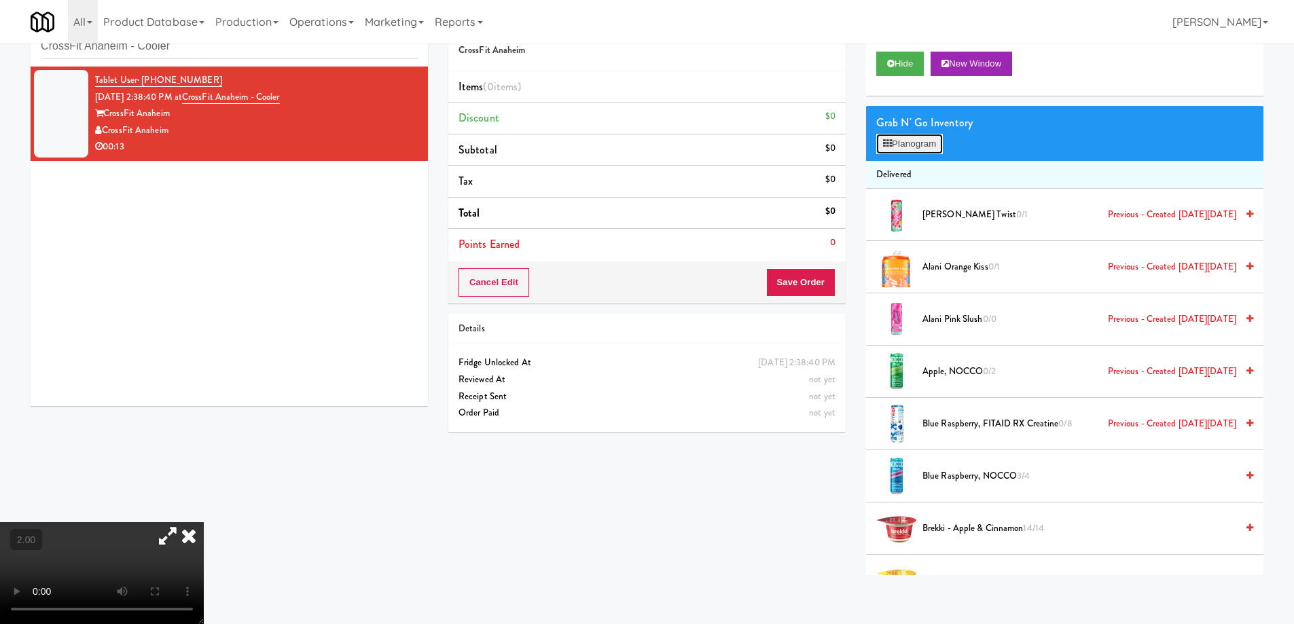
click at [915, 137] on button "Planogram" at bounding box center [909, 144] width 67 height 20
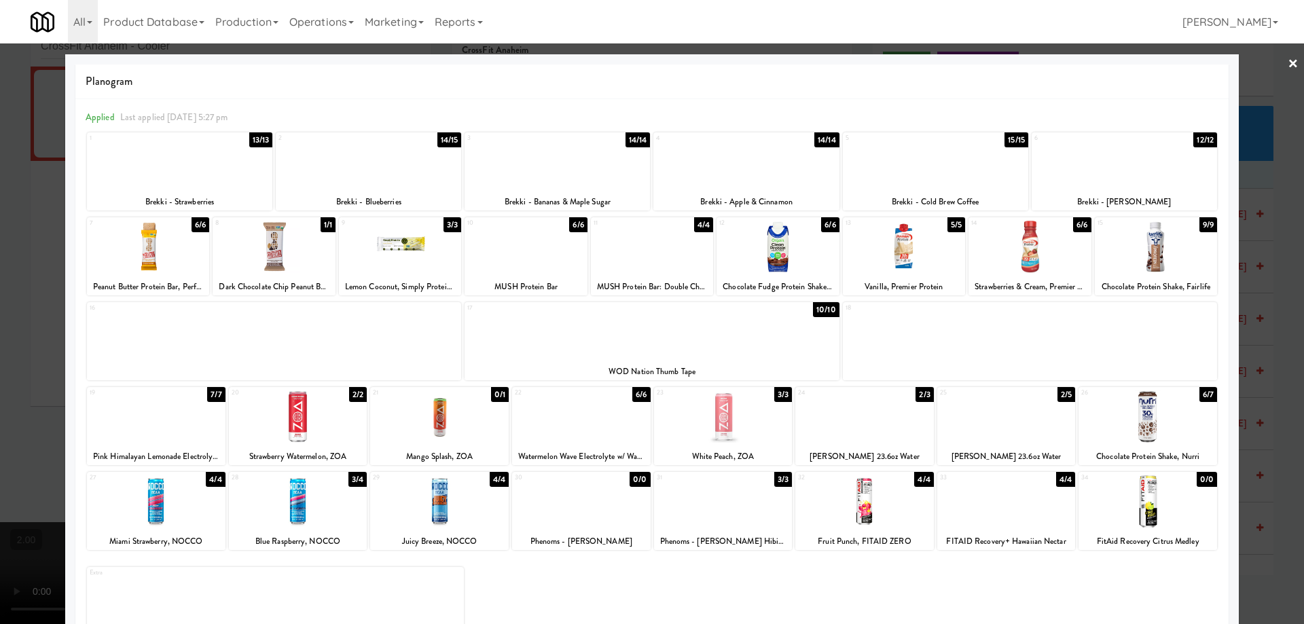
click at [0, 475] on div at bounding box center [652, 312] width 1304 height 624
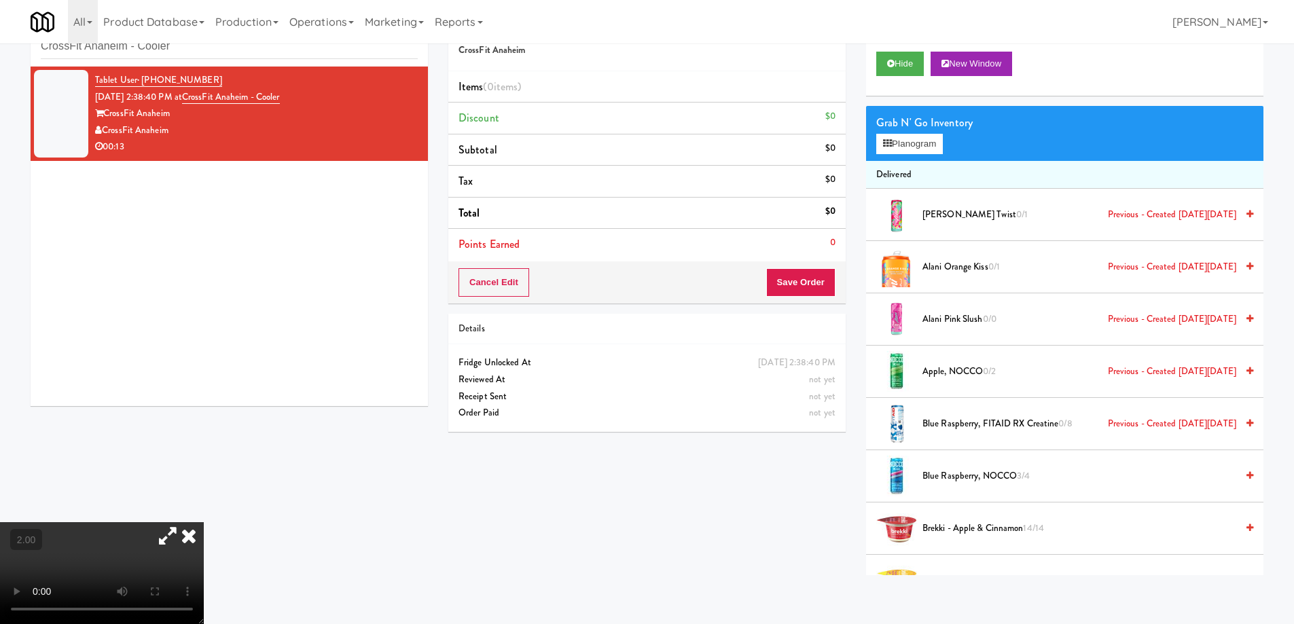
click at [204, 522] on video at bounding box center [102, 573] width 204 height 102
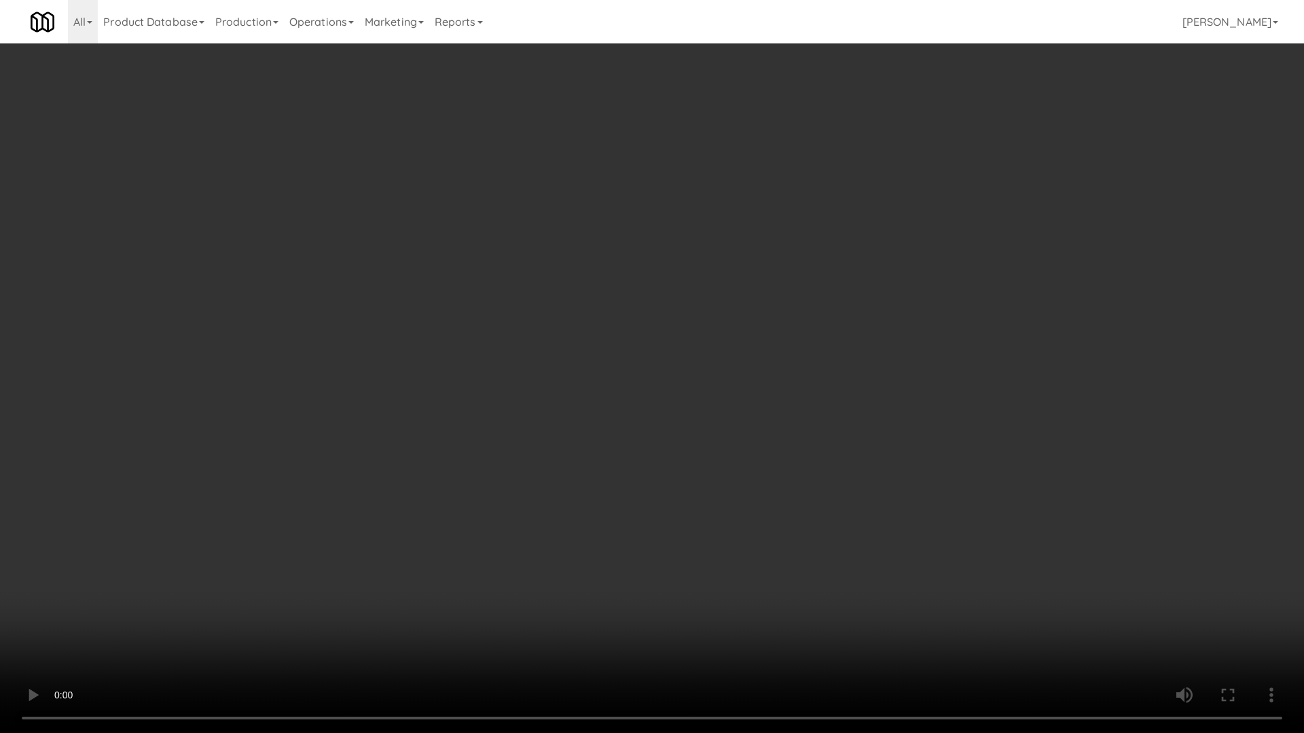
click at [661, 486] on video at bounding box center [652, 366] width 1304 height 733
click at [435, 274] on video at bounding box center [652, 366] width 1304 height 733
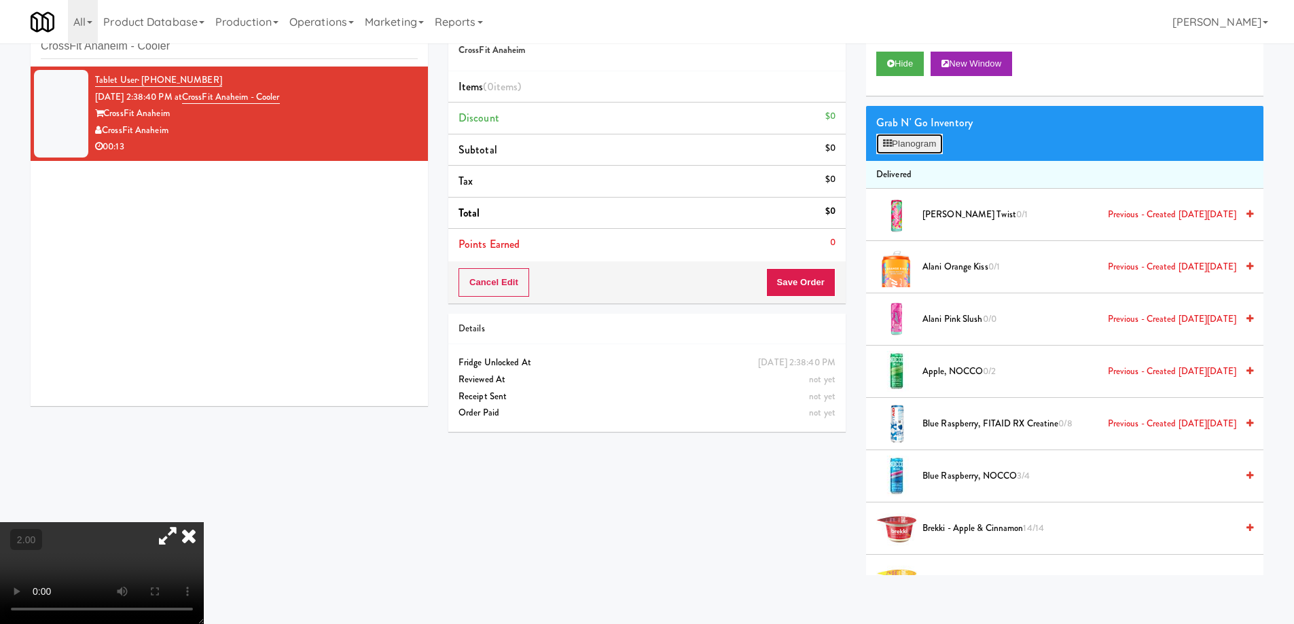
click at [928, 136] on button "Planogram" at bounding box center [909, 144] width 67 height 20
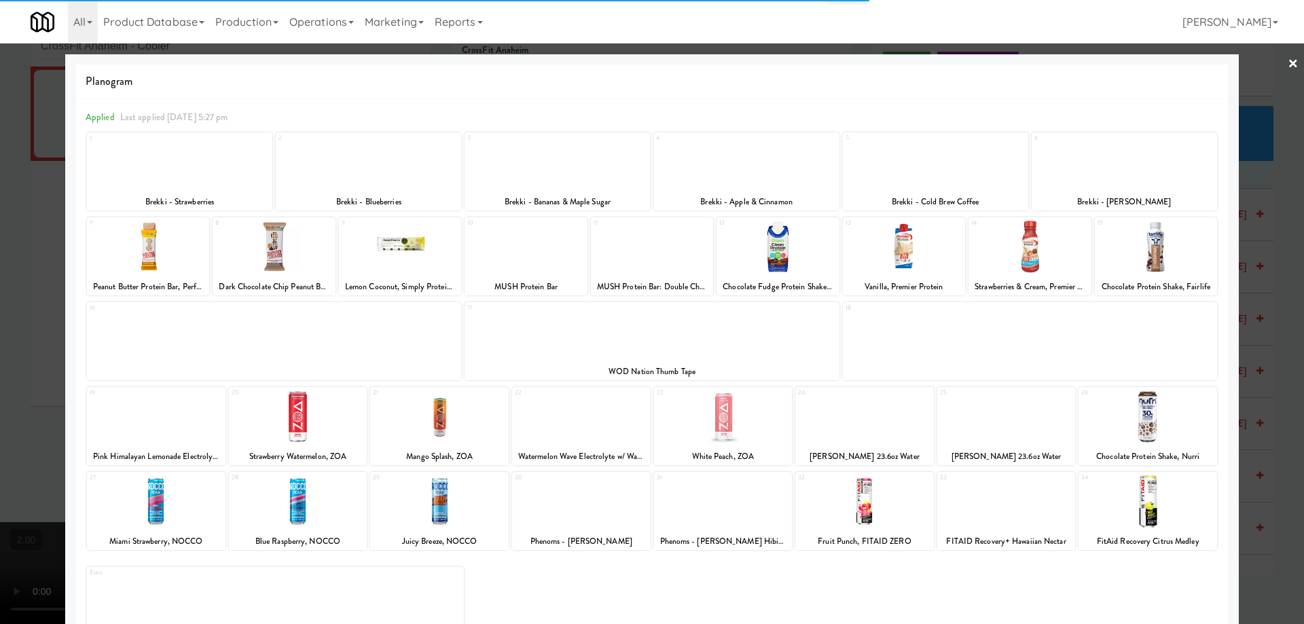
scroll to position [43, 0]
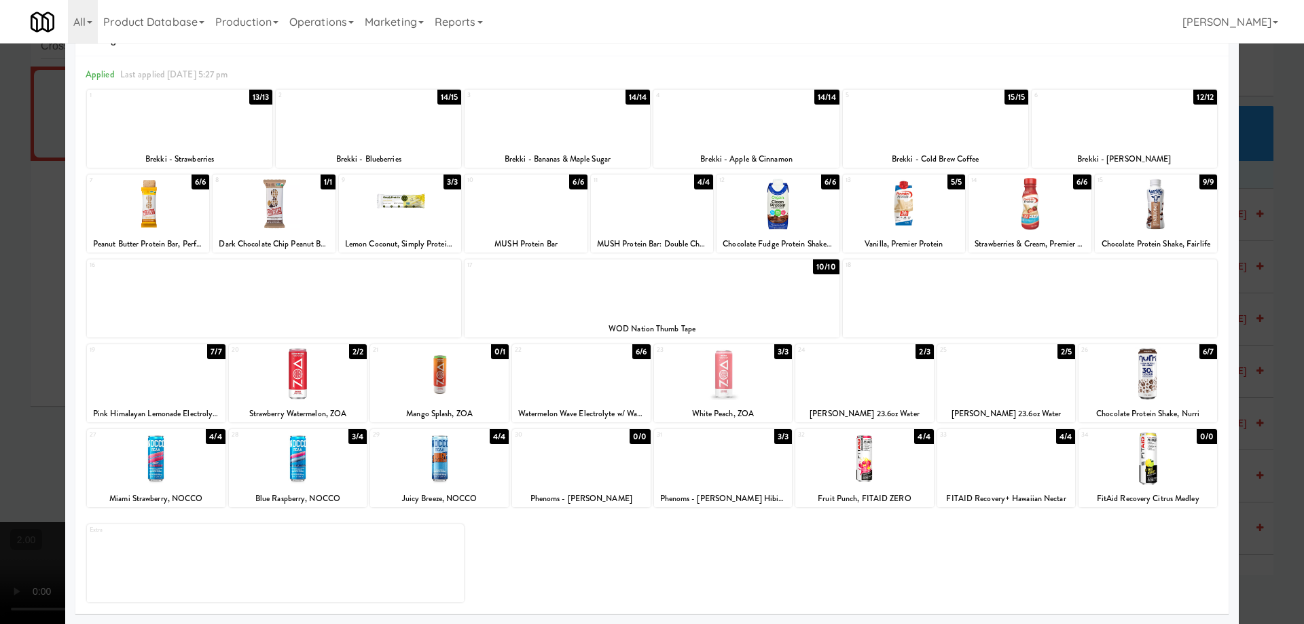
click at [0, 370] on div at bounding box center [652, 312] width 1304 height 624
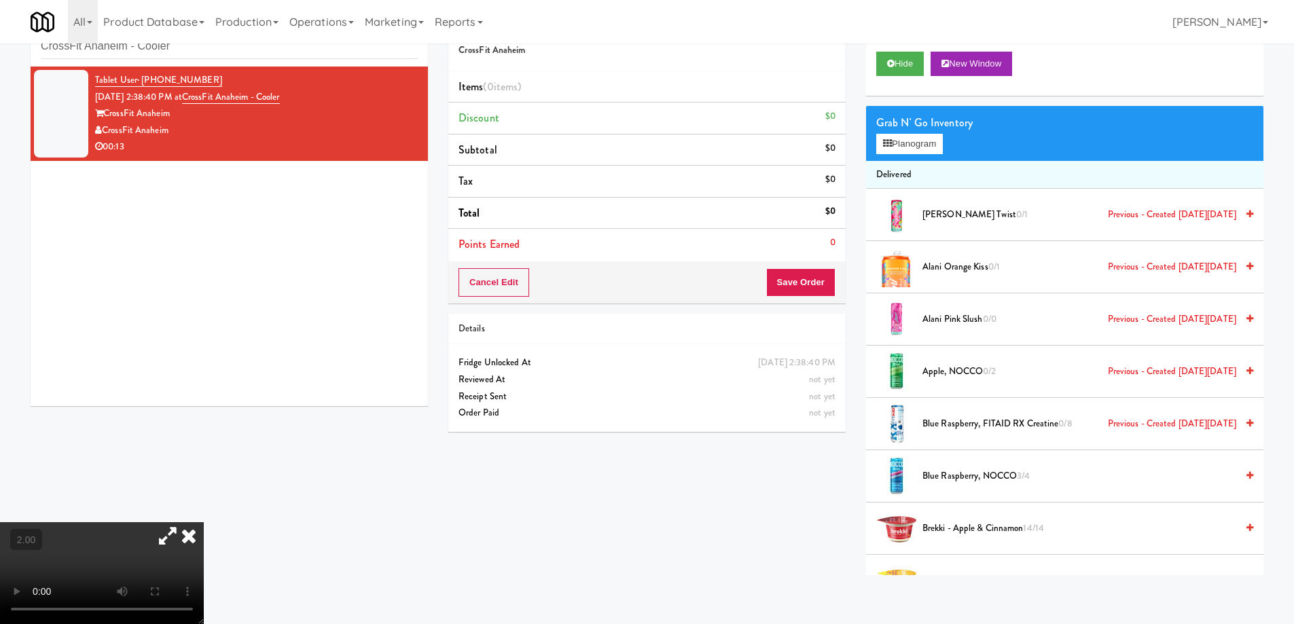
click at [204, 522] on video at bounding box center [102, 573] width 204 height 102
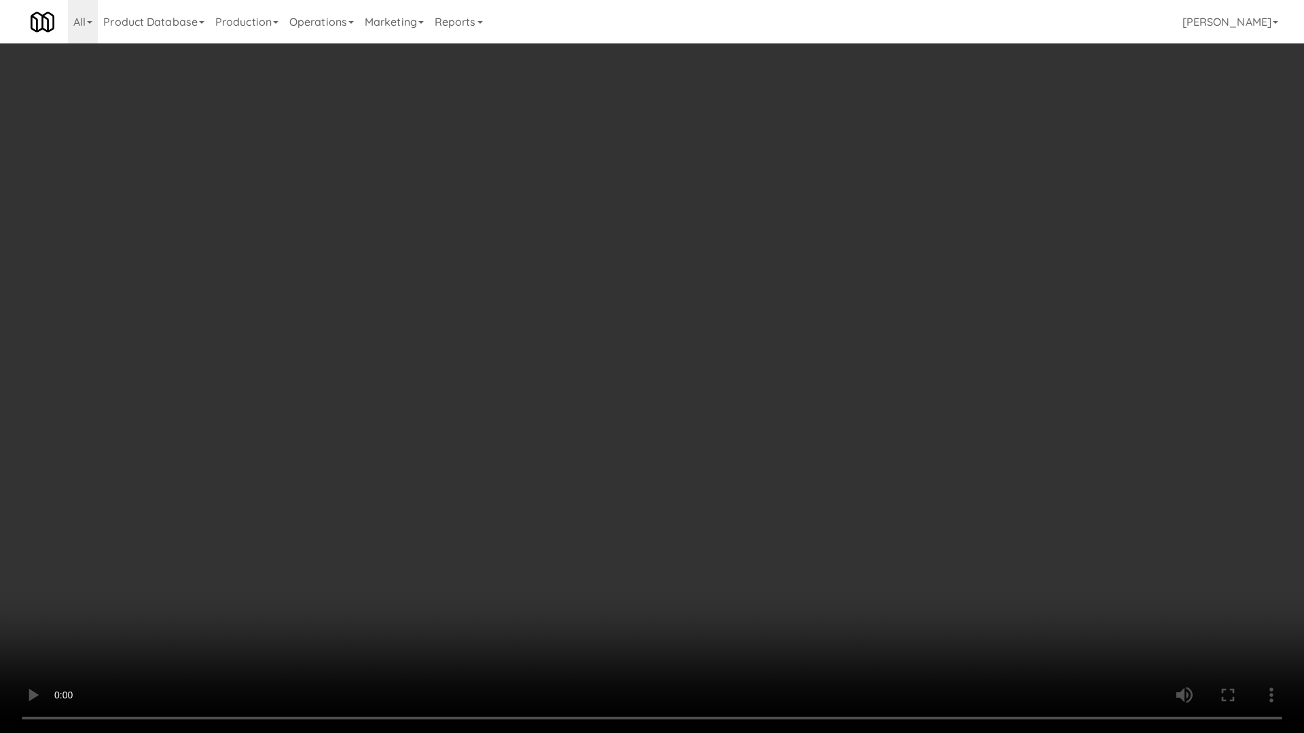
click at [725, 543] on video at bounding box center [652, 366] width 1304 height 733
click at [724, 543] on video at bounding box center [652, 366] width 1304 height 733
click at [506, 281] on video at bounding box center [652, 366] width 1304 height 733
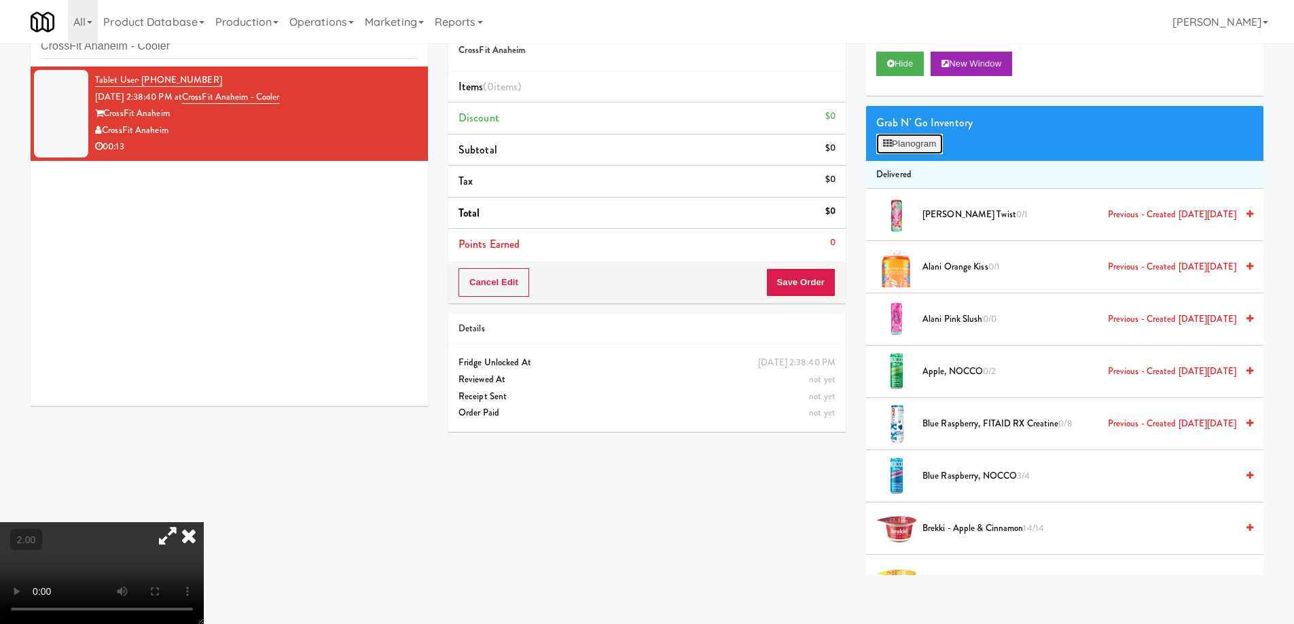
click at [925, 151] on button "Planogram" at bounding box center [909, 144] width 67 height 20
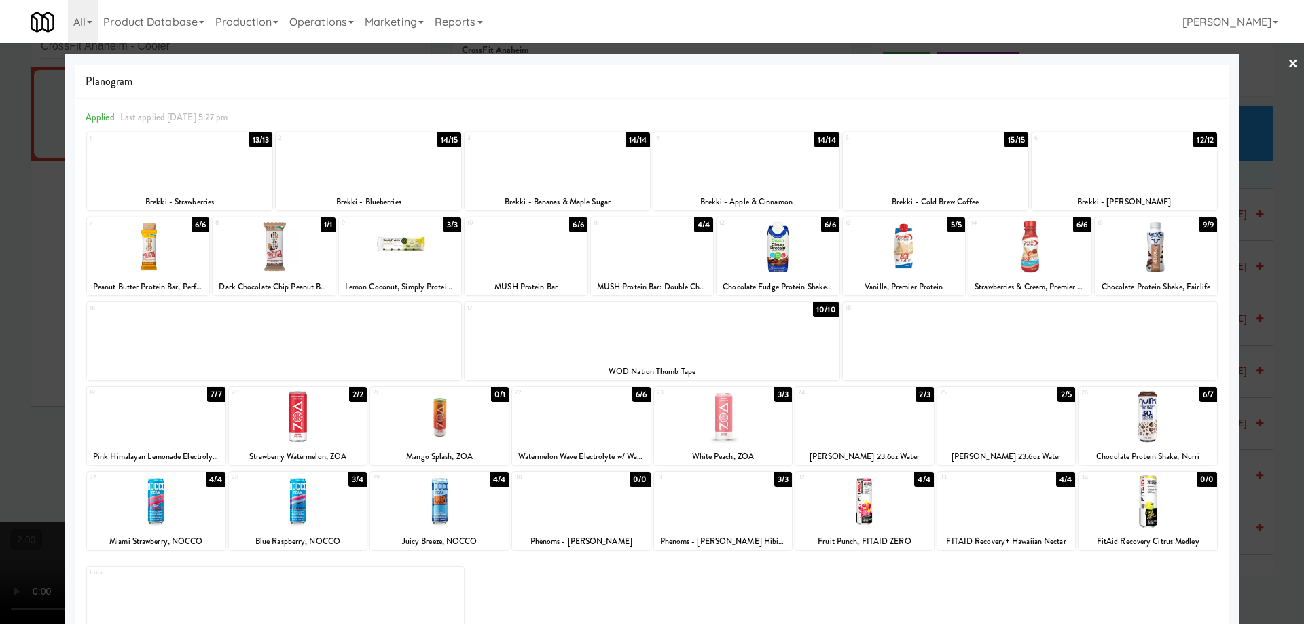
click at [1026, 491] on div at bounding box center [1006, 501] width 139 height 52
click at [1003, 503] on div at bounding box center [1006, 501] width 139 height 52
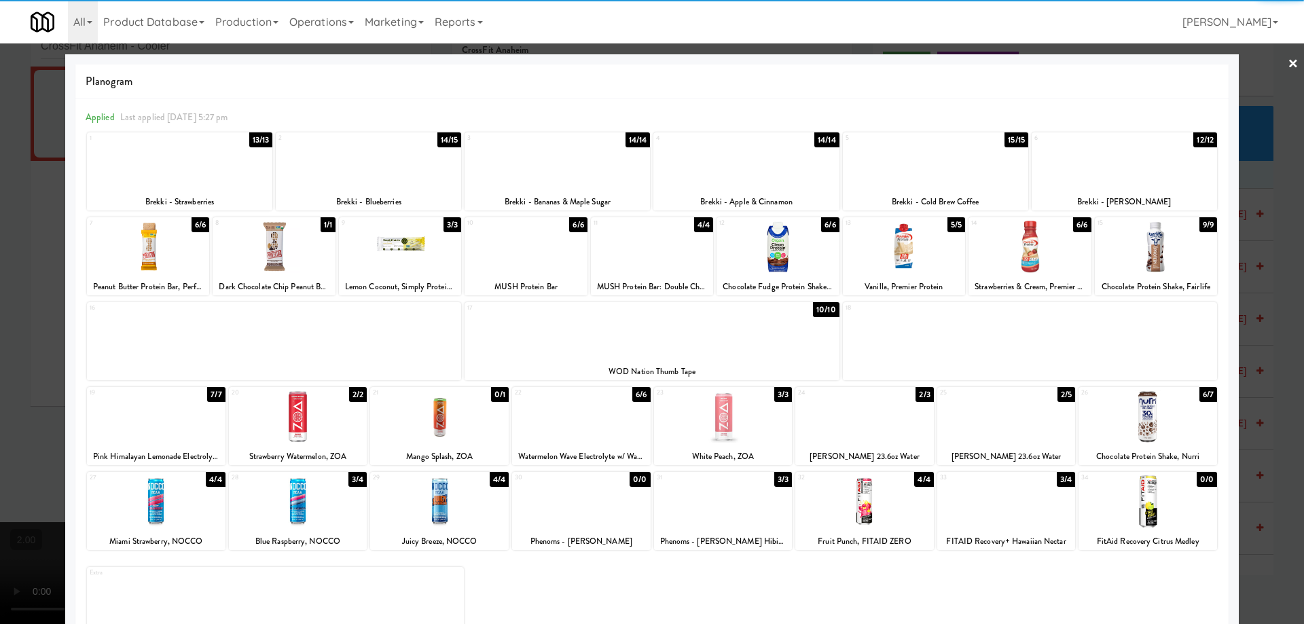
click at [1019, 507] on div at bounding box center [1006, 501] width 139 height 52
click at [0, 445] on div at bounding box center [652, 312] width 1304 height 624
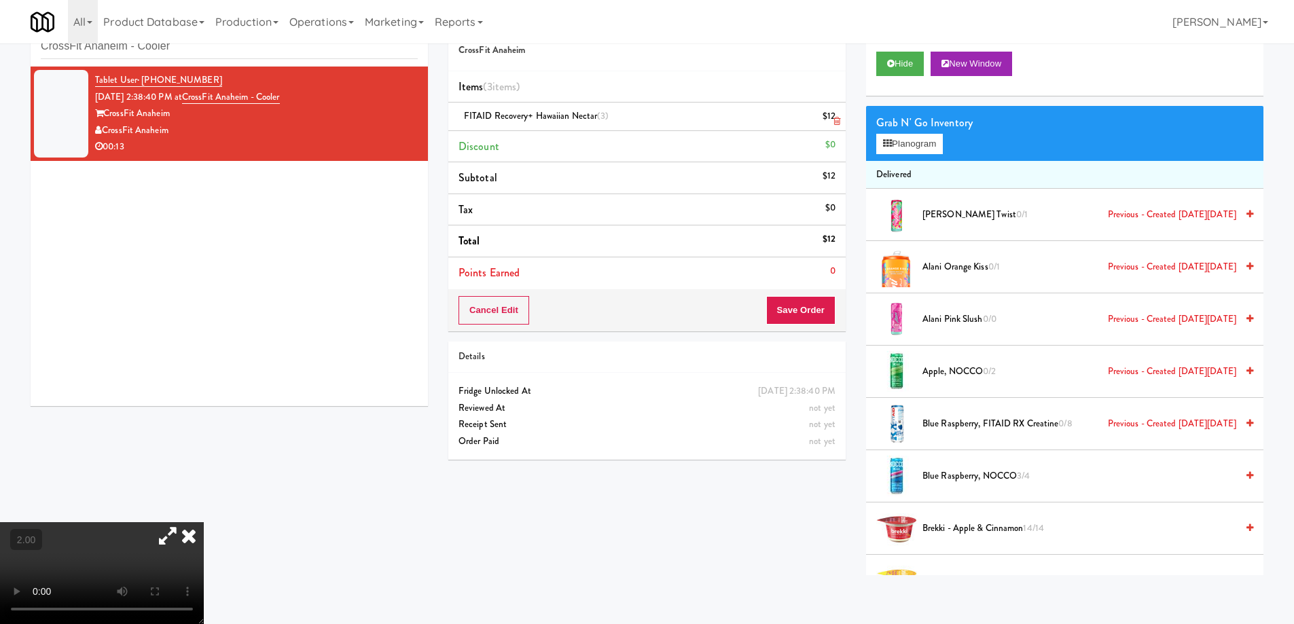
click at [545, 116] on span "FITAID Recovery+ Hawaiian Nectar (3)" at bounding box center [536, 115] width 145 height 13
click at [479, 111] on span "FITAID Recovery+ Hawaiian Nectar (3)" at bounding box center [536, 115] width 145 height 13
drag, startPoint x: 479, startPoint y: 111, endPoint x: 584, endPoint y: 111, distance: 104.6
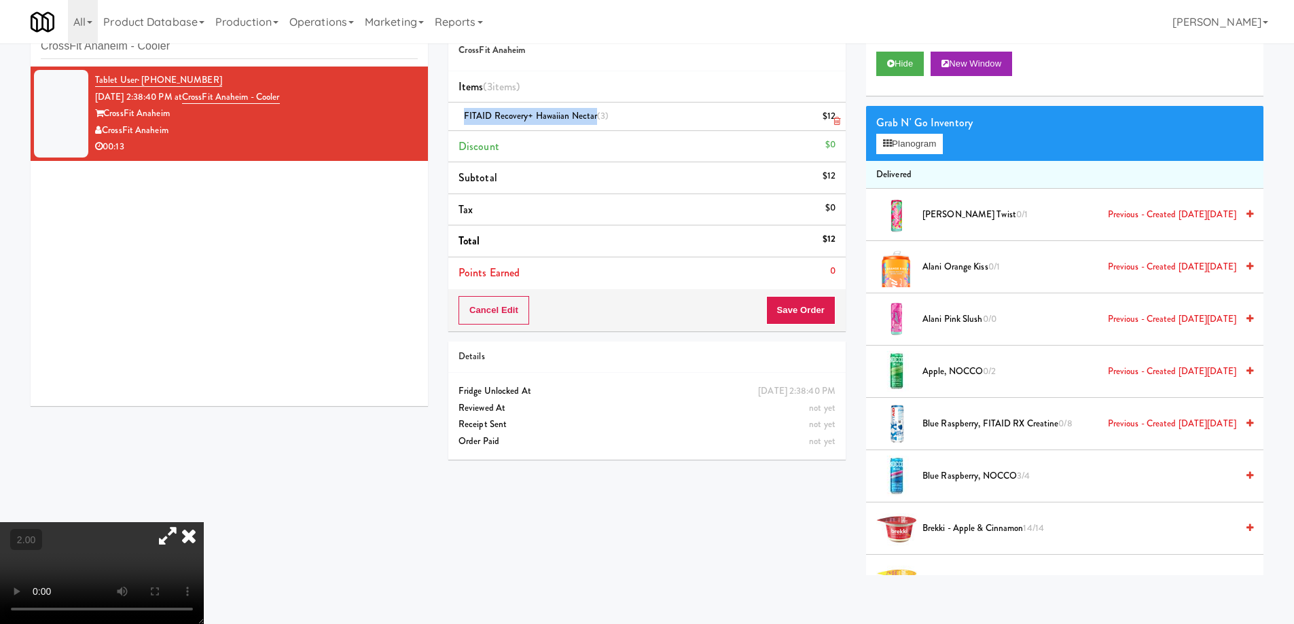
click at [584, 111] on span "FITAID Recovery+ Hawaiian Nectar (3)" at bounding box center [536, 115] width 145 height 13
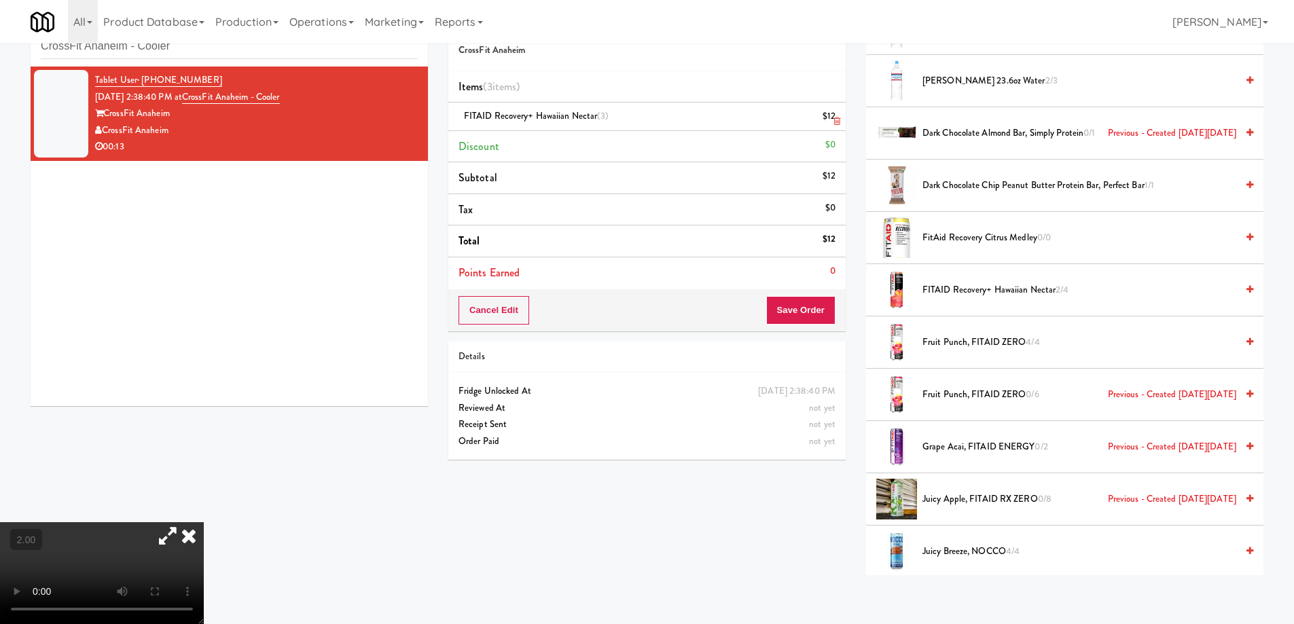
click at [837, 115] on link at bounding box center [834, 121] width 12 height 17
click at [204, 522] on video at bounding box center [102, 573] width 204 height 102
click at [793, 319] on button "Save Order" at bounding box center [800, 310] width 69 height 29
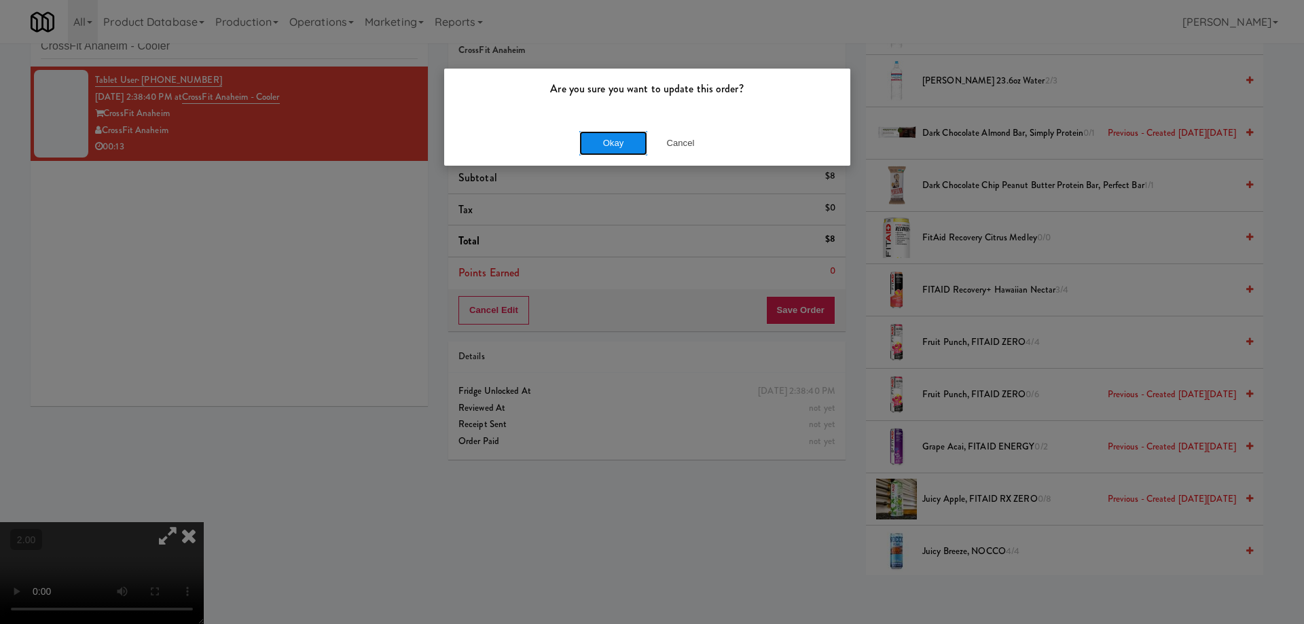
click at [615, 137] on button "Okay" at bounding box center [613, 143] width 68 height 24
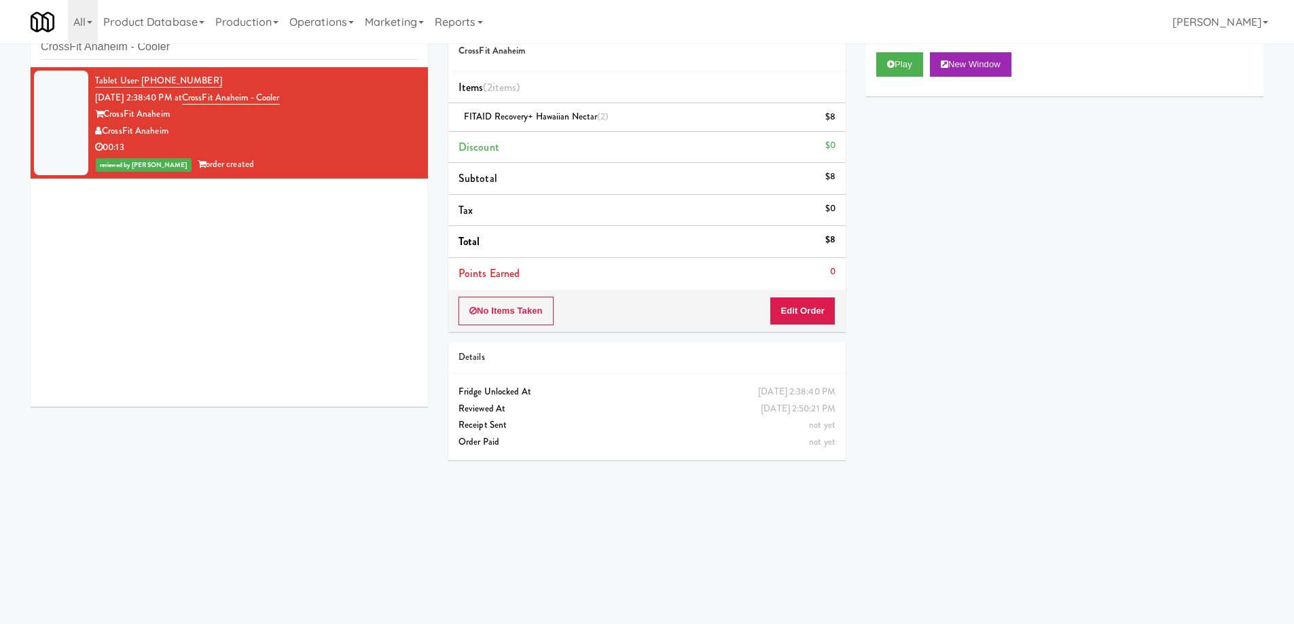
scroll to position [0, 0]
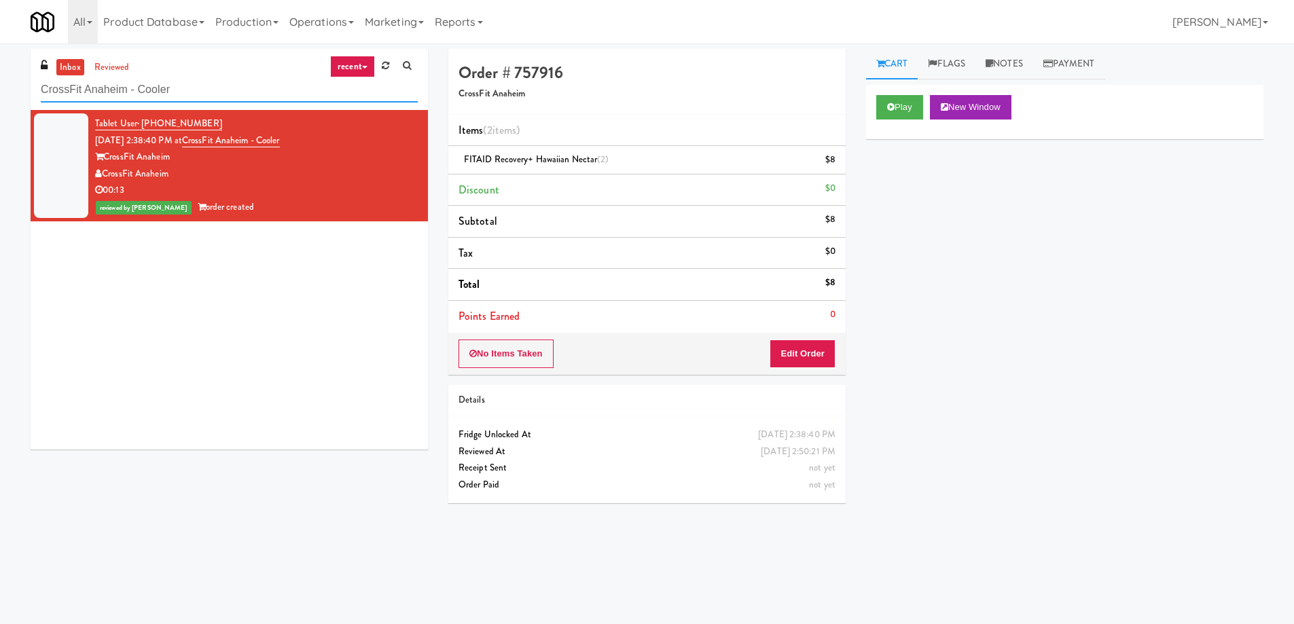
click at [191, 89] on input "CrossFit Anaheim - Cooler" at bounding box center [229, 89] width 377 height 25
paste input "Porter Oak Park"
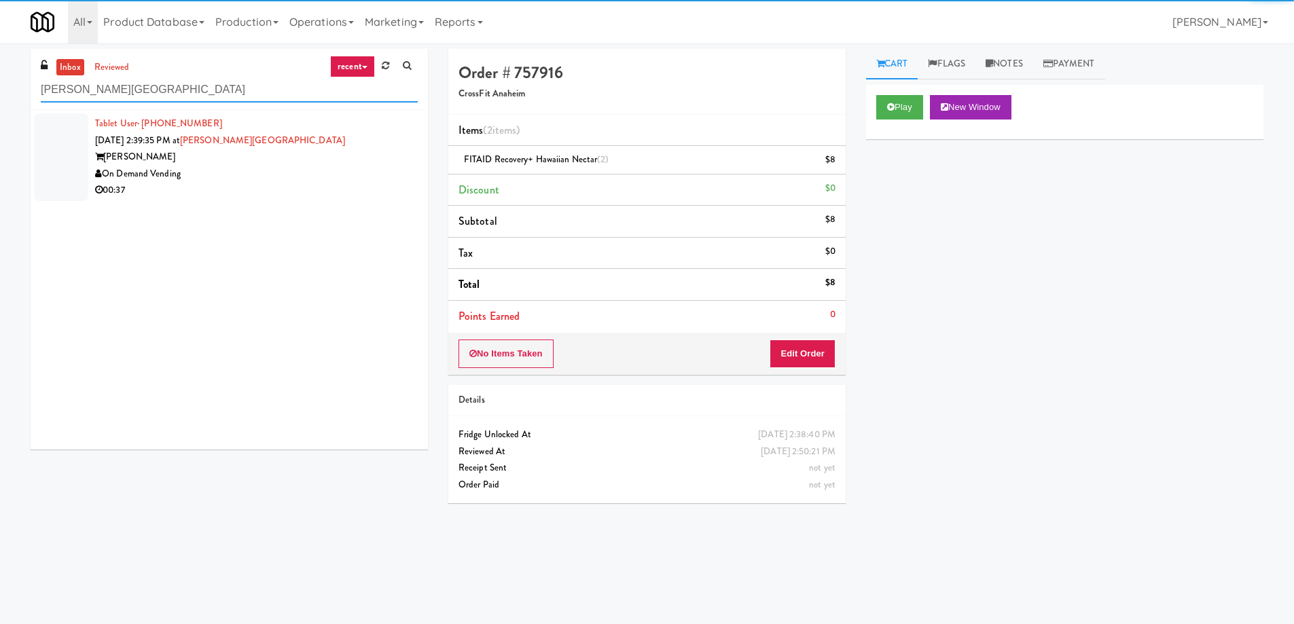
type input "Porter Oak Park"
click at [296, 174] on div "On Demand Vending" at bounding box center [256, 174] width 323 height 17
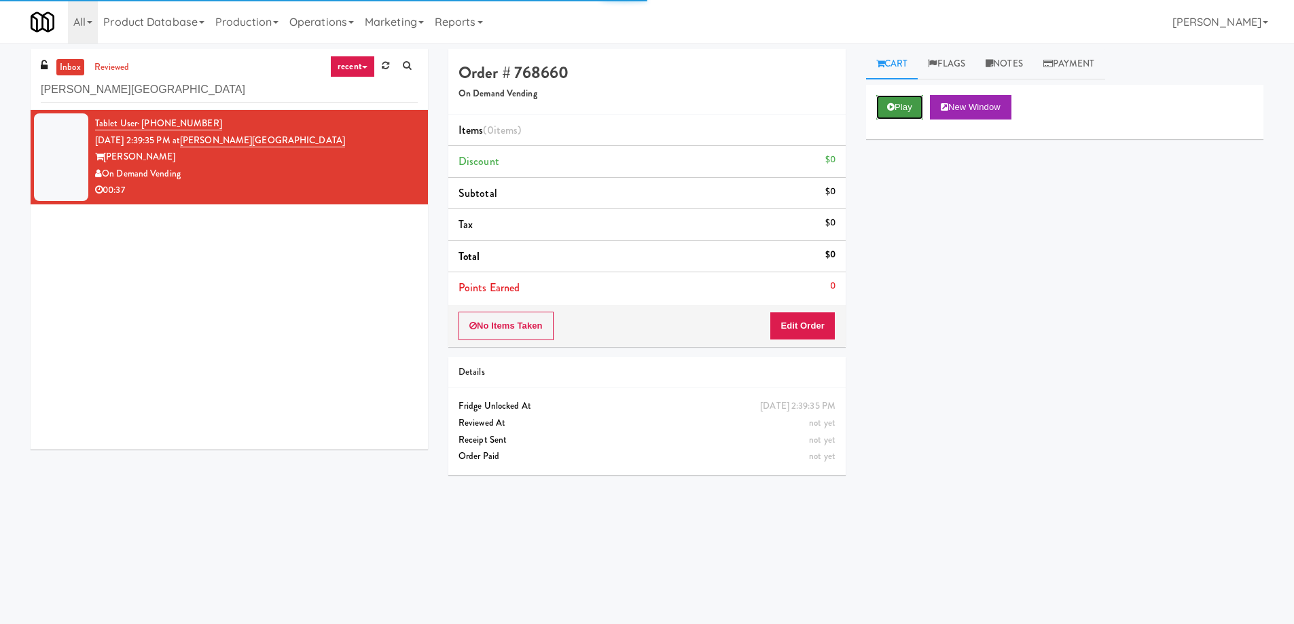
click at [889, 100] on button "Play" at bounding box center [899, 107] width 47 height 24
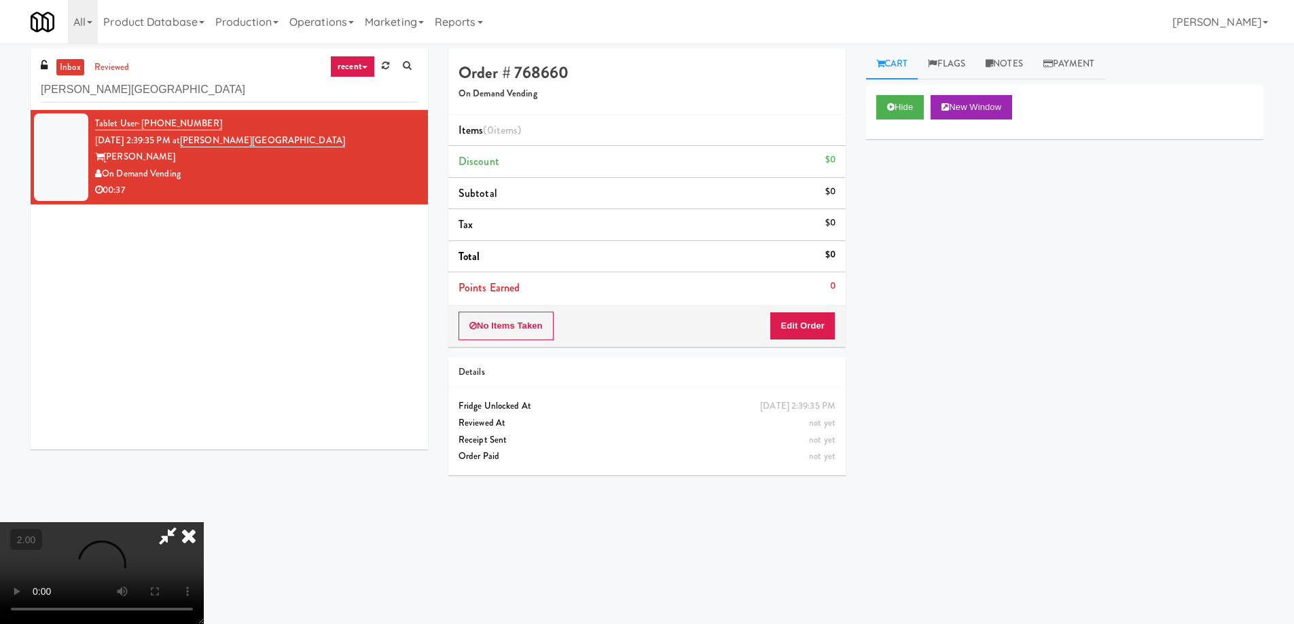
click at [204, 522] on video at bounding box center [102, 573] width 204 height 102
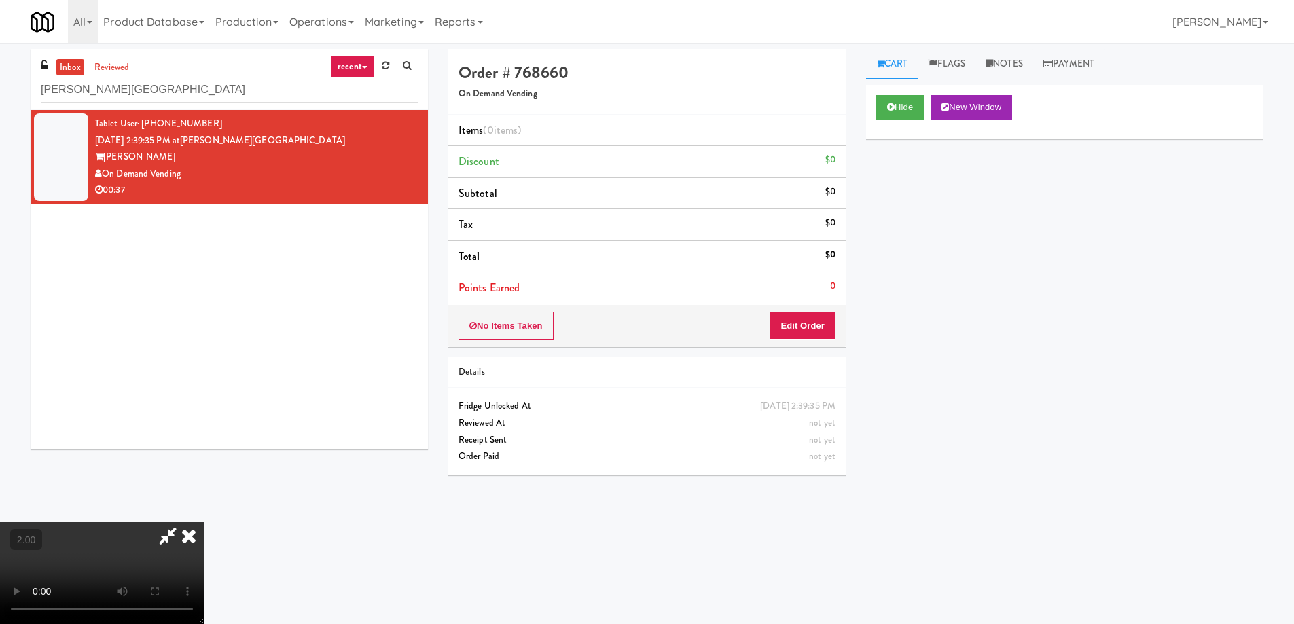
click at [204, 522] on video at bounding box center [102, 573] width 204 height 102
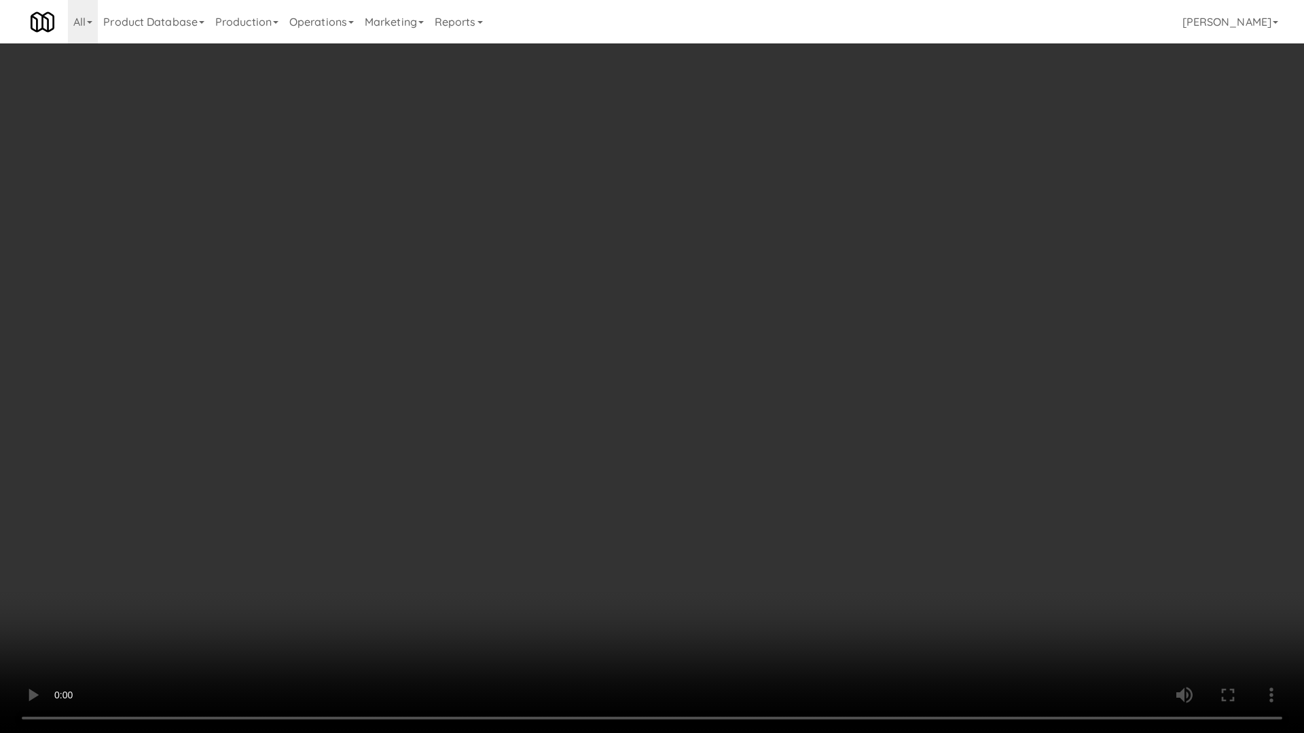
click at [364, 613] on video at bounding box center [652, 366] width 1304 height 733
click at [363, 613] on video at bounding box center [652, 366] width 1304 height 733
click at [358, 604] on video at bounding box center [652, 366] width 1304 height 733
click at [599, 554] on video at bounding box center [652, 366] width 1304 height 733
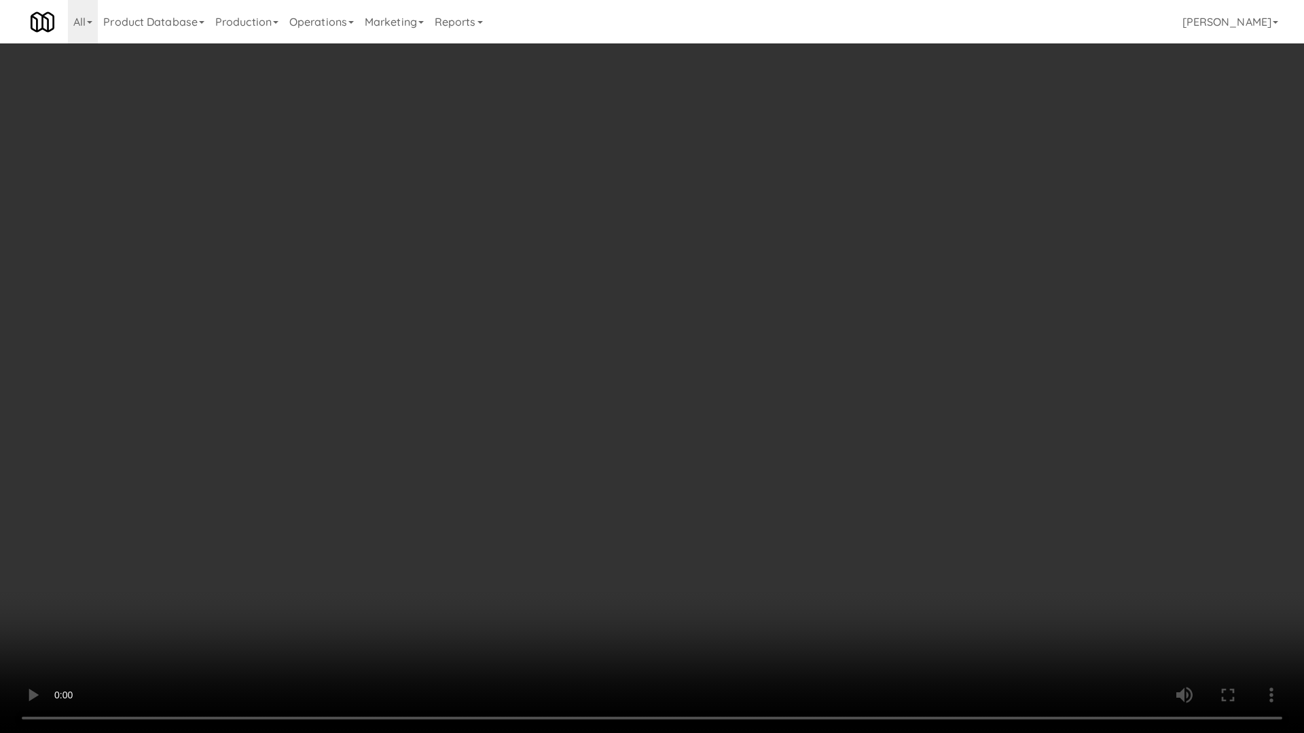
click at [599, 554] on video at bounding box center [652, 366] width 1304 height 733
click at [534, 561] on video at bounding box center [652, 366] width 1304 height 733
click at [531, 561] on video at bounding box center [652, 366] width 1304 height 733
click at [528, 560] on video at bounding box center [652, 366] width 1304 height 733
click at [527, 560] on video at bounding box center [652, 366] width 1304 height 733
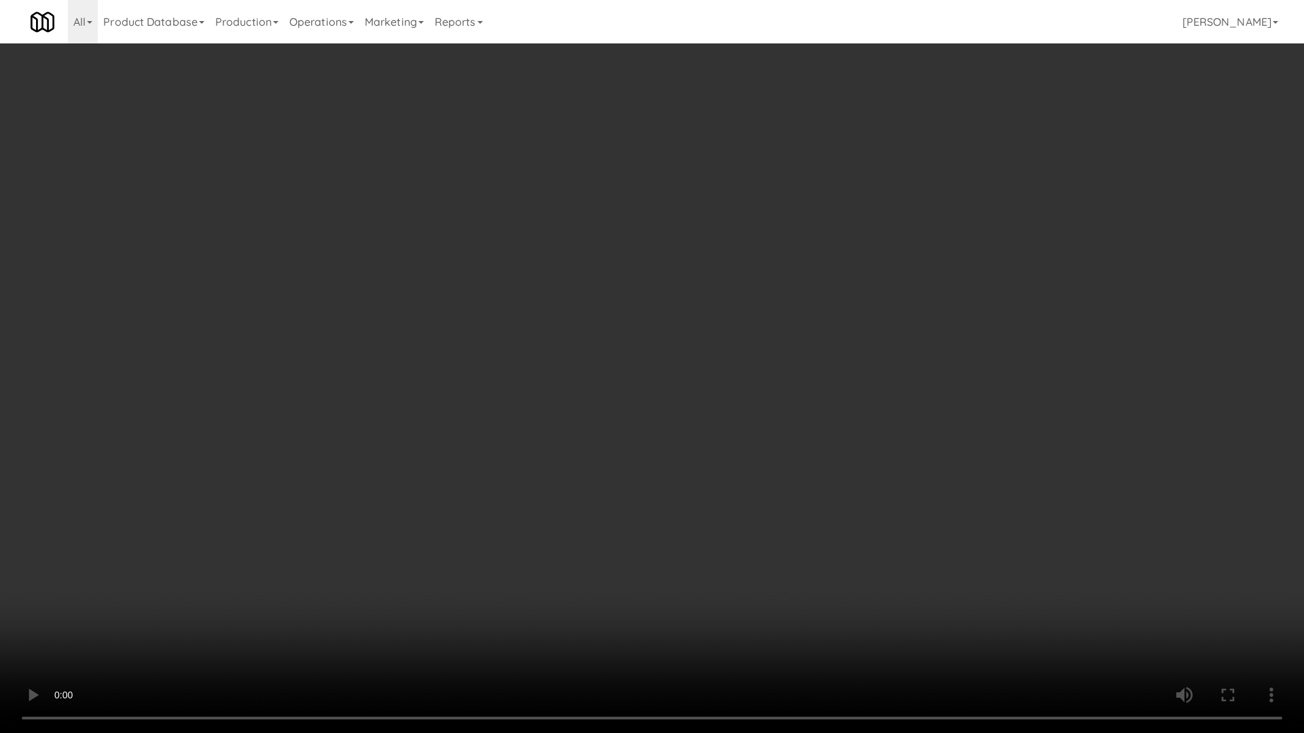
click at [527, 560] on video at bounding box center [652, 366] width 1304 height 733
click at [526, 563] on video at bounding box center [652, 366] width 1304 height 733
click at [604, 500] on video at bounding box center [652, 366] width 1304 height 733
click at [593, 504] on video at bounding box center [652, 366] width 1304 height 733
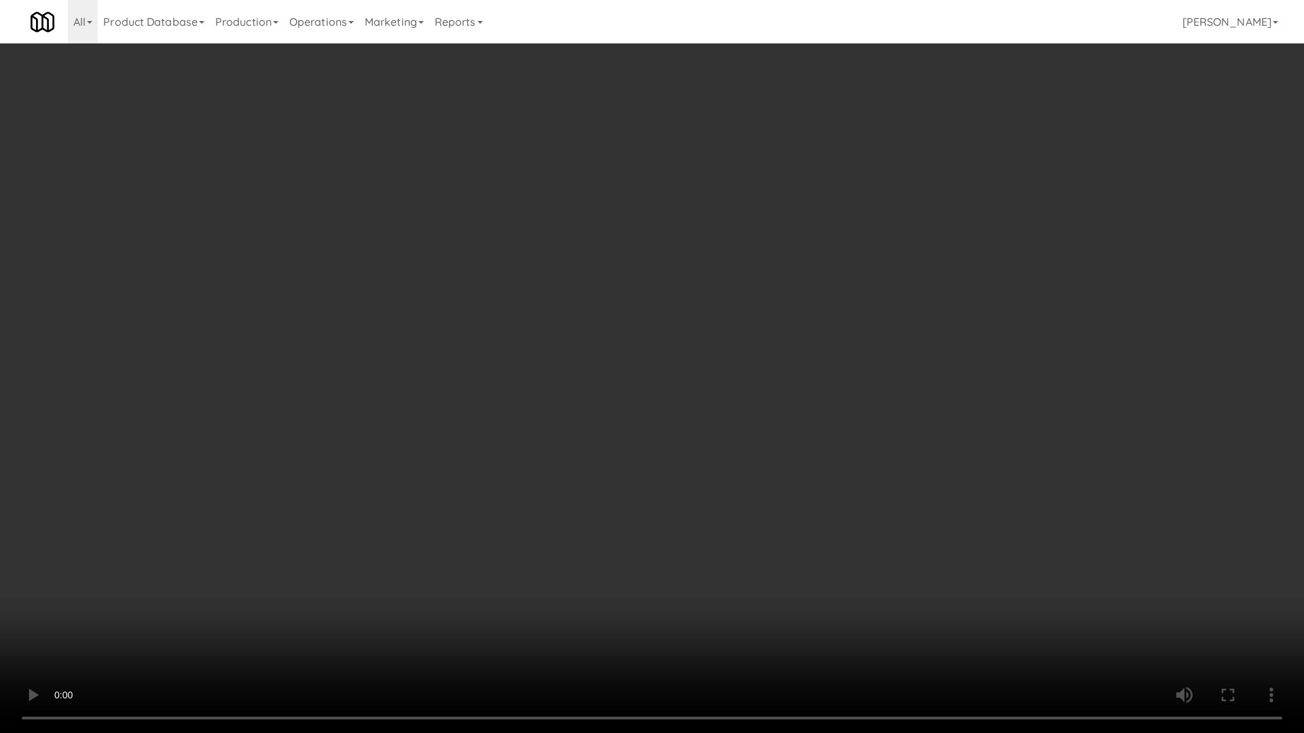
click at [592, 504] on video at bounding box center [652, 366] width 1304 height 733
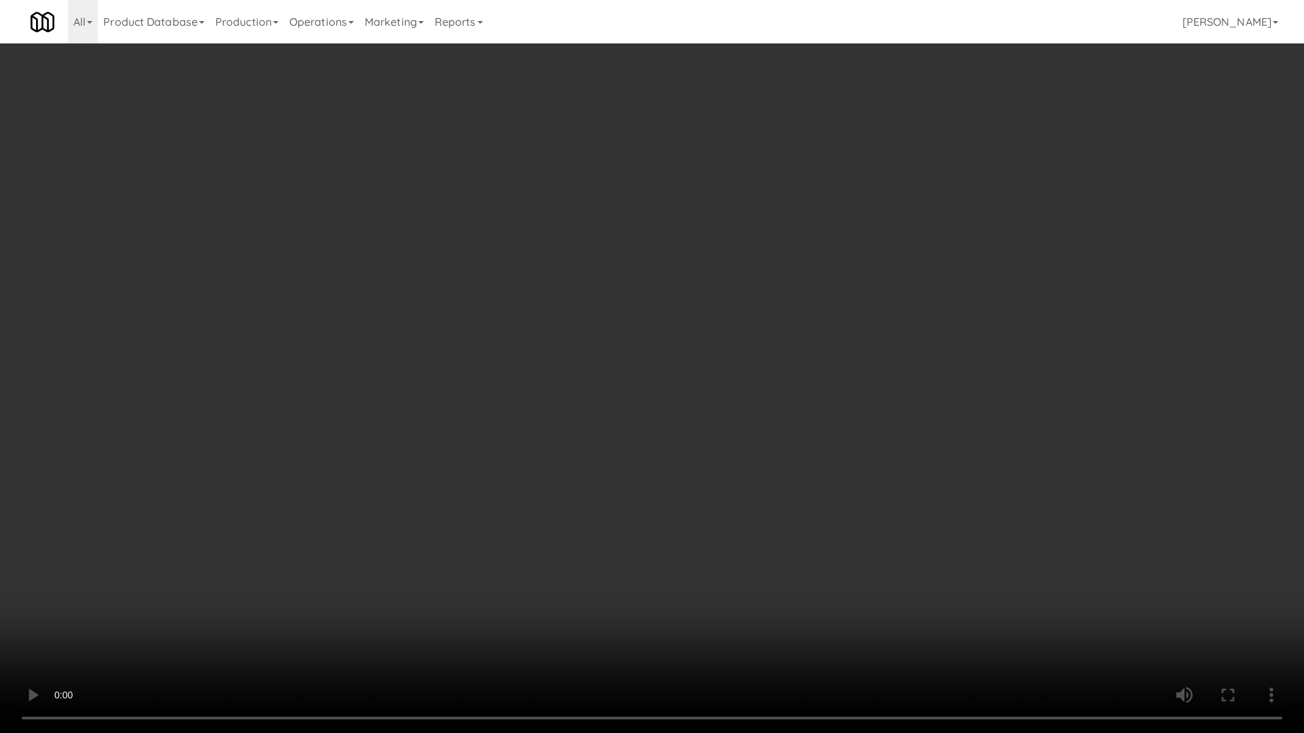
click at [665, 534] on video at bounding box center [652, 366] width 1304 height 733
click at [661, 527] on video at bounding box center [652, 366] width 1304 height 733
click at [660, 521] on video at bounding box center [652, 366] width 1304 height 733
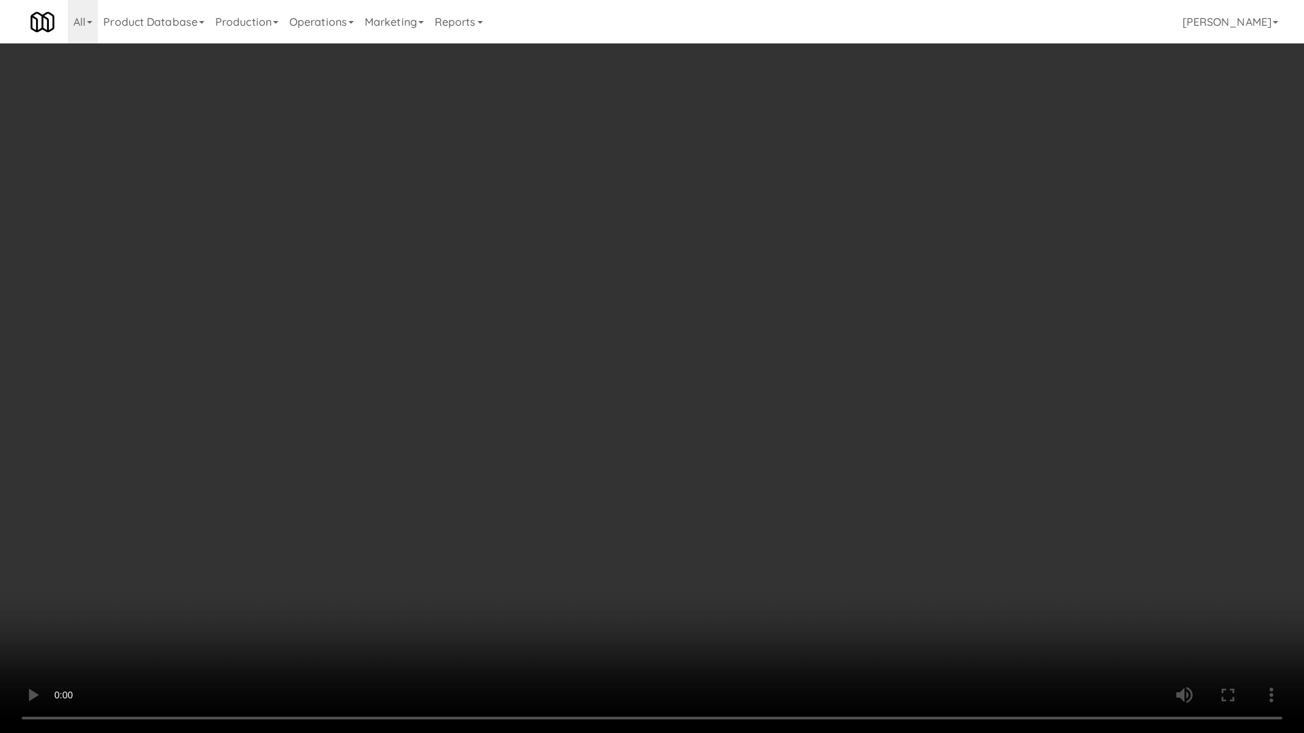
click at [660, 521] on video at bounding box center [652, 366] width 1304 height 733
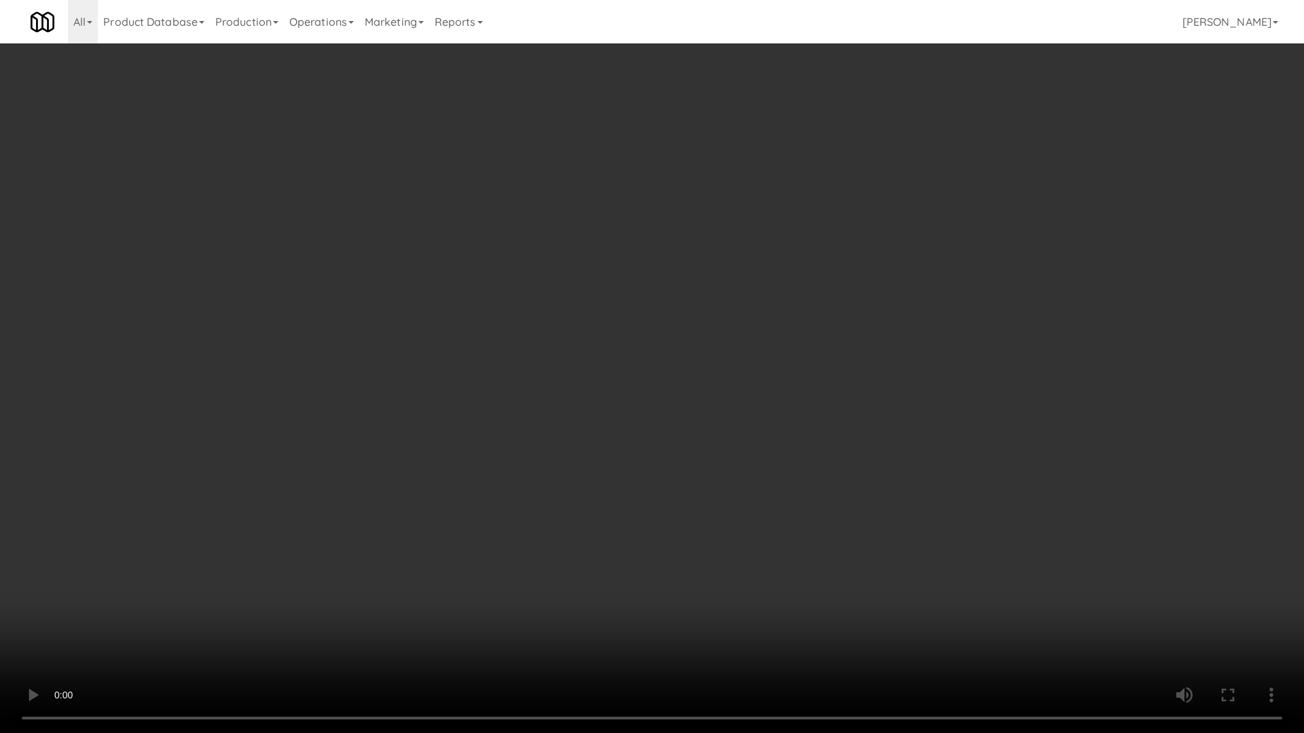
click at [660, 521] on video at bounding box center [652, 366] width 1304 height 733
click at [663, 521] on video at bounding box center [652, 366] width 1304 height 733
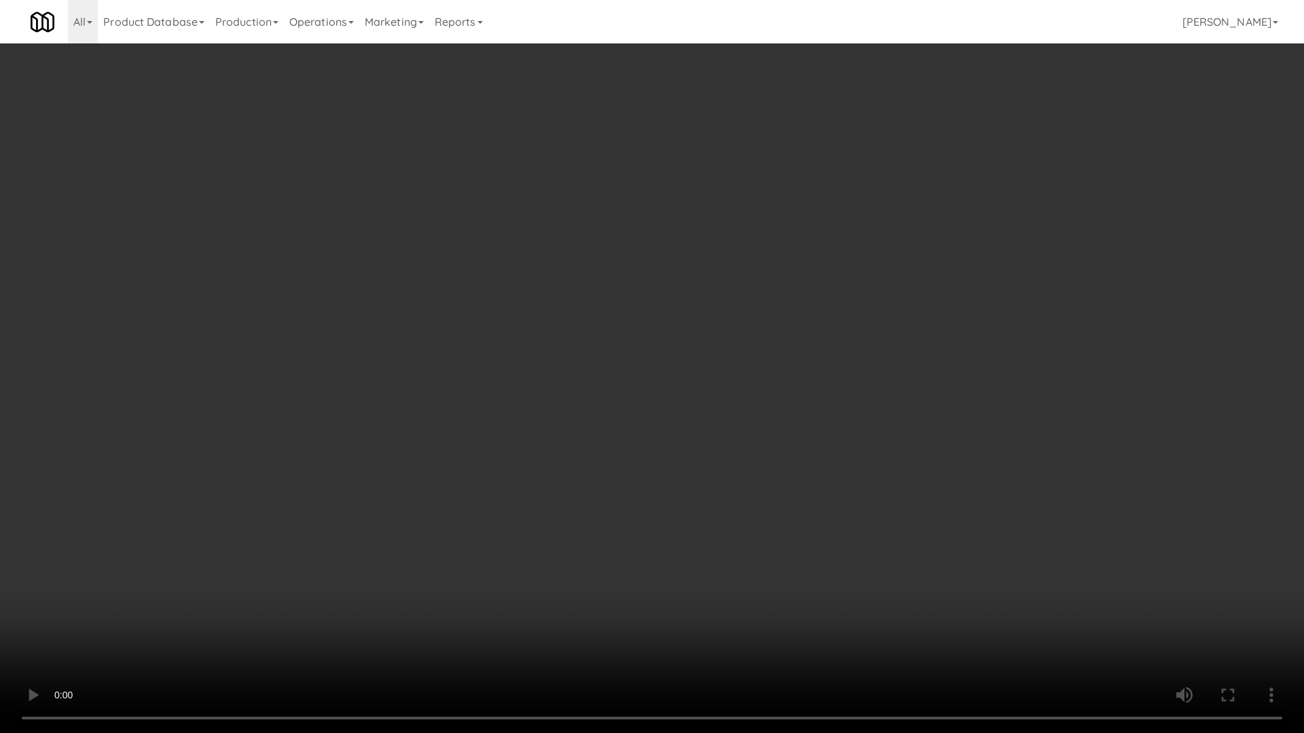
click at [843, 570] on video at bounding box center [652, 366] width 1304 height 733
click at [841, 569] on video at bounding box center [652, 366] width 1304 height 733
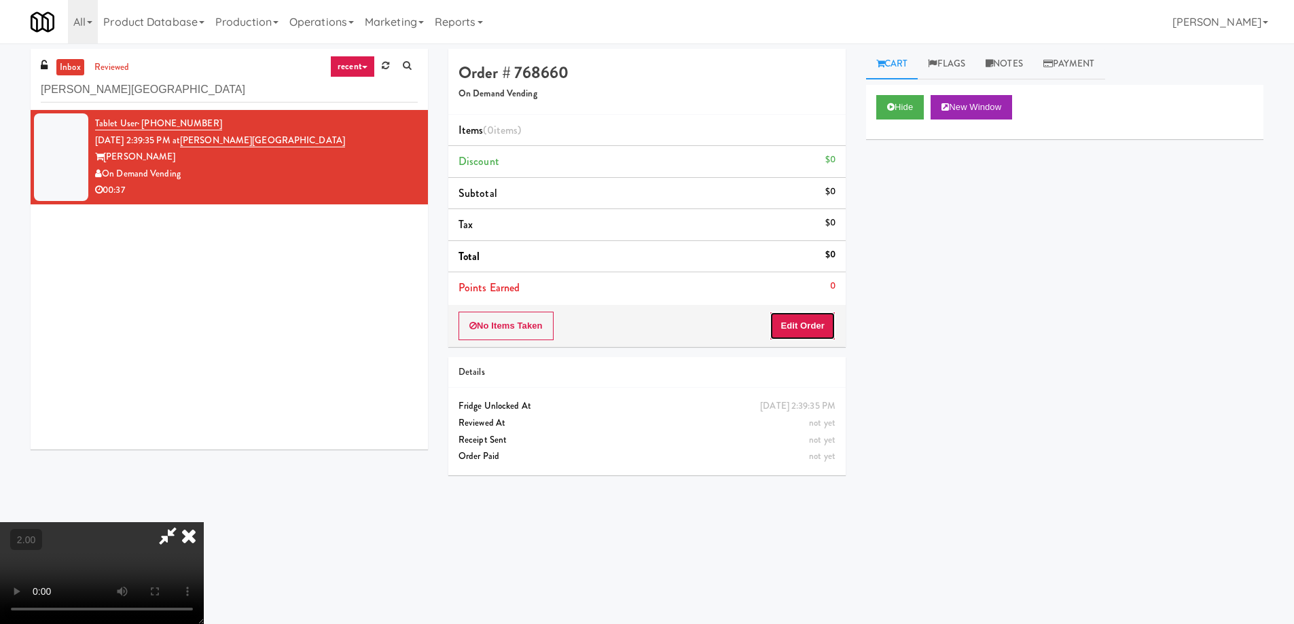
click at [815, 317] on button "Edit Order" at bounding box center [802, 326] width 66 height 29
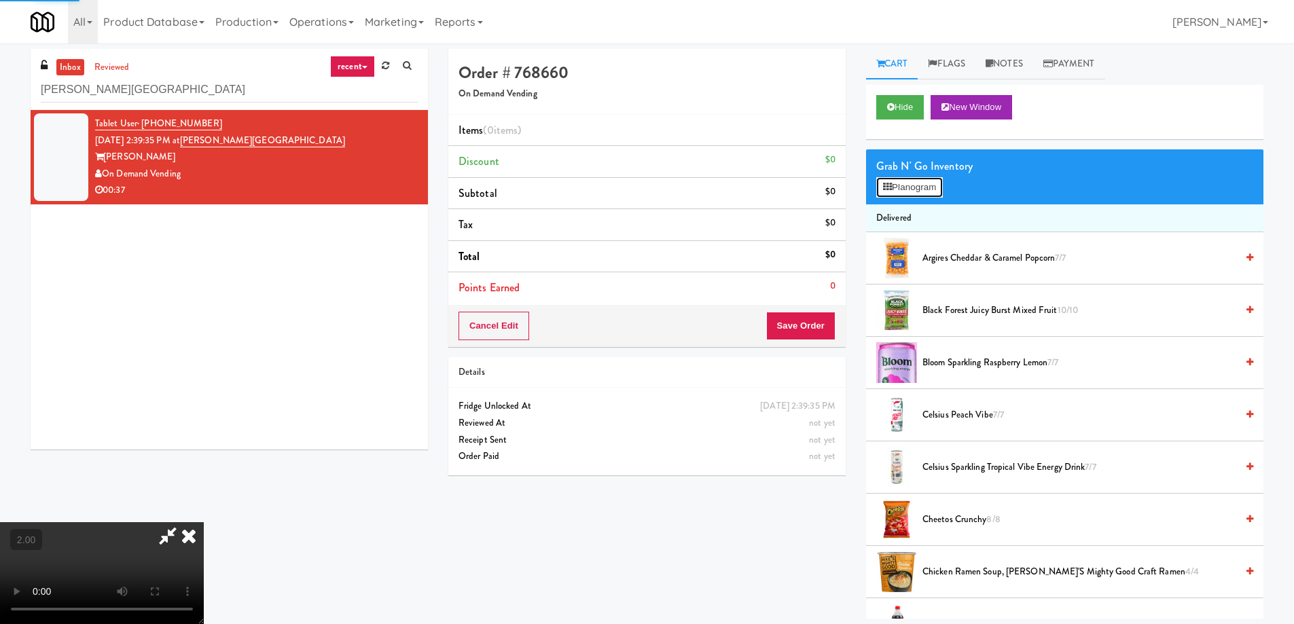
drag, startPoint x: 944, startPoint y: 187, endPoint x: 931, endPoint y: 191, distance: 14.0
click at [937, 189] on button "Planogram" at bounding box center [909, 187] width 67 height 20
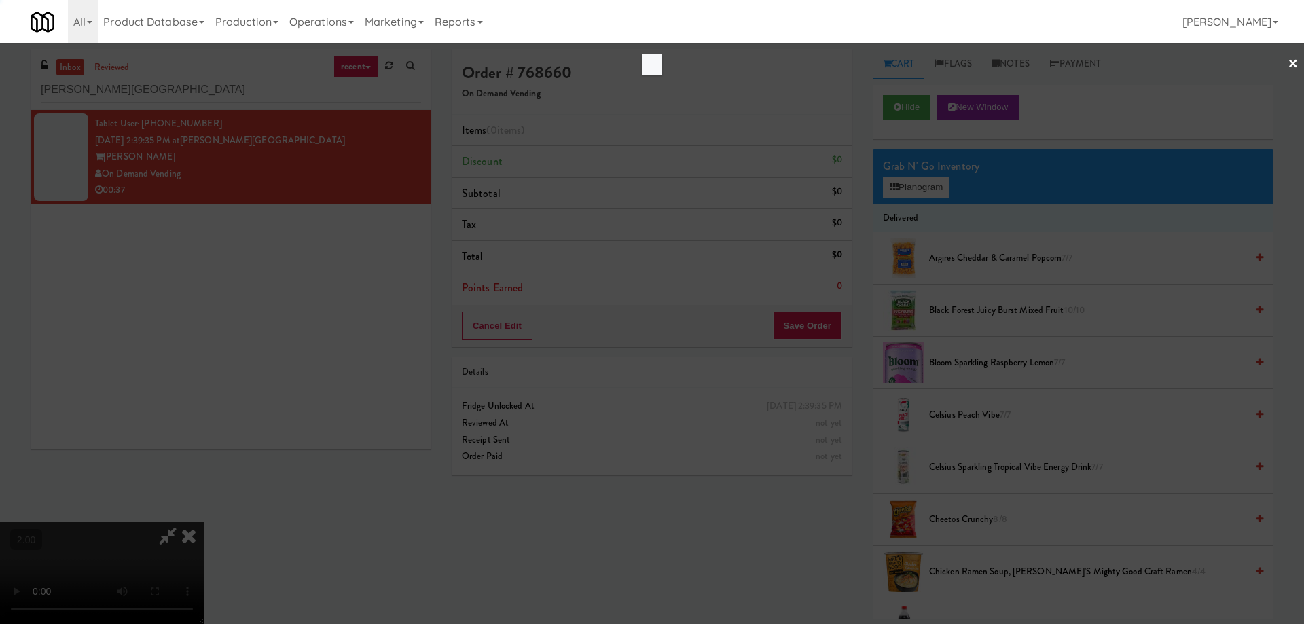
click at [931, 191] on div at bounding box center [652, 312] width 1304 height 624
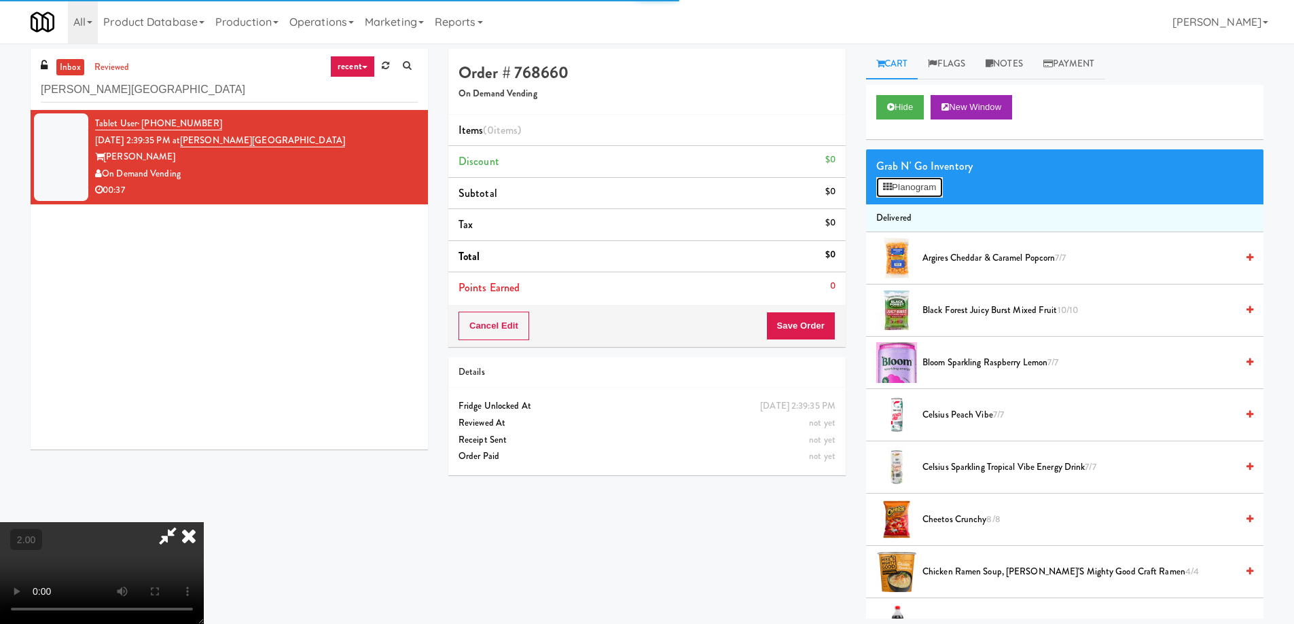
click at [931, 191] on button "Planogram" at bounding box center [909, 187] width 67 height 20
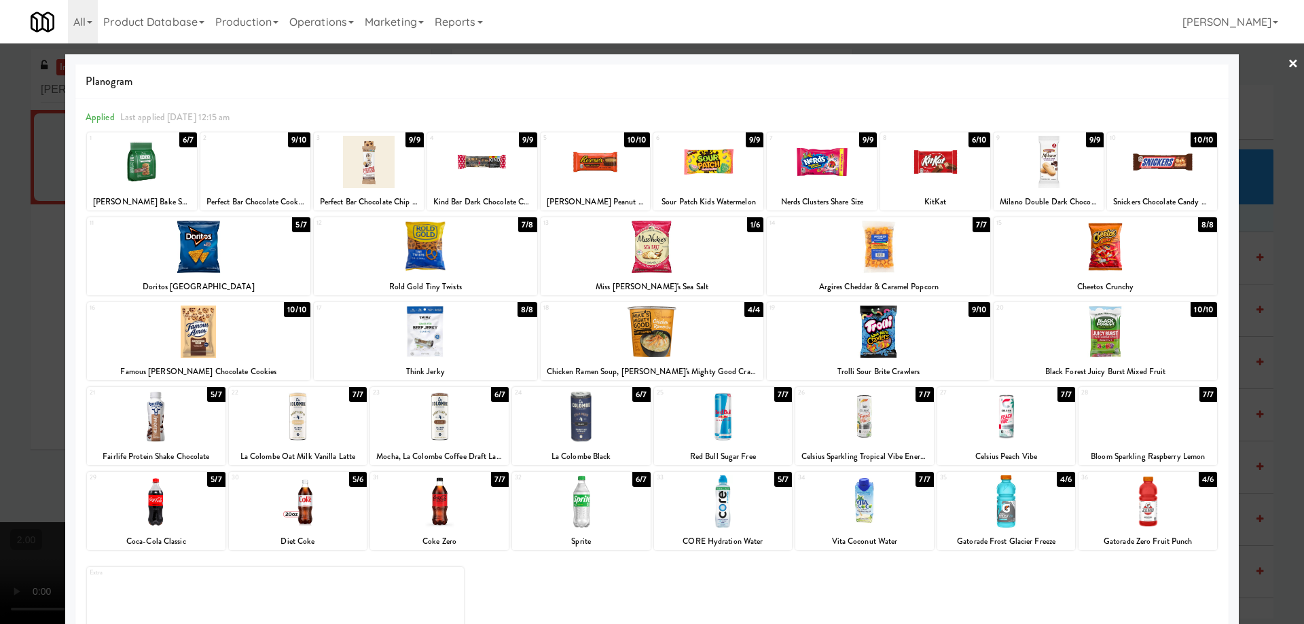
click at [434, 251] on div at bounding box center [425, 247] width 223 height 52
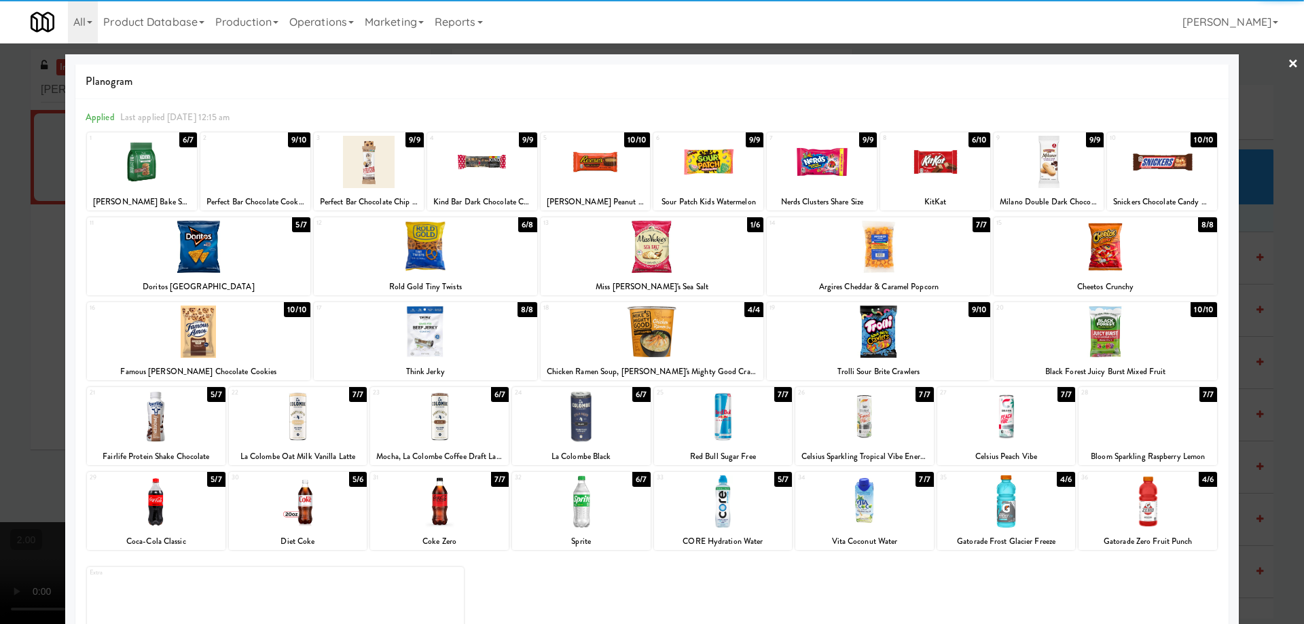
click at [587, 492] on div at bounding box center [581, 501] width 139 height 52
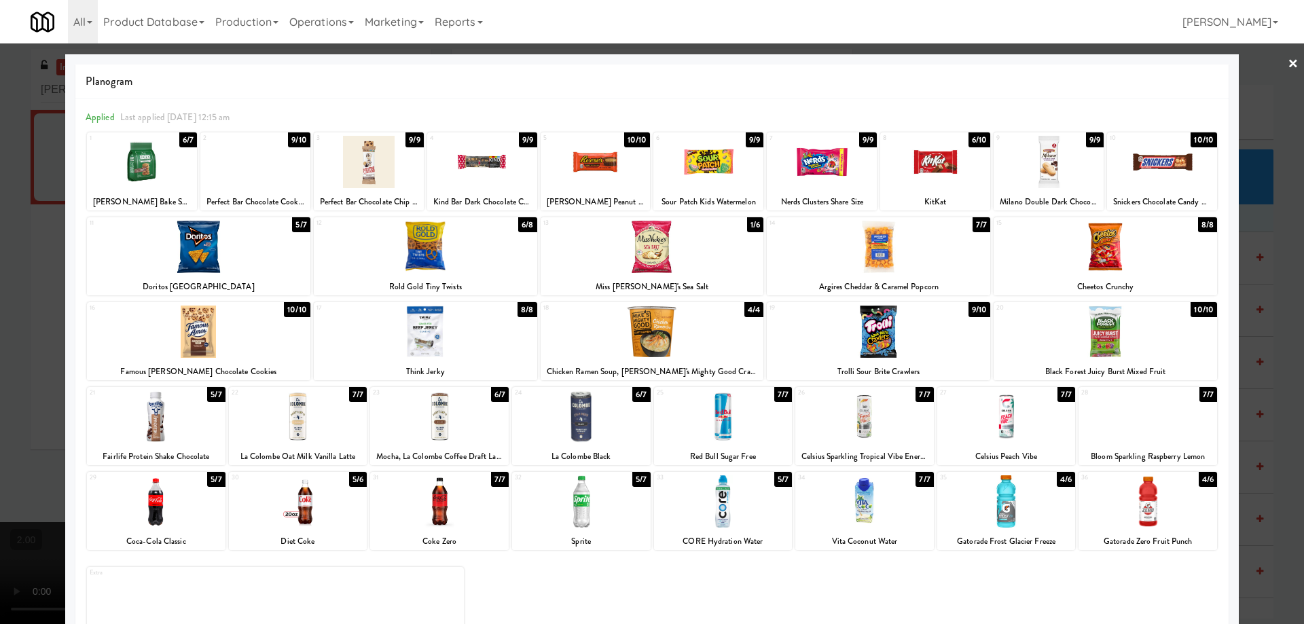
click at [0, 402] on div at bounding box center [652, 312] width 1304 height 624
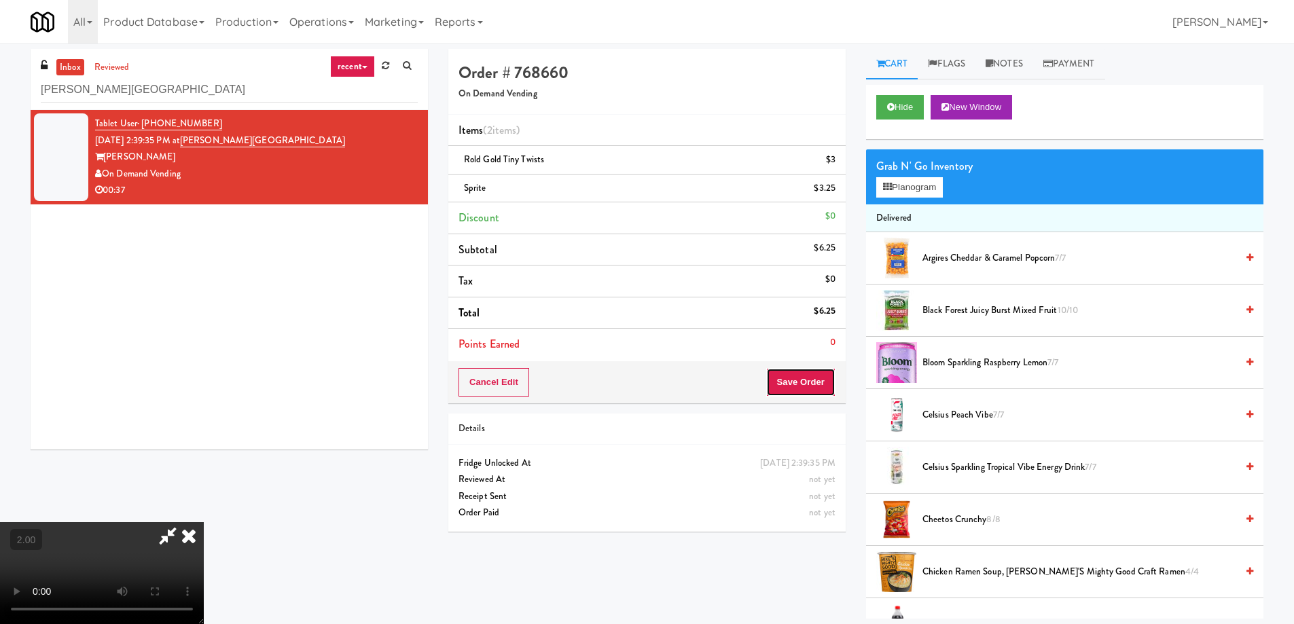
click at [810, 386] on button "Save Order" at bounding box center [800, 382] width 69 height 29
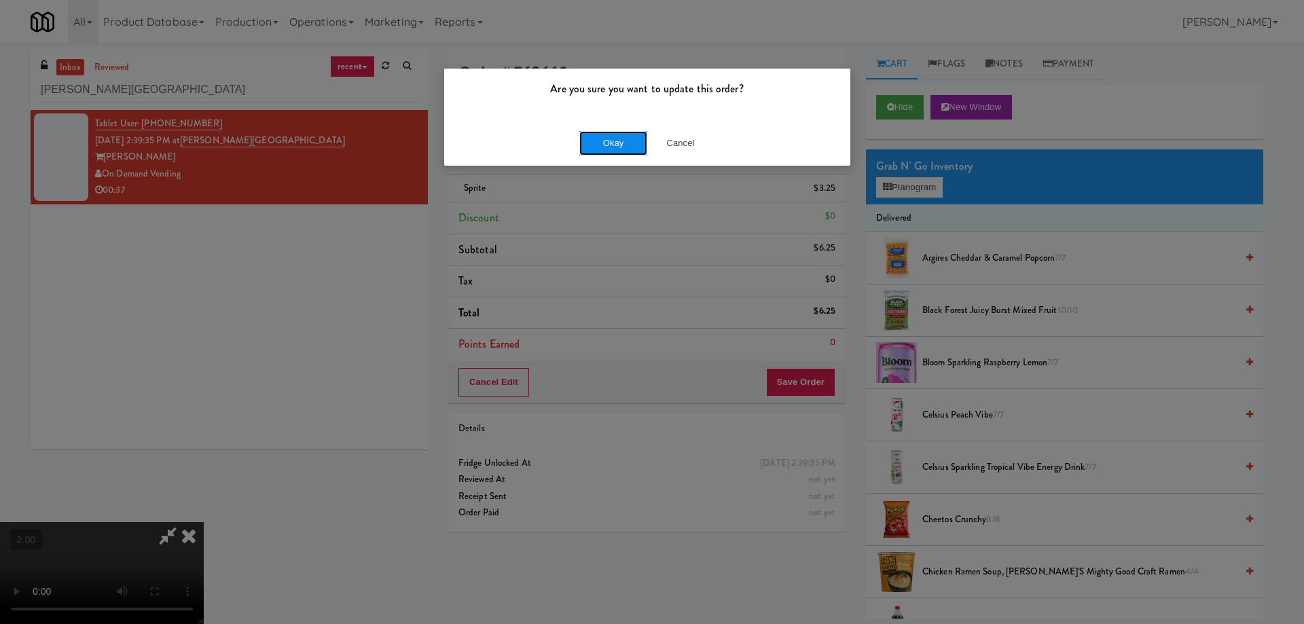
click at [616, 139] on button "Okay" at bounding box center [613, 143] width 68 height 24
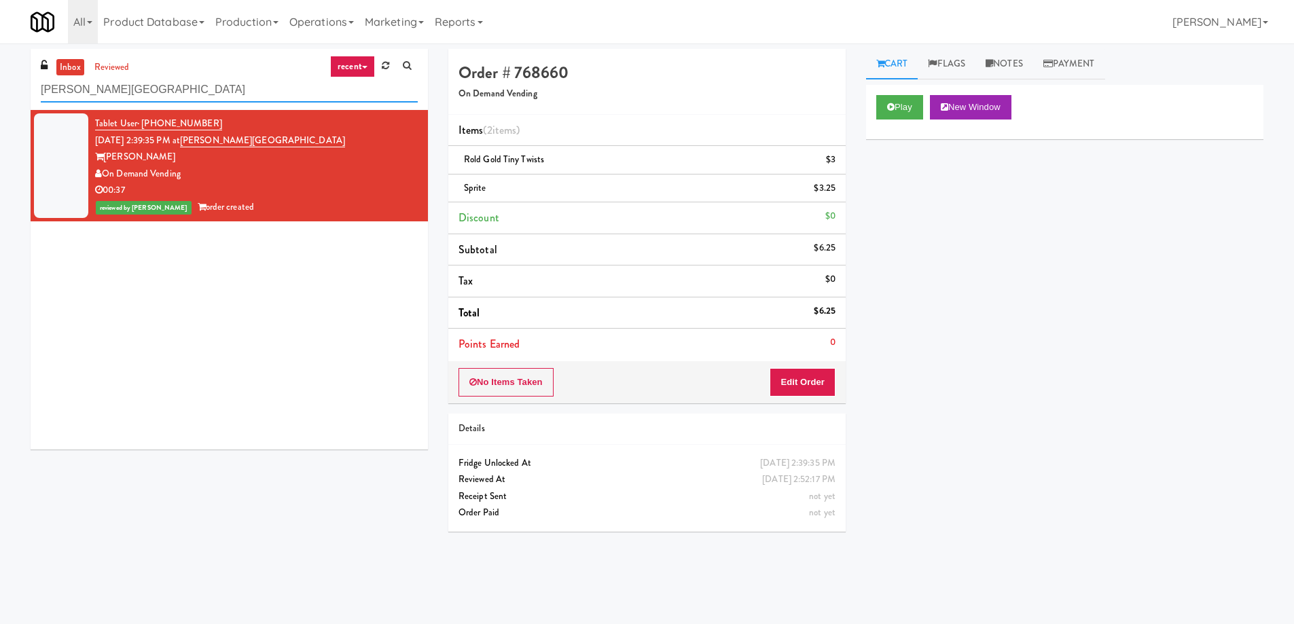
click at [187, 96] on input "Porter Oak Park" at bounding box center [229, 89] width 377 height 25
paste input "360 W Hubbard - Left - Fridge"
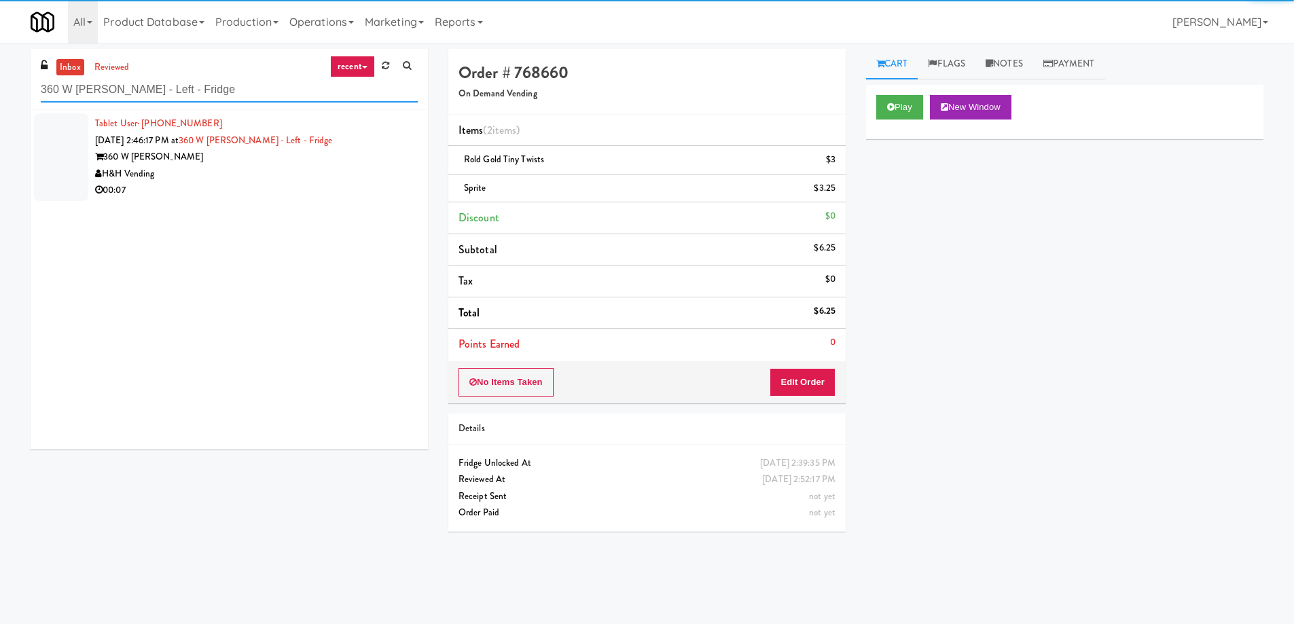
type input "360 W Hubbard - Left - Fridge"
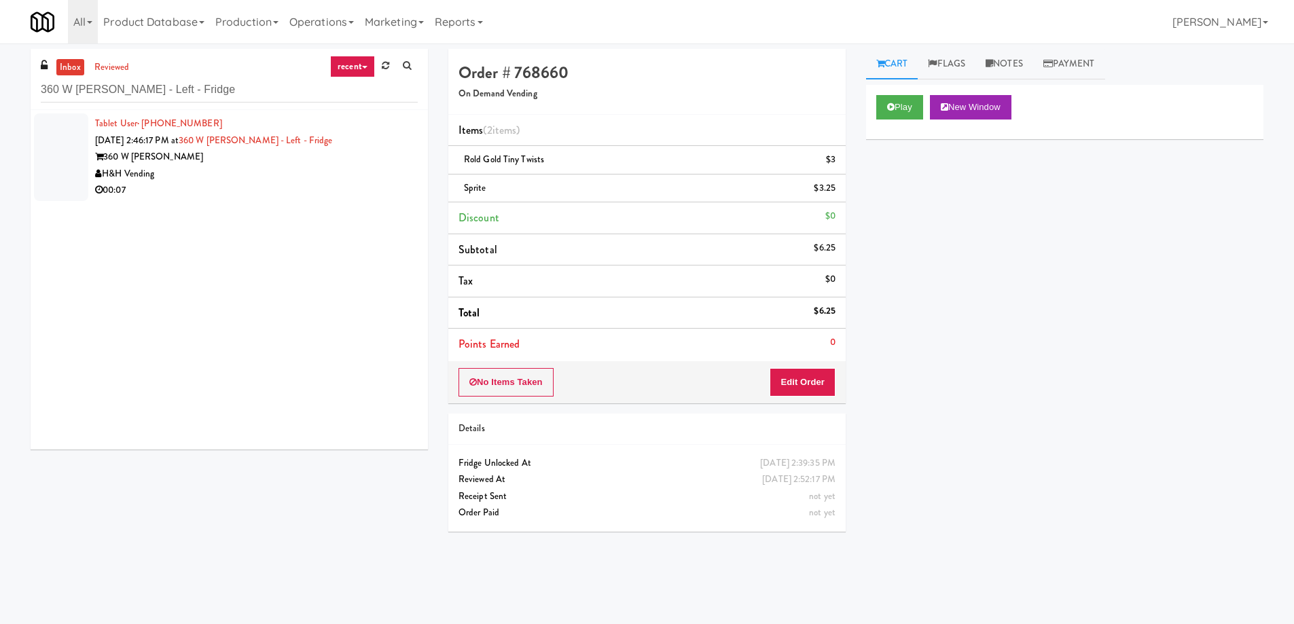
click at [296, 187] on div "00:07" at bounding box center [256, 190] width 323 height 17
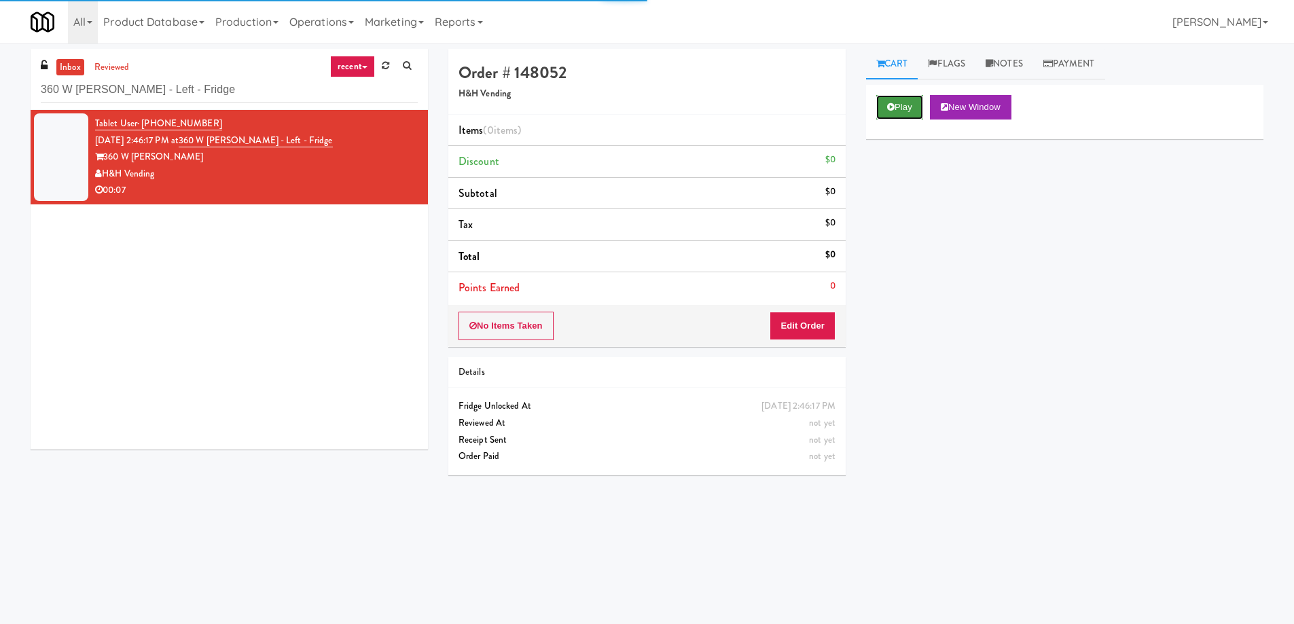
click at [890, 112] on button "Play" at bounding box center [899, 107] width 47 height 24
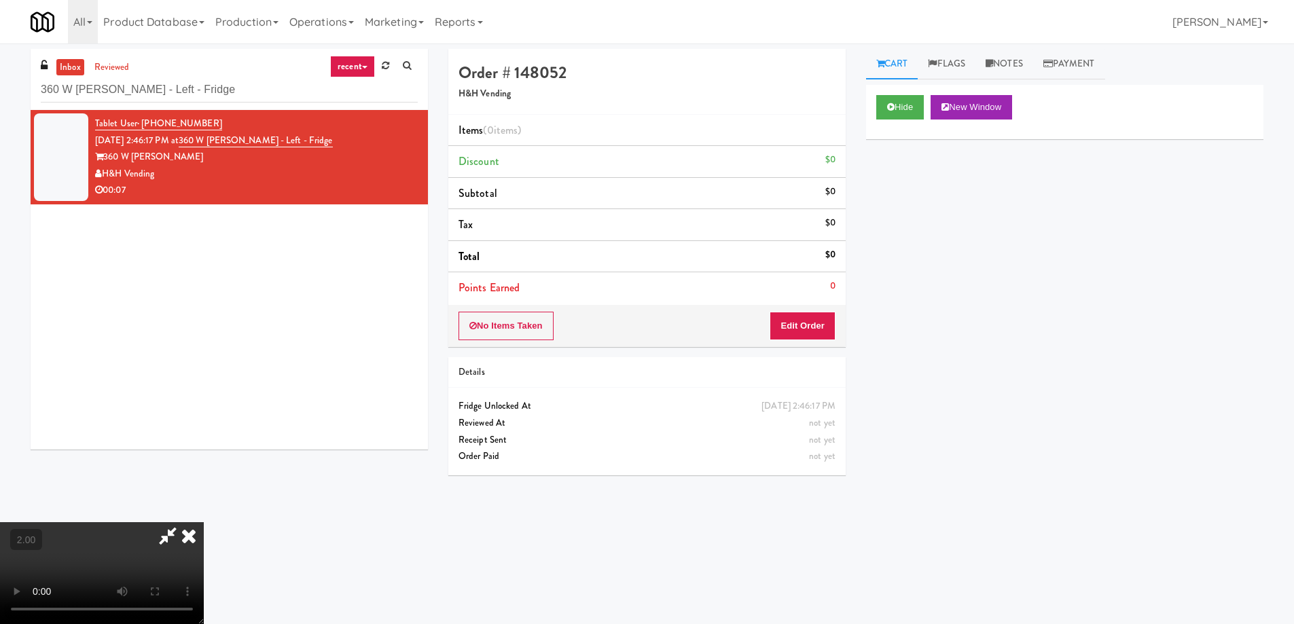
click at [204, 522] on video at bounding box center [102, 573] width 204 height 102
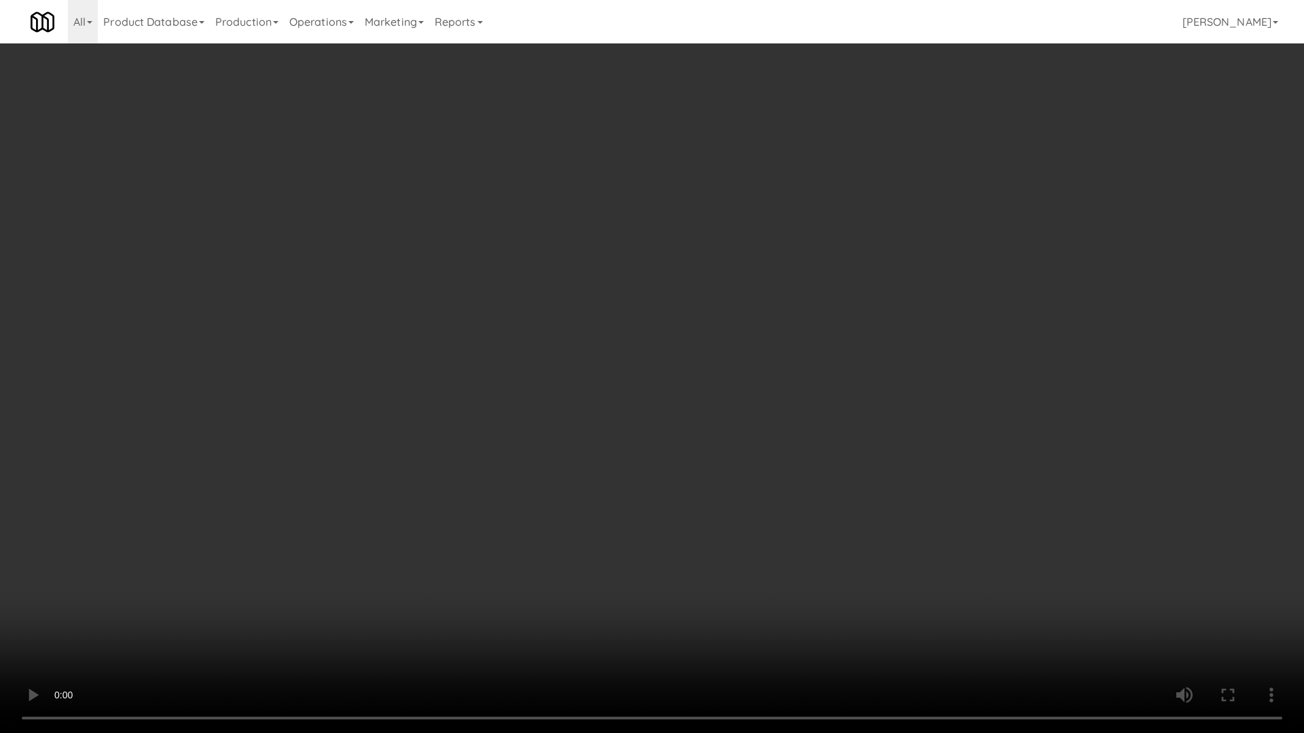
click at [671, 367] on video at bounding box center [652, 366] width 1304 height 733
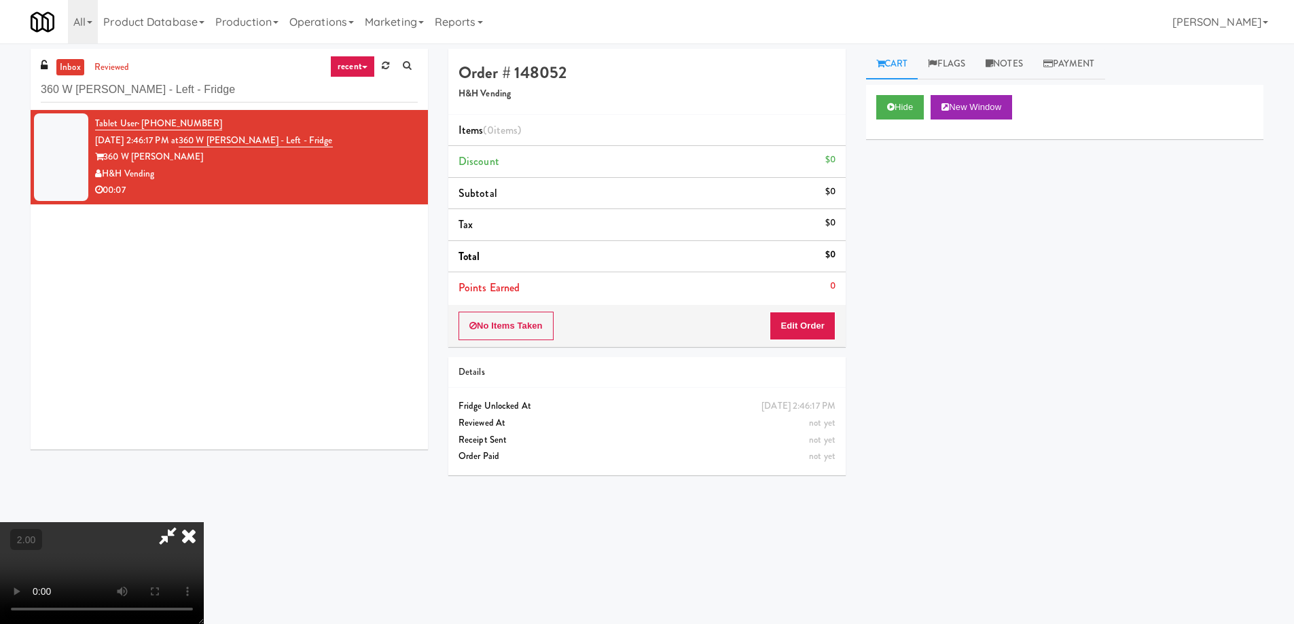
click at [204, 522] on video at bounding box center [102, 573] width 204 height 102
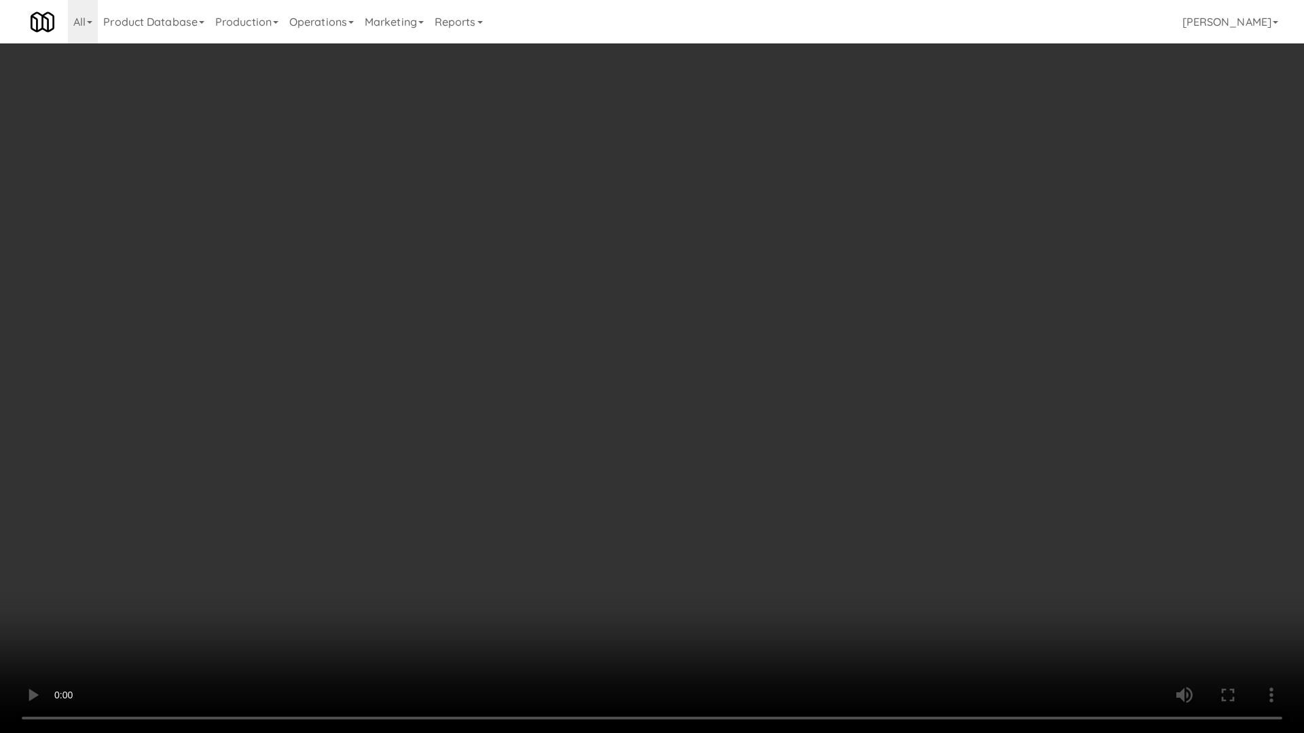
click at [744, 445] on video at bounding box center [652, 366] width 1304 height 733
click at [822, 563] on video at bounding box center [652, 366] width 1304 height 733
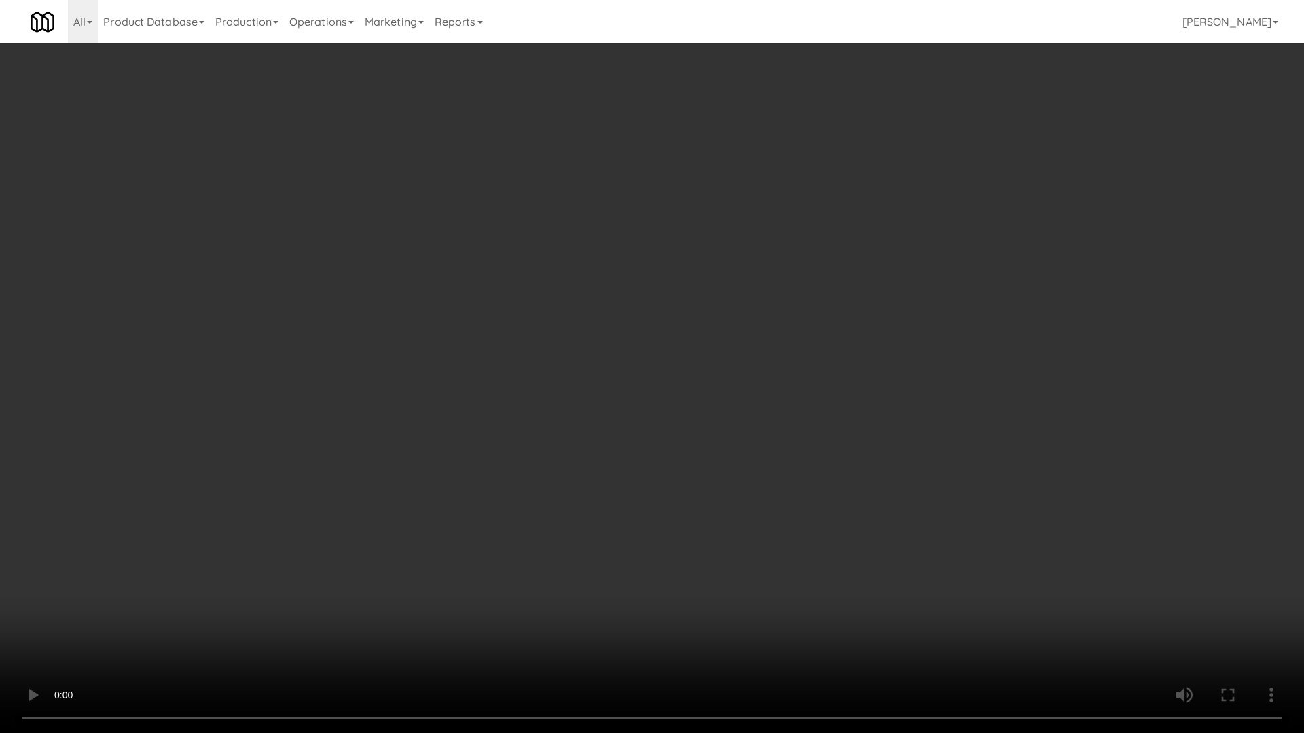
click at [822, 563] on video at bounding box center [652, 366] width 1304 height 733
click at [818, 583] on video at bounding box center [652, 366] width 1304 height 733
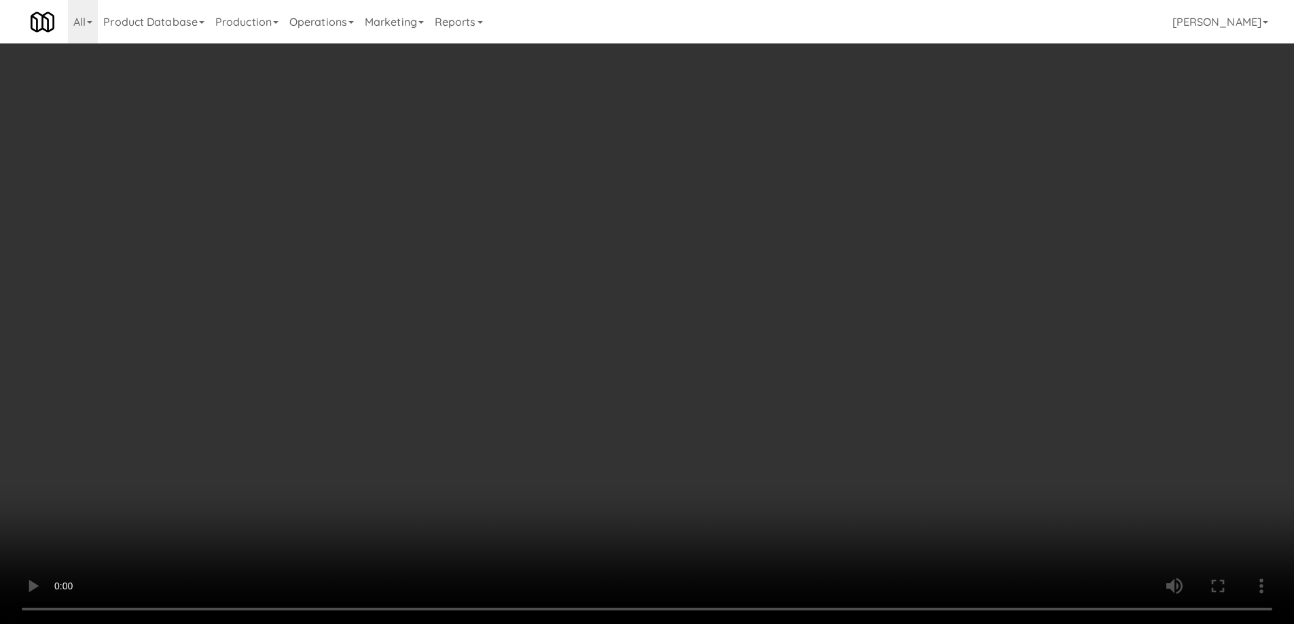
click at [821, 348] on div "Order # 148052 H&H Vending Items (0 items ) Discount $0 Subtotal $0 Tax $0 Tota…" at bounding box center [647, 267] width 418 height 437
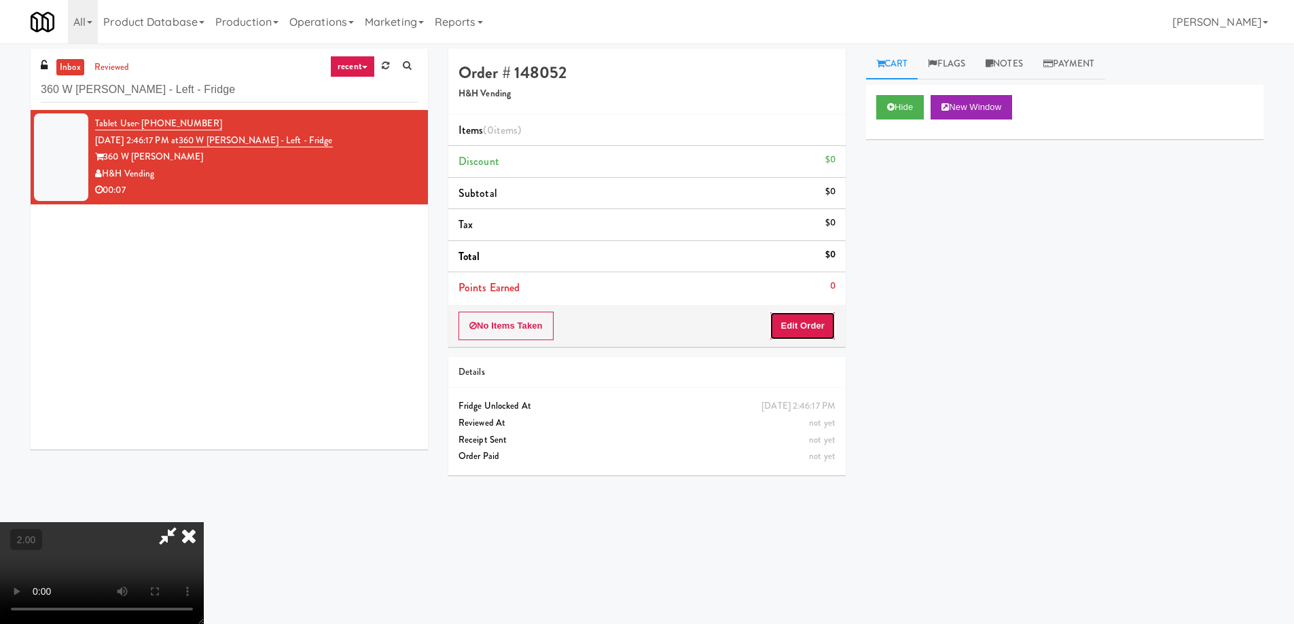
click at [813, 326] on button "Edit Order" at bounding box center [802, 326] width 66 height 29
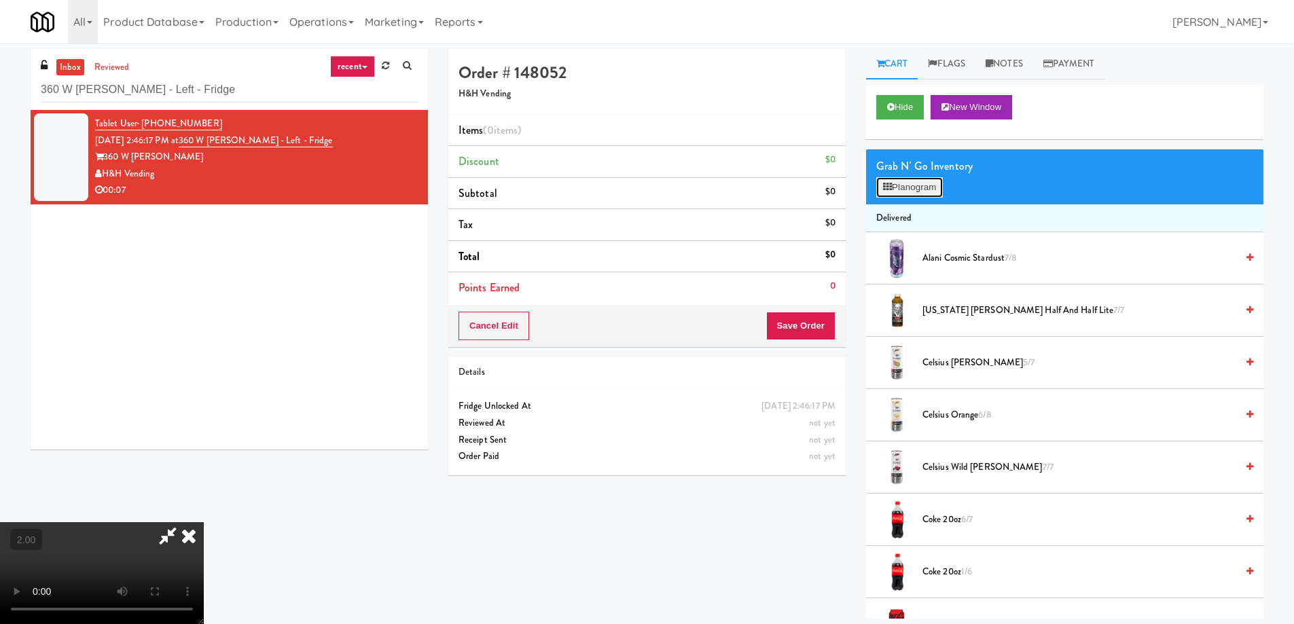
click at [928, 189] on button "Planogram" at bounding box center [909, 187] width 67 height 20
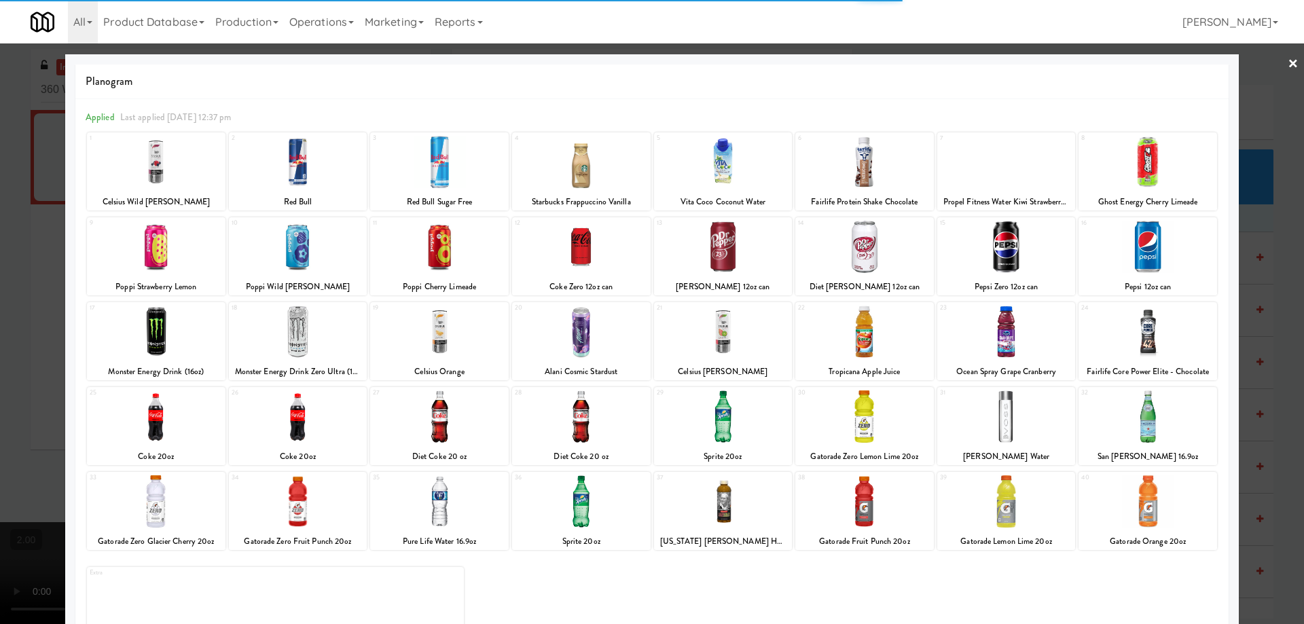
click at [728, 226] on div at bounding box center [723, 247] width 139 height 52
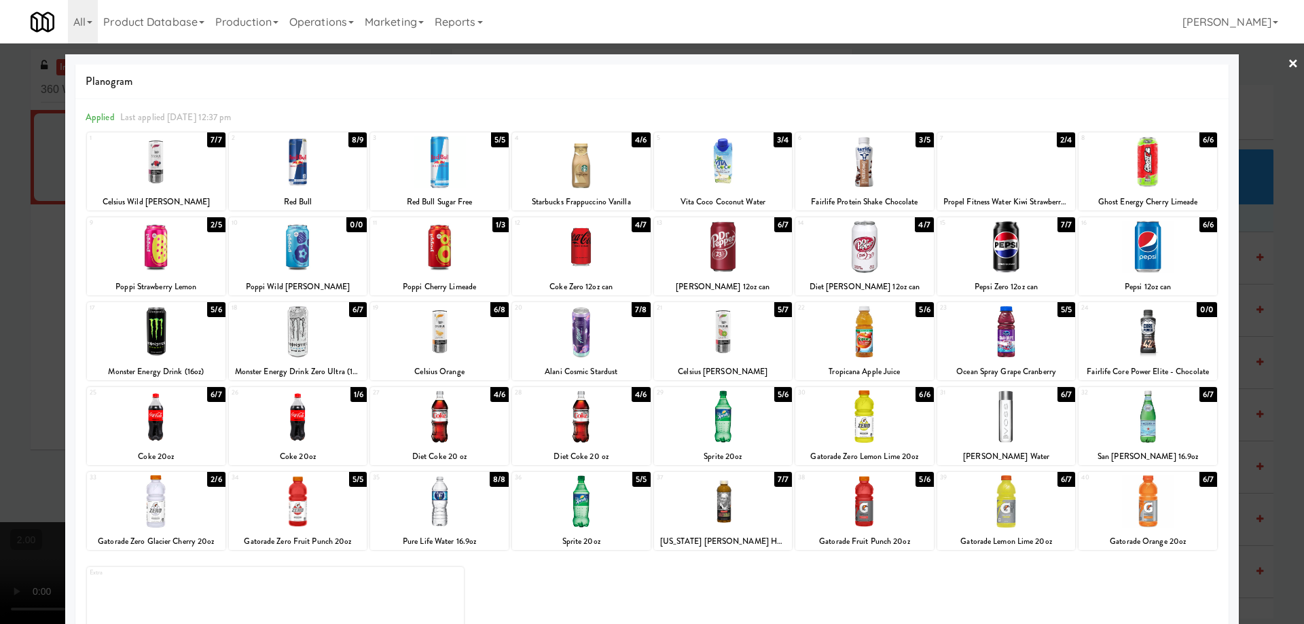
click at [750, 272] on div at bounding box center [723, 247] width 139 height 52
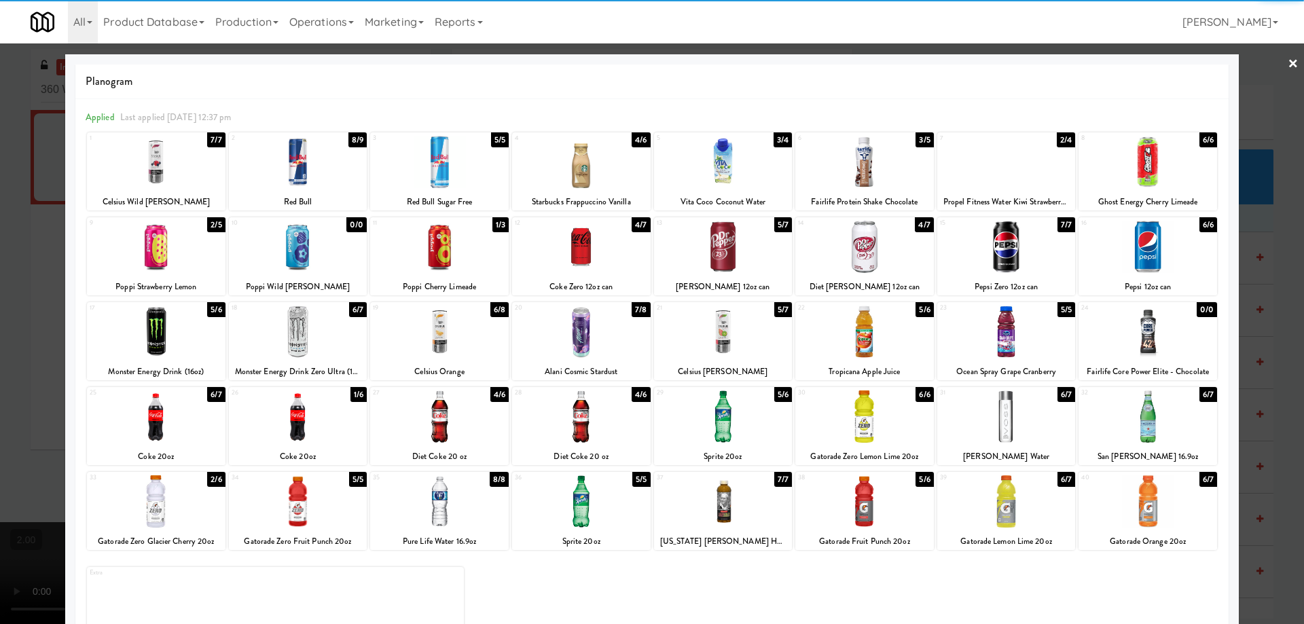
click at [33, 367] on div at bounding box center [652, 312] width 1304 height 624
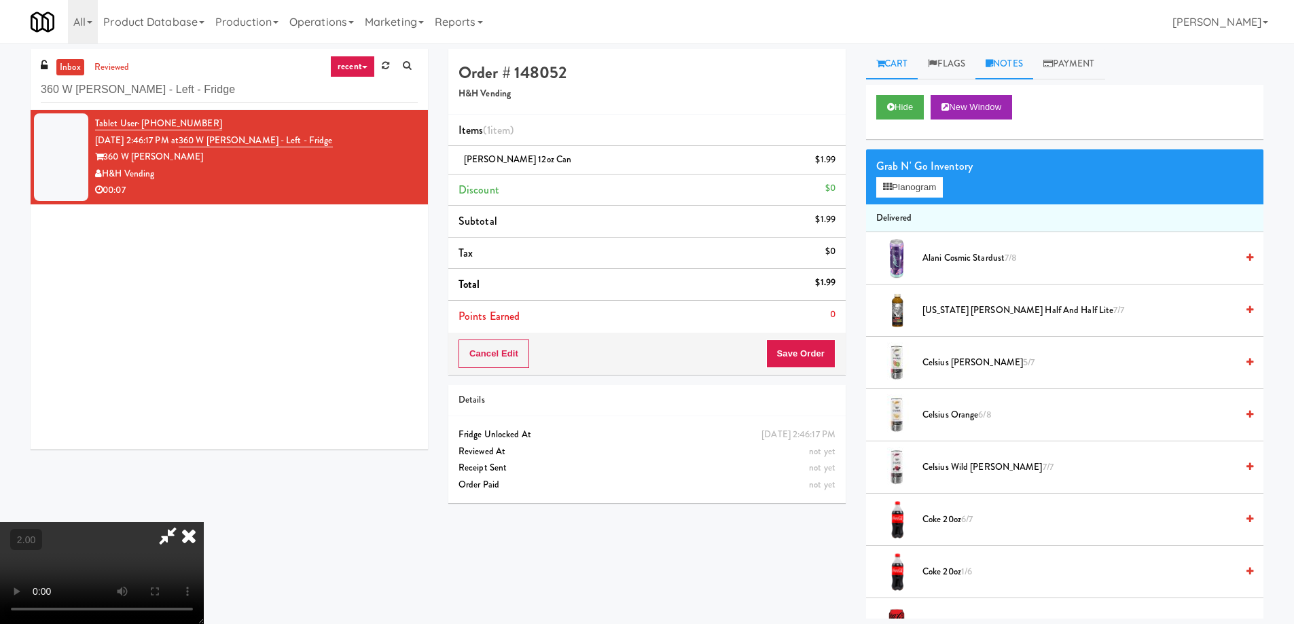
click at [1033, 56] on link "Notes" at bounding box center [1004, 64] width 58 height 31
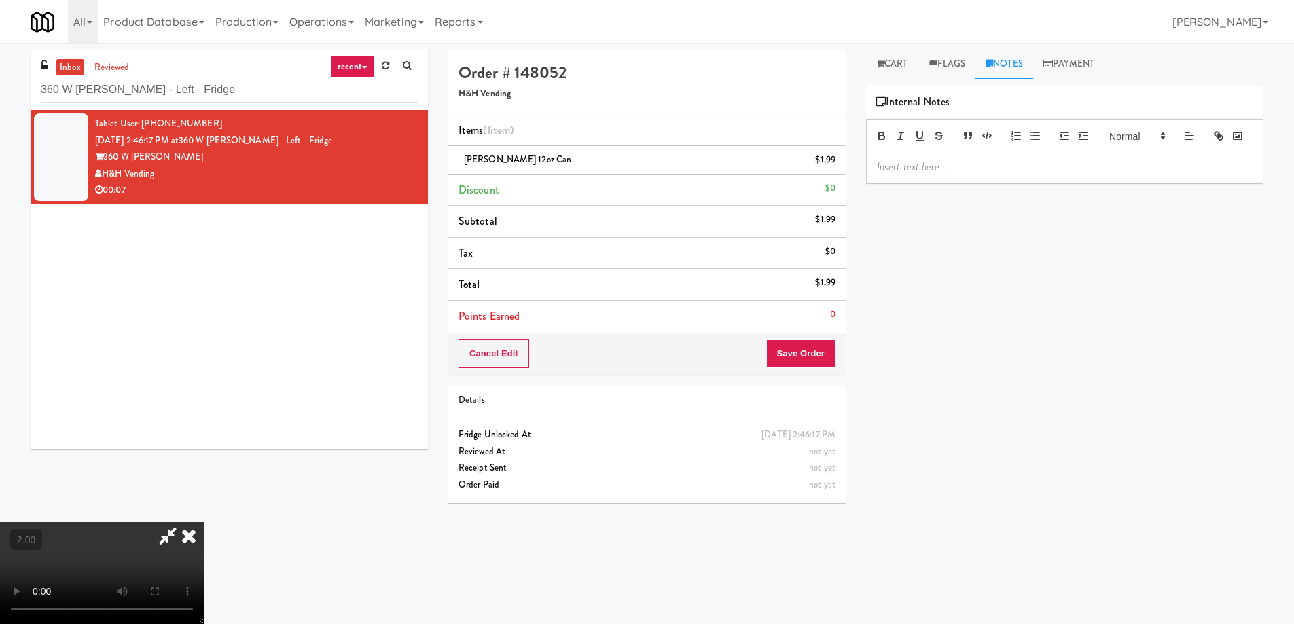
click at [903, 183] on div at bounding box center [1064, 166] width 396 height 31
paste div
click at [811, 356] on button "Save Order" at bounding box center [800, 354] width 69 height 29
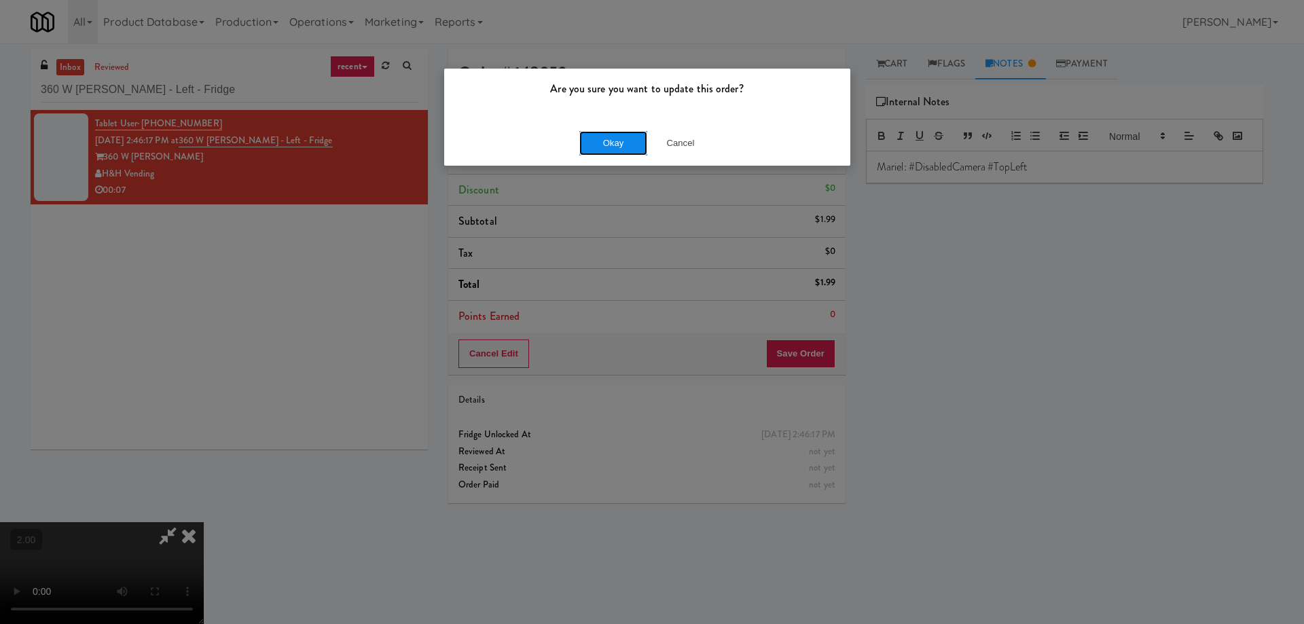
click at [603, 134] on button "Okay" at bounding box center [613, 143] width 68 height 24
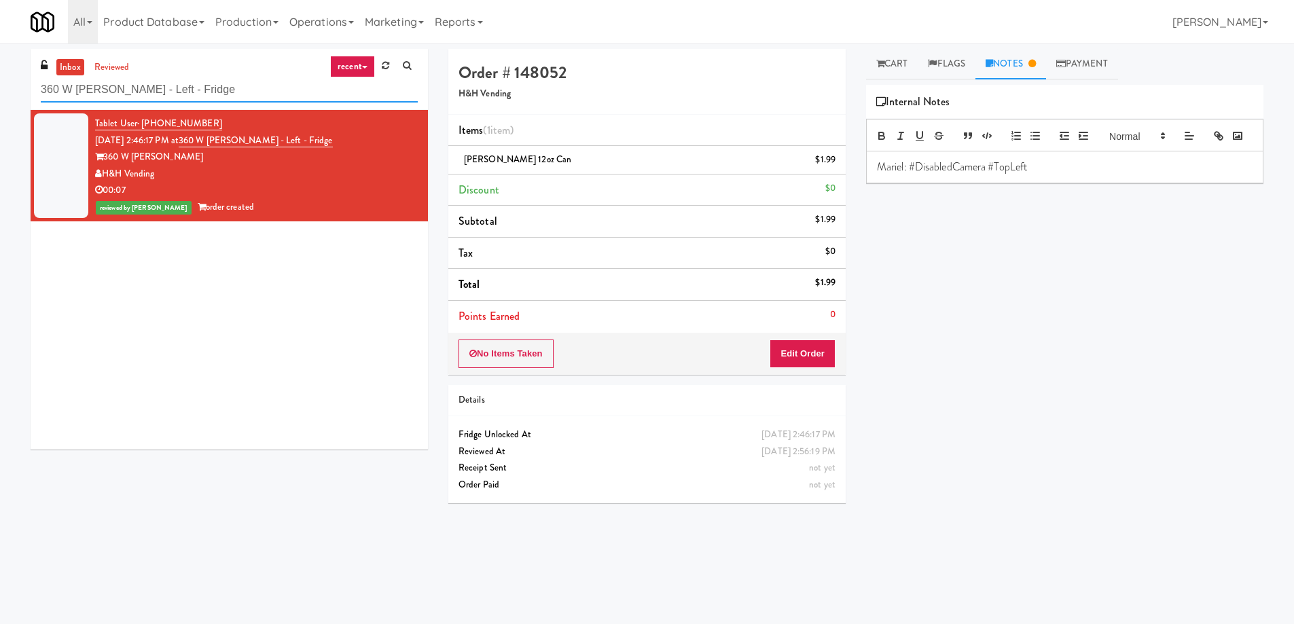
click at [168, 85] on input "360 W Hubbard - Left - Fridge" at bounding box center [229, 89] width 377 height 25
paste input "The Sur - Cooler"
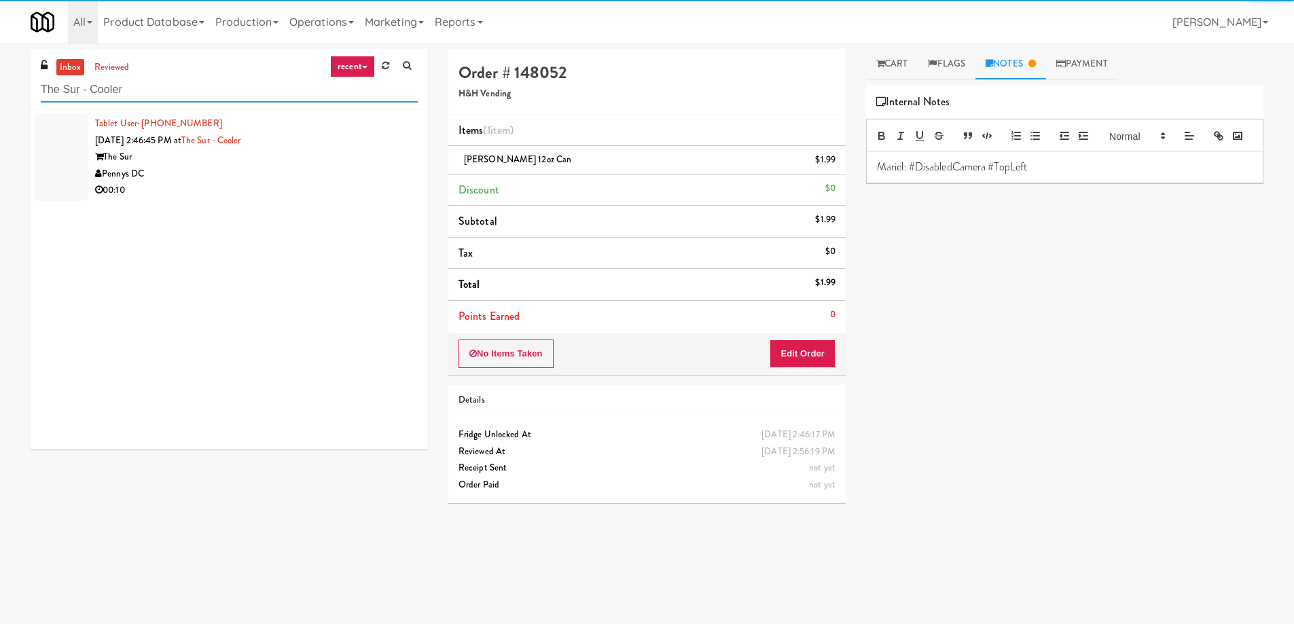
type input "The Sur - Cooler"
click at [248, 175] on div "Pennys DC" at bounding box center [256, 174] width 323 height 17
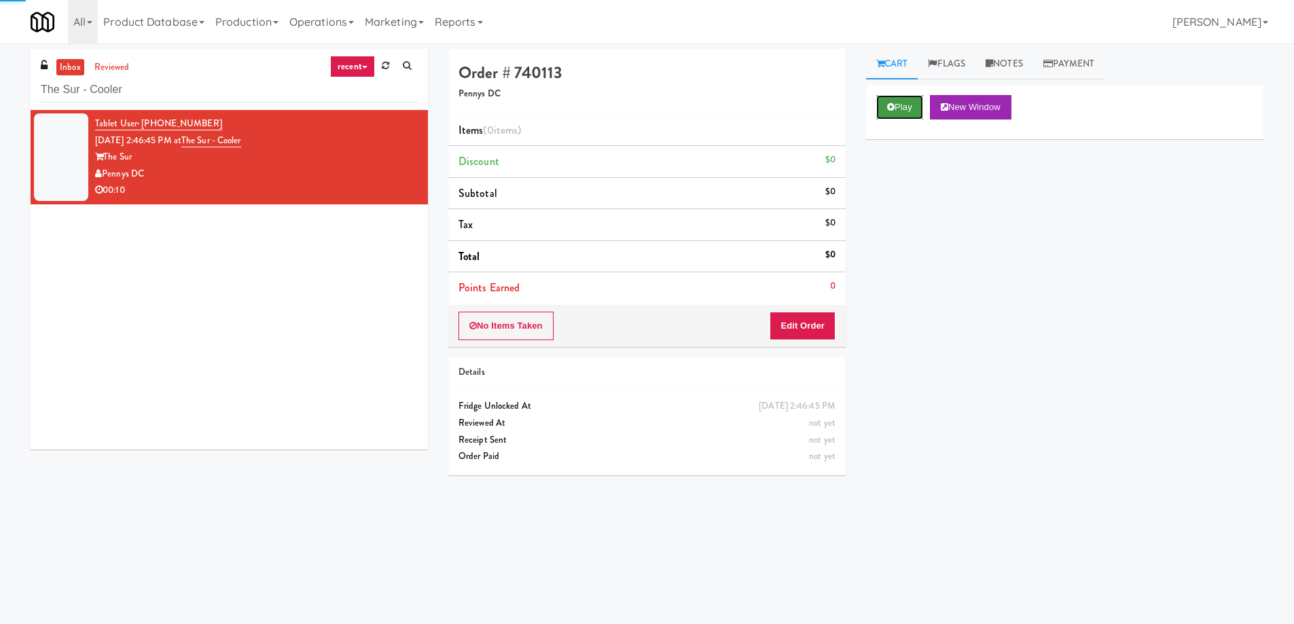
click at [911, 113] on button "Play" at bounding box center [899, 107] width 47 height 24
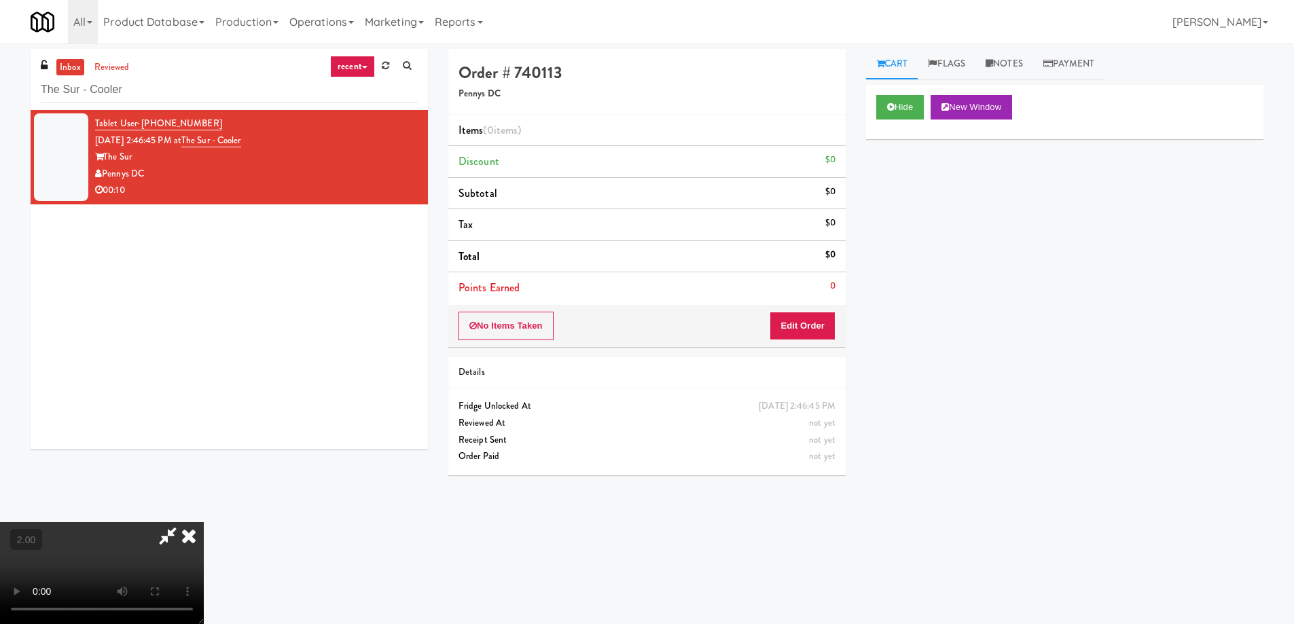
click at [204, 522] on video at bounding box center [102, 573] width 204 height 102
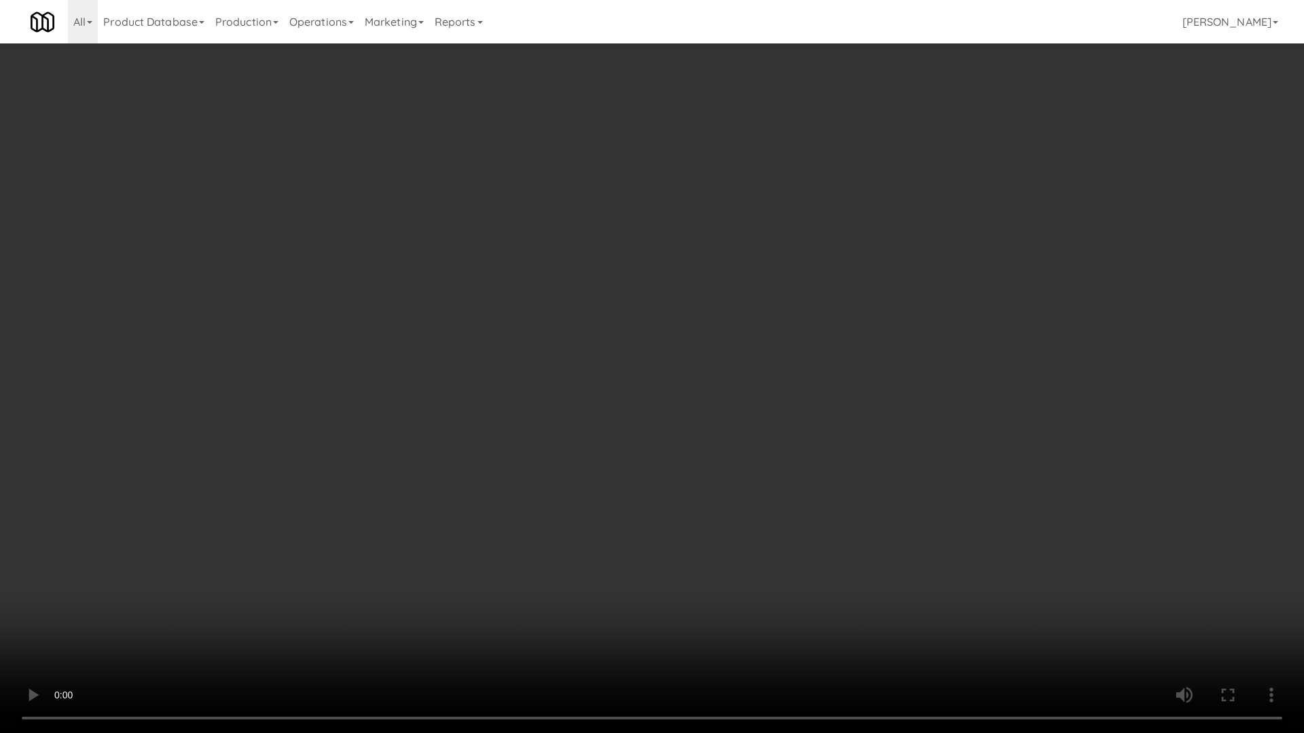
drag, startPoint x: 522, startPoint y: 581, endPoint x: 529, endPoint y: 590, distance: 11.1
click at [528, 589] on video at bounding box center [652, 366] width 1304 height 733
drag, startPoint x: 528, startPoint y: 588, endPoint x: 528, endPoint y: 577, distance: 10.9
click at [528, 578] on video at bounding box center [652, 366] width 1304 height 733
click at [513, 555] on video at bounding box center [652, 366] width 1304 height 733
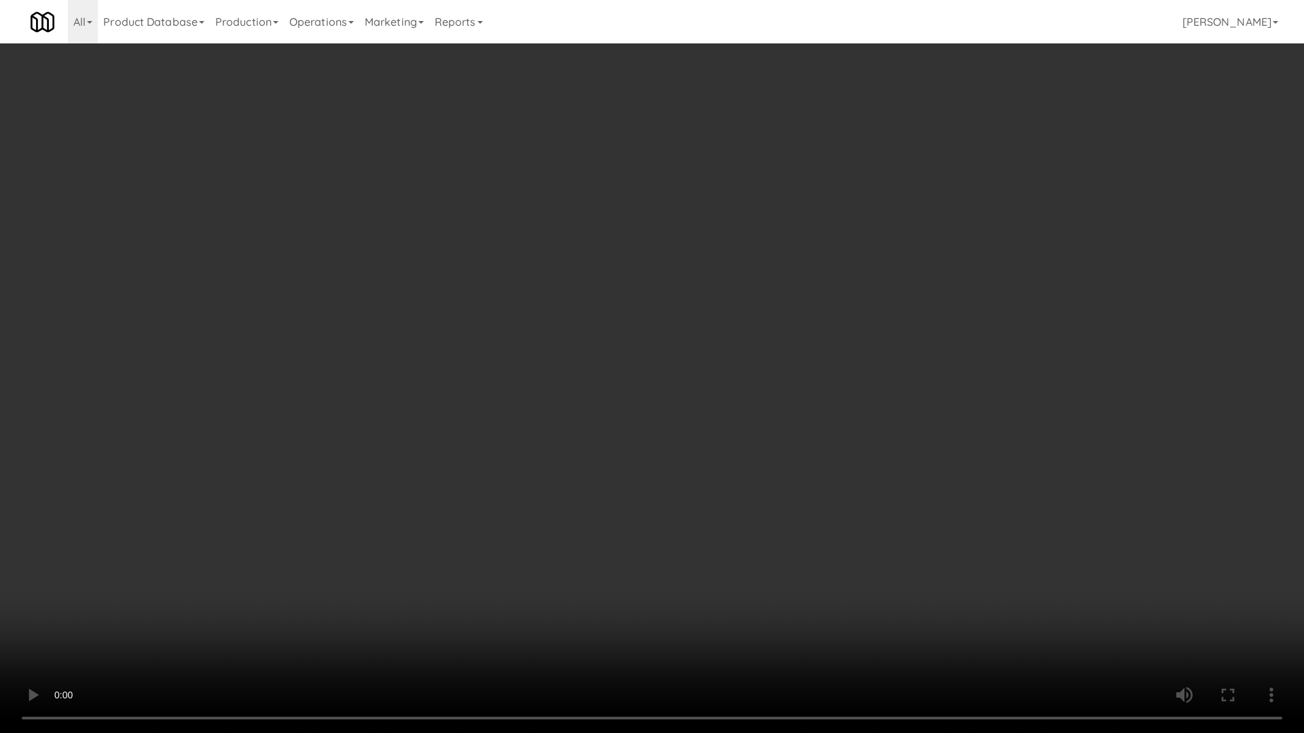
click at [518, 556] on video at bounding box center [652, 366] width 1304 height 733
click at [399, 617] on video at bounding box center [652, 366] width 1304 height 733
click at [566, 611] on video at bounding box center [652, 366] width 1304 height 733
click at [640, 597] on video at bounding box center [652, 366] width 1304 height 733
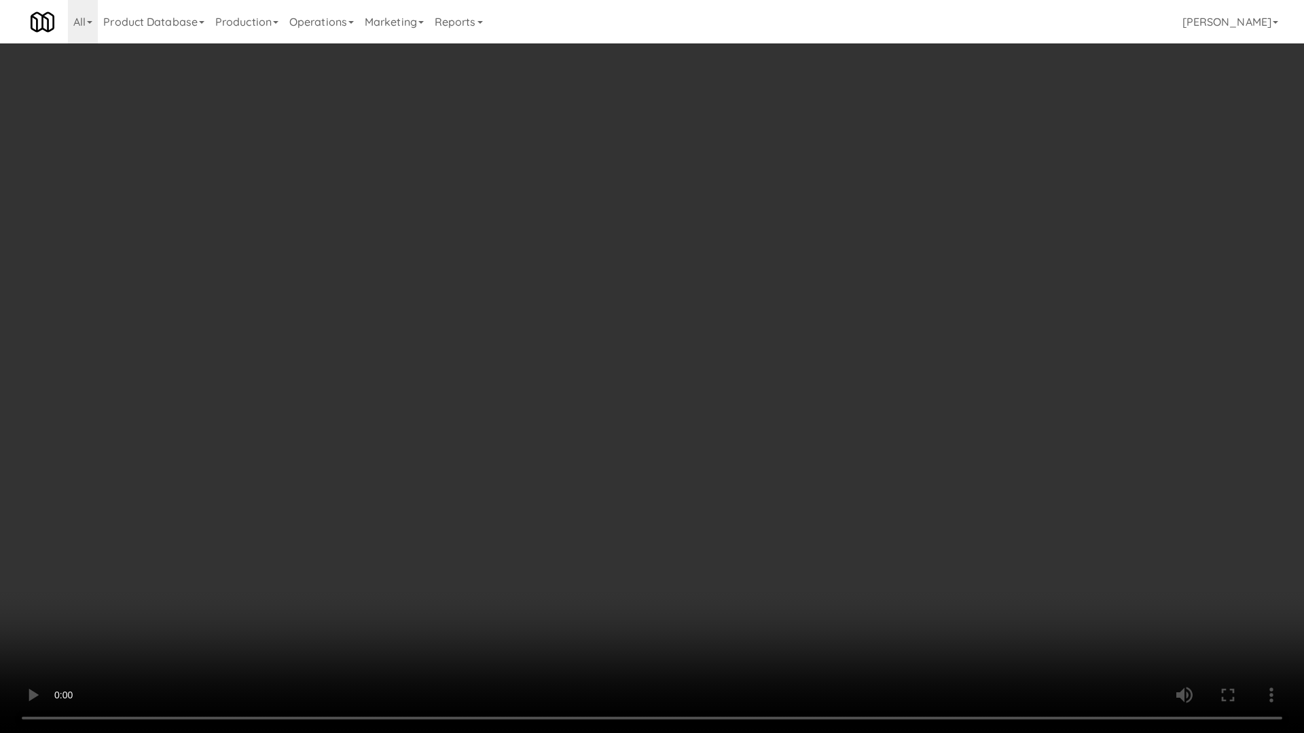
click at [640, 598] on video at bounding box center [652, 366] width 1304 height 733
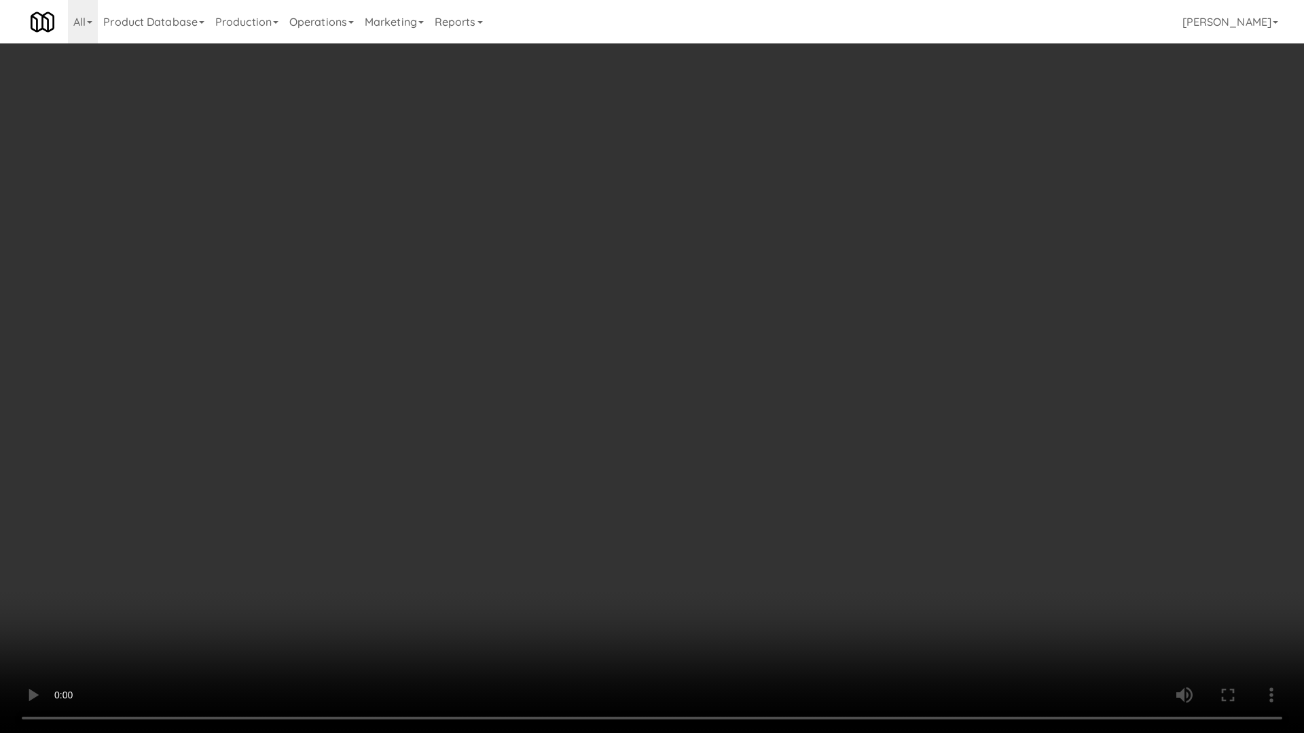
click at [640, 598] on video at bounding box center [652, 366] width 1304 height 733
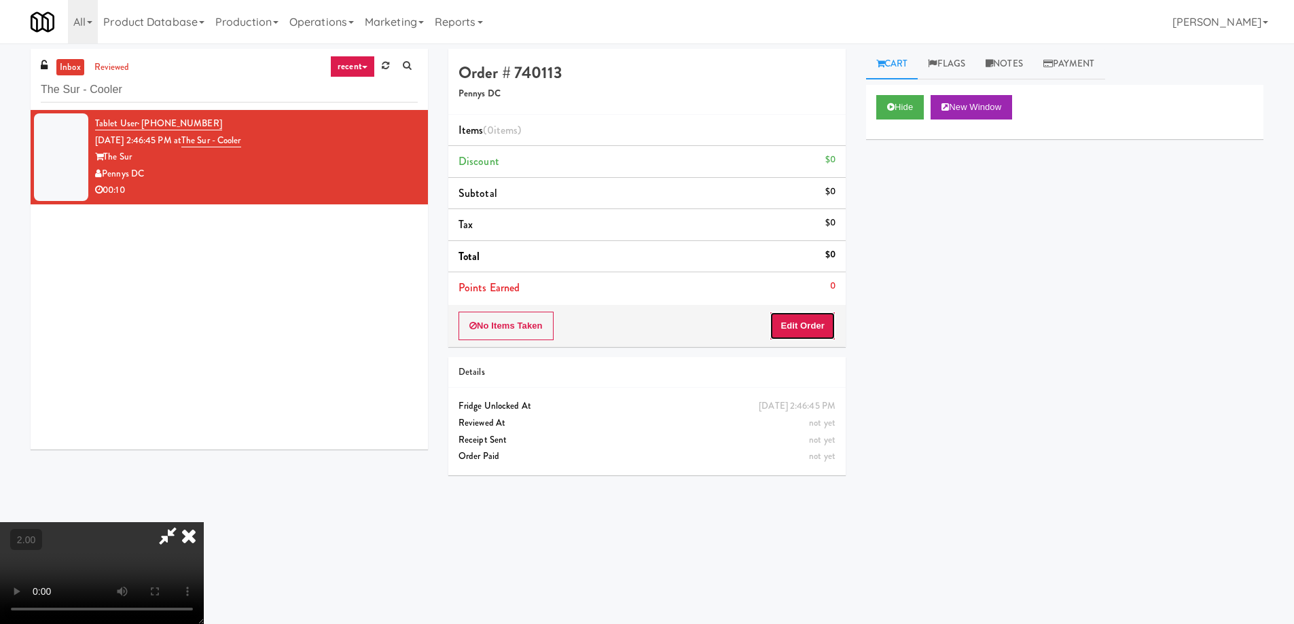
click at [803, 323] on button "Edit Order" at bounding box center [802, 326] width 66 height 29
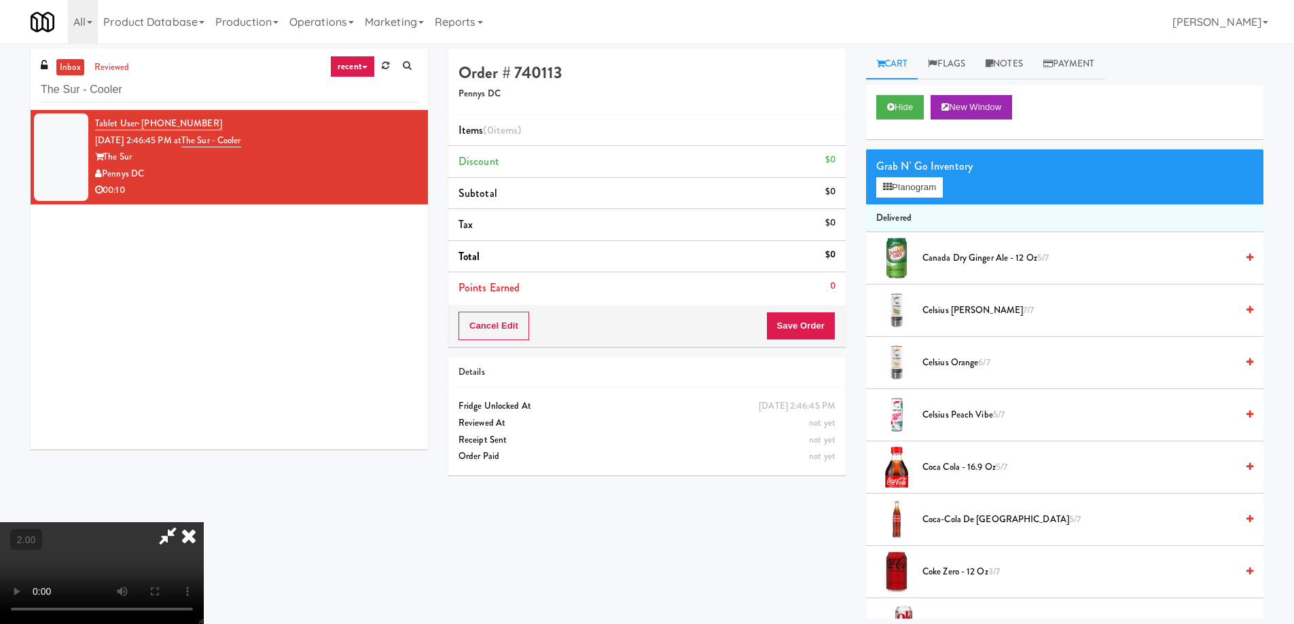
scroll to position [657, 0]
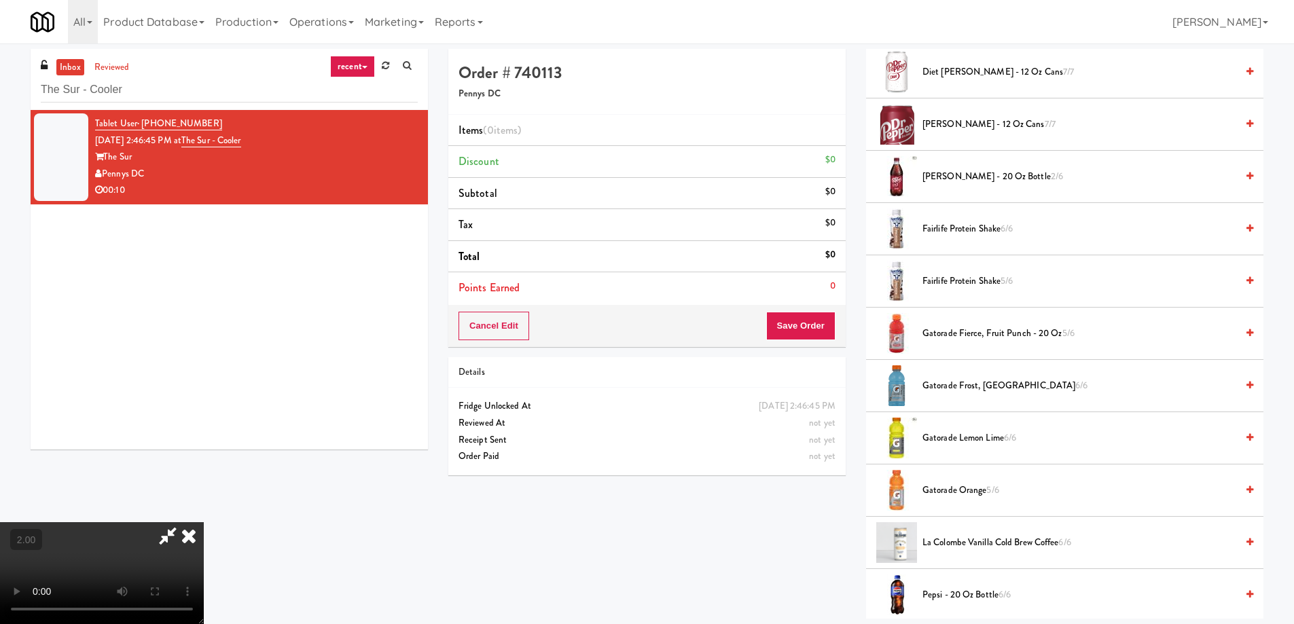
click at [982, 437] on span "Gatorade Lemon Lime 6/6" at bounding box center [1079, 438] width 314 height 17
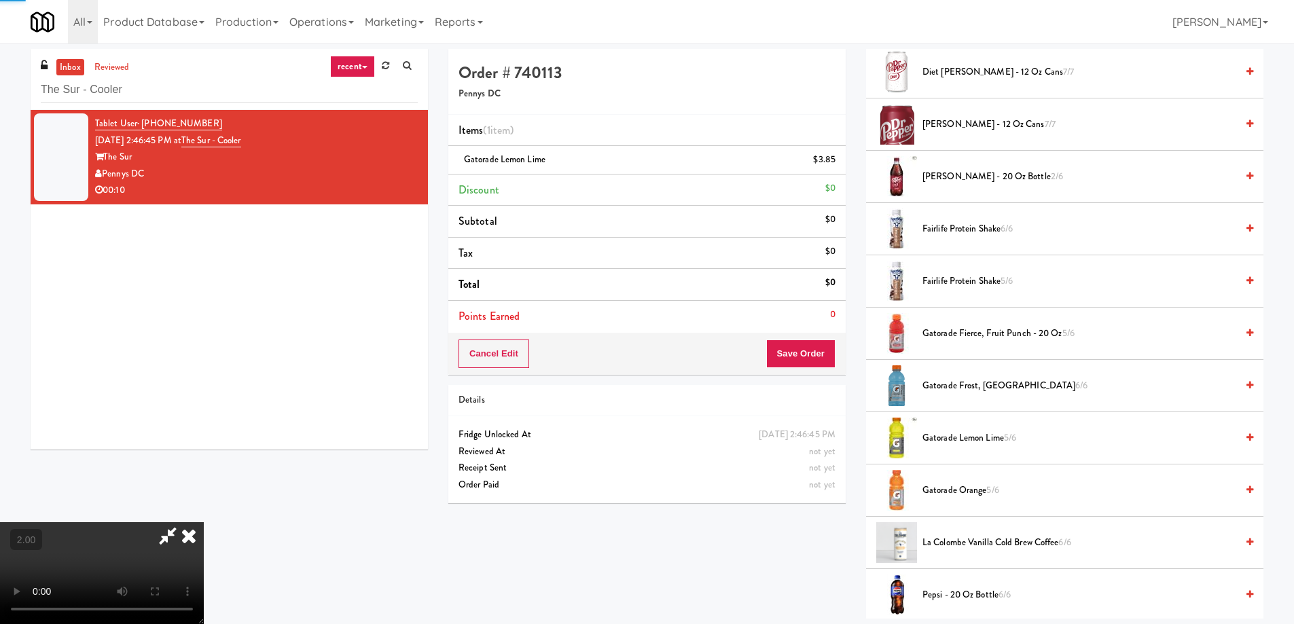
click at [1010, 442] on span "5/6" at bounding box center [1010, 437] width 12 height 13
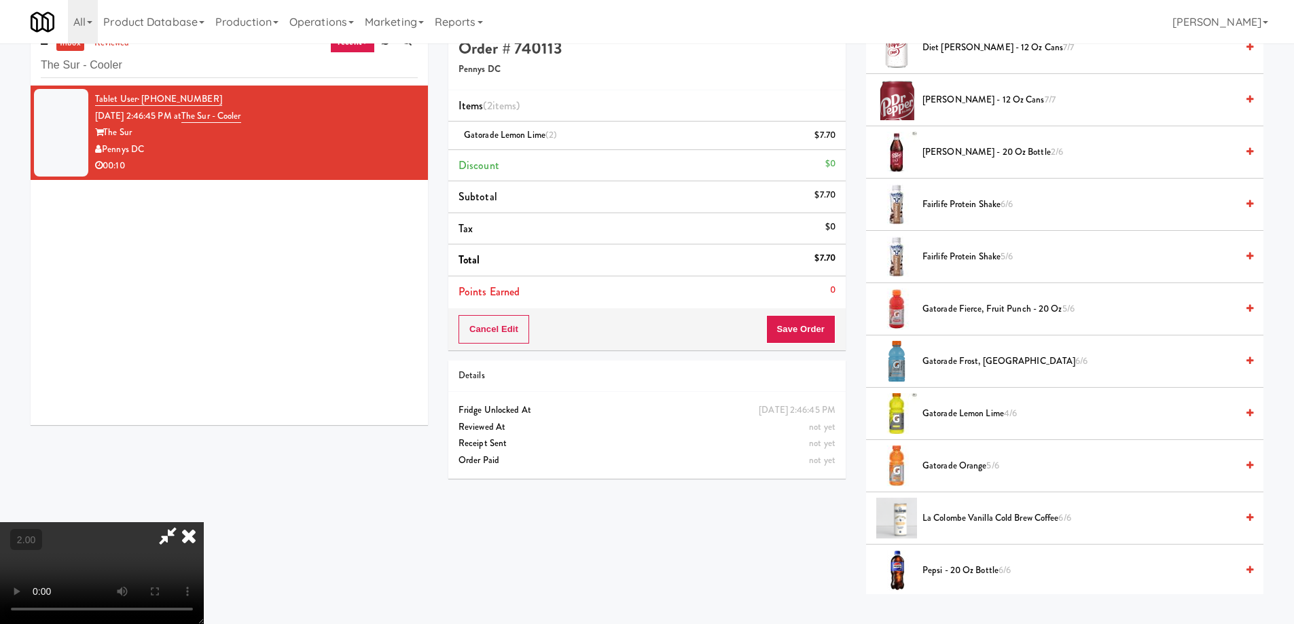
scroll to position [43, 0]
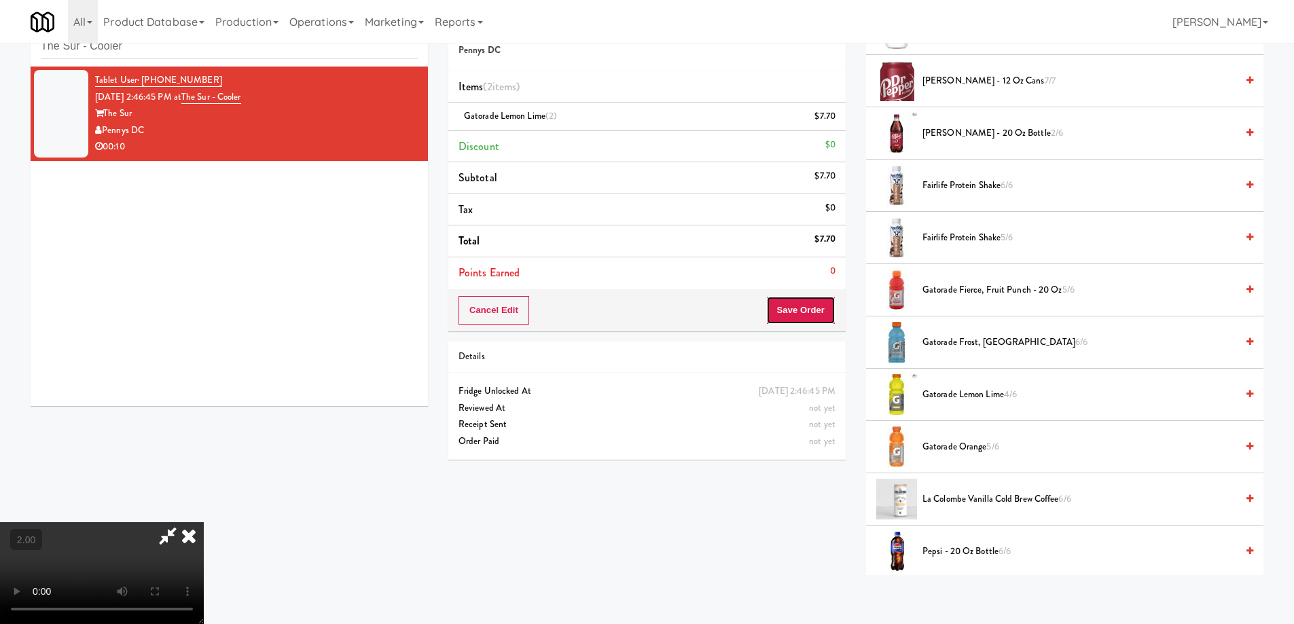
click at [820, 312] on button "Save Order" at bounding box center [800, 310] width 69 height 29
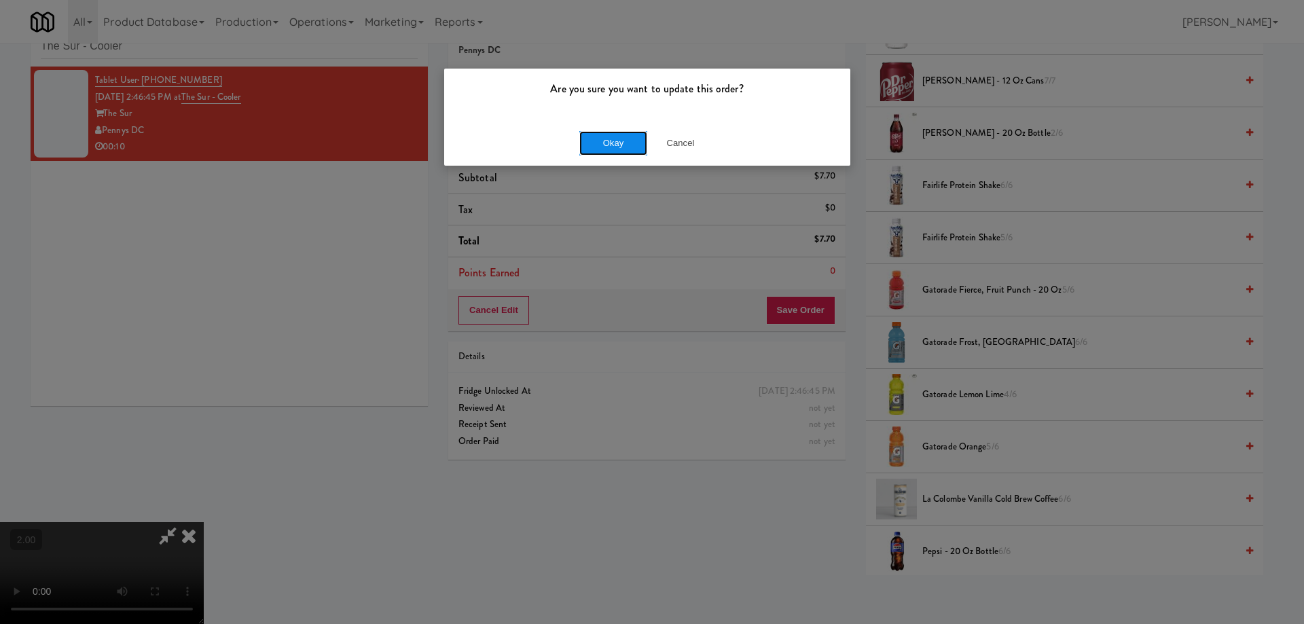
click at [607, 144] on button "Okay" at bounding box center [613, 143] width 68 height 24
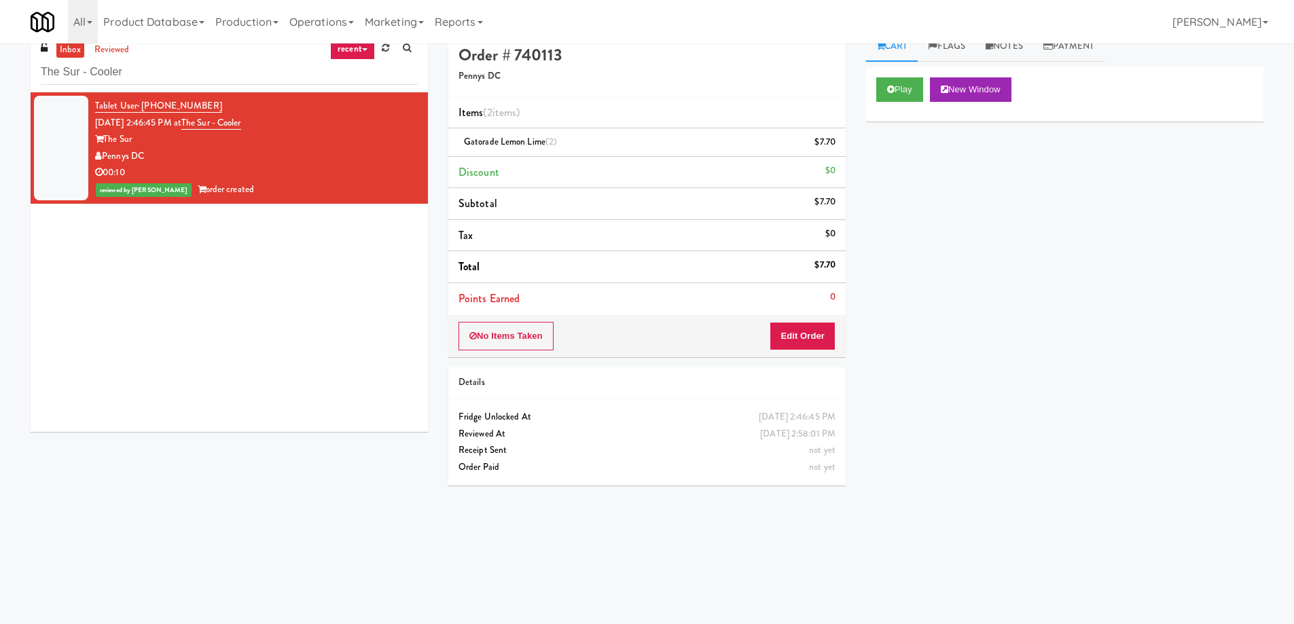
scroll to position [0, 0]
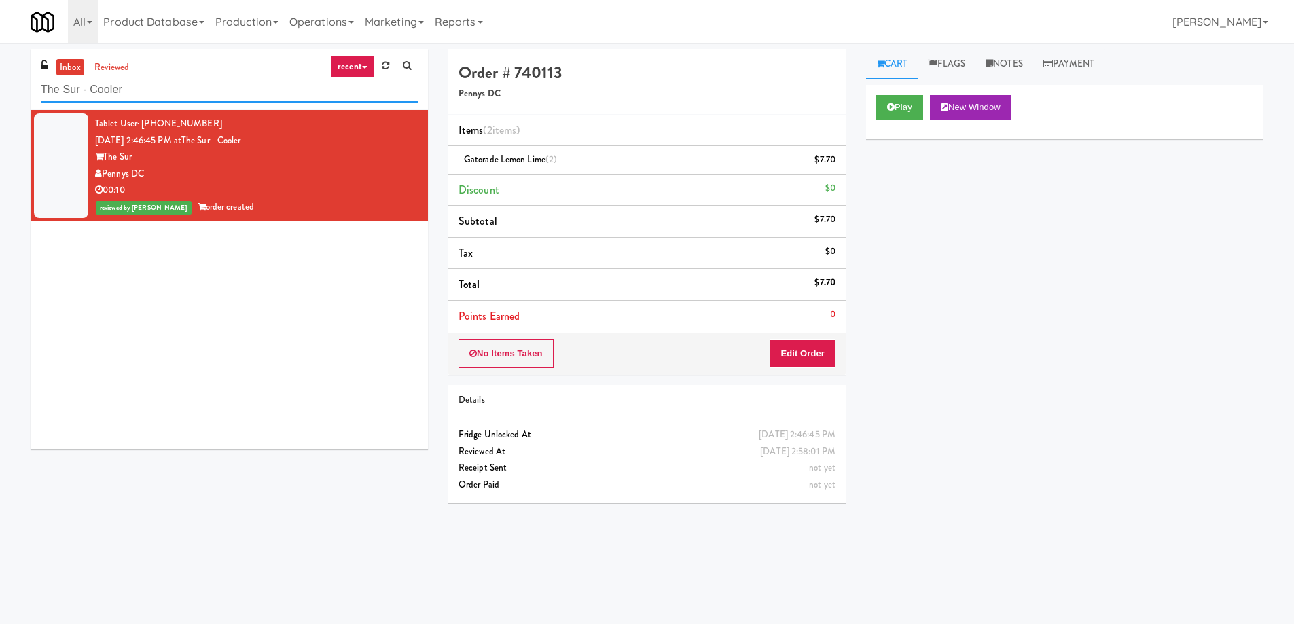
click at [187, 85] on input "The Sur - Cooler" at bounding box center [229, 89] width 377 height 25
paste input "2775 - Cooler Right"
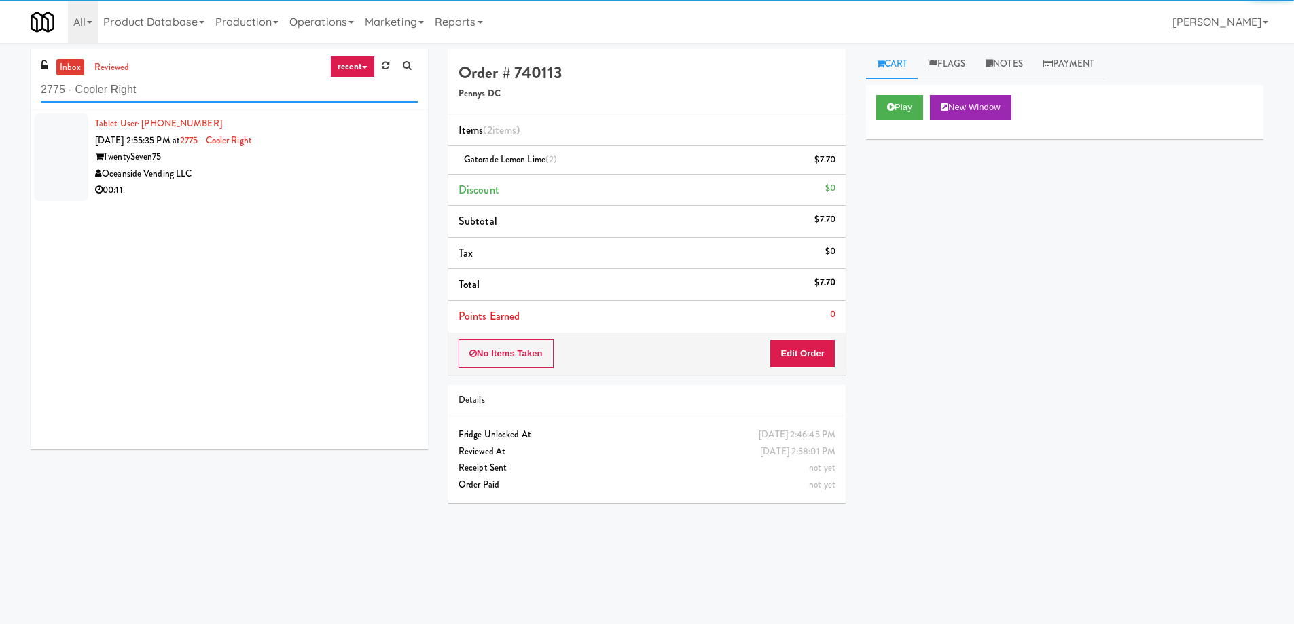
type input "2775 - Cooler Right"
click at [351, 184] on div "00:11" at bounding box center [256, 190] width 323 height 17
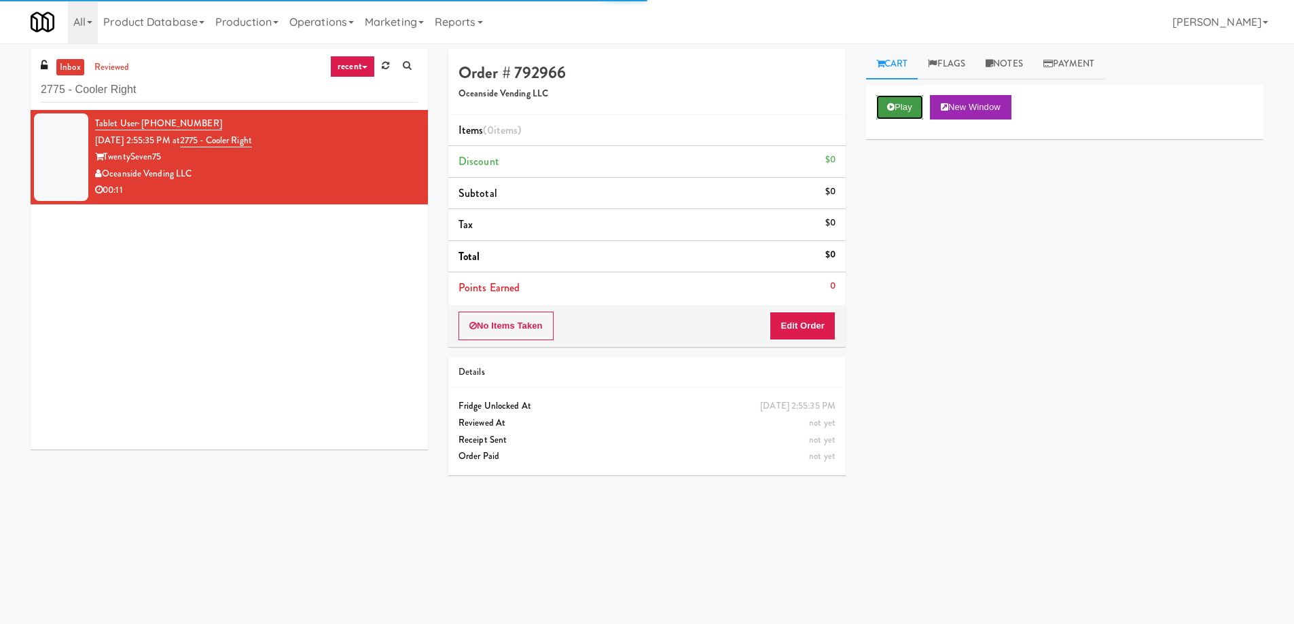
click at [894, 108] on button "Play" at bounding box center [899, 107] width 47 height 24
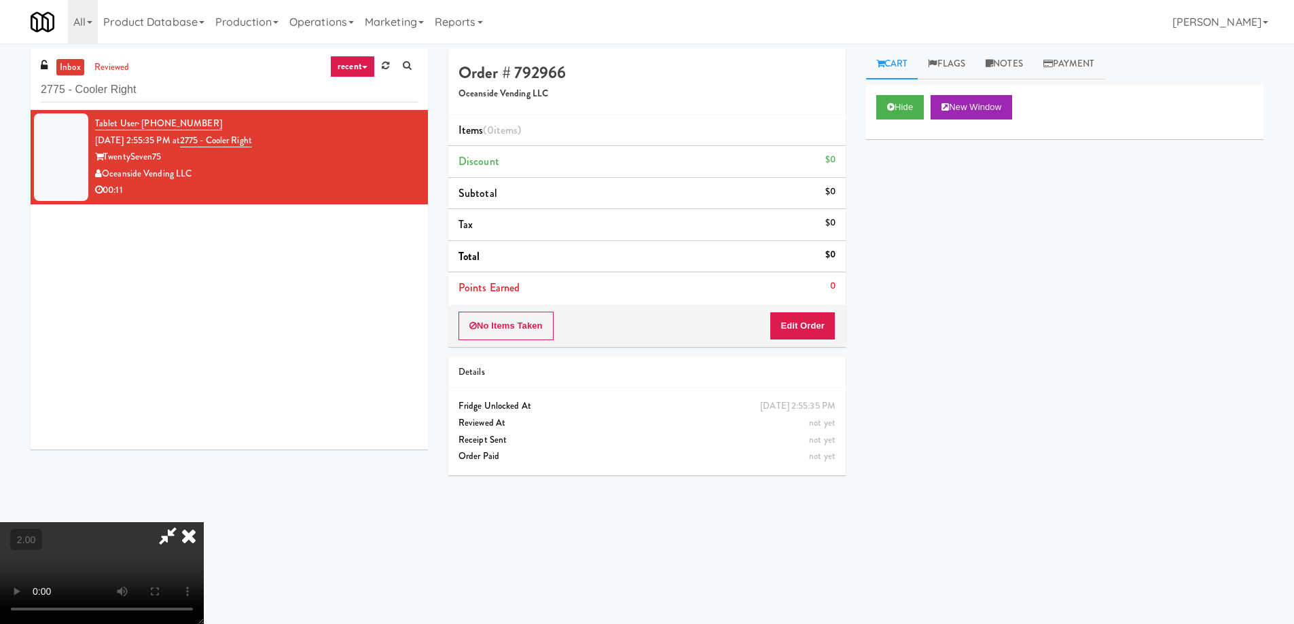
click at [204, 522] on video at bounding box center [102, 573] width 204 height 102
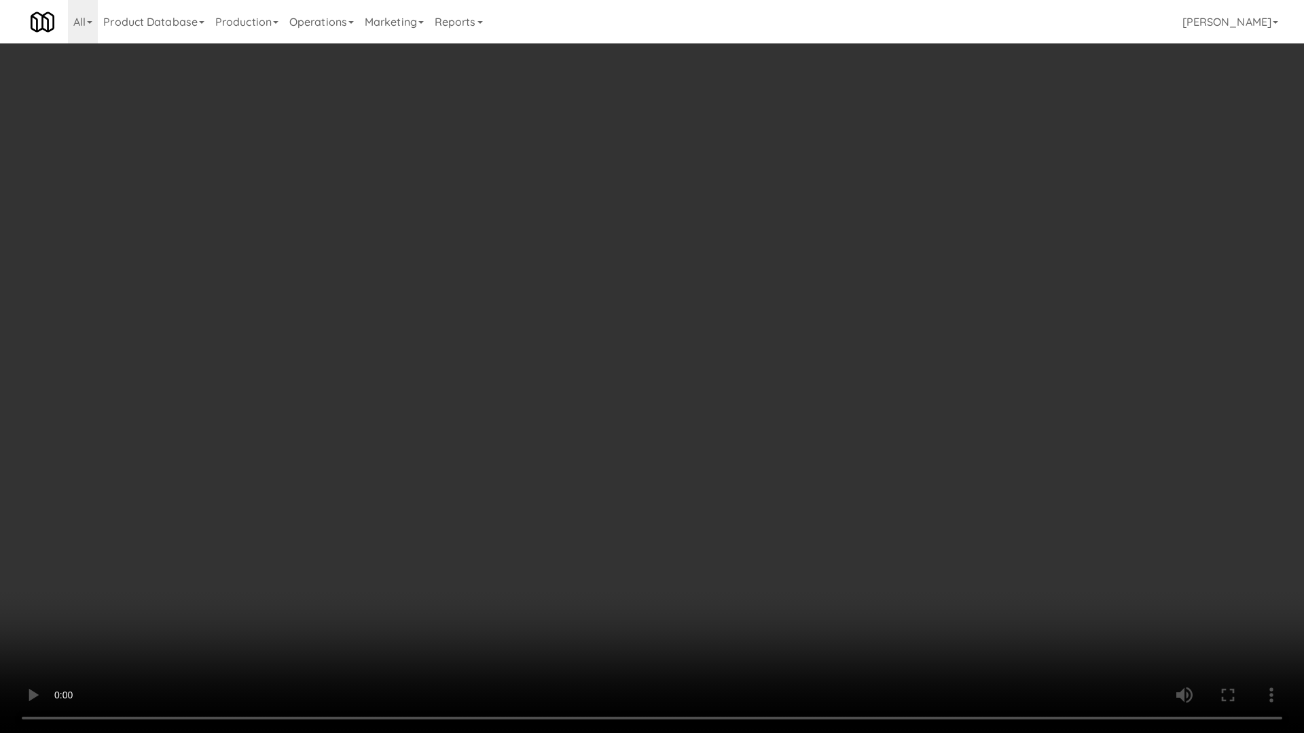
click at [872, 392] on video at bounding box center [652, 366] width 1304 height 733
click at [907, 553] on video at bounding box center [652, 366] width 1304 height 733
click at [900, 518] on video at bounding box center [652, 366] width 1304 height 733
click at [898, 515] on video at bounding box center [652, 366] width 1304 height 733
click at [885, 506] on video at bounding box center [652, 366] width 1304 height 733
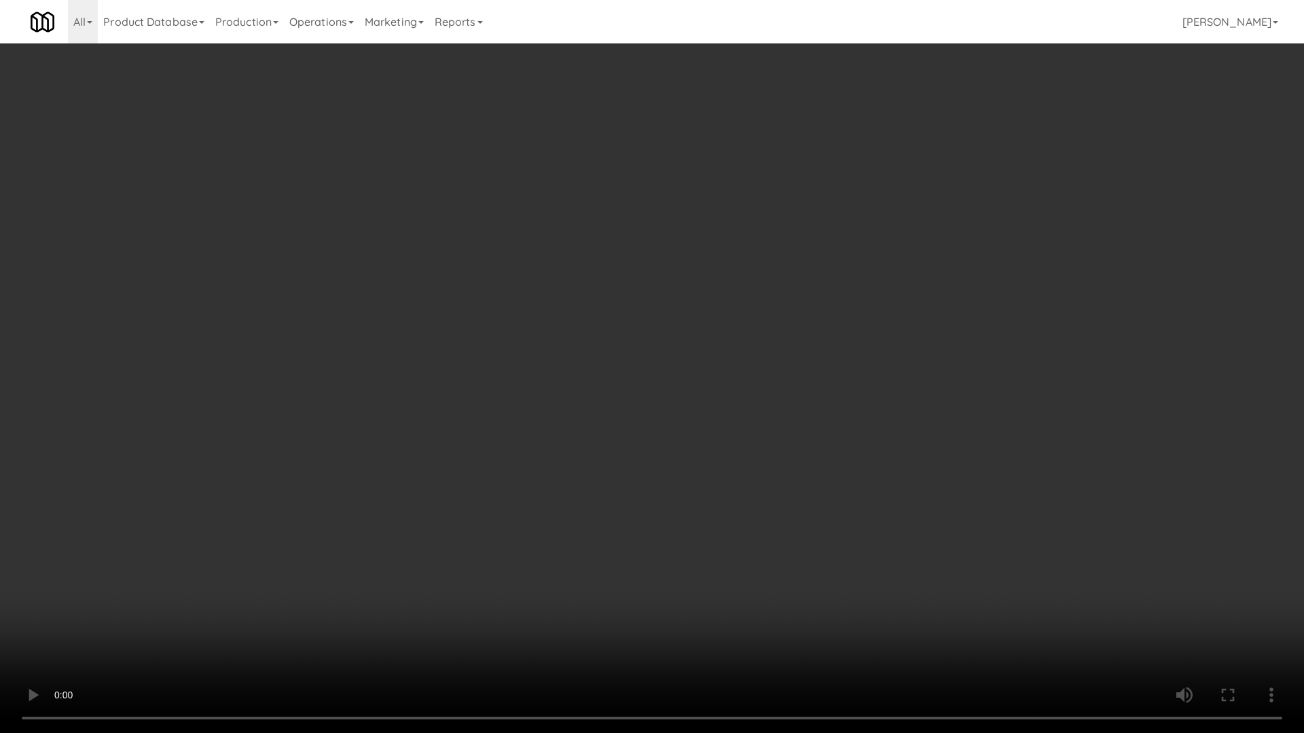
click at [883, 506] on video at bounding box center [652, 366] width 1304 height 733
click at [881, 506] on video at bounding box center [652, 366] width 1304 height 733
click at [879, 506] on video at bounding box center [652, 366] width 1304 height 733
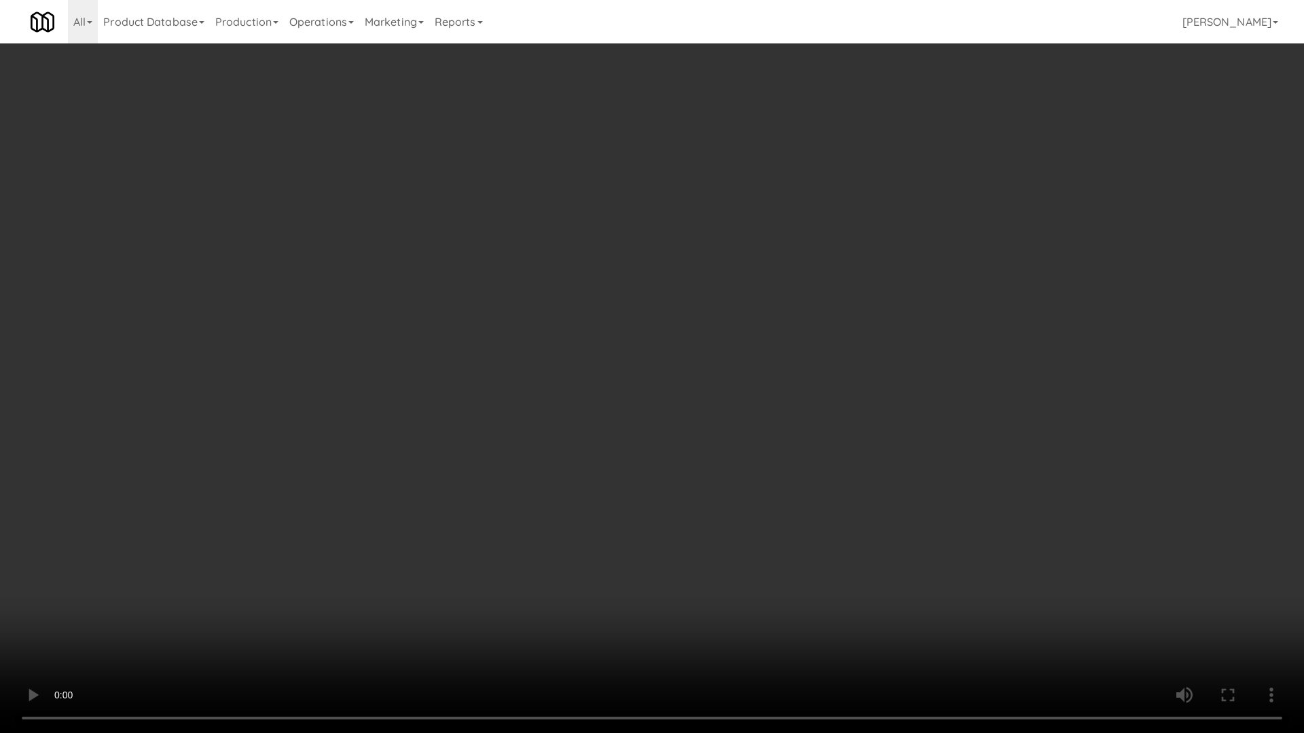
click at [906, 605] on video at bounding box center [652, 366] width 1304 height 733
click at [905, 620] on video at bounding box center [652, 366] width 1304 height 733
click at [866, 555] on video at bounding box center [652, 366] width 1304 height 733
click at [860, 550] on video at bounding box center [652, 366] width 1304 height 733
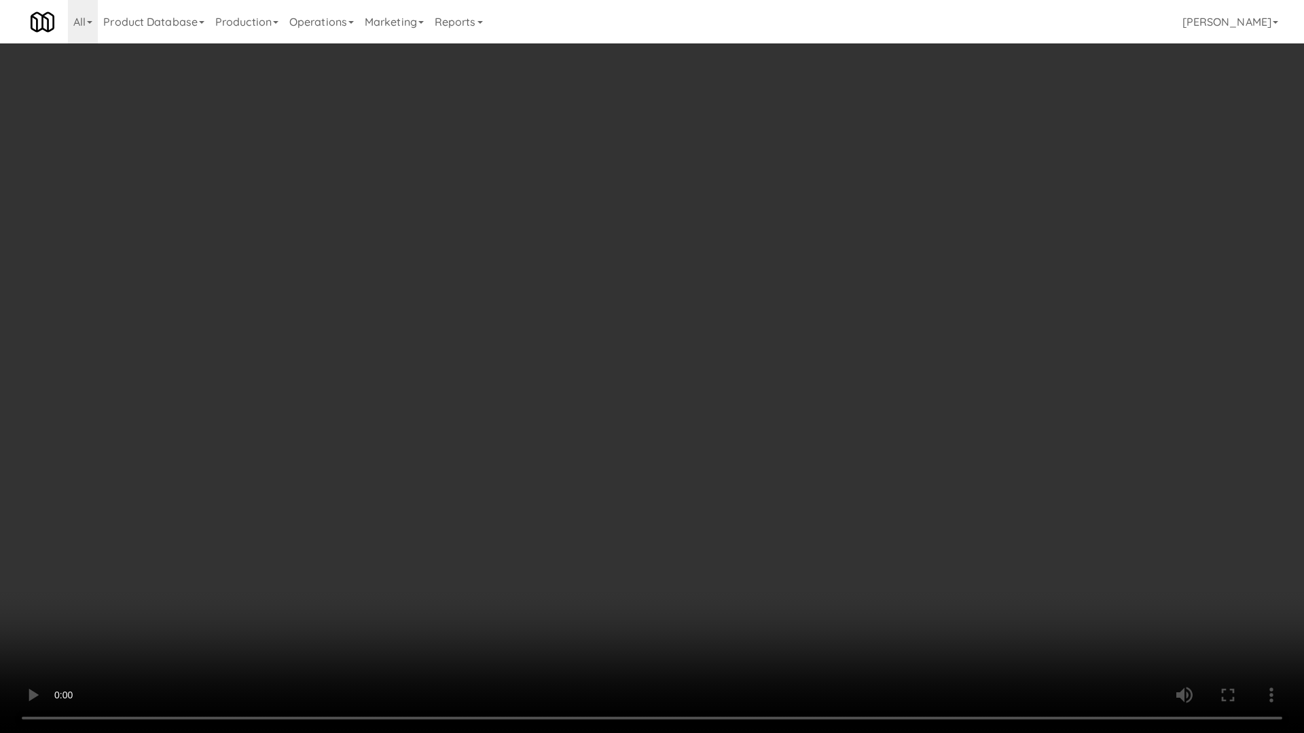
click at [860, 550] on video at bounding box center [652, 366] width 1304 height 733
click at [951, 591] on video at bounding box center [652, 366] width 1304 height 733
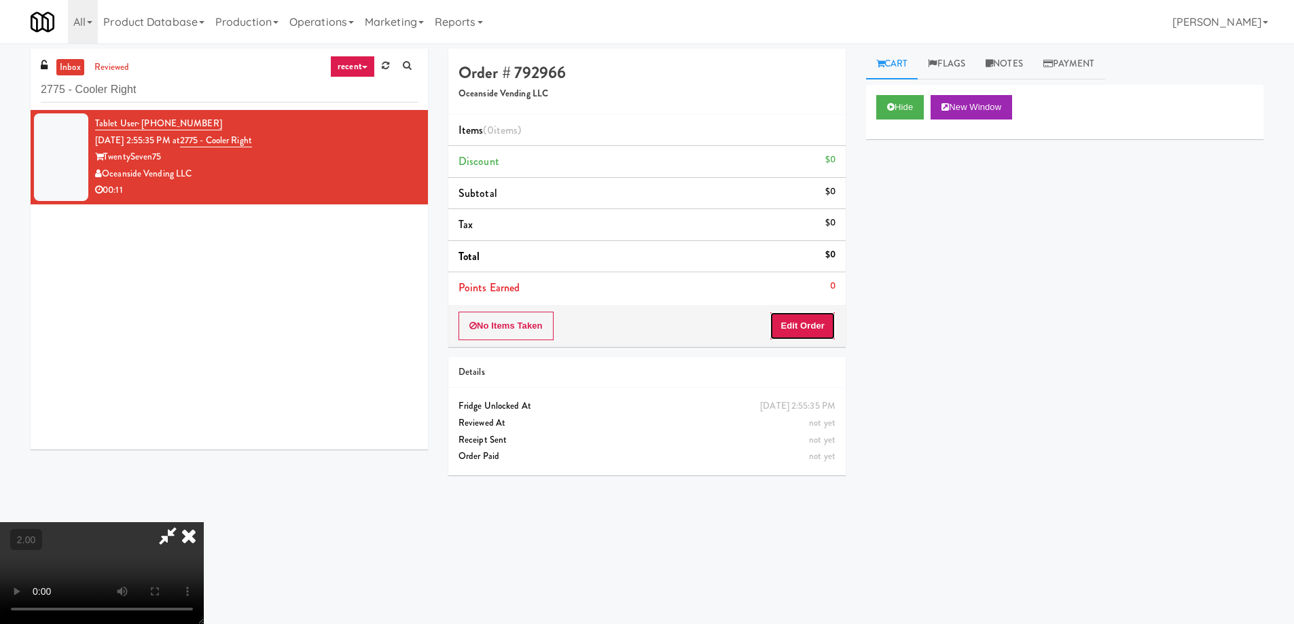
click at [822, 318] on button "Edit Order" at bounding box center [802, 326] width 66 height 29
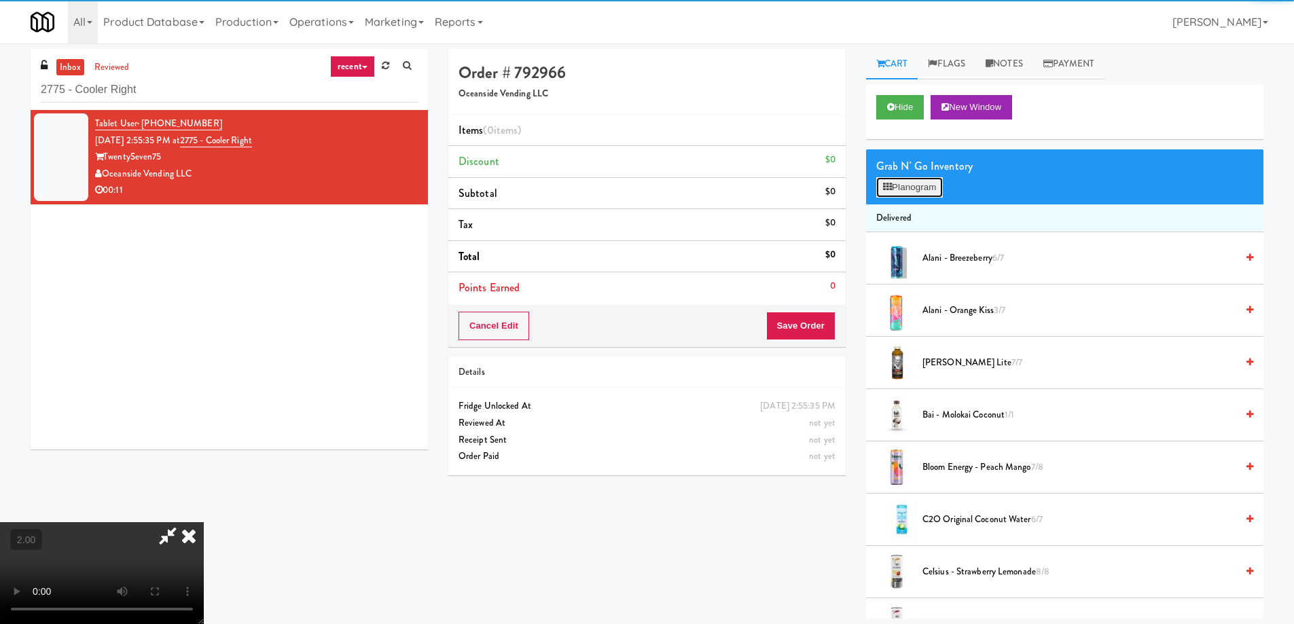
click at [909, 191] on button "Planogram" at bounding box center [909, 187] width 67 height 20
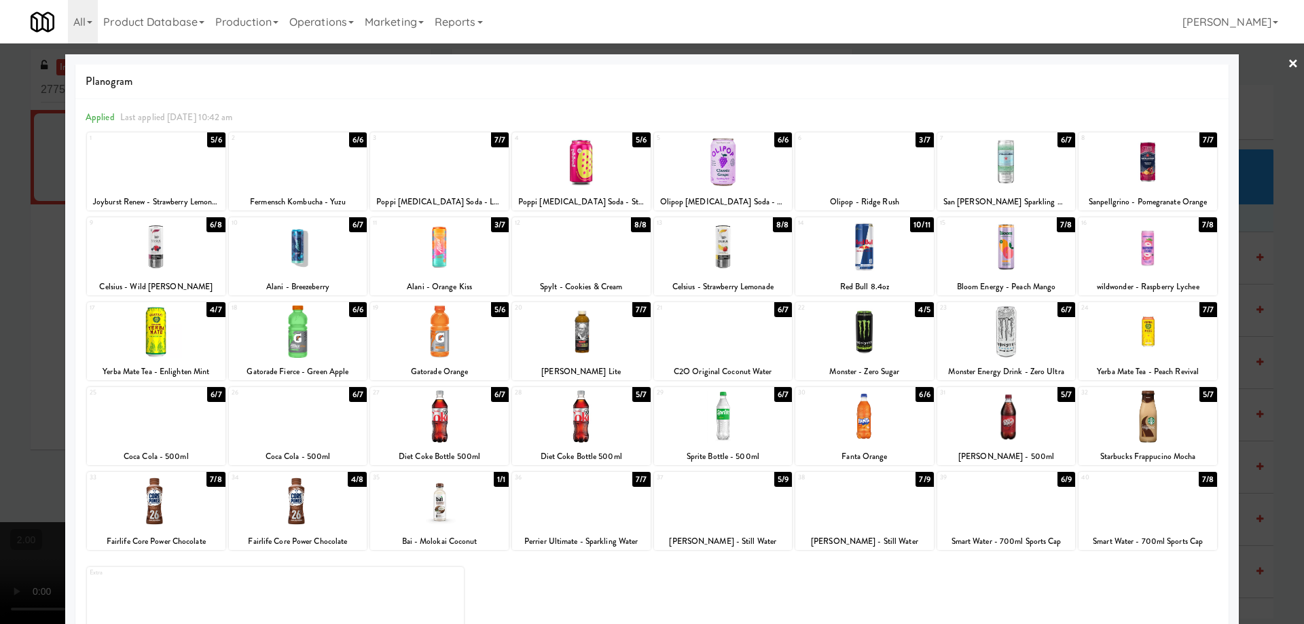
click at [170, 238] on div at bounding box center [156, 247] width 139 height 52
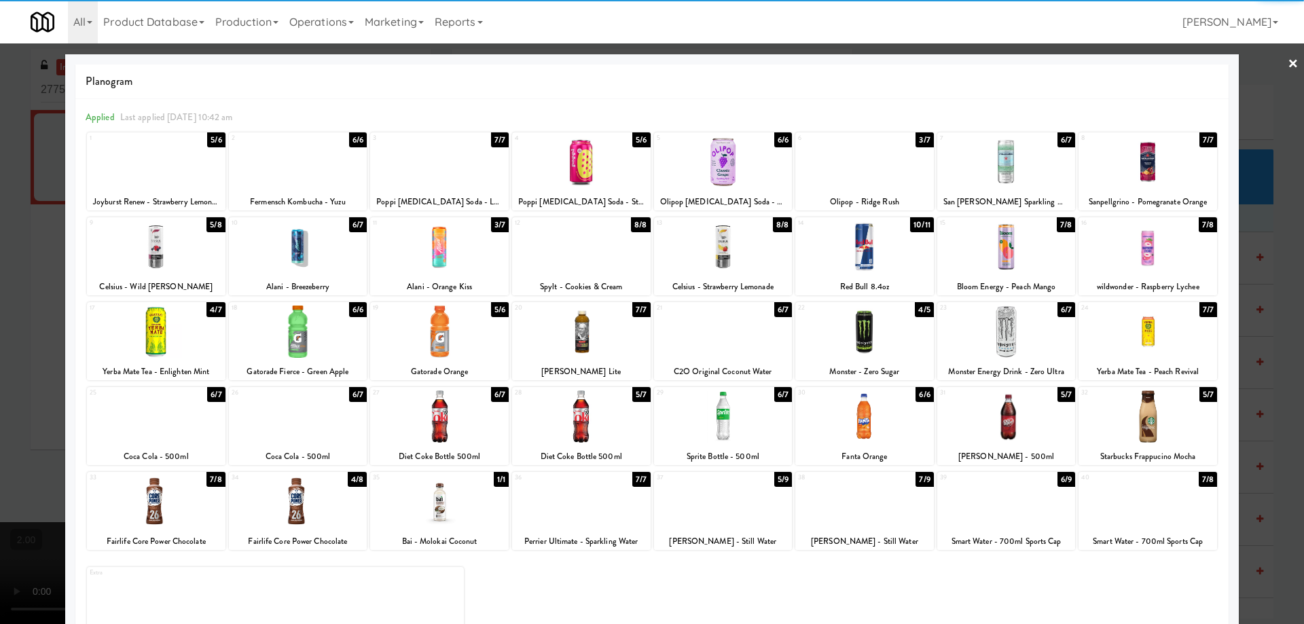
click at [0, 276] on div at bounding box center [652, 312] width 1304 height 624
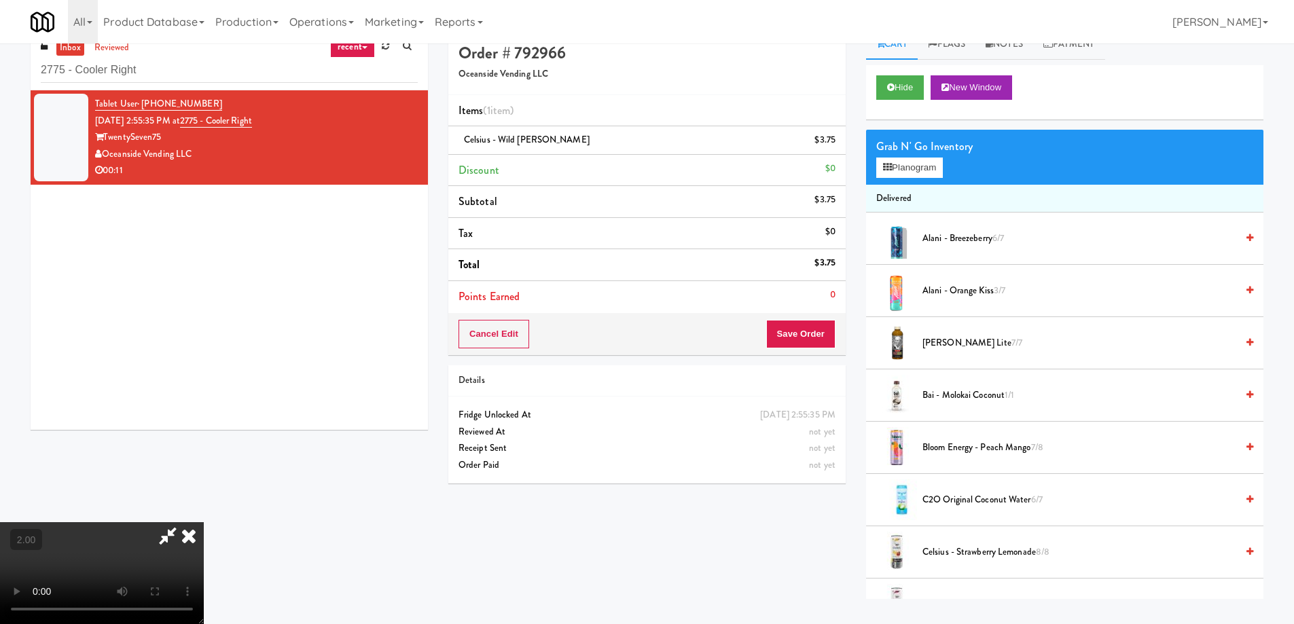
scroll to position [43, 0]
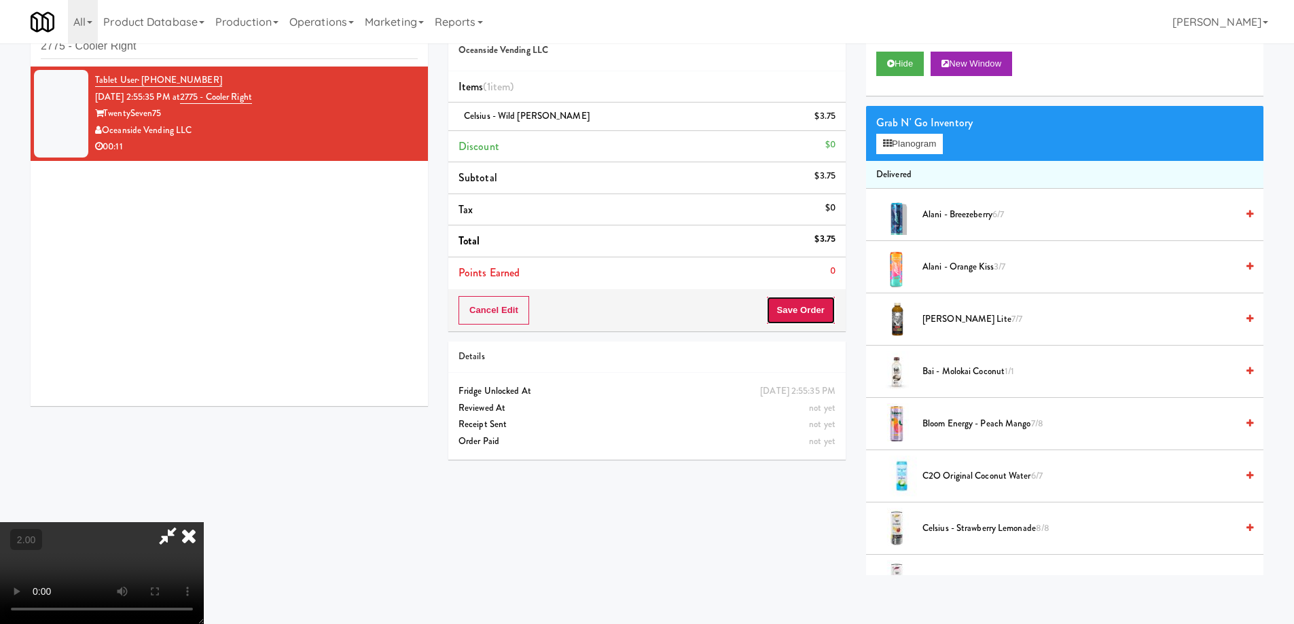
click at [828, 303] on button "Save Order" at bounding box center [800, 310] width 69 height 29
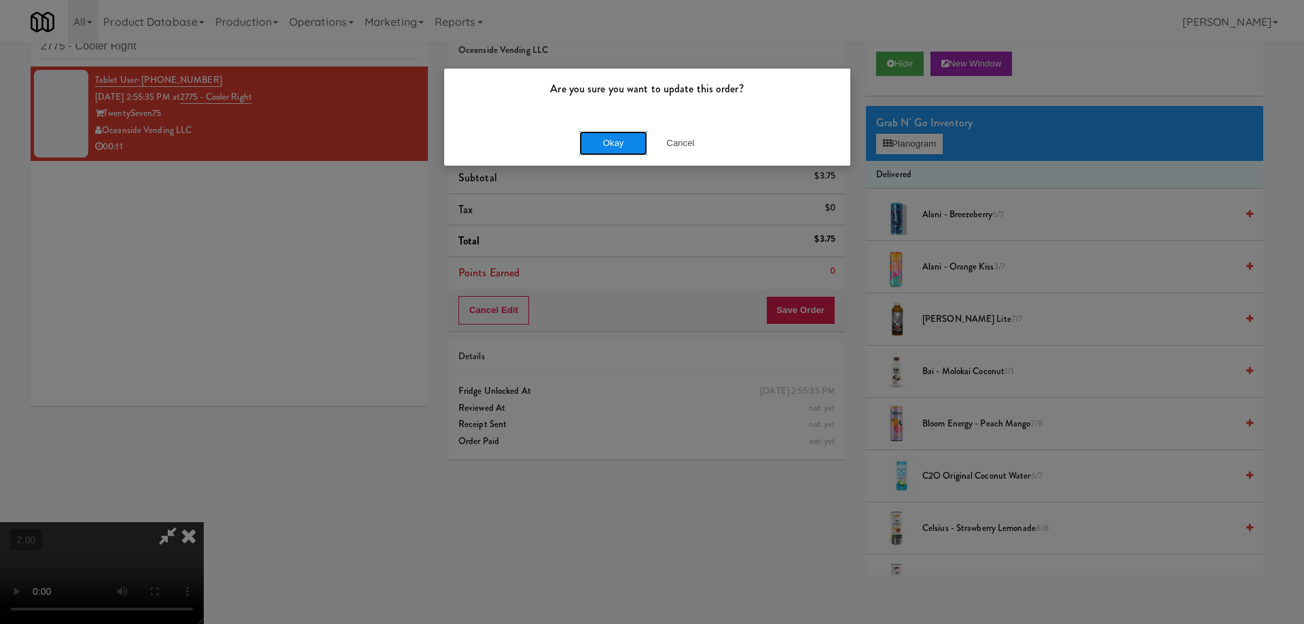
click at [610, 140] on button "Okay" at bounding box center [613, 143] width 68 height 24
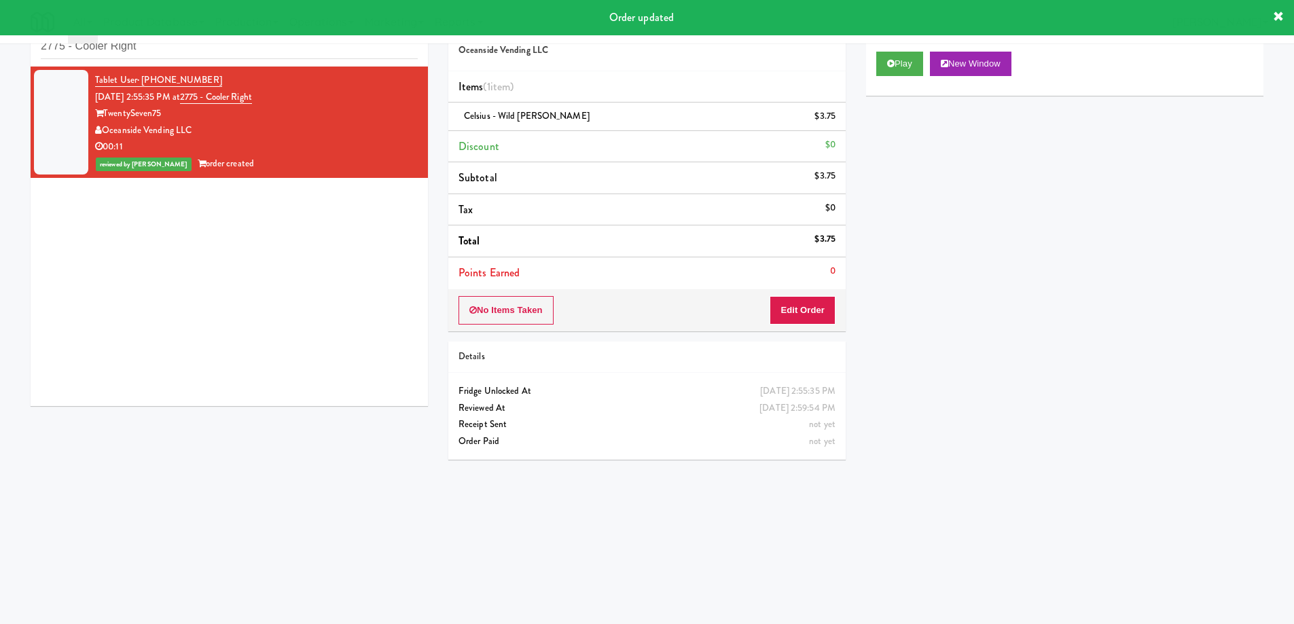
scroll to position [0, 0]
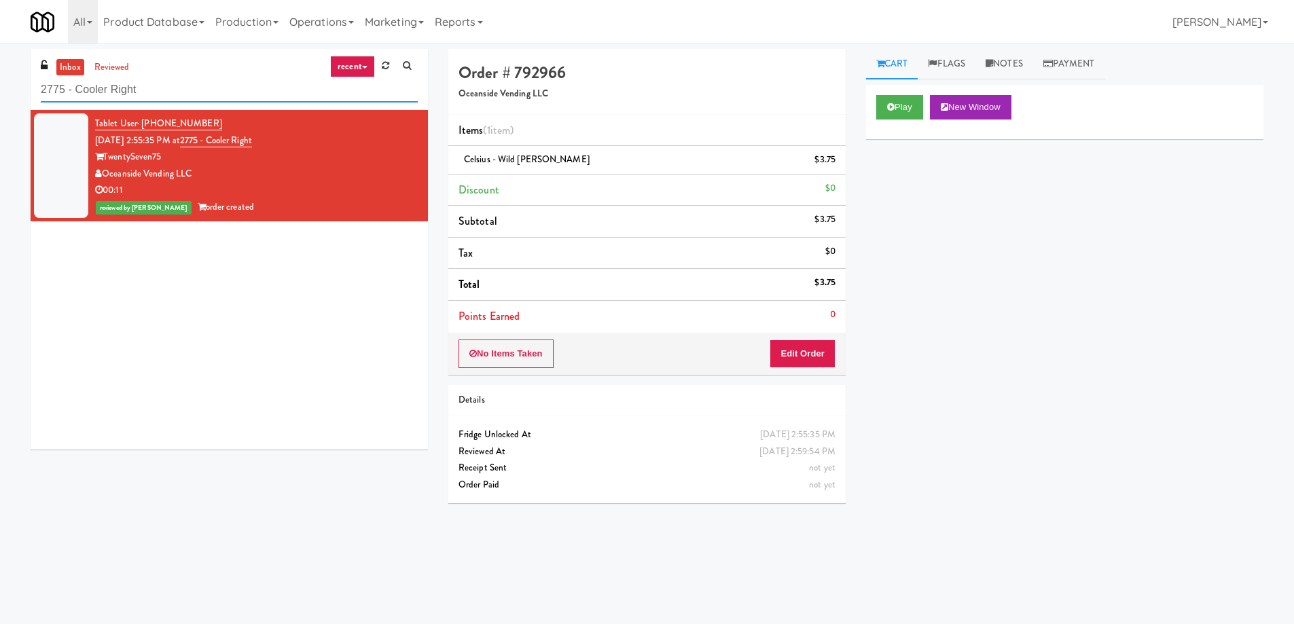
click at [208, 90] on input "2775 - Cooler Right" at bounding box center [229, 89] width 377 height 25
paste input "Market @ 3500 Steeles(Right)"
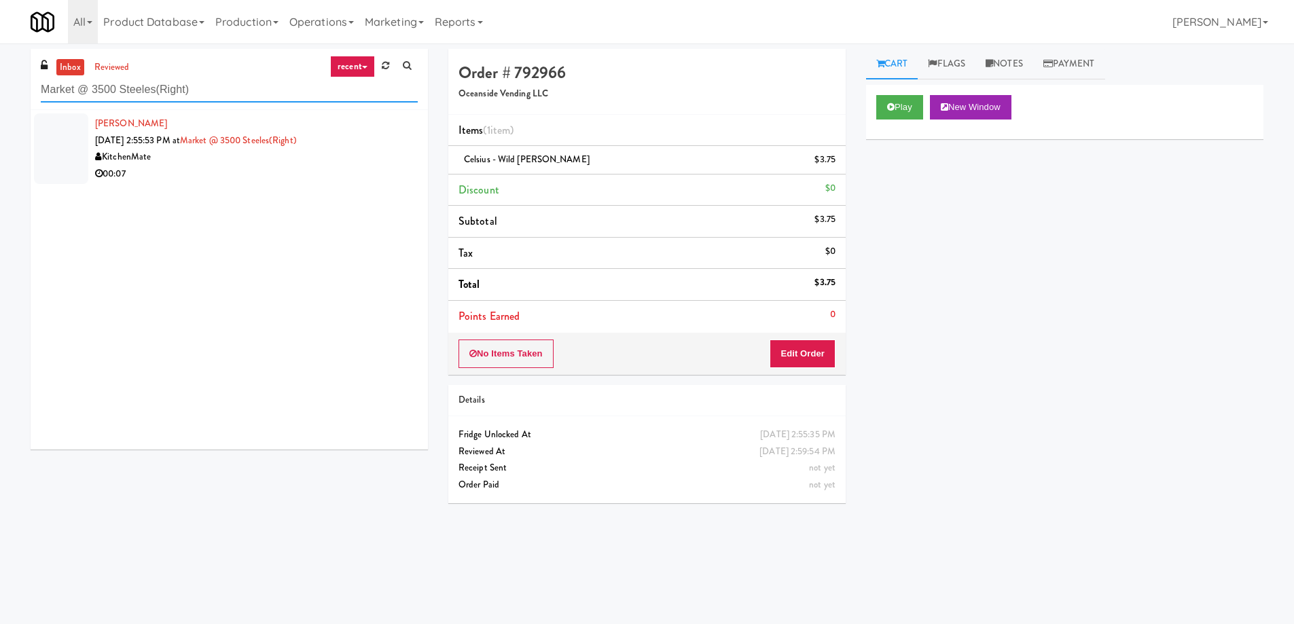
type input "Market @ 3500 Steeles(Right)"
click at [251, 179] on div "00:07" at bounding box center [256, 174] width 323 height 17
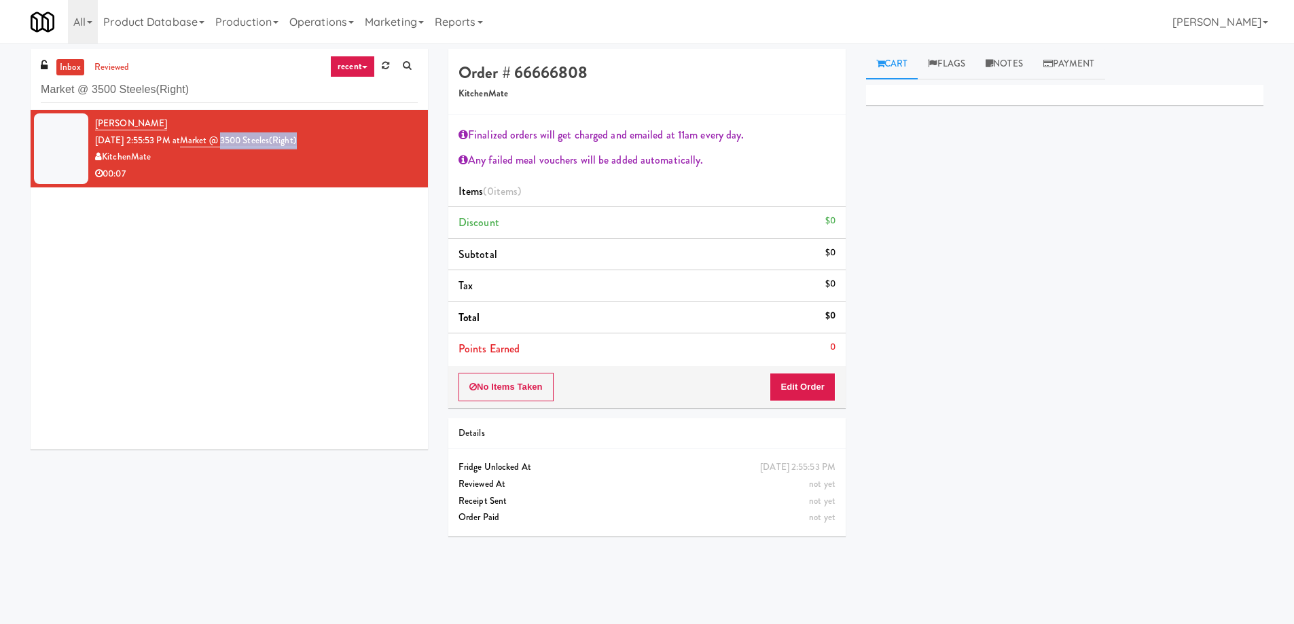
drag, startPoint x: 301, startPoint y: 134, endPoint x: 242, endPoint y: 148, distance: 60.6
click at [242, 148] on div "Cherine Joseph Aug 10, 2025 2:55:53 PM at Market @ 3500 Steeles(Right) KitchenM…" at bounding box center [256, 148] width 323 height 67
copy link "3500 Steeles(Right)"
click at [793, 378] on button "Edit Order" at bounding box center [802, 387] width 66 height 29
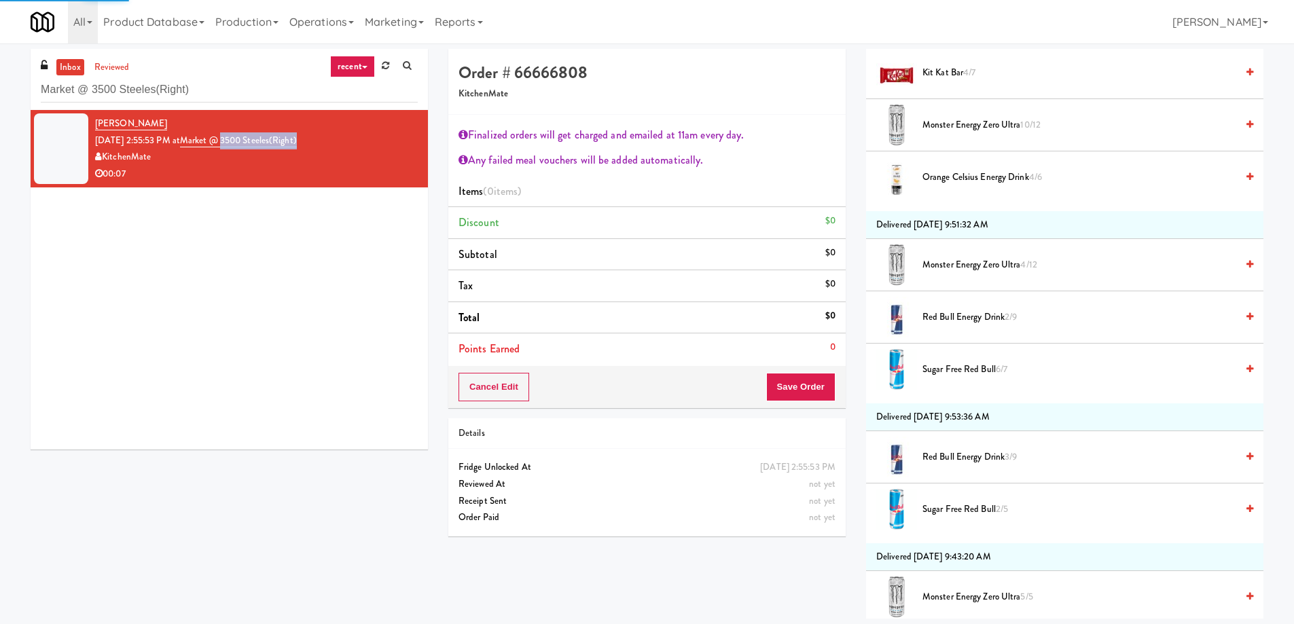
scroll to position [407, 0]
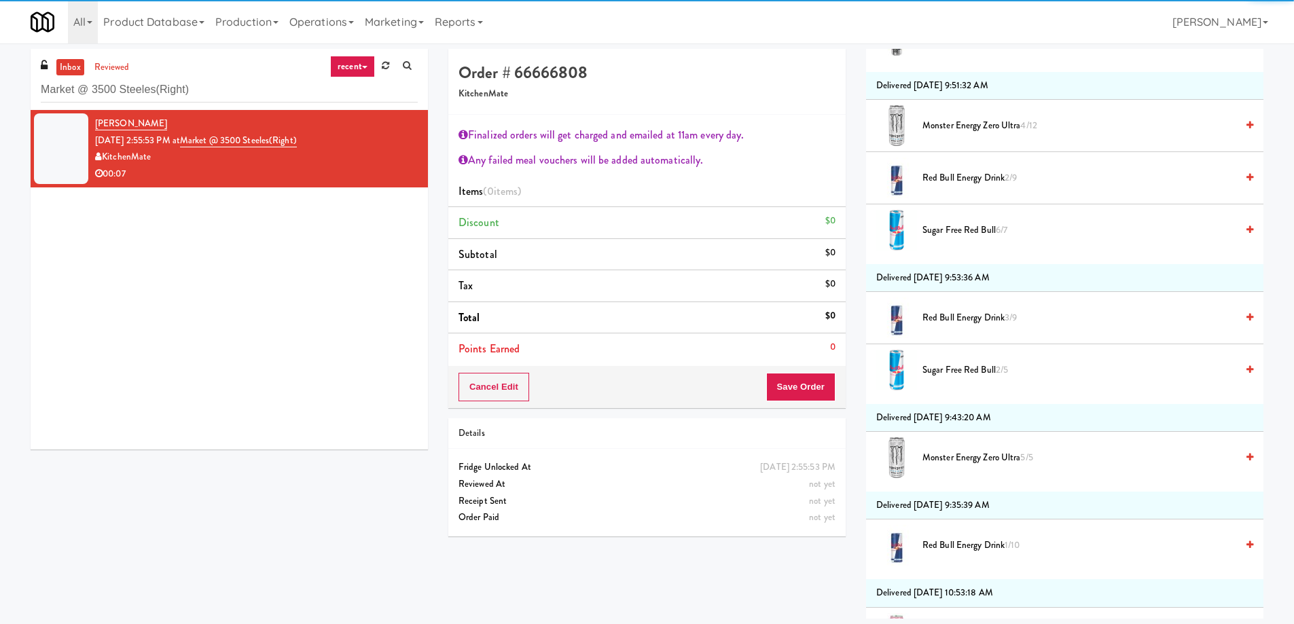
click at [951, 170] on span "Red Bull Energy Drink 2/9" at bounding box center [1079, 178] width 314 height 17
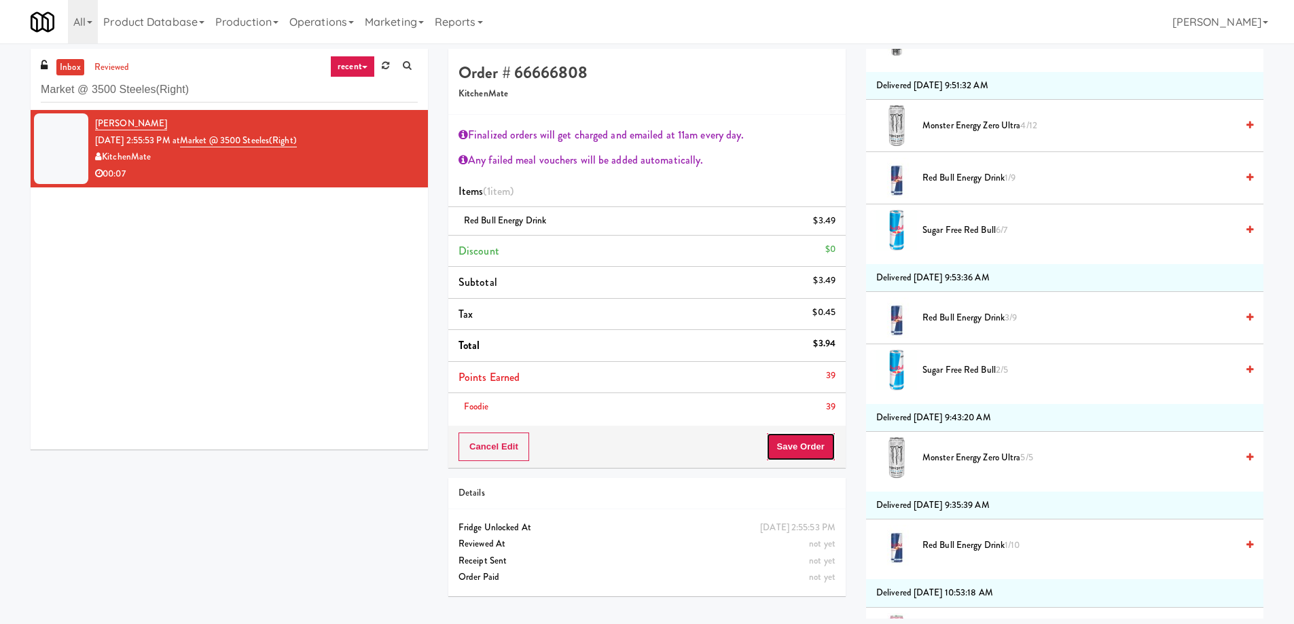
click at [784, 453] on button "Save Order" at bounding box center [800, 447] width 69 height 29
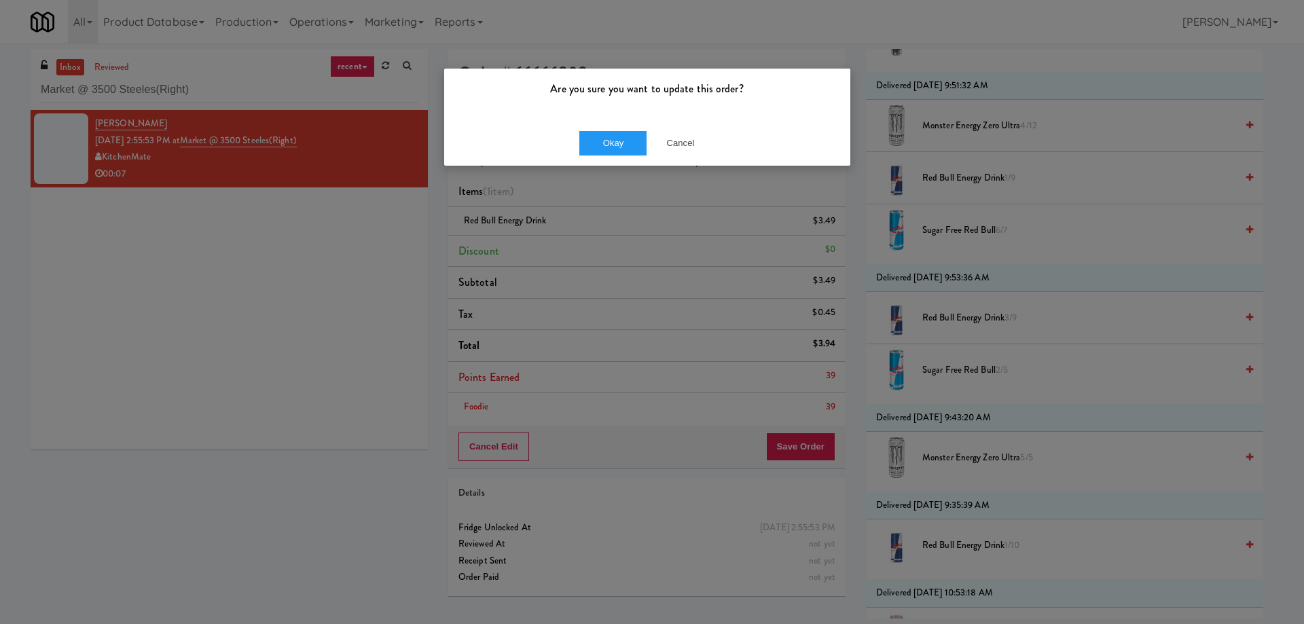
drag, startPoint x: 581, startPoint y: 127, endPoint x: 623, endPoint y: 156, distance: 51.2
click at [581, 128] on div "Okay Cancel" at bounding box center [647, 142] width 406 height 45
drag, startPoint x: 618, startPoint y: 151, endPoint x: 639, endPoint y: 154, distance: 21.2
click at [619, 151] on button "Okay" at bounding box center [613, 143] width 68 height 24
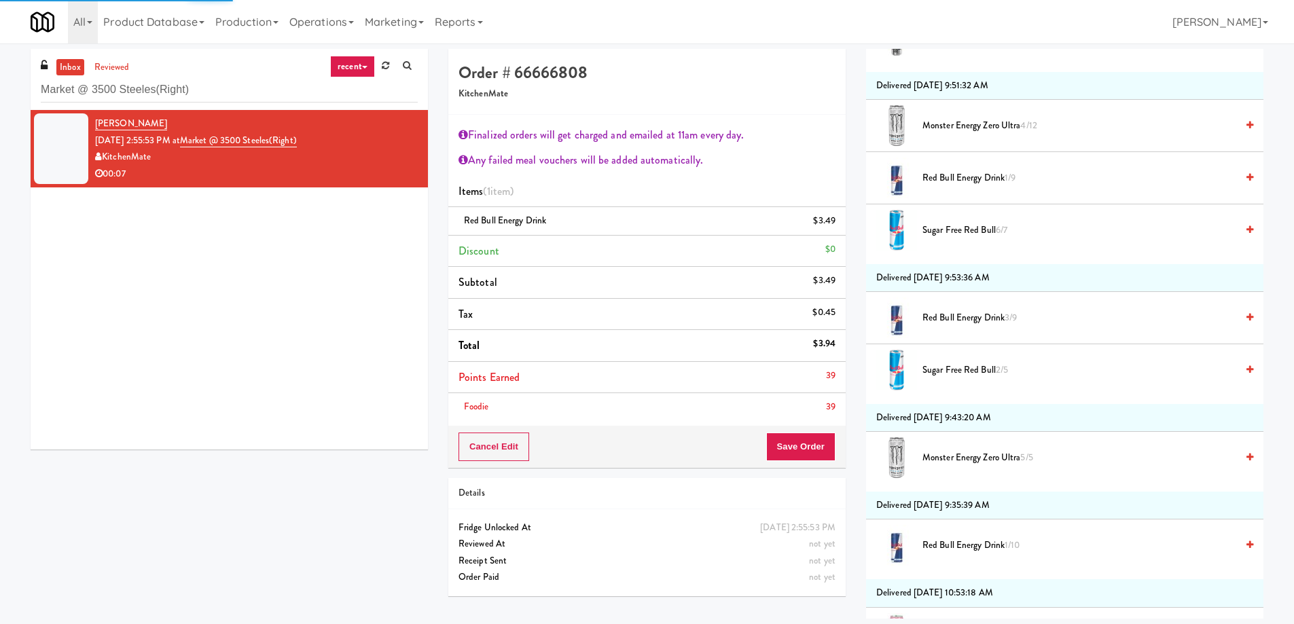
scroll to position [0, 0]
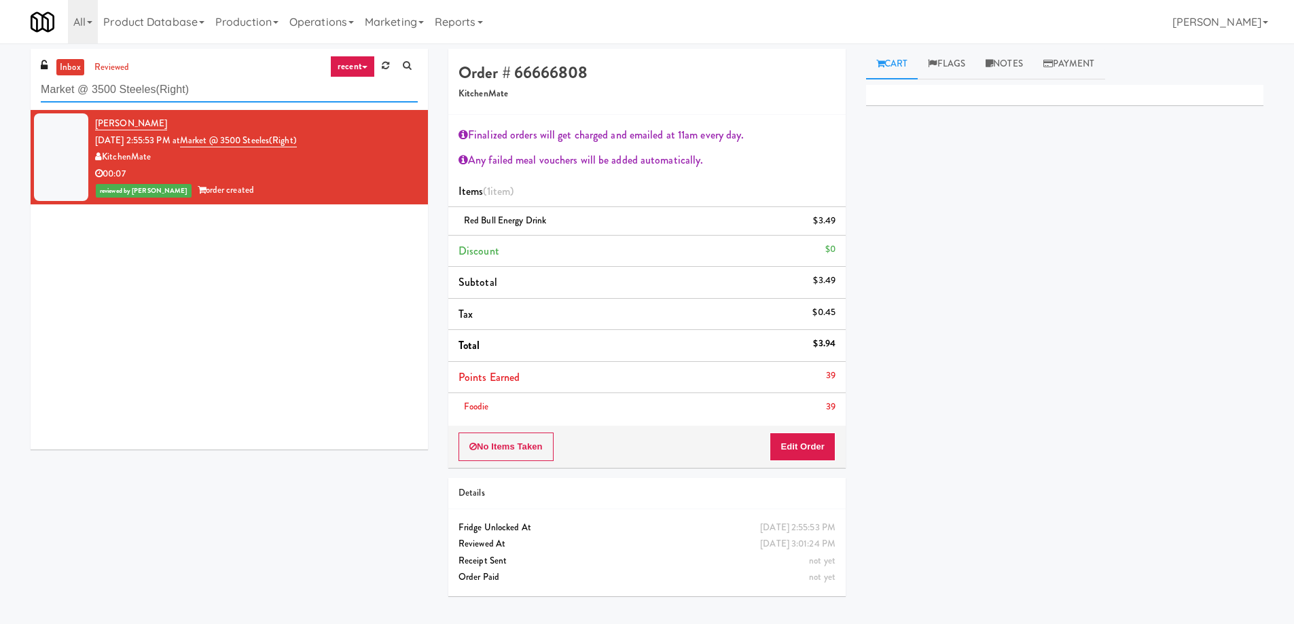
click at [174, 84] on input "Market @ 3500 Steeles(Right)" at bounding box center [229, 89] width 377 height 25
paste input "Woodlands - Combo"
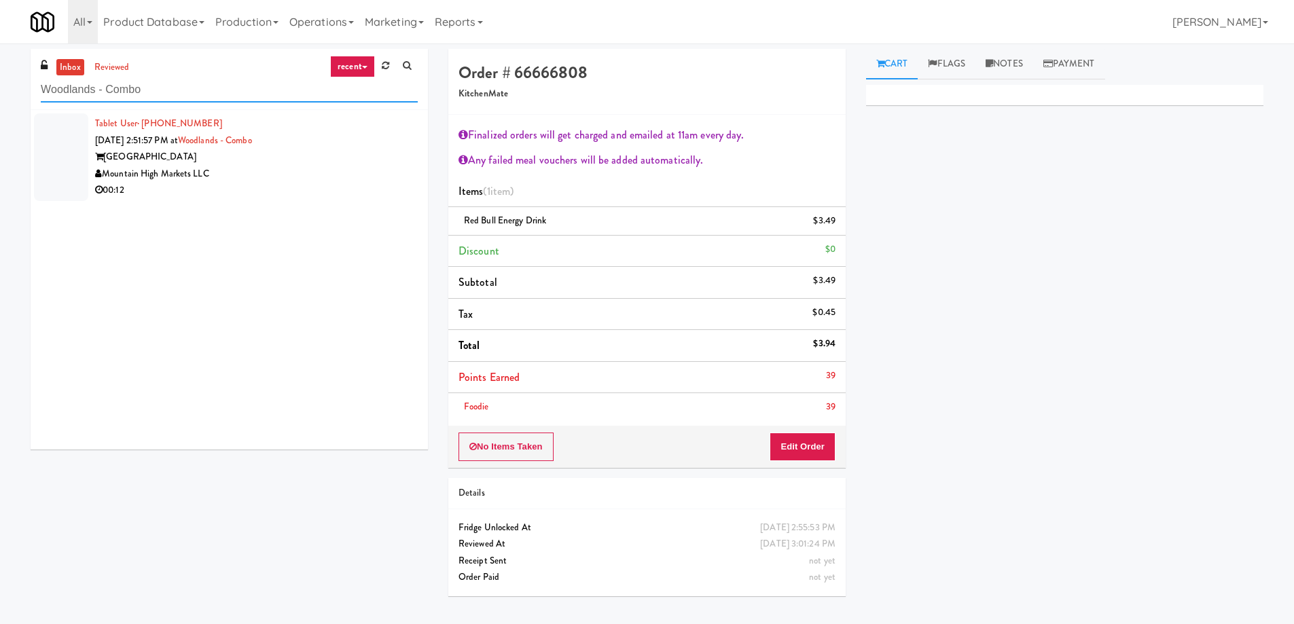
click at [149, 92] on input "Woodlands - Combo" at bounding box center [229, 89] width 377 height 25
paste input "Flats at San Tan-Fridge"
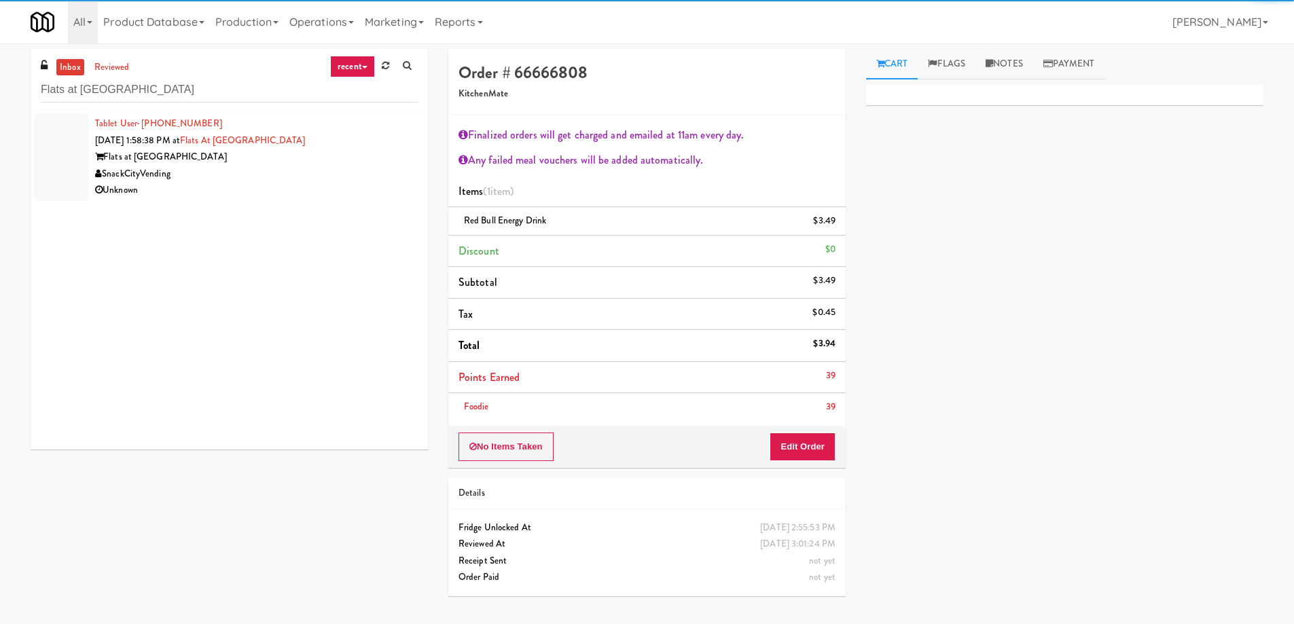
click at [304, 168] on div "SnackCityVending" at bounding box center [256, 174] width 323 height 17
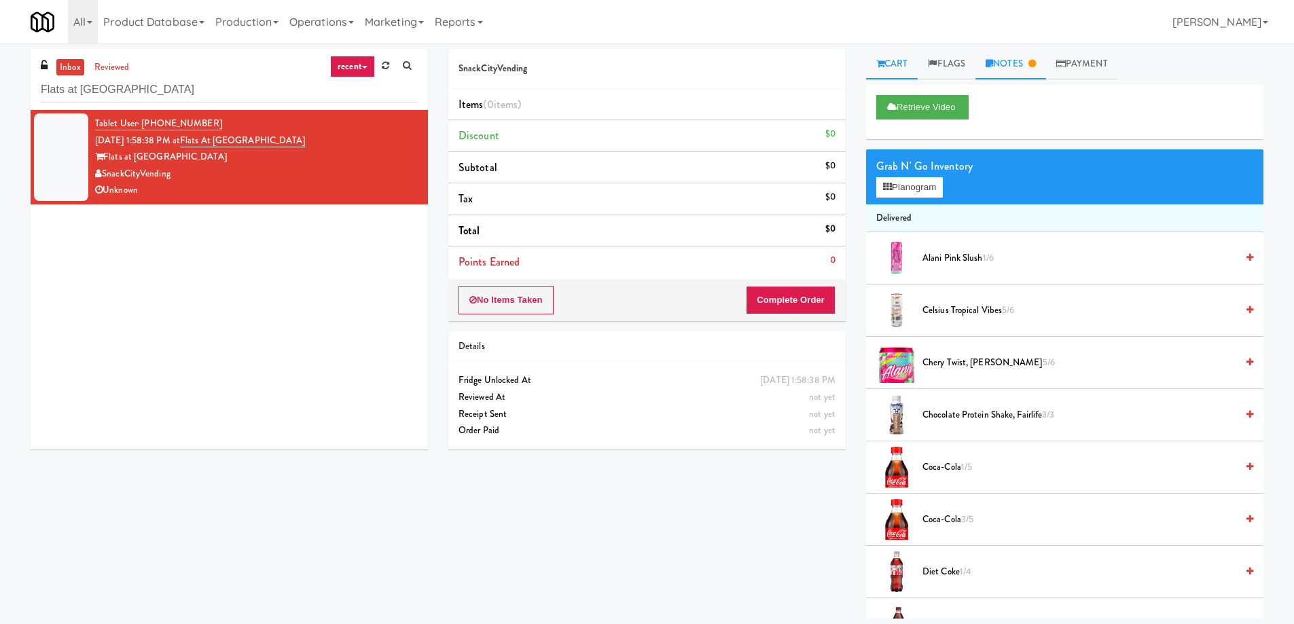
click at [1035, 67] on icon at bounding box center [1031, 63] width 7 height 9
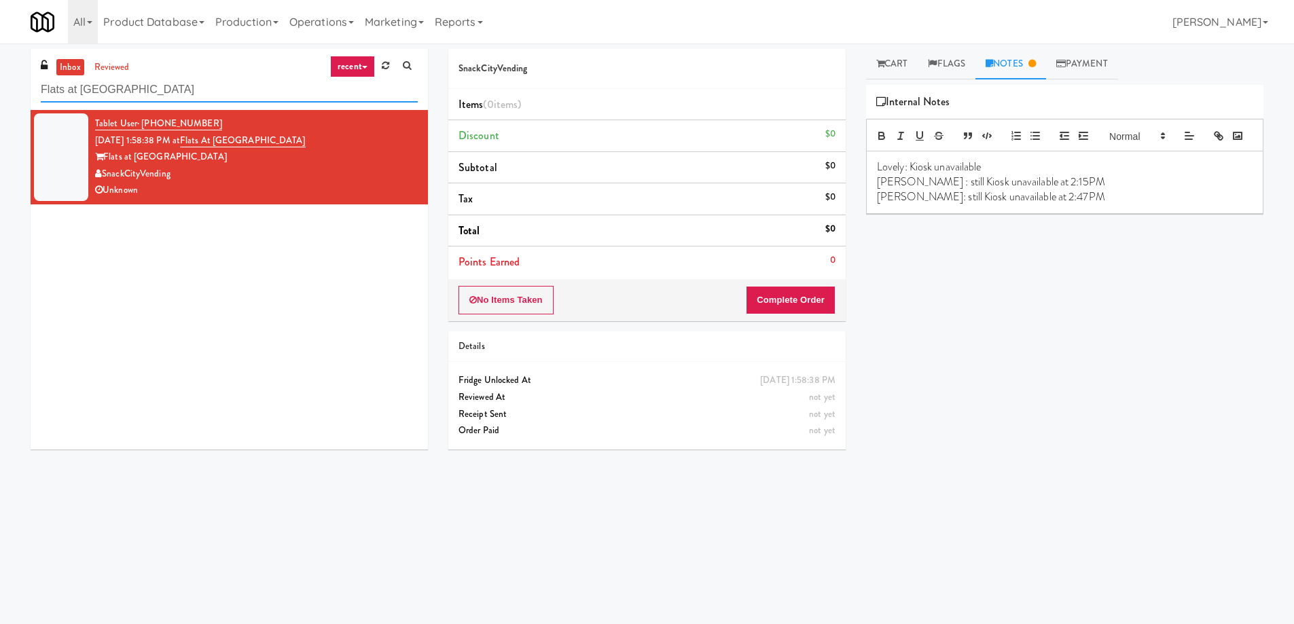
click at [202, 90] on input "Flats at San Tan-Fridge" at bounding box center [229, 89] width 377 height 25
paste input "Avant - Fridge - Right"
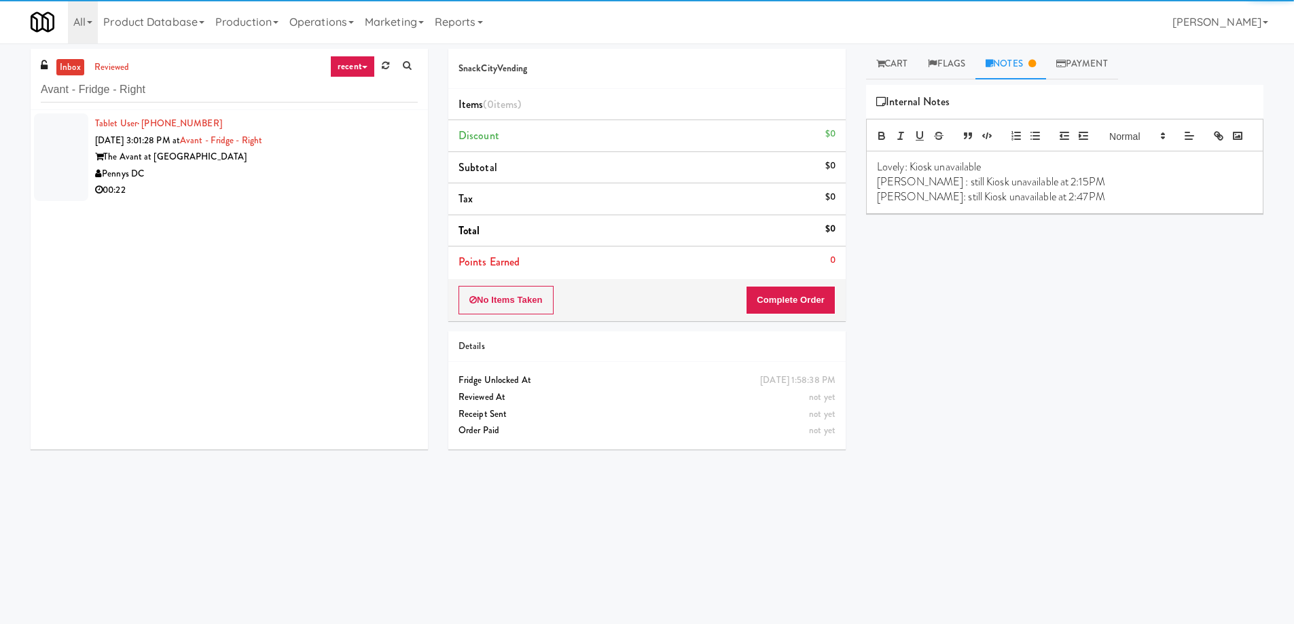
click at [263, 172] on div "Pennys DC" at bounding box center [256, 174] width 323 height 17
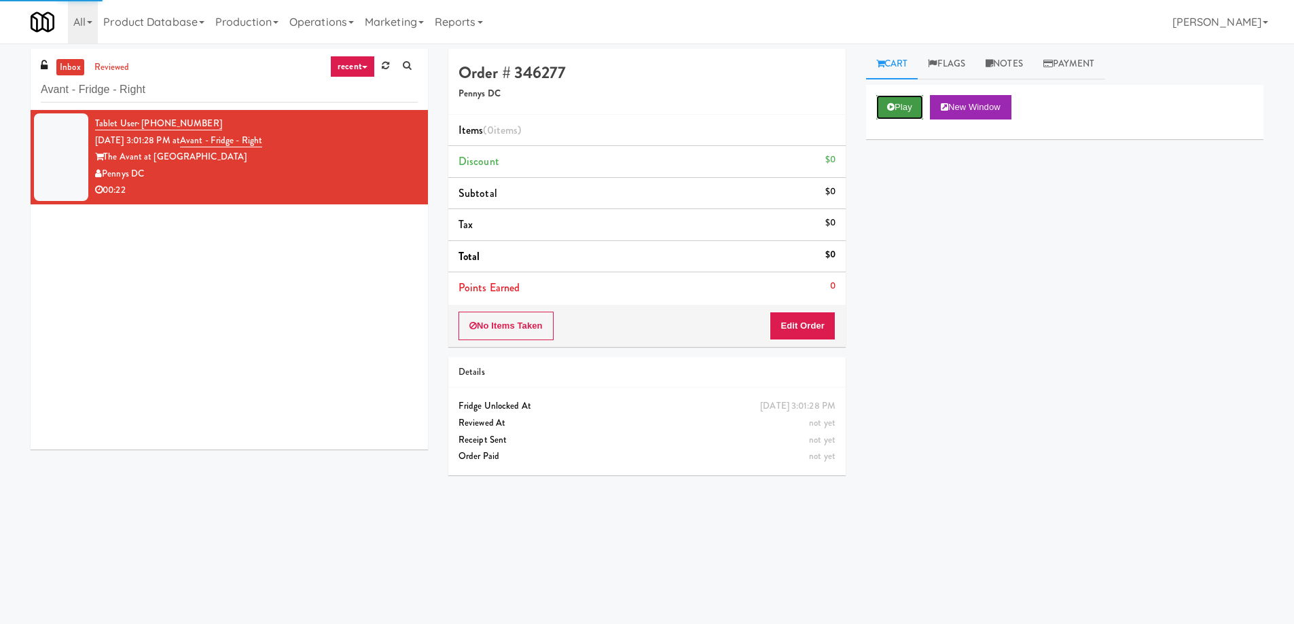
click at [902, 109] on button "Play" at bounding box center [899, 107] width 47 height 24
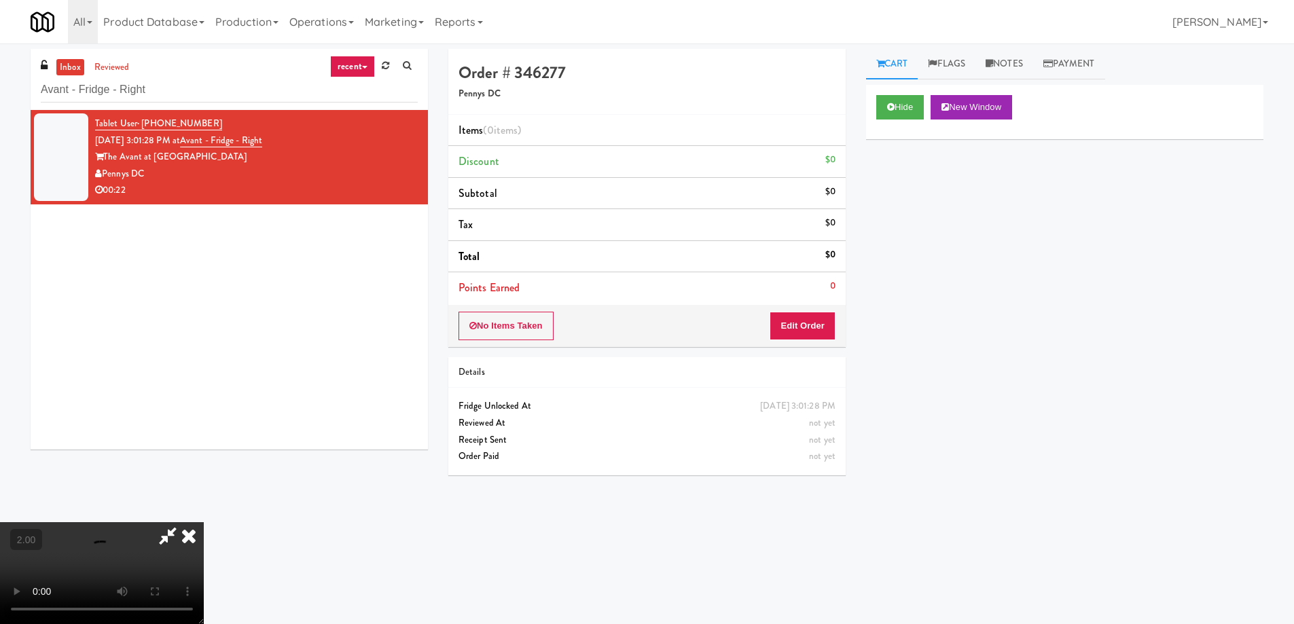
click at [204, 522] on video at bounding box center [102, 573] width 204 height 102
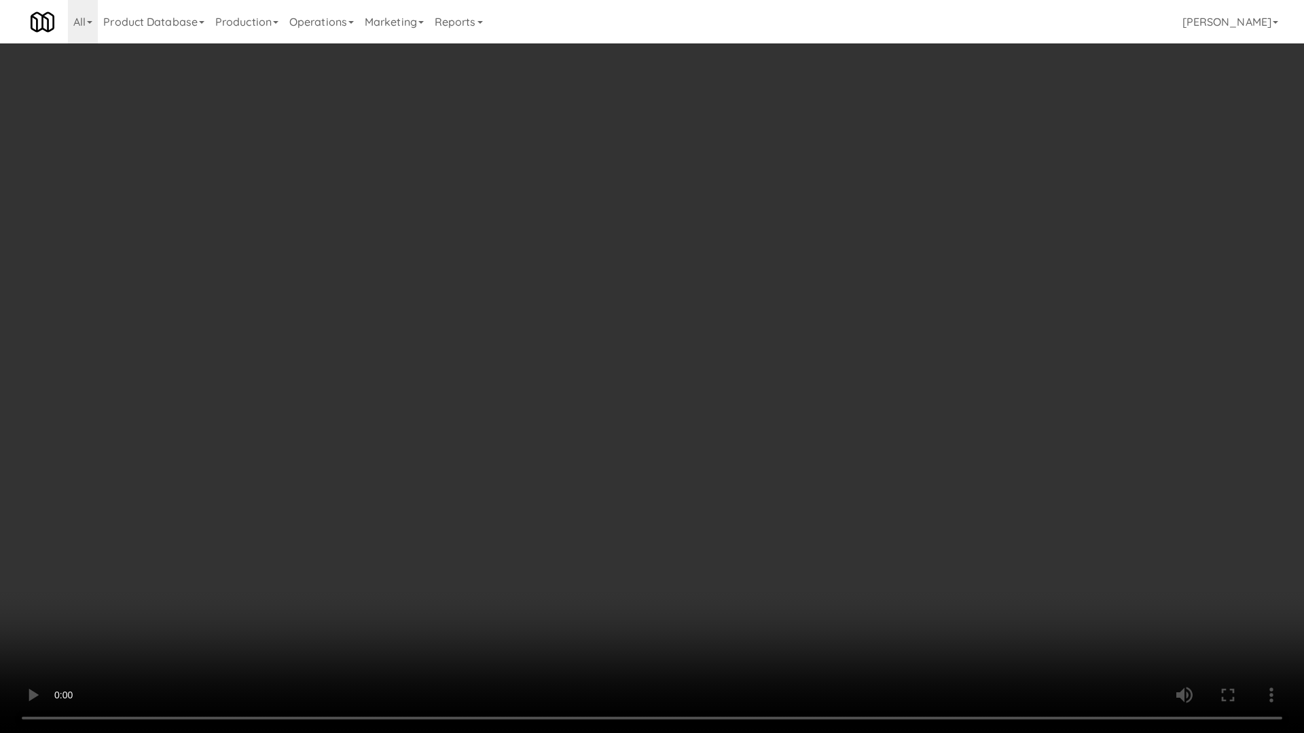
click at [491, 537] on video at bounding box center [652, 366] width 1304 height 733
click at [807, 523] on video at bounding box center [652, 366] width 1304 height 733
click at [791, 433] on video at bounding box center [652, 366] width 1304 height 733
click at [795, 429] on video at bounding box center [652, 366] width 1304 height 733
click at [837, 426] on video at bounding box center [652, 366] width 1304 height 733
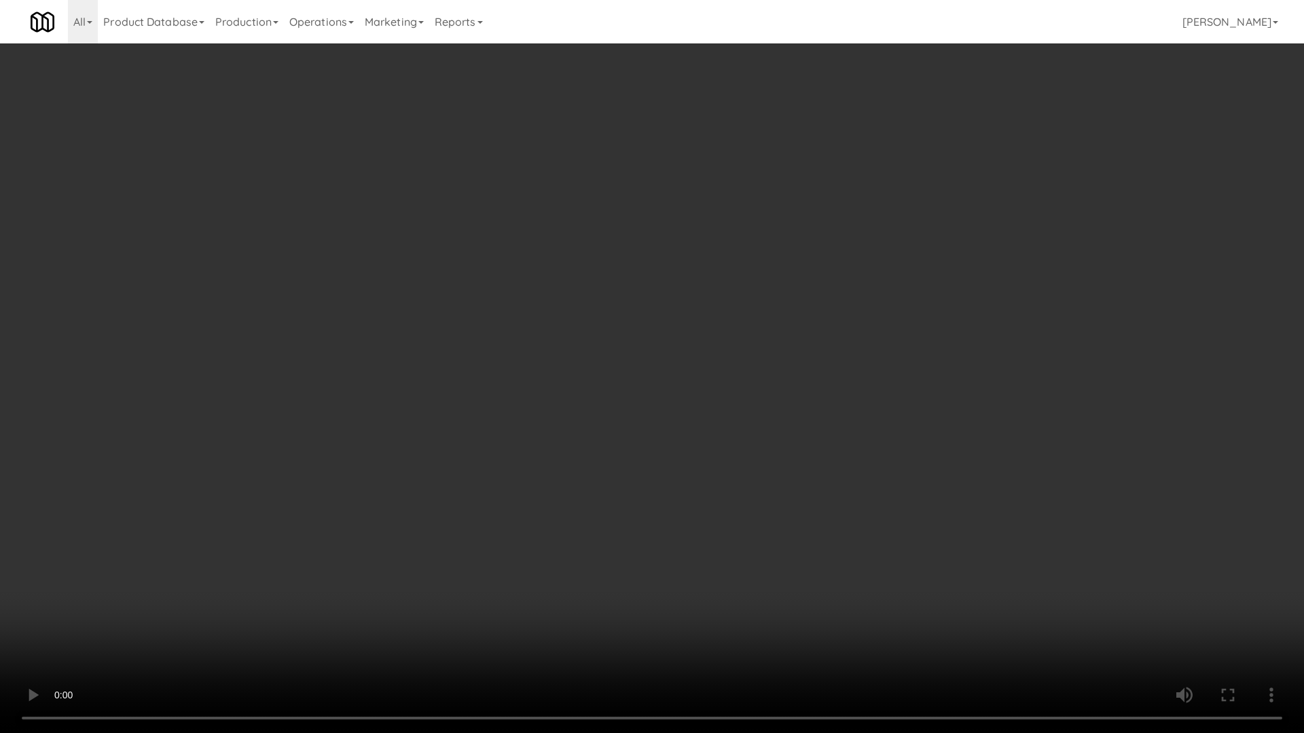
click at [837, 426] on video at bounding box center [652, 366] width 1304 height 733
click at [841, 623] on video at bounding box center [652, 366] width 1304 height 733
click at [967, 589] on video at bounding box center [652, 366] width 1304 height 733
click at [984, 510] on video at bounding box center [652, 366] width 1304 height 733
click at [984, 517] on video at bounding box center [652, 366] width 1304 height 733
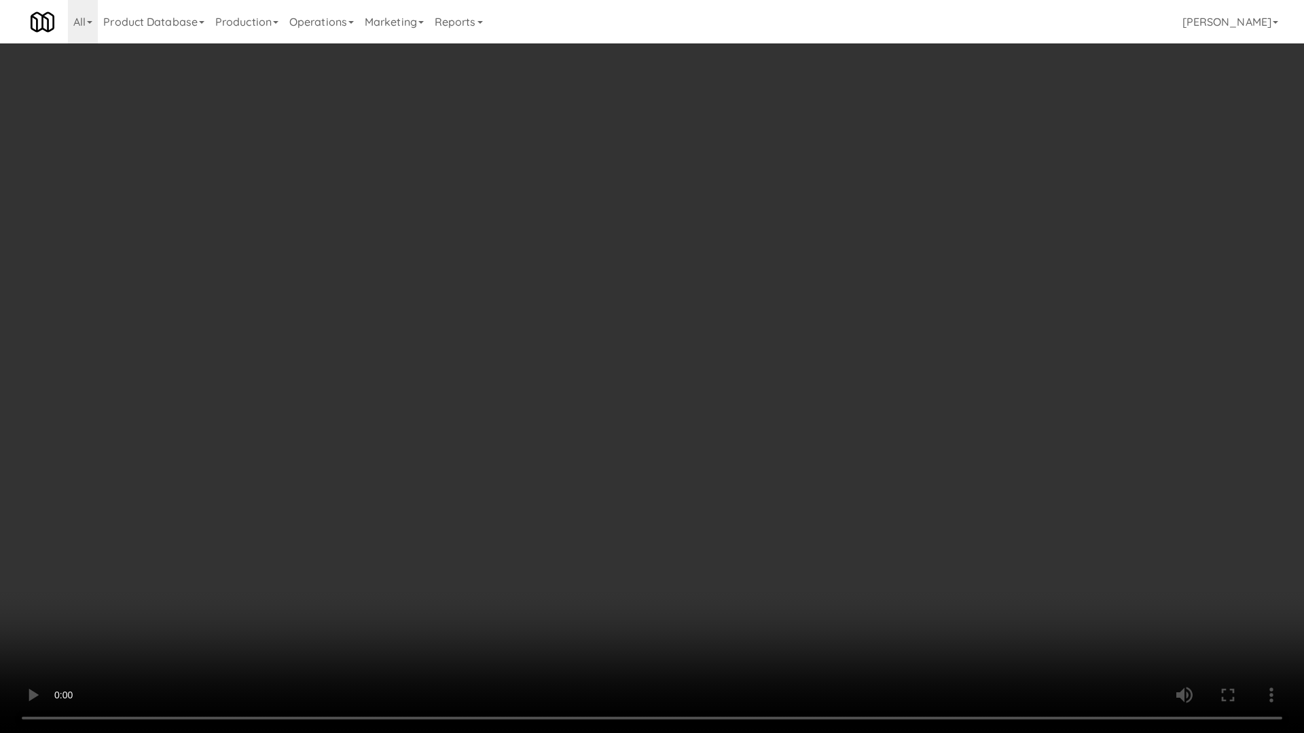
click at [984, 518] on video at bounding box center [652, 366] width 1304 height 733
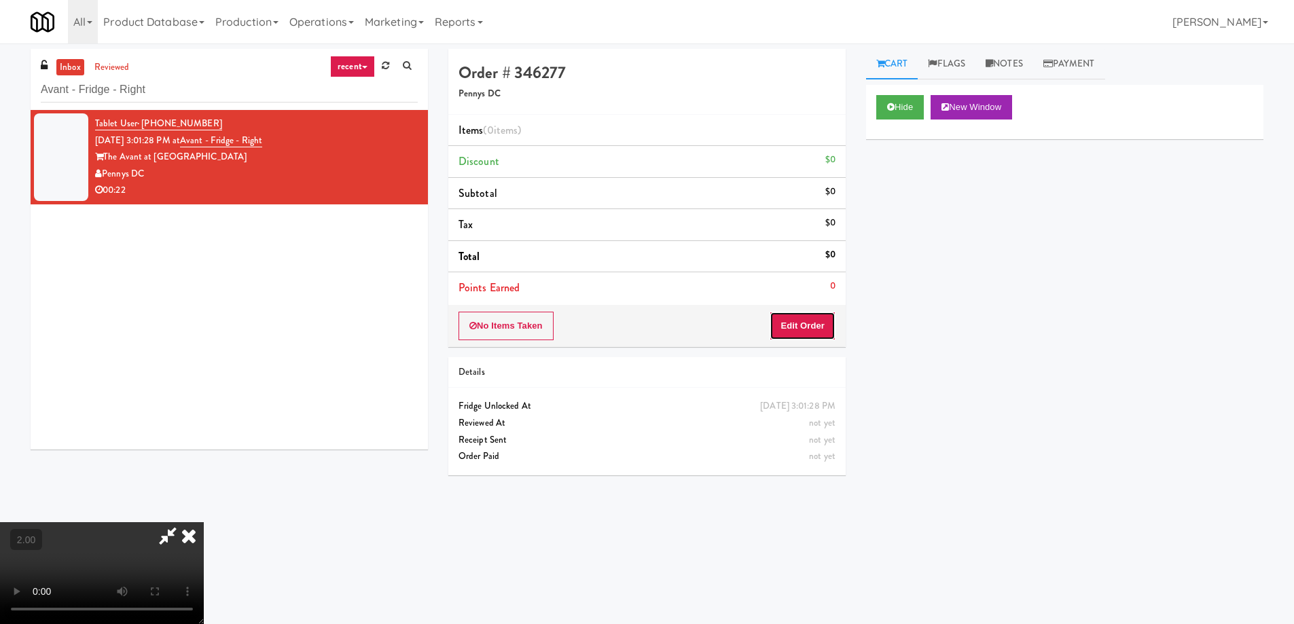
click at [811, 324] on button "Edit Order" at bounding box center [802, 326] width 66 height 29
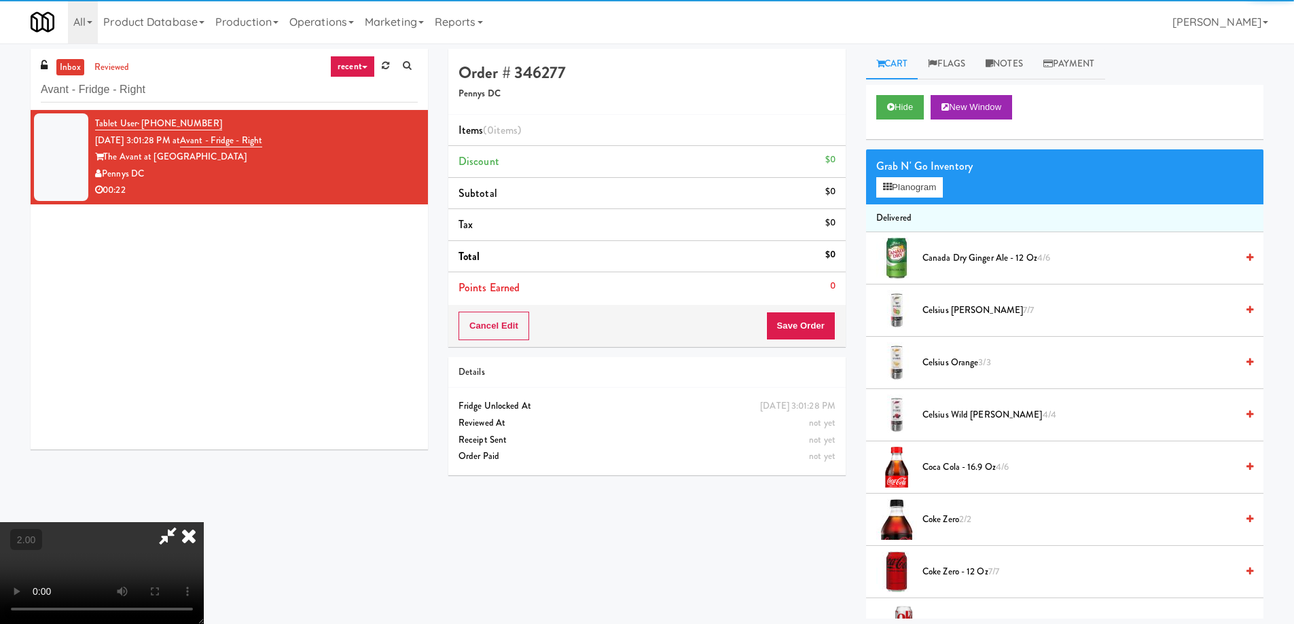
click at [925, 201] on div "Grab N' Go Inventory Planogram" at bounding box center [1064, 176] width 397 height 55
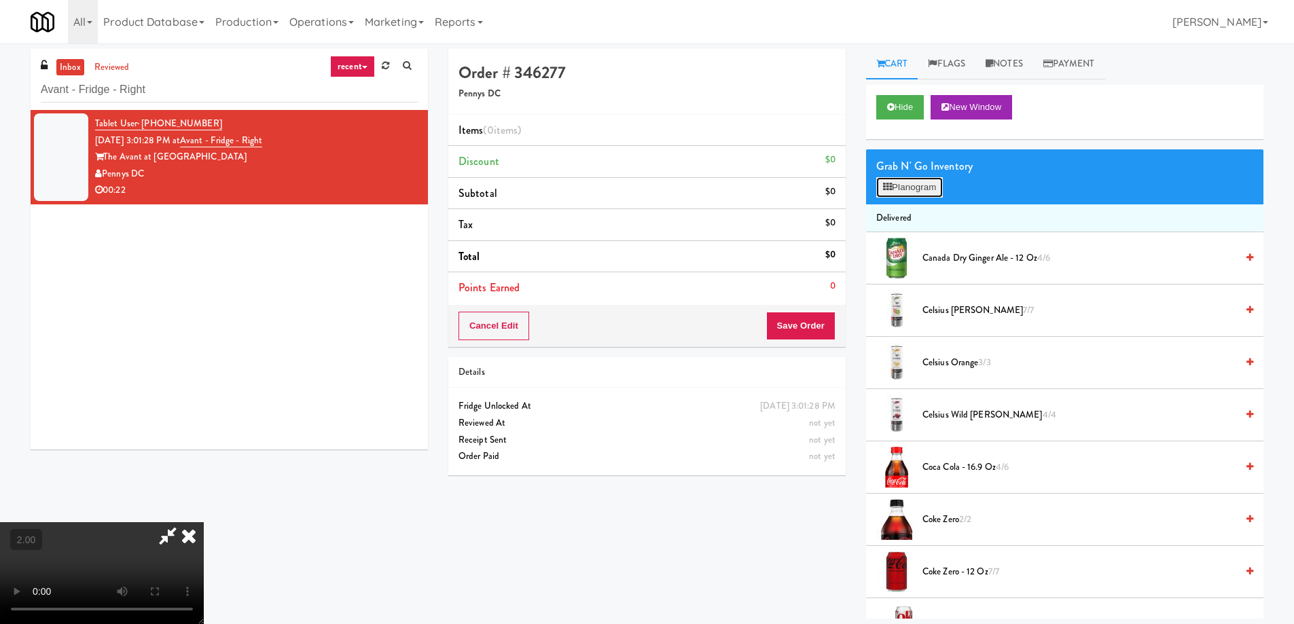
click at [934, 188] on button "Planogram" at bounding box center [909, 187] width 67 height 20
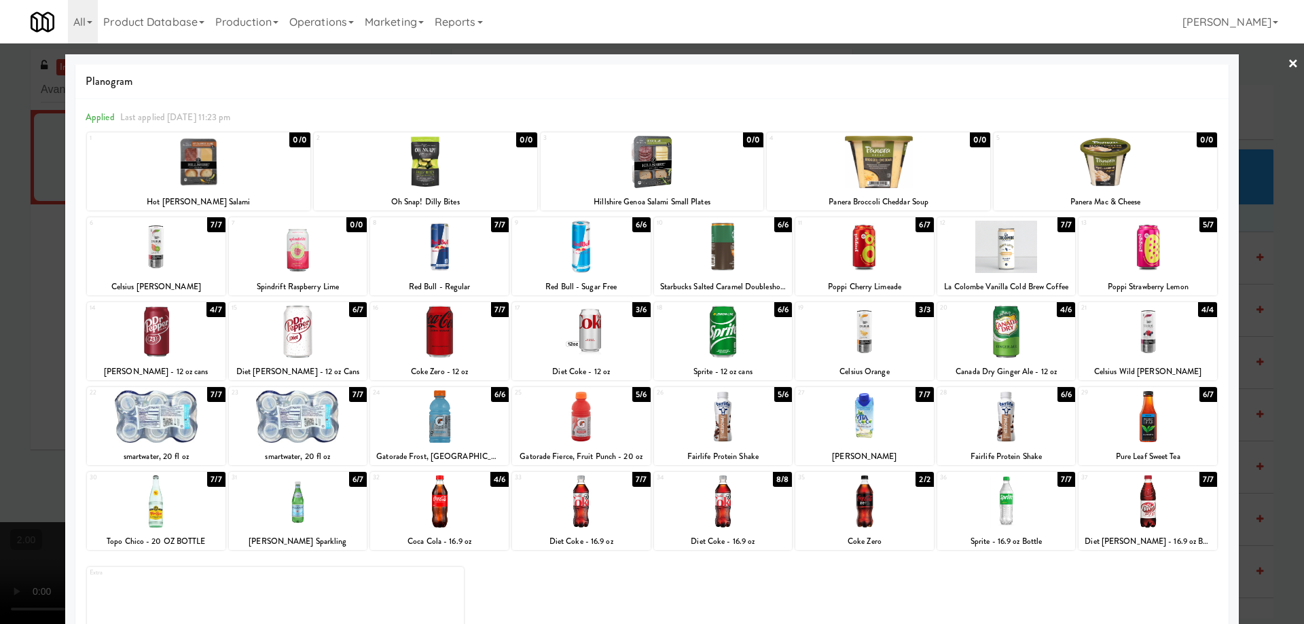
click at [1160, 258] on div at bounding box center [1147, 247] width 139 height 52
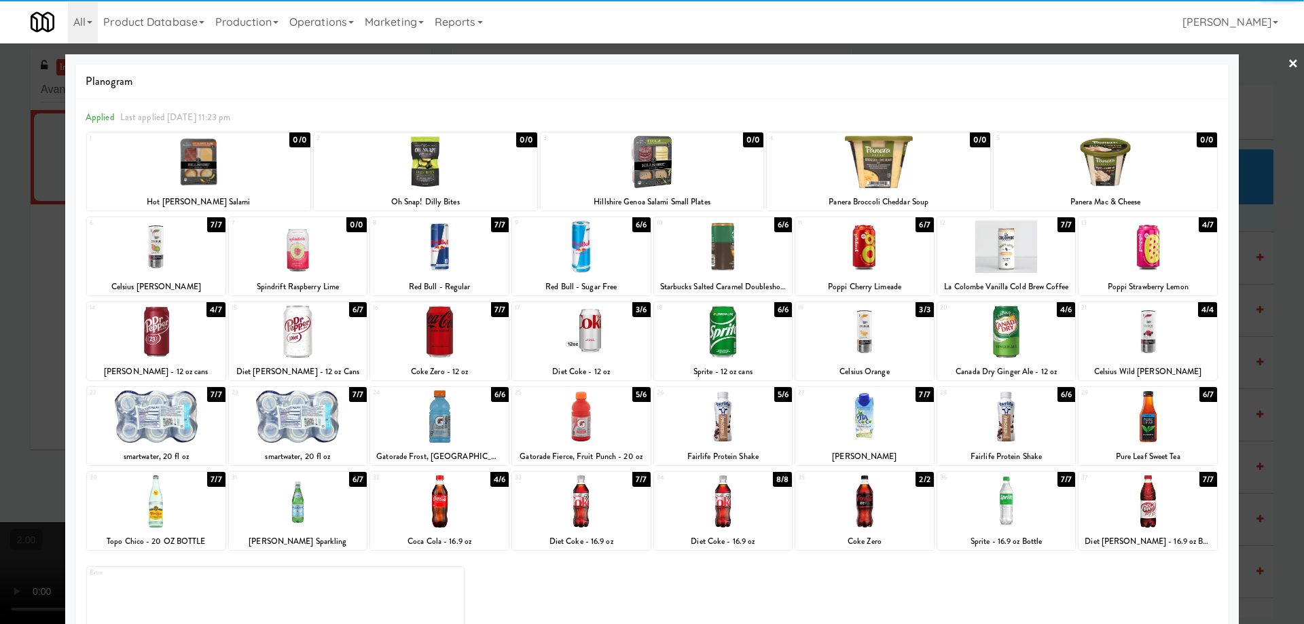
click at [855, 494] on div at bounding box center [864, 501] width 139 height 52
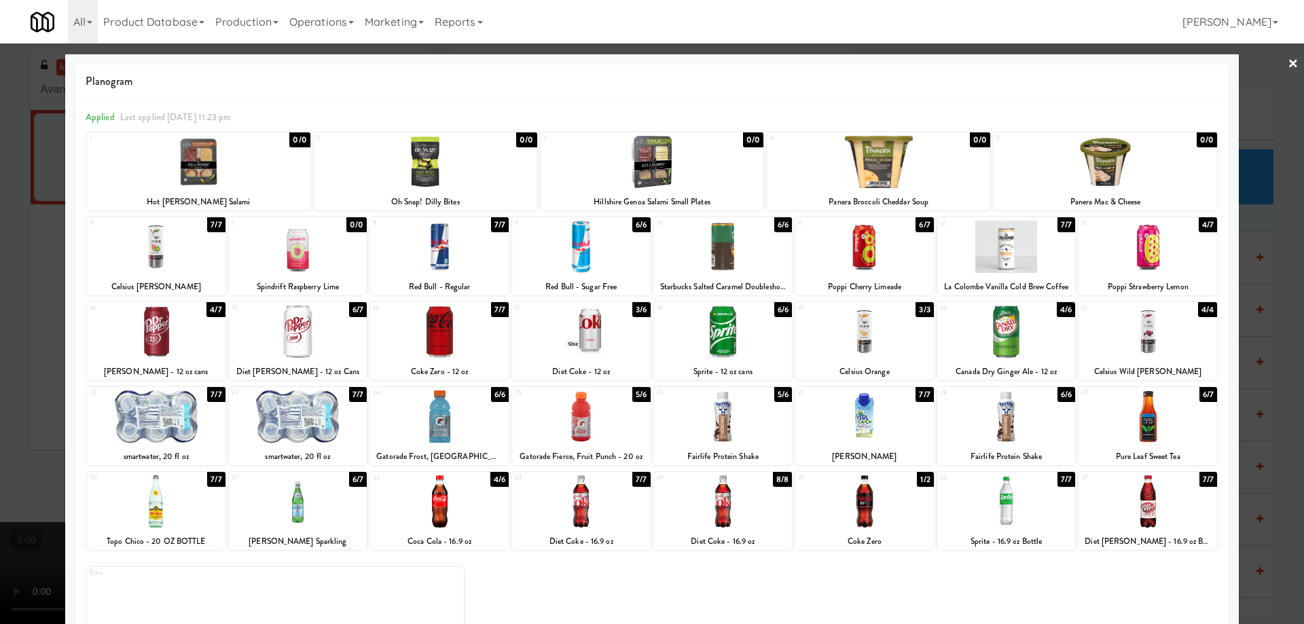
click at [0, 419] on div at bounding box center [652, 312] width 1304 height 624
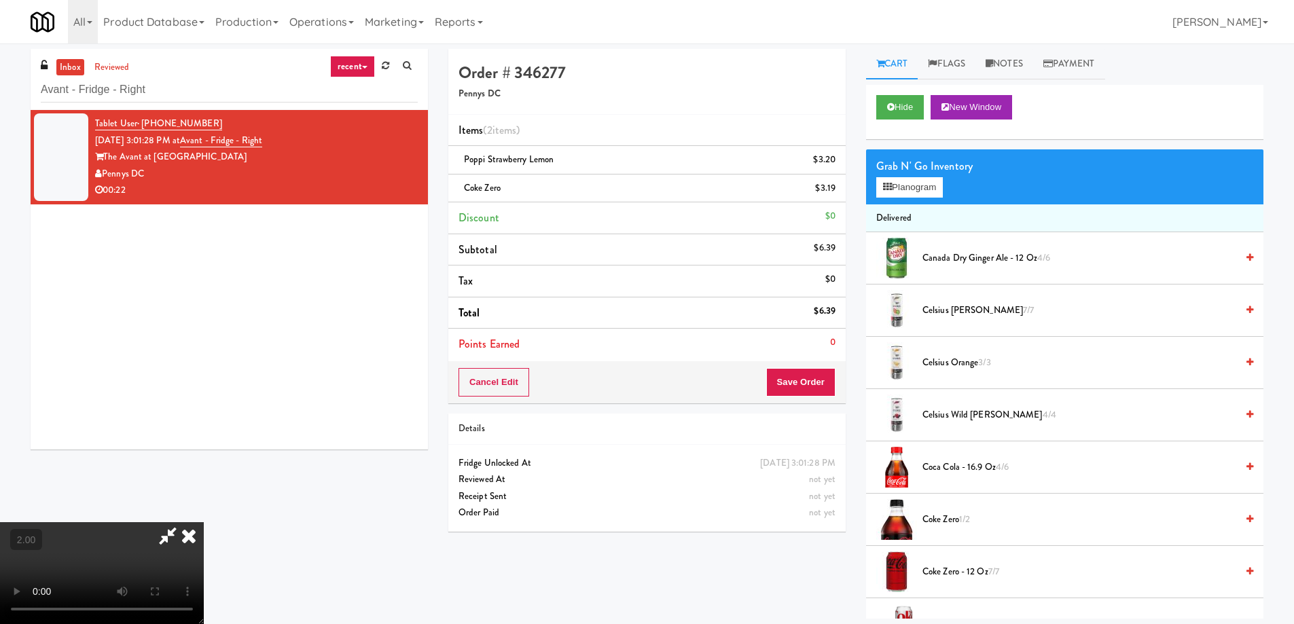
click at [204, 522] on video at bounding box center [102, 573] width 204 height 102
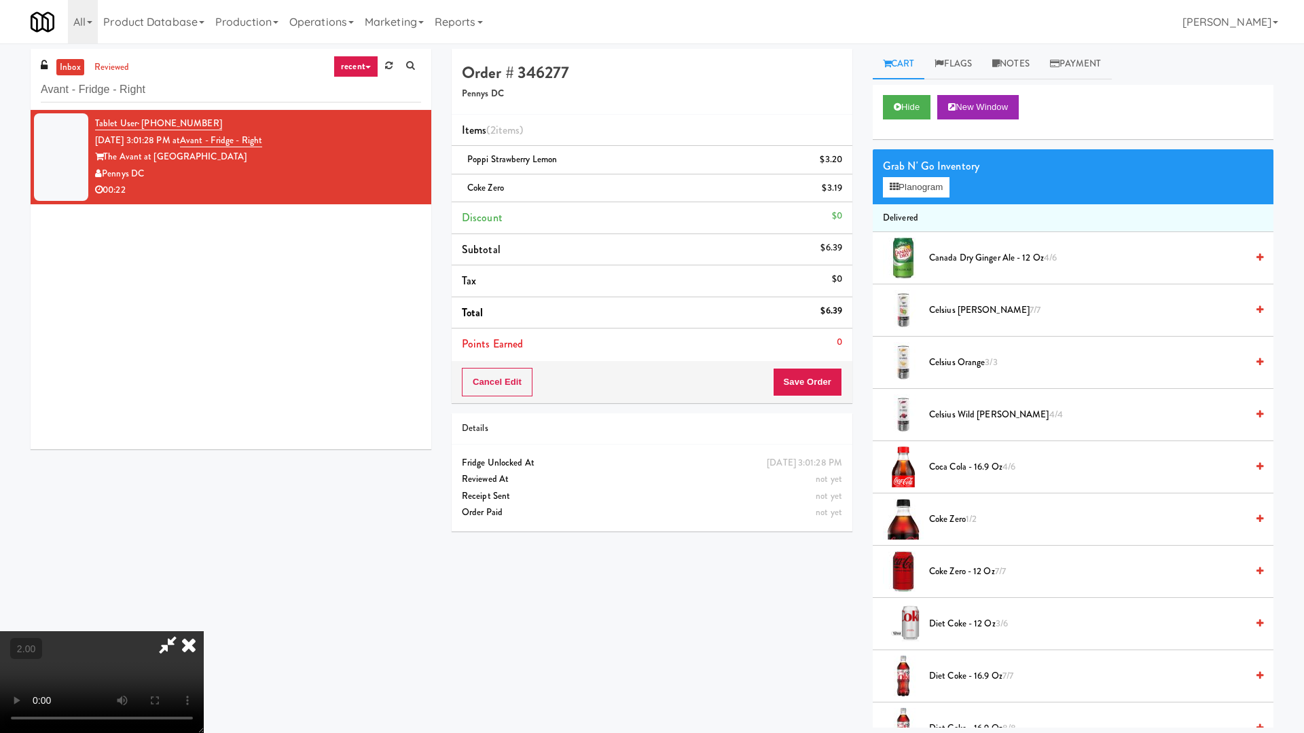
click at [204, 623] on video at bounding box center [102, 682] width 204 height 102
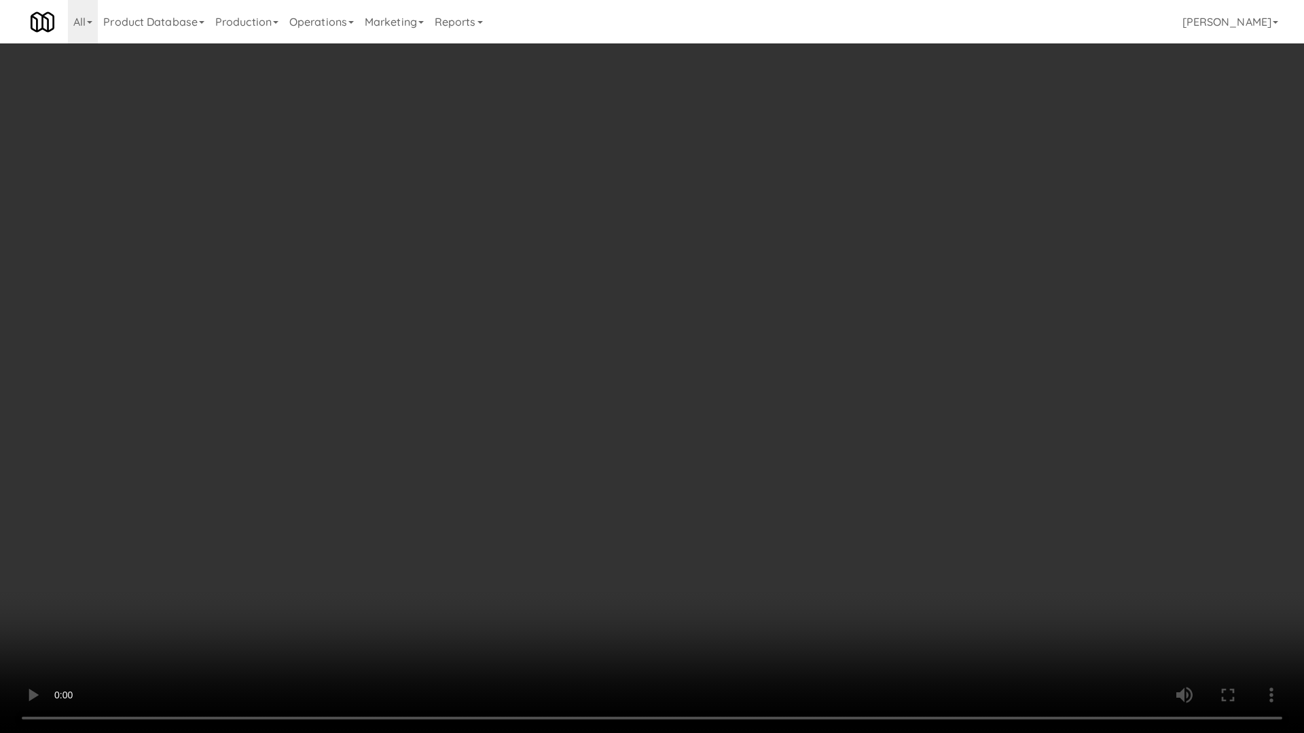
click at [972, 437] on video at bounding box center [652, 366] width 1304 height 733
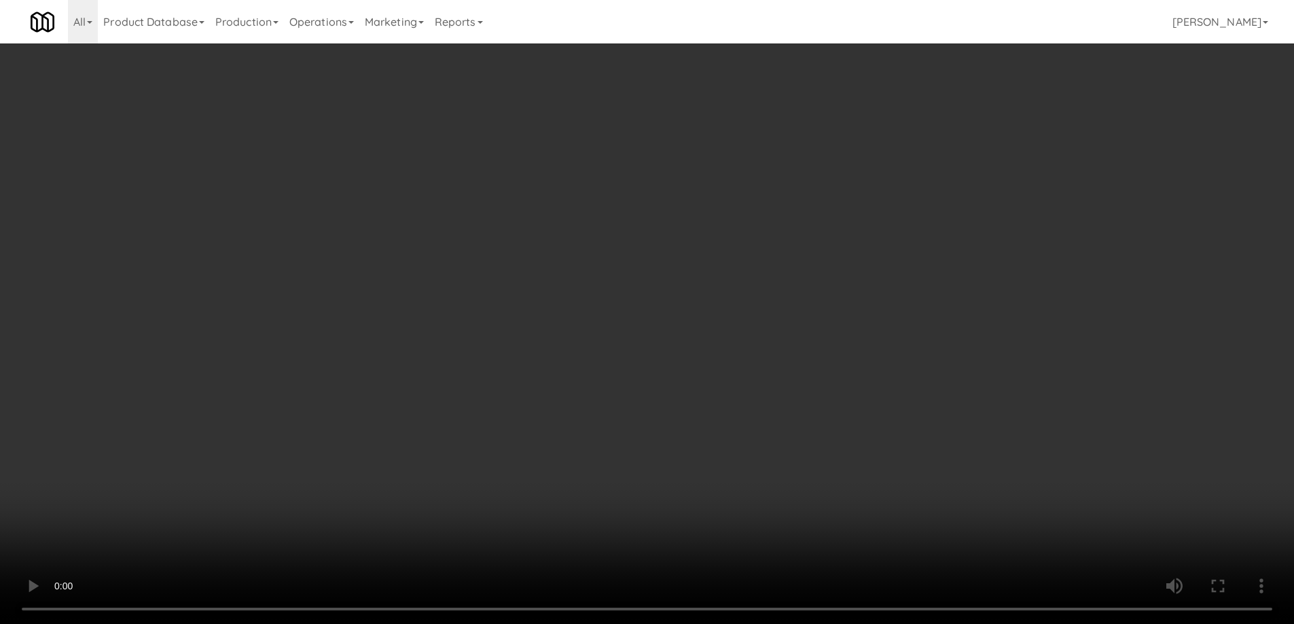
click at [834, 189] on icon at bounding box center [836, 193] width 7 height 9
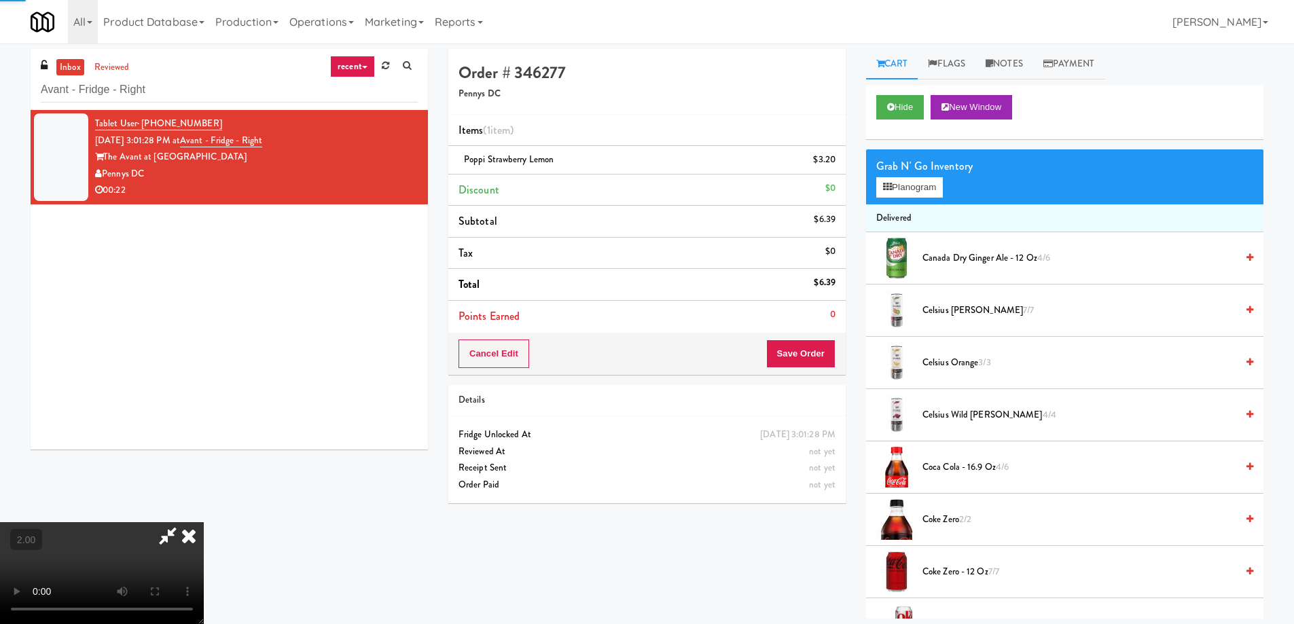
click at [204, 522] on video at bounding box center [102, 573] width 204 height 102
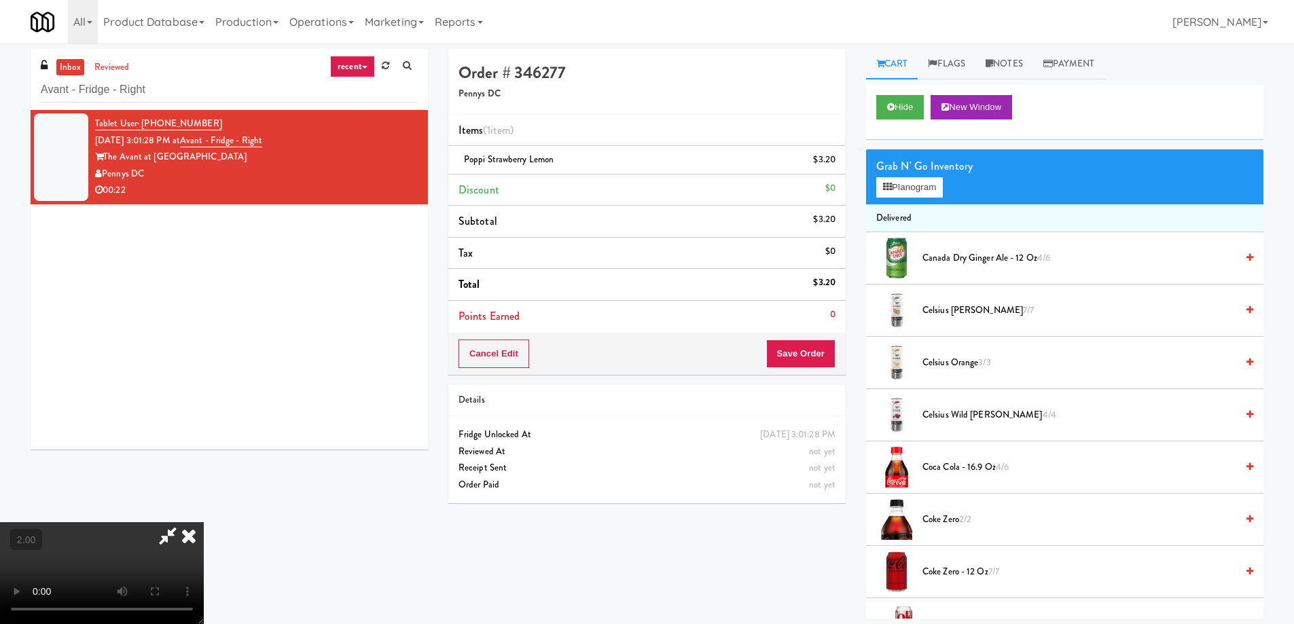
click at [964, 466] on span "Coca Cola - 16.9 oz 4/6" at bounding box center [1079, 467] width 314 height 17
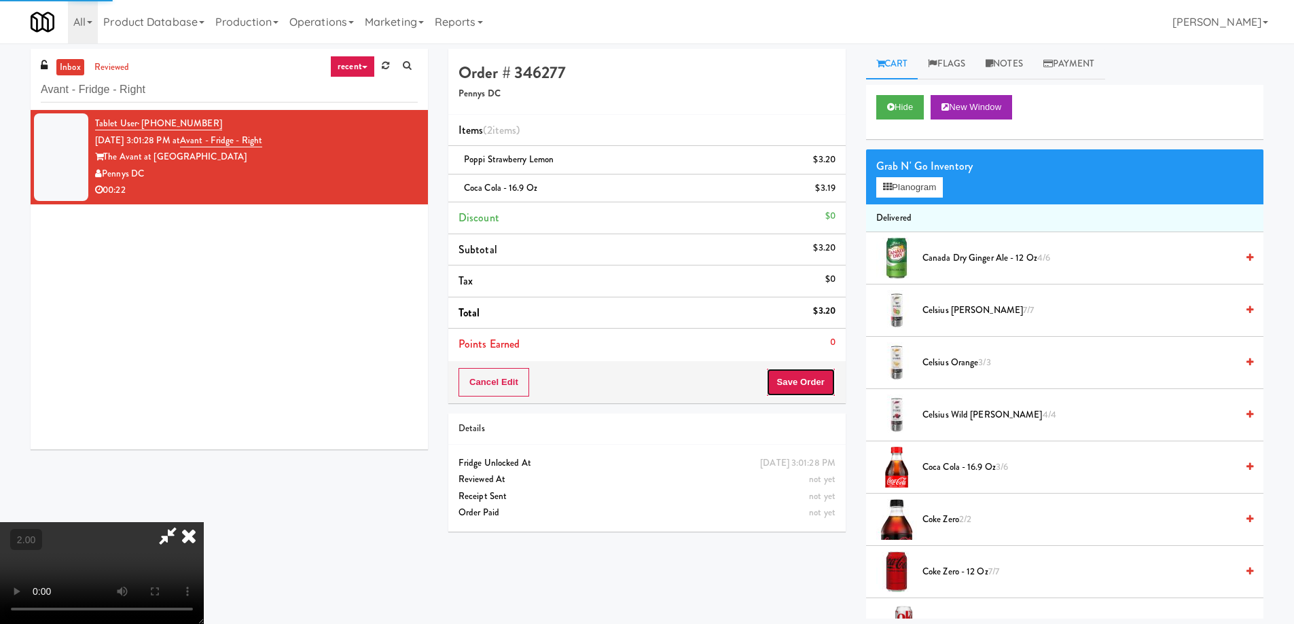
click at [815, 384] on button "Save Order" at bounding box center [800, 382] width 69 height 29
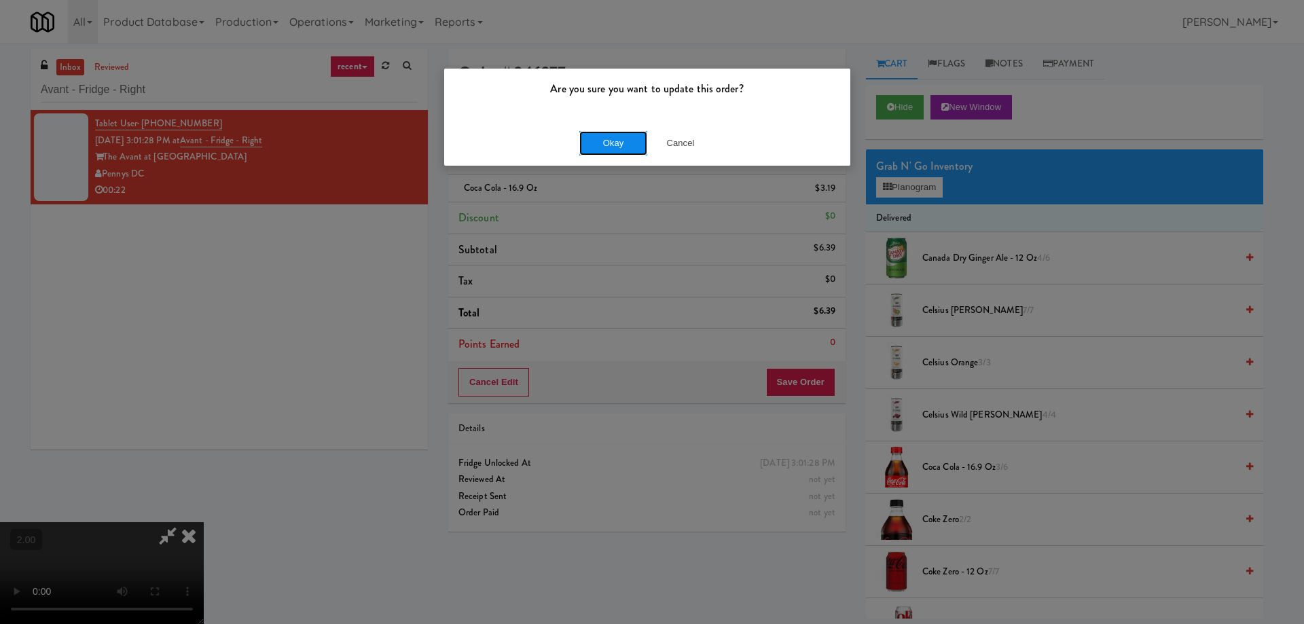
click at [623, 149] on button "Okay" at bounding box center [613, 143] width 68 height 24
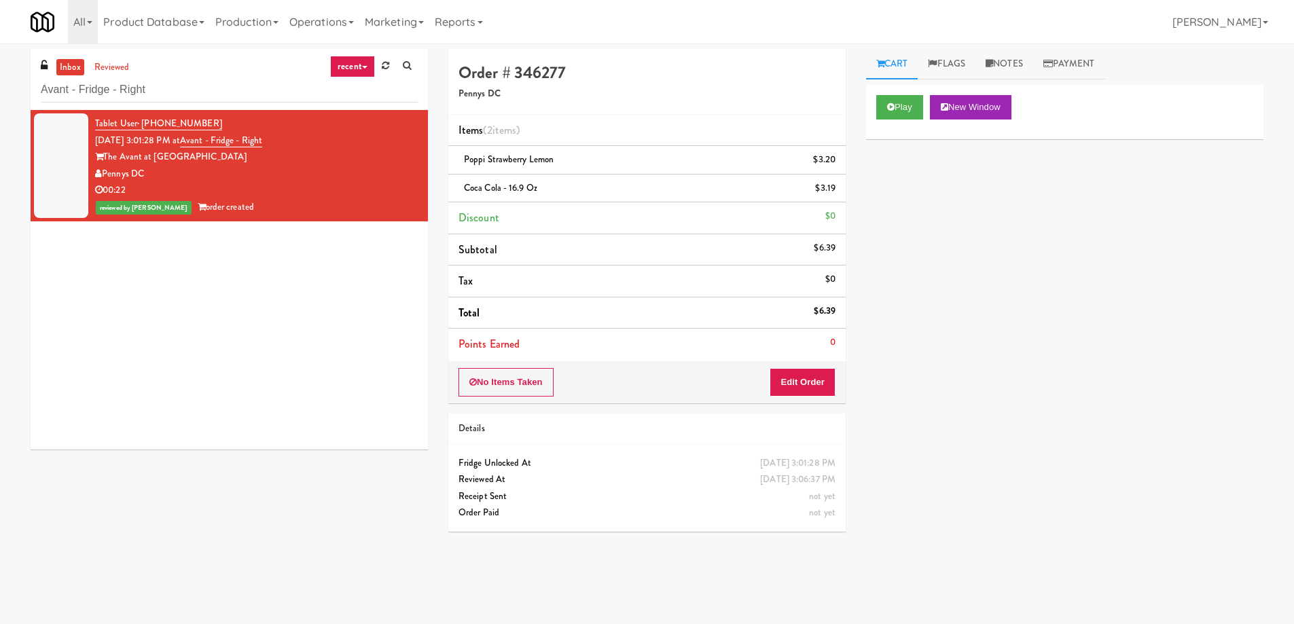
click at [195, 76] on div "Avant - Fridge - Right" at bounding box center [229, 89] width 377 height 26
click at [190, 89] on input "Avant - Fridge - Right" at bounding box center [229, 89] width 377 height 25
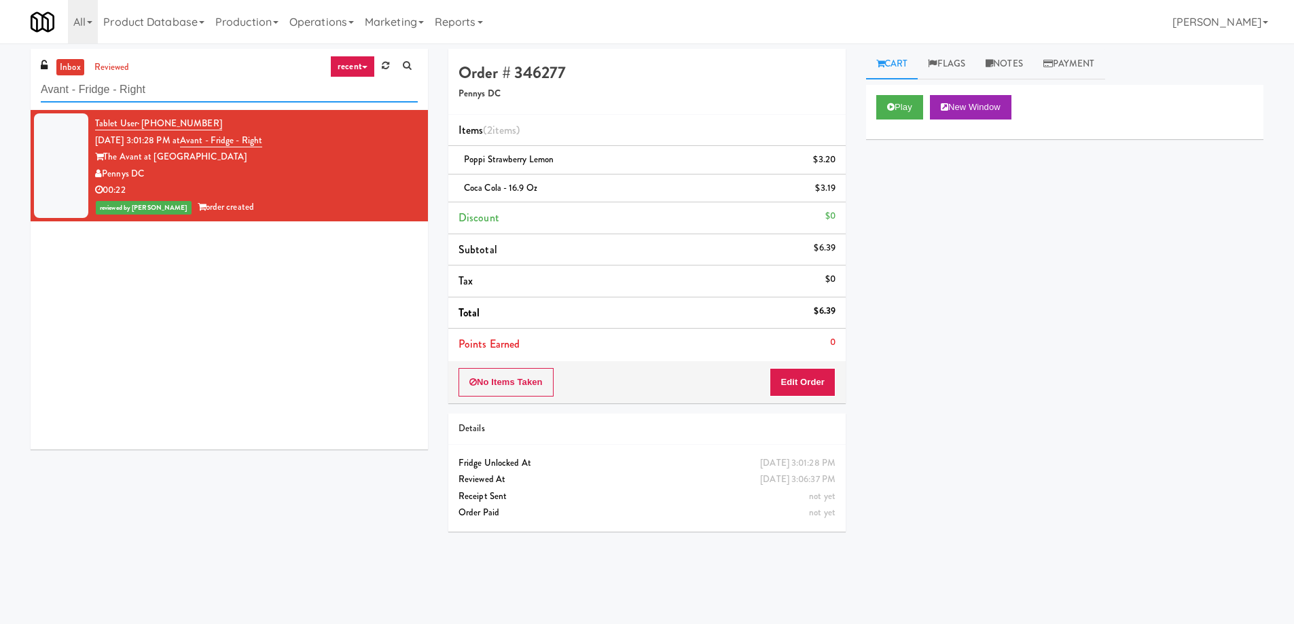
paste input "Crossing East - Cooler - Lef"
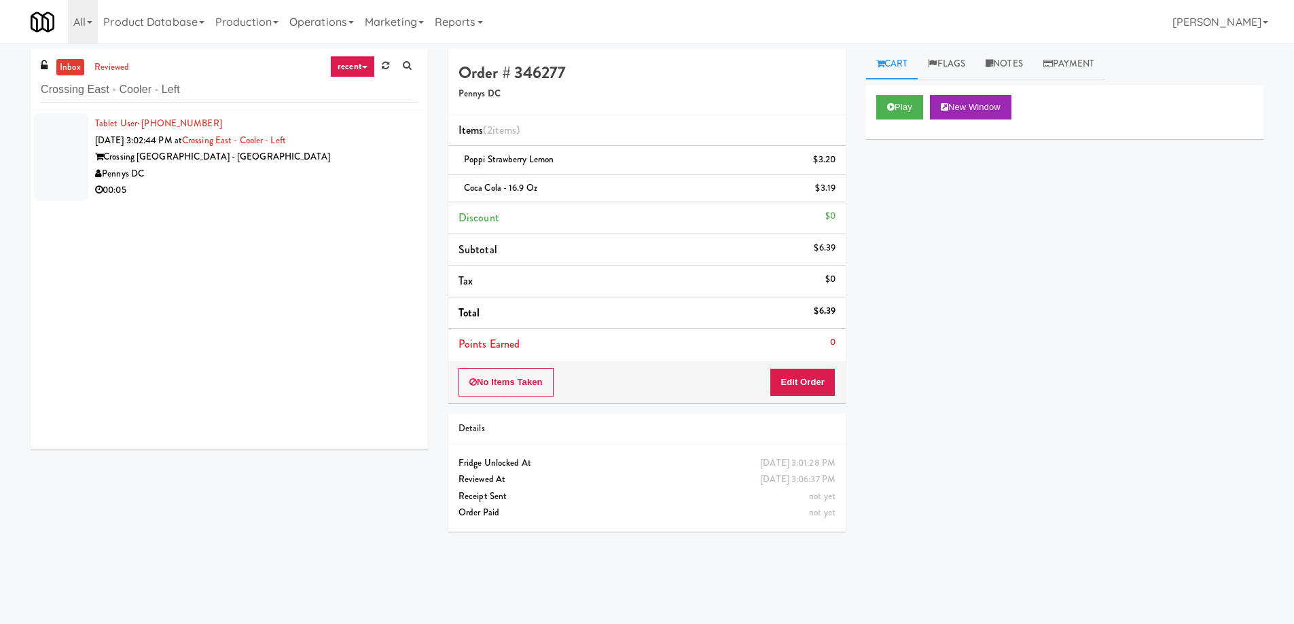
click at [342, 166] on div "Pennys DC" at bounding box center [256, 174] width 323 height 17
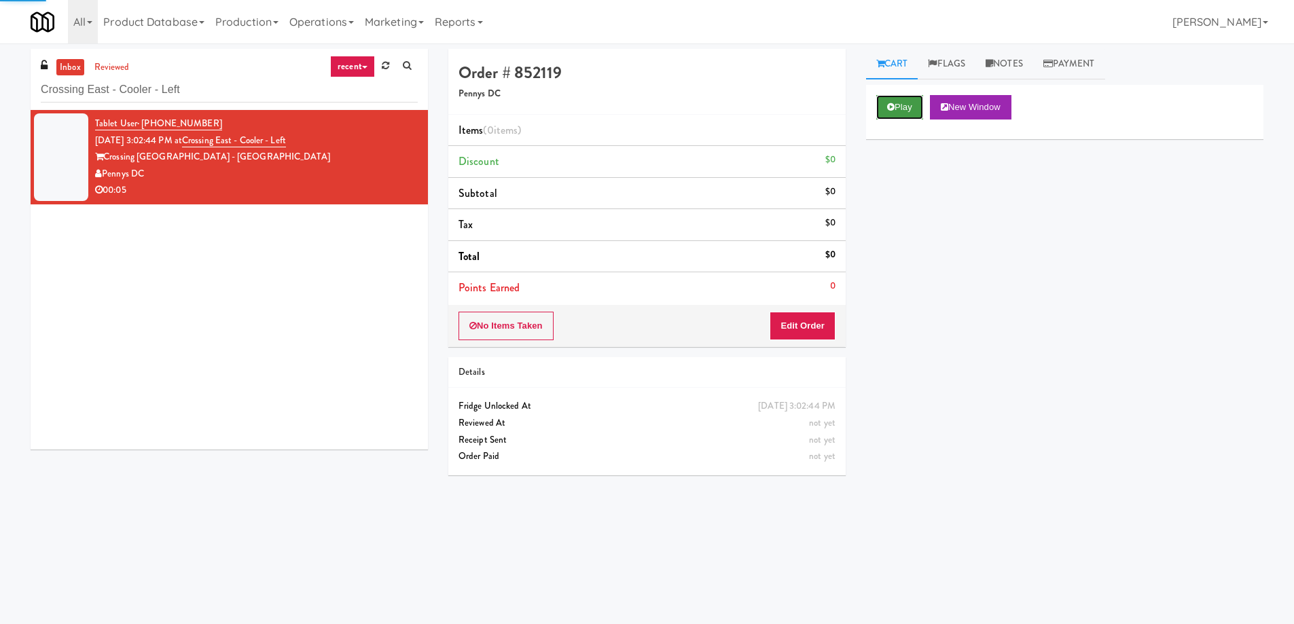
click at [923, 112] on button "Play" at bounding box center [899, 107] width 47 height 24
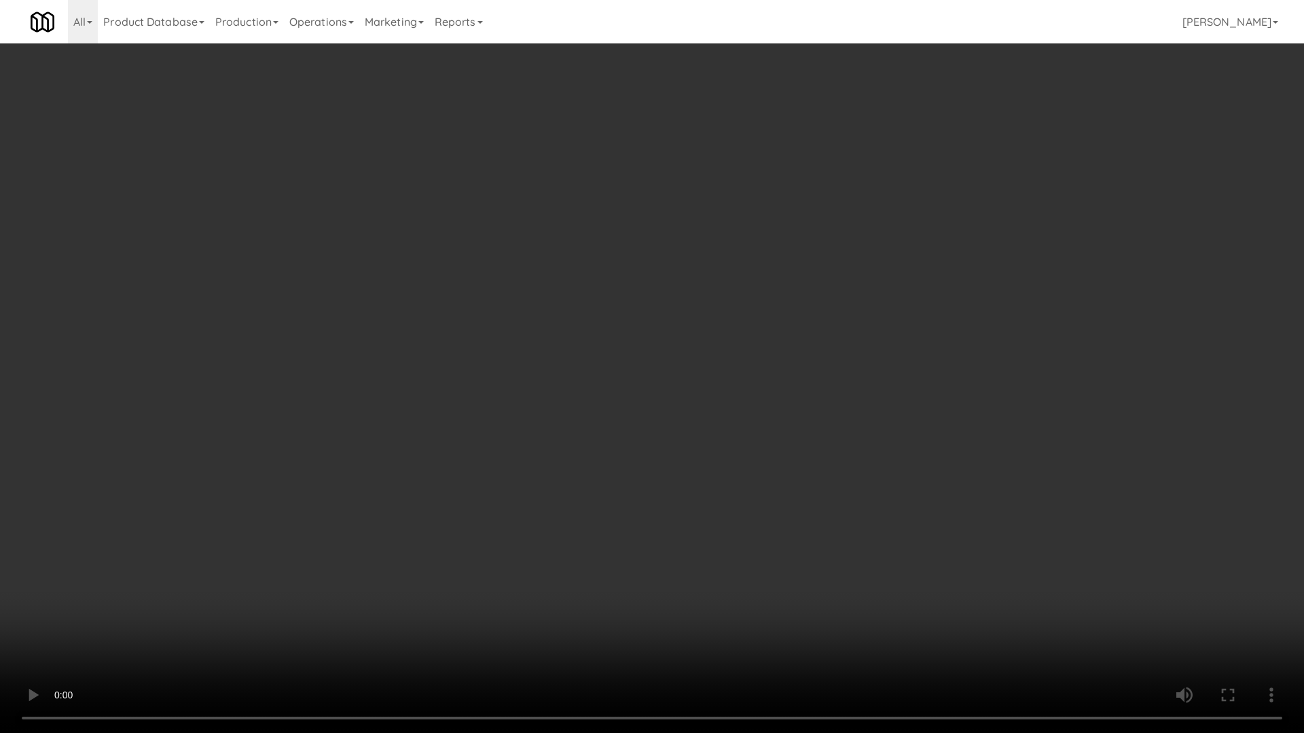
click at [888, 458] on video at bounding box center [652, 366] width 1304 height 733
click at [892, 462] on video at bounding box center [652, 366] width 1304 height 733
click at [900, 468] on video at bounding box center [652, 366] width 1304 height 733
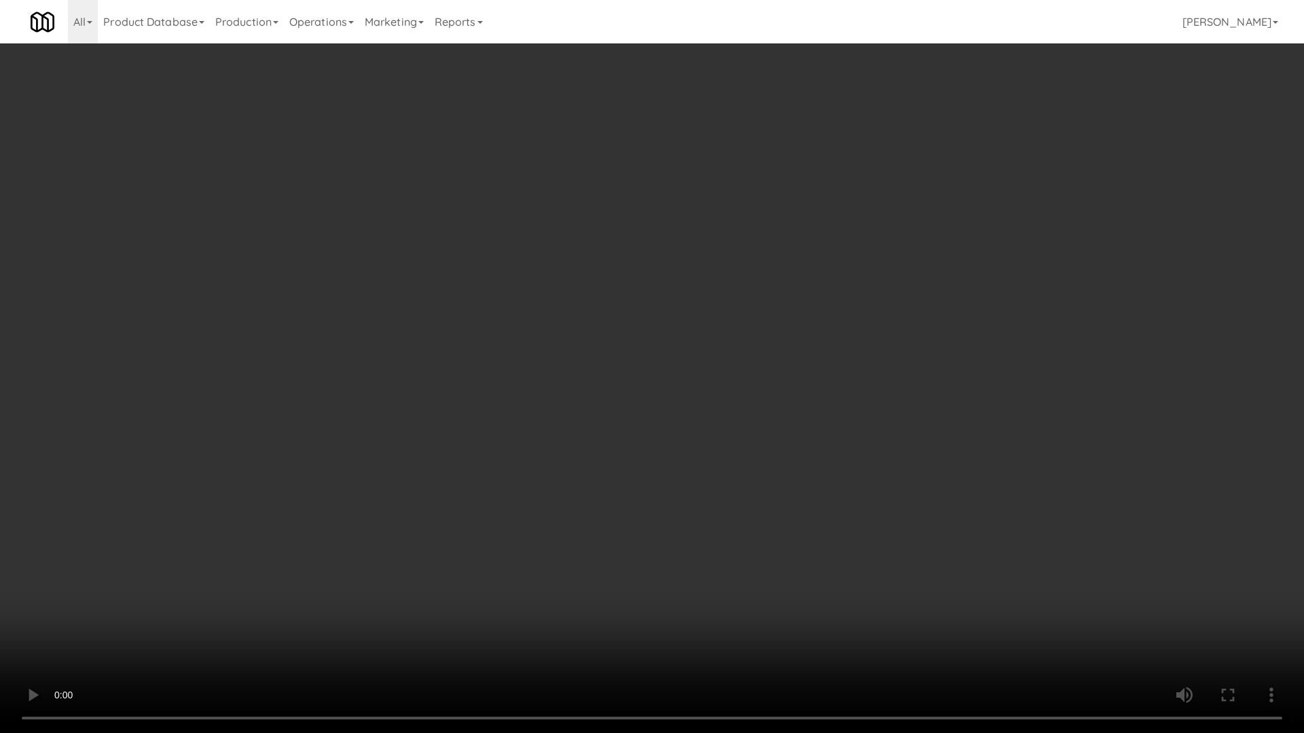
click at [900, 468] on video at bounding box center [652, 366] width 1304 height 733
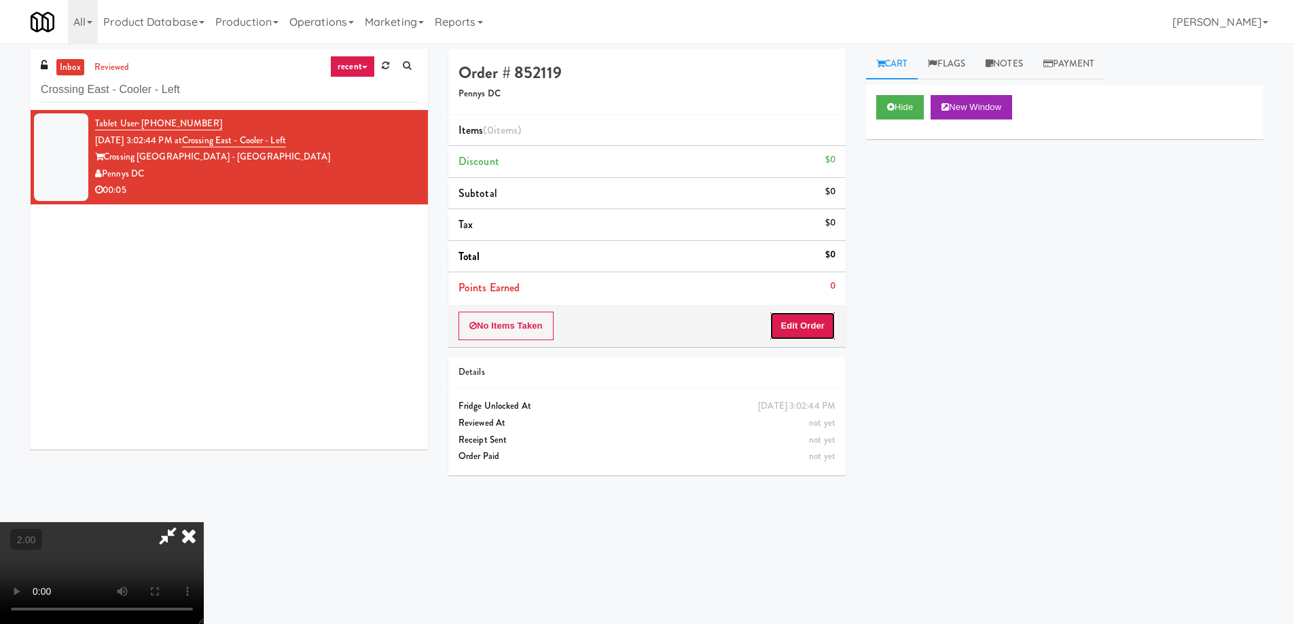
click at [809, 327] on button "Edit Order" at bounding box center [802, 326] width 66 height 29
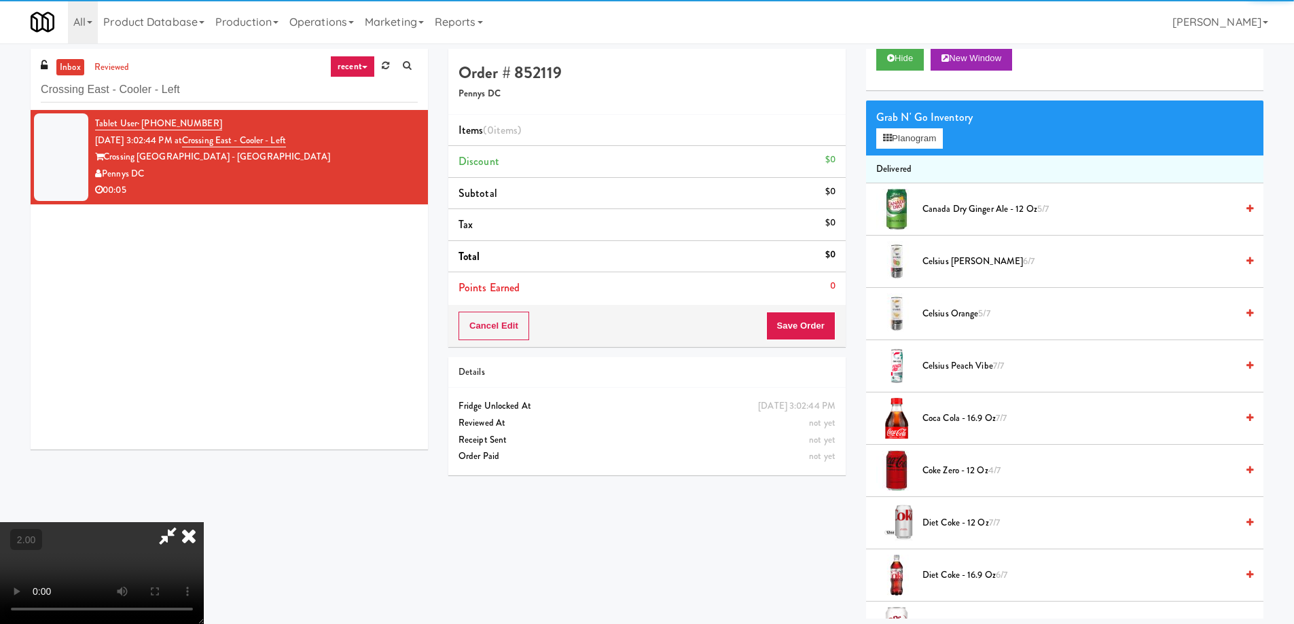
scroll to position [204, 0]
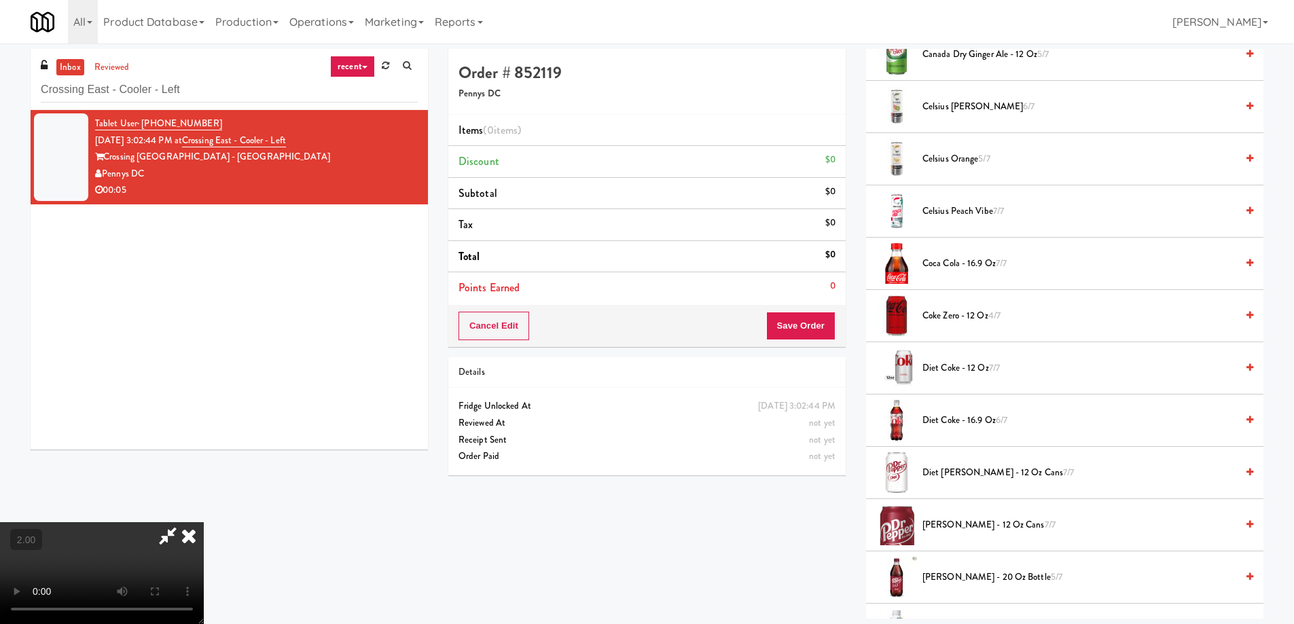
click at [972, 260] on span "Coca Cola - 16.9 oz 7/7" at bounding box center [1079, 263] width 314 height 17
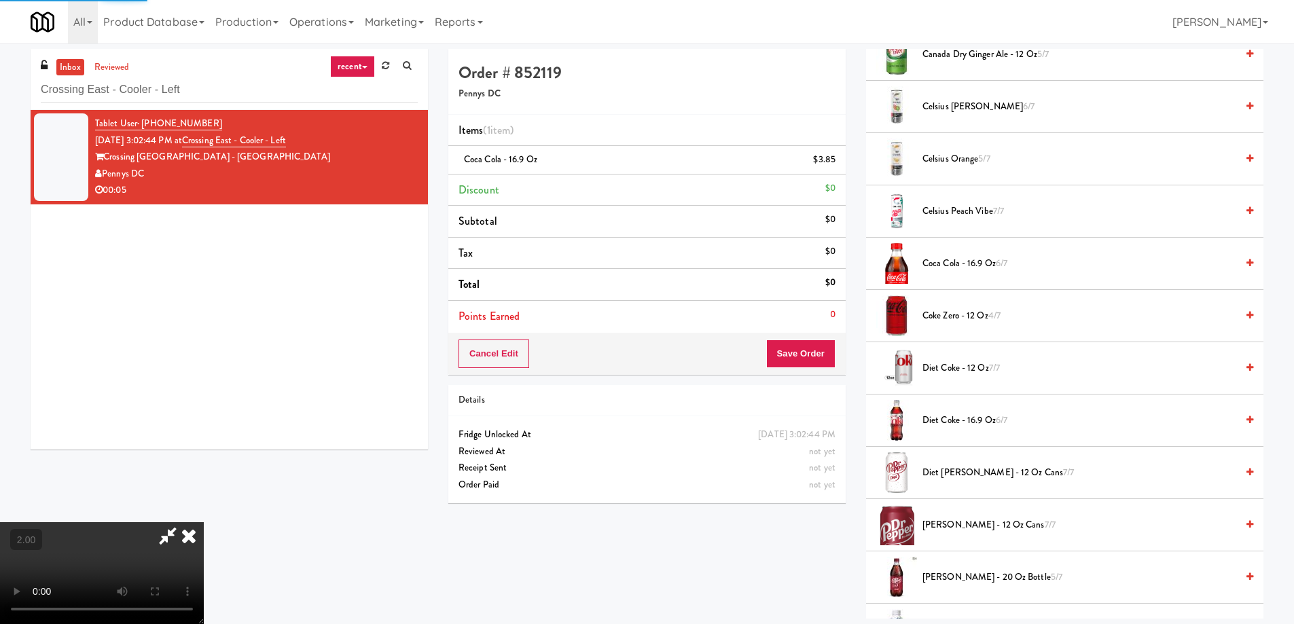
click at [945, 422] on span "Diet Coke - 16.9 oz 6/7" at bounding box center [1079, 420] width 314 height 17
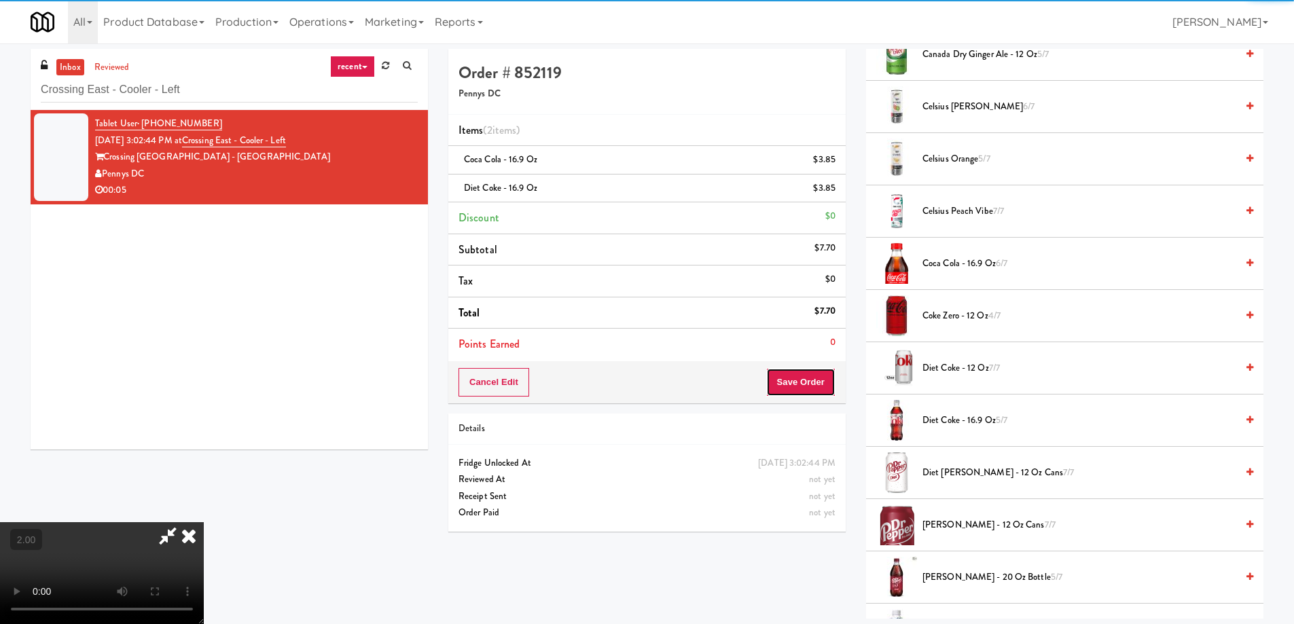
click at [815, 378] on button "Save Order" at bounding box center [800, 382] width 69 height 29
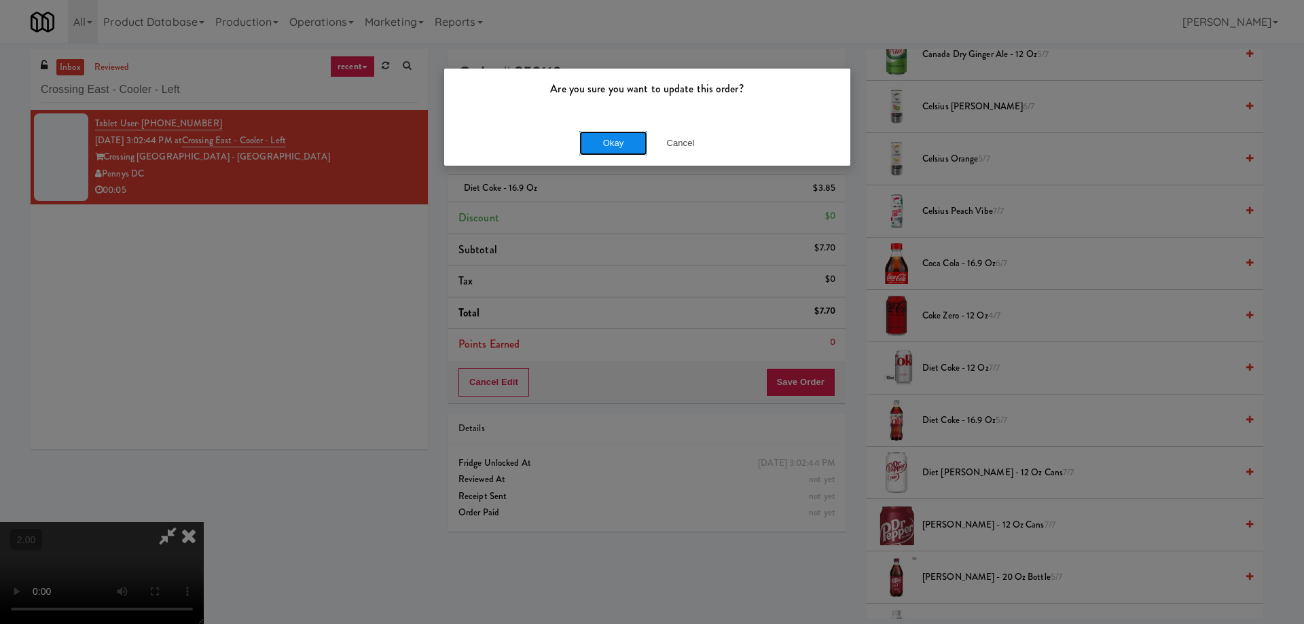
click at [598, 149] on button "Okay" at bounding box center [613, 143] width 68 height 24
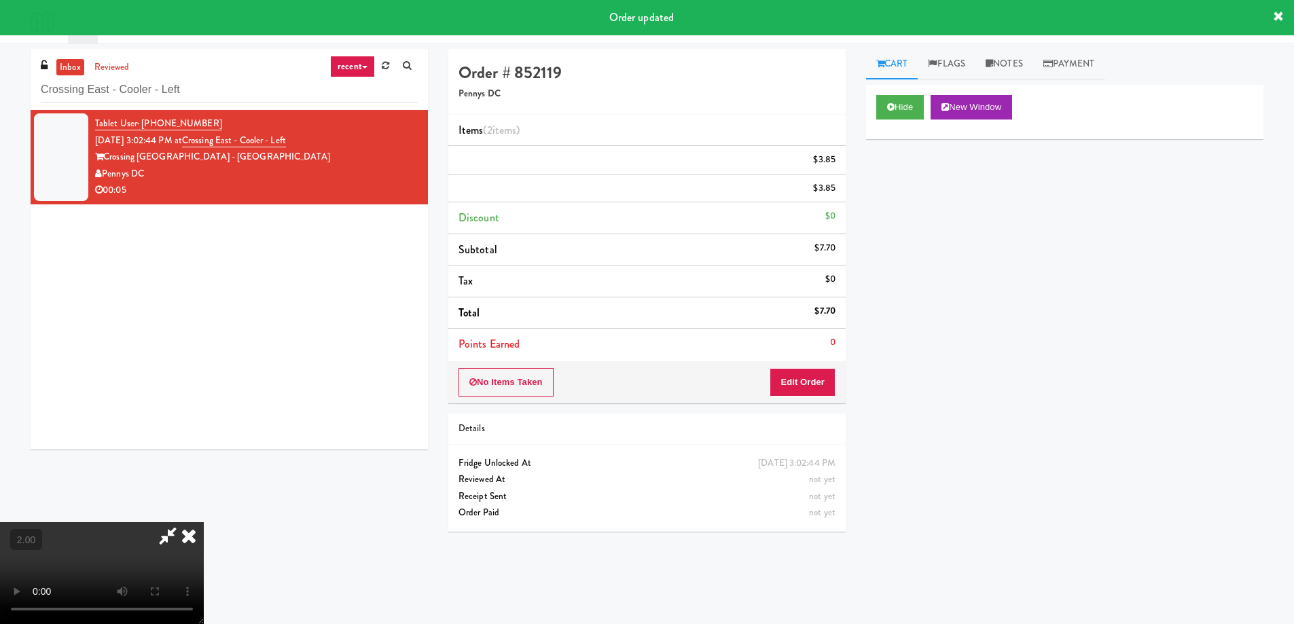
scroll to position [0, 0]
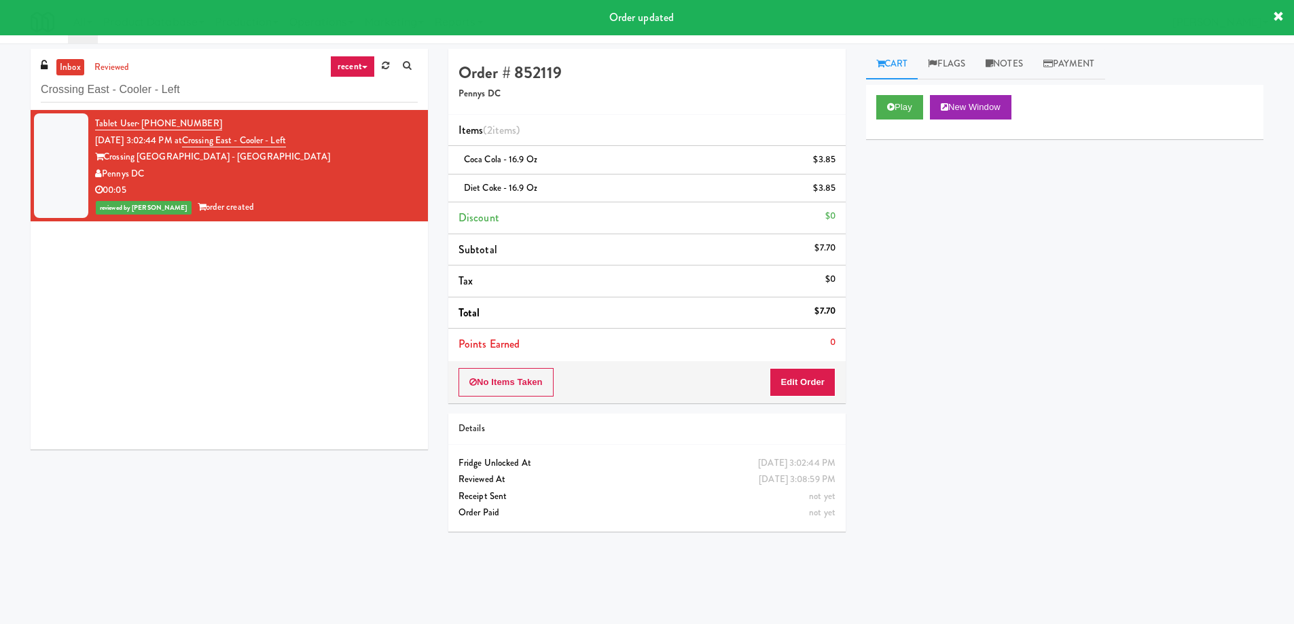
drag, startPoint x: 136, startPoint y: 103, endPoint x: 137, endPoint y: 94, distance: 8.2
click at [136, 103] on div "inbox reviewed recent all unclear take inventory issue suspicious failed recent…" at bounding box center [229, 79] width 397 height 61
click at [137, 83] on input "Crossing East - Cooler - Left" at bounding box center [229, 89] width 377 height 25
drag, startPoint x: 137, startPoint y: 83, endPoint x: 155, endPoint y: 81, distance: 18.4
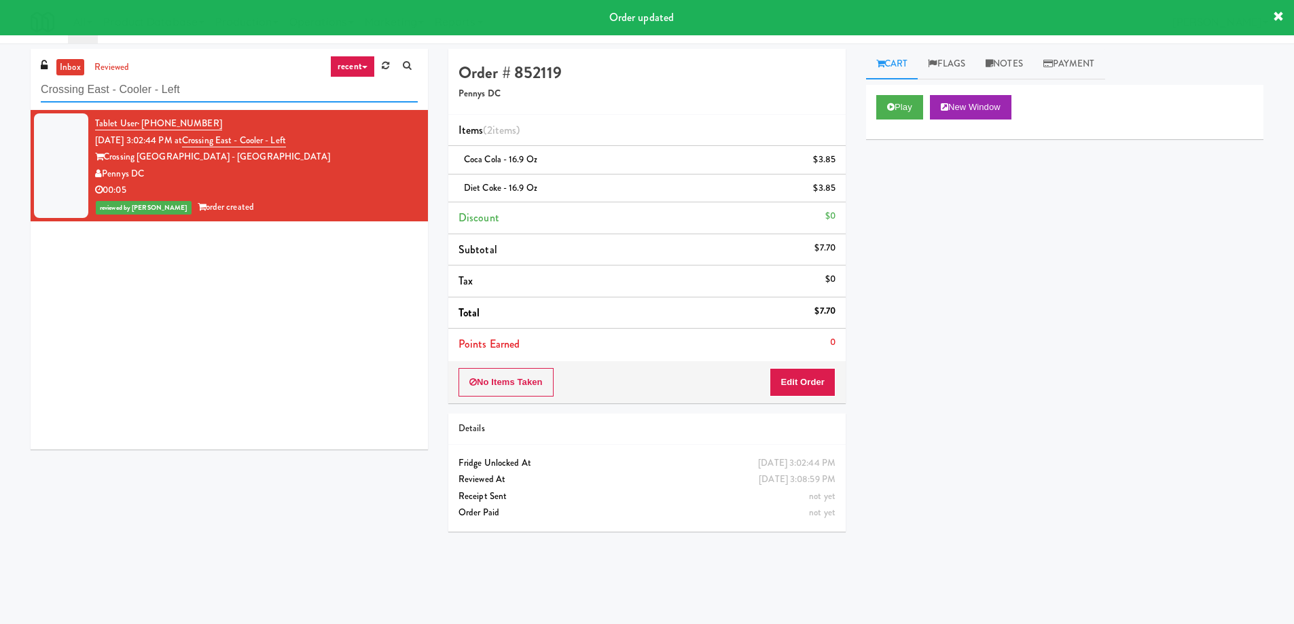
click at [138, 83] on input "Crossing East - Cooler - Left" at bounding box center [229, 89] width 377 height 25
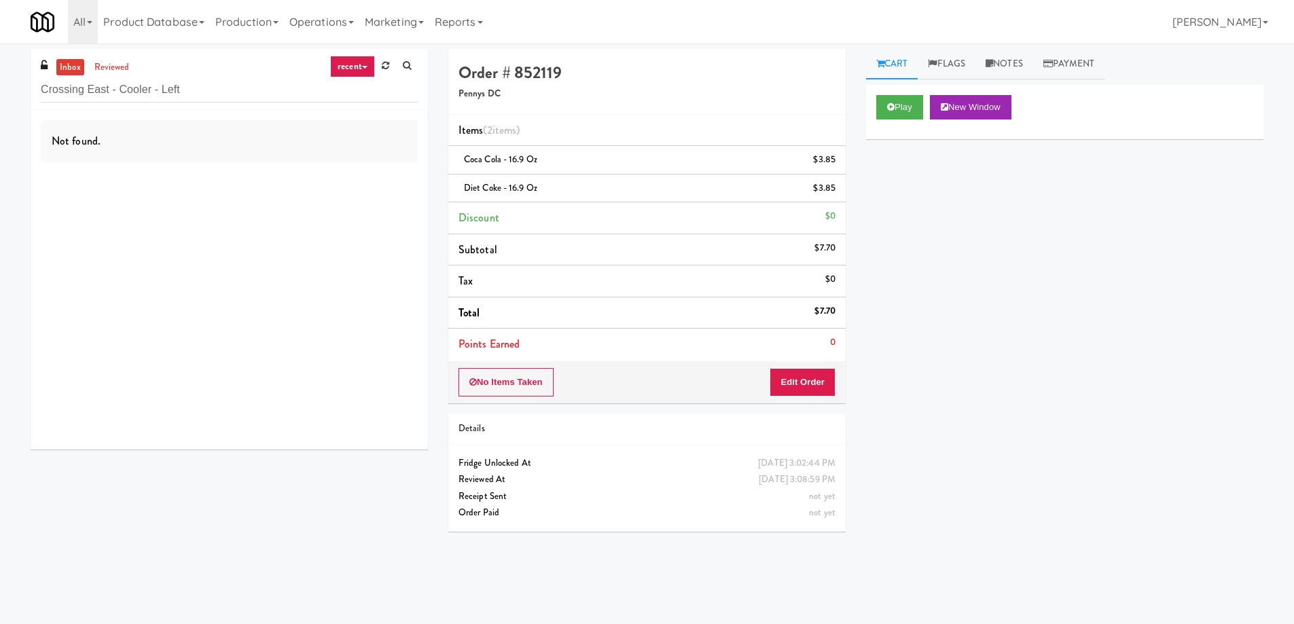
drag, startPoint x: 210, startPoint y: 45, endPoint x: 194, endPoint y: 89, distance: 46.8
click at [205, 58] on div "inbox reviewed recent all unclear take inventory issue suspicious failed recent…" at bounding box center [647, 318] width 1294 height 551
click at [194, 89] on input "Crossing East - Cooler - Left" at bounding box center [229, 89] width 377 height 25
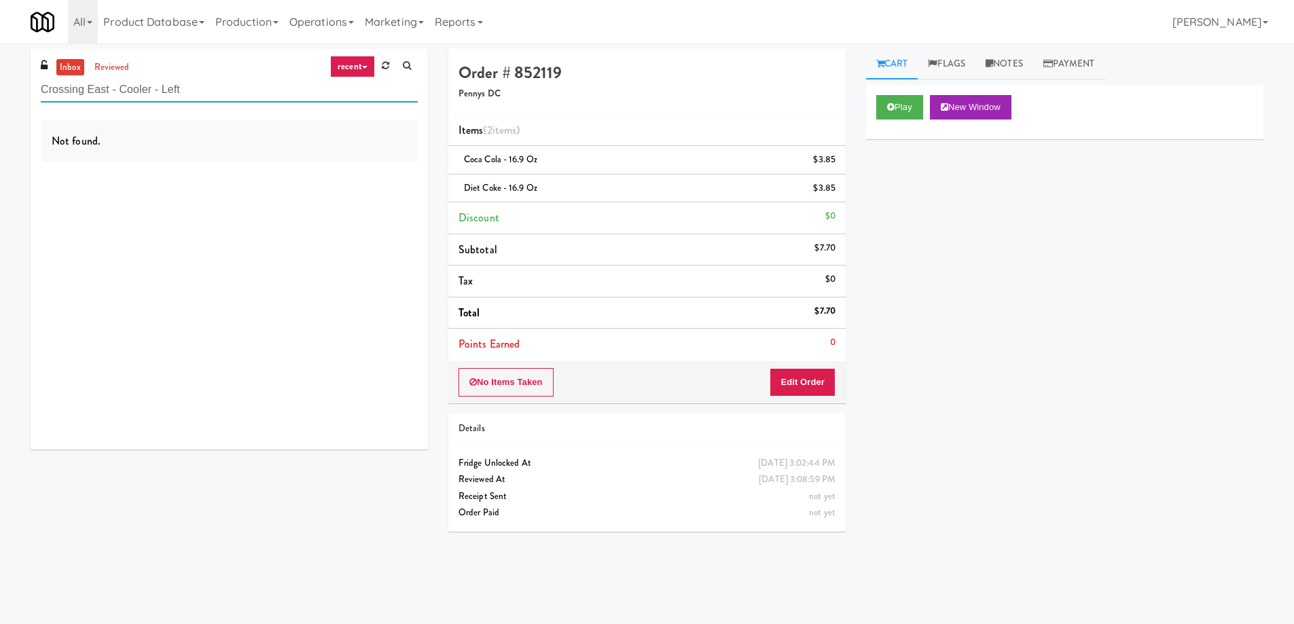
paste input "Brio-Sport Court- Fridge"
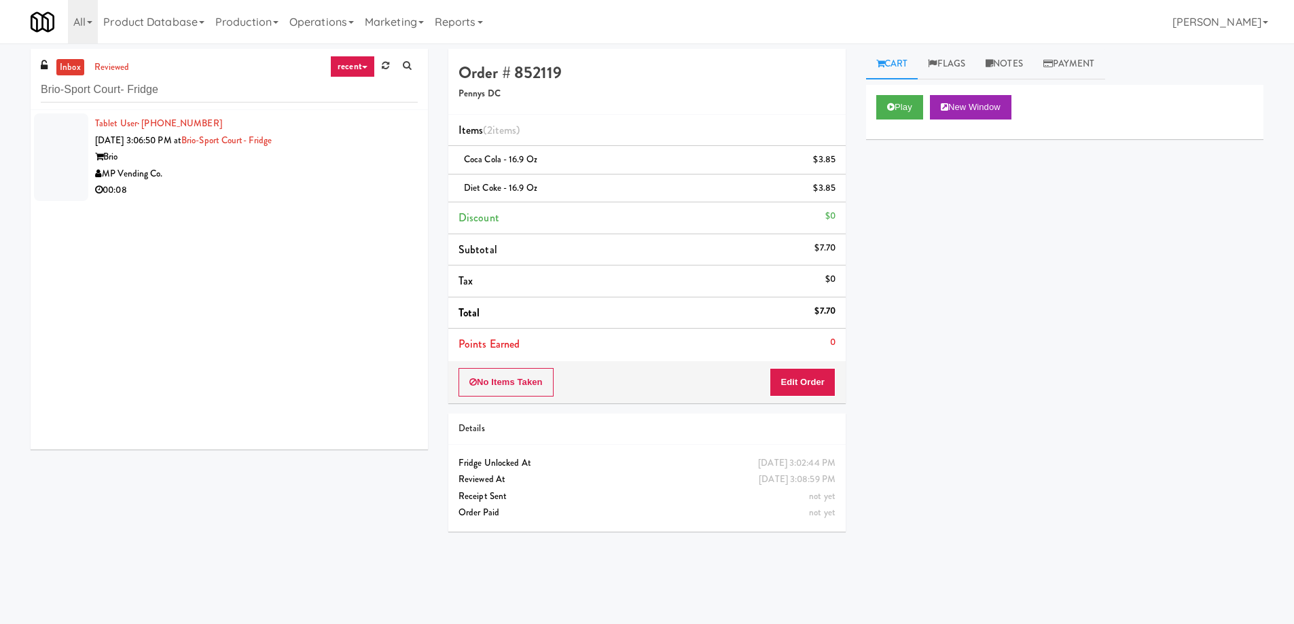
click at [230, 172] on div "MP Vending Co." at bounding box center [256, 174] width 323 height 17
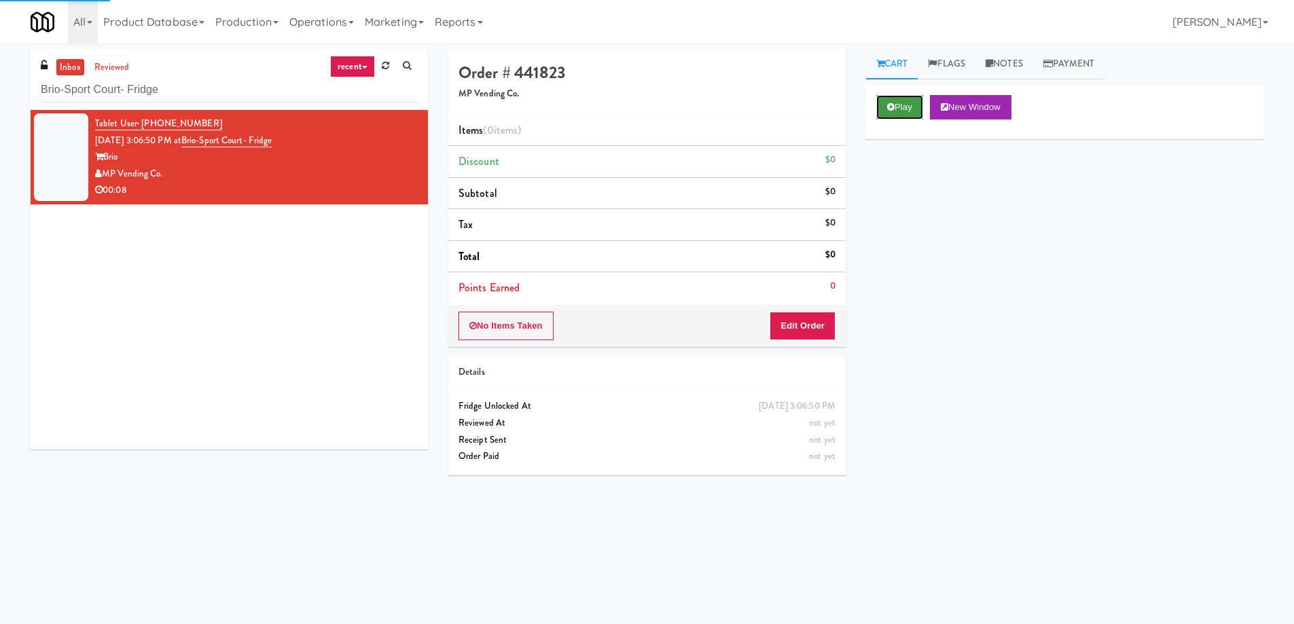
click at [903, 109] on button "Play" at bounding box center [899, 107] width 47 height 24
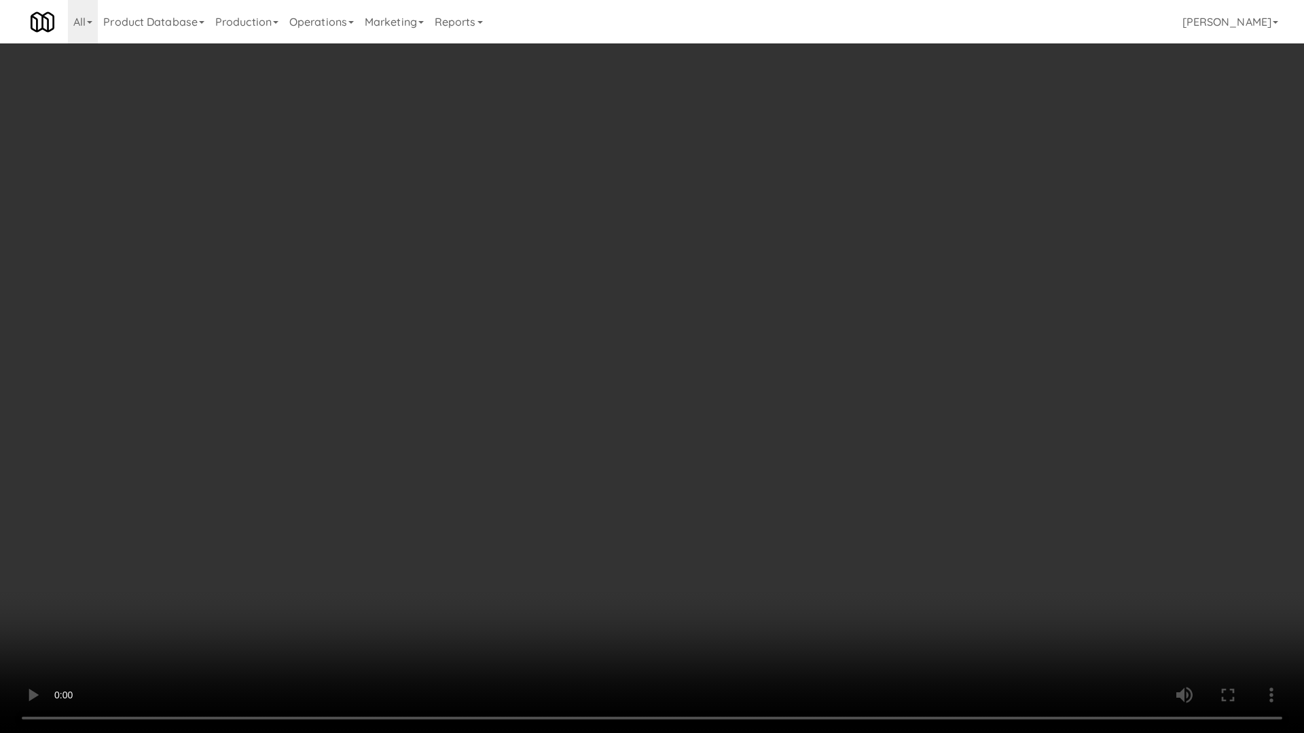
click at [832, 493] on video at bounding box center [652, 366] width 1304 height 733
click at [828, 493] on video at bounding box center [652, 366] width 1304 height 733
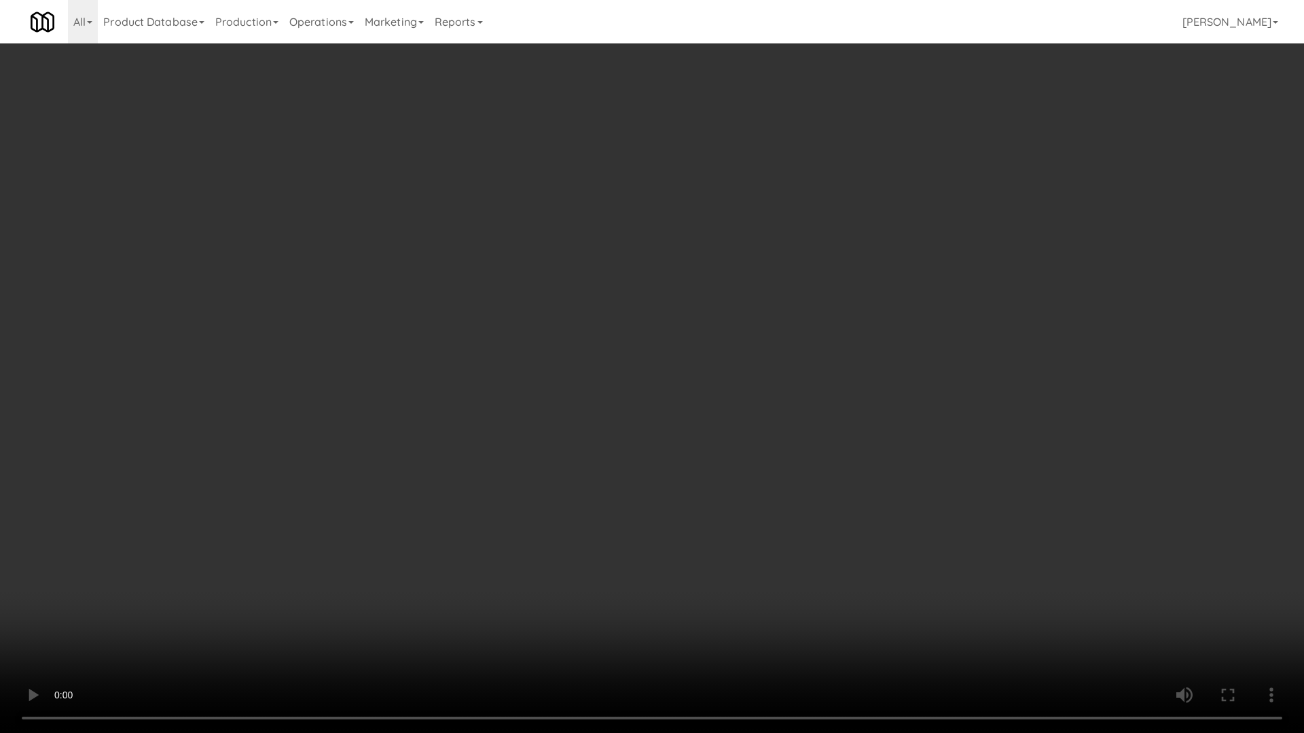
click at [828, 493] on video at bounding box center [652, 366] width 1304 height 733
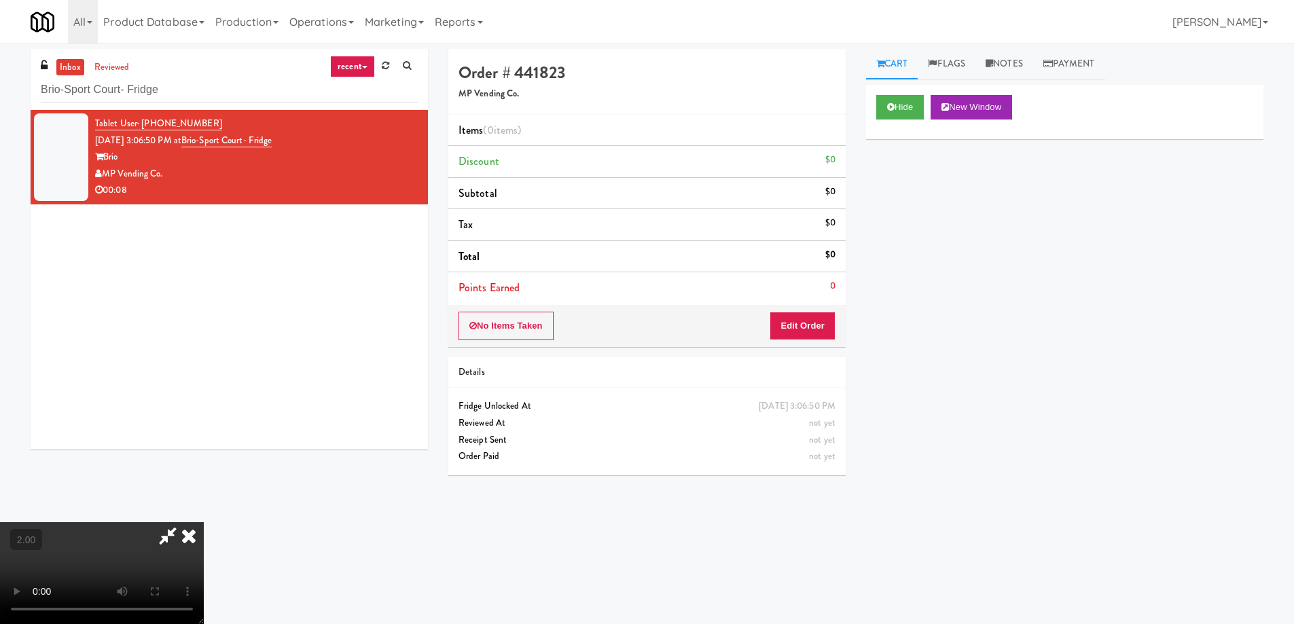
click at [204, 522] on video at bounding box center [102, 573] width 204 height 102
click at [790, 321] on button "Edit Order" at bounding box center [802, 326] width 66 height 29
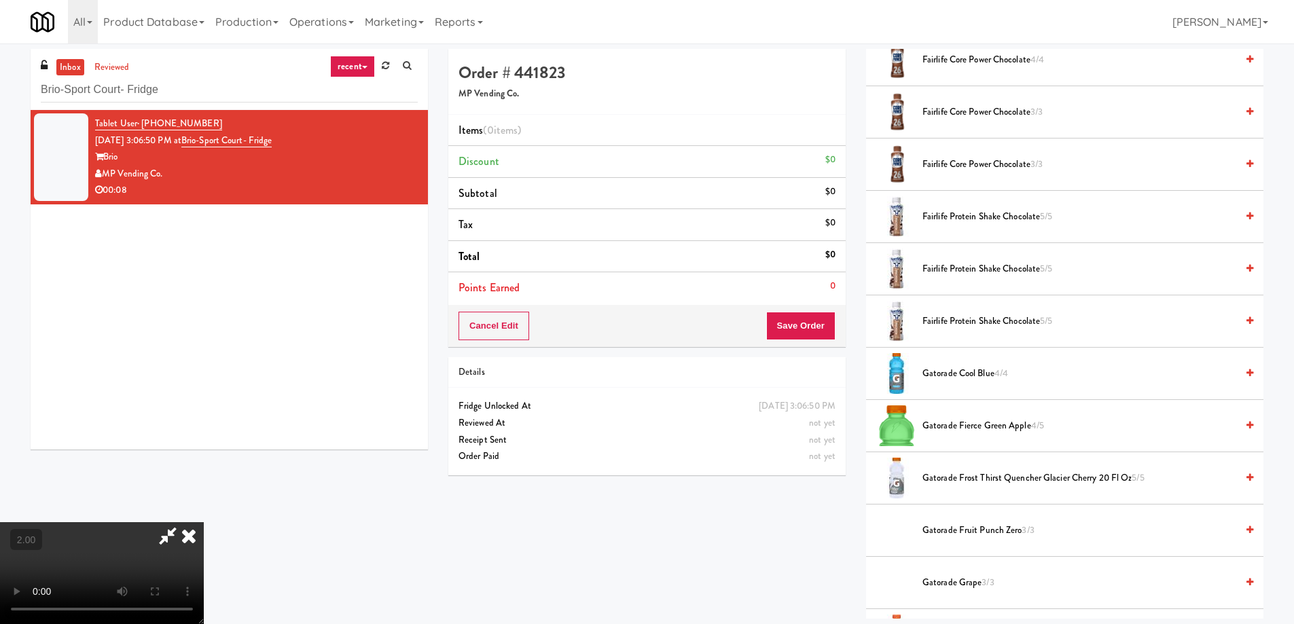
scroll to position [475, 0]
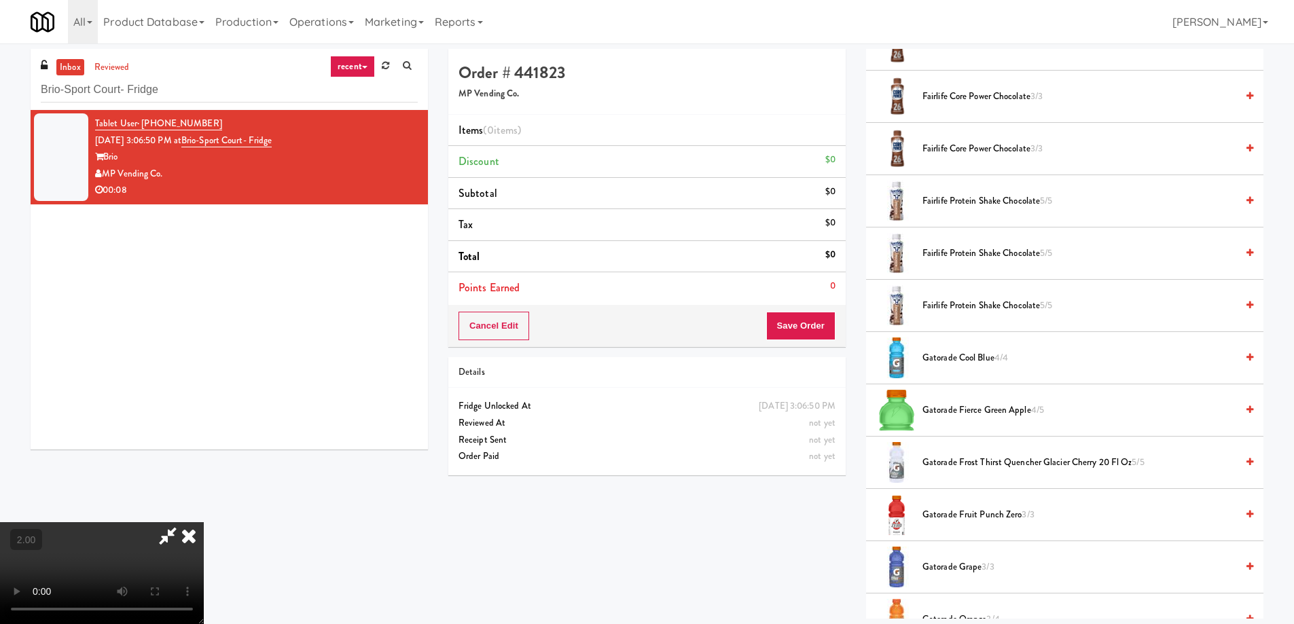
click at [987, 404] on span "Gatorade Fierce Green Apple 4/5" at bounding box center [1079, 410] width 314 height 17
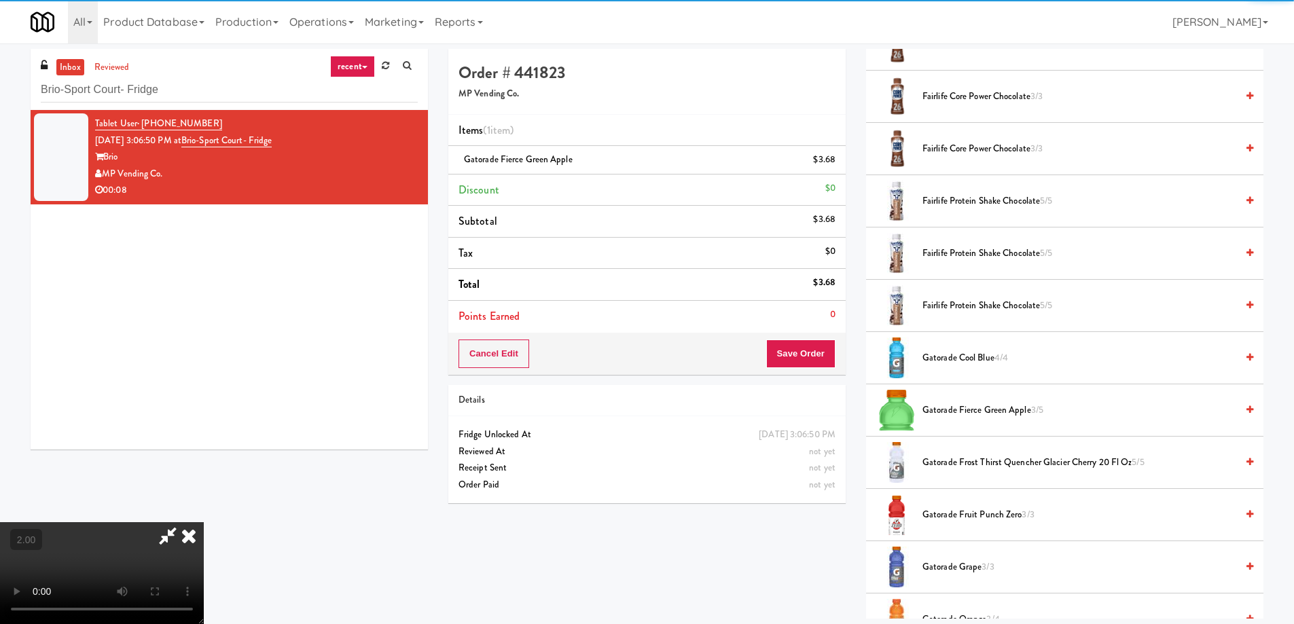
click at [980, 462] on span "Gatorade Frost Thirst Quencher Glacier Cherry 20 Fl Oz 5/5" at bounding box center [1079, 462] width 314 height 17
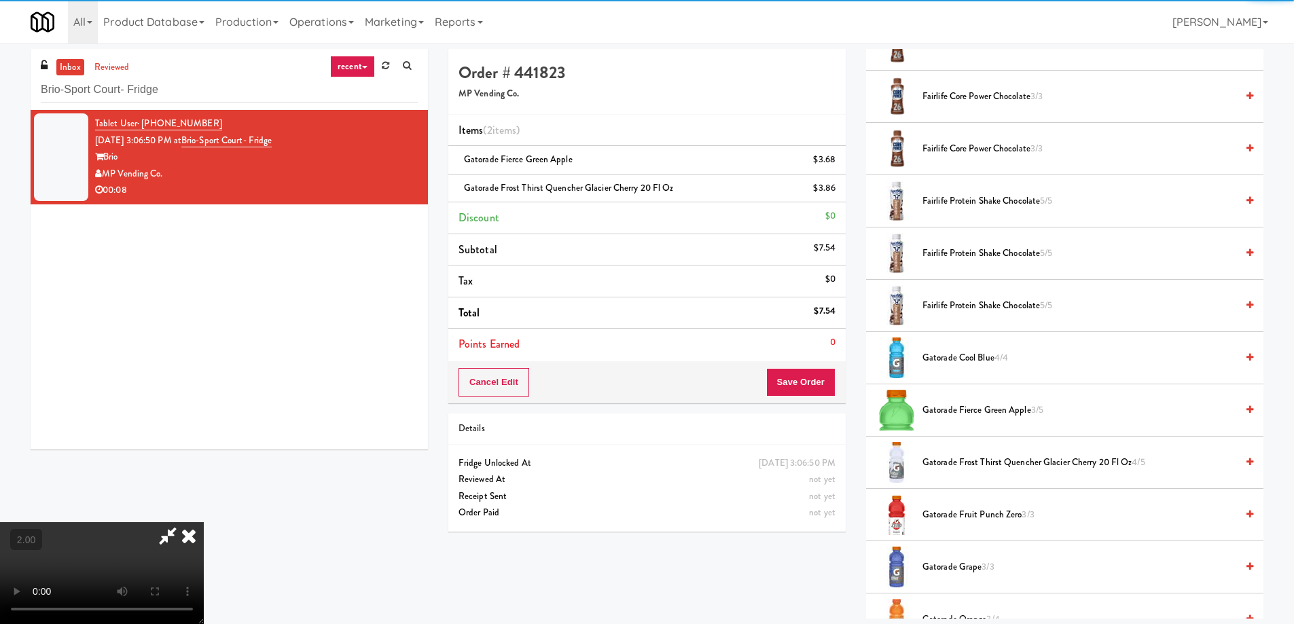
click at [204, 522] on video at bounding box center [102, 573] width 204 height 102
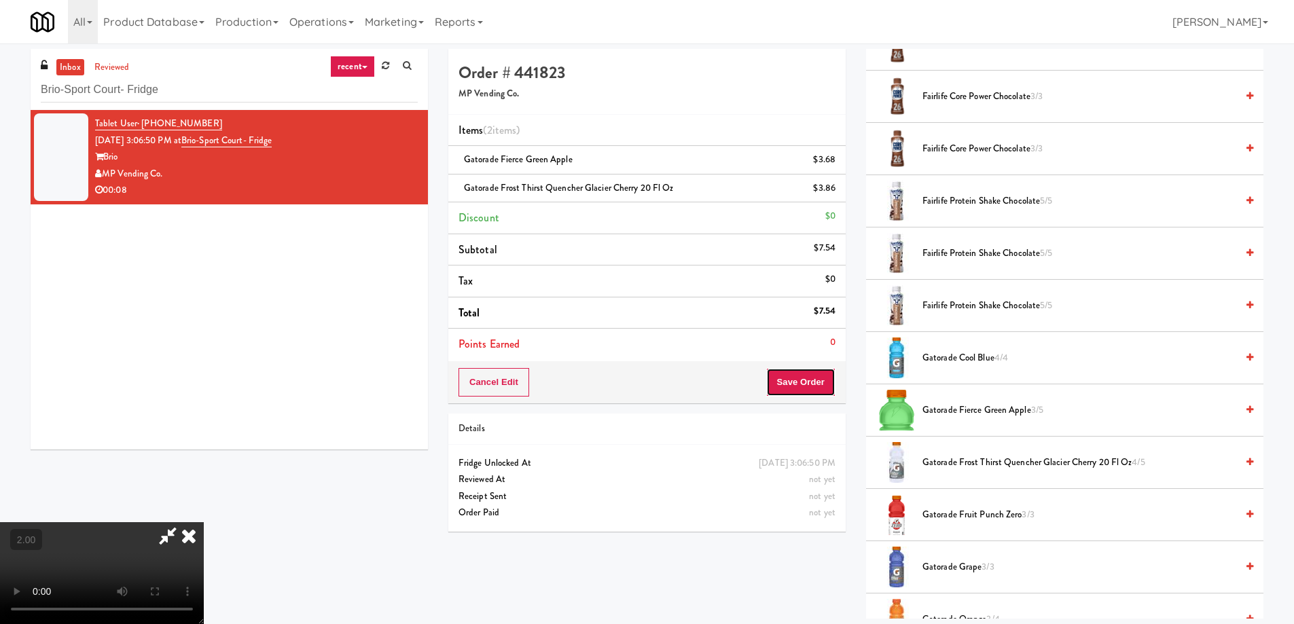
click at [795, 382] on button "Save Order" at bounding box center [800, 382] width 69 height 29
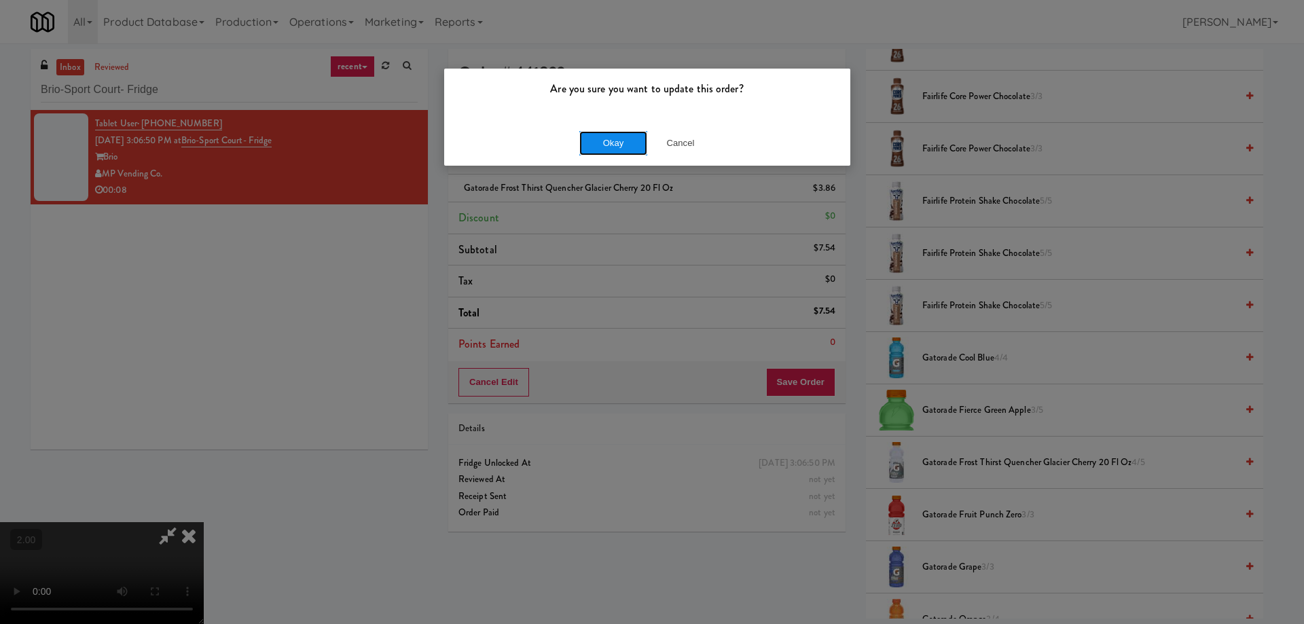
drag, startPoint x: 610, startPoint y: 133, endPoint x: 612, endPoint y: 143, distance: 9.7
click at [610, 133] on button "Okay" at bounding box center [613, 143] width 68 height 24
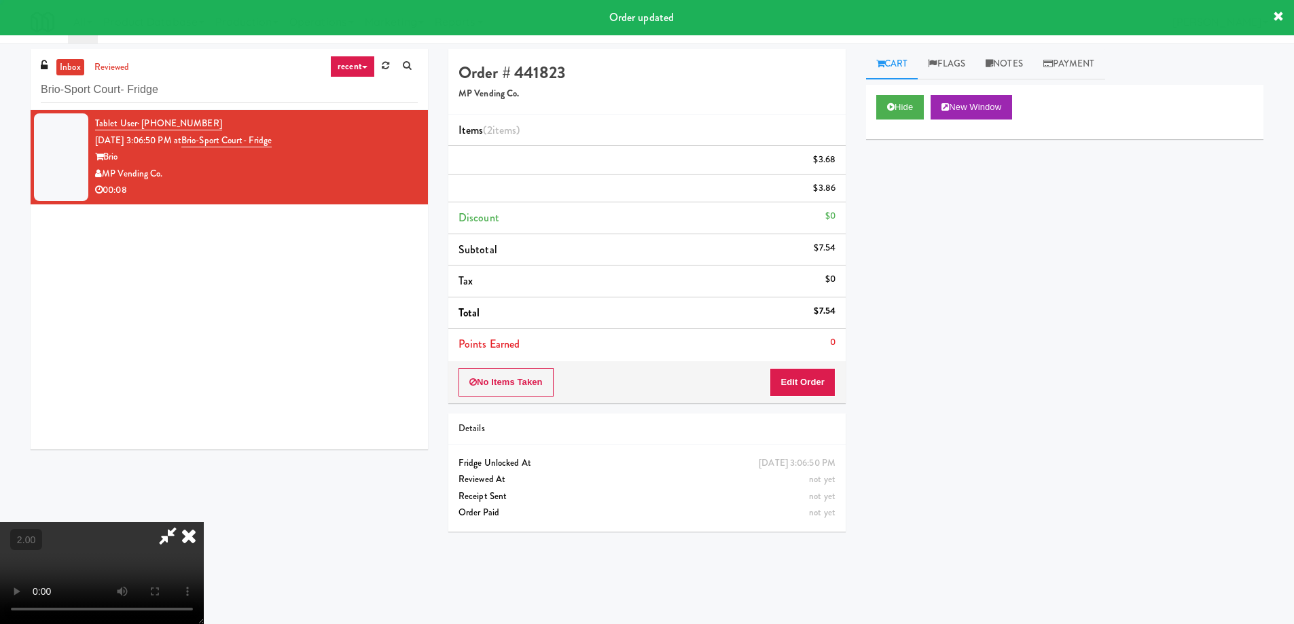
scroll to position [0, 0]
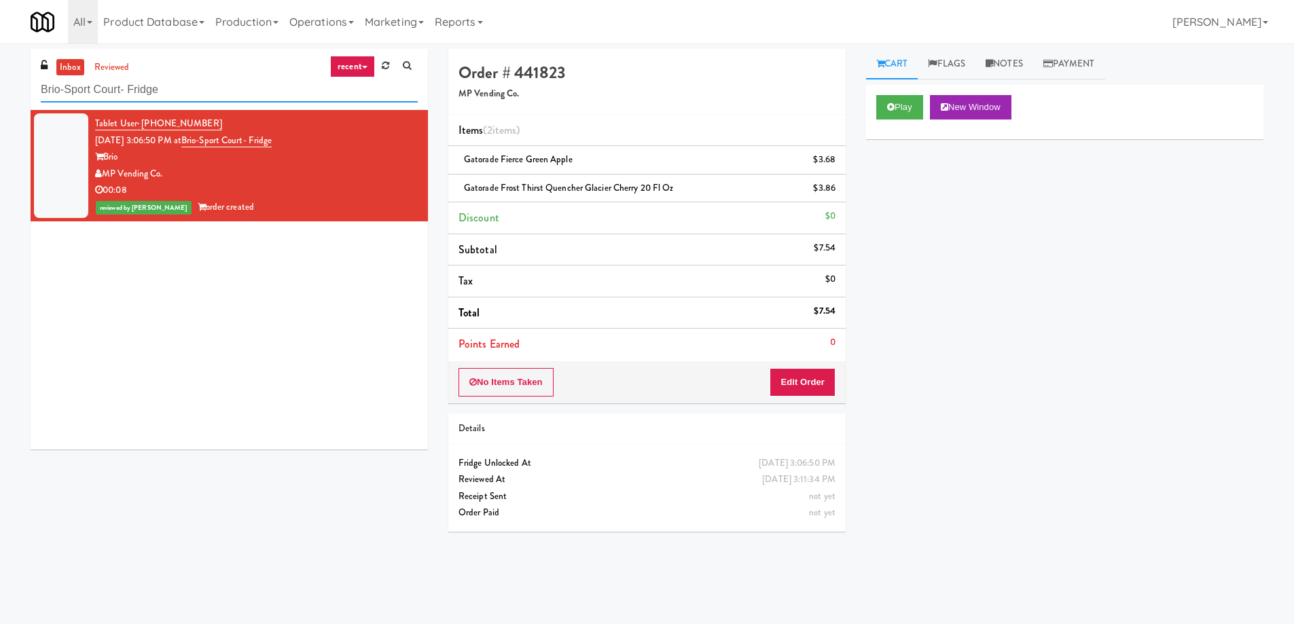
click at [194, 93] on input "Brio-Sport Court- Fridge" at bounding box center [229, 89] width 377 height 25
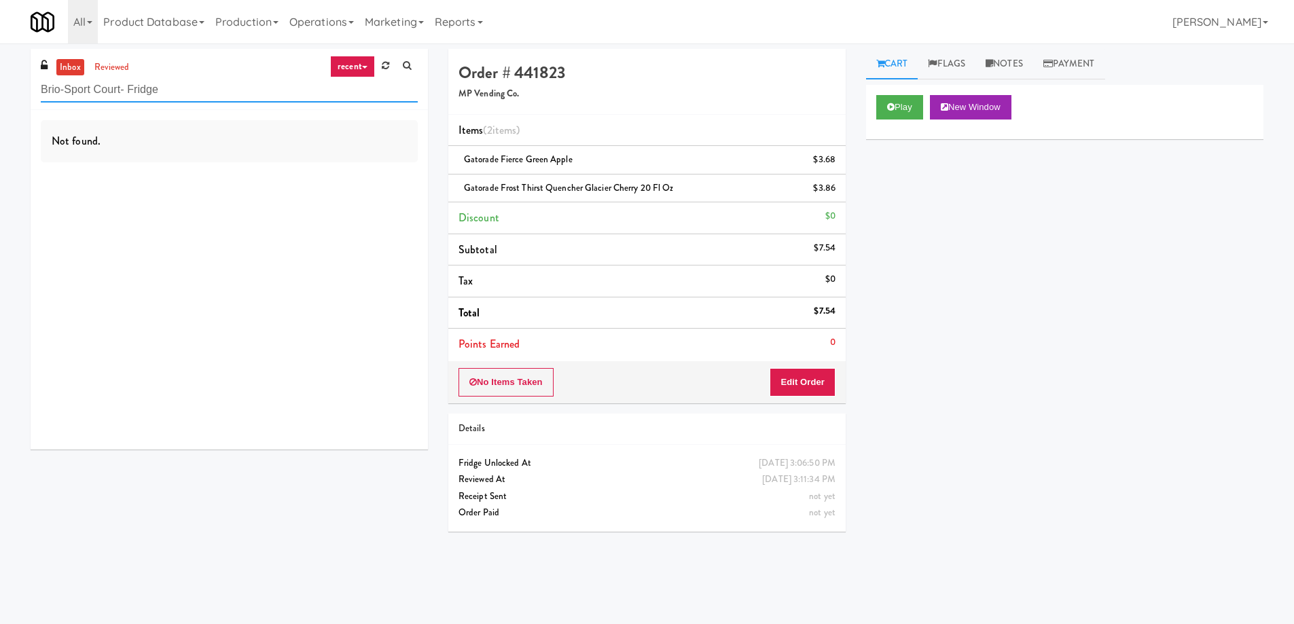
click at [90, 92] on input "Brio-Sport Court- Fridge" at bounding box center [229, 89] width 377 height 25
paste input "VOC - Cooler"
type input "VOC - Cooler"
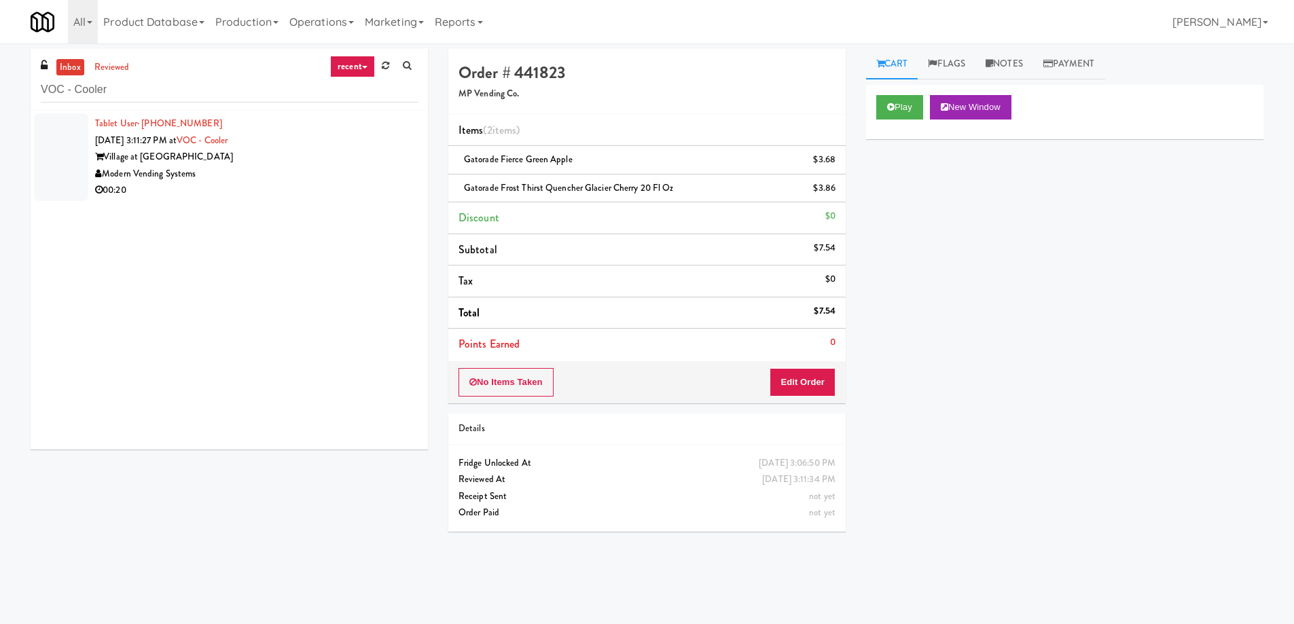
click at [275, 170] on div "Modern Vending Systems" at bounding box center [256, 174] width 323 height 17
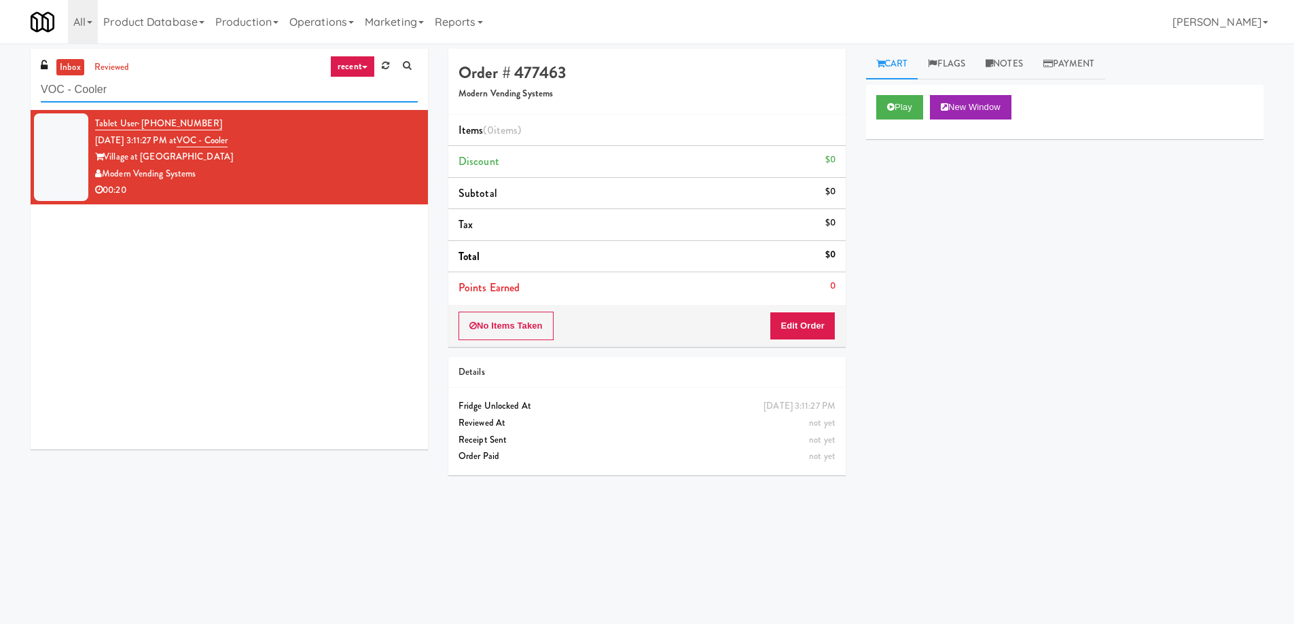
click at [152, 94] on input "VOC - Cooler" at bounding box center [229, 89] width 377 height 25
paste input "White Furniture 01"
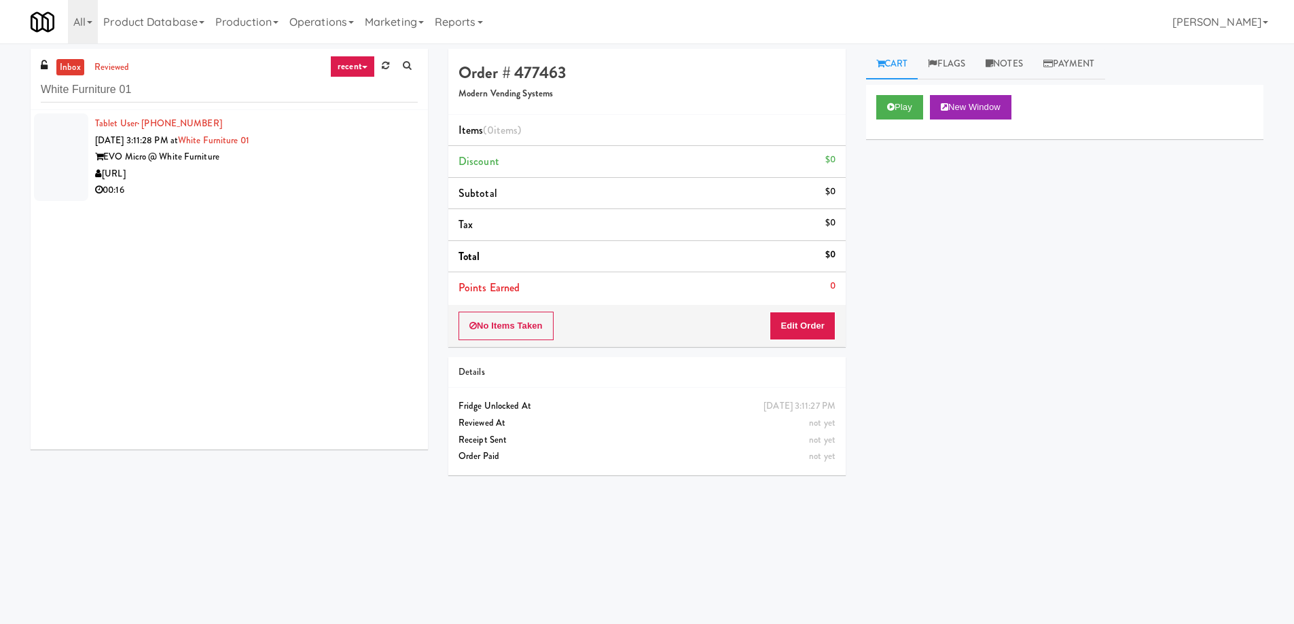
click at [273, 186] on div "00:16" at bounding box center [256, 190] width 323 height 17
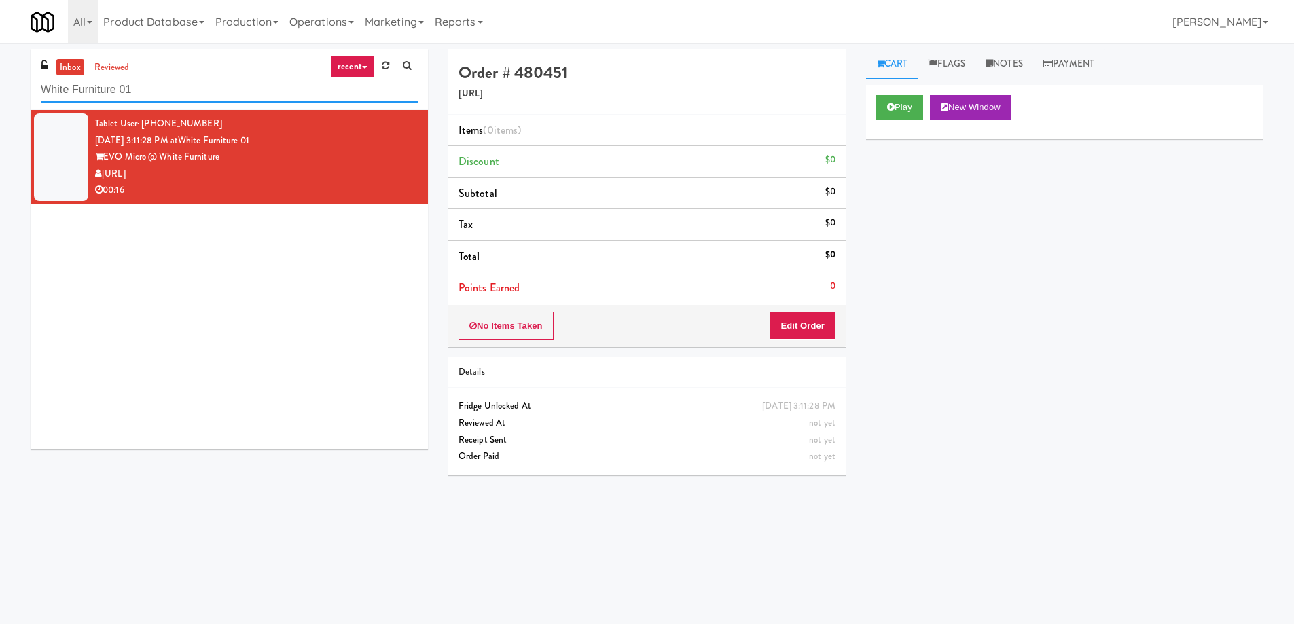
click at [143, 94] on input "White Furniture 01" at bounding box center [229, 89] width 377 height 25
paste input "930 W Parker - Combo"
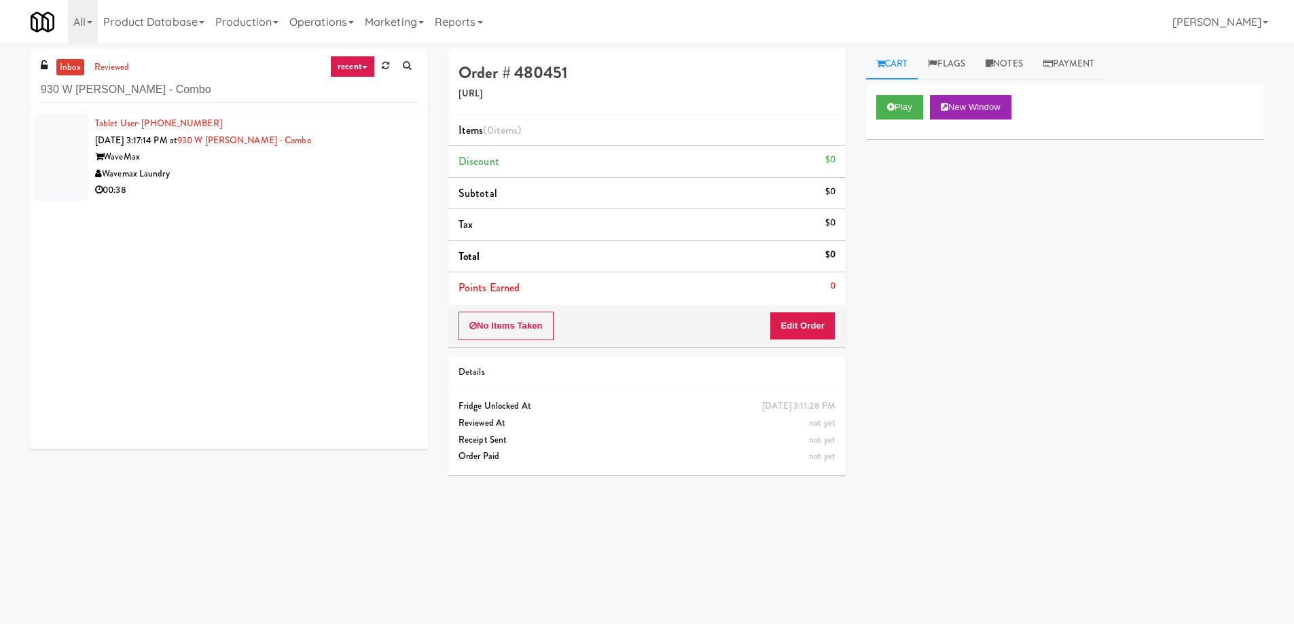
click at [230, 163] on div "WaveMax" at bounding box center [256, 157] width 323 height 17
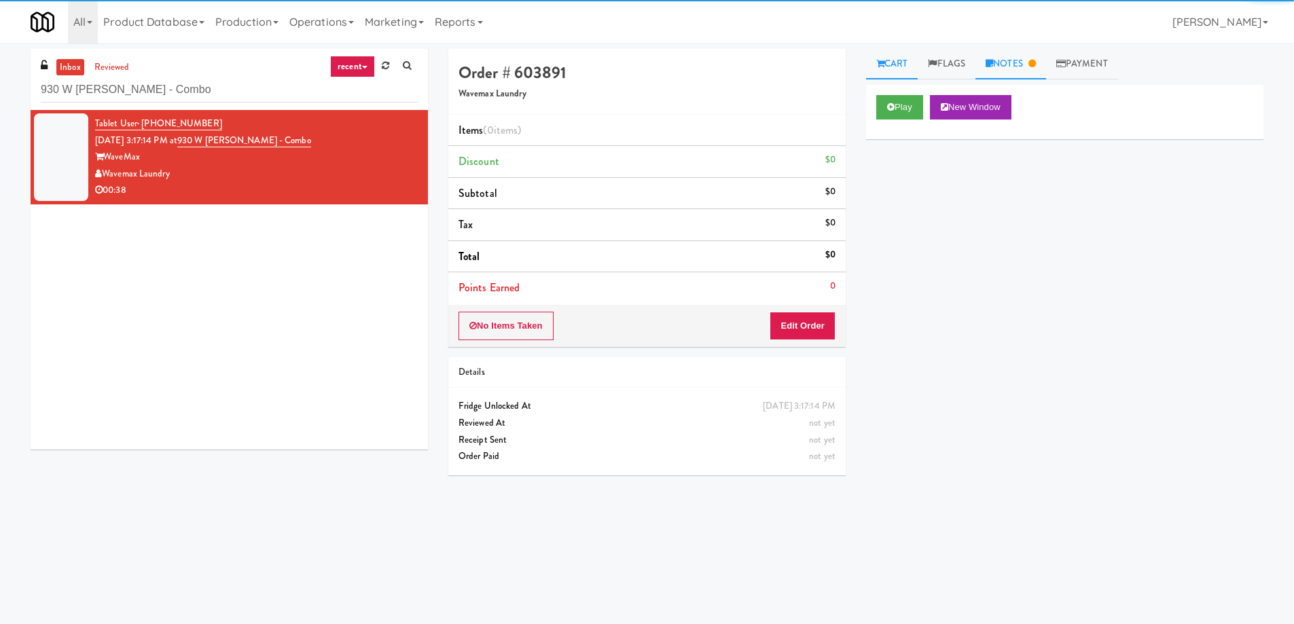
click at [1035, 60] on icon at bounding box center [1031, 63] width 7 height 9
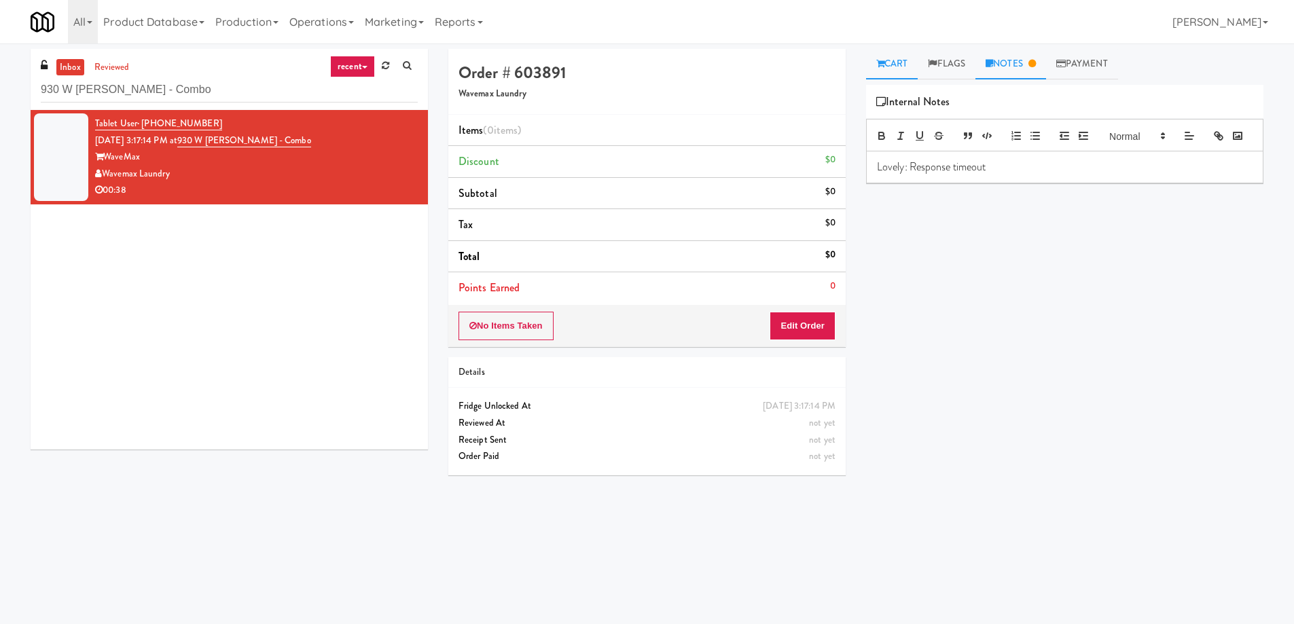
click at [901, 65] on link "Cart" at bounding box center [892, 64] width 52 height 31
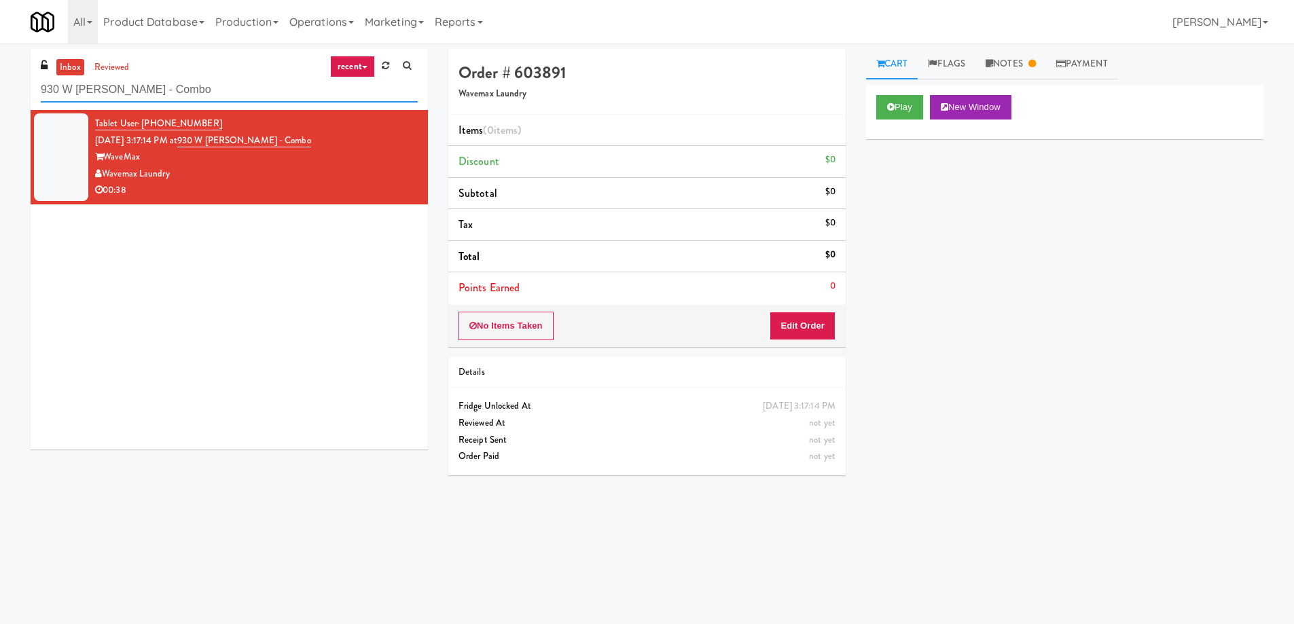
click at [126, 94] on input "930 W Parker - Combo" at bounding box center [229, 89] width 377 height 25
paste input "Sophia - Cooler"
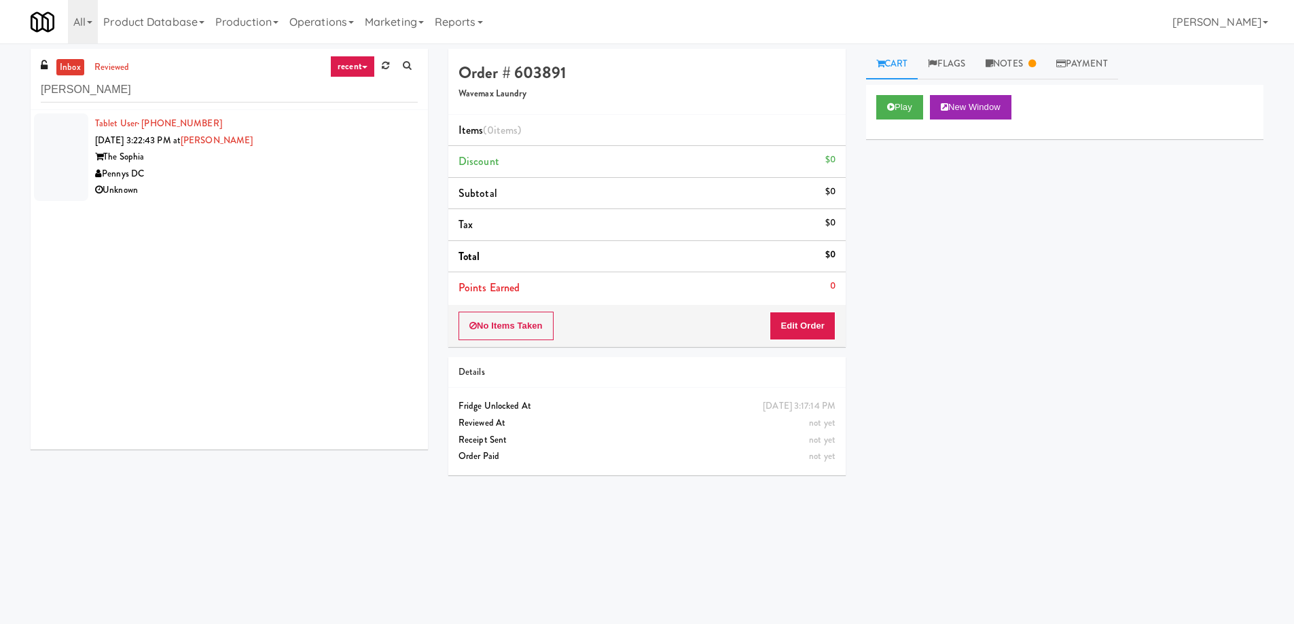
click at [175, 172] on div "Pennys DC" at bounding box center [256, 174] width 323 height 17
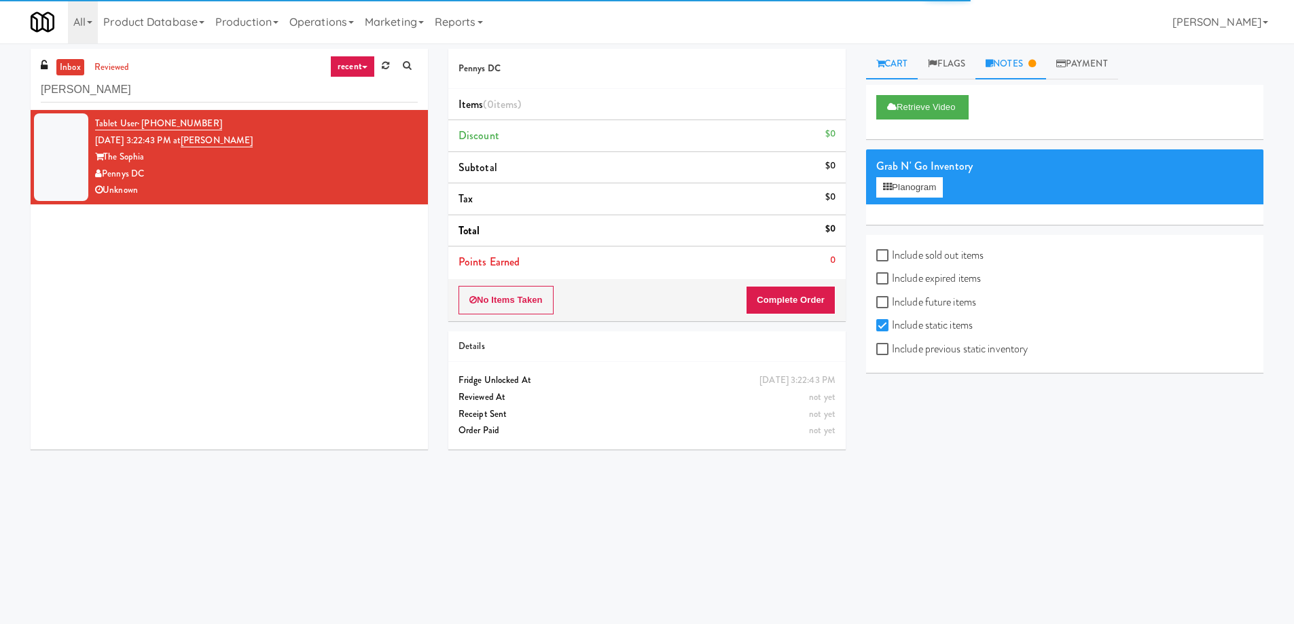
click at [1001, 65] on link "Notes" at bounding box center [1010, 64] width 71 height 31
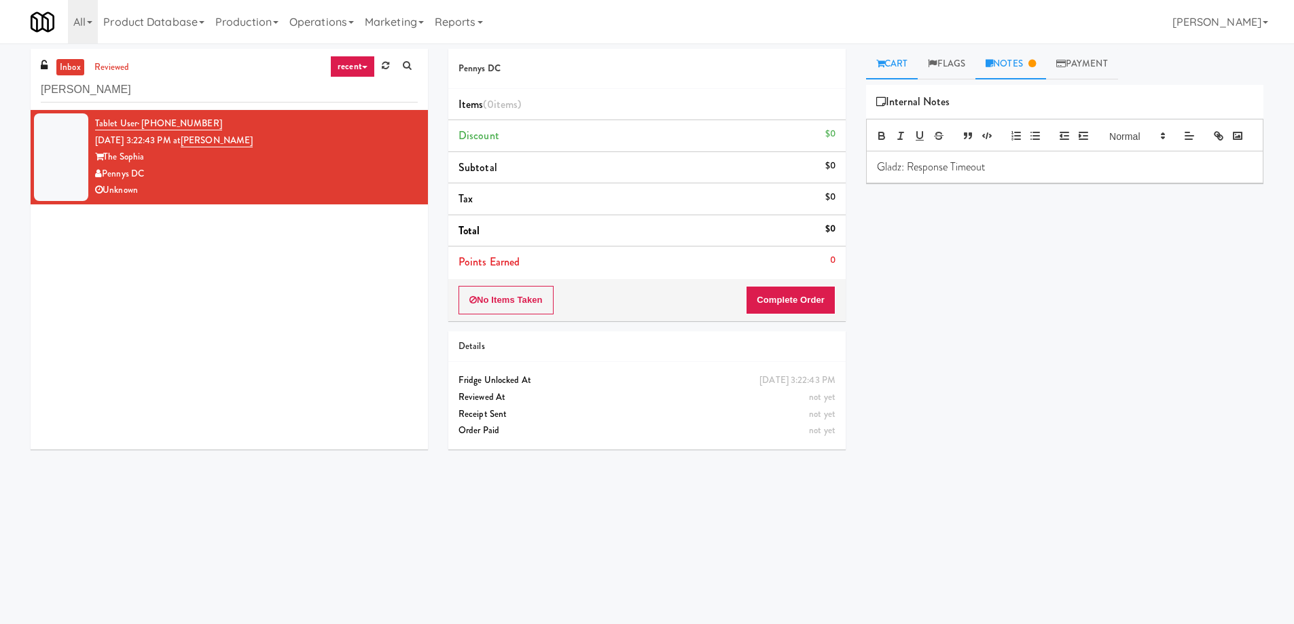
click at [904, 65] on link "Cart" at bounding box center [892, 64] width 52 height 31
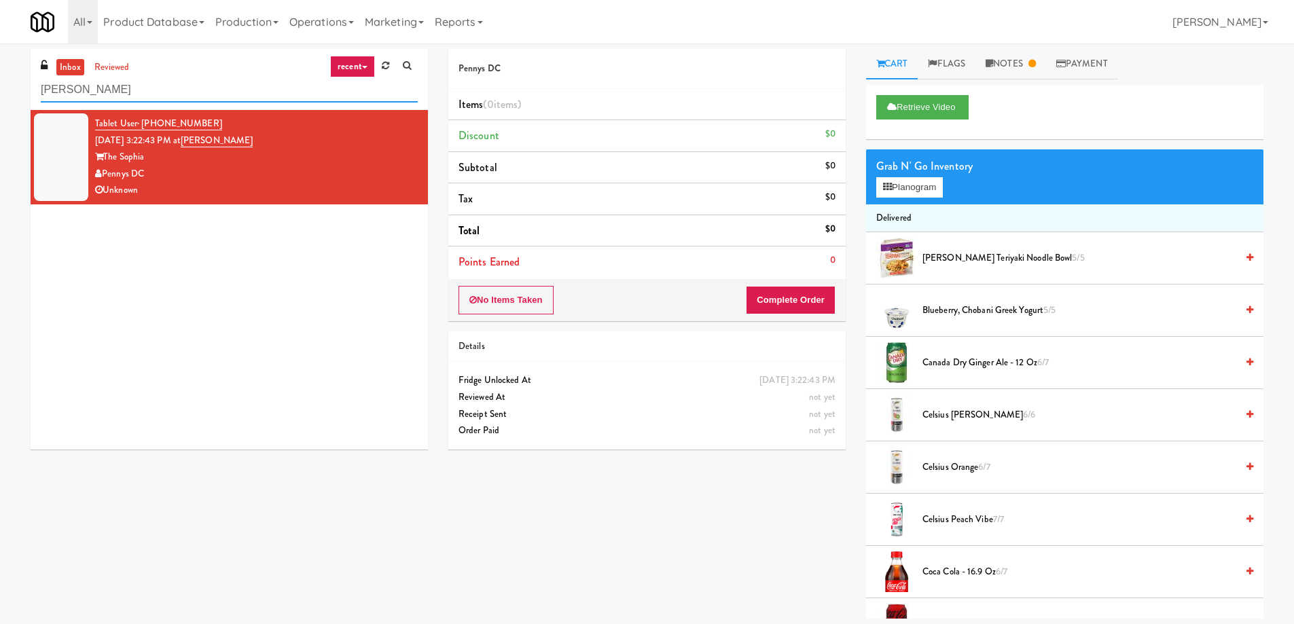
click at [113, 80] on input "Sophia - Cooler" at bounding box center [229, 89] width 377 height 25
paste input "1331 - Cooler - Left"
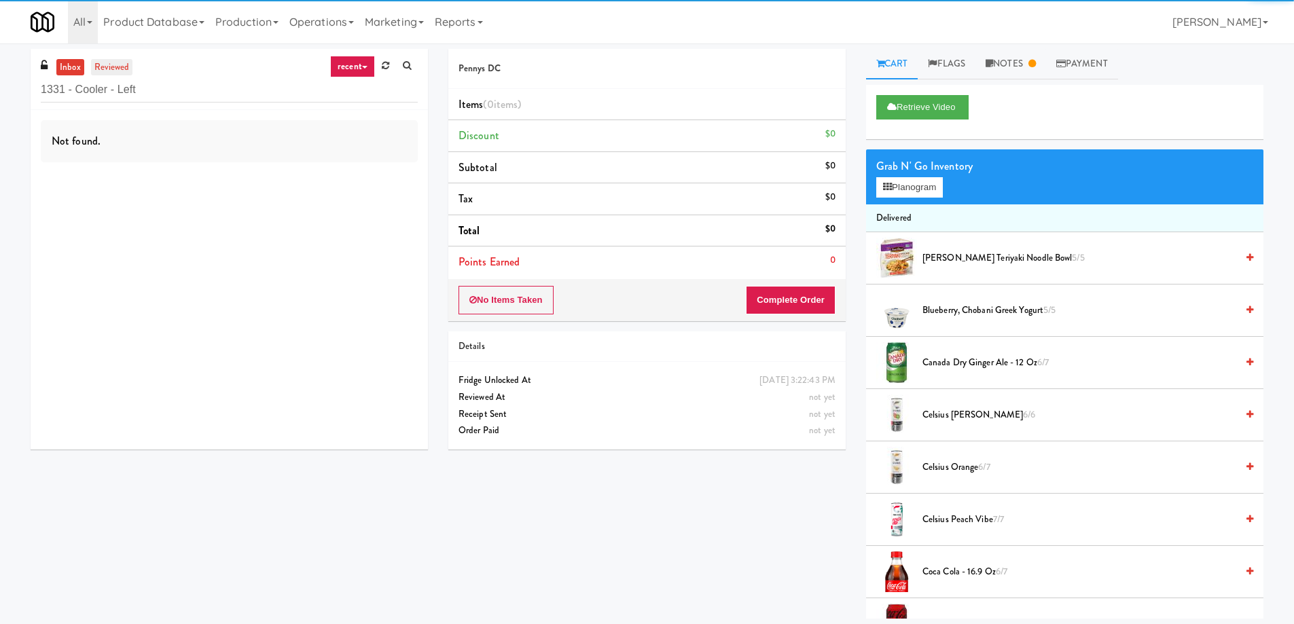
click at [101, 63] on link "reviewed" at bounding box center [112, 67] width 42 height 17
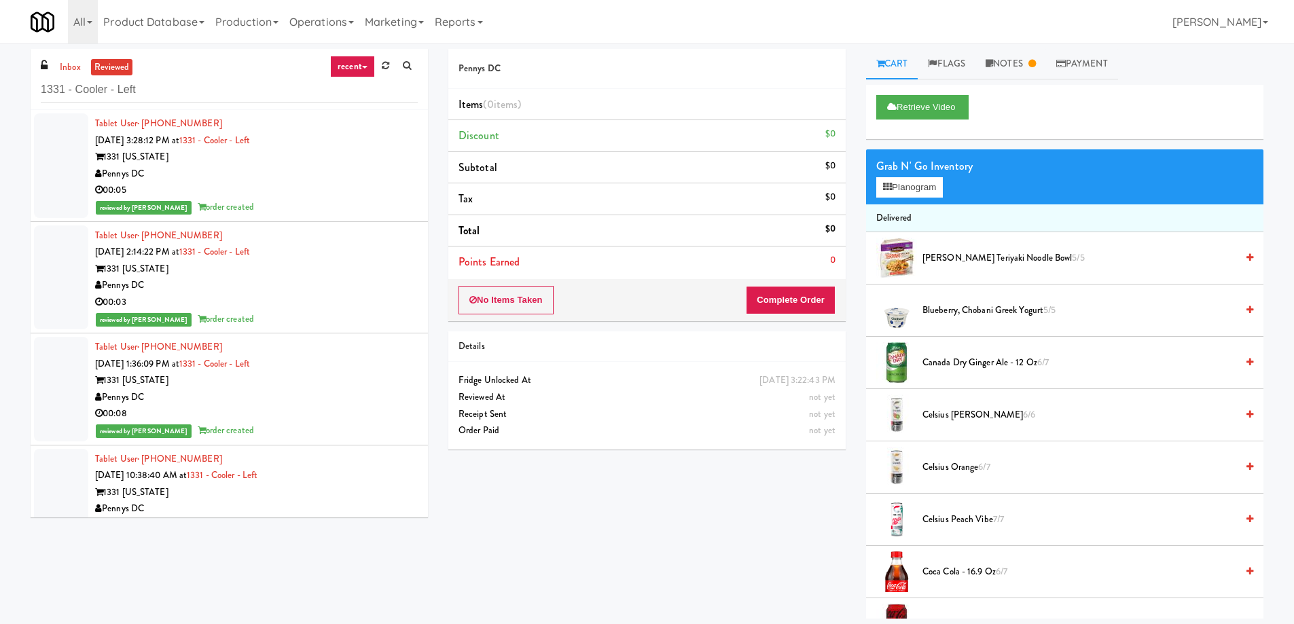
click at [315, 179] on div "Pennys DC" at bounding box center [256, 174] width 323 height 17
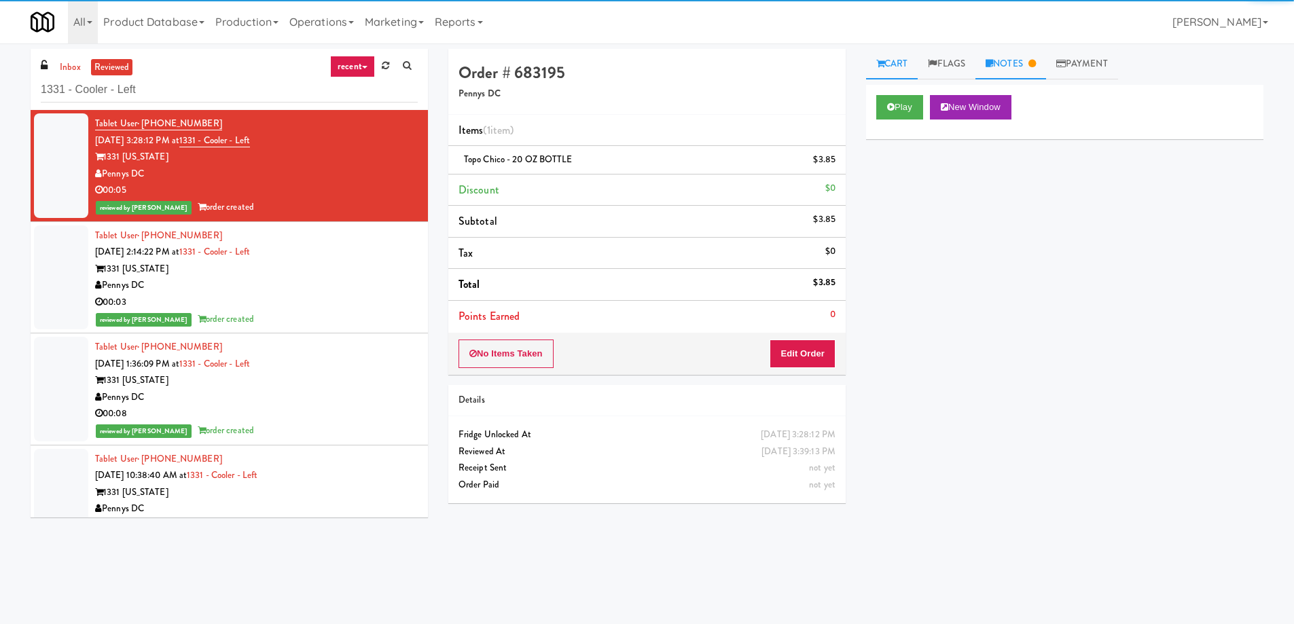
click at [1025, 62] on link "Notes" at bounding box center [1010, 64] width 71 height 31
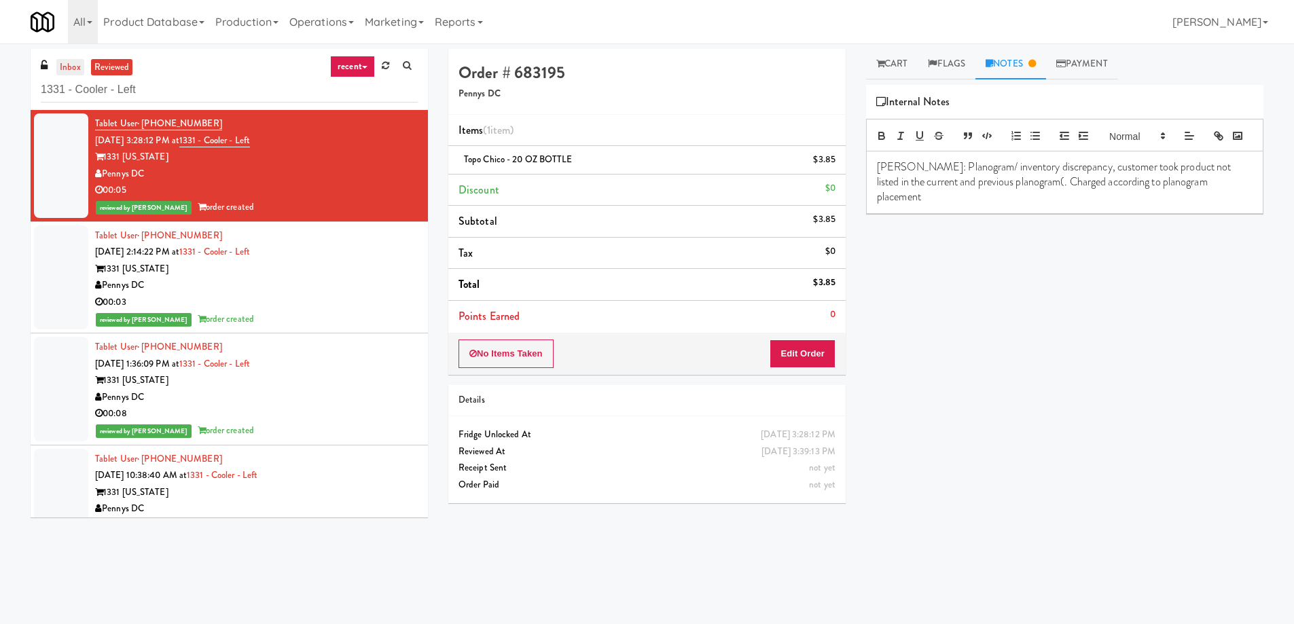
click at [75, 62] on link "inbox" at bounding box center [70, 67] width 28 height 17
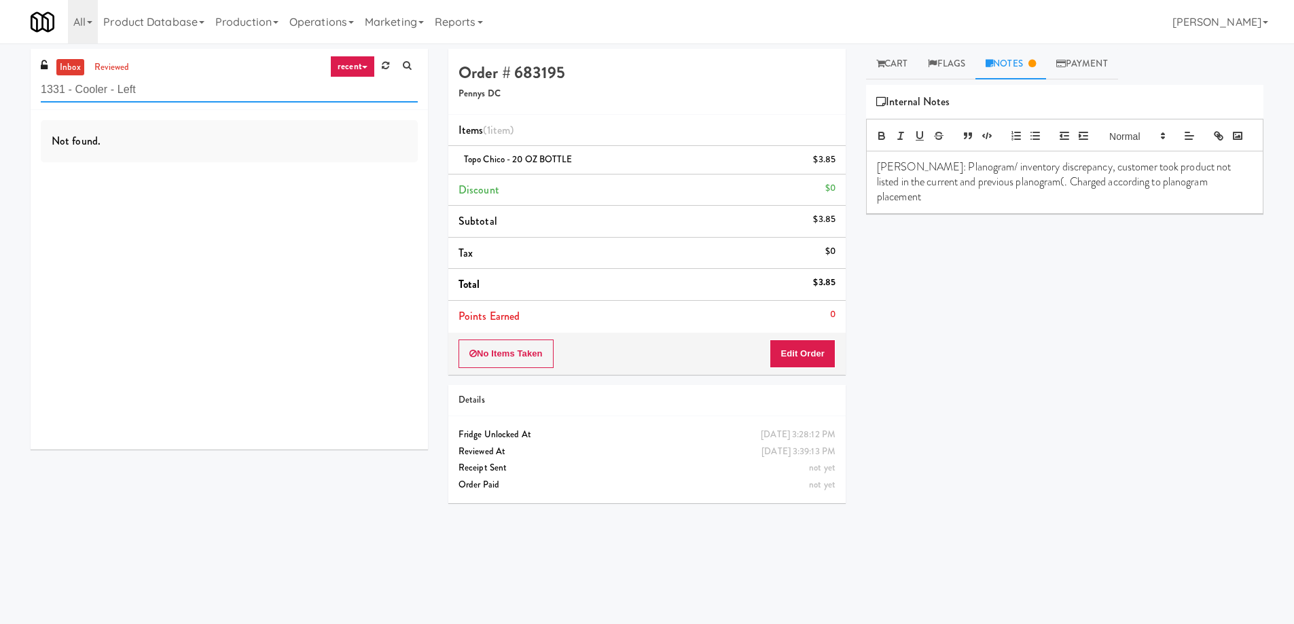
click at [208, 77] on input "1331 - Cooler - Left" at bounding box center [229, 89] width 377 height 25
paste input "Sophia - Cooler"
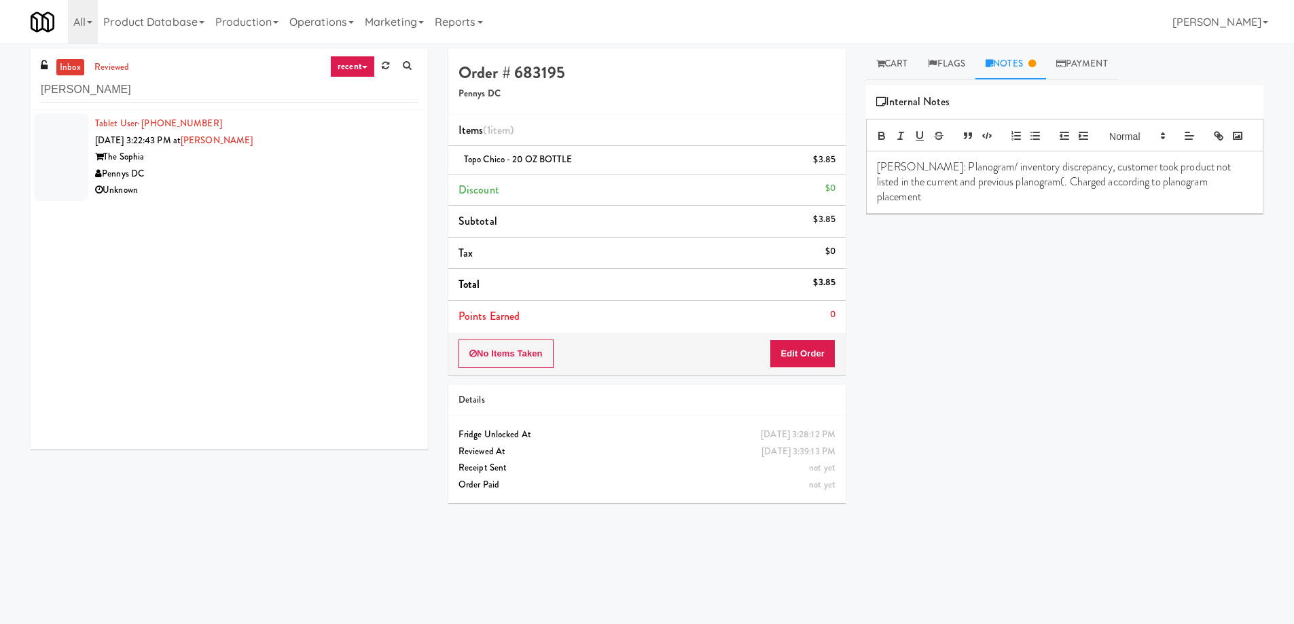
click at [232, 161] on div "The Sophia" at bounding box center [256, 157] width 323 height 17
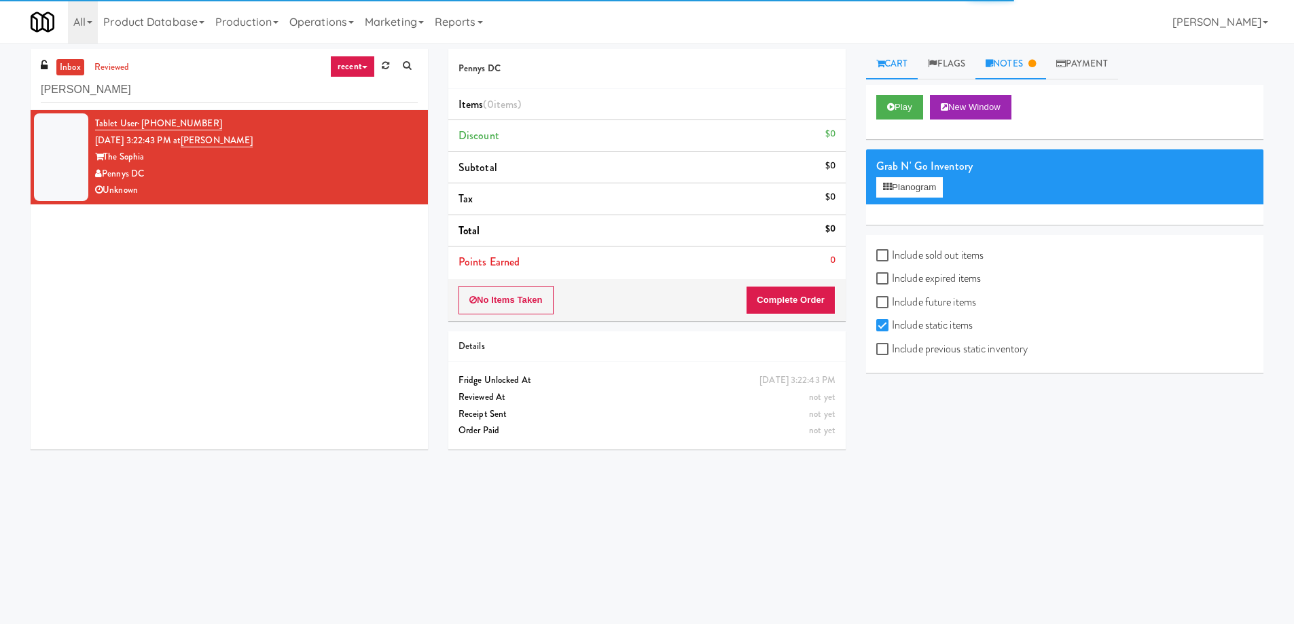
click at [1027, 59] on link "Notes" at bounding box center [1010, 64] width 71 height 31
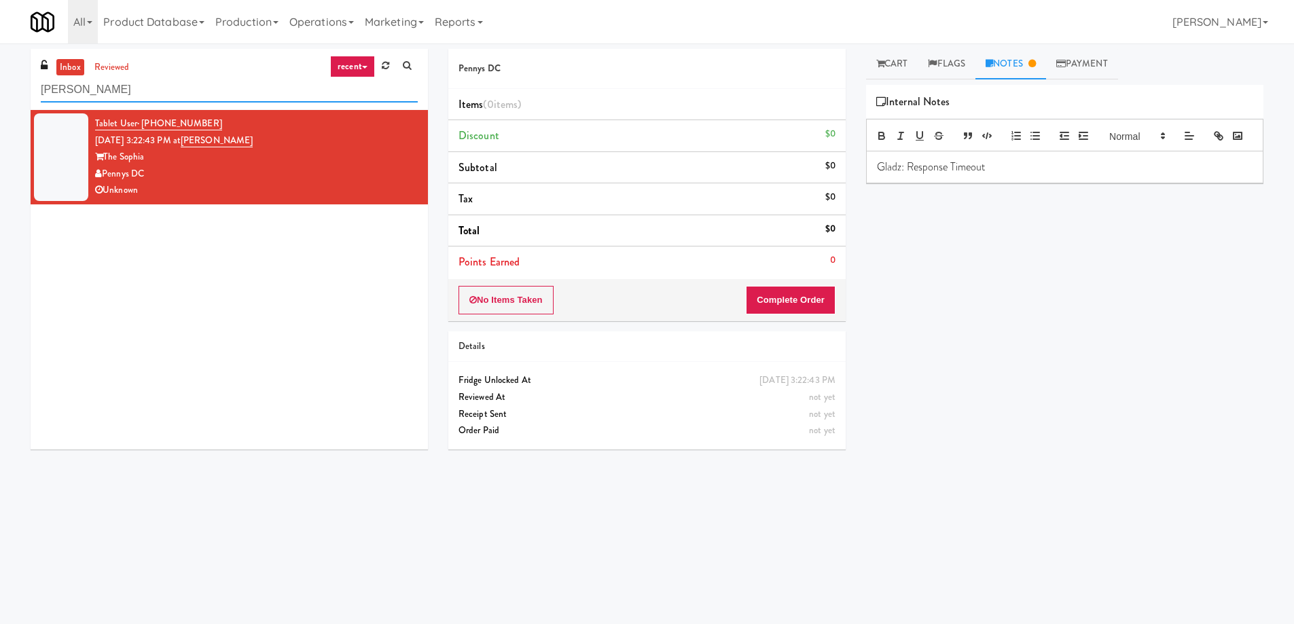
click at [123, 88] on input "Sophia - Cooler" at bounding box center [229, 89] width 377 height 25
paste input "700 Penn-Fridge"
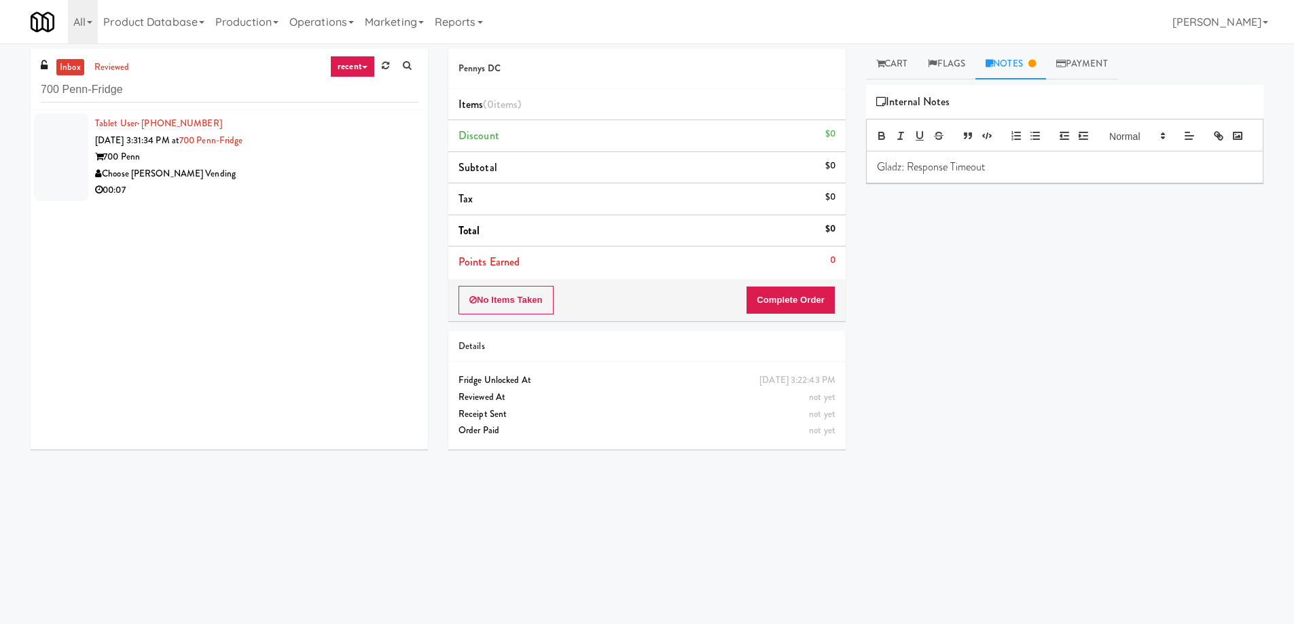
click at [276, 166] on div "Choose [PERSON_NAME] Vending" at bounding box center [256, 174] width 323 height 17
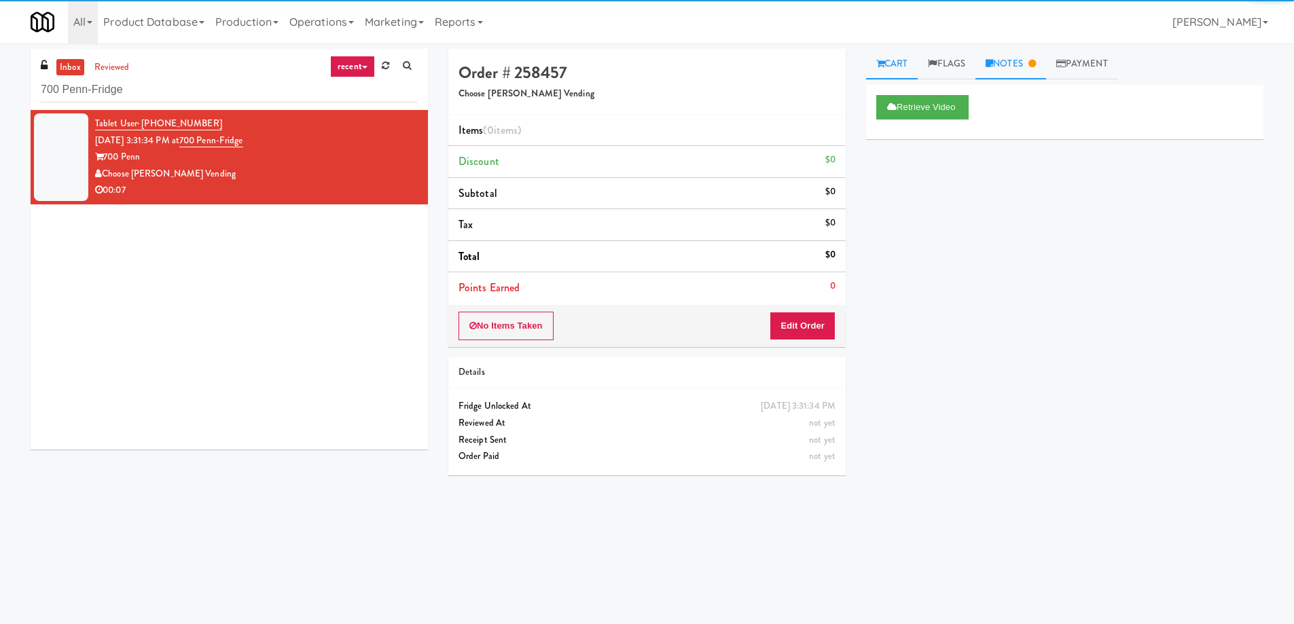
click at [1025, 72] on link "Notes" at bounding box center [1010, 64] width 71 height 31
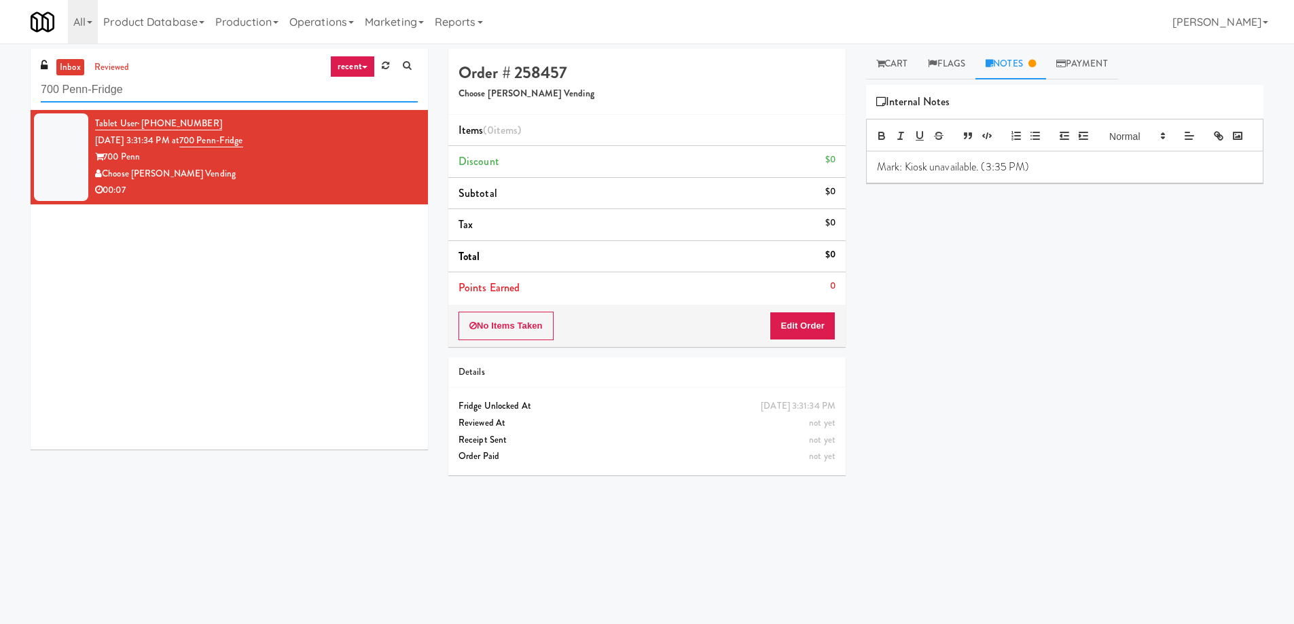
click at [183, 98] on input "700 Penn-Fridge" at bounding box center [229, 89] width 377 height 25
click at [909, 59] on link "Cart" at bounding box center [892, 64] width 52 height 31
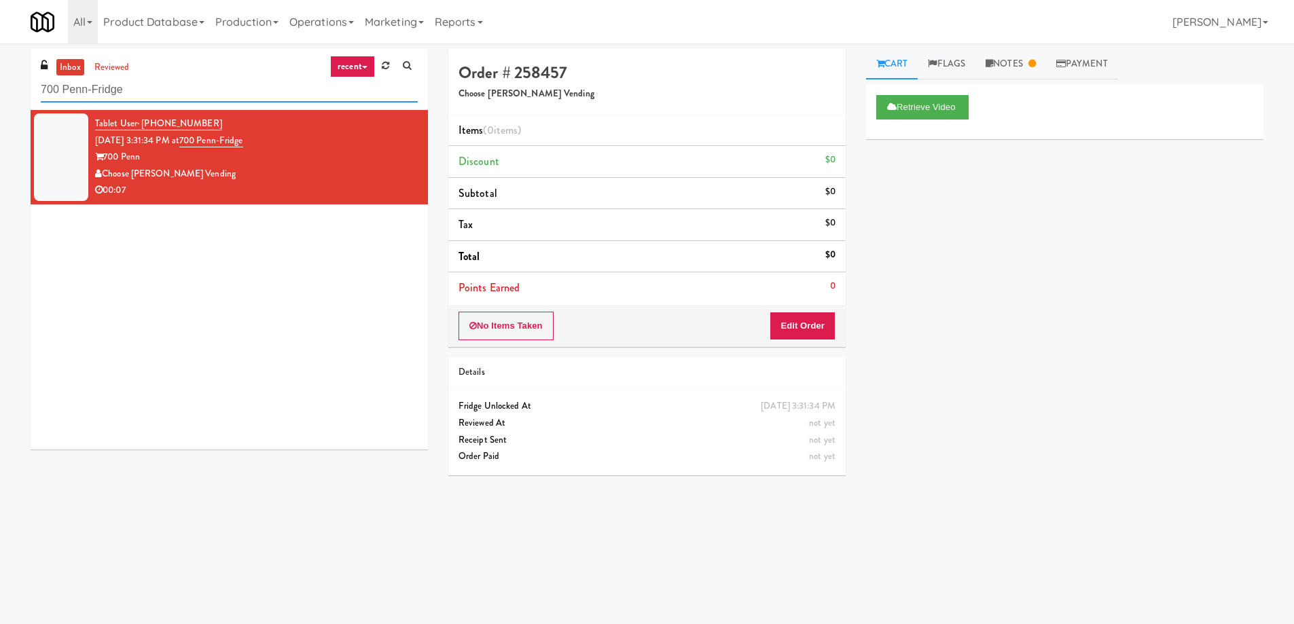
click at [134, 90] on input "700 Penn-Fridge" at bounding box center [229, 89] width 377 height 25
paste input "Elliston 23 - Cooler"
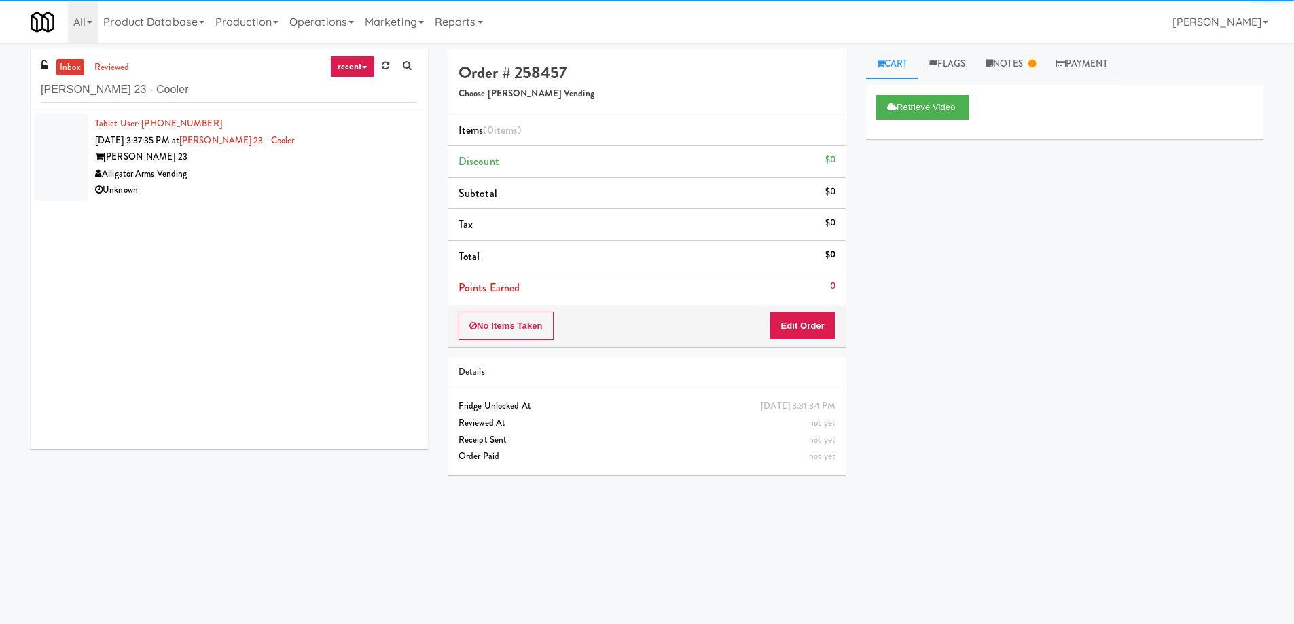
click at [263, 180] on div "Alligator Arms Vending" at bounding box center [256, 174] width 323 height 17
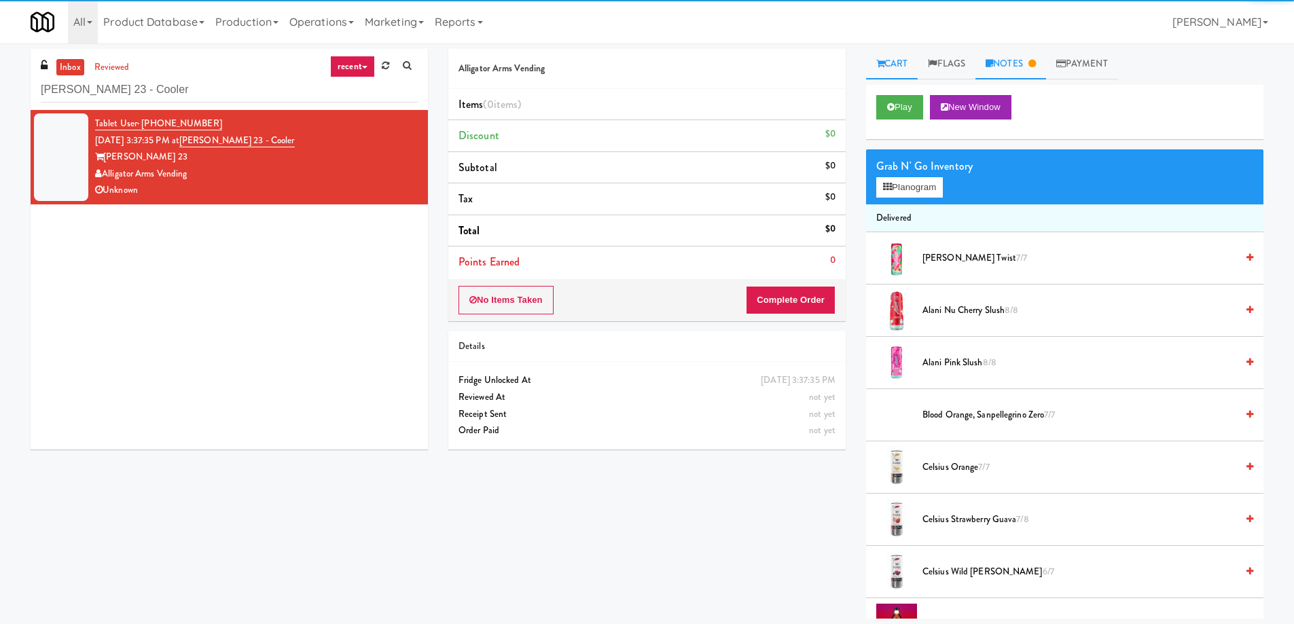
click at [1035, 67] on icon at bounding box center [1031, 63] width 7 height 9
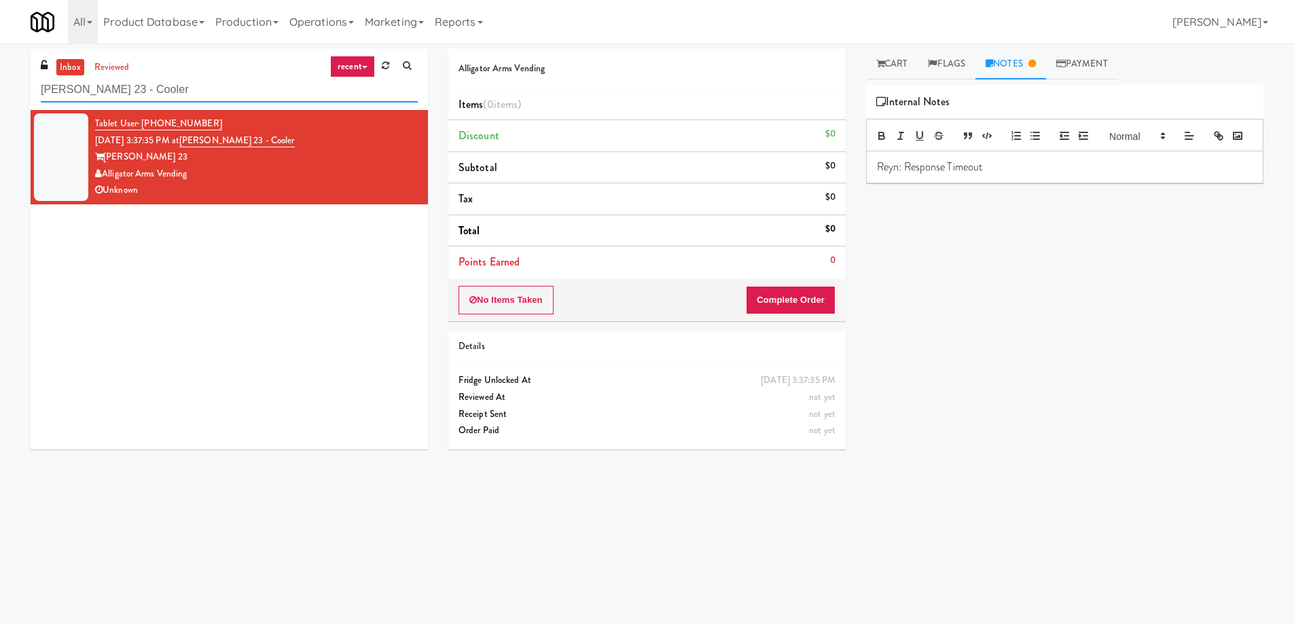
click at [168, 88] on input "Elliston 23 - Cooler" at bounding box center [229, 89] width 377 height 25
paste input "Axis Pantry - Left"
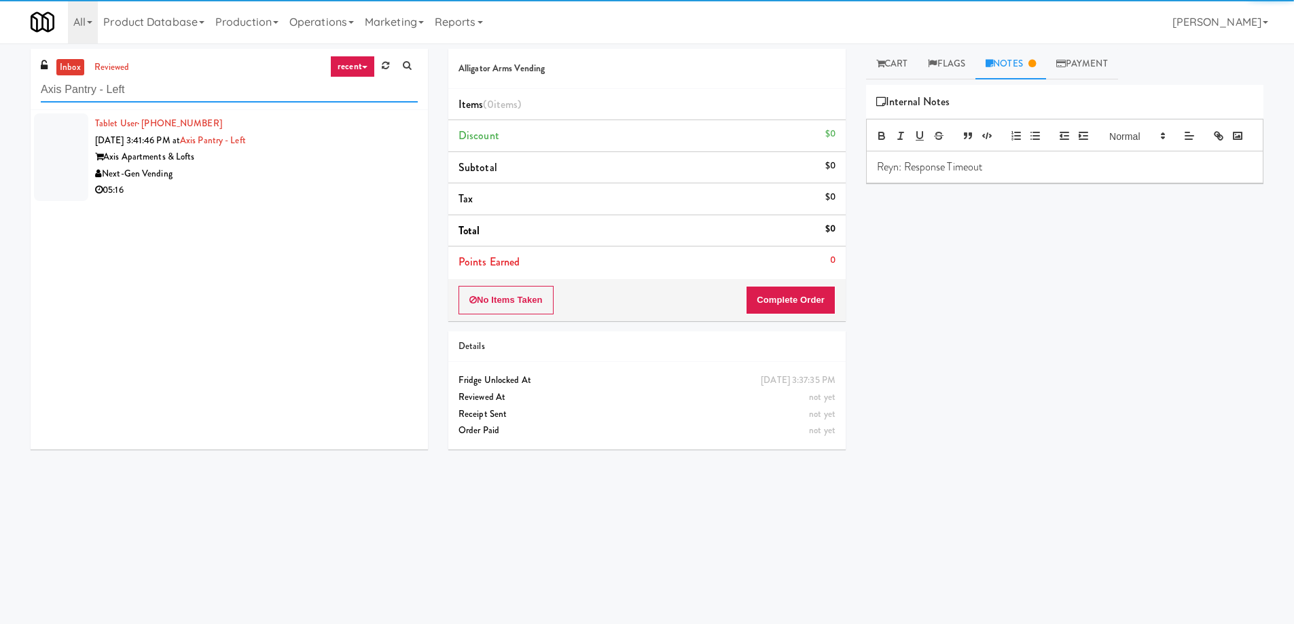
type input "Axis Pantry - Left"
click at [291, 179] on div "Next-Gen Vending" at bounding box center [256, 174] width 323 height 17
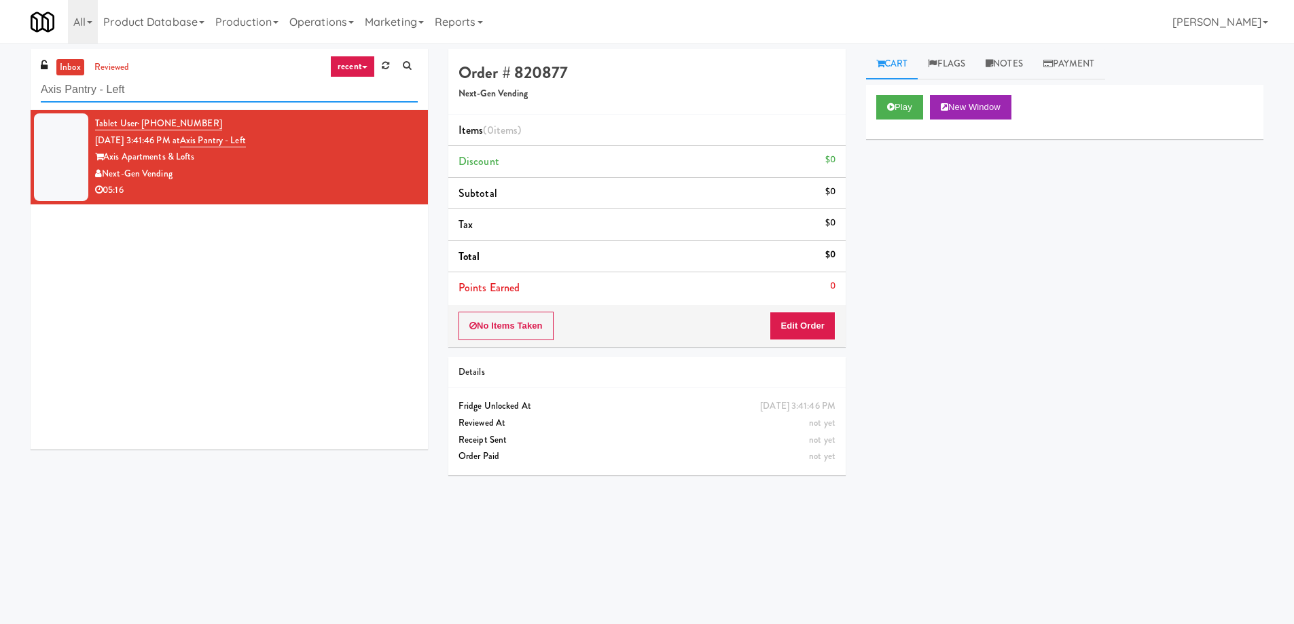
click at [159, 94] on input "Axis Pantry - Left" at bounding box center [229, 89] width 377 height 25
click at [118, 68] on link "reviewed" at bounding box center [112, 67] width 42 height 17
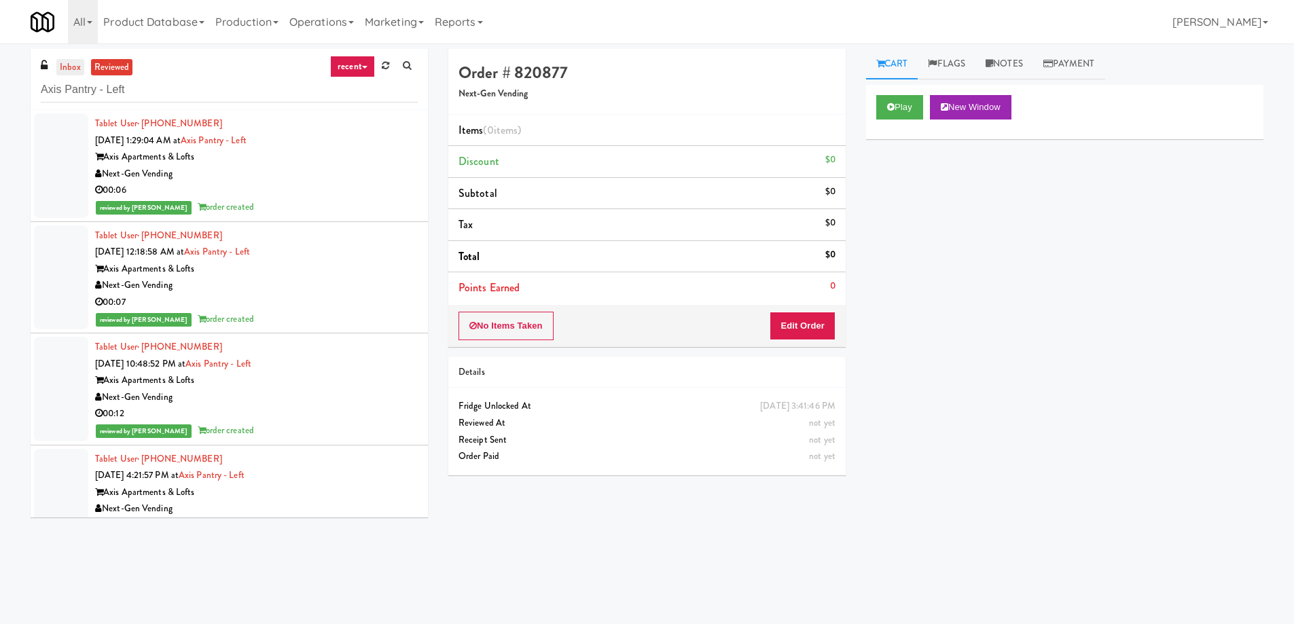
click at [73, 67] on link "inbox" at bounding box center [70, 67] width 28 height 17
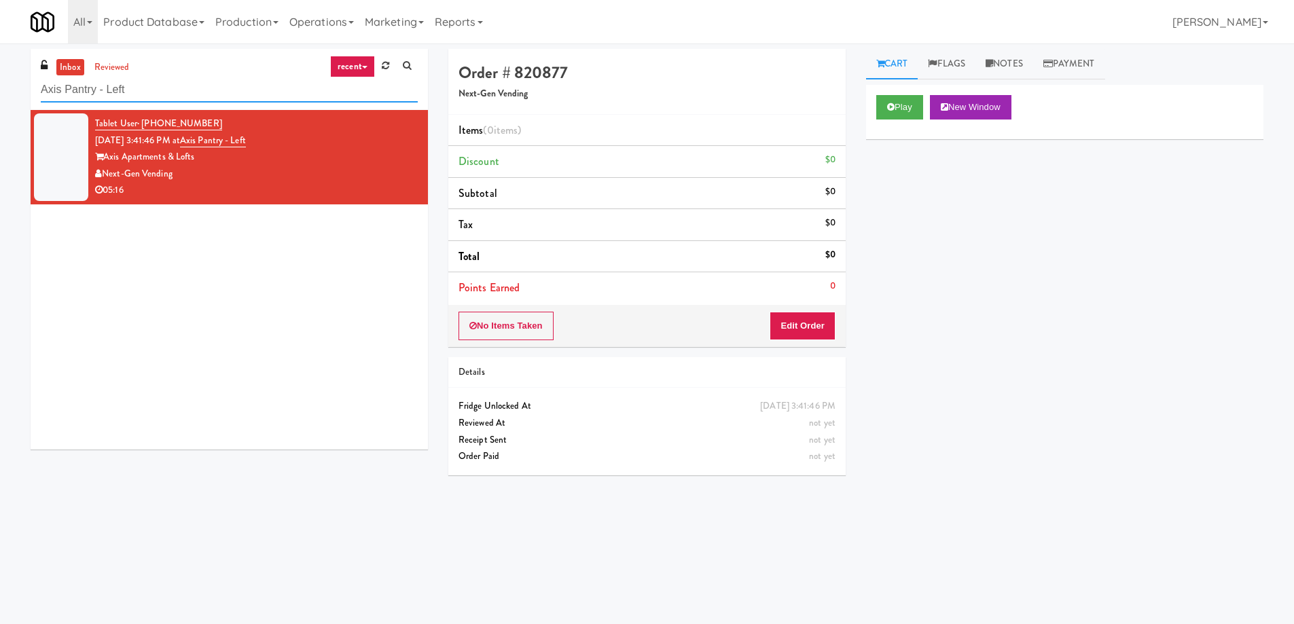
click at [58, 92] on input "Axis Pantry - Left" at bounding box center [229, 89] width 377 height 25
drag, startPoint x: 58, startPoint y: 92, endPoint x: 134, endPoint y: 90, distance: 76.1
click at [134, 90] on input "Axis Pantry - Left" at bounding box center [229, 89] width 377 height 25
click at [1029, 68] on link "Notes" at bounding box center [1004, 64] width 58 height 31
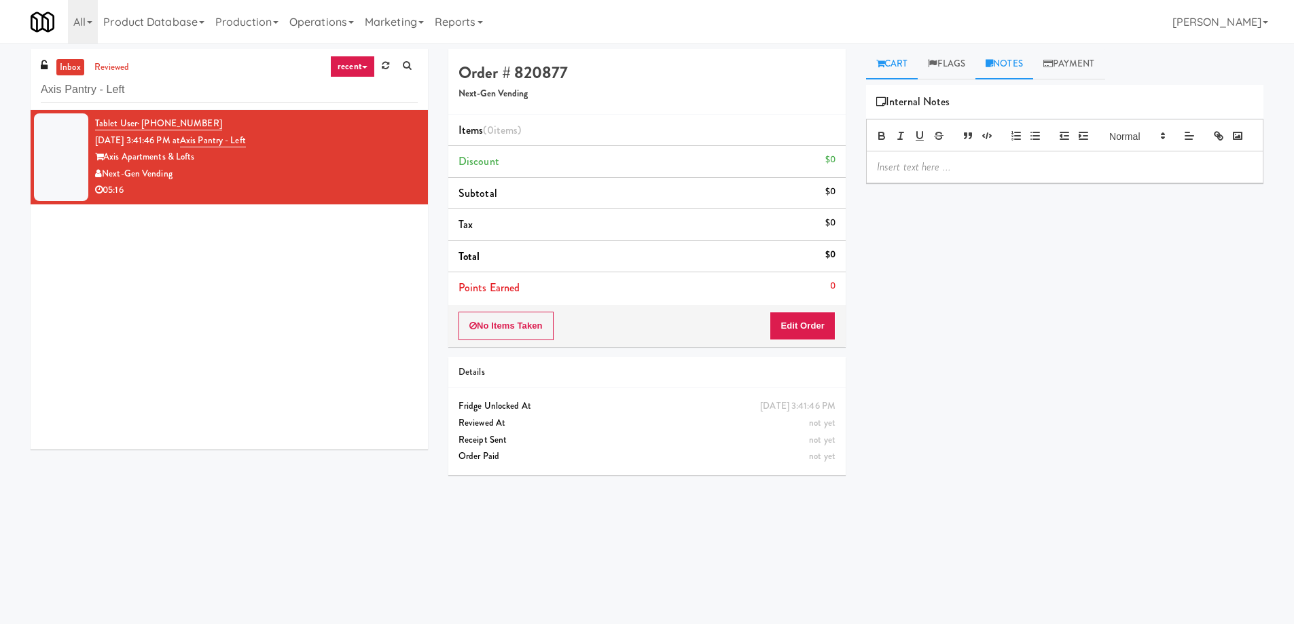
click at [894, 65] on link "Cart" at bounding box center [892, 64] width 52 height 31
click at [999, 67] on link "Notes" at bounding box center [1004, 64] width 58 height 31
click at [899, 65] on link "Cart" at bounding box center [892, 64] width 52 height 31
drag, startPoint x: 105, startPoint y: 194, endPoint x: 137, endPoint y: 200, distance: 33.2
click at [134, 198] on div "05:16" at bounding box center [256, 190] width 323 height 17
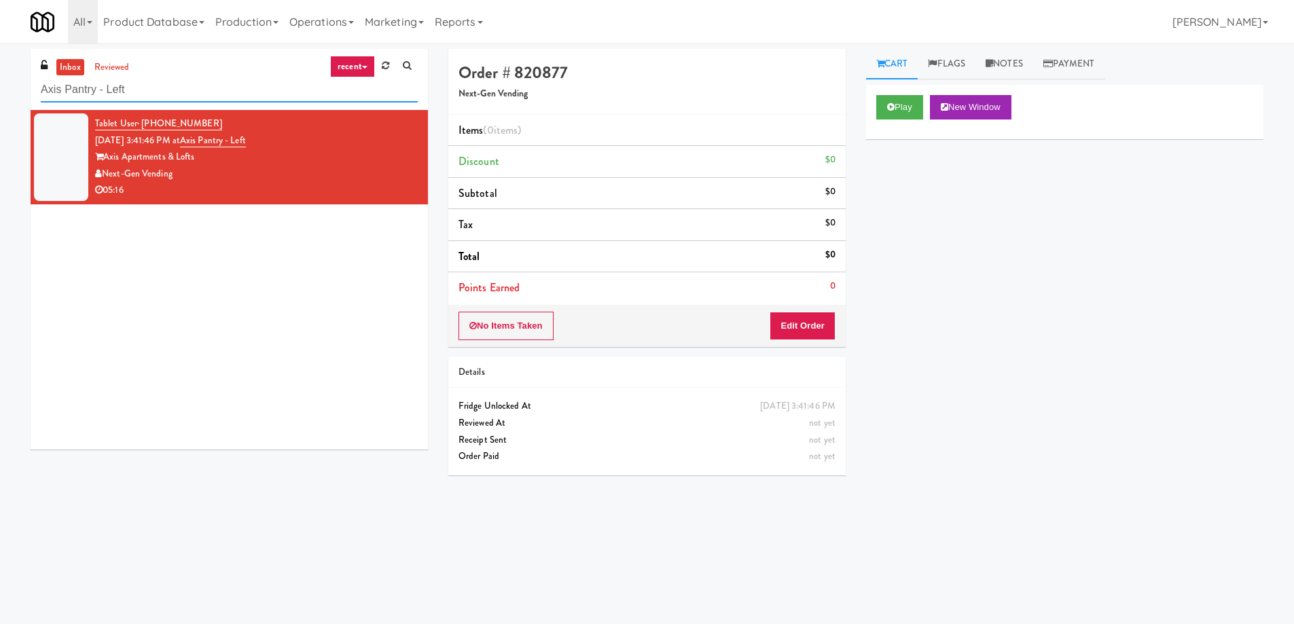
click at [147, 84] on input "Axis Pantry - Left" at bounding box center [229, 89] width 377 height 25
paste input "Elliston 23 - Cooler"
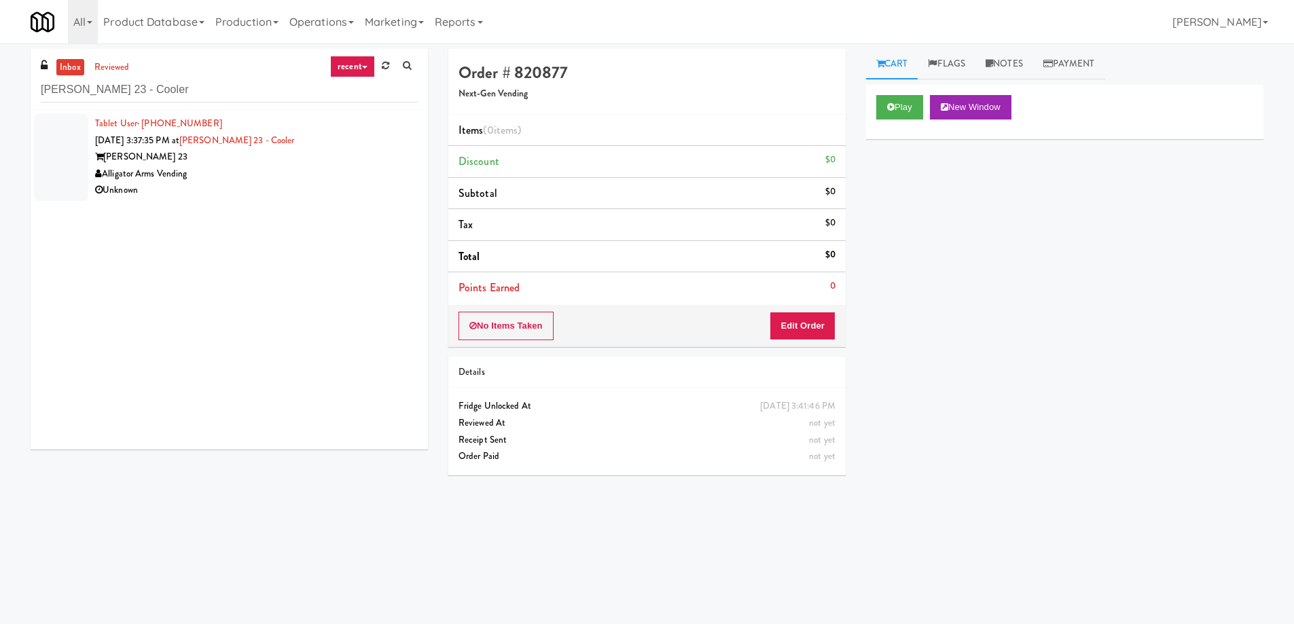
click at [263, 174] on div "Alligator Arms Vending" at bounding box center [256, 174] width 323 height 17
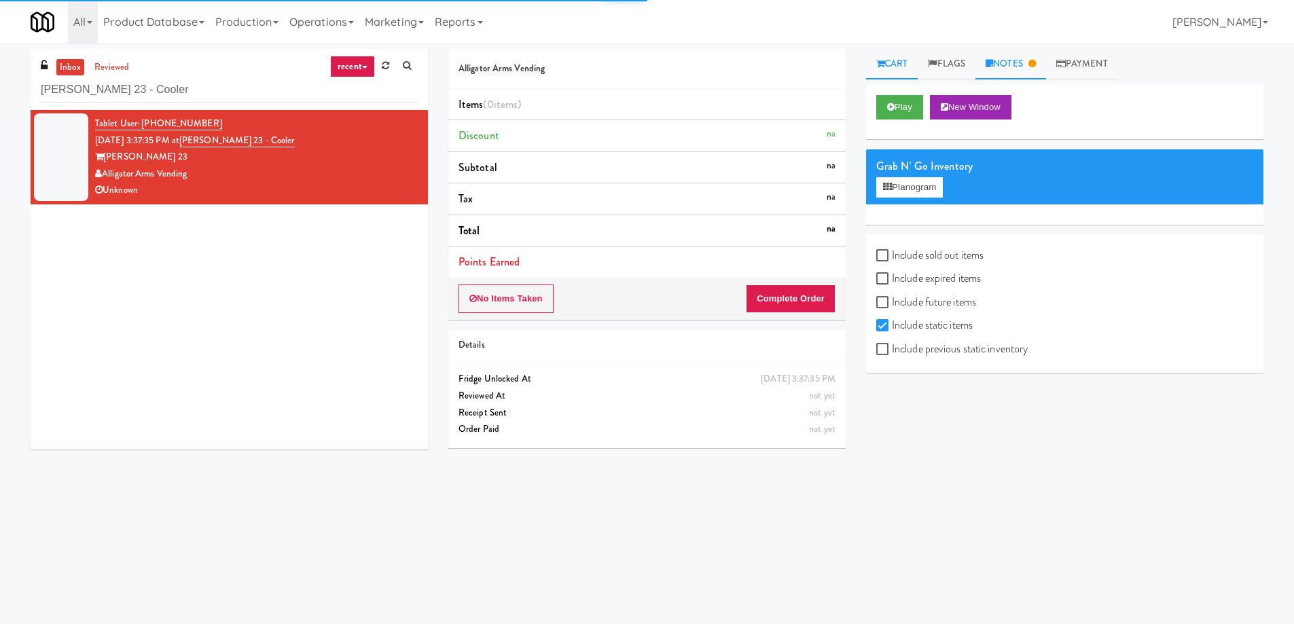
click at [1032, 64] on link "Notes" at bounding box center [1010, 64] width 71 height 31
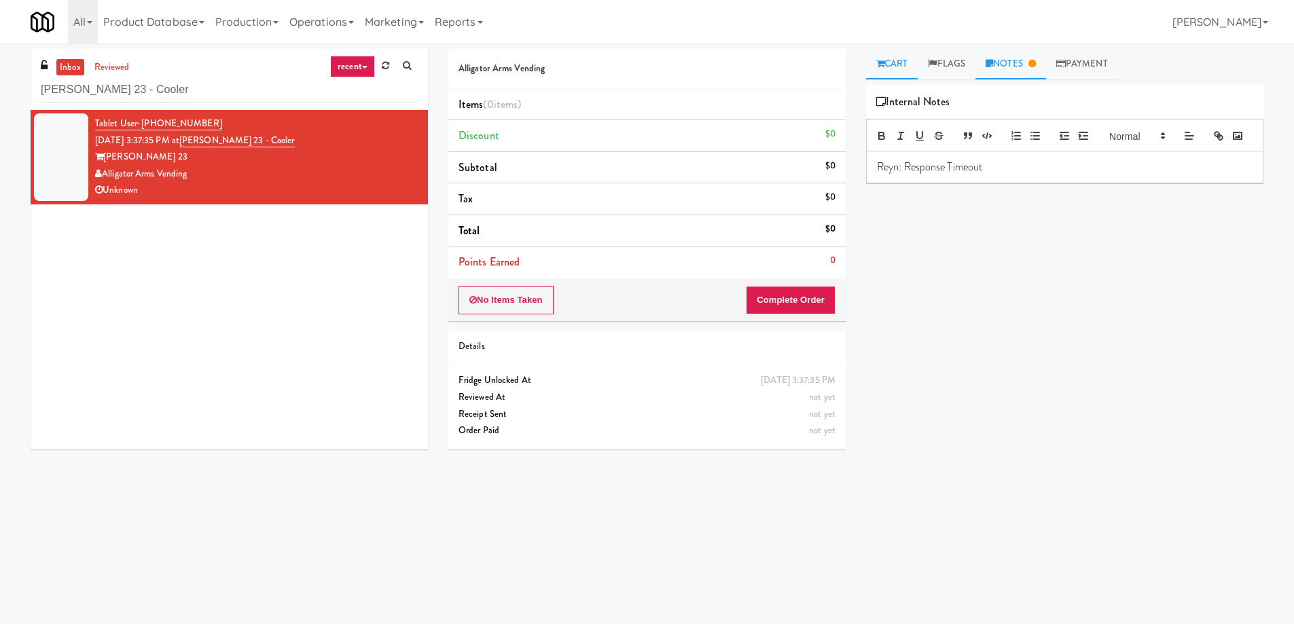
click at [891, 67] on link "Cart" at bounding box center [892, 64] width 52 height 31
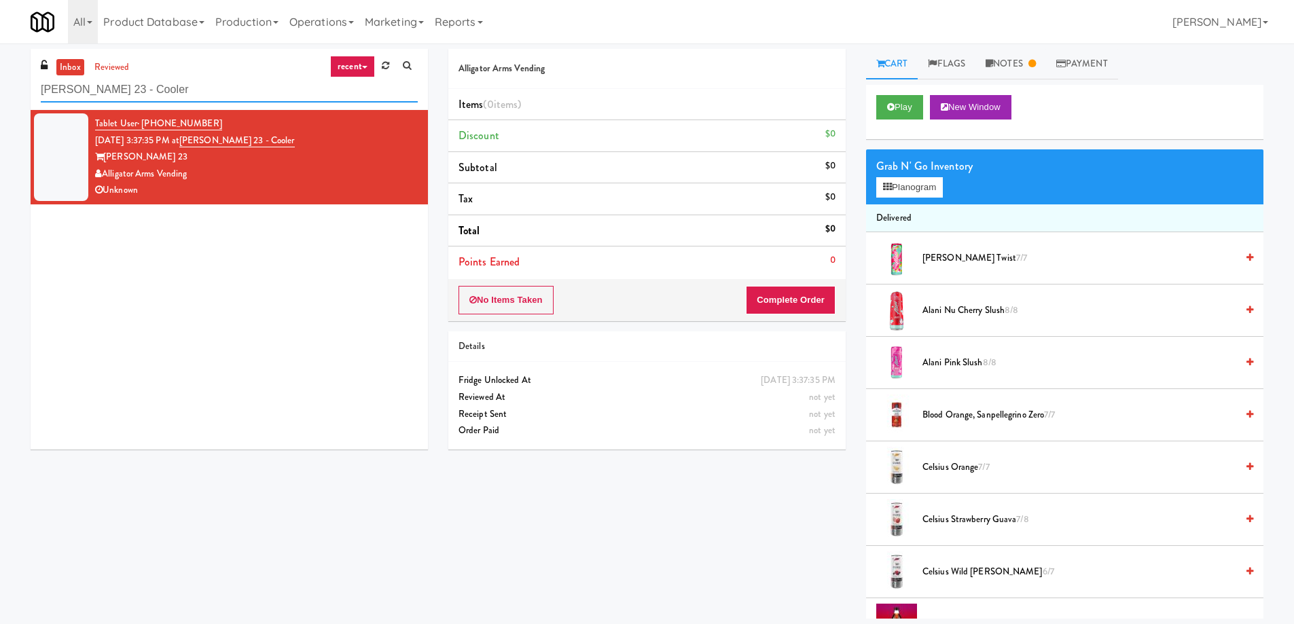
click at [131, 85] on input "Elliston 23 - Cooler" at bounding box center [229, 89] width 377 height 25
paste input "Axis Pantry - Left"
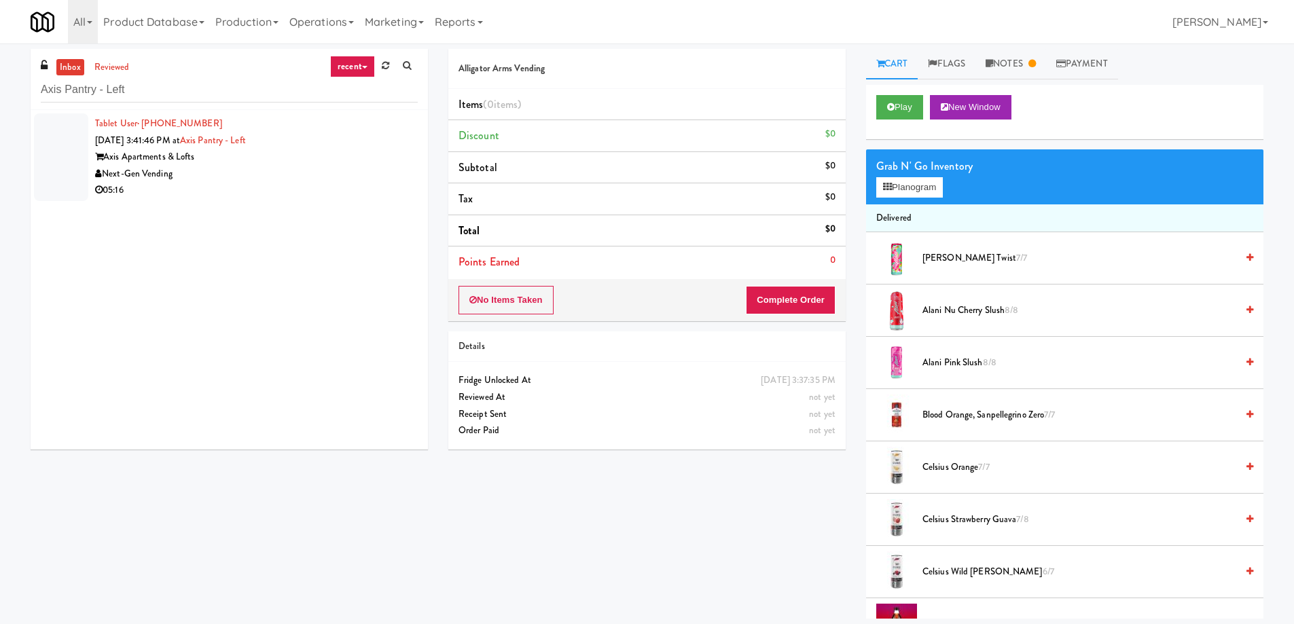
drag, startPoint x: 297, startPoint y: 210, endPoint x: 291, endPoint y: 202, distance: 10.6
click at [297, 208] on div "Tablet User · (209) 513-7228 Aug 10, 2025 3:41:46 PM at Axis Pantry - Left Axis…" at bounding box center [229, 280] width 397 height 340
click at [282, 187] on div "05:16" at bounding box center [256, 190] width 323 height 17
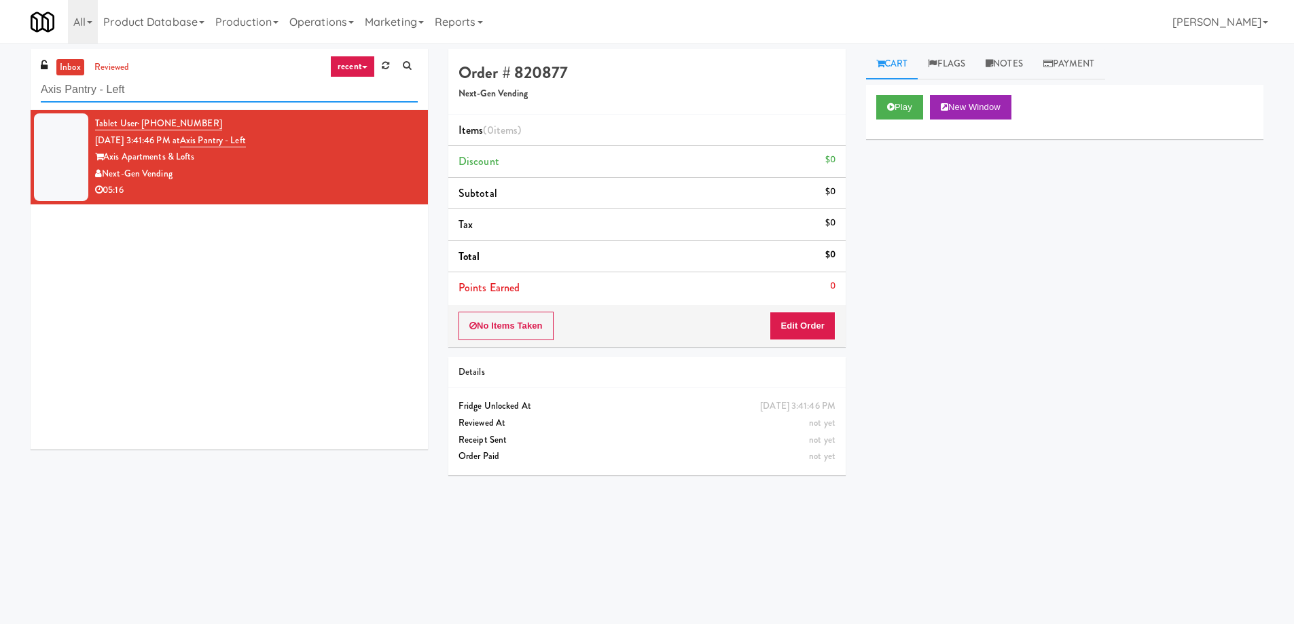
click at [144, 83] on input "Axis Pantry - Left" at bounding box center [229, 89] width 377 height 25
paste input "Flats at San Tan-Fridge"
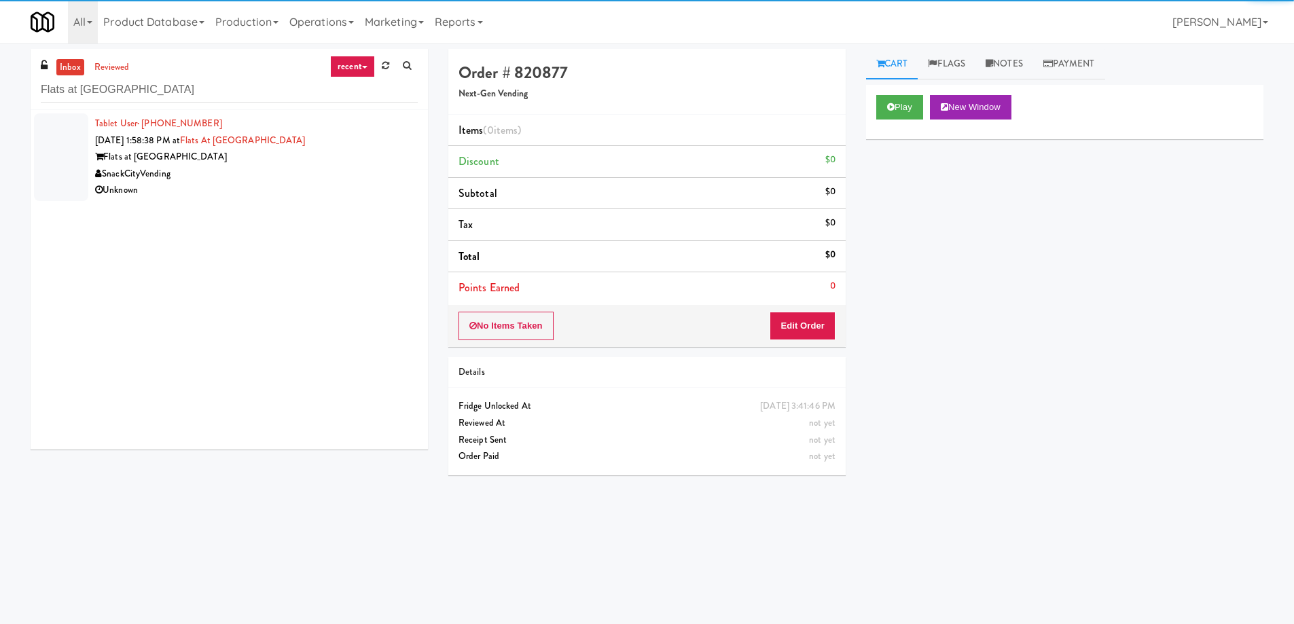
click at [255, 161] on div "Flats at San Tan" at bounding box center [256, 157] width 323 height 17
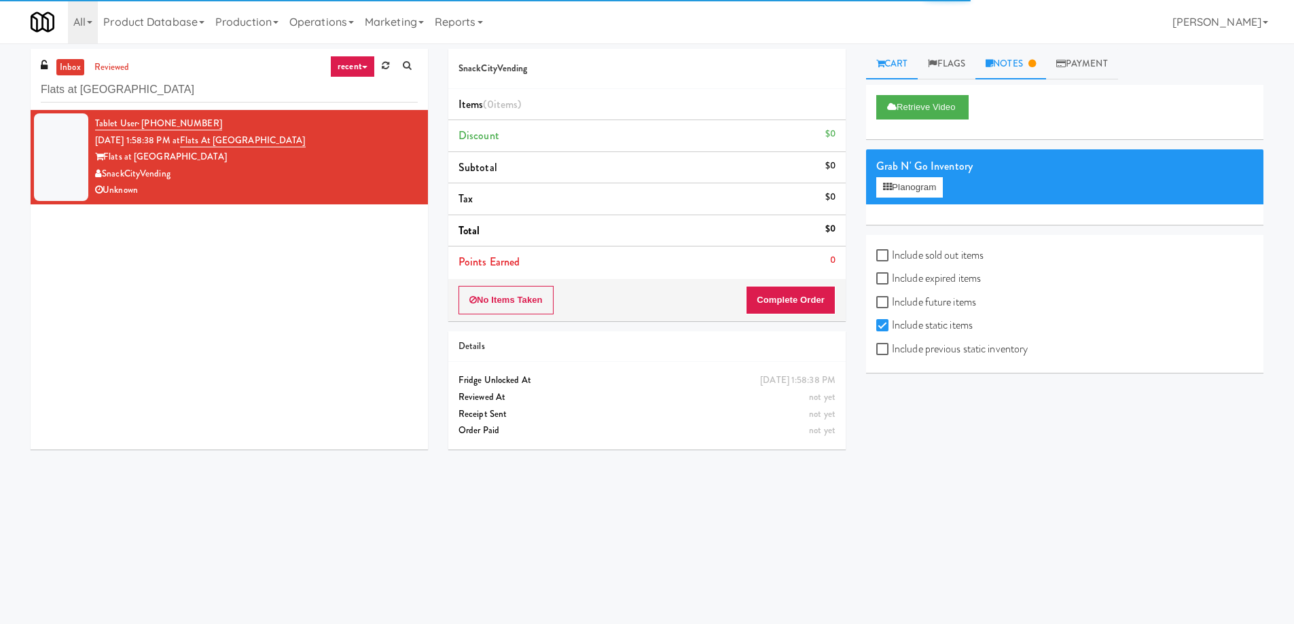
click at [1028, 69] on link "Notes" at bounding box center [1010, 64] width 71 height 31
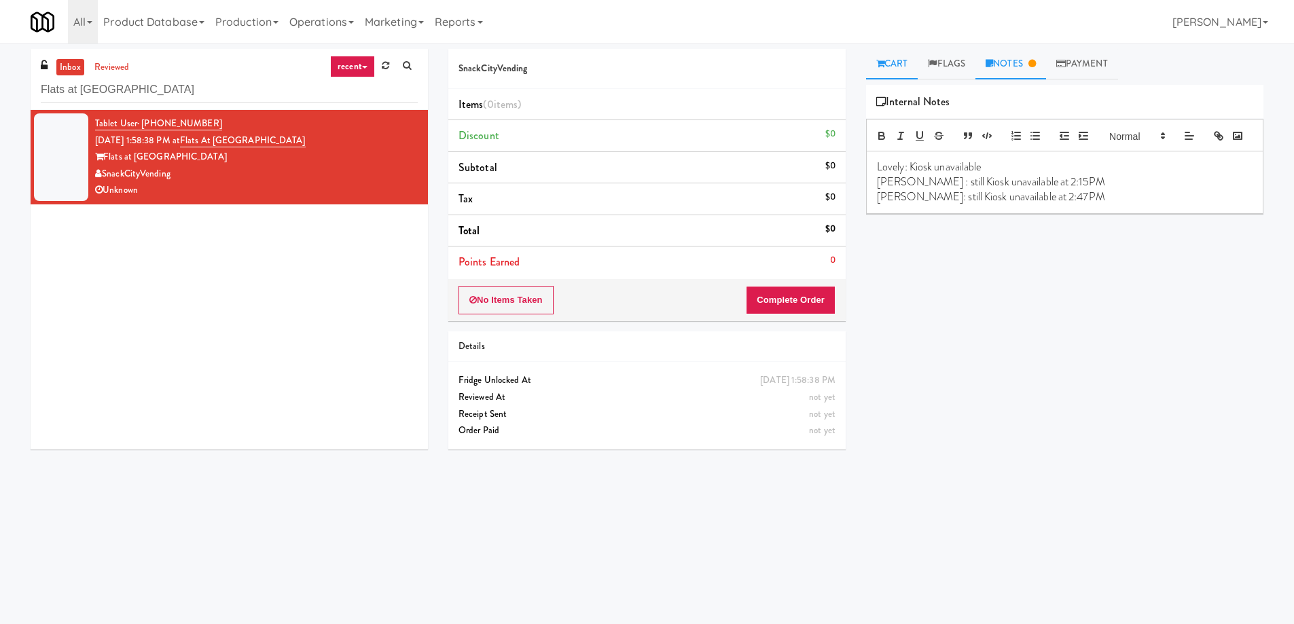
click at [900, 66] on link "Cart" at bounding box center [892, 64] width 52 height 31
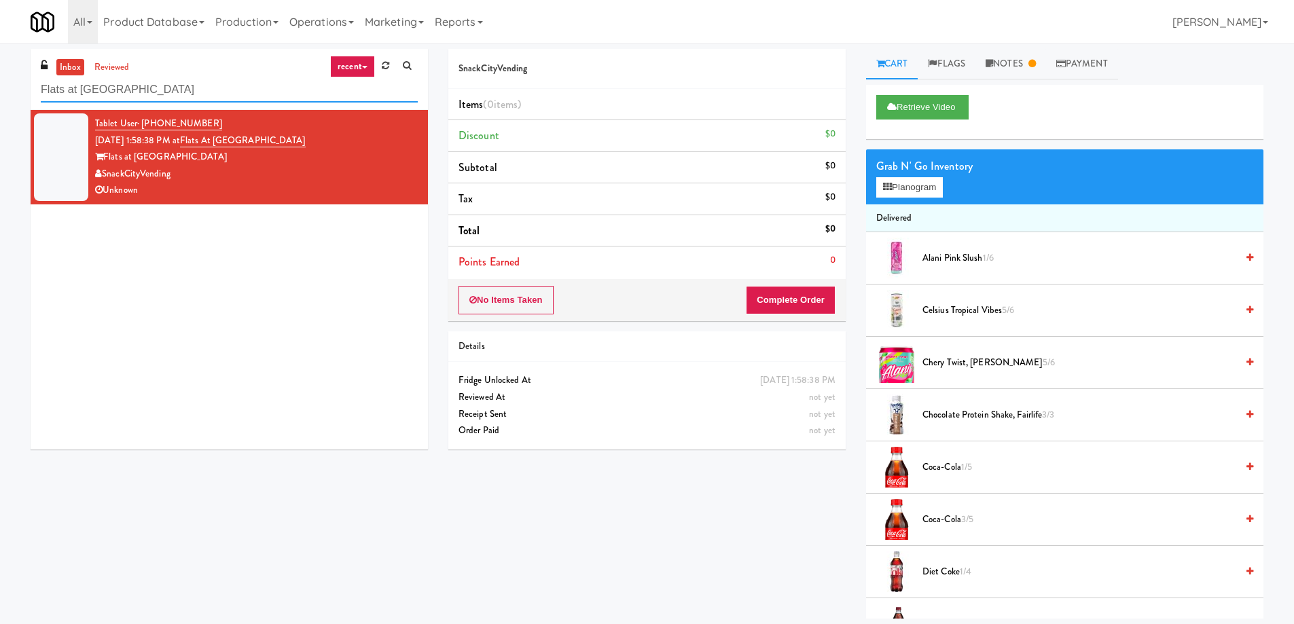
click at [117, 92] on input "Flats at San Tan-Fridge" at bounding box center [229, 89] width 377 height 25
paste input "700 Pen"
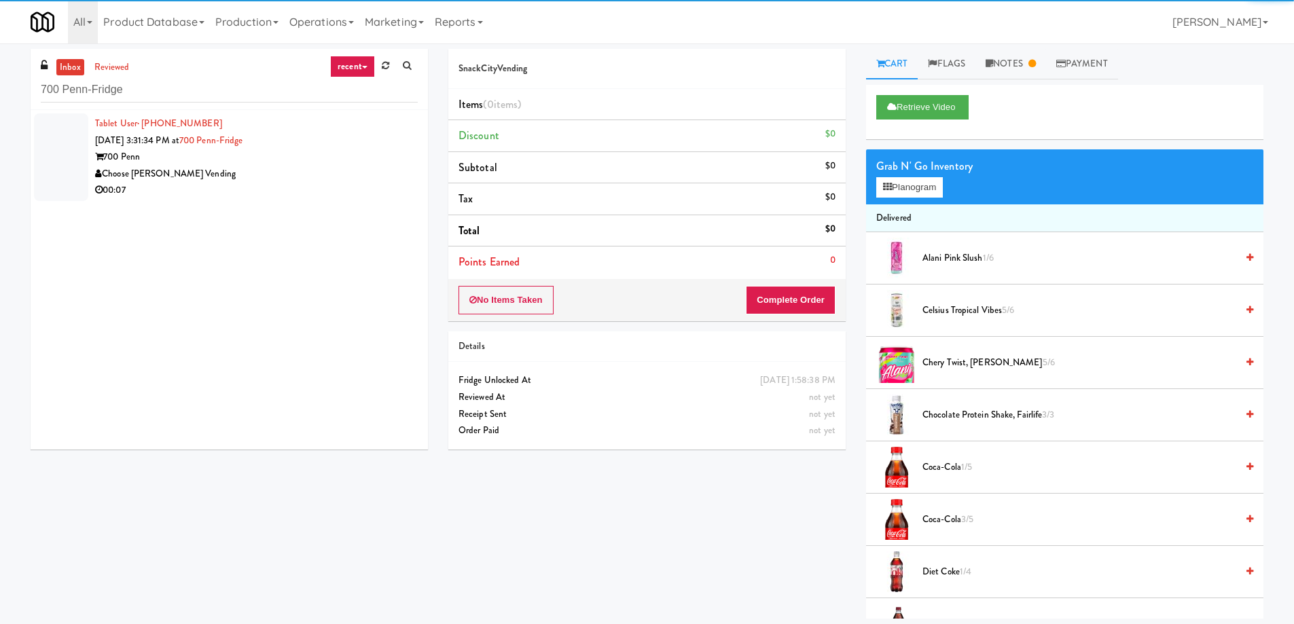
click at [255, 172] on div "Choose [PERSON_NAME] Vending" at bounding box center [256, 174] width 323 height 17
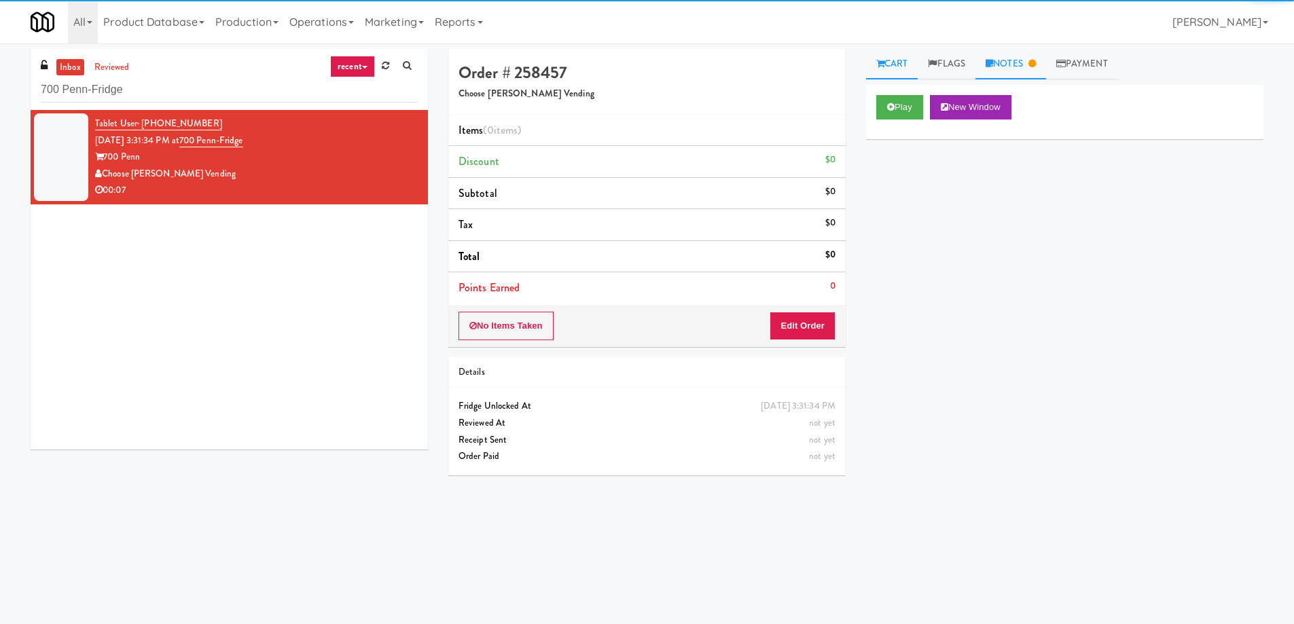
click at [1000, 75] on link "Notes" at bounding box center [1010, 64] width 71 height 31
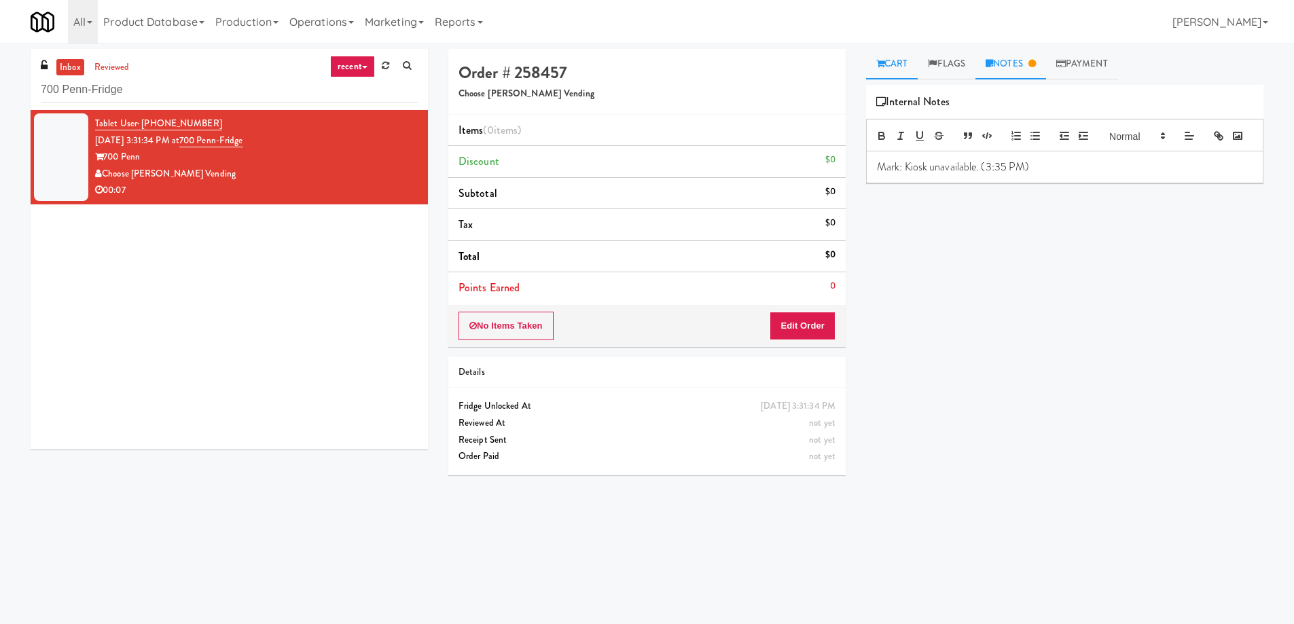
click at [891, 62] on link "Cart" at bounding box center [892, 64] width 52 height 31
click at [1035, 63] on icon at bounding box center [1031, 63] width 7 height 9
click at [112, 76] on div "700 Penn-Fridge" at bounding box center [229, 89] width 377 height 26
click at [107, 88] on input "700 Penn-Fridge" at bounding box center [229, 89] width 377 height 25
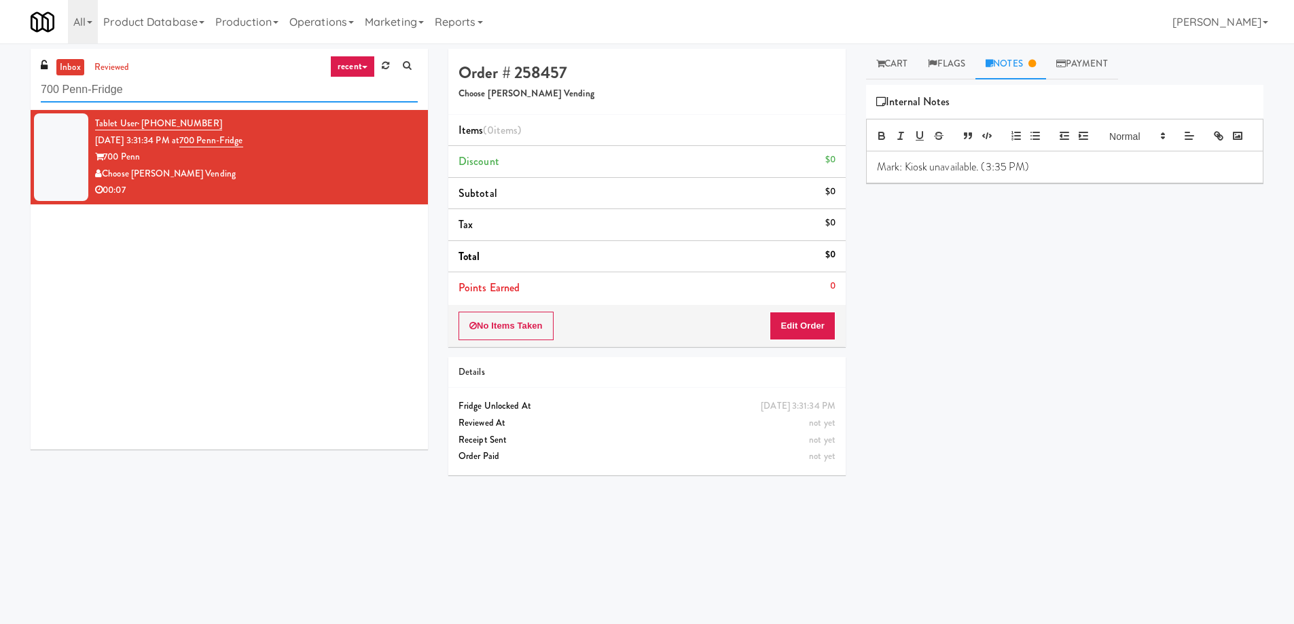
click at [107, 88] on input "700 Penn-Fridge" at bounding box center [229, 89] width 377 height 25
paste input "Axis Pantry - Left"
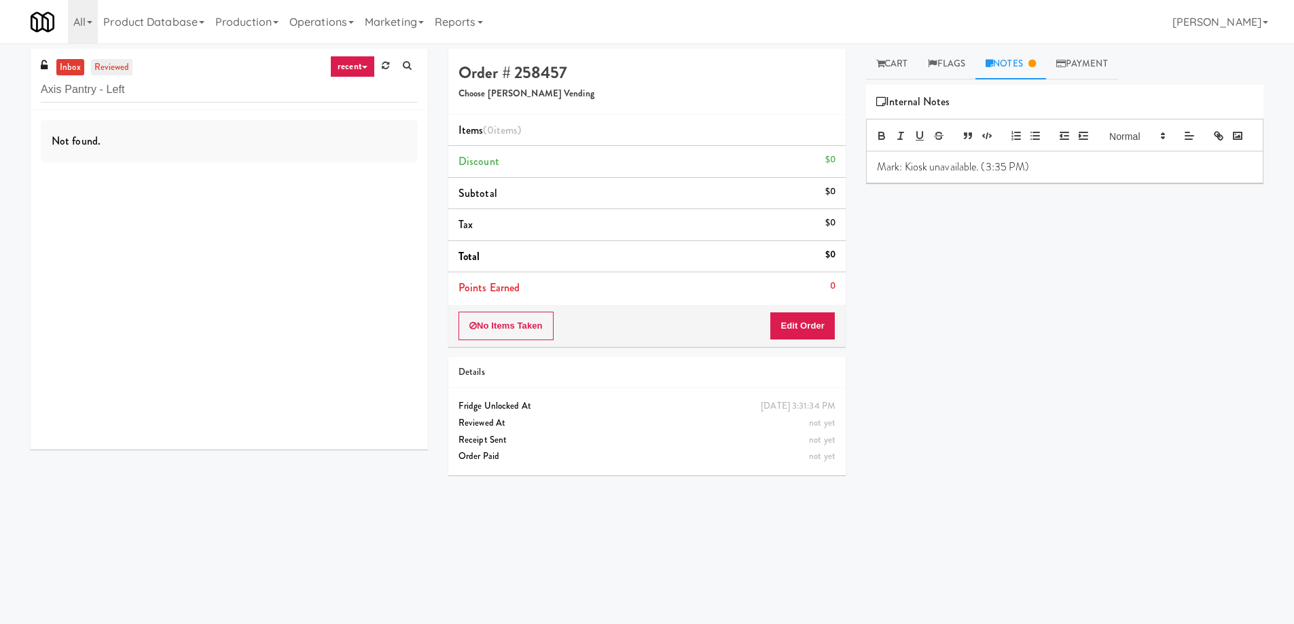
click at [105, 64] on link "reviewed" at bounding box center [112, 67] width 42 height 17
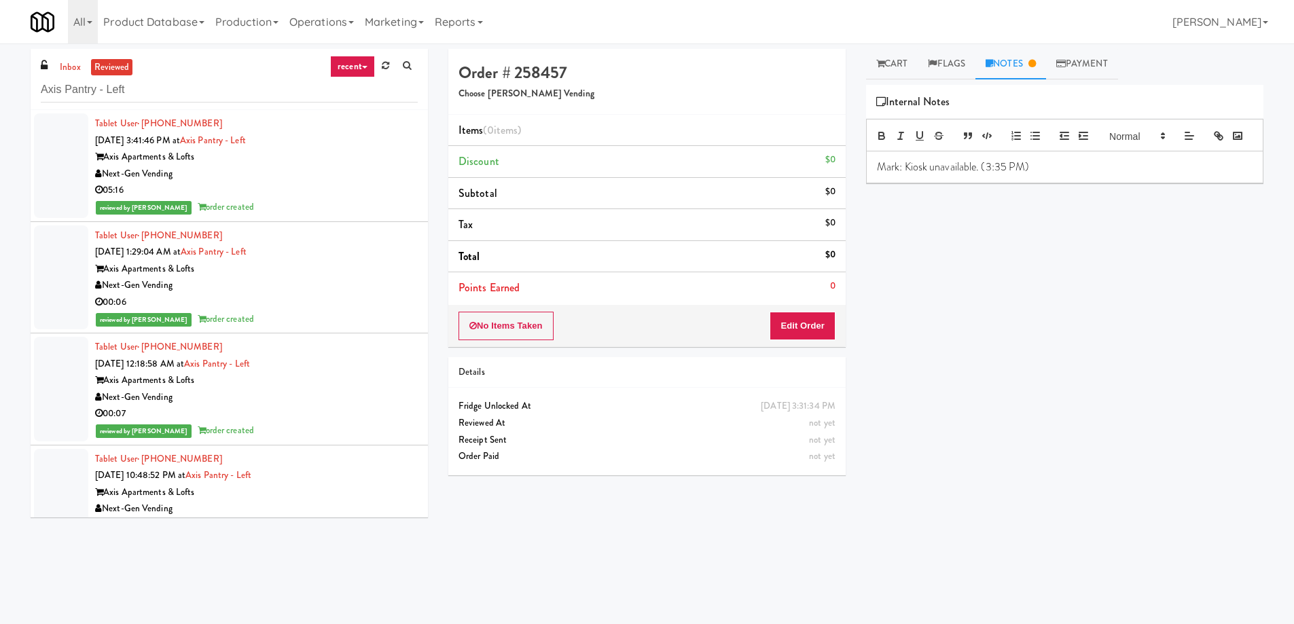
click at [109, 62] on link "reviewed" at bounding box center [112, 67] width 42 height 17
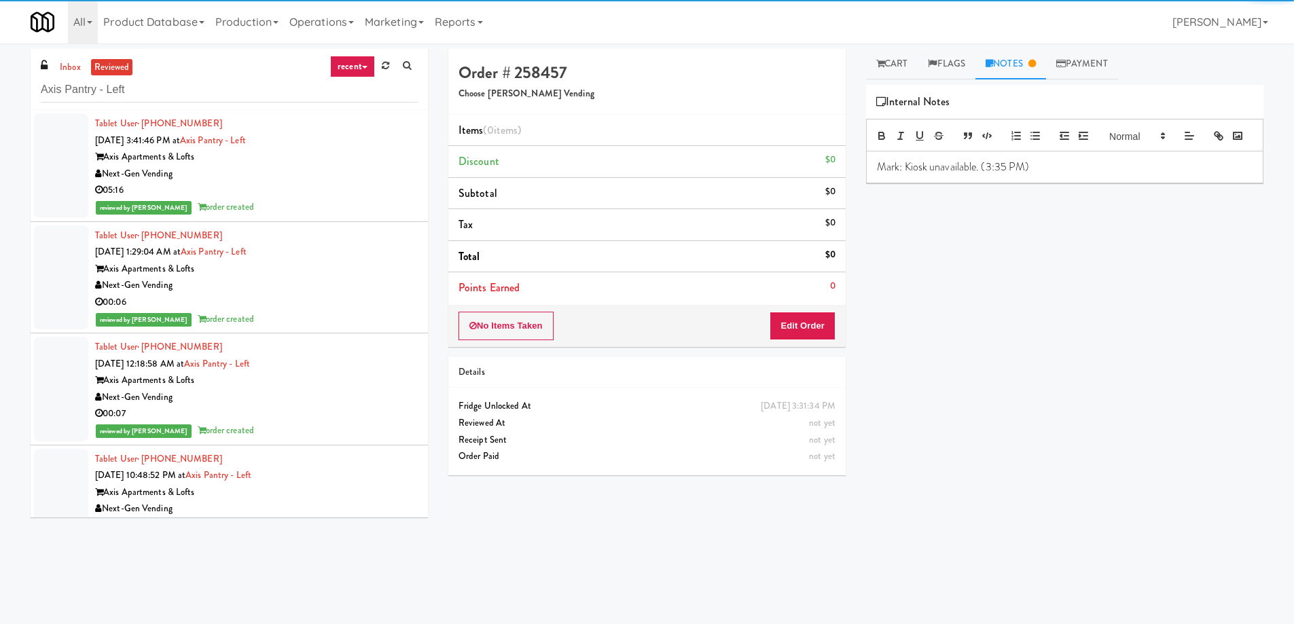
click at [340, 175] on div "Next-Gen Vending" at bounding box center [256, 174] width 323 height 17
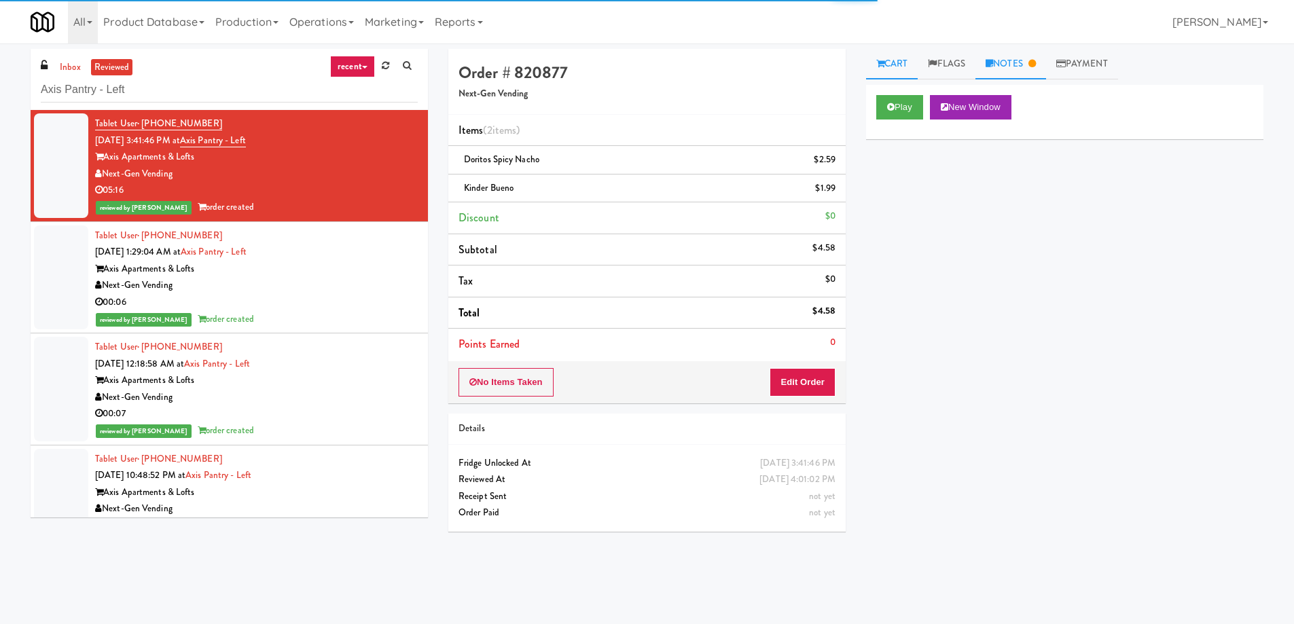
click at [1020, 61] on link "Notes" at bounding box center [1010, 64] width 71 height 31
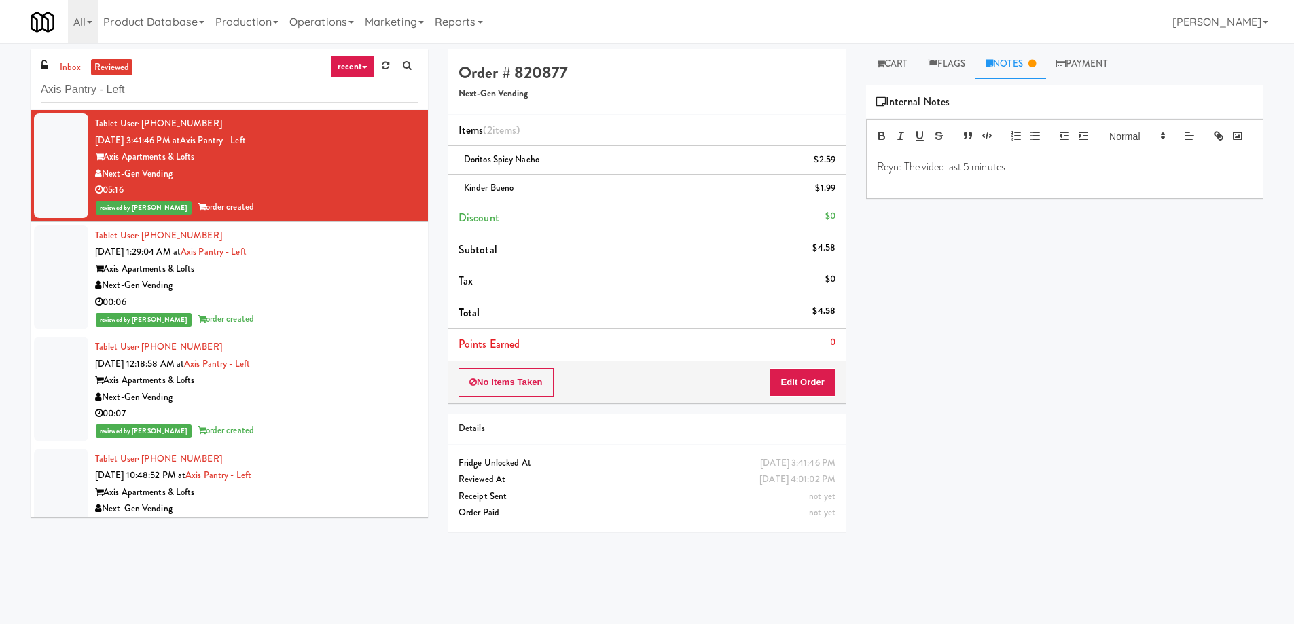
click at [152, 105] on div "inbox reviewed recent all unclear take inventory issue suspicious failed recent…" at bounding box center [229, 79] width 397 height 61
click at [81, 91] on input "Axis Pantry - Left" at bounding box center [229, 89] width 377 height 25
paste input "Elliston 23 - Cooler"
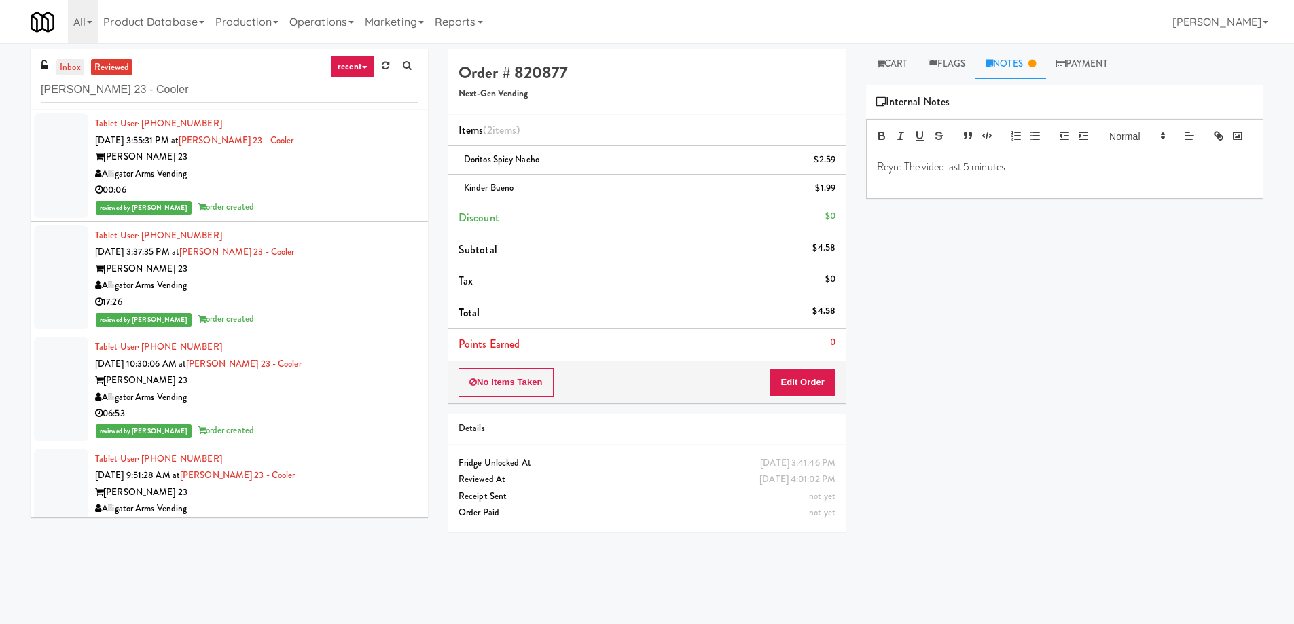
click at [77, 75] on link "inbox" at bounding box center [70, 67] width 28 height 17
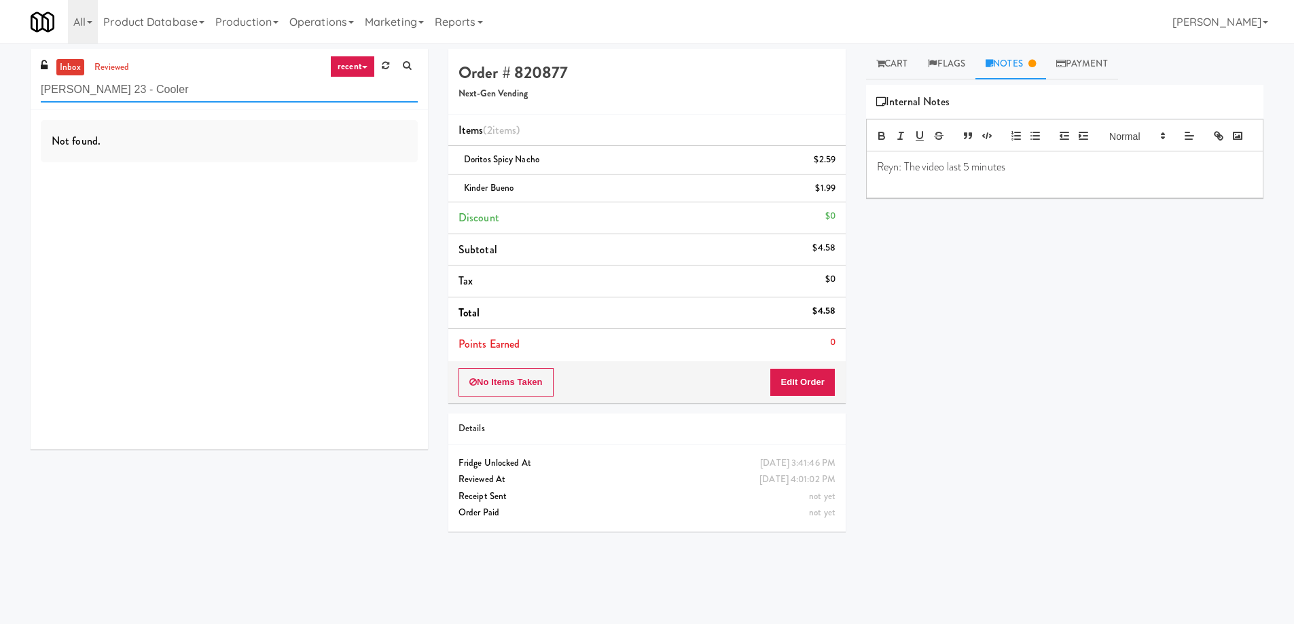
click at [201, 92] on input "Elliston 23 - Cooler" at bounding box center [229, 89] width 377 height 25
click at [109, 99] on input "Elliston 23 - Cooler" at bounding box center [229, 89] width 377 height 25
paste input "Poplar Creek - Pantry"
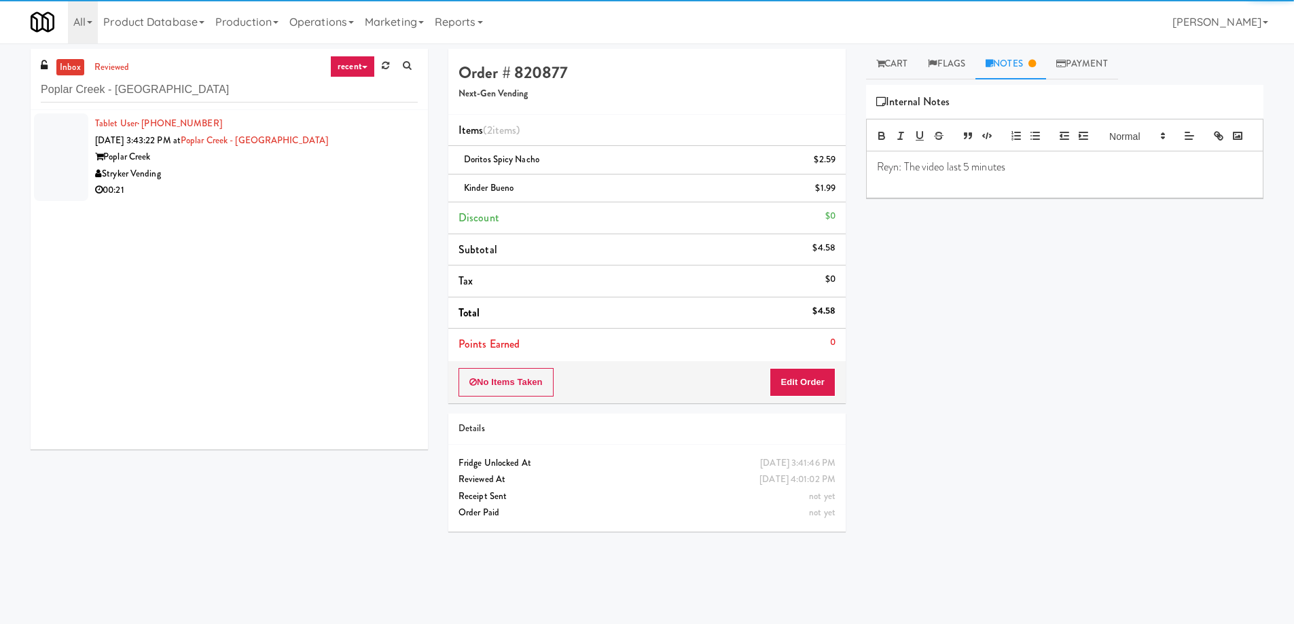
click at [263, 189] on div "00:21" at bounding box center [256, 190] width 323 height 17
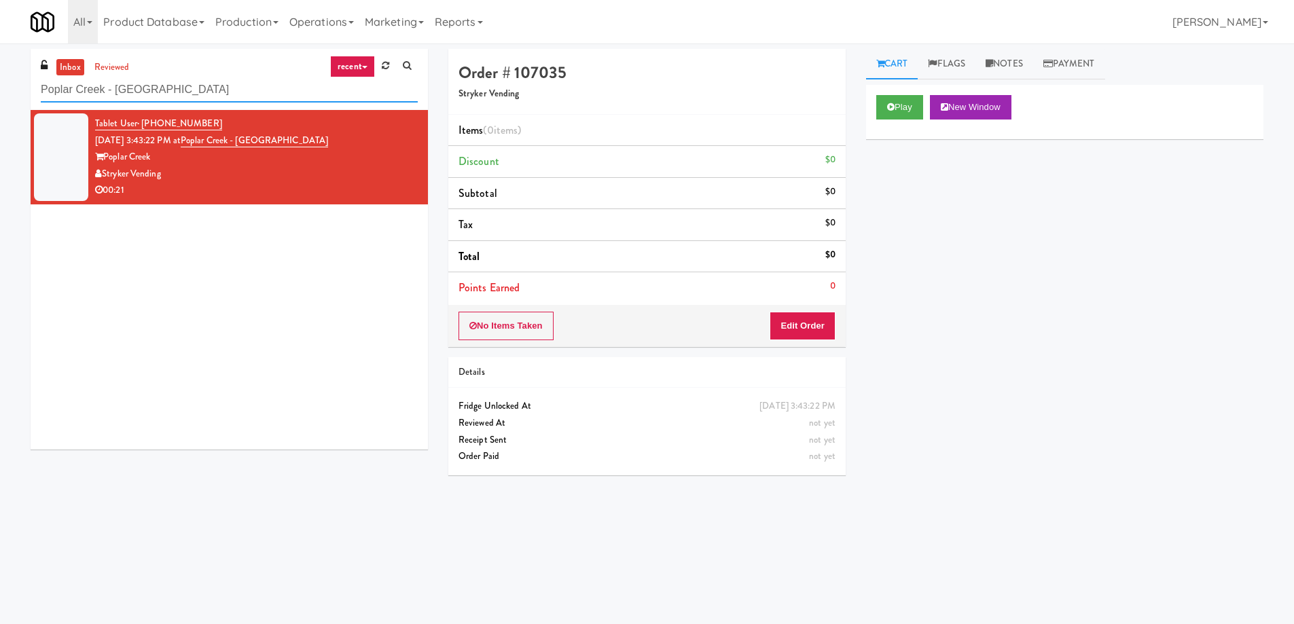
click at [179, 94] on input "Poplar Creek - Pantry" at bounding box center [229, 89] width 377 height 25
paste input "IKEA Etobicoke"
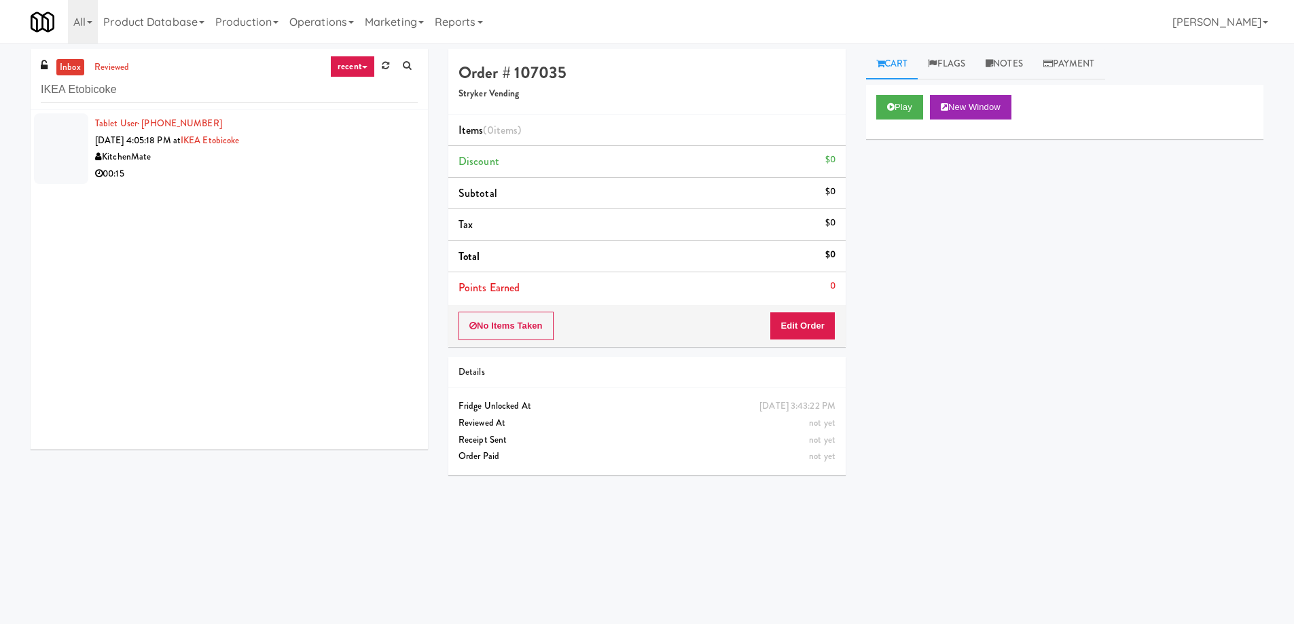
click at [243, 178] on div "00:15" at bounding box center [256, 174] width 323 height 17
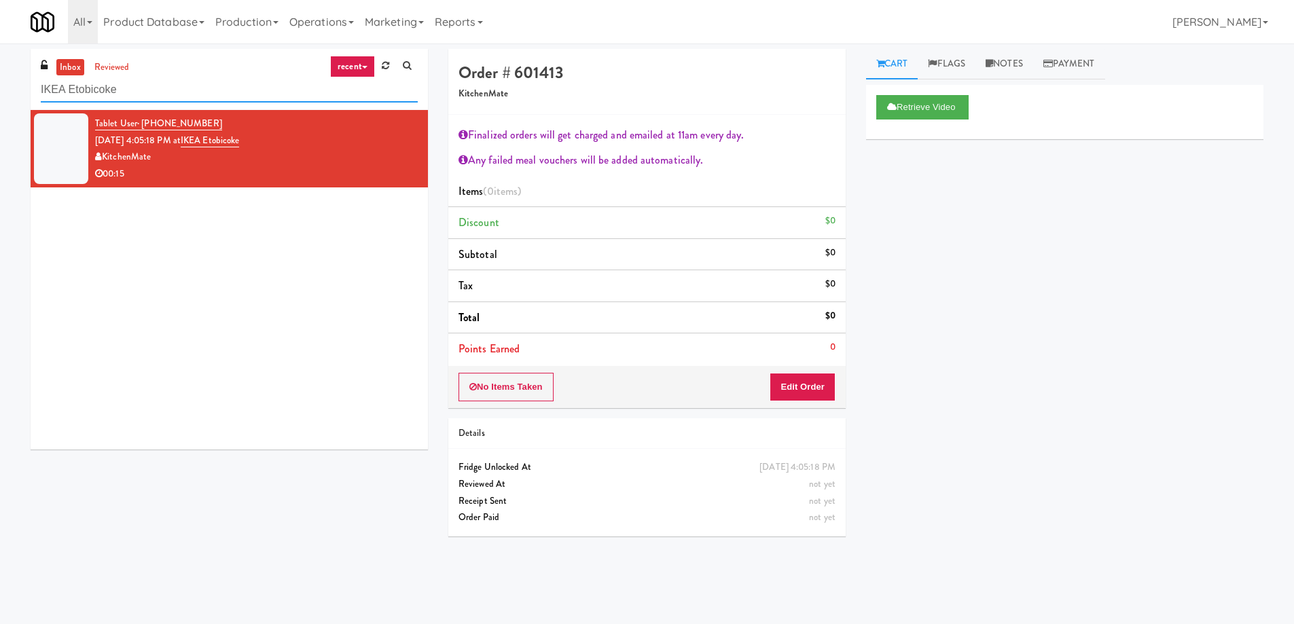
click at [120, 95] on input "IKEA Etobicoke" at bounding box center [229, 89] width 377 height 25
paste input "Pantry 101 @ Sentral Scottsdal"
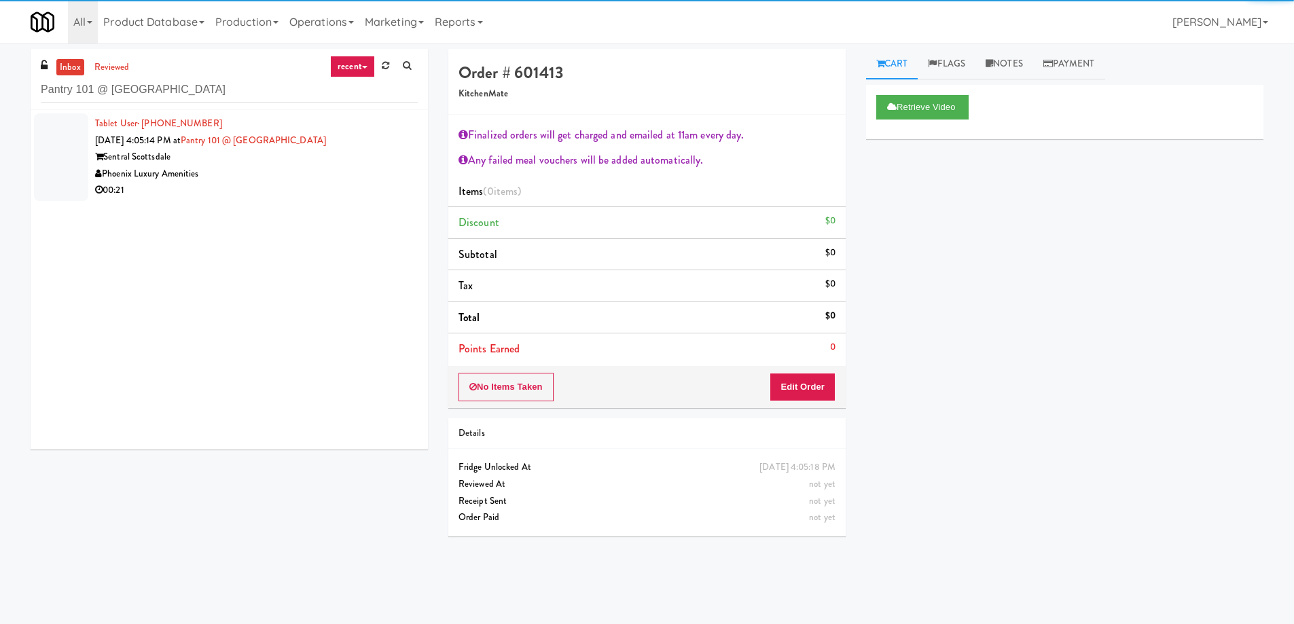
click at [255, 178] on div "Phoenix Luxury Amenities" at bounding box center [256, 174] width 323 height 17
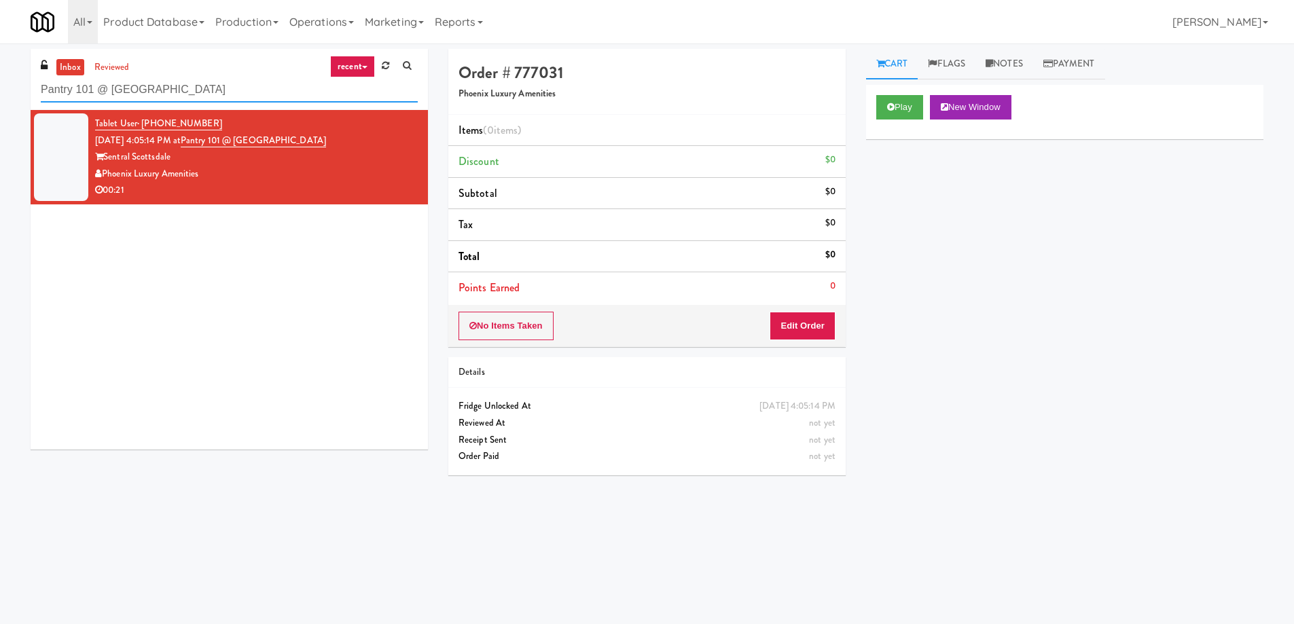
click at [156, 92] on input "Pantry 101 @ Sentral Scottsdale" at bounding box center [229, 89] width 377 height 25
click at [156, 91] on input "Pantry 101 @ Sentral Scottsdale" at bounding box center [229, 89] width 377 height 25
paste input "rk Place - Cooler - Left"
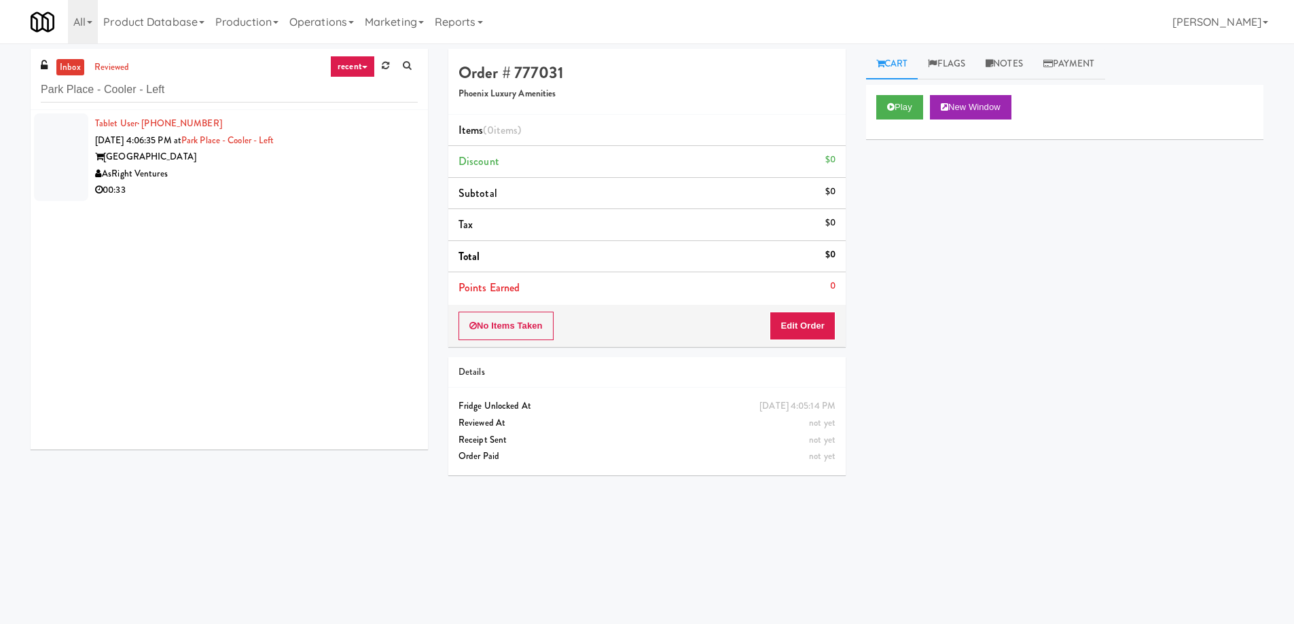
click at [259, 171] on div "AsRight Ventures" at bounding box center [256, 174] width 323 height 17
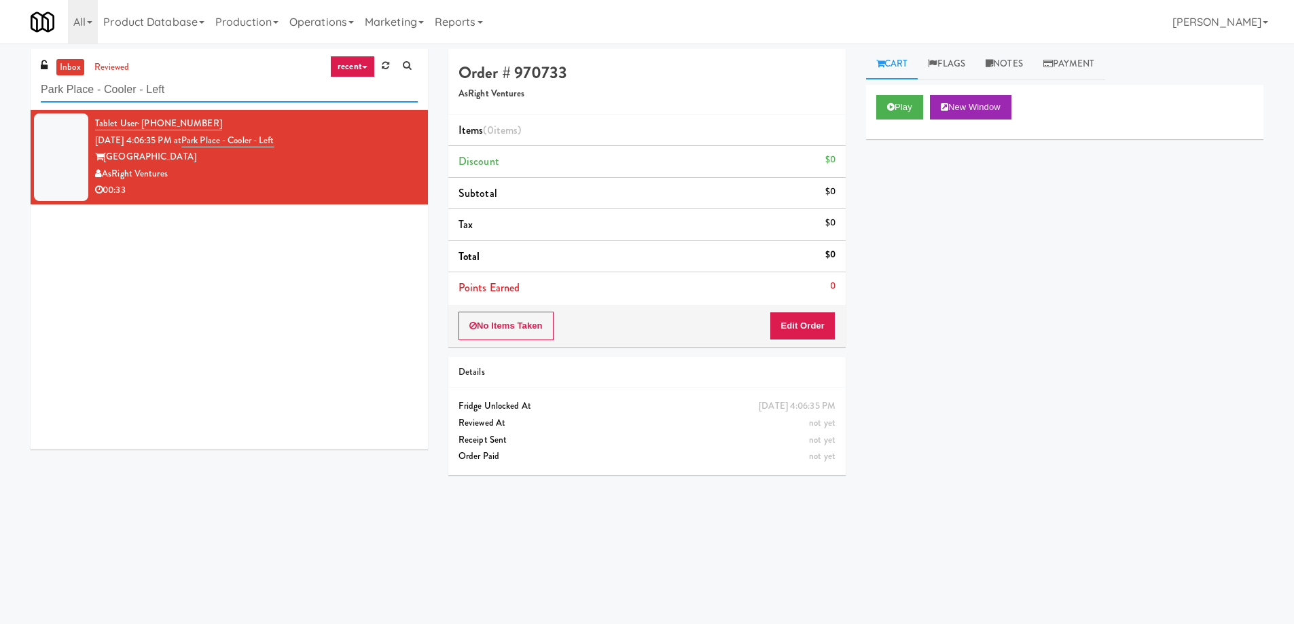
click at [195, 92] on input "Park Place - Cooler - Left" at bounding box center [229, 89] width 377 height 25
paste input "Crossing West - Ambient - Left"
type input "Crossing West - Ambient - Left"
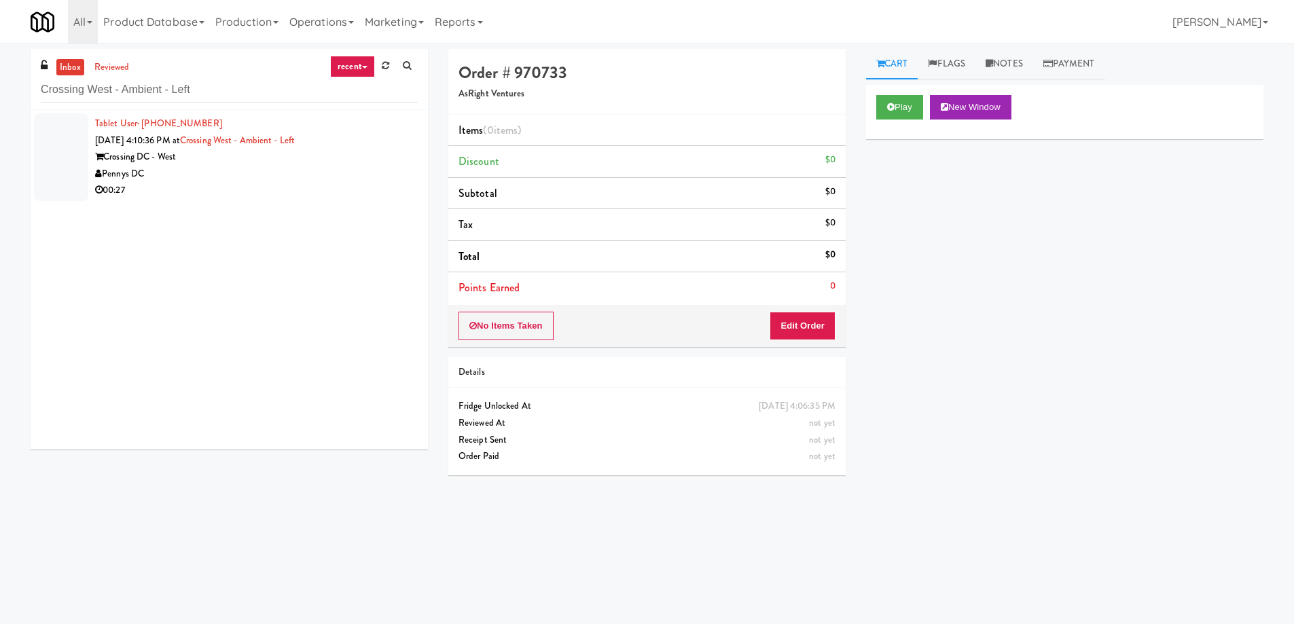
click at [257, 183] on div "00:27" at bounding box center [256, 190] width 323 height 17
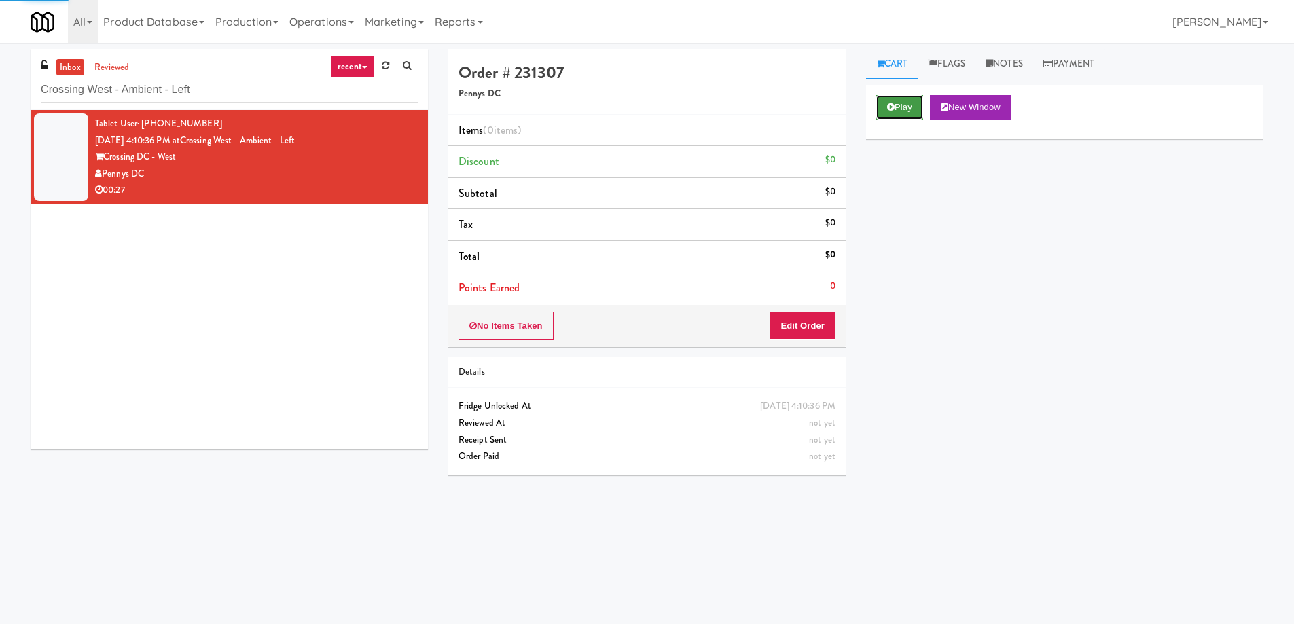
click at [883, 116] on button "Play" at bounding box center [899, 107] width 47 height 24
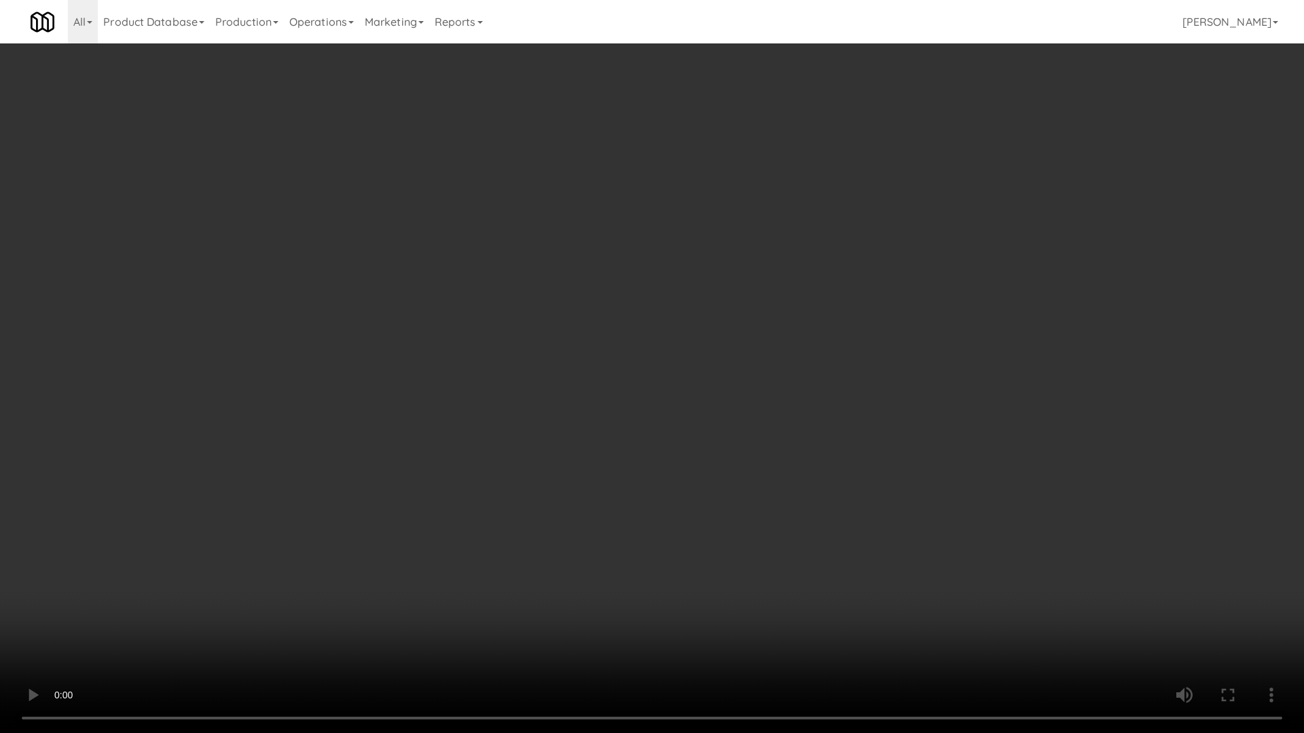
click at [829, 474] on video at bounding box center [652, 366] width 1304 height 733
click at [790, 421] on video at bounding box center [652, 366] width 1304 height 733
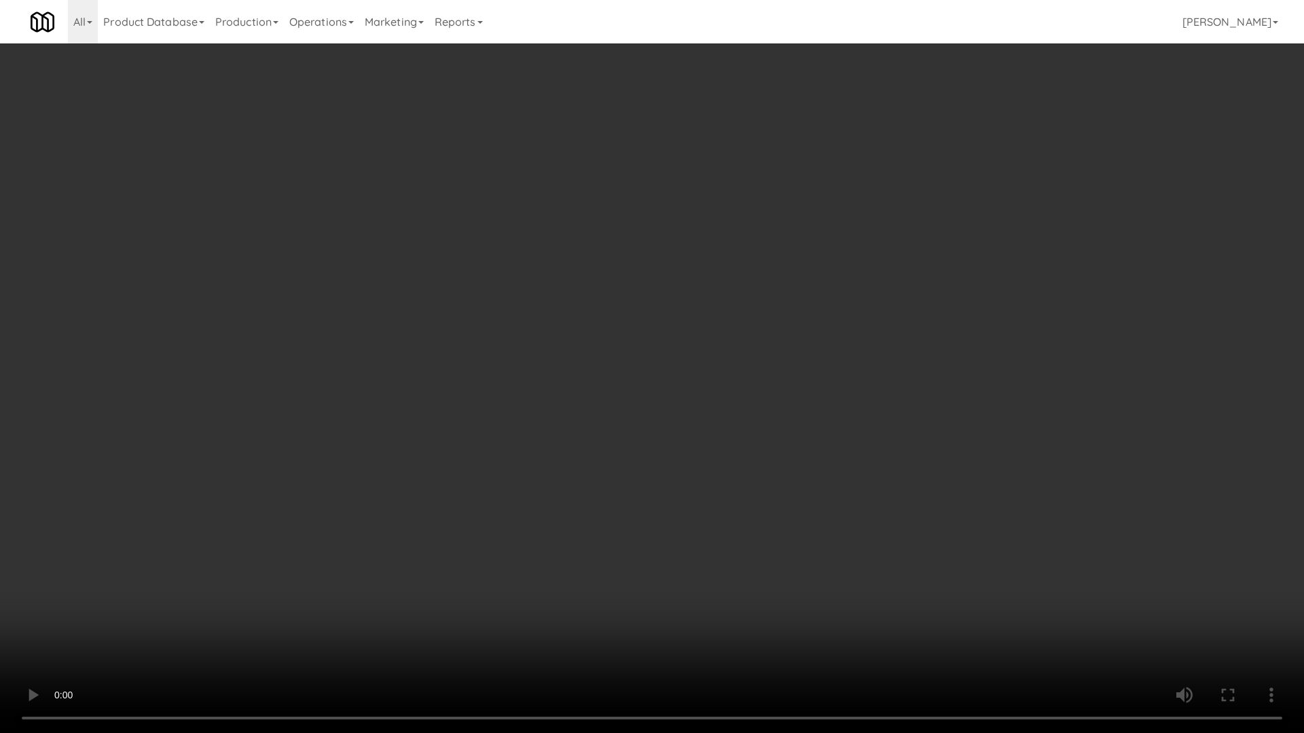
click at [790, 421] on video at bounding box center [652, 366] width 1304 height 733
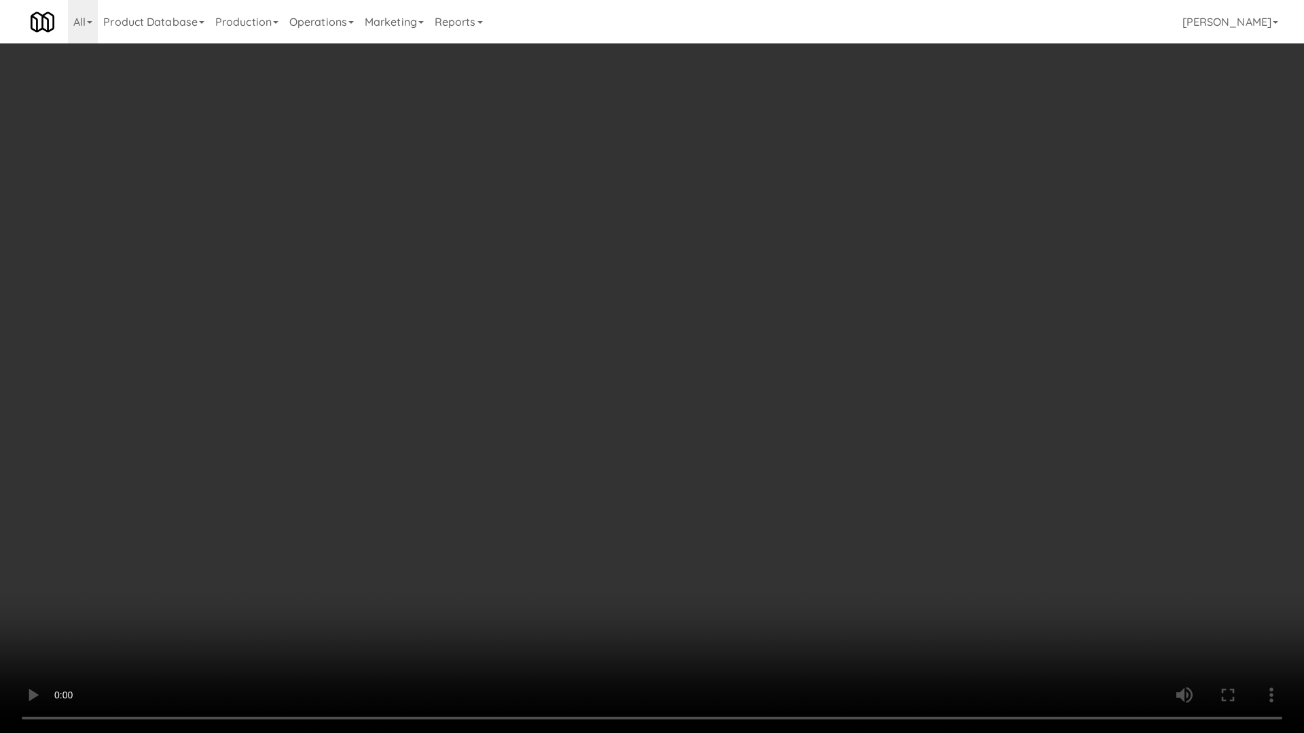
click at [790, 421] on video at bounding box center [652, 366] width 1304 height 733
click at [788, 422] on video at bounding box center [652, 366] width 1304 height 733
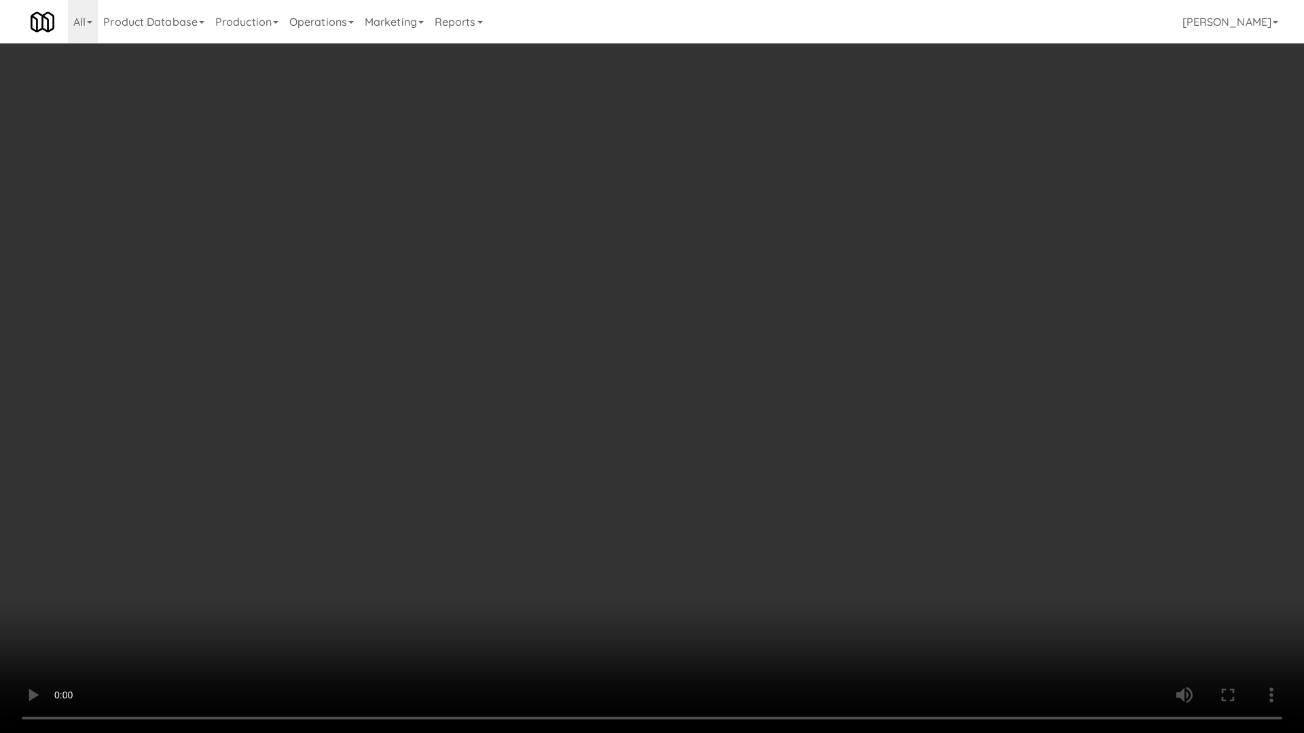
click at [788, 422] on video at bounding box center [652, 366] width 1304 height 733
click at [777, 401] on video at bounding box center [652, 366] width 1304 height 733
click at [775, 397] on video at bounding box center [652, 366] width 1304 height 733
click at [771, 406] on video at bounding box center [652, 366] width 1304 height 733
click at [678, 318] on video at bounding box center [652, 366] width 1304 height 733
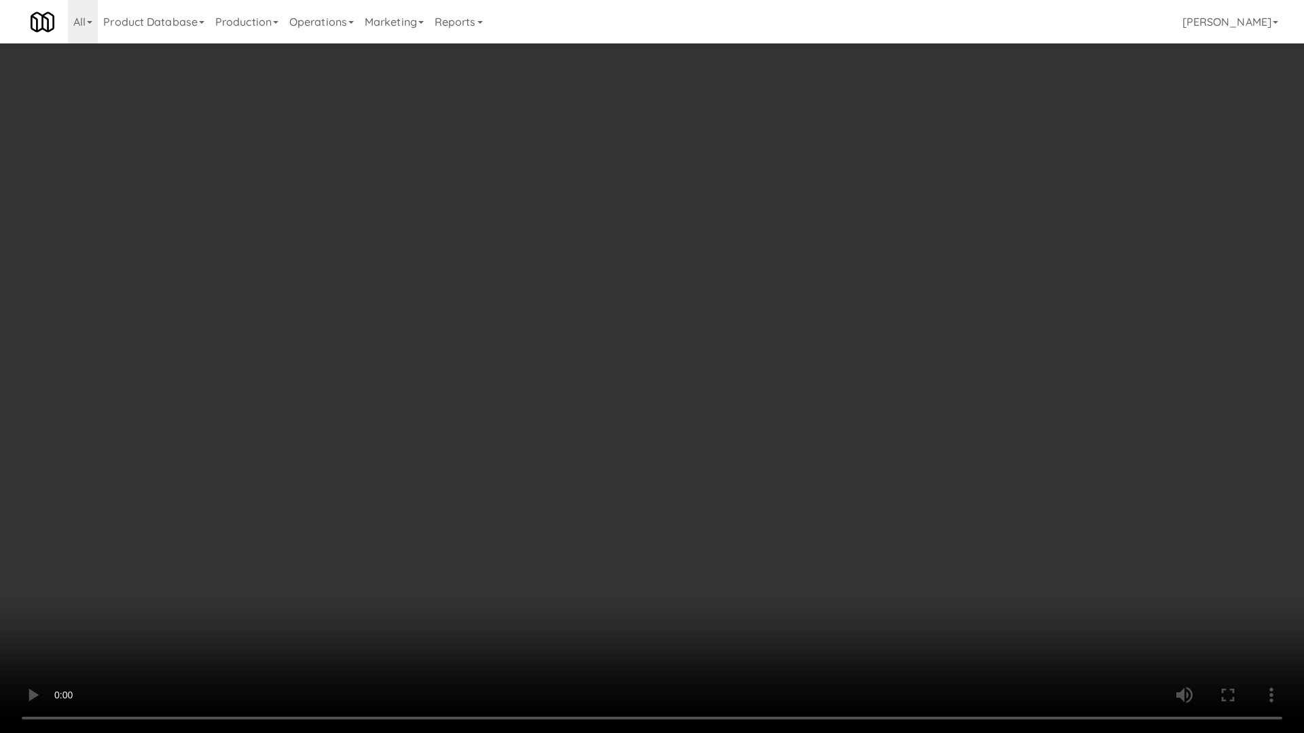
click at [895, 572] on video at bounding box center [652, 366] width 1304 height 733
click at [886, 539] on video at bounding box center [652, 366] width 1304 height 733
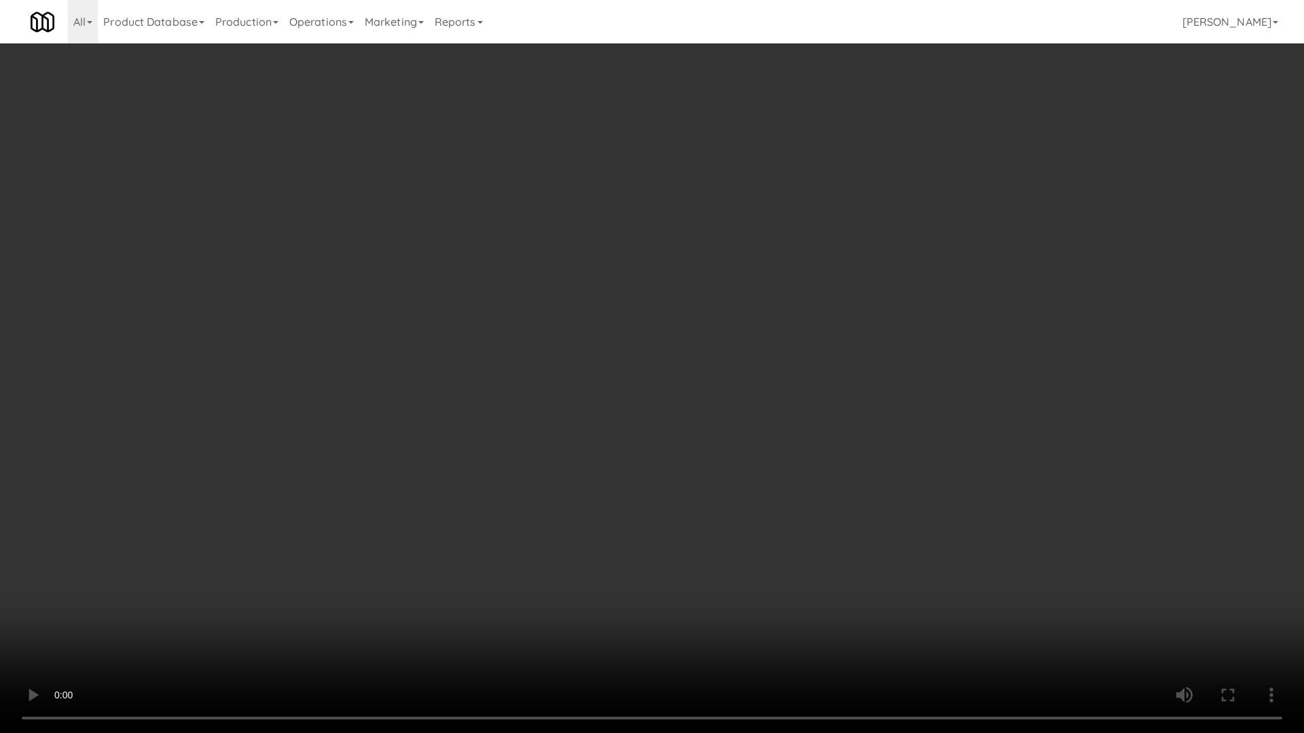
click at [834, 559] on video at bounding box center [652, 366] width 1304 height 733
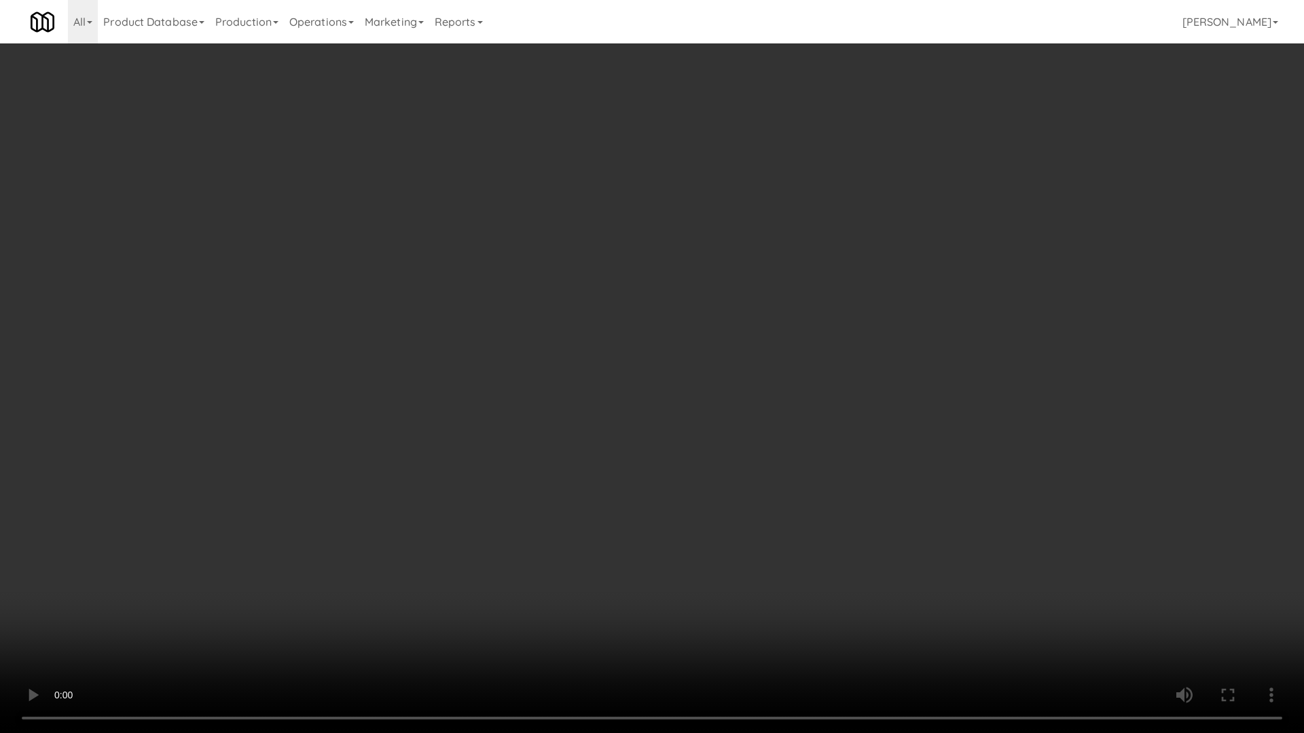
click at [834, 559] on video at bounding box center [652, 366] width 1304 height 733
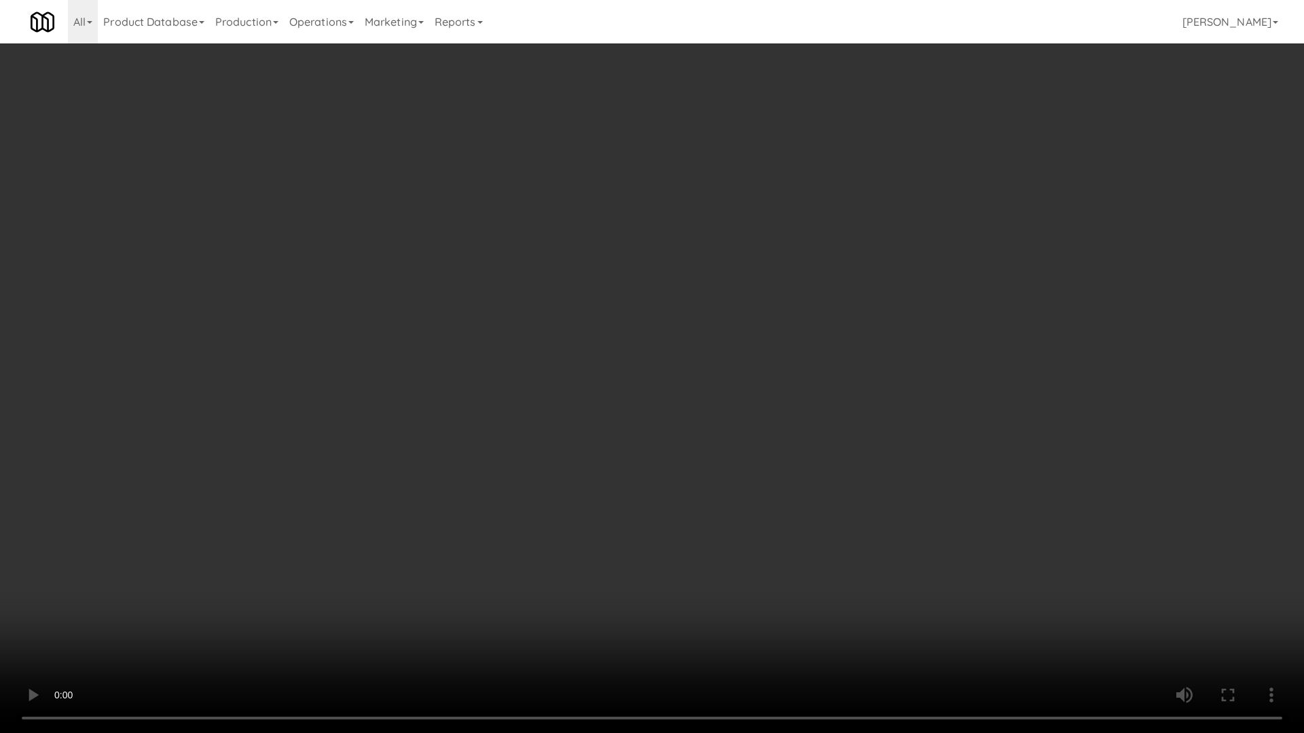
click at [923, 605] on video at bounding box center [652, 366] width 1304 height 733
click at [904, 526] on video at bounding box center [652, 366] width 1304 height 733
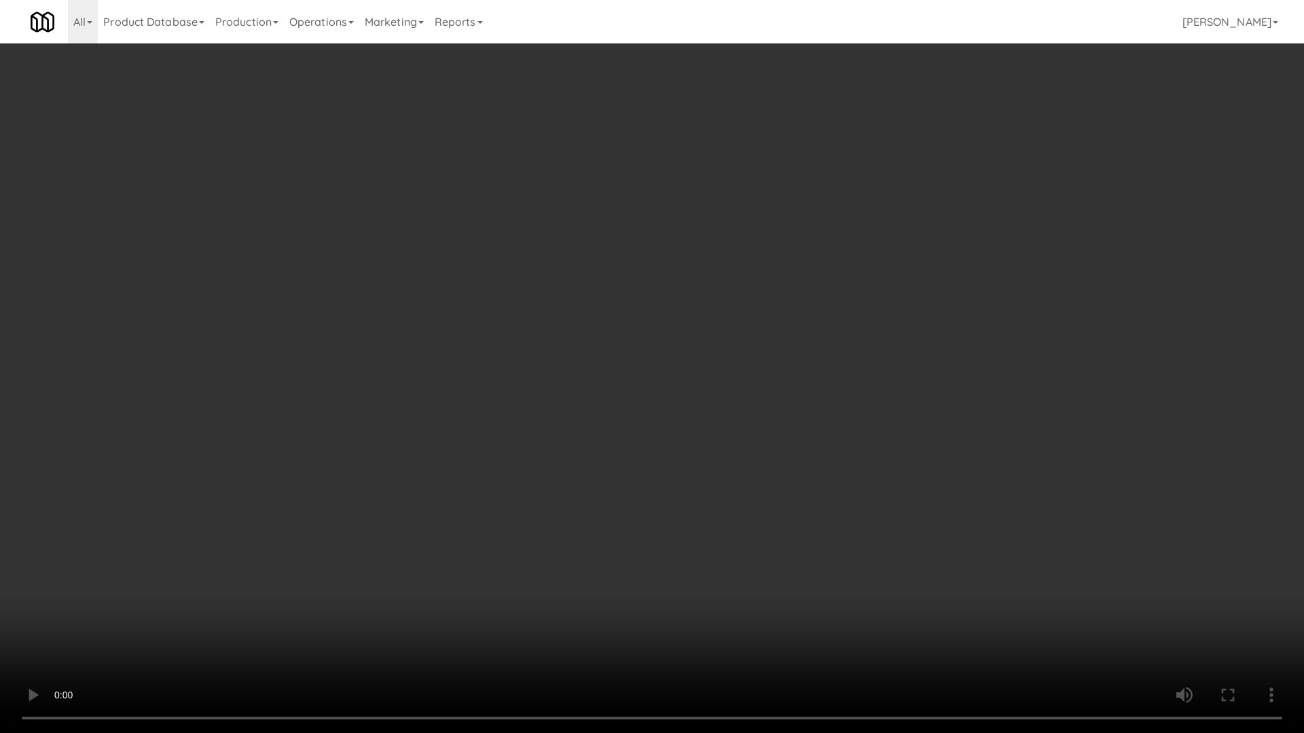
click at [902, 525] on video at bounding box center [652, 366] width 1304 height 733
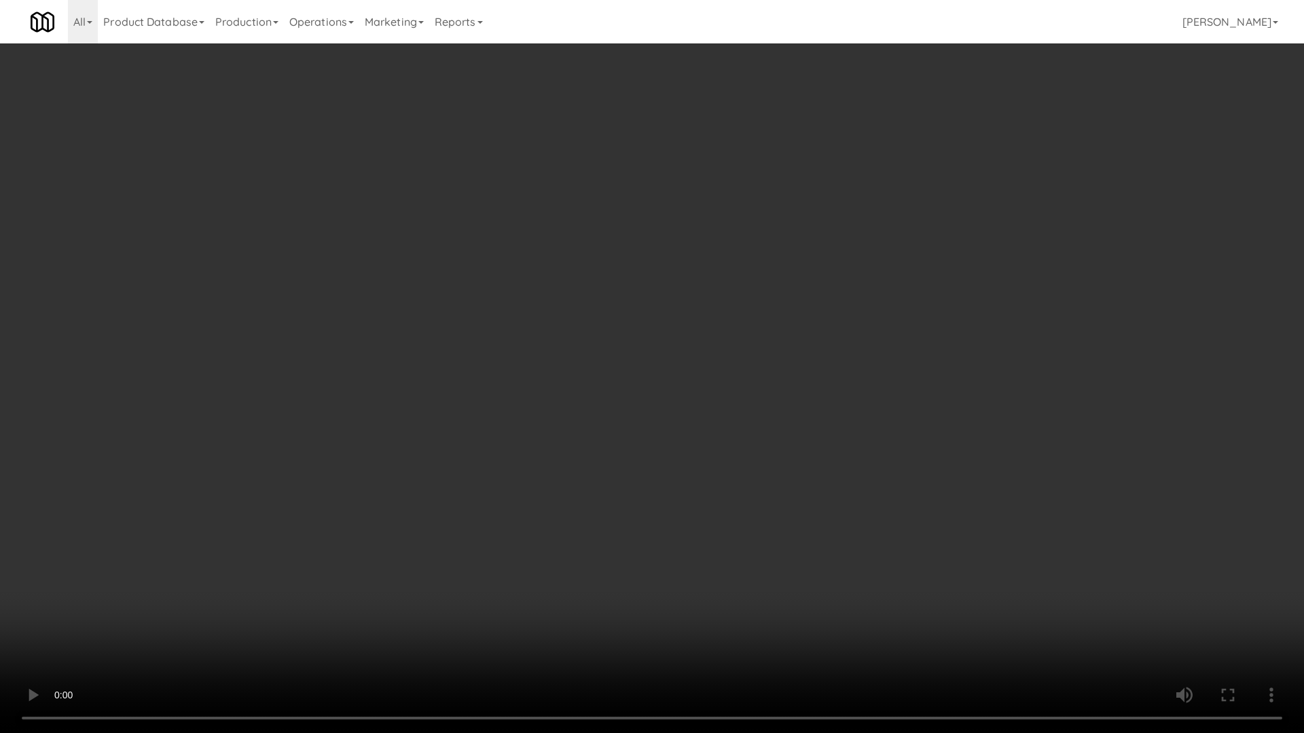
click at [902, 525] on video at bounding box center [652, 366] width 1304 height 733
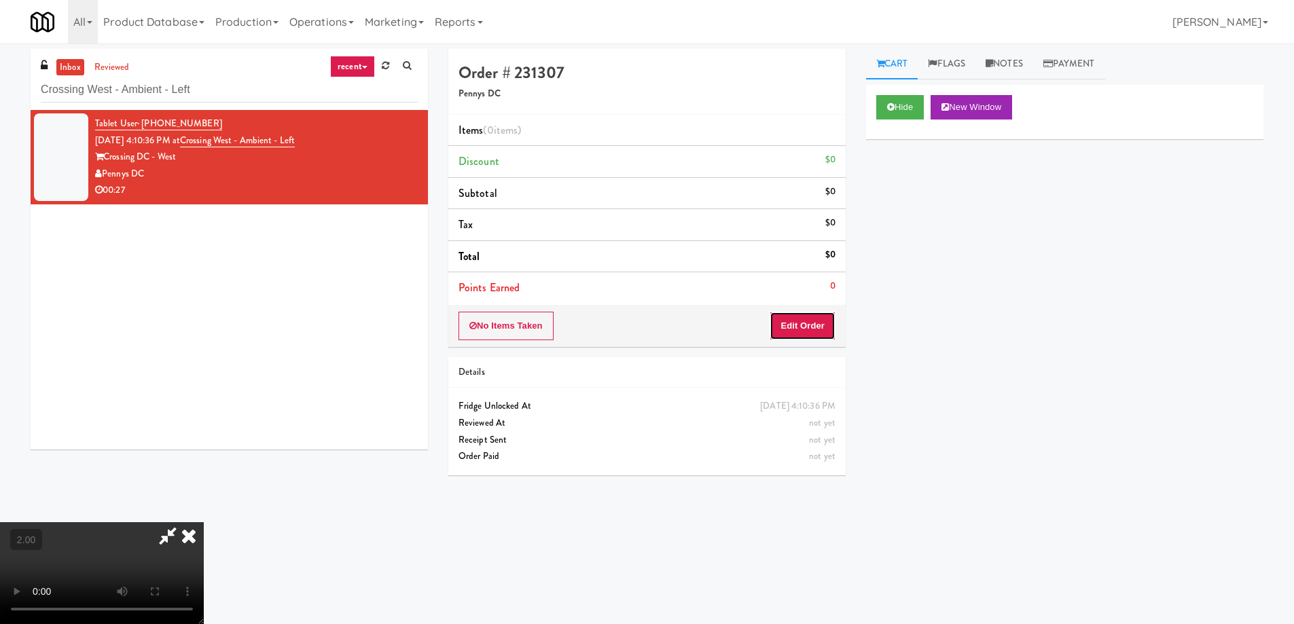
click at [815, 327] on button "Edit Order" at bounding box center [802, 326] width 66 height 29
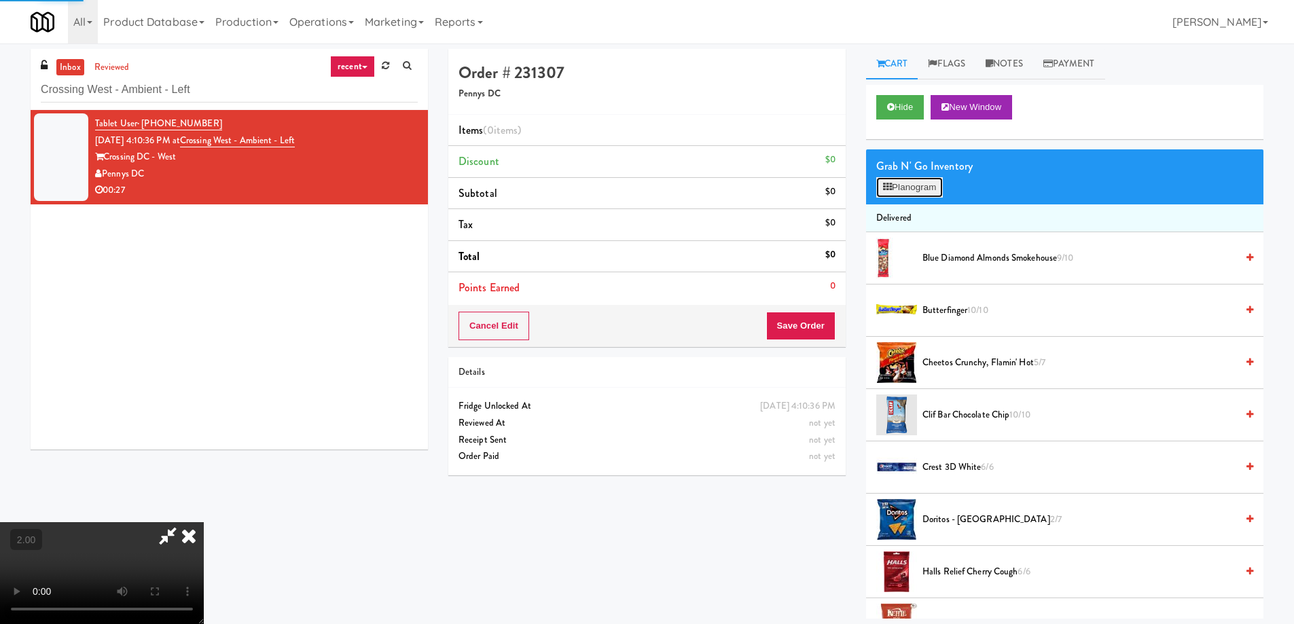
click at [942, 181] on button "Planogram" at bounding box center [909, 187] width 67 height 20
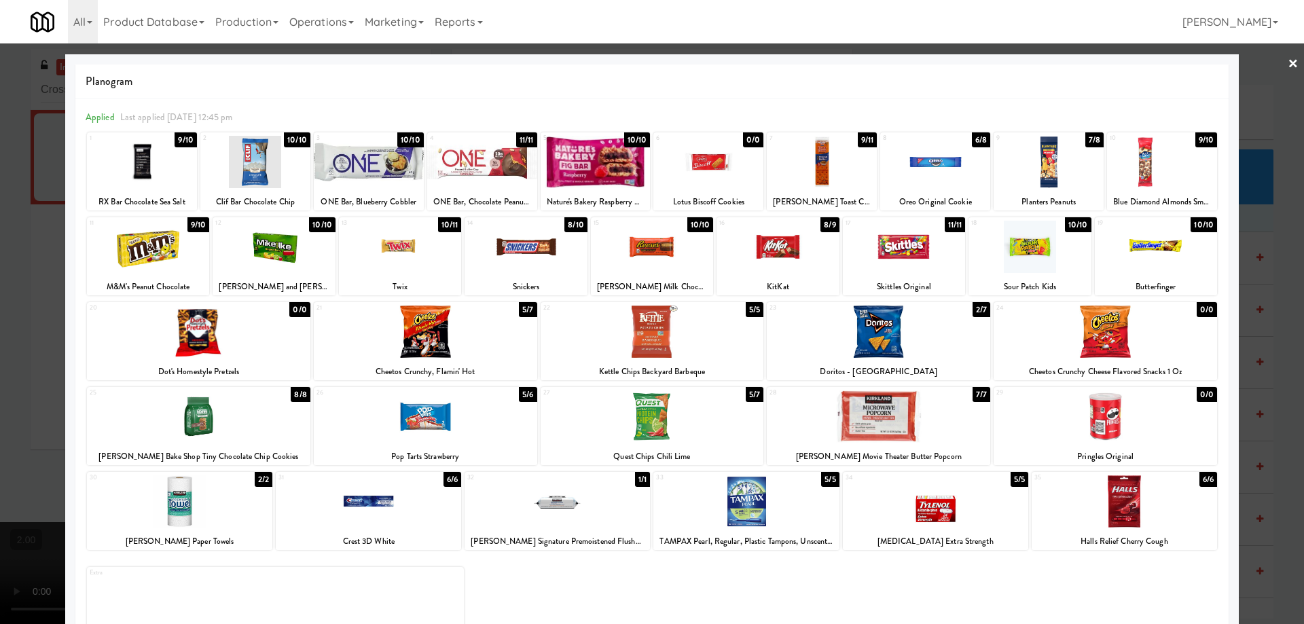
click at [926, 166] on div at bounding box center [935, 162] width 110 height 52
click at [0, 397] on div at bounding box center [652, 312] width 1304 height 624
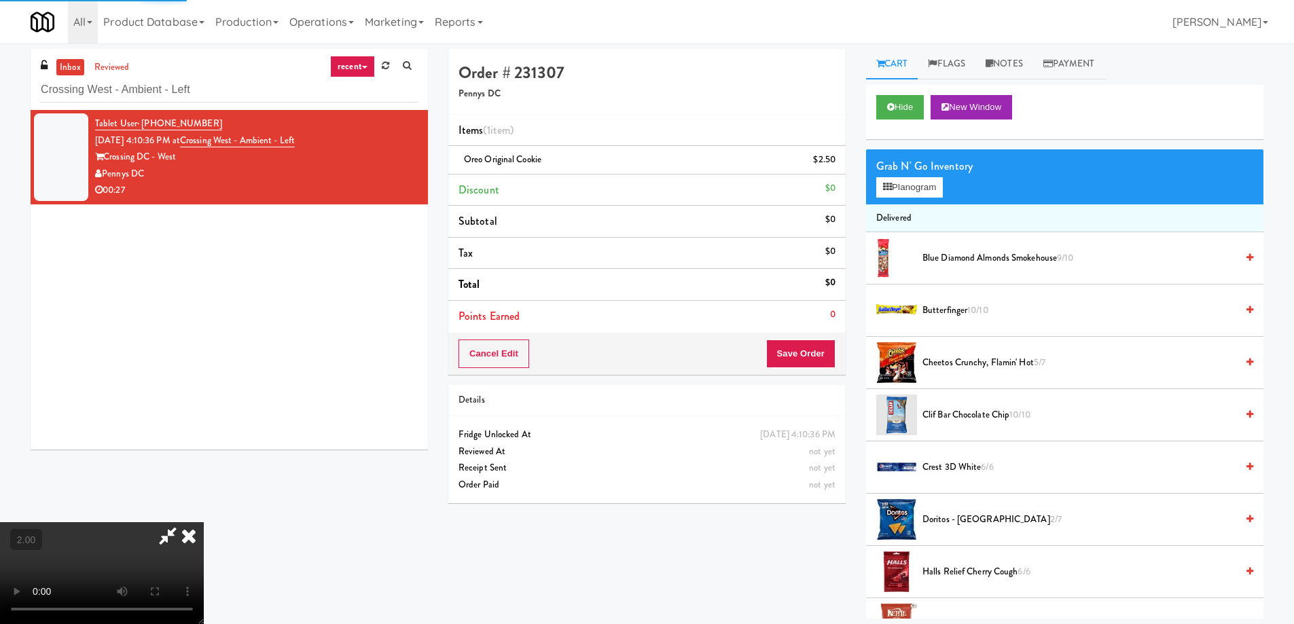
click at [204, 522] on video at bounding box center [102, 573] width 204 height 102
click at [824, 352] on button "Save Order" at bounding box center [800, 354] width 69 height 29
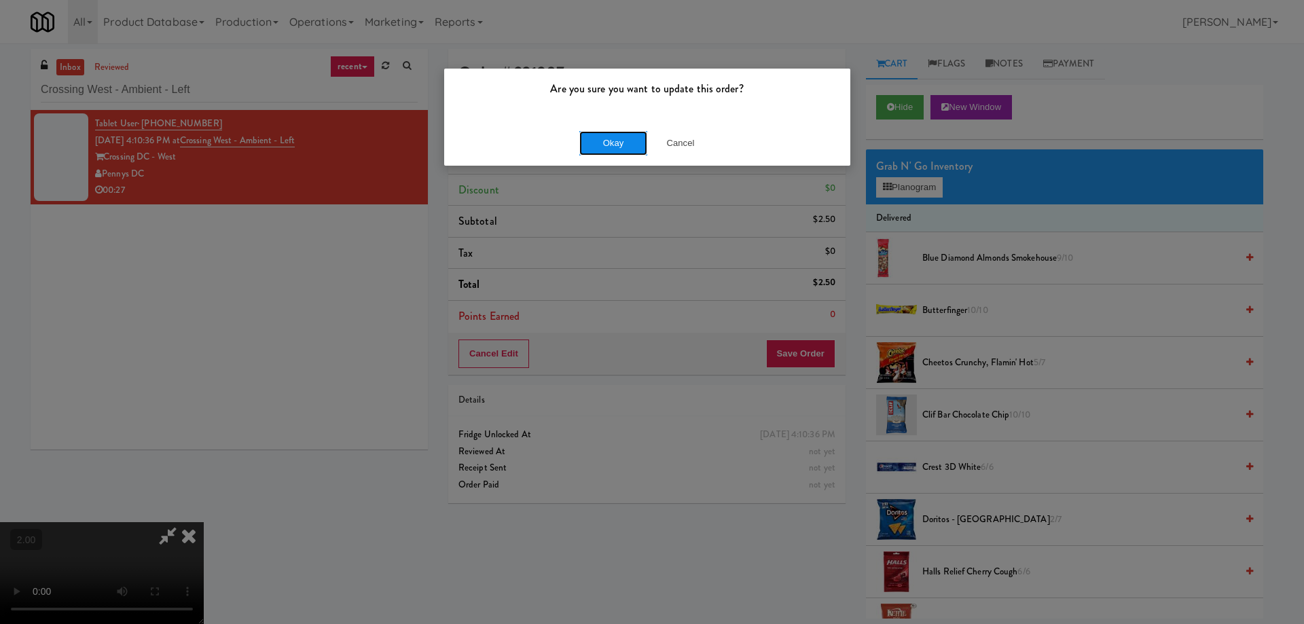
click at [640, 141] on button "Okay" at bounding box center [613, 143] width 68 height 24
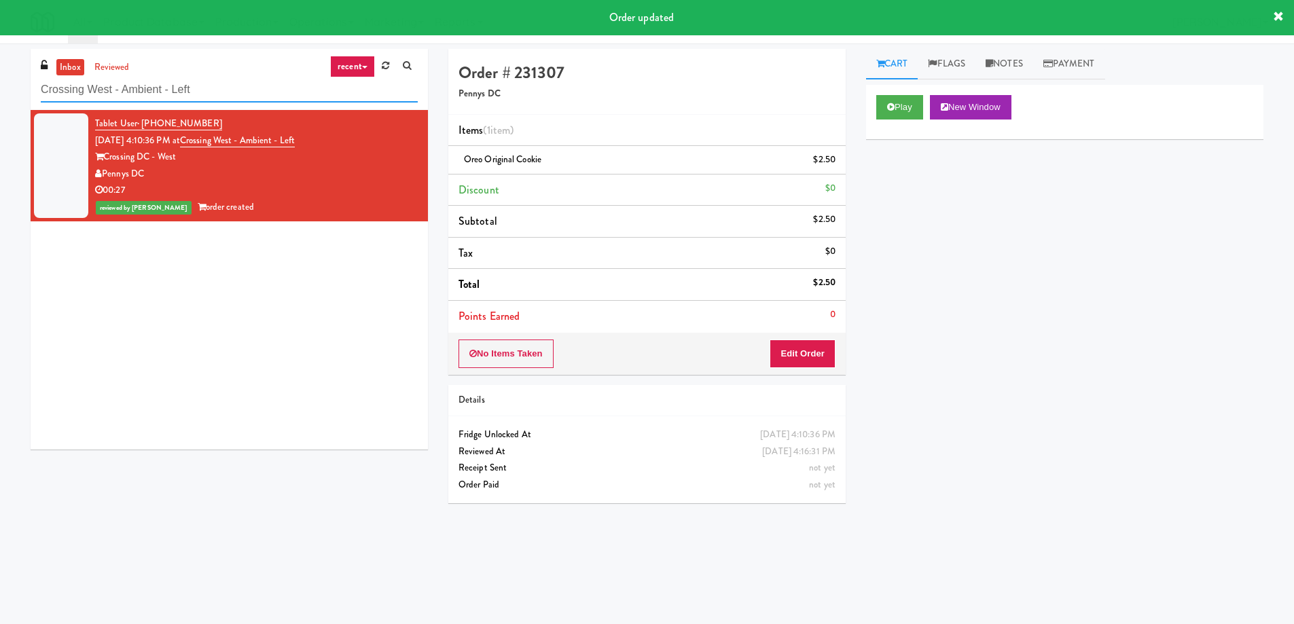
click at [168, 100] on input "Crossing West - Ambient - Left" at bounding box center [229, 89] width 377 height 25
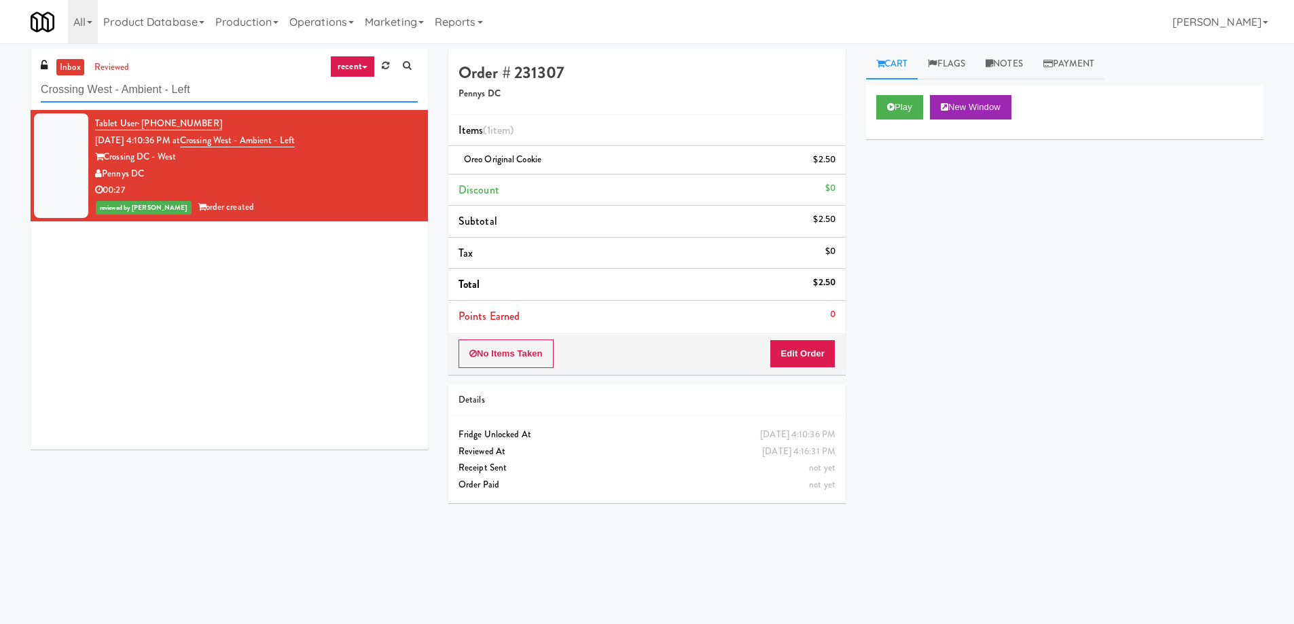
click at [168, 100] on input "Crossing West - Ambient - Left" at bounding box center [229, 89] width 377 height 25
paste input "27 Atlantic"
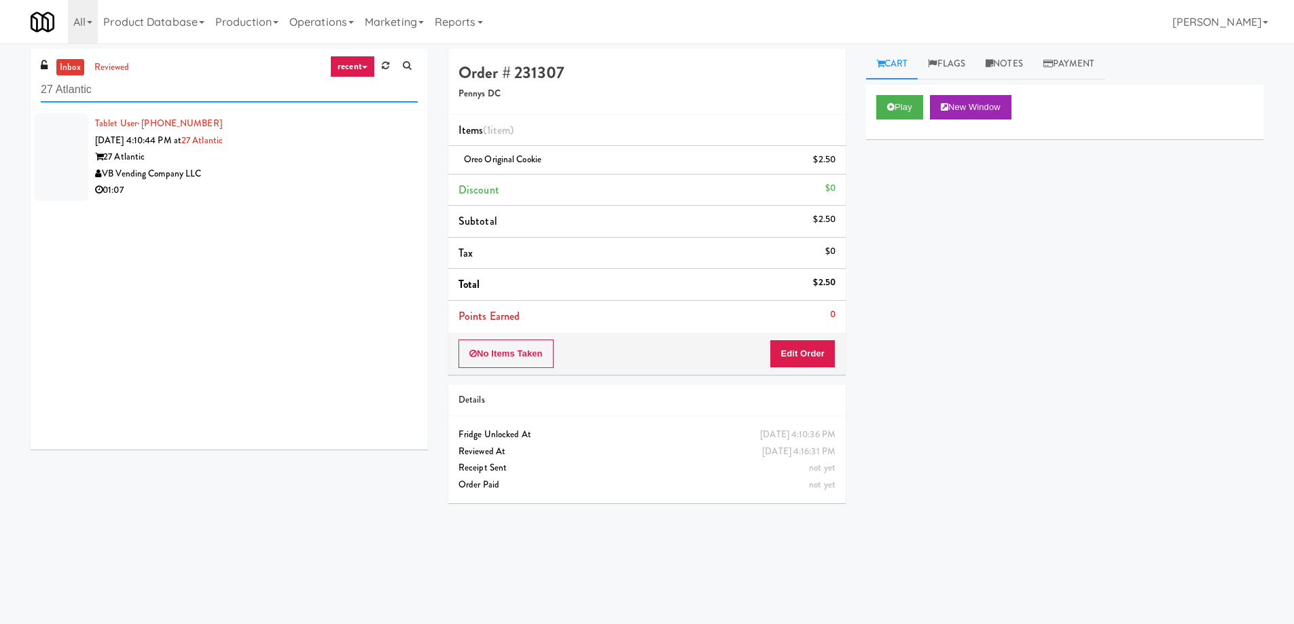
type input "27 Atlantic"
click at [303, 182] on div "01:07" at bounding box center [256, 190] width 323 height 17
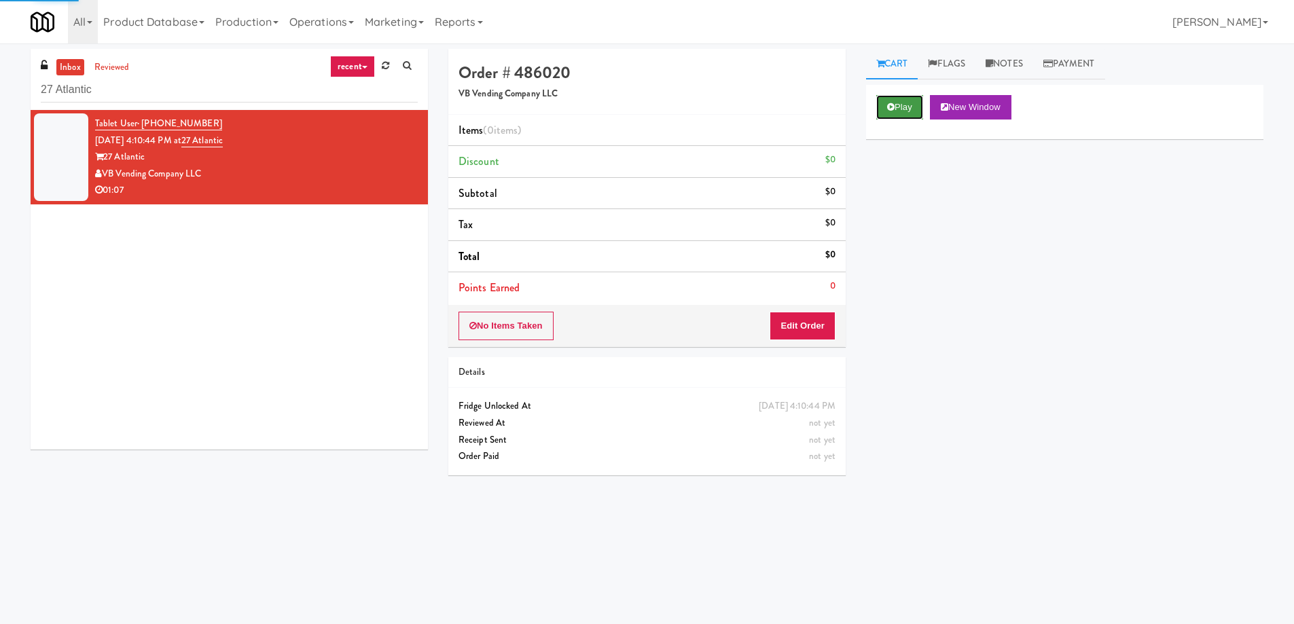
click at [904, 107] on button "Play" at bounding box center [899, 107] width 47 height 24
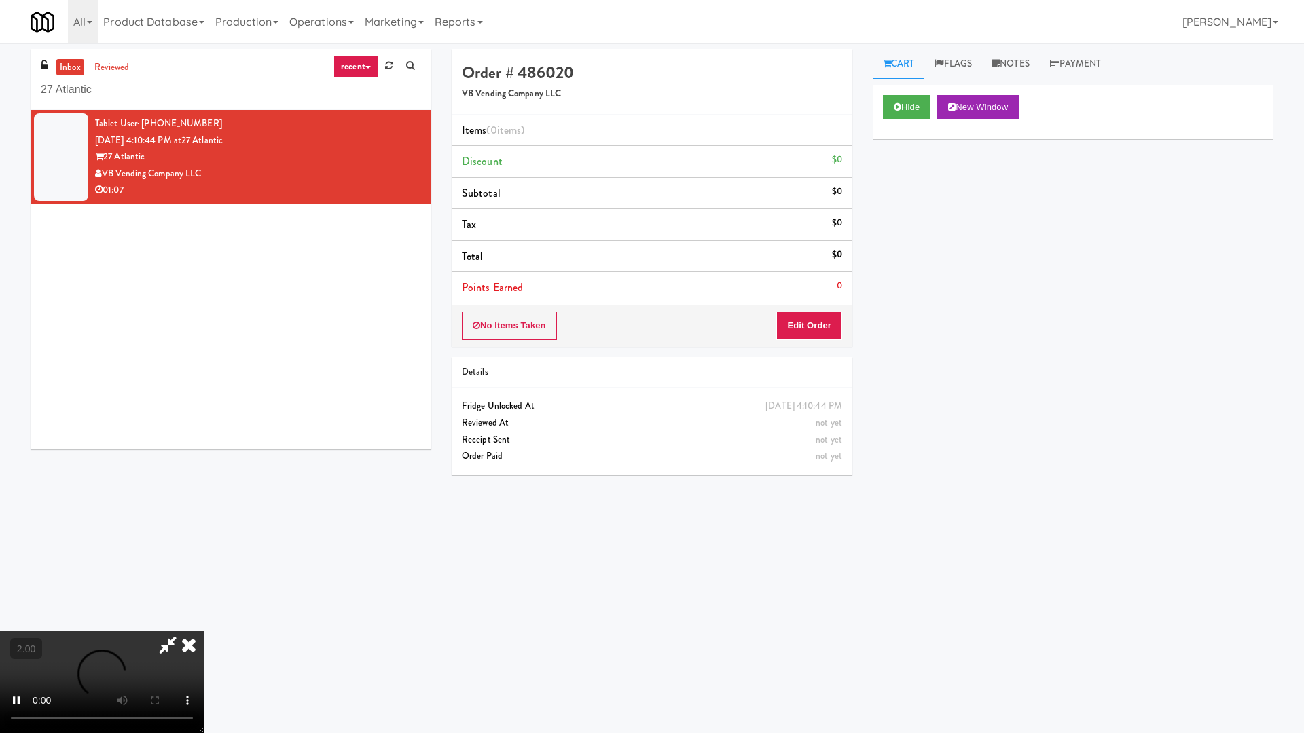
click at [204, 623] on video at bounding box center [102, 682] width 204 height 102
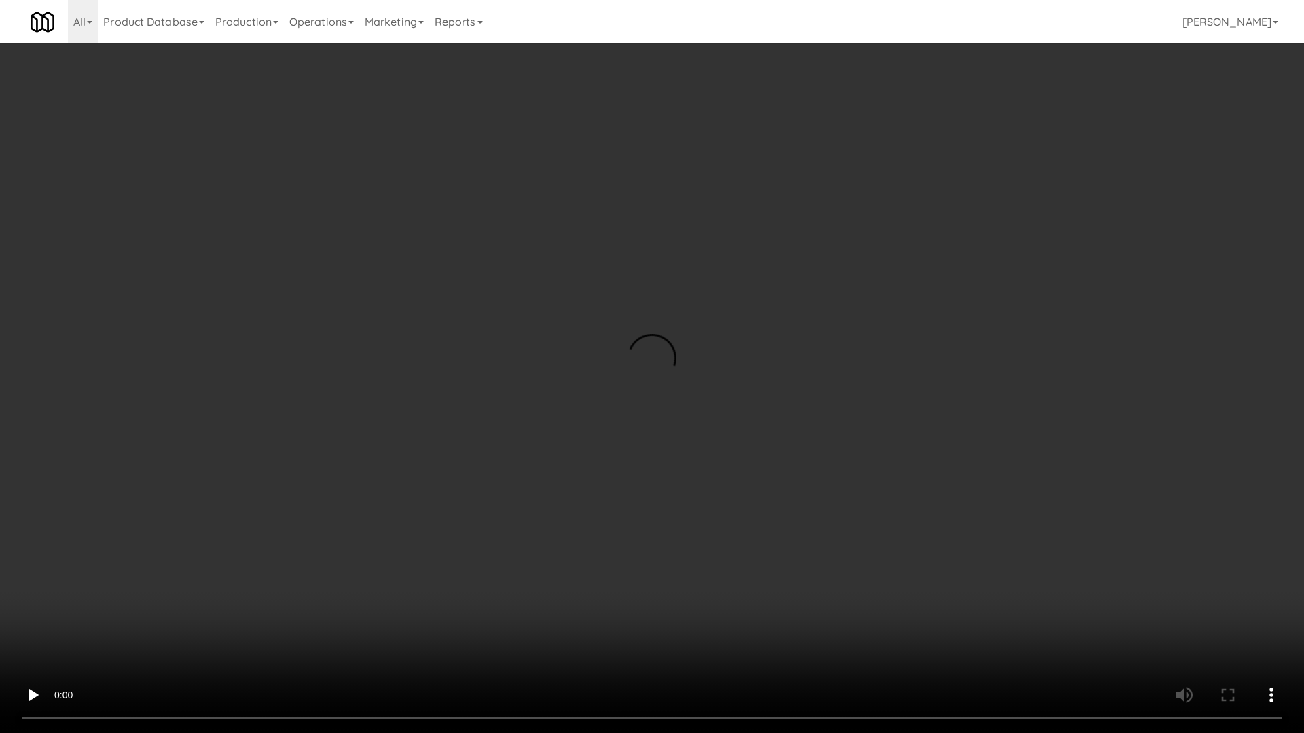
click at [881, 508] on video at bounding box center [652, 366] width 1304 height 733
click at [879, 510] on video at bounding box center [652, 366] width 1304 height 733
click at [878, 511] on video at bounding box center [652, 366] width 1304 height 733
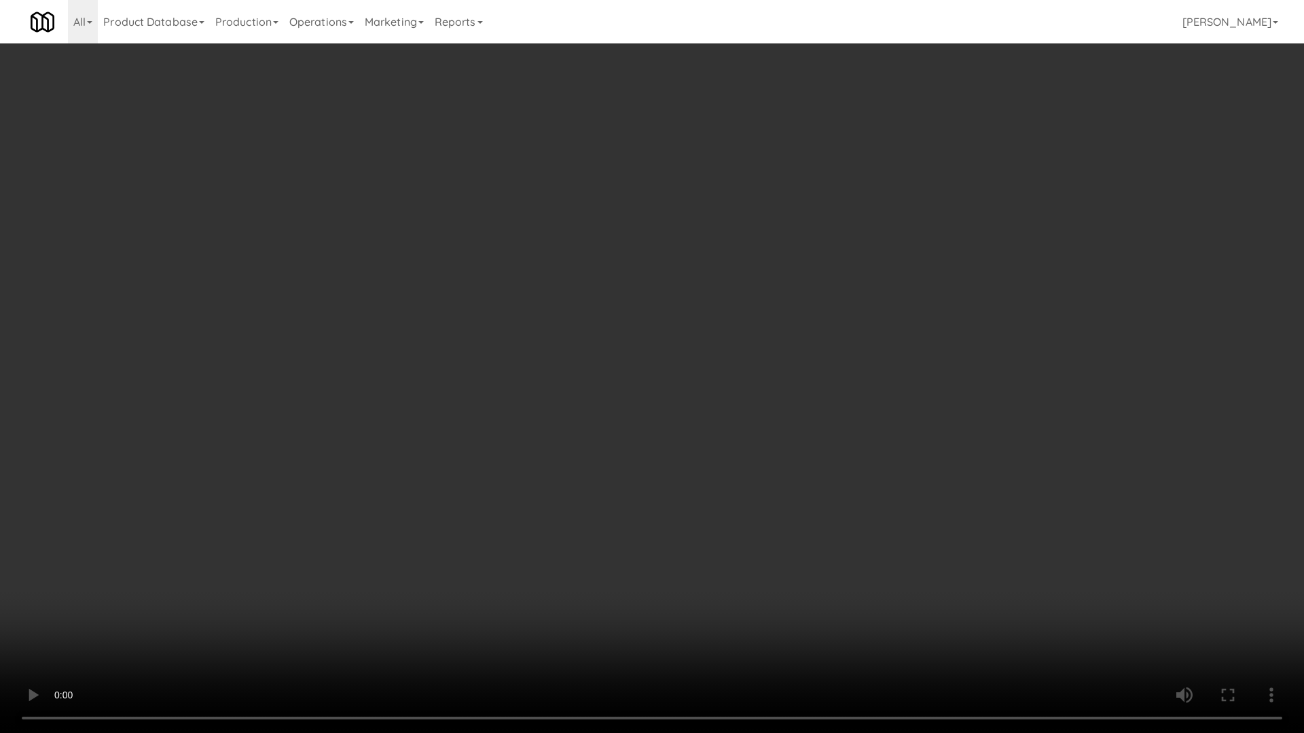
click at [606, 592] on video at bounding box center [652, 366] width 1304 height 733
click at [769, 527] on video at bounding box center [652, 366] width 1304 height 733
click at [770, 526] on video at bounding box center [652, 366] width 1304 height 733
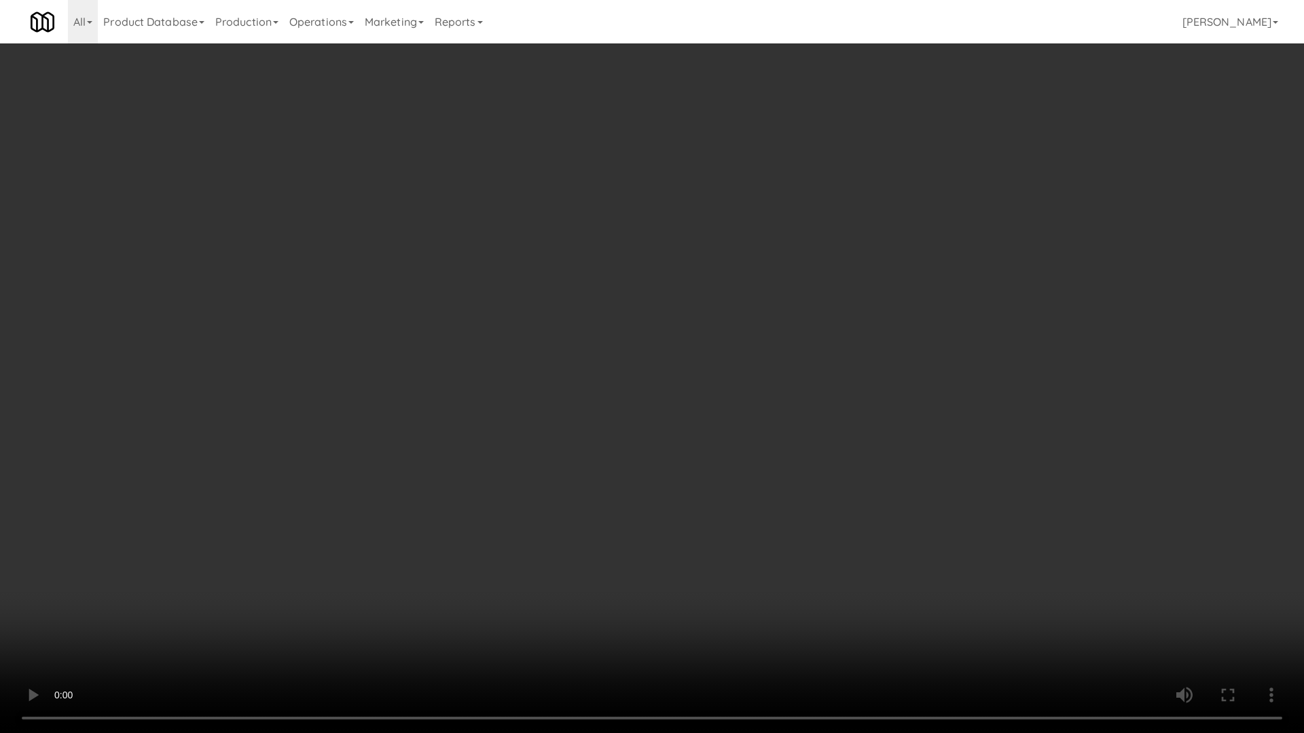
click at [770, 526] on video at bounding box center [652, 366] width 1304 height 733
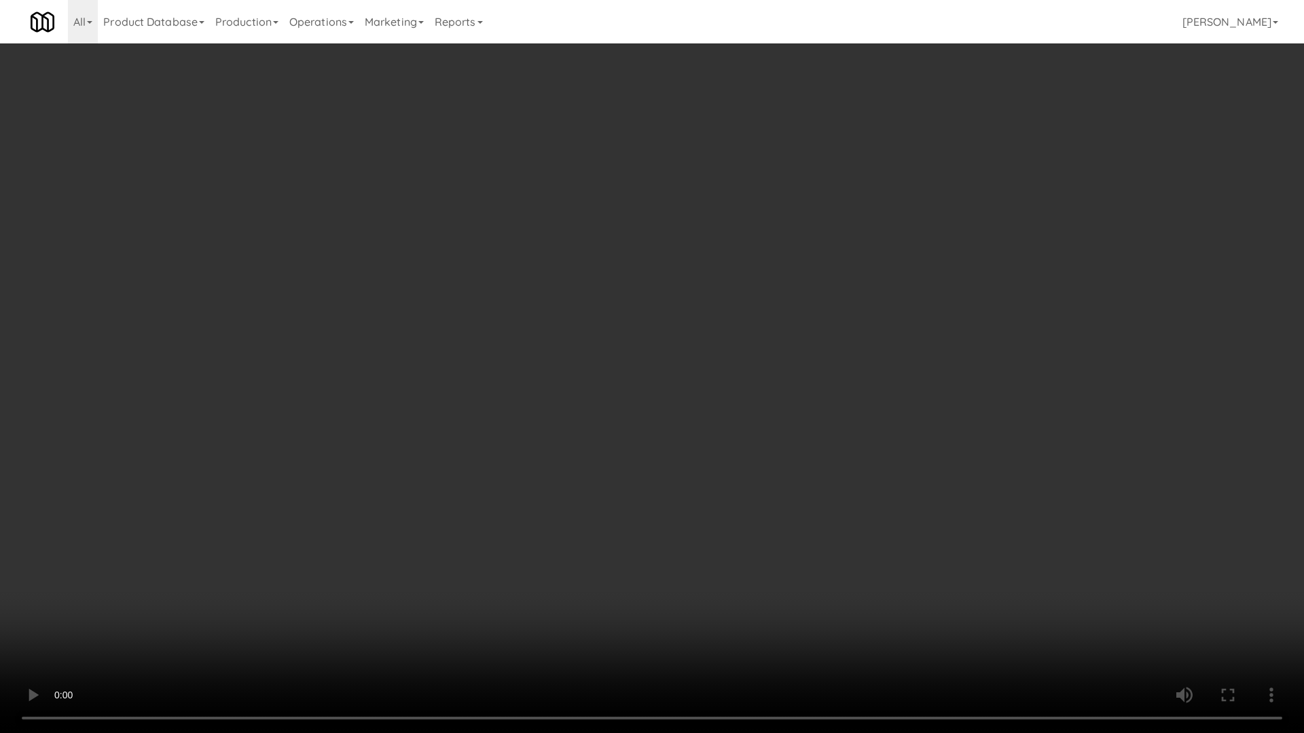
click at [770, 526] on video at bounding box center [652, 366] width 1304 height 733
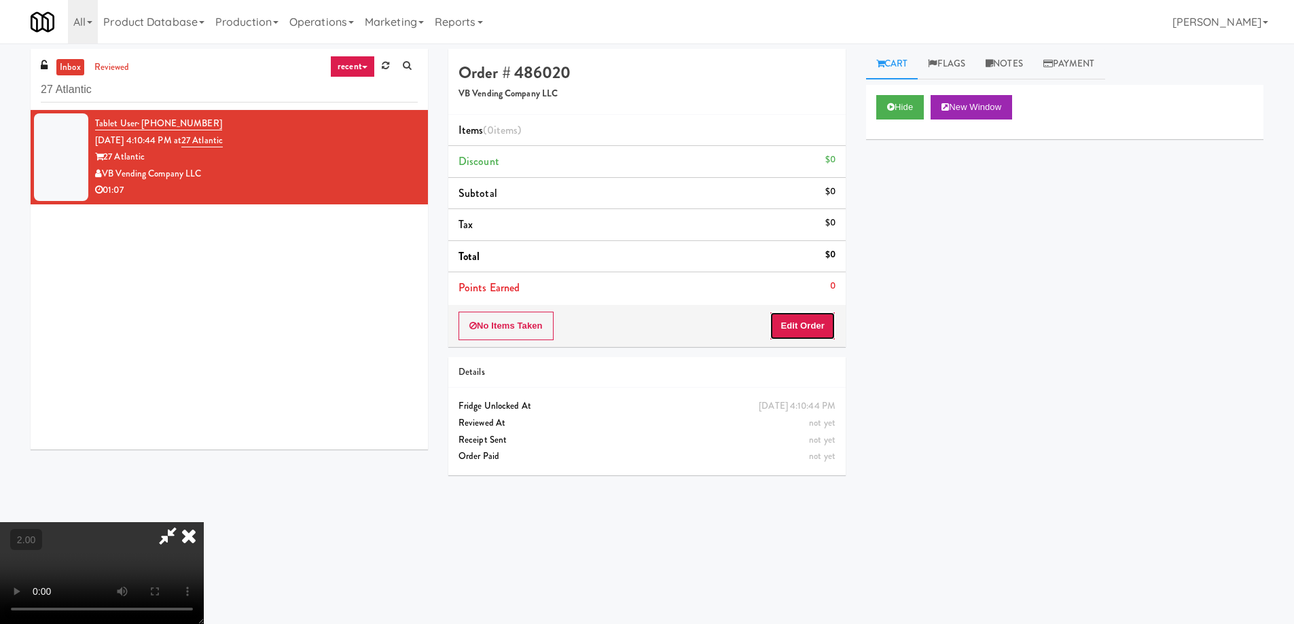
click at [807, 333] on button "Edit Order" at bounding box center [802, 326] width 66 height 29
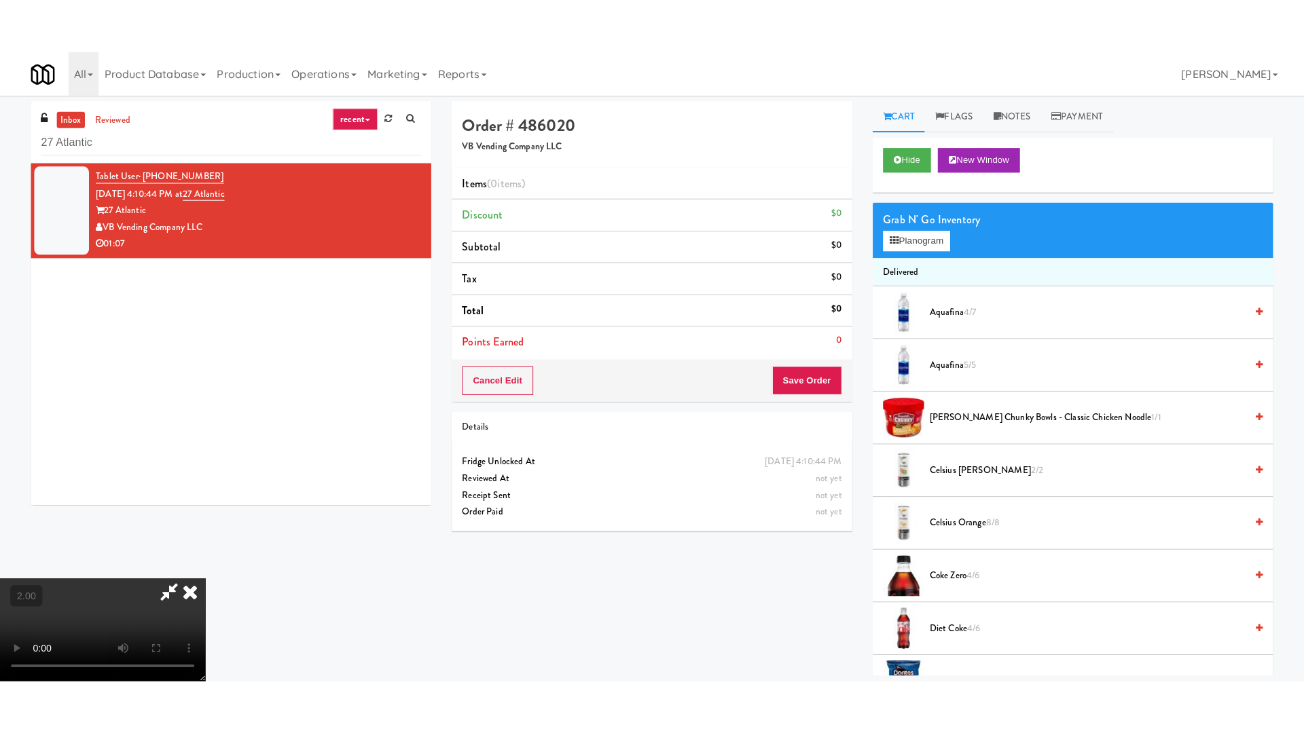
scroll to position [1441, 0]
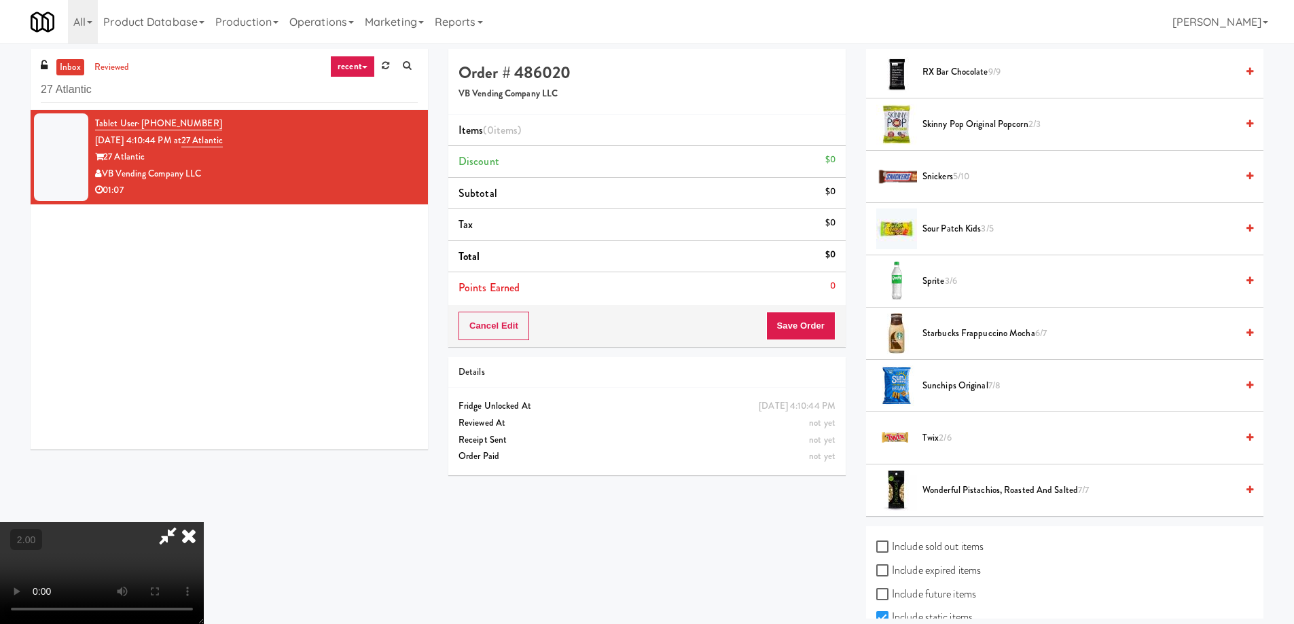
click at [978, 332] on span "Starbucks Frappuccino Mocha 6/7" at bounding box center [1079, 333] width 314 height 17
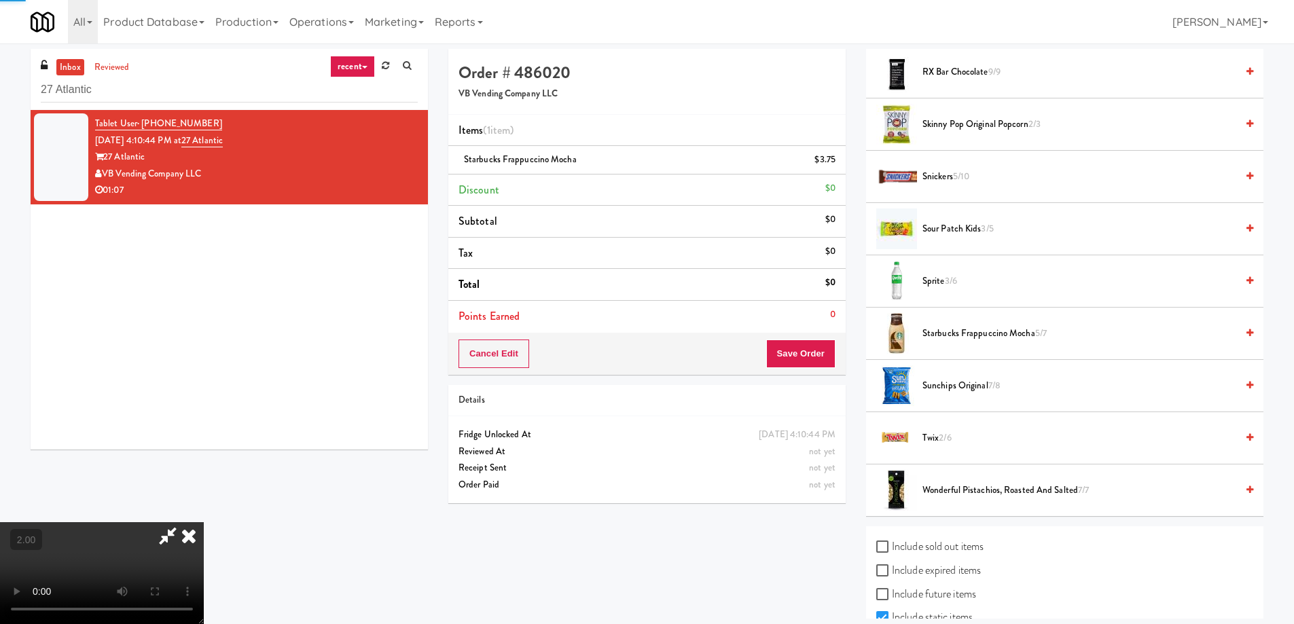
click at [204, 522] on video at bounding box center [102, 573] width 204 height 102
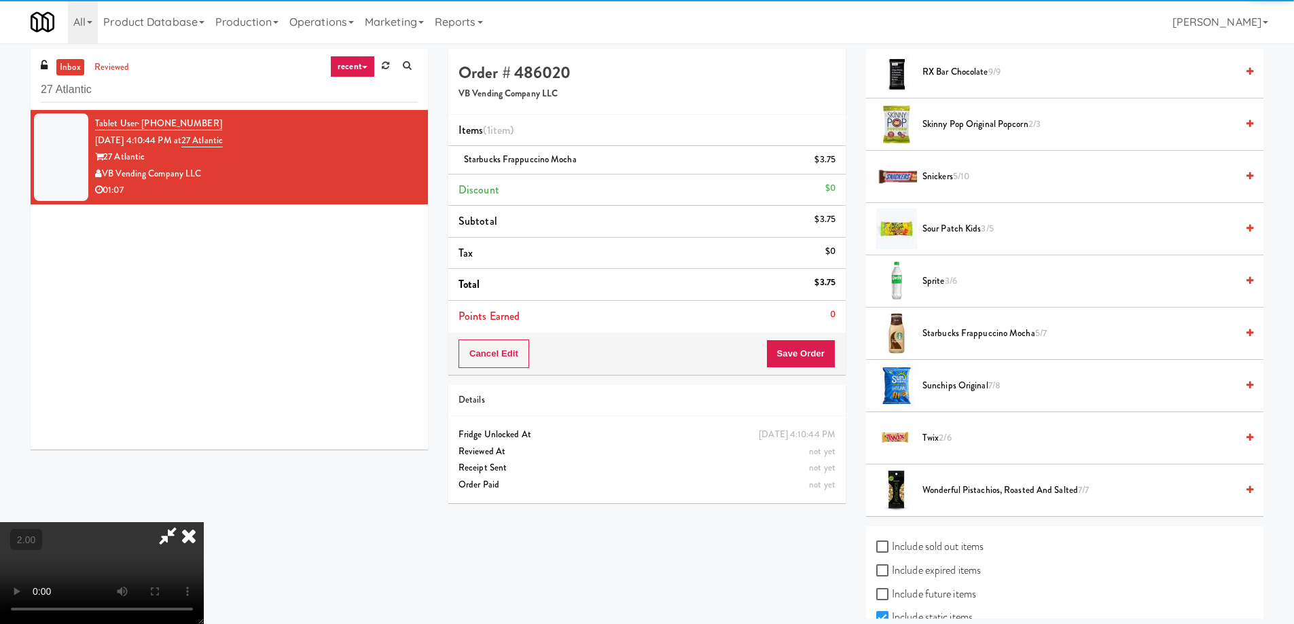
click at [204, 522] on video at bounding box center [102, 573] width 204 height 102
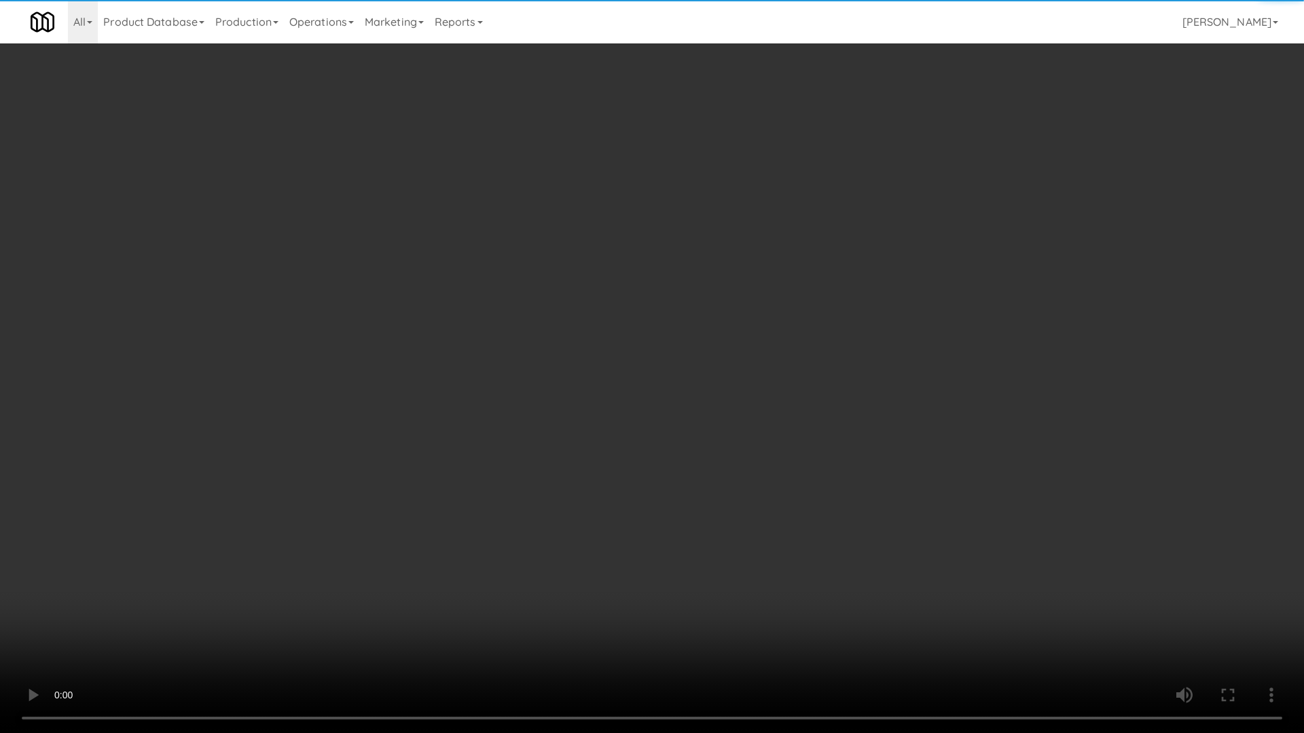
click at [900, 456] on video at bounding box center [652, 366] width 1304 height 733
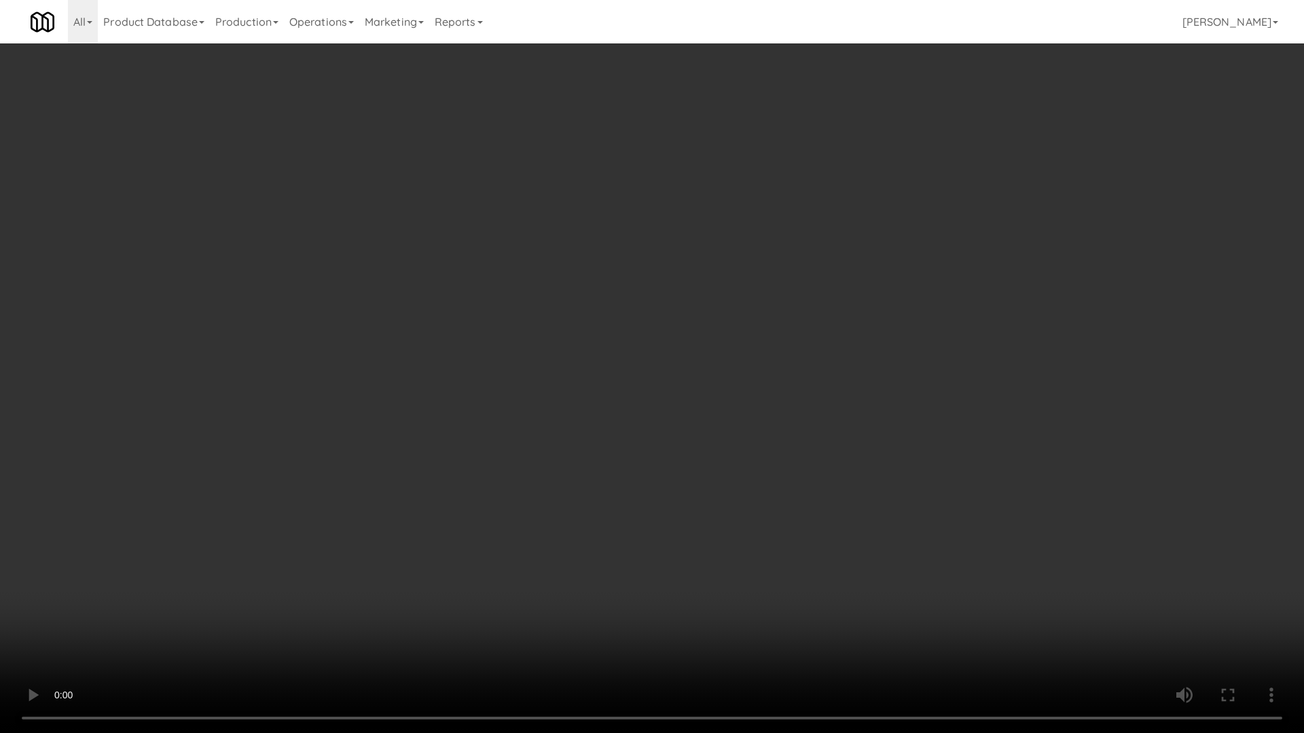
click at [890, 468] on video at bounding box center [652, 366] width 1304 height 733
click at [760, 616] on video at bounding box center [652, 366] width 1304 height 733
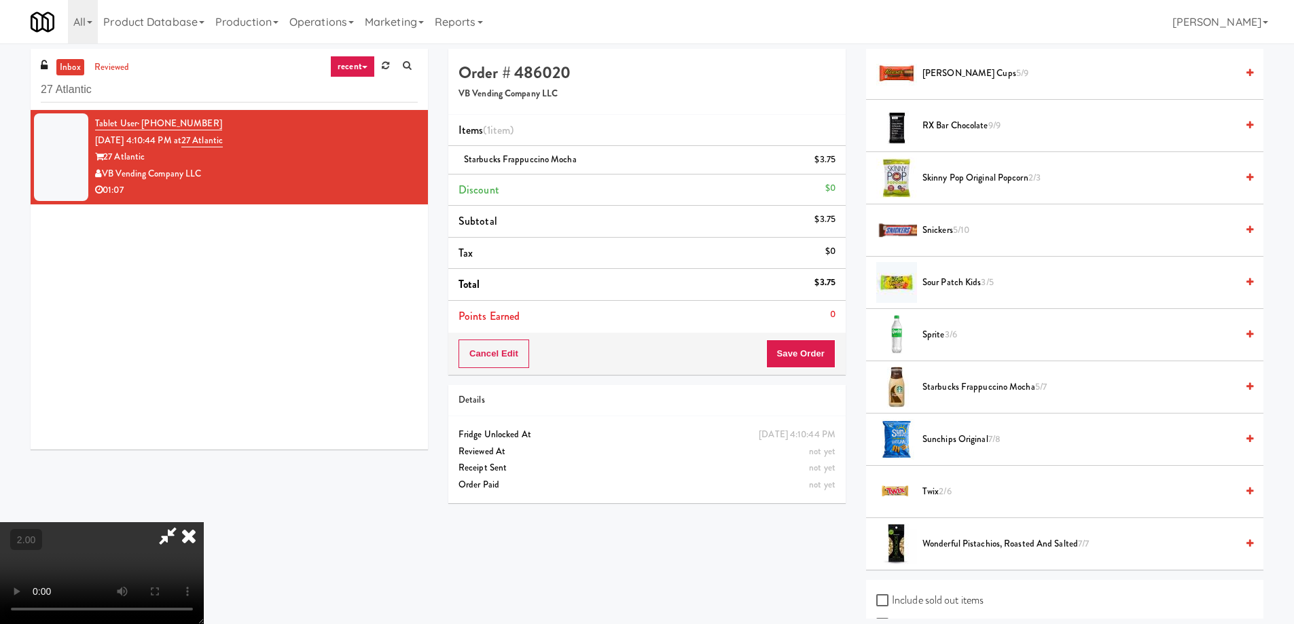
click at [930, 230] on span "Snickers 5/10" at bounding box center [1079, 230] width 314 height 17
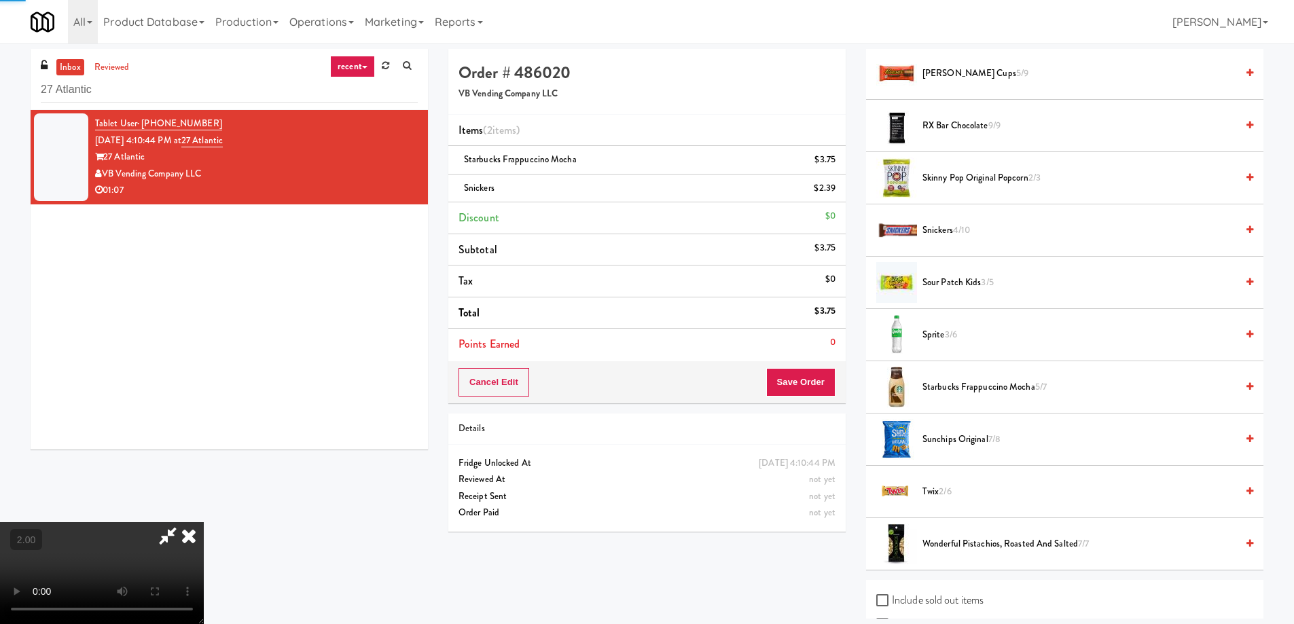
click at [204, 522] on video at bounding box center [102, 573] width 204 height 102
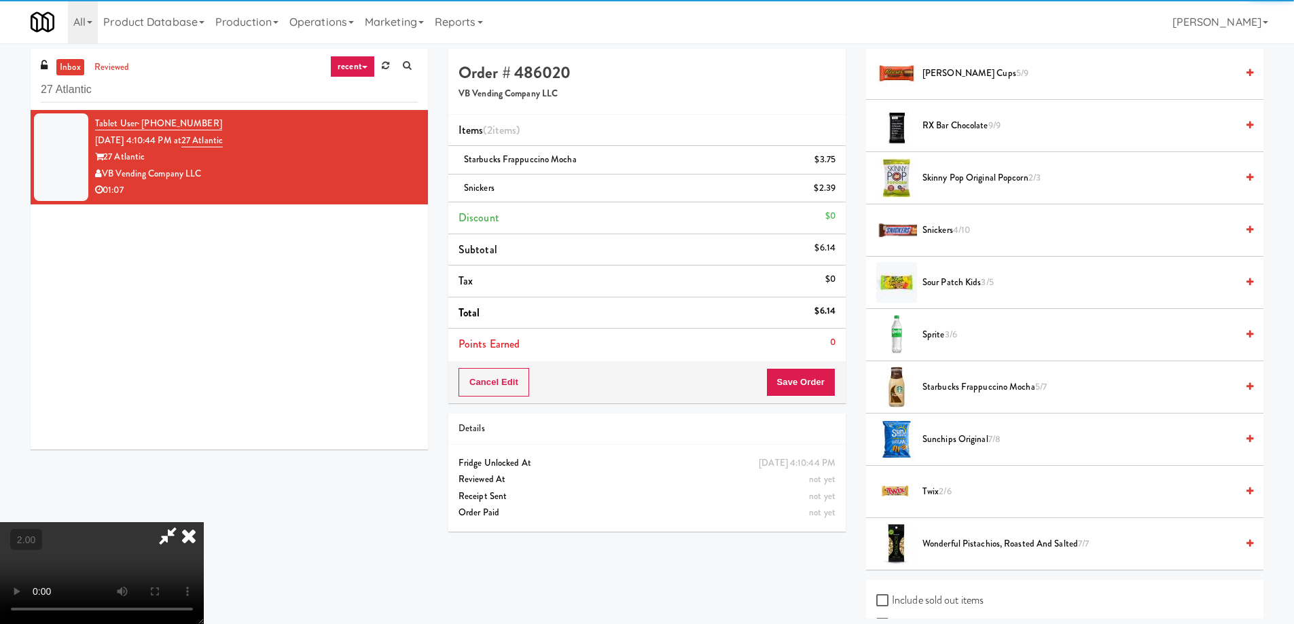
click at [204, 522] on video at bounding box center [102, 573] width 204 height 102
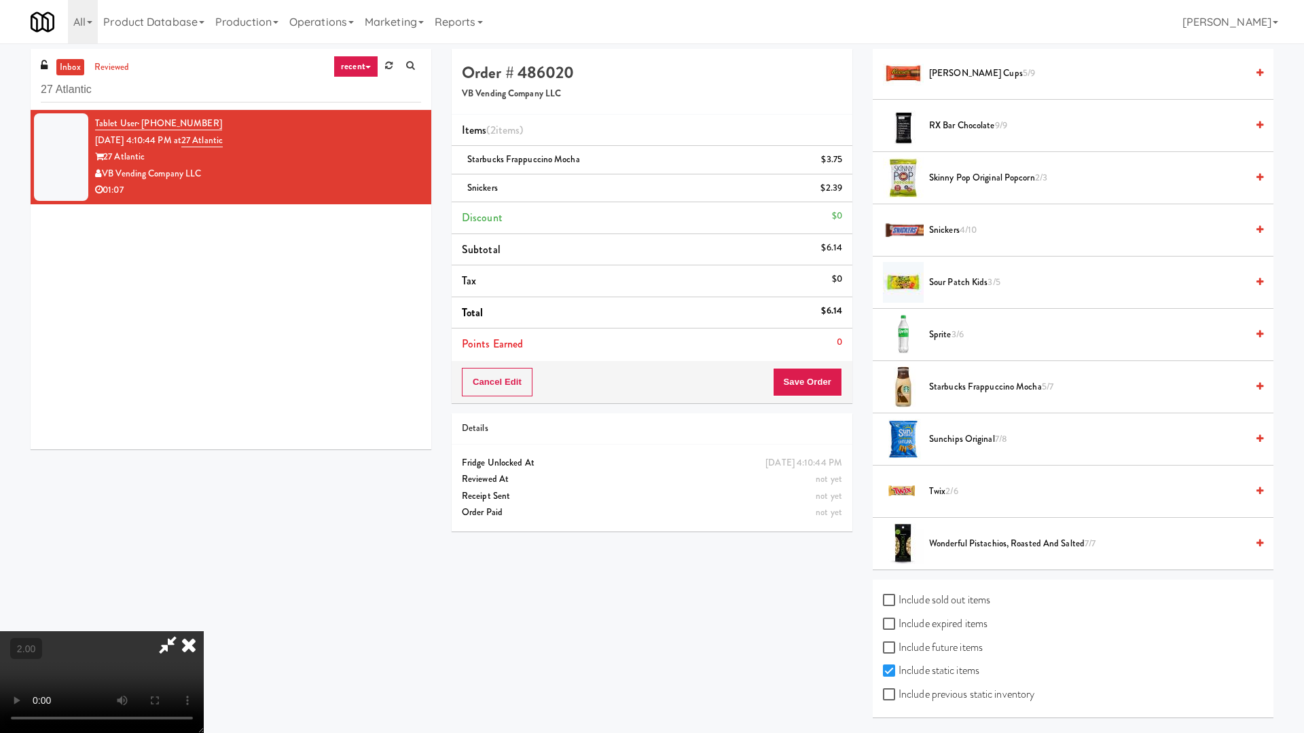
click at [204, 623] on video at bounding box center [102, 682] width 204 height 102
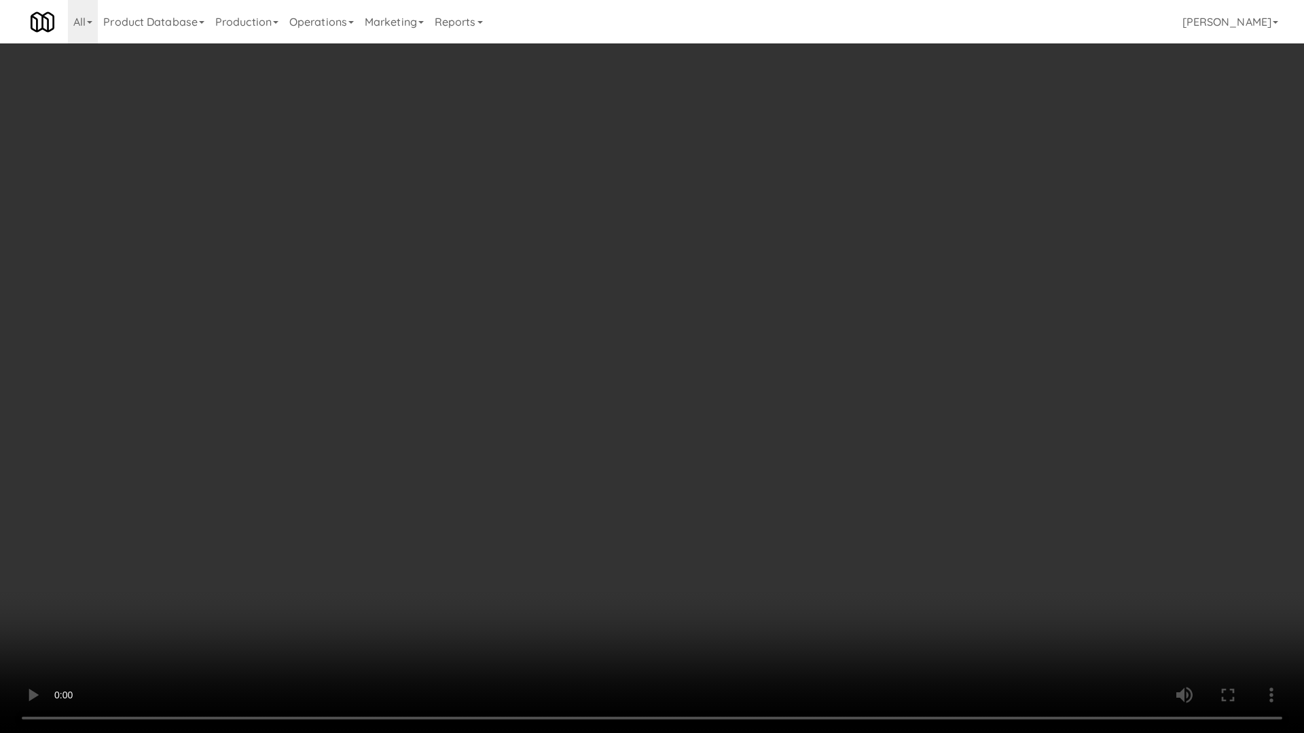
click at [807, 551] on video at bounding box center [652, 366] width 1304 height 733
click at [806, 554] on video at bounding box center [652, 366] width 1304 height 733
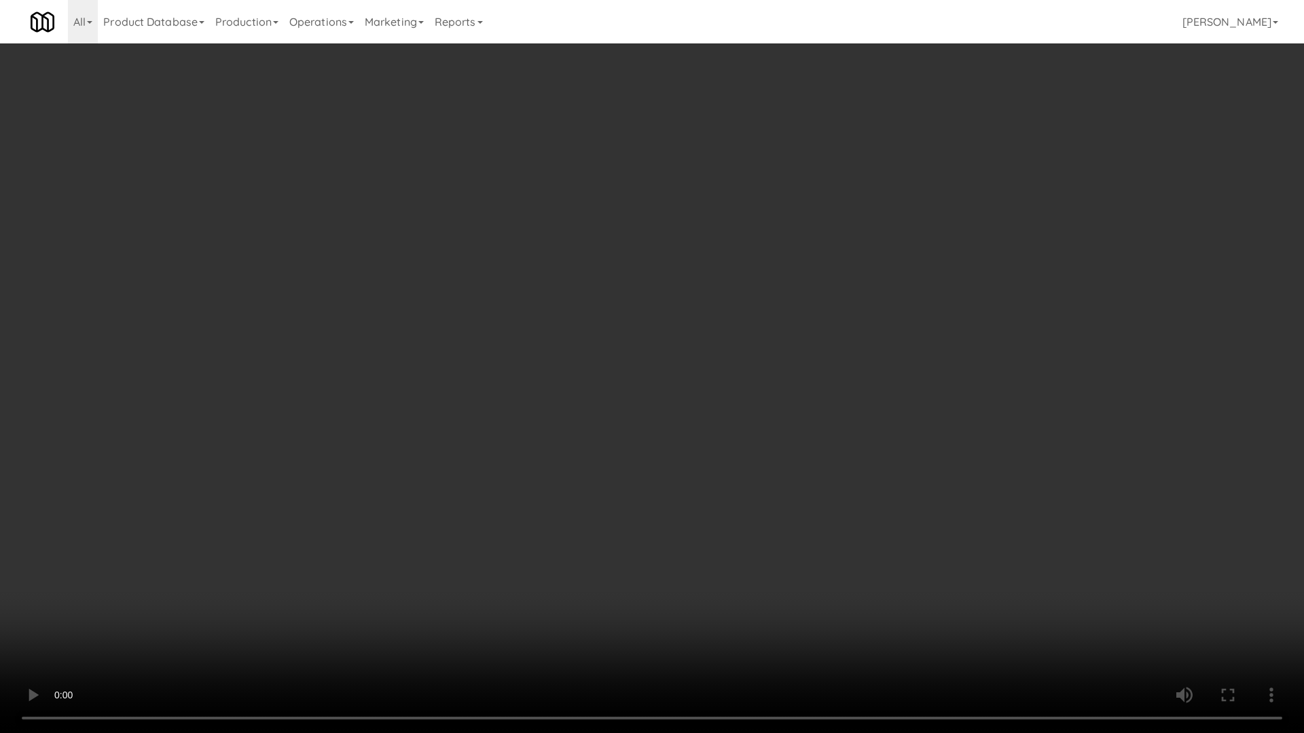
click at [806, 555] on video at bounding box center [652, 366] width 1304 height 733
click at [830, 555] on video at bounding box center [652, 366] width 1304 height 733
click at [810, 607] on video at bounding box center [652, 366] width 1304 height 733
click at [820, 588] on video at bounding box center [652, 366] width 1304 height 733
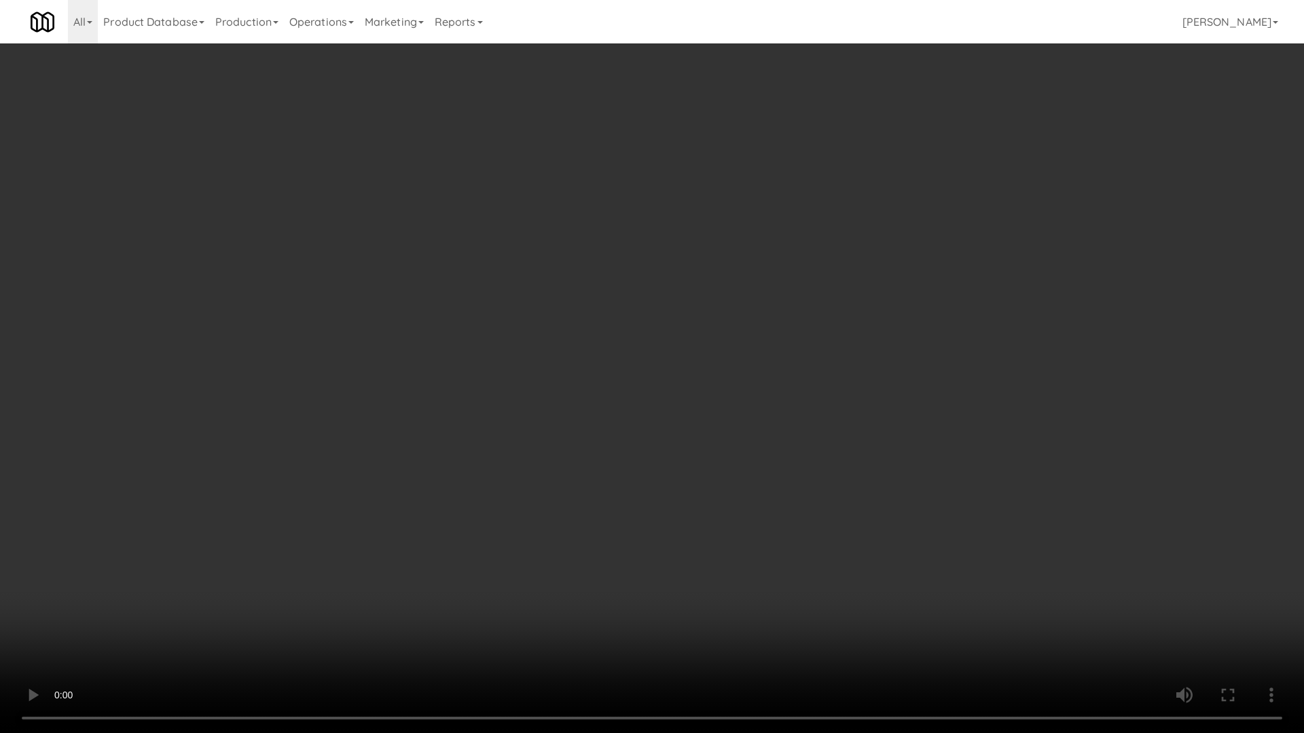
click at [821, 588] on video at bounding box center [652, 366] width 1304 height 733
click at [821, 589] on video at bounding box center [652, 366] width 1304 height 733
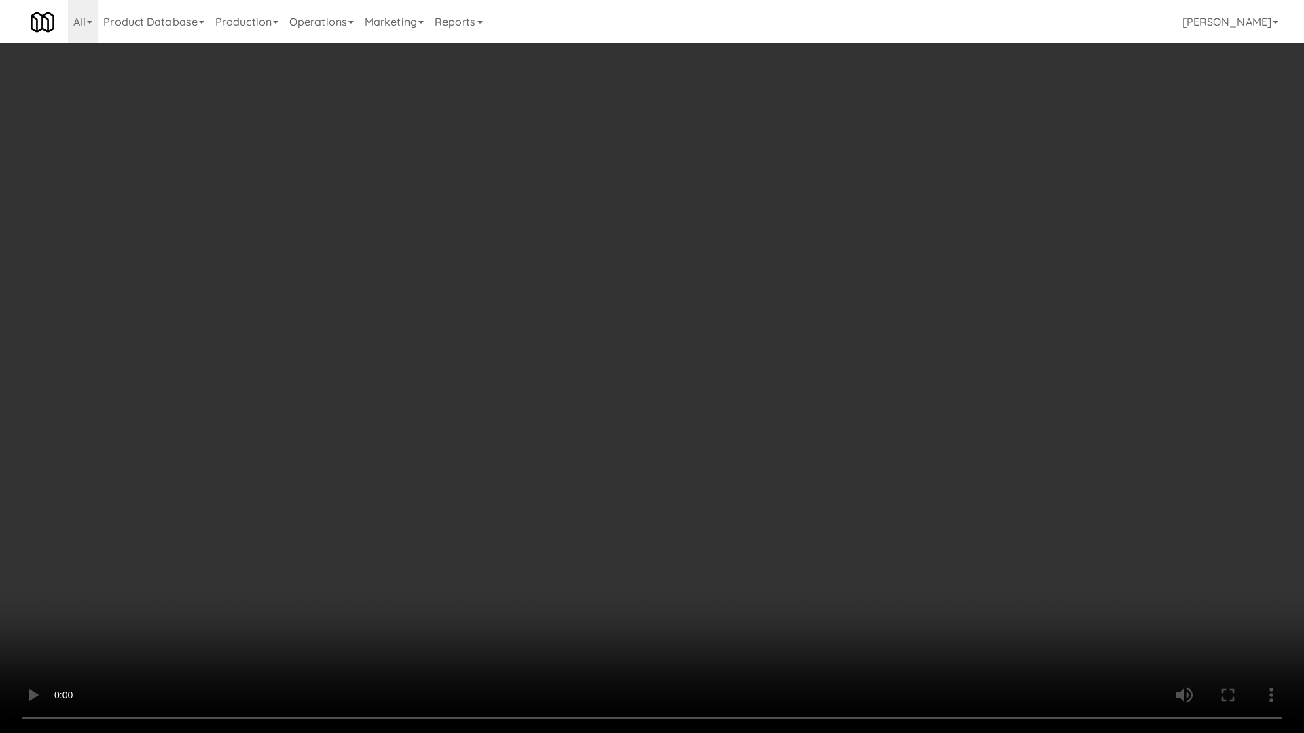
click at [821, 589] on video at bounding box center [652, 366] width 1304 height 733
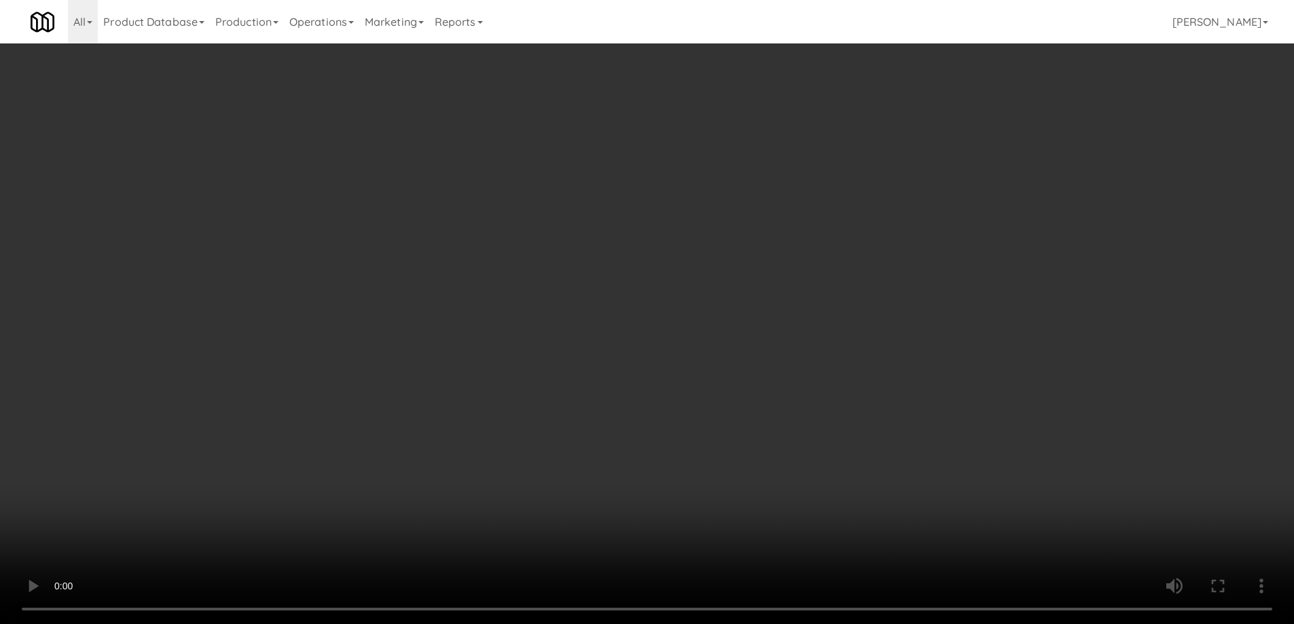
scroll to position [0, 0]
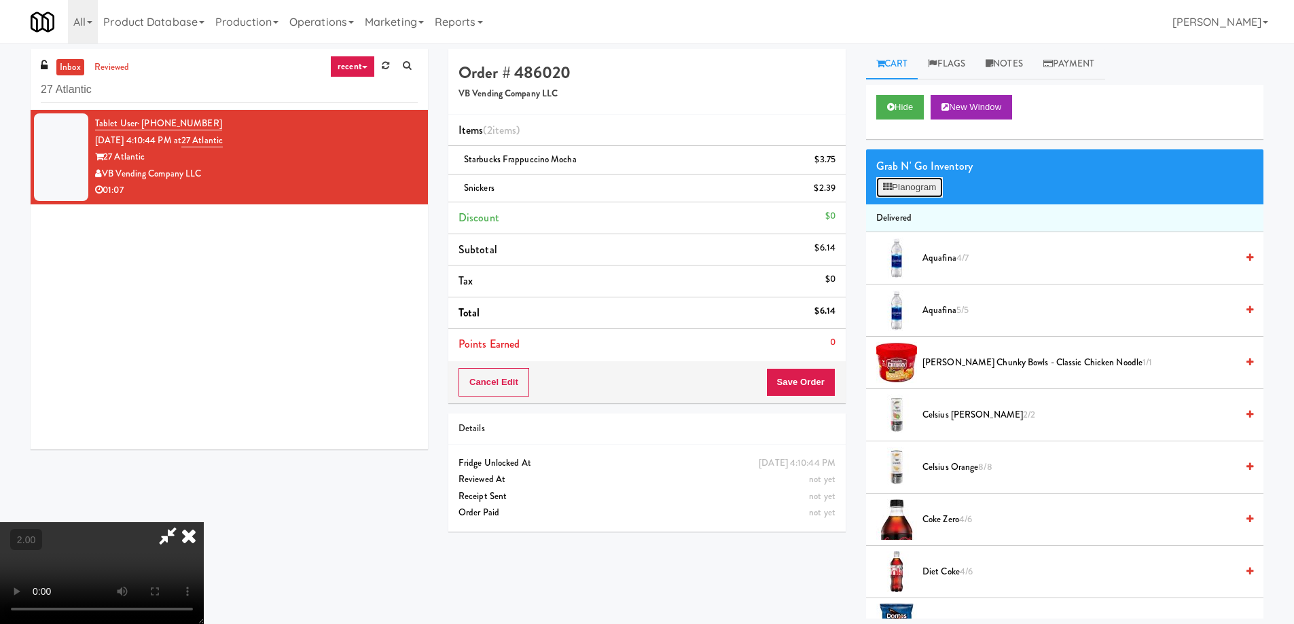
click at [909, 191] on button "Planogram" at bounding box center [909, 187] width 67 height 20
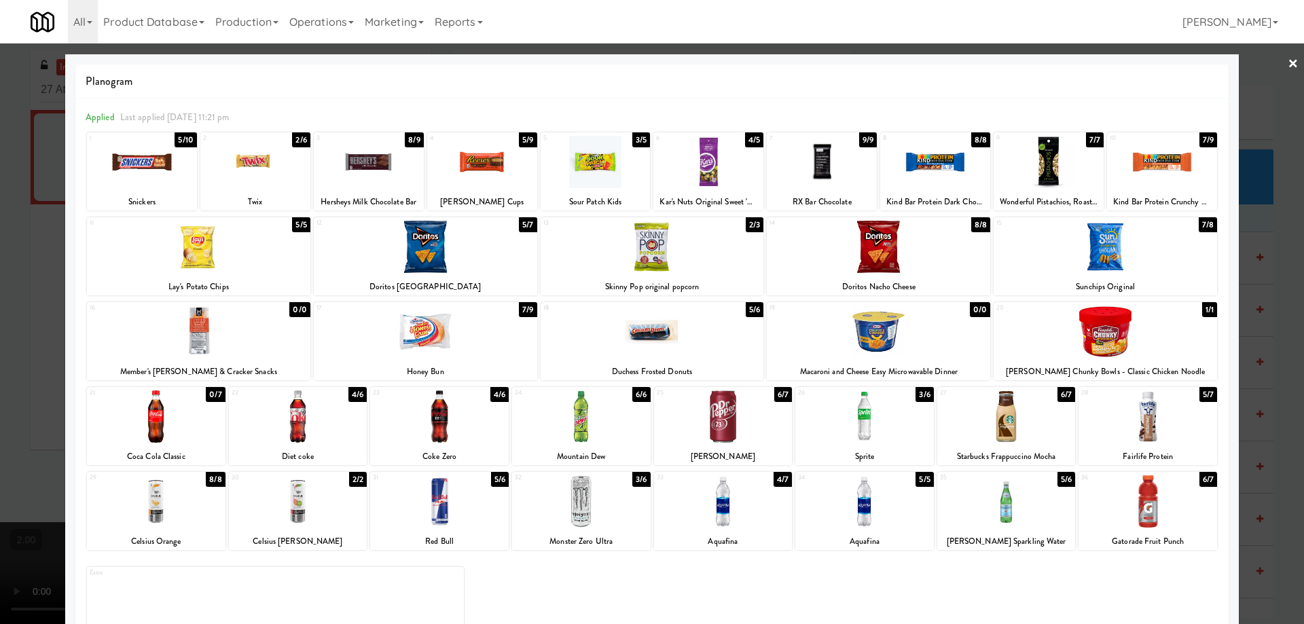
click at [669, 333] on div at bounding box center [651, 332] width 223 height 52
click at [0, 348] on div at bounding box center [652, 312] width 1304 height 624
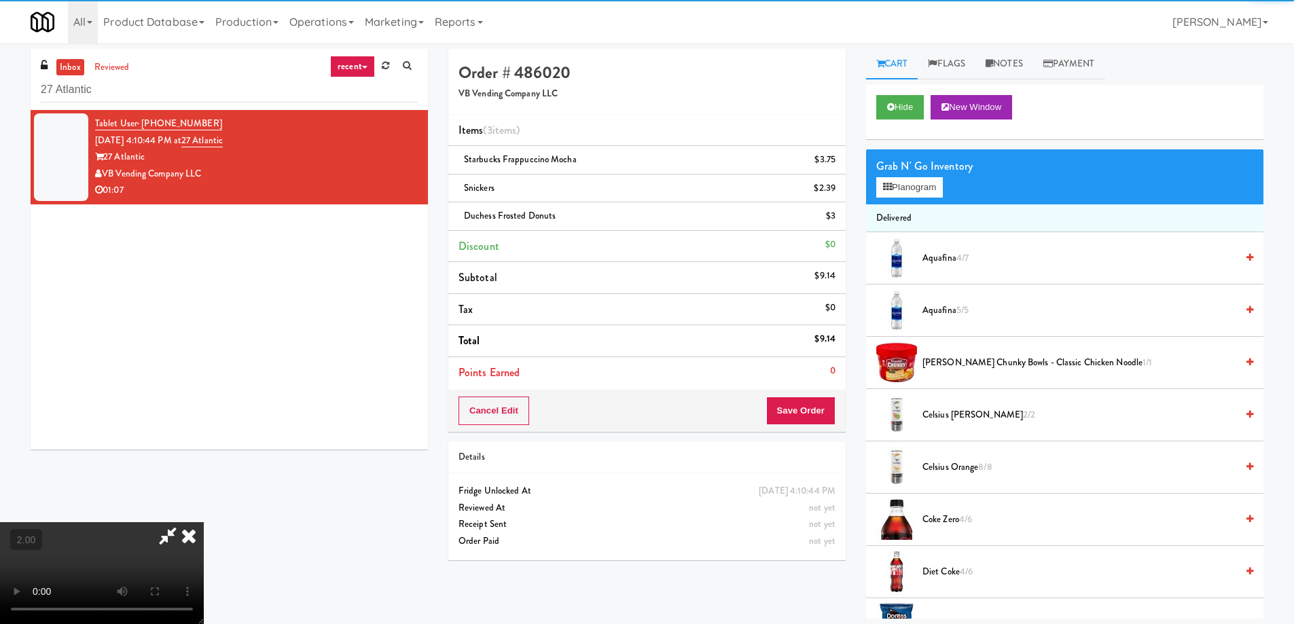
click at [204, 522] on video at bounding box center [102, 573] width 204 height 102
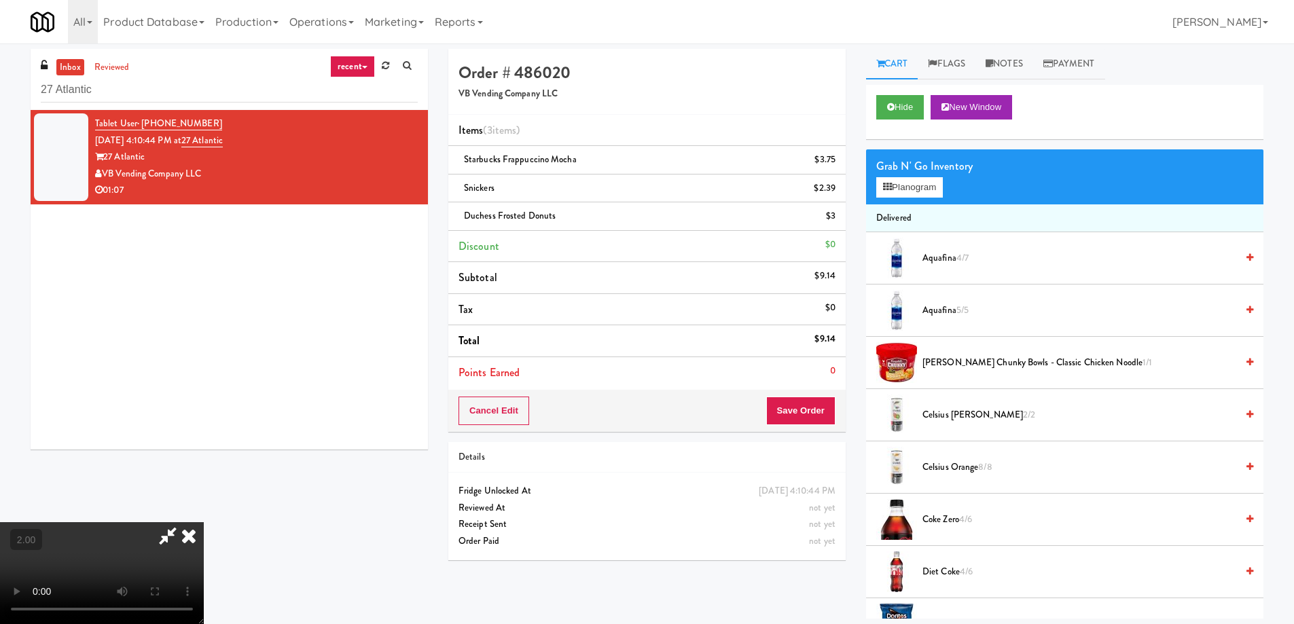
click at [204, 522] on video at bounding box center [102, 573] width 204 height 102
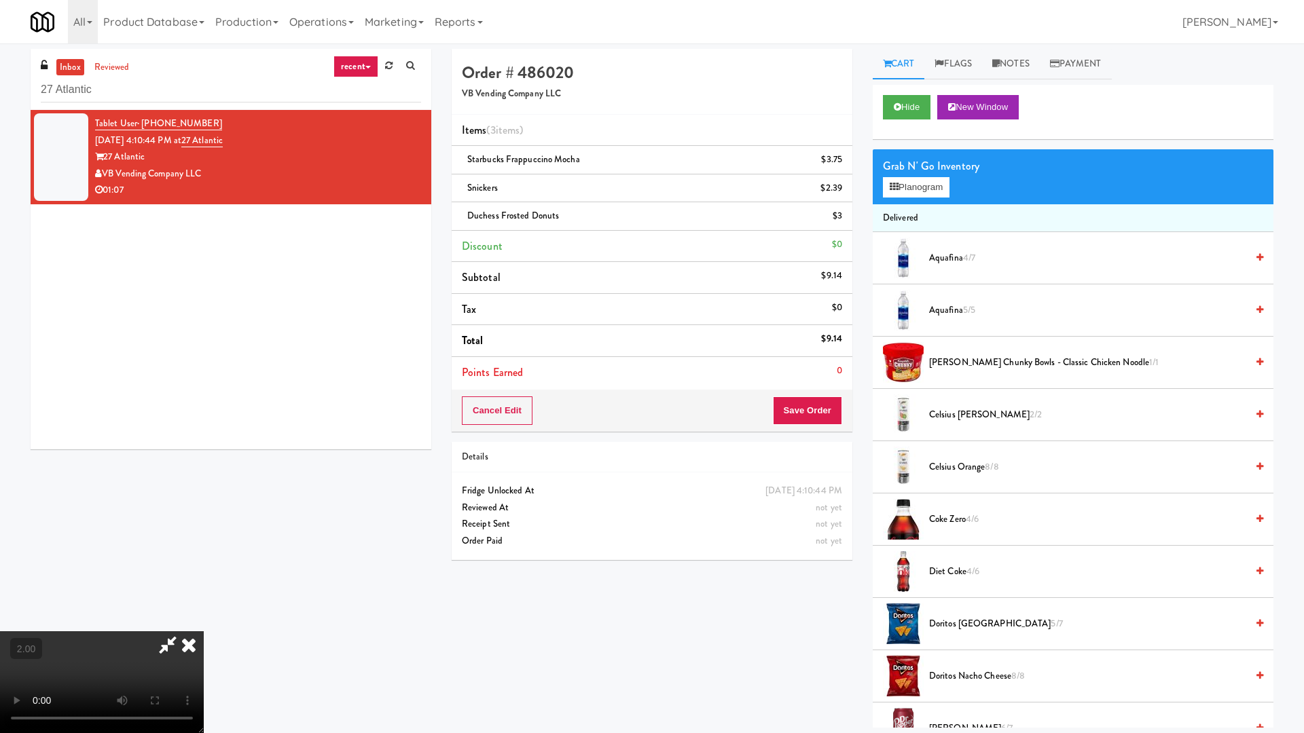
click at [204, 623] on video at bounding box center [102, 682] width 204 height 102
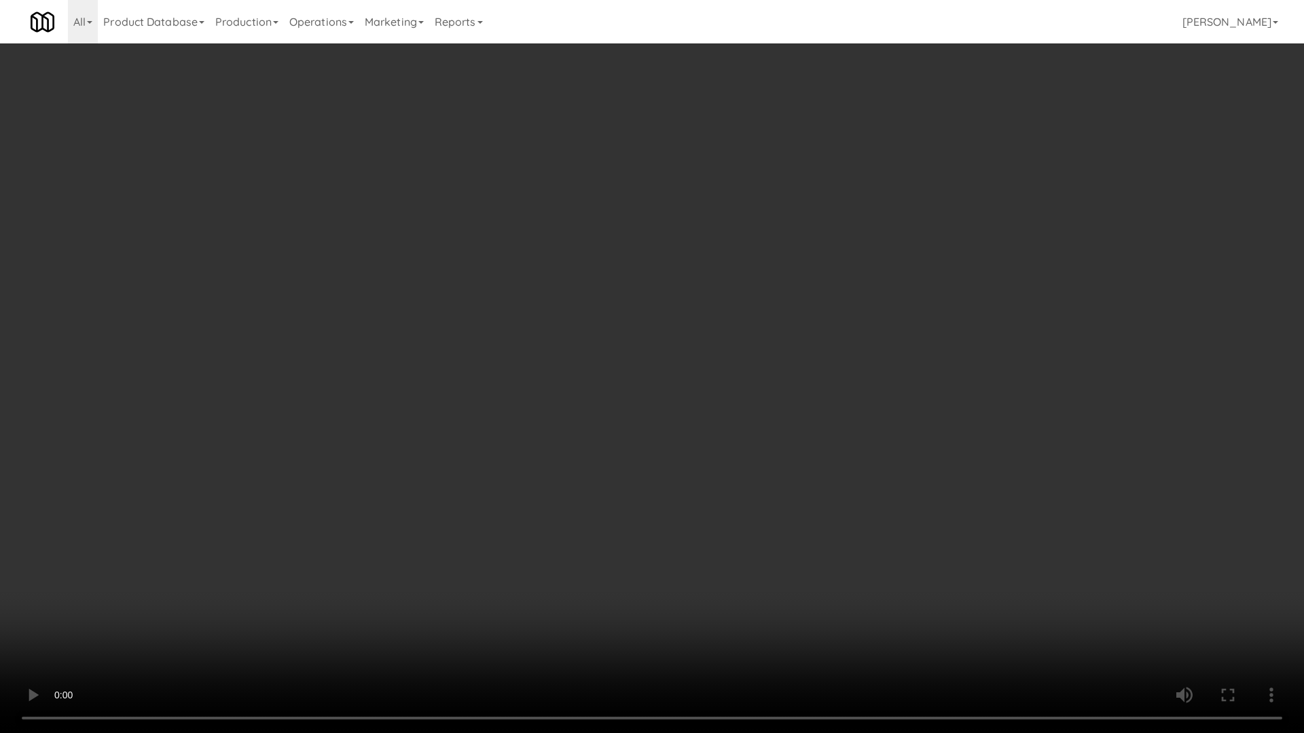
click at [734, 488] on video at bounding box center [652, 366] width 1304 height 733
click at [734, 490] on video at bounding box center [652, 366] width 1304 height 733
click at [733, 491] on video at bounding box center [652, 366] width 1304 height 733
click at [879, 623] on video at bounding box center [652, 366] width 1304 height 733
click at [918, 623] on video at bounding box center [652, 366] width 1304 height 733
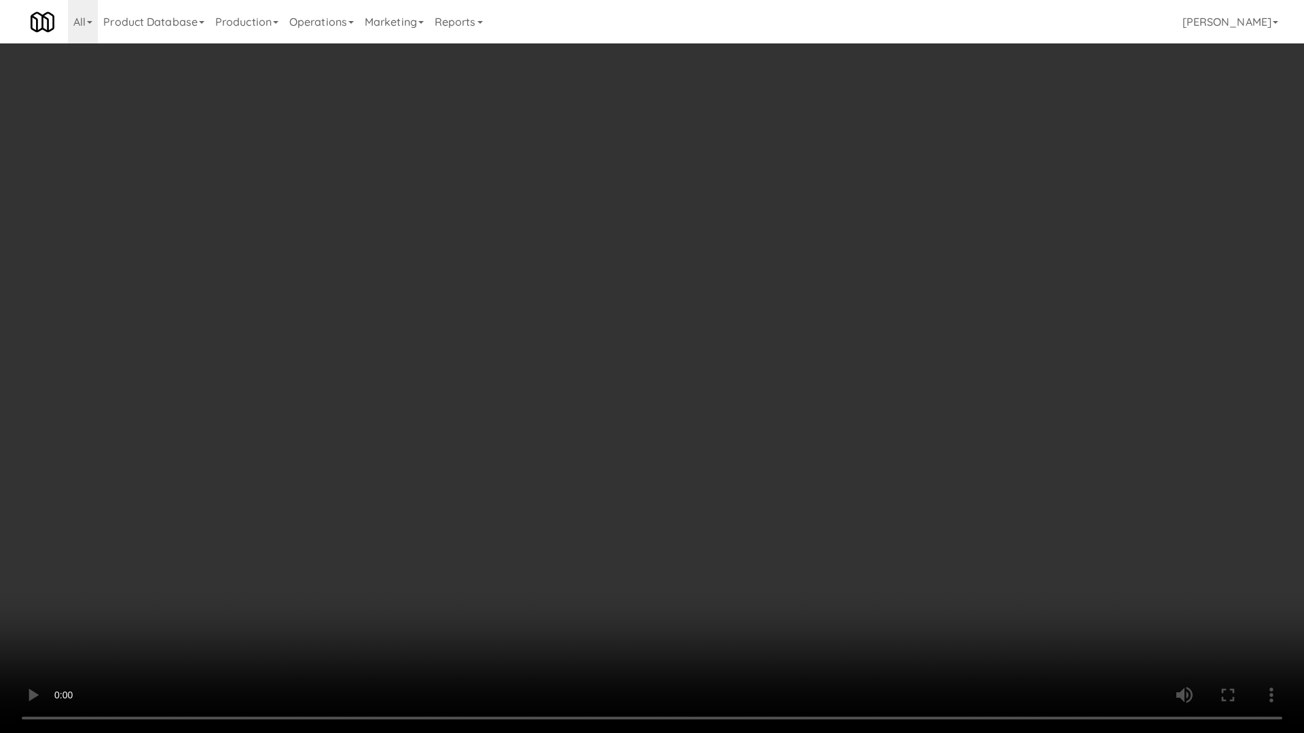
click at [906, 593] on video at bounding box center [652, 366] width 1304 height 733
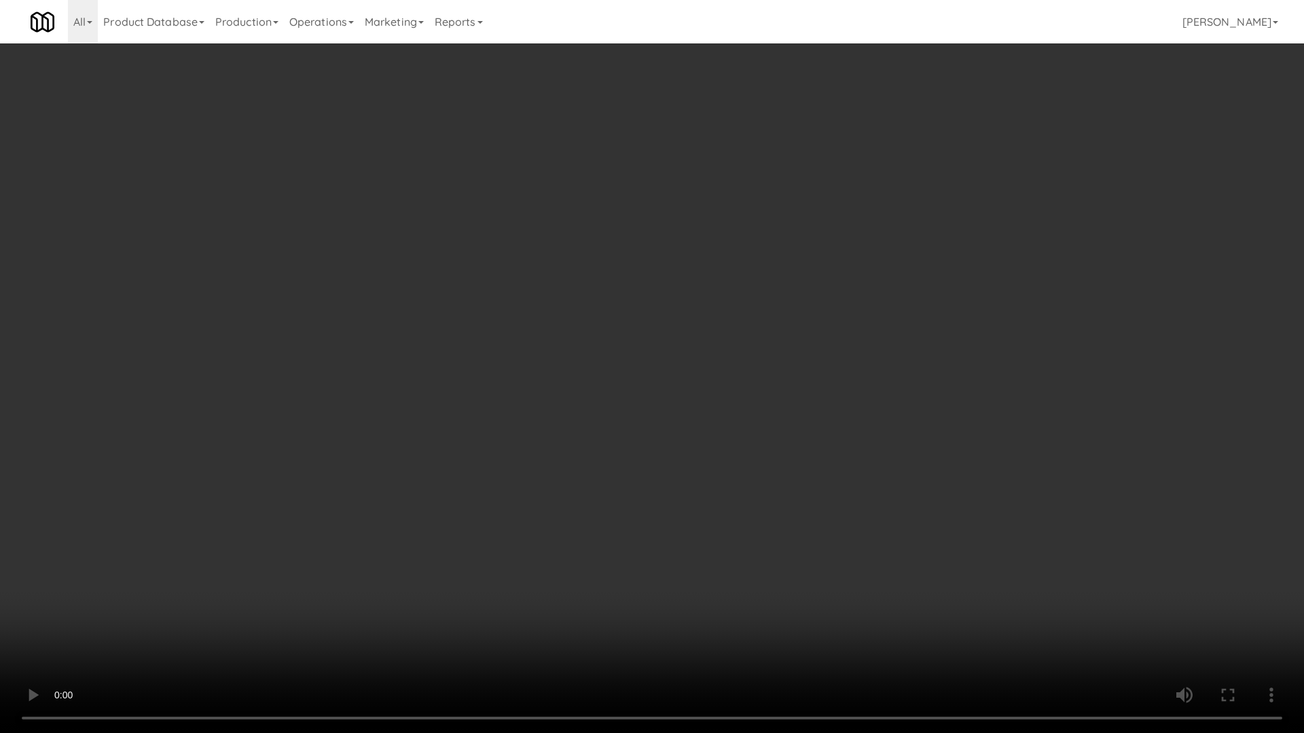
click at [906, 593] on video at bounding box center [652, 366] width 1304 height 733
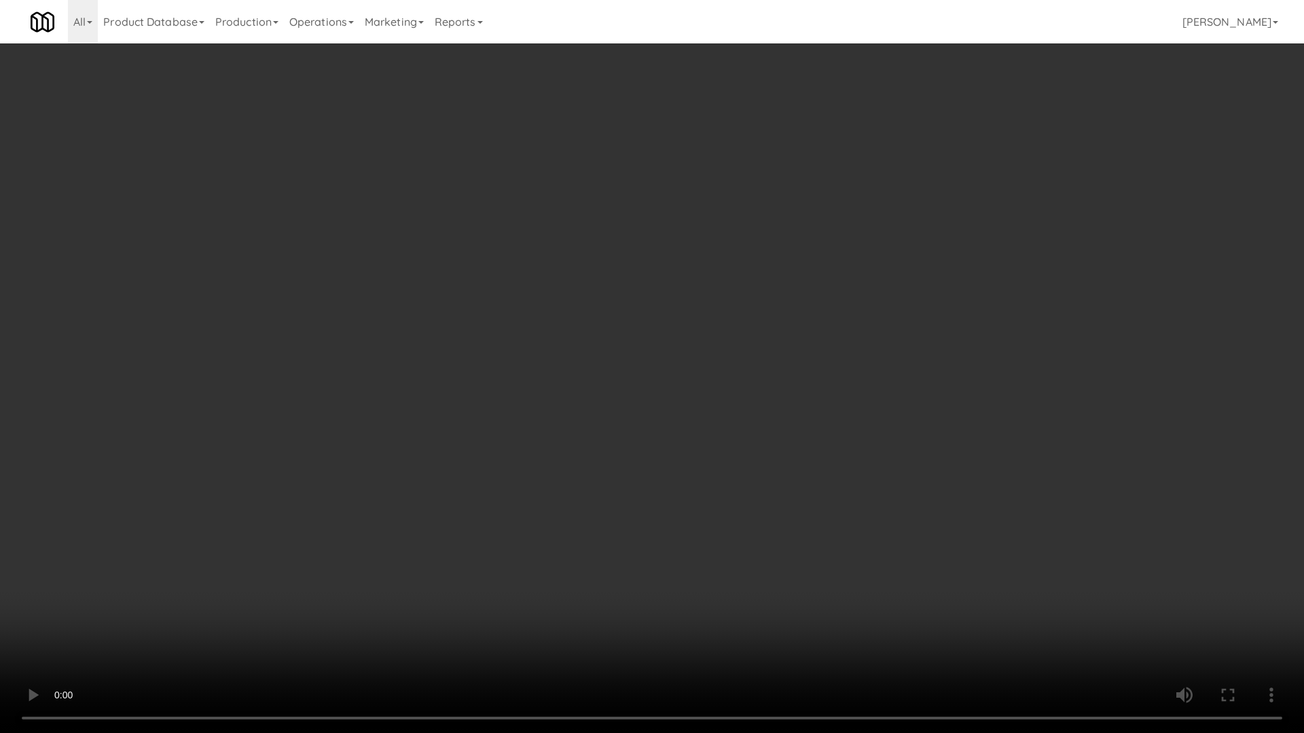
click at [906, 593] on video at bounding box center [652, 366] width 1304 height 733
click at [909, 595] on video at bounding box center [652, 366] width 1304 height 733
click at [852, 579] on video at bounding box center [652, 366] width 1304 height 733
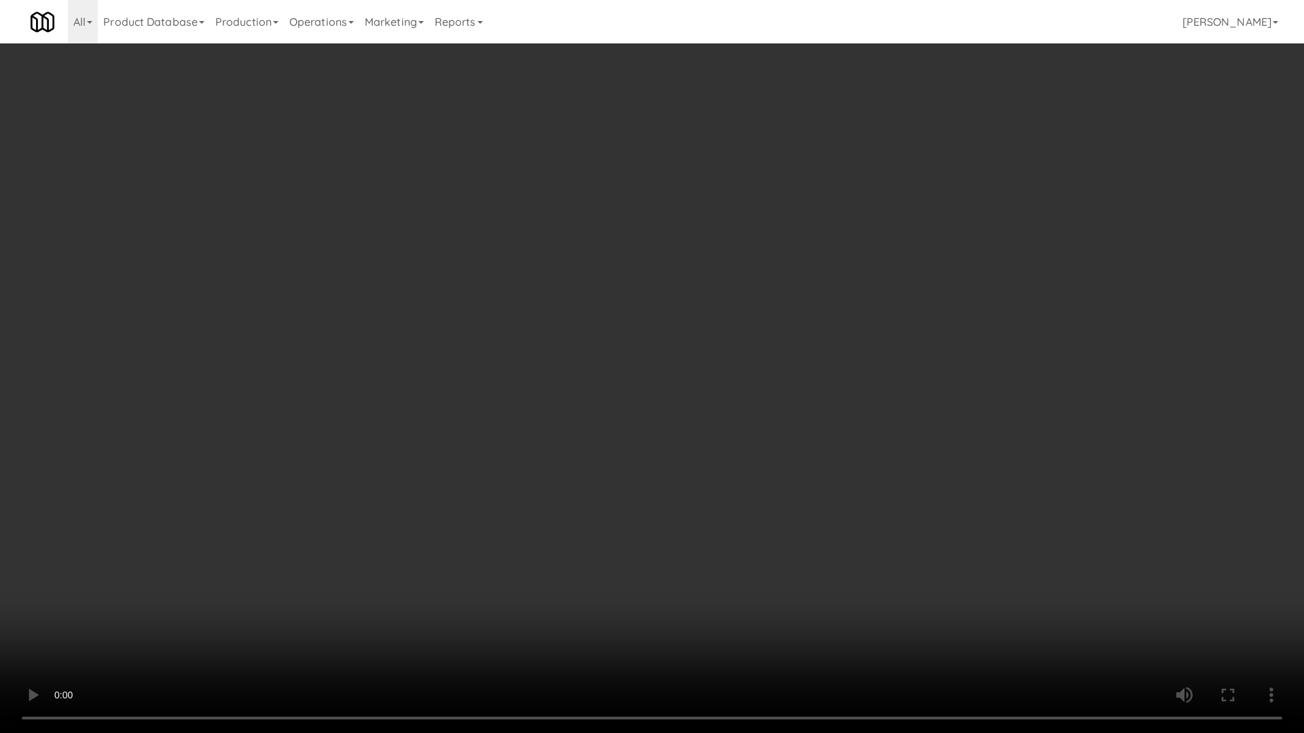
click at [852, 579] on video at bounding box center [652, 366] width 1304 height 733
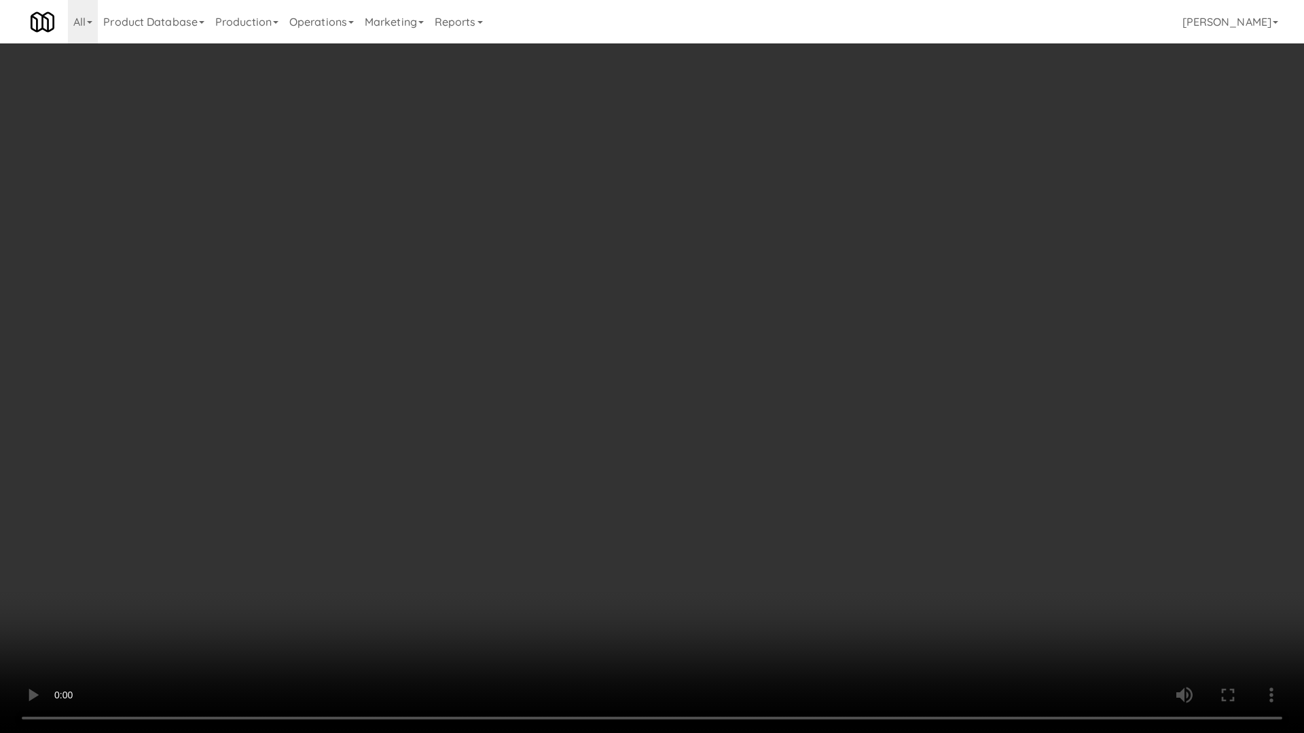
click at [852, 579] on video at bounding box center [652, 366] width 1304 height 733
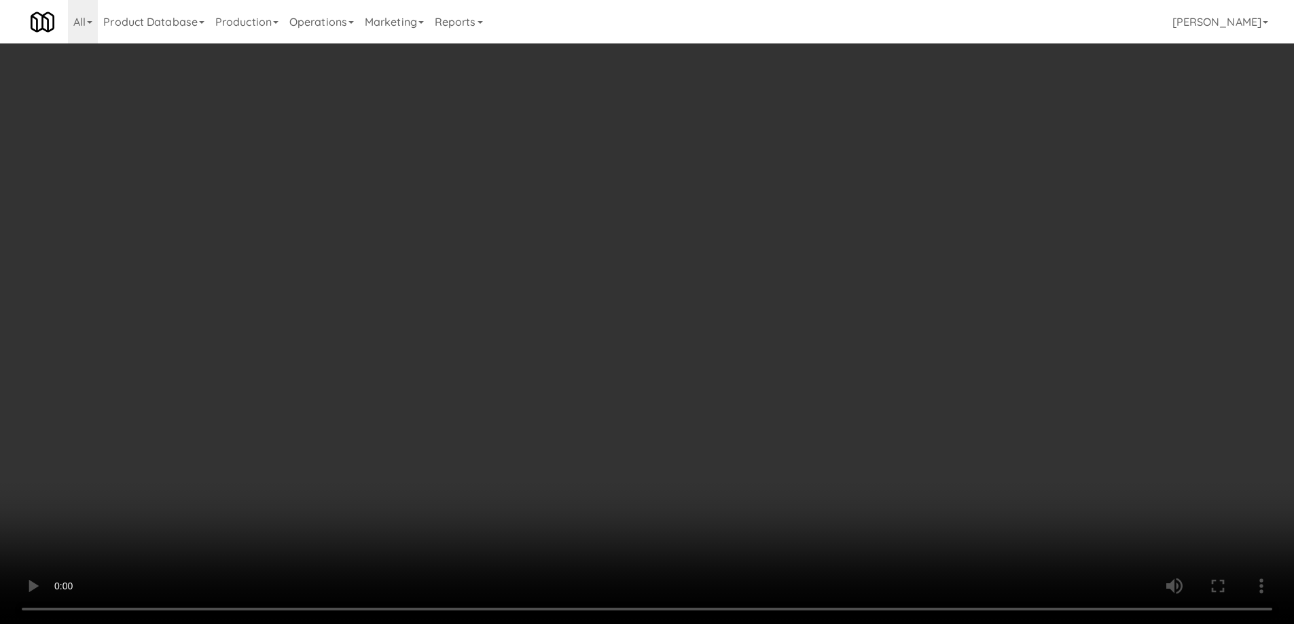
scroll to position [1284, 0]
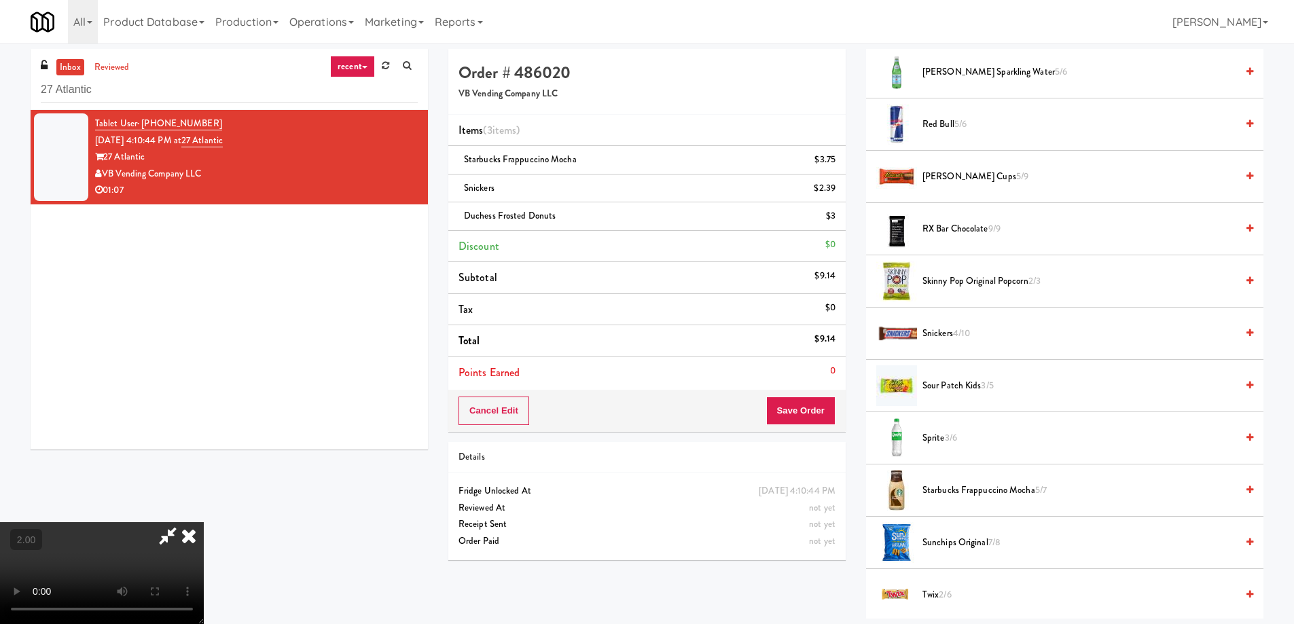
click at [987, 338] on span "Snickers 4/10" at bounding box center [1079, 333] width 314 height 17
click at [204, 522] on video at bounding box center [102, 573] width 204 height 102
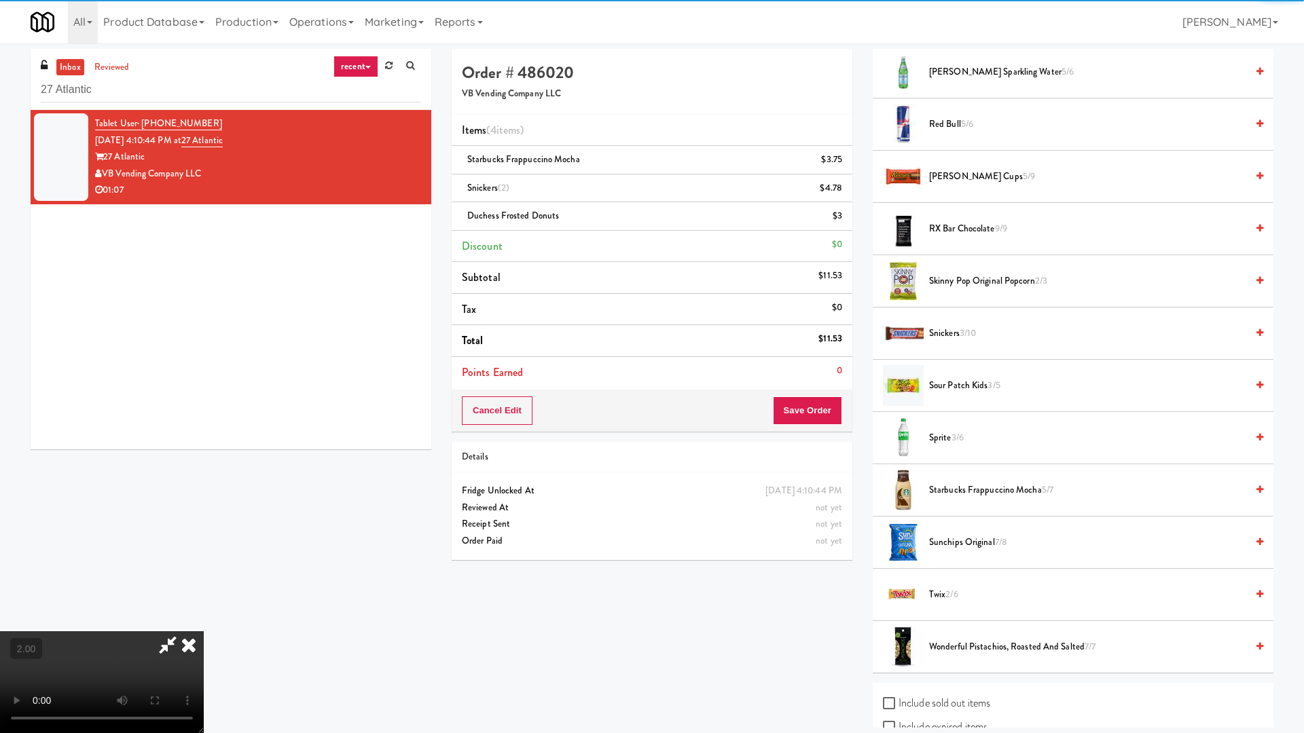
click at [204, 623] on video at bounding box center [102, 682] width 204 height 102
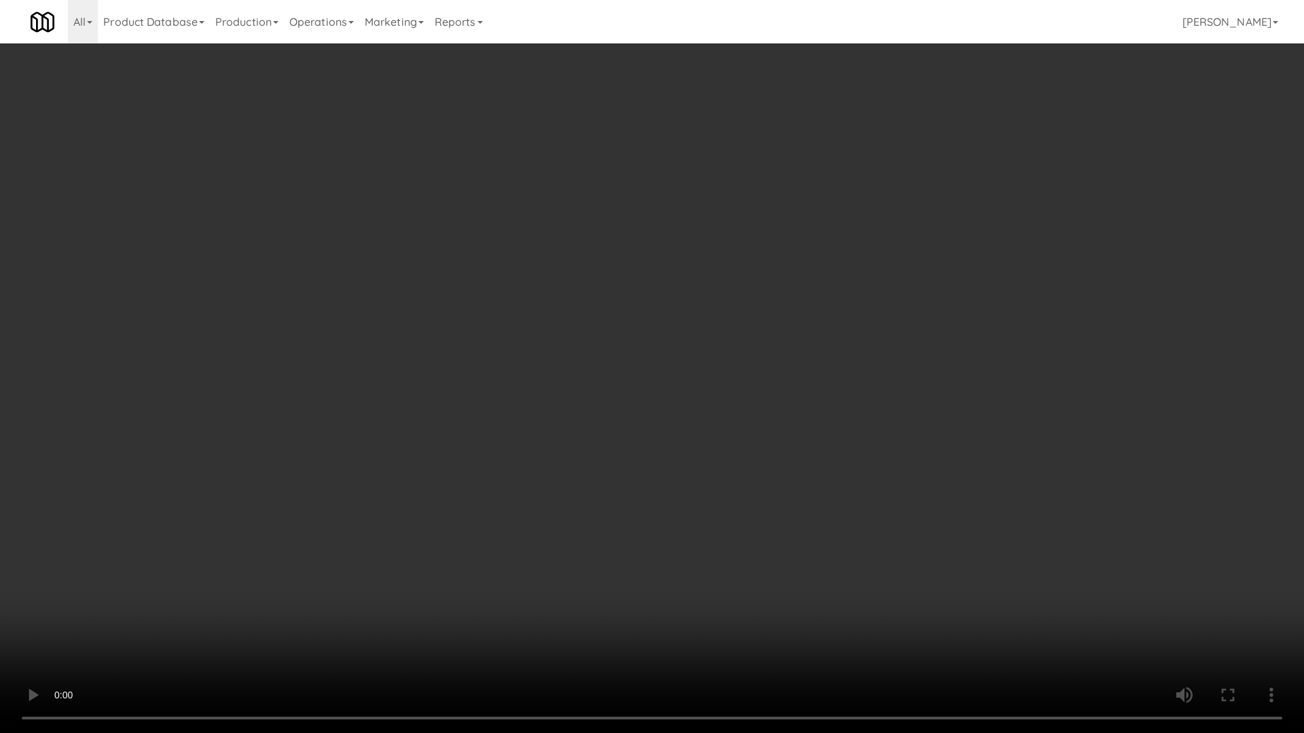
click at [756, 469] on video at bounding box center [652, 366] width 1304 height 733
click at [756, 479] on video at bounding box center [652, 366] width 1304 height 733
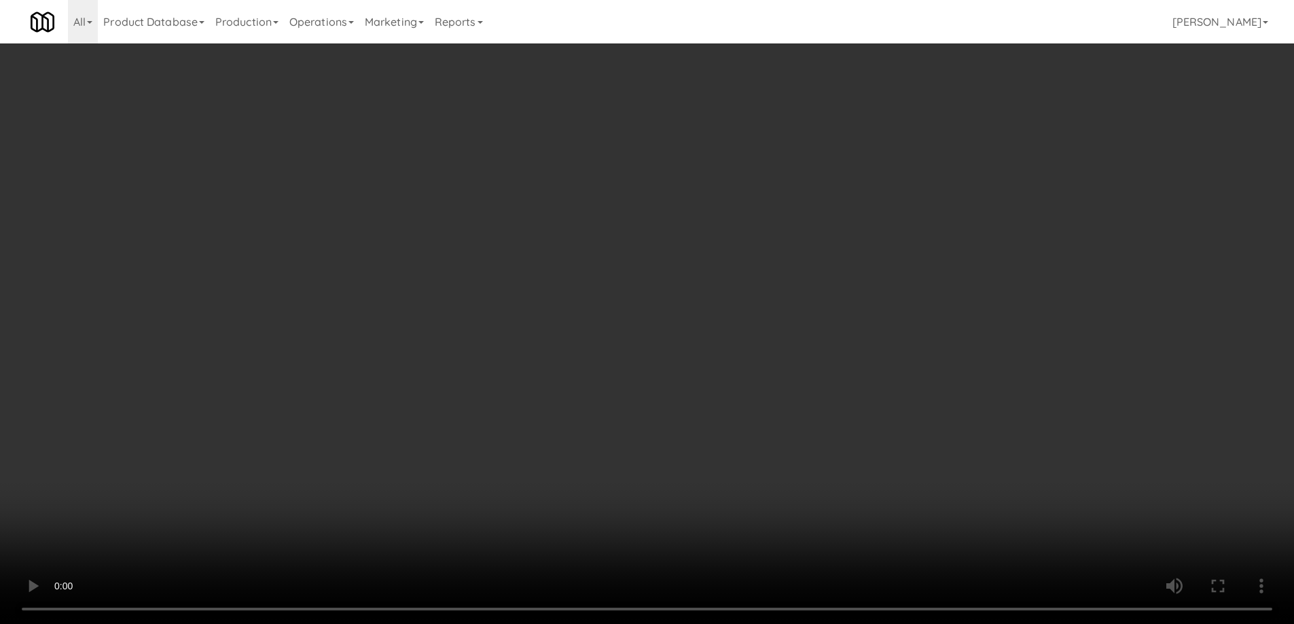
scroll to position [1127, 0]
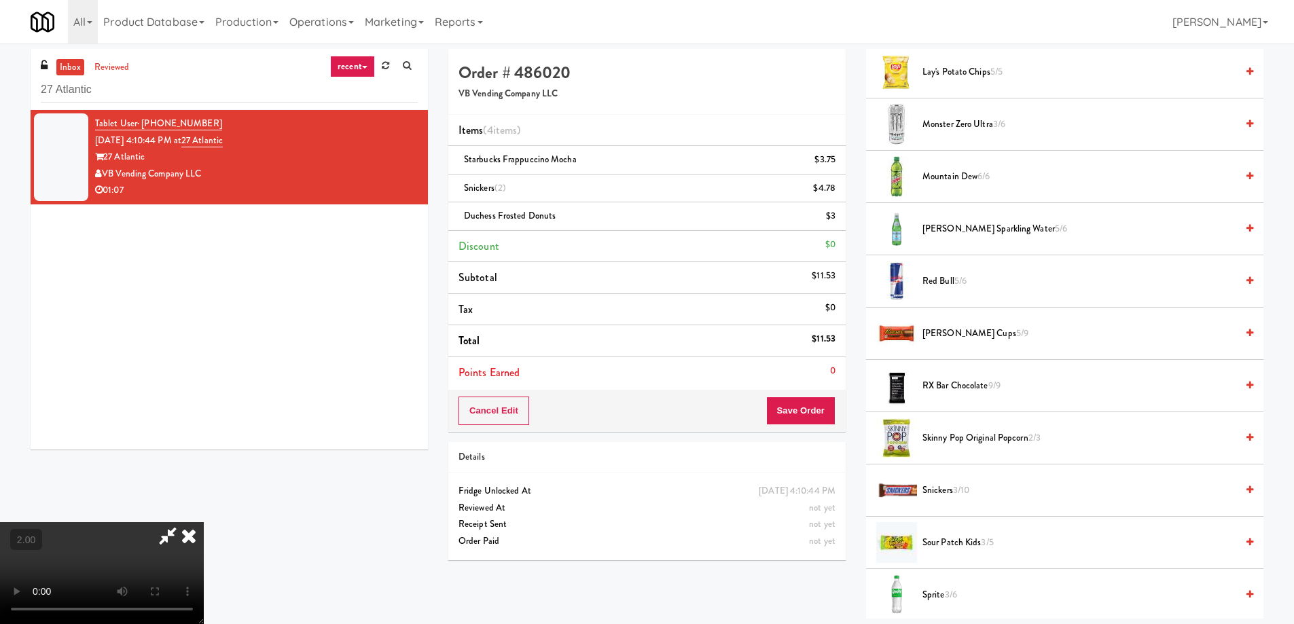
click at [942, 337] on span "Reese Cups 5/9" at bounding box center [1079, 333] width 314 height 17
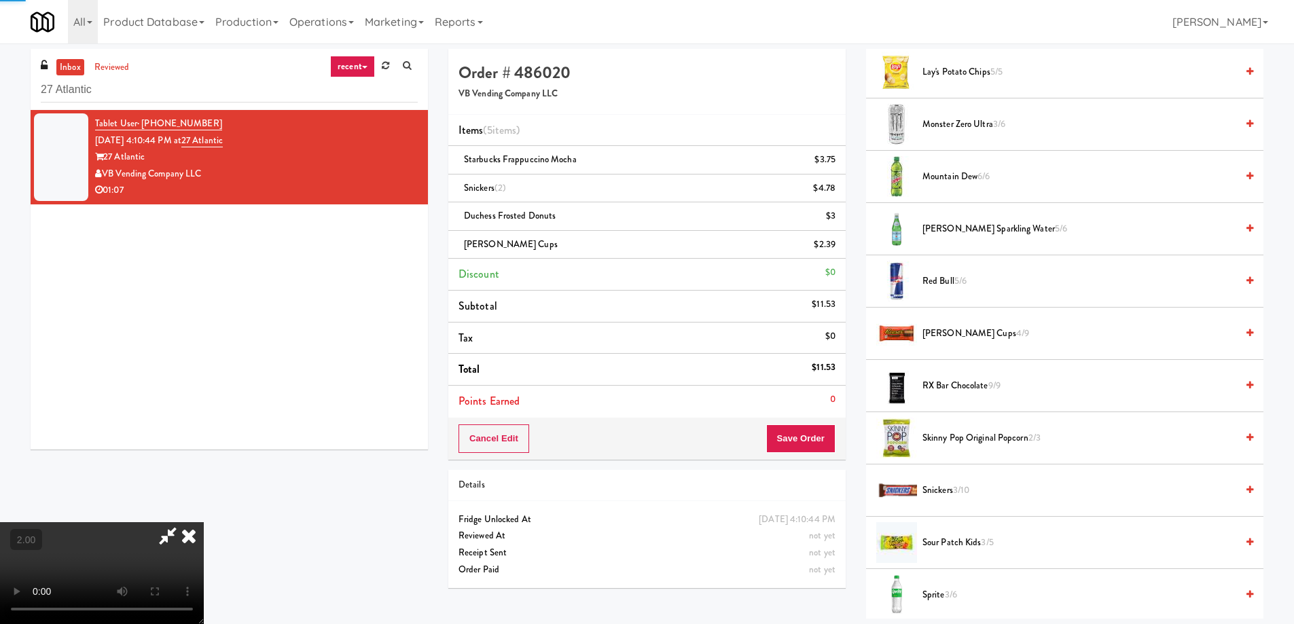
click at [204, 522] on video at bounding box center [102, 573] width 204 height 102
click at [805, 441] on button "Save Order" at bounding box center [800, 438] width 69 height 29
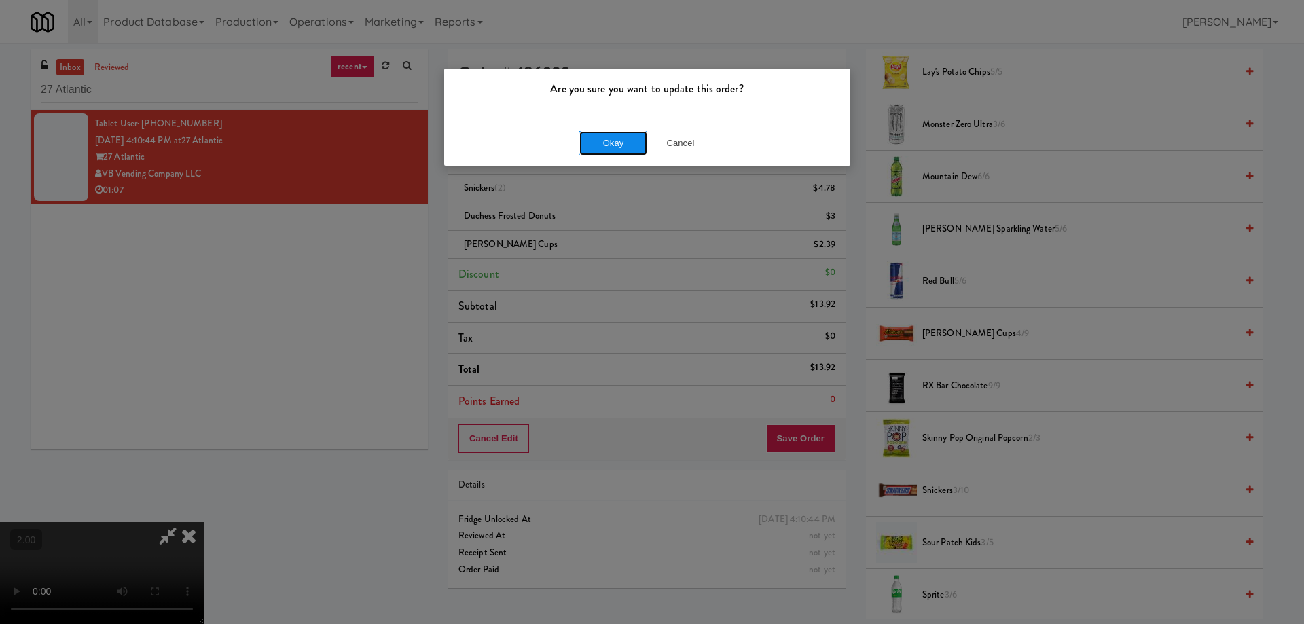
click at [604, 144] on button "Okay" at bounding box center [613, 143] width 68 height 24
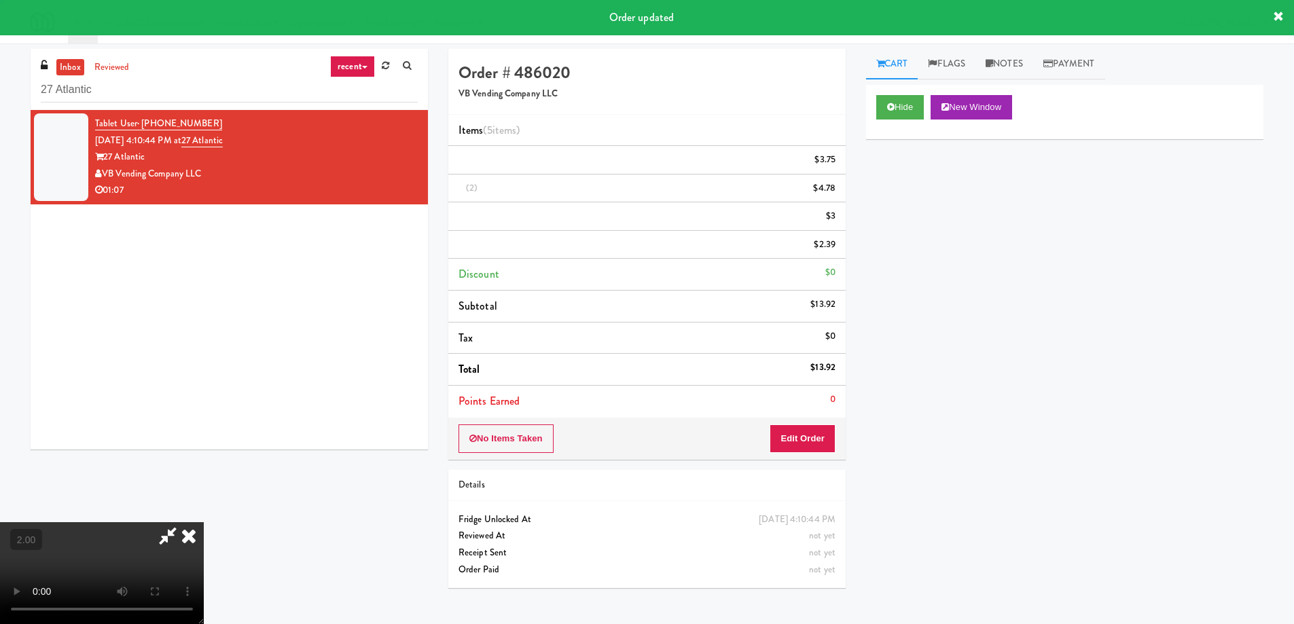
scroll to position [0, 0]
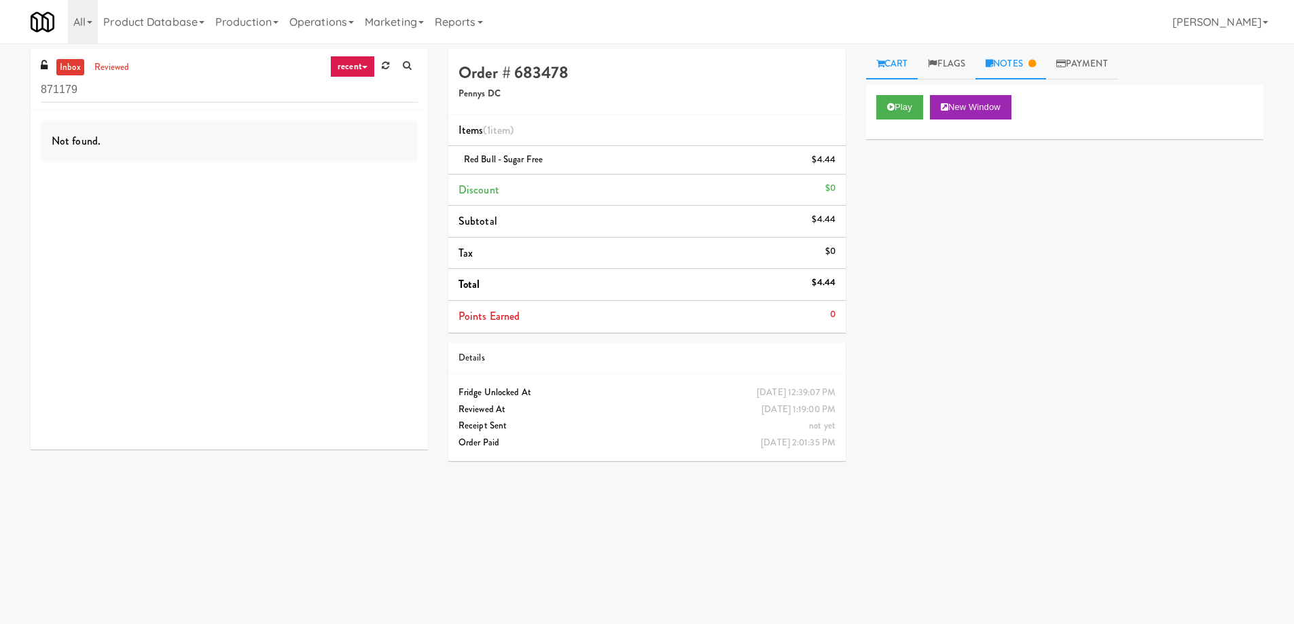
click at [1030, 62] on link "Notes" at bounding box center [1010, 64] width 71 height 31
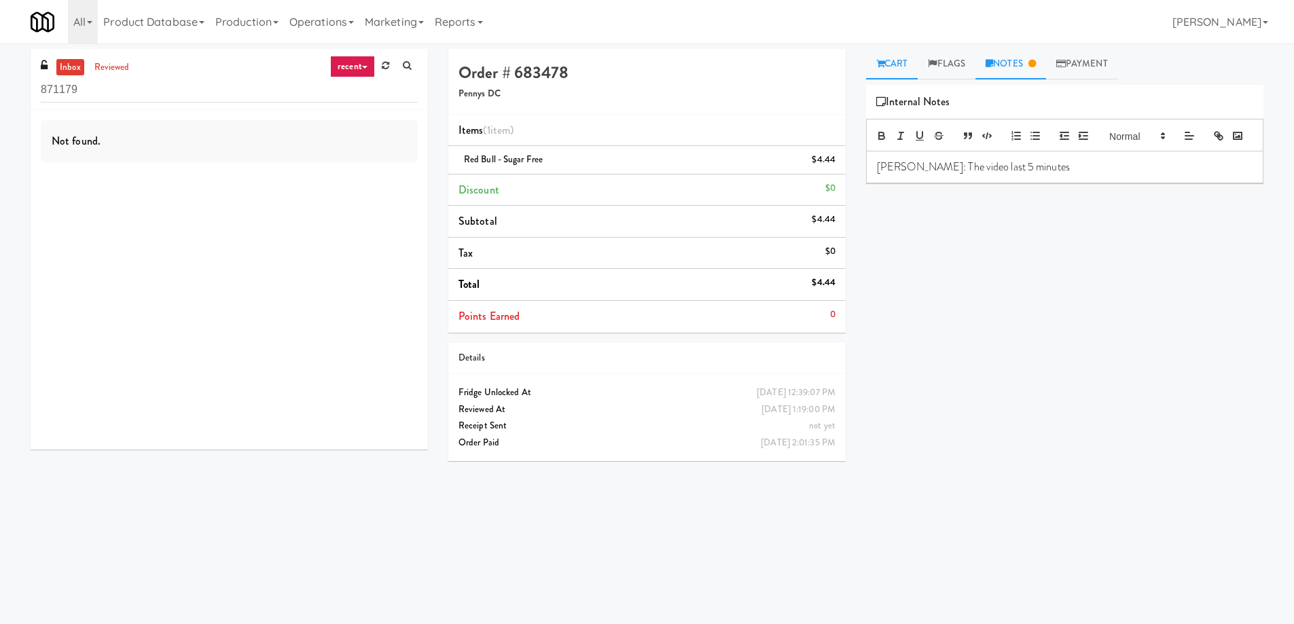
click at [894, 60] on link "Cart" at bounding box center [892, 64] width 52 height 31
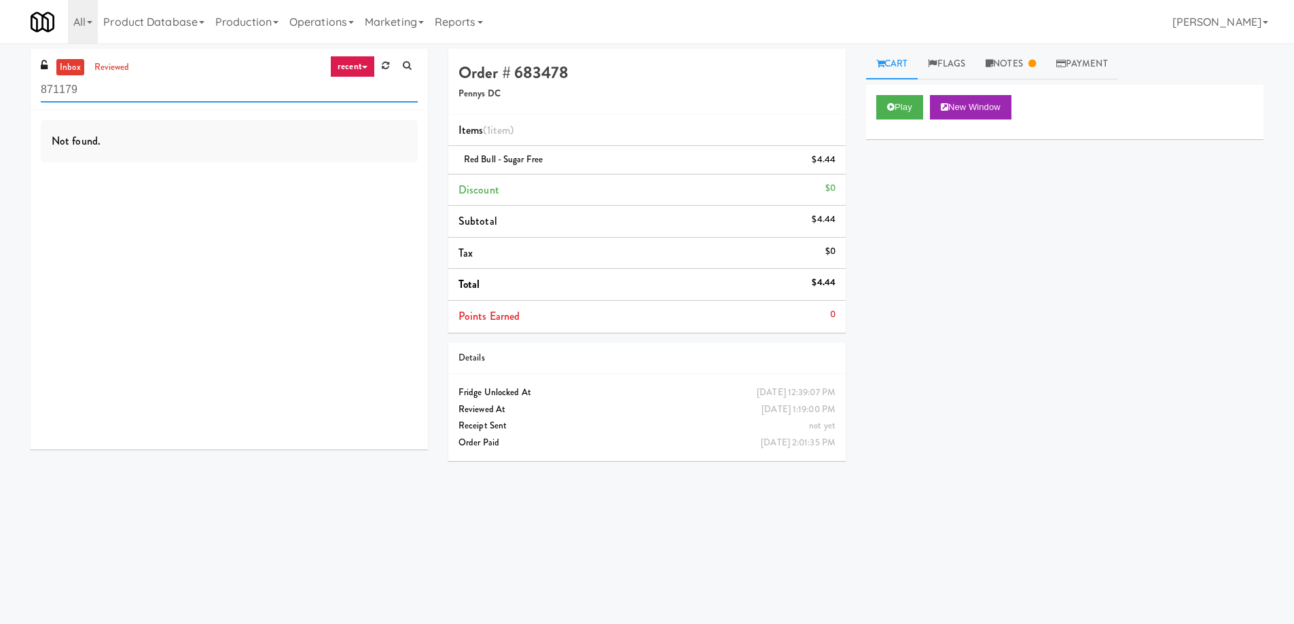
click at [121, 77] on input "871179" at bounding box center [229, 89] width 377 height 25
click at [116, 69] on link "reviewed" at bounding box center [112, 67] width 42 height 17
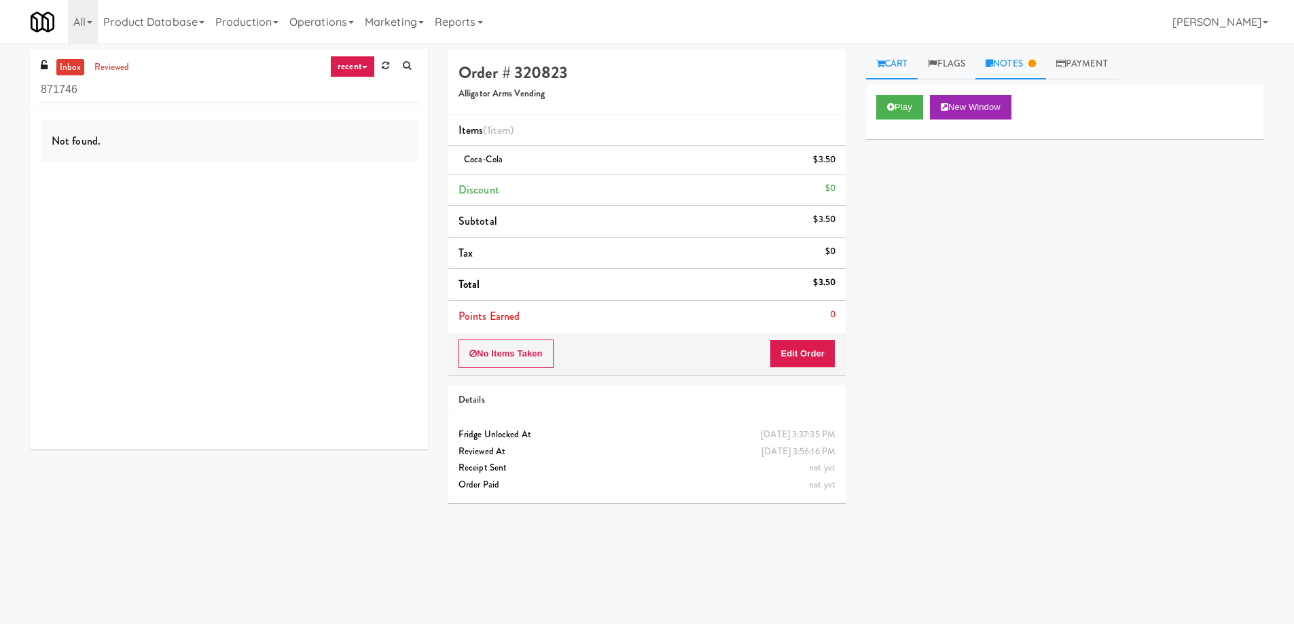
click at [1024, 69] on link "Notes" at bounding box center [1010, 64] width 71 height 31
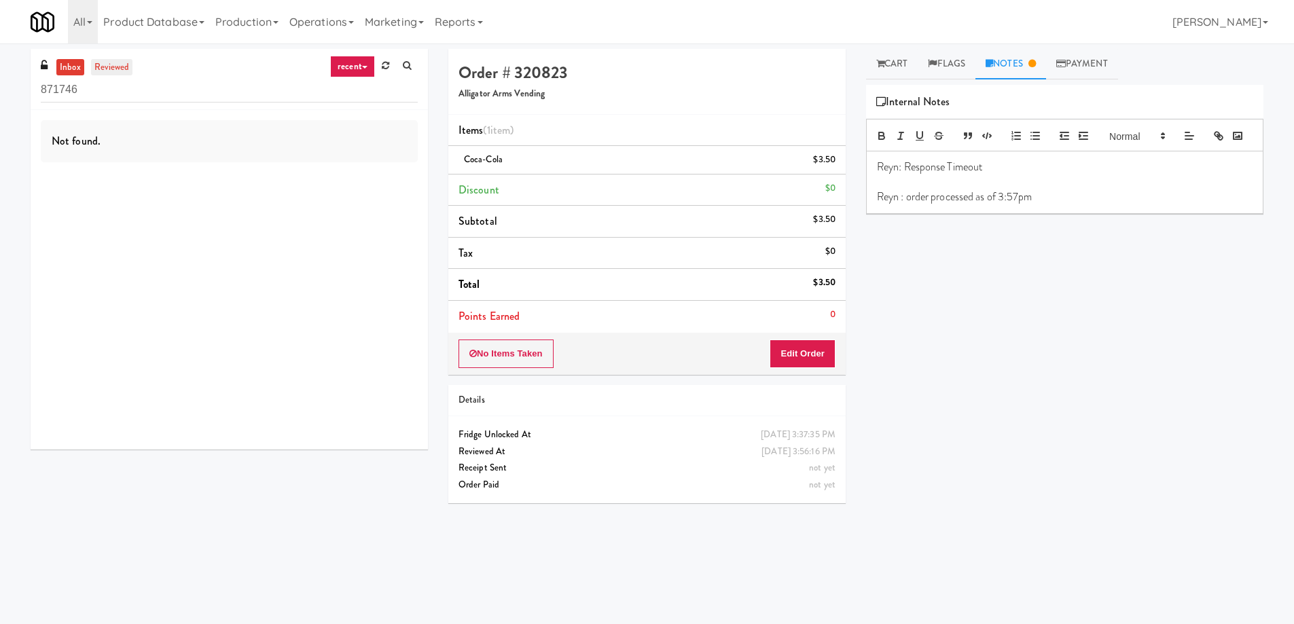
click at [94, 67] on link "reviewed" at bounding box center [112, 67] width 42 height 17
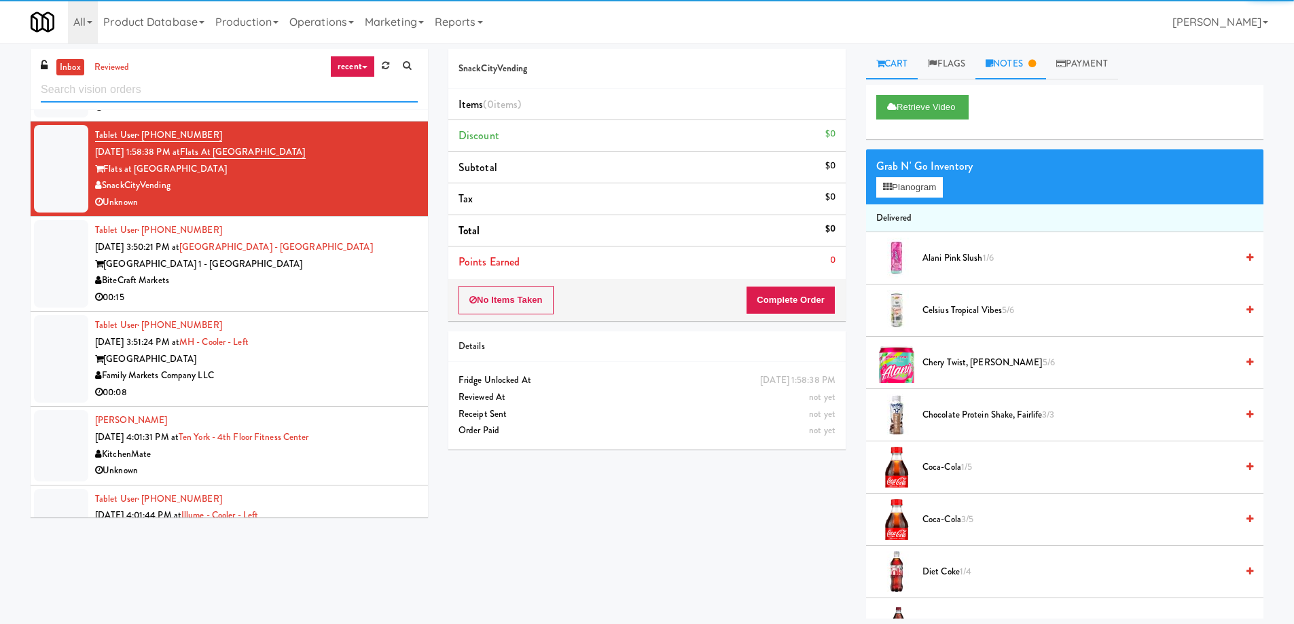
scroll to position [542, 0]
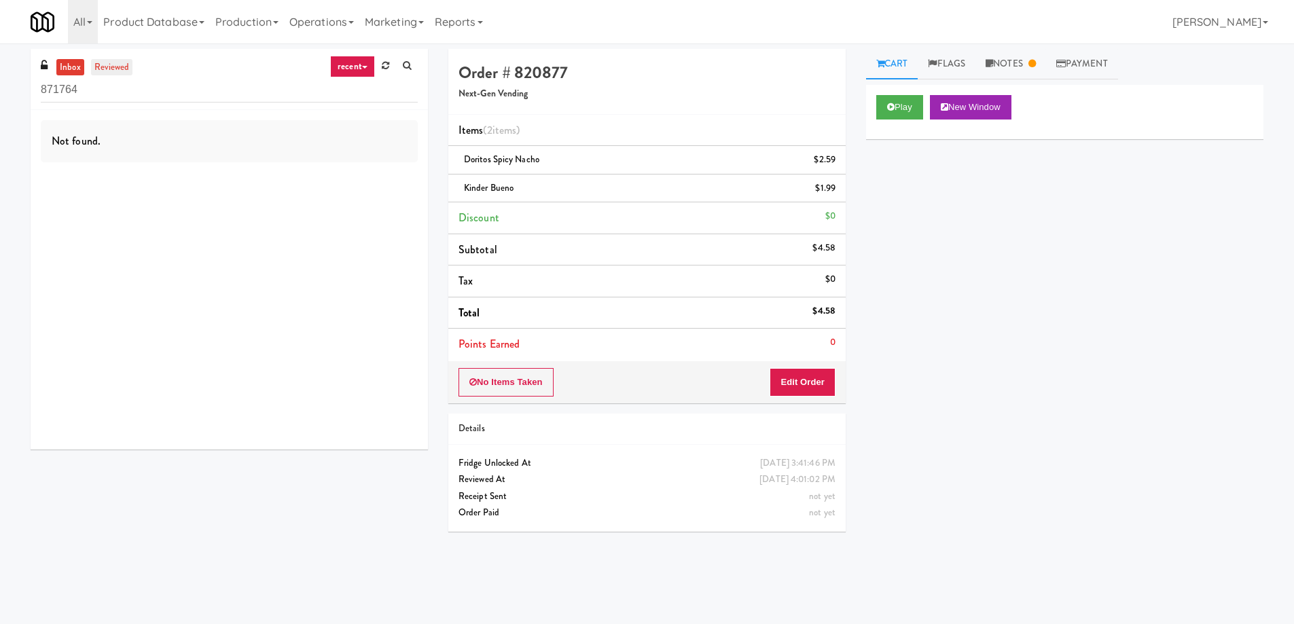
click at [114, 65] on link "reviewed" at bounding box center [112, 67] width 42 height 17
